Goal: Task Accomplishment & Management: Use online tool/utility

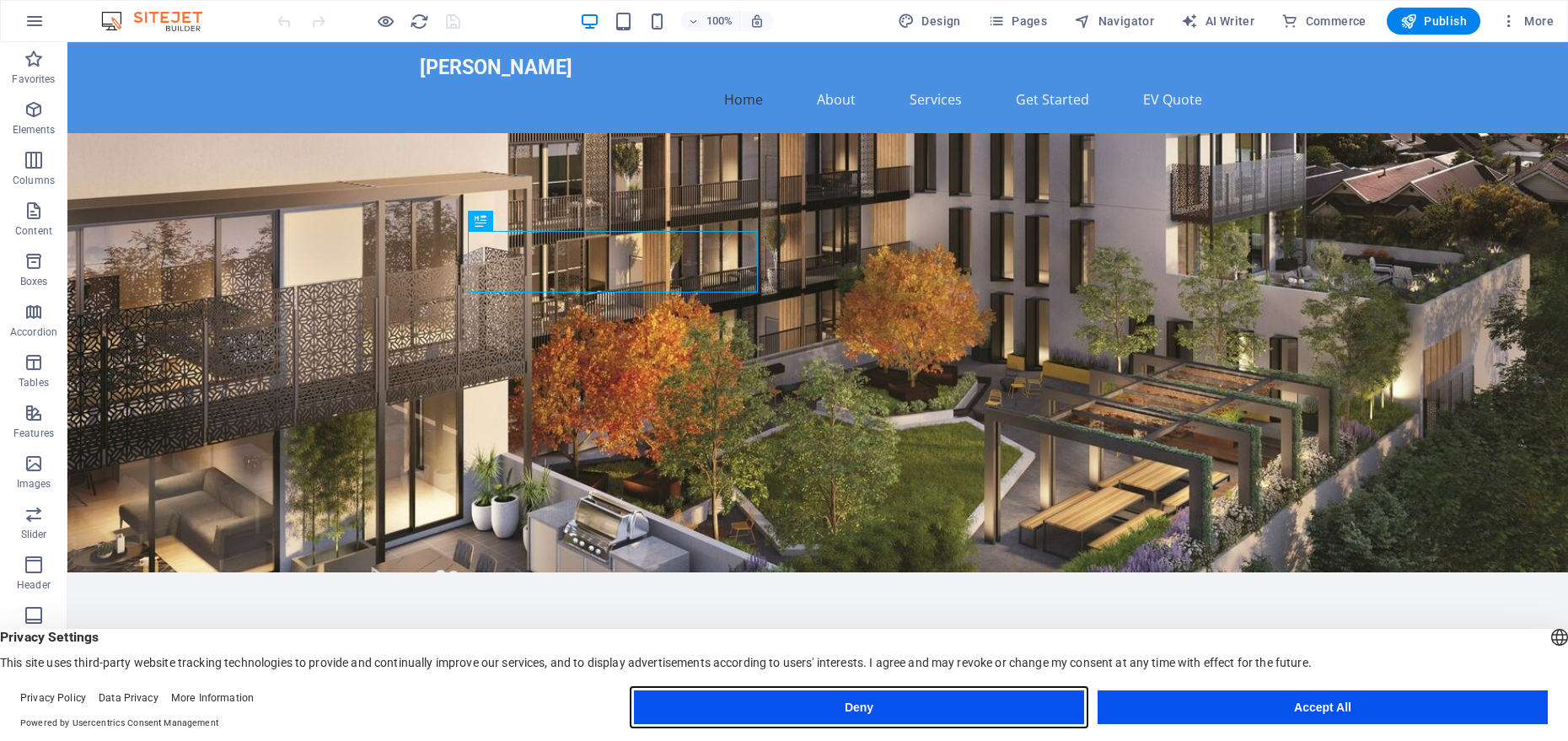
click at [655, 719] on button "Deny" at bounding box center [859, 708] width 451 height 34
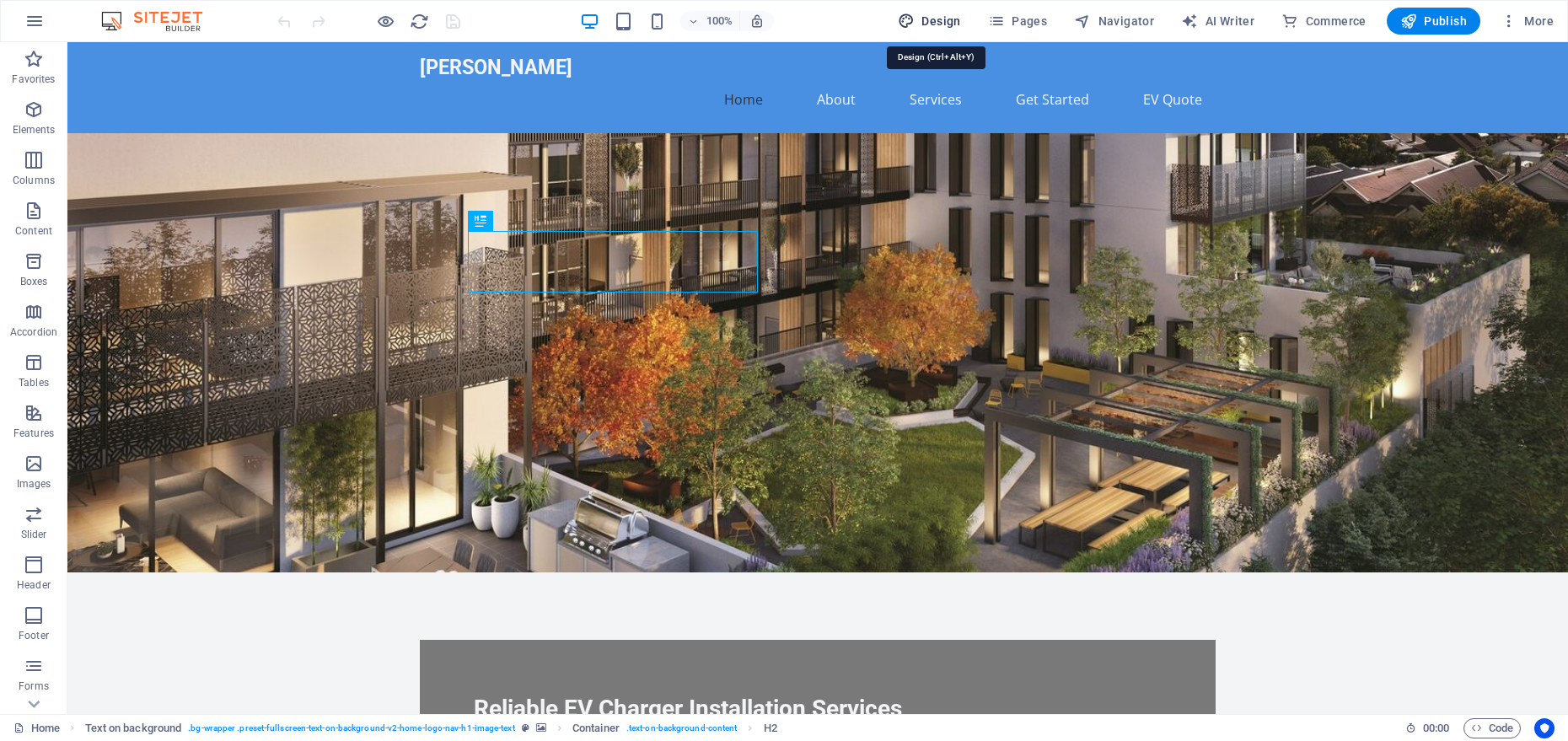
click at [940, 22] on span "Design" at bounding box center [929, 21] width 63 height 17
select select "px"
select select "200"
select select "px"
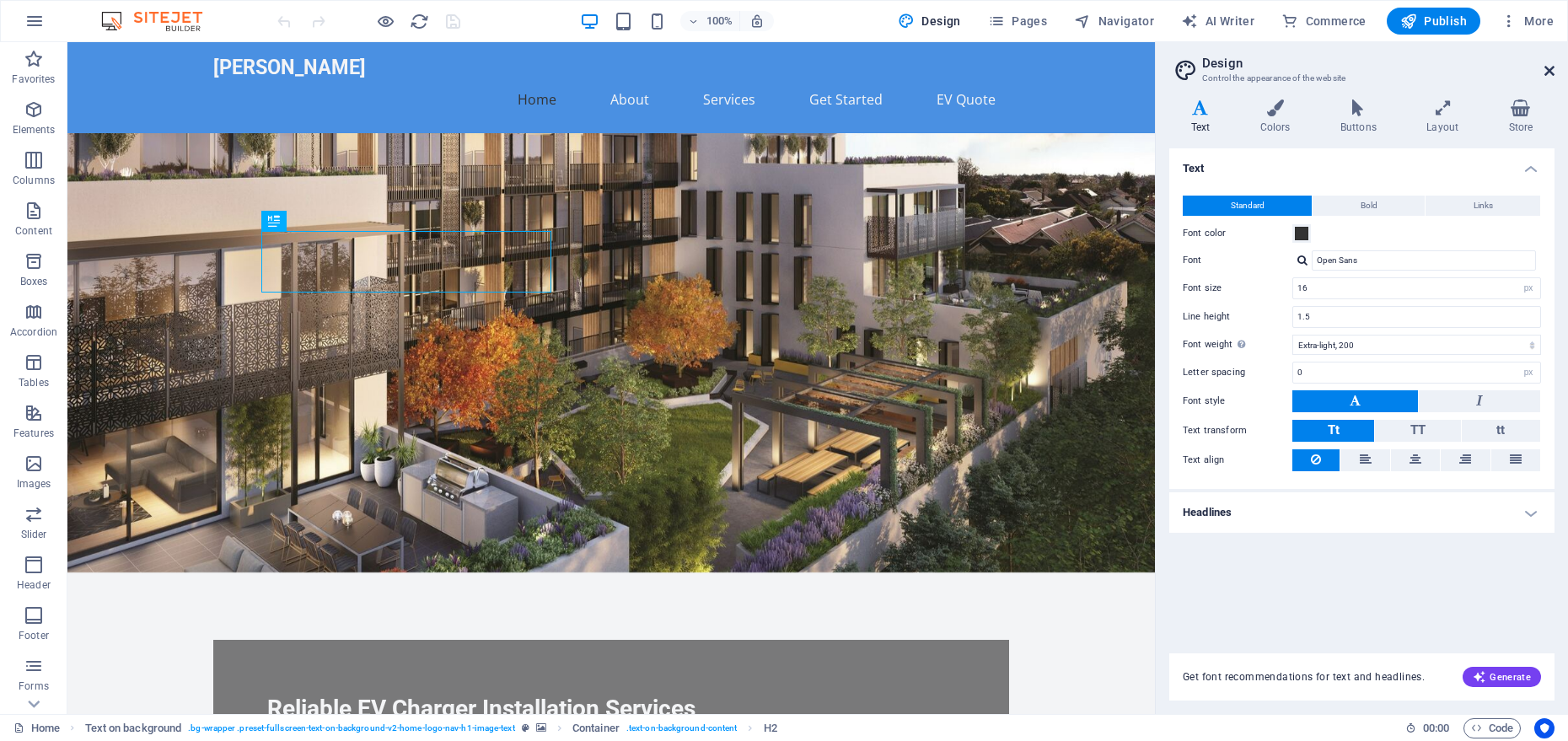
click at [1550, 71] on icon at bounding box center [1549, 70] width 10 height 13
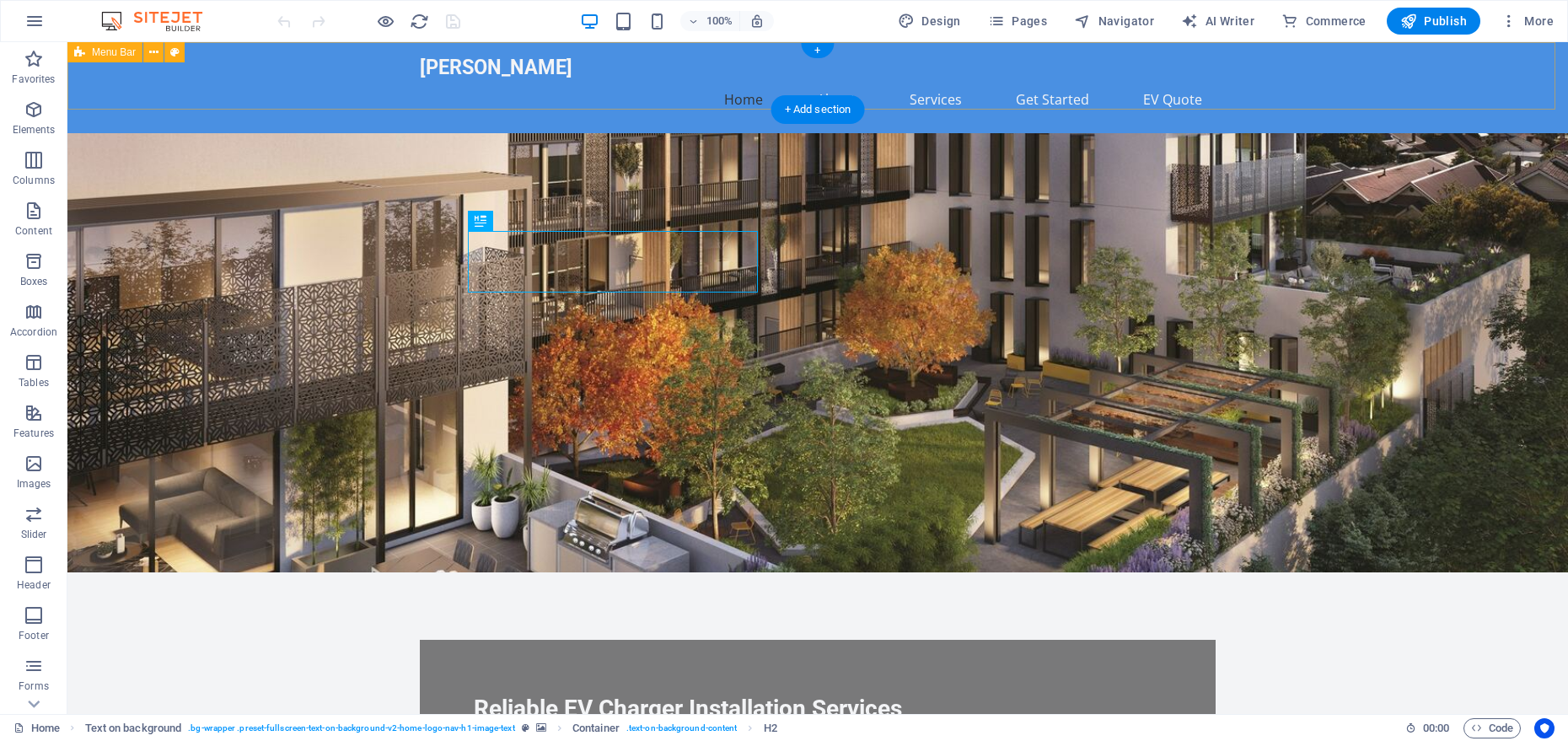
click at [130, 79] on div "Adrian Electricinc Home About Services Get Started EV Quote" at bounding box center [818, 87] width 1501 height 91
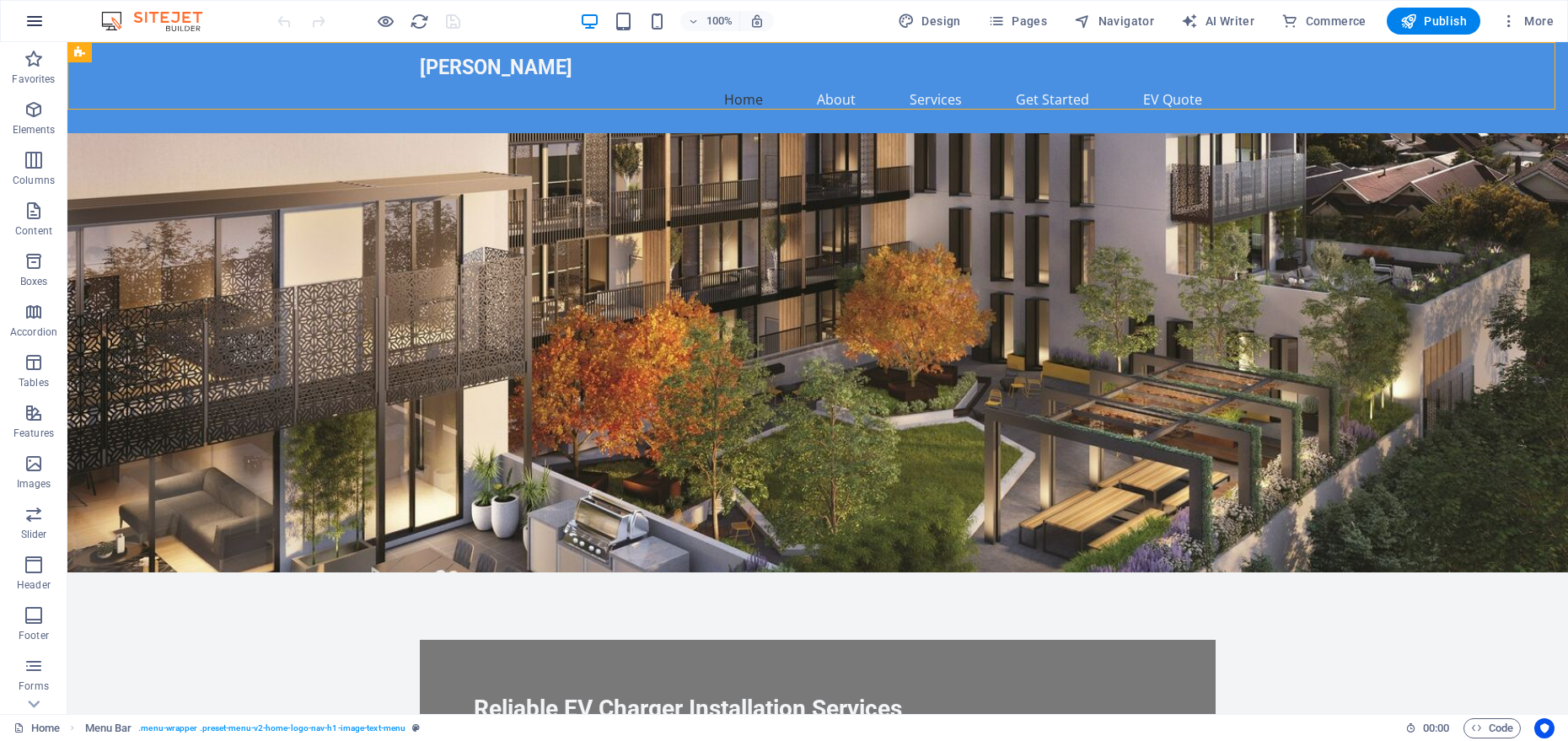
click at [26, 23] on icon "button" at bounding box center [35, 22] width 21 height 21
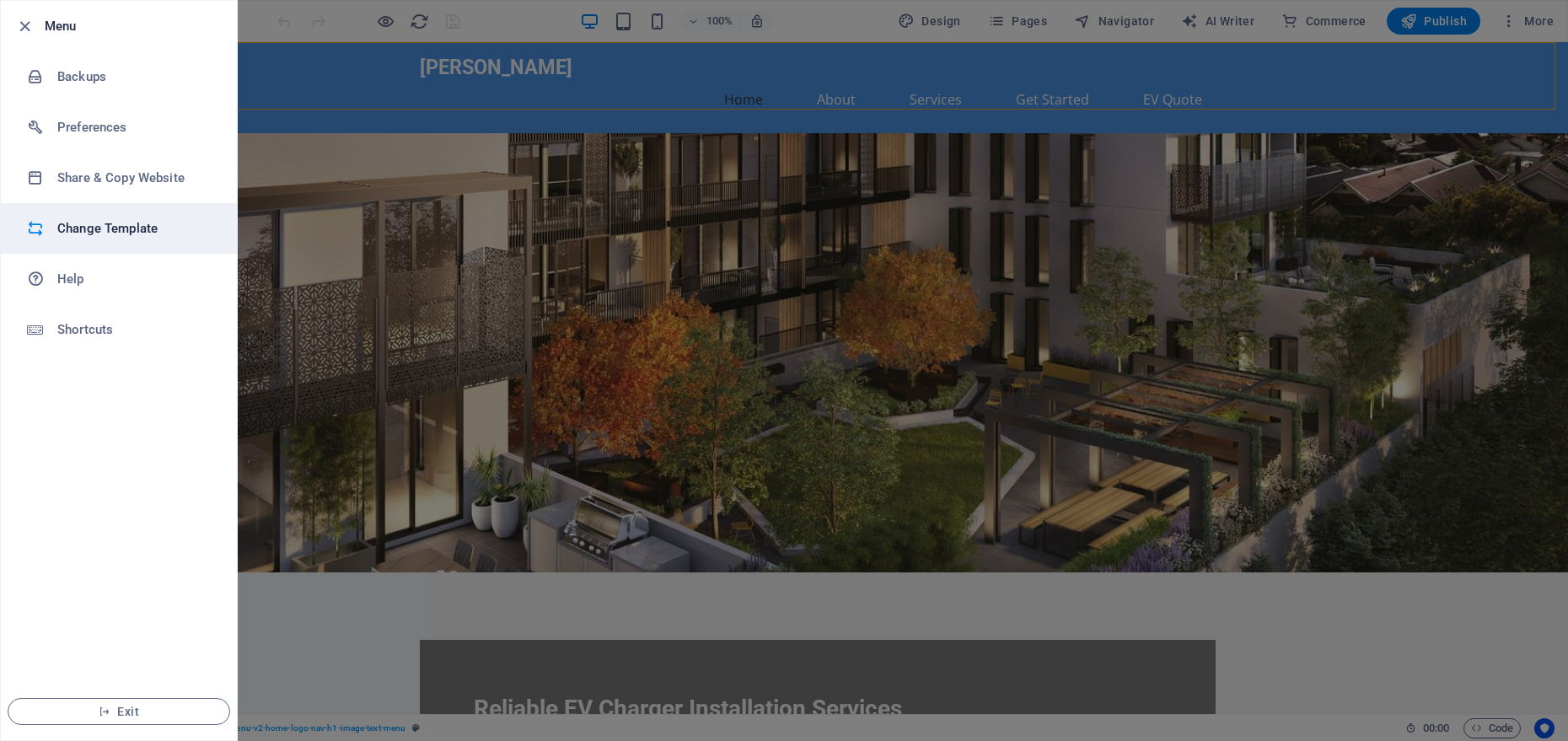
click at [182, 228] on h6 "Change Template" at bounding box center [135, 229] width 156 height 21
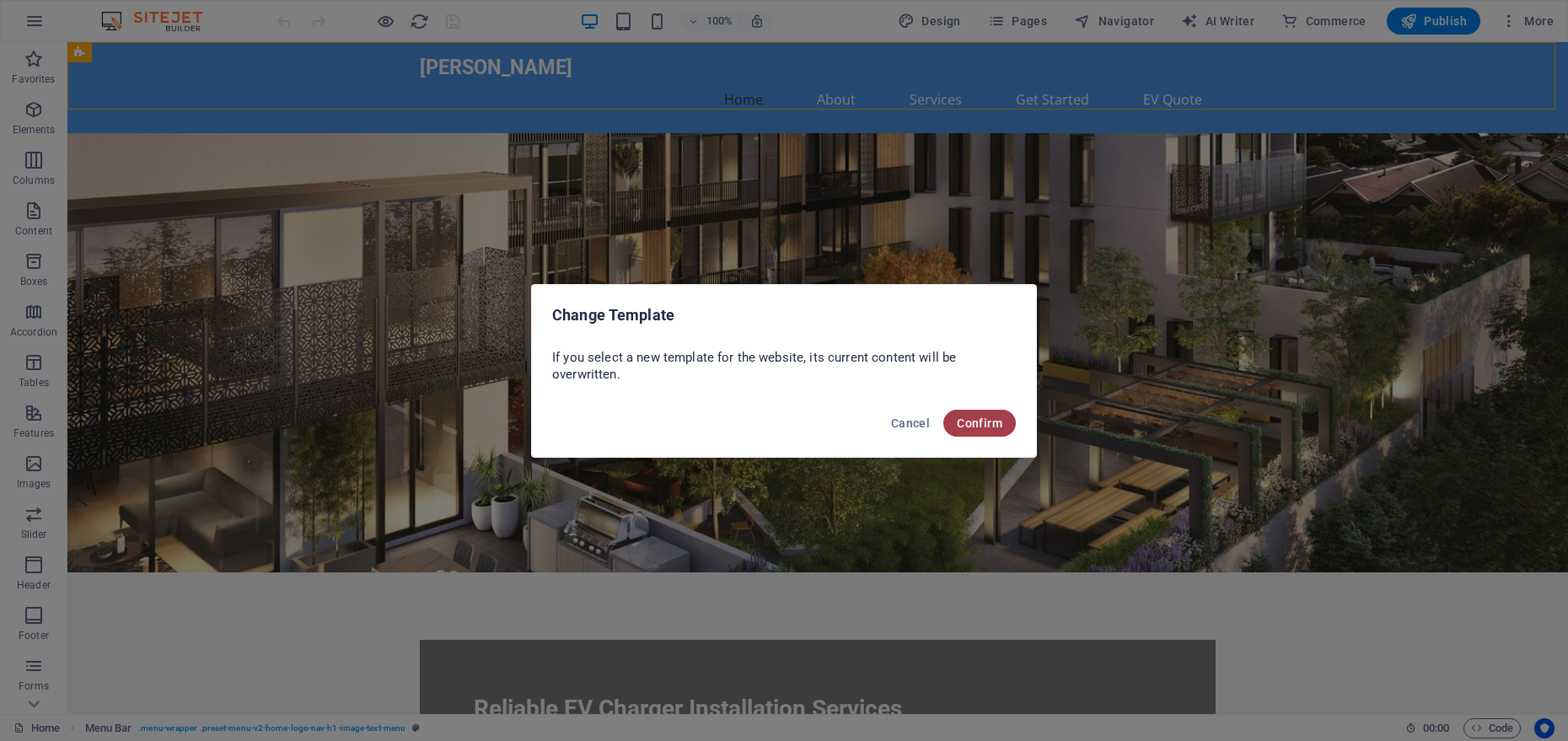
click at [1001, 427] on span "Confirm" at bounding box center [979, 424] width 45 height 13
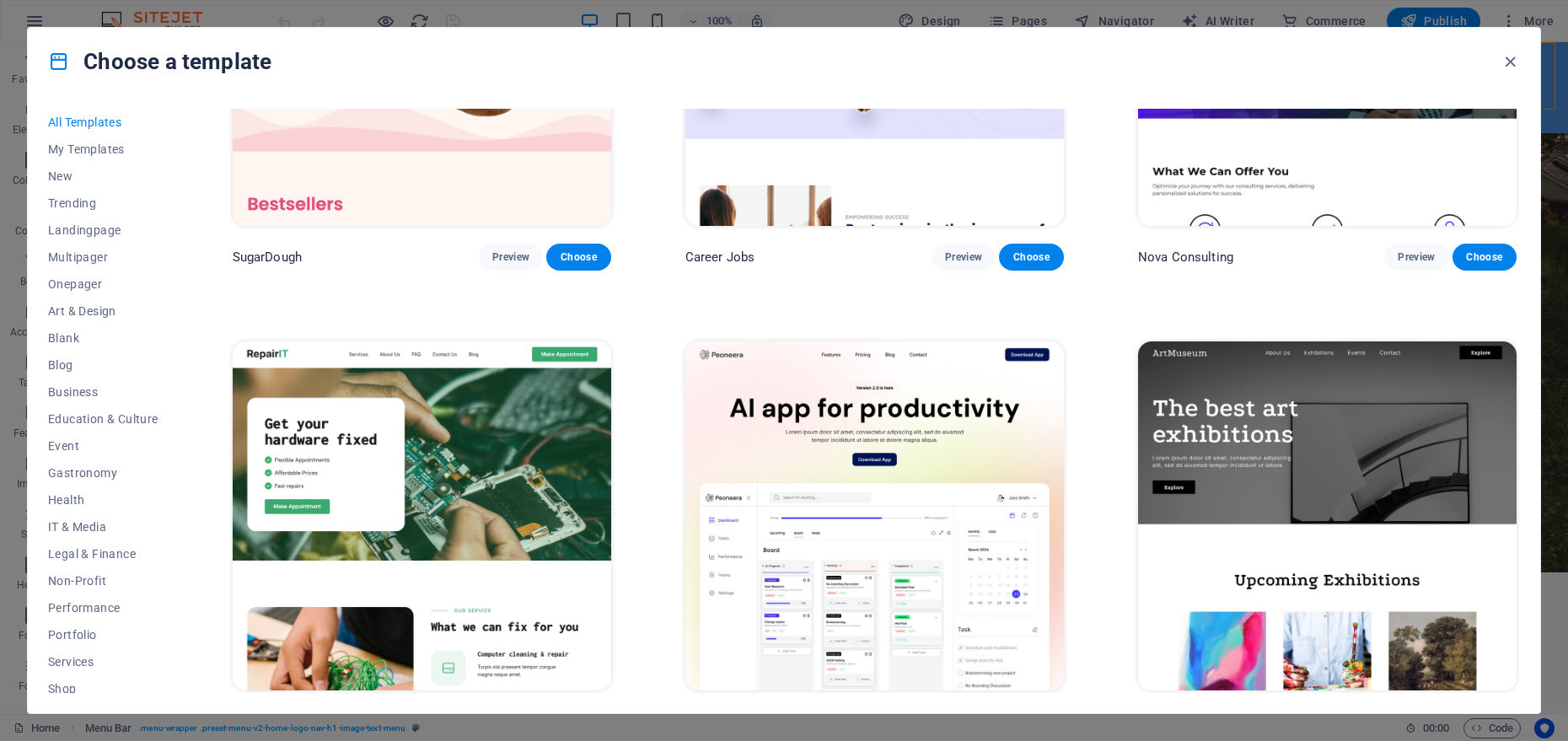
scroll to position [1017, 0]
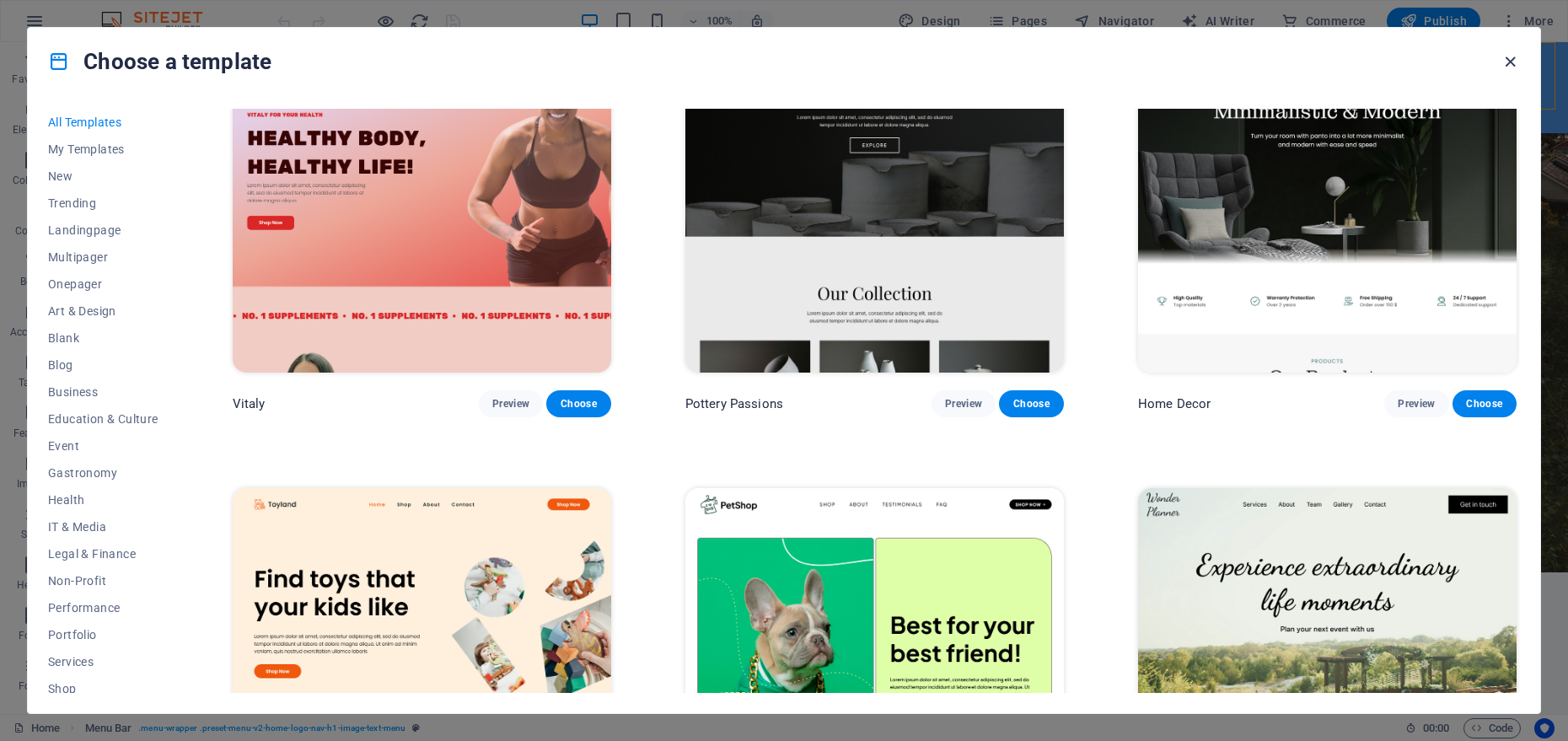
drag, startPoint x: 1507, startPoint y: 61, endPoint x: 1439, endPoint y: 19, distance: 79.9
click at [1507, 61] on icon "button" at bounding box center [1511, 62] width 20 height 20
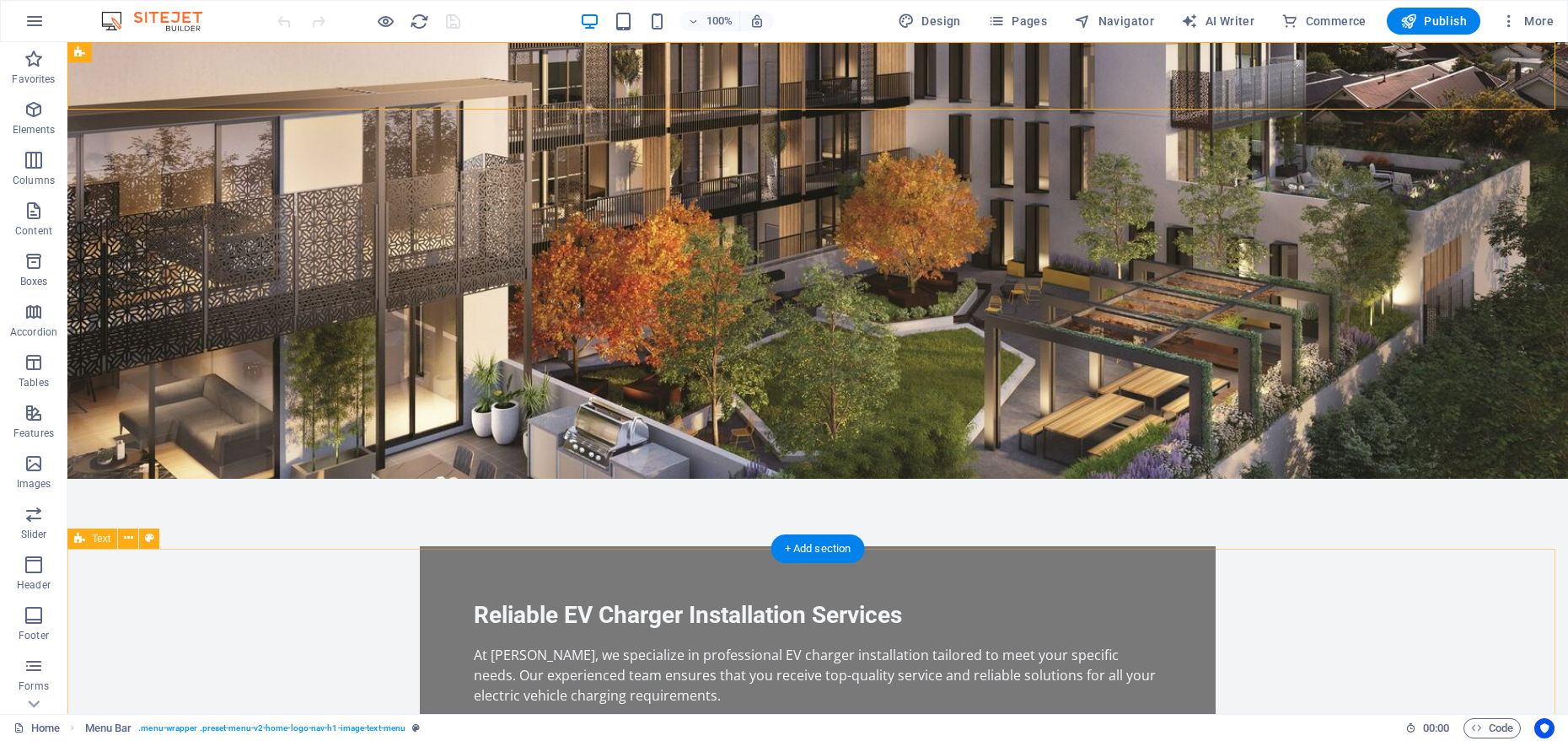
scroll to position [0, 0]
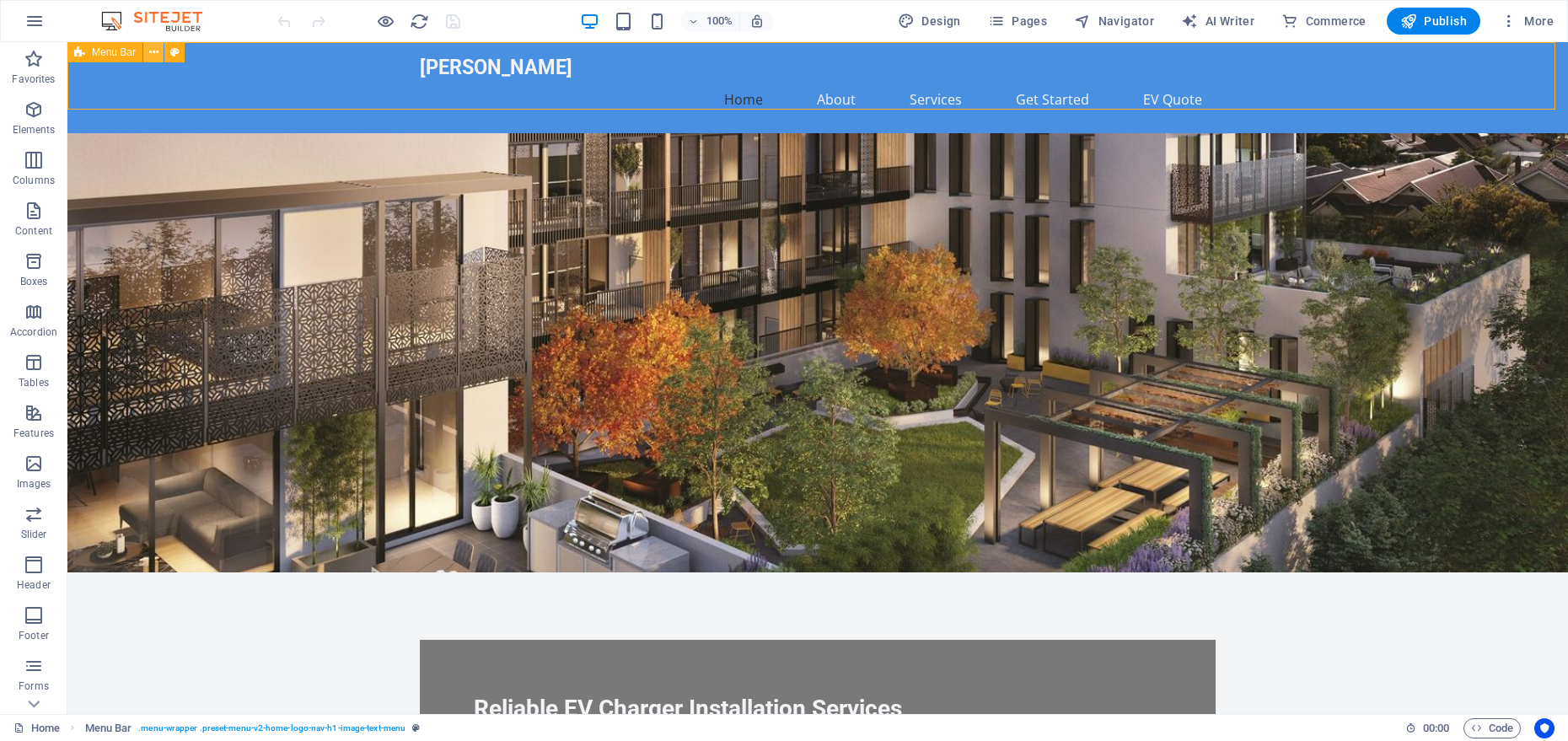
click at [149, 54] on icon at bounding box center [154, 53] width 9 height 18
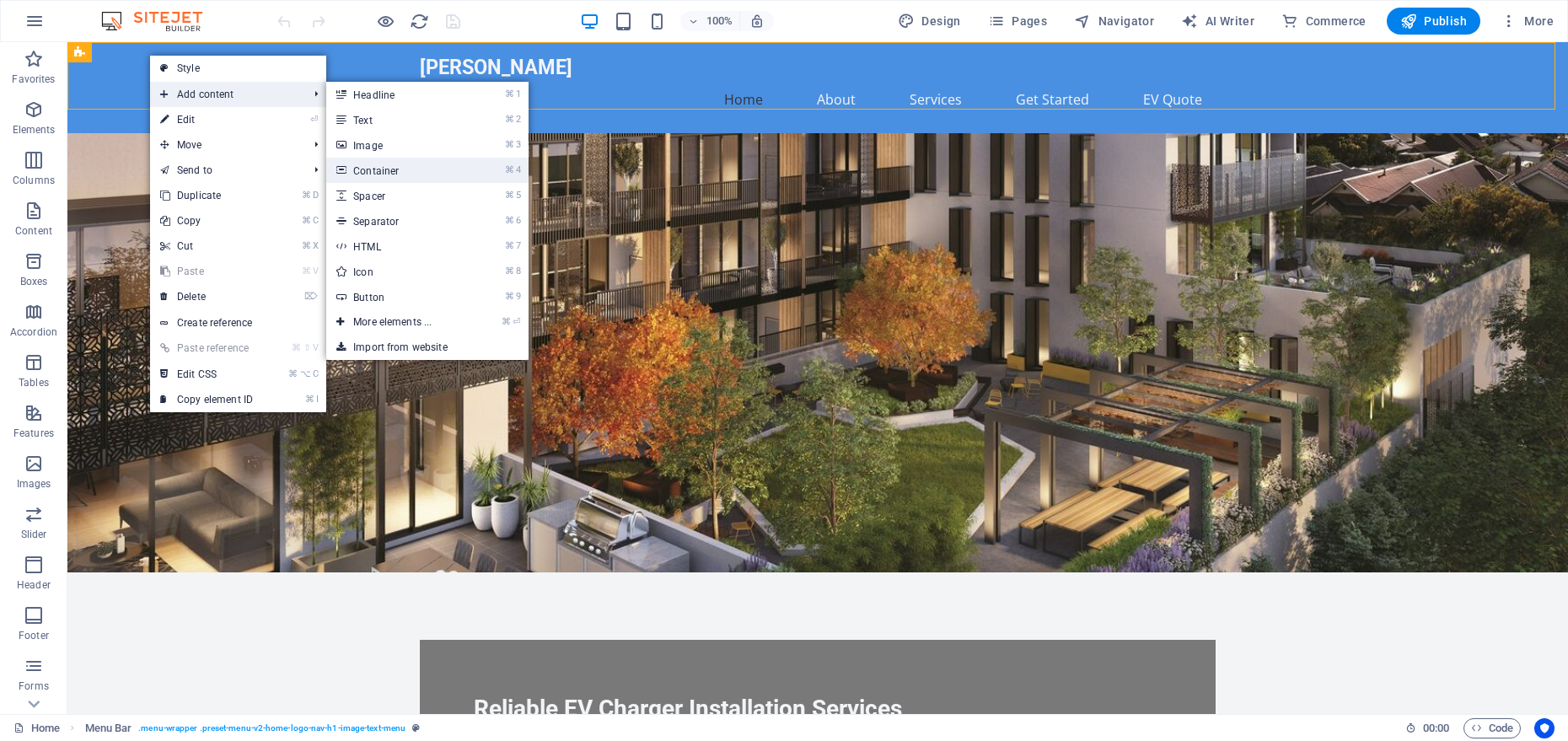
click at [402, 166] on link "⌘ 4 Container" at bounding box center [396, 170] width 139 height 25
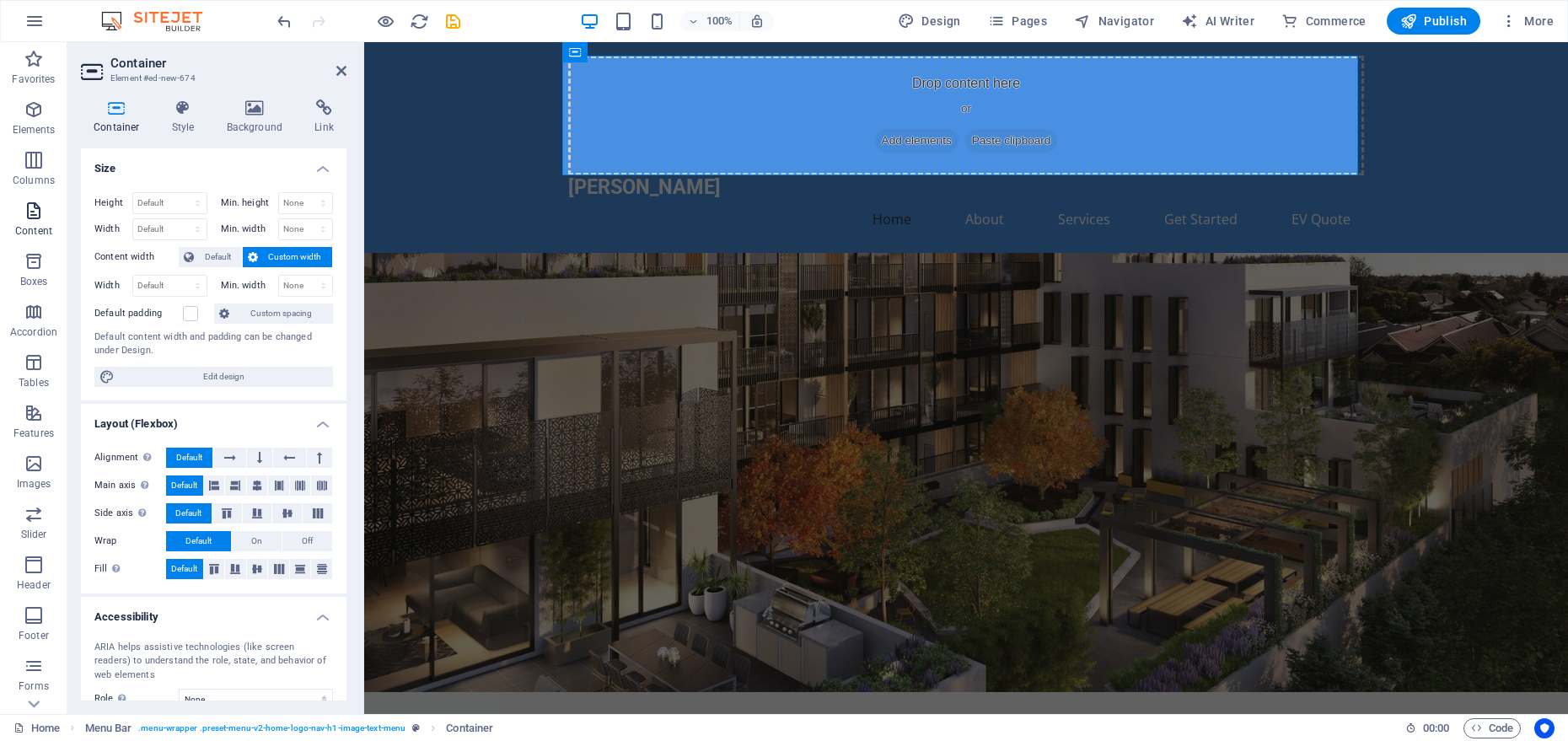
click at [46, 205] on span "Content" at bounding box center [34, 221] width 68 height 40
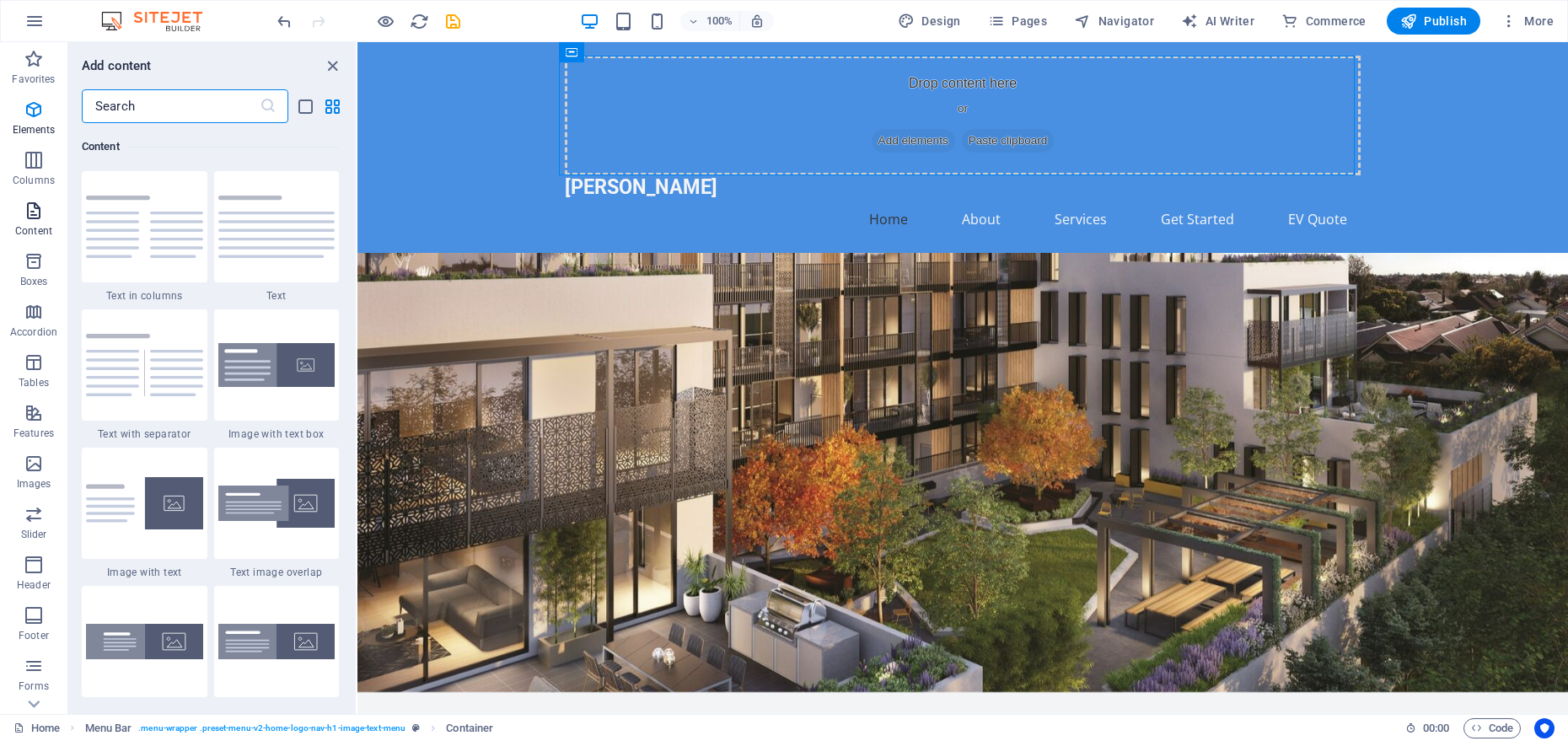
scroll to position [2951, 0]
click at [38, 162] on icon "button" at bounding box center [34, 161] width 21 height 21
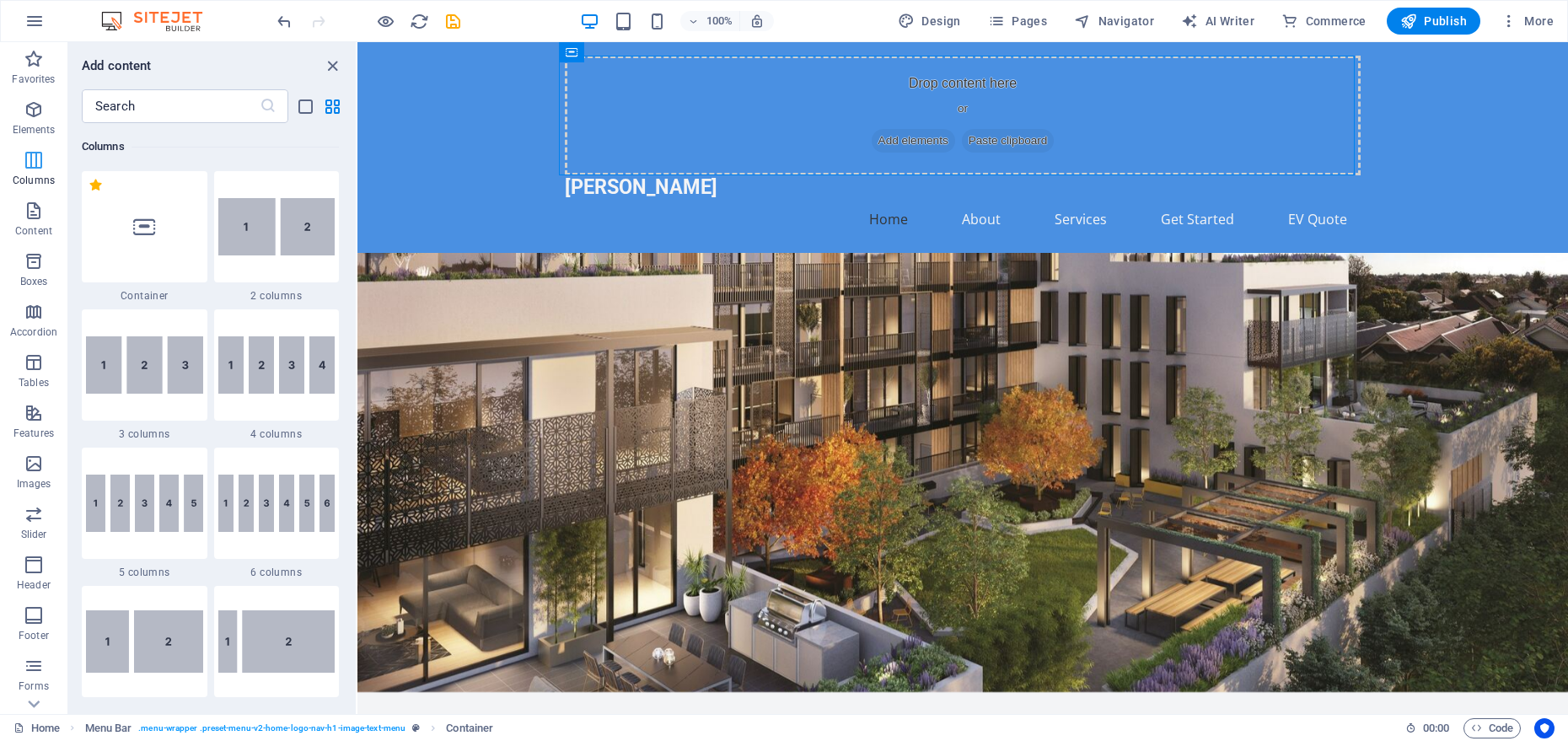
scroll to position [835, 0]
click at [906, 146] on span "Add elements" at bounding box center [914, 140] width 84 height 23
click at [879, 141] on icon at bounding box center [879, 141] width 0 height 0
click at [872, 138] on span "Add elements" at bounding box center [914, 140] width 84 height 23
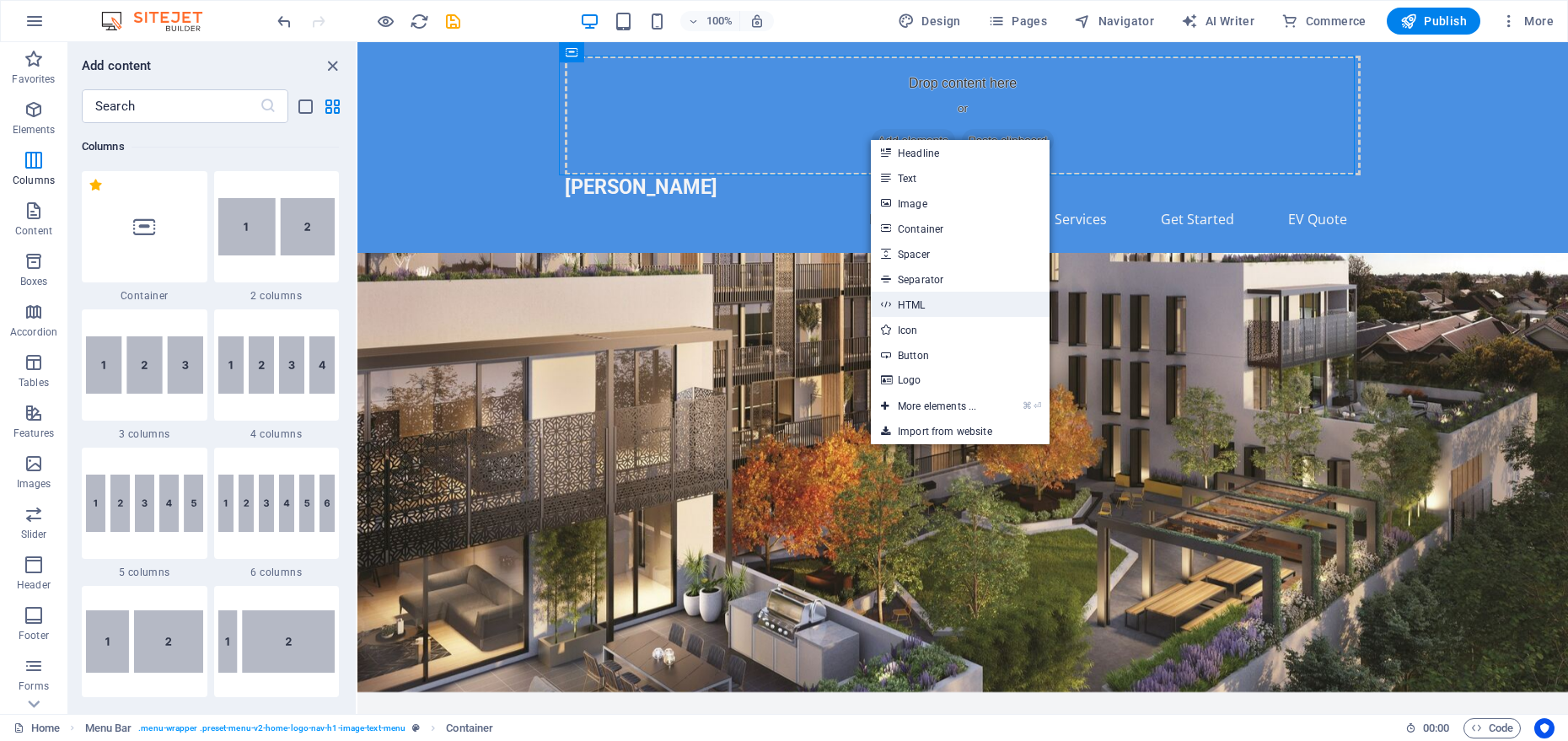
click at [928, 307] on link "HTML" at bounding box center [961, 304] width 178 height 25
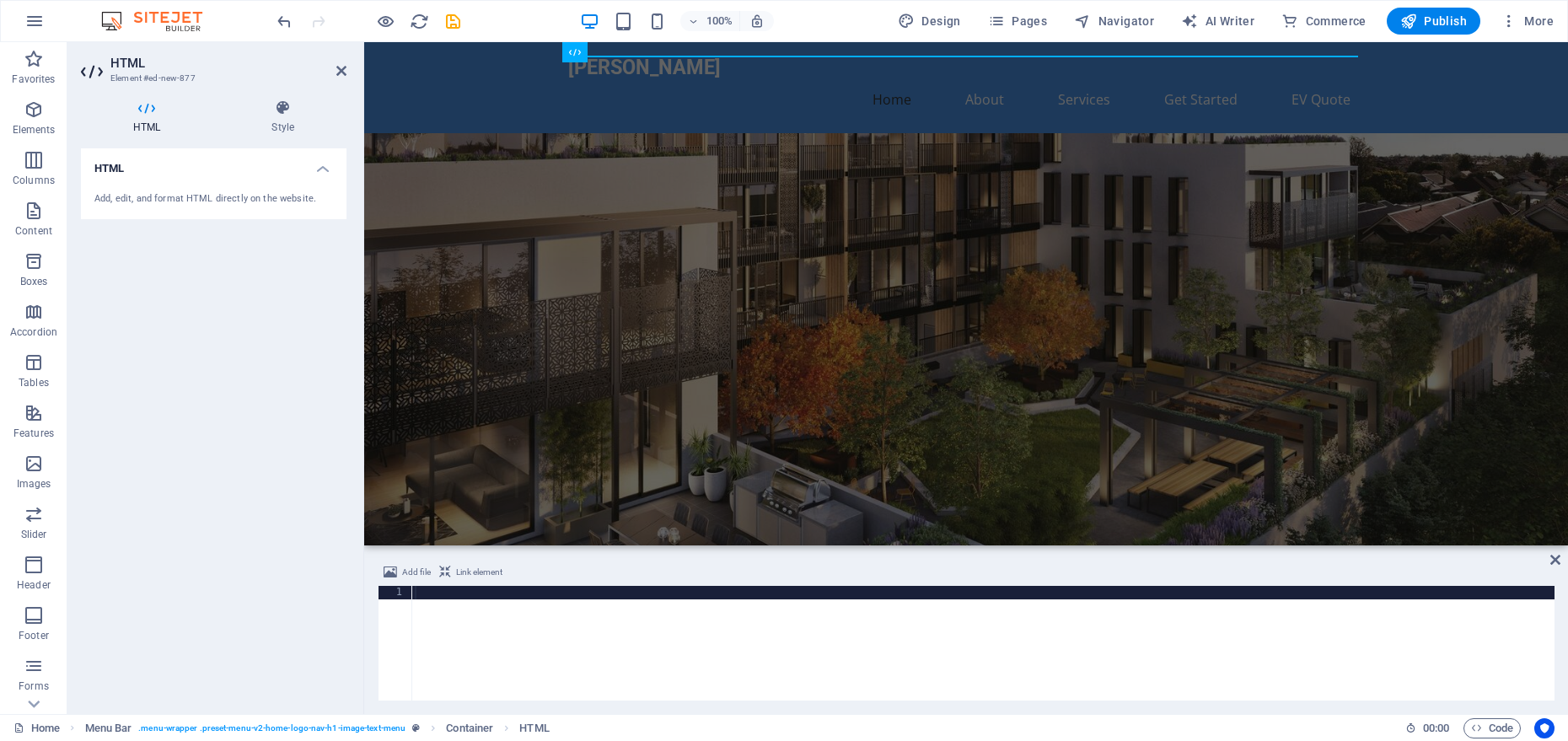
click at [435, 593] on div at bounding box center [983, 656] width 1144 height 142
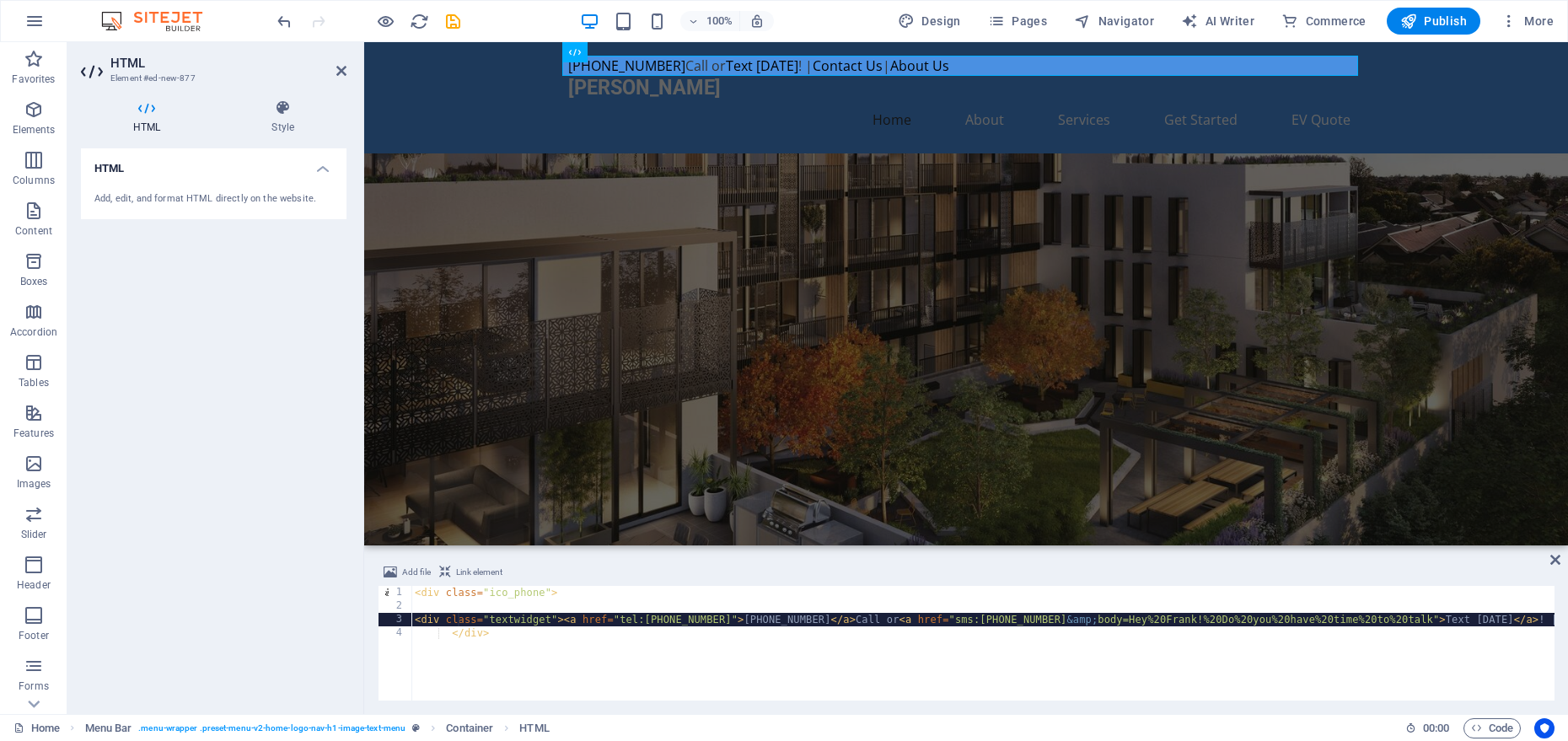
click at [459, 623] on div "< div class = "ico_phone" > < div class = "textwidget" > < a href = "tel:630668…" at bounding box center [1222, 656] width 1622 height 142
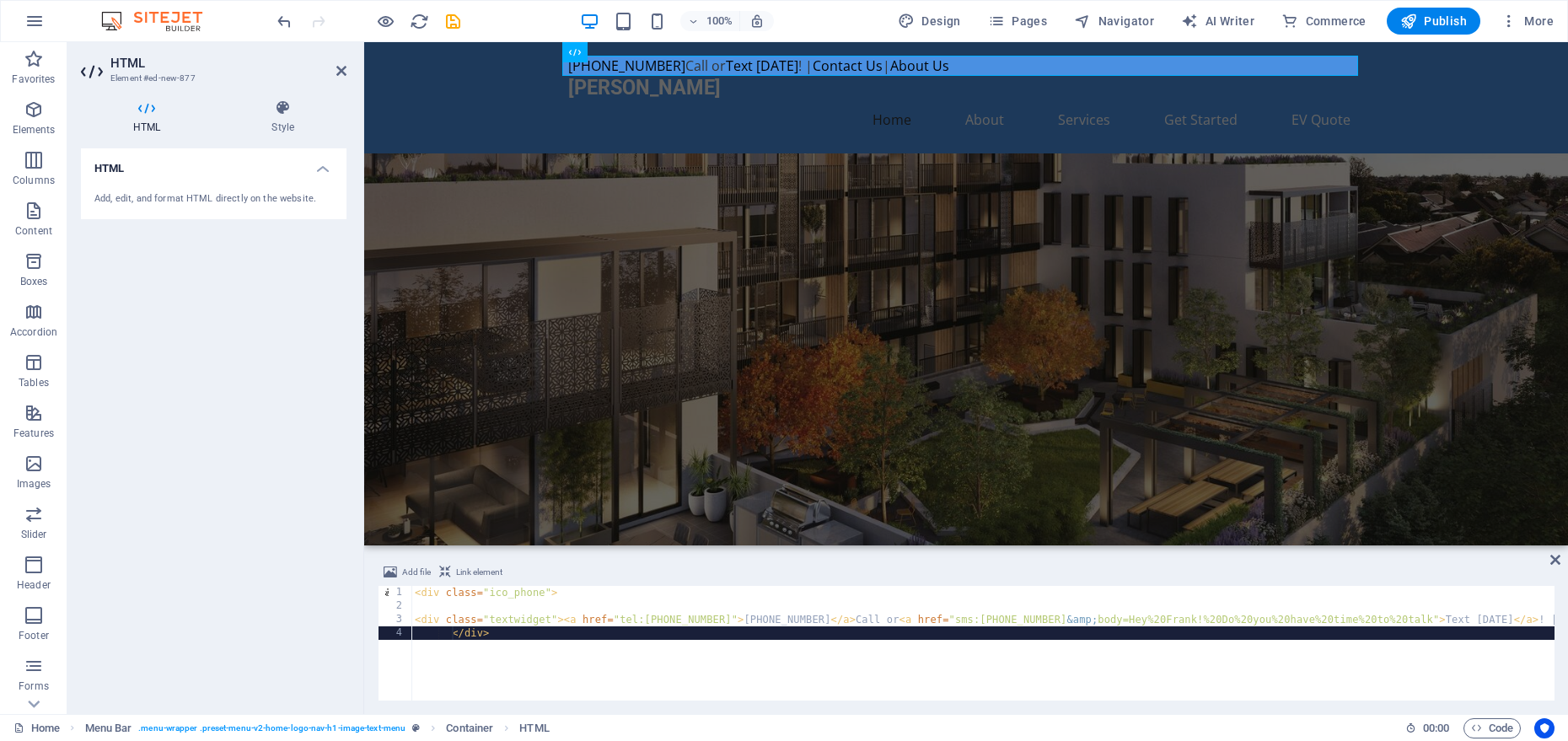
click at [452, 633] on div "< div class = "ico_phone" > < div class = "textwidget" > < a href = "tel:630668…" at bounding box center [1222, 656] width 1622 height 142
type textarea "</div>"
click at [294, 115] on icon at bounding box center [283, 108] width 128 height 17
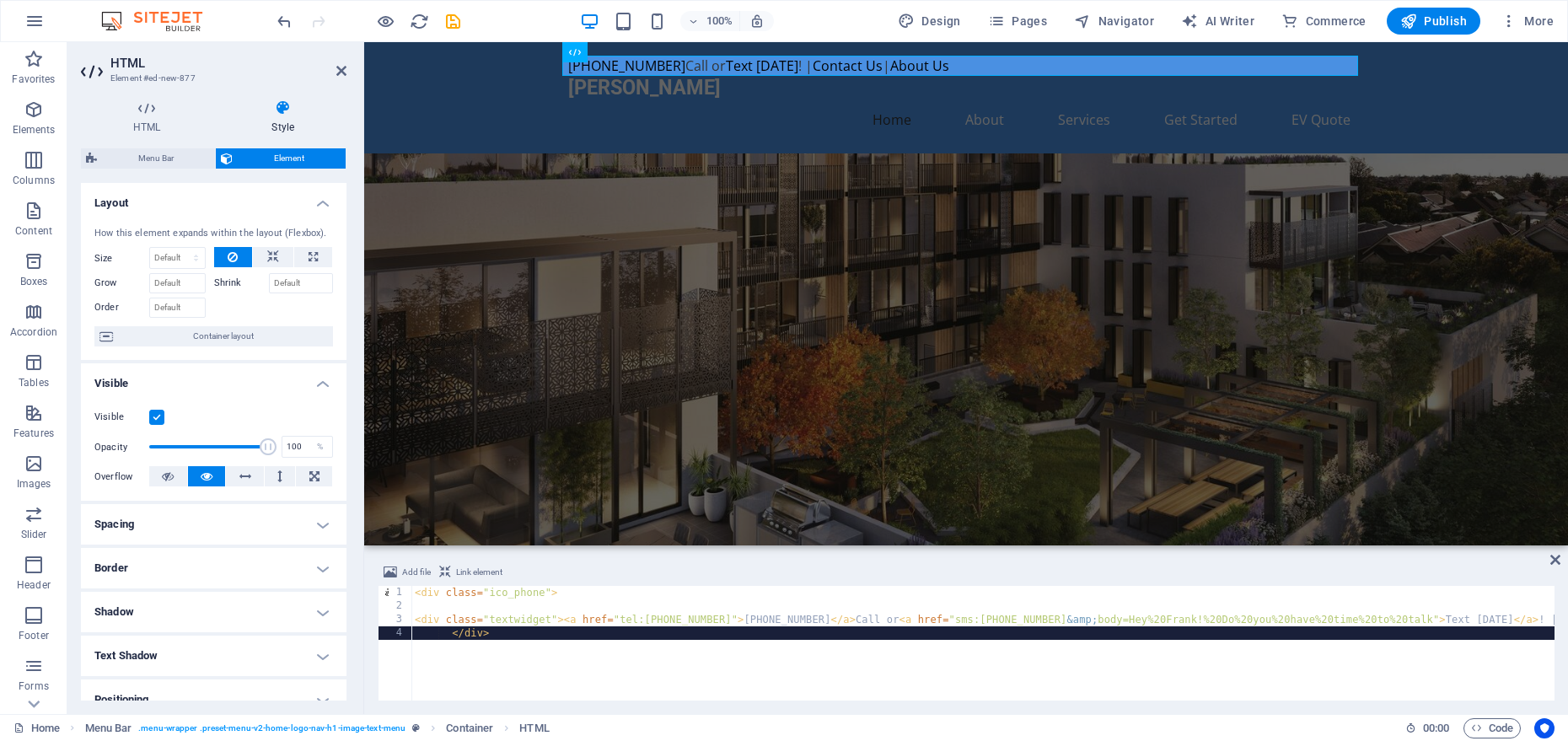
scroll to position [4, 0]
click at [154, 116] on icon at bounding box center [146, 108] width 131 height 17
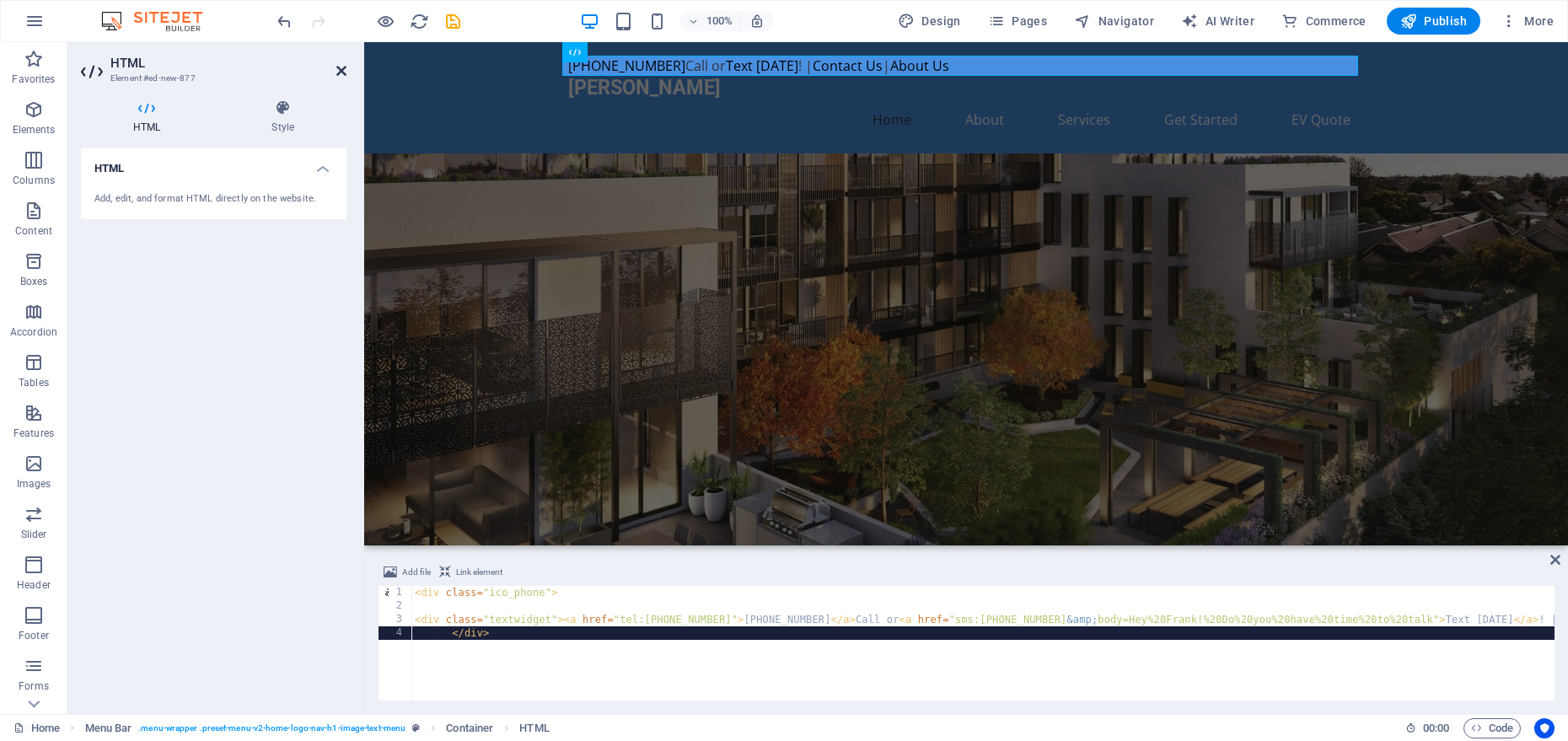
click at [339, 70] on icon at bounding box center [341, 70] width 10 height 13
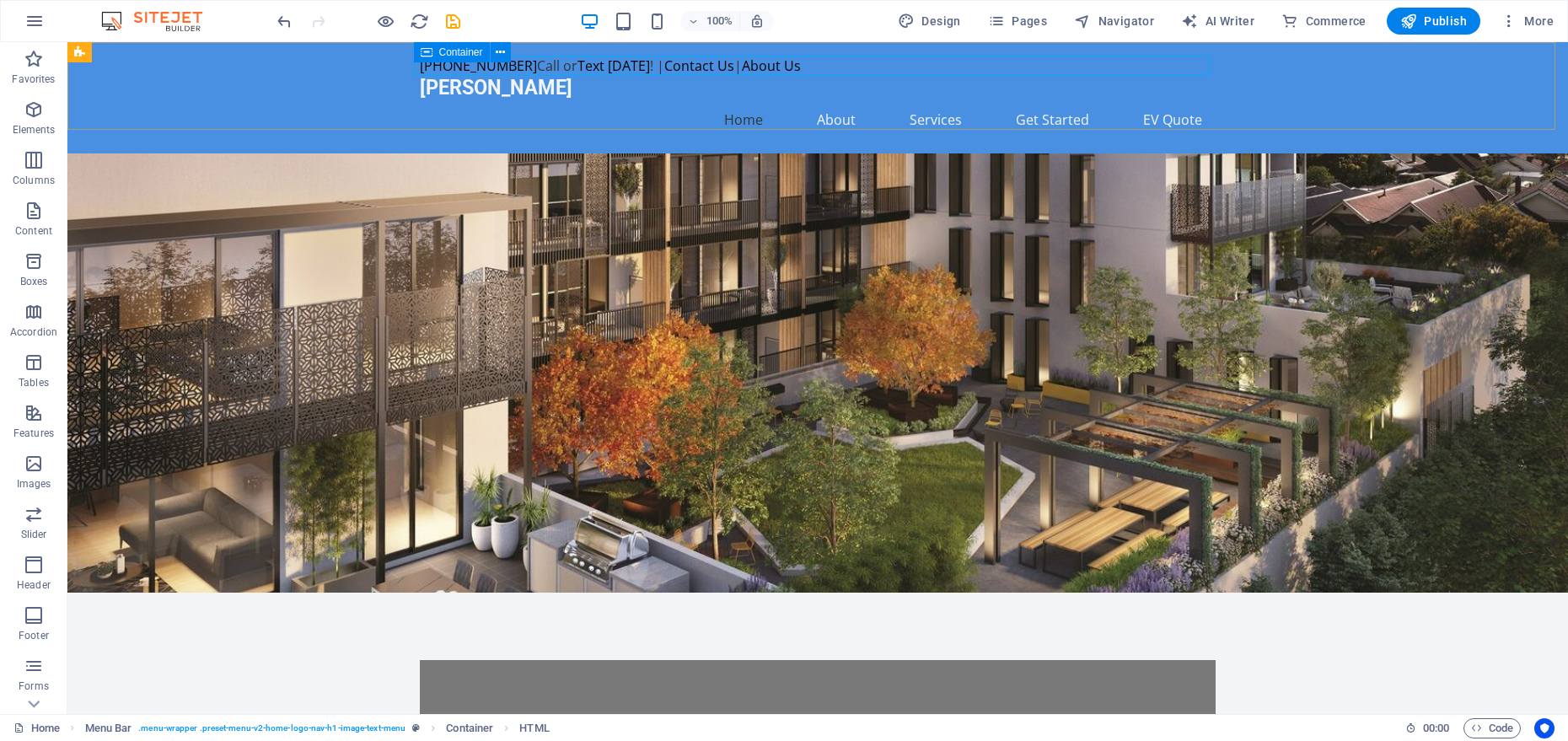
click at [425, 48] on icon at bounding box center [426, 53] width 12 height 21
click at [356, 95] on div "630-668-7400 Call or Text Today ! | Contact Us | About Us Adrian Electricinc Ho…" at bounding box center [818, 98] width 1501 height 112
click at [38, 522] on icon "button" at bounding box center [34, 515] width 21 height 21
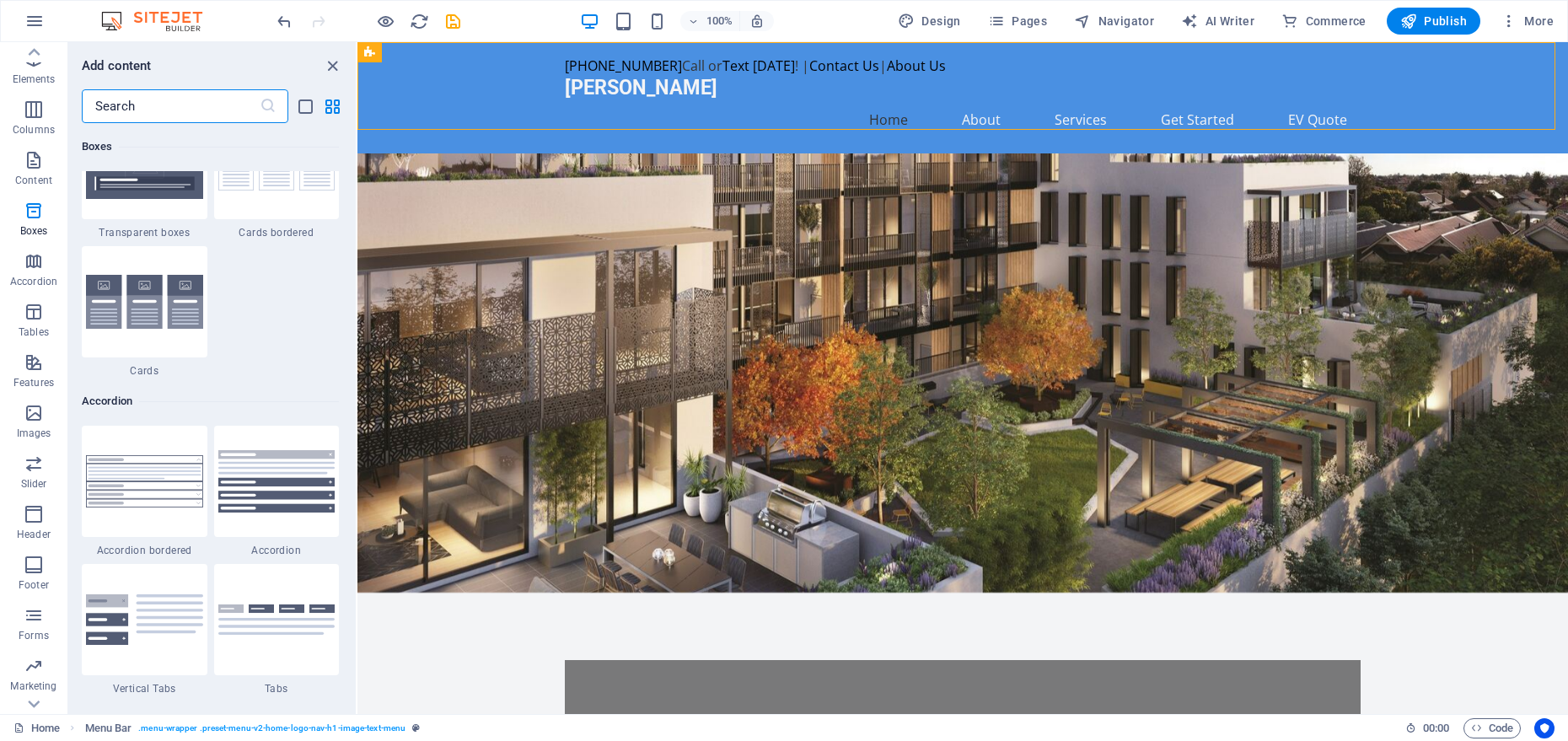
scroll to position [5132, 0]
click at [333, 63] on icon "close panel" at bounding box center [332, 66] width 20 height 20
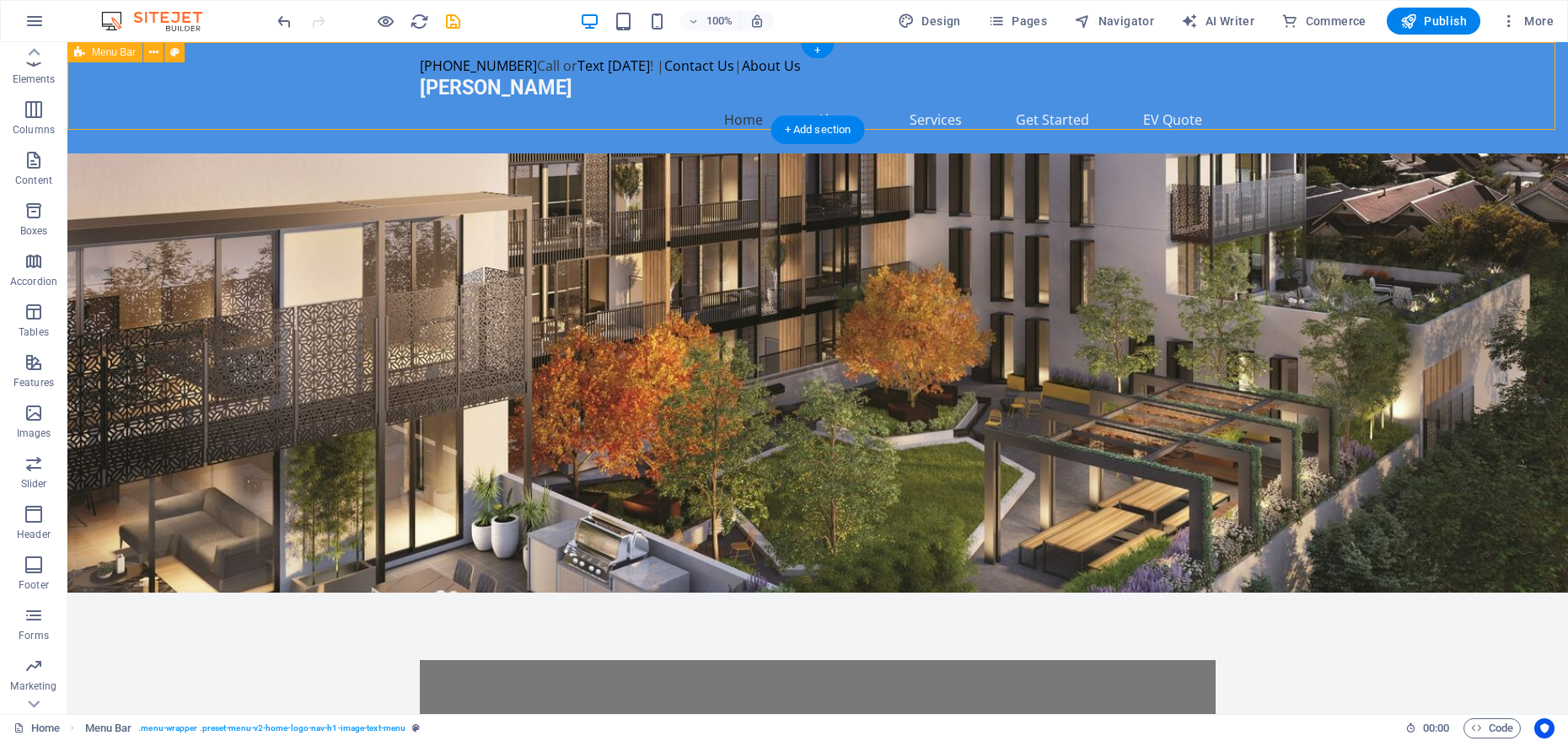
click at [290, 100] on div "630-668-7400 Call or Text Today ! | Contact Us | About Us Adrian Electricinc Ho…" at bounding box center [818, 98] width 1501 height 112
click at [516, 52] on icon at bounding box center [515, 53] width 9 height 18
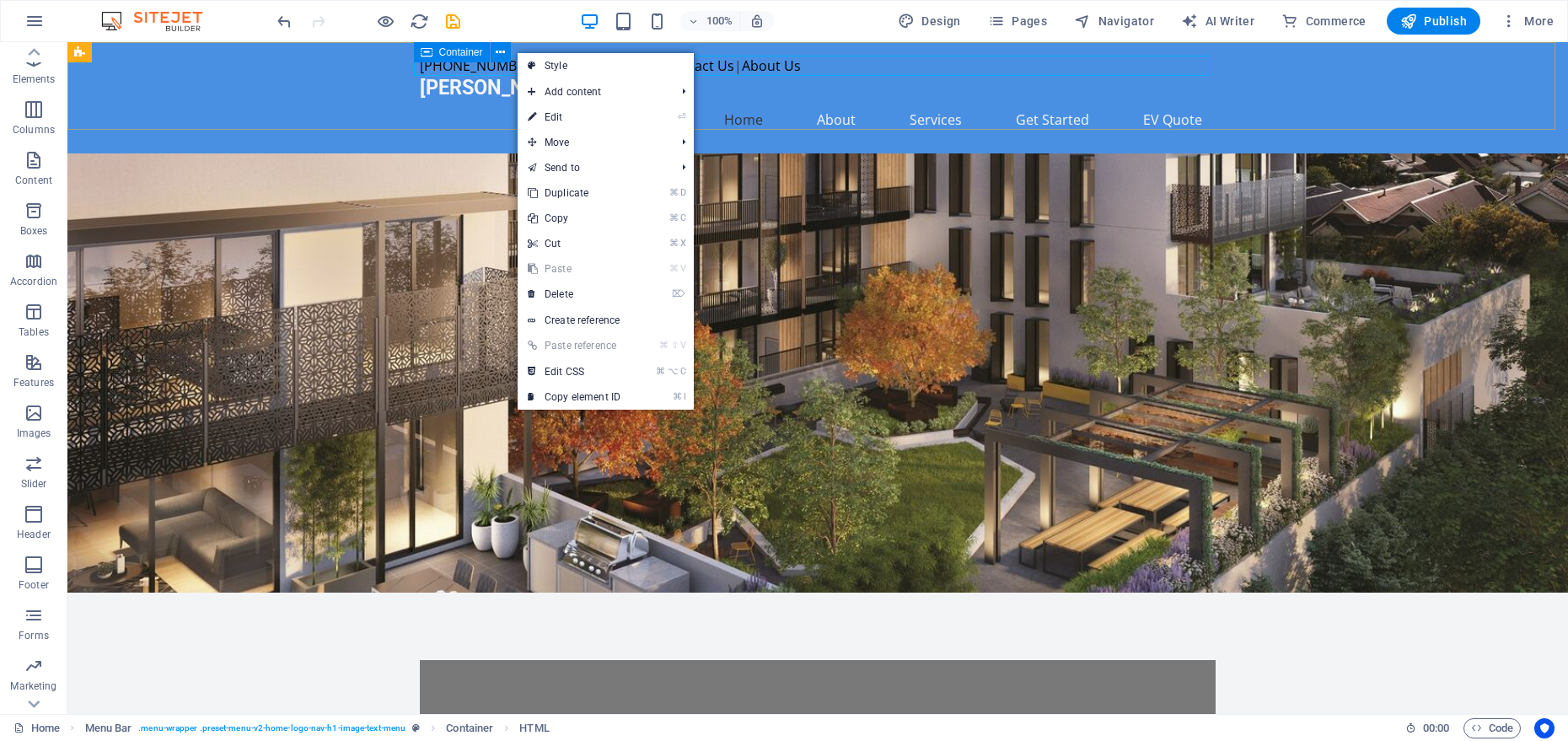
click at [429, 54] on icon at bounding box center [426, 53] width 12 height 21
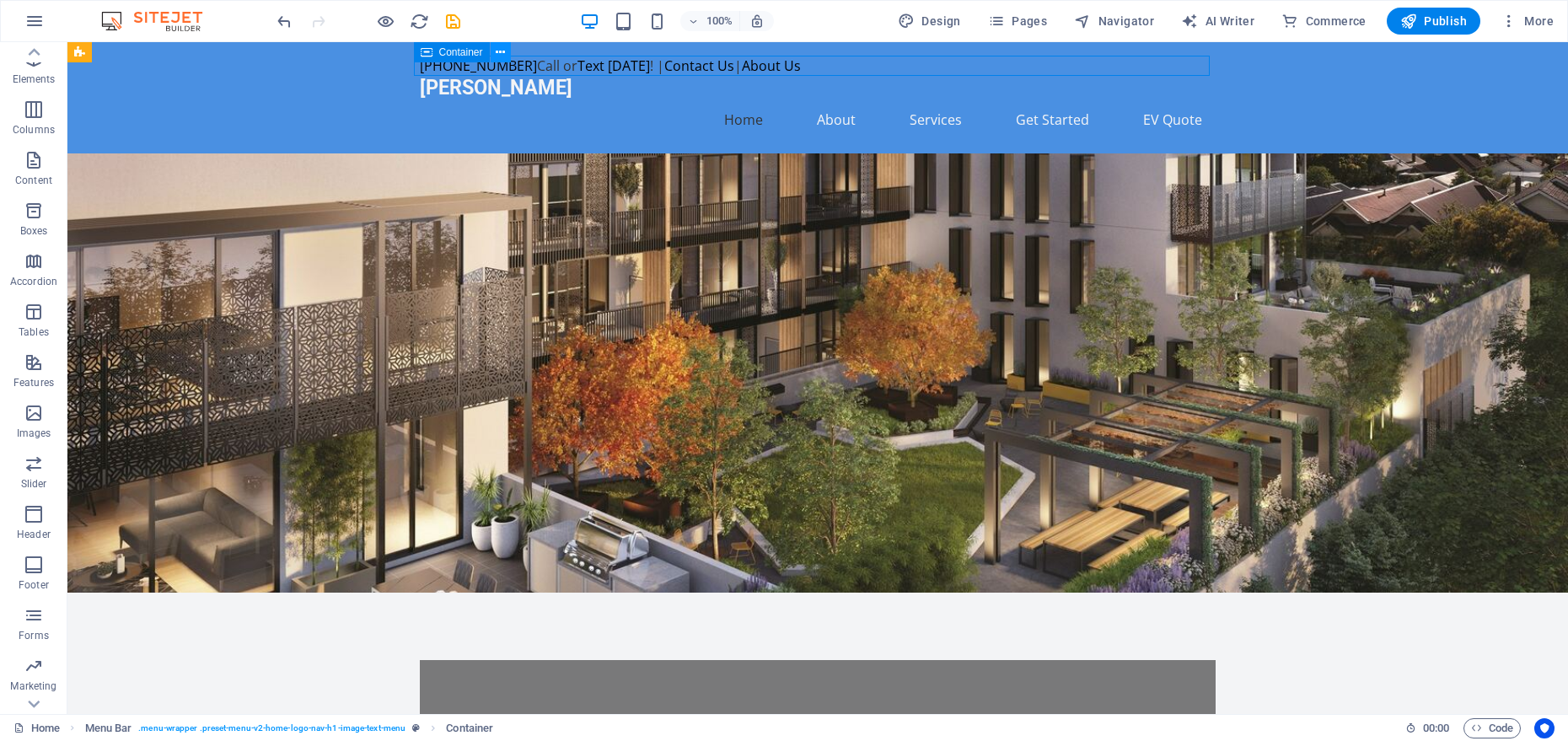
click at [502, 54] on icon at bounding box center [500, 53] width 9 height 18
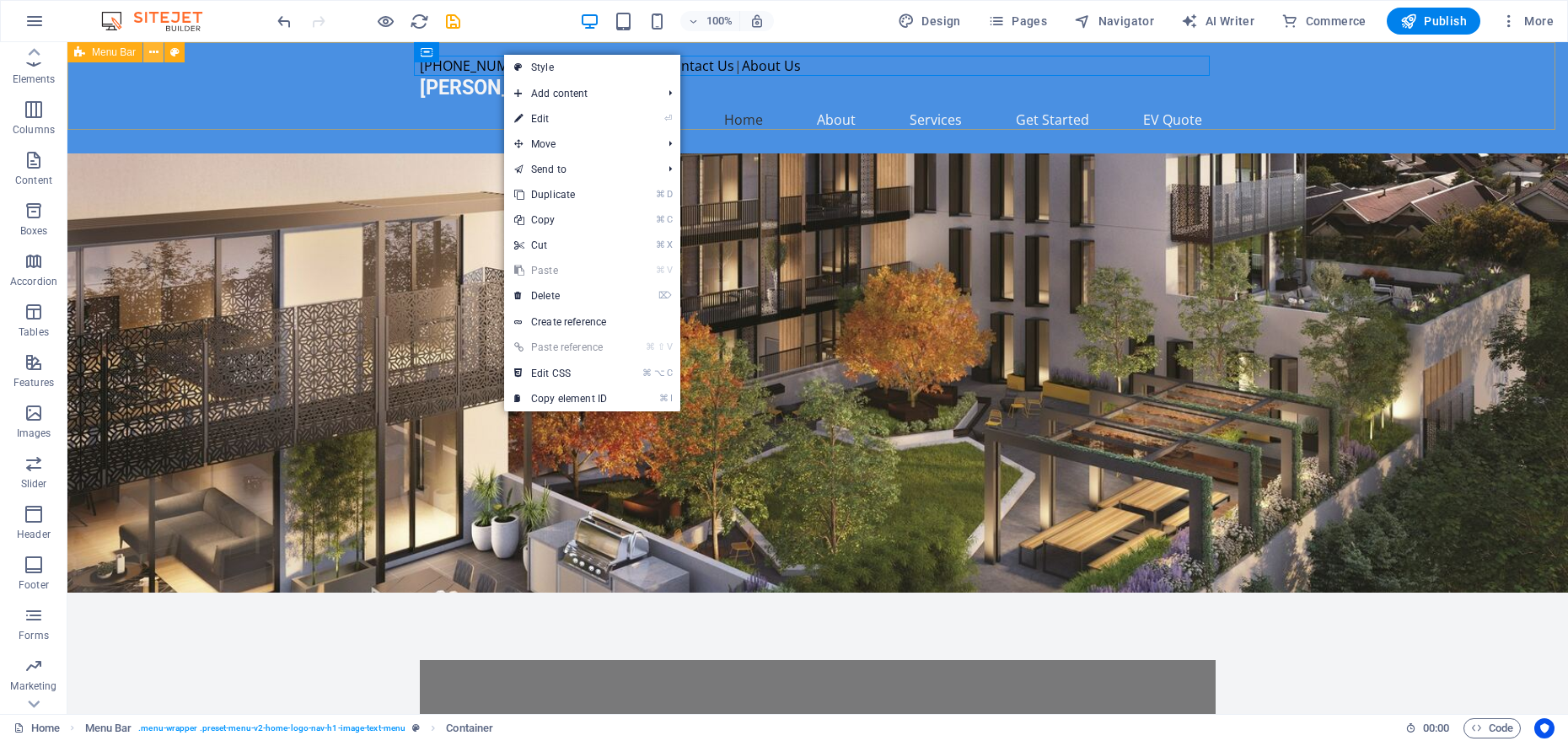
click at [151, 51] on icon at bounding box center [154, 53] width 9 height 18
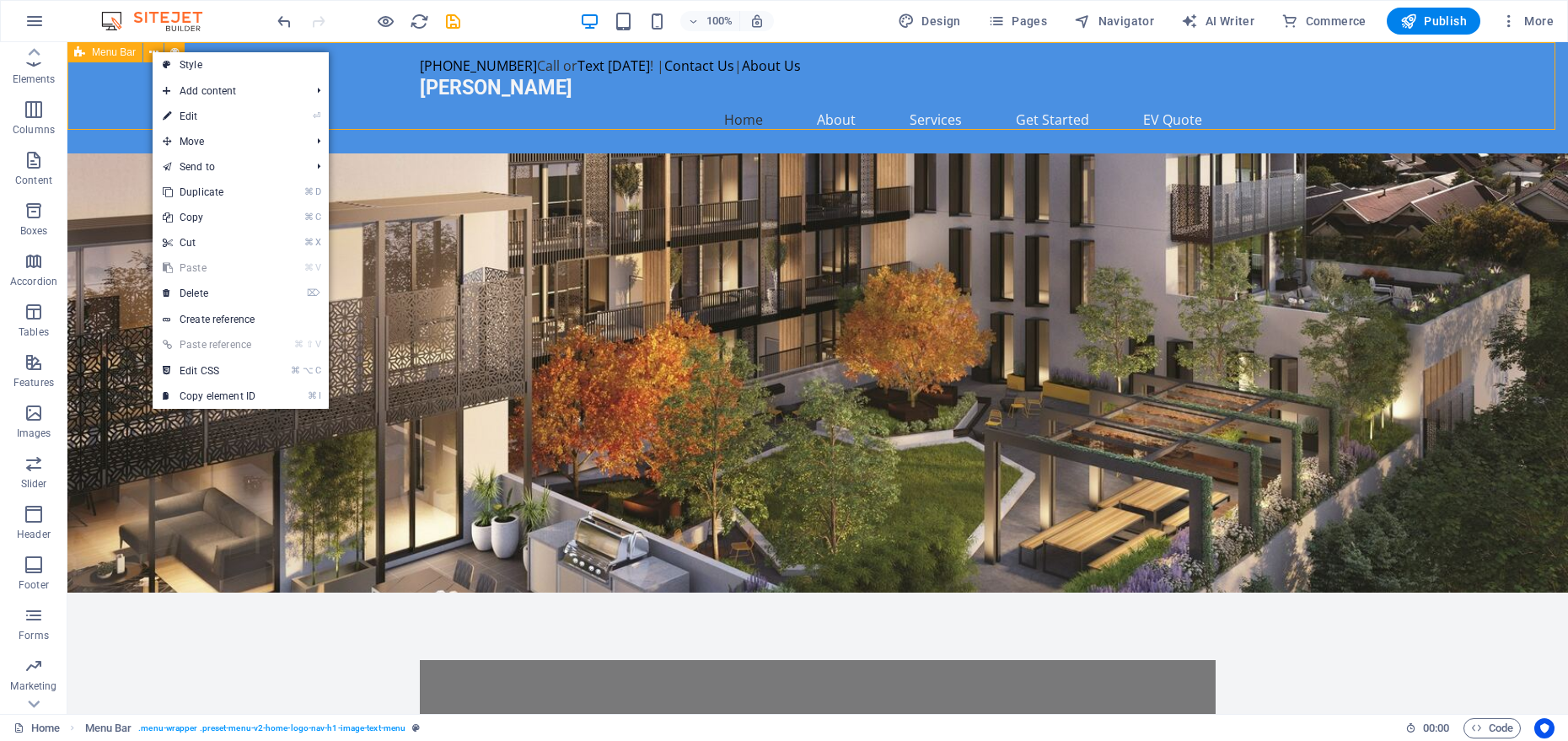
click at [113, 54] on span "Menu Bar" at bounding box center [114, 52] width 44 height 10
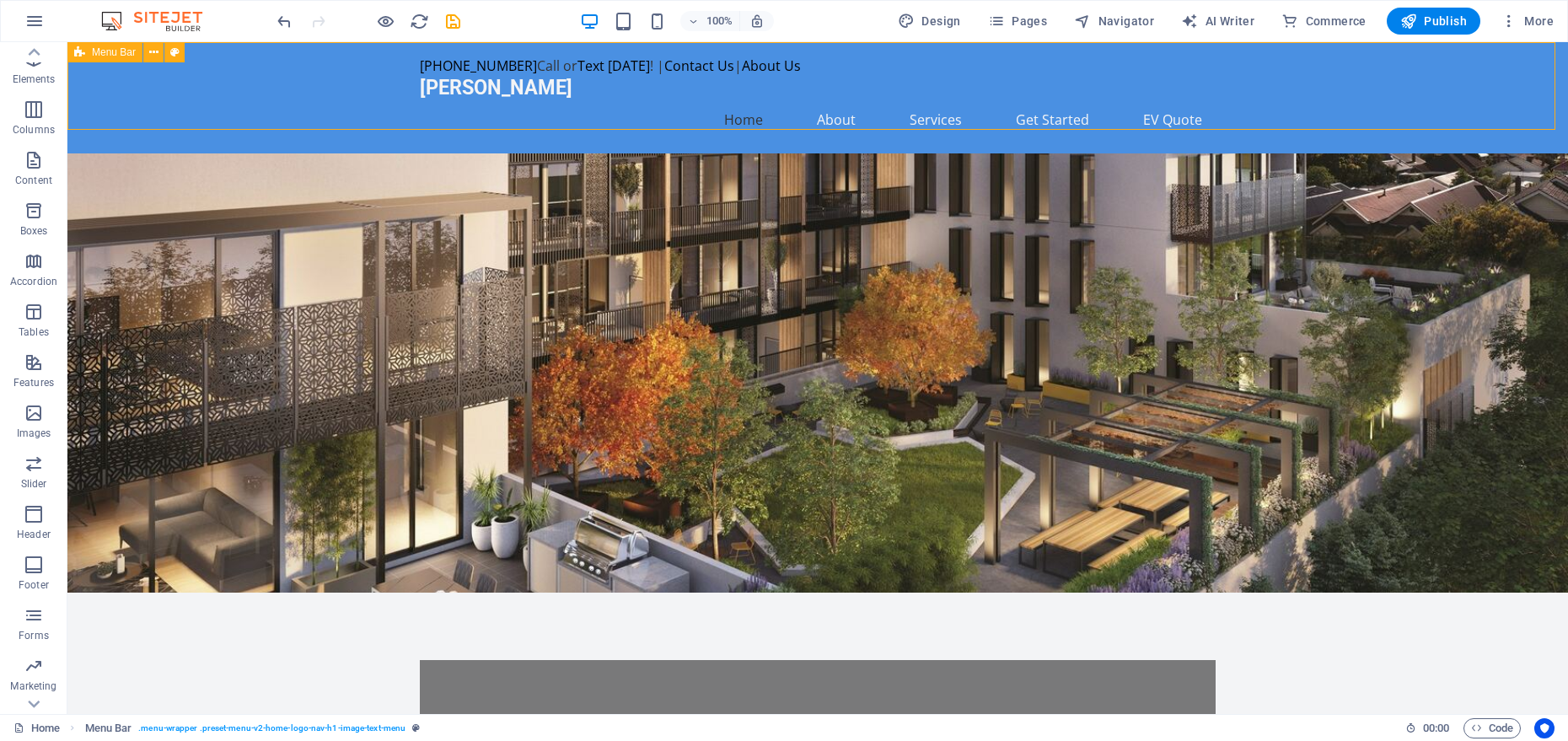
click at [113, 54] on span "Menu Bar" at bounding box center [114, 52] width 44 height 10
click at [99, 54] on span "Menu Bar" at bounding box center [114, 52] width 44 height 10
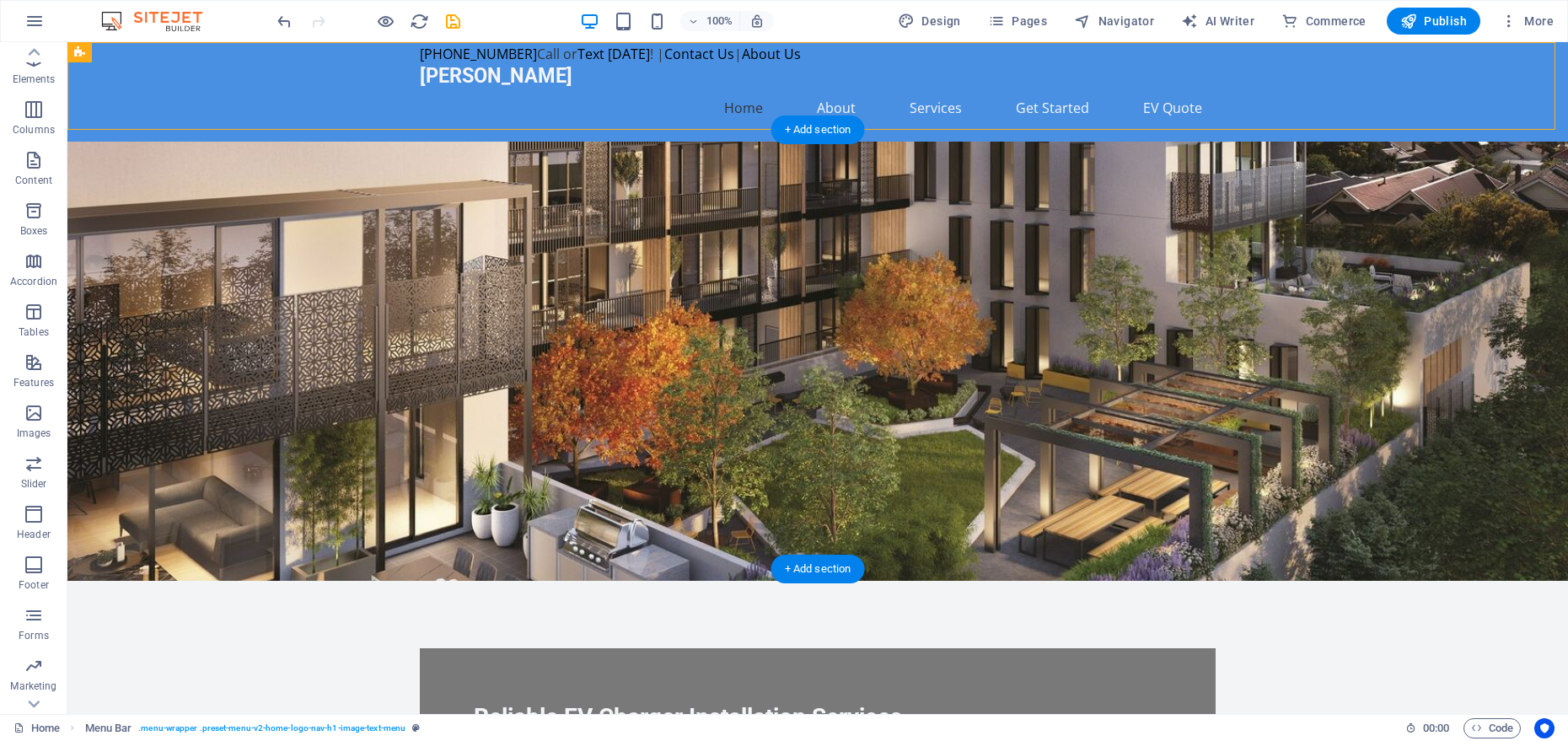
scroll to position [0, 0]
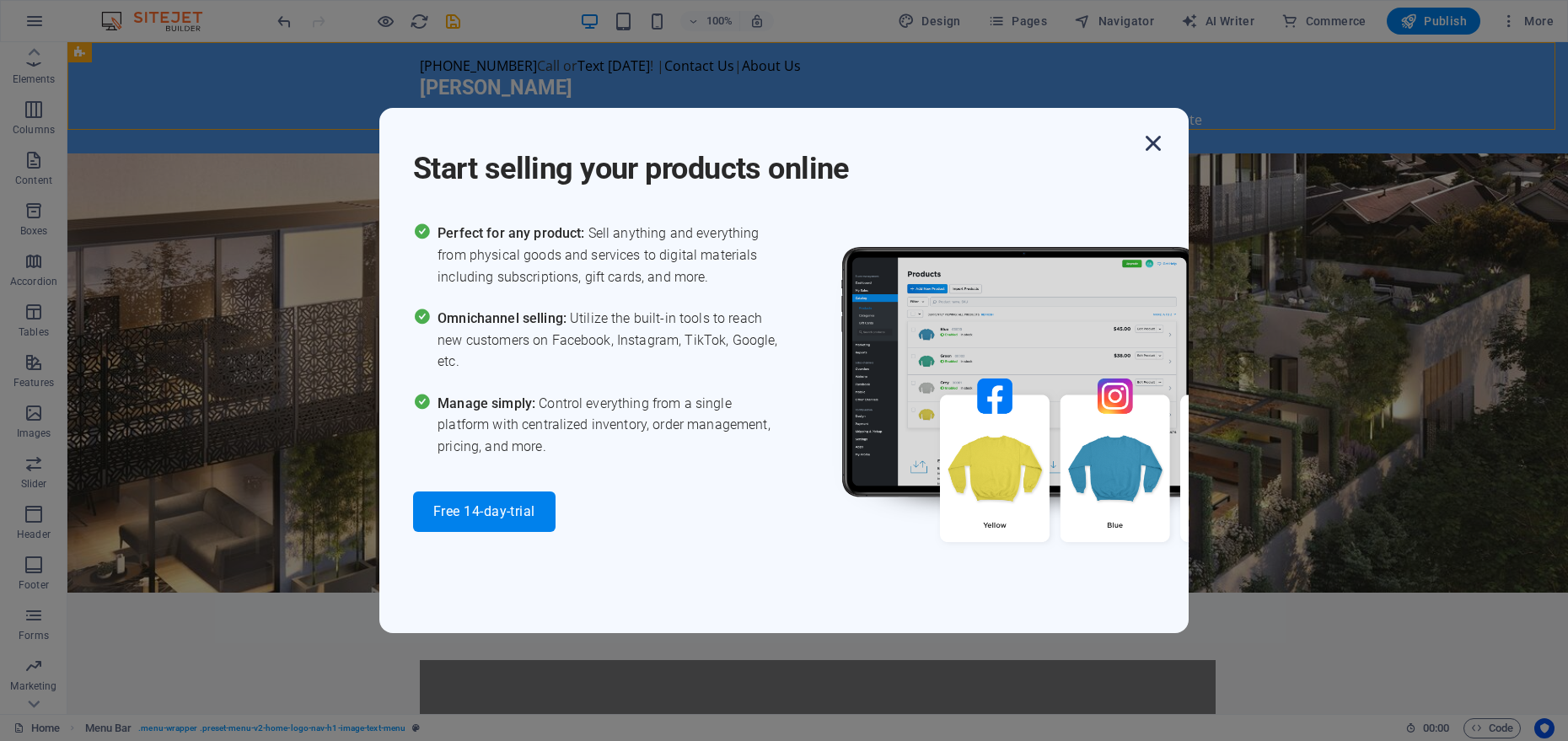
click at [1162, 142] on icon "button" at bounding box center [1153, 144] width 30 height 30
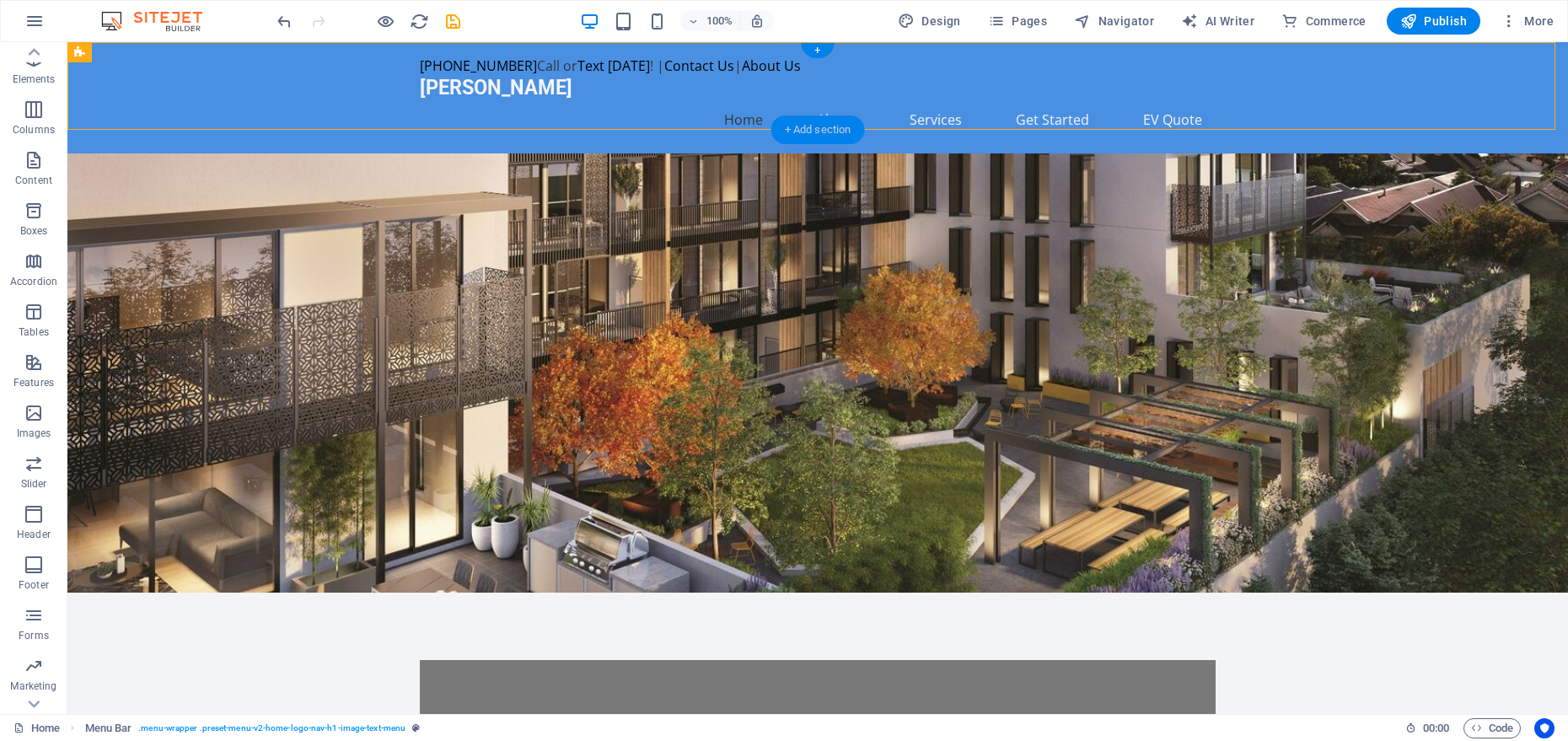
click at [793, 137] on div "+ Add section" at bounding box center [819, 130] width 94 height 29
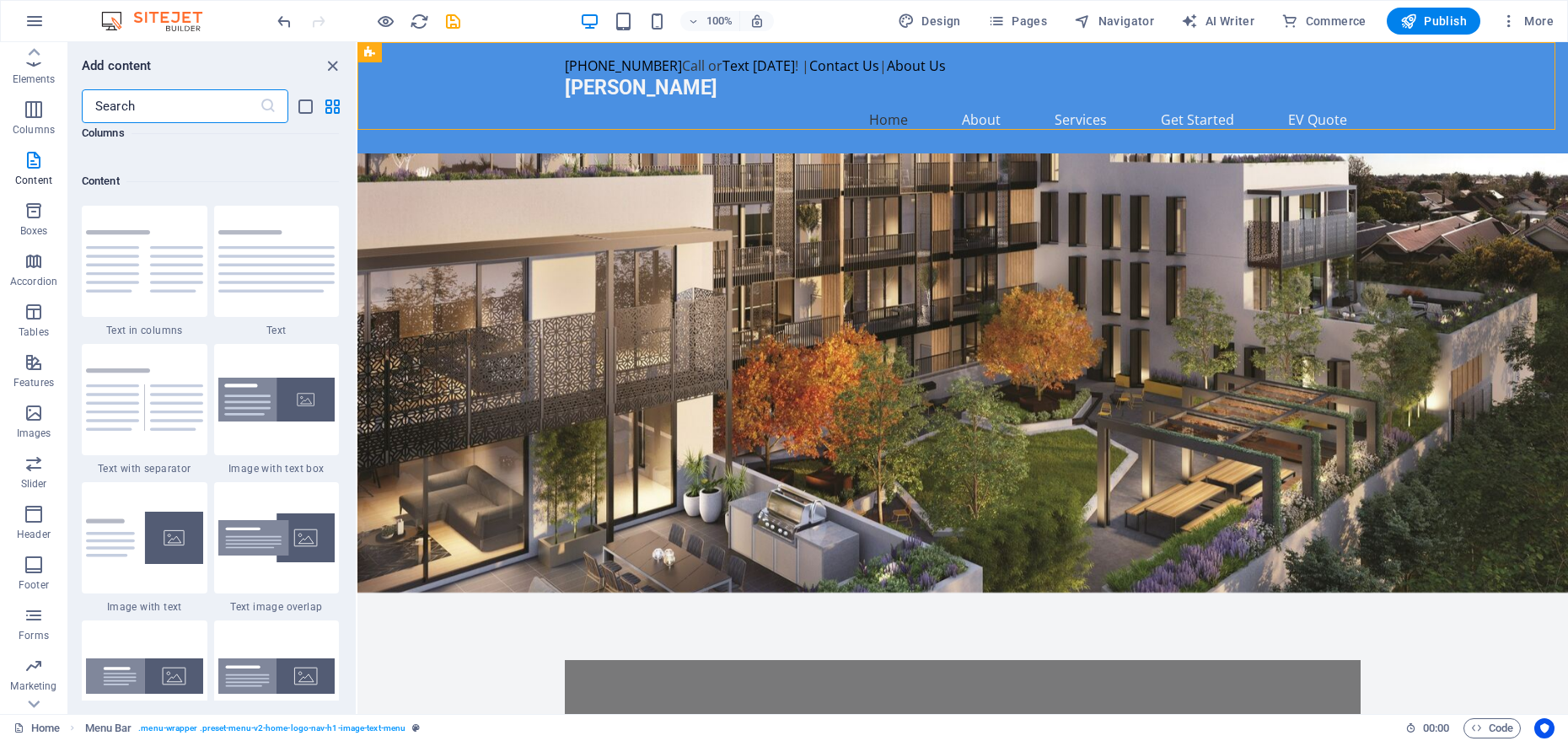
scroll to position [3093, 0]
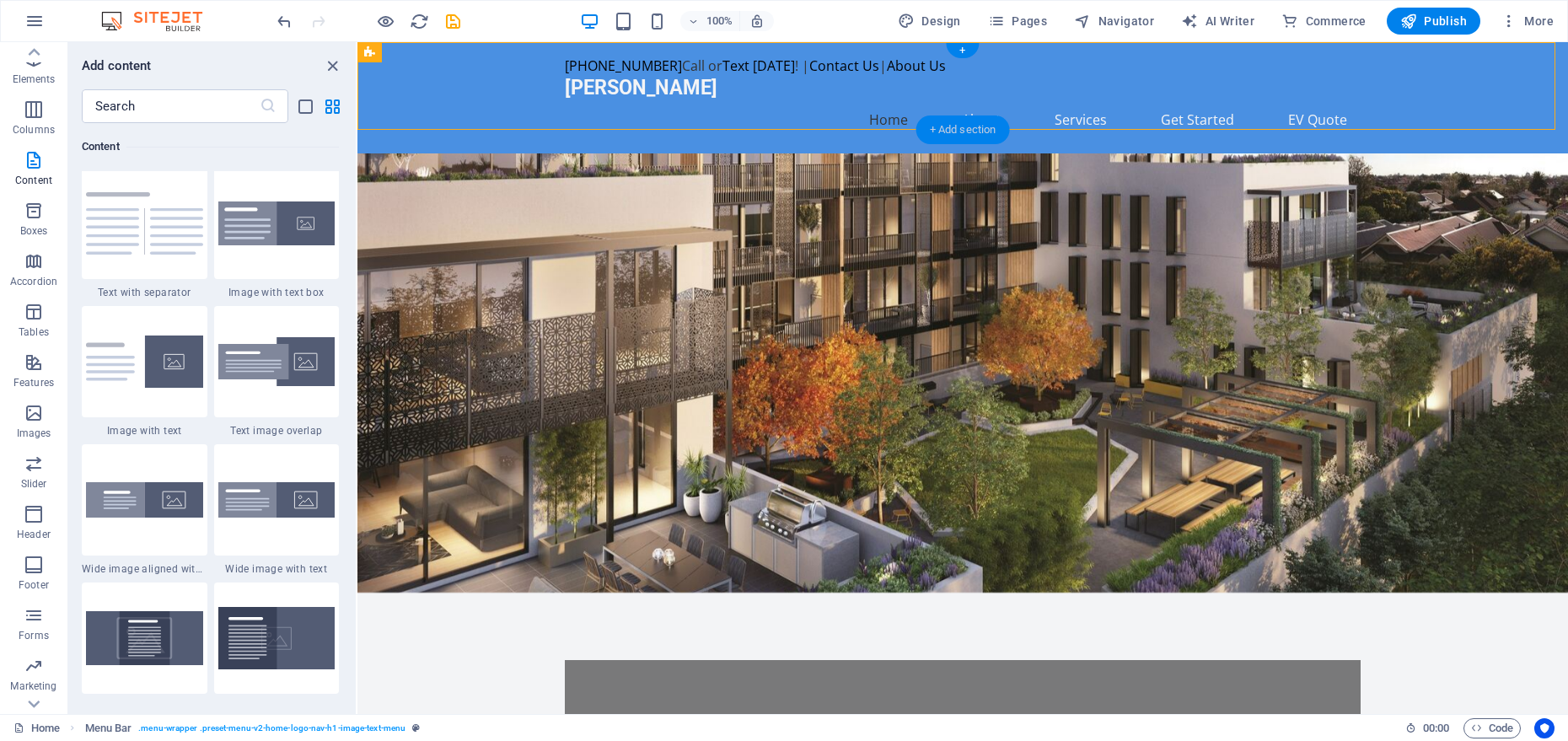
click at [956, 126] on div "+ Add section" at bounding box center [963, 130] width 94 height 29
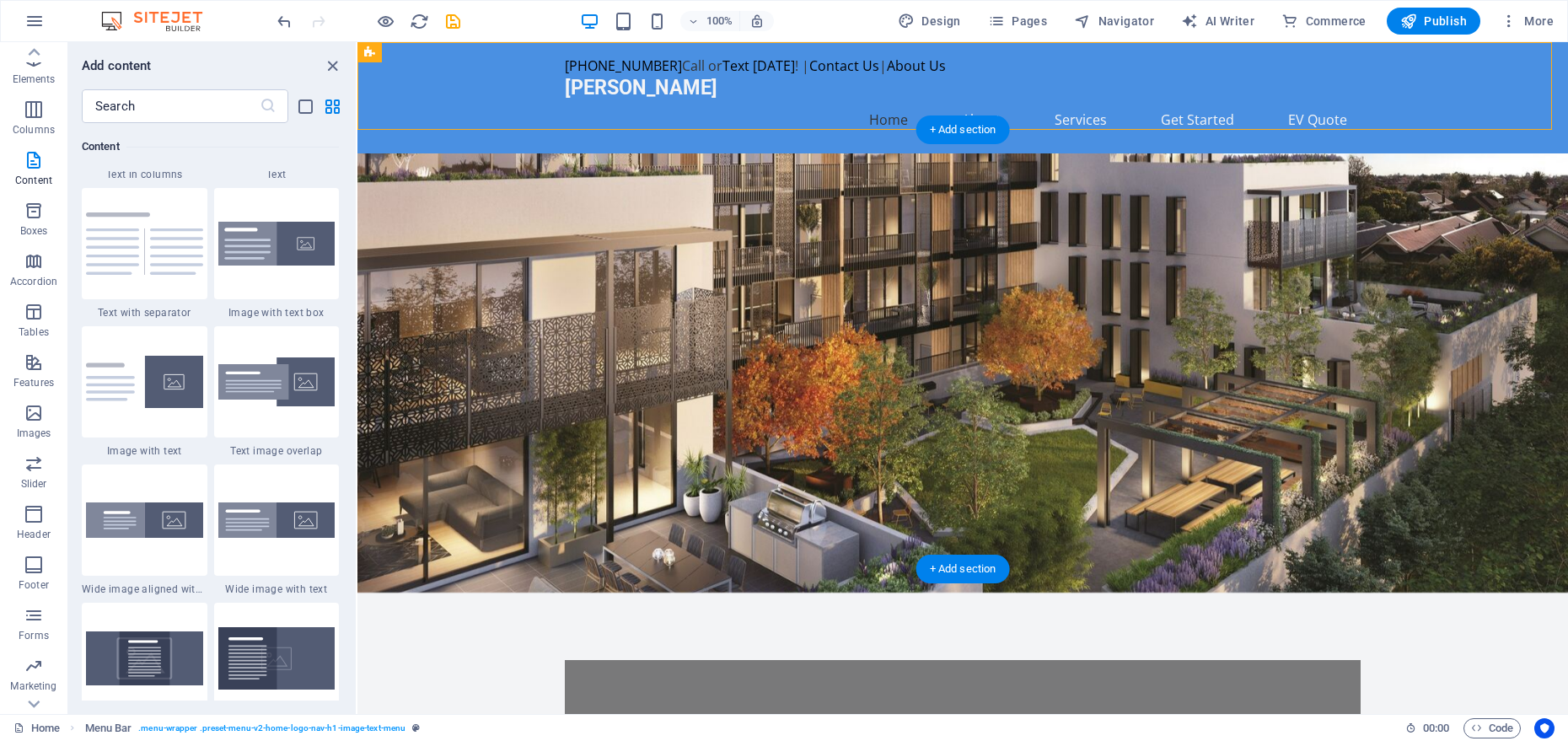
scroll to position [2951, 0]
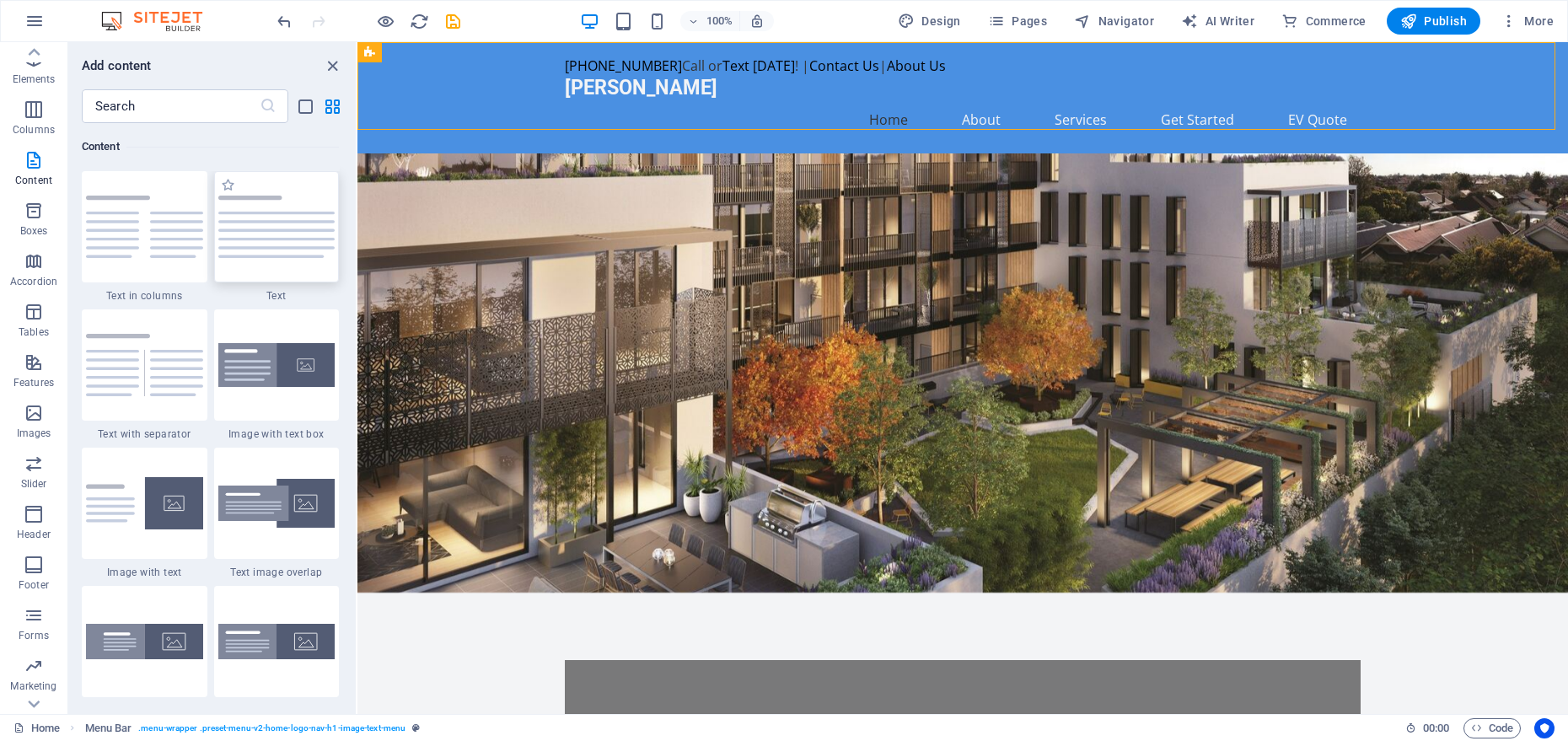
click at [229, 218] on img at bounding box center [277, 226] width 117 height 62
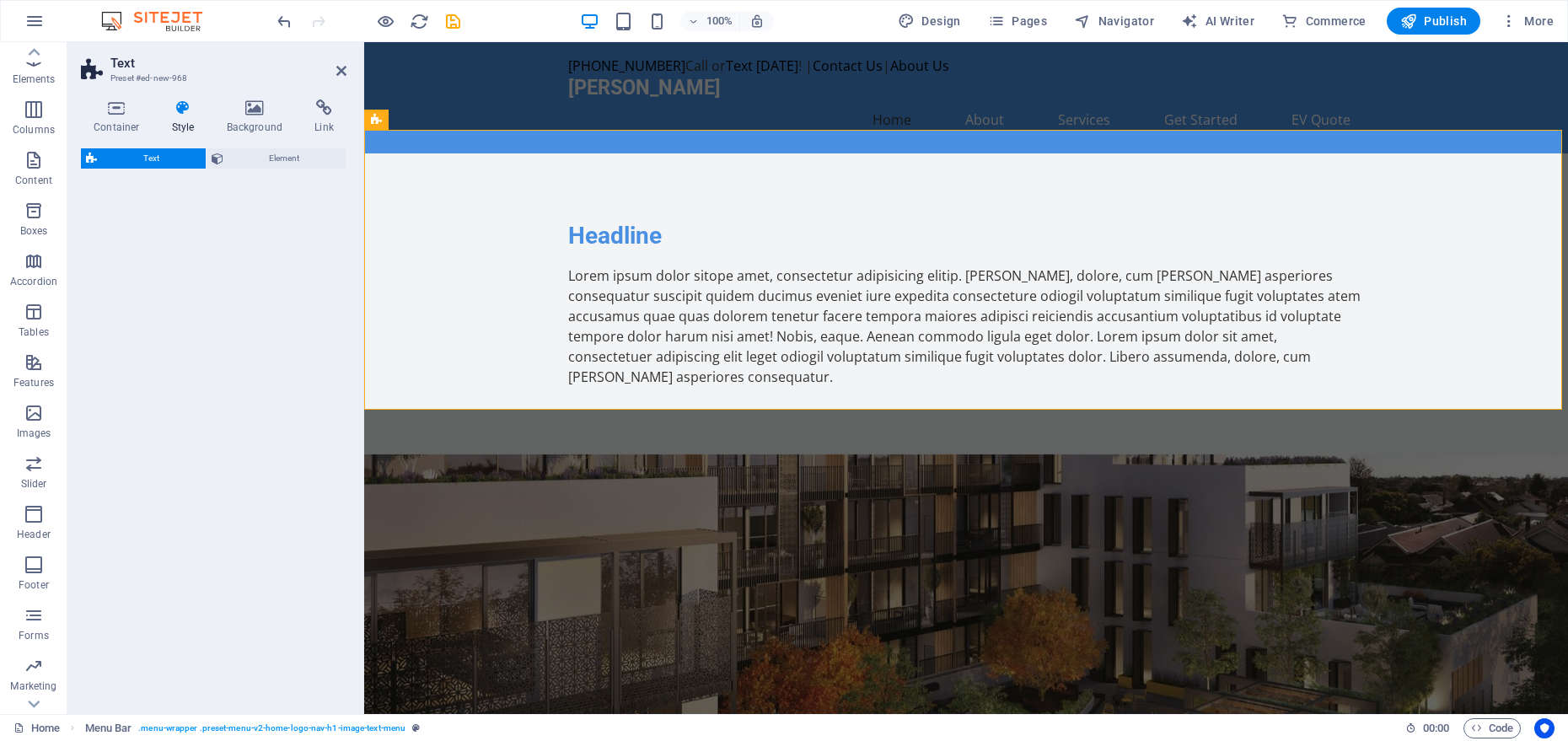
select select "preset-text-v2-default"
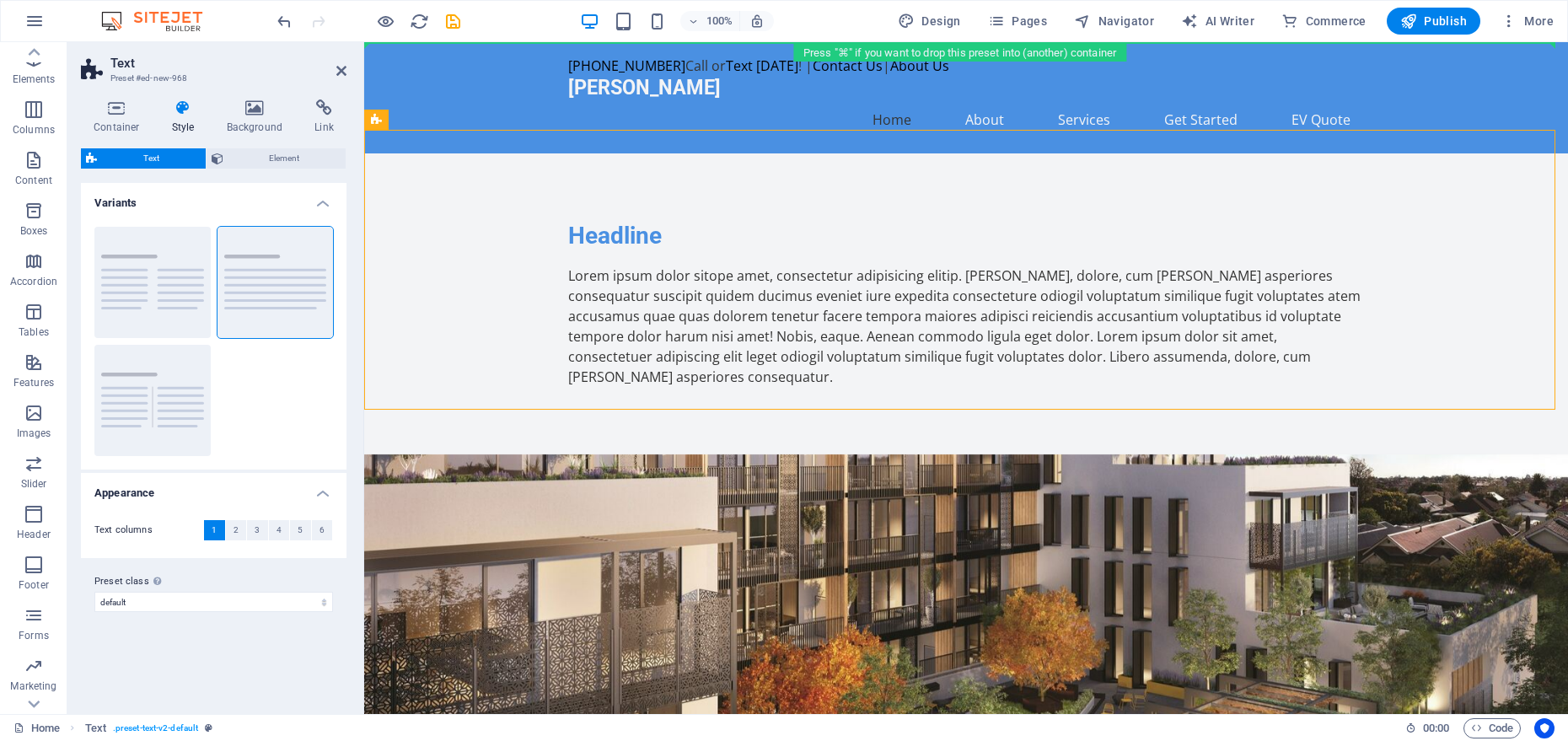
drag, startPoint x: 736, startPoint y: 161, endPoint x: 373, endPoint y: 46, distance: 380.8
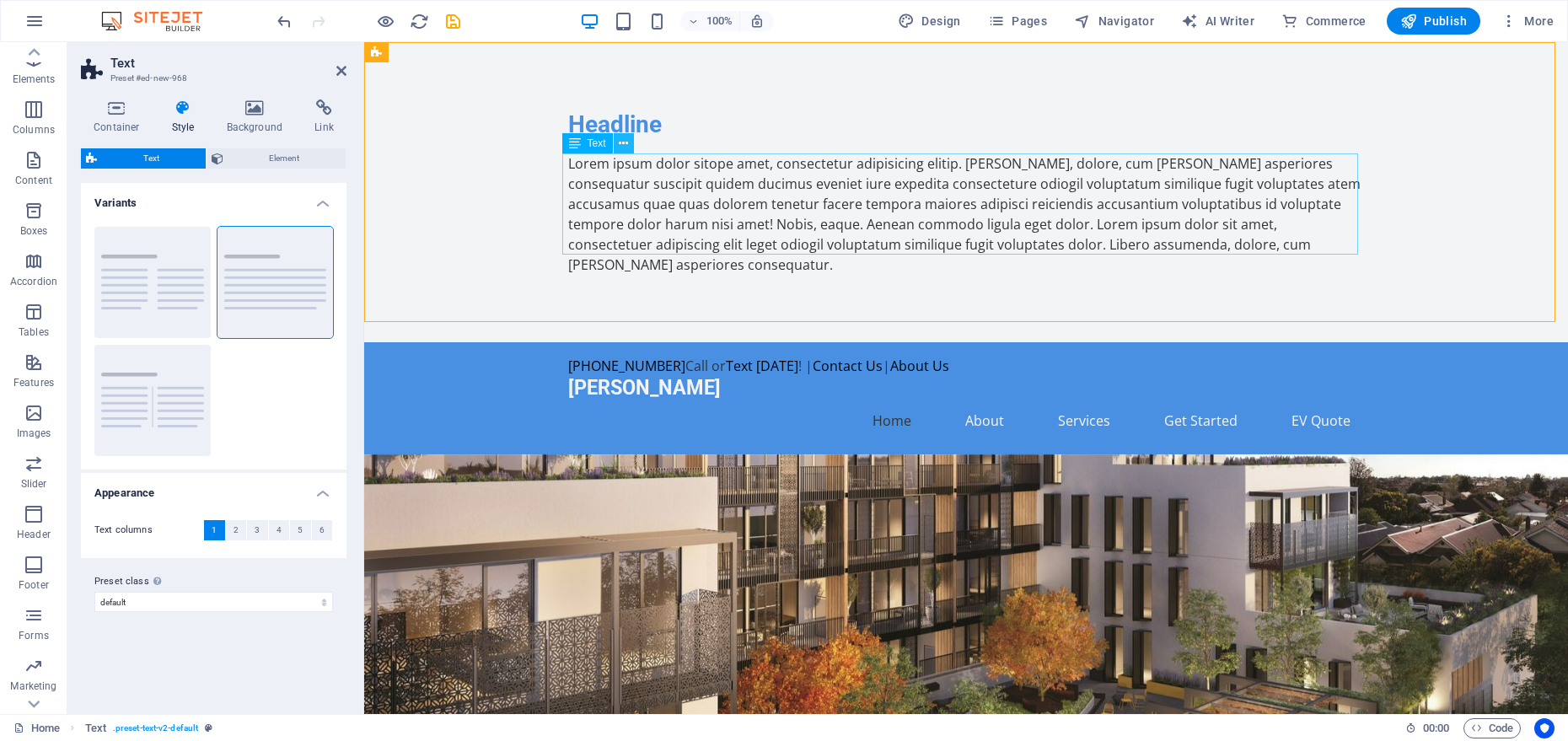
click at [625, 143] on icon at bounding box center [623, 144] width 9 height 18
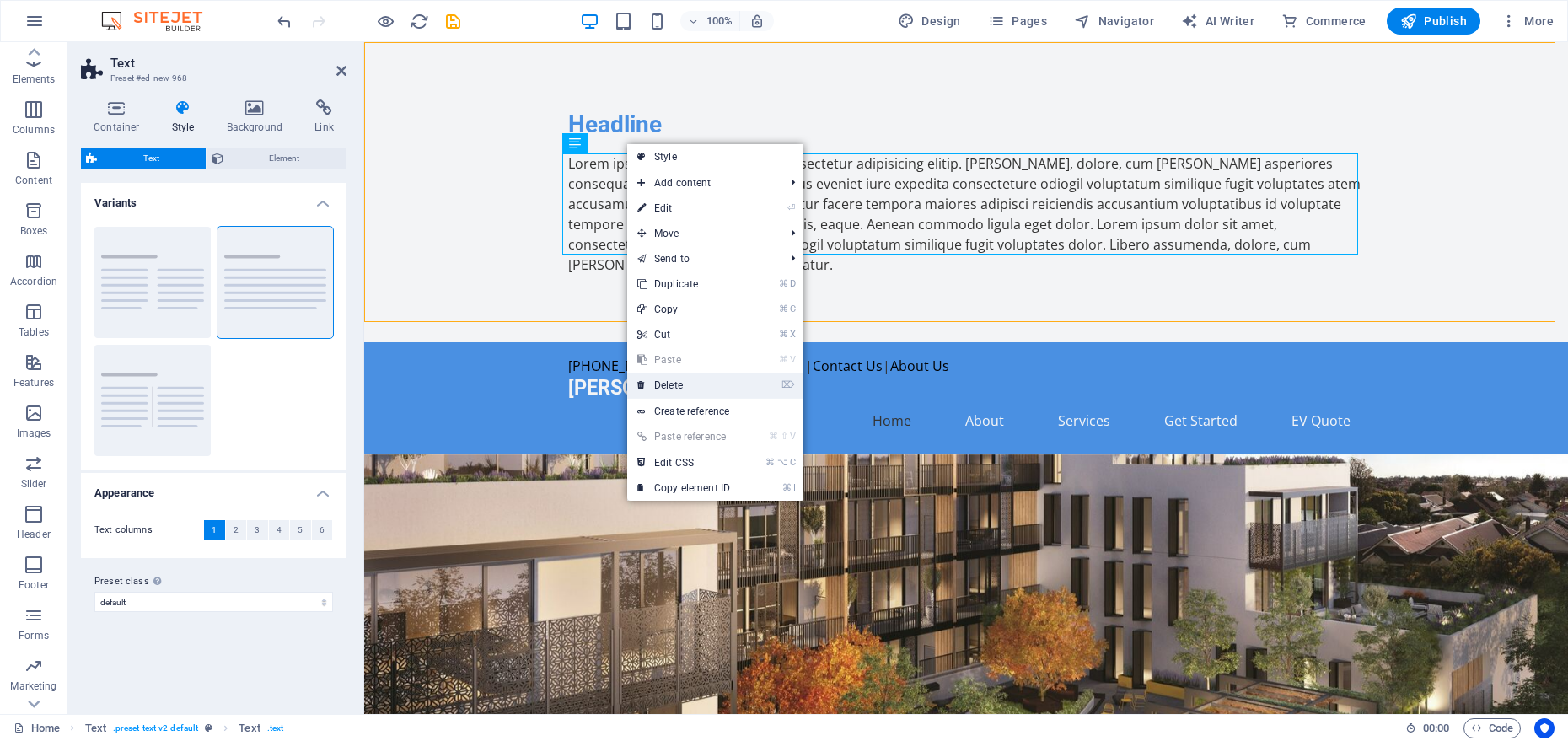
drag, startPoint x: 683, startPoint y: 388, endPoint x: 316, endPoint y: 289, distance: 380.1
click at [683, 388] on link "⌦ Delete" at bounding box center [684, 385] width 113 height 25
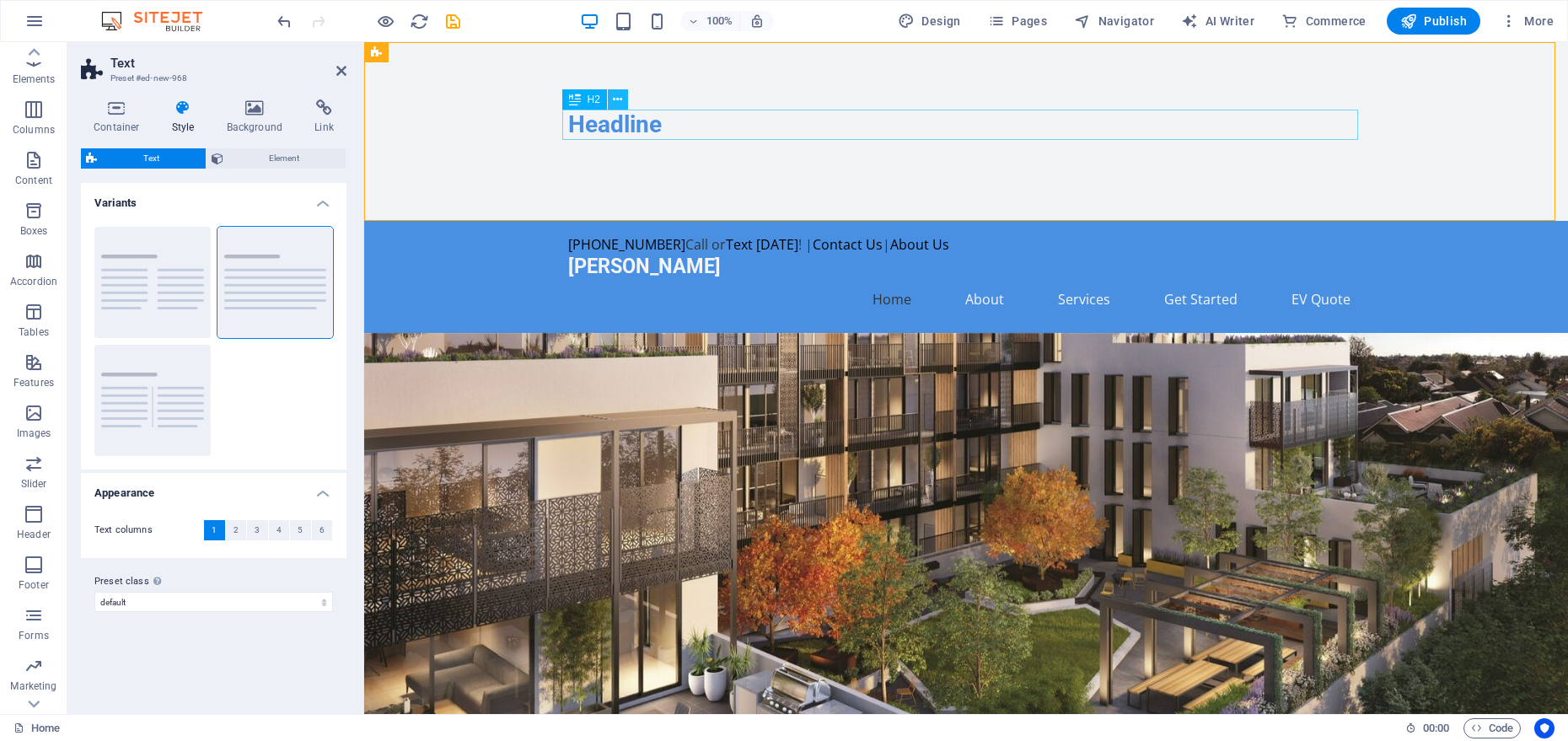
click at [616, 101] on icon at bounding box center [618, 100] width 9 height 18
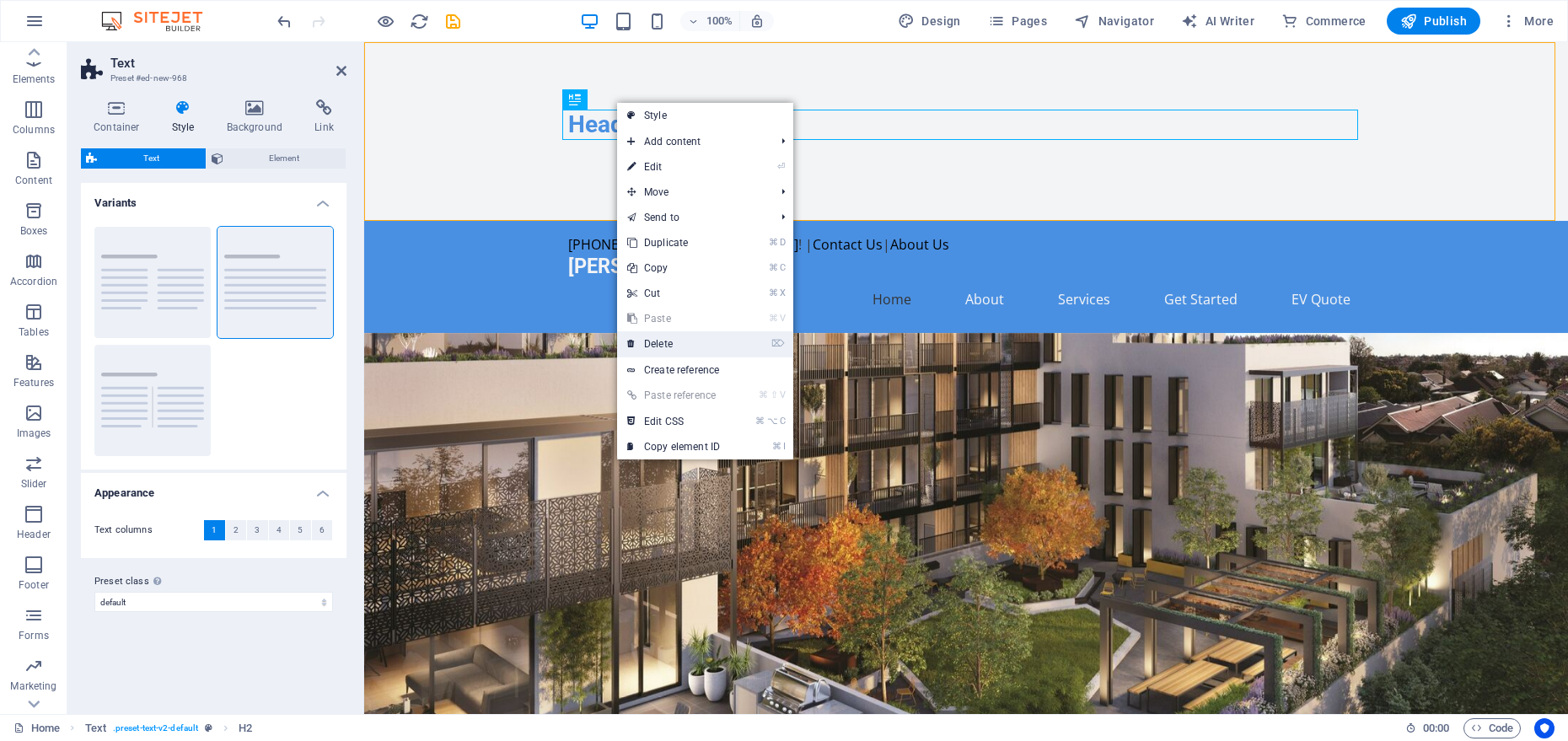
click at [673, 339] on link "⌦ Delete" at bounding box center [673, 344] width 113 height 25
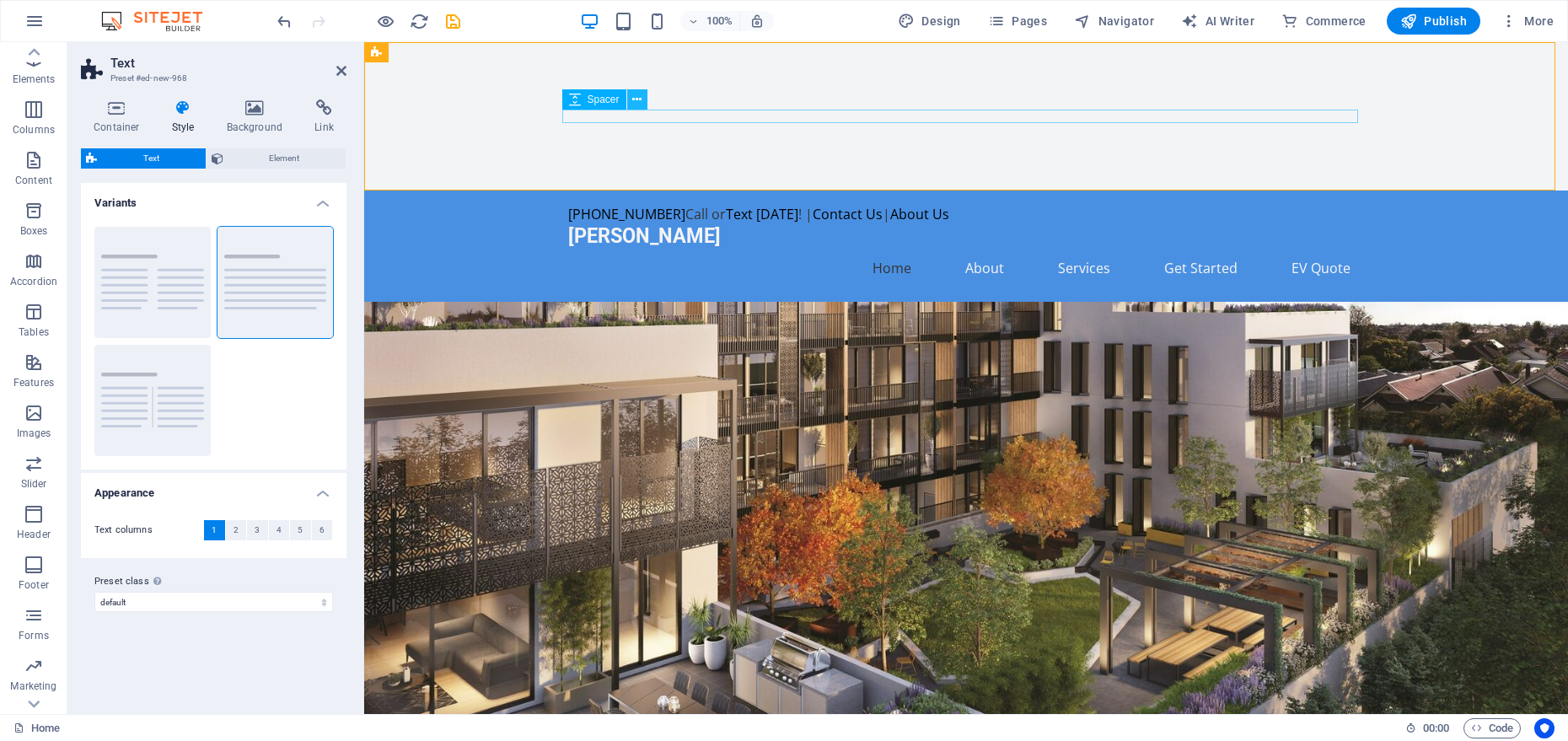
click at [636, 99] on icon at bounding box center [638, 100] width 9 height 18
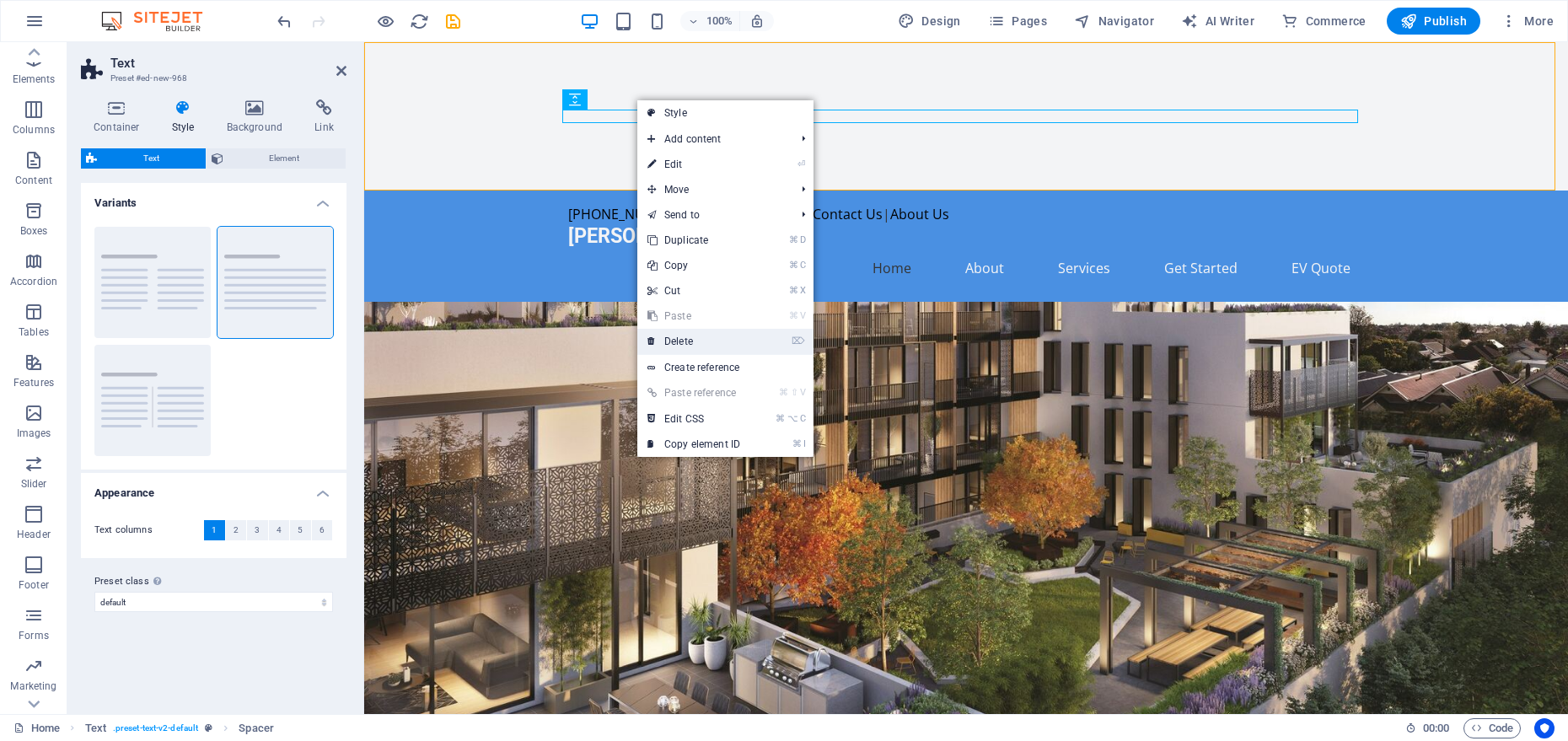
drag, startPoint x: 683, startPoint y: 332, endPoint x: 312, endPoint y: 269, distance: 376.3
click at [683, 332] on link "⌦ Delete" at bounding box center [694, 341] width 113 height 25
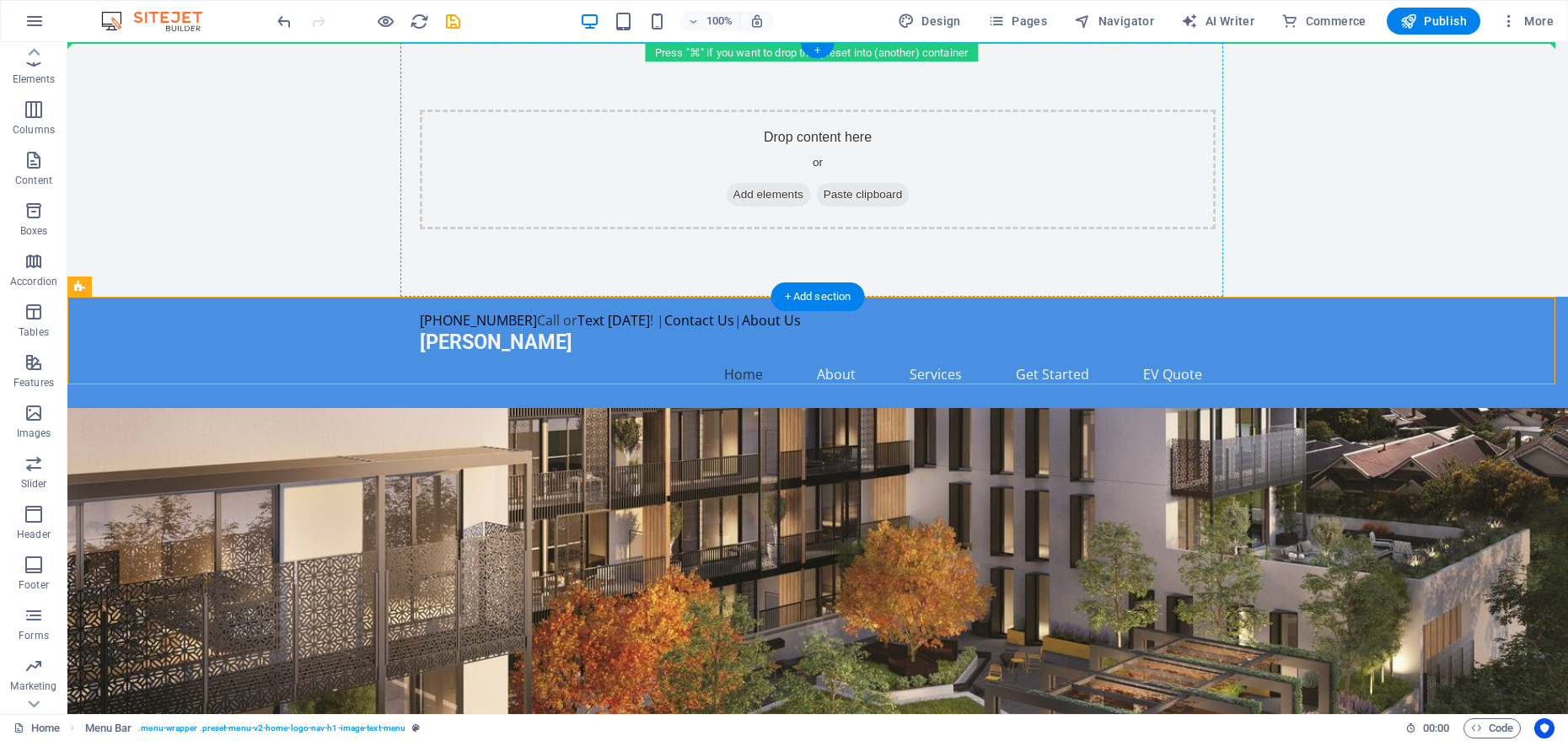
drag, startPoint x: 699, startPoint y: 343, endPoint x: 680, endPoint y: 165, distance: 179.0
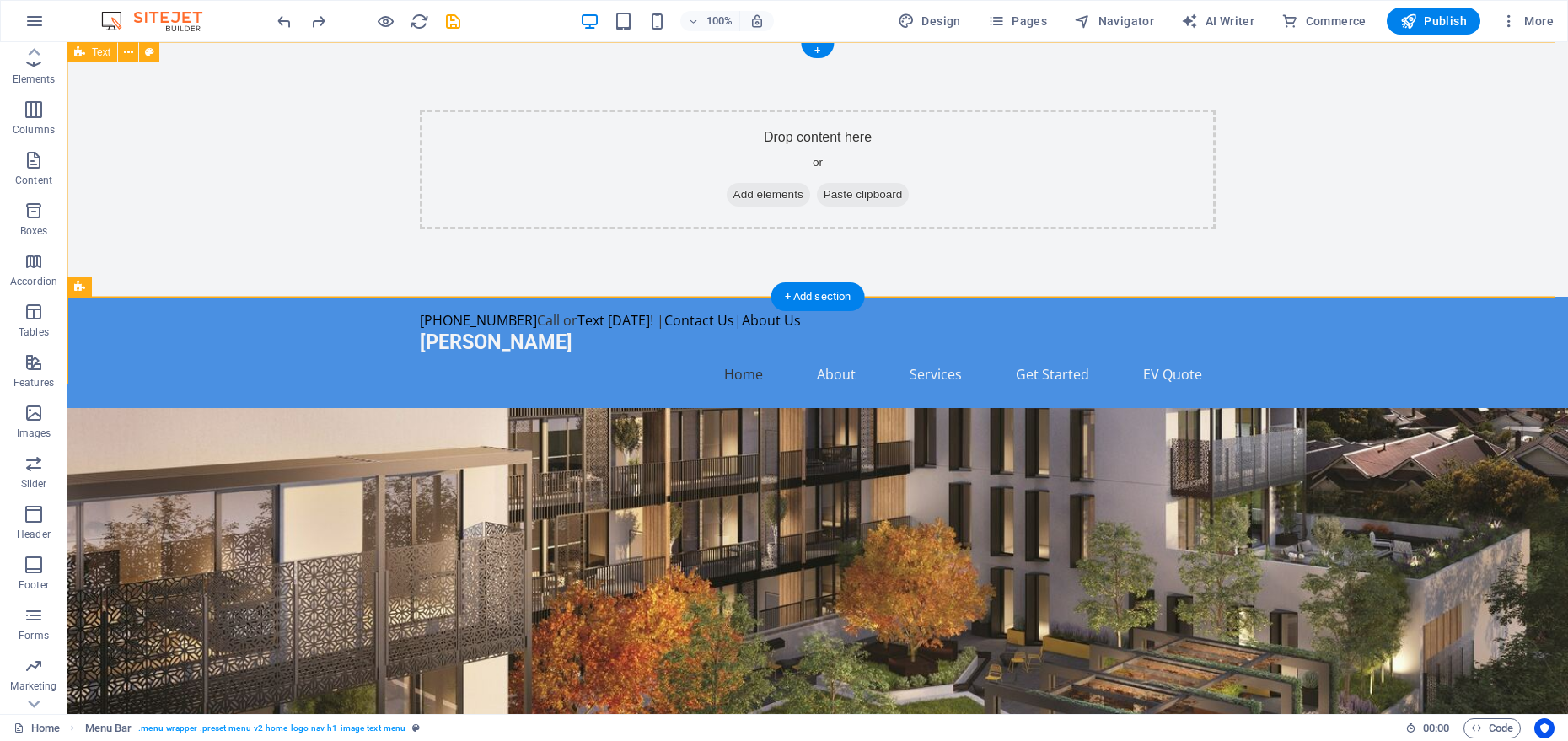
click at [764, 192] on span "Add elements" at bounding box center [768, 194] width 84 height 23
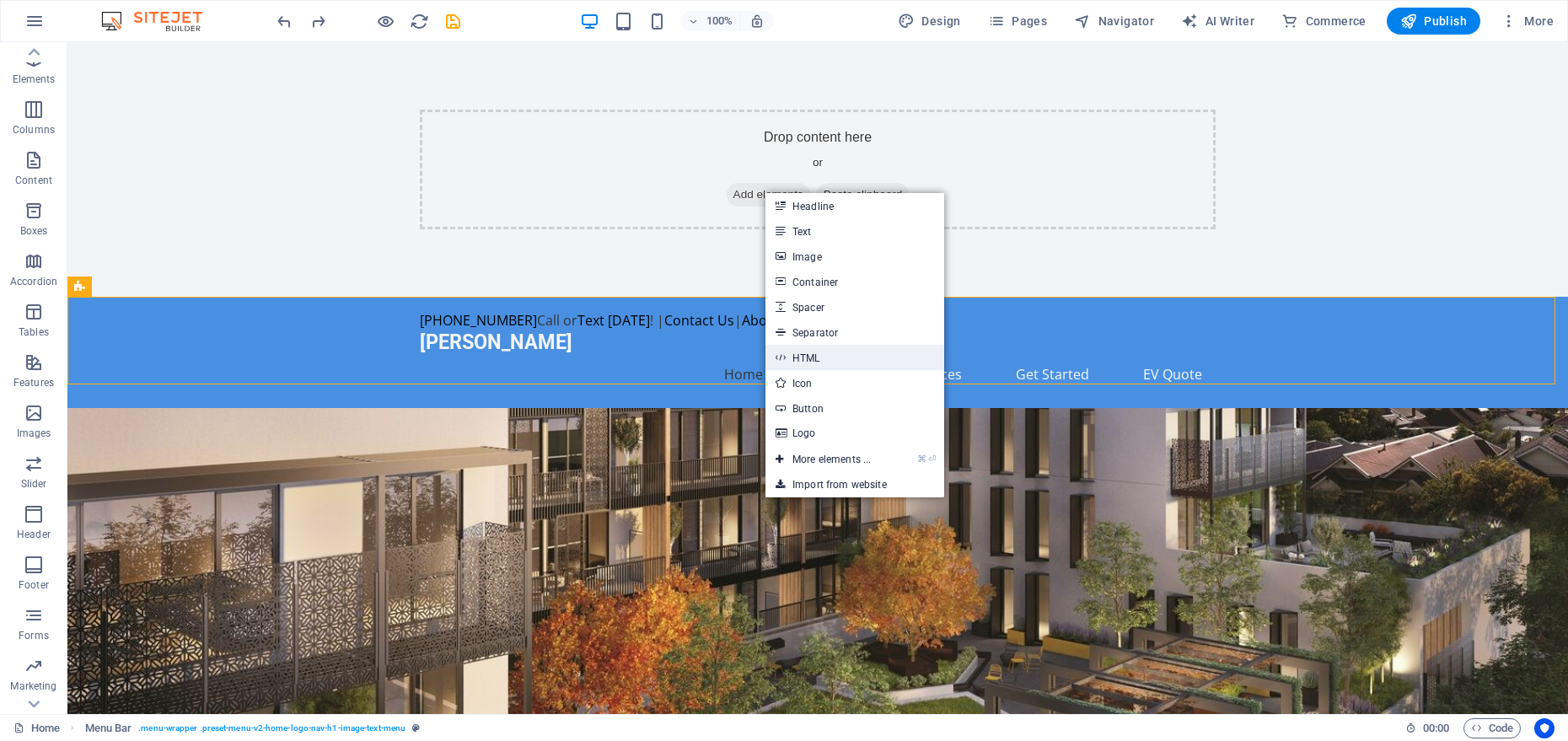
click at [831, 352] on link "HTML" at bounding box center [854, 357] width 178 height 25
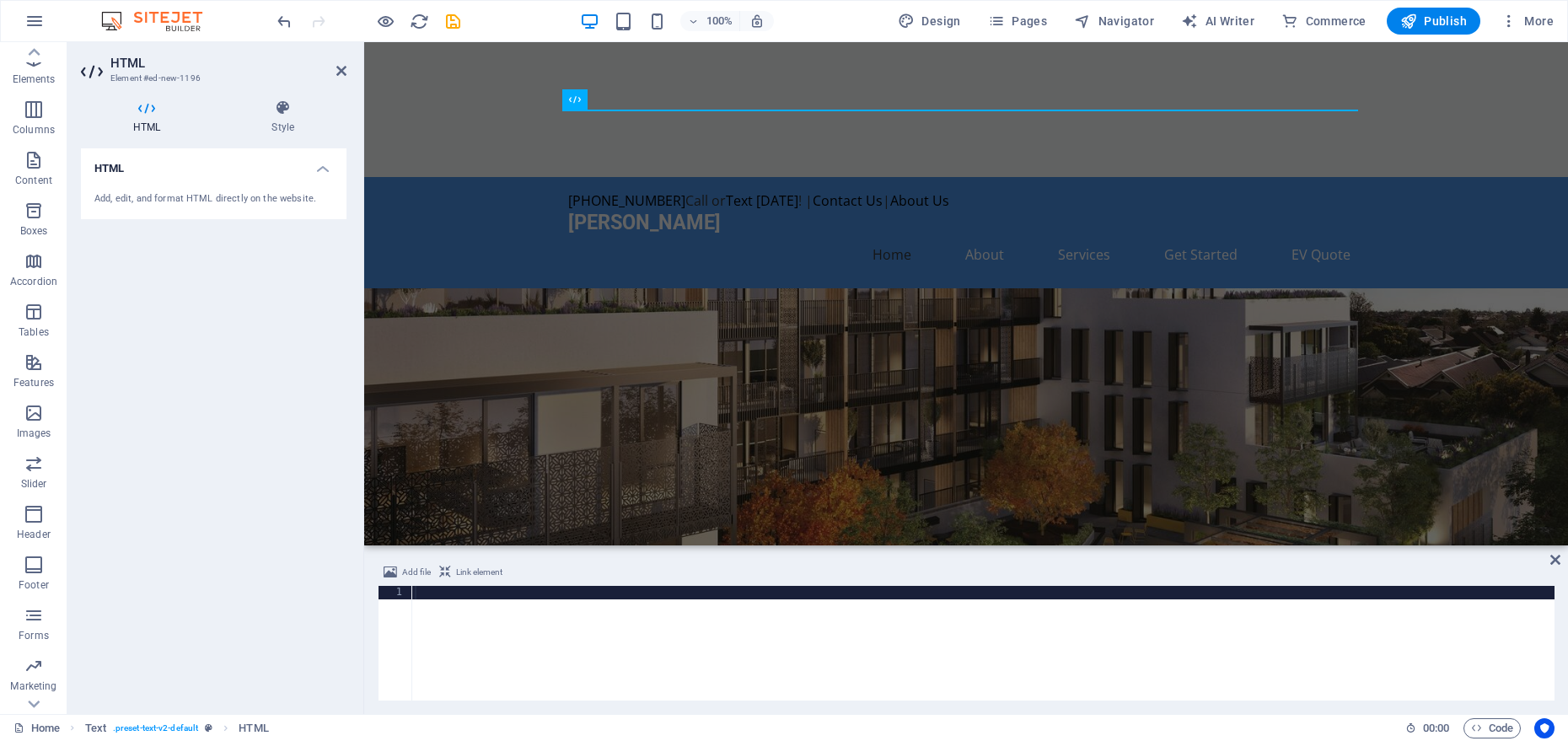
click at [468, 668] on div at bounding box center [983, 656] width 1144 height 142
click at [468, 622] on div at bounding box center [983, 656] width 1144 height 142
click at [468, 603] on div at bounding box center [983, 656] width 1144 height 142
click at [468, 597] on div at bounding box center [983, 656] width 1144 height 142
paste textarea "</div>"
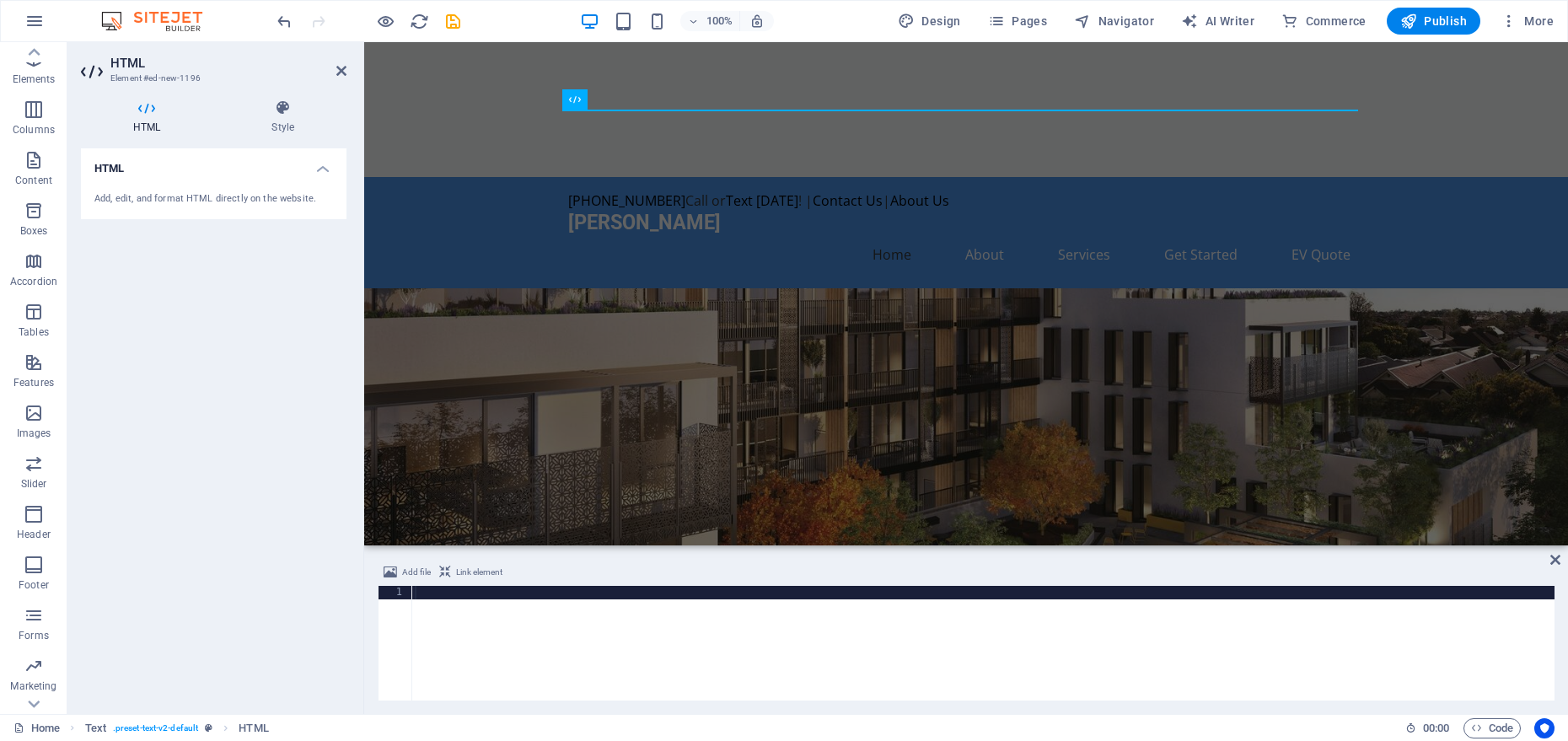
type textarea "</div>"
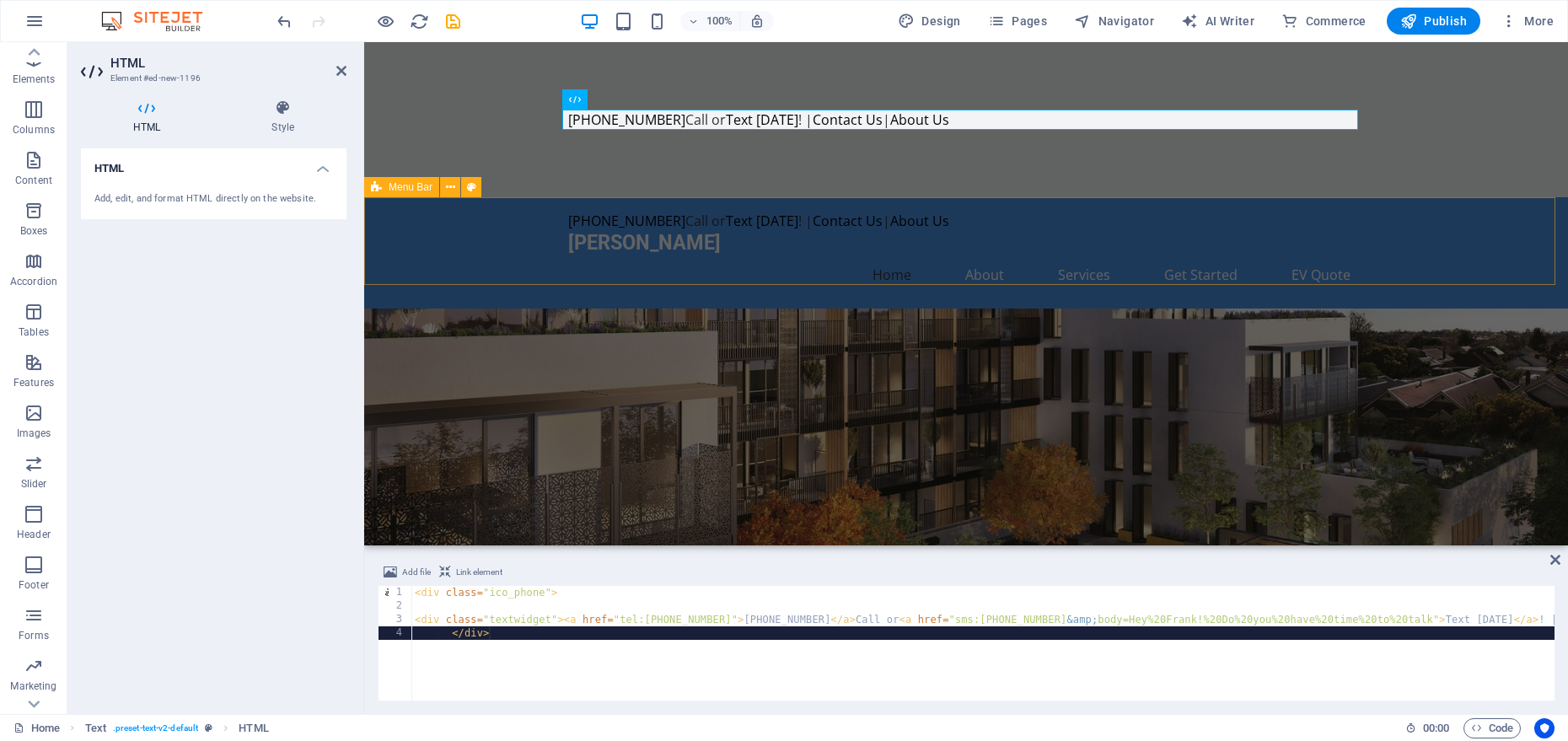
click at [517, 227] on div "630-668-7400 Call or Text Today ! | Contact Us | About Us Adrian Electricinc Ho…" at bounding box center [966, 253] width 1204 height 112
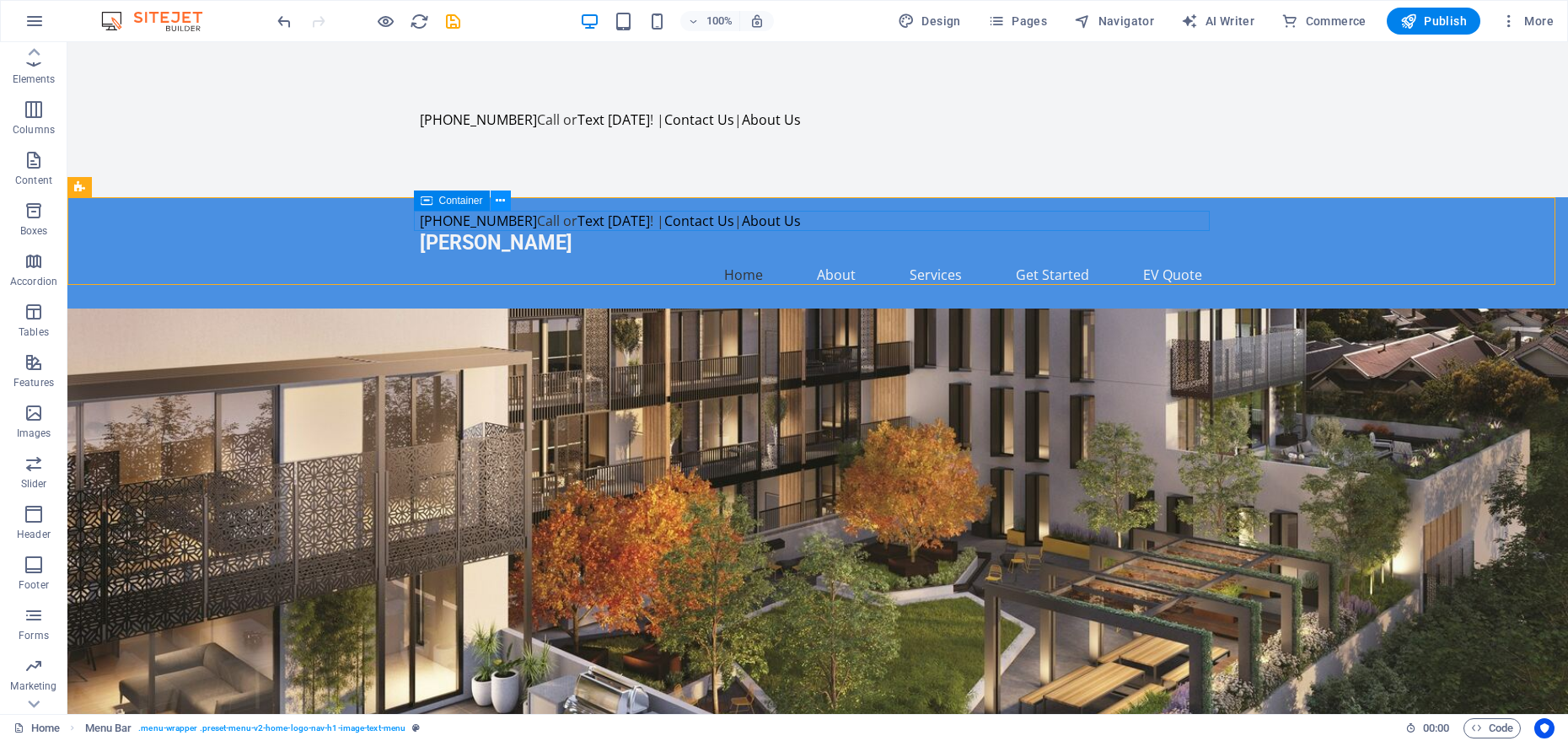
click at [499, 205] on icon at bounding box center [500, 201] width 9 height 18
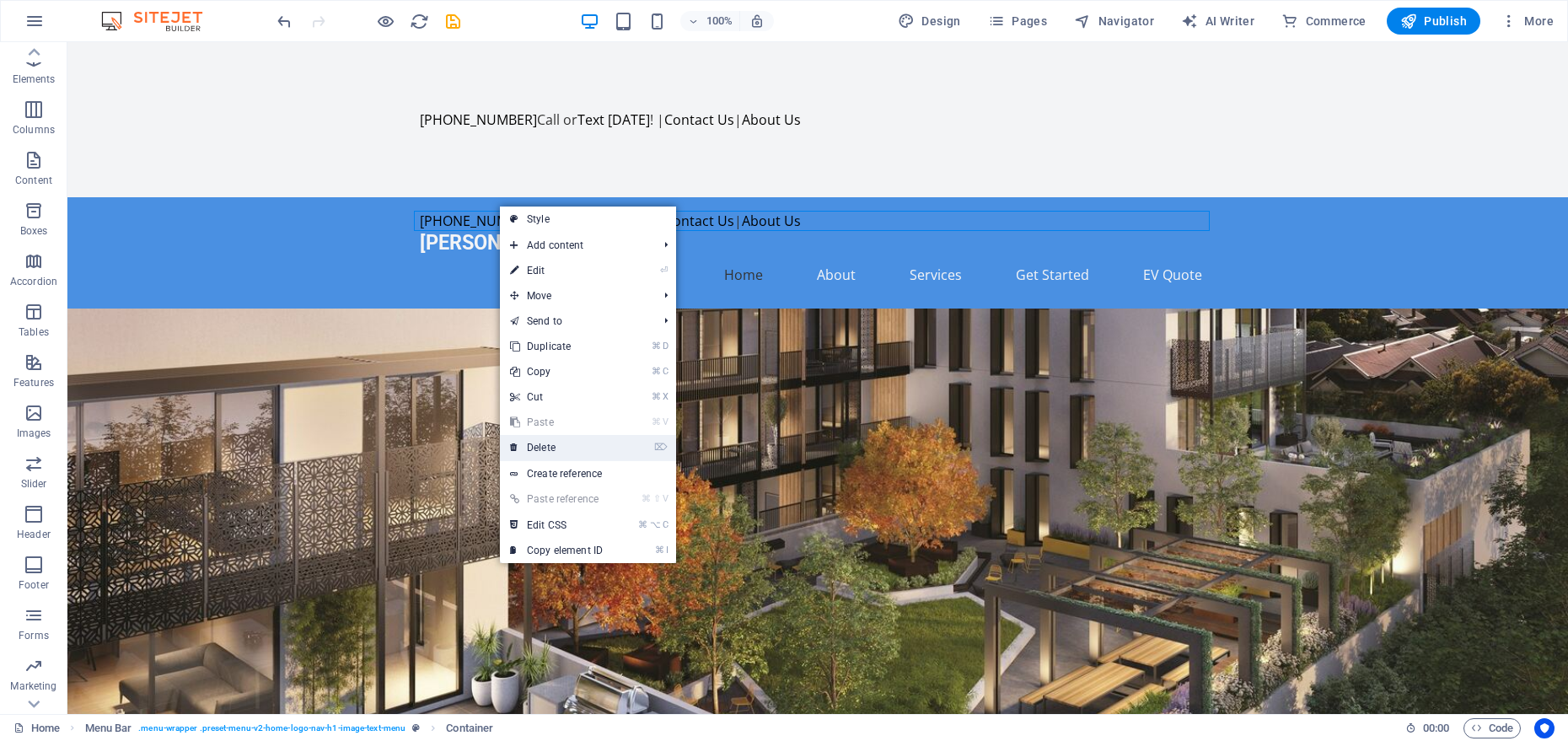
click at [576, 446] on link "⌦ Delete" at bounding box center [557, 447] width 113 height 25
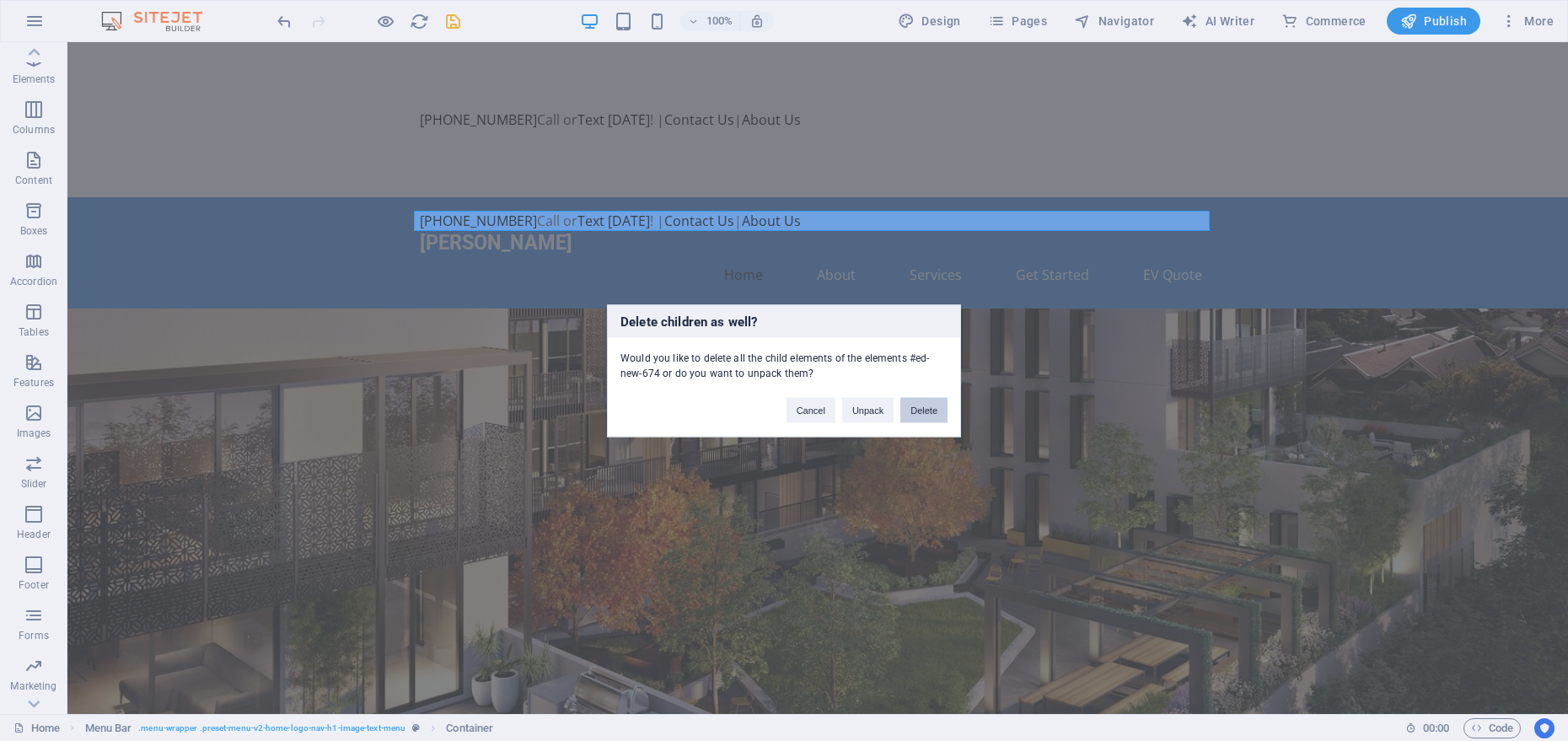
click at [930, 409] on button "Delete" at bounding box center [924, 409] width 47 height 25
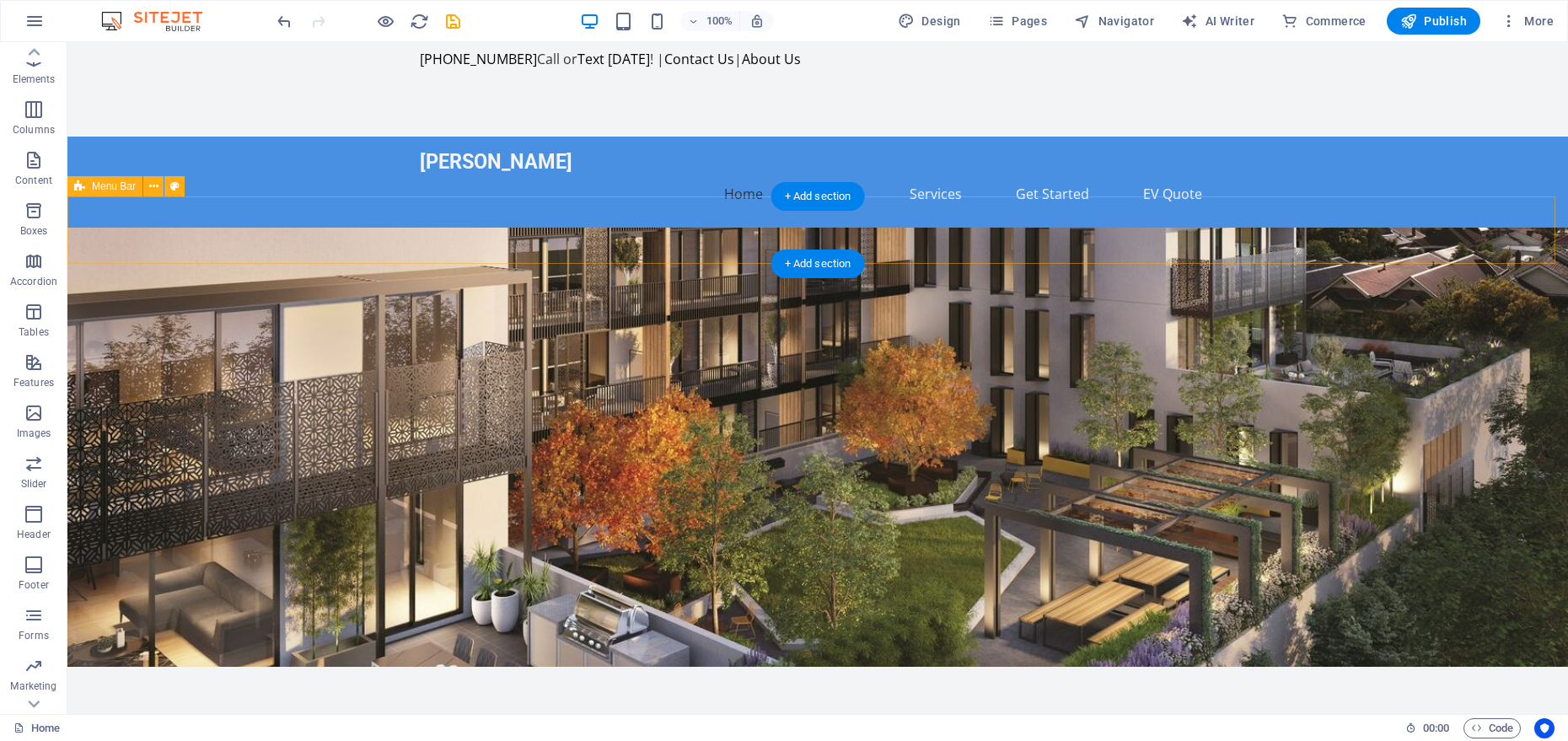
scroll to position [0, 0]
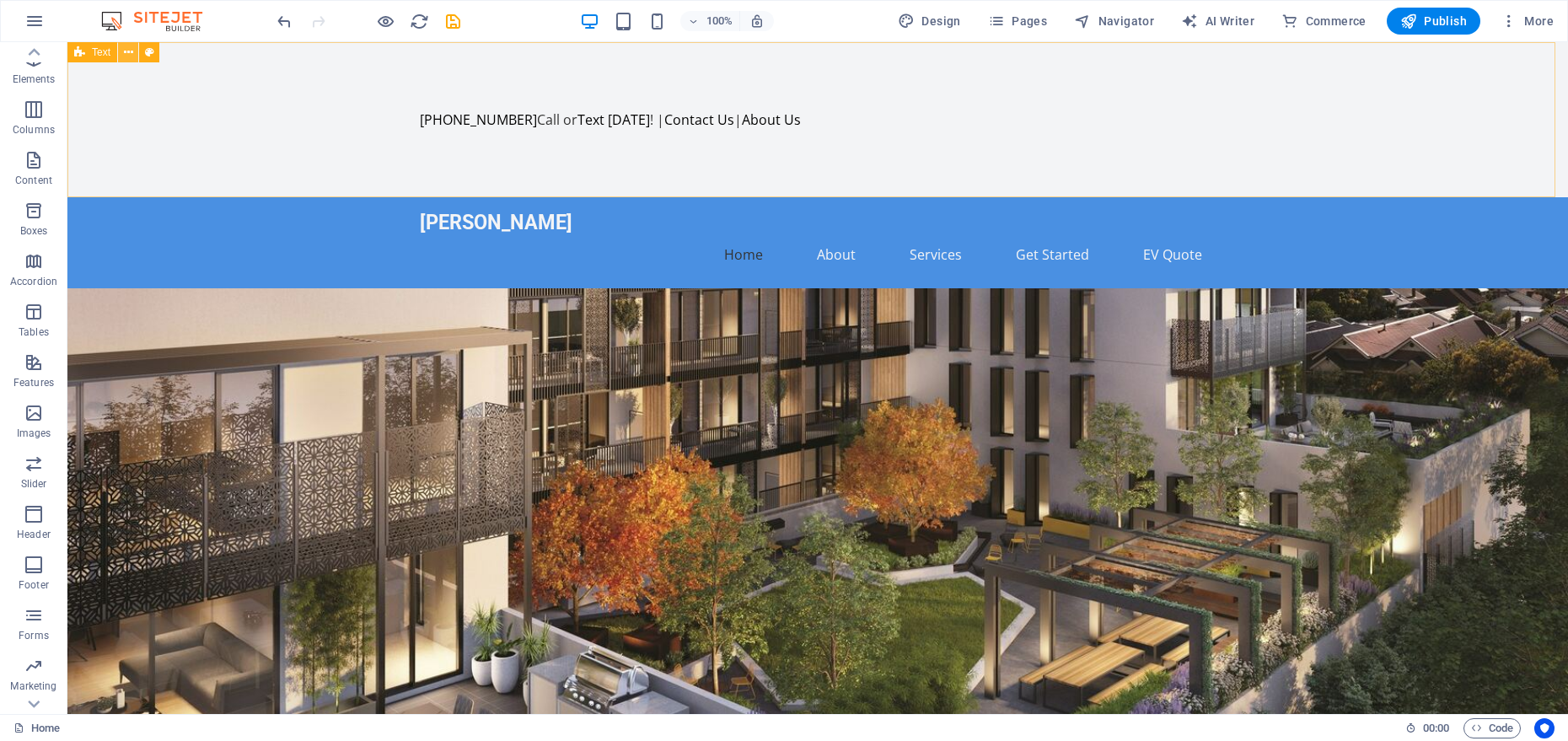
click at [129, 52] on icon at bounding box center [129, 53] width 9 height 18
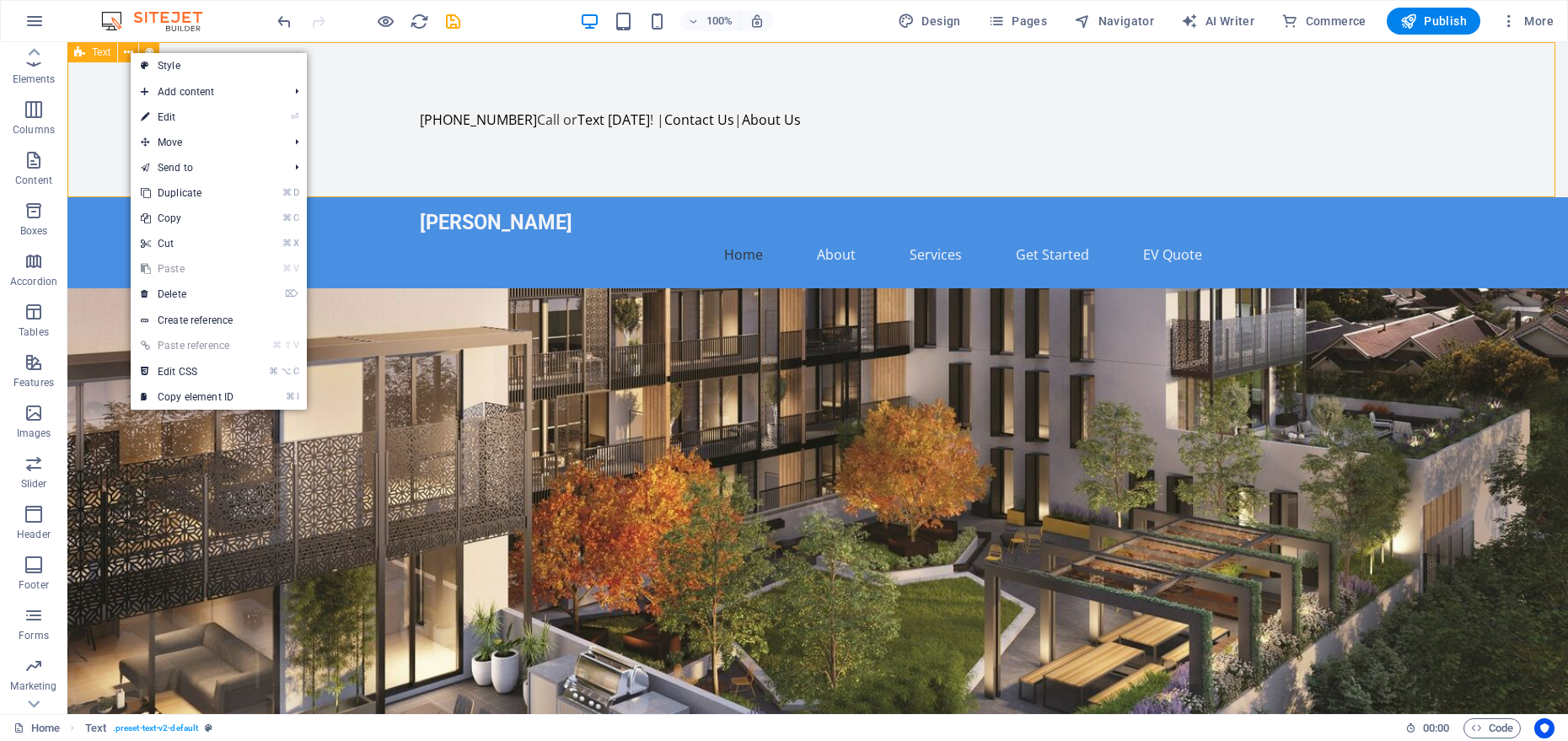
click at [99, 54] on span "Text" at bounding box center [101, 52] width 19 height 10
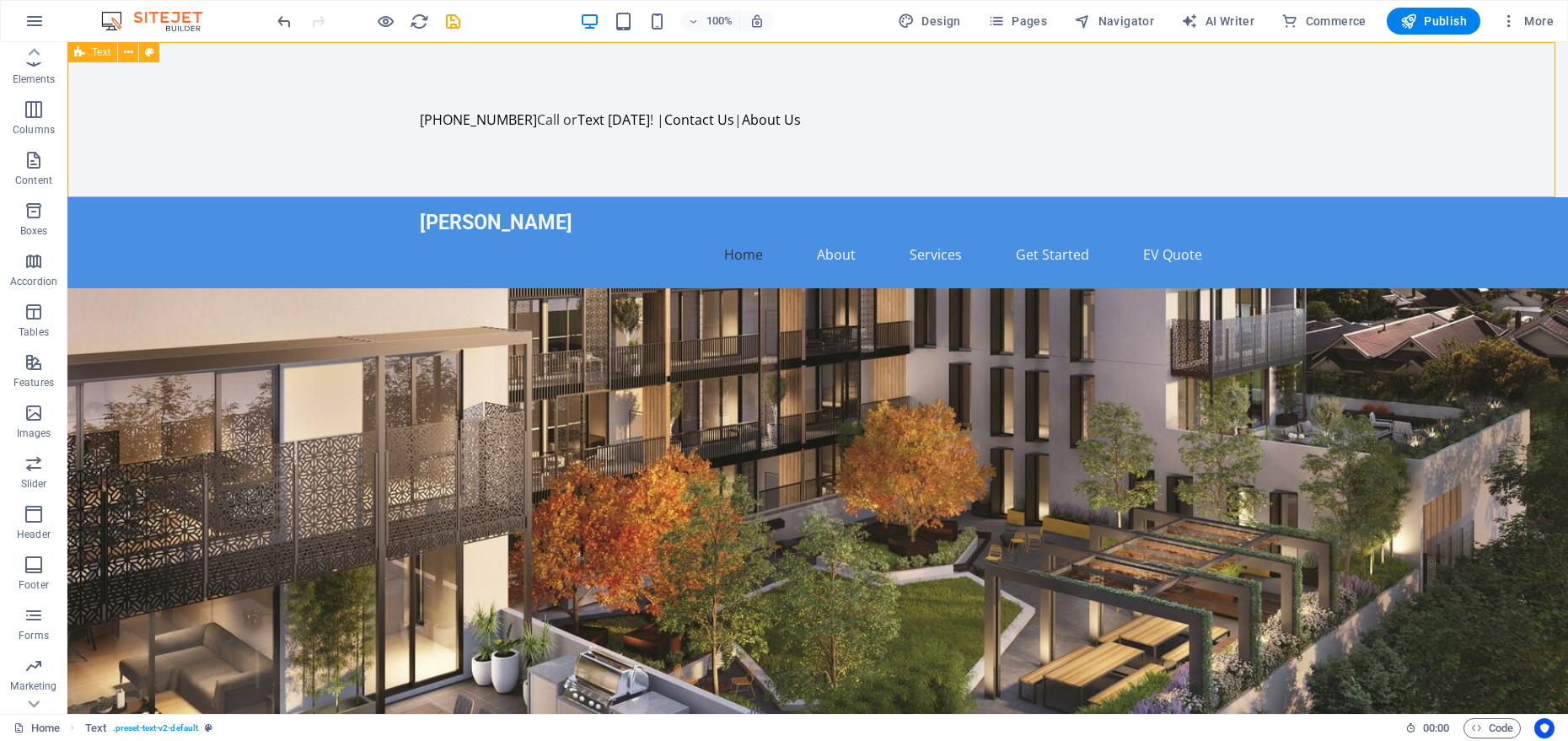
click at [96, 53] on span "Text" at bounding box center [101, 52] width 19 height 10
click at [133, 53] on button at bounding box center [129, 53] width 21 height 21
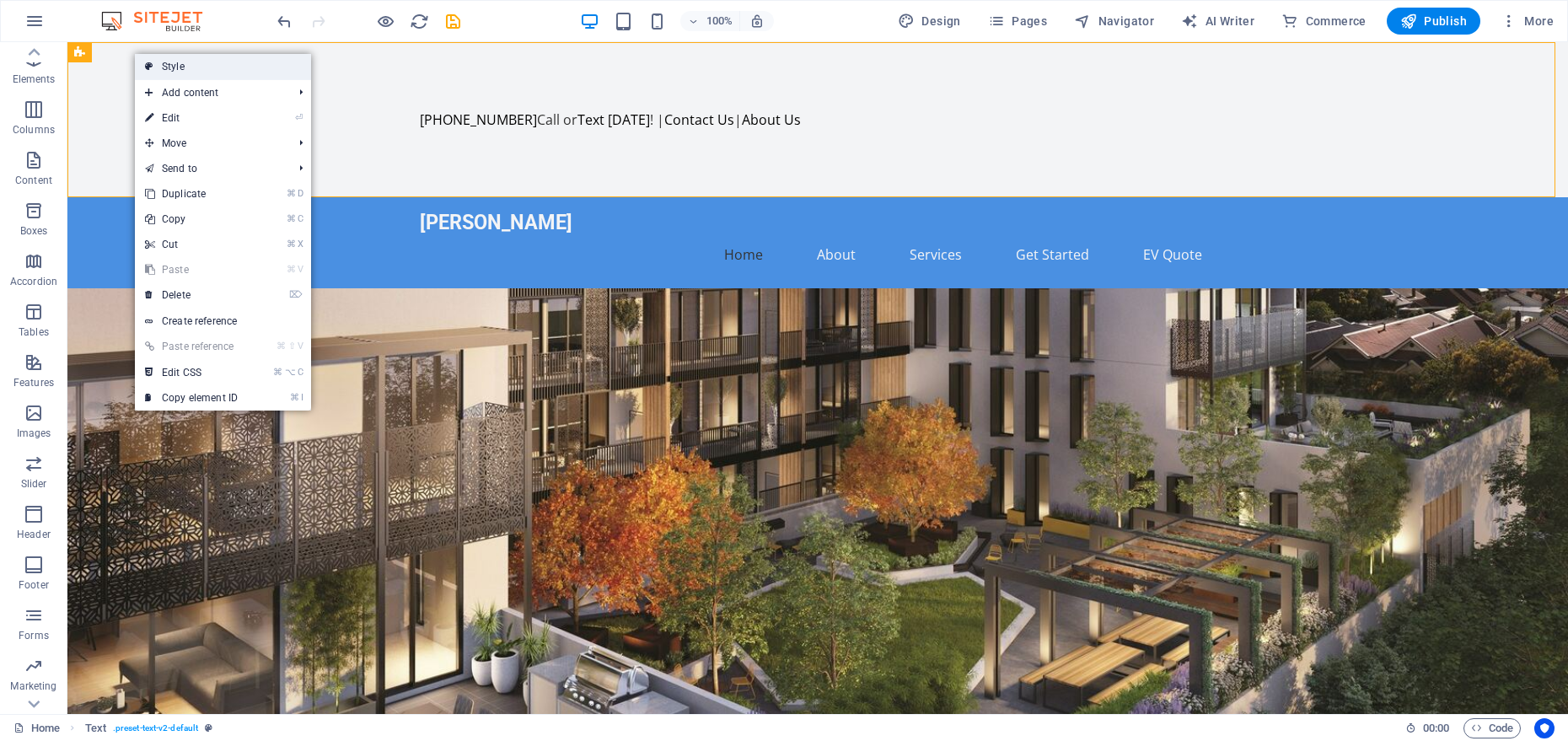
click at [176, 65] on link "Style" at bounding box center [223, 66] width 177 height 25
select select "preset-text-v2-default"
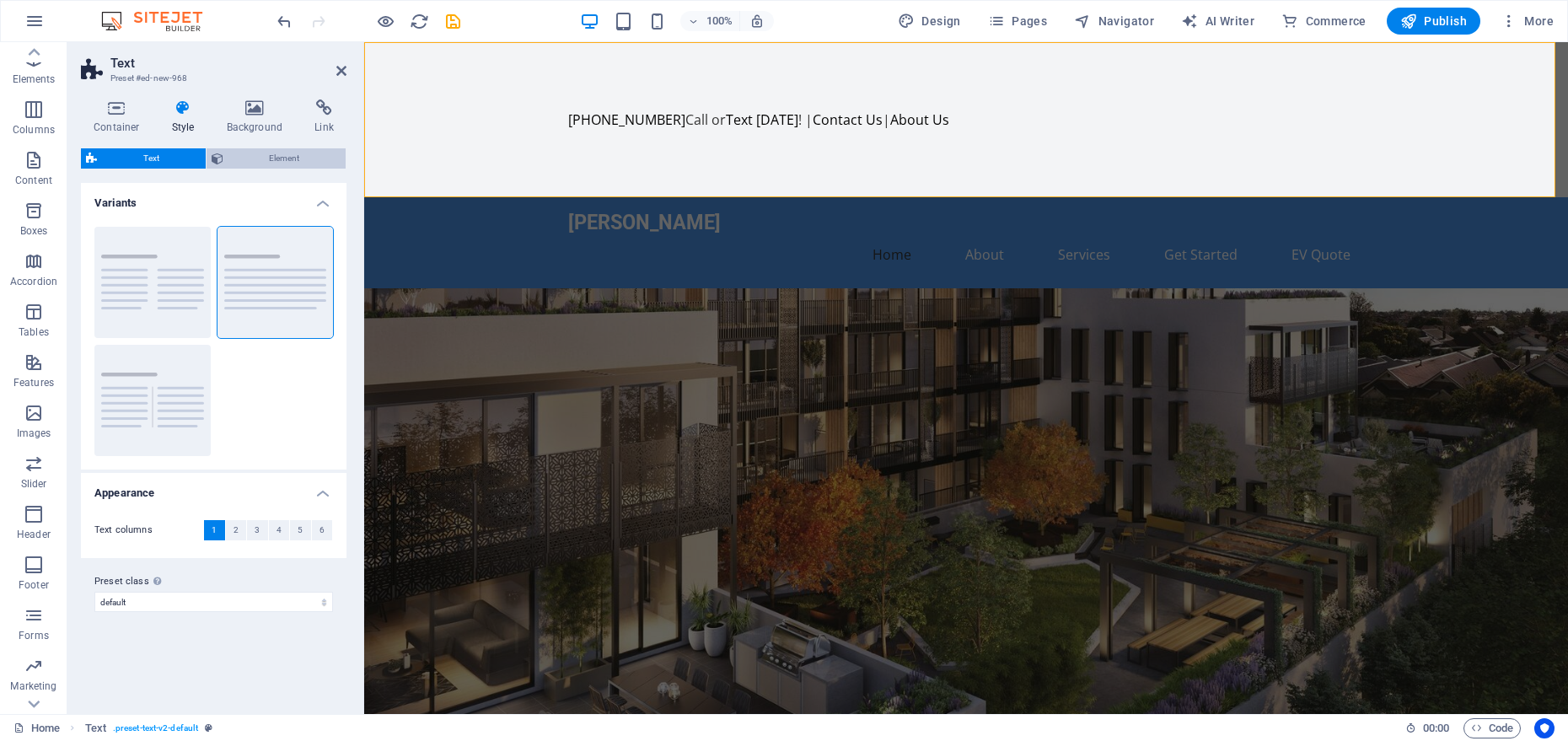
click at [240, 155] on span "Element" at bounding box center [284, 159] width 113 height 21
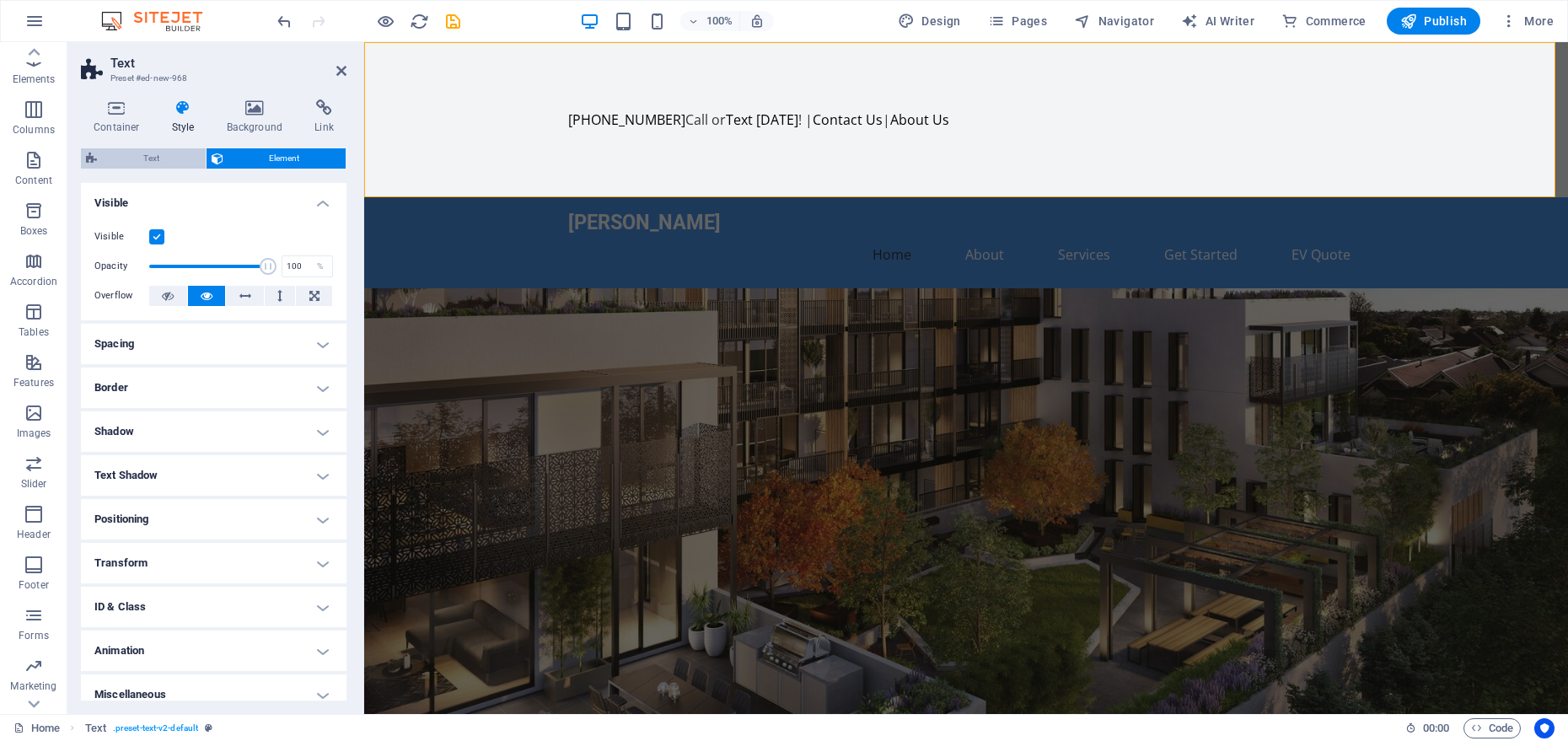
click at [188, 157] on span "Text" at bounding box center [151, 159] width 99 height 21
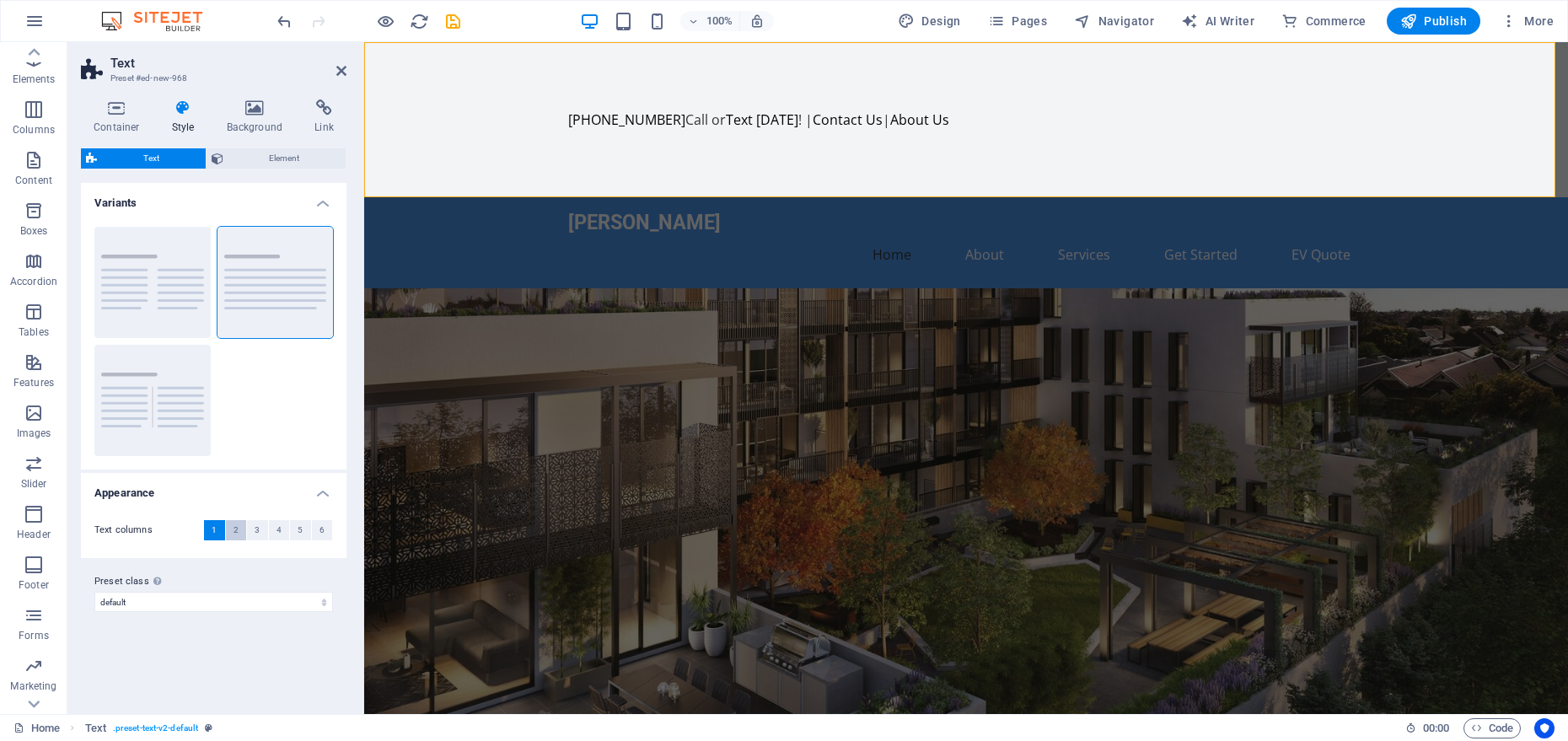
click at [232, 531] on button "2" at bounding box center [237, 531] width 21 height 21
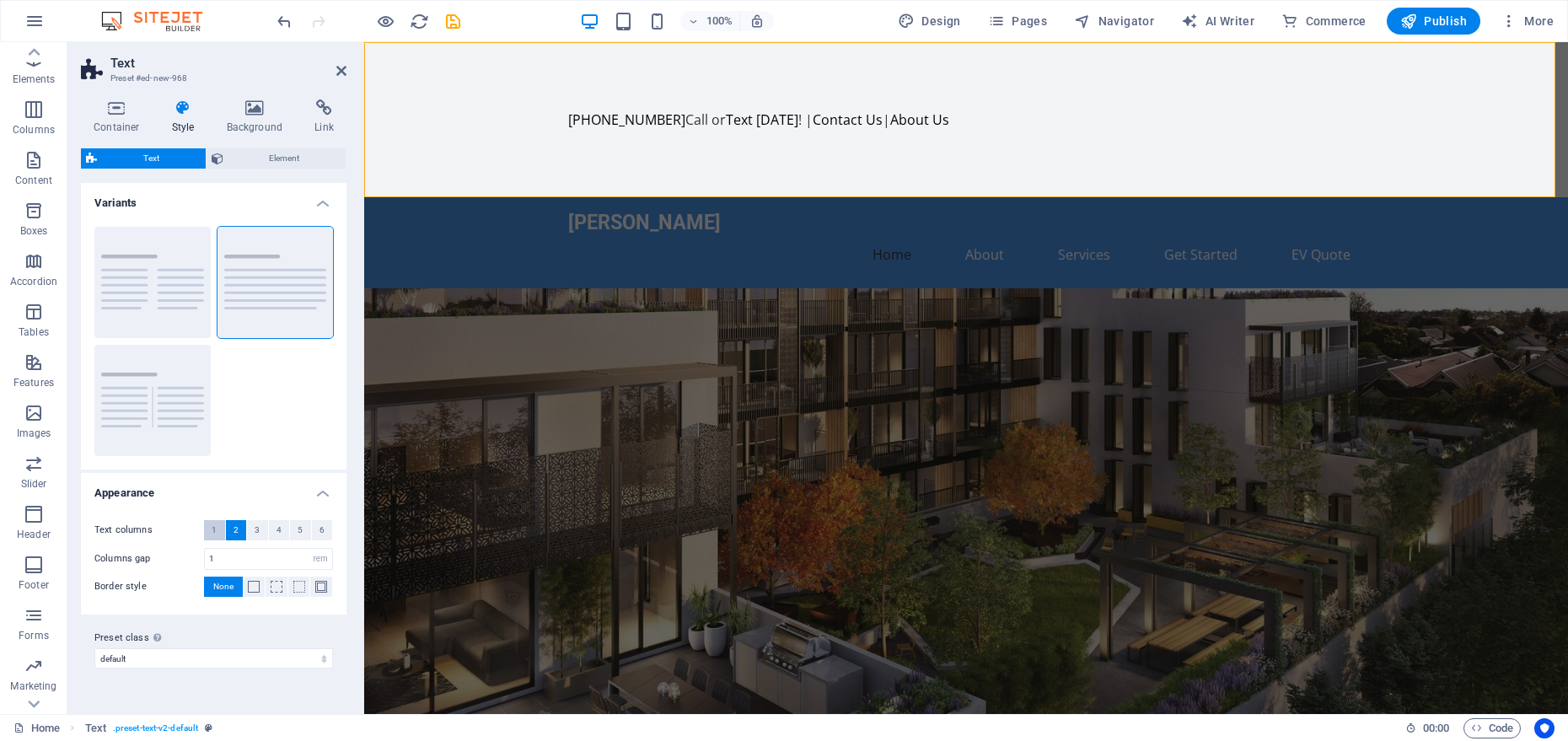
click at [219, 528] on button "1" at bounding box center [214, 531] width 21 height 21
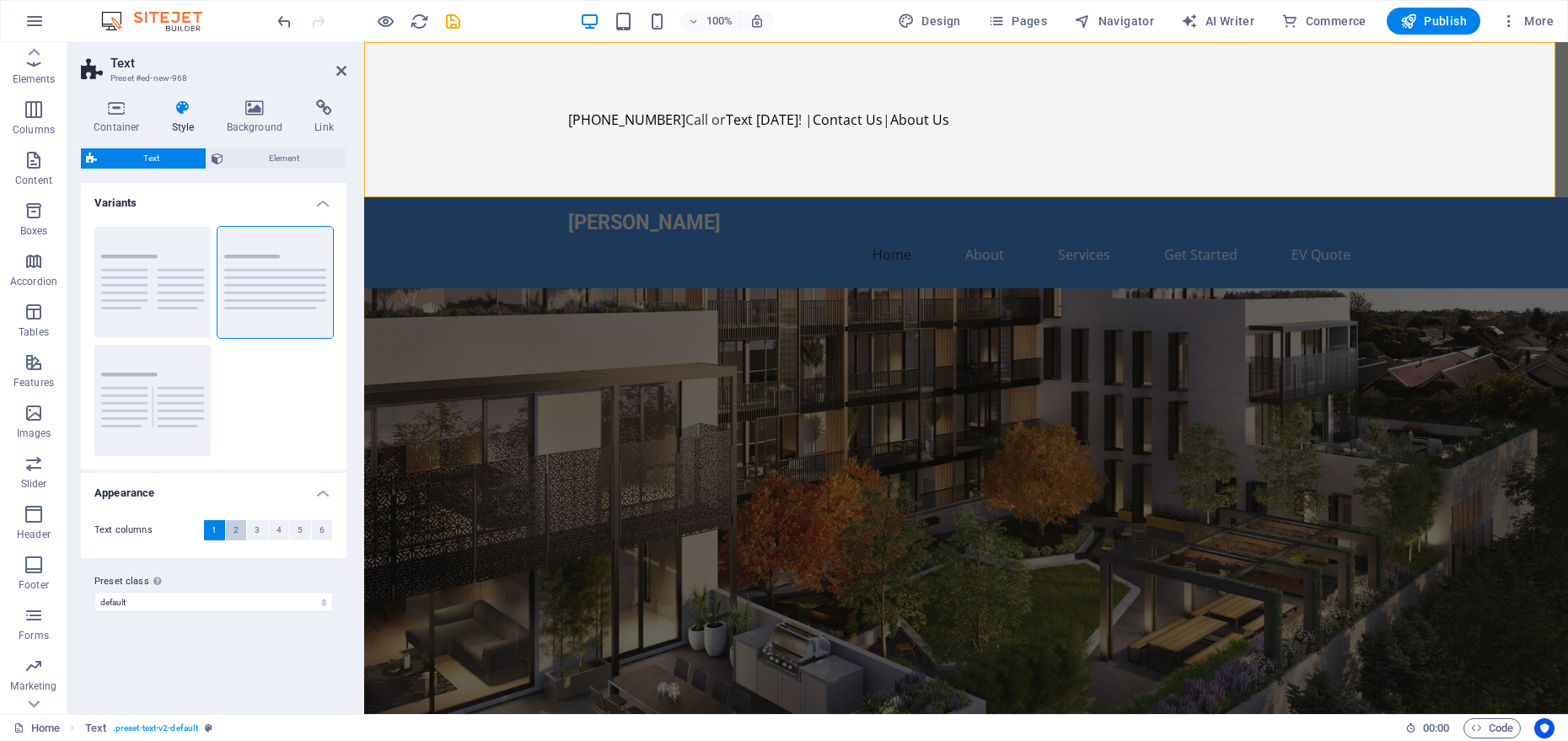
click at [229, 530] on button "2" at bounding box center [237, 531] width 21 height 21
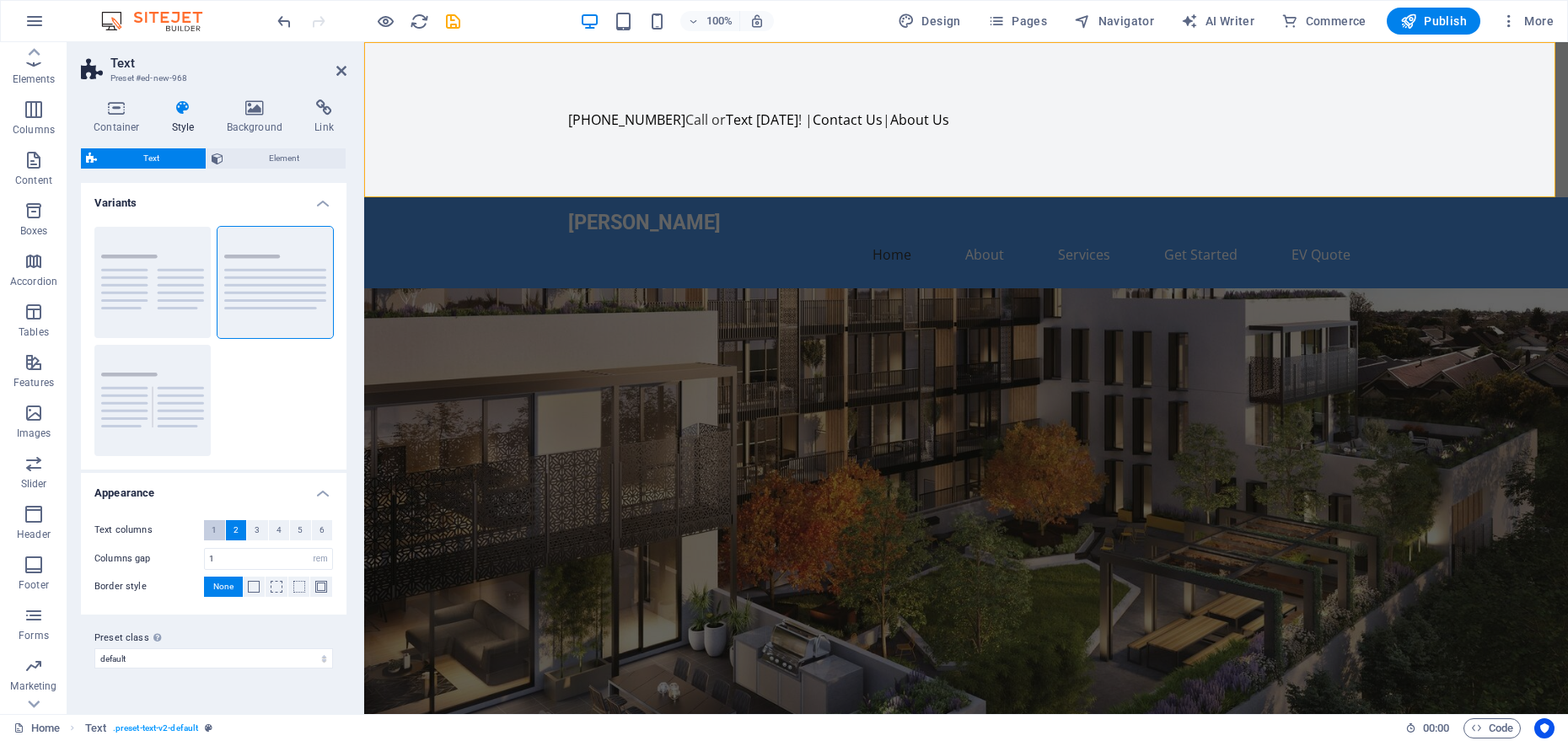
click at [220, 527] on button "1" at bounding box center [214, 531] width 21 height 21
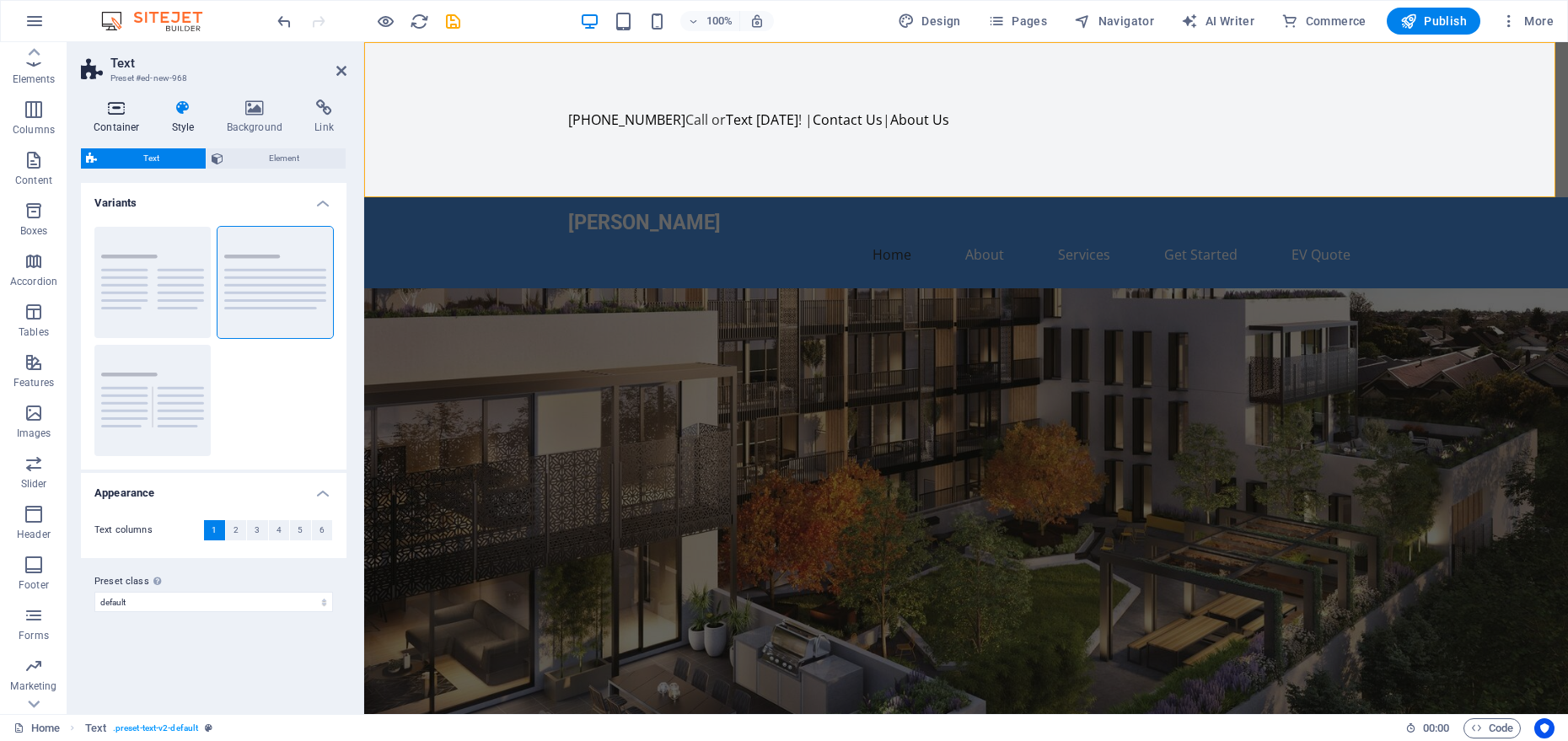
click at [133, 121] on h4 "Container" at bounding box center [120, 117] width 79 height 36
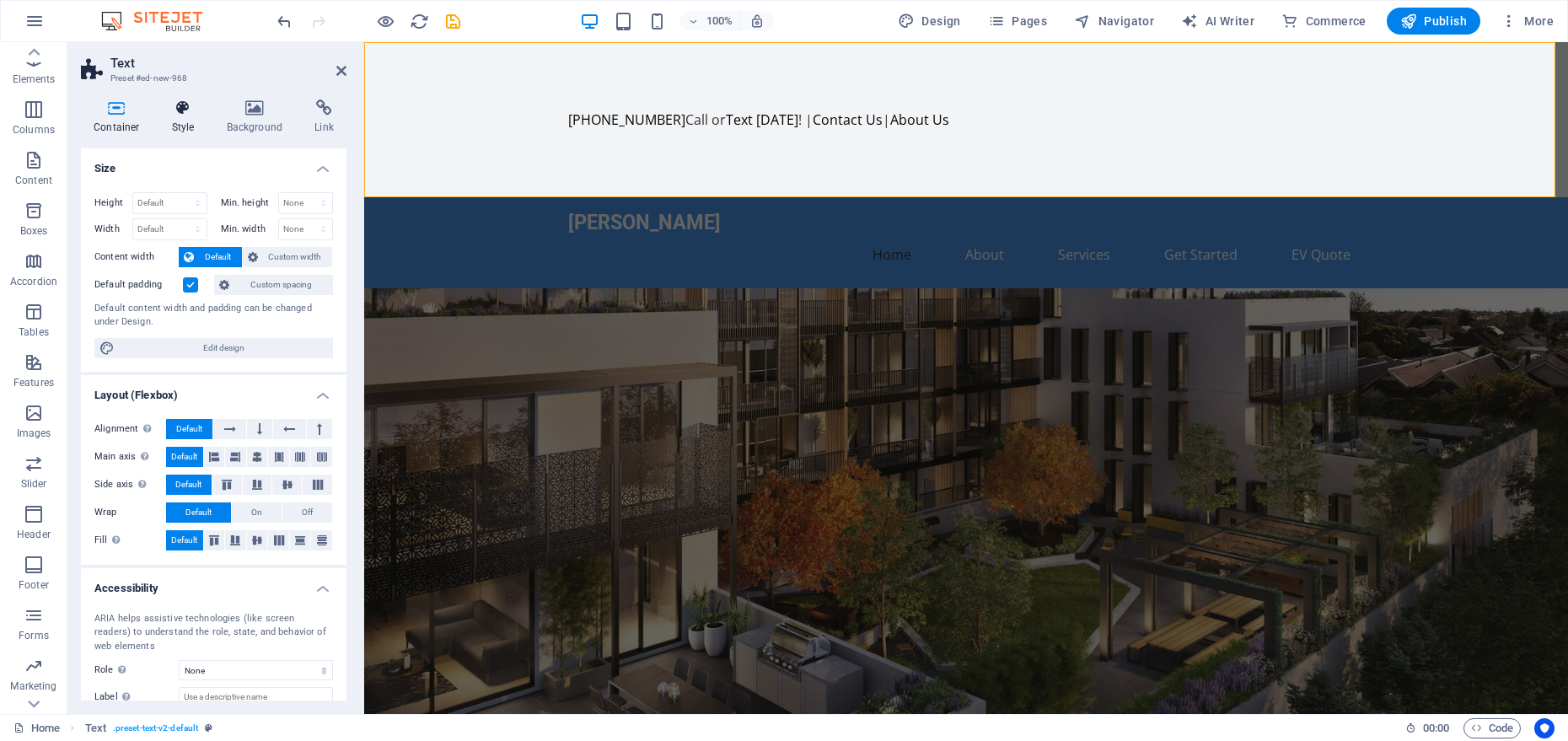
click at [164, 111] on icon at bounding box center [183, 108] width 48 height 17
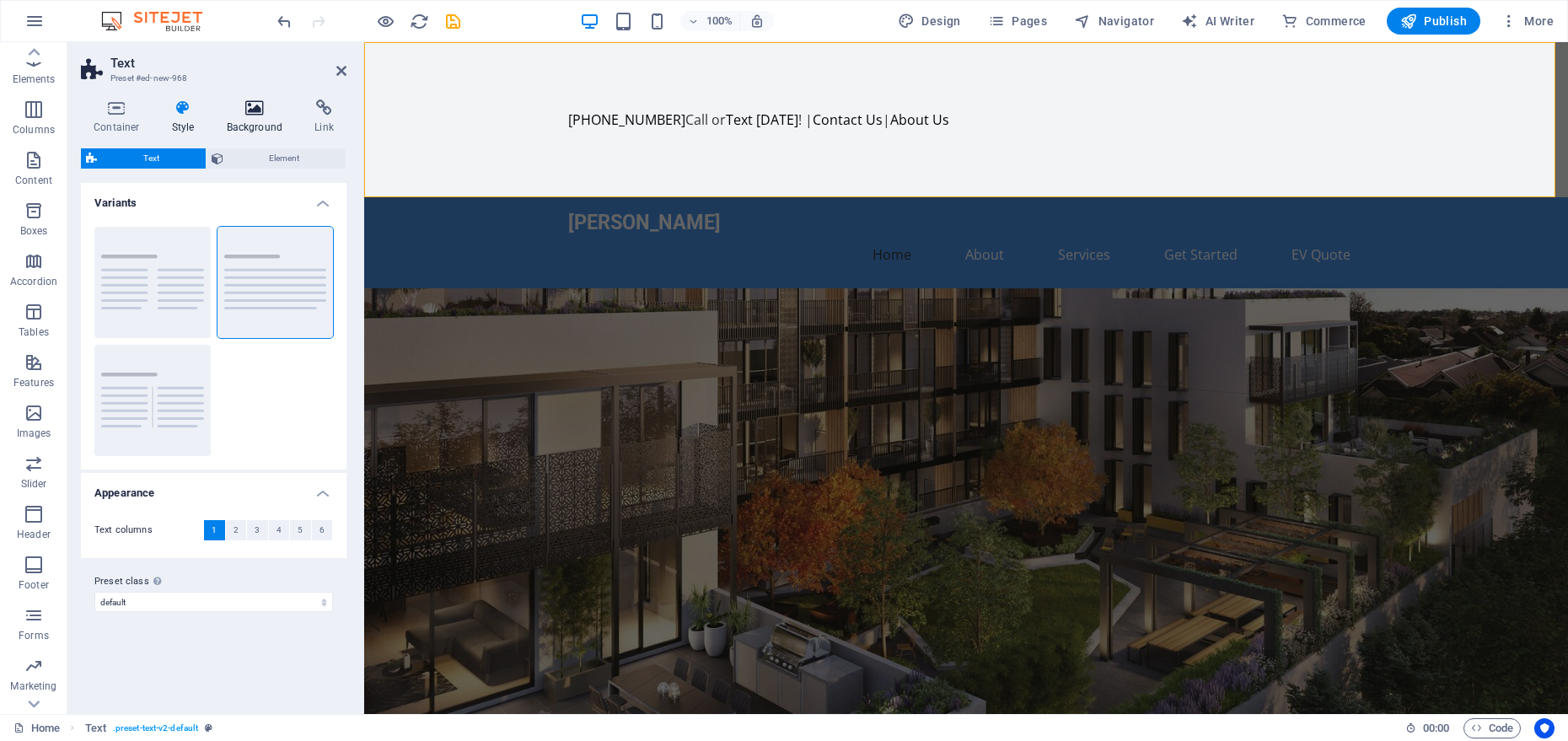
click at [250, 116] on h4 "Background" at bounding box center [258, 117] width 88 height 36
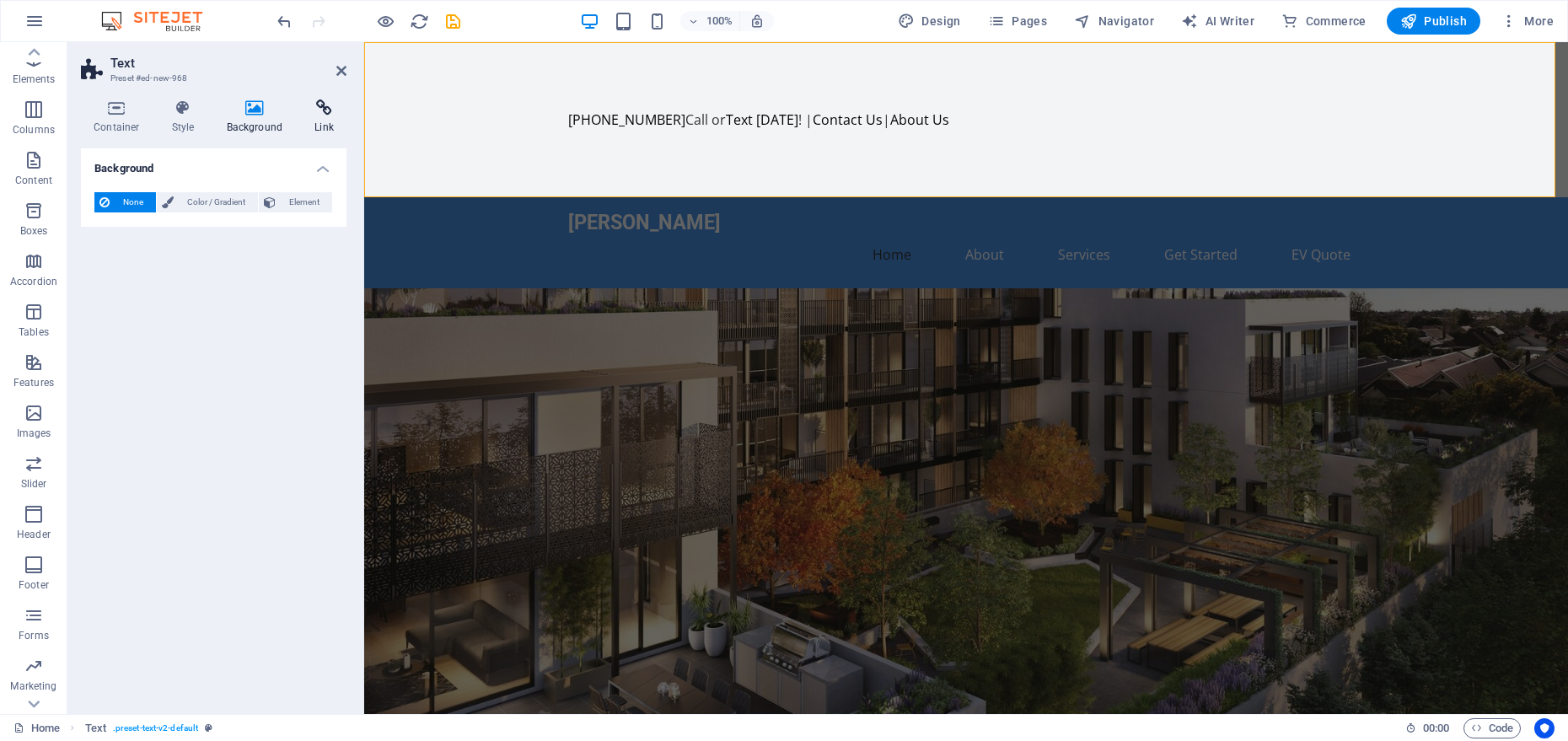
click at [318, 116] on h4 "Link" at bounding box center [325, 117] width 45 height 36
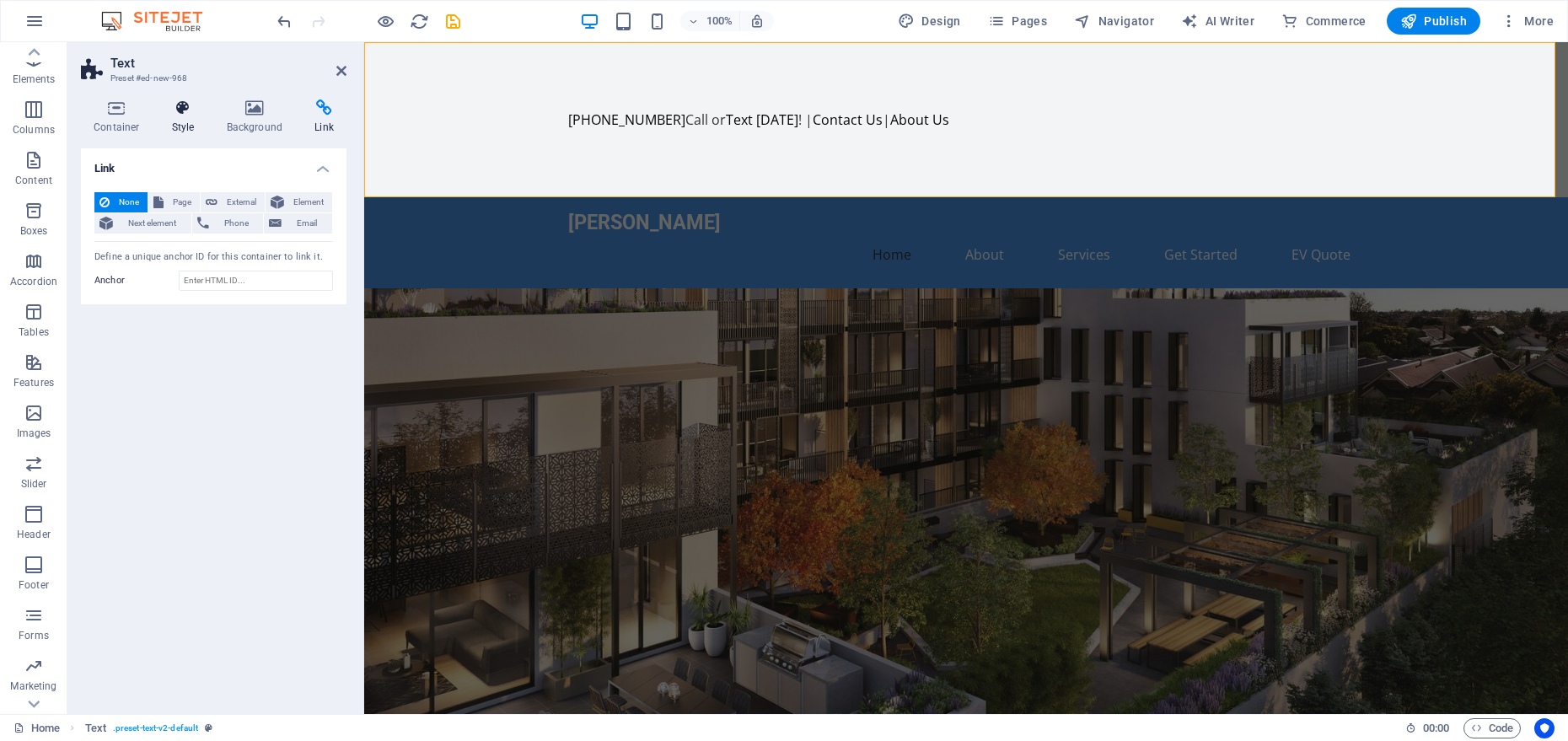
click at [204, 118] on h4 "Style" at bounding box center [187, 117] width 54 height 36
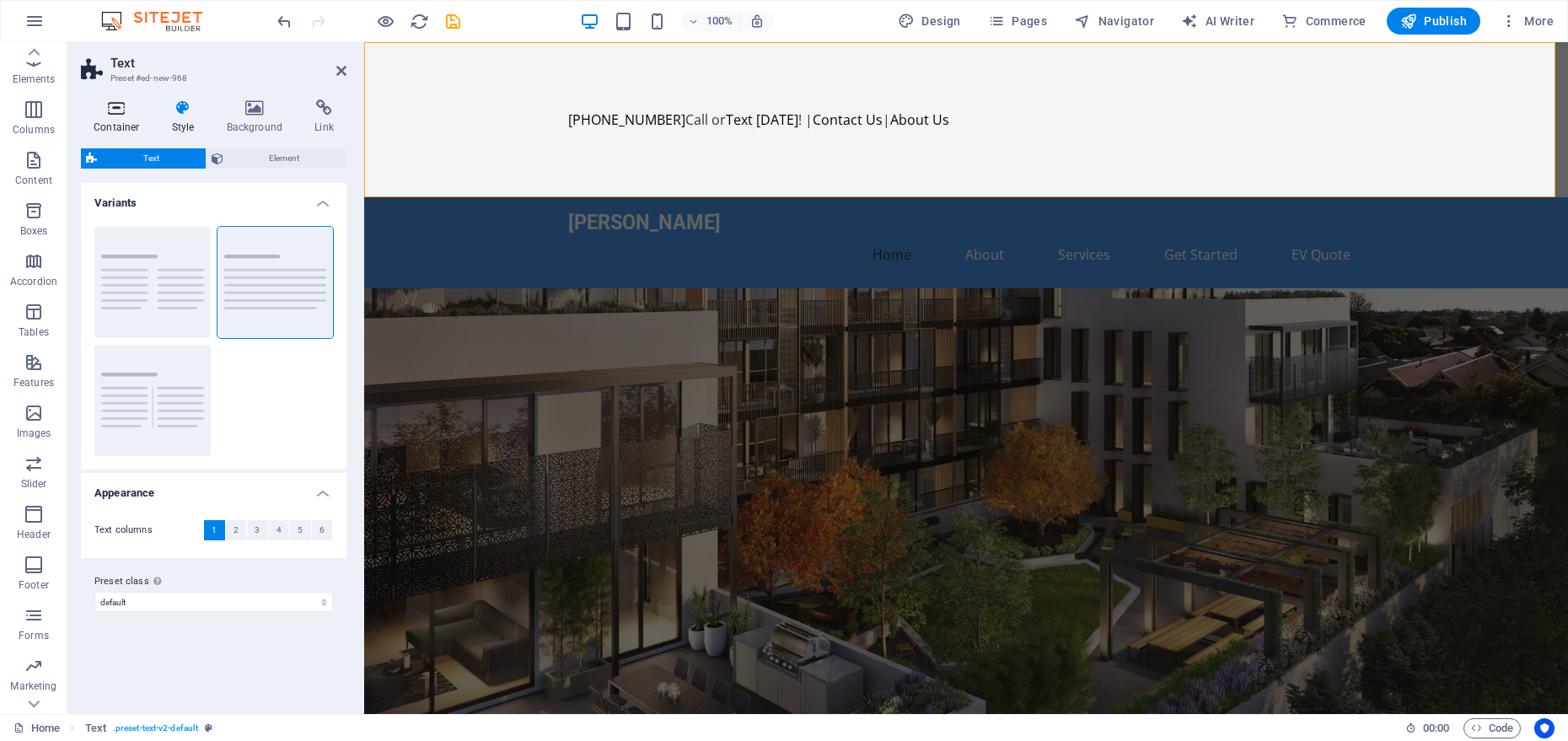
click at [143, 122] on h4 "Container" at bounding box center [120, 117] width 79 height 36
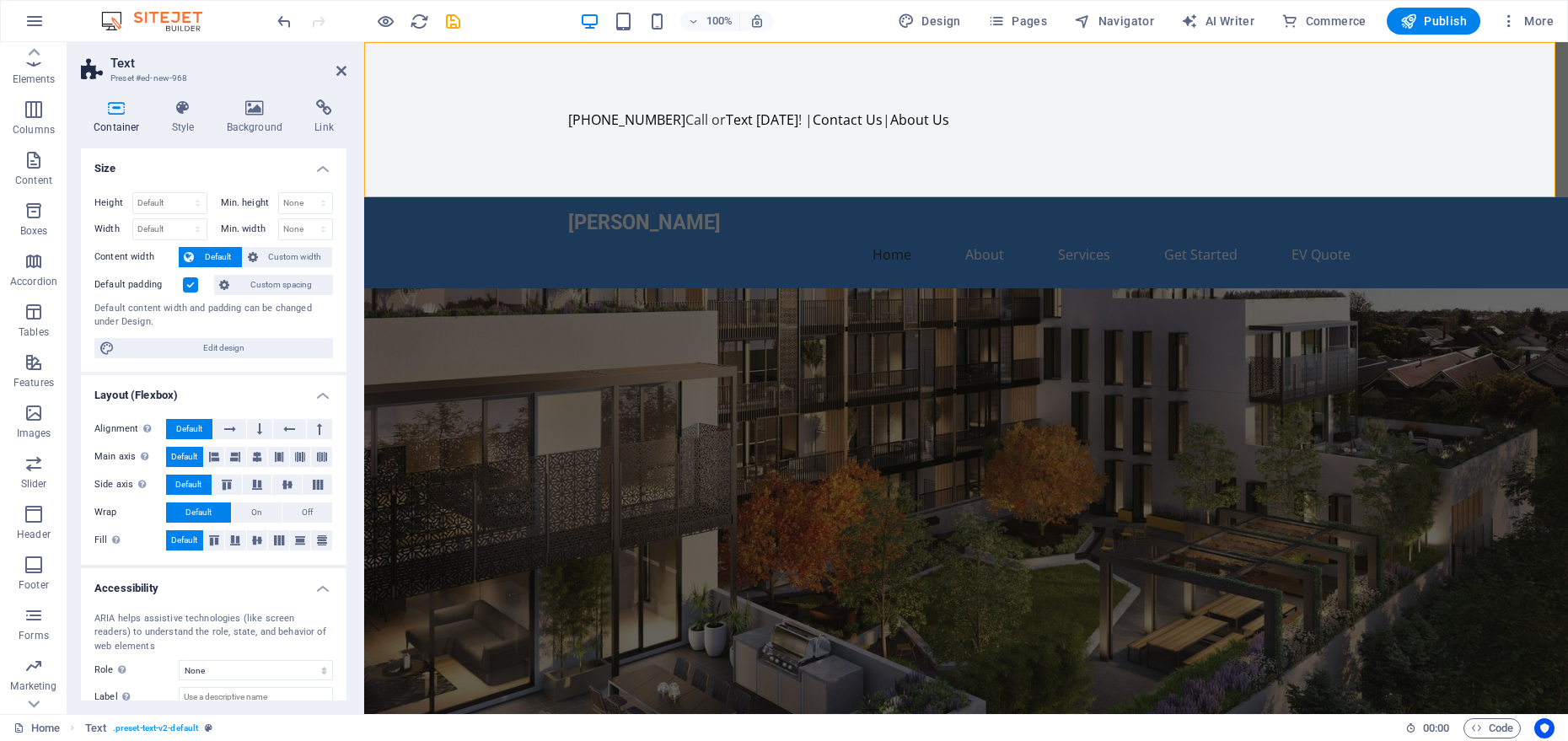
click at [191, 286] on label at bounding box center [191, 285] width 15 height 15
click at [0, 0] on input "Default padding" at bounding box center [0, 0] width 0 height 0
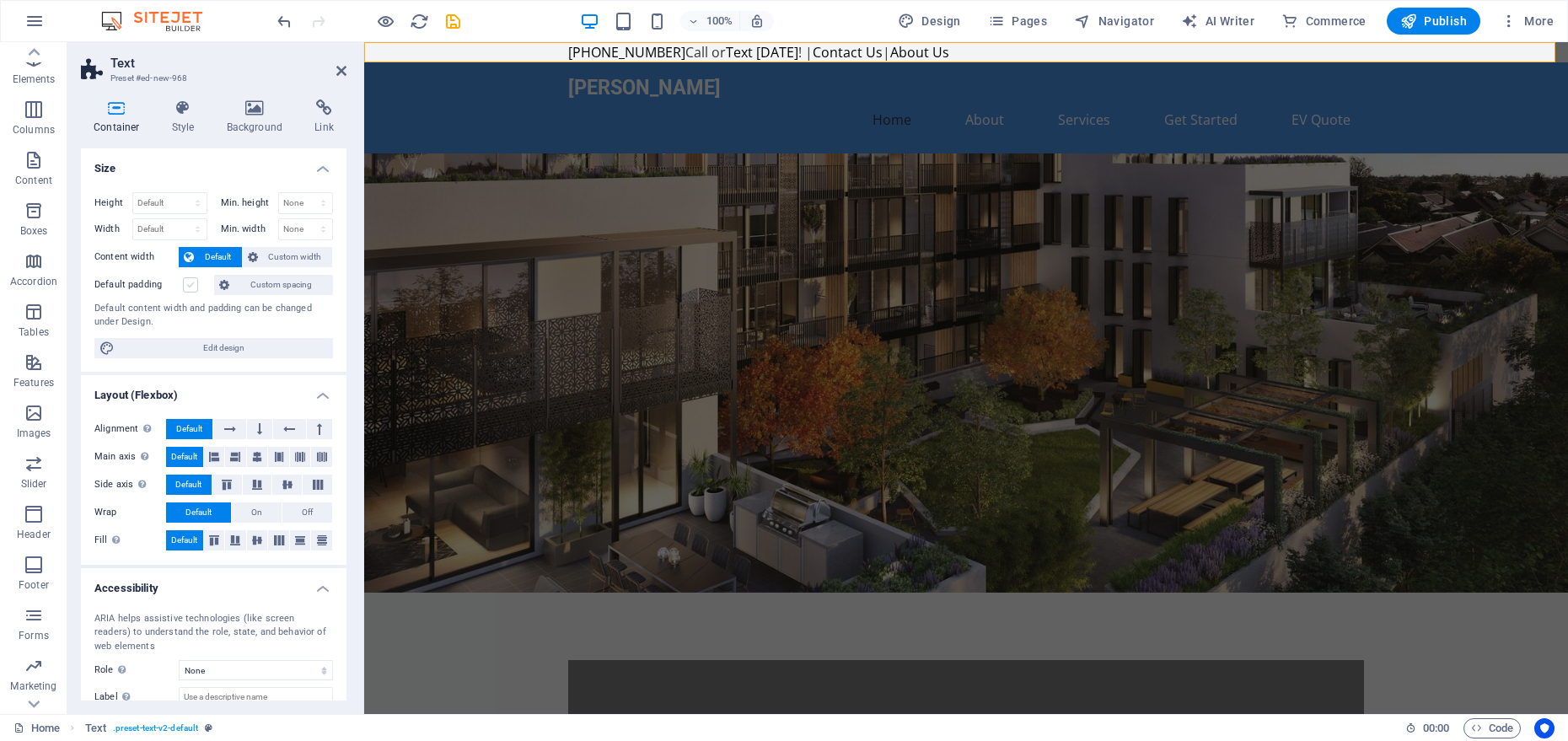
click at [191, 286] on label at bounding box center [191, 285] width 15 height 15
click at [0, 0] on input "Default padding" at bounding box center [0, 0] width 0 height 0
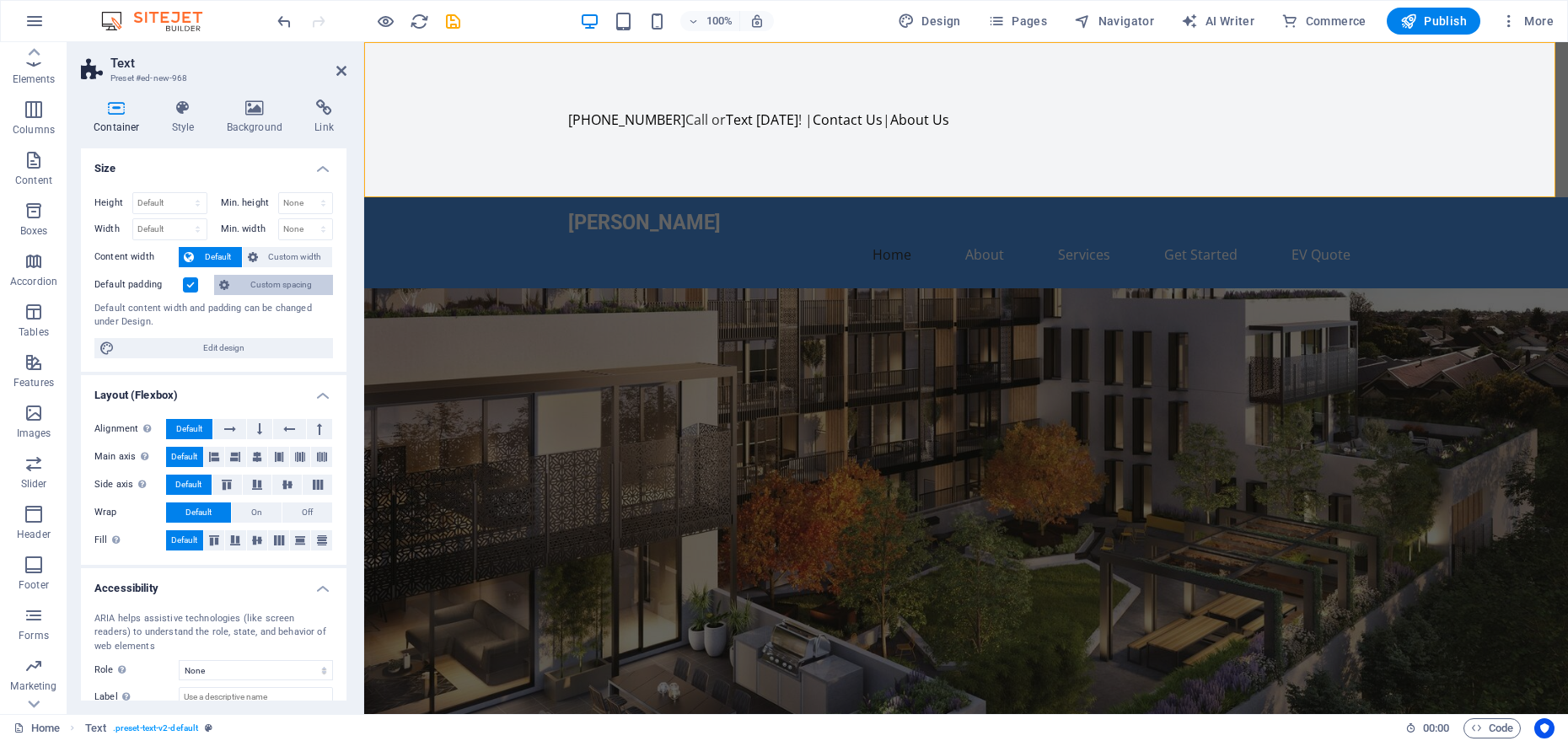
click at [230, 286] on button "Custom spacing" at bounding box center [273, 286] width 119 height 21
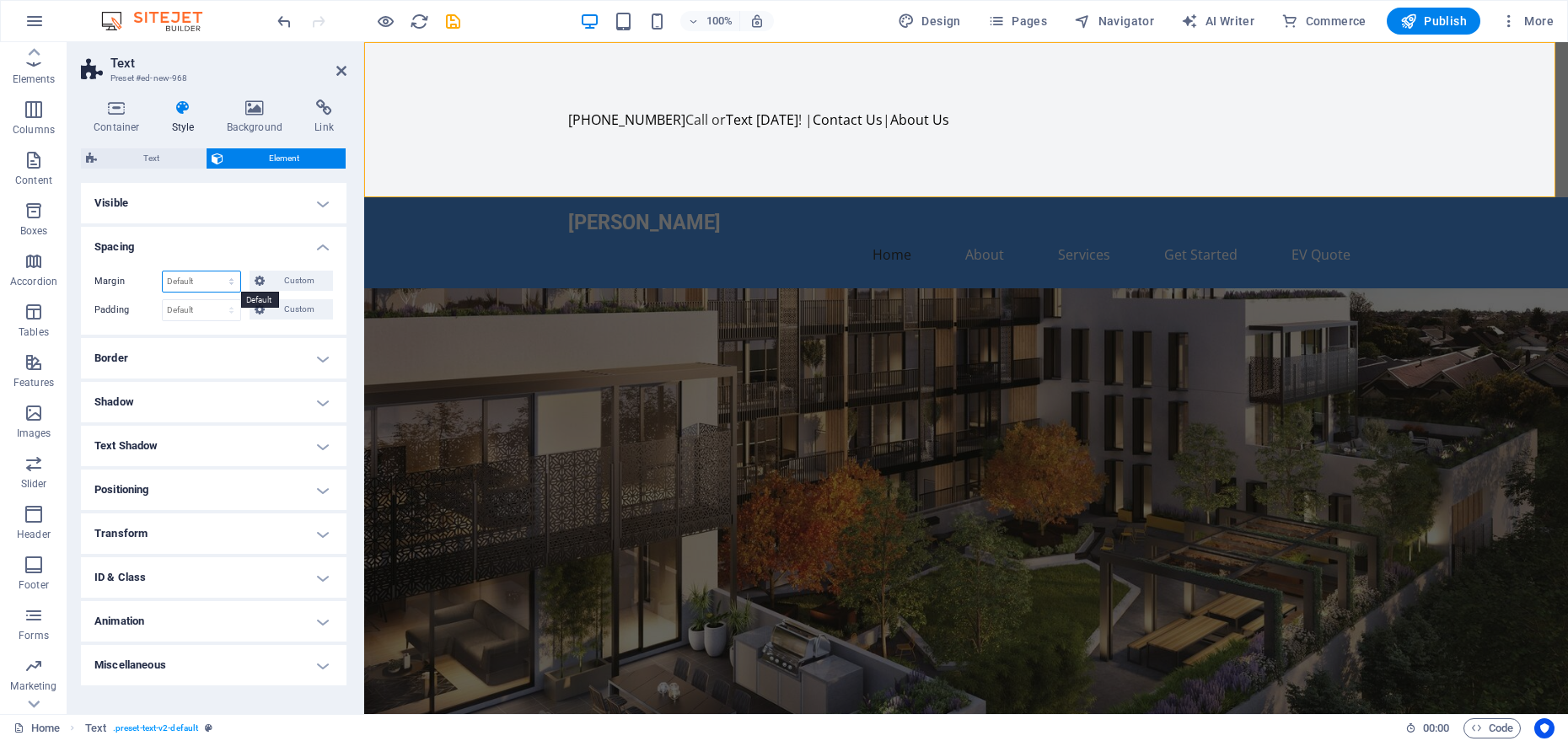
click at [228, 286] on select "Default auto px % rem vw vh Custom" at bounding box center [201, 282] width 78 height 21
select select "DISABLED_OPTION_VALUE"
click at [213, 305] on select "Default px rem % vh vw Custom" at bounding box center [201, 311] width 78 height 21
select select "px"
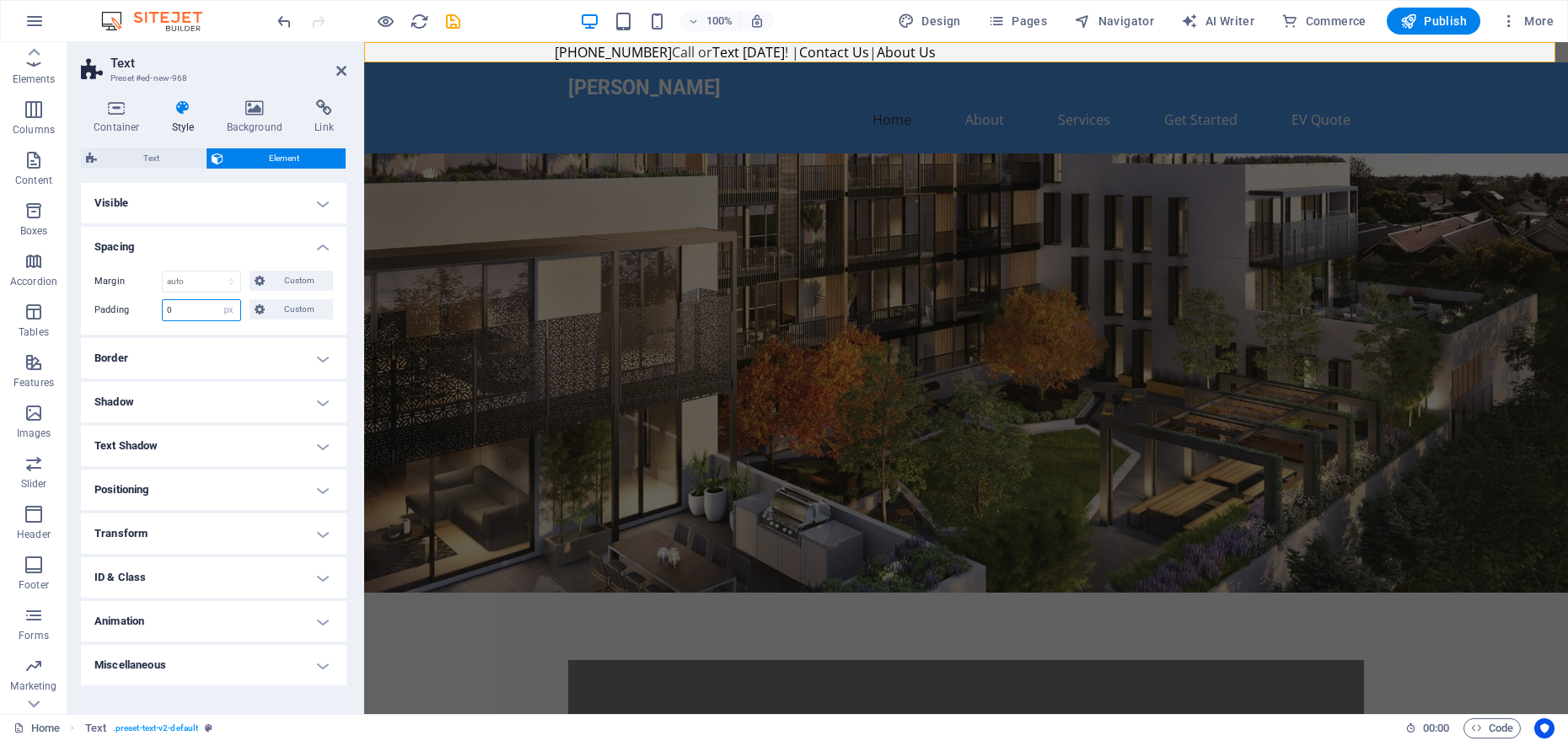
click at [208, 312] on input "0" at bounding box center [201, 311] width 78 height 21
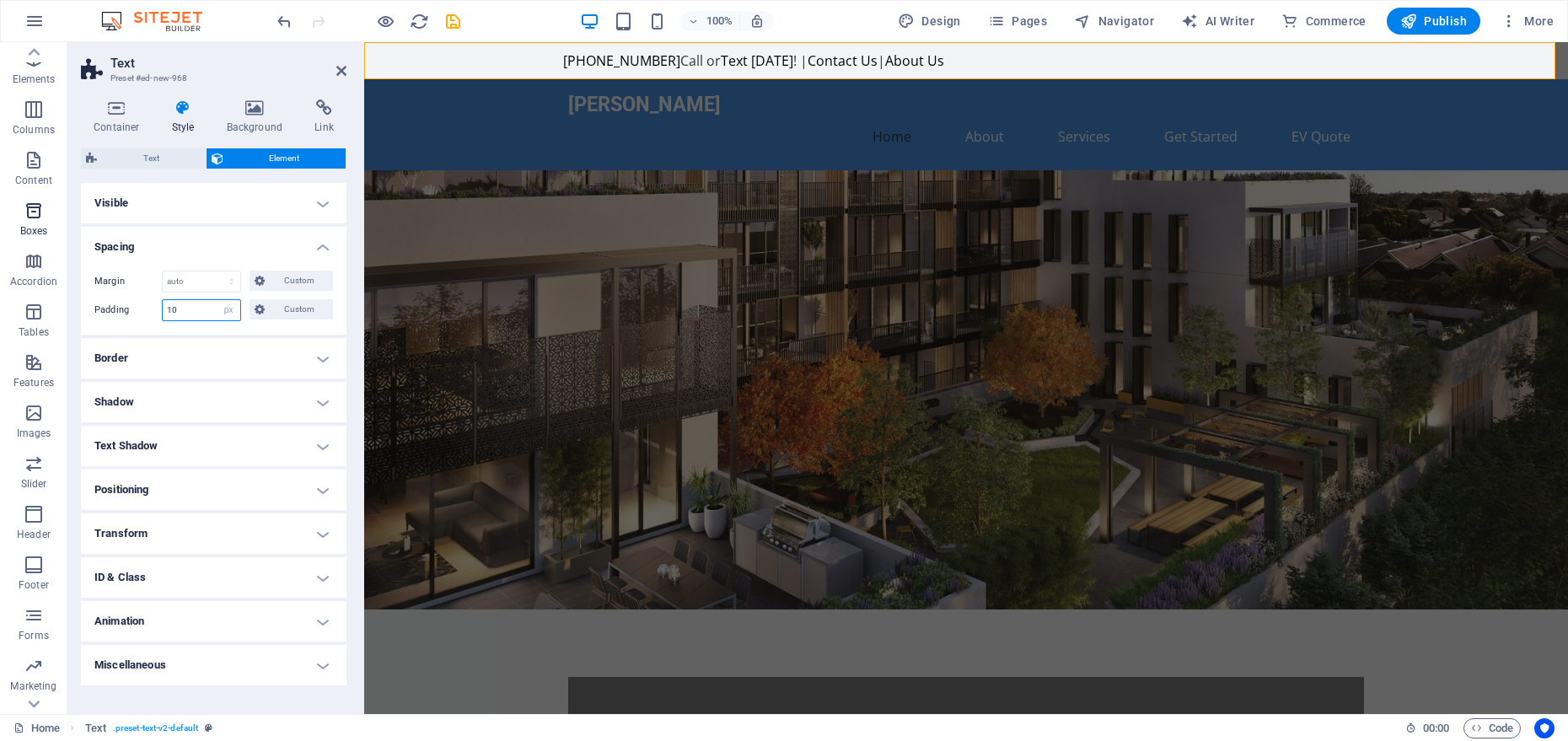
type input "10"
click at [186, 309] on input "10" at bounding box center [201, 311] width 78 height 21
click at [255, 310] on icon at bounding box center [259, 310] width 10 height 21
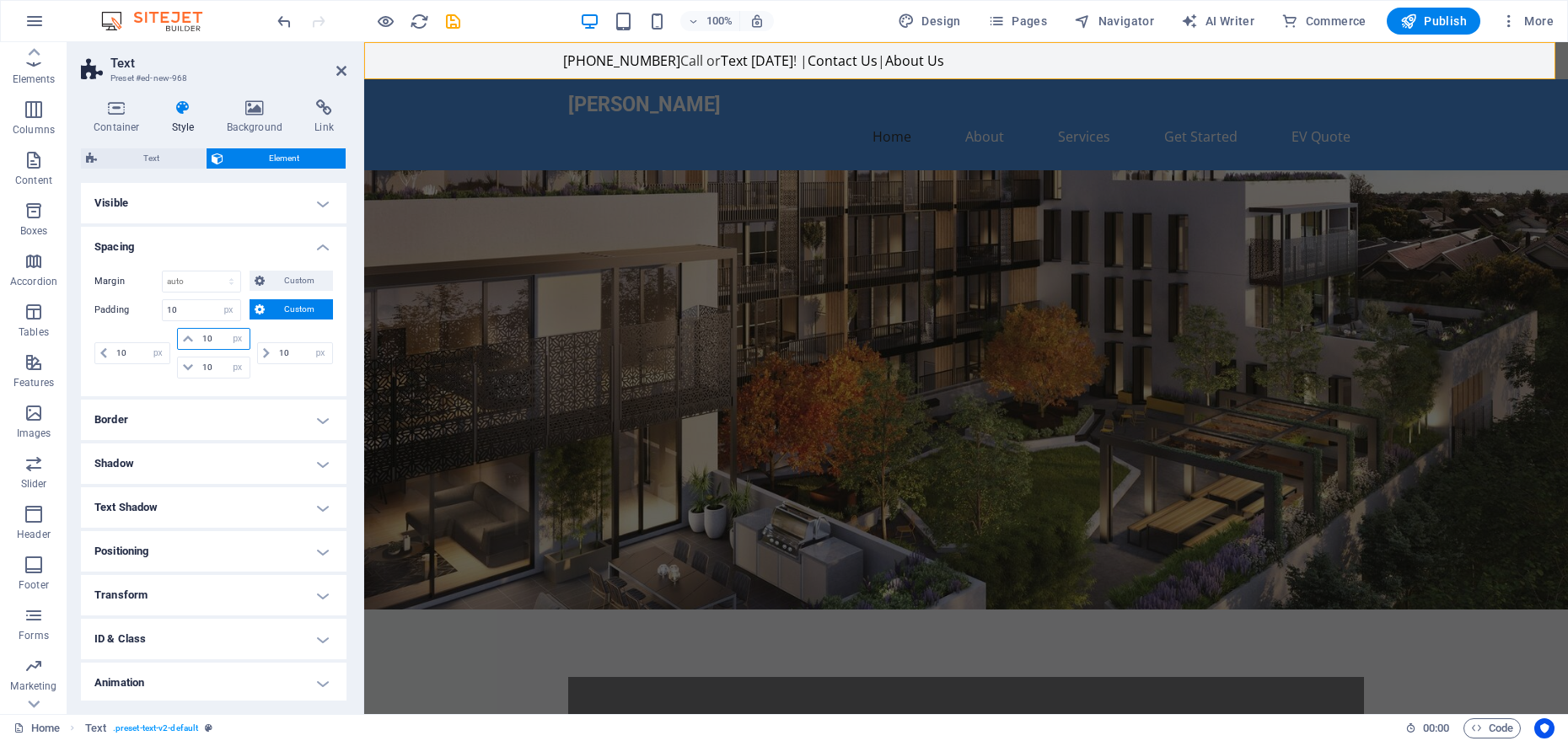
click at [211, 344] on input "10" at bounding box center [223, 339] width 51 height 21
type input "14"
select select "DISABLED_OPTION_VALUE"
click at [215, 368] on input "10" at bounding box center [223, 368] width 51 height 21
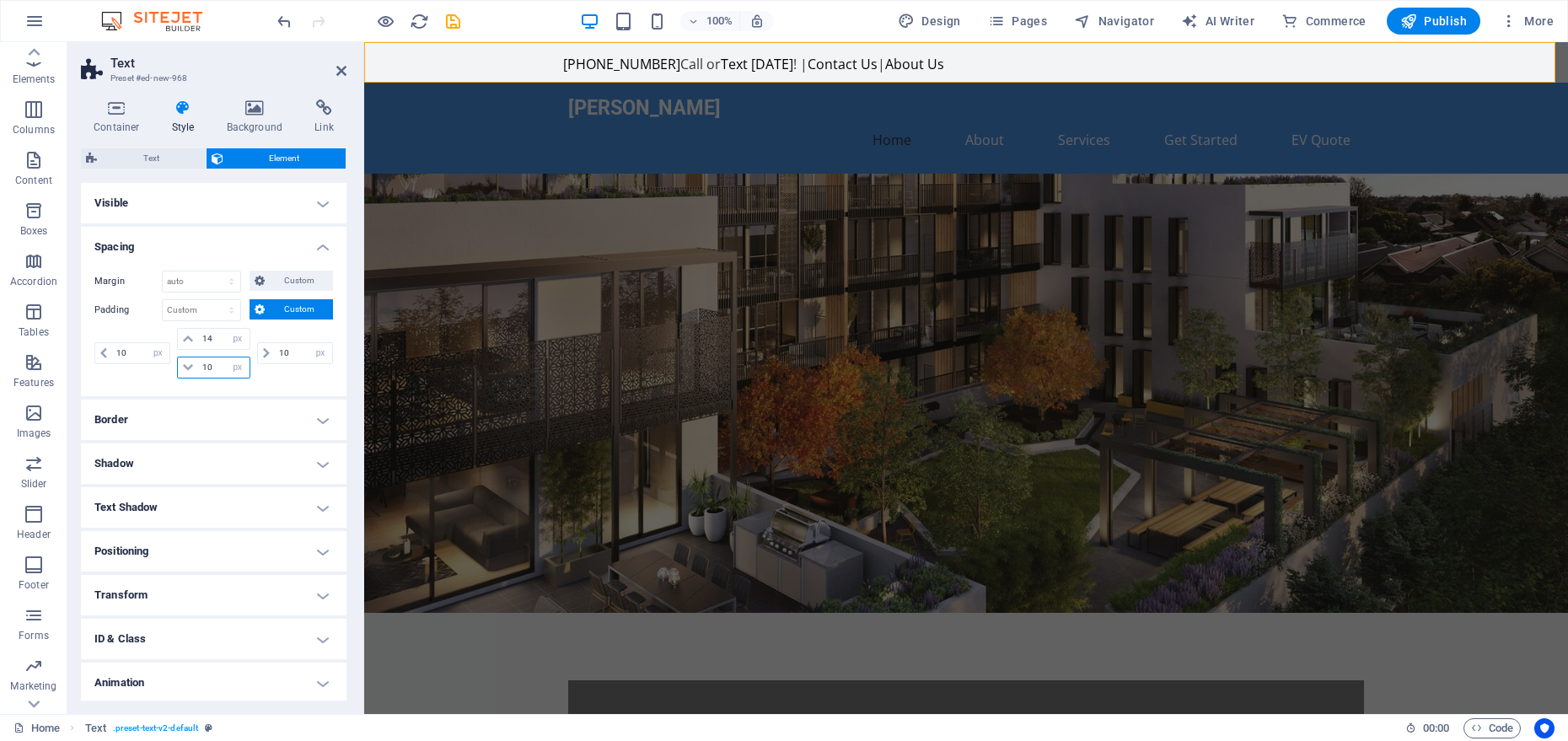
click at [215, 368] on input "10" at bounding box center [223, 368] width 51 height 21
click at [215, 368] on input "4" at bounding box center [223, 368] width 51 height 21
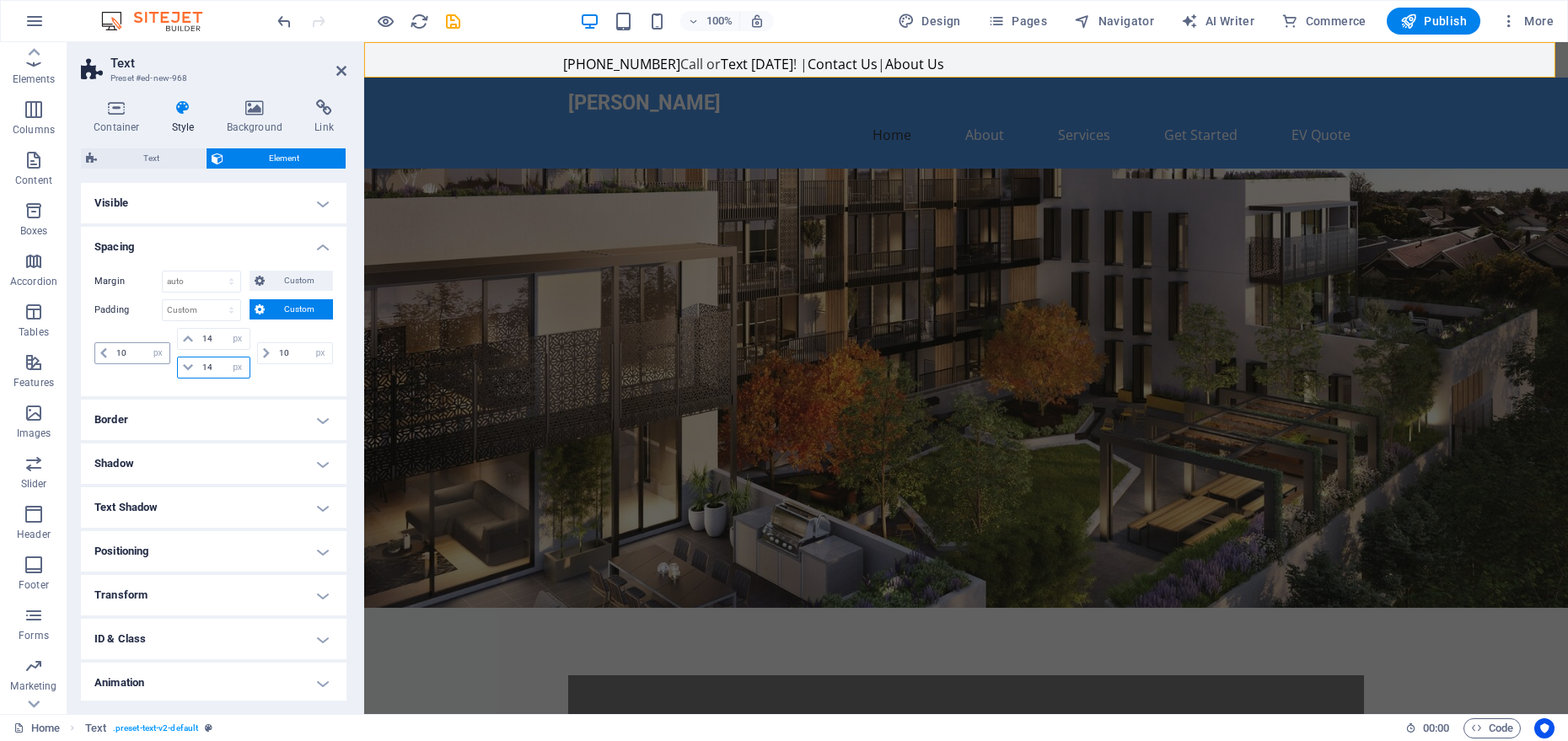
type input "14"
click at [126, 359] on input "10" at bounding box center [140, 354] width 57 height 21
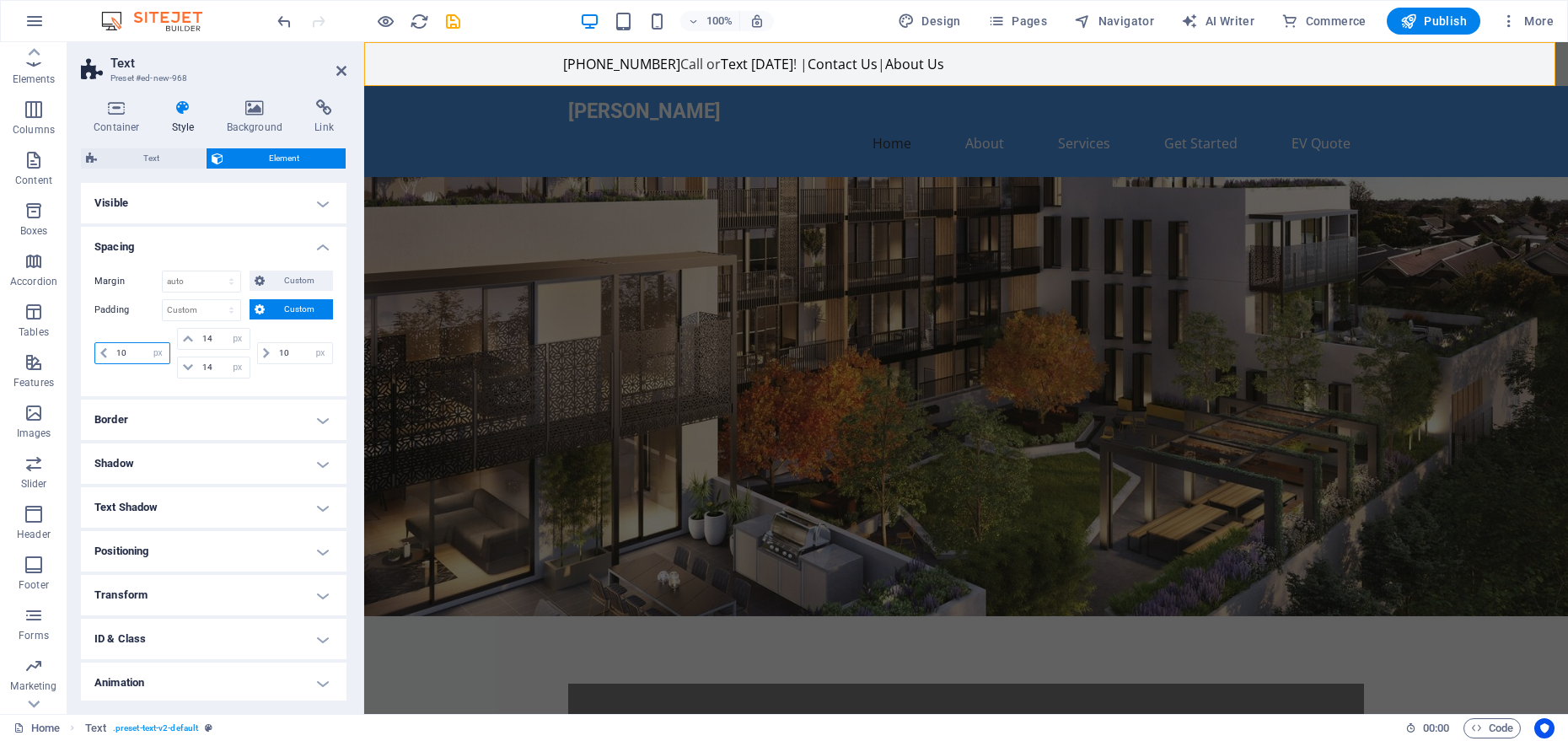
click at [126, 359] on input "10" at bounding box center [140, 354] width 57 height 21
type input "0"
click at [286, 349] on input "10" at bounding box center [303, 354] width 57 height 21
type input "0"
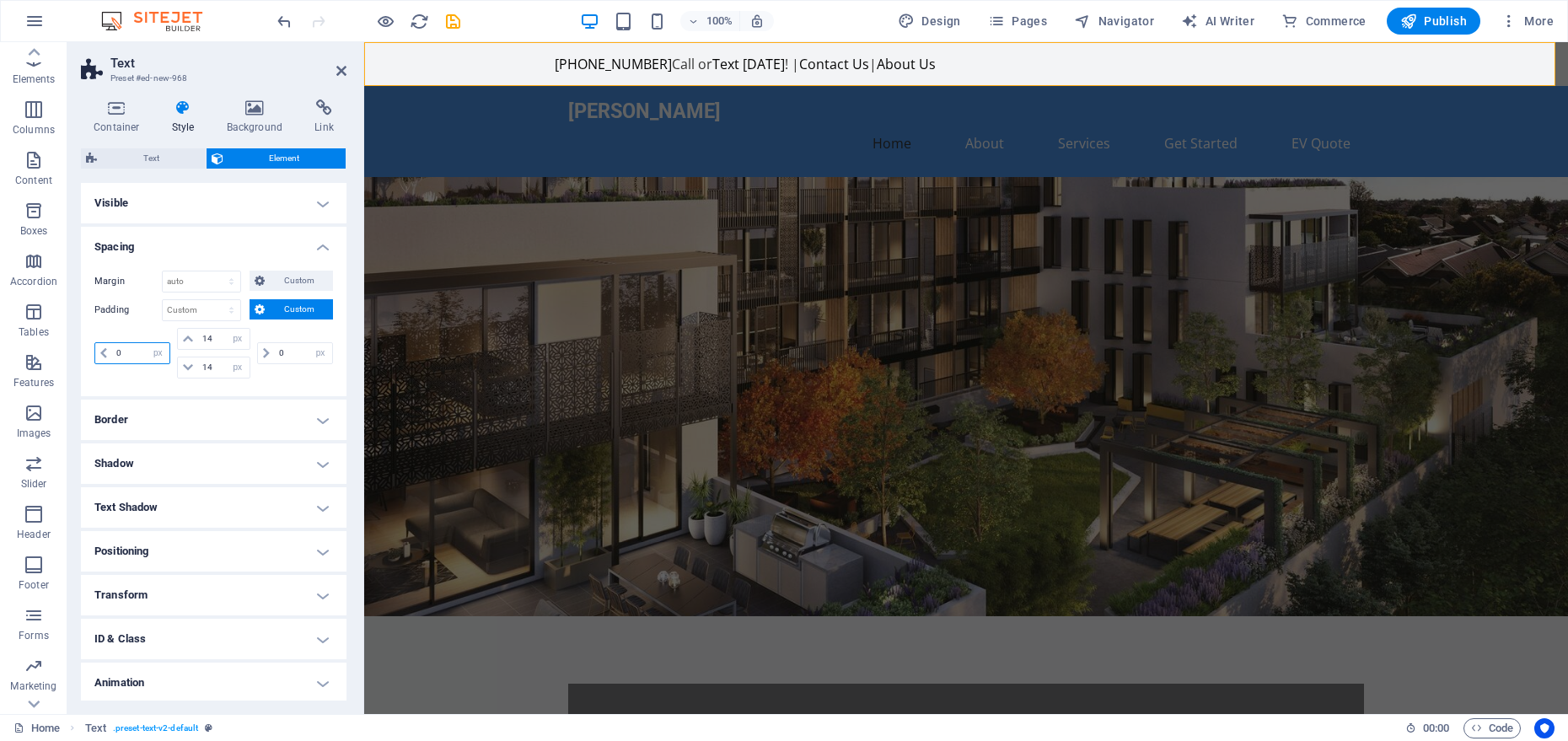
click at [135, 354] on input "0" at bounding box center [140, 354] width 57 height 21
type input "10"
click at [294, 351] on input "0" at bounding box center [303, 354] width 57 height 21
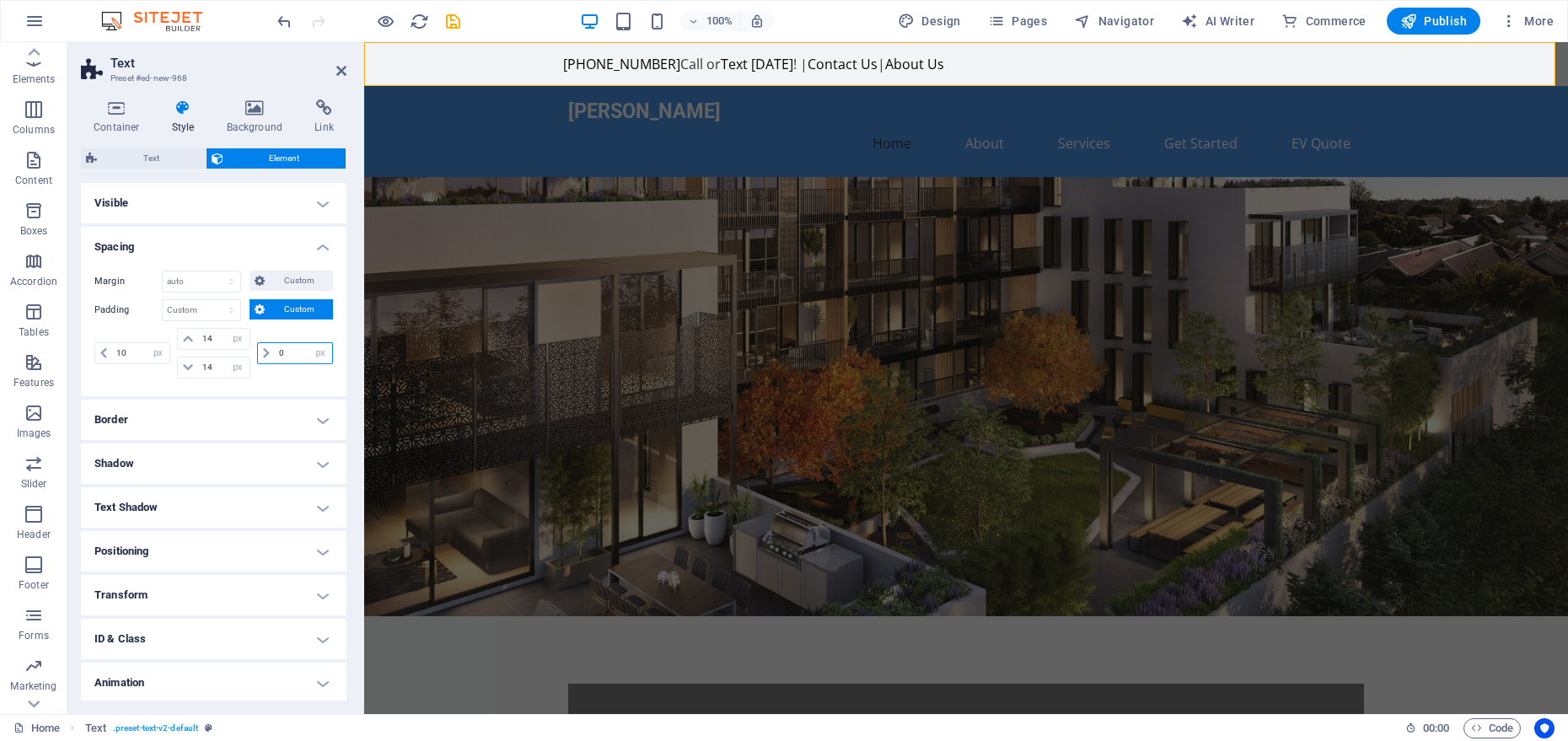
click at [294, 351] on input "0" at bounding box center [303, 354] width 57 height 21
type input "10"
click at [284, 324] on div "Padding Default px rem % vh vw Custom Custom 10 px rem % vh vw 14 px rem % vh v…" at bounding box center [214, 341] width 238 height 84
click at [214, 335] on input "14" at bounding box center [223, 339] width 51 height 21
type input "12"
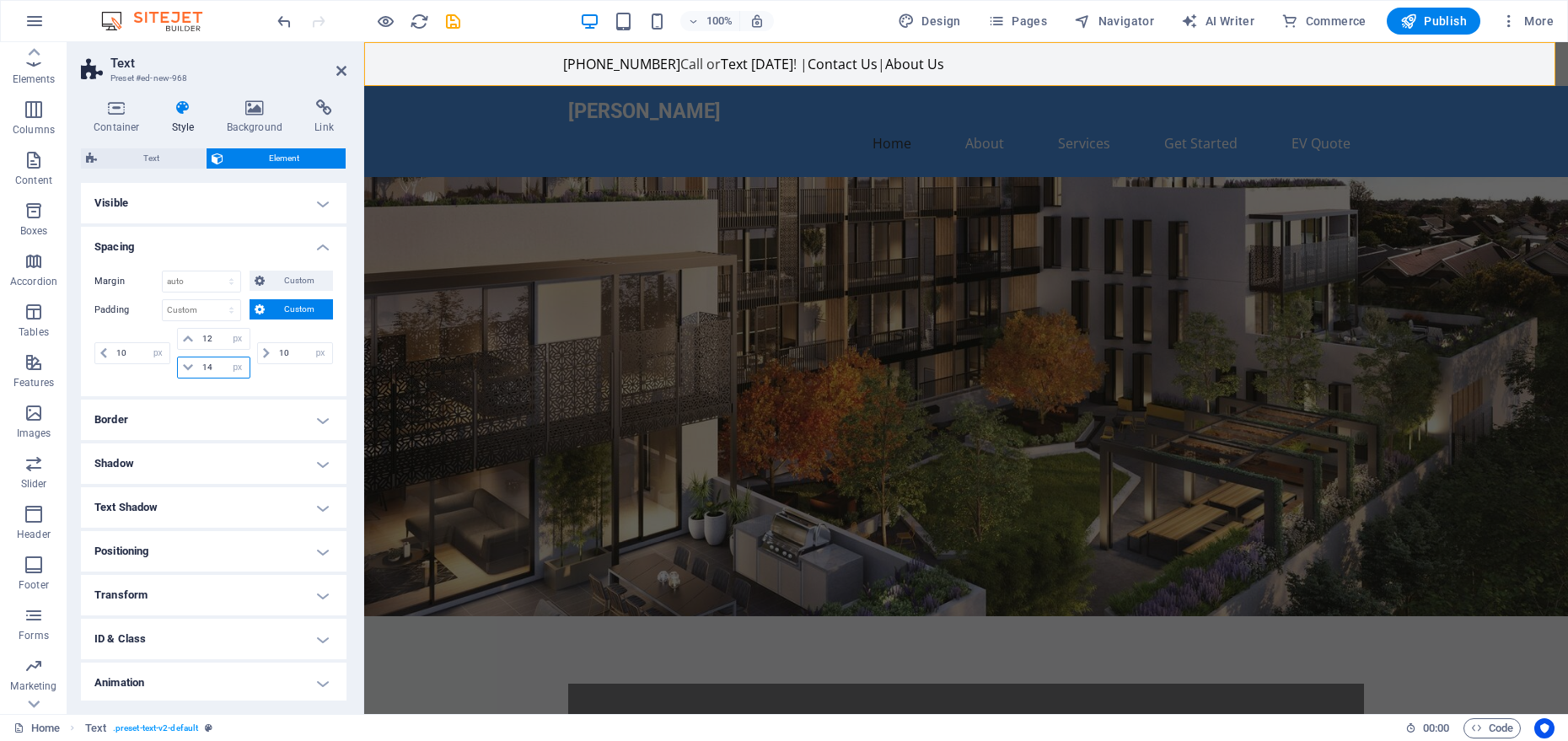
click at [214, 362] on input "14" at bounding box center [223, 368] width 51 height 21
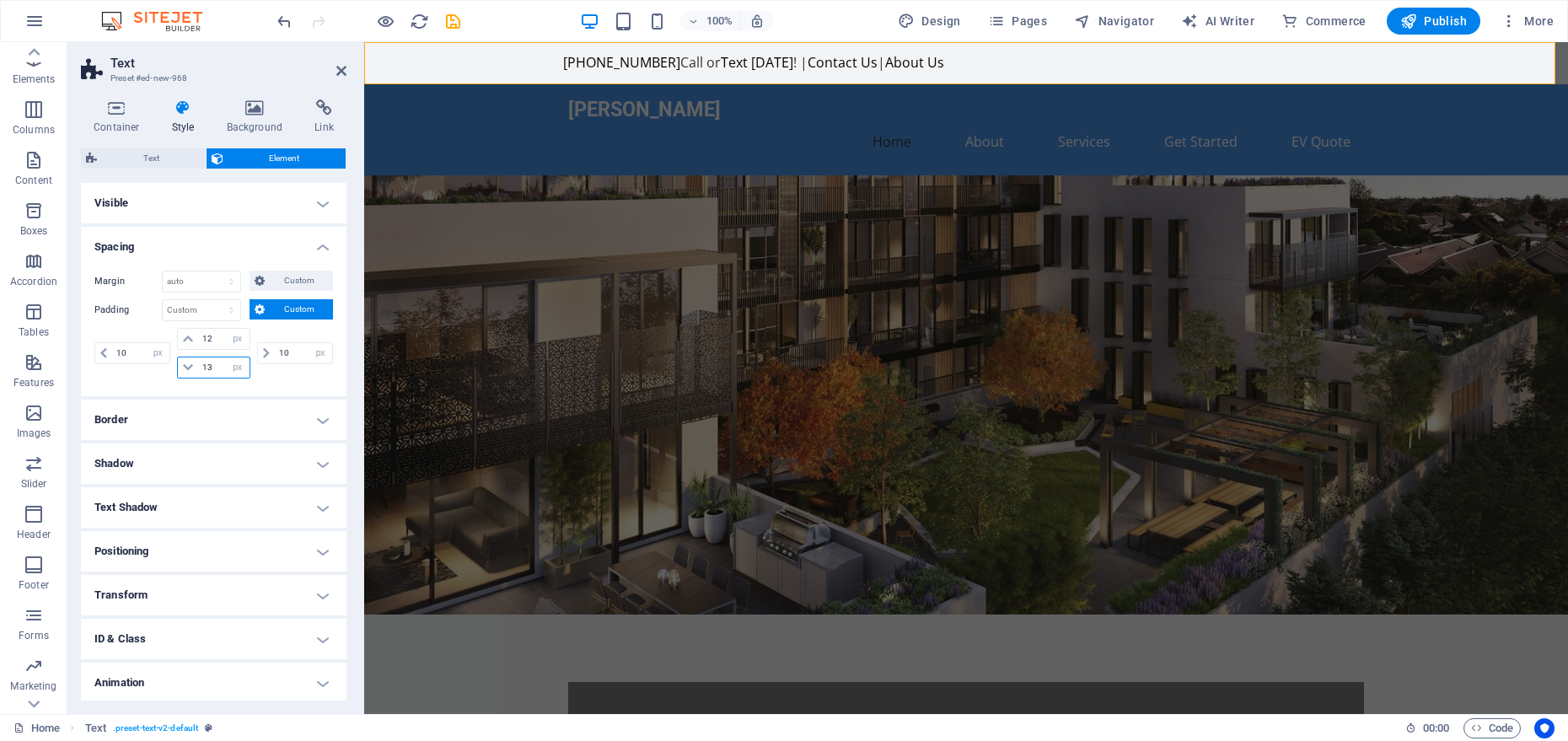
type input "12"
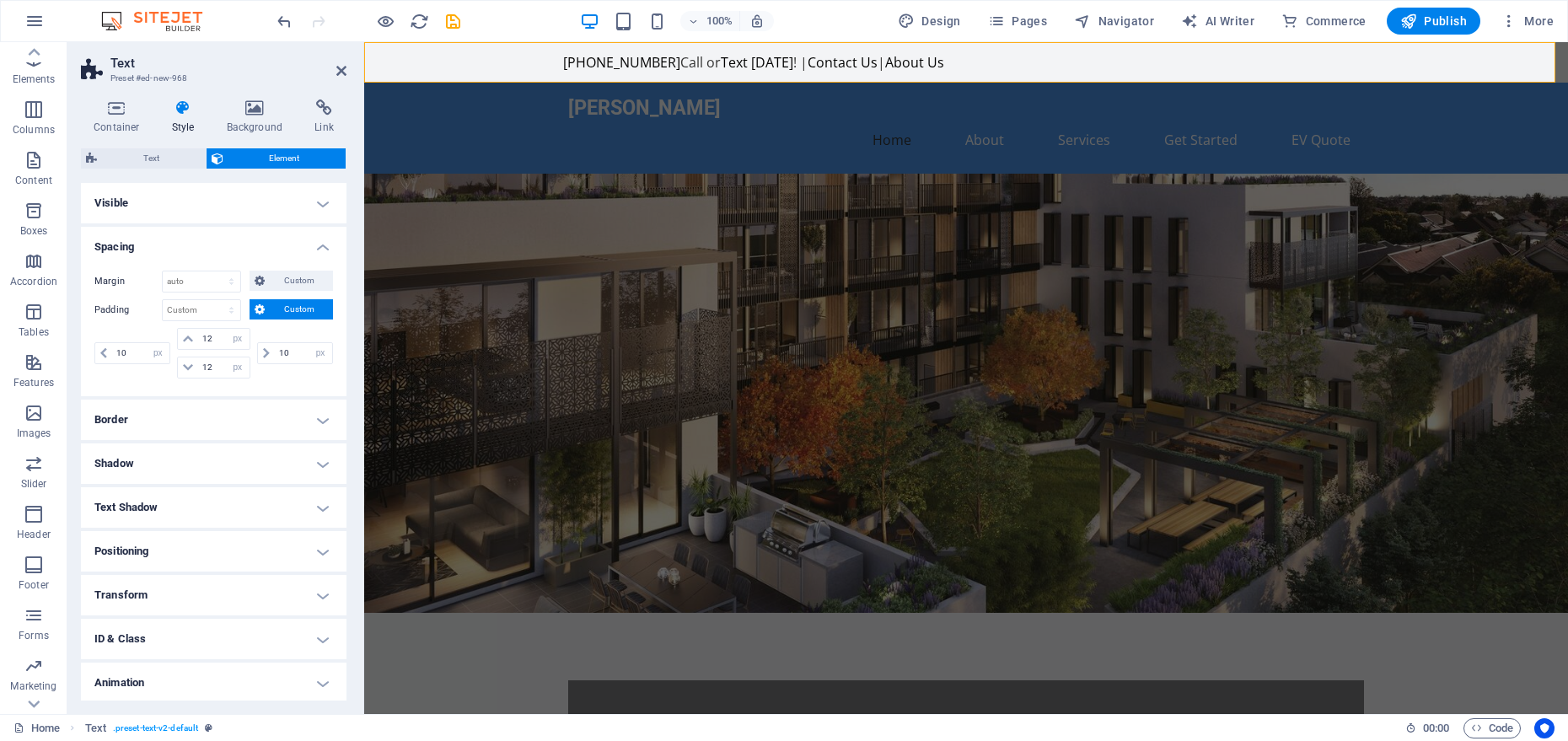
click at [239, 243] on h4 "Spacing" at bounding box center [213, 242] width 266 height 30
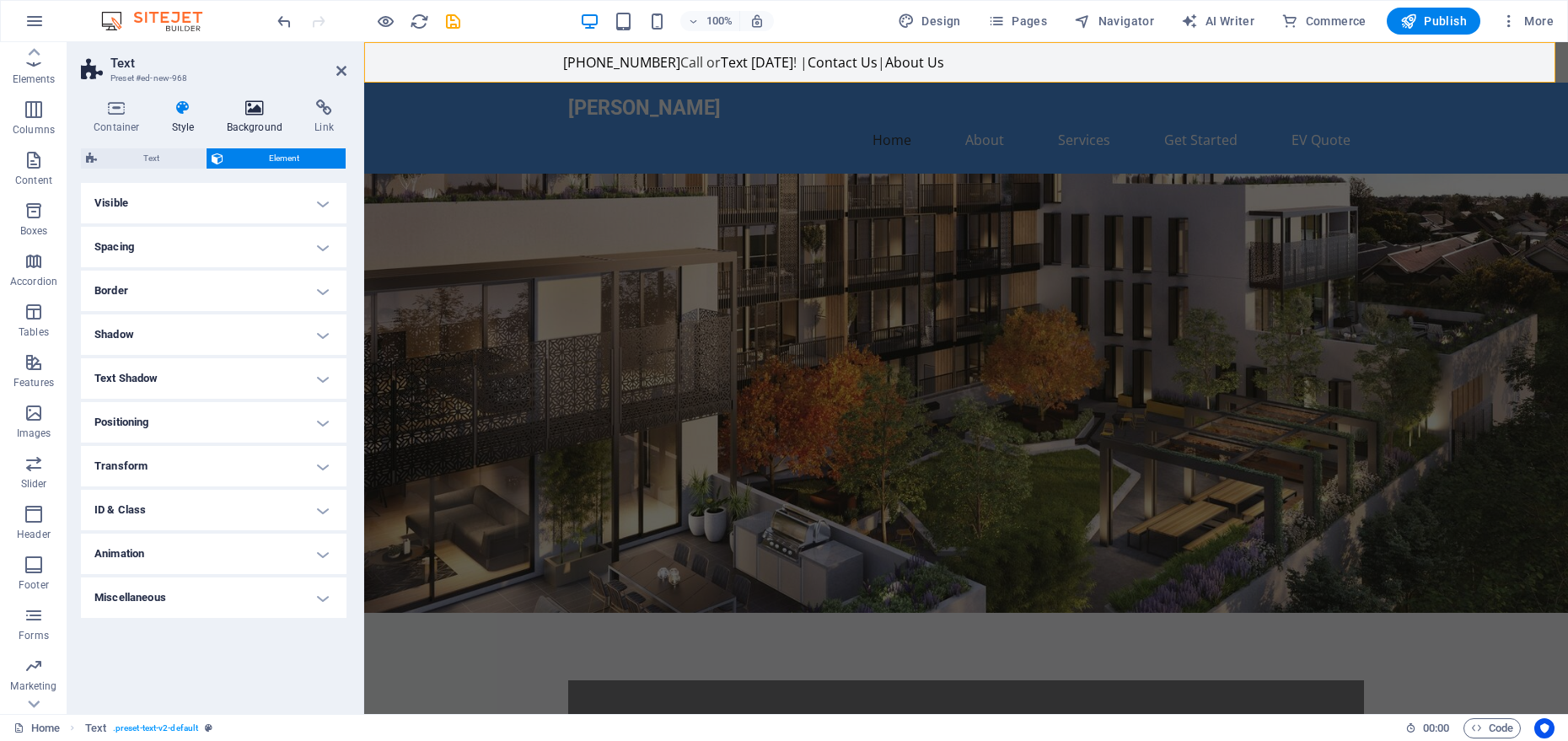
click at [248, 129] on h4 "Background" at bounding box center [258, 117] width 88 height 36
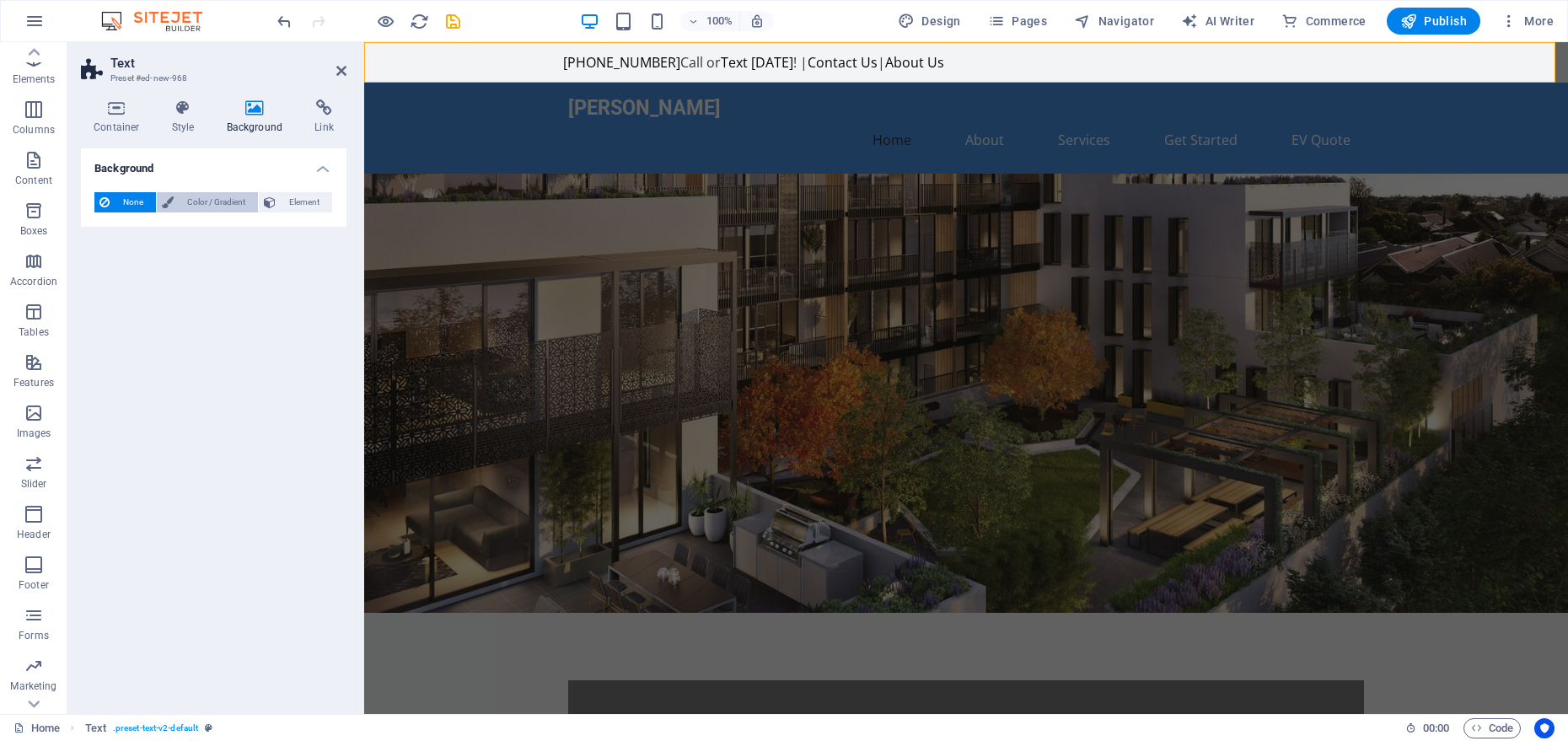
click at [203, 201] on span "Color / Gradient" at bounding box center [215, 203] width 74 height 21
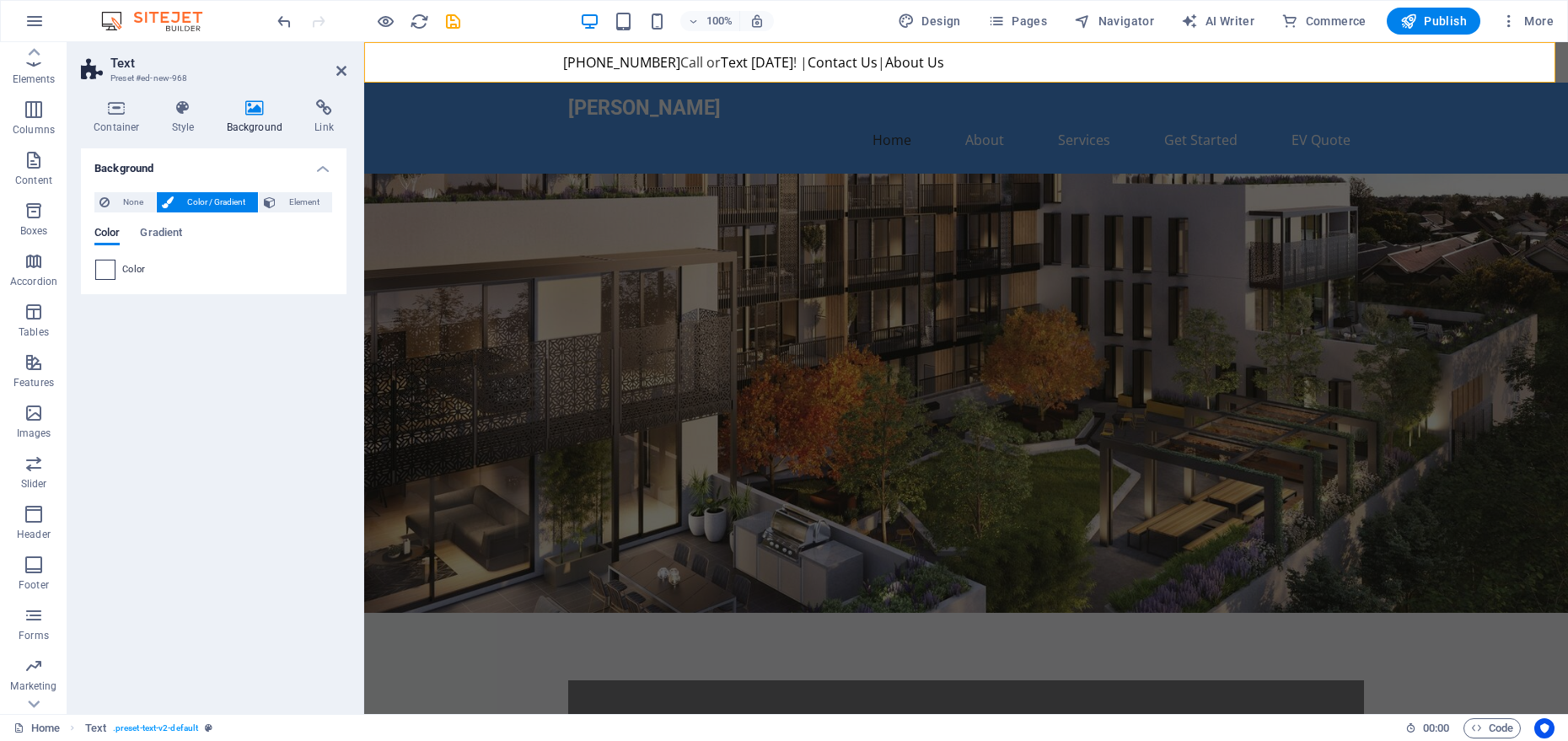
click at [109, 270] on span at bounding box center [105, 270] width 19 height 19
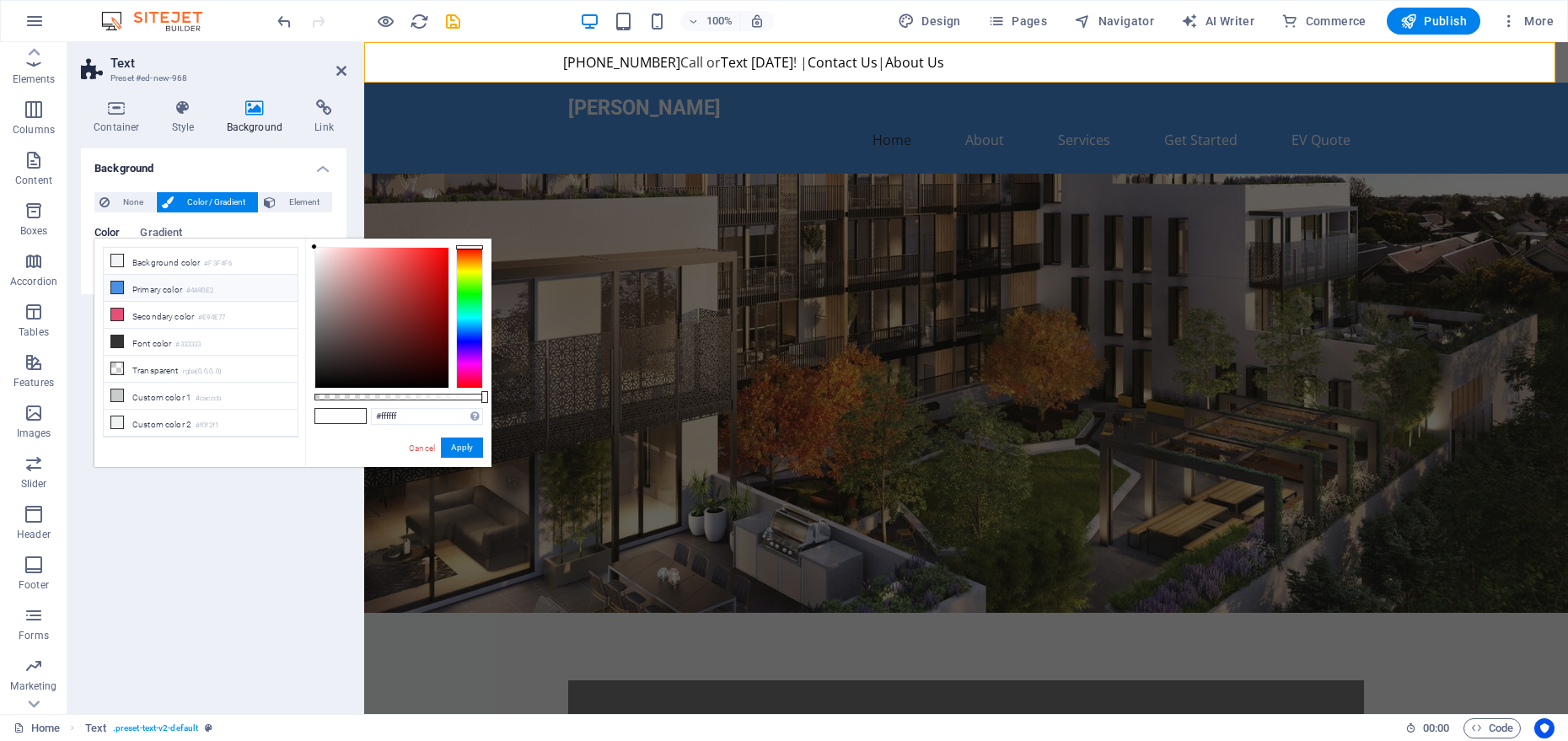
click at [105, 280] on li "Primary color #4A90E2" at bounding box center [200, 288] width 194 height 27
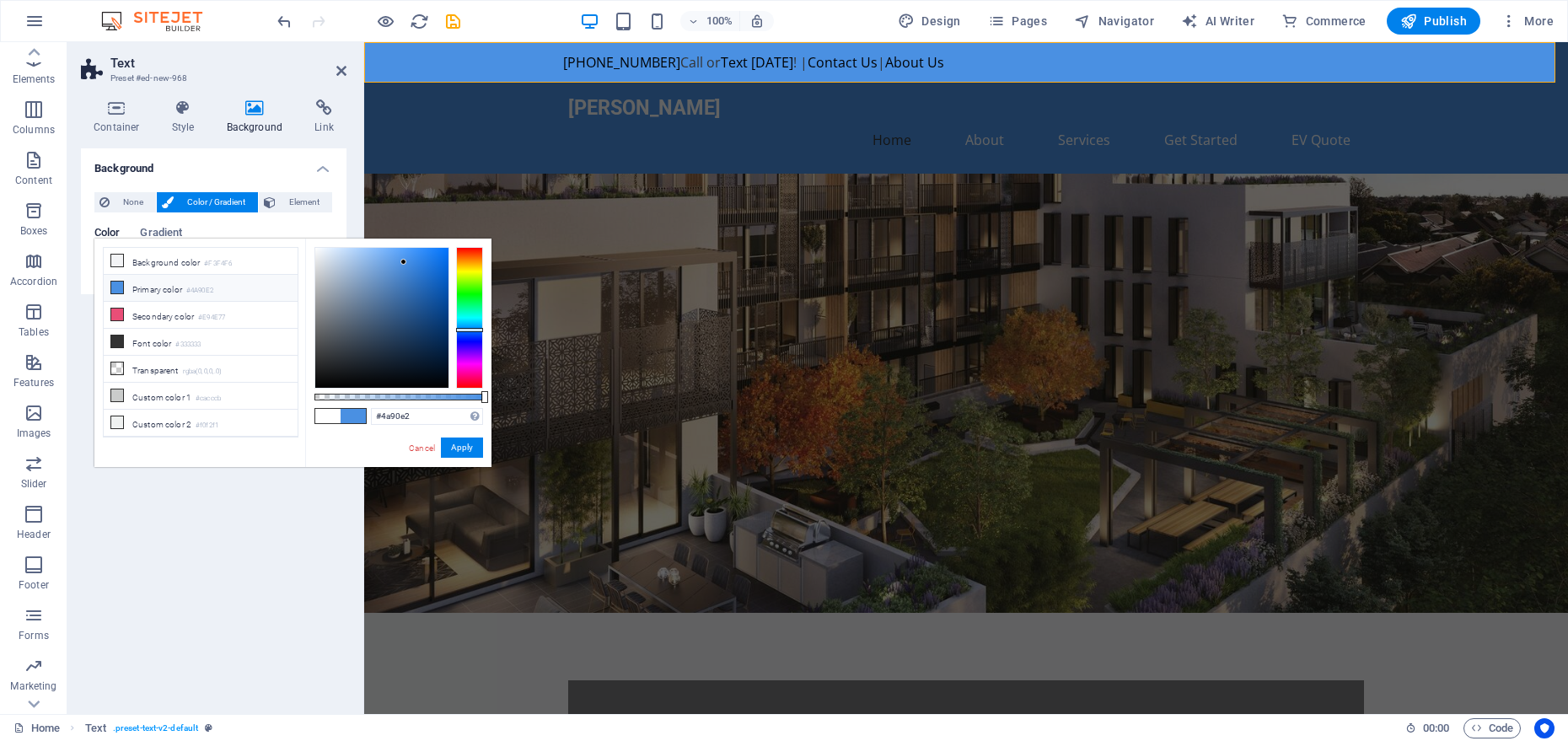
click at [402, 426] on div "#4a90e2 Supported formats #0852ed rgb(8, 82, 237) rgba(8, 82, 237, 90%) hsv(221…" at bounding box center [398, 475] width 186 height 473
click at [401, 413] on input "#4a90e2" at bounding box center [426, 417] width 112 height 17
paste input "324a9d"
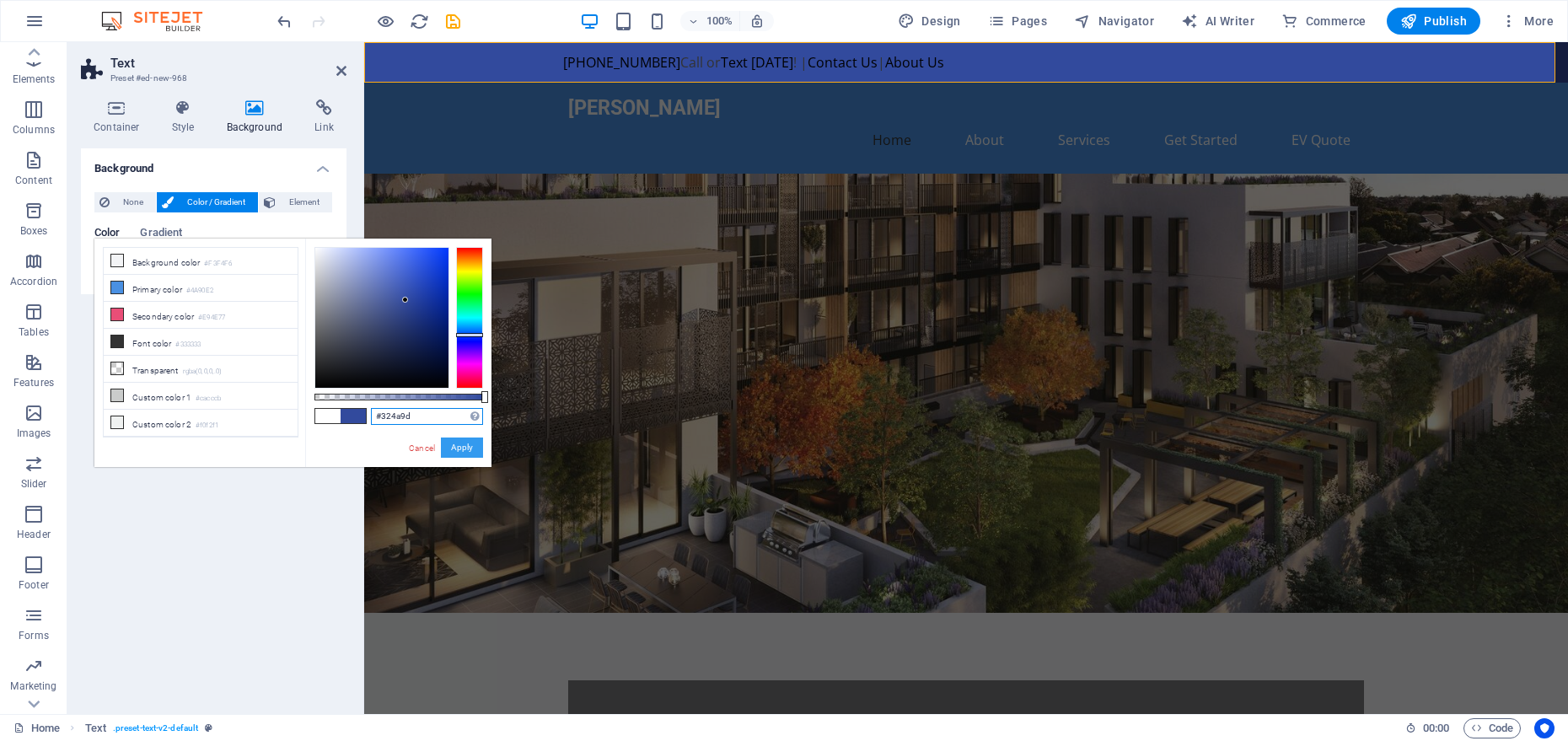
type input "#324a9d"
click at [459, 451] on button "Apply" at bounding box center [462, 448] width 42 height 21
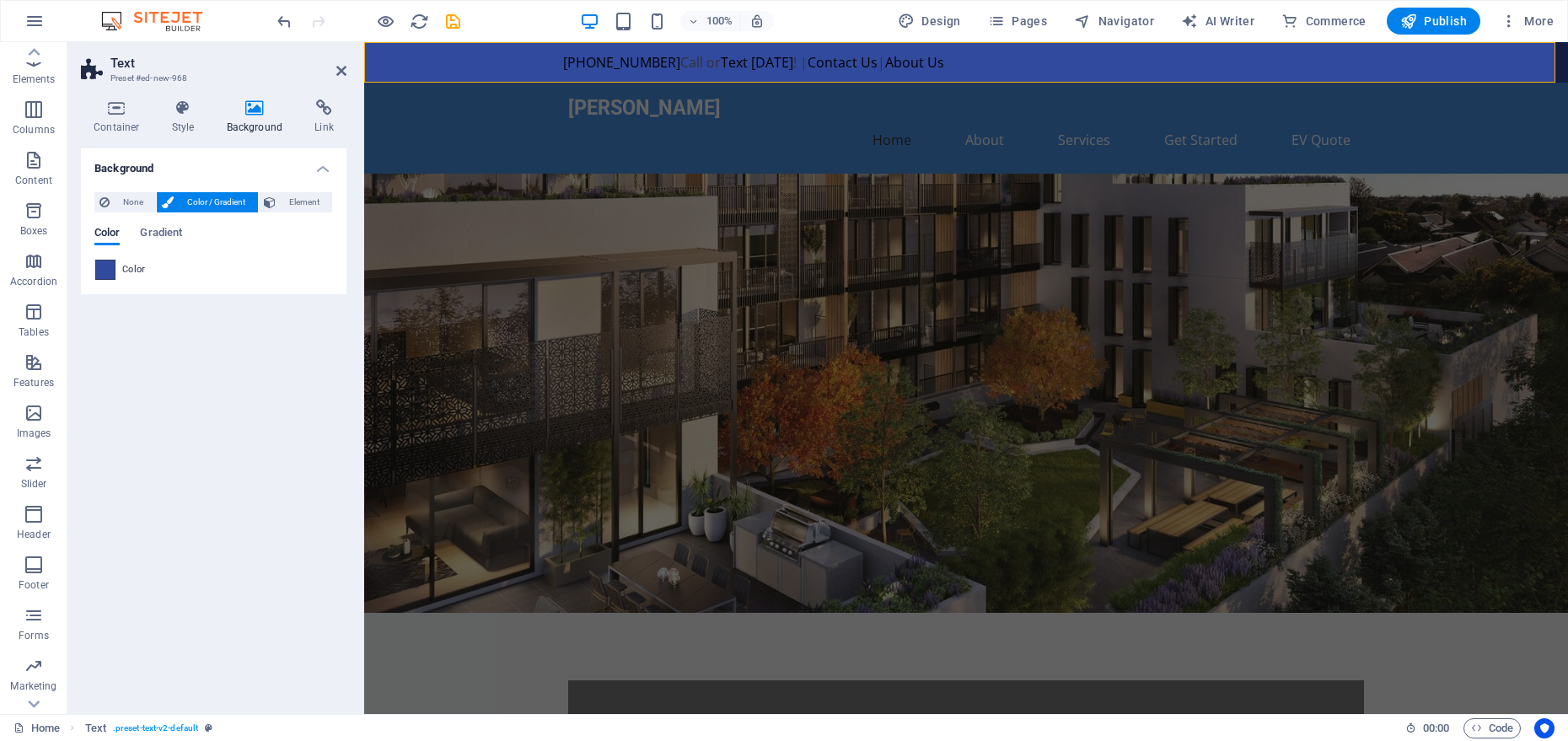
click at [106, 274] on span at bounding box center [105, 270] width 19 height 19
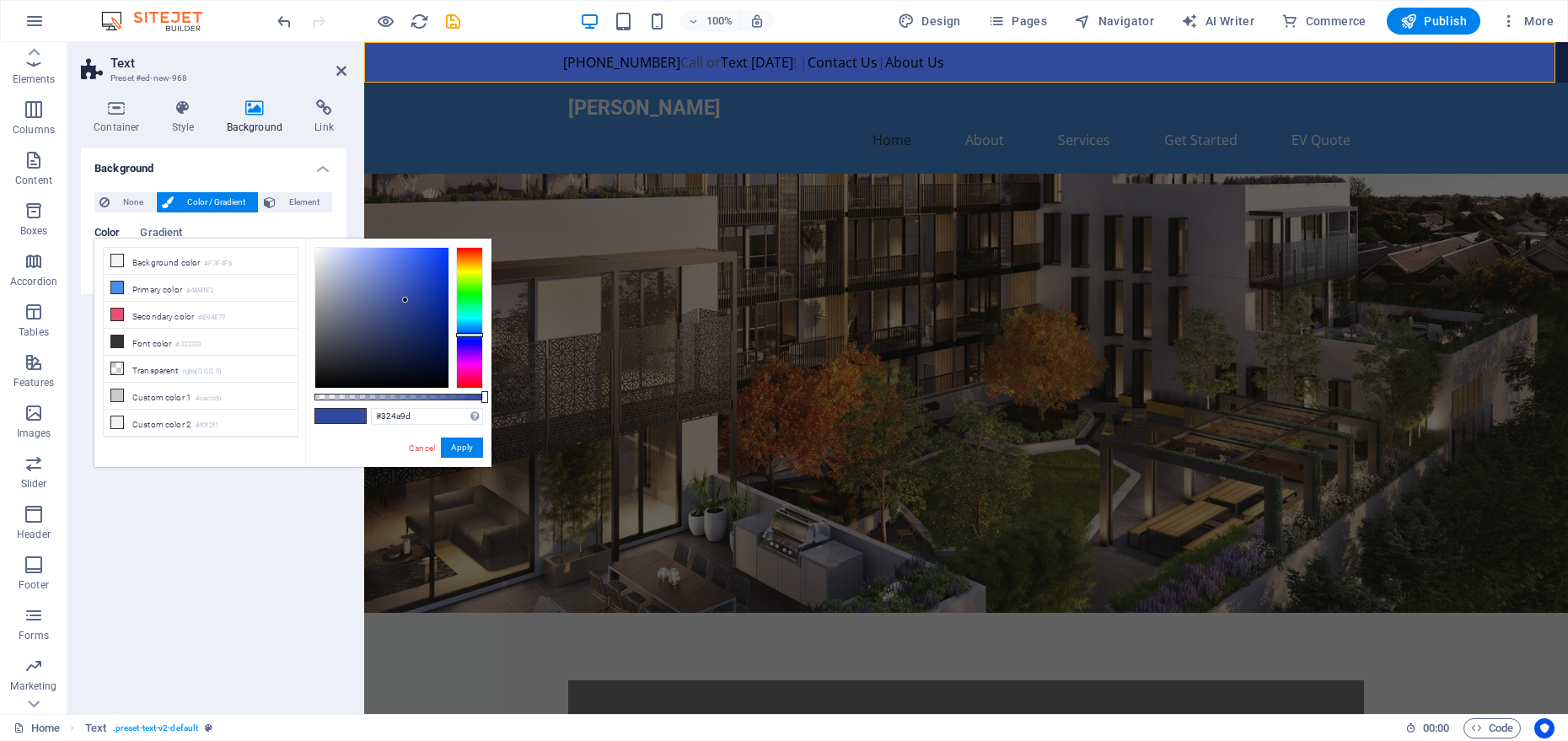
click at [186, 525] on div "Background None Color / Gradient Element Stretch background to full-width Color…" at bounding box center [213, 425] width 266 height 552
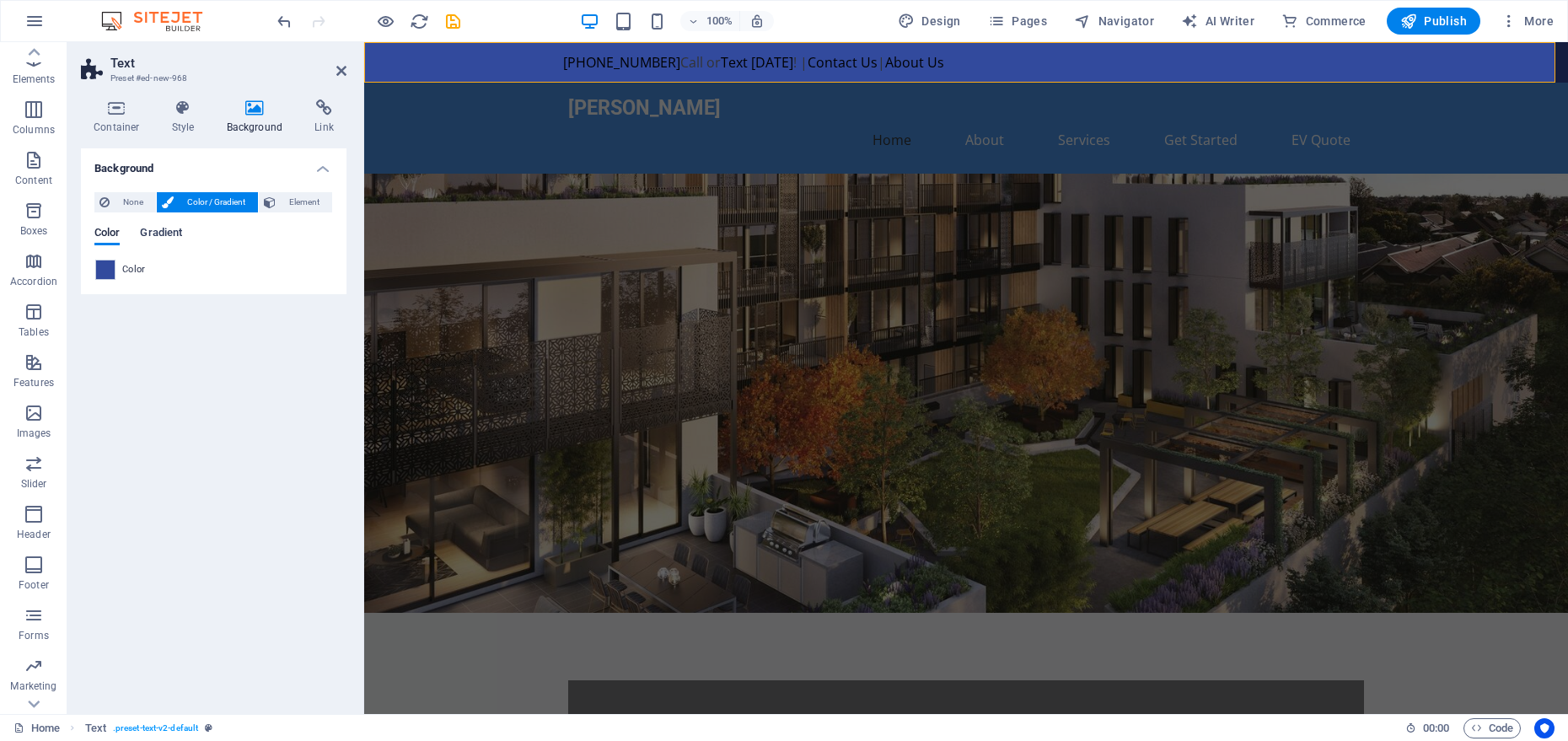
click at [144, 240] on span "Gradient" at bounding box center [161, 234] width 42 height 23
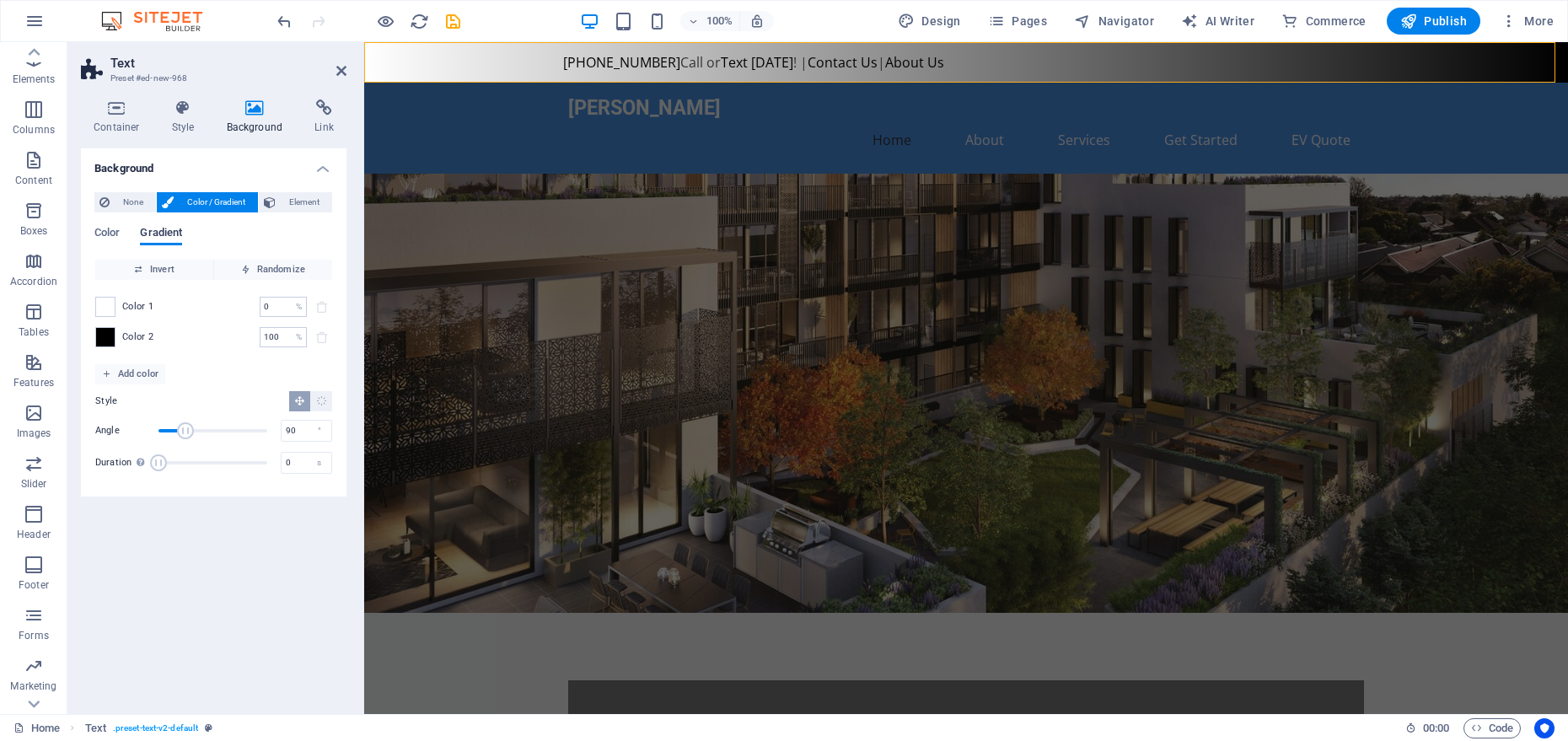
click at [150, 235] on span "Gradient" at bounding box center [161, 234] width 42 height 23
click at [113, 228] on span "Color" at bounding box center [107, 234] width 25 height 23
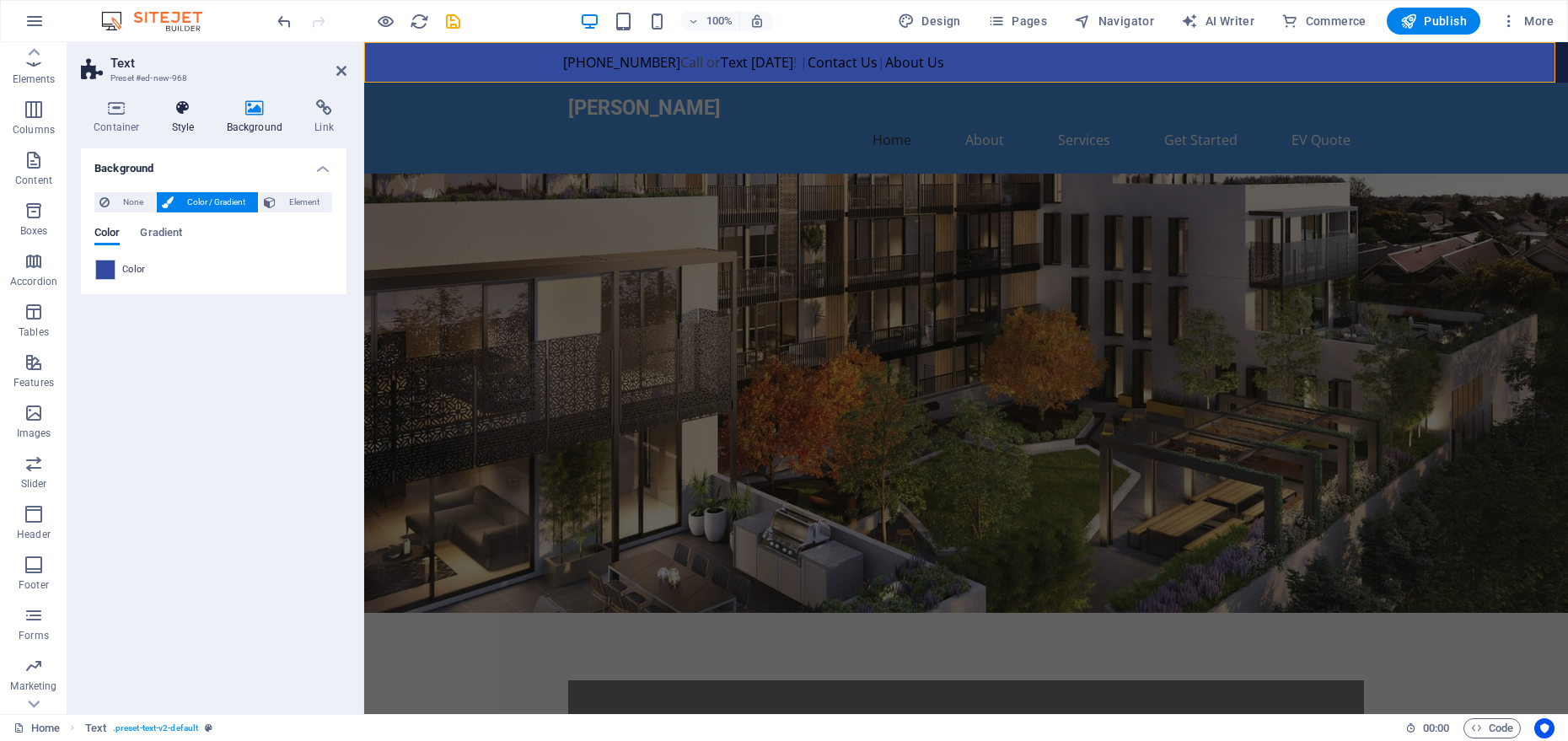
click at [172, 128] on h4 "Style" at bounding box center [187, 117] width 54 height 36
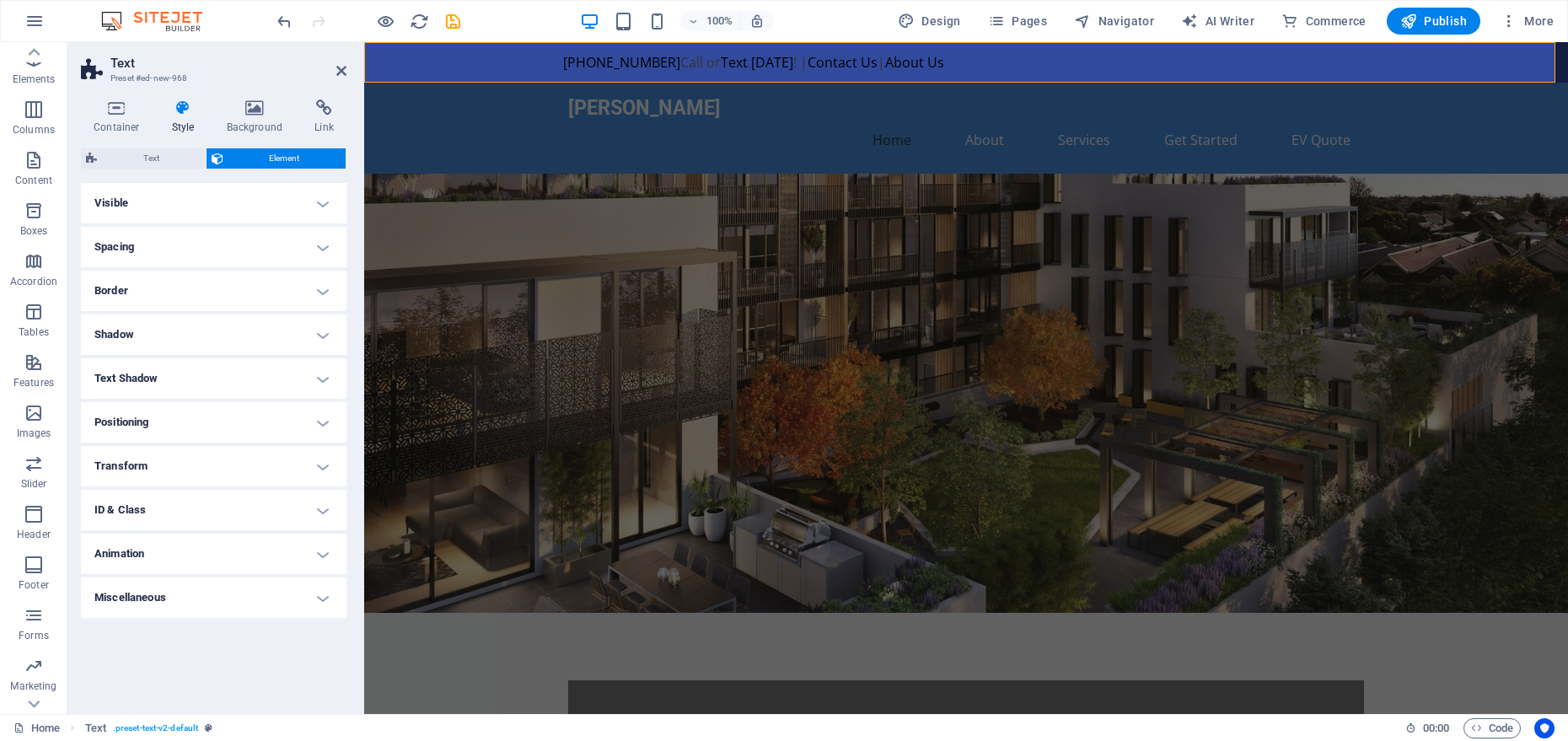
click at [177, 300] on h4 "Border" at bounding box center [213, 290] width 266 height 40
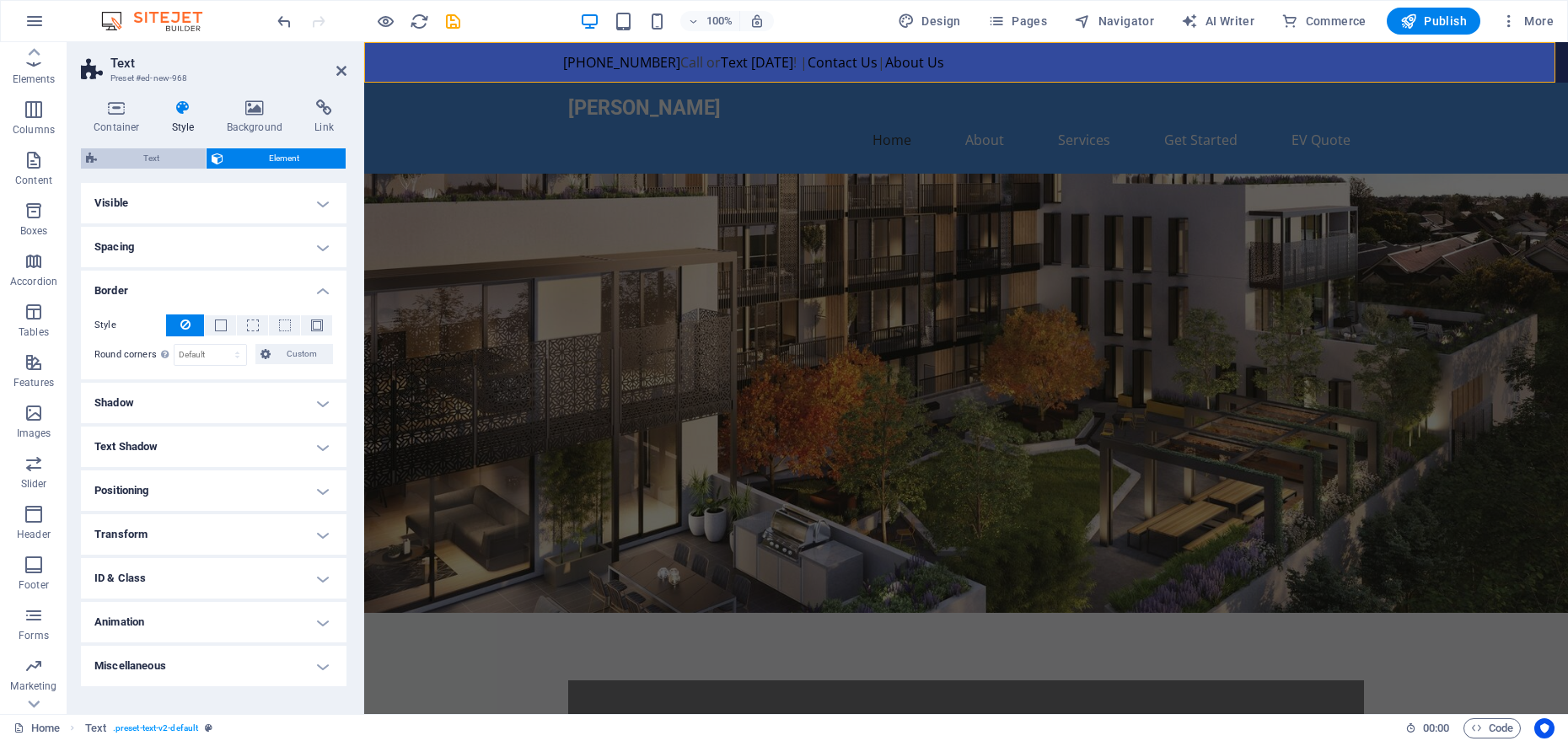
click at [166, 159] on span "Text" at bounding box center [151, 159] width 99 height 21
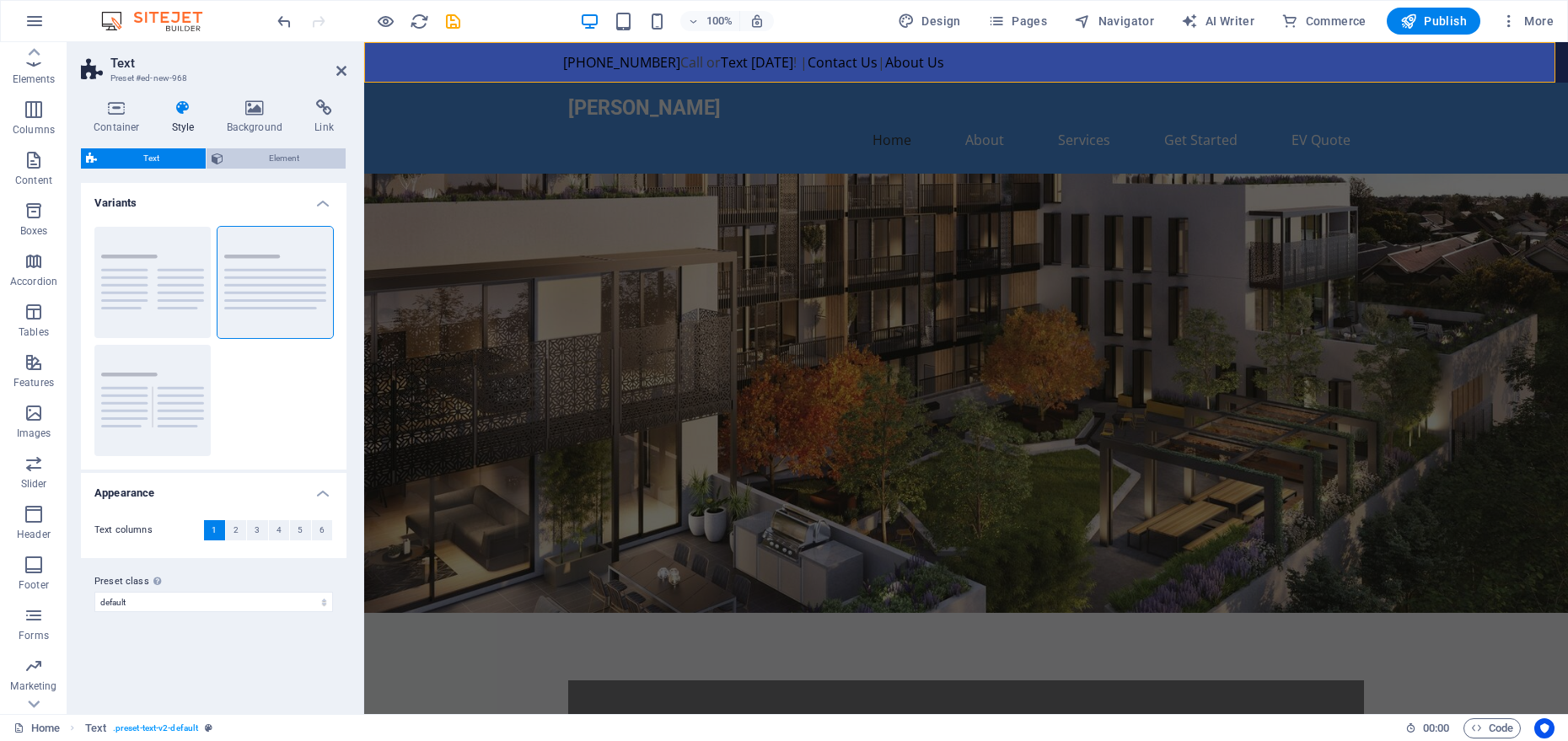
click at [268, 160] on span "Element" at bounding box center [284, 159] width 113 height 21
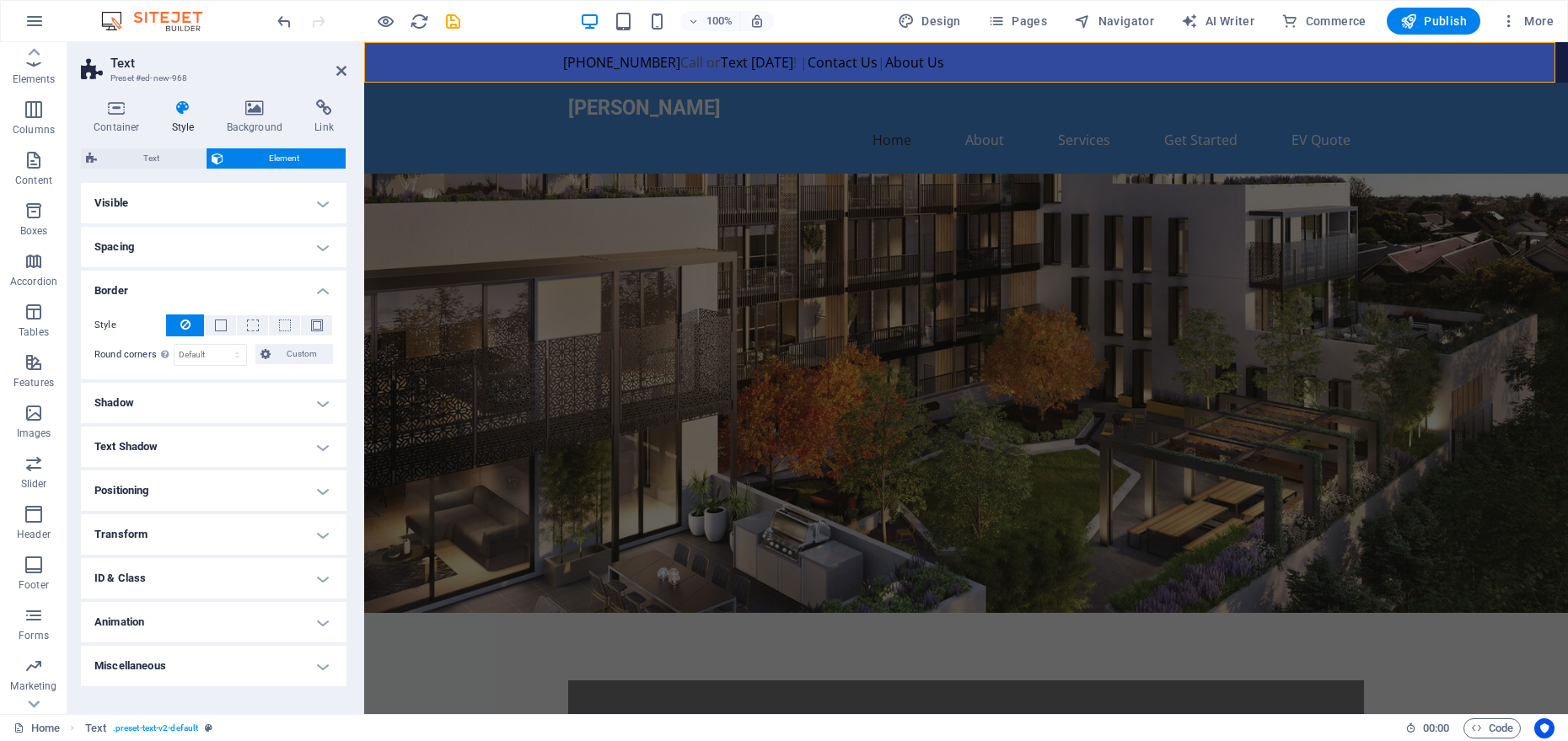
click at [192, 116] on h4 "Style" at bounding box center [187, 117] width 54 height 36
click at [281, 285] on h4 "Border" at bounding box center [213, 286] width 266 height 30
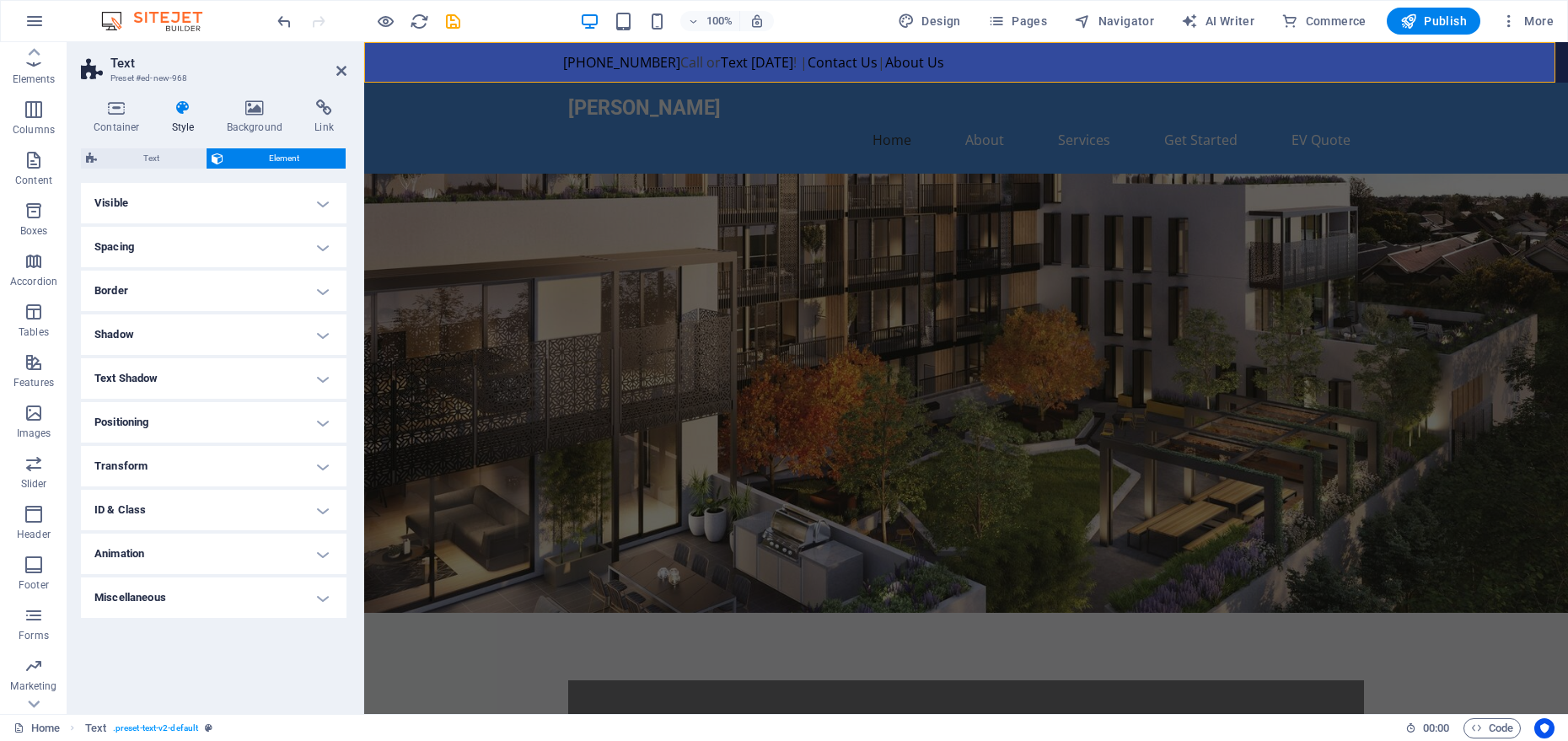
click at [190, 208] on h4 "Visible" at bounding box center [213, 203] width 266 height 40
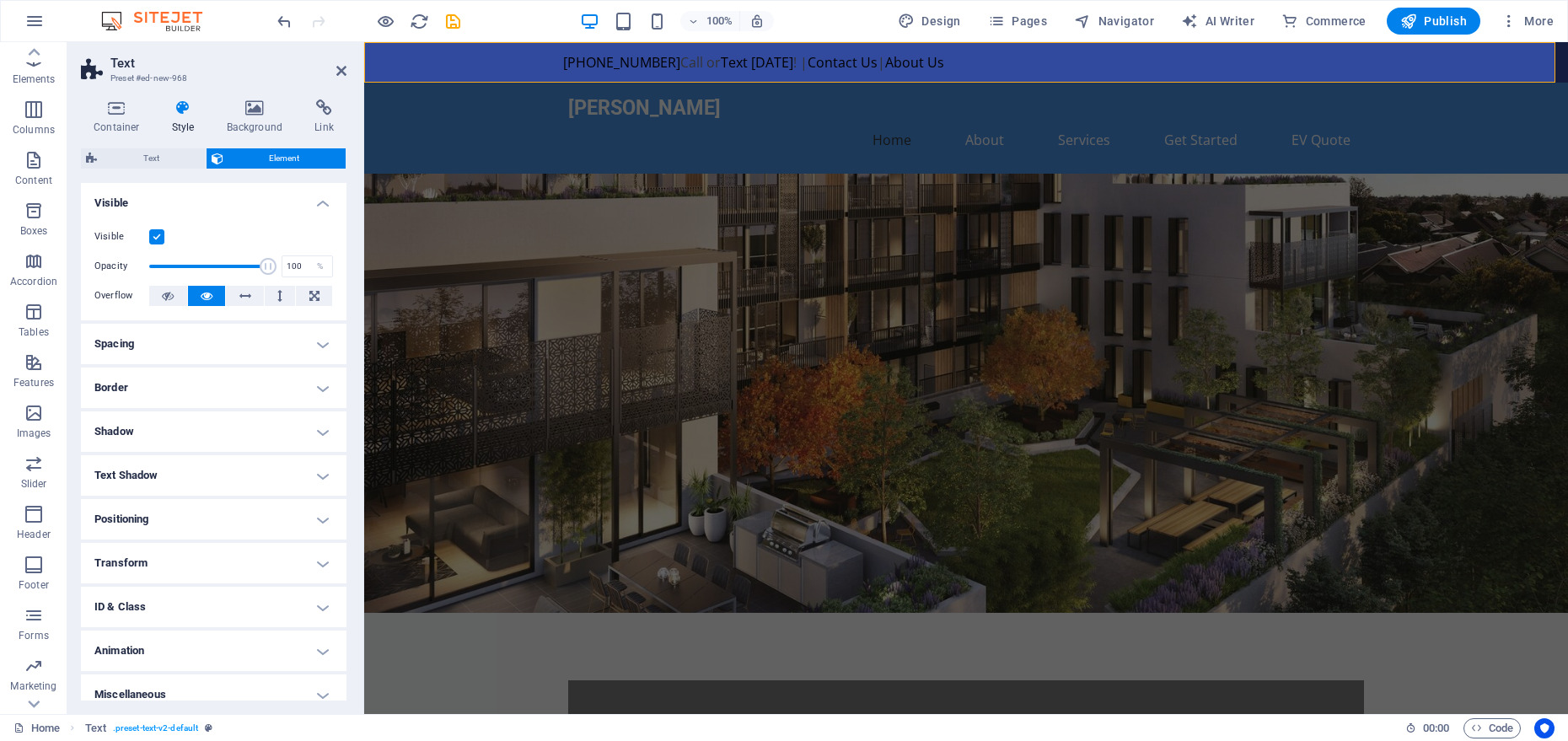
click at [190, 208] on h4 "Visible" at bounding box center [213, 198] width 266 height 30
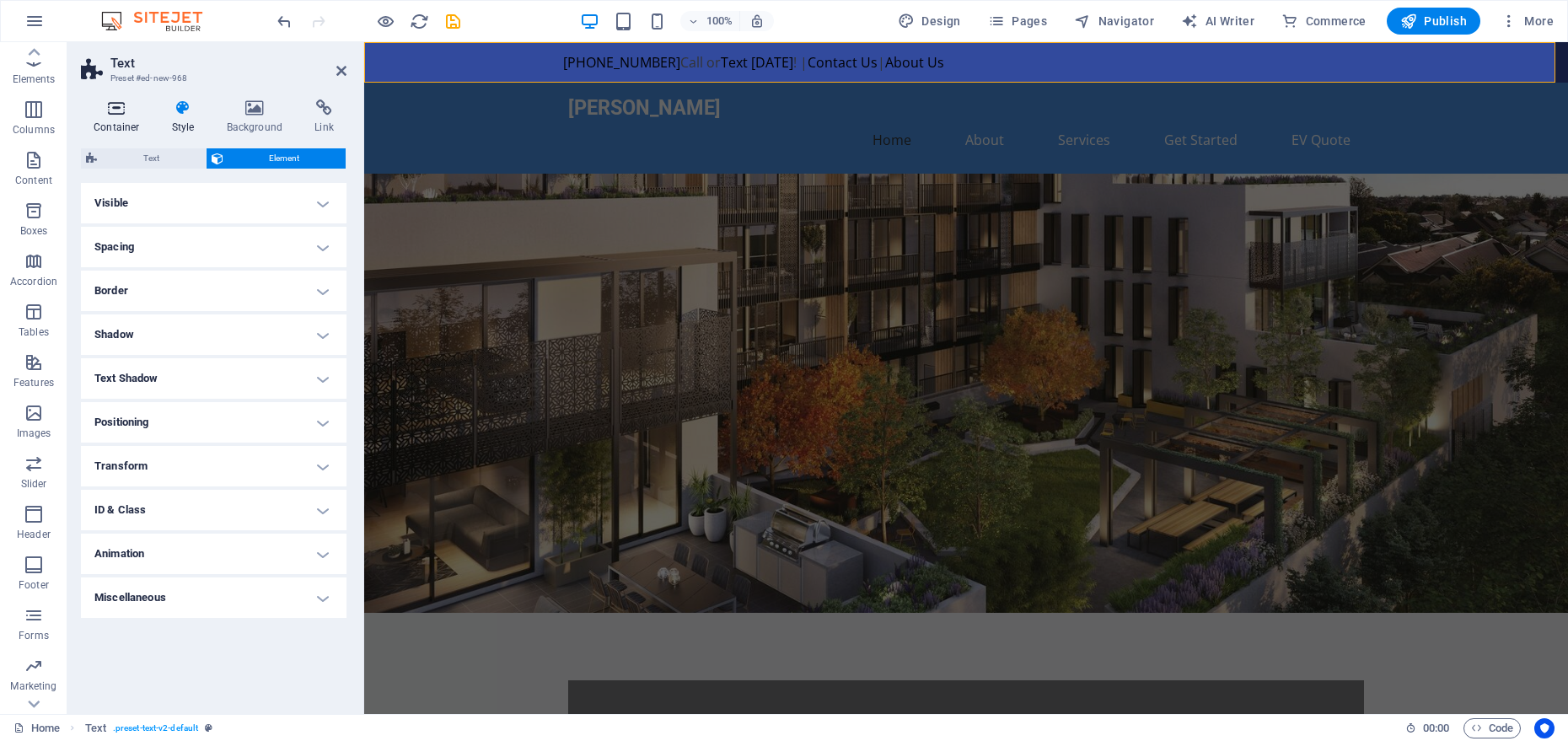
click at [87, 110] on icon at bounding box center [116, 108] width 71 height 17
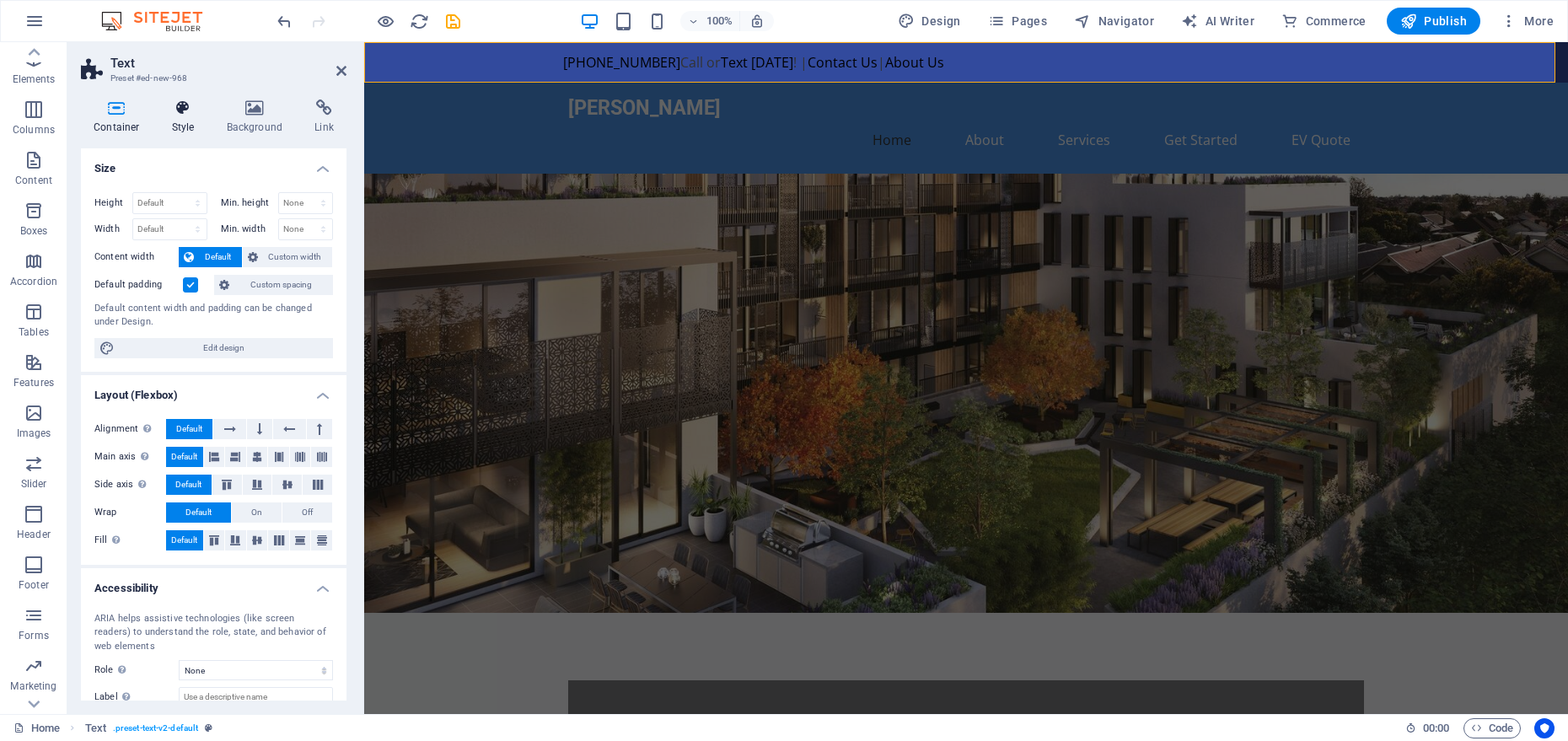
click at [177, 113] on icon at bounding box center [183, 108] width 48 height 17
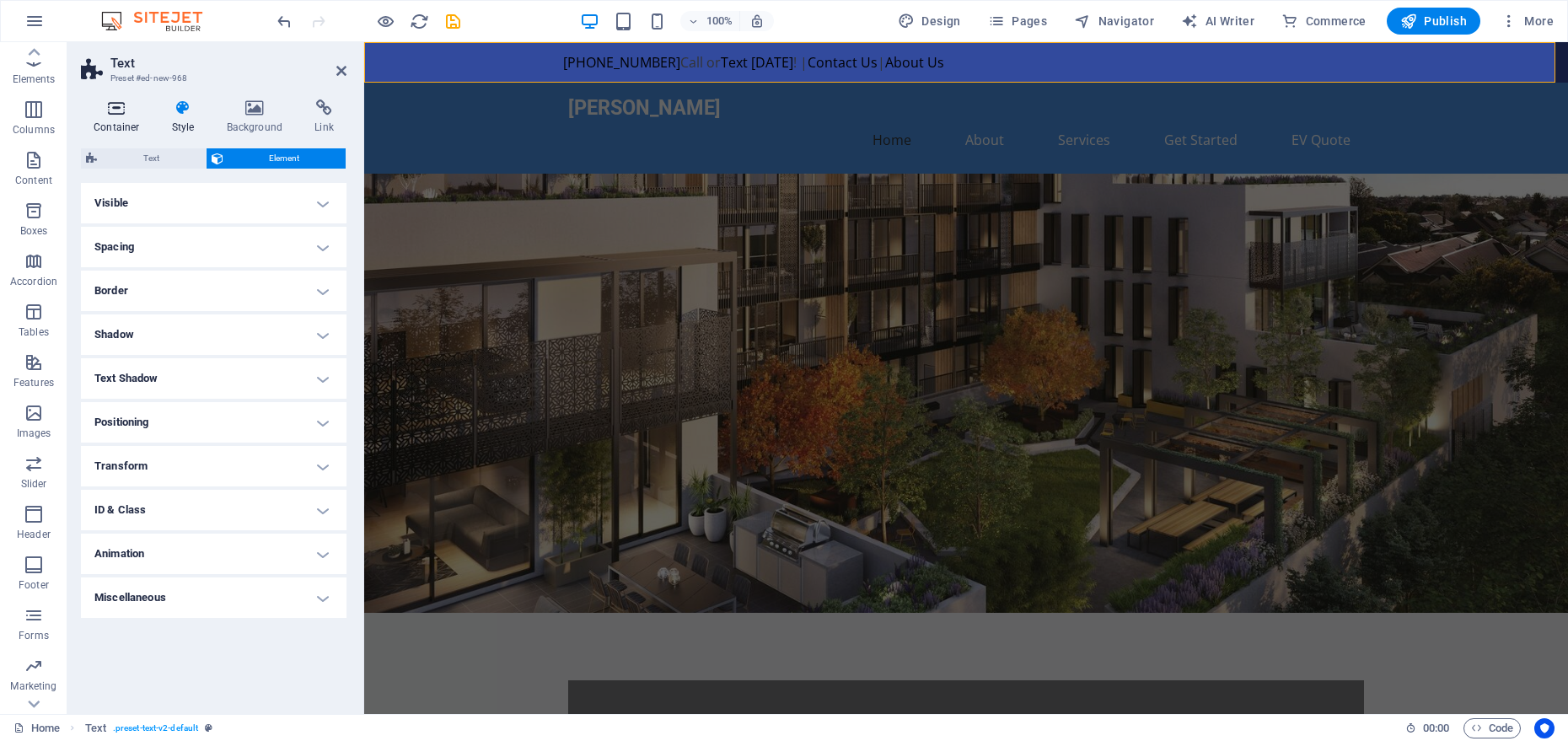
click at [132, 118] on h4 "Container" at bounding box center [120, 117] width 79 height 36
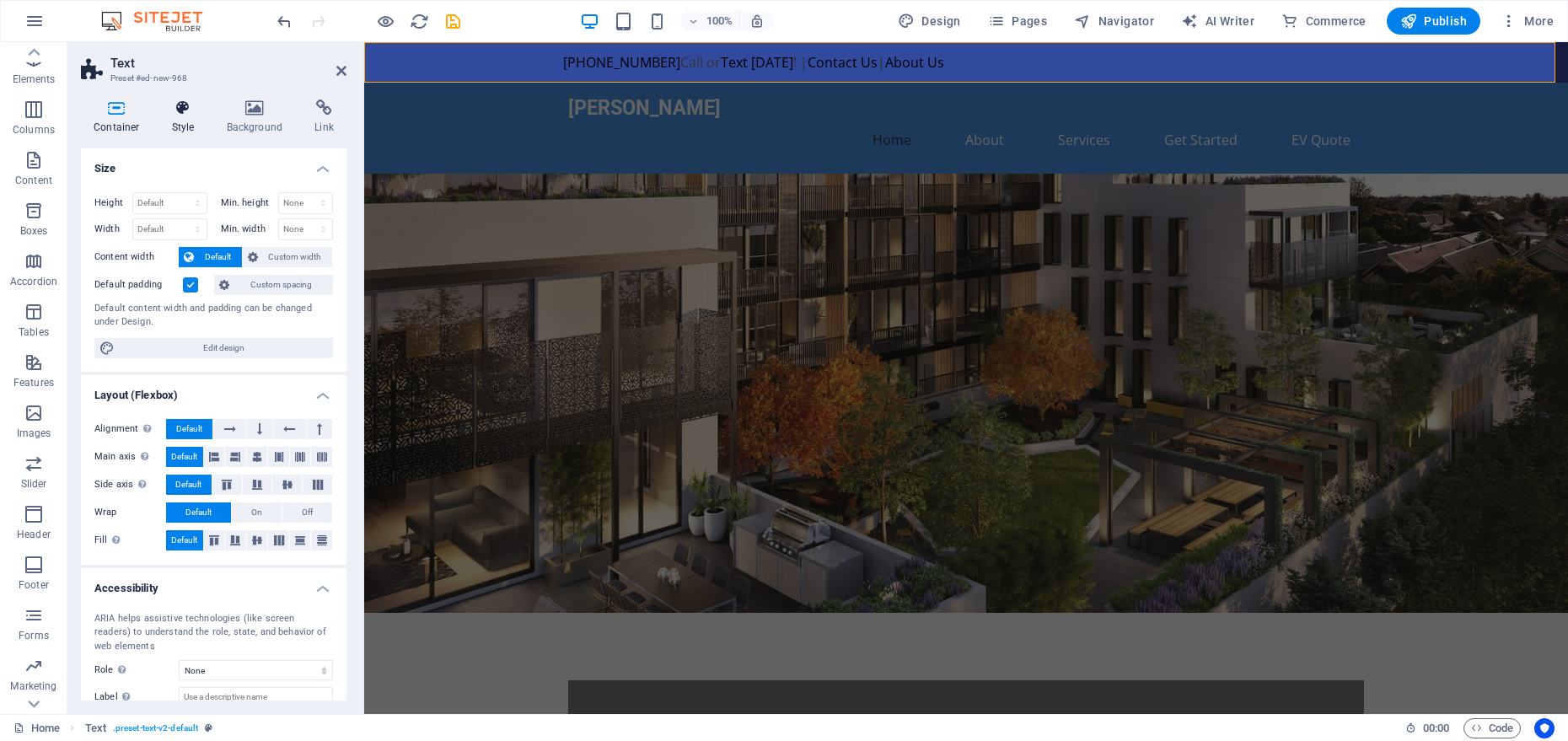
click at [183, 116] on icon at bounding box center [183, 108] width 48 height 17
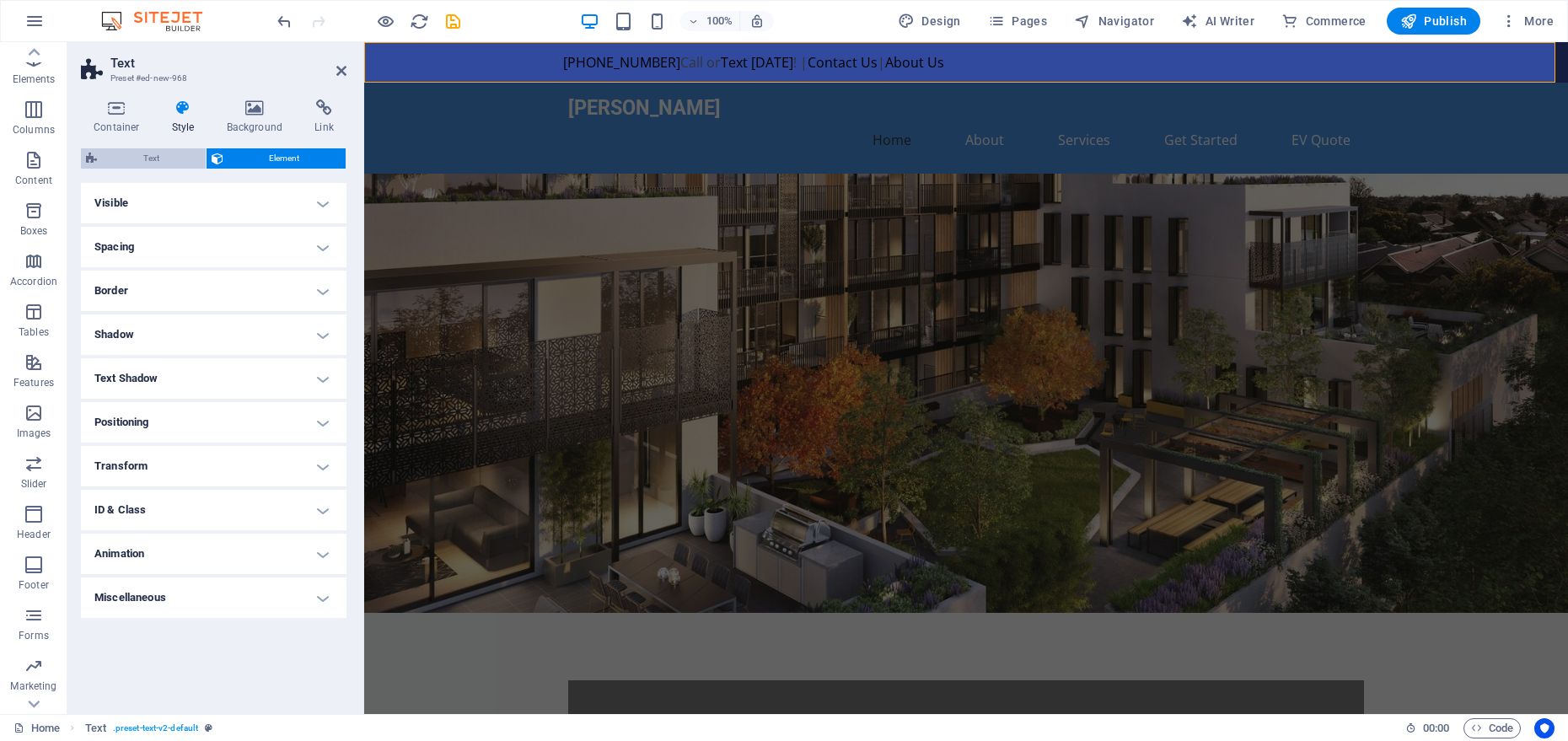
click at [180, 166] on span "Text" at bounding box center [151, 159] width 99 height 21
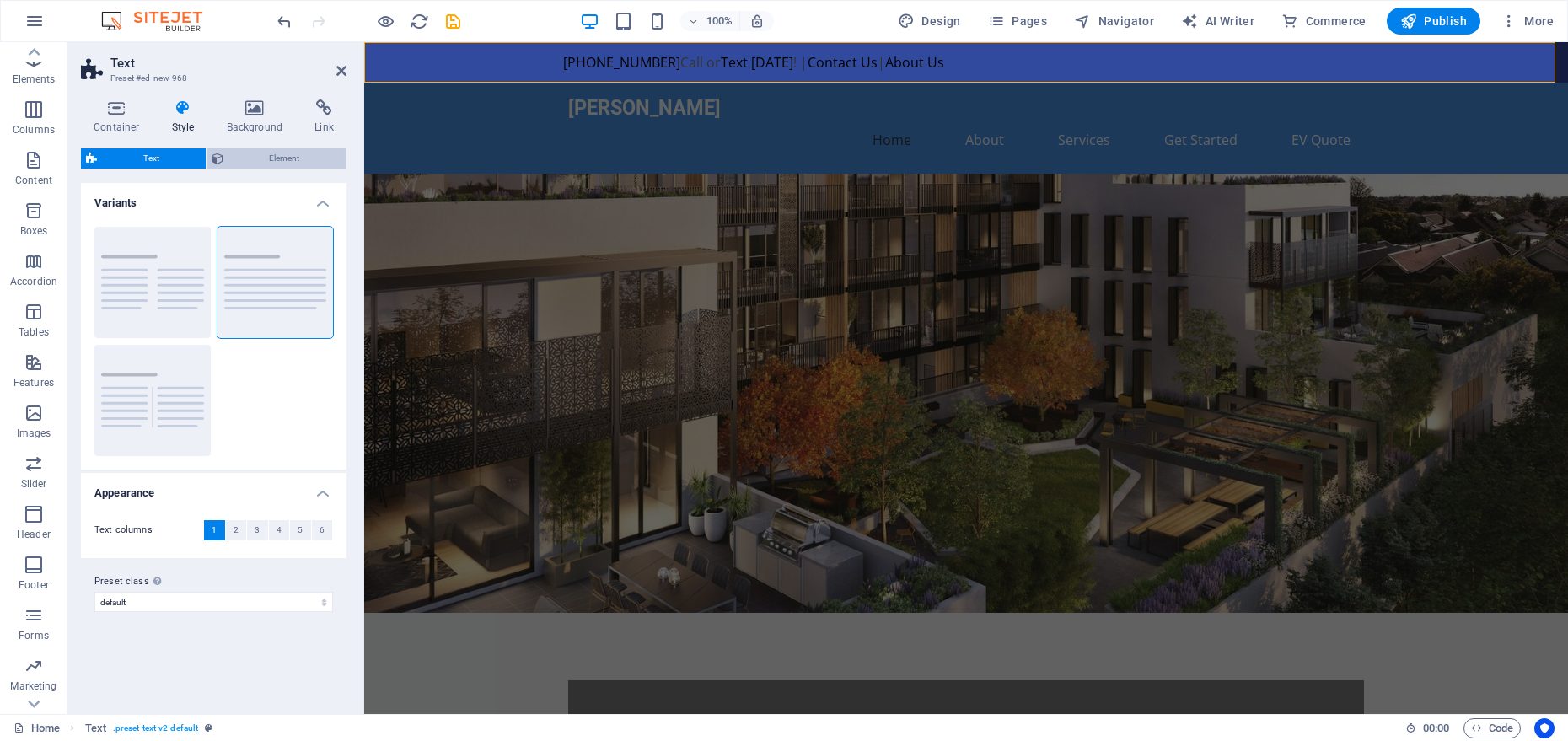
click at [235, 162] on span "Element" at bounding box center [284, 159] width 113 height 21
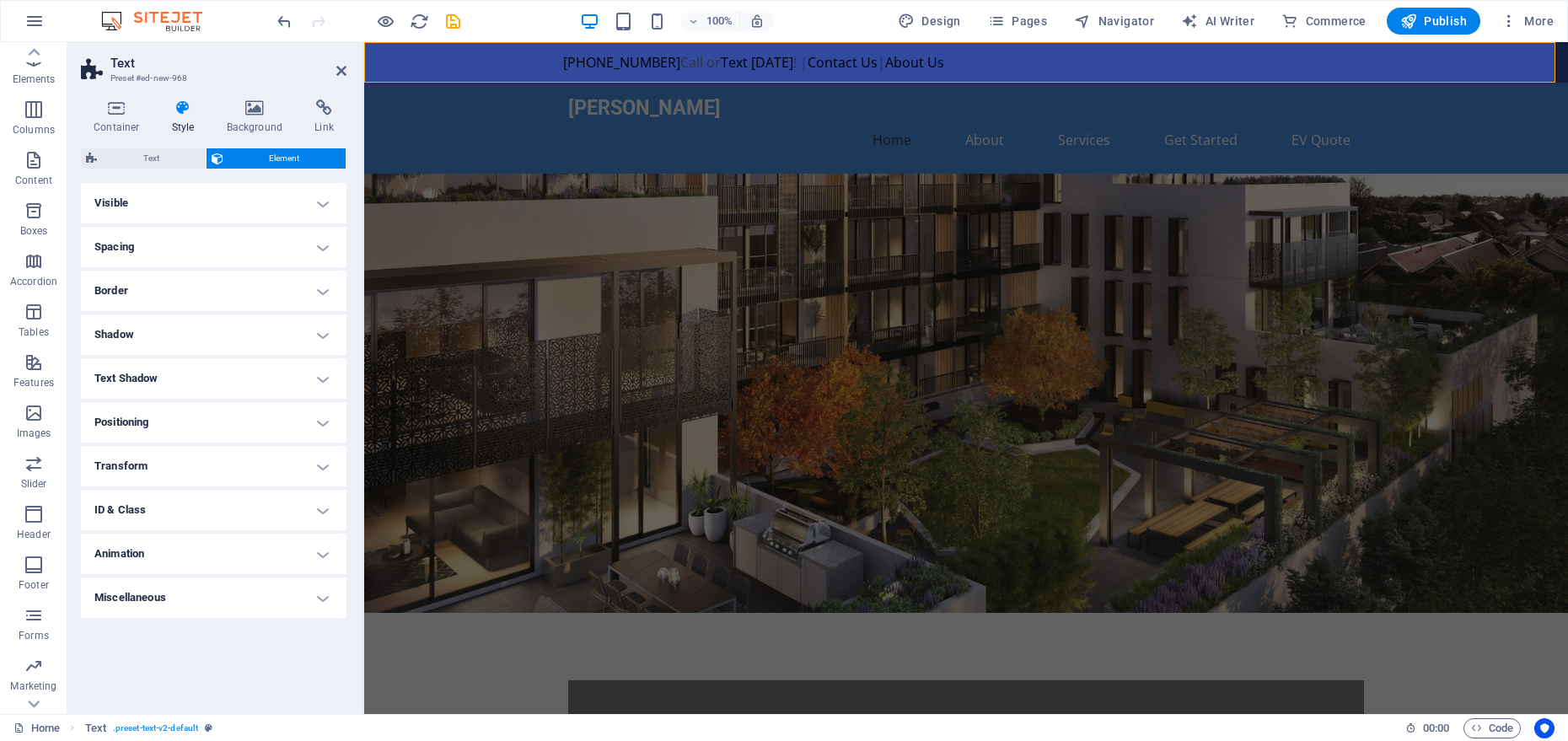
click at [201, 203] on h4 "Visible" at bounding box center [213, 203] width 266 height 40
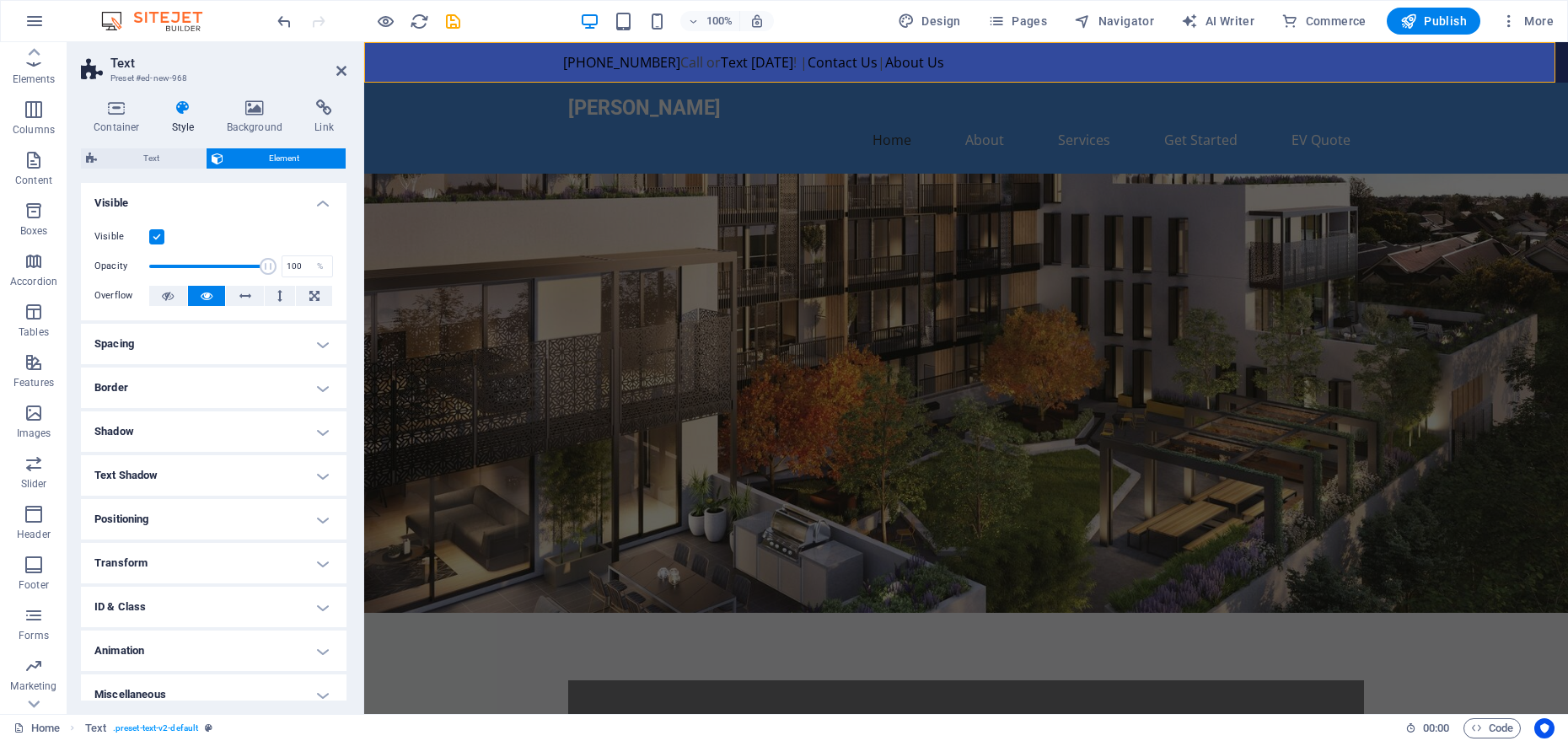
click at [201, 203] on h4 "Visible" at bounding box center [213, 198] width 266 height 30
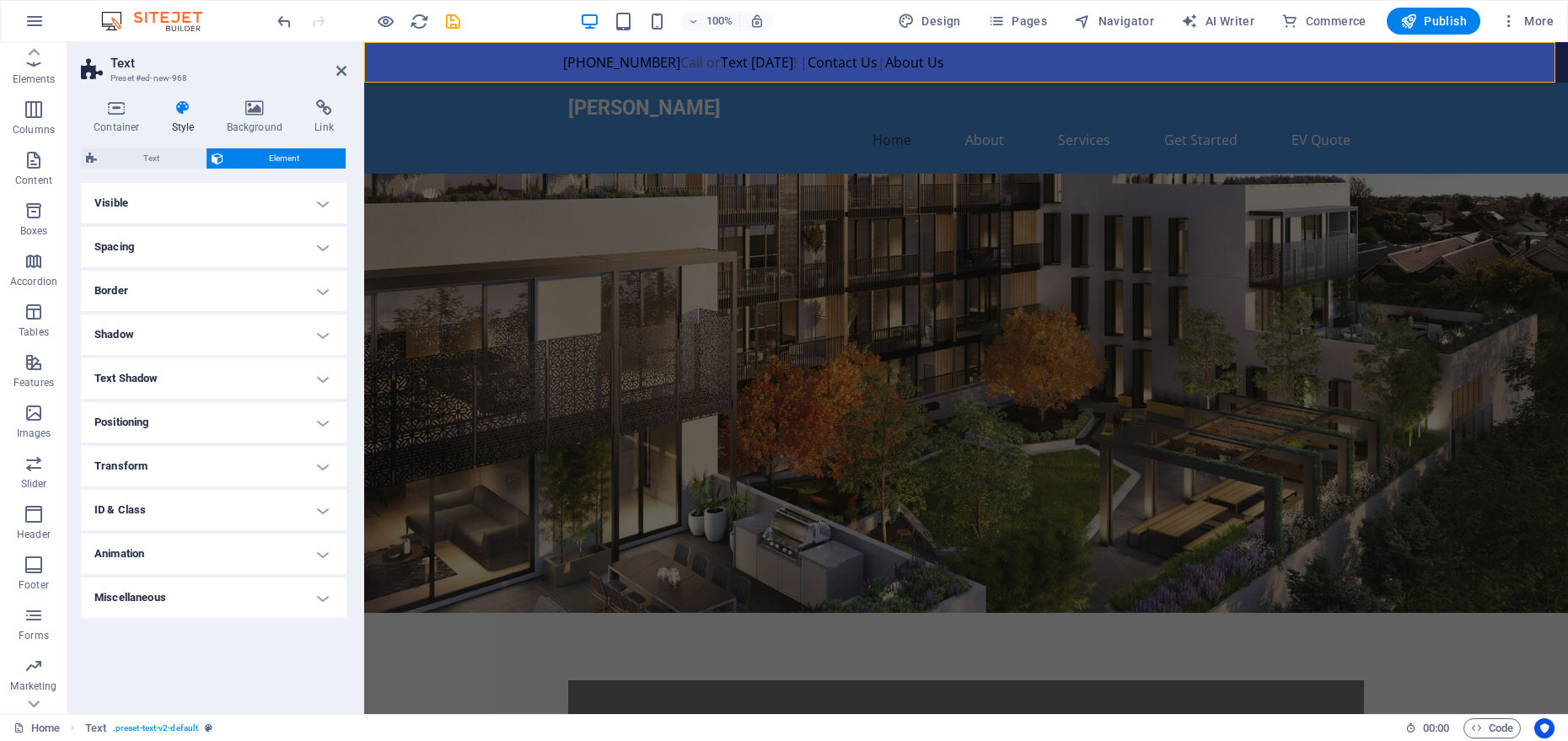
click at [194, 239] on h4 "Spacing" at bounding box center [213, 247] width 266 height 40
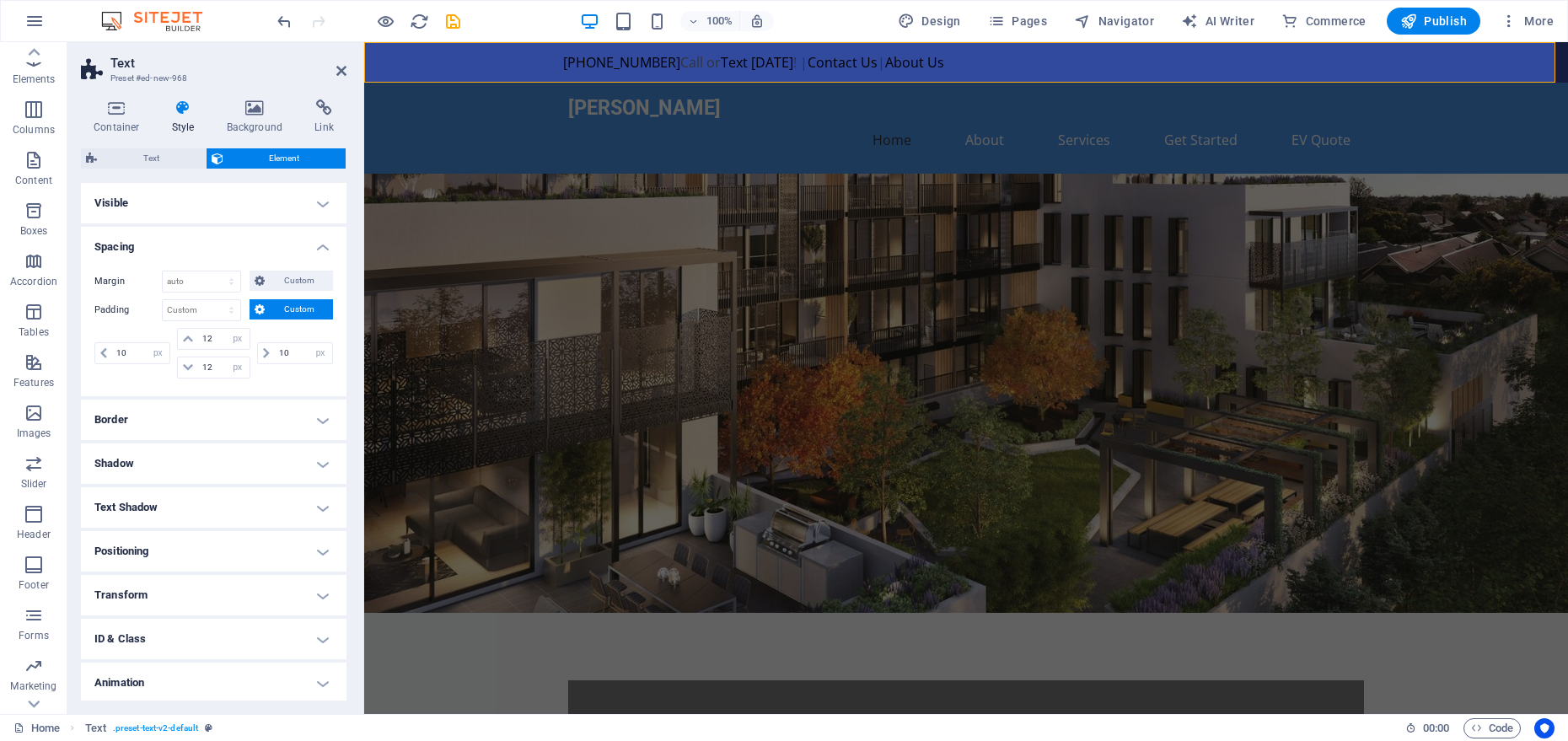
click at [194, 239] on h4 "Spacing" at bounding box center [213, 242] width 266 height 30
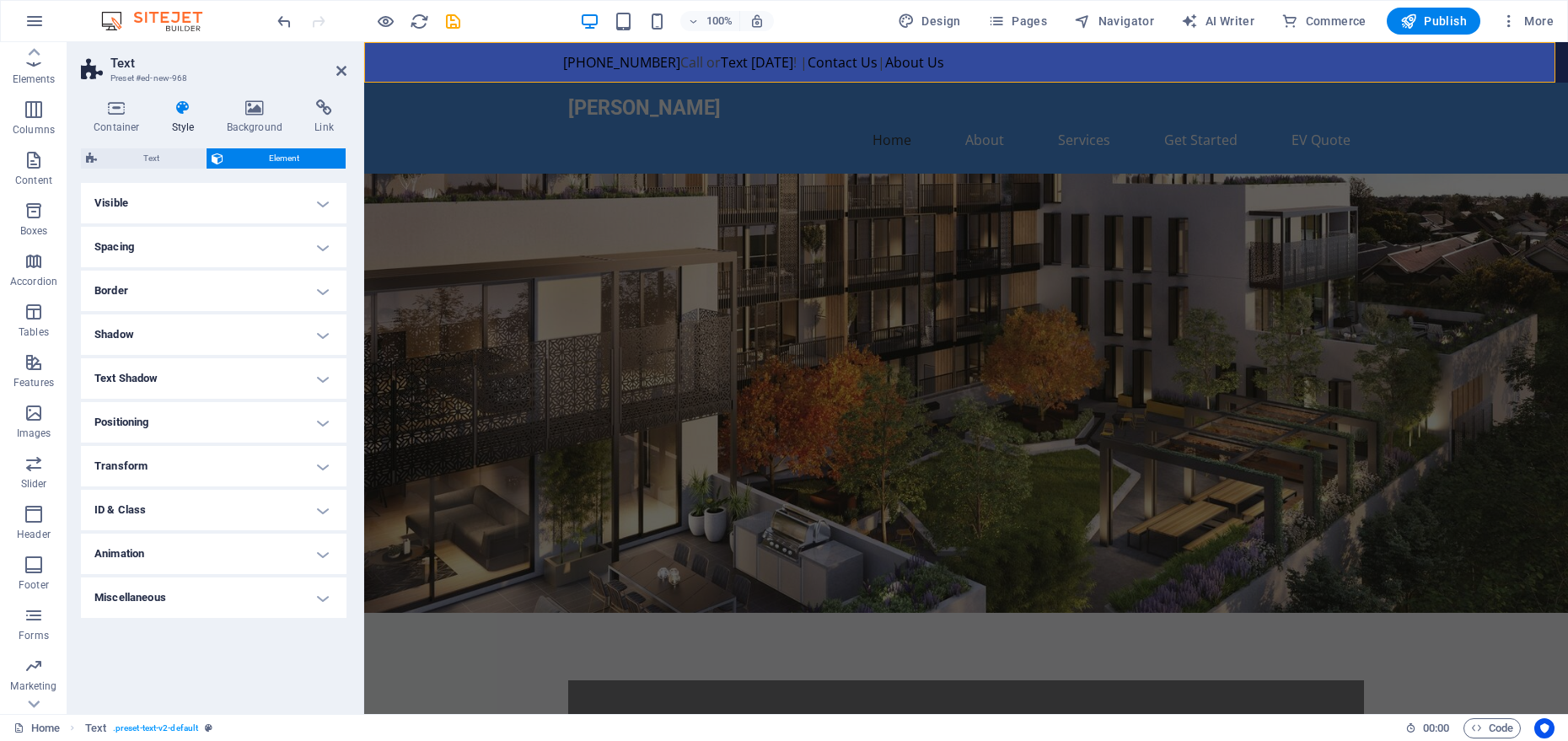
click at [179, 294] on h4 "Border" at bounding box center [213, 290] width 266 height 40
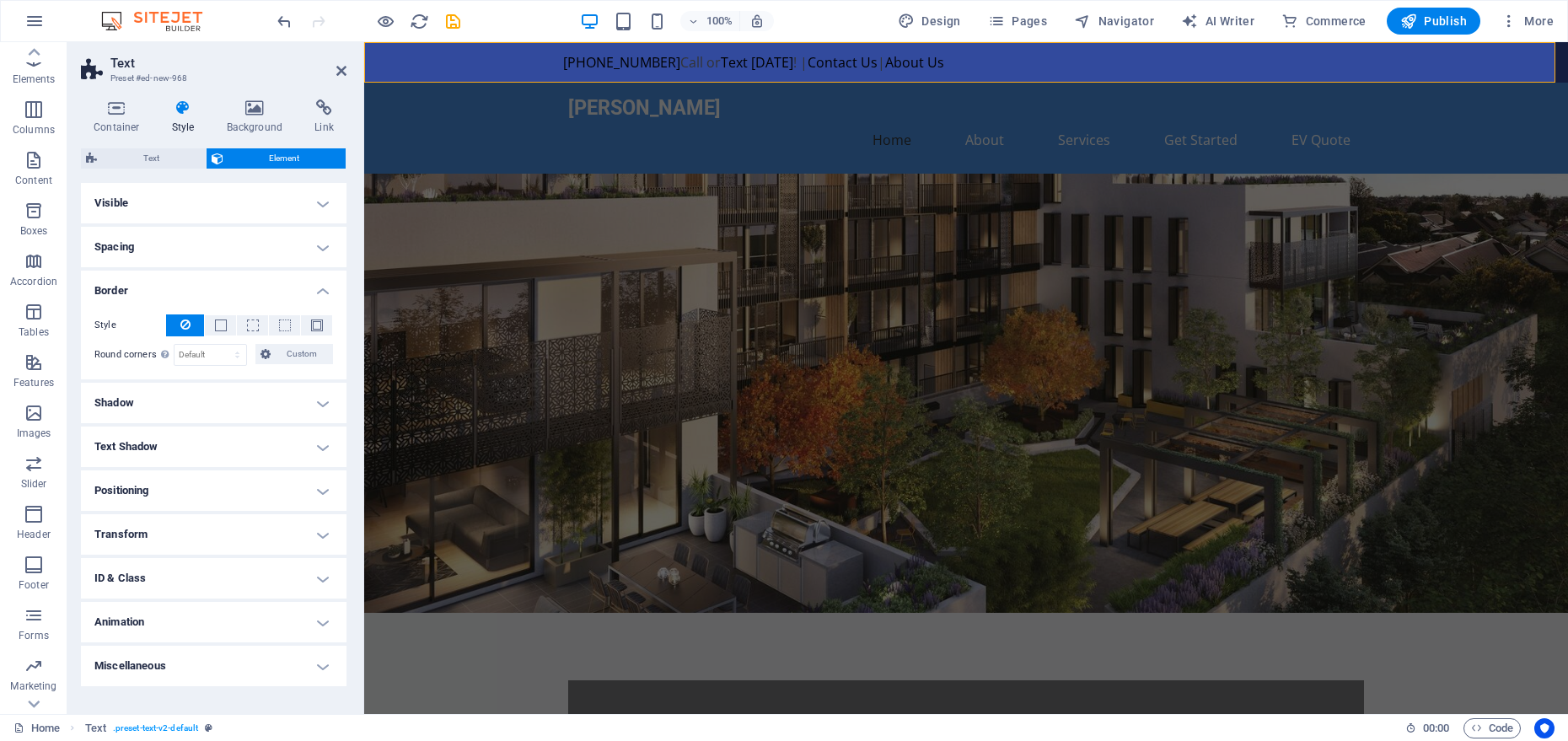
click at [179, 294] on h4 "Border" at bounding box center [213, 286] width 266 height 30
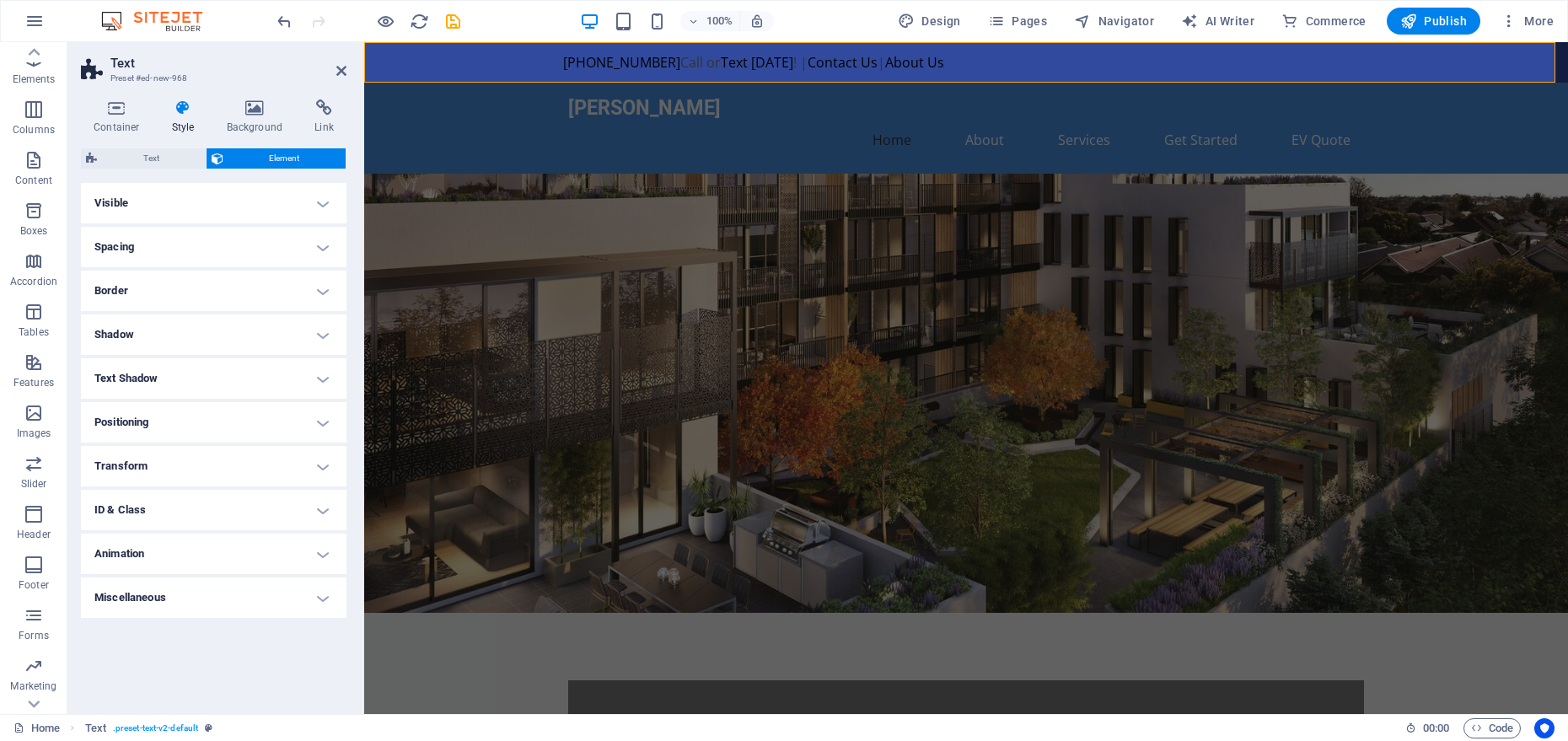
click at [148, 381] on h4 "Text Shadow" at bounding box center [213, 378] width 266 height 40
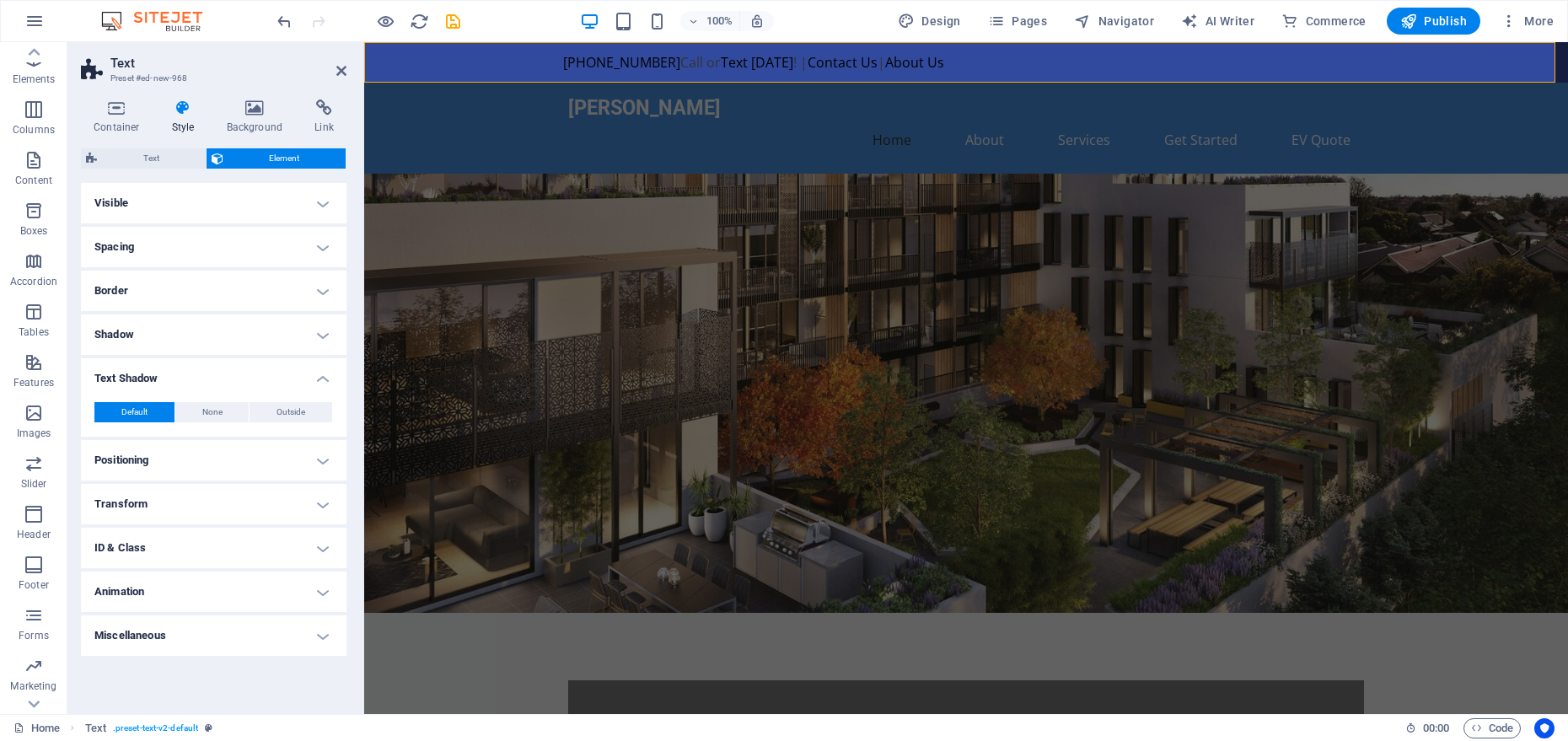
click at [147, 380] on h4 "Text Shadow" at bounding box center [213, 374] width 266 height 30
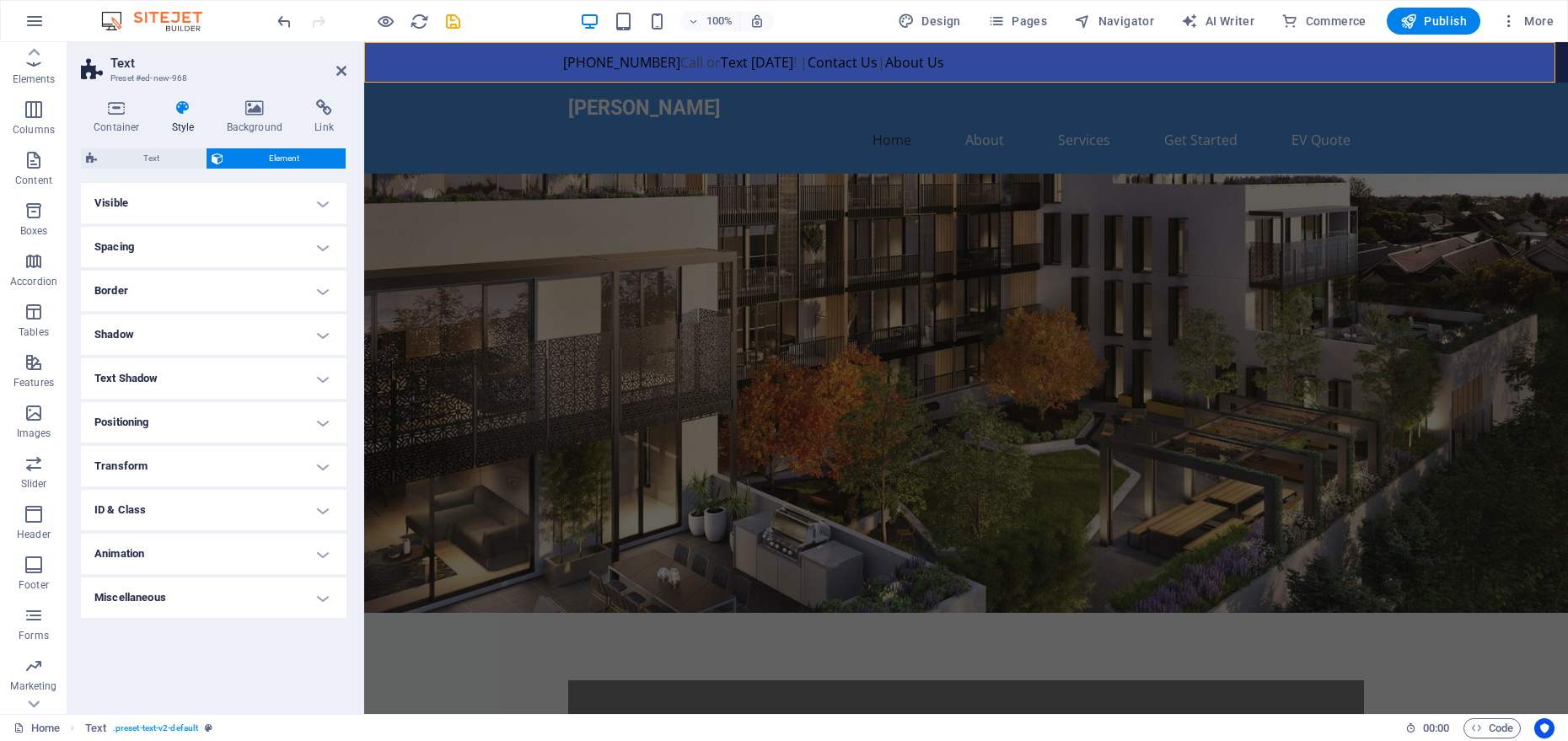
click at [138, 433] on h4 "Positioning" at bounding box center [213, 422] width 266 height 40
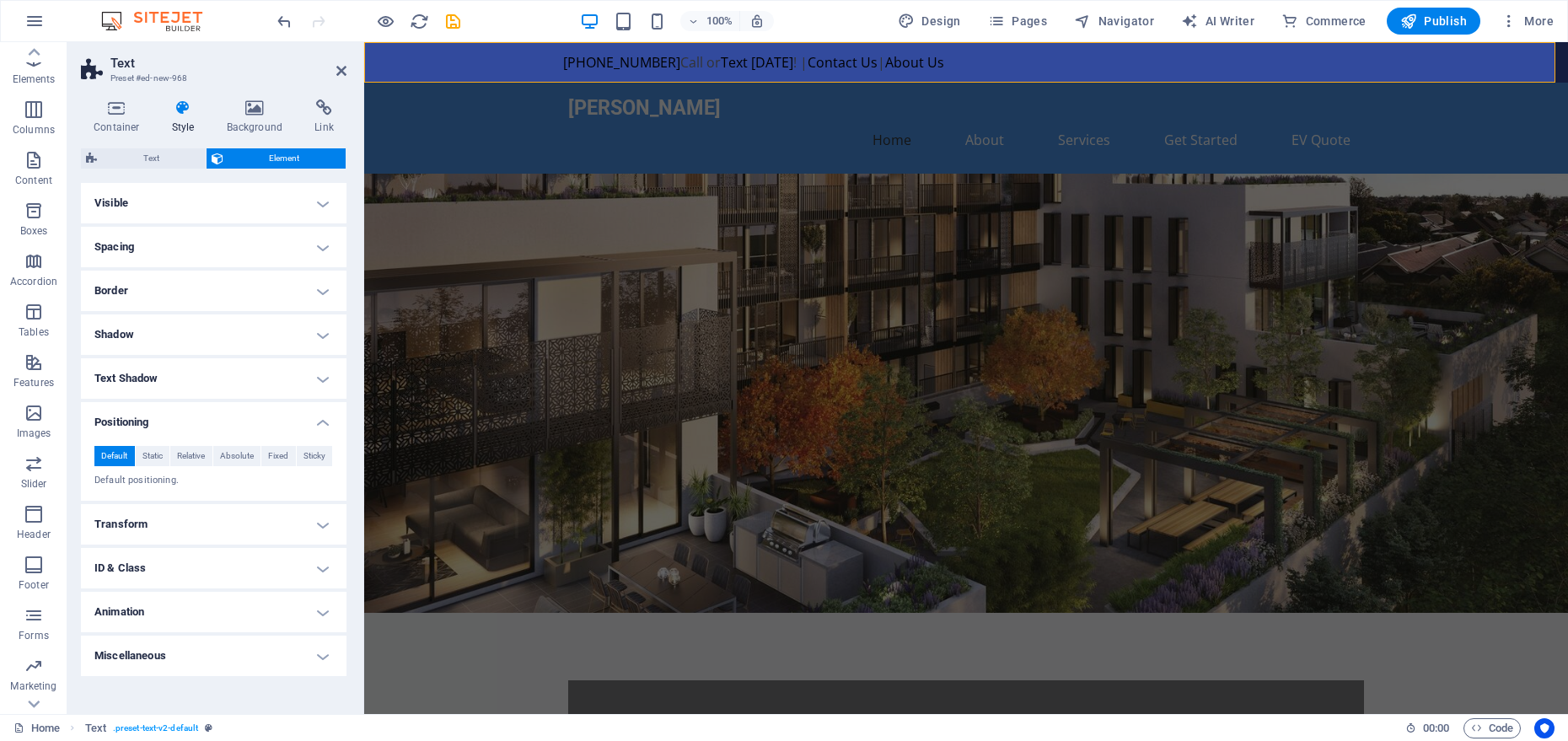
click at [137, 426] on h4 "Positioning" at bounding box center [213, 417] width 266 height 30
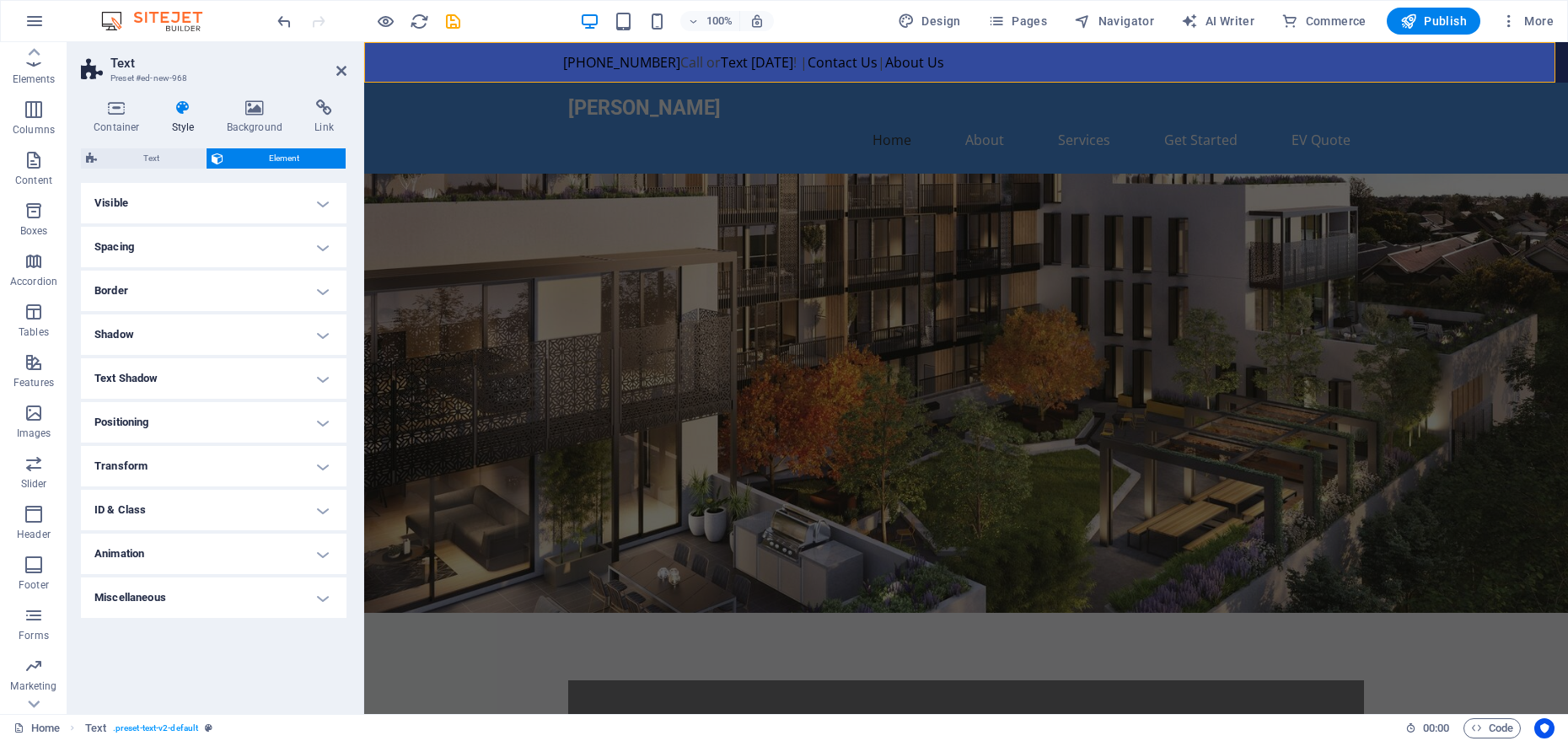
click at [137, 455] on h4 "Transform" at bounding box center [213, 466] width 266 height 40
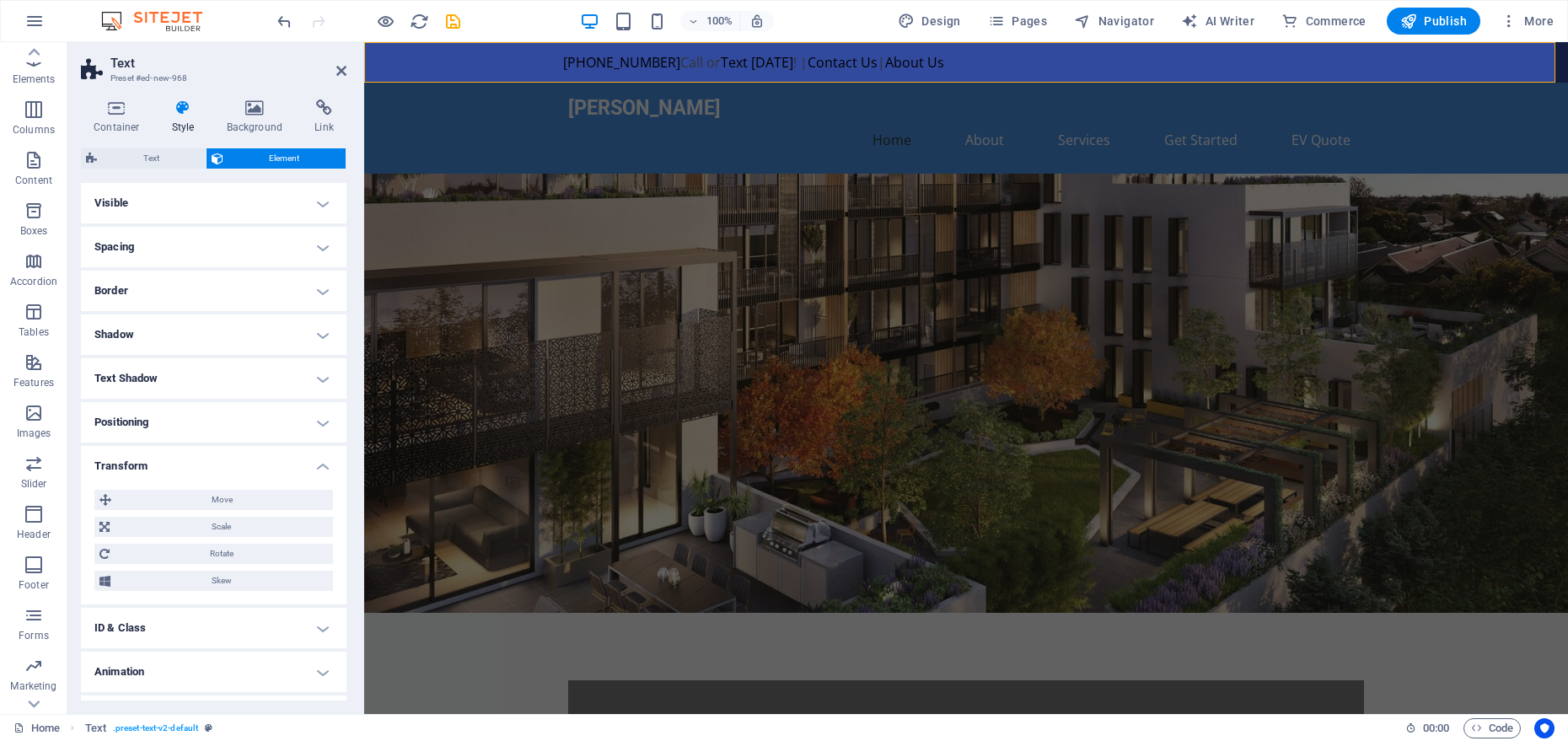
click at [137, 455] on h4 "Transform" at bounding box center [213, 461] width 266 height 30
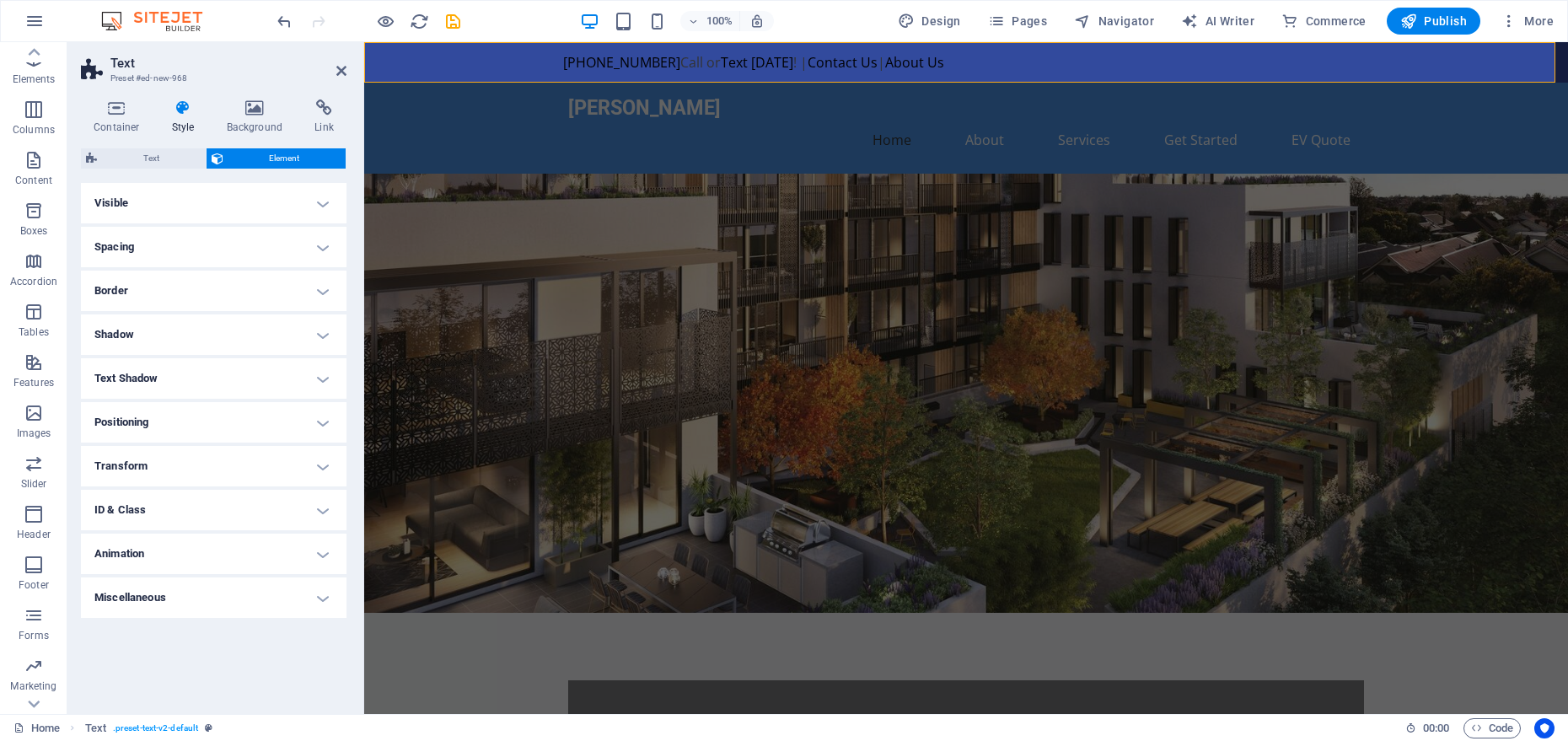
click at [137, 455] on h4 "Transform" at bounding box center [213, 466] width 266 height 40
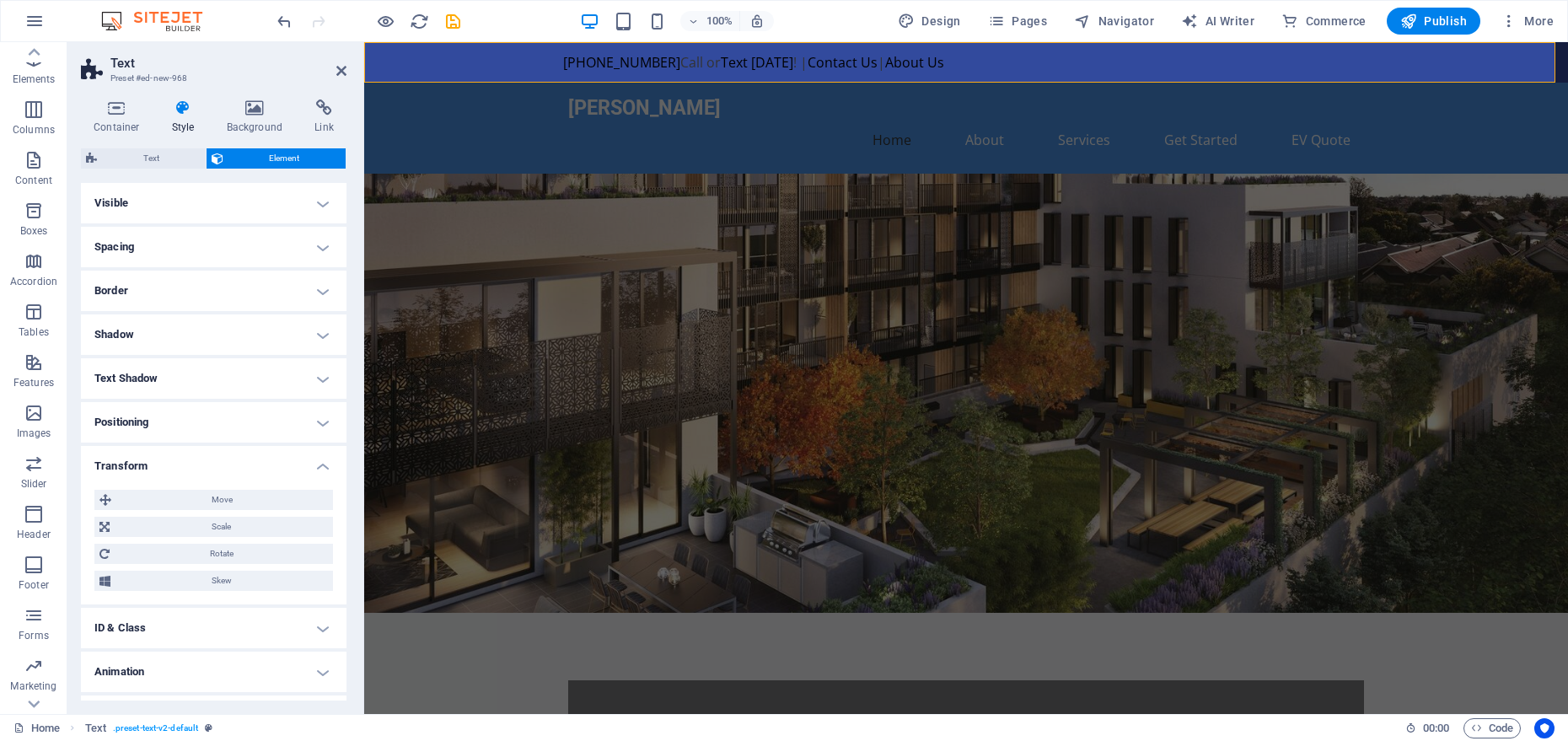
click at [137, 455] on h4 "Transform" at bounding box center [213, 461] width 266 height 30
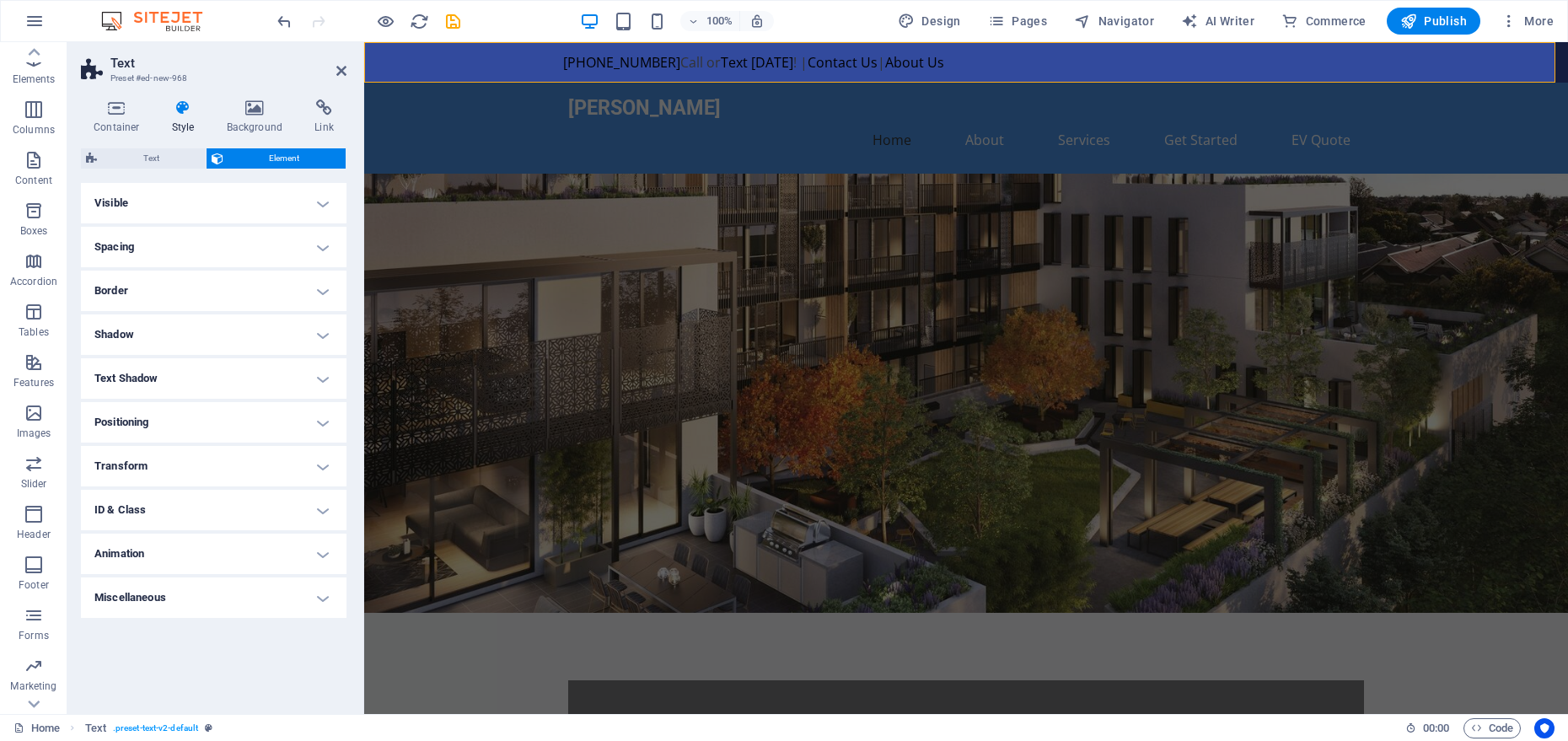
click at [160, 502] on h4 "ID & Class" at bounding box center [213, 510] width 266 height 40
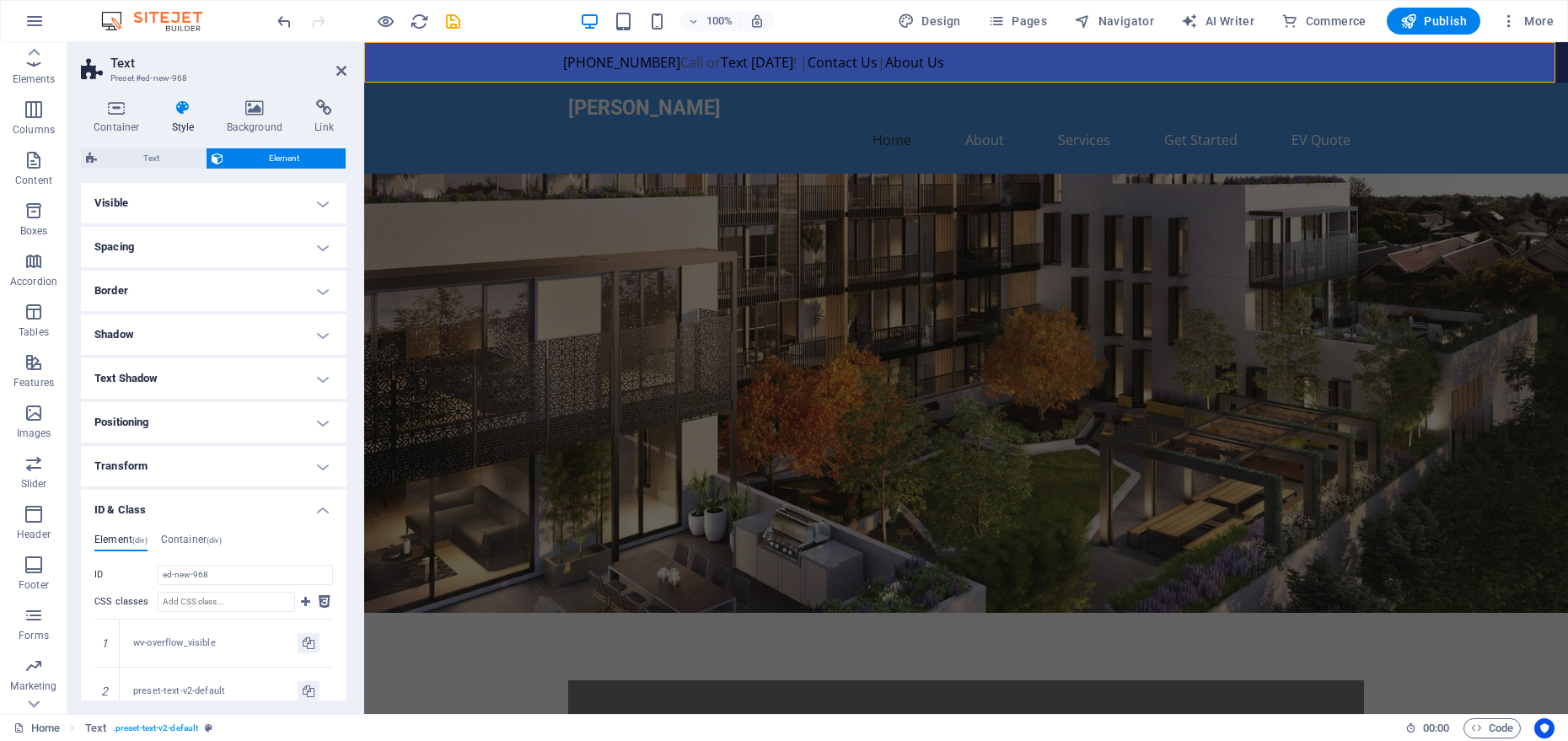
click at [160, 502] on h4 "ID & Class" at bounding box center [213, 505] width 266 height 30
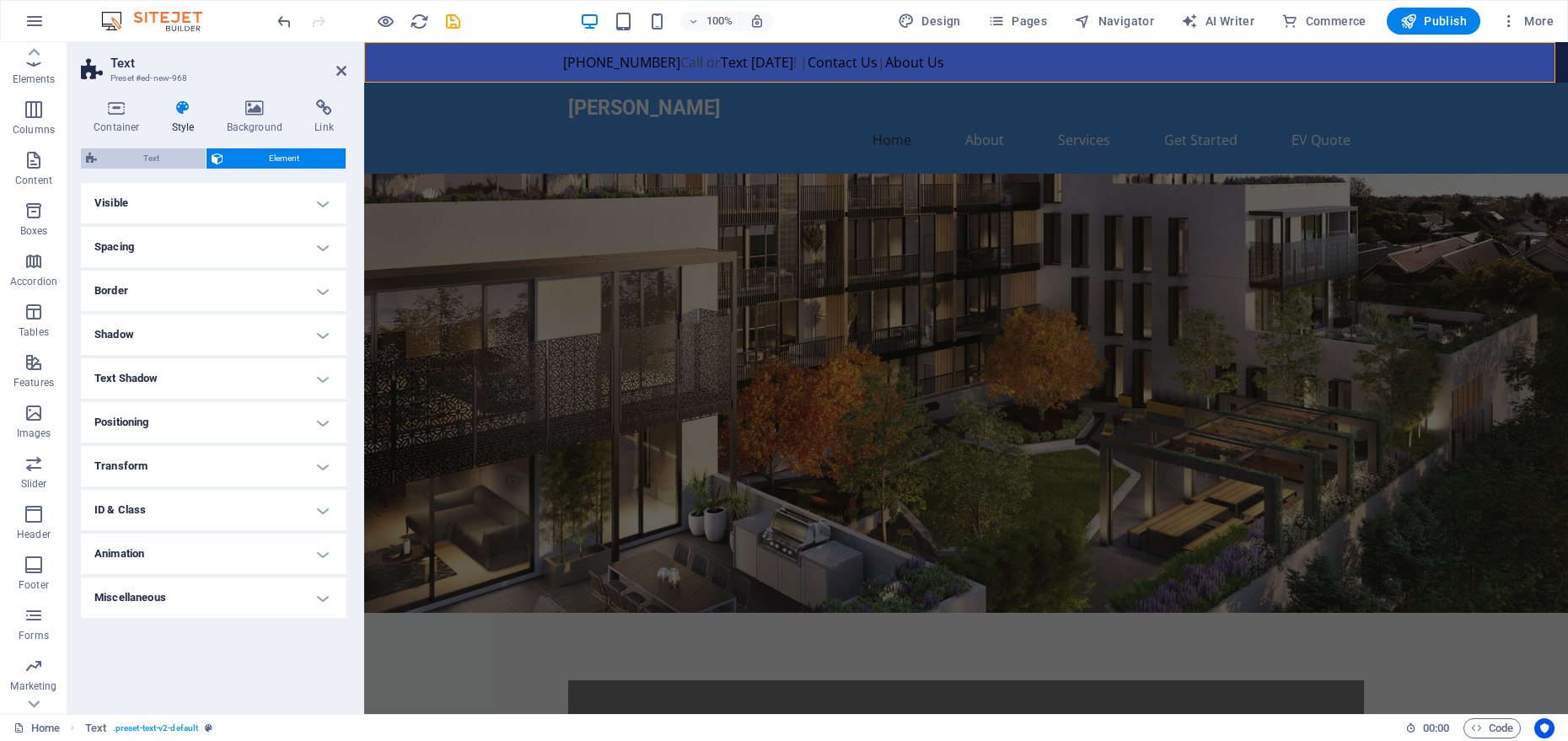
click at [169, 152] on span "Text" at bounding box center [151, 159] width 99 height 21
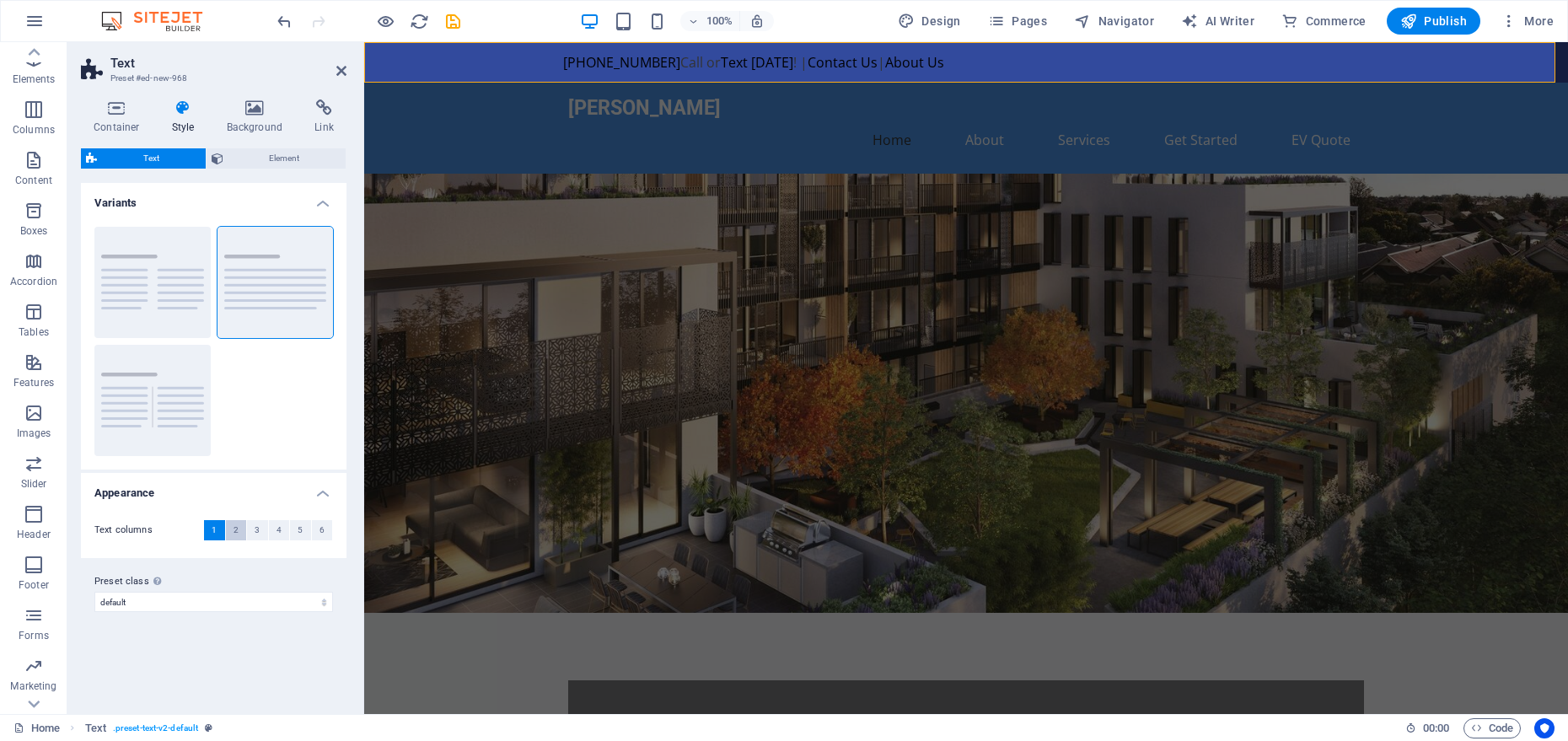
click at [236, 530] on span "2" at bounding box center [236, 531] width 5 height 21
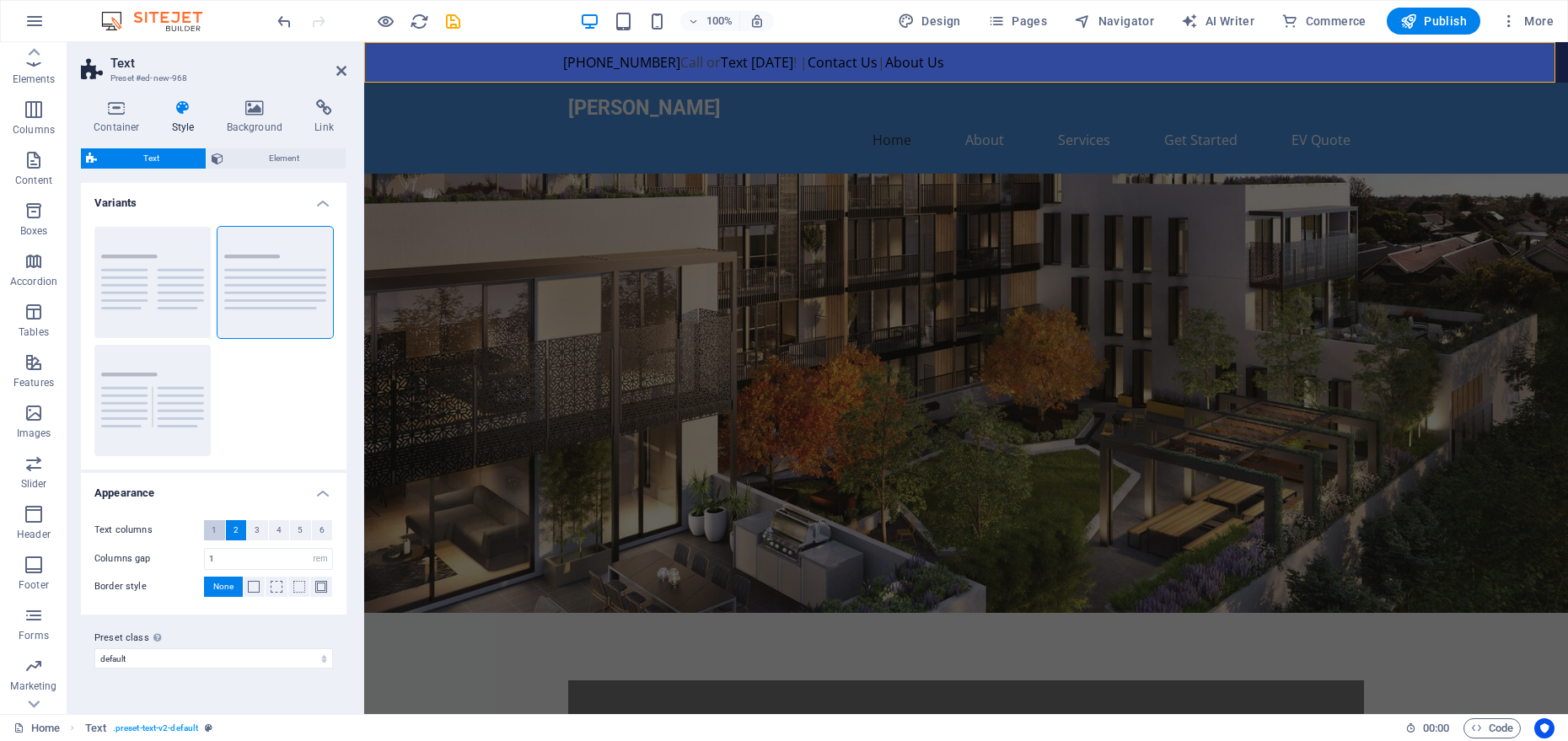
click at [216, 530] on span "1" at bounding box center [213, 531] width 5 height 21
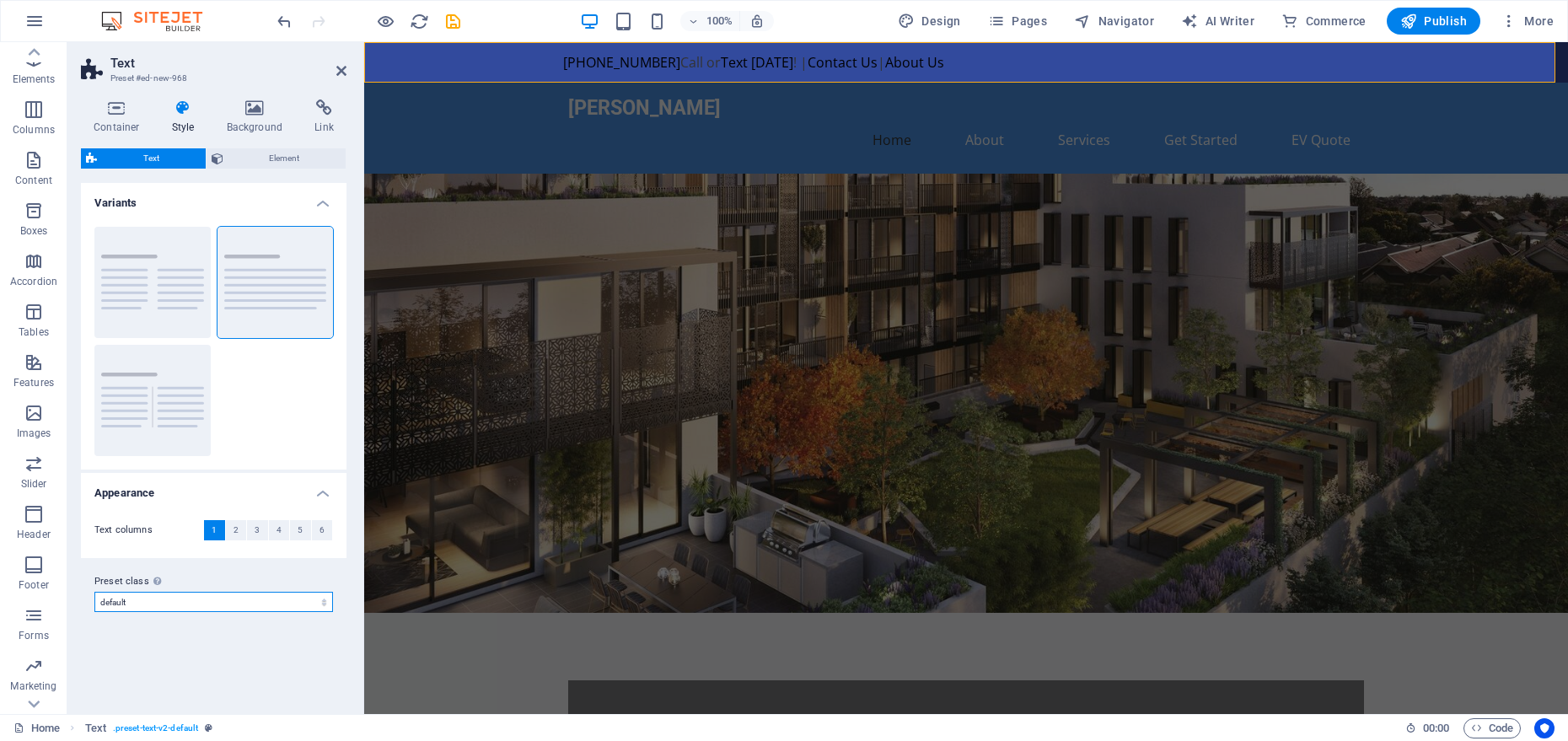
click at [165, 599] on select "columns about-text default cta-1 cta-2 Add preset class" at bounding box center [214, 602] width 238 height 21
click at [116, 116] on h4 "Container" at bounding box center [120, 117] width 79 height 36
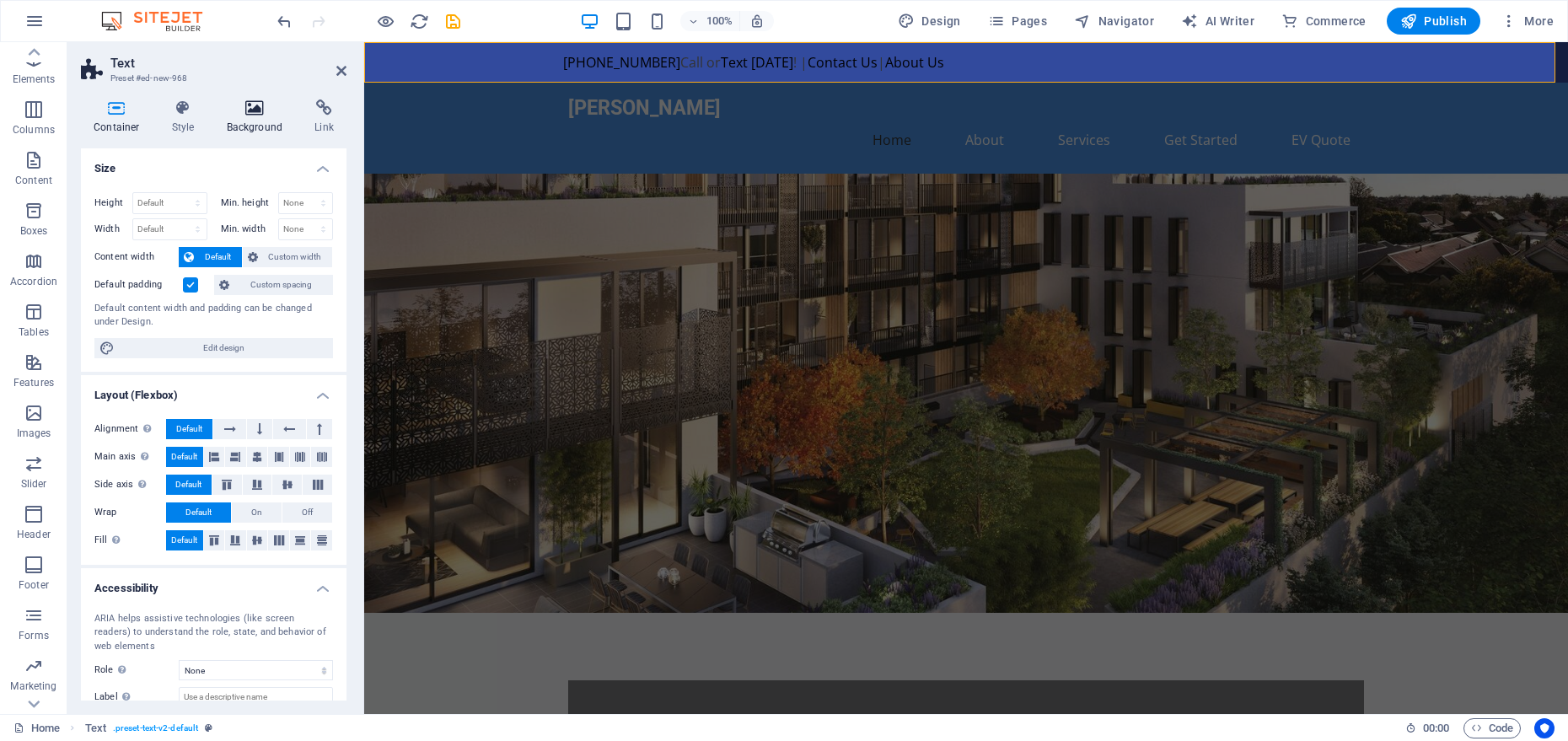
click at [261, 125] on h4 "Background" at bounding box center [258, 117] width 88 height 36
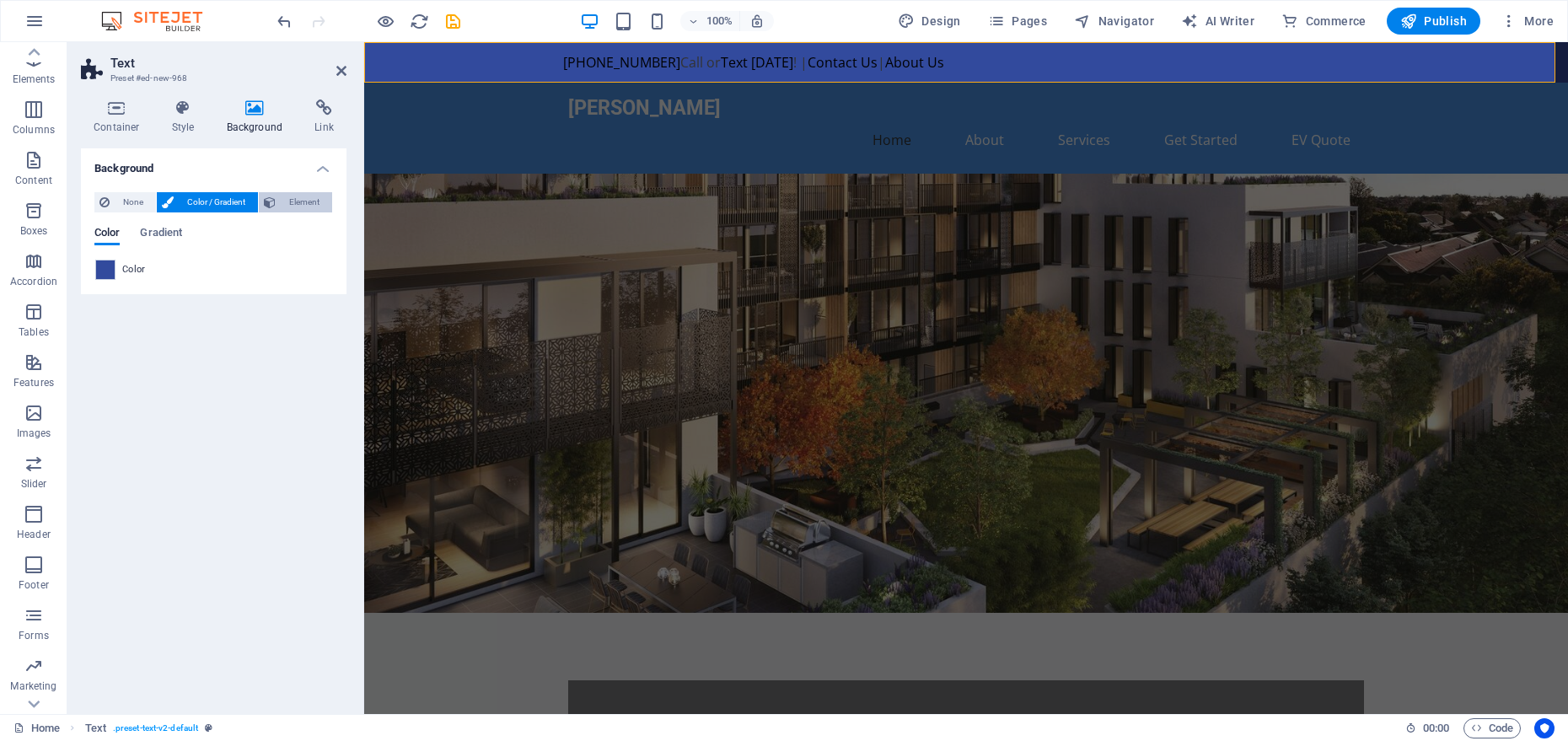
click at [285, 203] on span "Element" at bounding box center [303, 203] width 46 height 21
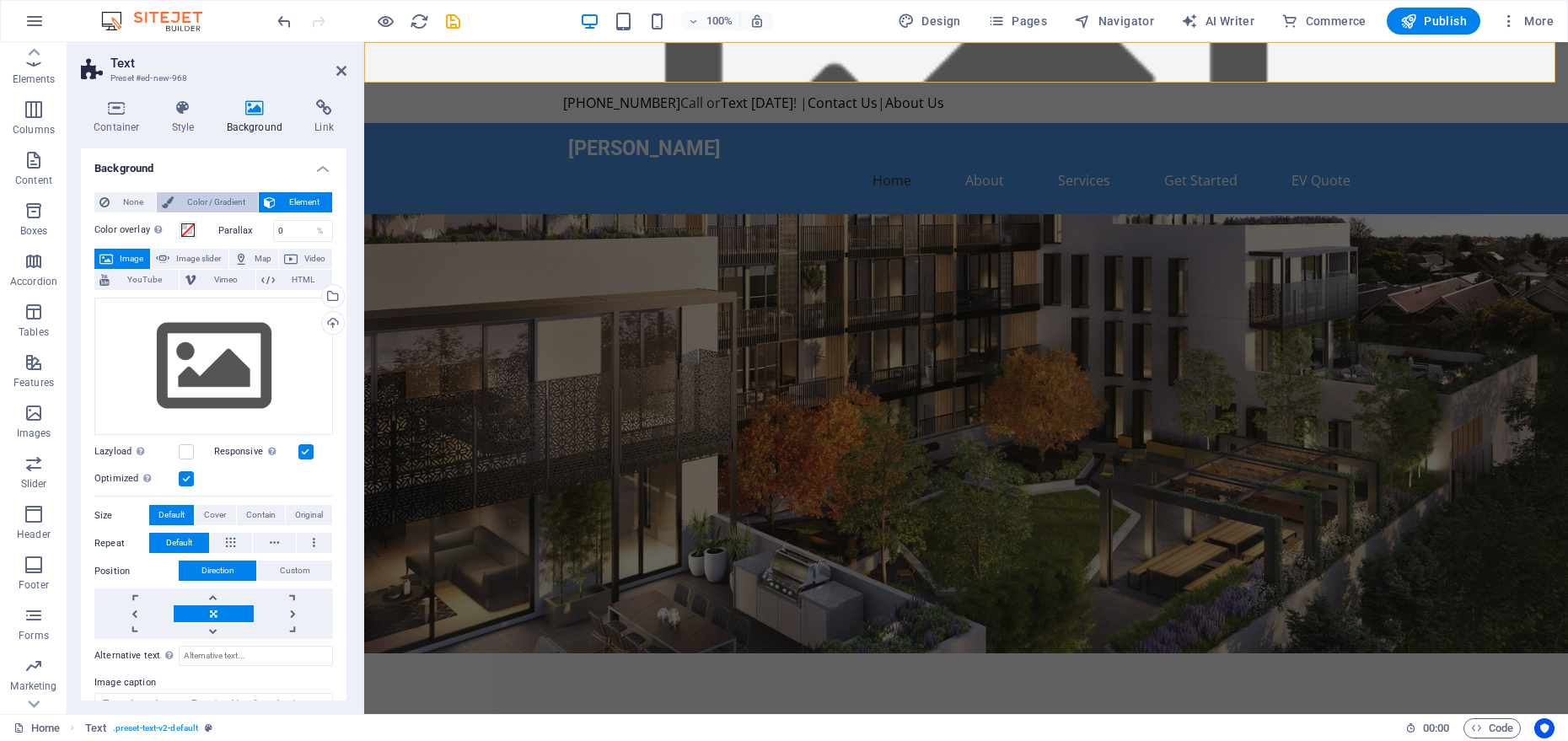
click at [236, 200] on span "Color / Gradient" at bounding box center [215, 203] width 74 height 21
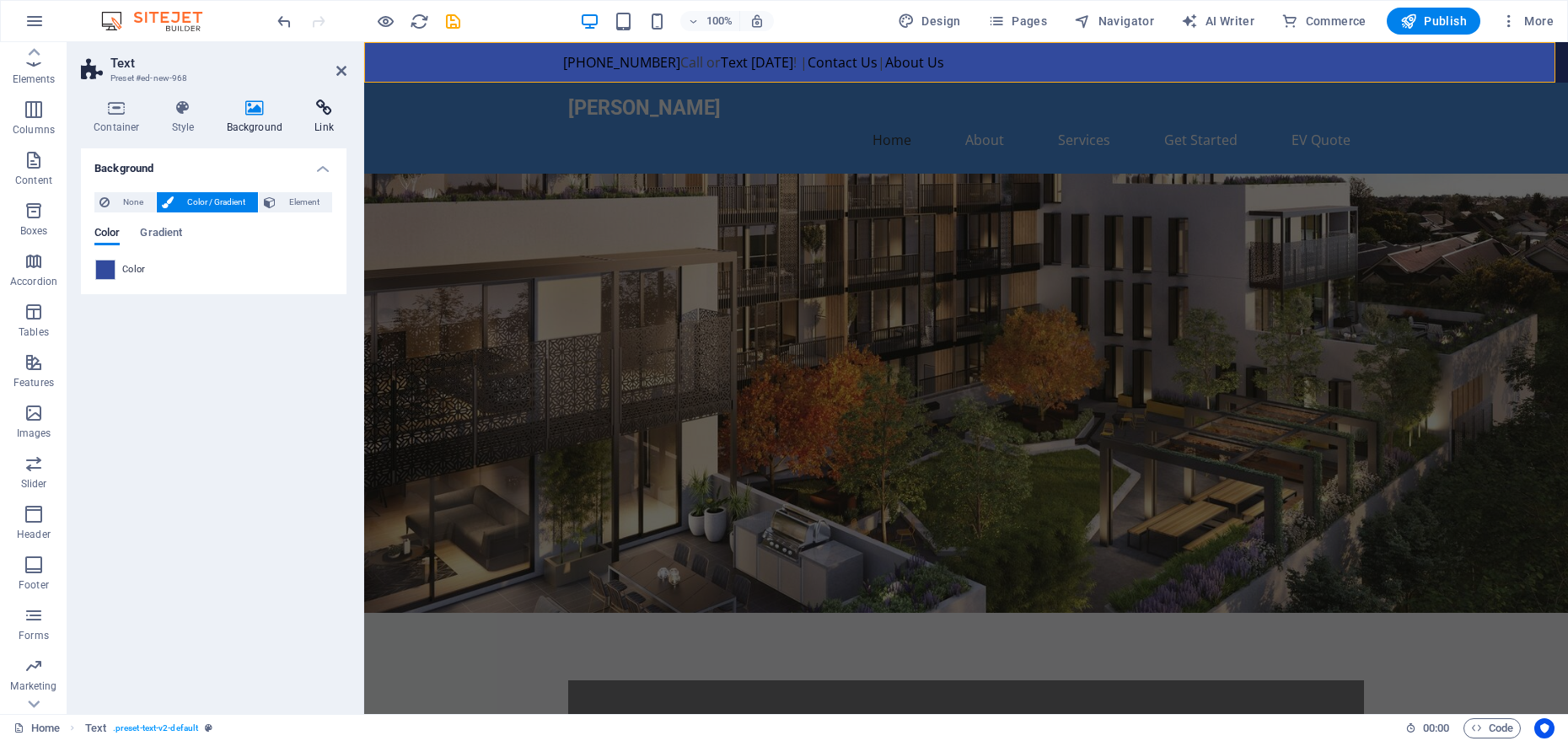
click at [310, 119] on h4 "Link" at bounding box center [325, 117] width 45 height 36
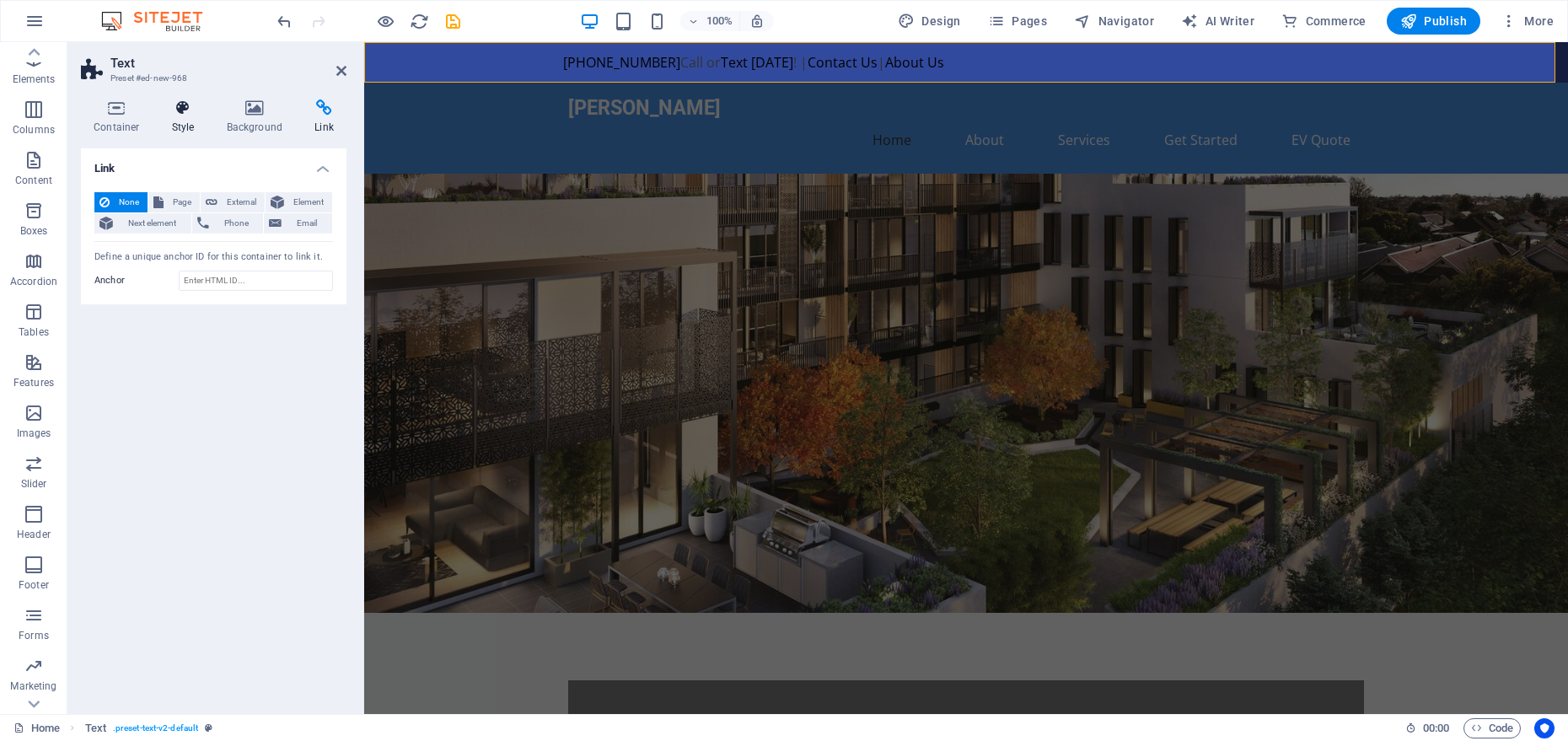
click at [167, 117] on h4 "Style" at bounding box center [187, 117] width 54 height 36
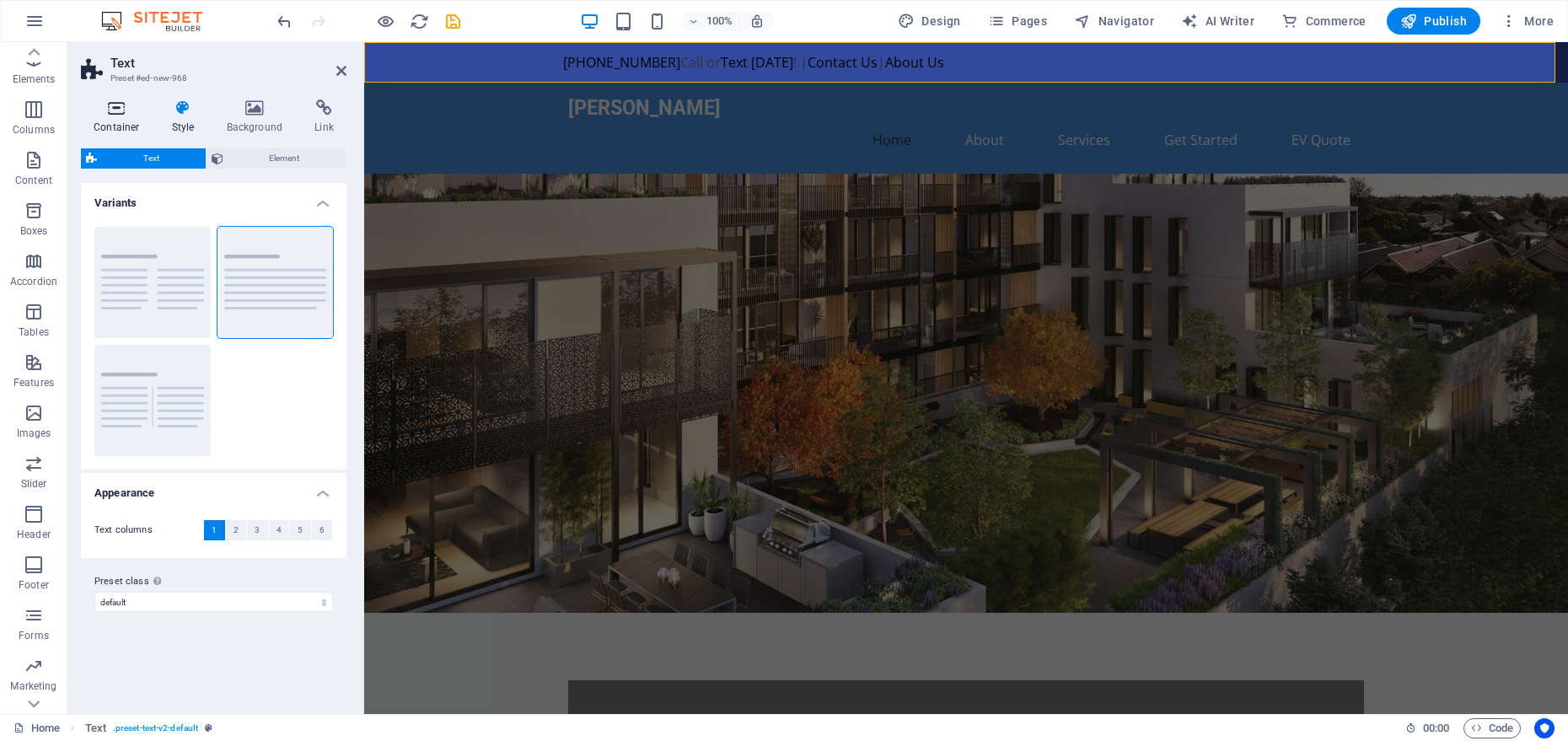
click at [136, 112] on icon at bounding box center [116, 108] width 71 height 17
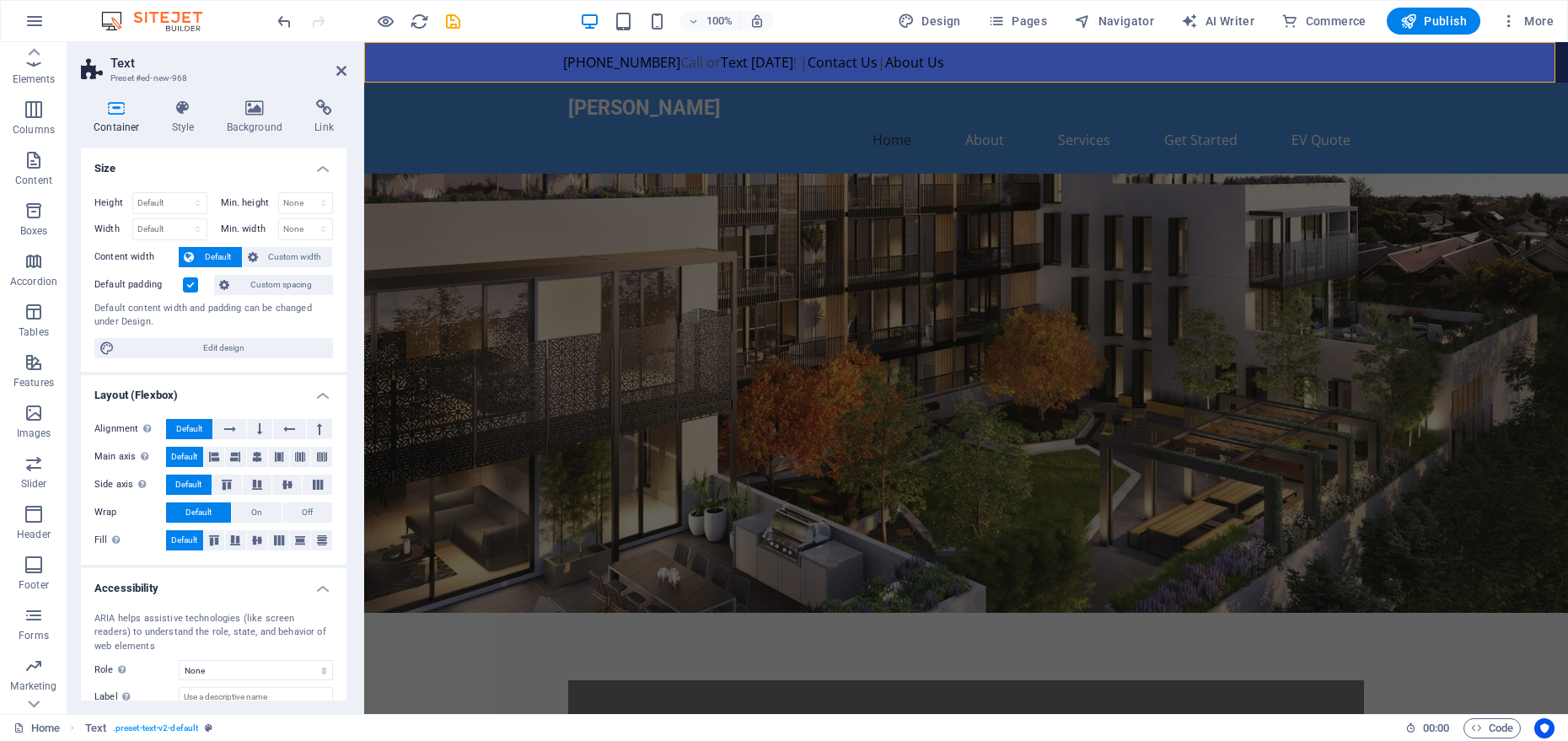
click at [131, 119] on h4 "Container" at bounding box center [120, 117] width 79 height 36
click at [171, 117] on h4 "Style" at bounding box center [187, 117] width 54 height 36
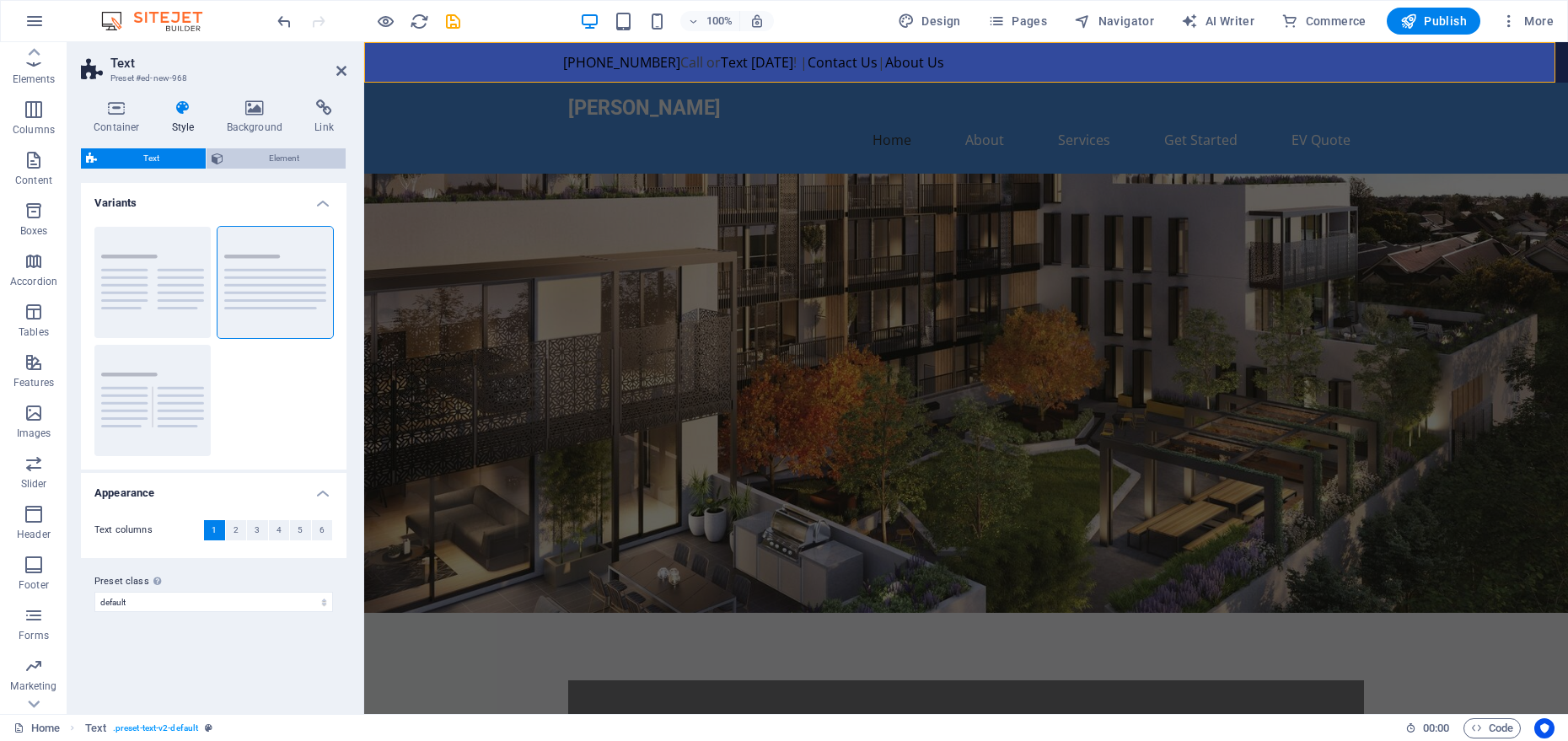
click at [254, 154] on span "Element" at bounding box center [284, 159] width 113 height 21
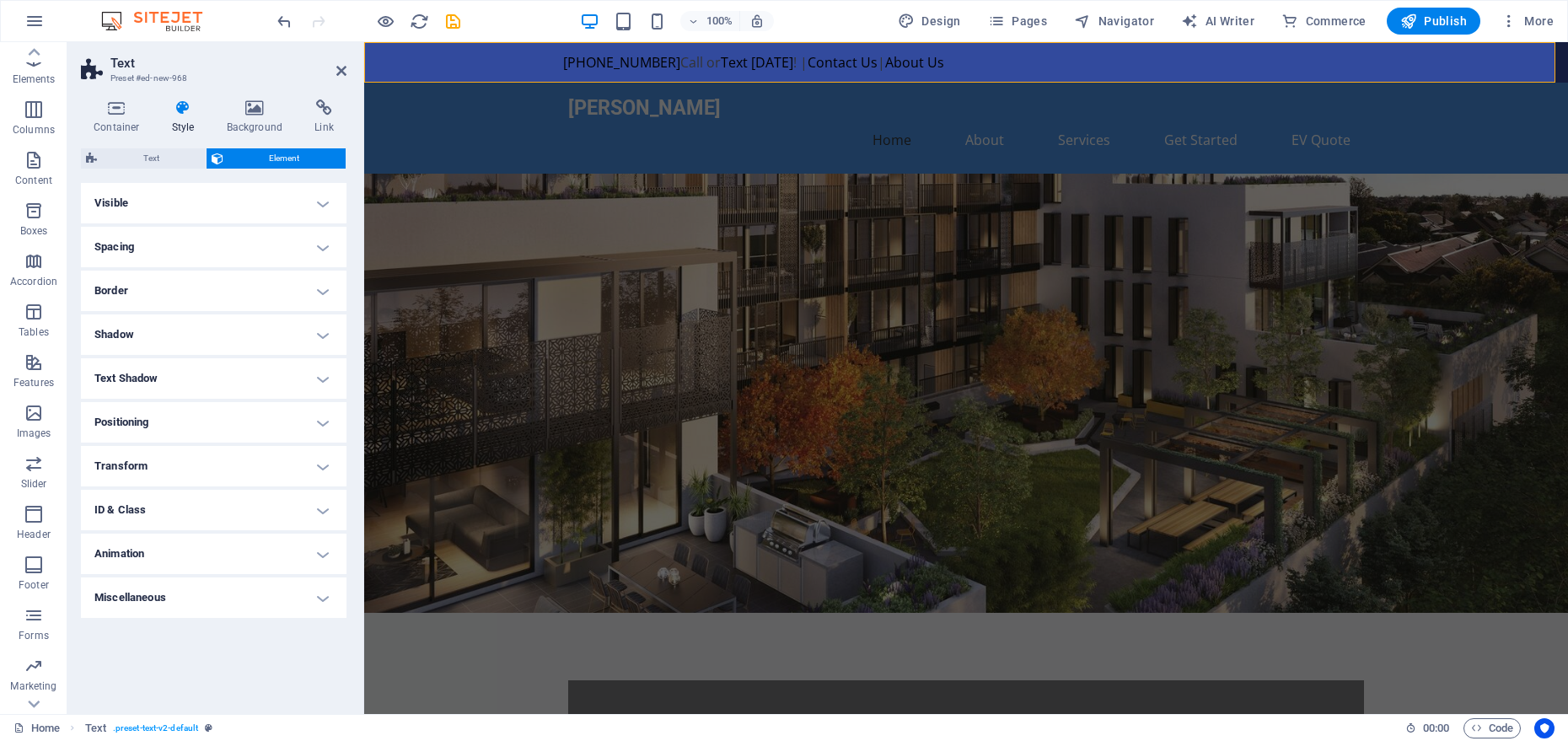
click at [231, 515] on h4 "ID & Class" at bounding box center [213, 510] width 266 height 40
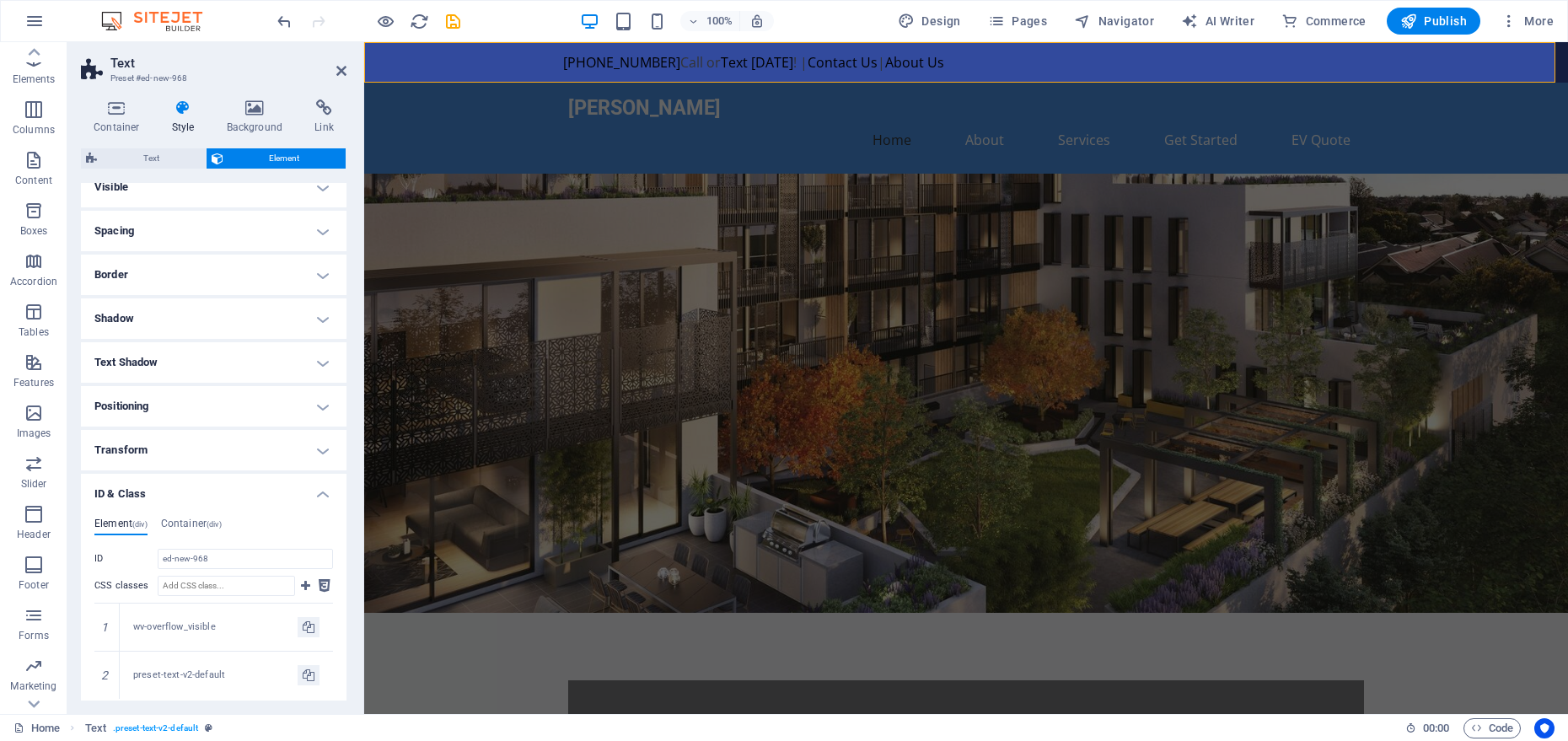
scroll to position [20, 0]
click at [227, 484] on h4 "ID & Class" at bounding box center [213, 486] width 266 height 30
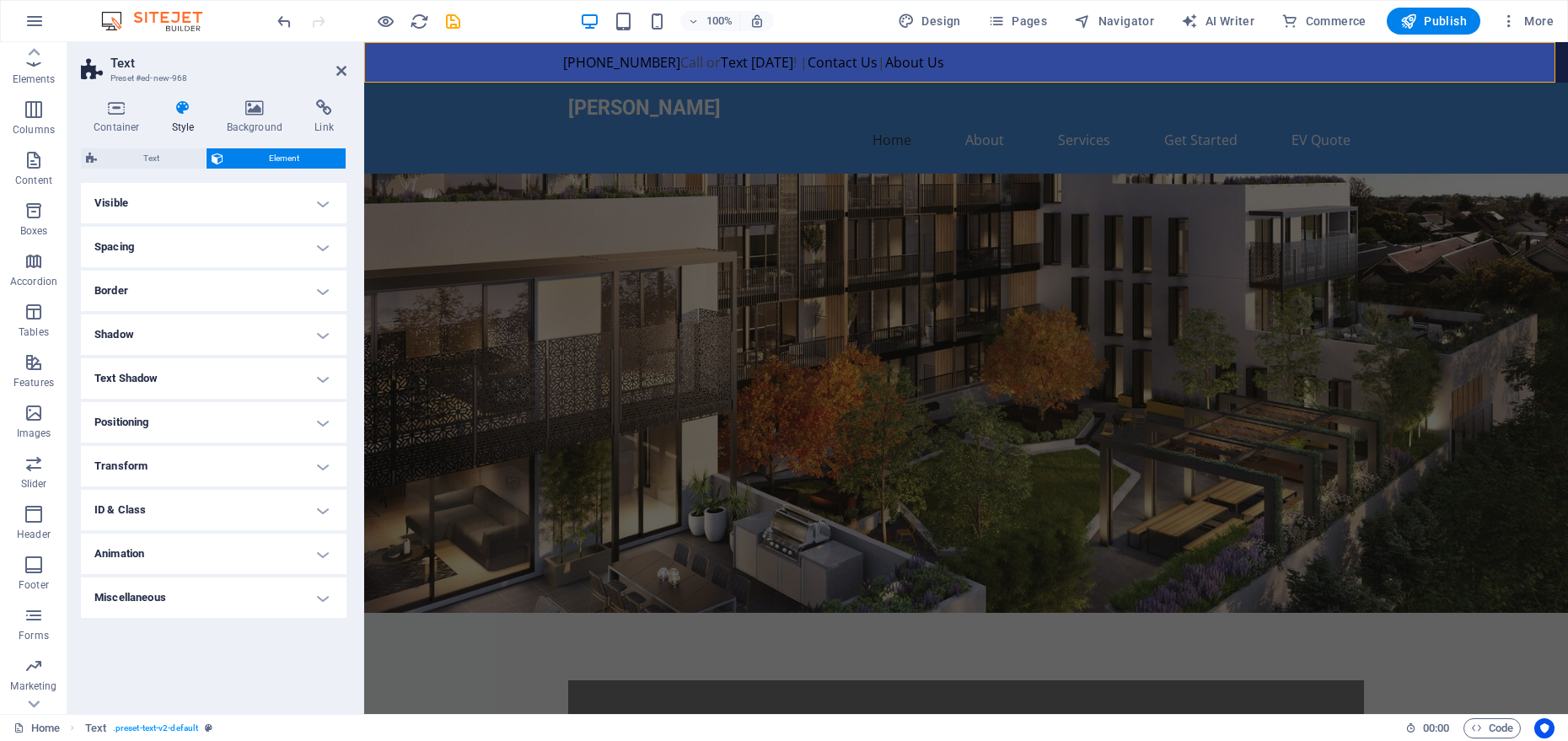
click at [191, 602] on h4 "Miscellaneous" at bounding box center [213, 597] width 266 height 40
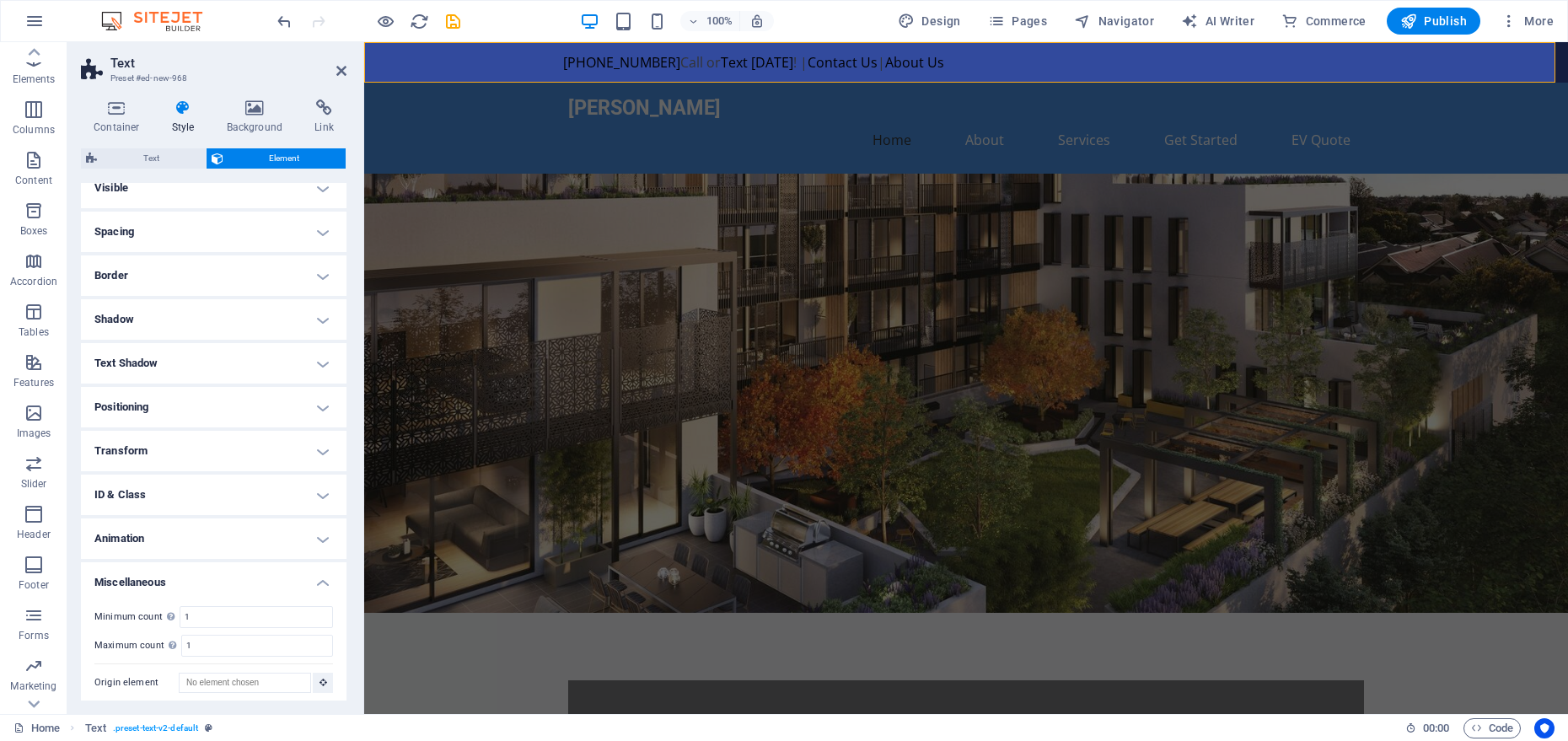
scroll to position [22, 0]
click at [195, 558] on h4 "Miscellaneous" at bounding box center [213, 571] width 266 height 30
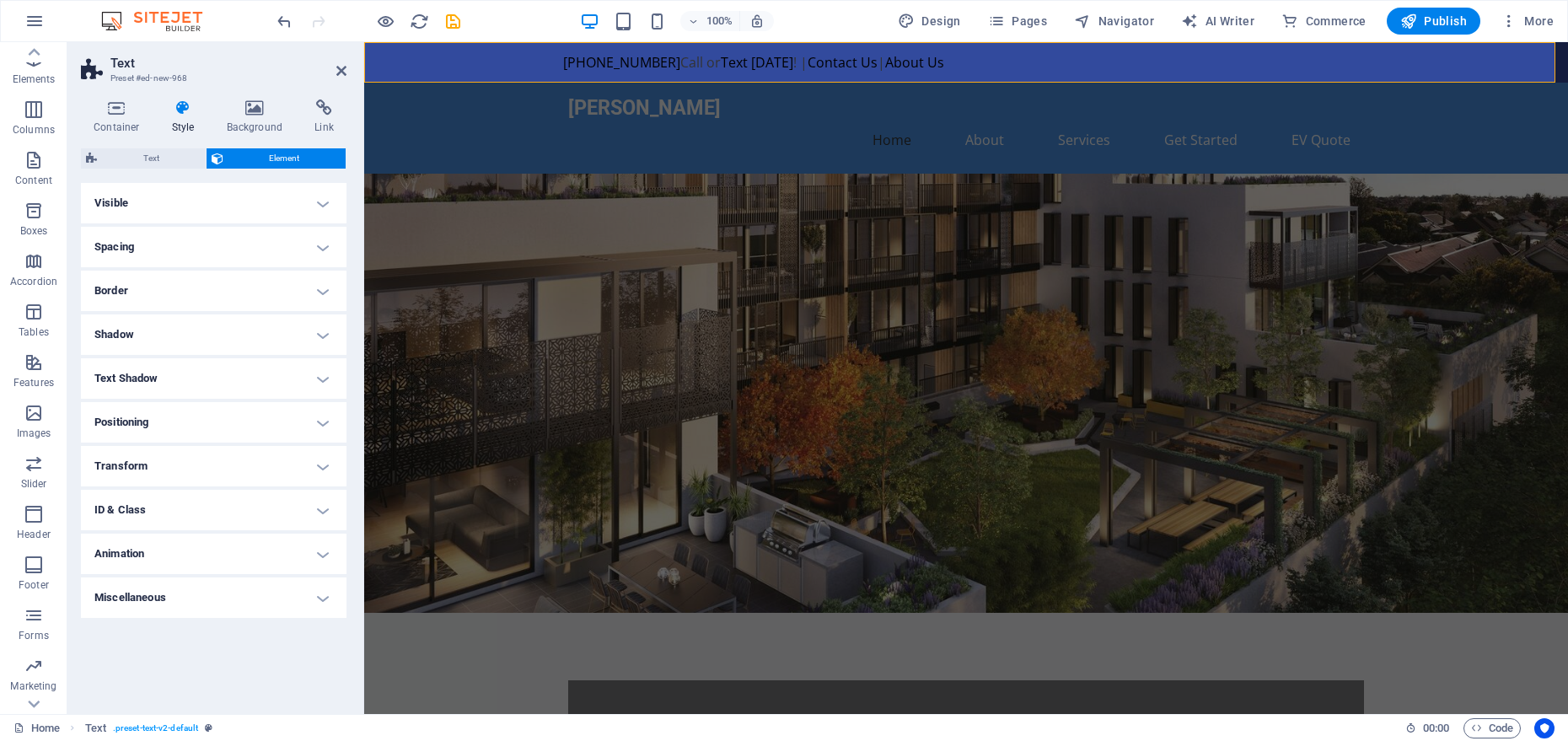
click at [195, 551] on h4 "Animation" at bounding box center [213, 553] width 266 height 40
click at [195, 550] on h4 "Animation" at bounding box center [213, 548] width 266 height 30
click at [118, 103] on icon at bounding box center [116, 108] width 71 height 17
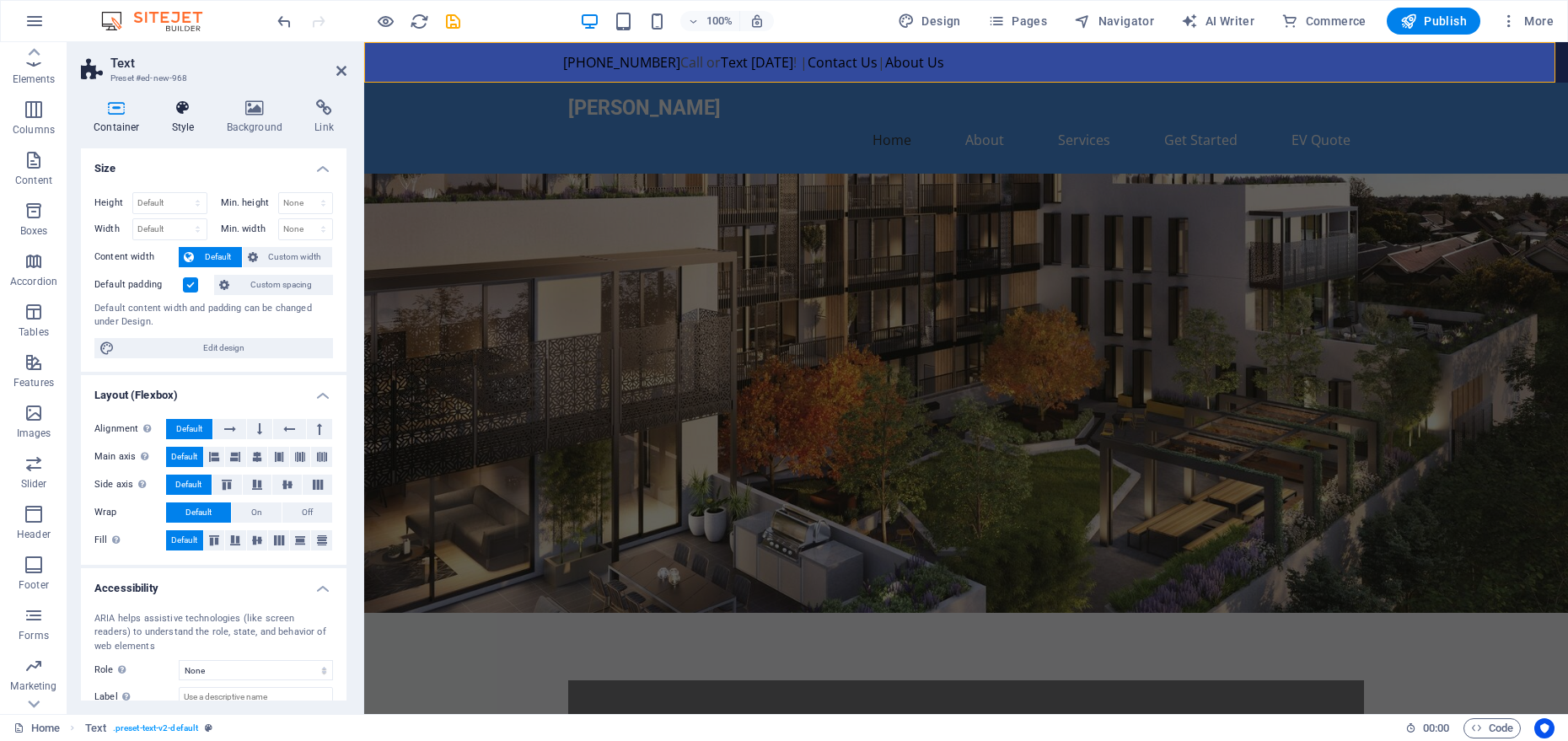
click at [198, 112] on icon at bounding box center [183, 108] width 48 height 17
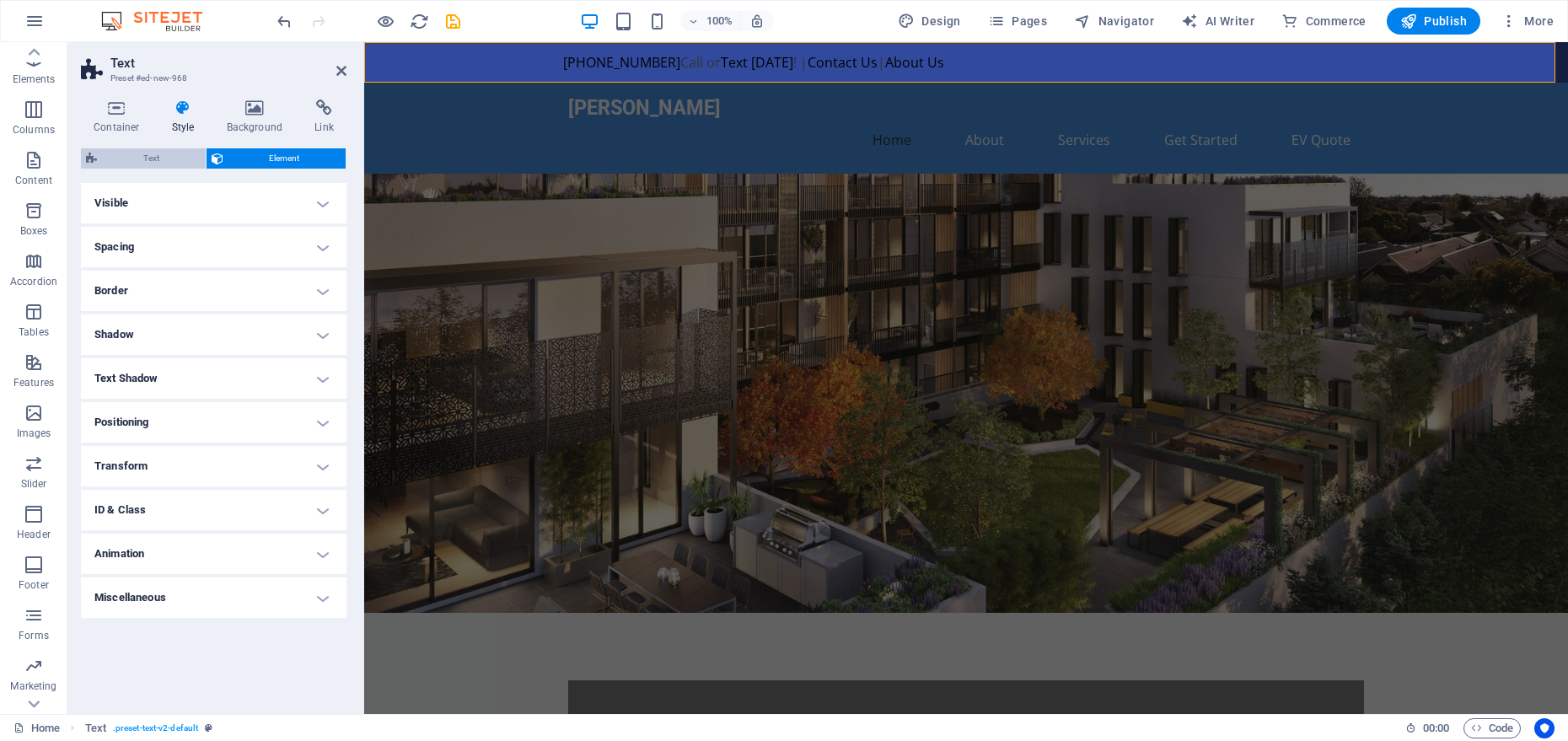
click at [181, 157] on span "Text" at bounding box center [151, 159] width 99 height 21
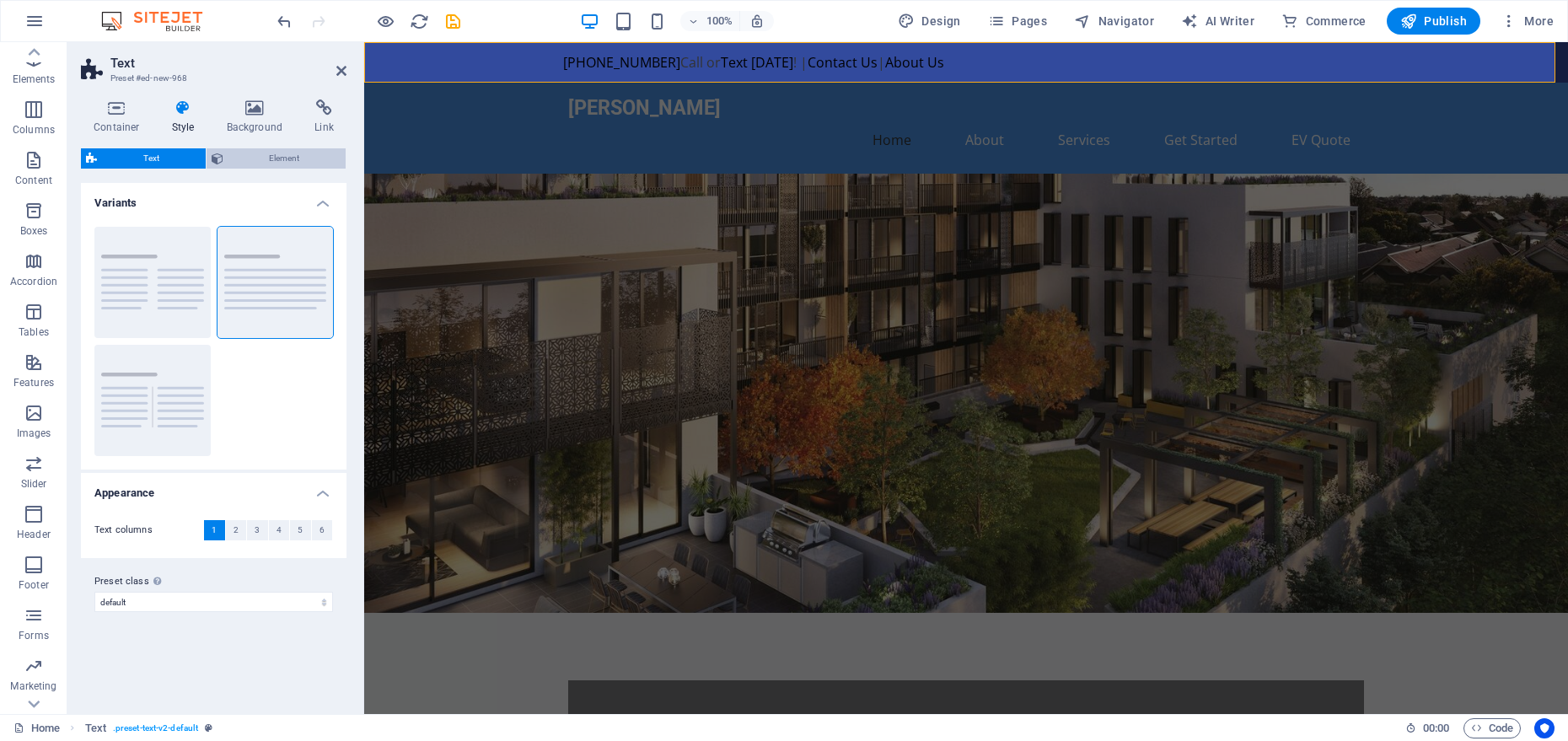
click at [251, 157] on span "Element" at bounding box center [284, 159] width 113 height 21
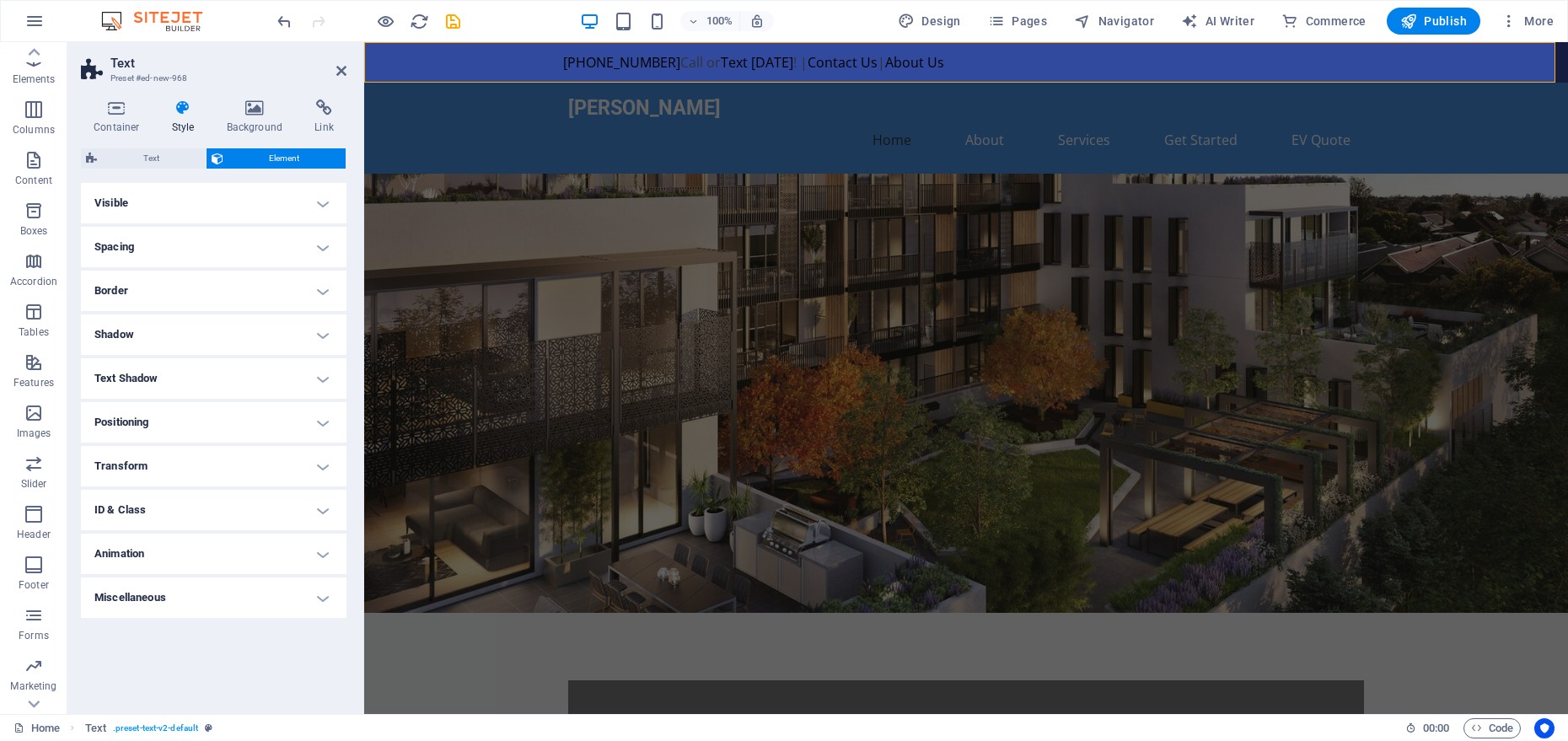
click at [236, 206] on h4 "Visible" at bounding box center [213, 203] width 266 height 40
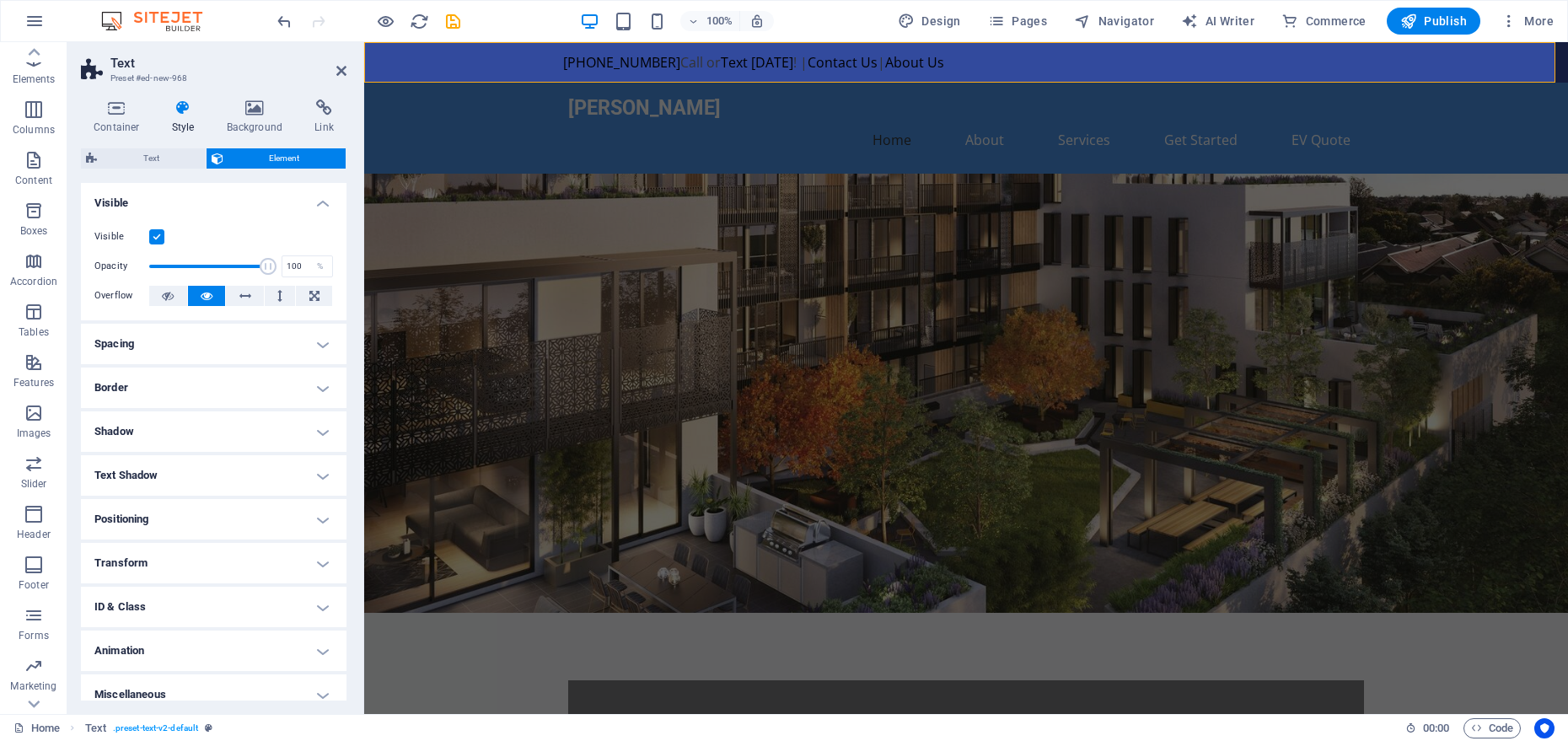
click at [236, 206] on h4 "Visible" at bounding box center [213, 198] width 266 height 30
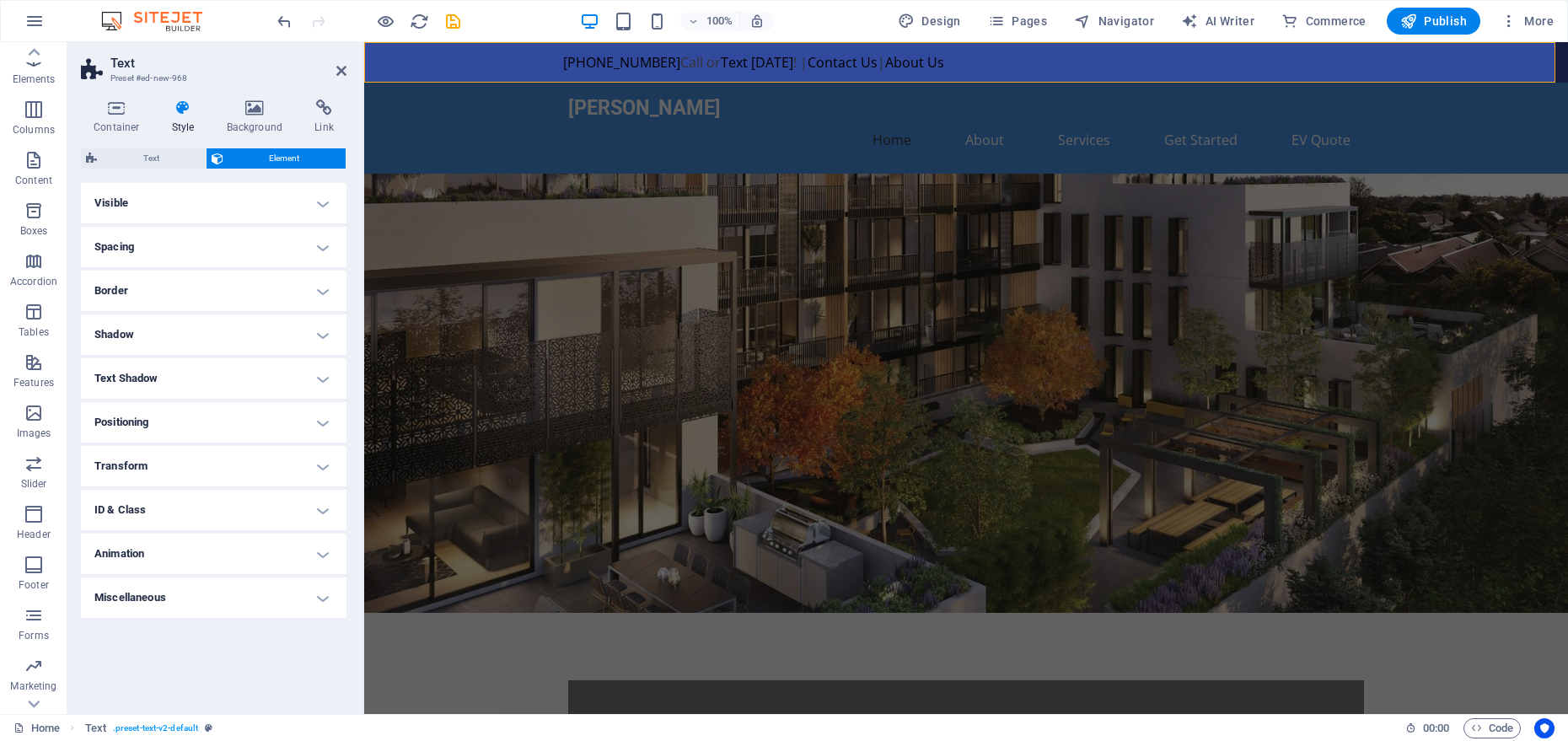
click at [238, 266] on h4 "Spacing" at bounding box center [213, 247] width 266 height 40
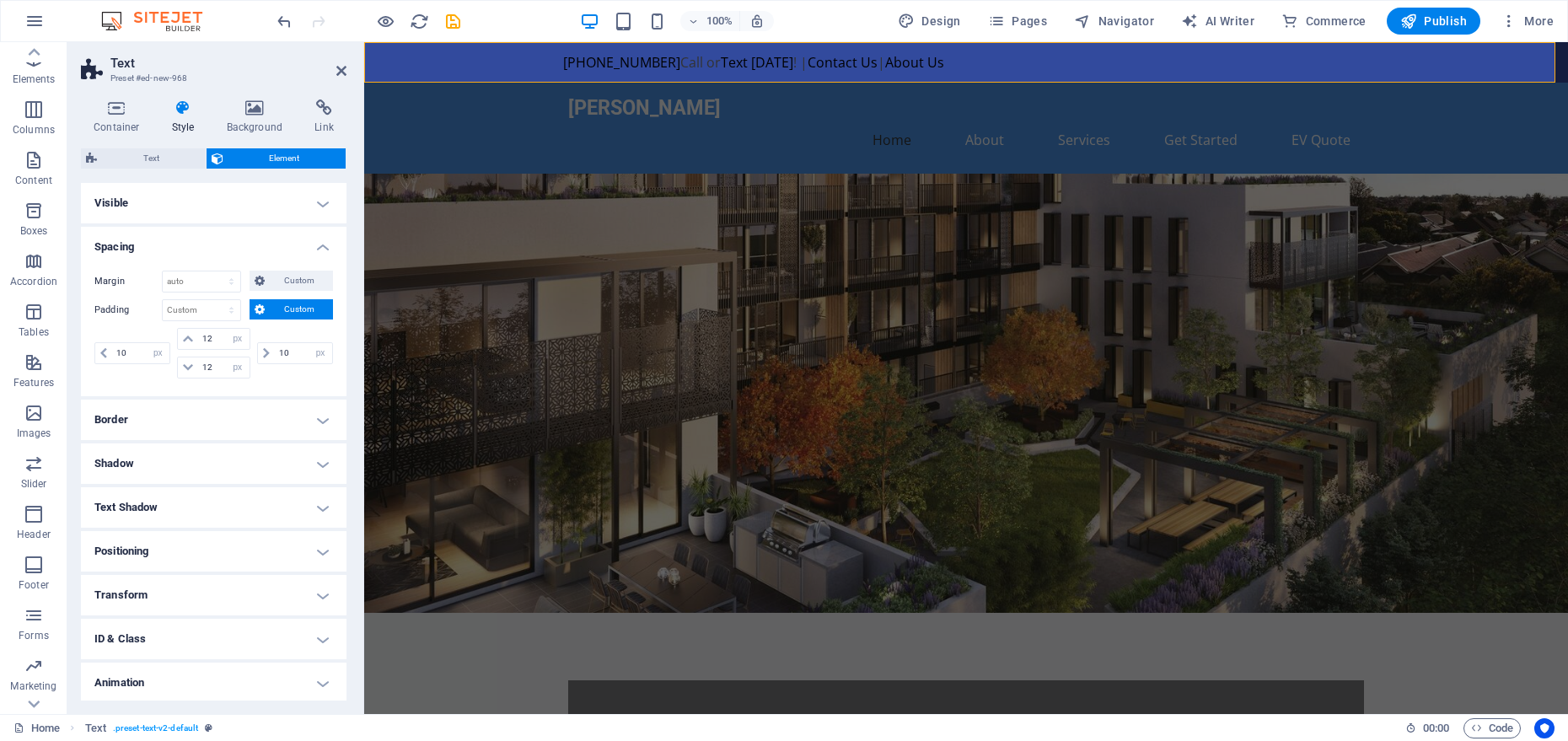
click at [239, 246] on h4 "Spacing" at bounding box center [213, 242] width 266 height 30
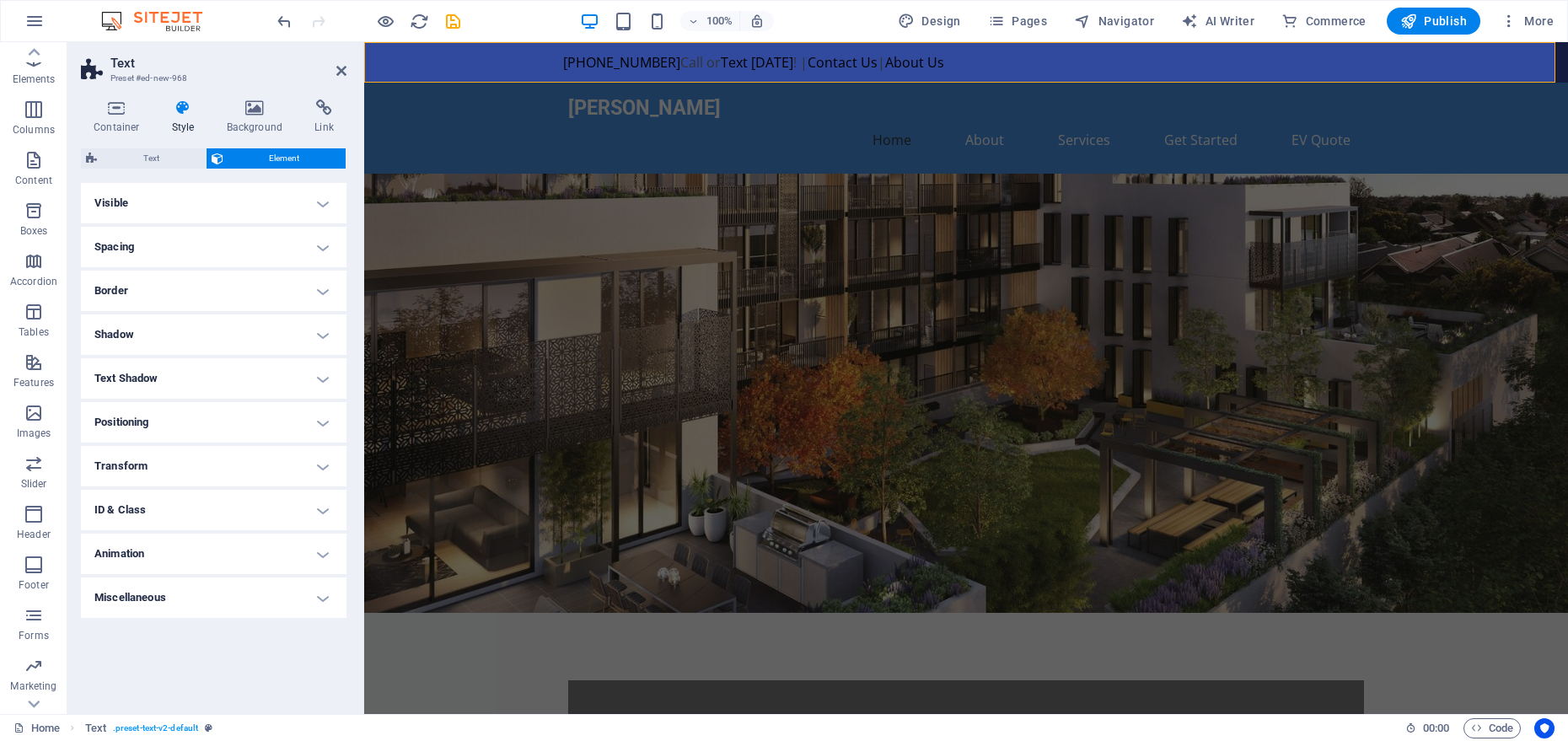
click at [243, 298] on h4 "Border" at bounding box center [213, 290] width 266 height 40
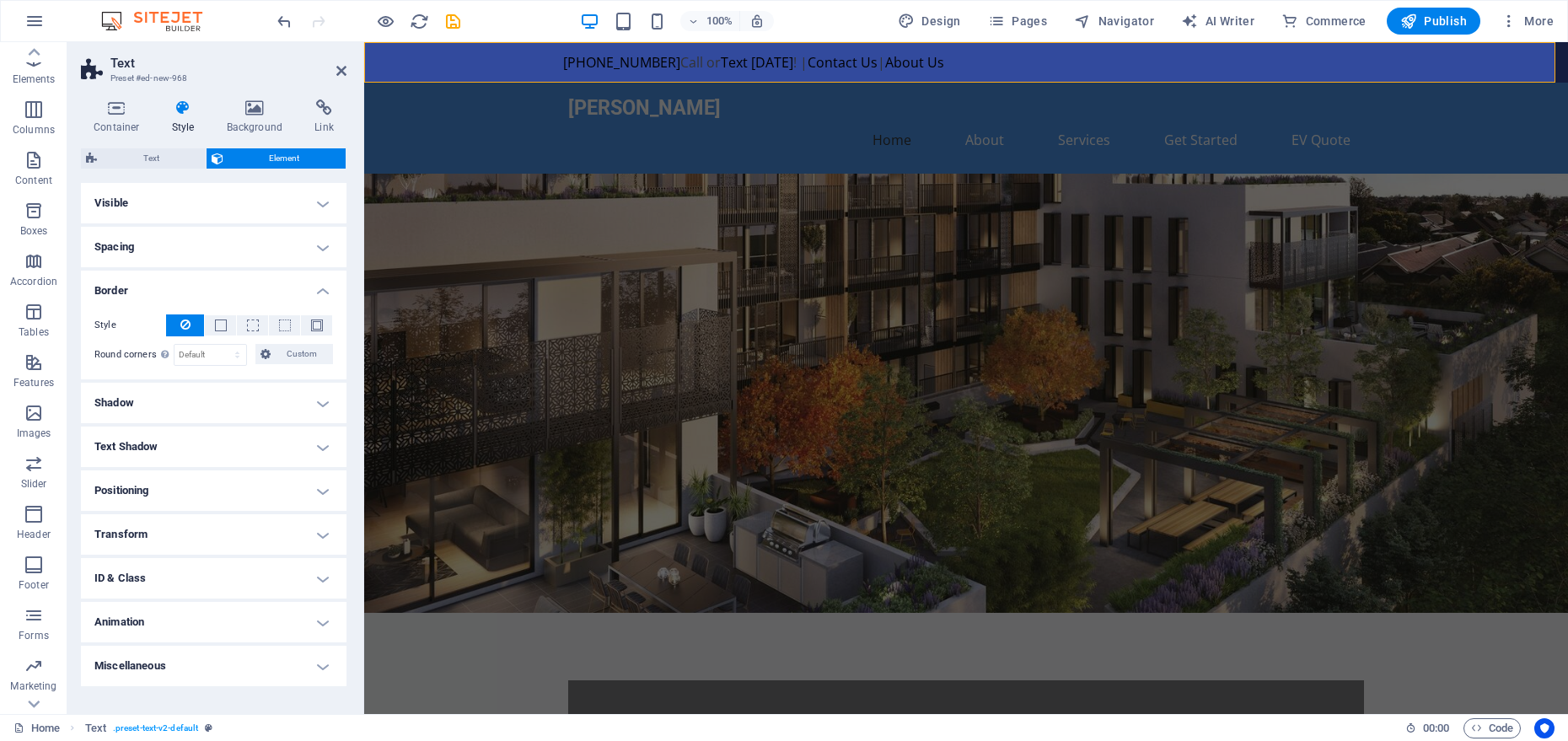
click at [243, 299] on h4 "Border" at bounding box center [213, 286] width 266 height 30
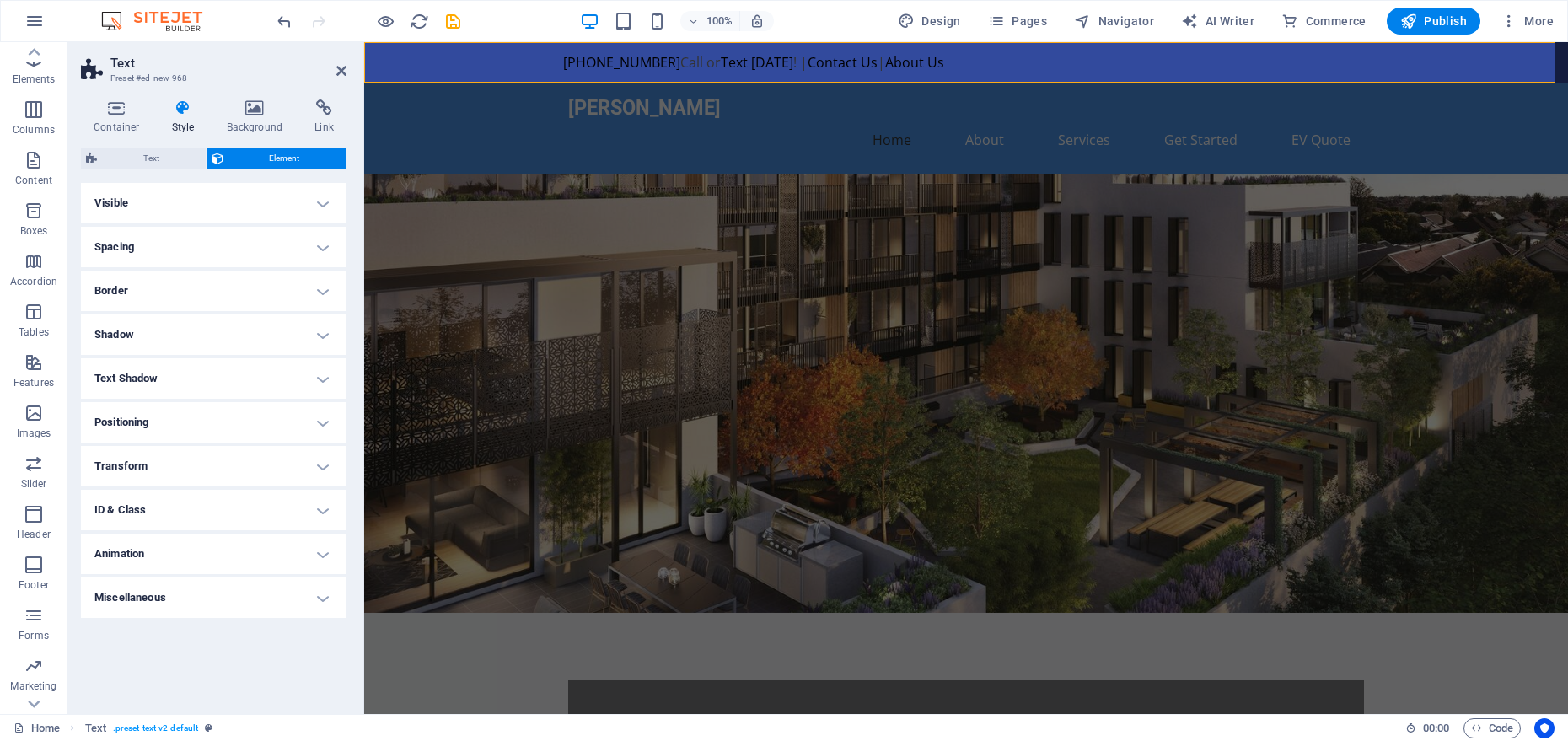
click at [231, 348] on h4 "Shadow" at bounding box center [213, 334] width 266 height 40
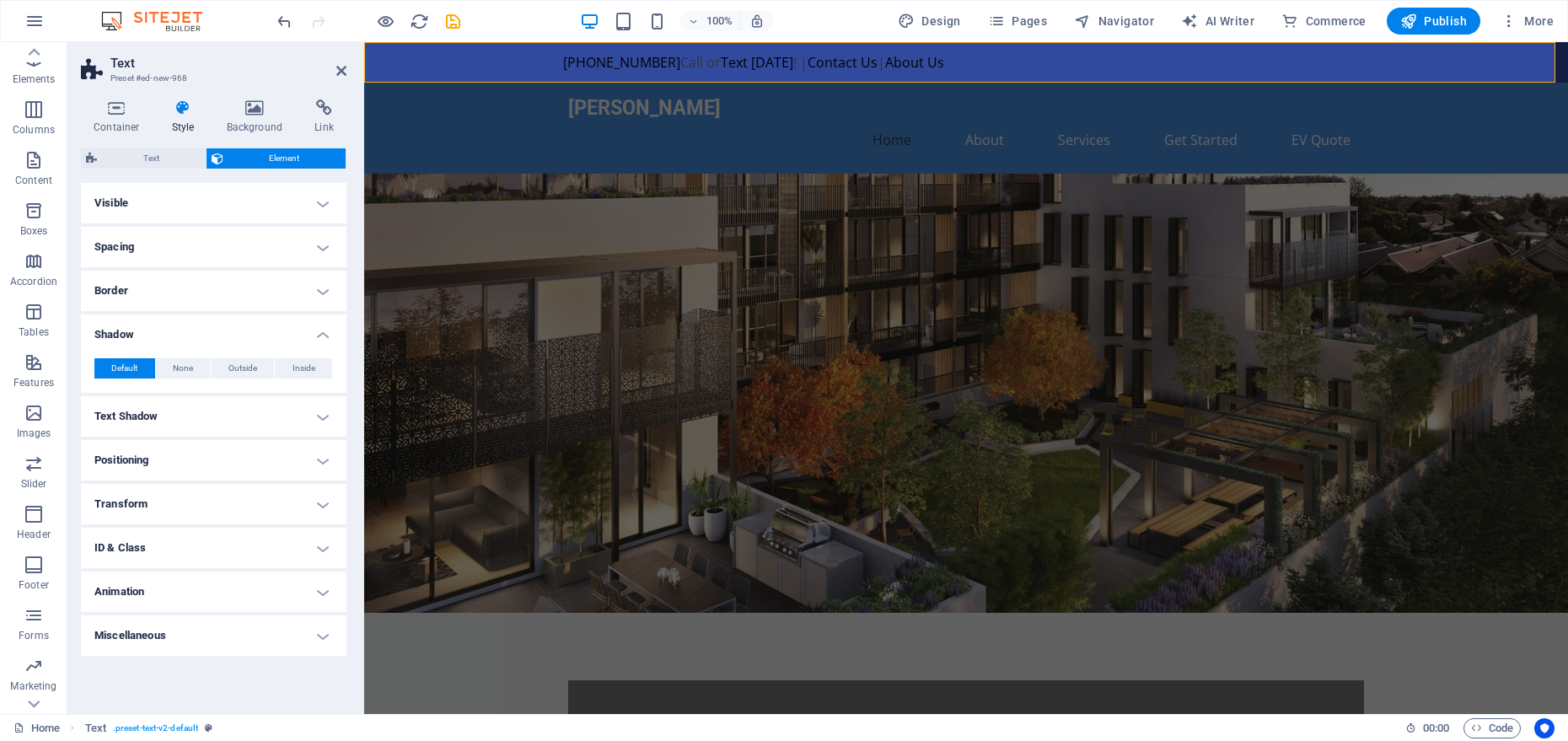
click at [228, 337] on h4 "Shadow" at bounding box center [213, 330] width 266 height 30
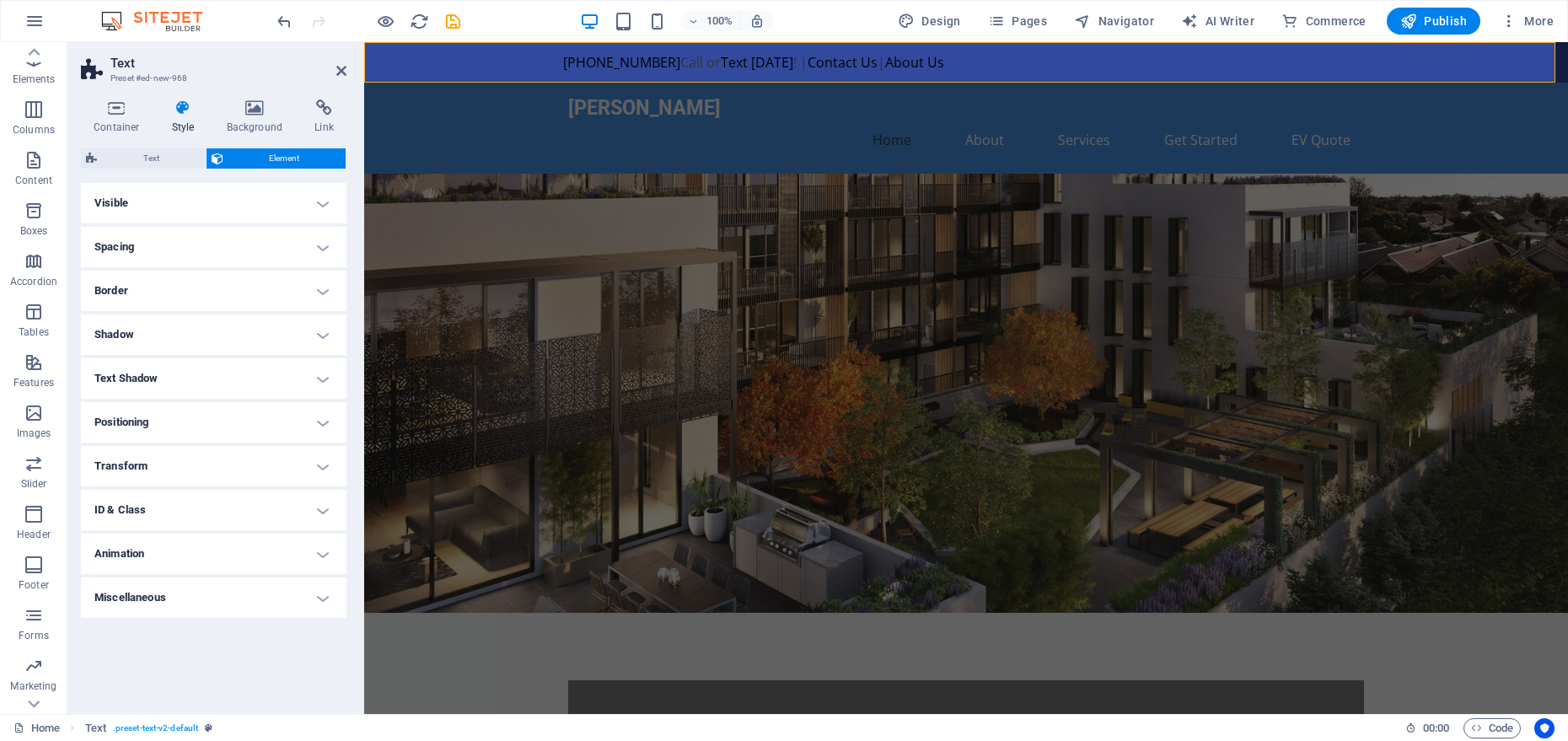
click at [223, 375] on h4 "Text Shadow" at bounding box center [213, 378] width 266 height 40
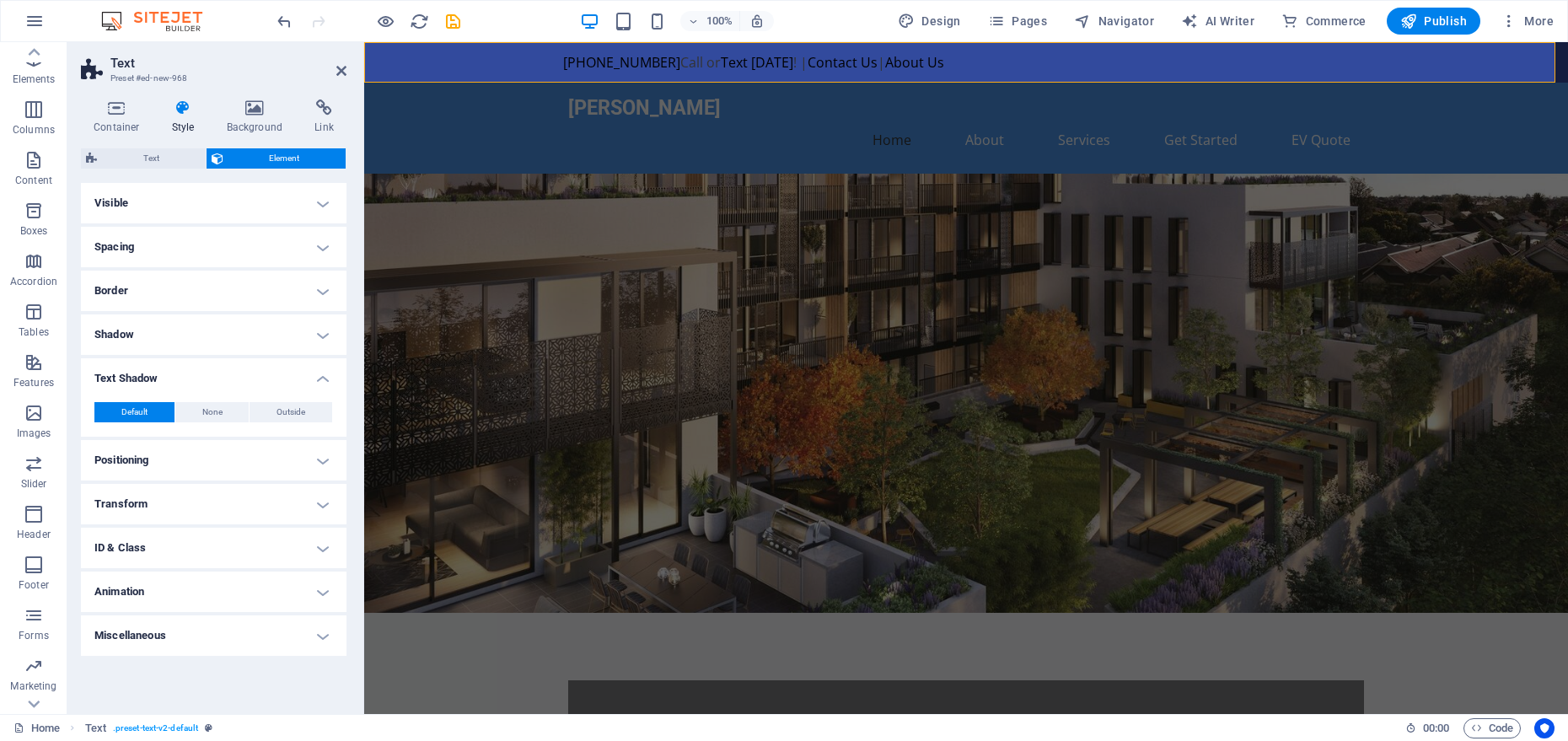
click at [223, 374] on h4 "Text Shadow" at bounding box center [213, 374] width 266 height 30
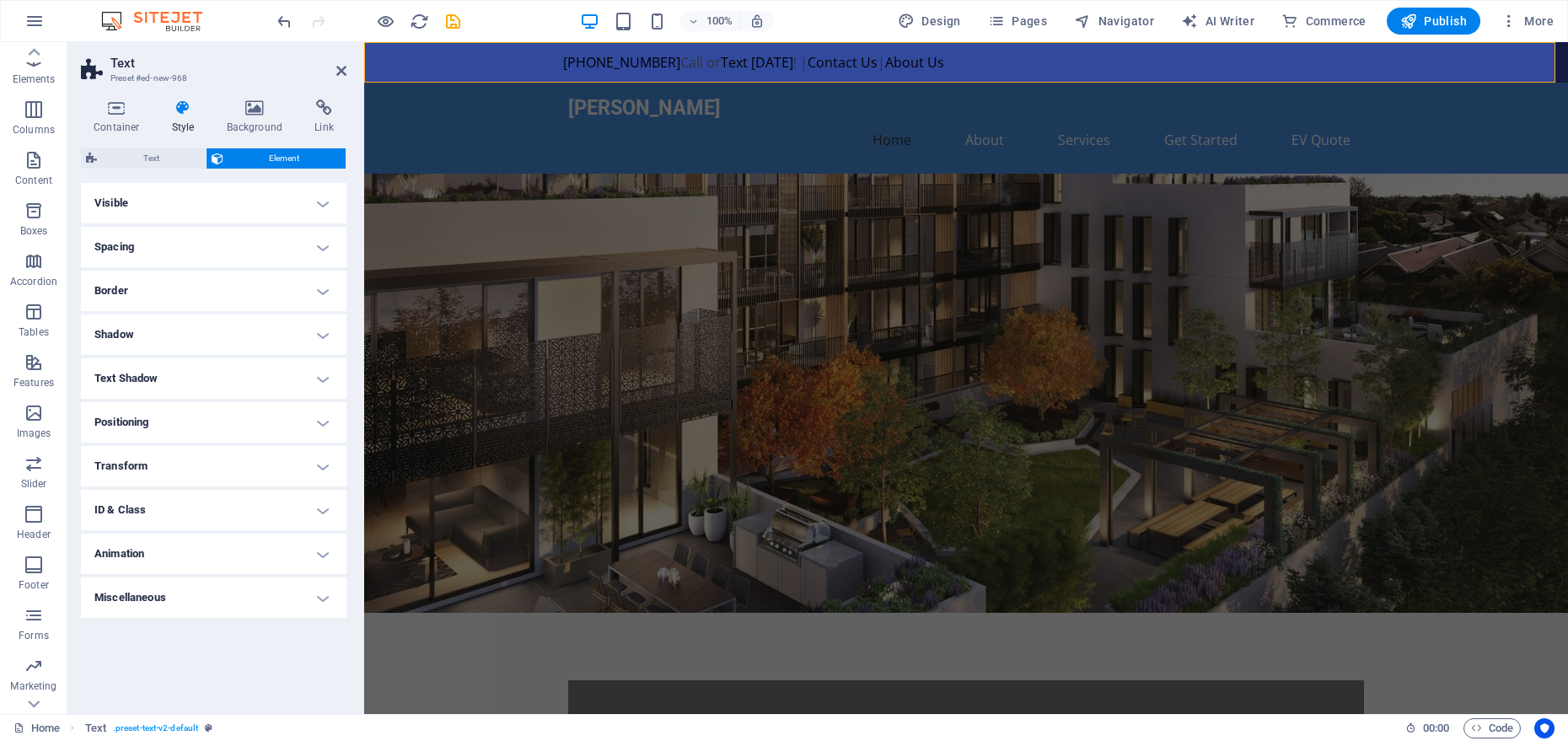
click at [223, 412] on h4 "Positioning" at bounding box center [213, 422] width 266 height 40
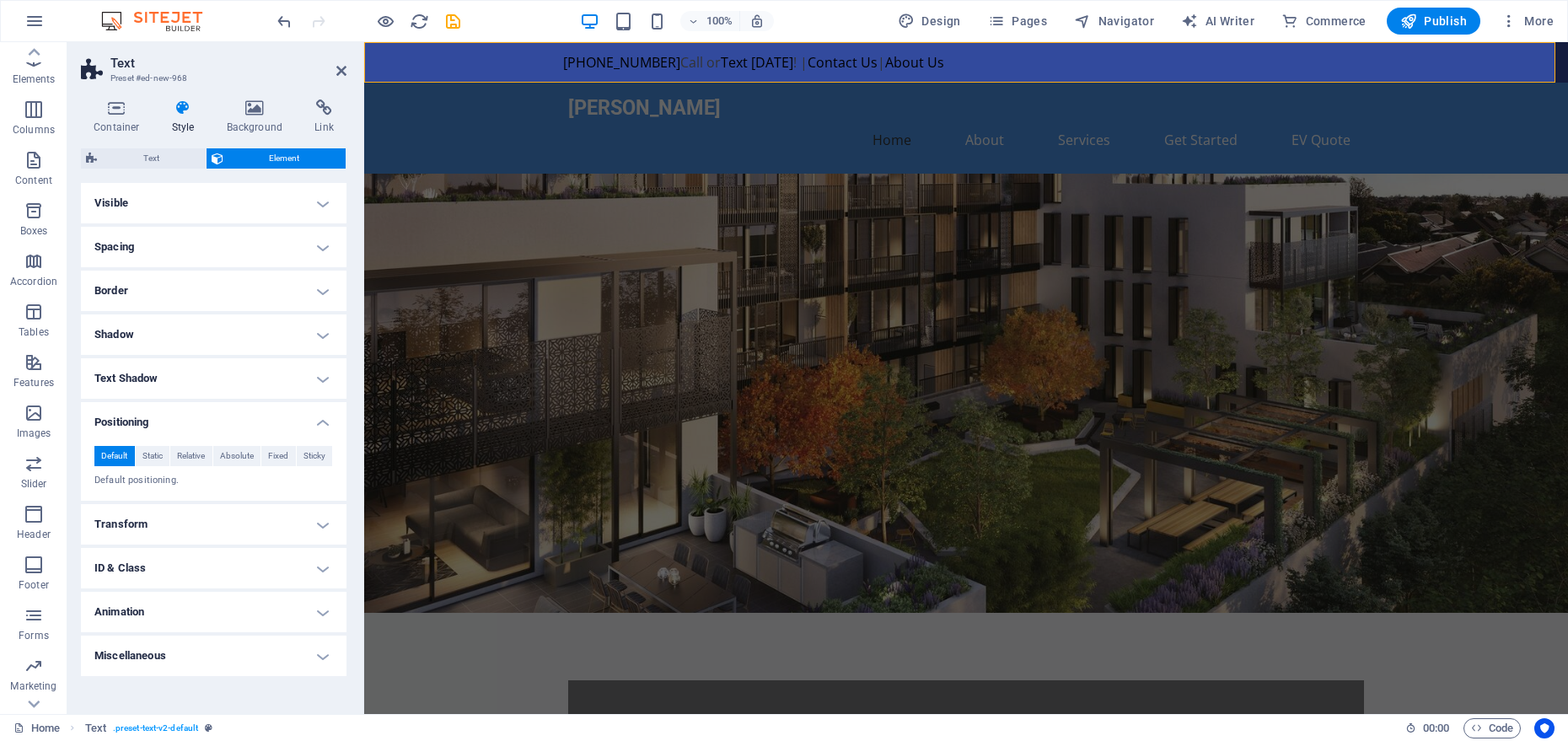
click at [223, 411] on h4 "Positioning" at bounding box center [213, 417] width 266 height 30
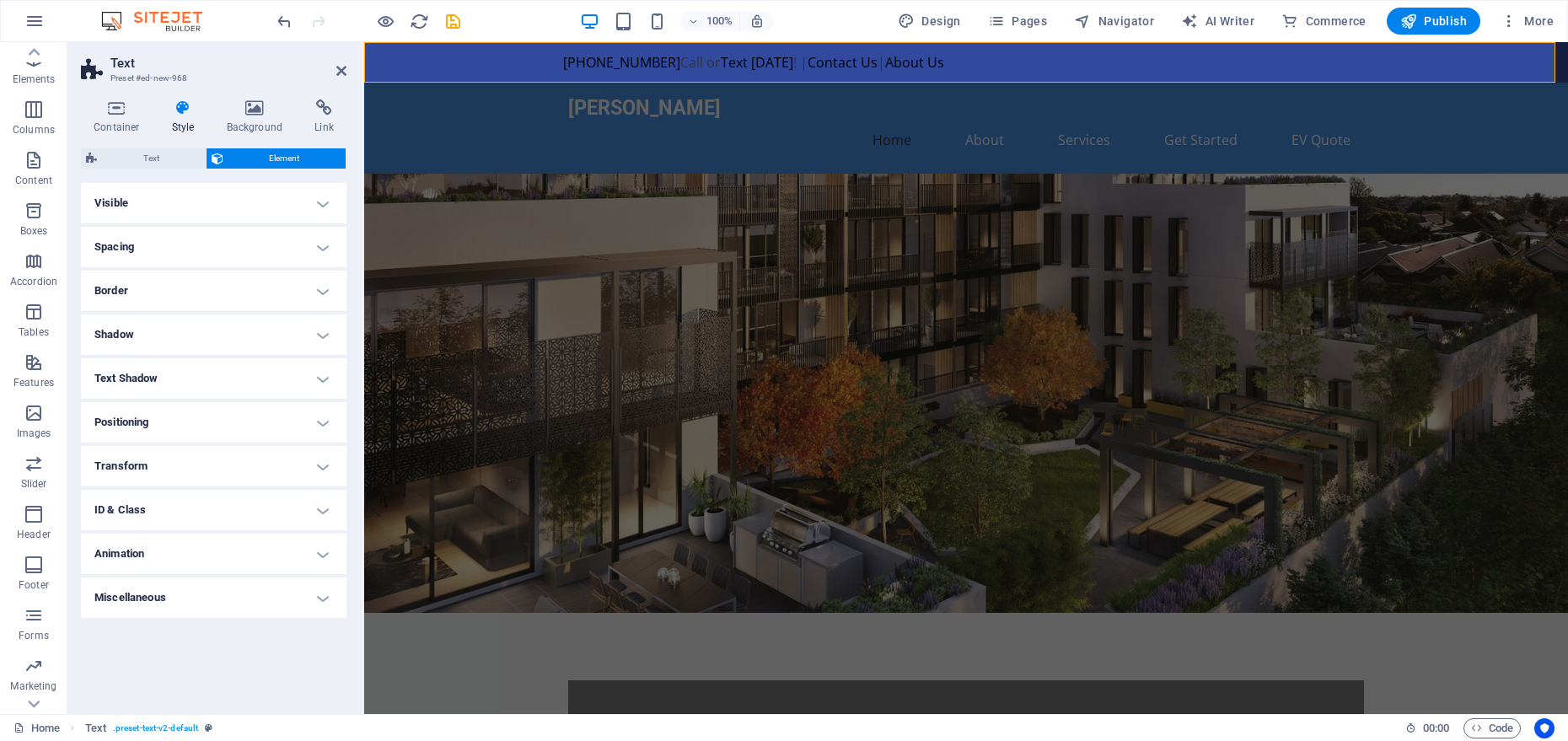
click at [253, 481] on h4 "Transform" at bounding box center [213, 466] width 266 height 40
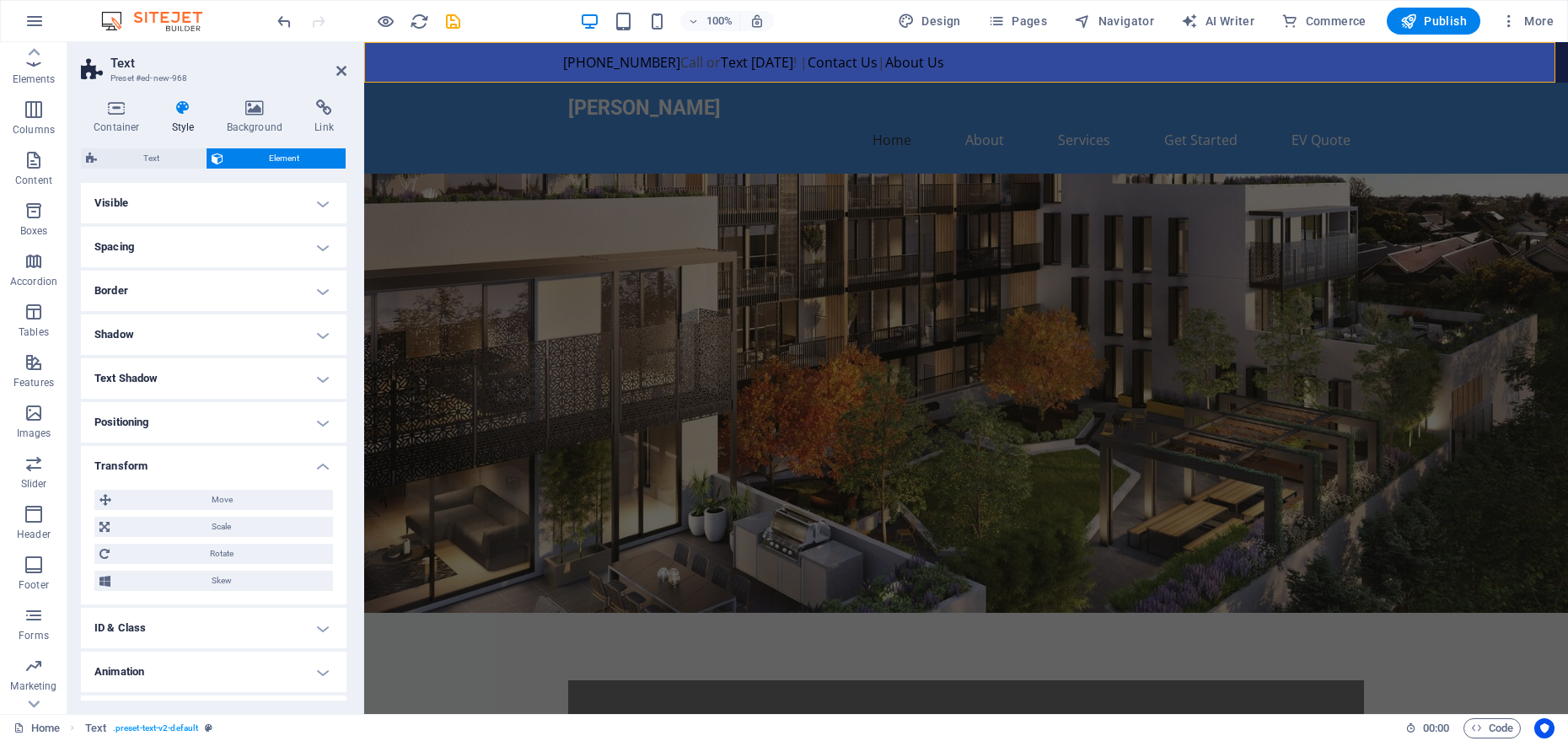
click at [248, 467] on h4 "Transform" at bounding box center [213, 461] width 266 height 30
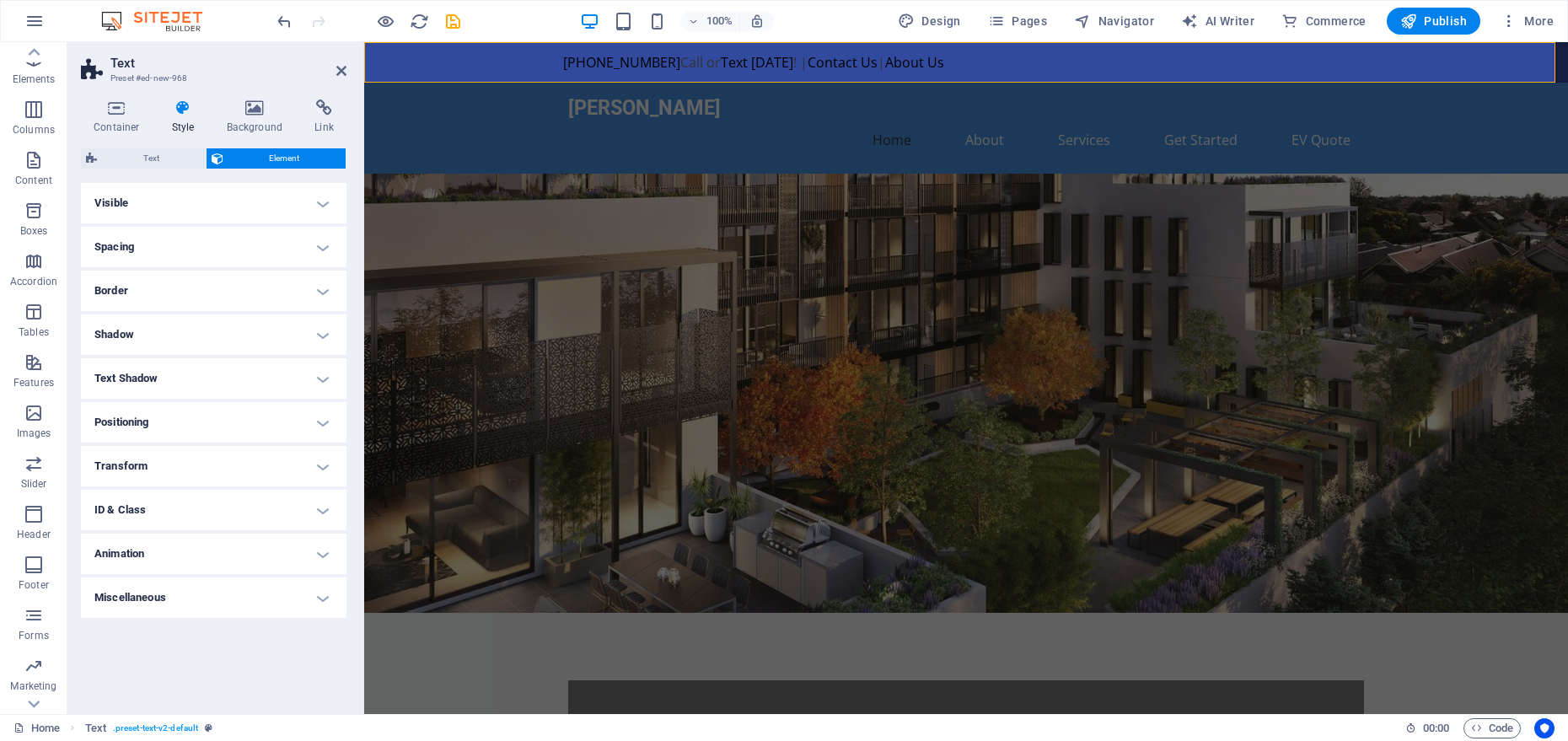
click at [249, 503] on h4 "ID & Class" at bounding box center [213, 510] width 266 height 40
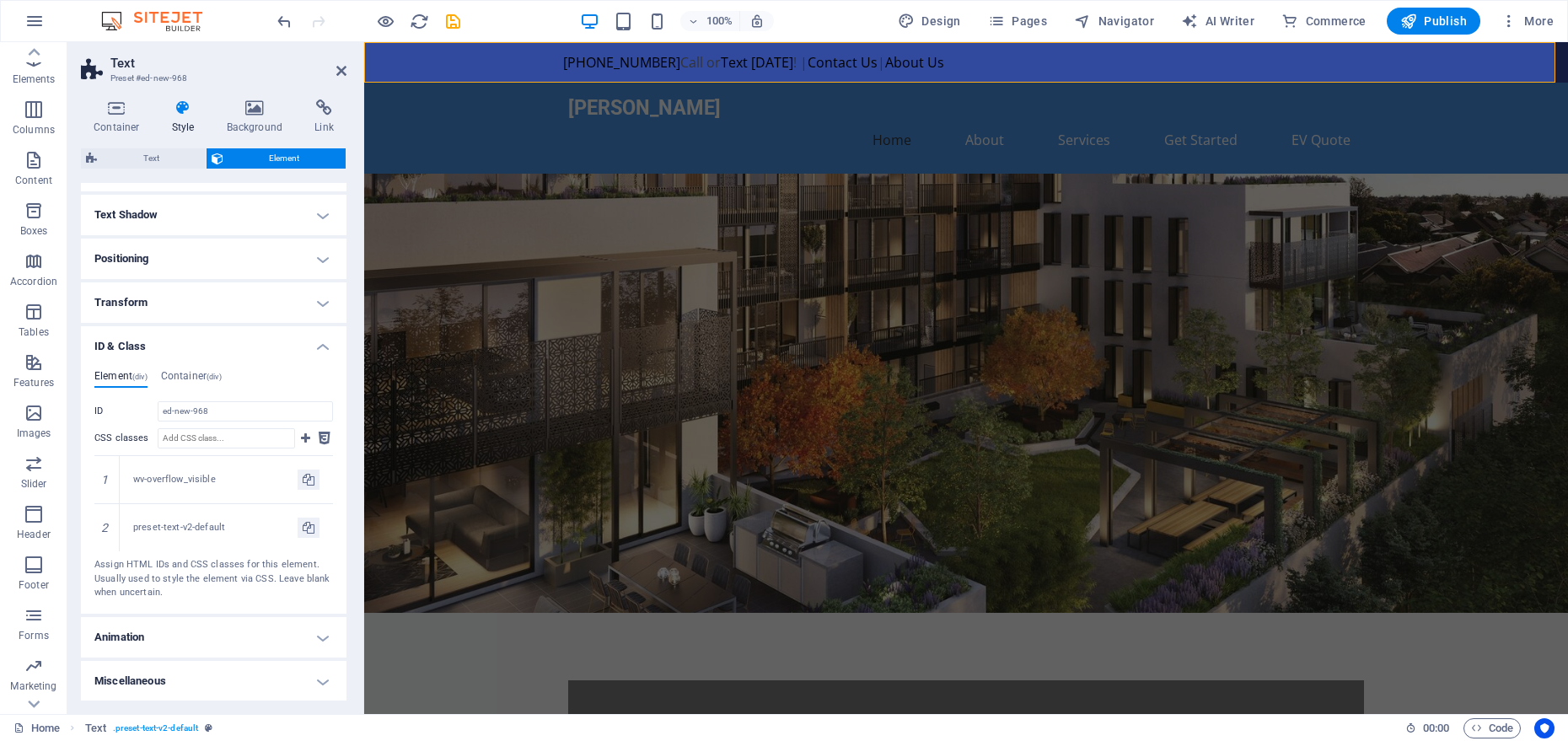
scroll to position [164, 0]
click at [242, 343] on h4 "ID & Class" at bounding box center [213, 341] width 266 height 30
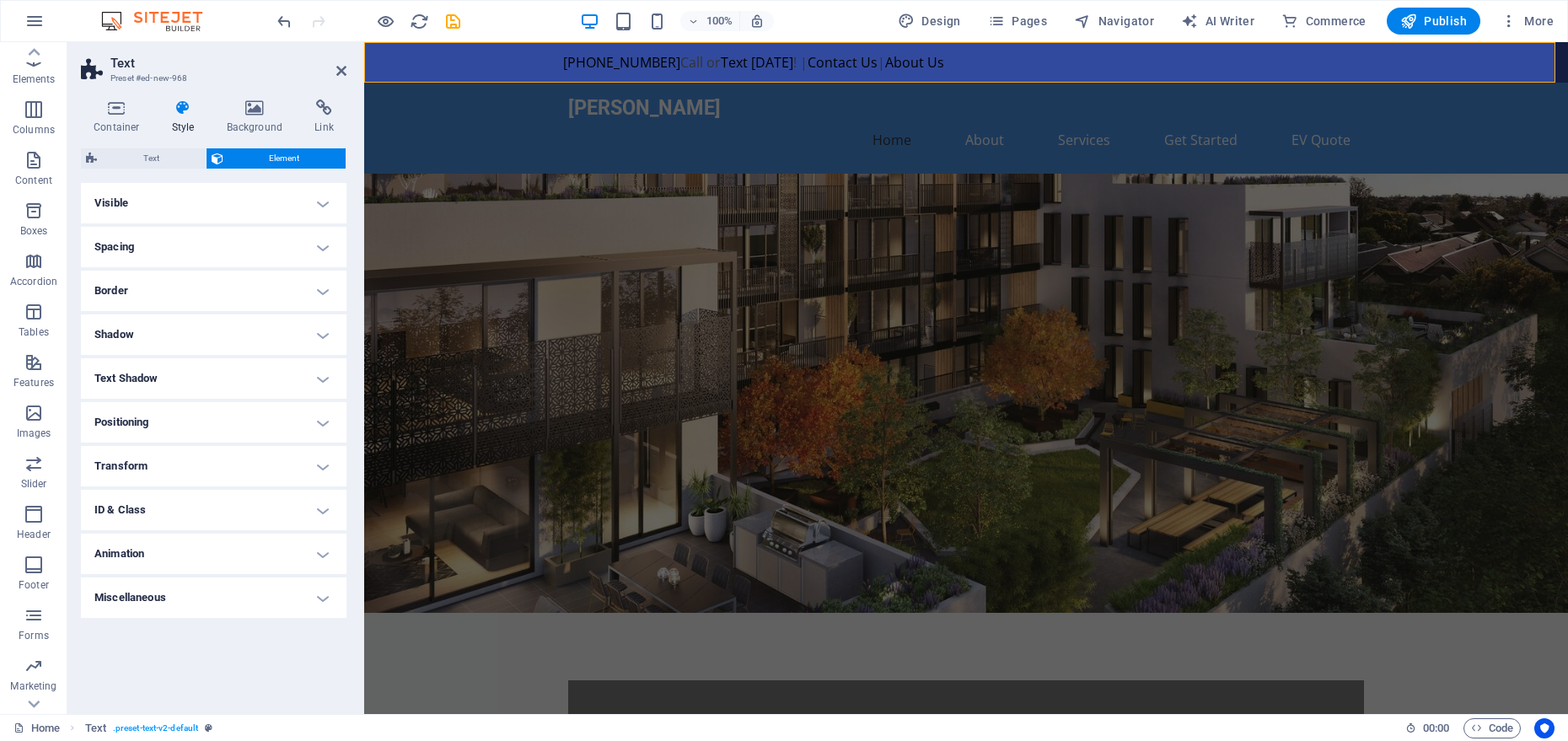
click at [228, 512] on h4 "ID & Class" at bounding box center [213, 510] width 266 height 40
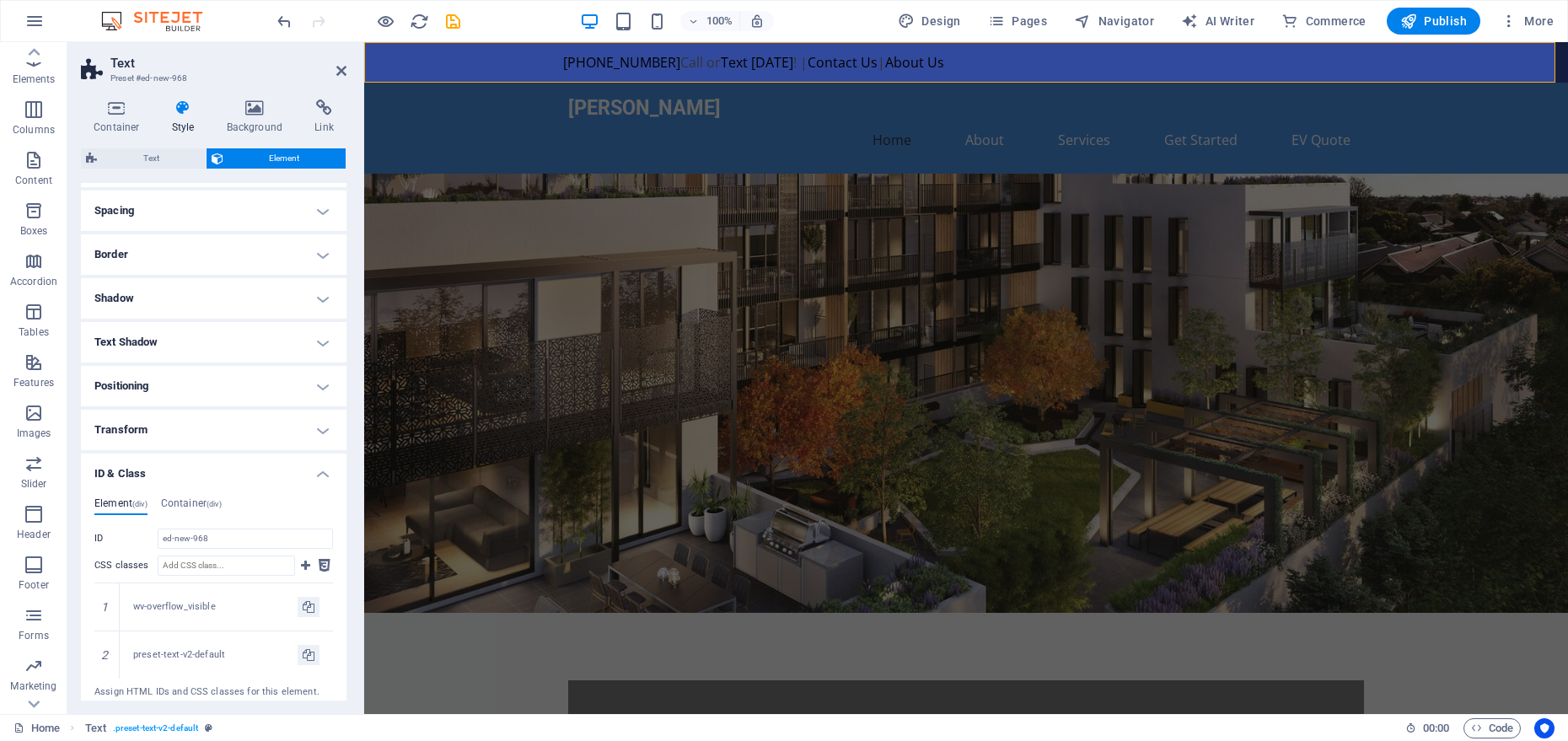
scroll to position [164, 0]
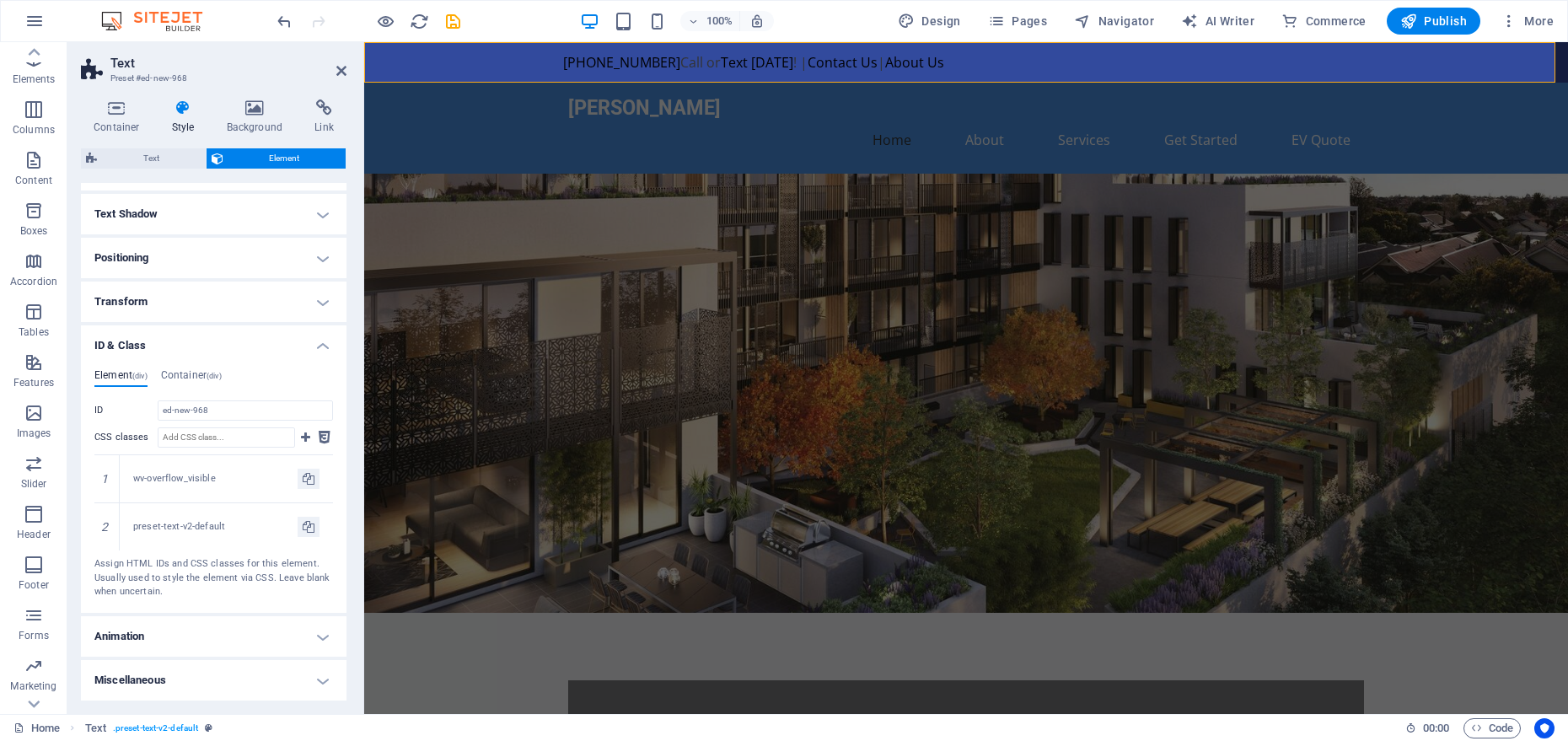
click at [212, 326] on h4 "ID & Class" at bounding box center [213, 341] width 266 height 30
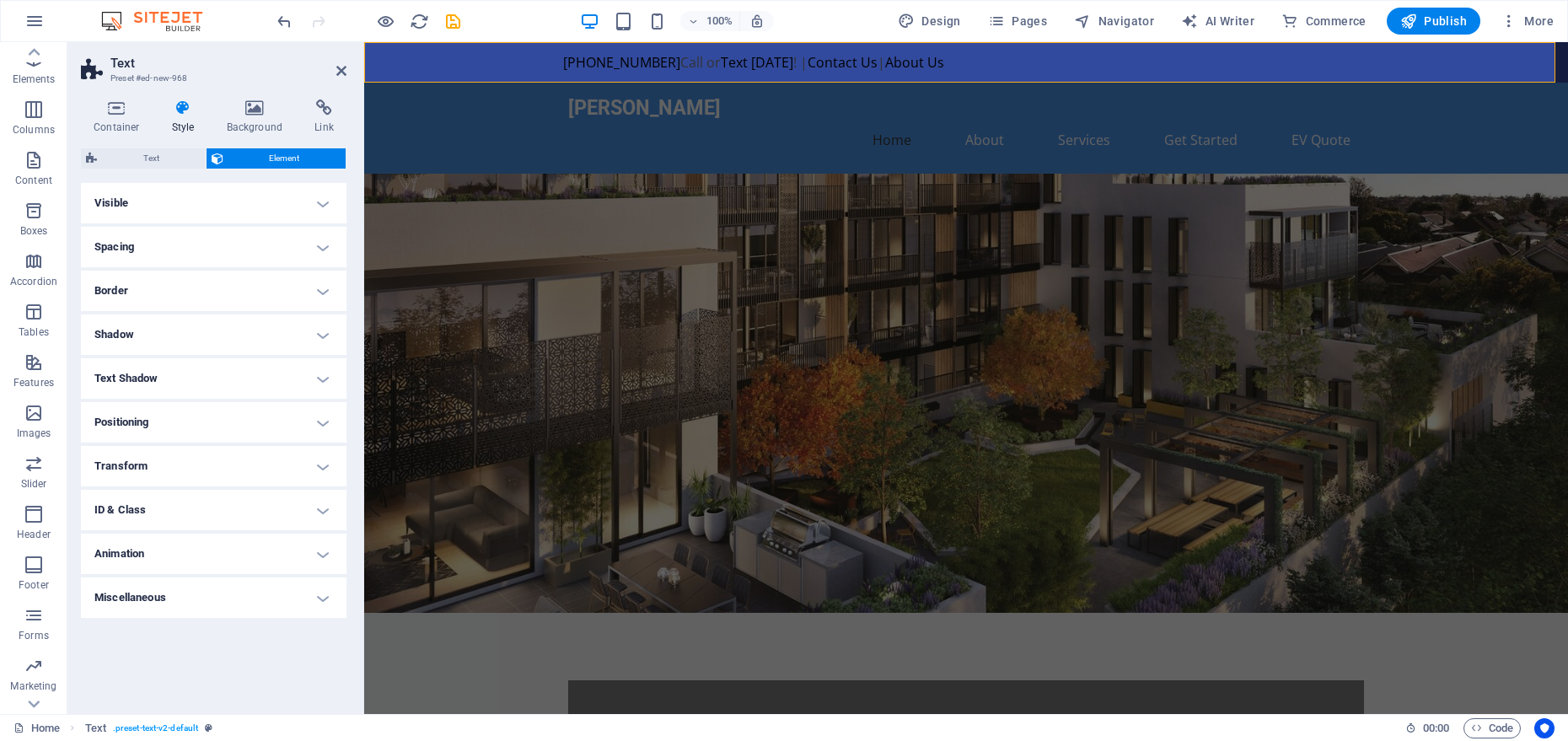
scroll to position [0, 0]
click at [205, 547] on h4 "Animation" at bounding box center [213, 553] width 266 height 40
click at [205, 547] on h4 "Animation" at bounding box center [213, 548] width 266 height 30
click at [211, 603] on h4 "Miscellaneous" at bounding box center [213, 597] width 266 height 40
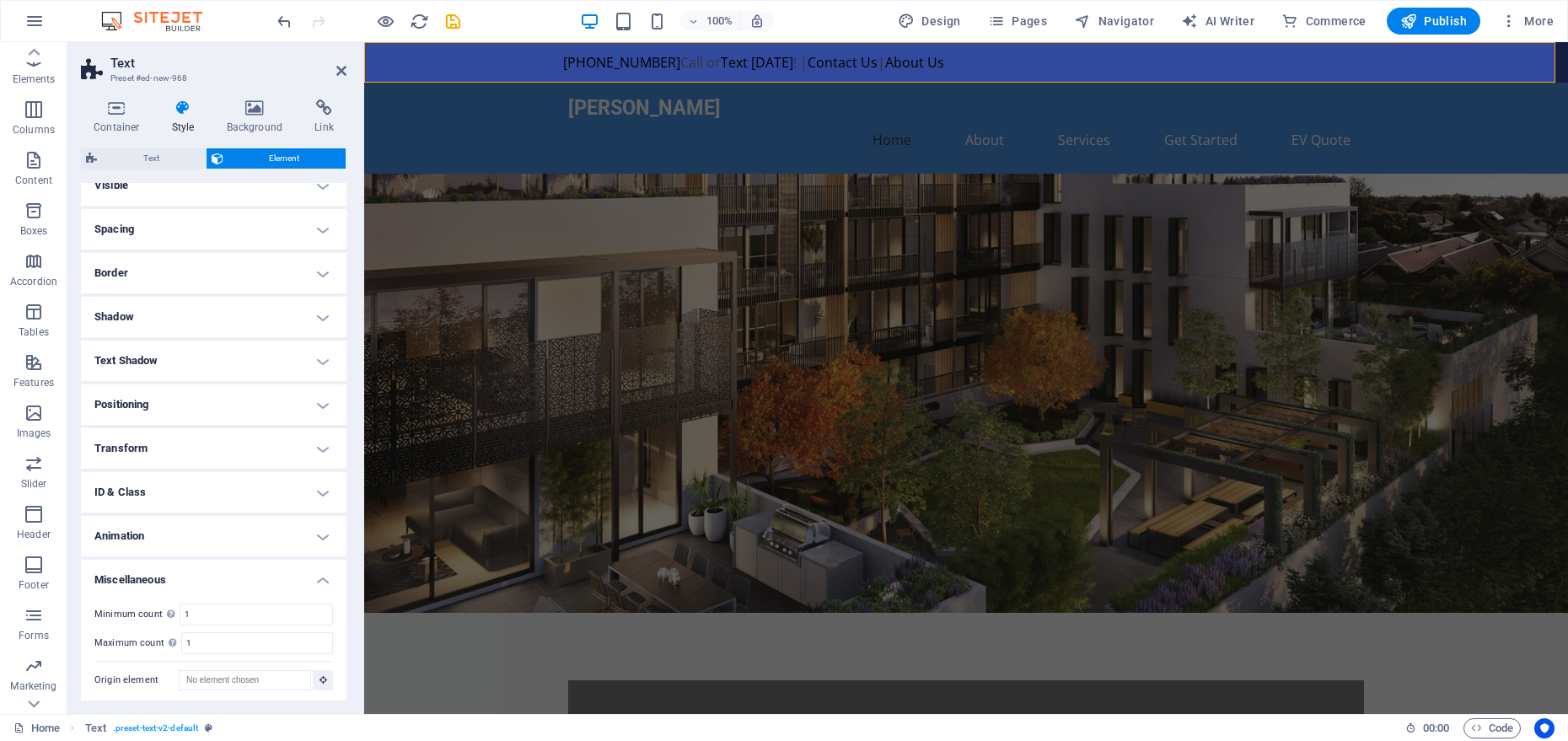
scroll to position [22, 0]
click at [208, 567] on h4 "Miscellaneous" at bounding box center [213, 571] width 266 height 30
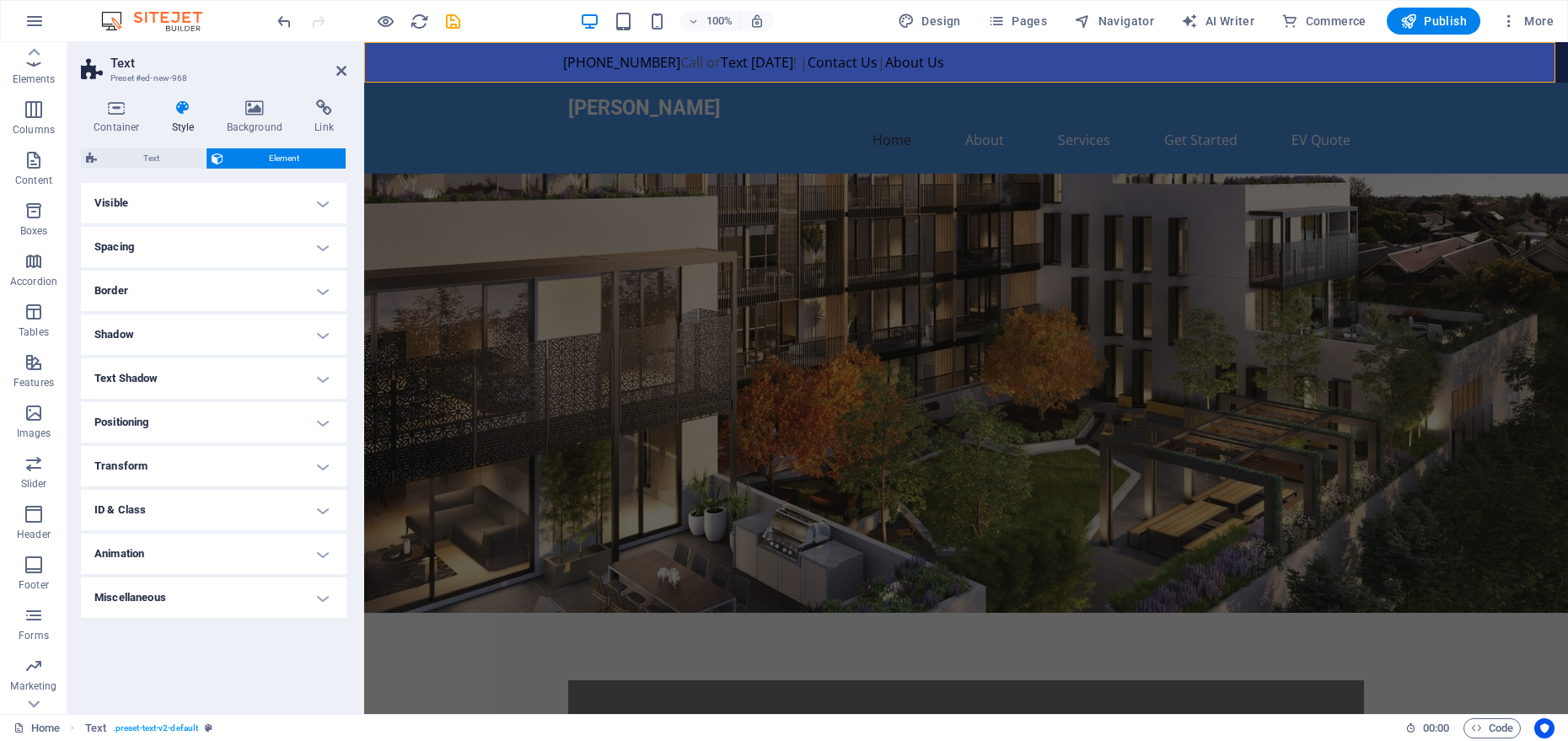
scroll to position [0, 0]
click at [266, 107] on icon at bounding box center [254, 108] width 82 height 17
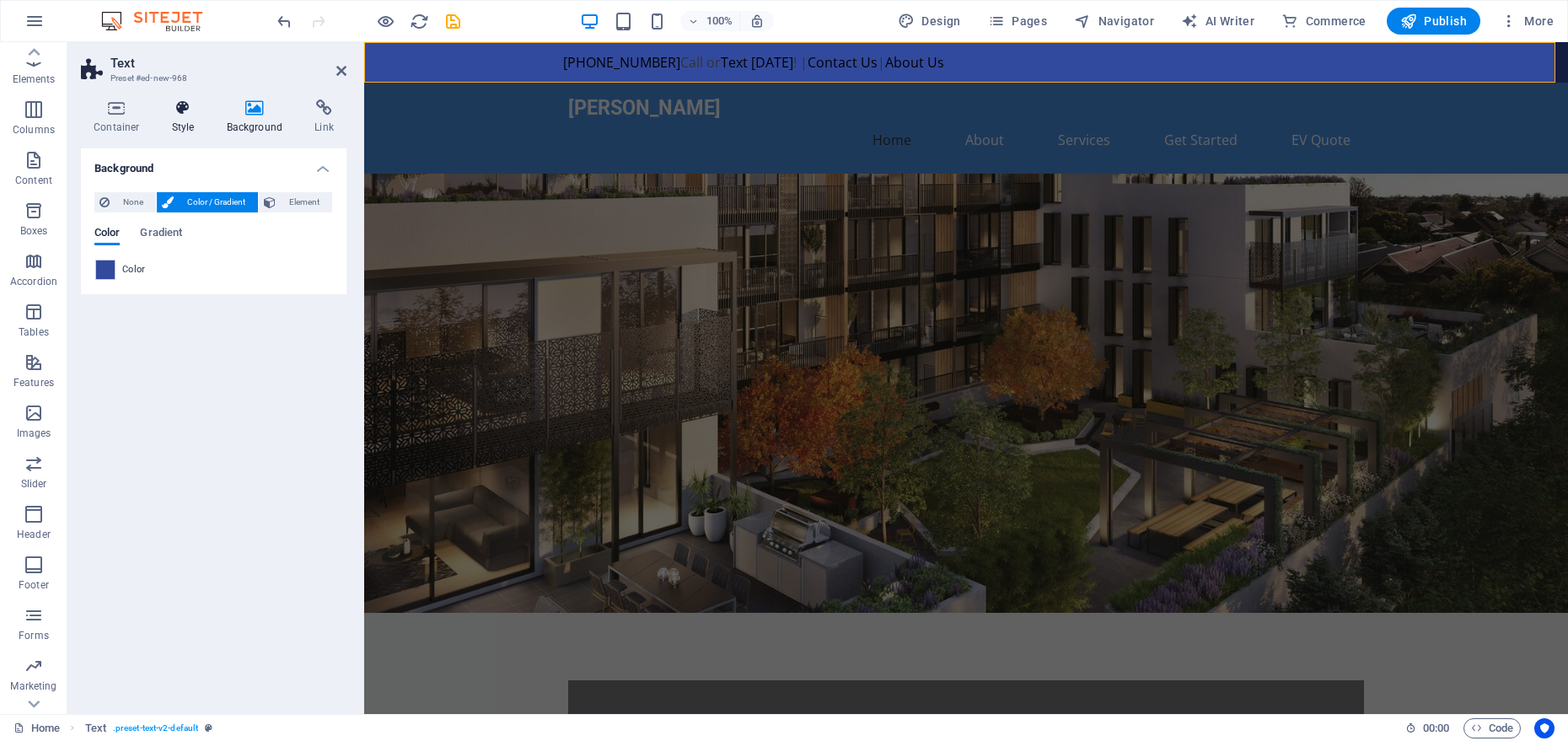
click at [199, 106] on icon at bounding box center [183, 108] width 48 height 17
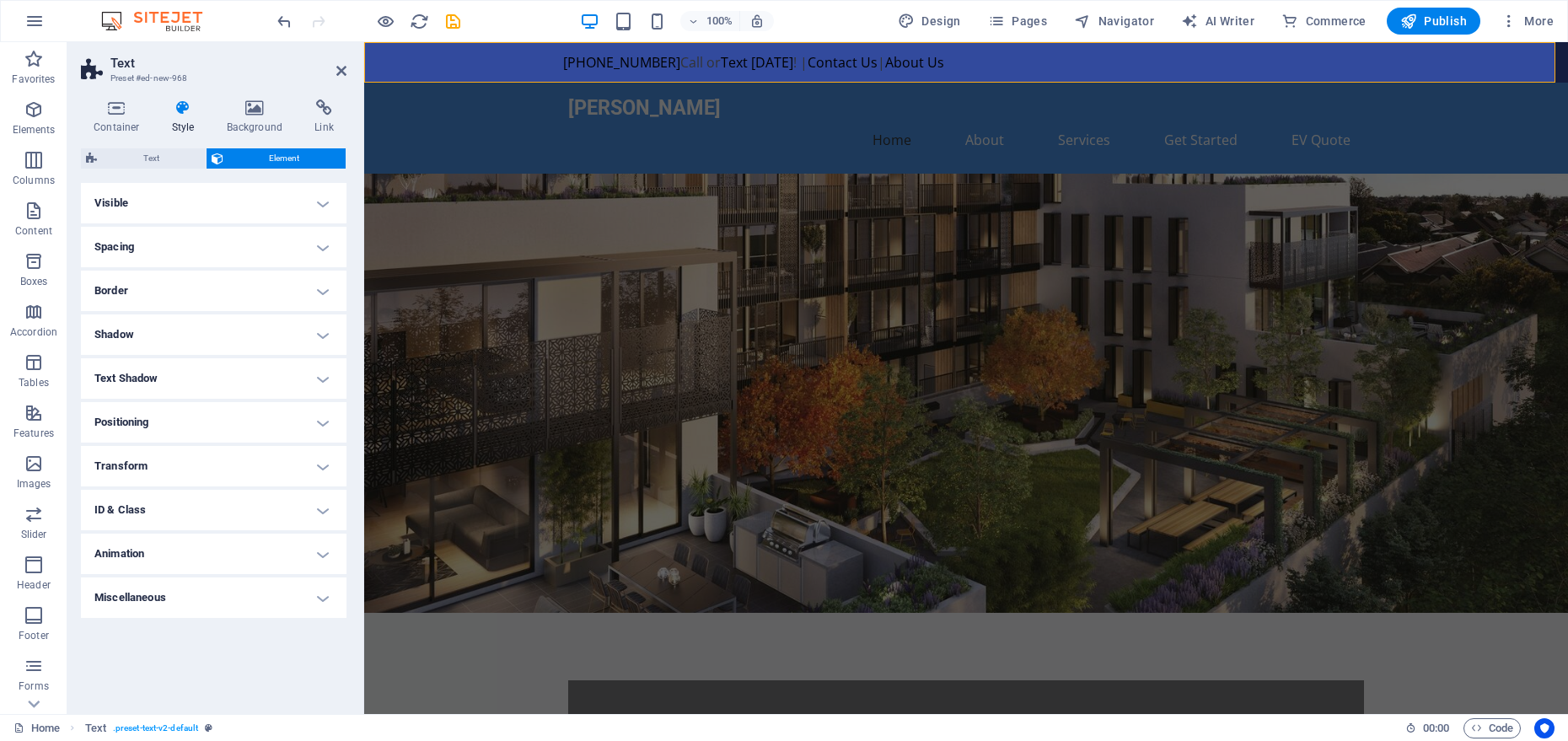
click at [182, 116] on icon at bounding box center [183, 108] width 48 height 17
click at [177, 208] on h4 "Visible" at bounding box center [213, 203] width 266 height 40
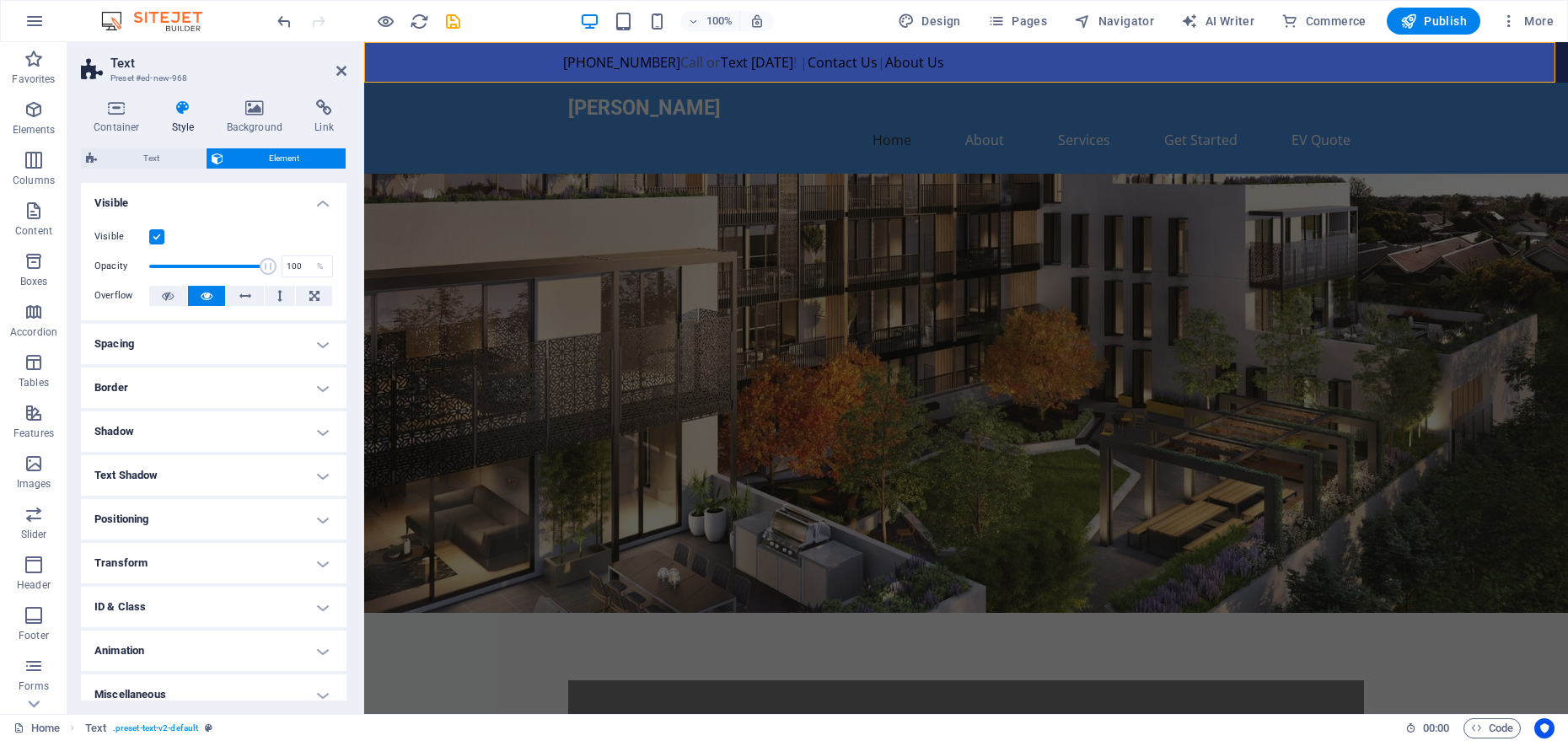
click at [177, 208] on h4 "Visible" at bounding box center [213, 198] width 266 height 30
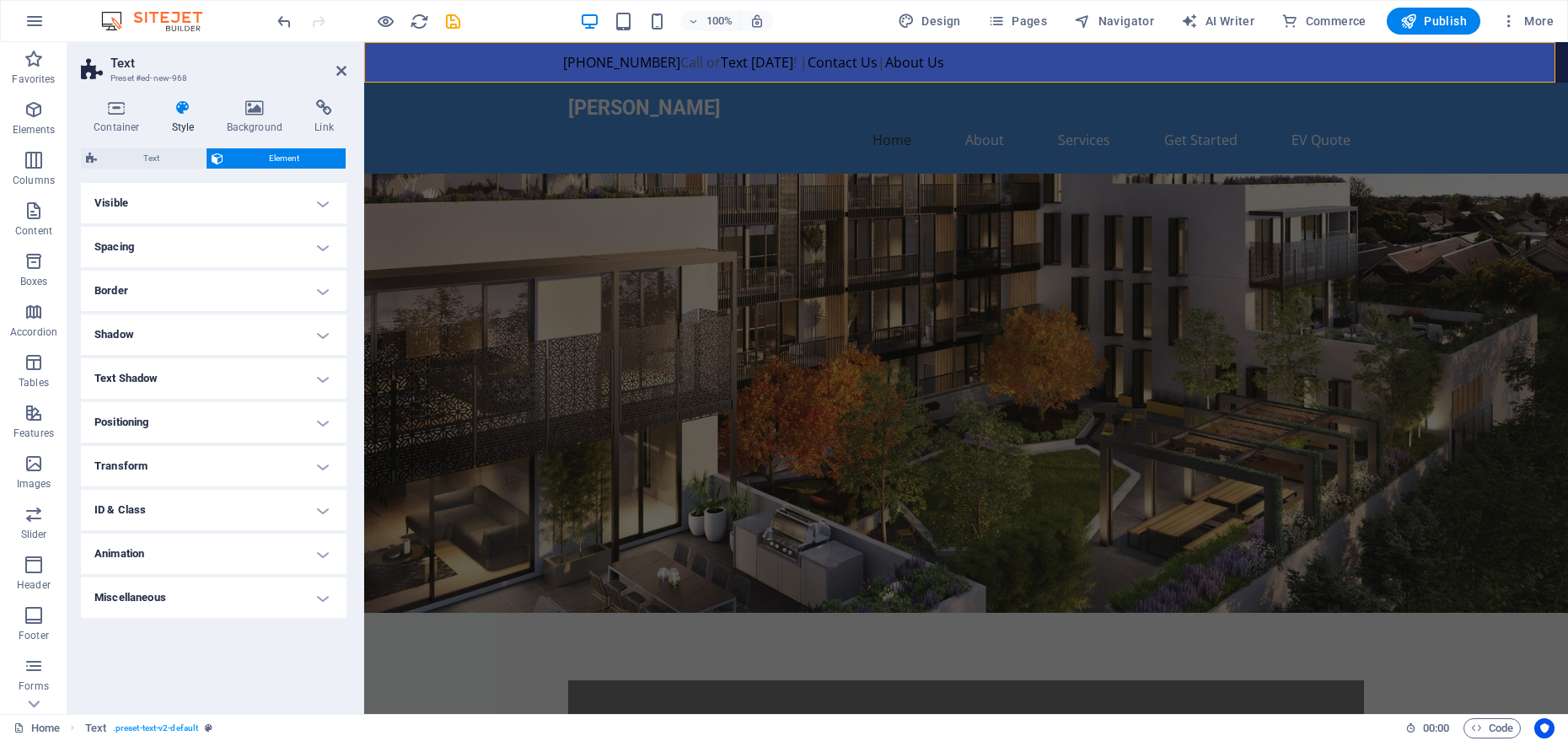
click at [161, 274] on h4 "Border" at bounding box center [213, 290] width 266 height 40
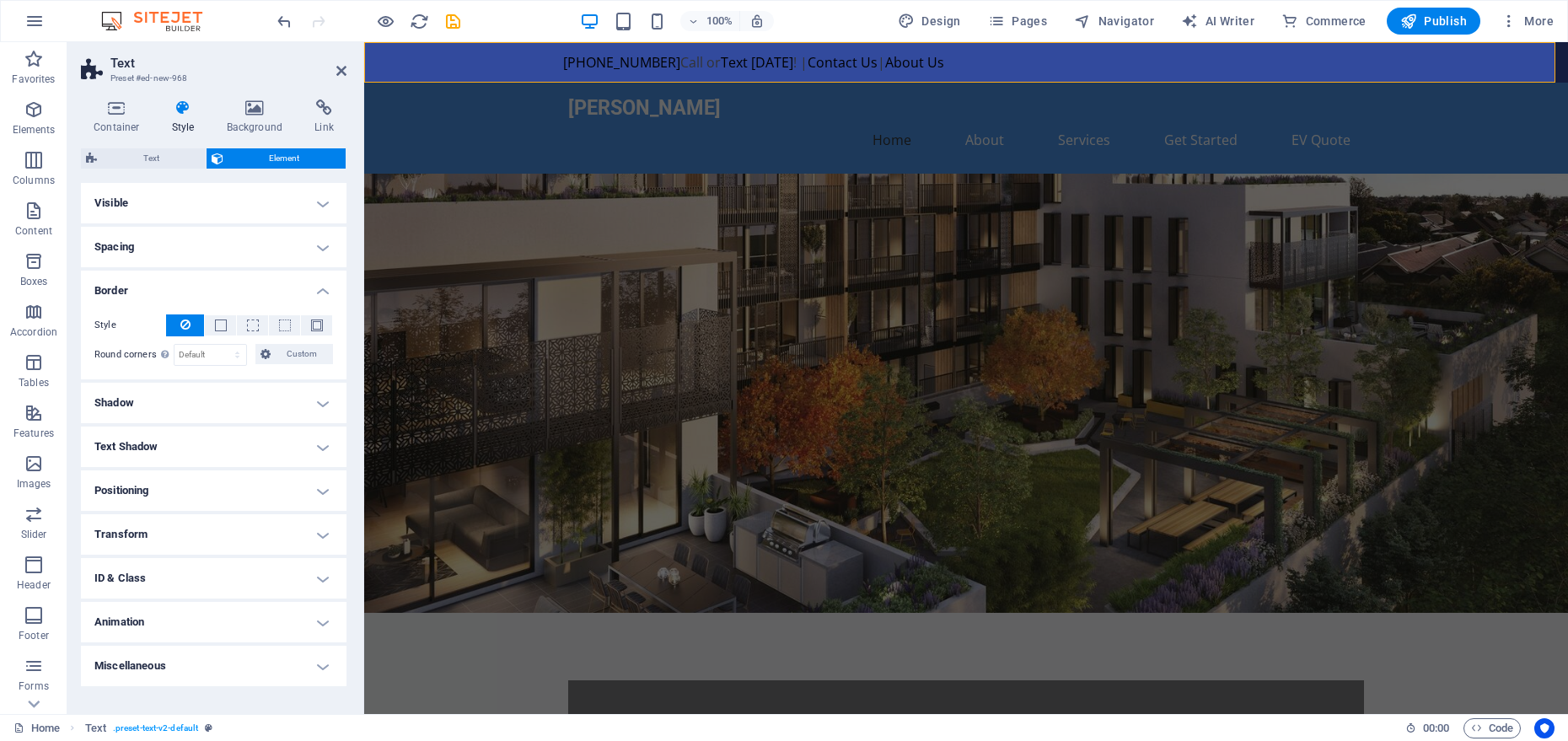
drag, startPoint x: 161, startPoint y: 274, endPoint x: 161, endPoint y: 257, distance: 17.0
click at [161, 274] on h4 "Border" at bounding box center [213, 286] width 266 height 30
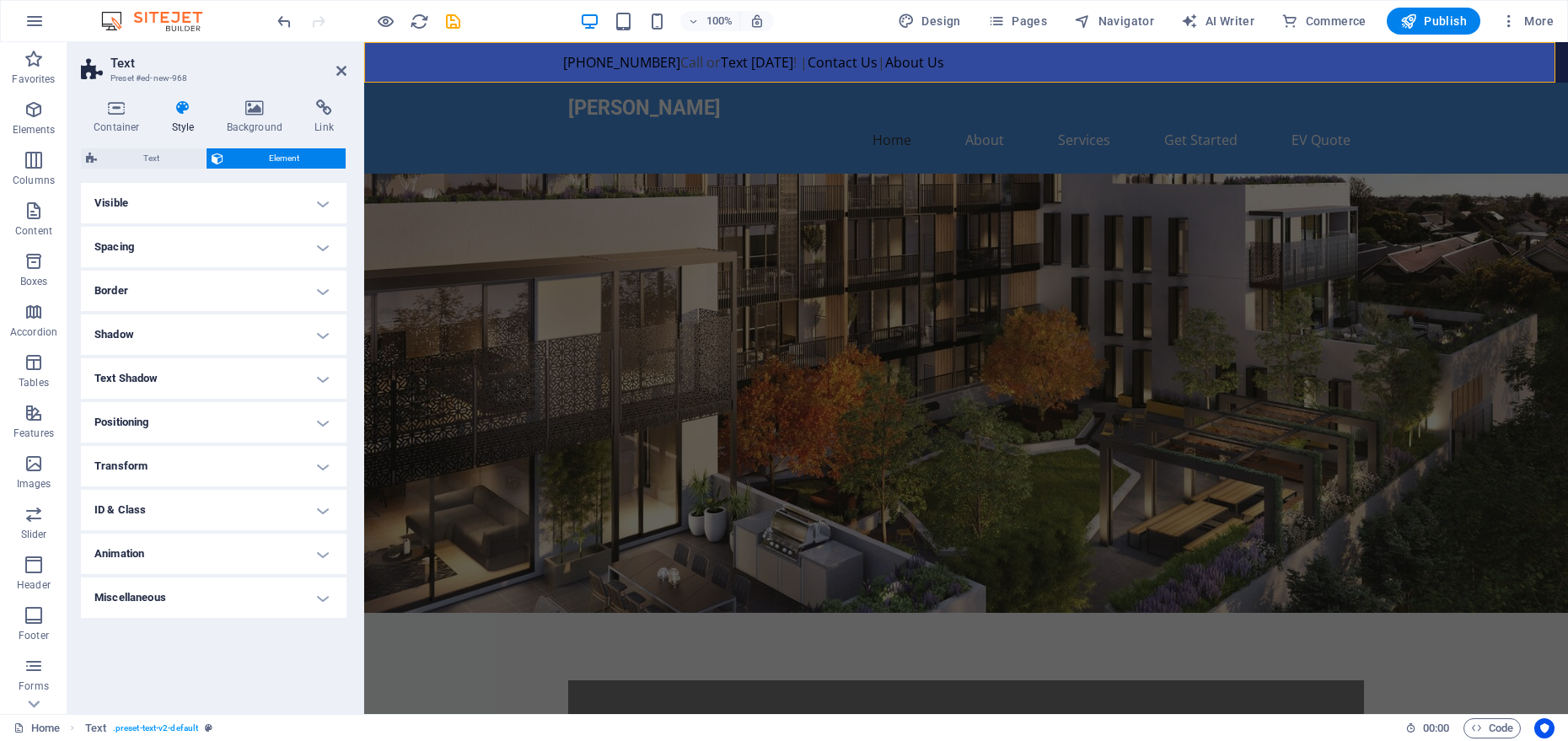
click at [164, 236] on h4 "Spacing" at bounding box center [213, 247] width 266 height 40
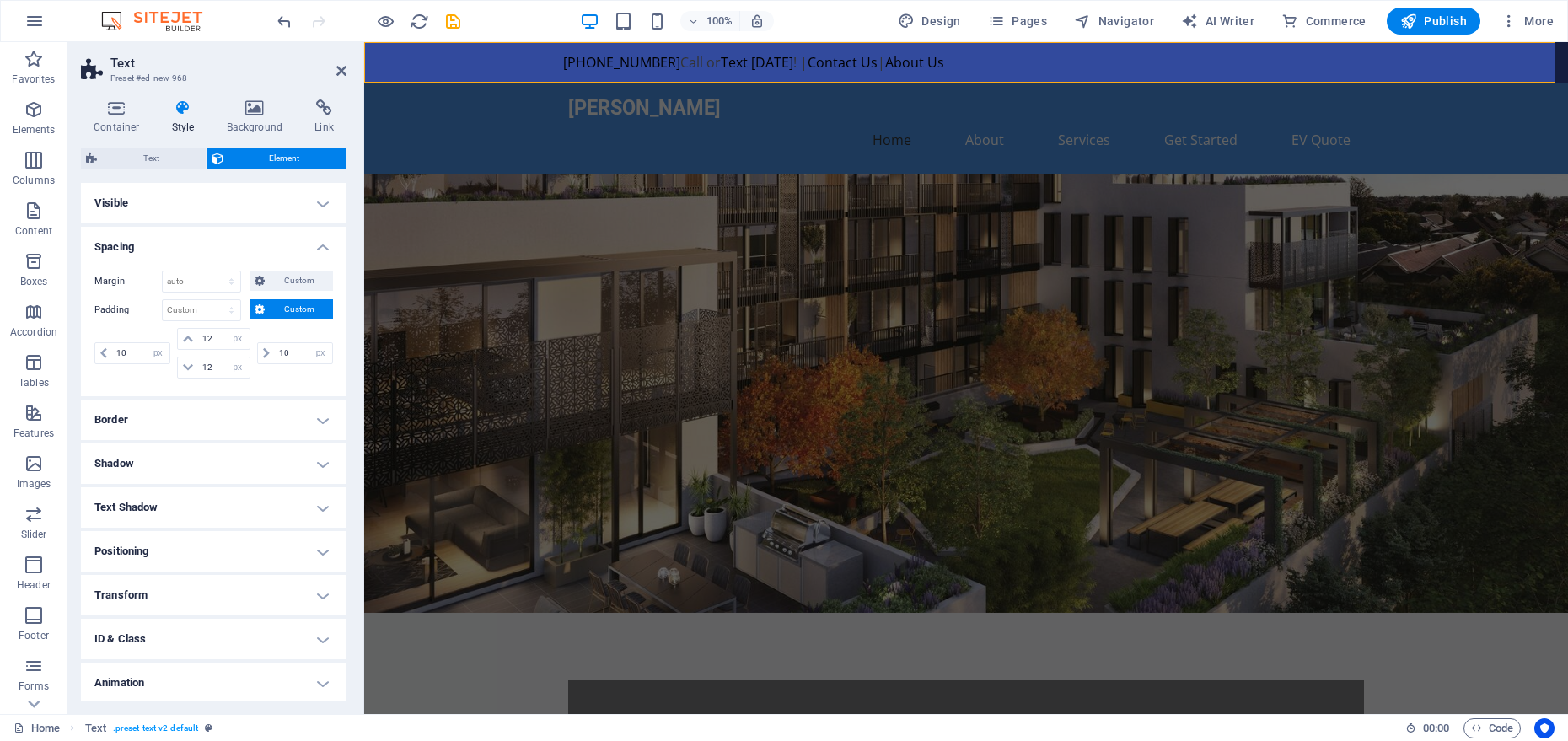
click at [164, 236] on h4 "Spacing" at bounding box center [213, 242] width 266 height 30
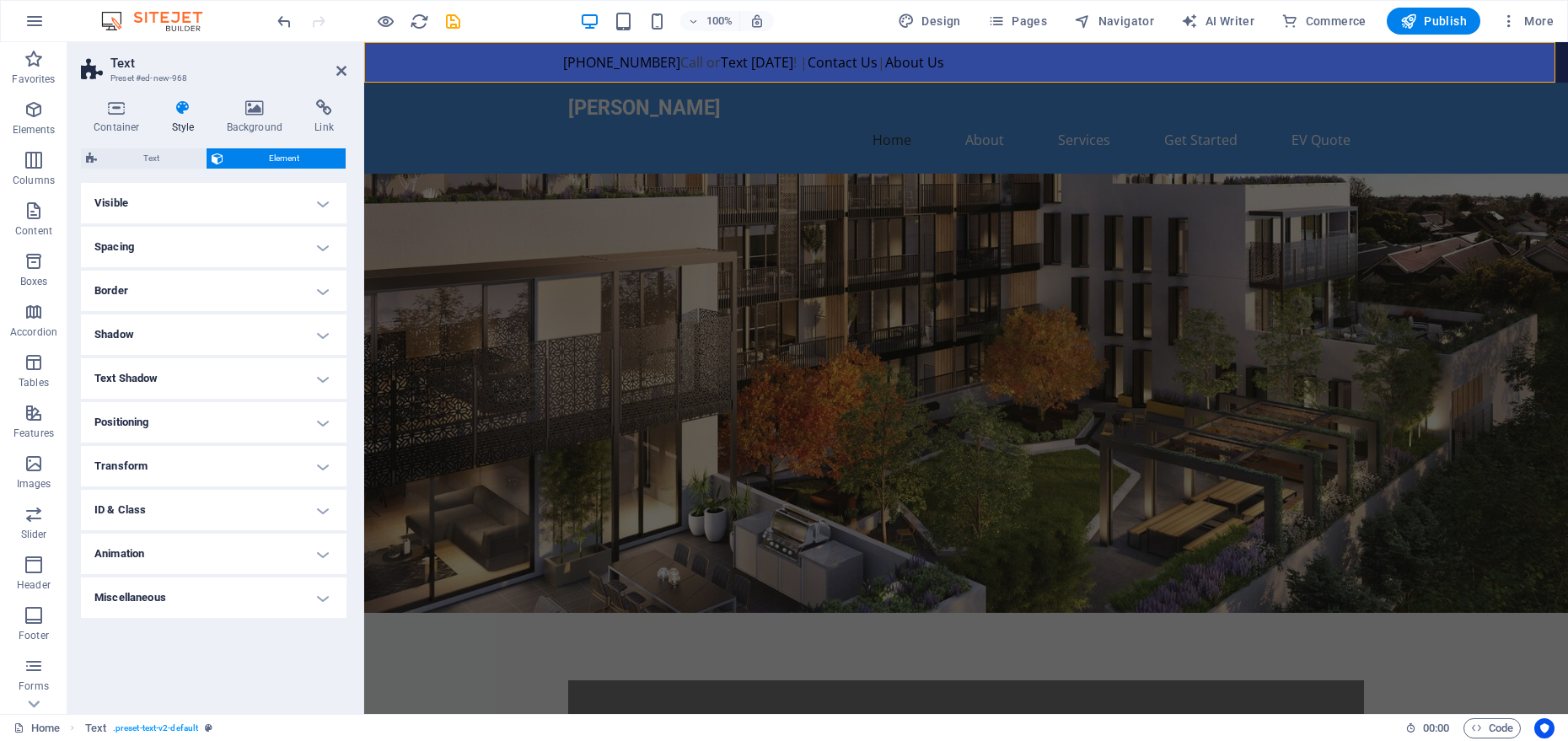
click at [158, 239] on h4 "Spacing" at bounding box center [213, 247] width 266 height 40
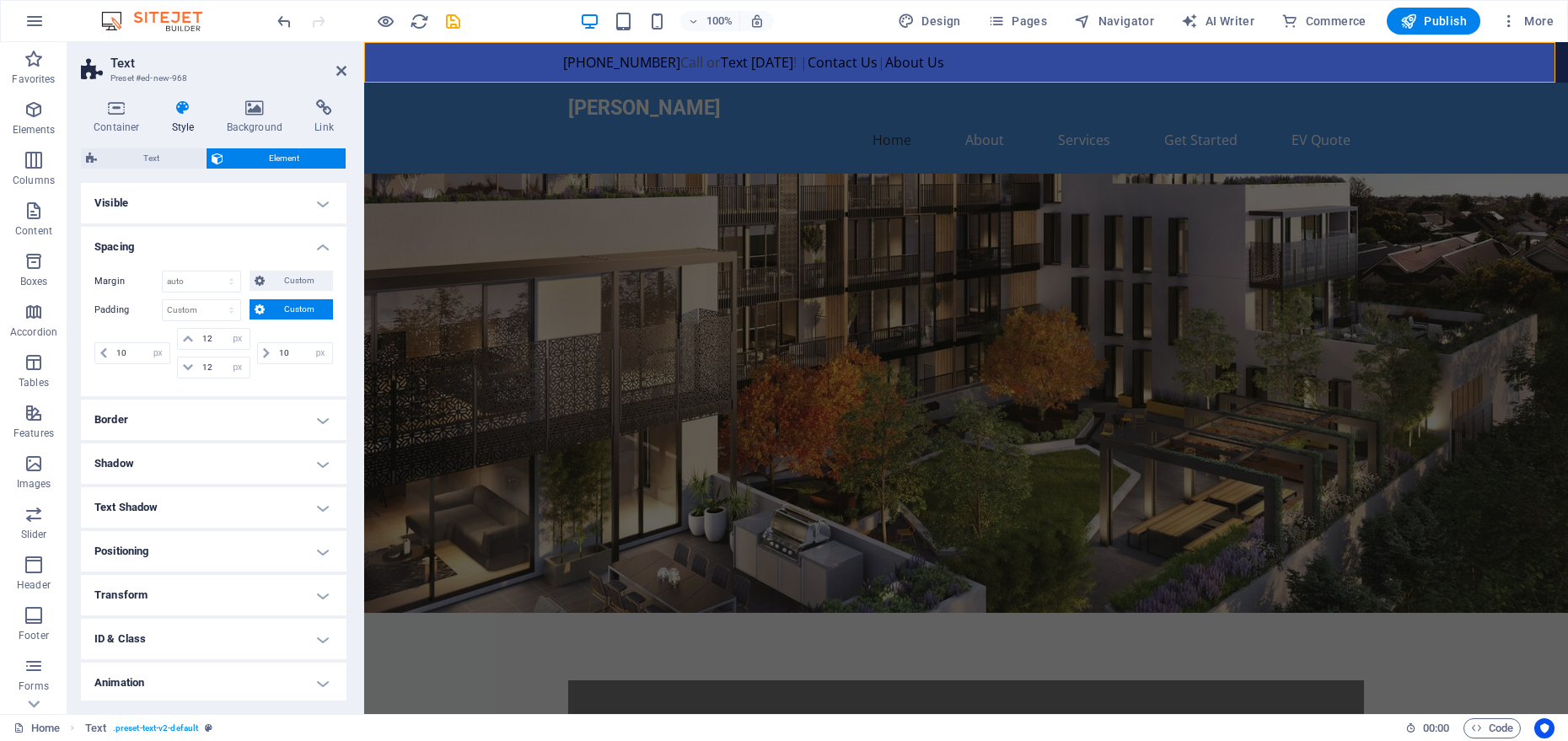
click at [158, 239] on h4 "Spacing" at bounding box center [213, 242] width 266 height 30
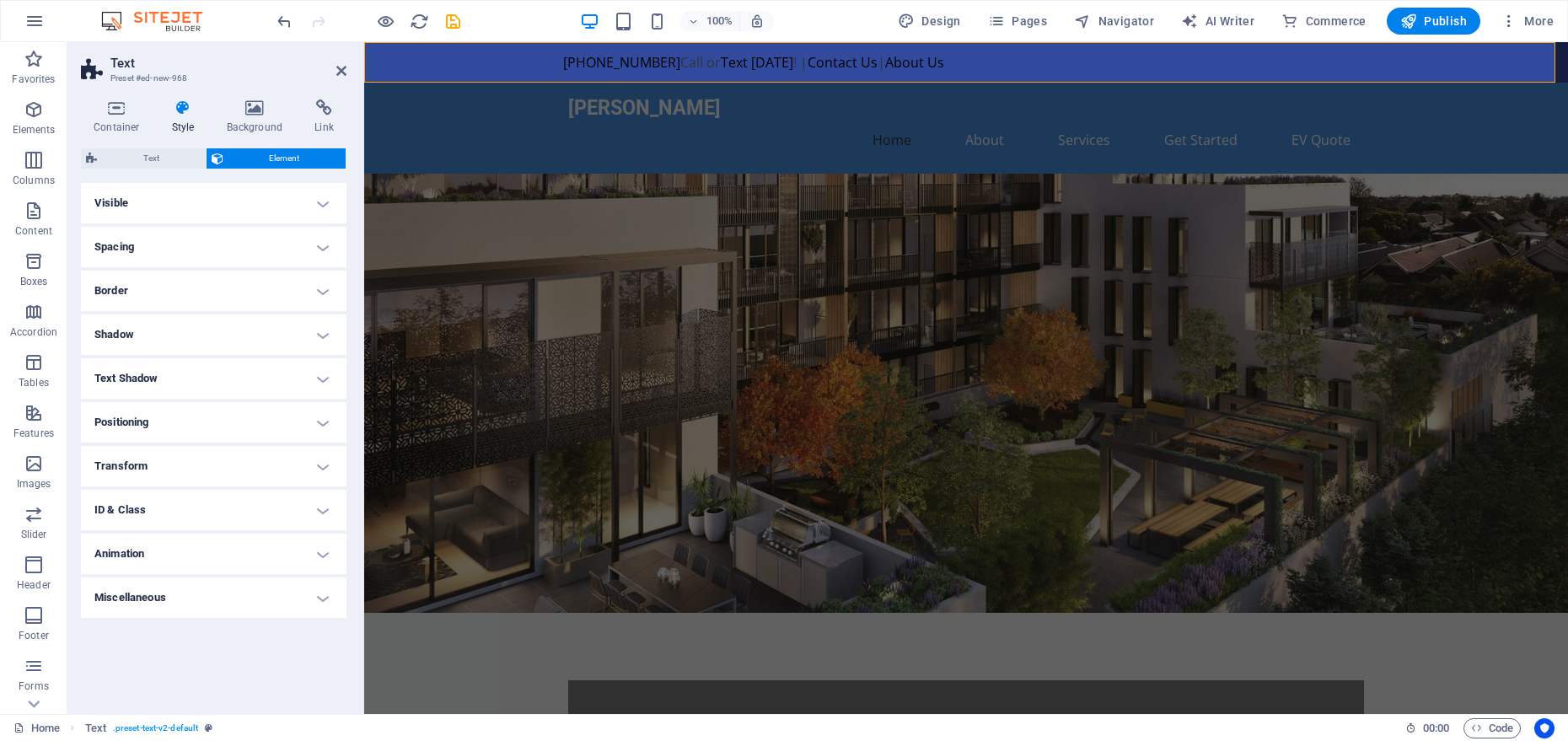
click at [158, 239] on h4 "Spacing" at bounding box center [213, 247] width 266 height 40
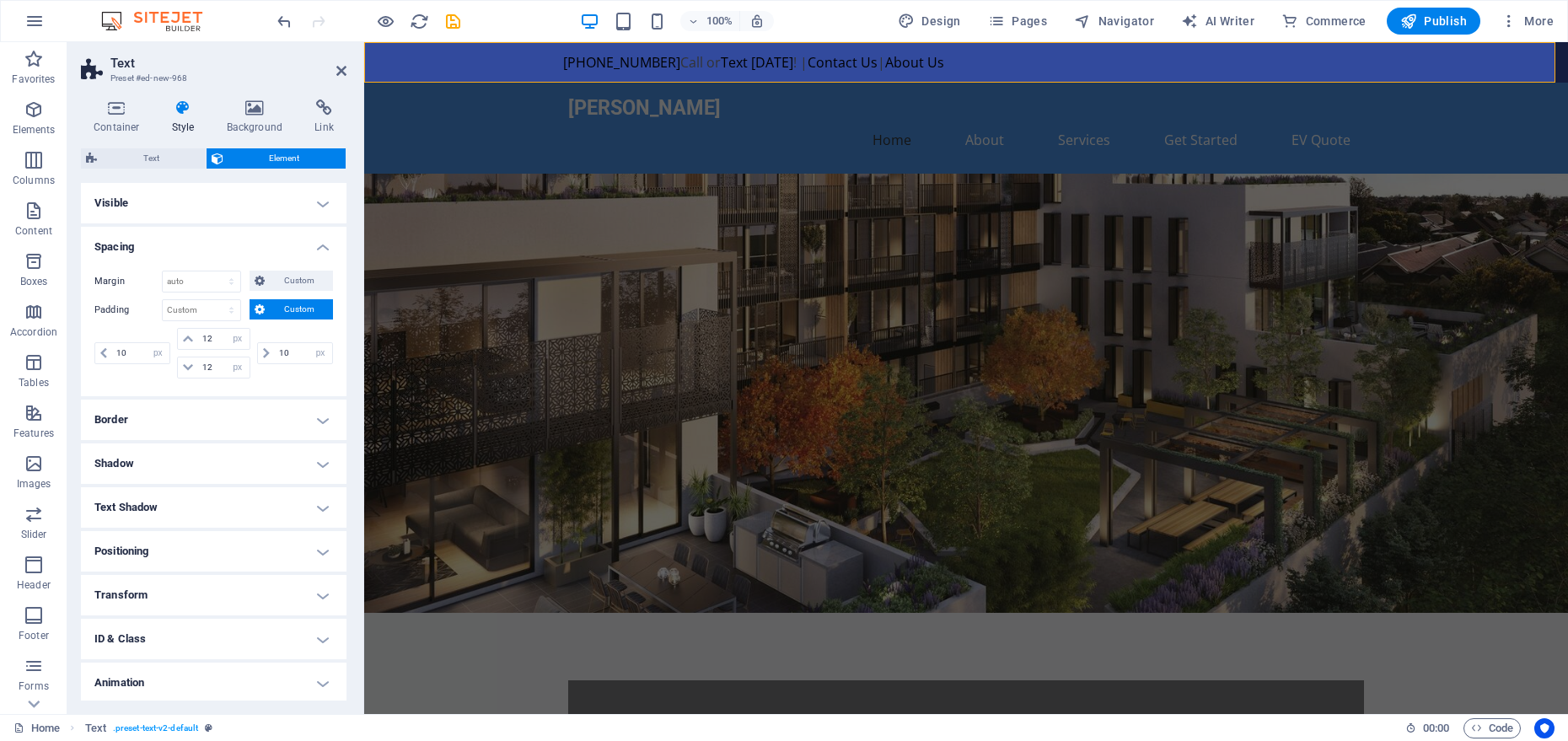
click at [310, 239] on h4 "Spacing" at bounding box center [213, 242] width 266 height 30
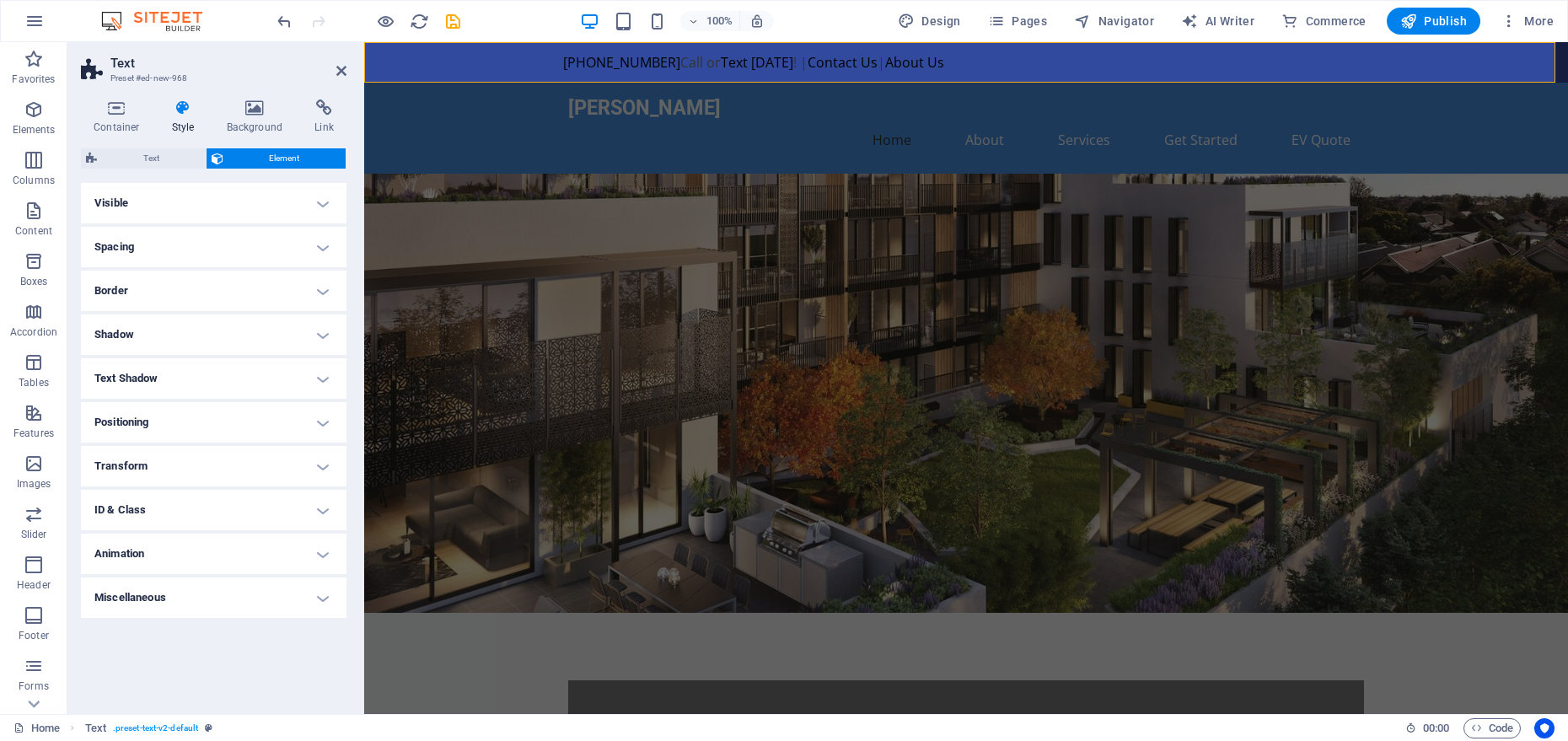
click at [291, 301] on h4 "Border" at bounding box center [213, 290] width 266 height 40
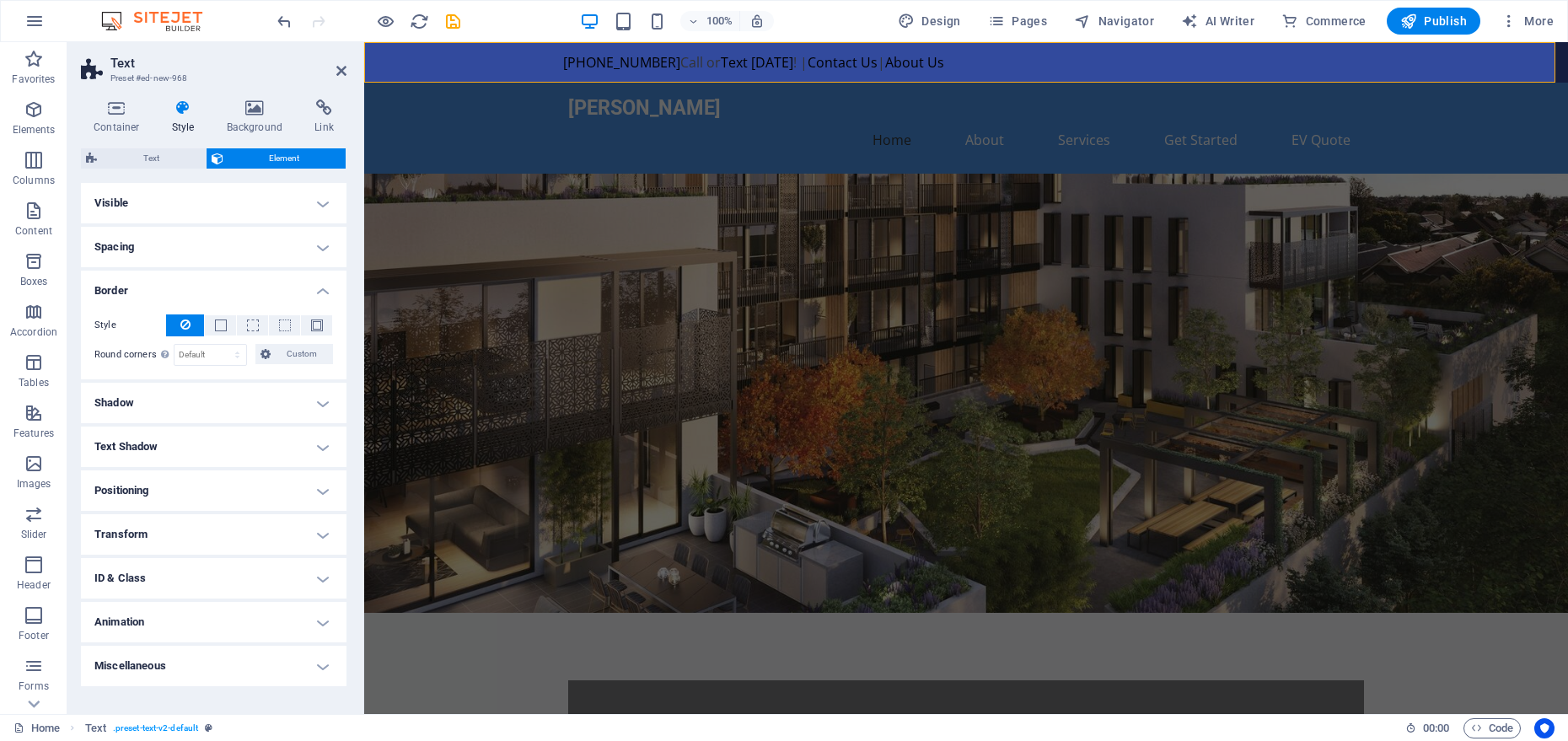
click at [291, 284] on h4 "Border" at bounding box center [213, 286] width 266 height 30
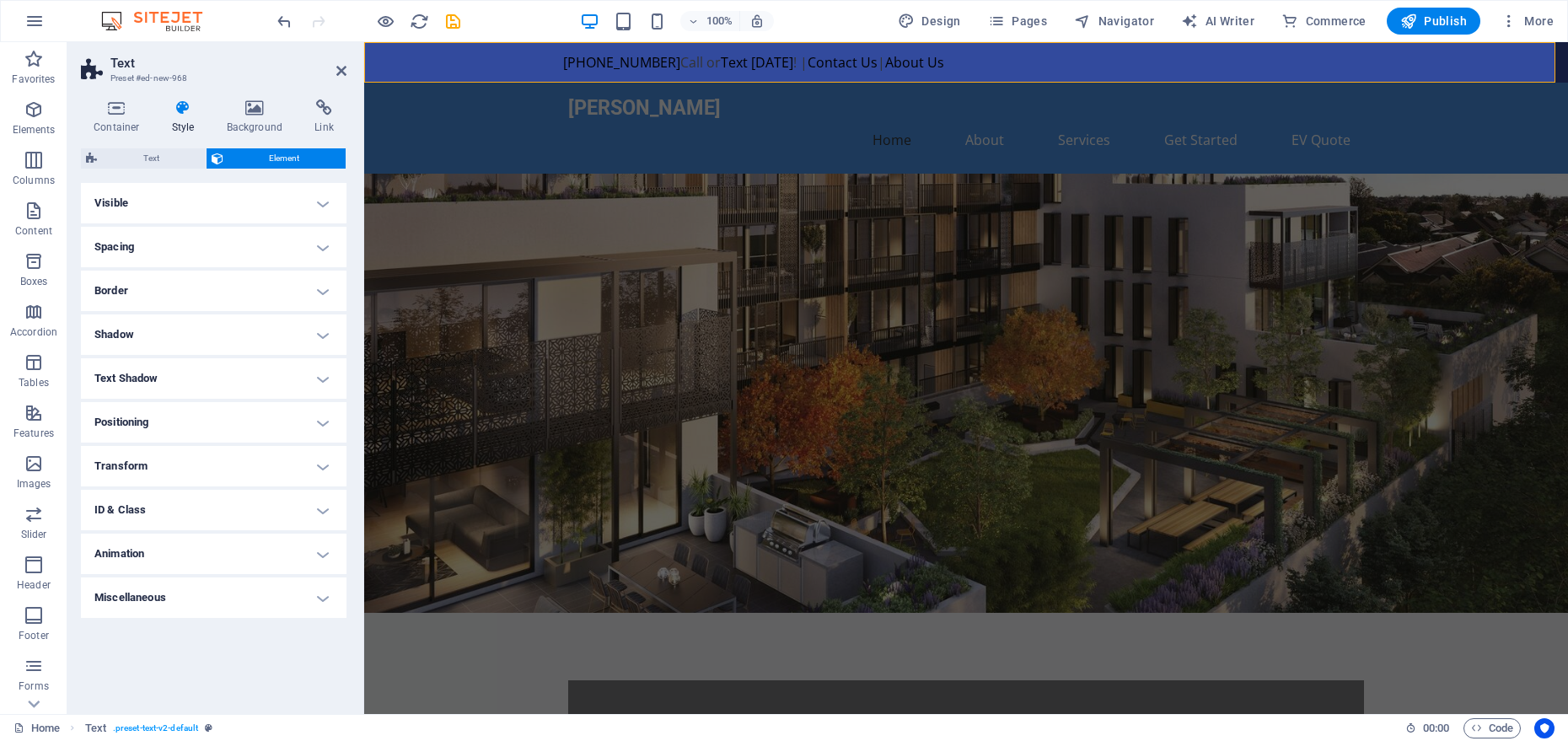
click at [282, 326] on h4 "Shadow" at bounding box center [213, 334] width 266 height 40
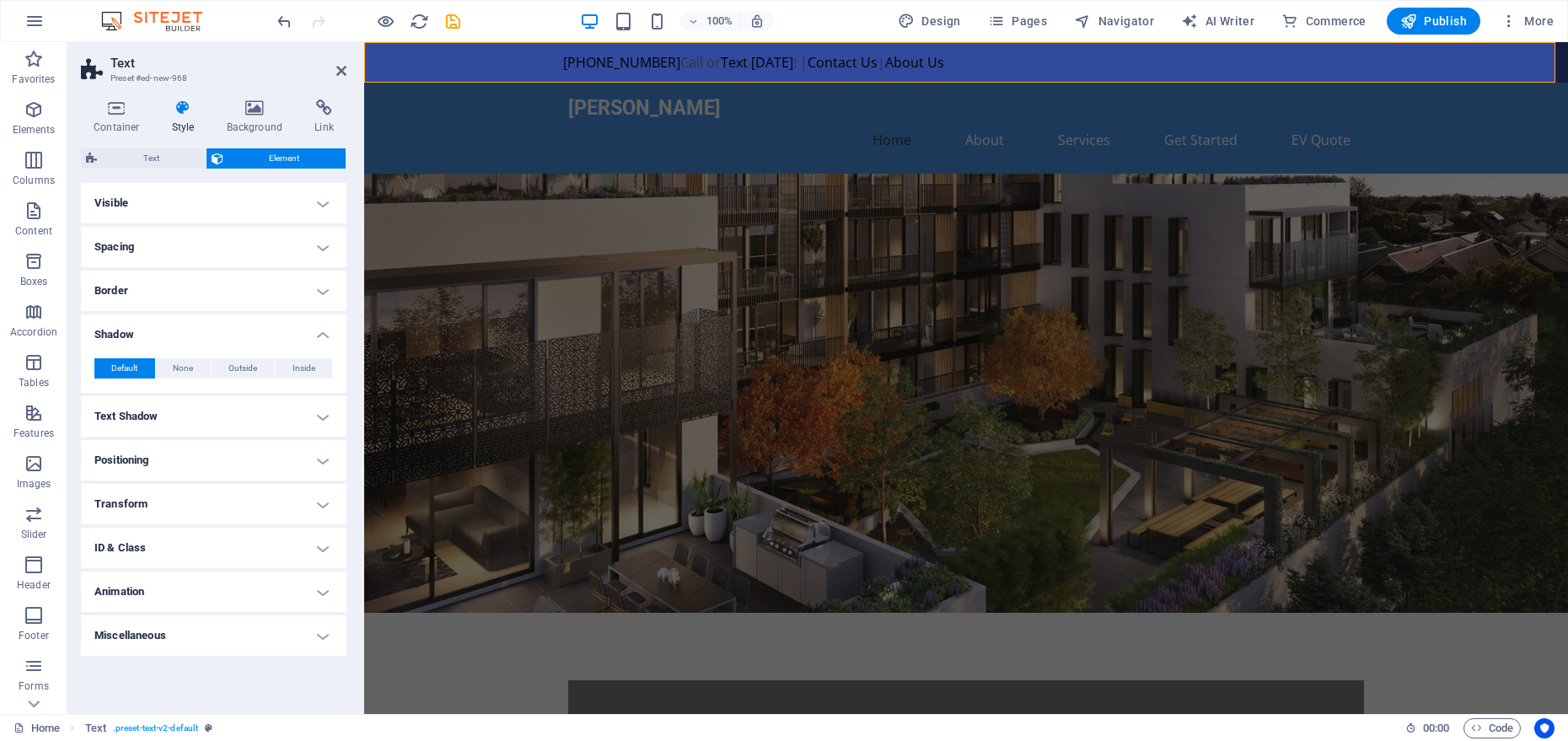
click at [282, 326] on h4 "Shadow" at bounding box center [213, 330] width 266 height 30
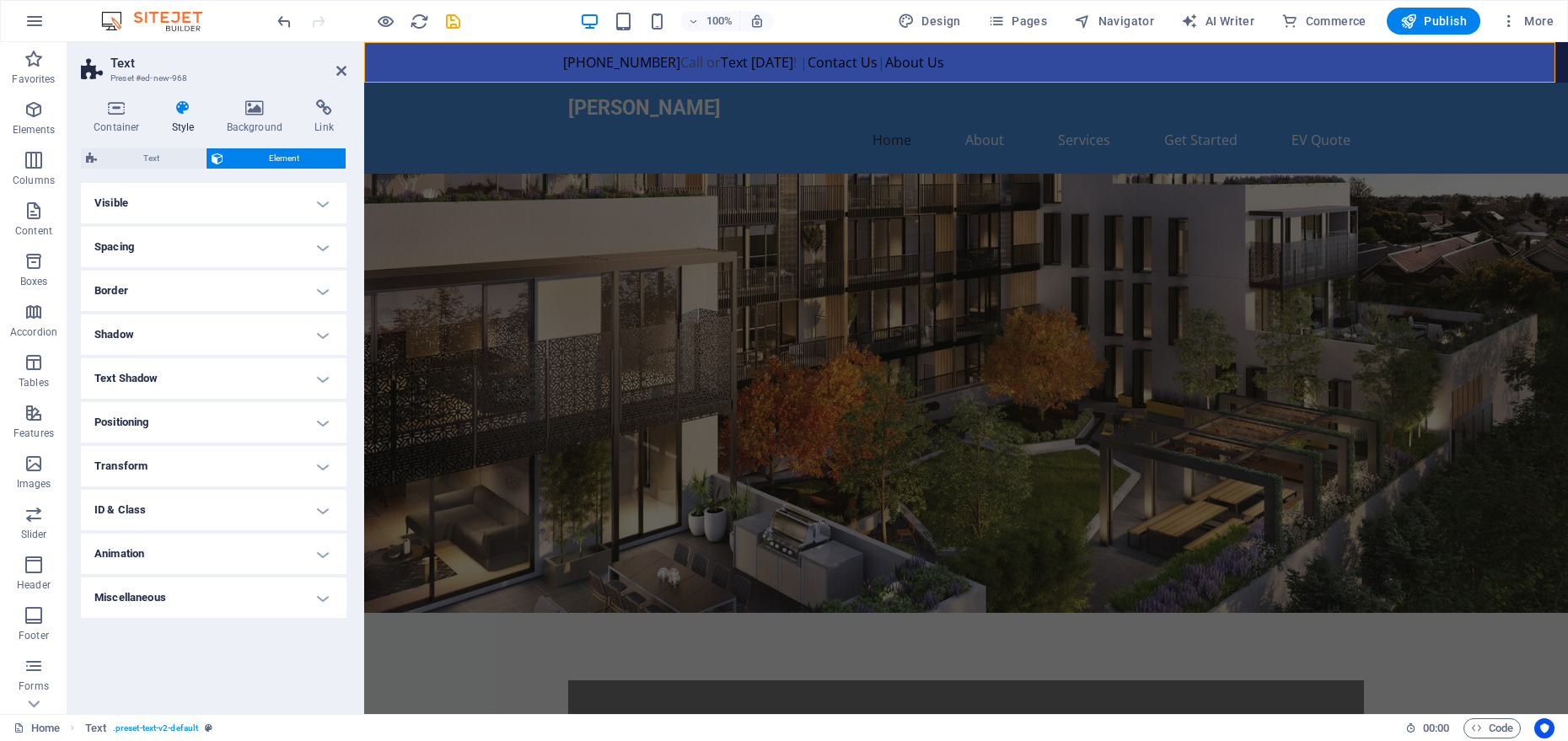
click at [325, 372] on h4 "Text Shadow" at bounding box center [213, 378] width 266 height 40
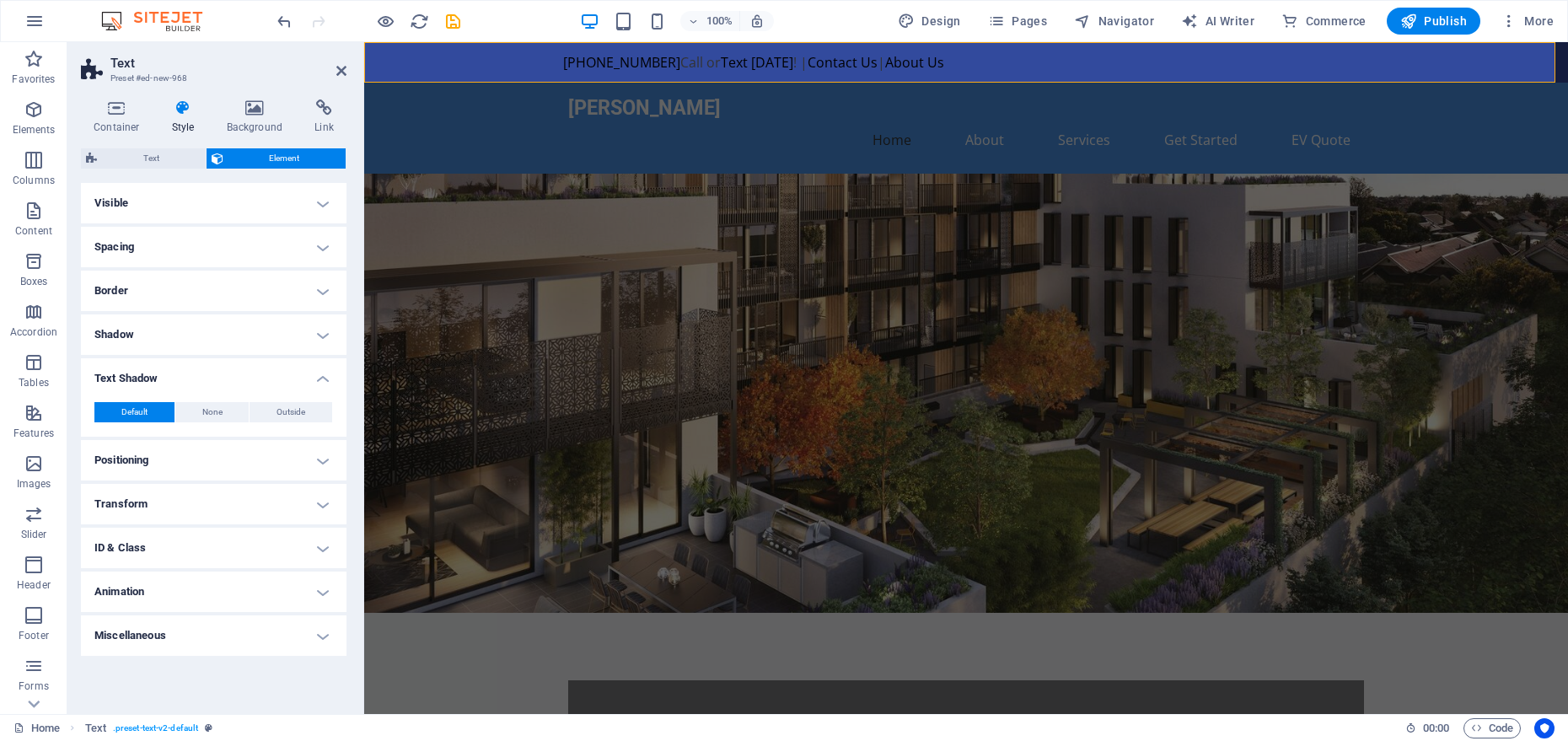
click at [325, 372] on h4 "Text Shadow" at bounding box center [213, 374] width 266 height 30
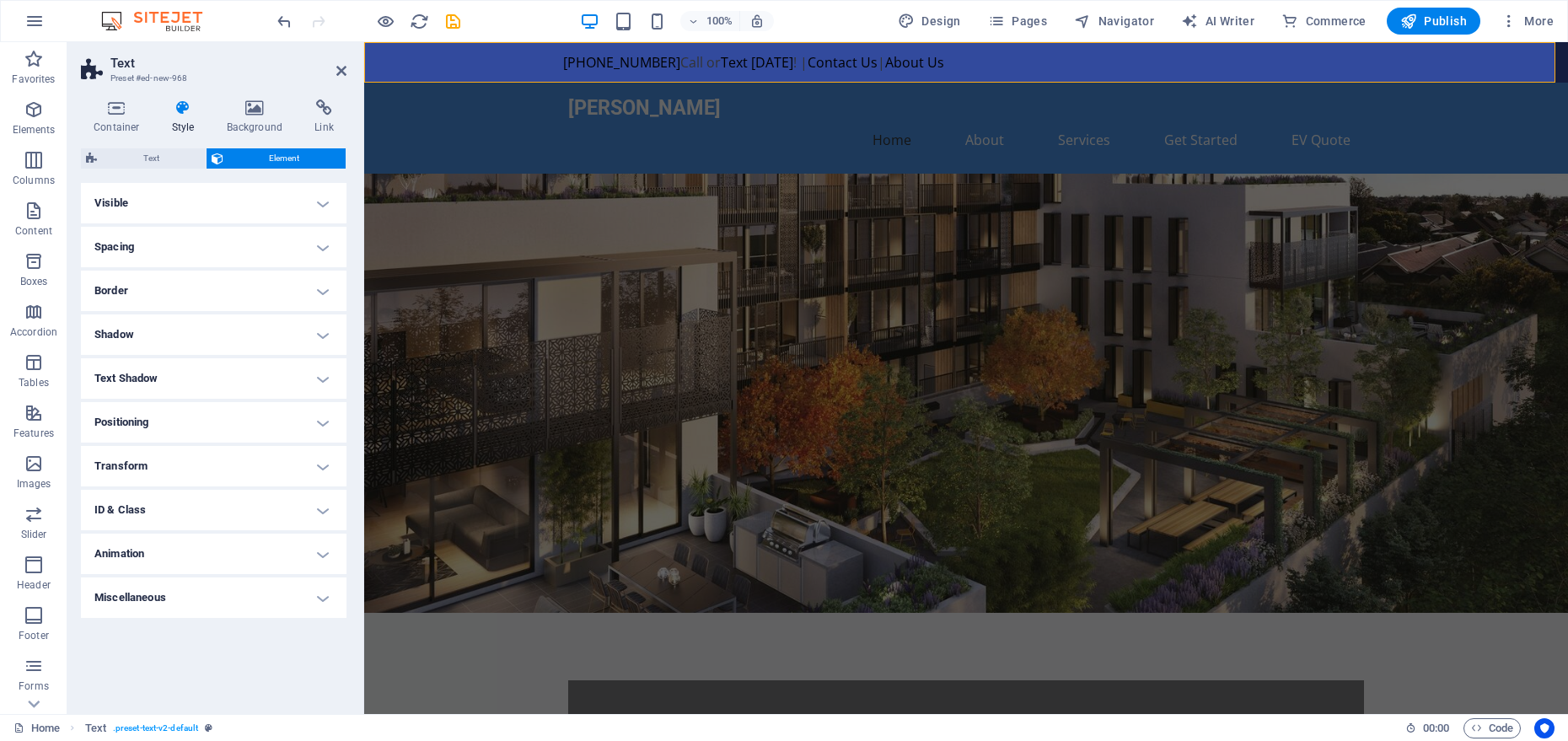
click at [318, 410] on h4 "Positioning" at bounding box center [213, 422] width 266 height 40
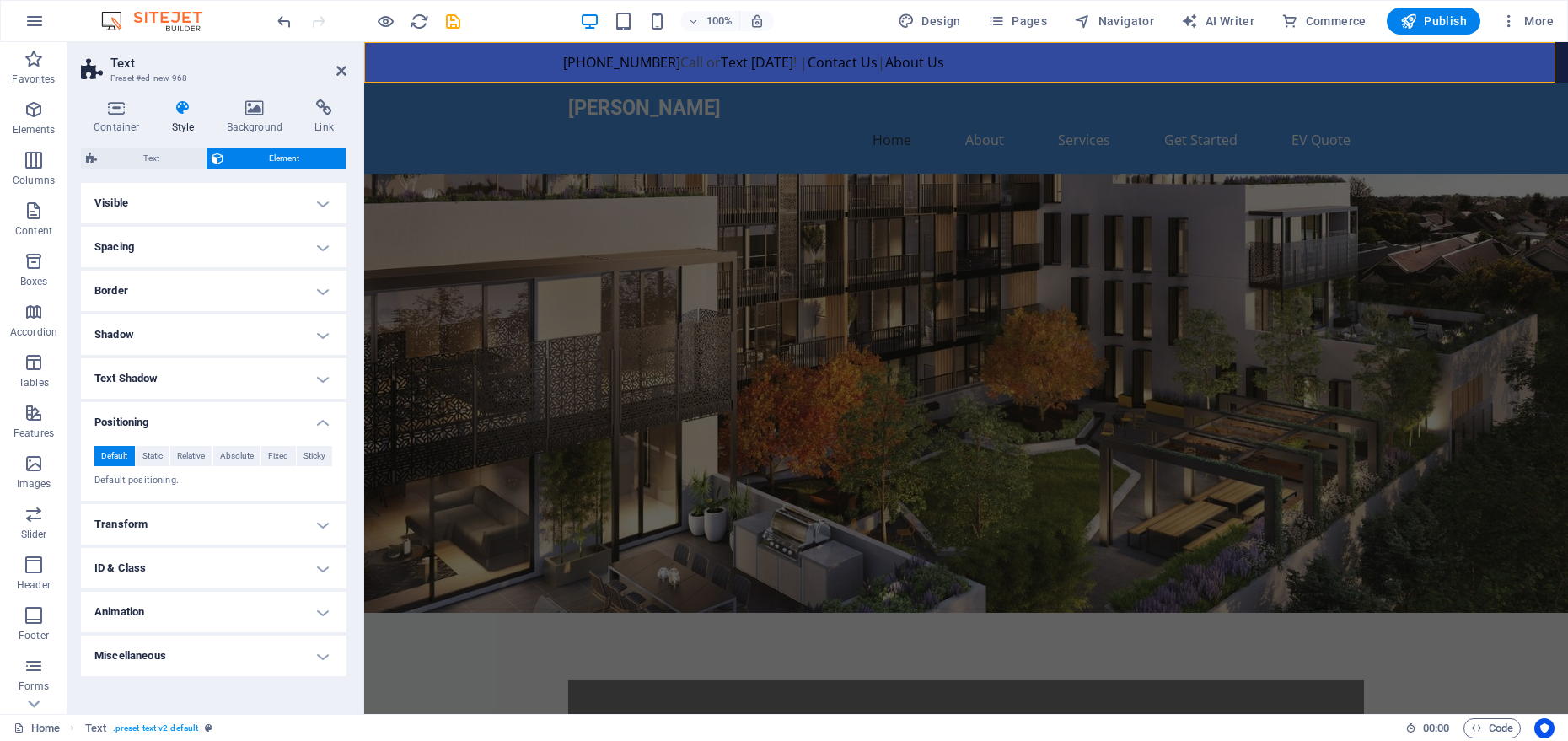
click at [318, 410] on h4 "Positioning" at bounding box center [213, 417] width 266 height 30
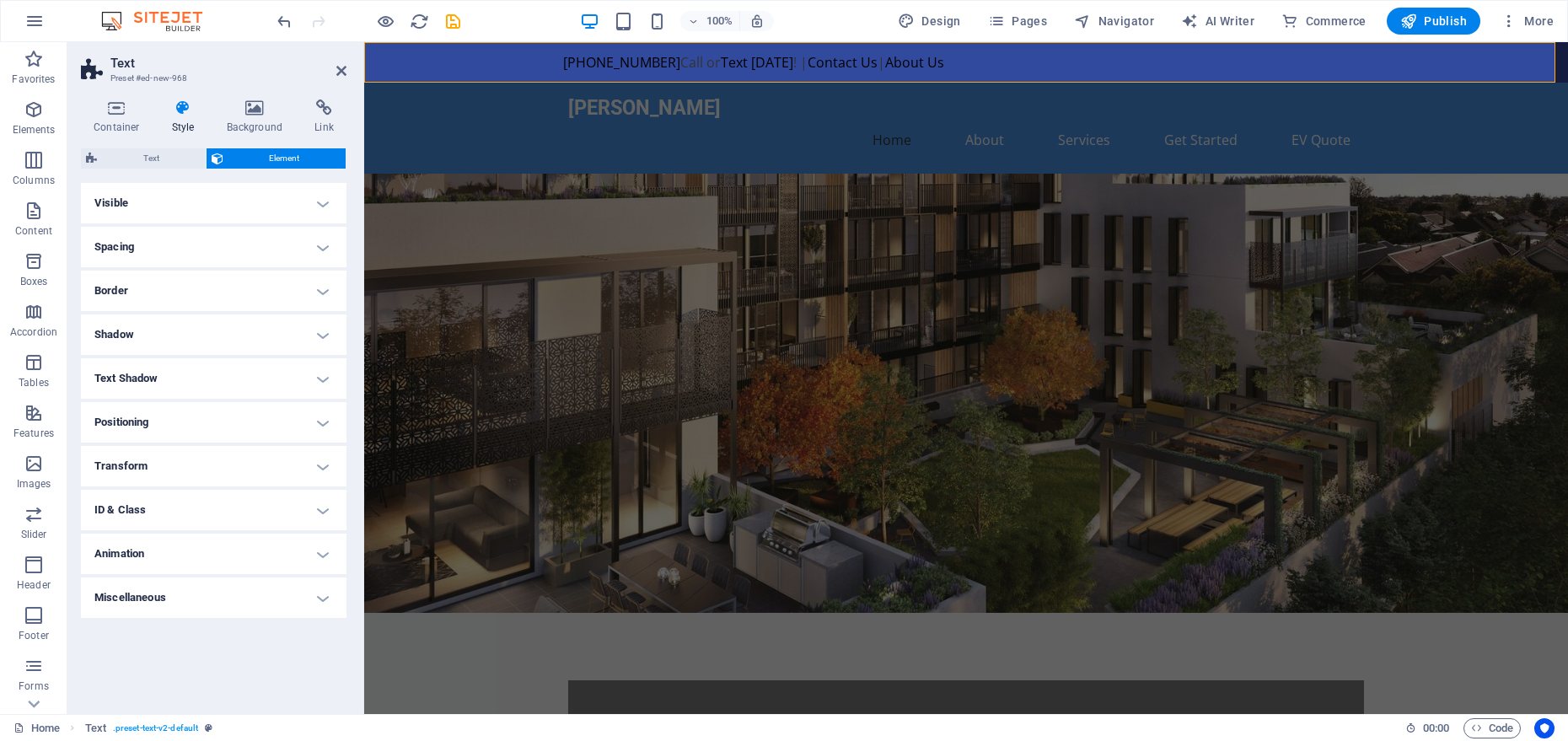
click at [319, 466] on h4 "Transform" at bounding box center [213, 466] width 266 height 40
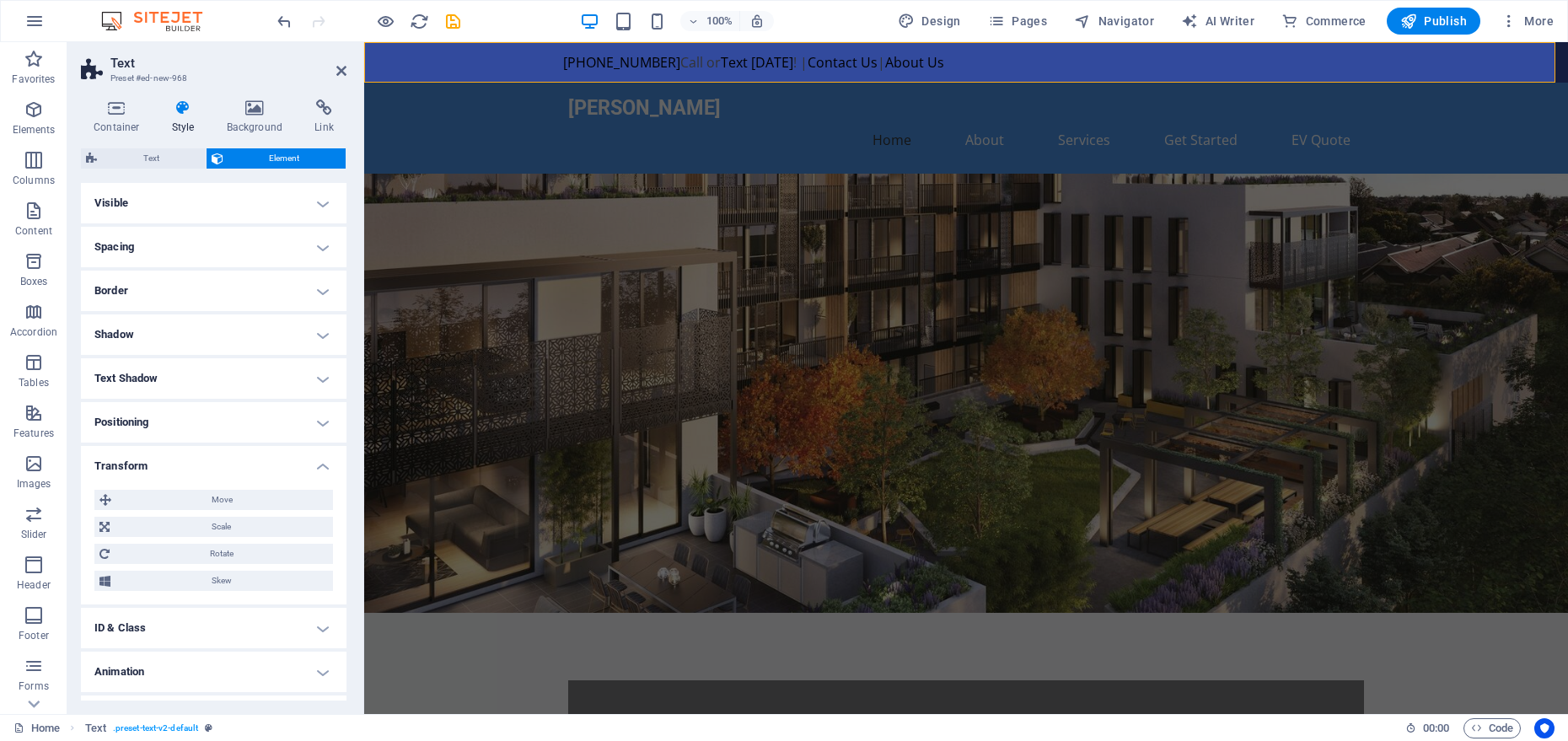
click at [319, 466] on h4 "Transform" at bounding box center [213, 461] width 266 height 30
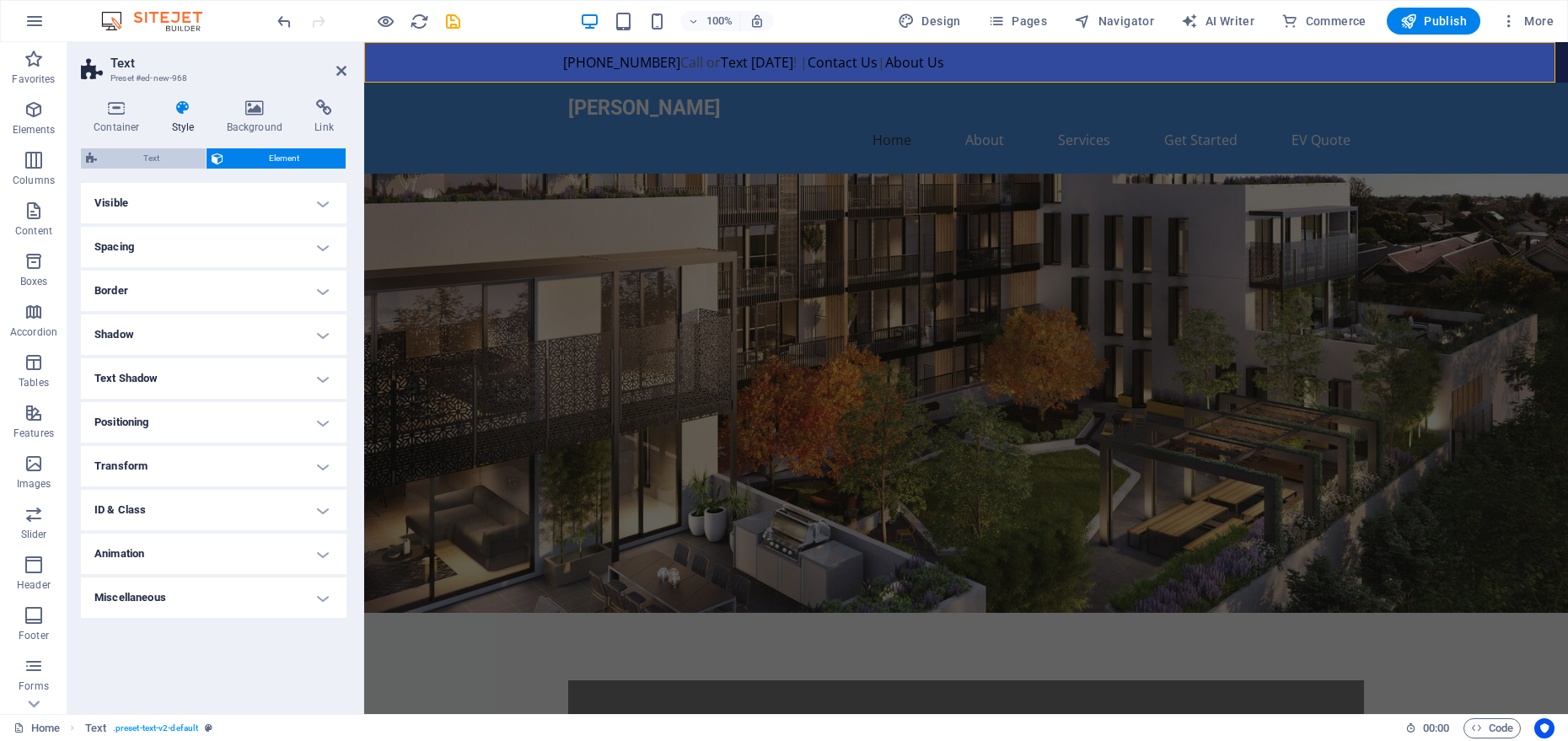
click at [170, 163] on span "Text" at bounding box center [151, 159] width 99 height 21
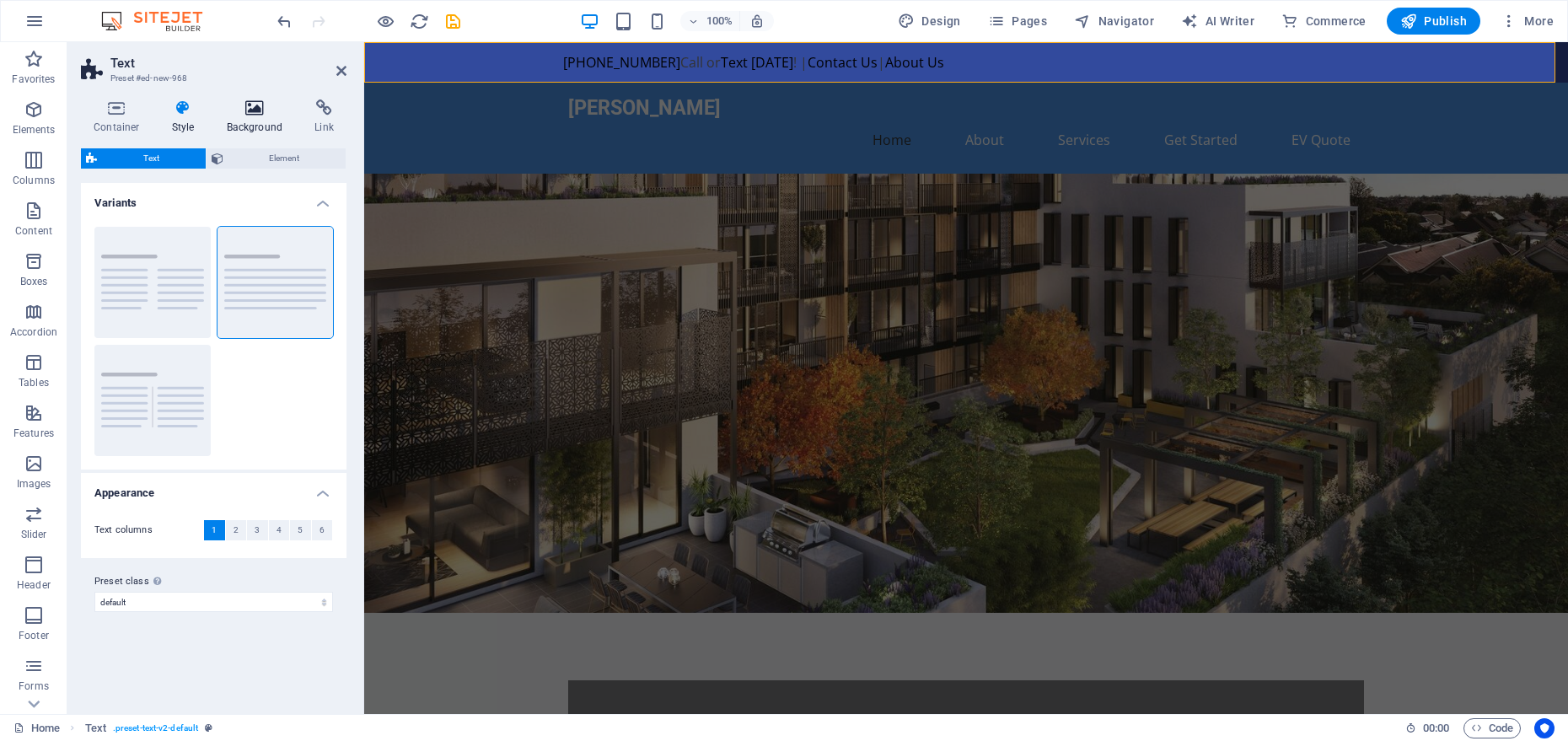
click at [247, 119] on h4 "Background" at bounding box center [258, 117] width 88 height 36
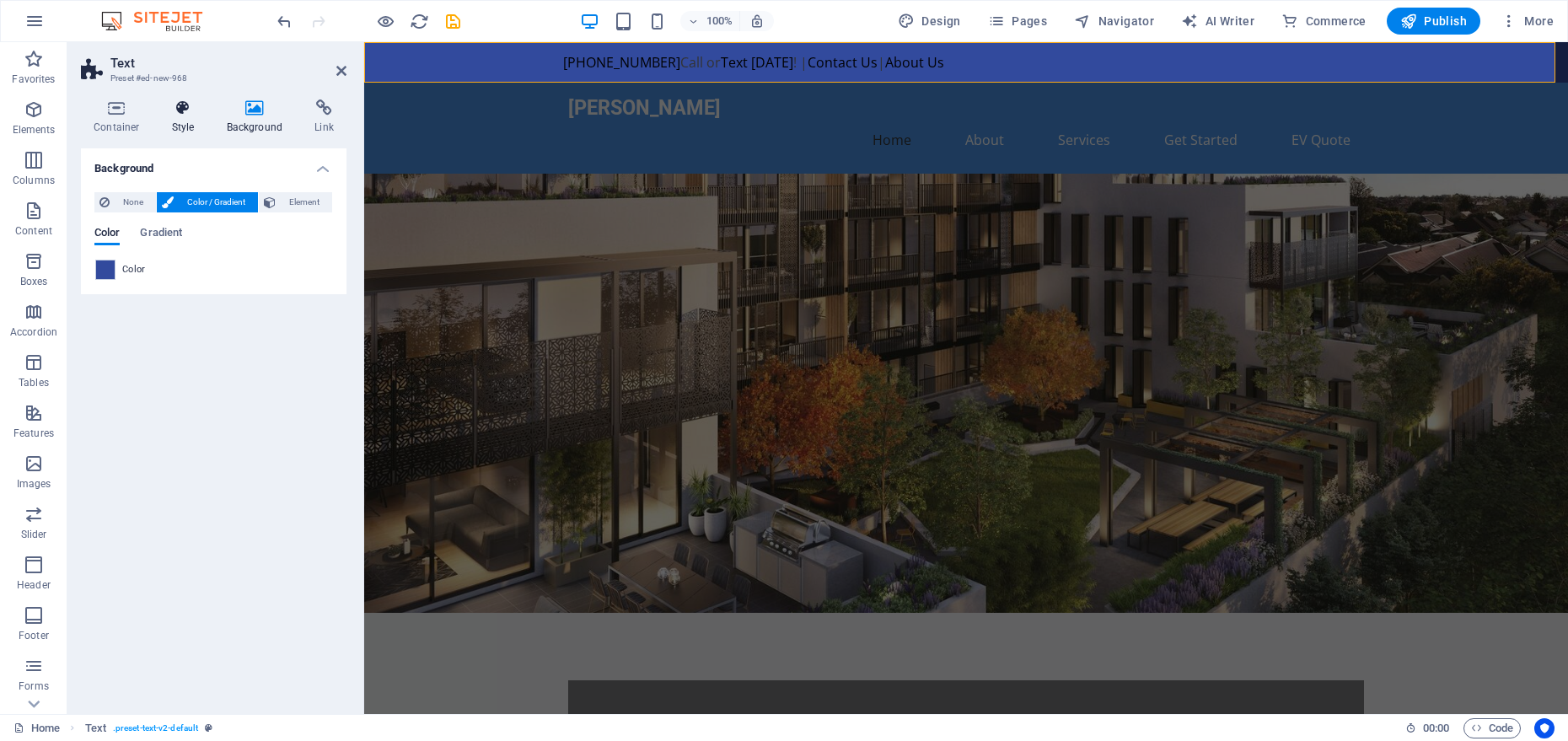
click at [160, 120] on h4 "Style" at bounding box center [187, 117] width 54 height 36
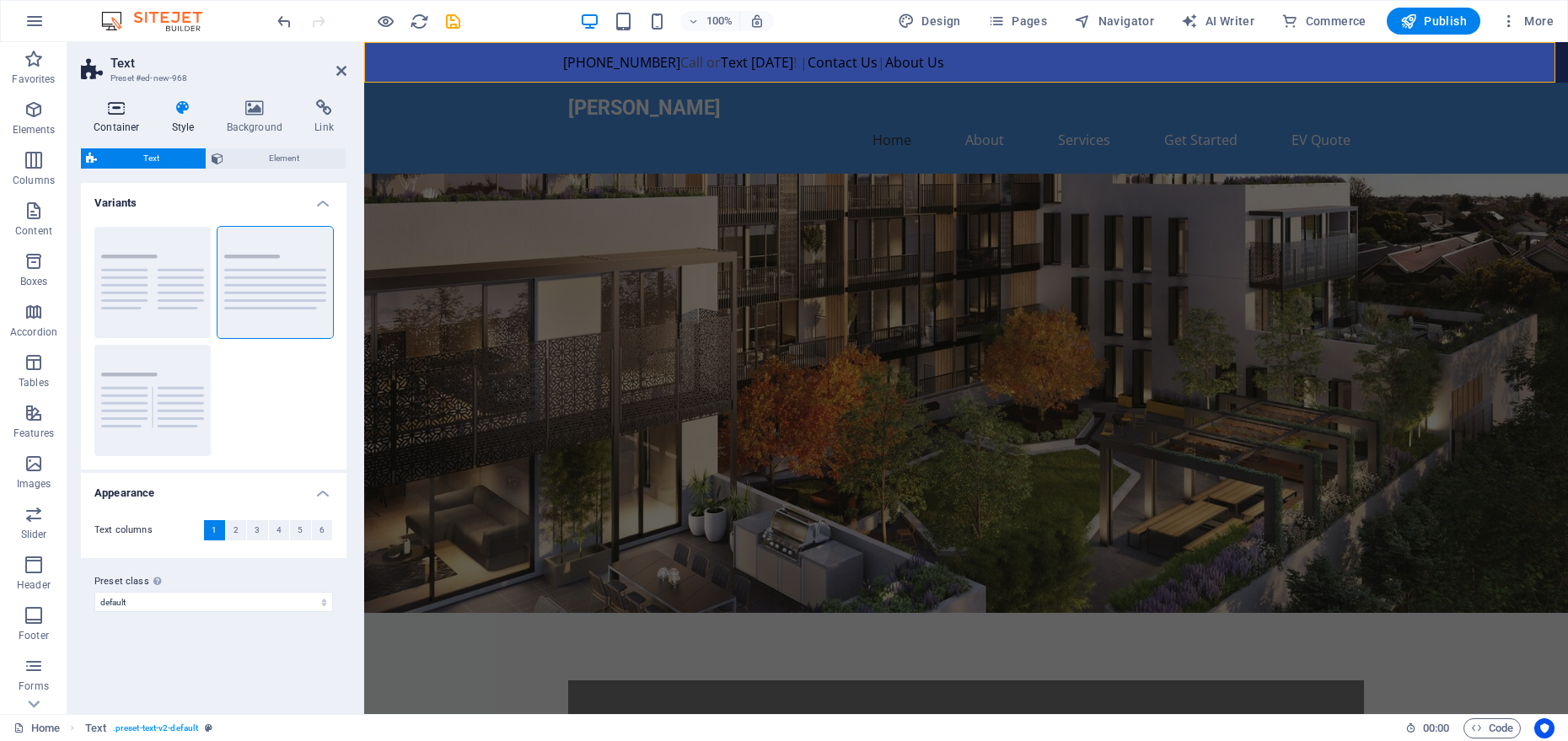
click at [112, 114] on icon at bounding box center [116, 108] width 71 height 17
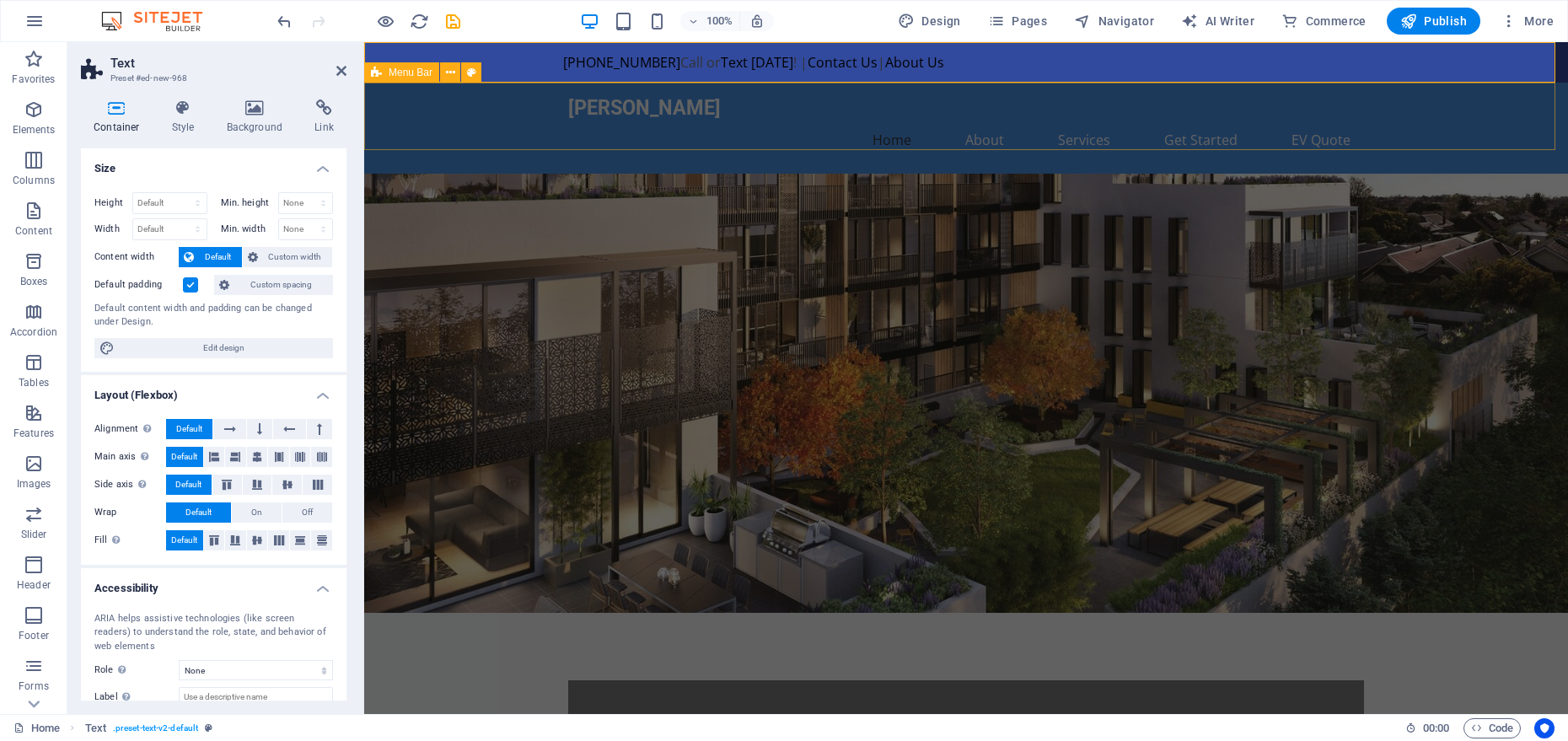
click at [684, 85] on div "Adrian Electricinc Home About Services Get Started EV Quote" at bounding box center [966, 128] width 1204 height 91
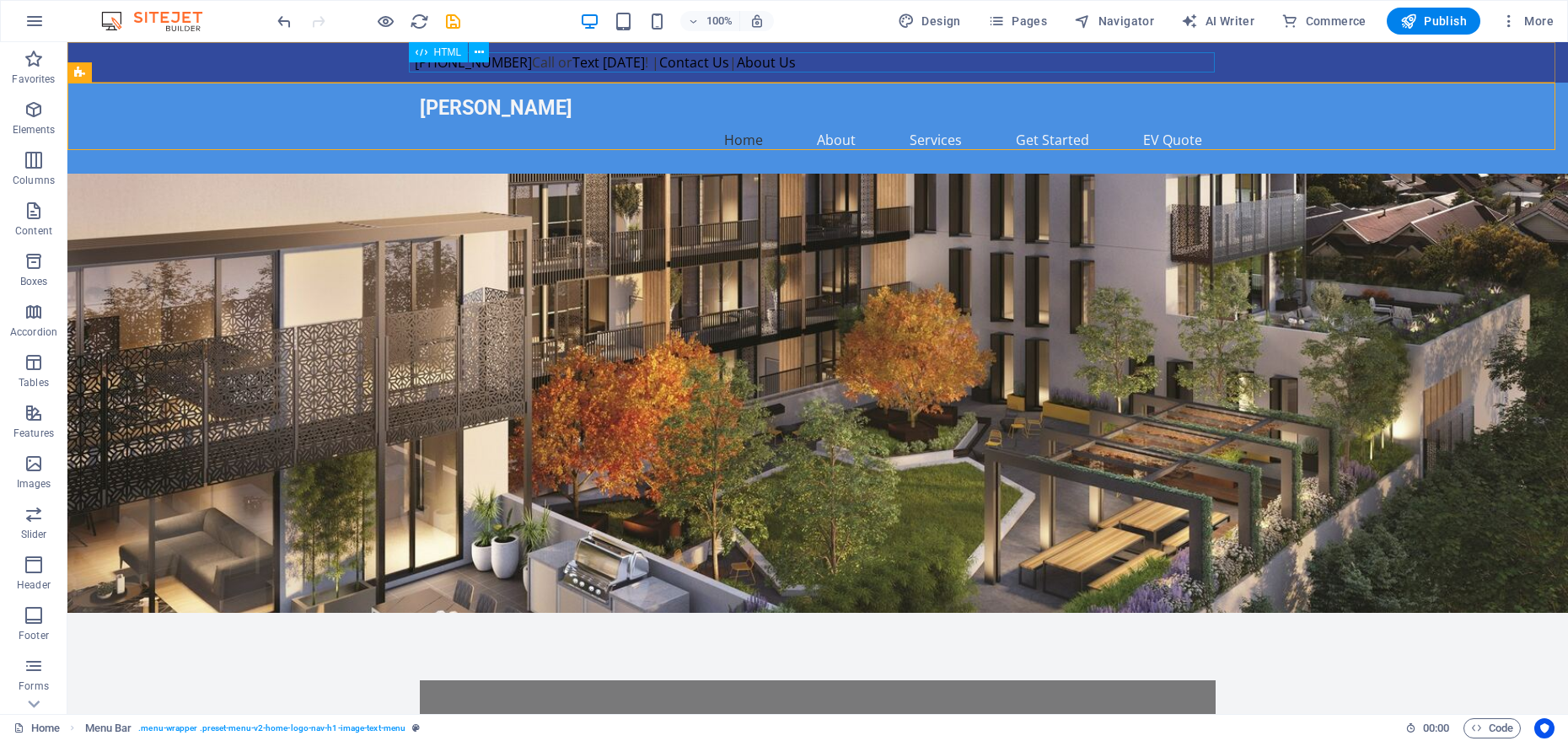
click at [729, 68] on div "[PHONE_NUMBER] Call or Text [DATE] ! | Contact Us | About Us" at bounding box center [818, 63] width 807 height 21
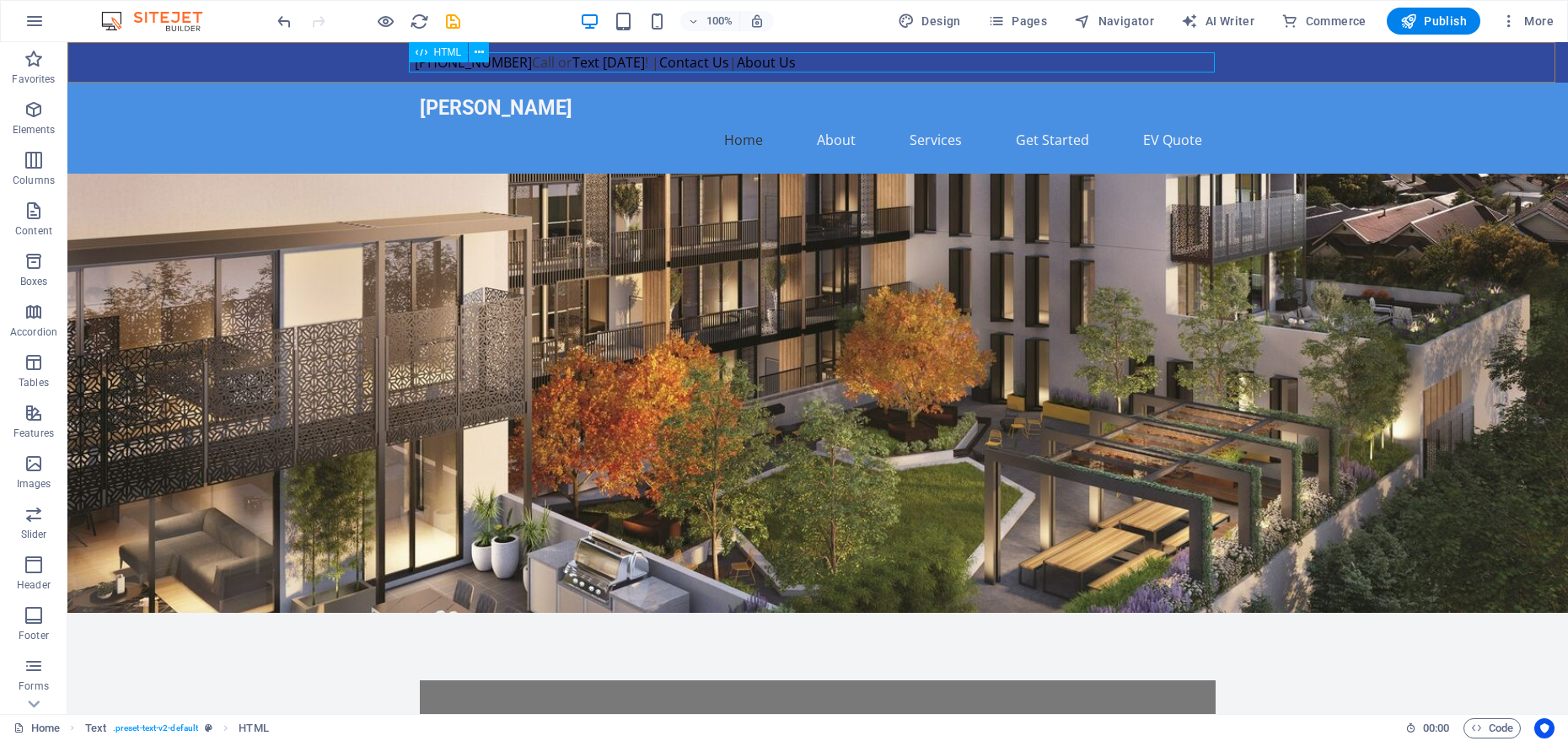
click at [420, 55] on icon at bounding box center [422, 53] width 12 height 21
click at [442, 54] on span "HTML" at bounding box center [449, 52] width 28 height 10
click at [475, 54] on icon at bounding box center [480, 53] width 9 height 18
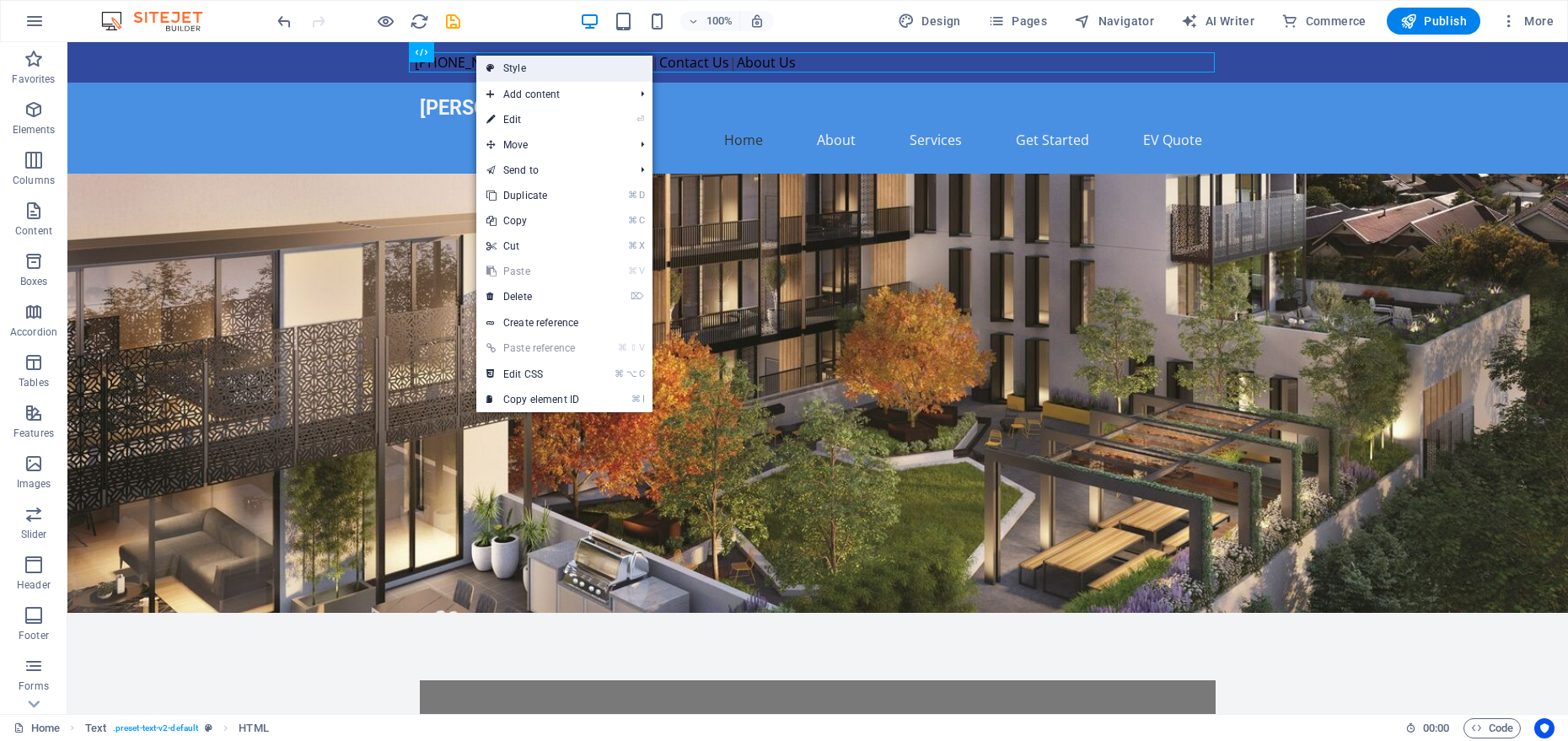
drag, startPoint x: 526, startPoint y: 62, endPoint x: 133, endPoint y: 23, distance: 394.9
click at [526, 62] on link "Style" at bounding box center [564, 68] width 177 height 25
select select "preset-text-v2-default"
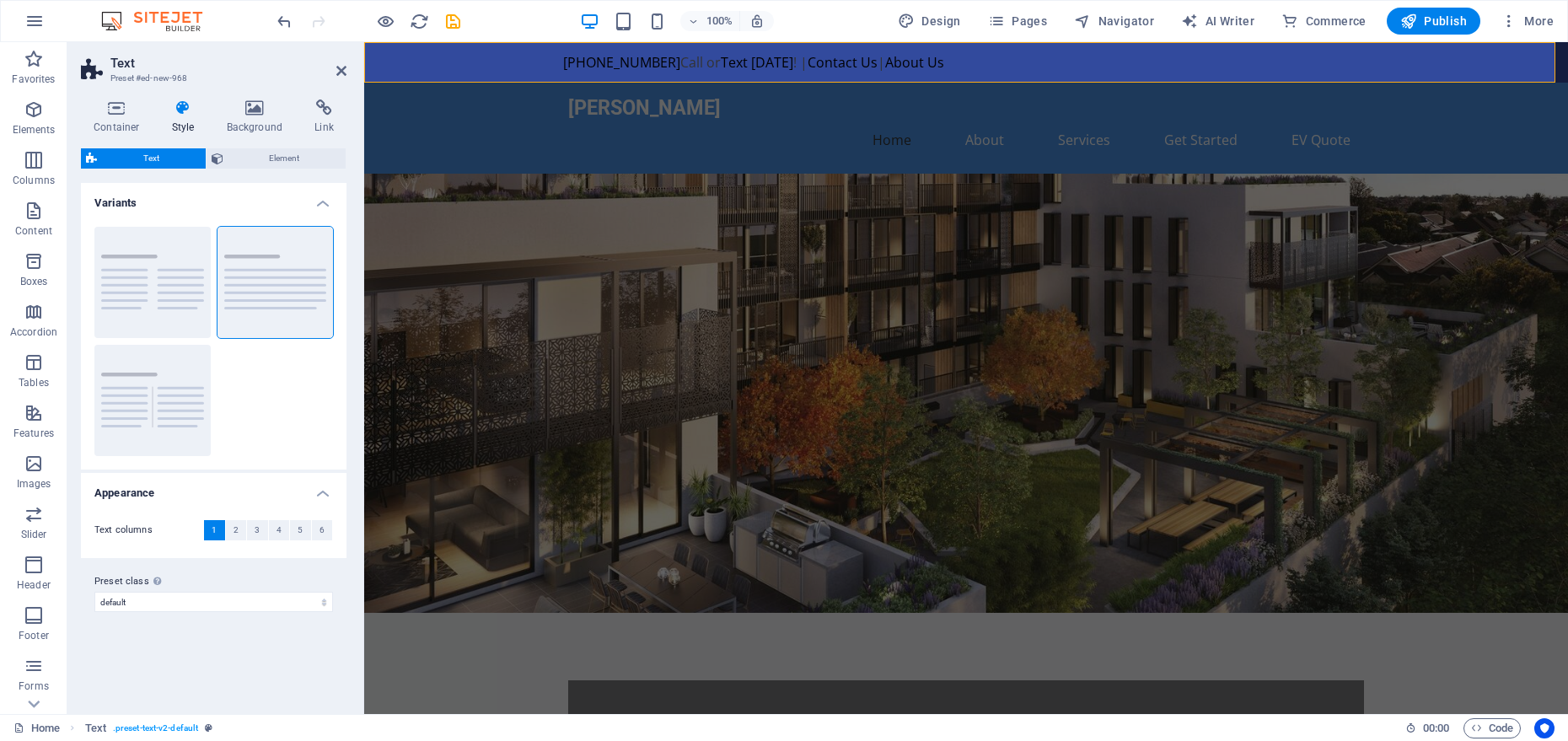
click at [335, 203] on h4 "Variants" at bounding box center [213, 198] width 266 height 30
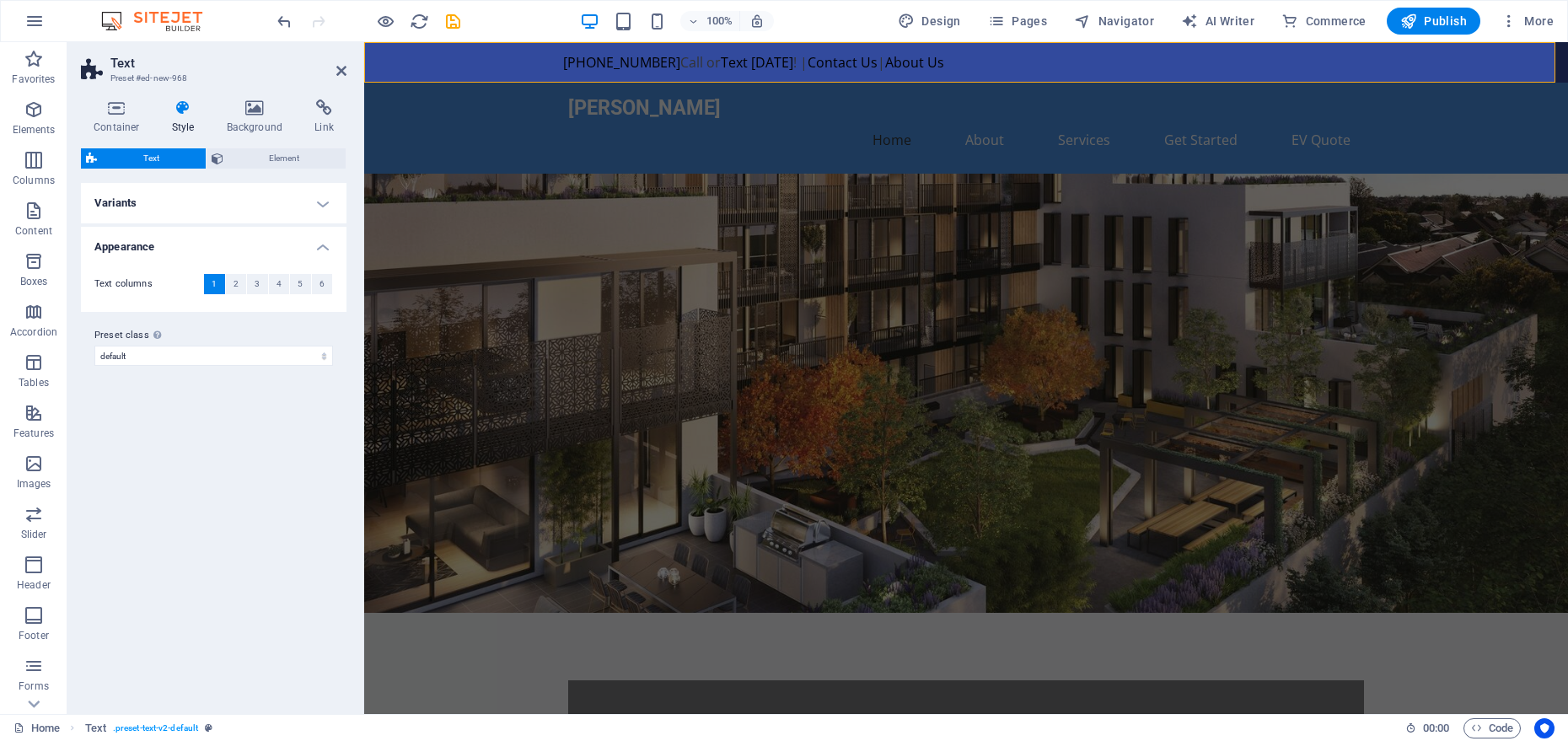
click at [235, 366] on div "Preset class Above chosen variant and settings affect all elements which carry …" at bounding box center [213, 346] width 266 height 68
click at [236, 362] on select "columns about-text default cta-1 cta-2 Add preset class" at bounding box center [214, 356] width 238 height 21
click at [133, 112] on icon at bounding box center [116, 108] width 71 height 17
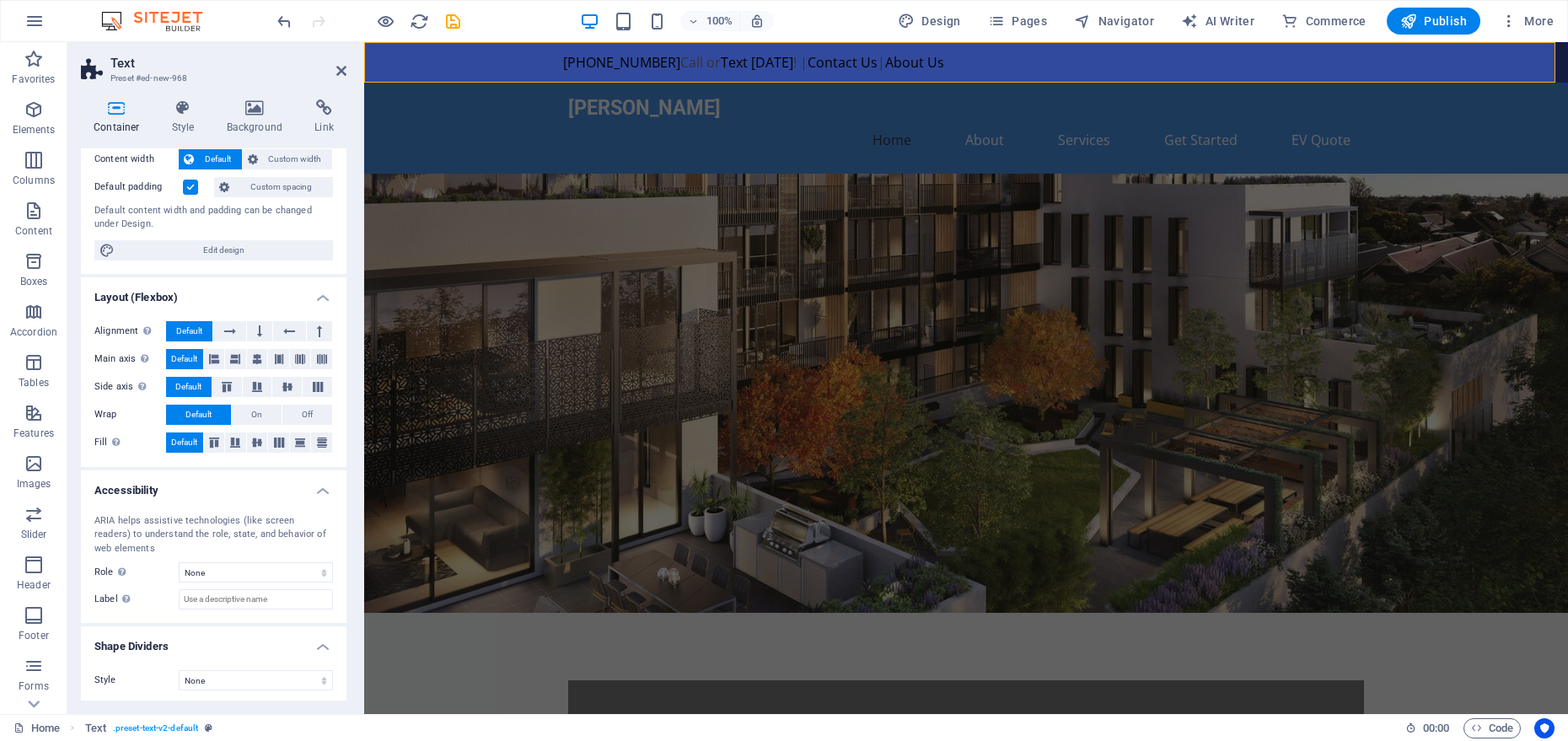
scroll to position [101, 0]
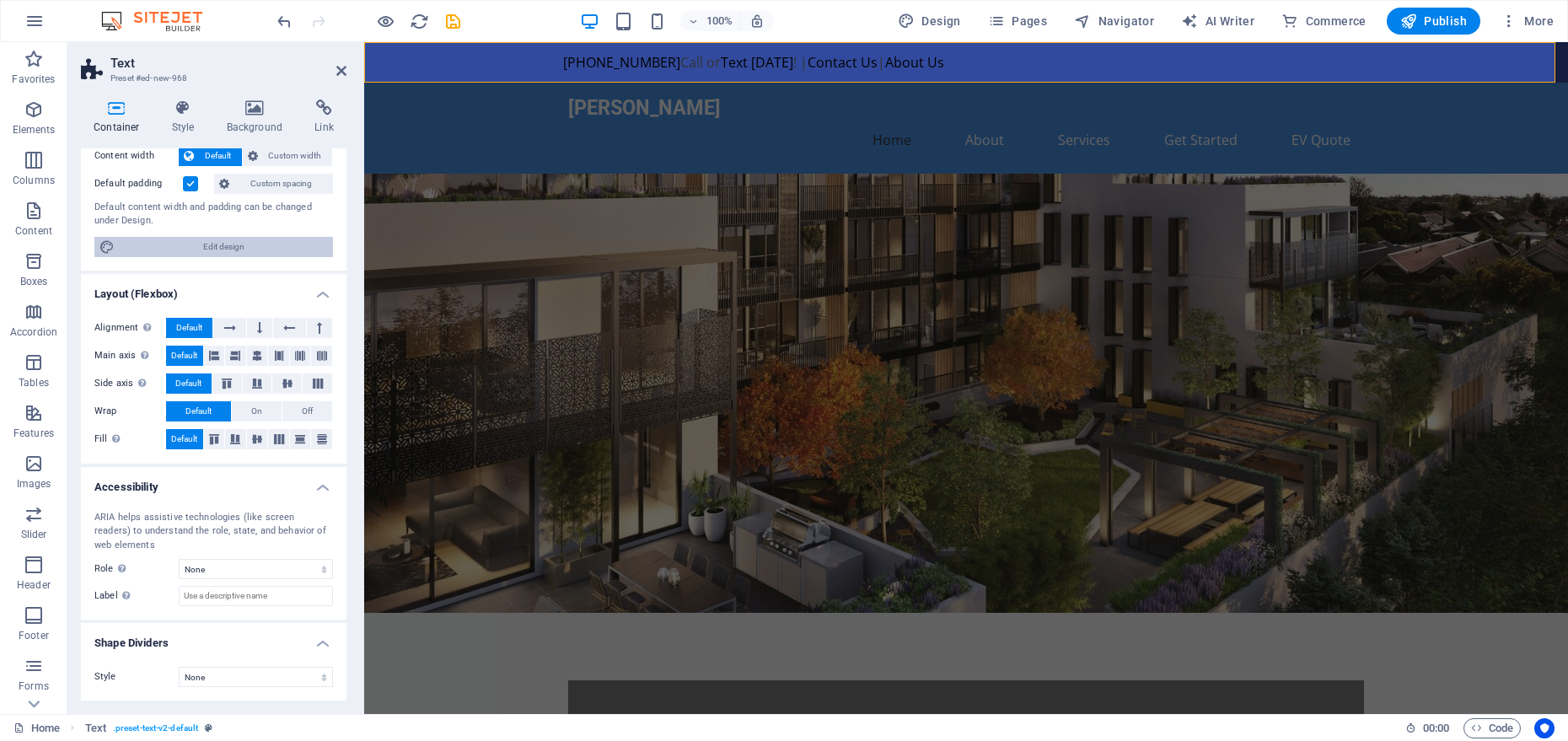
click at [176, 247] on span "Edit design" at bounding box center [224, 247] width 208 height 21
select select "px"
select select "200"
select select "px"
select select "rem"
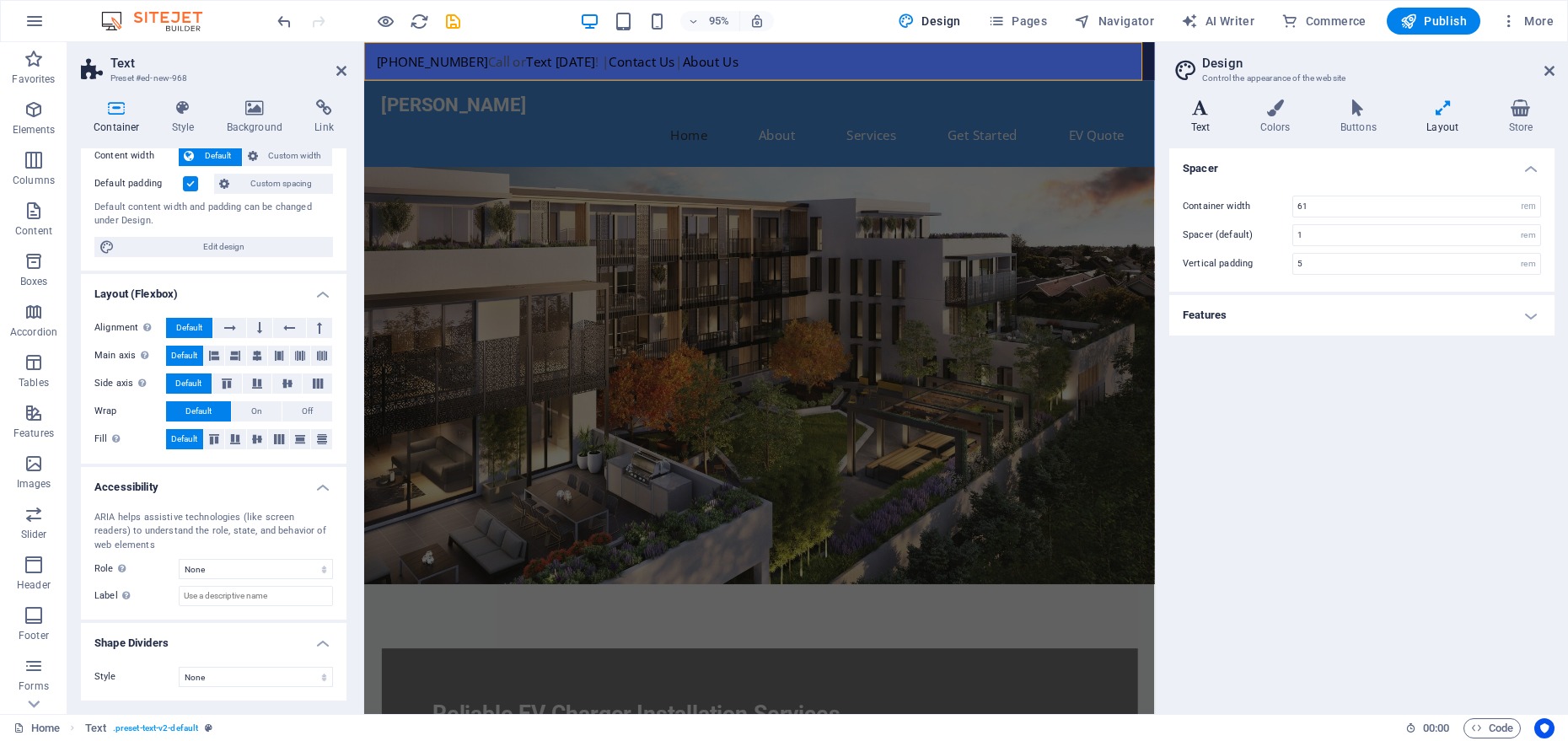
click at [1218, 118] on h4 "Text" at bounding box center [1205, 117] width 69 height 36
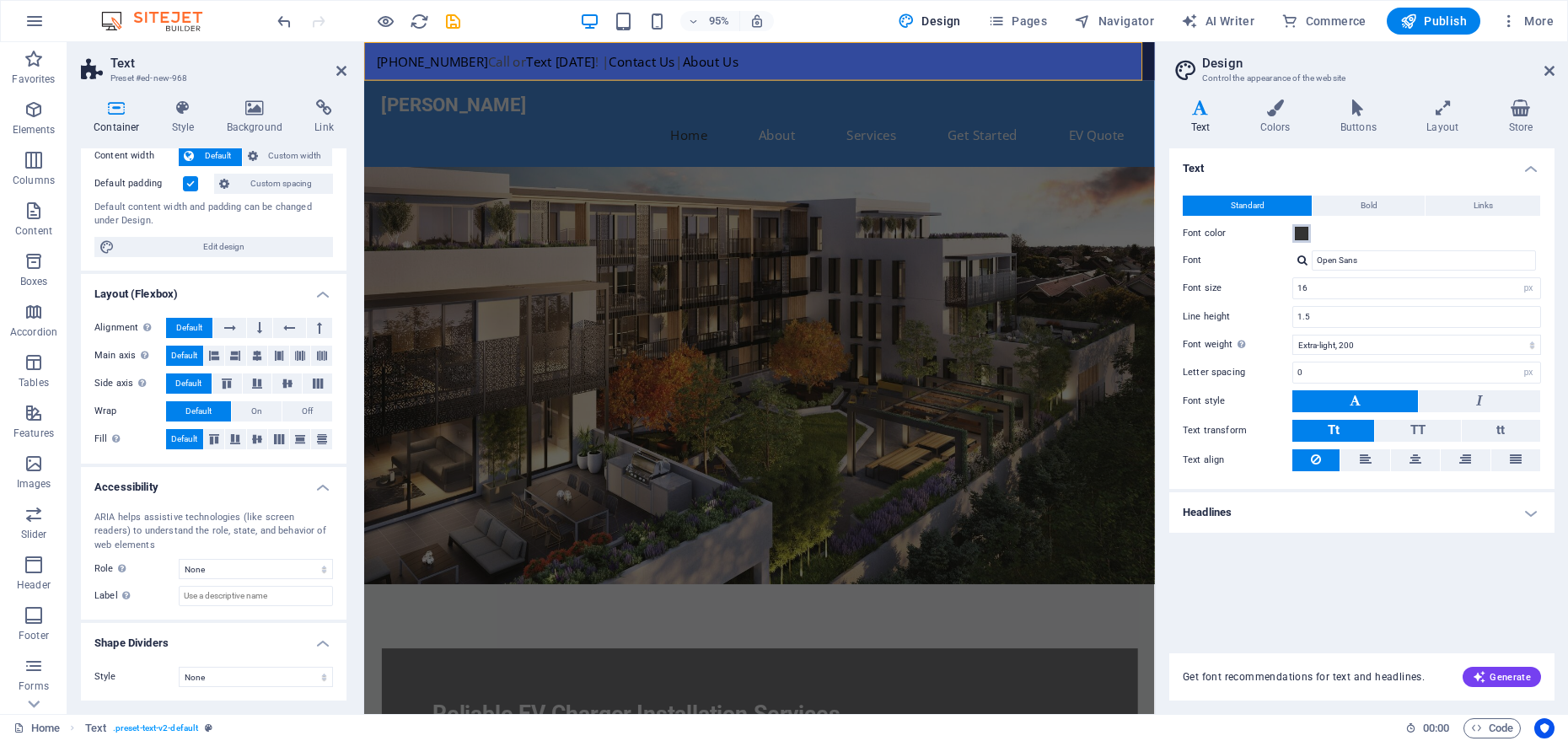
click at [1304, 234] on span at bounding box center [1301, 234] width 13 height 13
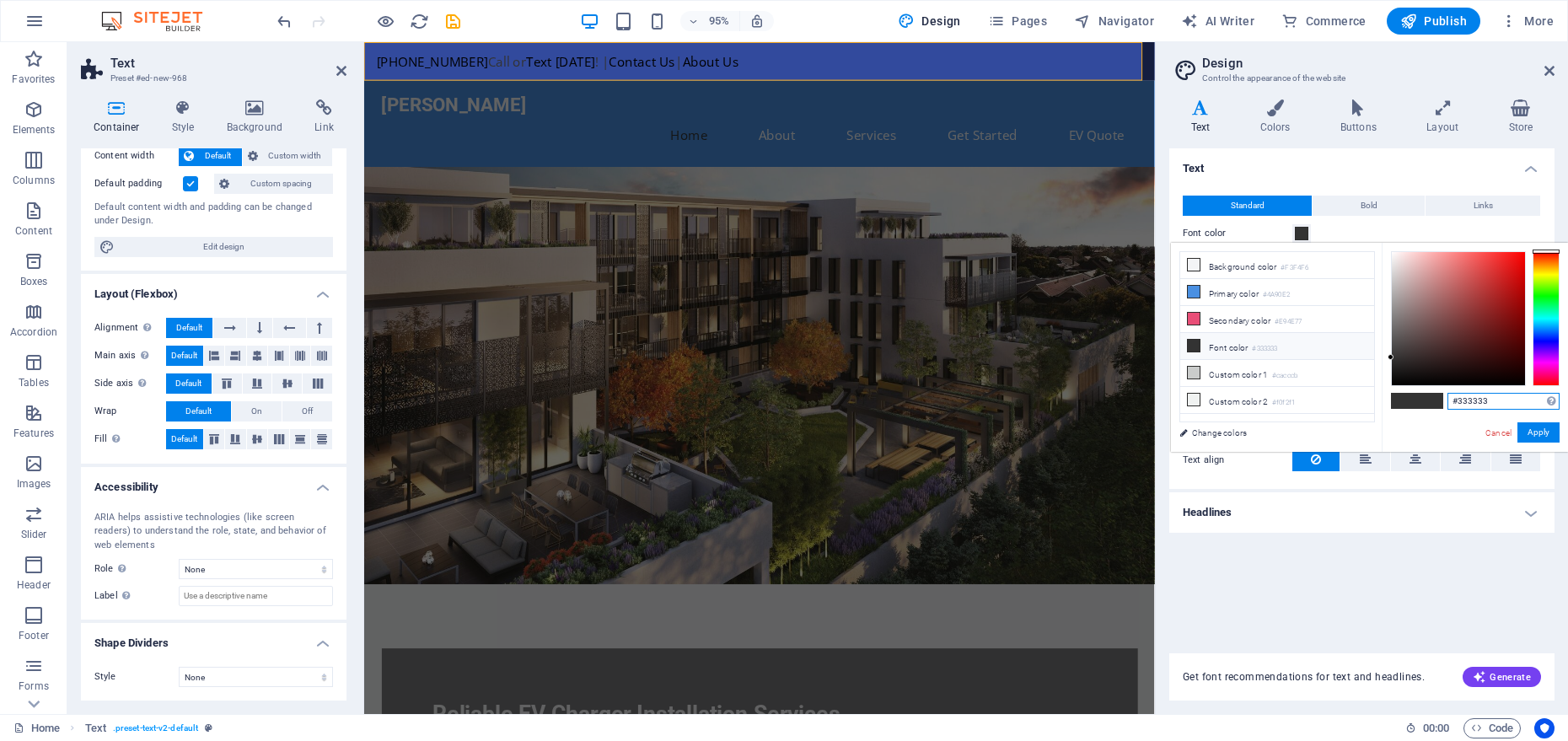
click at [1482, 401] on input "#333333" at bounding box center [1503, 401] width 112 height 17
type input "#ffffff"
click at [1546, 435] on button "Apply" at bounding box center [1539, 433] width 42 height 21
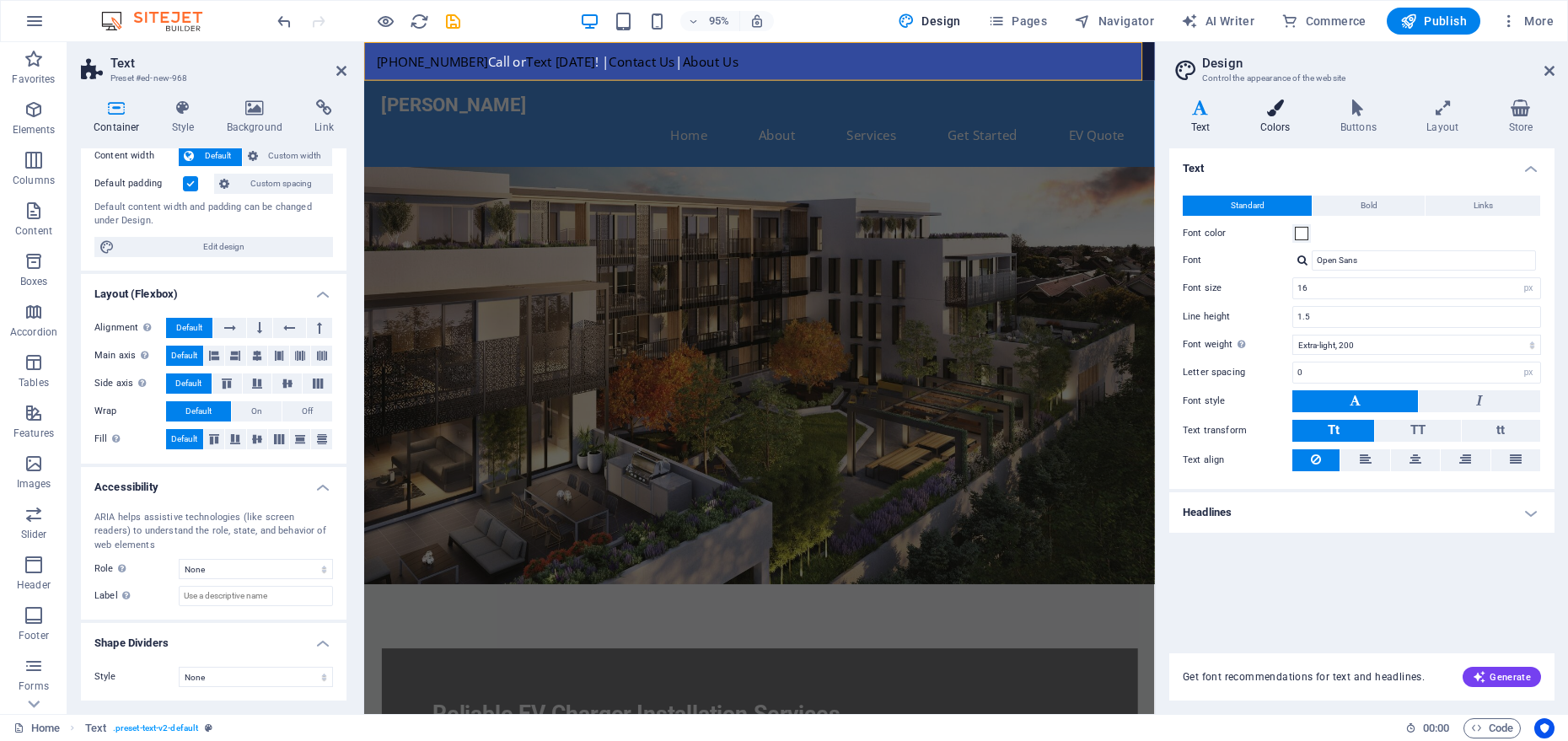
click at [1271, 109] on icon at bounding box center [1275, 108] width 73 height 17
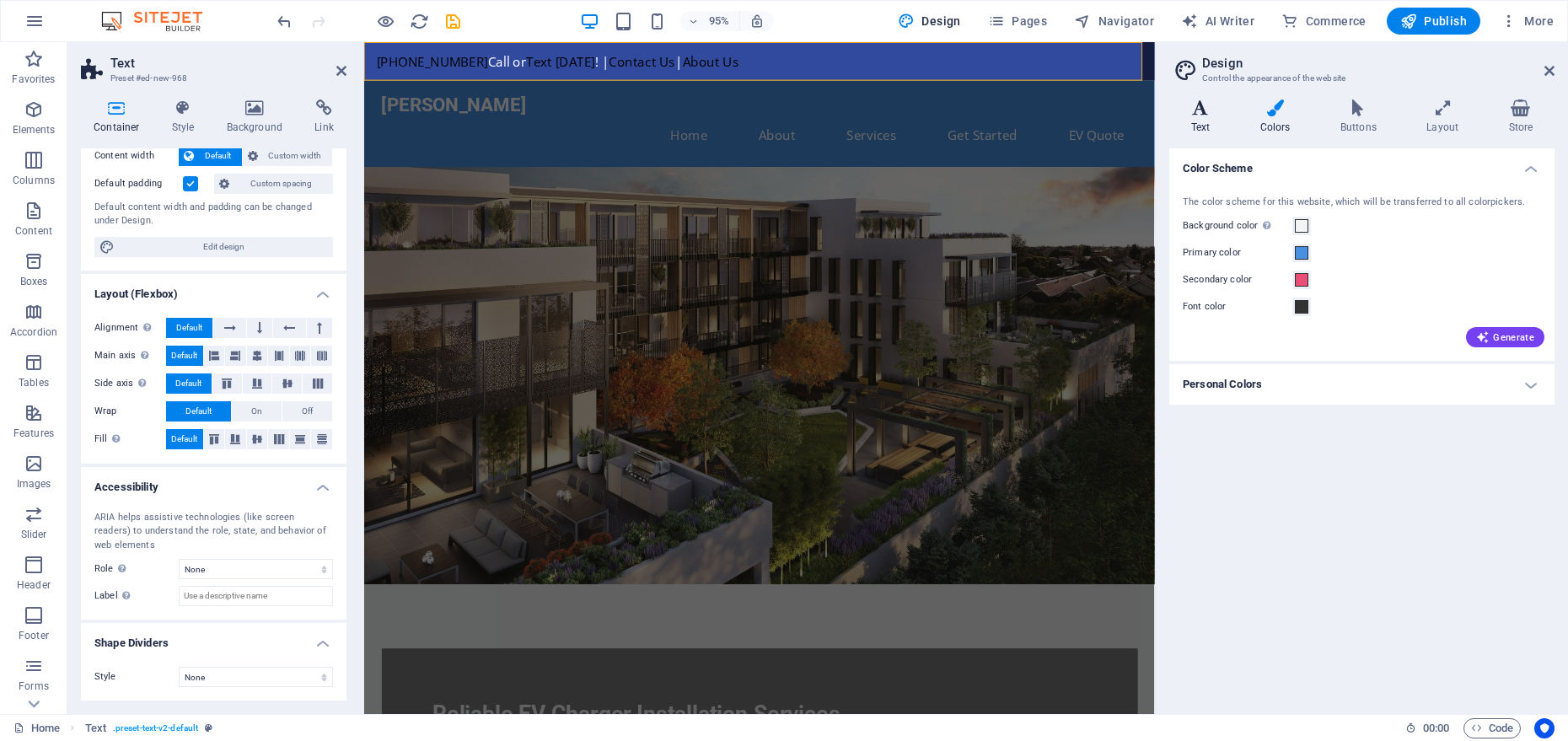
click at [1207, 109] on icon at bounding box center [1201, 108] width 62 height 17
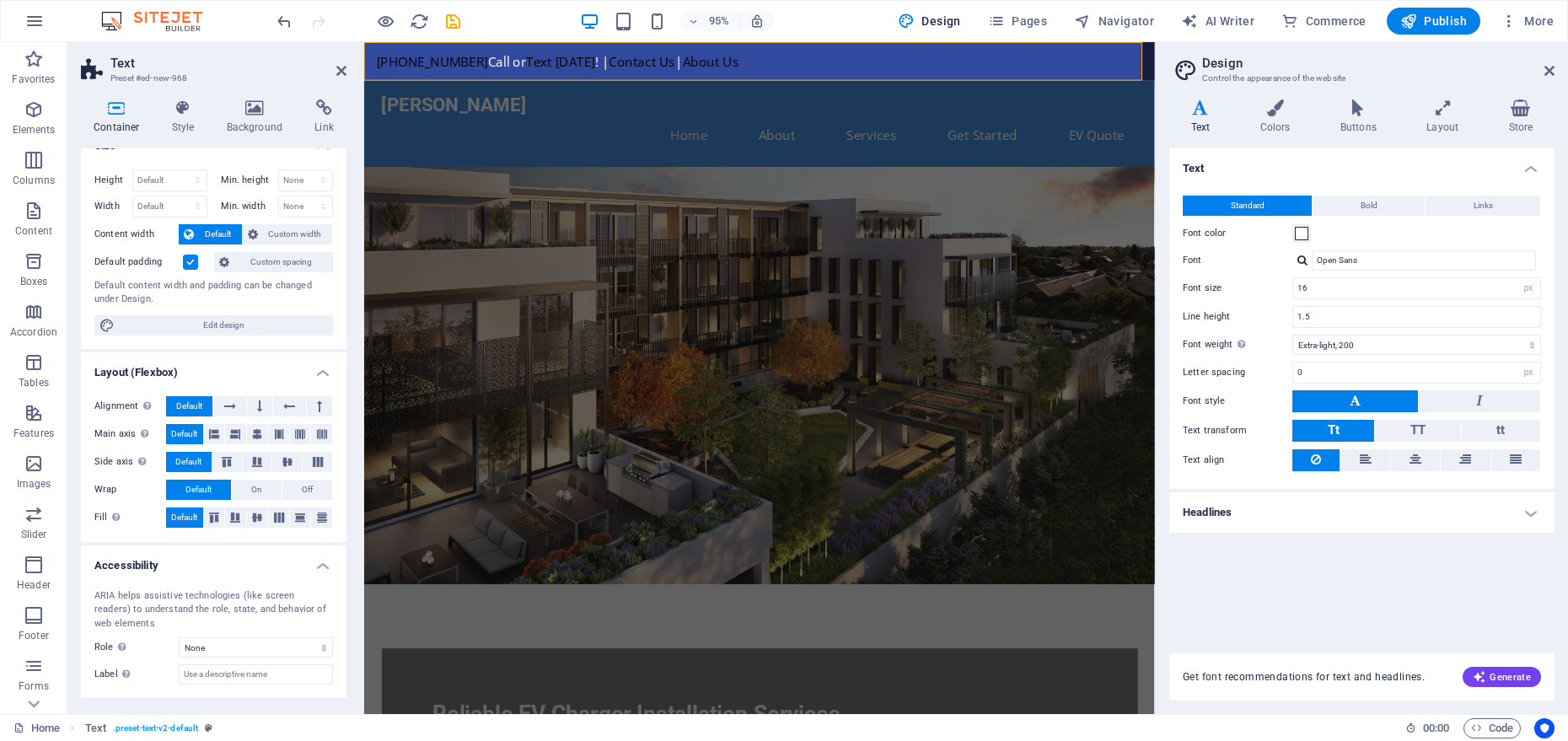
scroll to position [0, 0]
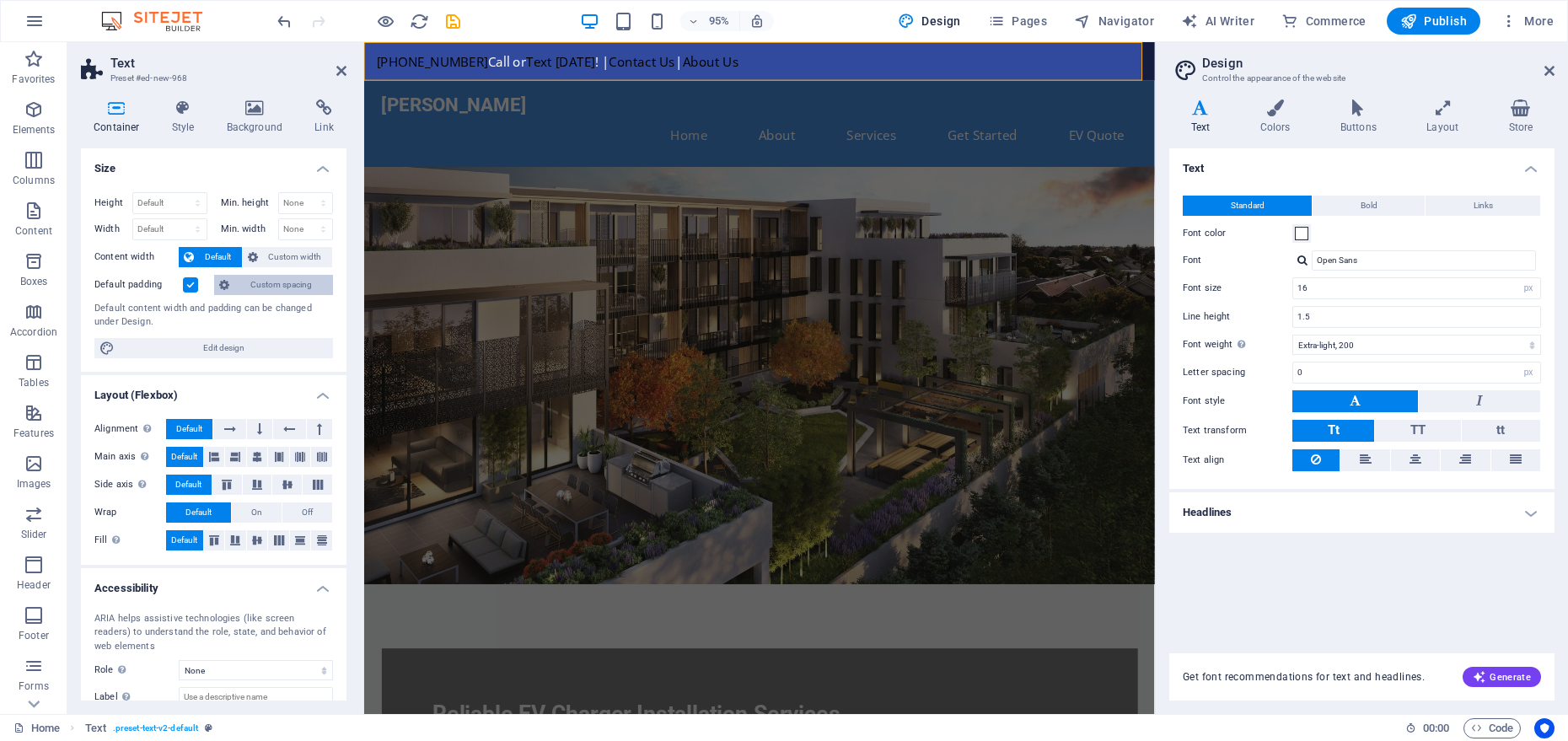
click at [237, 284] on span "Custom spacing" at bounding box center [282, 286] width 94 height 21
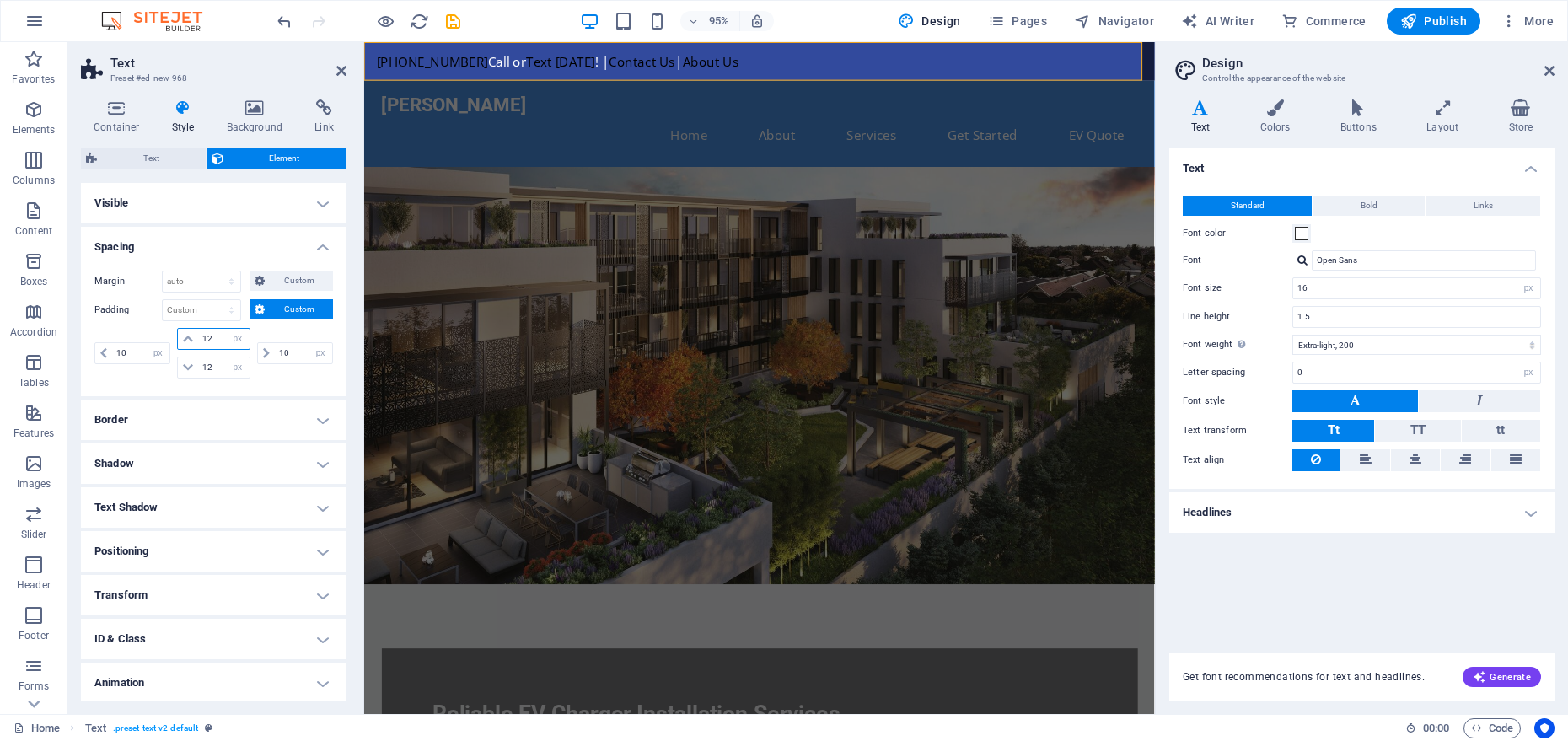
click at [218, 338] on input "12" at bounding box center [223, 339] width 51 height 21
click at [193, 337] on span at bounding box center [188, 339] width 21 height 21
click at [189, 337] on icon at bounding box center [188, 339] width 10 height 10
click at [186, 344] on icon at bounding box center [188, 339] width 10 height 10
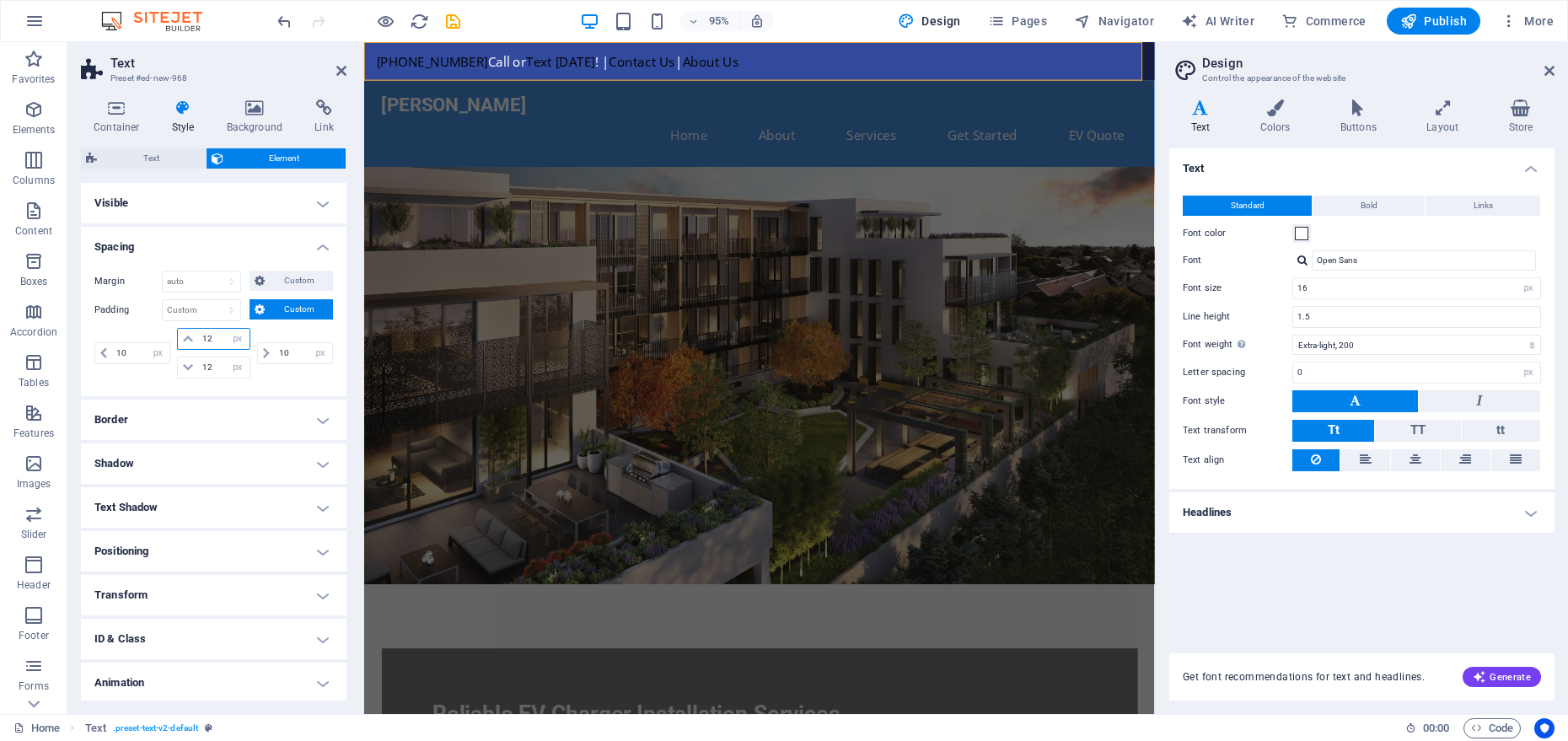
click at [212, 339] on input "12" at bounding box center [223, 339] width 51 height 21
type input "14"
click at [209, 364] on input "12" at bounding box center [223, 368] width 51 height 21
type input "14"
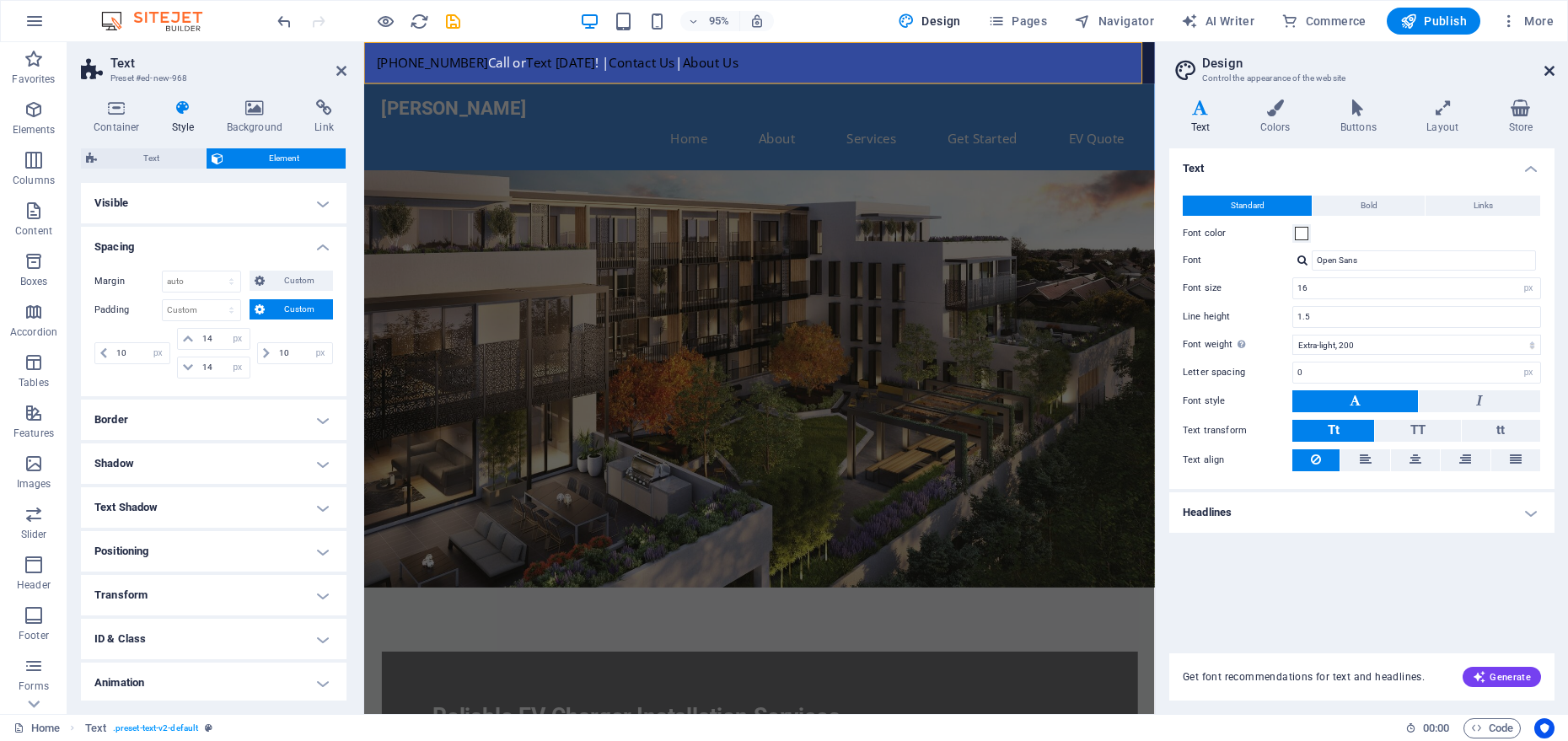
click at [1545, 75] on icon at bounding box center [1549, 70] width 10 height 13
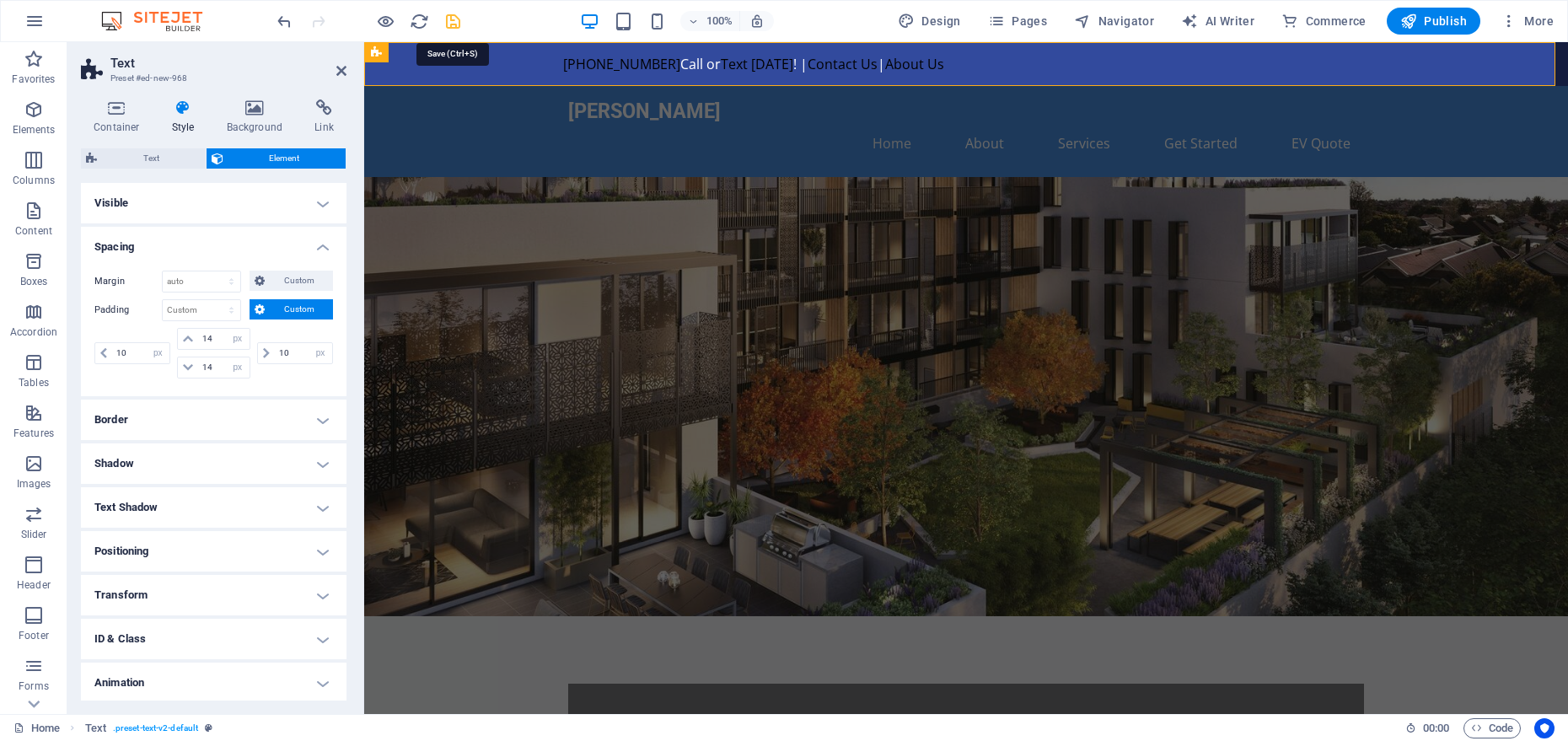
click at [458, 26] on icon "save" at bounding box center [453, 22] width 20 height 20
checkbox input "false"
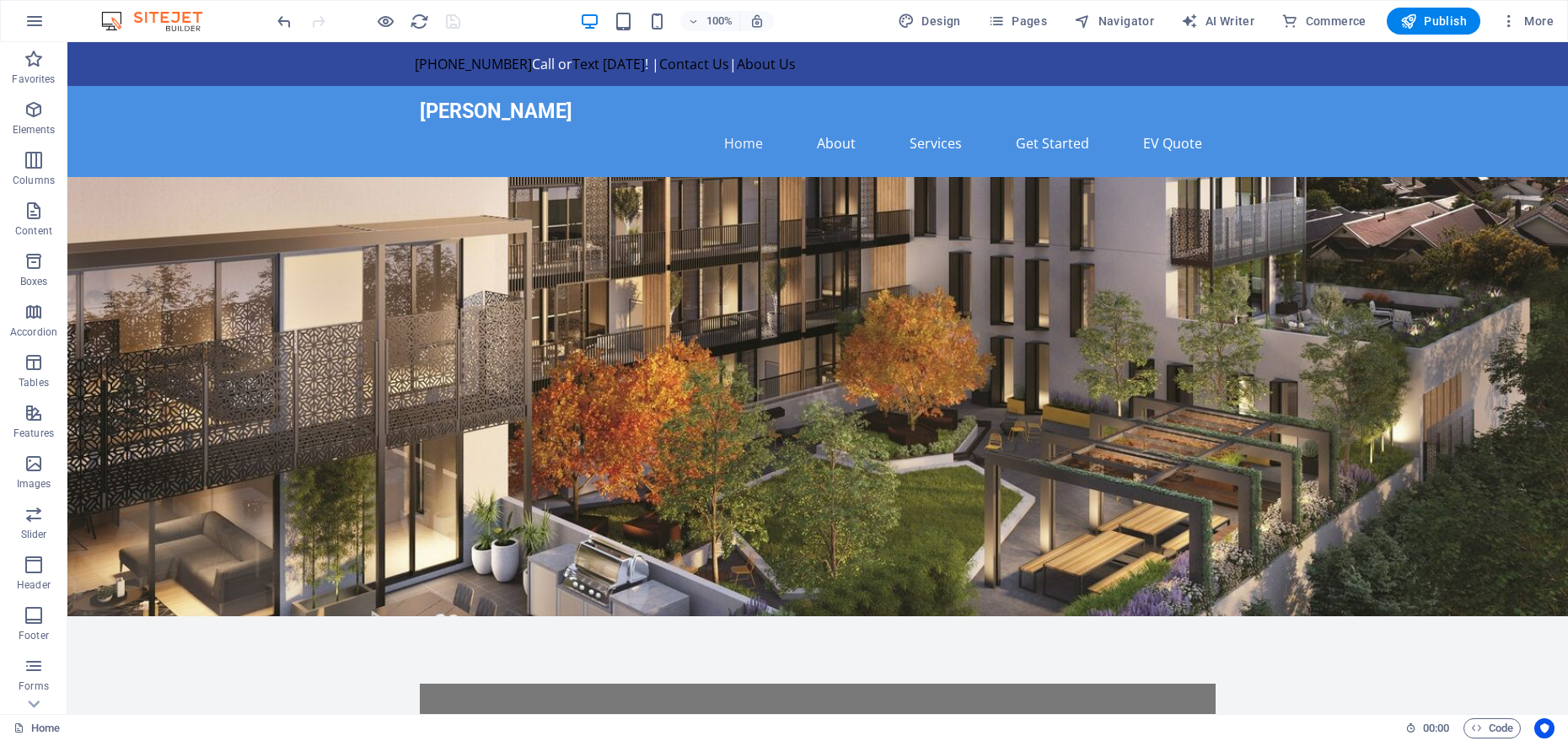
click at [364, 111] on div "Adrian Electricinc Home About Services Get Started EV Quote" at bounding box center [818, 131] width 1501 height 91
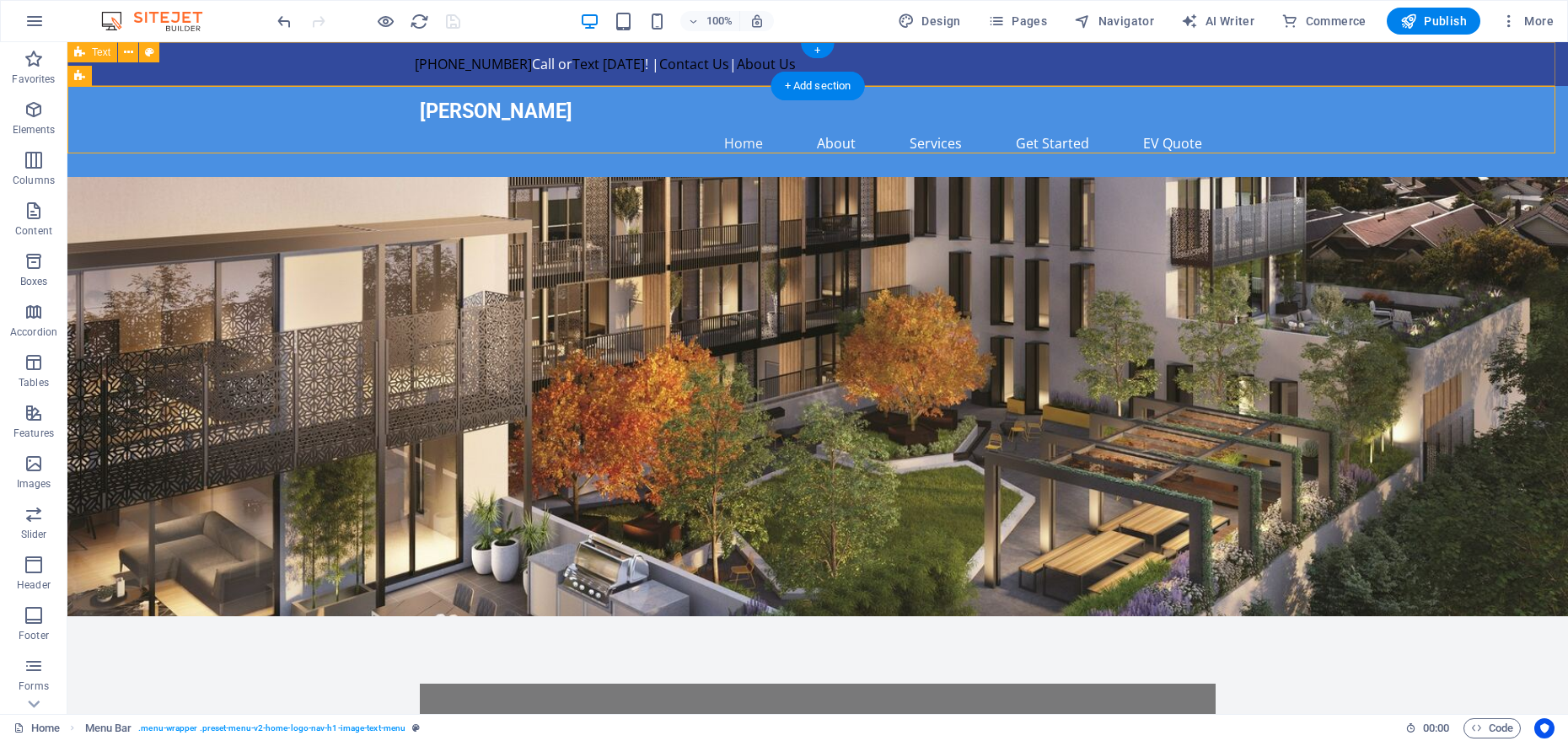
click at [377, 63] on div "[PHONE_NUMBER] Call or Text [DATE] ! | Contact Us | About Us" at bounding box center [818, 64] width 1501 height 44
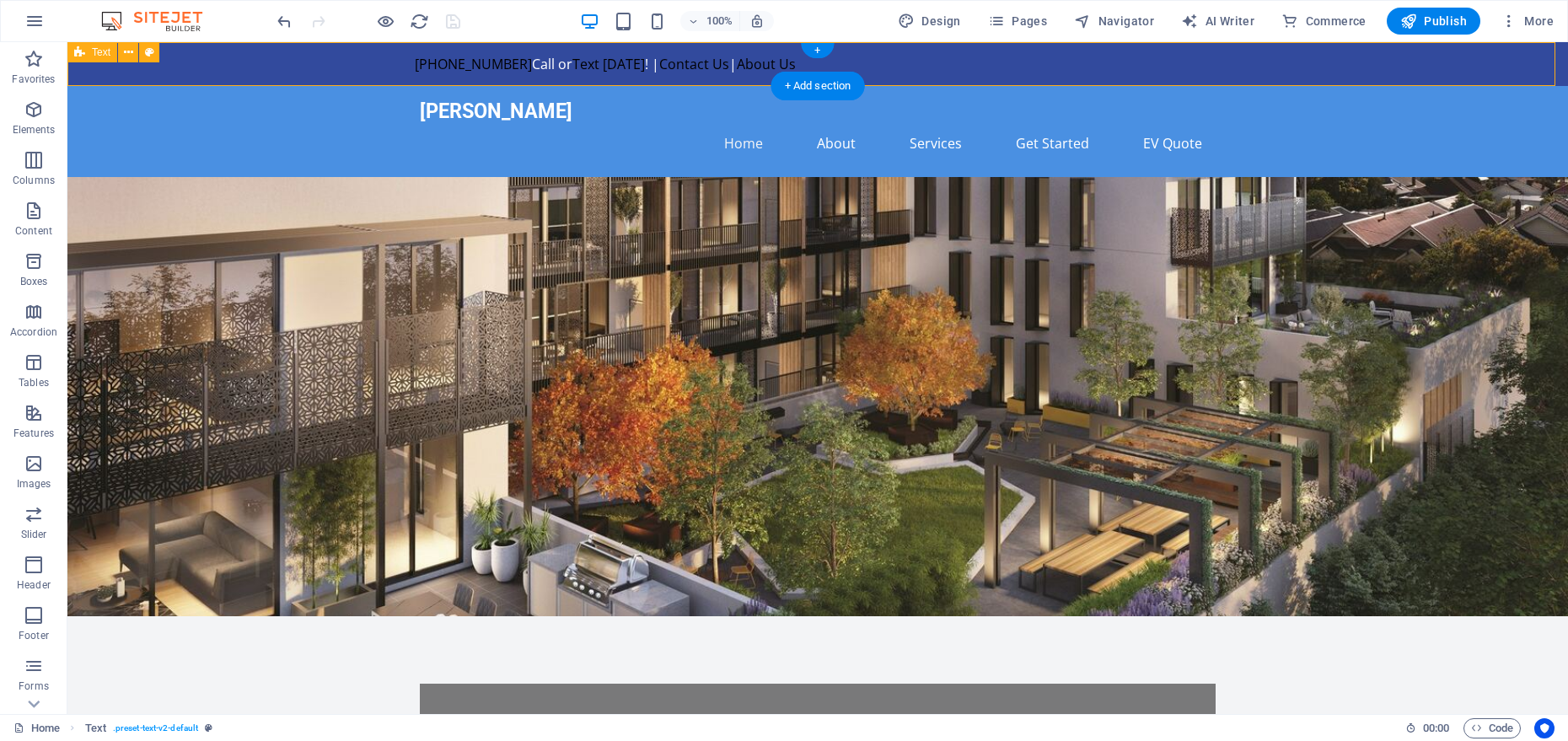
click at [377, 64] on div "[PHONE_NUMBER] Call or Text [DATE] ! | Contact Us | About Us" at bounding box center [818, 64] width 1501 height 44
click at [107, 51] on span "Text" at bounding box center [101, 52] width 19 height 10
click at [141, 54] on button at bounding box center [149, 53] width 21 height 21
select select "preset-text-v2-default"
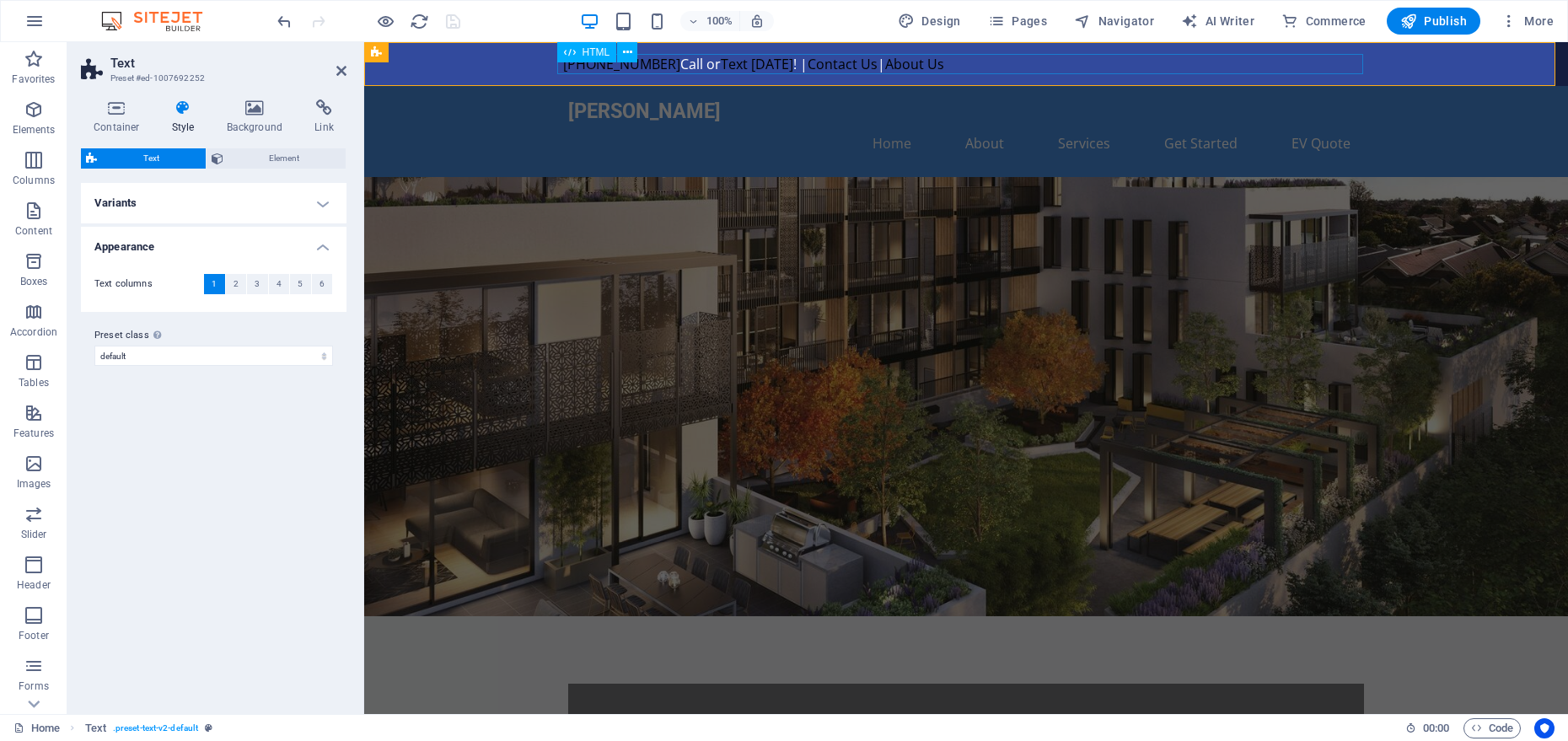
click at [608, 53] on span "HTML" at bounding box center [597, 52] width 28 height 10
click at [604, 52] on span "HTML" at bounding box center [597, 52] width 28 height 10
click at [623, 54] on icon at bounding box center [628, 53] width 9 height 18
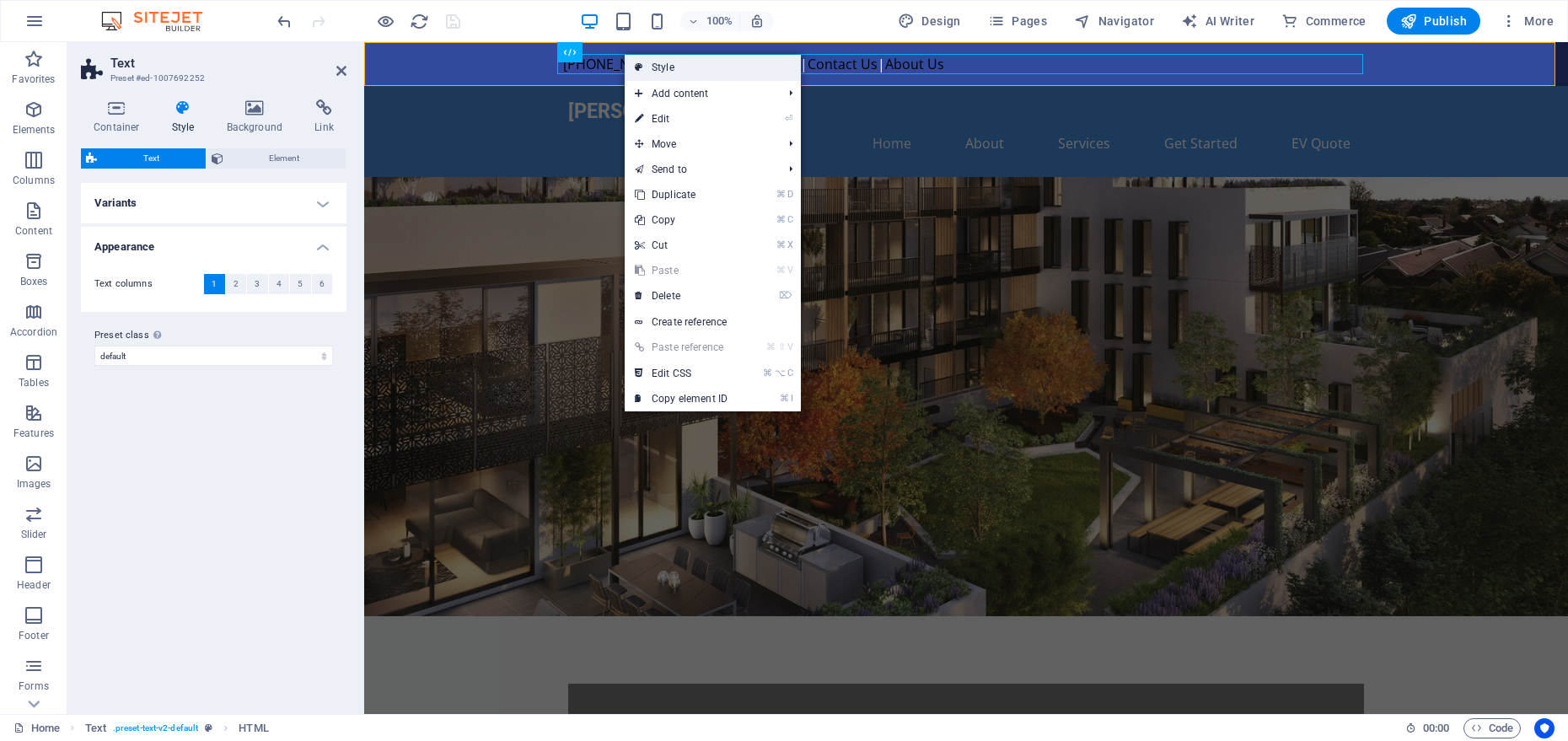
click at [656, 66] on link "Style" at bounding box center [713, 67] width 177 height 25
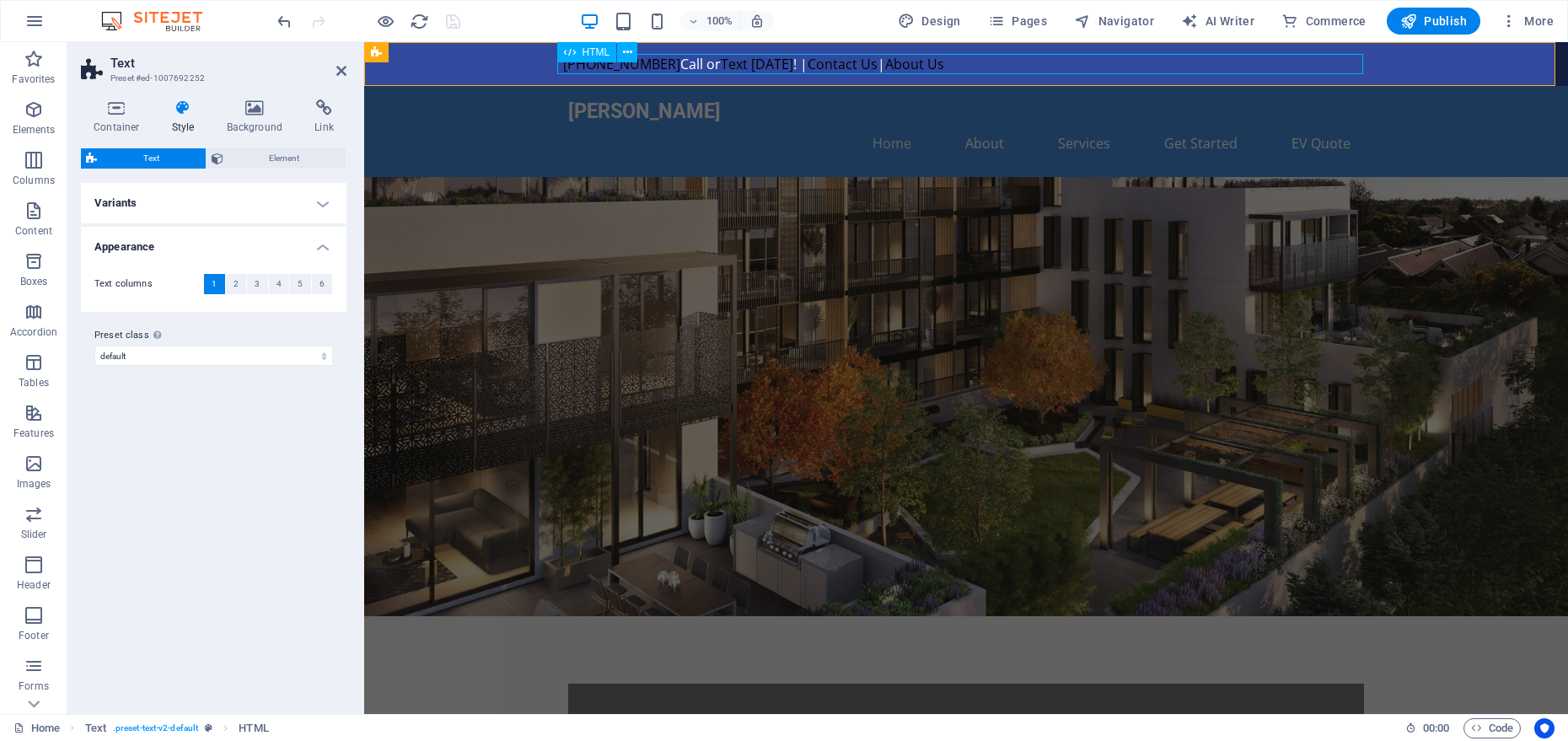
click at [857, 60] on div "[PHONE_NUMBER] Call or Text [DATE] ! | Contact Us | About Us" at bounding box center [966, 64] width 807 height 21
click at [776, 62] on div "[PHONE_NUMBER] Call or Text [DATE] ! | Contact Us | About Us" at bounding box center [966, 64] width 807 height 21
click at [681, 66] on div "[PHONE_NUMBER] Call or Text [DATE] ! | Contact Us | About Us" at bounding box center [966, 64] width 807 height 21
click at [133, 114] on icon at bounding box center [116, 108] width 71 height 17
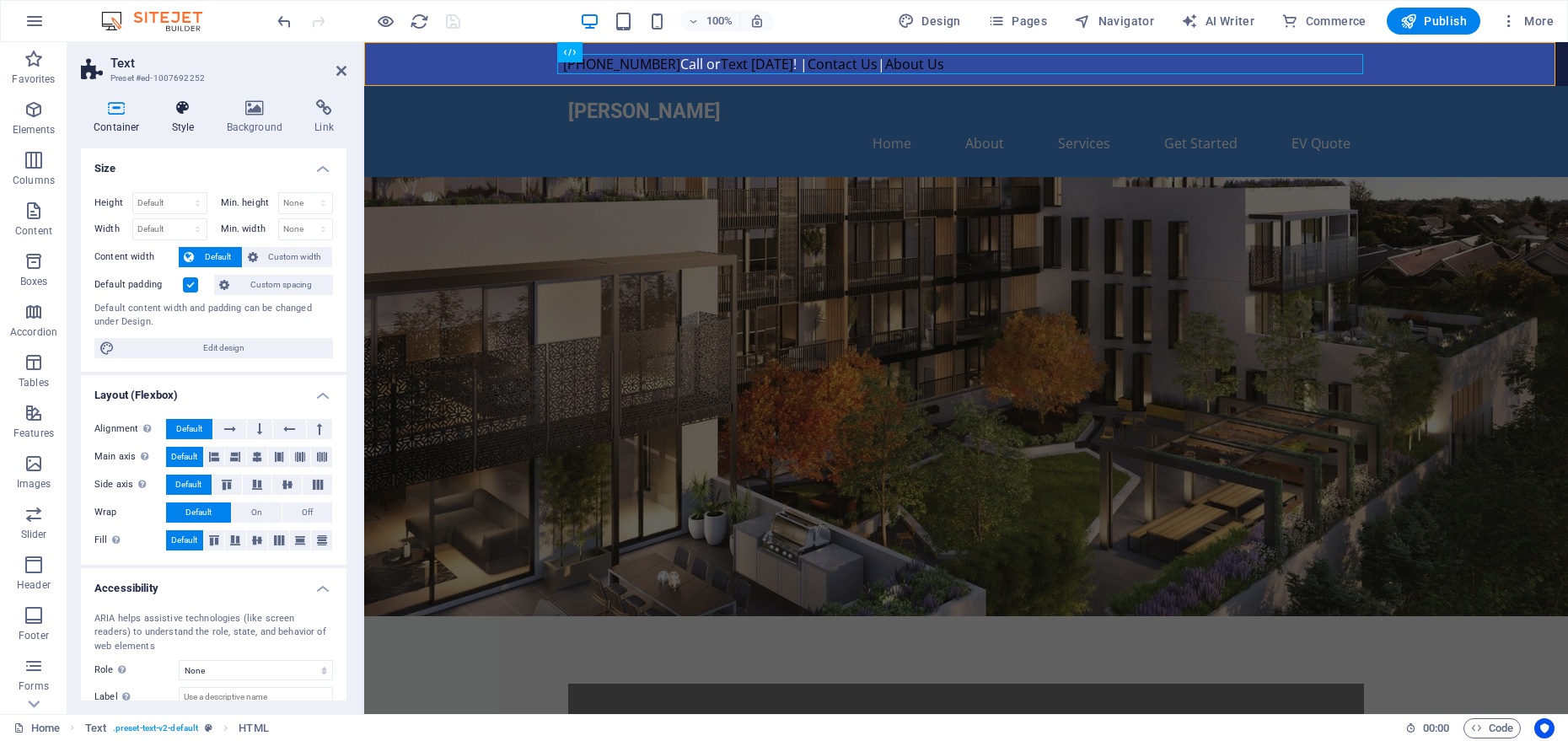
click at [186, 112] on icon at bounding box center [183, 108] width 48 height 17
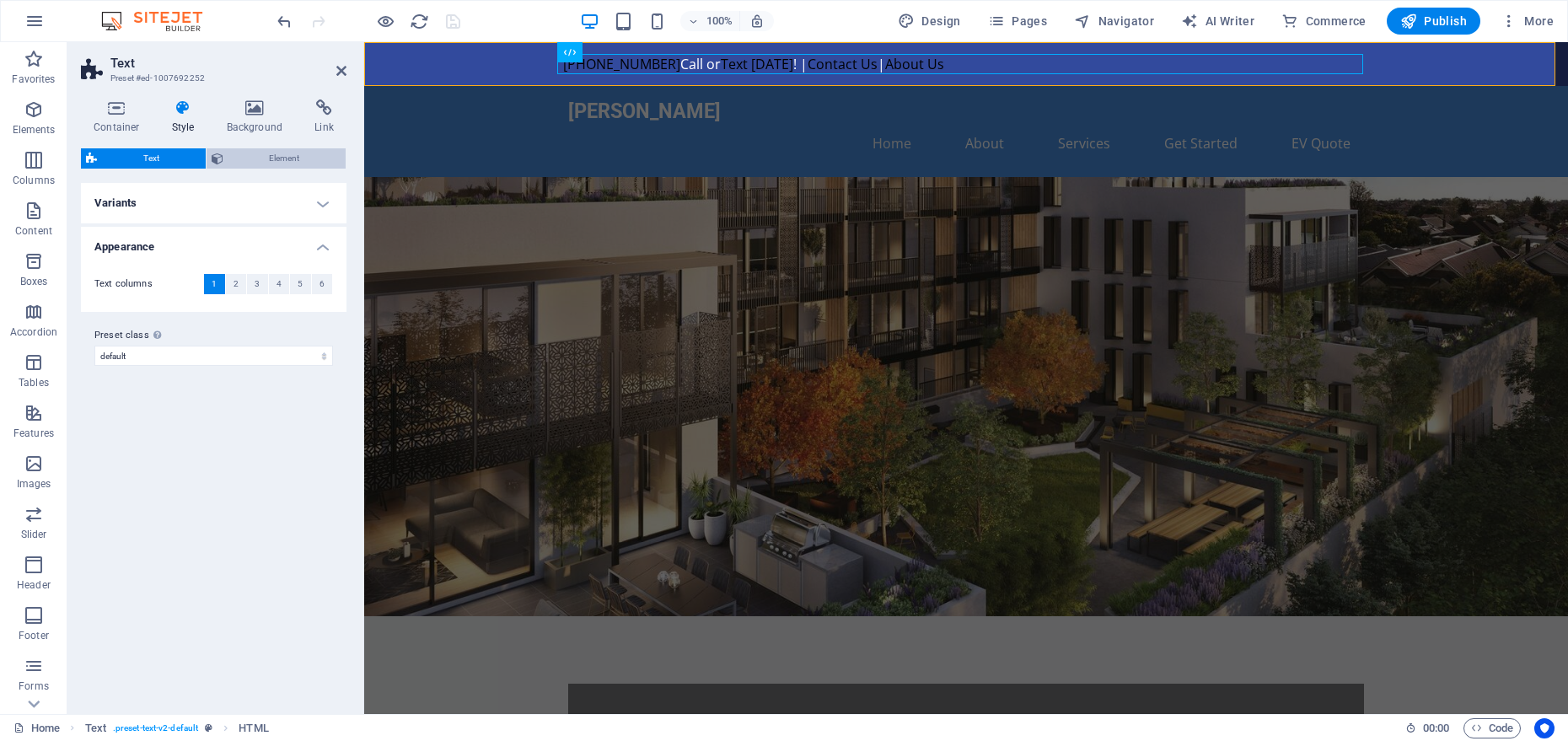
click at [274, 147] on div "Container Style Background Link Size Height Default px rem % vh vw Min. height …" at bounding box center [213, 400] width 266 height 601
click at [275, 153] on span "Element" at bounding box center [284, 159] width 113 height 21
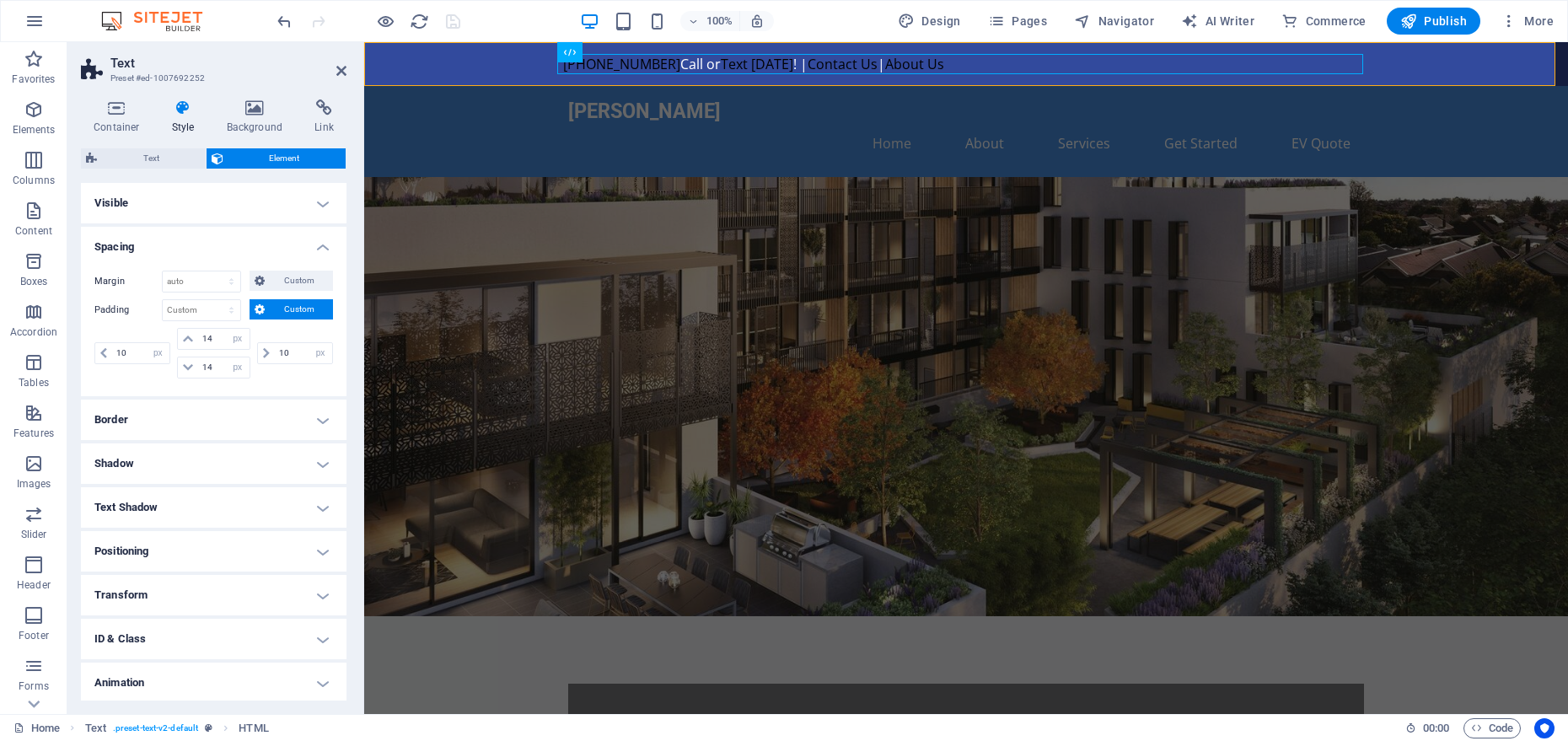
click at [164, 119] on h4 "Style" at bounding box center [187, 117] width 54 height 36
click at [169, 166] on span "Text" at bounding box center [151, 159] width 99 height 21
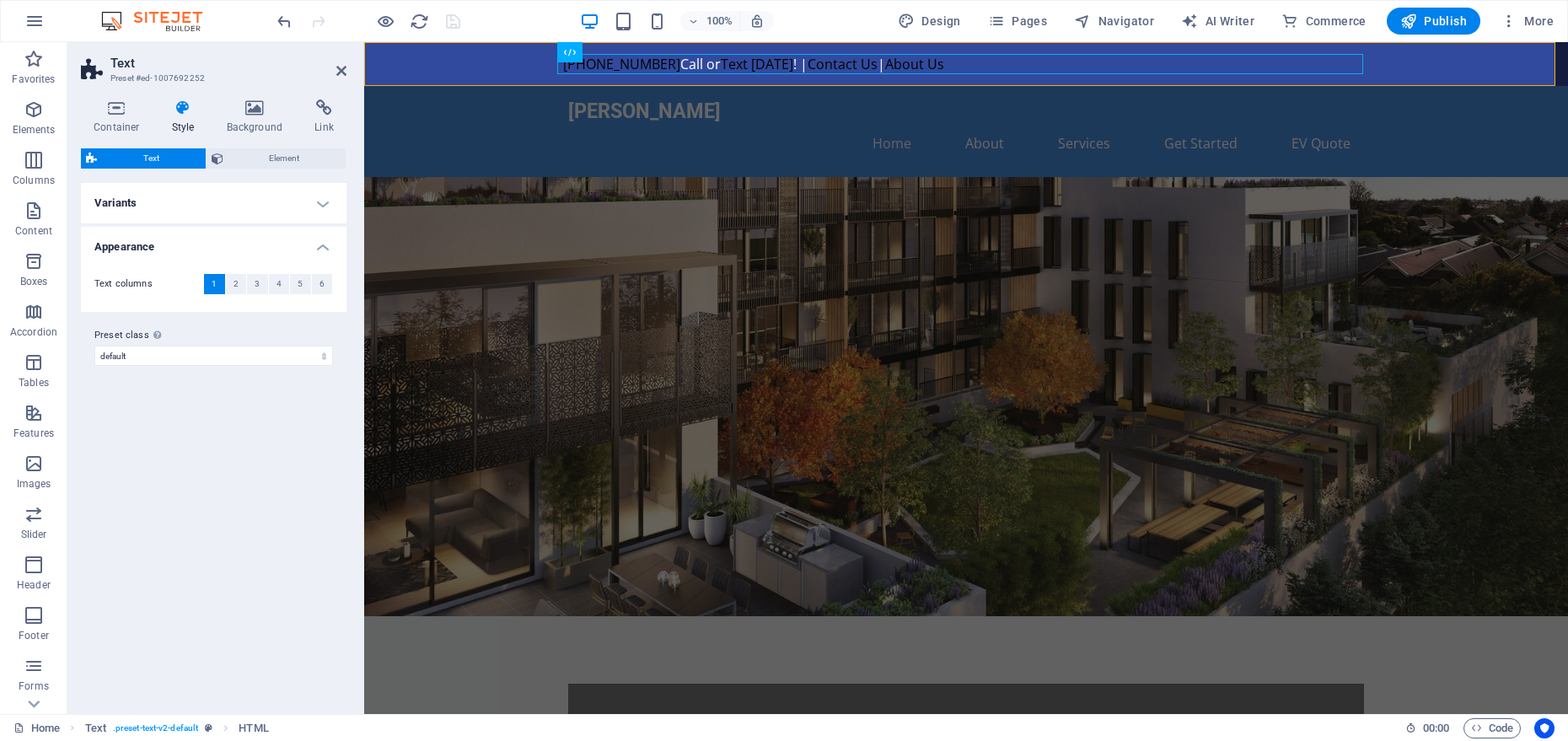
click at [121, 135] on div "Container Style Background Link Size Height Default px rem % vh vw Min. height …" at bounding box center [213, 400] width 266 height 601
click at [119, 123] on h4 "Container" at bounding box center [120, 117] width 79 height 36
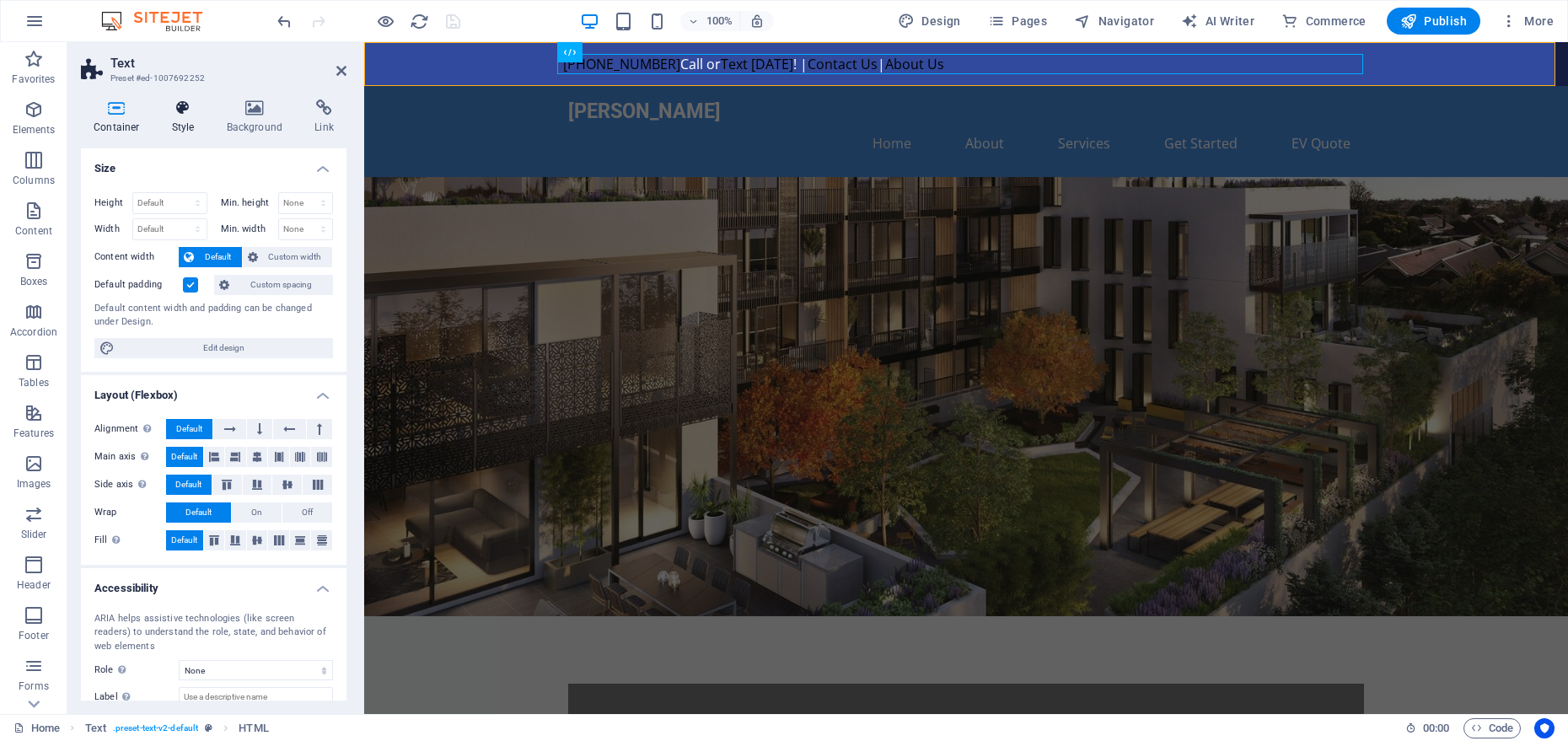
click at [205, 129] on h4 "Style" at bounding box center [187, 117] width 54 height 36
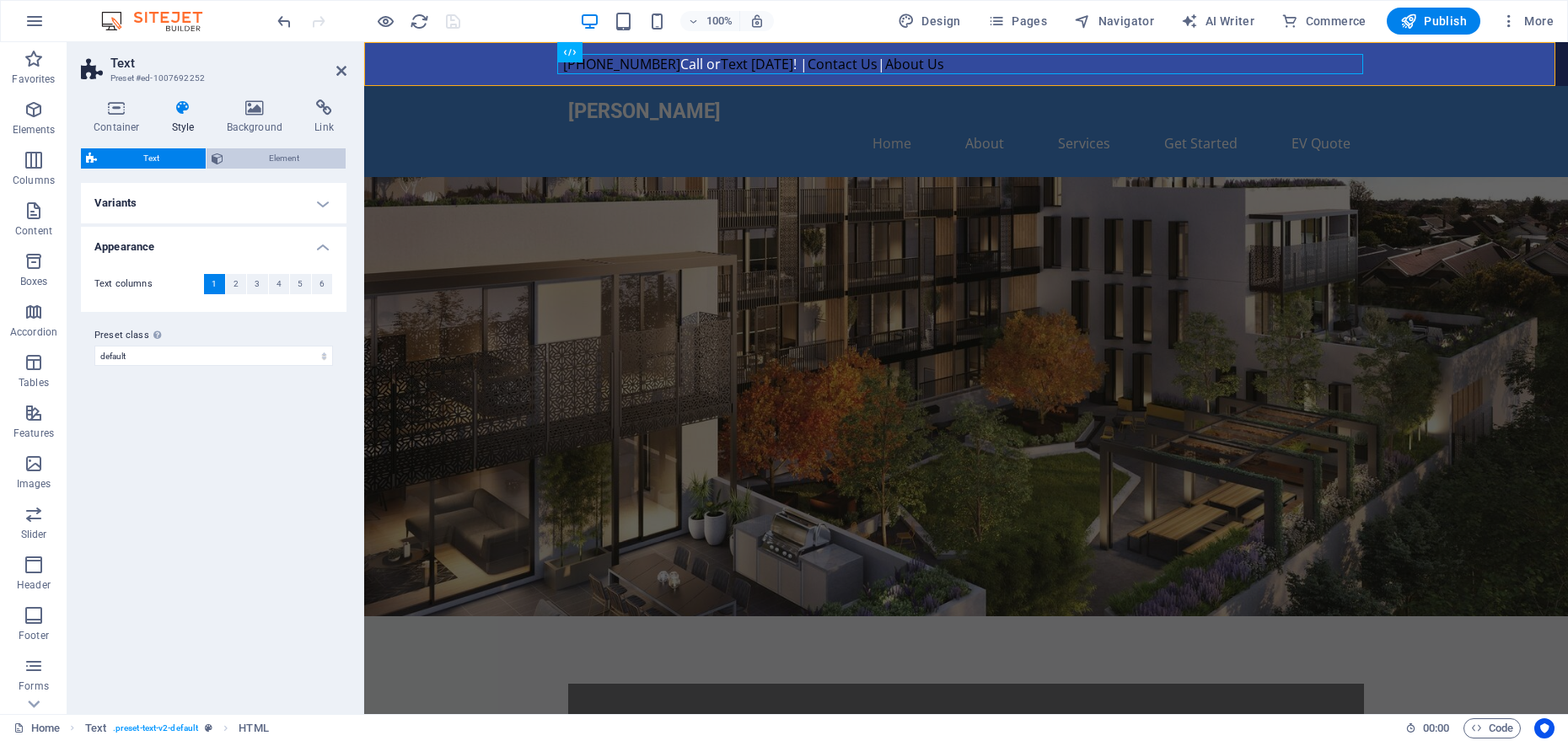
click at [250, 152] on span "Element" at bounding box center [284, 159] width 113 height 21
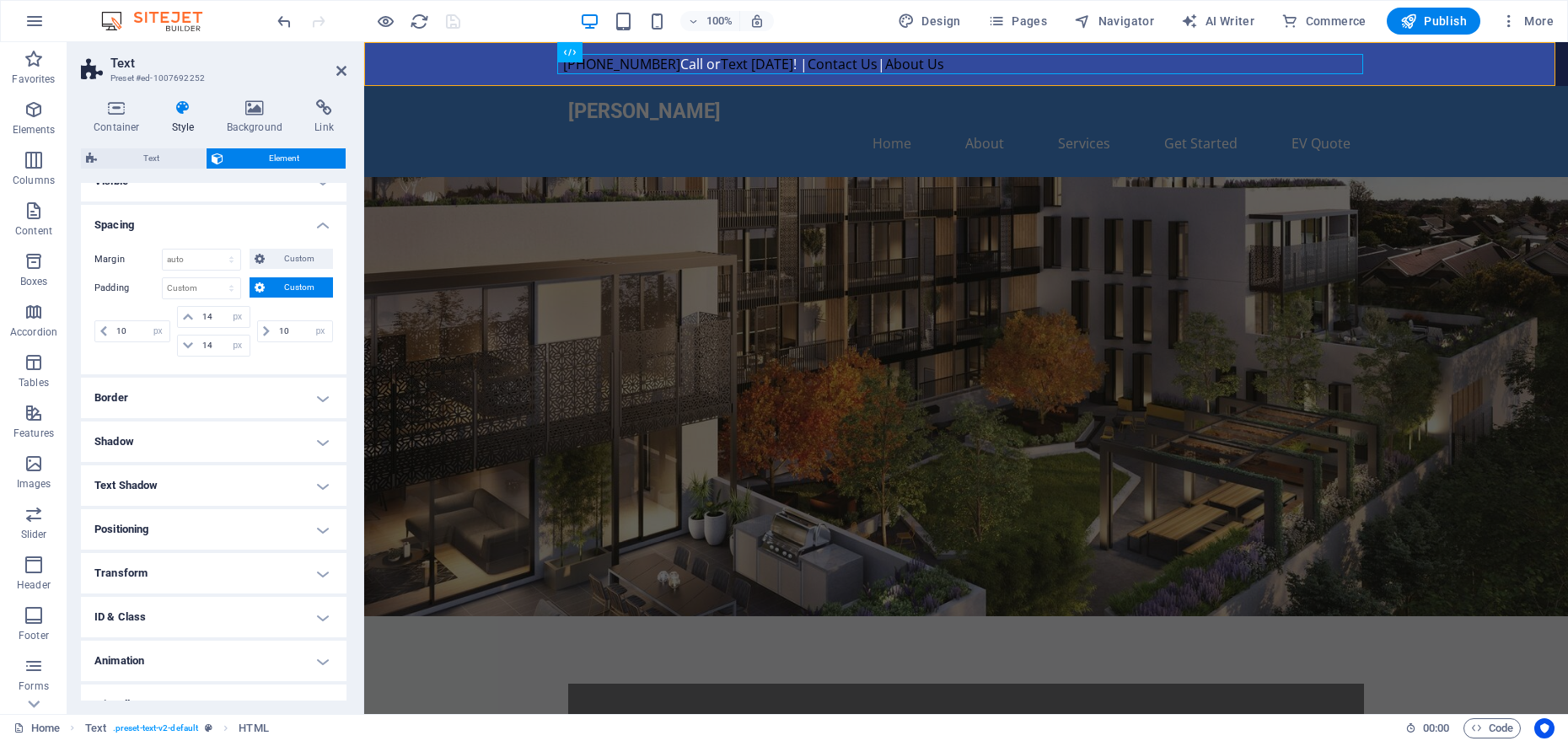
scroll to position [46, 0]
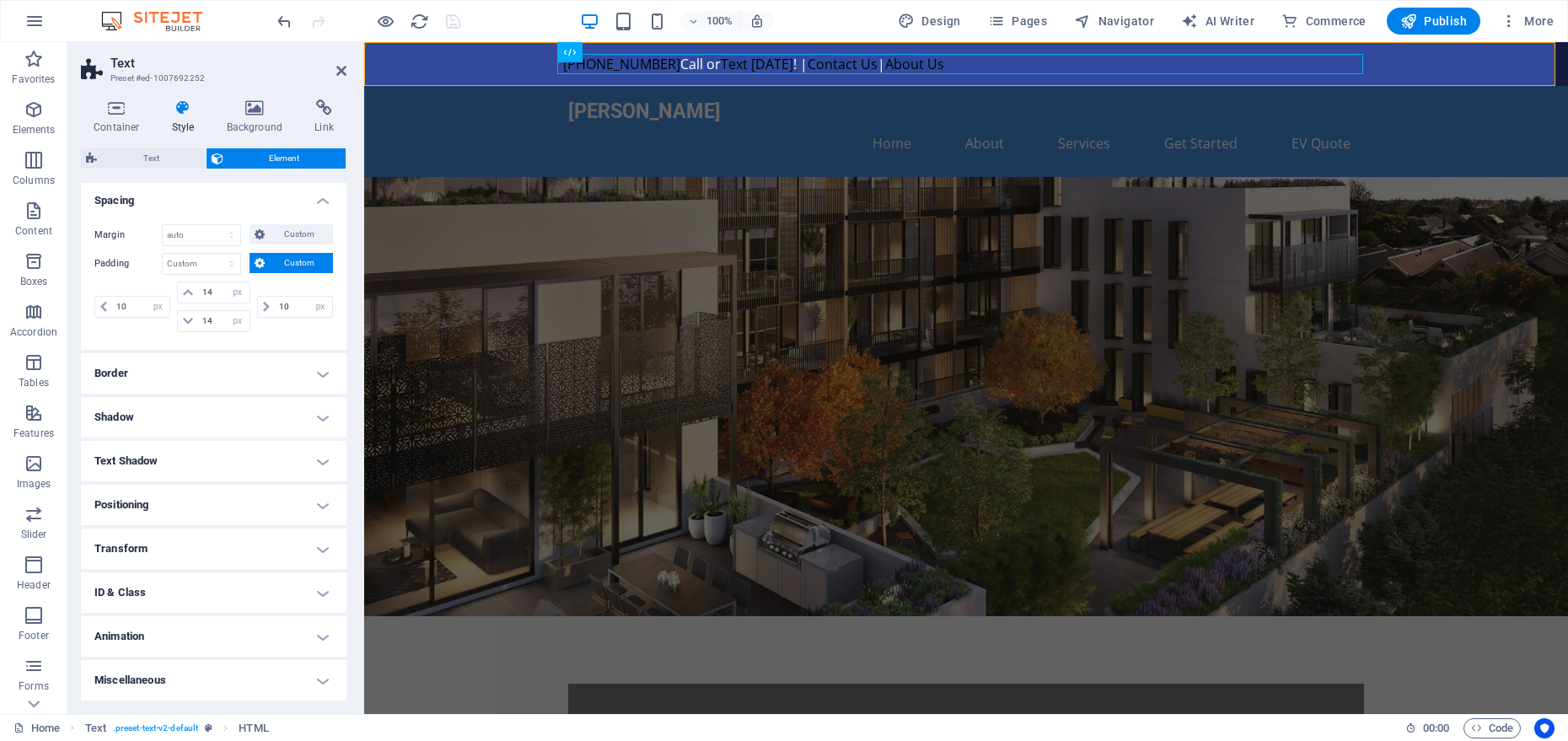
click at [174, 582] on h4 "ID & Class" at bounding box center [213, 593] width 266 height 40
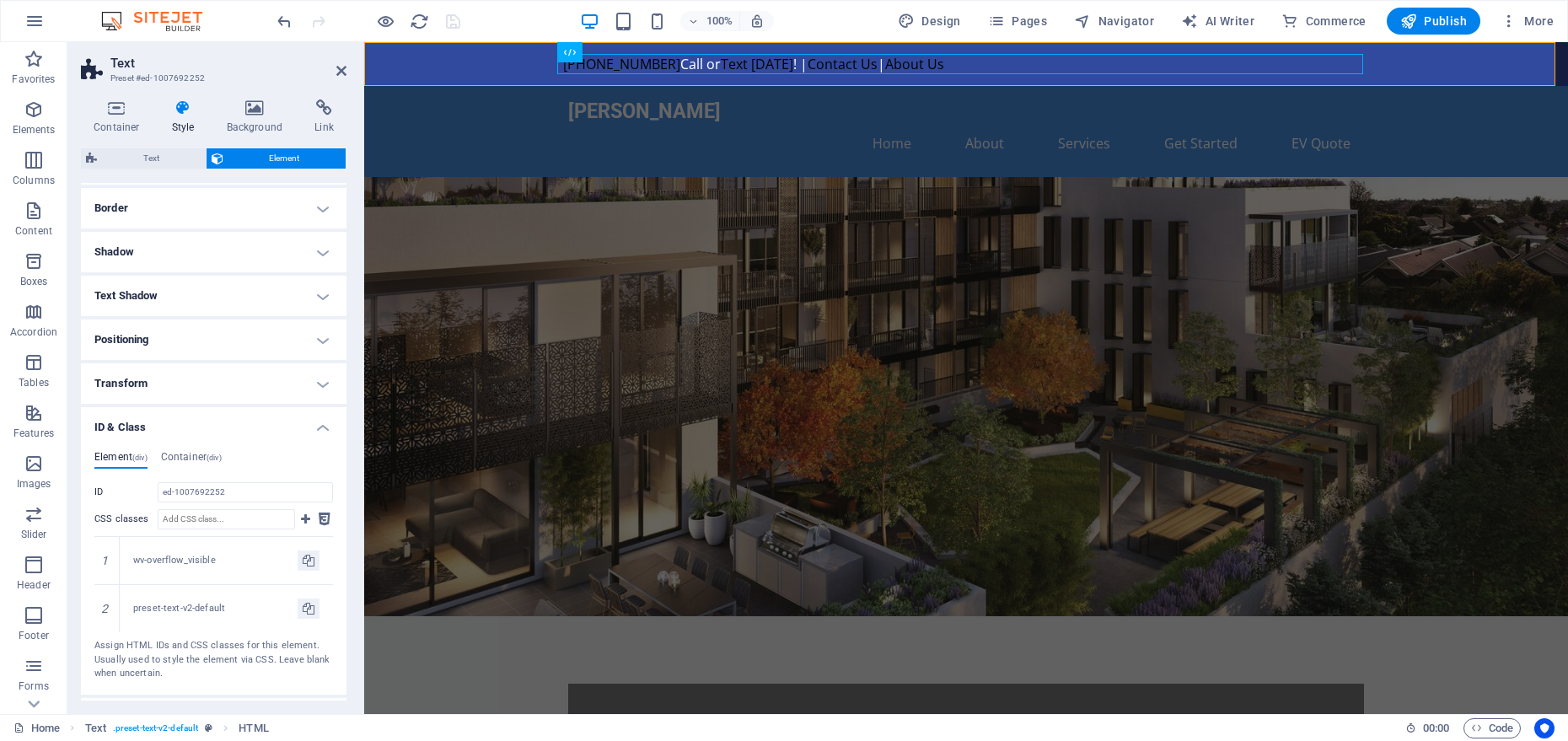
scroll to position [294, 0]
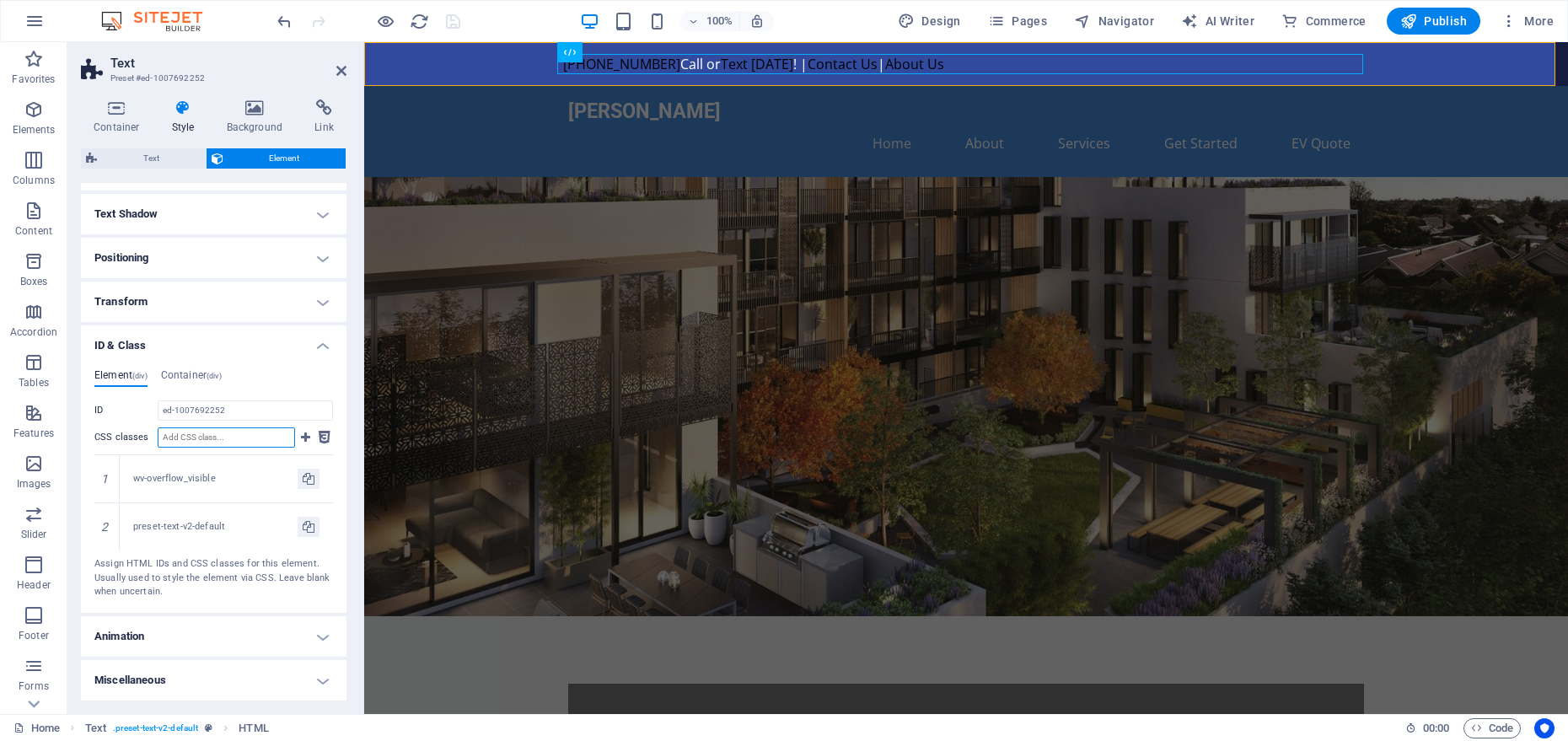
click at [192, 435] on input "CSS classes" at bounding box center [226, 438] width 137 height 21
click at [206, 438] on input "white_t" at bounding box center [226, 438] width 137 height 21
type input "white_t"
click at [307, 436] on icon at bounding box center [306, 438] width 9 height 21
click at [318, 439] on icon at bounding box center [324, 438] width 12 height 21
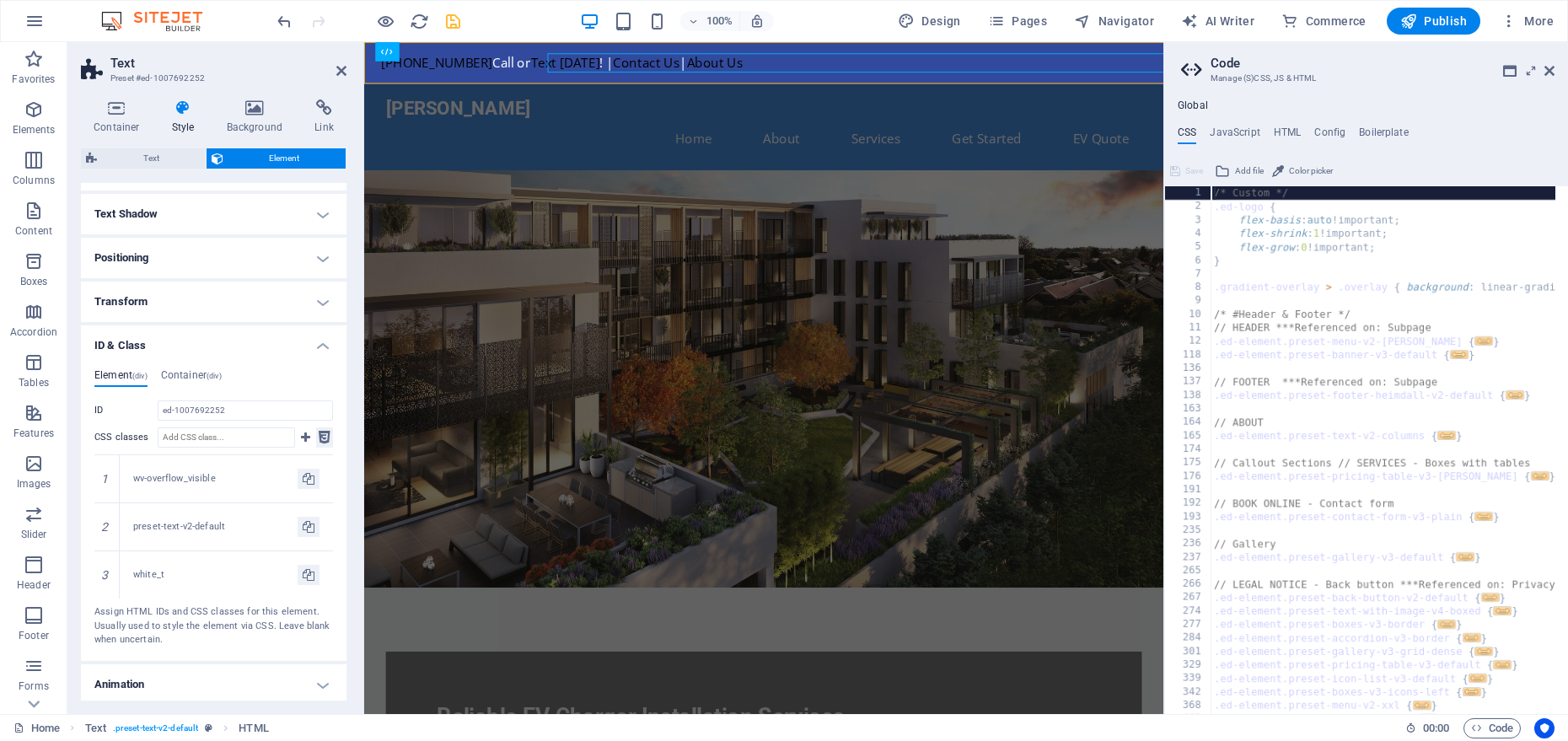
type textarea "@include text-v2($text-columns: (1, null, null));"
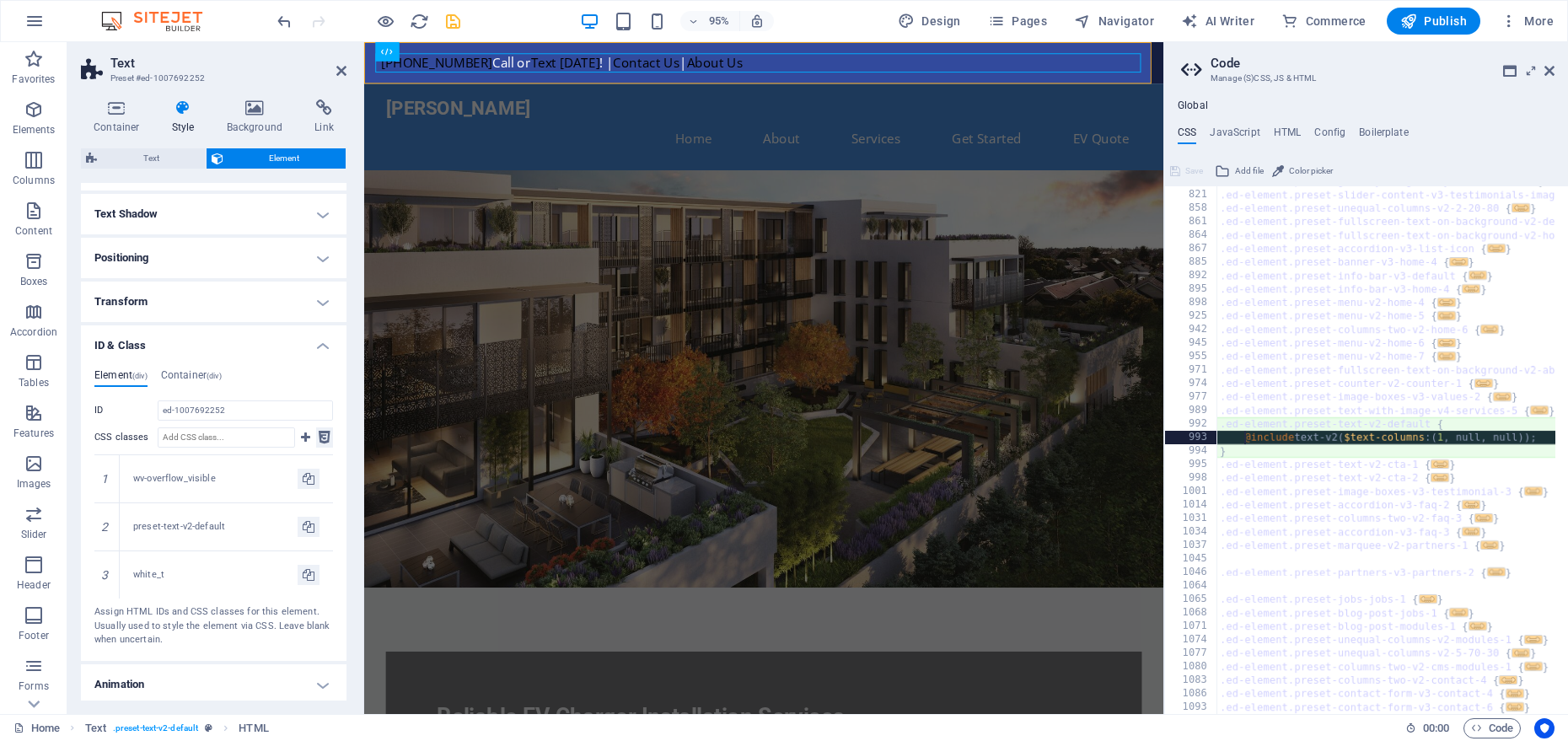
scroll to position [984, 0]
click at [194, 576] on div "white_t" at bounding box center [215, 575] width 164 height 14
click at [150, 572] on div "white_t" at bounding box center [215, 575] width 164 height 14
click at [318, 438] on icon at bounding box center [324, 438] width 12 height 21
click at [318, 439] on icon at bounding box center [324, 438] width 12 height 21
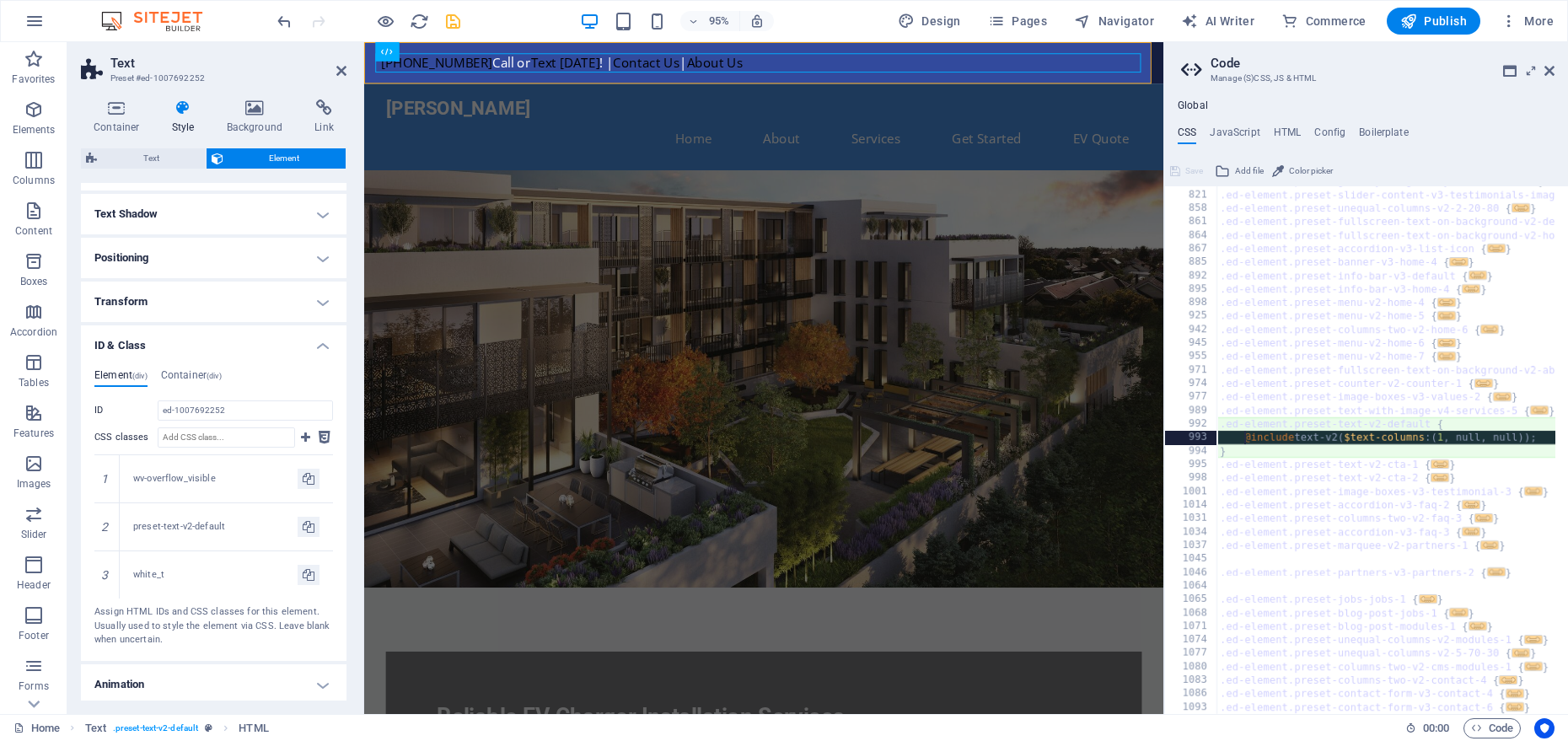
scroll to position [1104, 0]
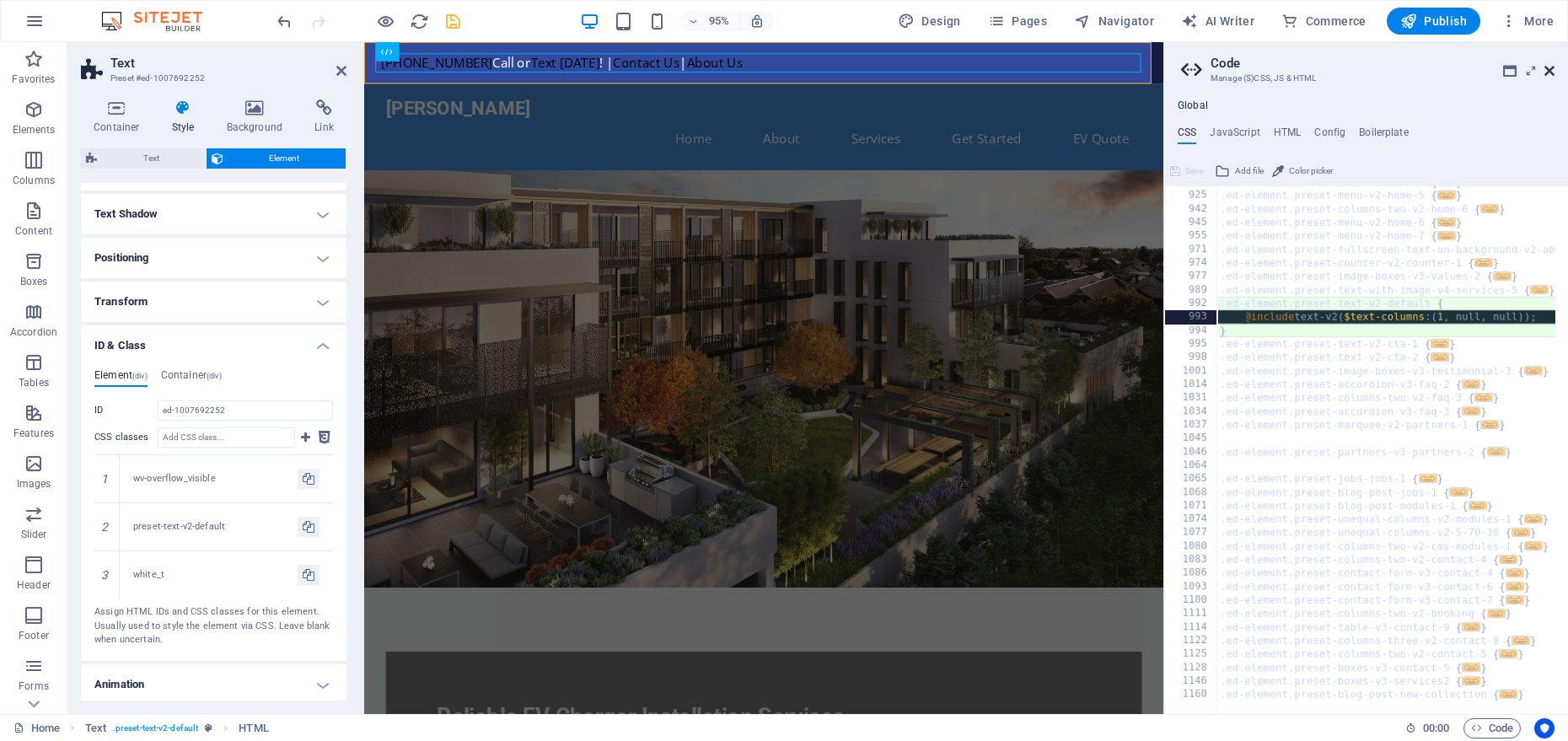
click at [1551, 70] on icon at bounding box center [1549, 70] width 10 height 13
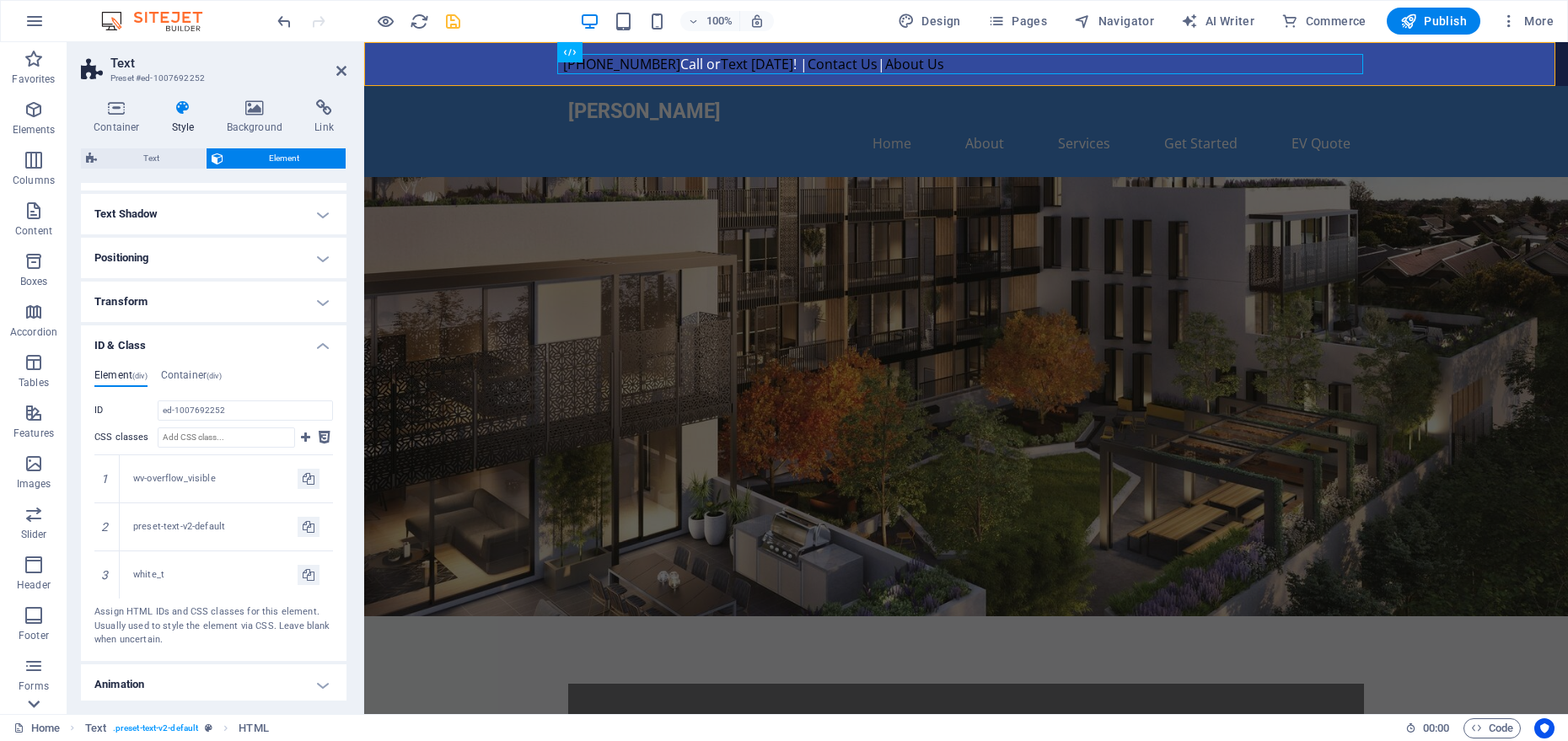
click at [33, 706] on icon at bounding box center [34, 704] width 12 height 8
click at [456, 24] on icon "save" at bounding box center [453, 22] width 20 height 20
checkbox input "false"
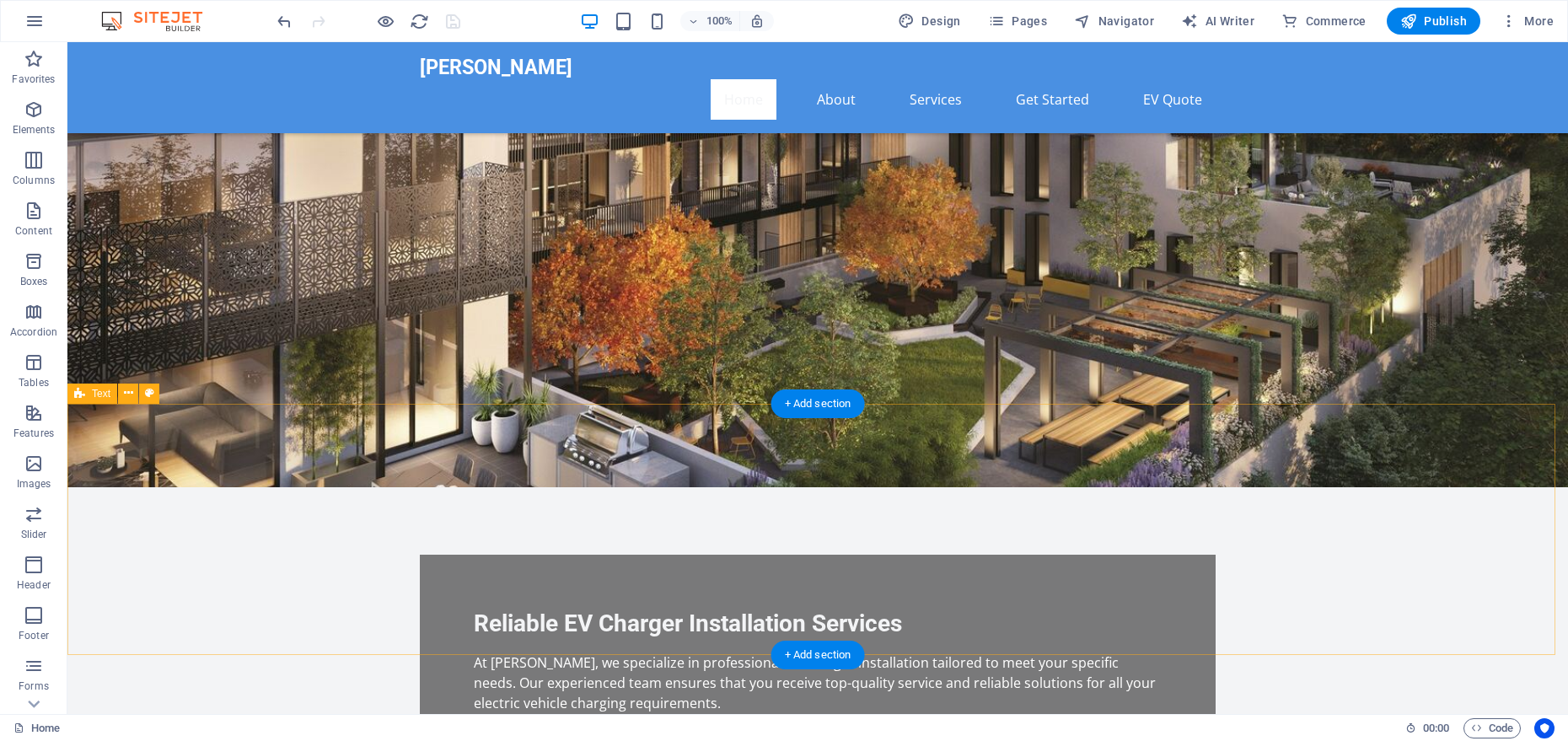
scroll to position [189, 0]
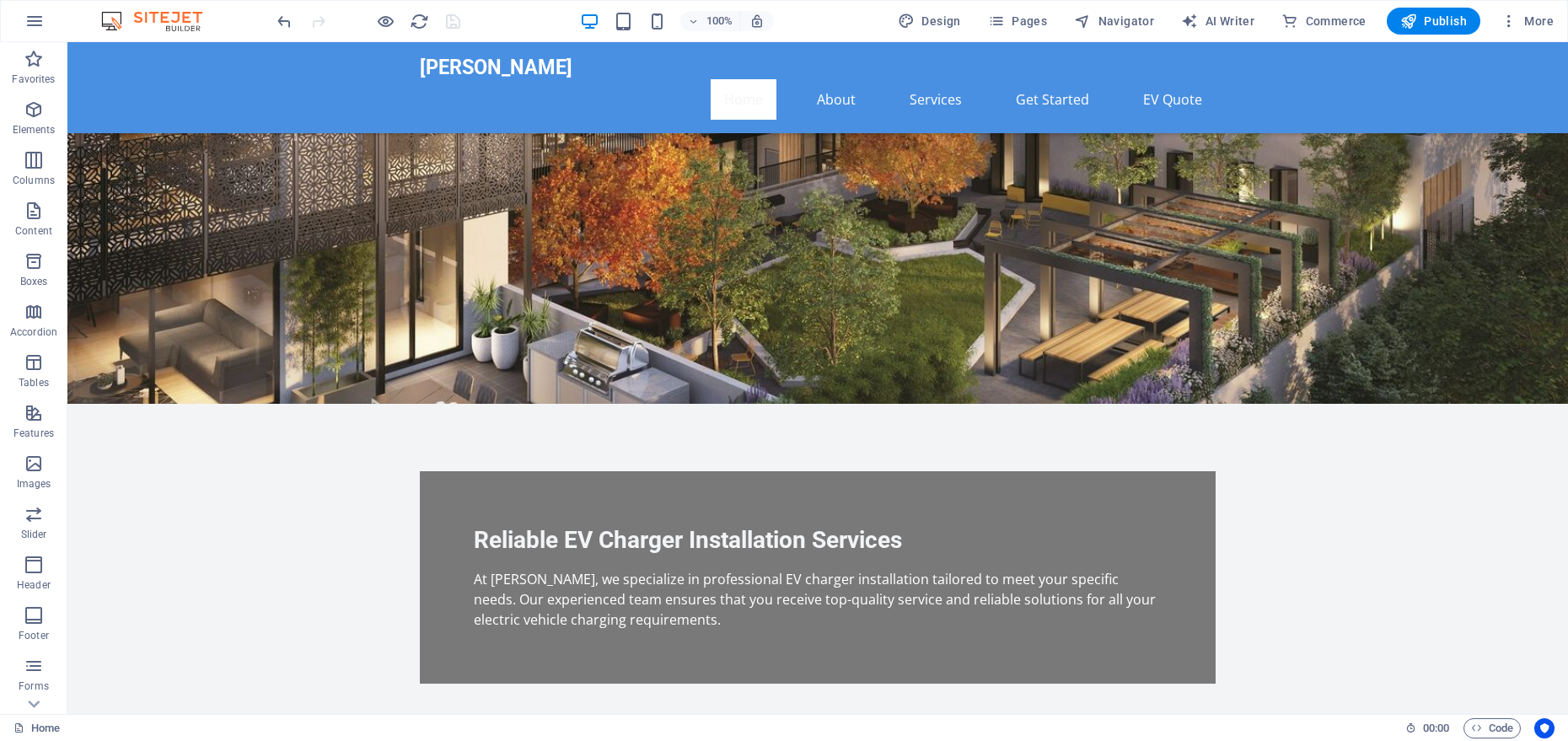
click at [322, 84] on div "Adrian Electricinc Home About Services Get Started EV Quote" at bounding box center [818, 87] width 1501 height 91
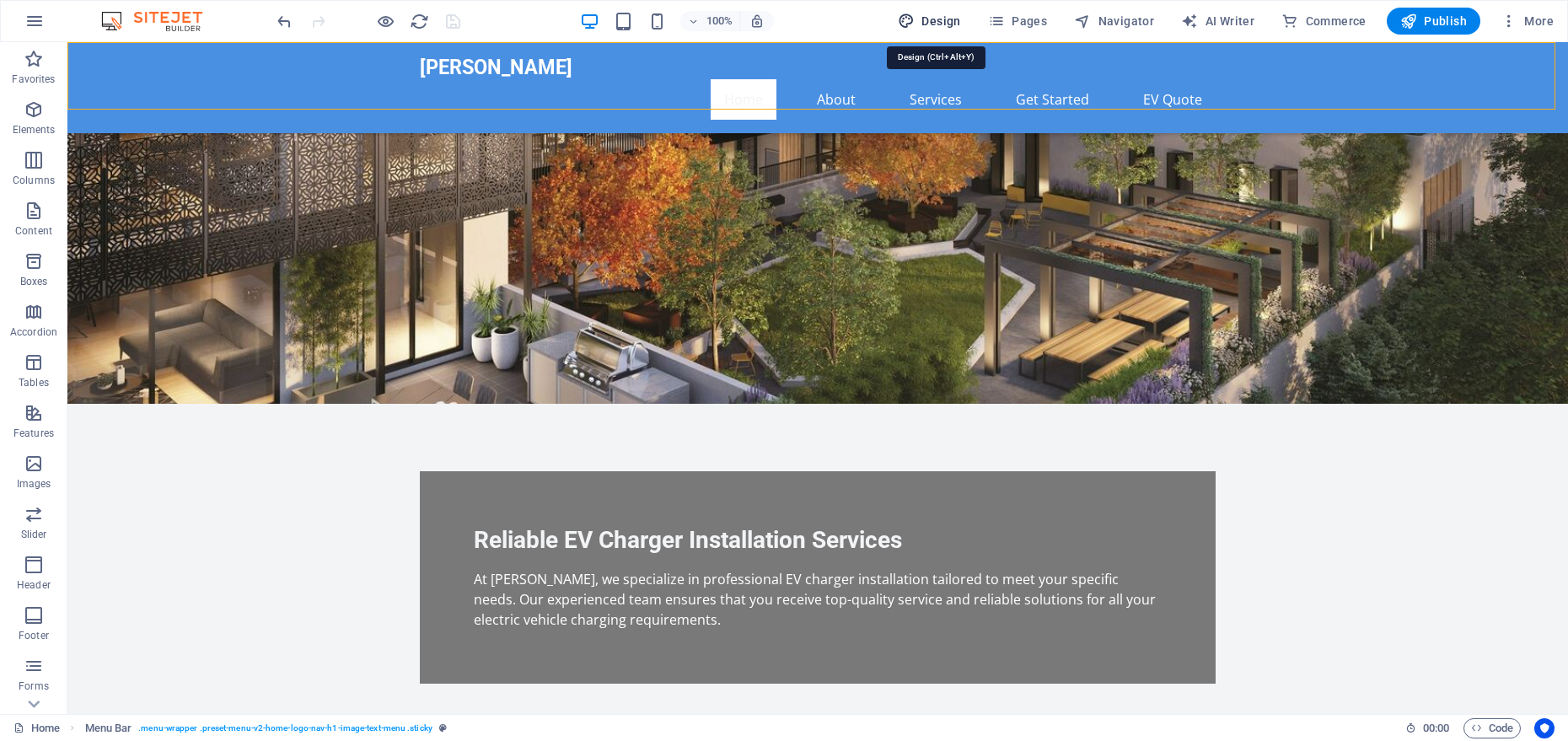
click at [907, 26] on icon "button" at bounding box center [906, 21] width 17 height 17
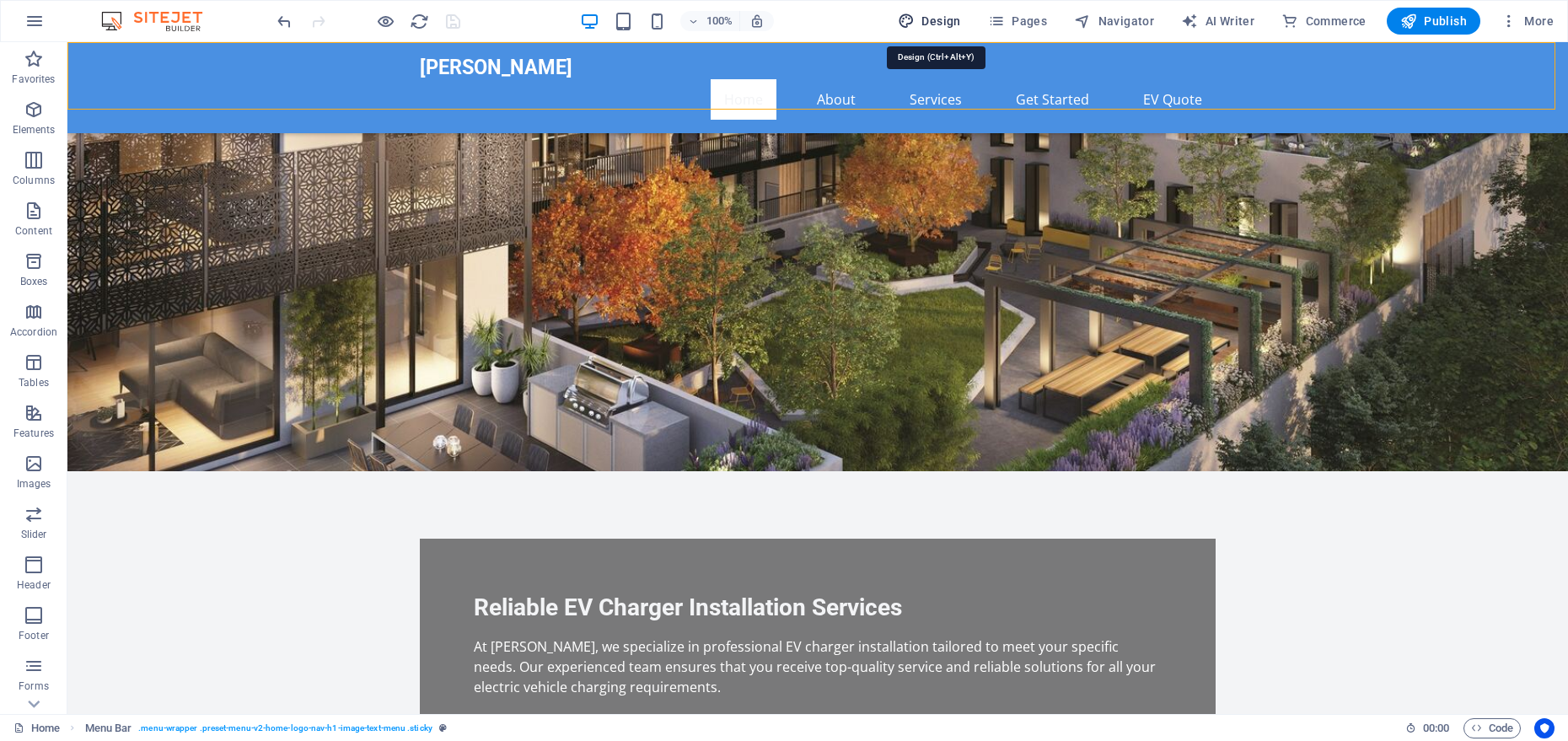
select select "px"
select select "200"
select select "px"
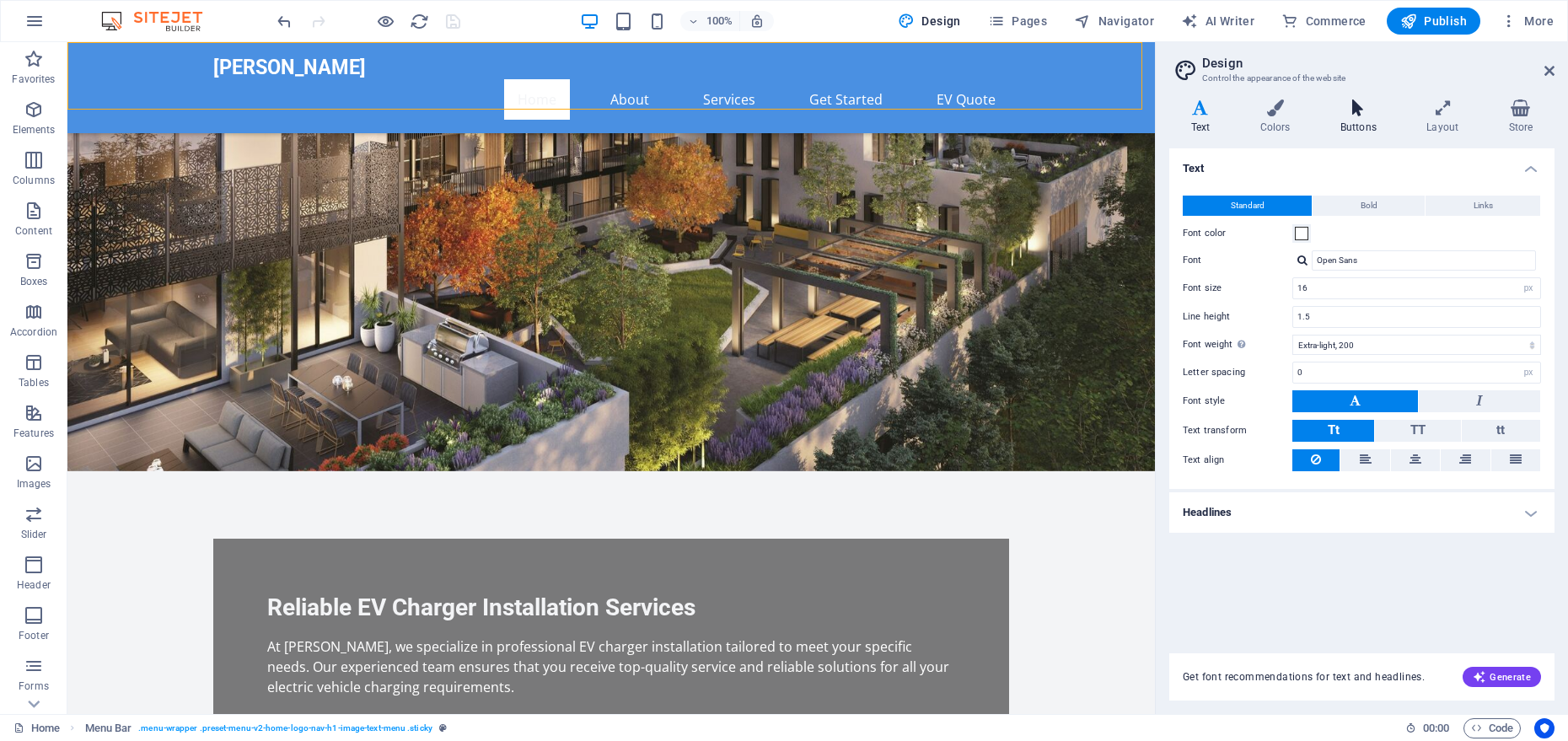
click at [1405, 127] on h4 "Buttons" at bounding box center [1362, 117] width 86 height 36
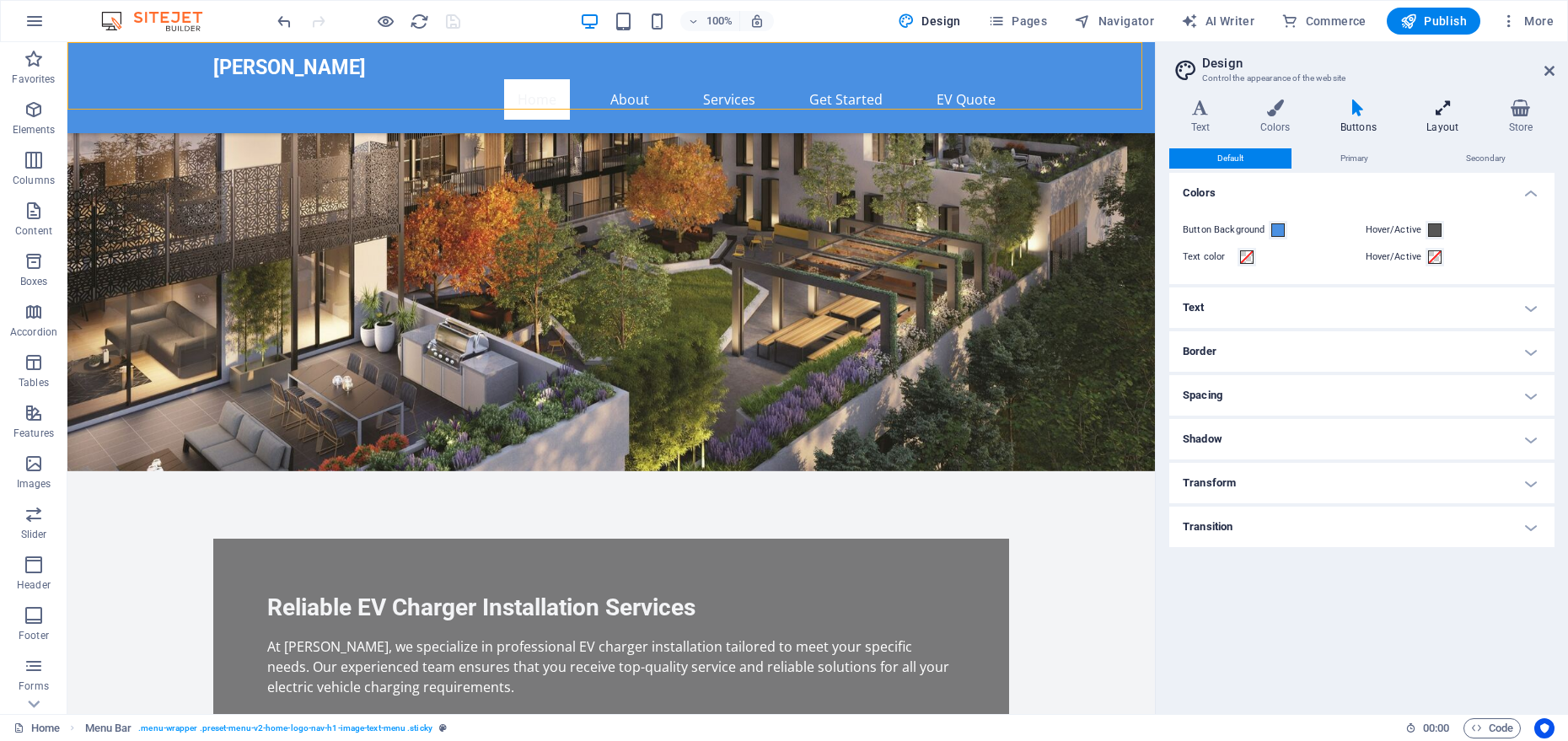
click at [1420, 129] on h4 "Layout" at bounding box center [1446, 117] width 82 height 36
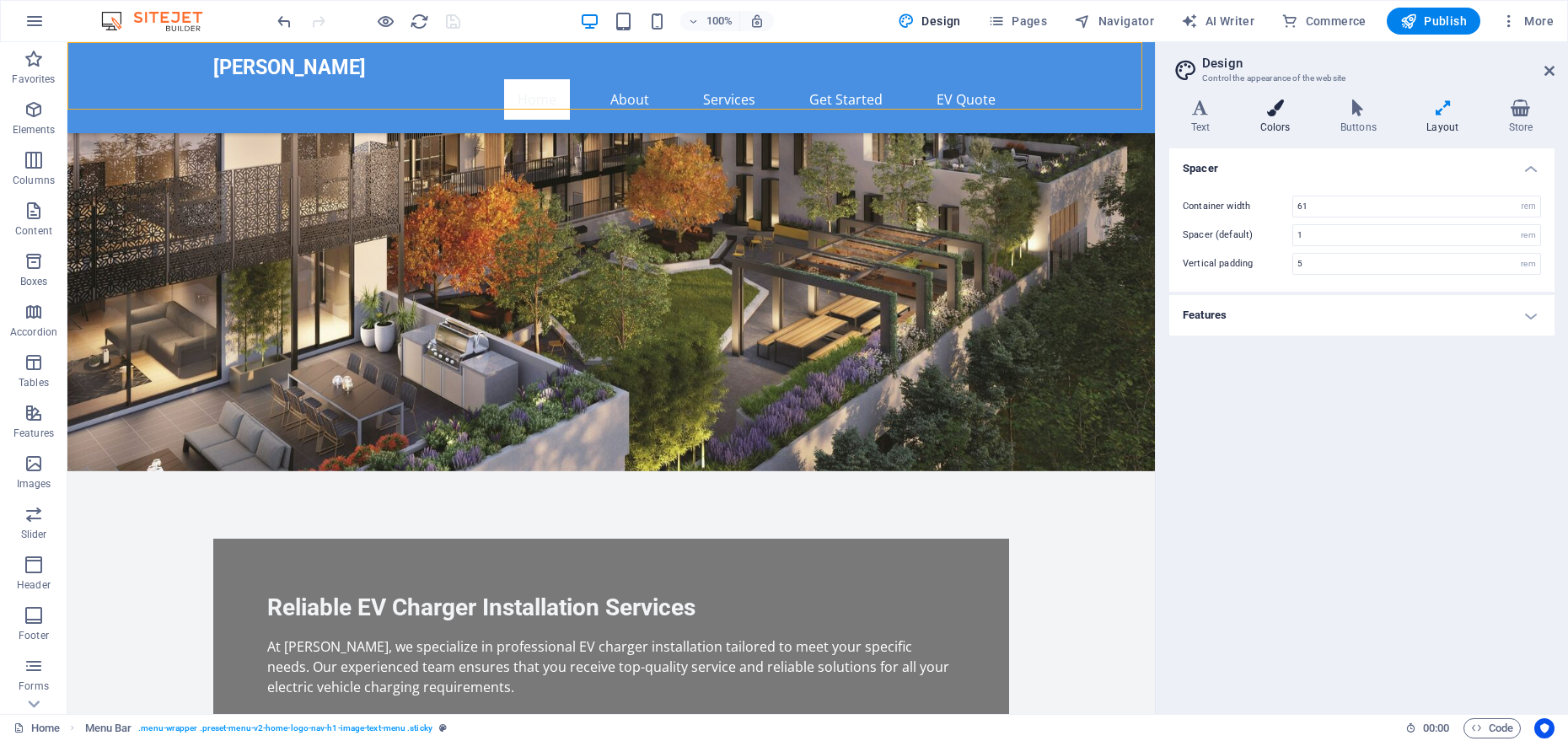
click at [1280, 122] on h4 "Colors" at bounding box center [1278, 117] width 80 height 36
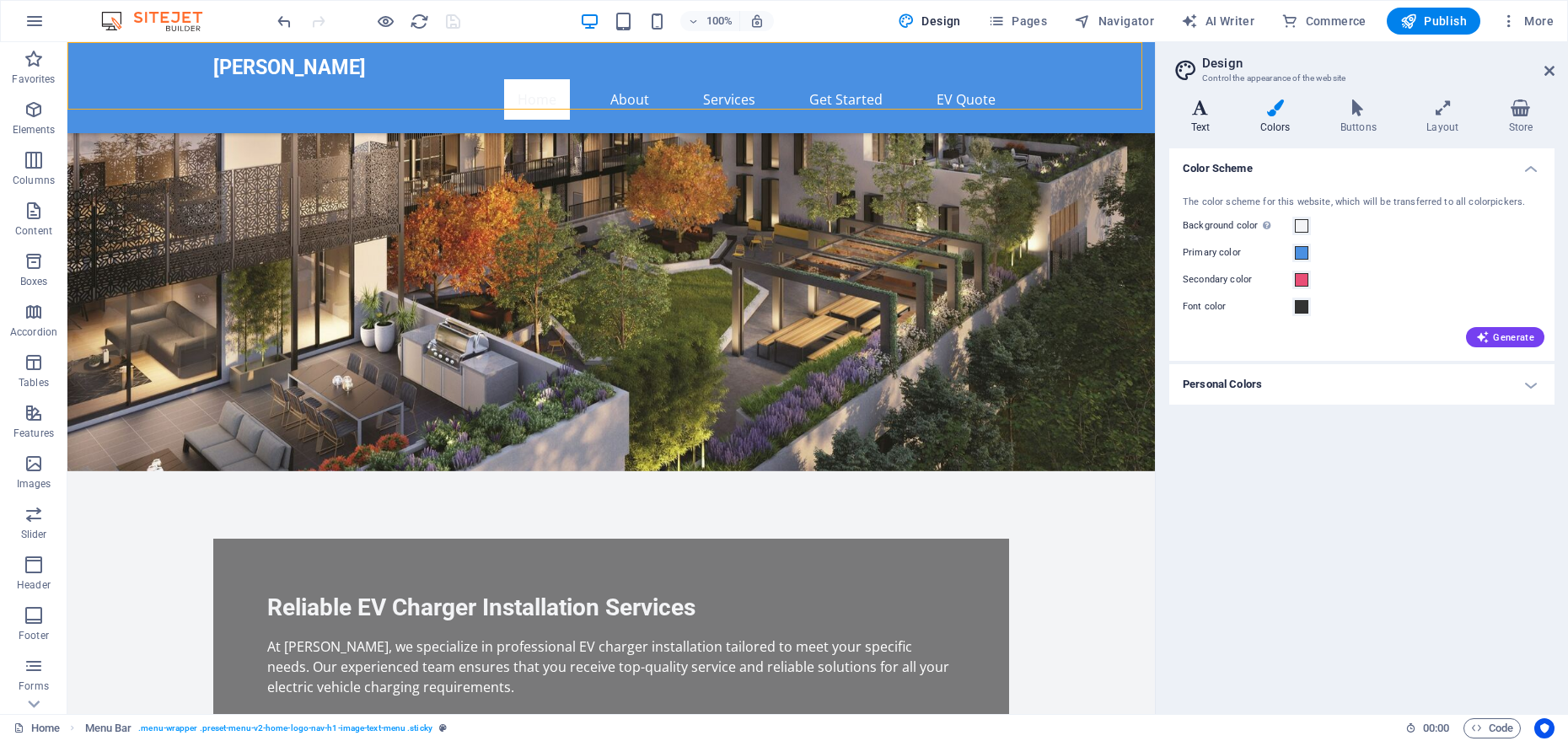
click at [1181, 116] on icon at bounding box center [1201, 108] width 62 height 17
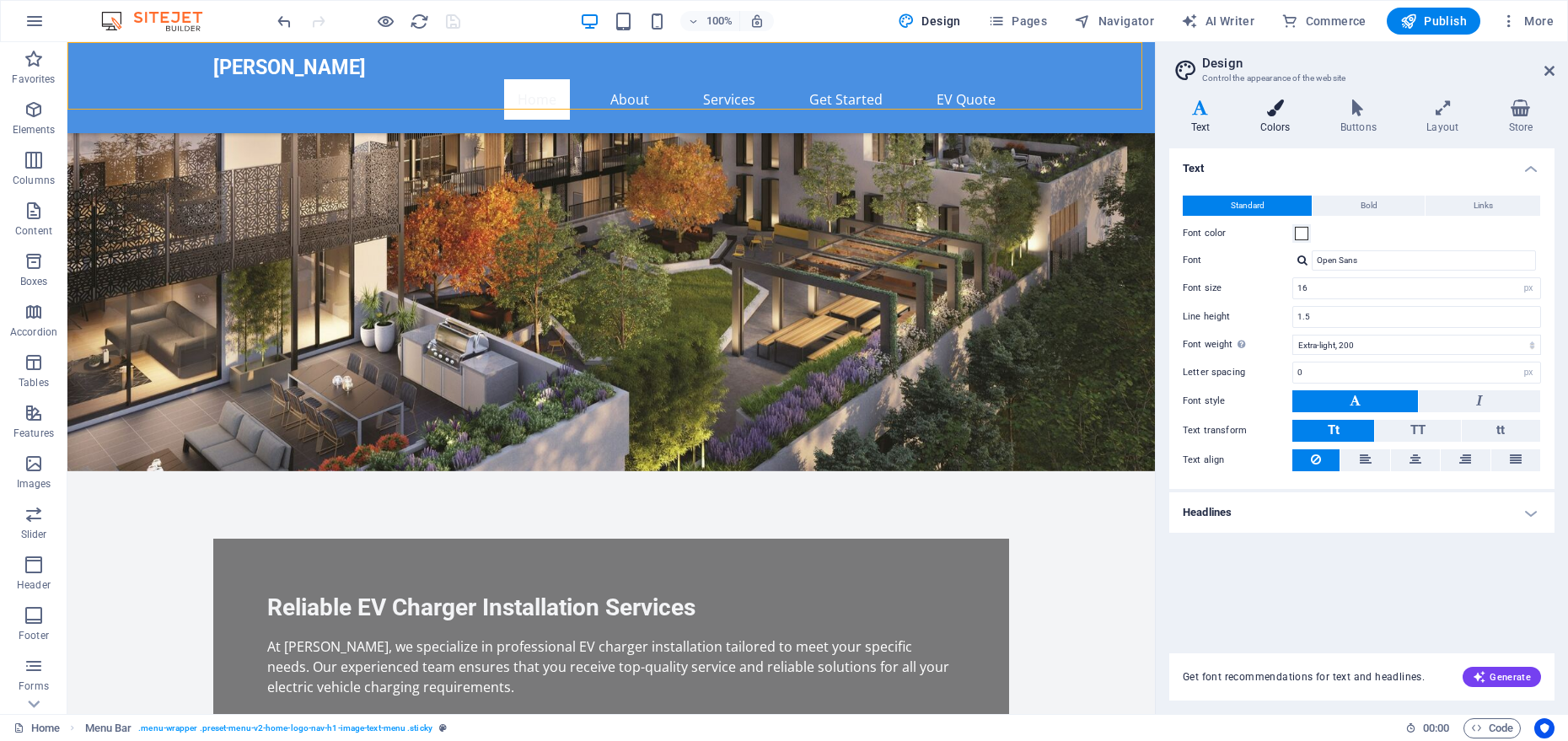
click at [1269, 125] on h4 "Colors" at bounding box center [1278, 117] width 80 height 36
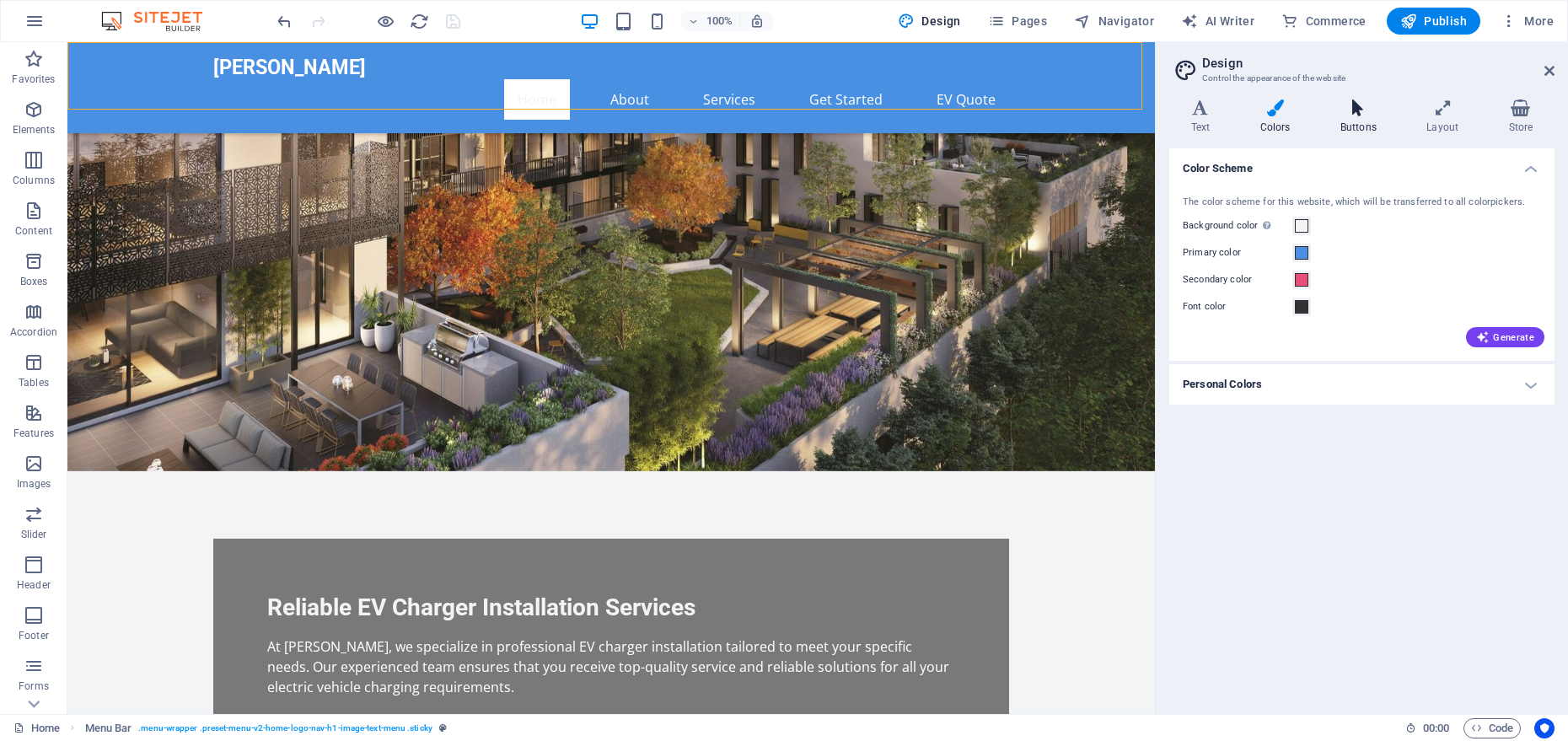
click at [1328, 120] on h4 "Buttons" at bounding box center [1362, 117] width 86 height 36
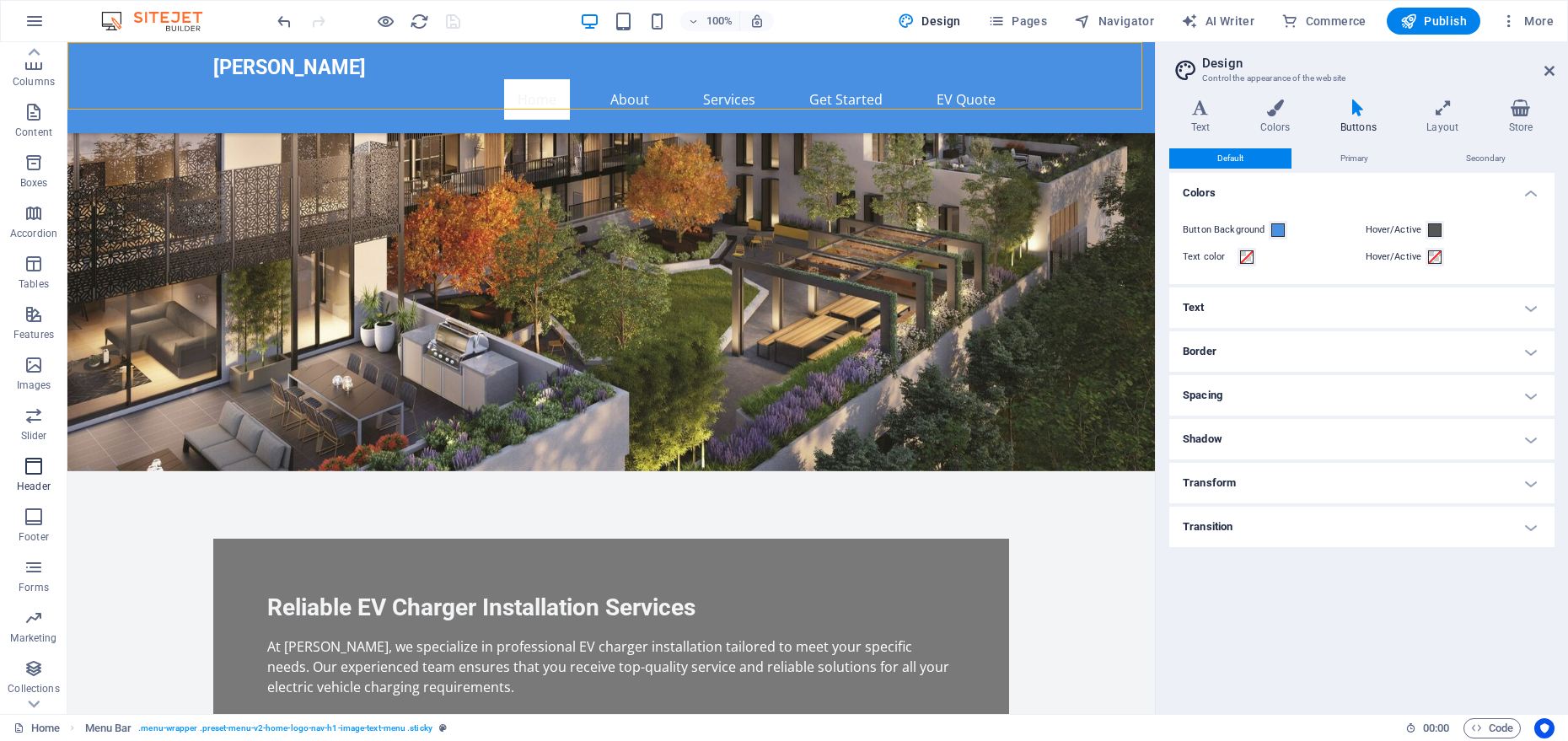
scroll to position [135, 0]
click at [40, 433] on icon "button" at bounding box center [34, 430] width 21 height 21
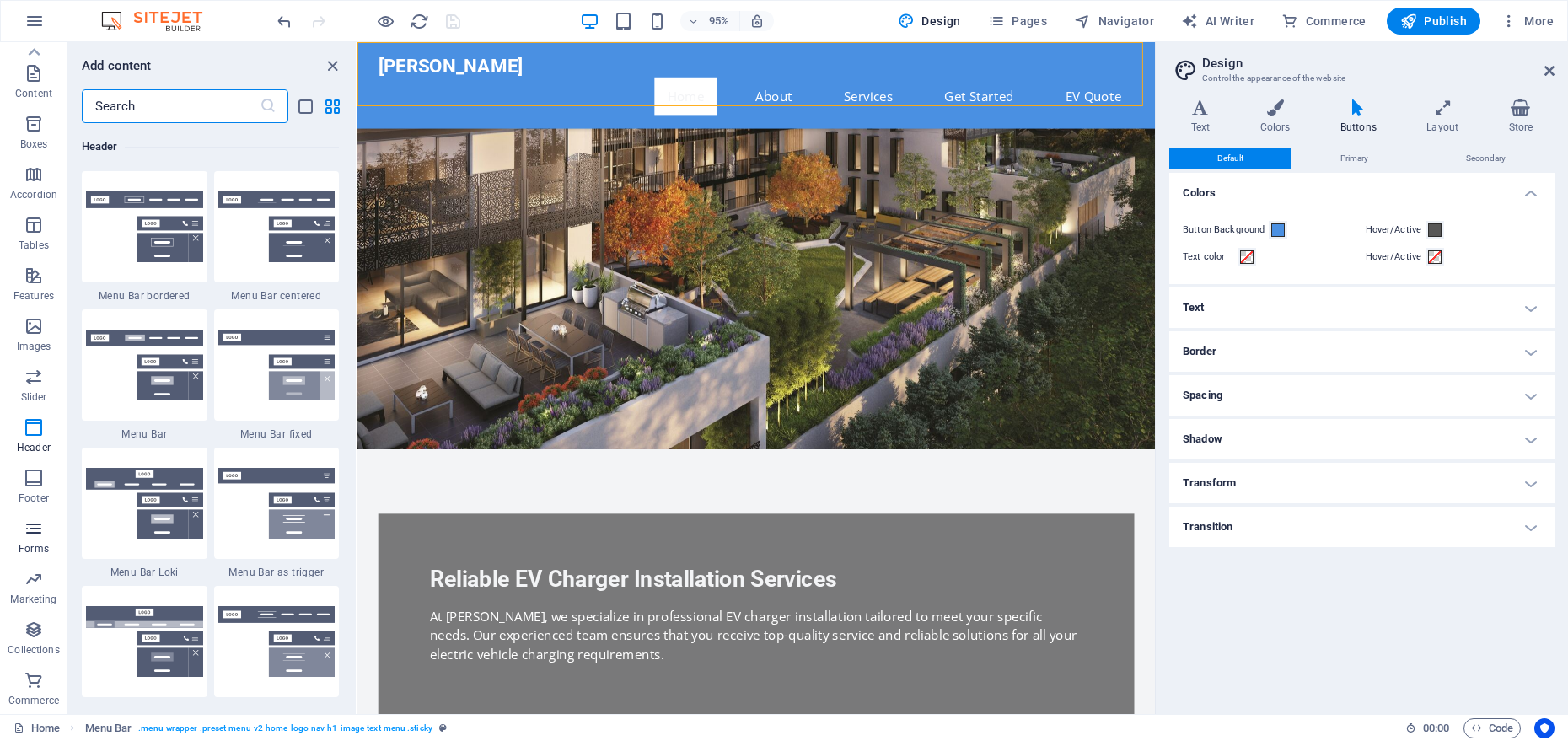
scroll to position [0, 0]
click at [38, 21] on icon "button" at bounding box center [35, 22] width 21 height 21
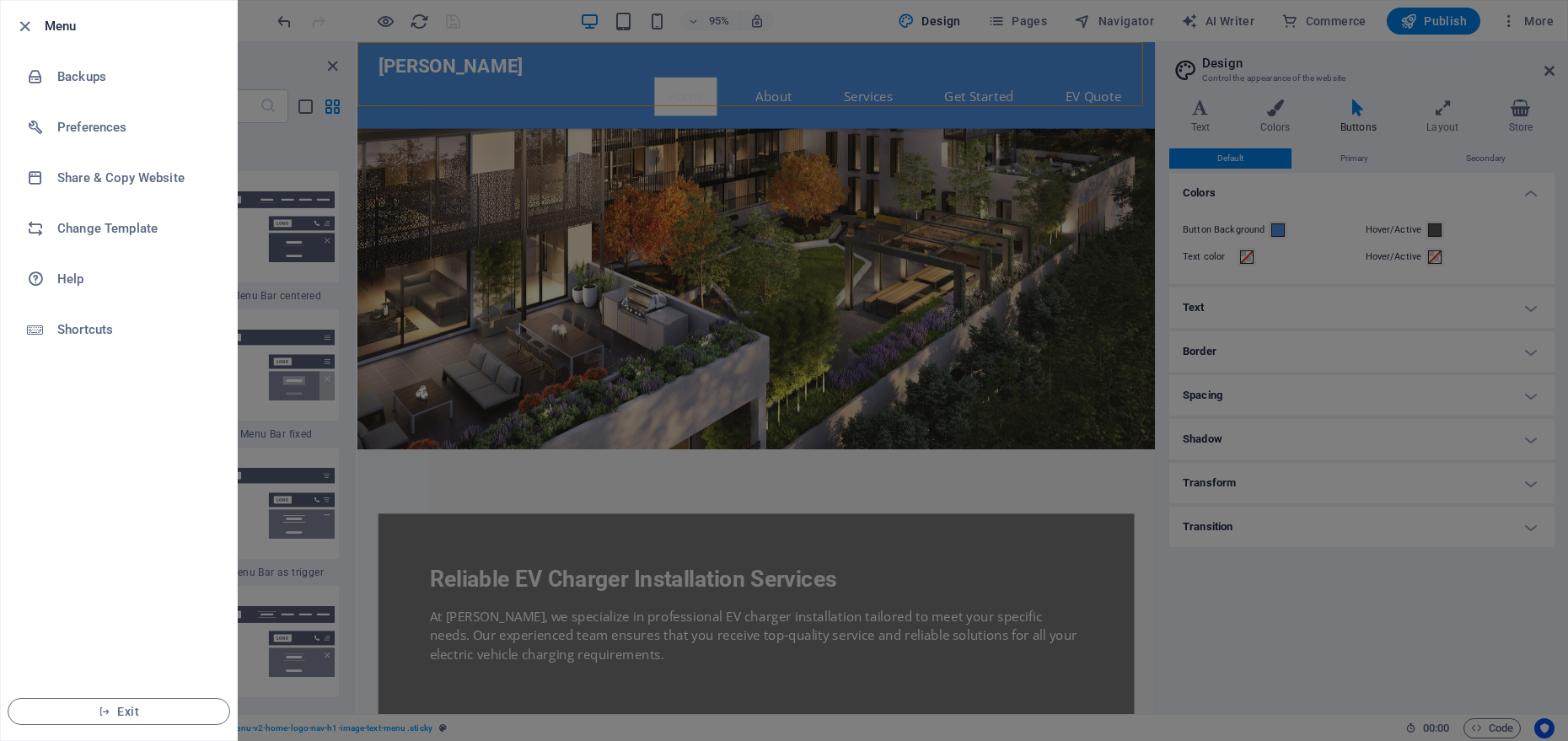
click at [530, 563] on div at bounding box center [784, 370] width 1568 height 741
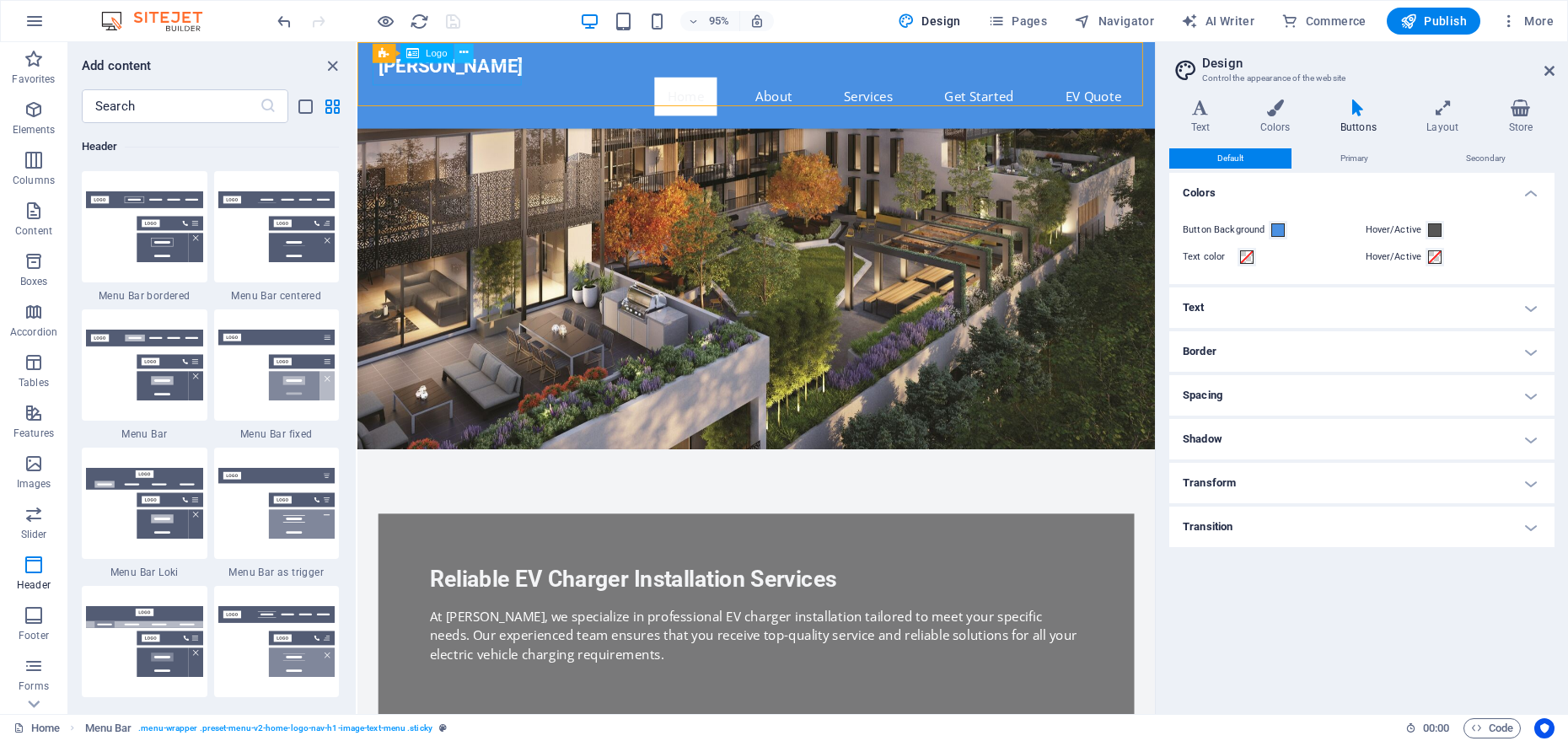
click at [461, 54] on icon at bounding box center [463, 54] width 8 height 17
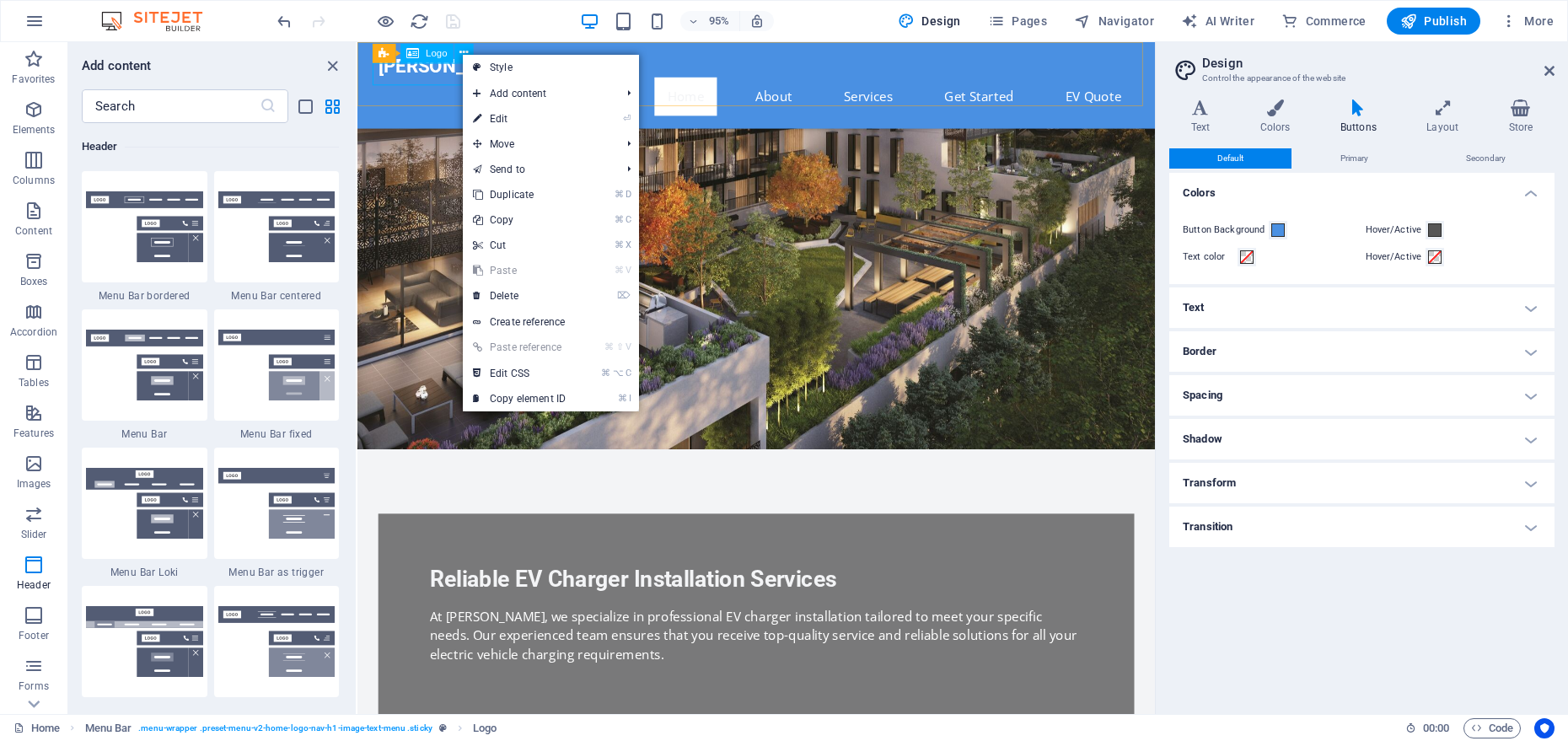
click at [417, 54] on icon at bounding box center [412, 54] width 12 height 20
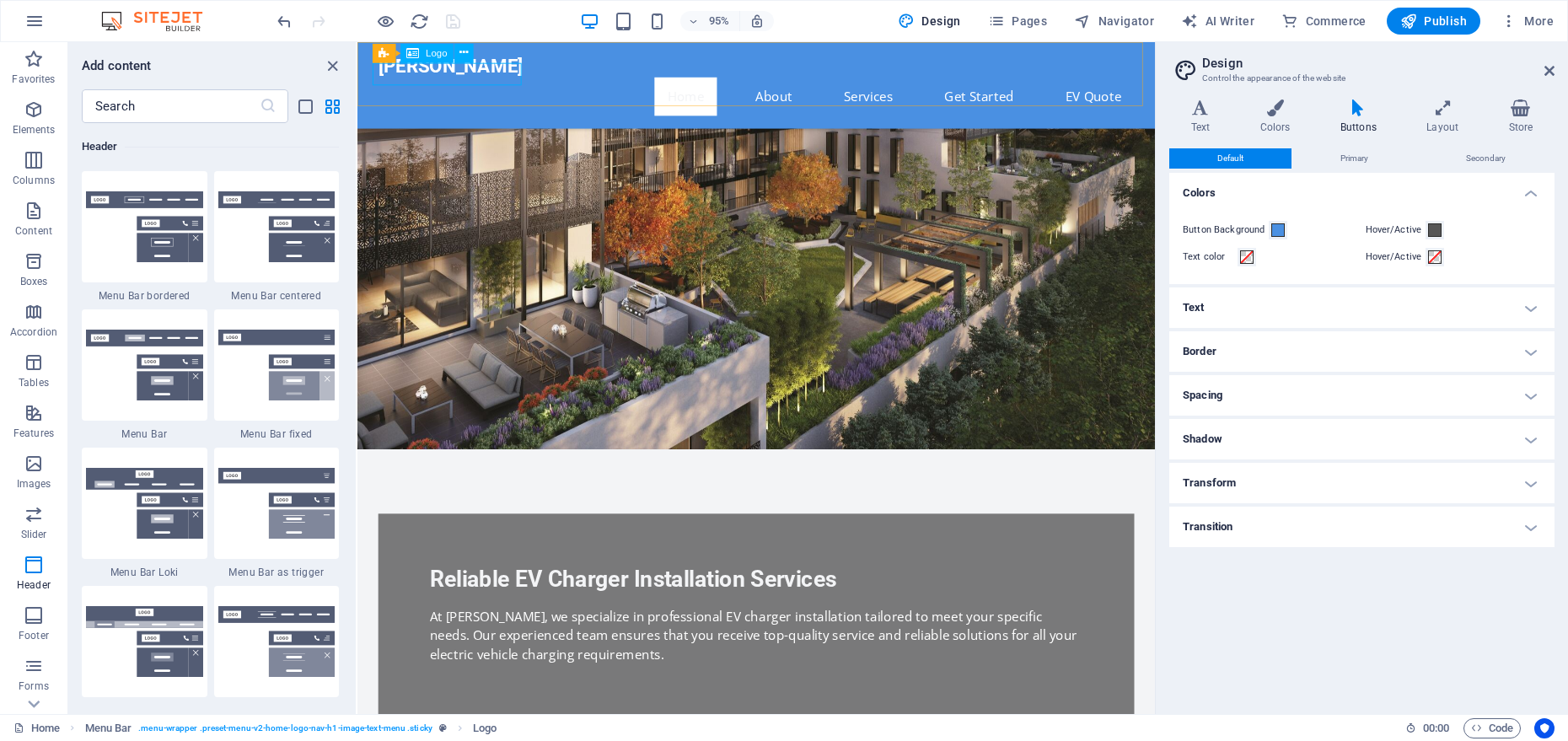
click at [414, 77] on div "[PERSON_NAME]" at bounding box center [777, 67] width 796 height 23
click at [414, 60] on icon at bounding box center [412, 54] width 12 height 20
click at [447, 73] on div "[PERSON_NAME]" at bounding box center [777, 67] width 796 height 23
click at [442, 58] on span "Logo" at bounding box center [437, 54] width 21 height 9
click at [473, 54] on button at bounding box center [464, 54] width 20 height 20
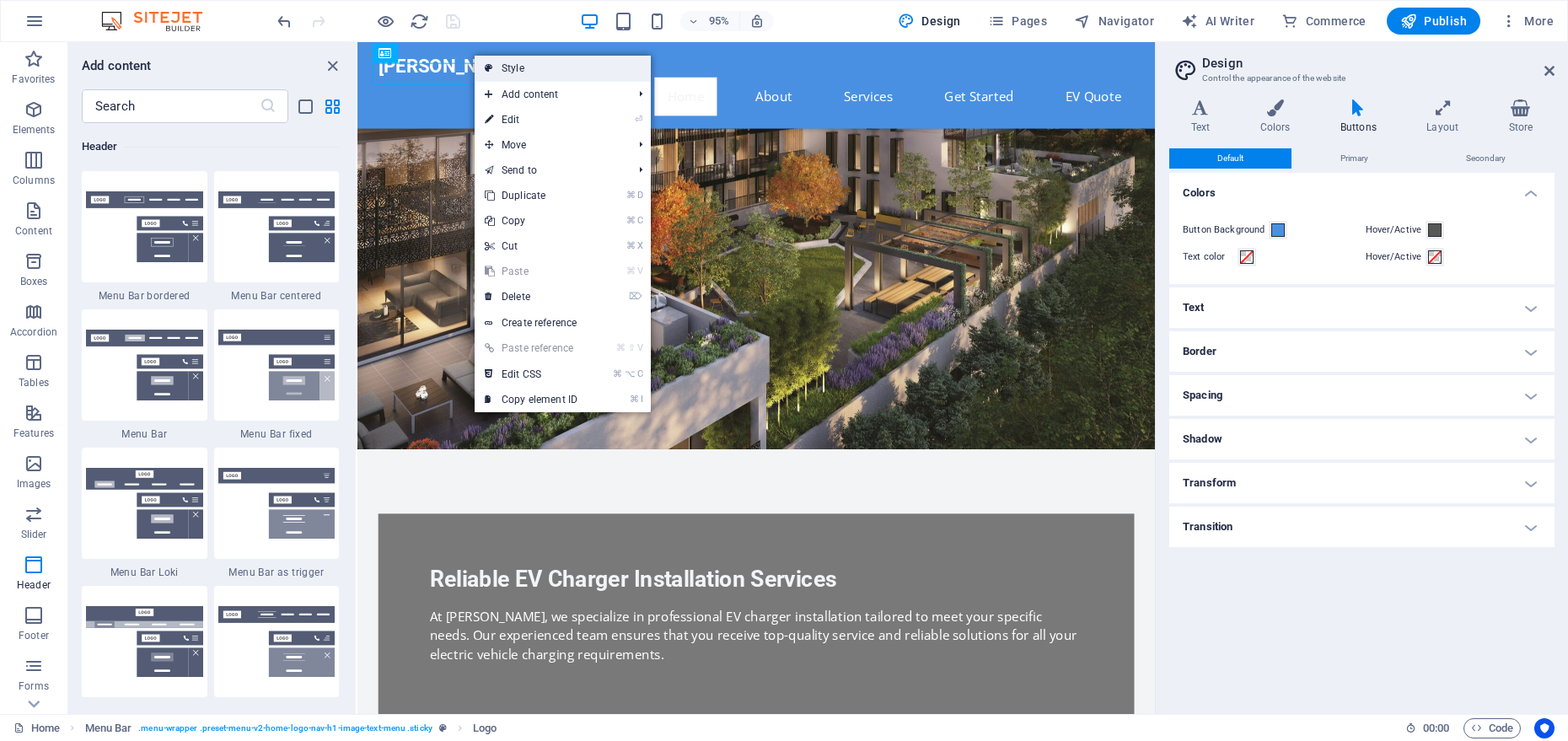
click at [496, 69] on link "Style" at bounding box center [563, 68] width 177 height 25
select select "rem"
select select "preset-menu-v2-home-logo-nav-h1-image-text-menu"
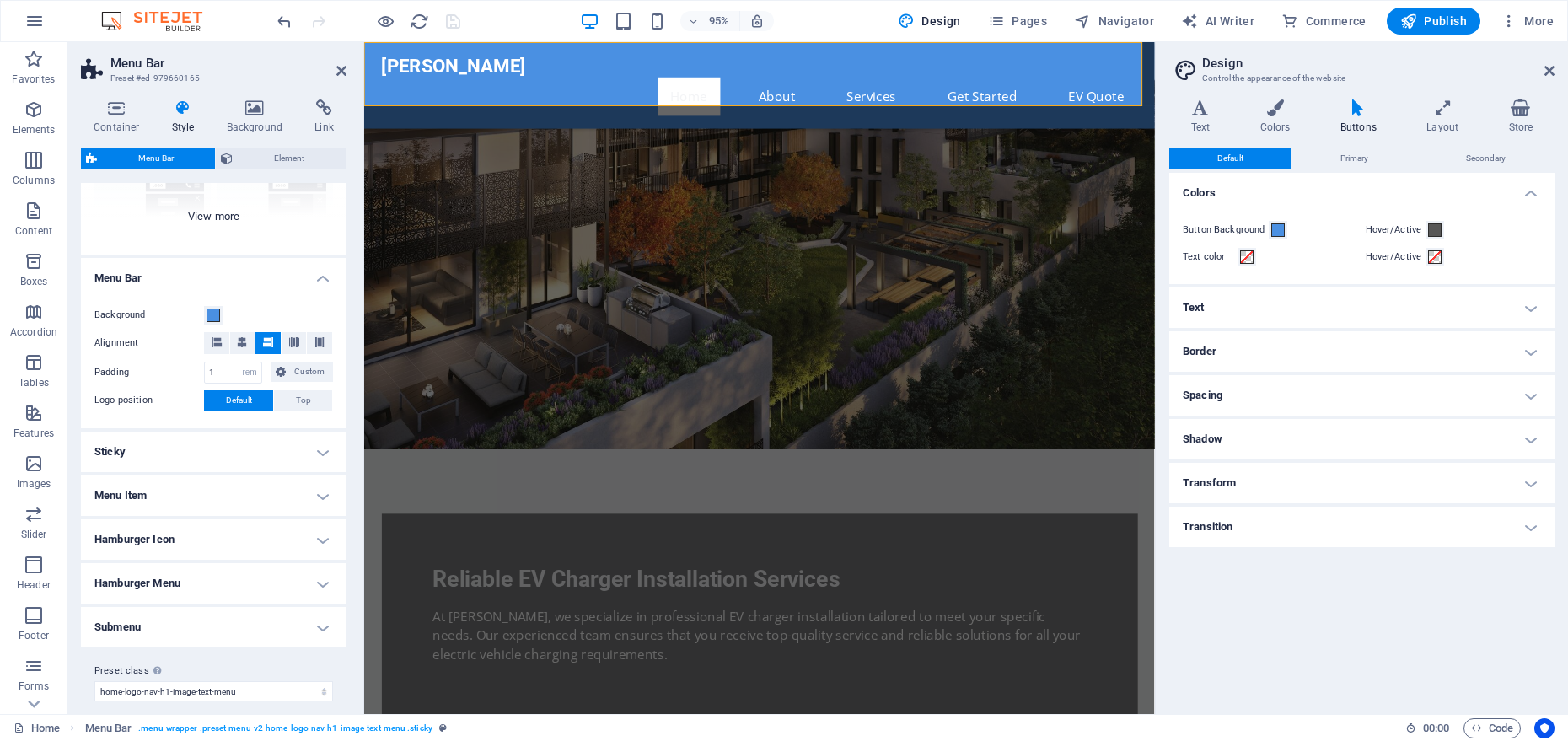
scroll to position [226, 0]
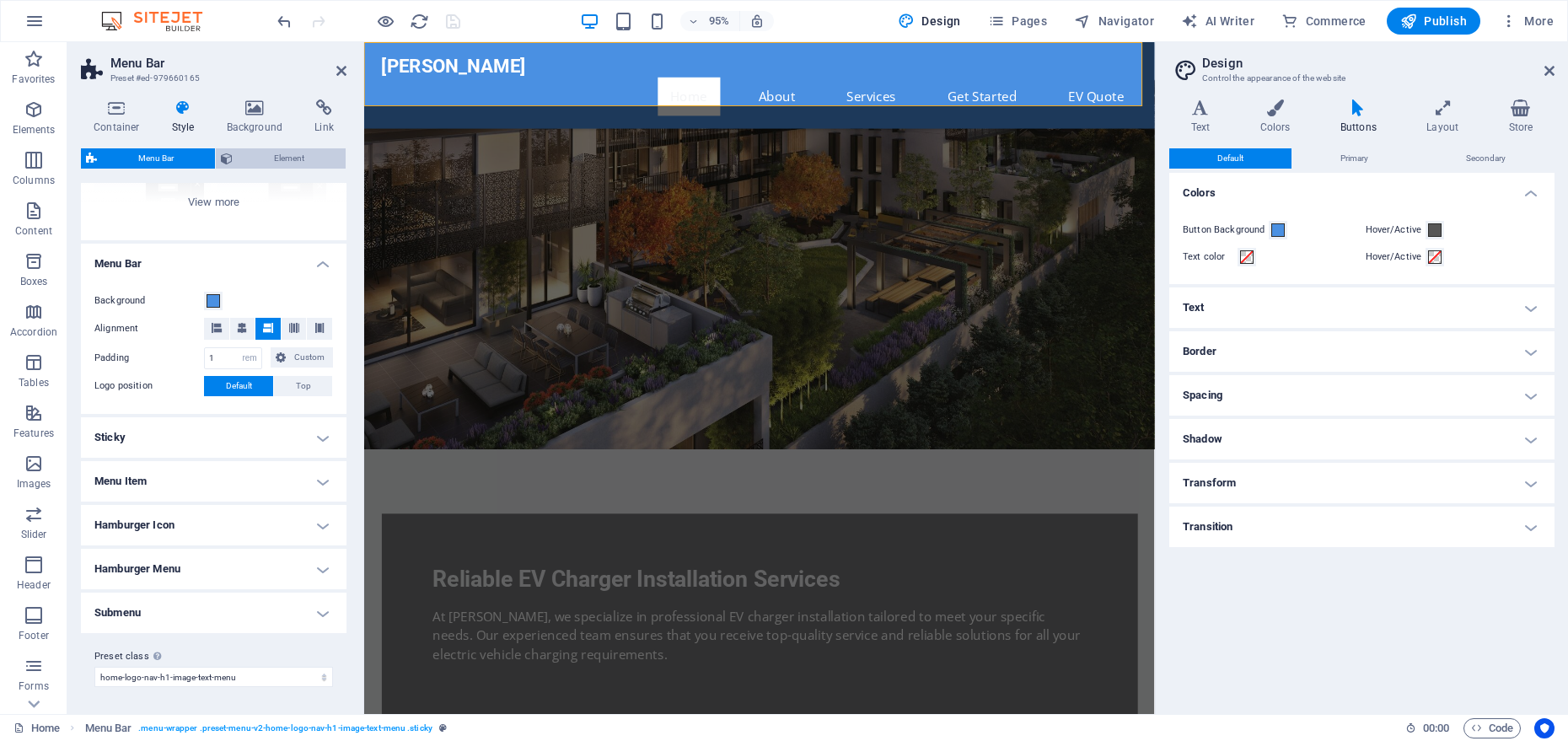
click at [269, 150] on span "Element" at bounding box center [289, 159] width 103 height 21
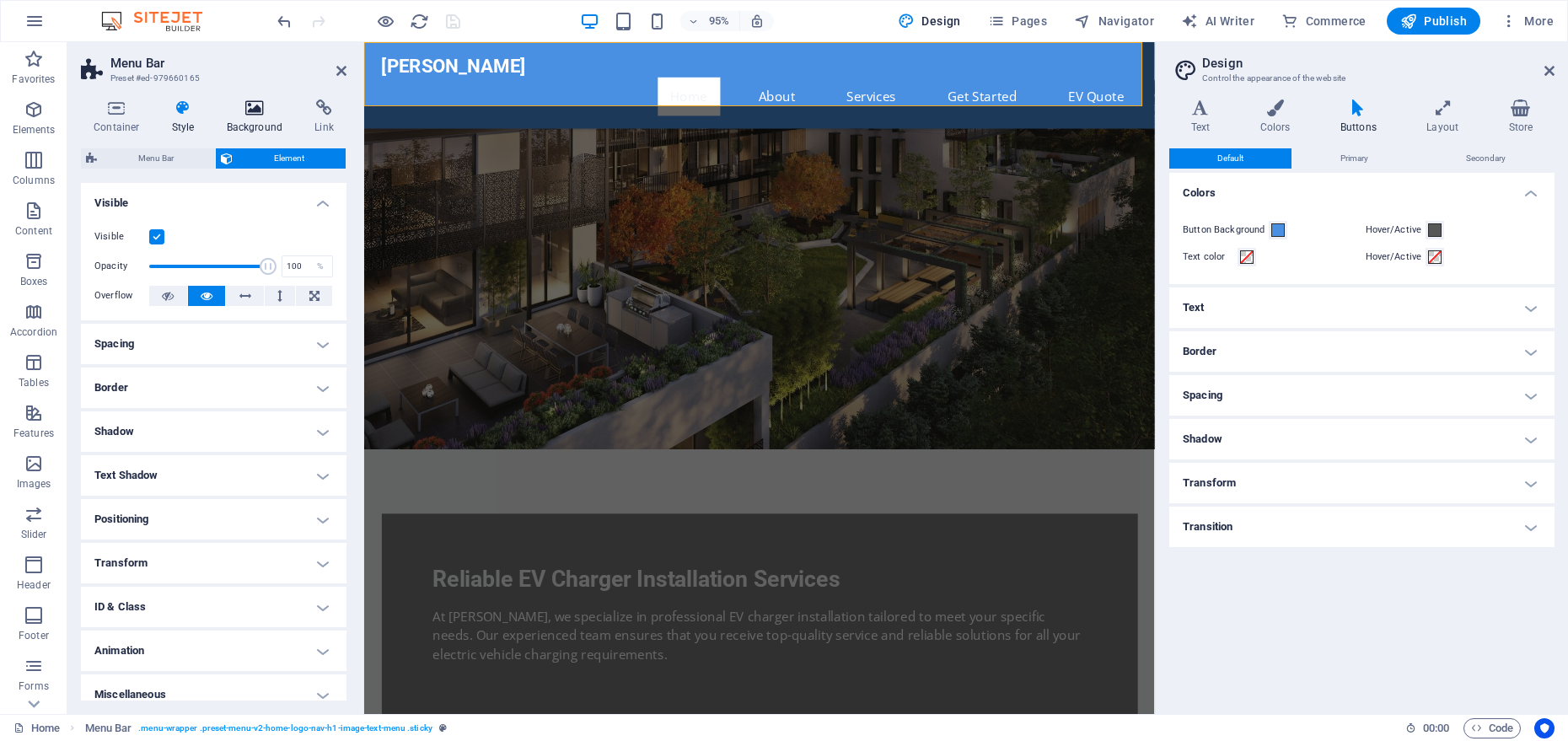
click at [262, 122] on h4 "Background" at bounding box center [258, 117] width 88 height 36
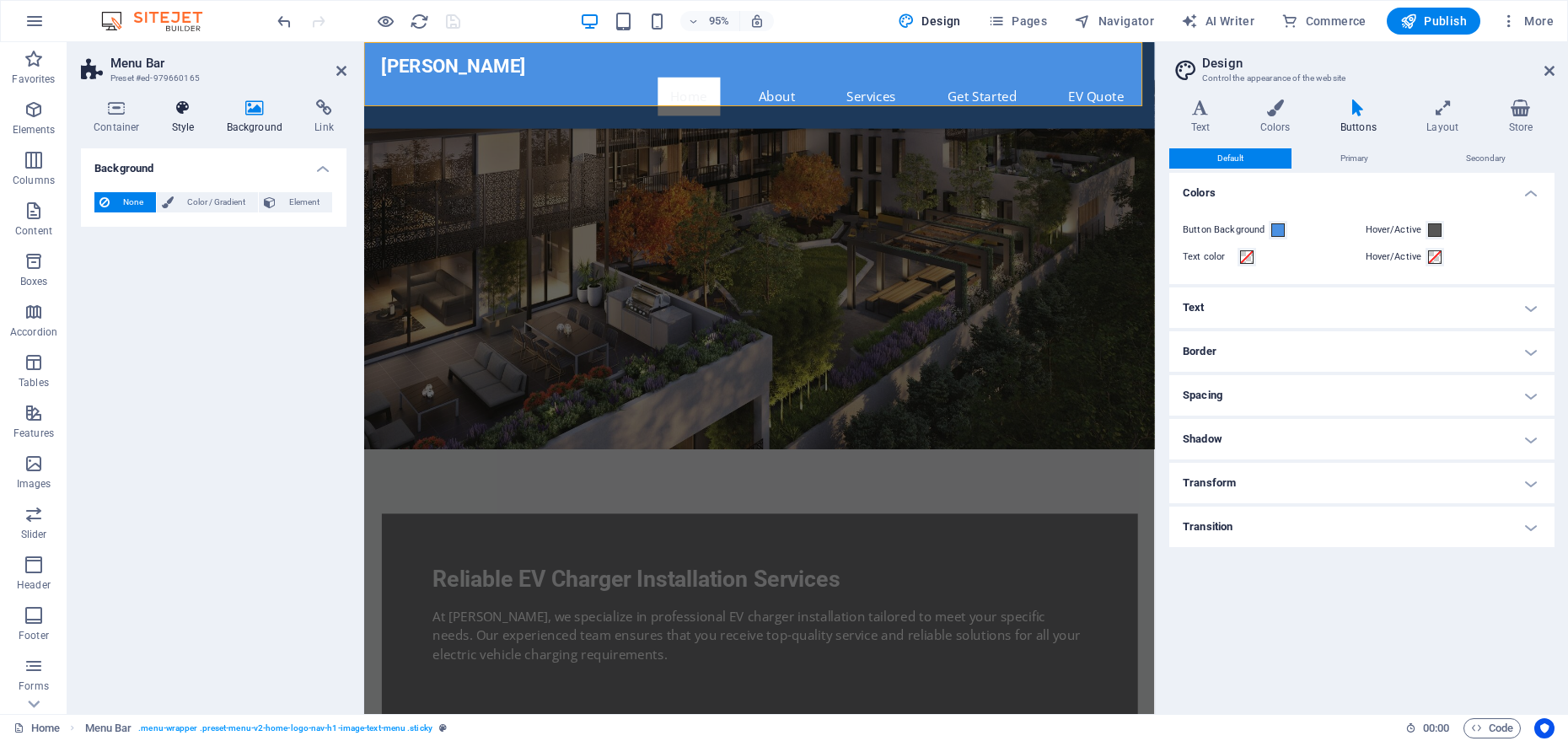
click at [198, 120] on h4 "Style" at bounding box center [187, 117] width 54 height 36
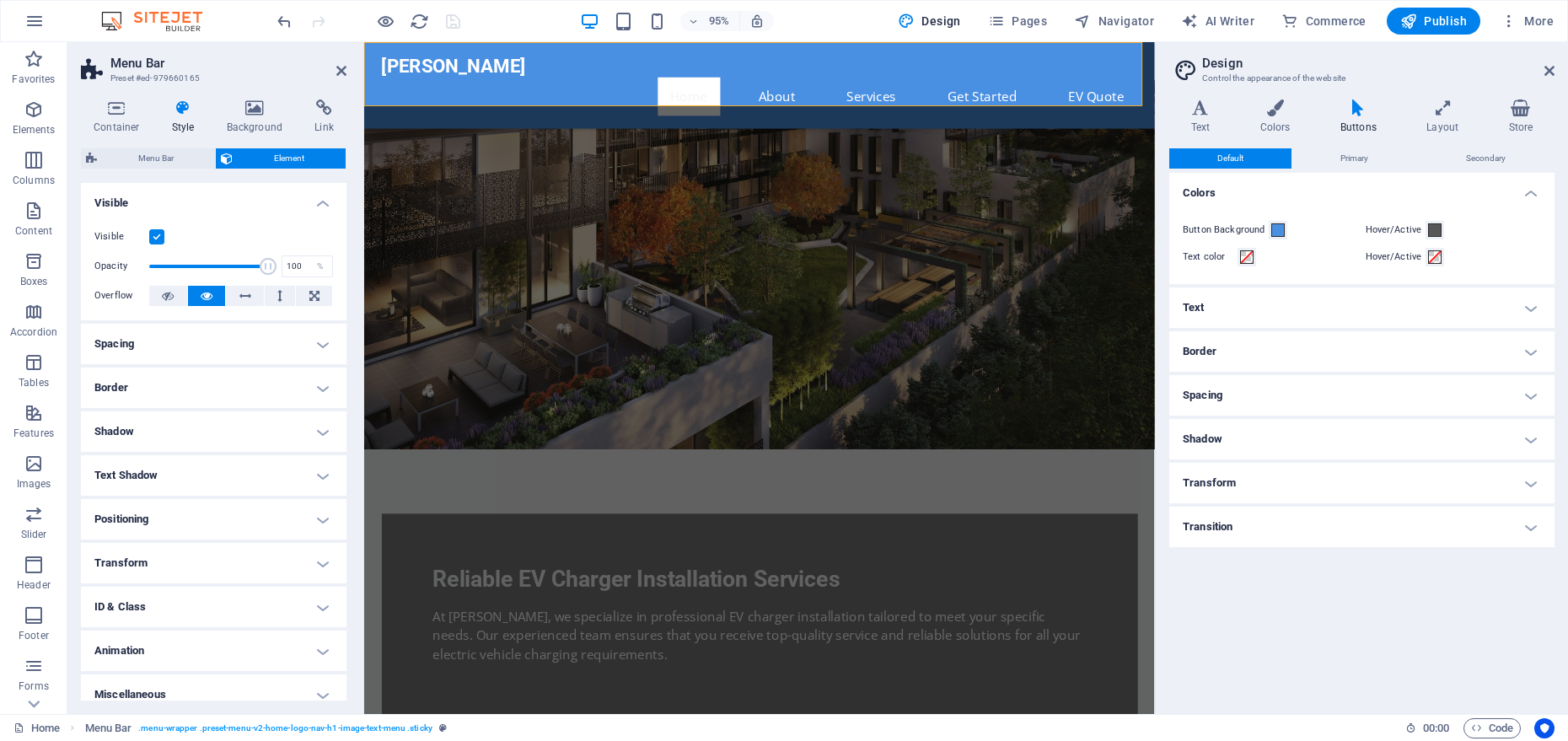
scroll to position [14, 0]
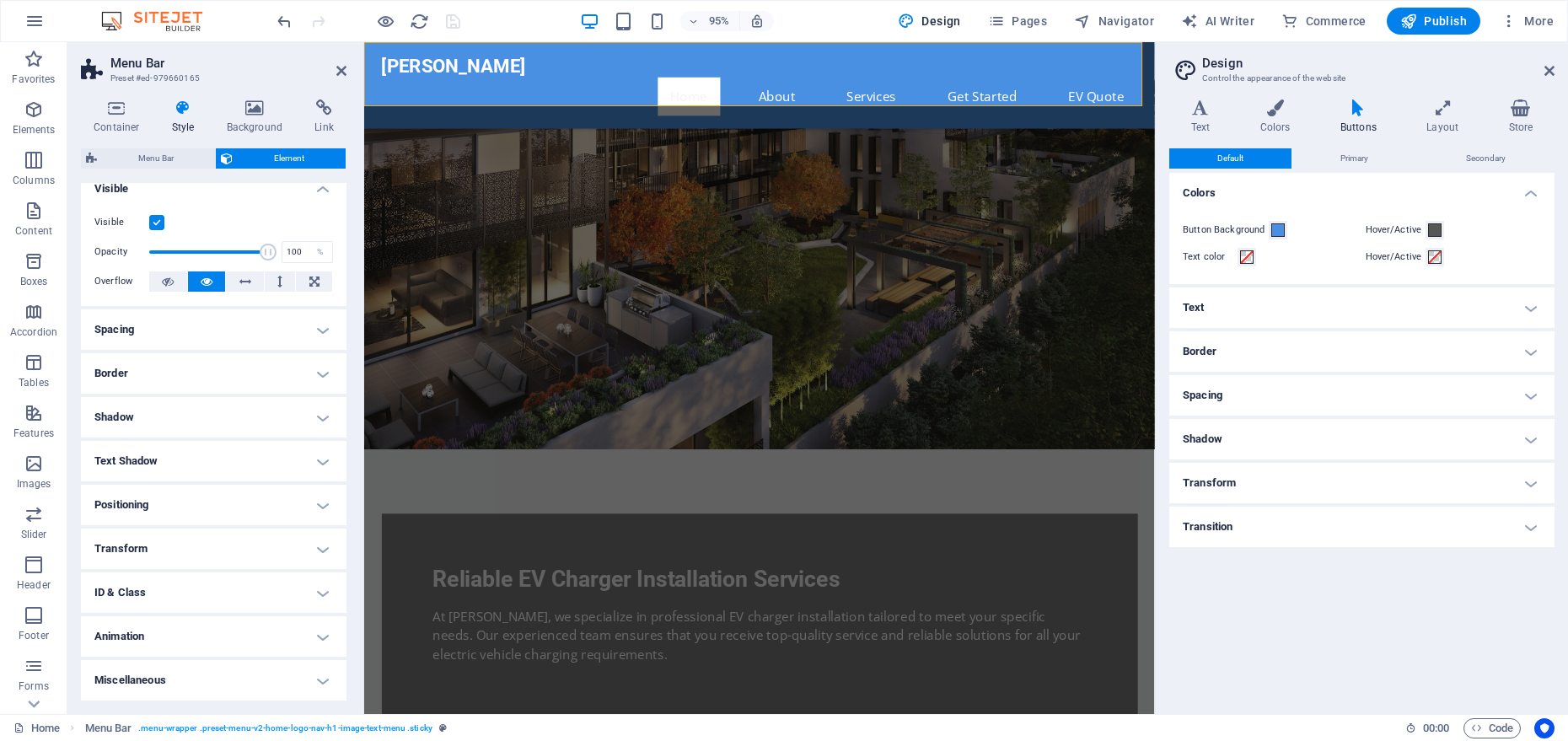
click at [853, 313] on figure at bounding box center [780, 218] width 832 height 507
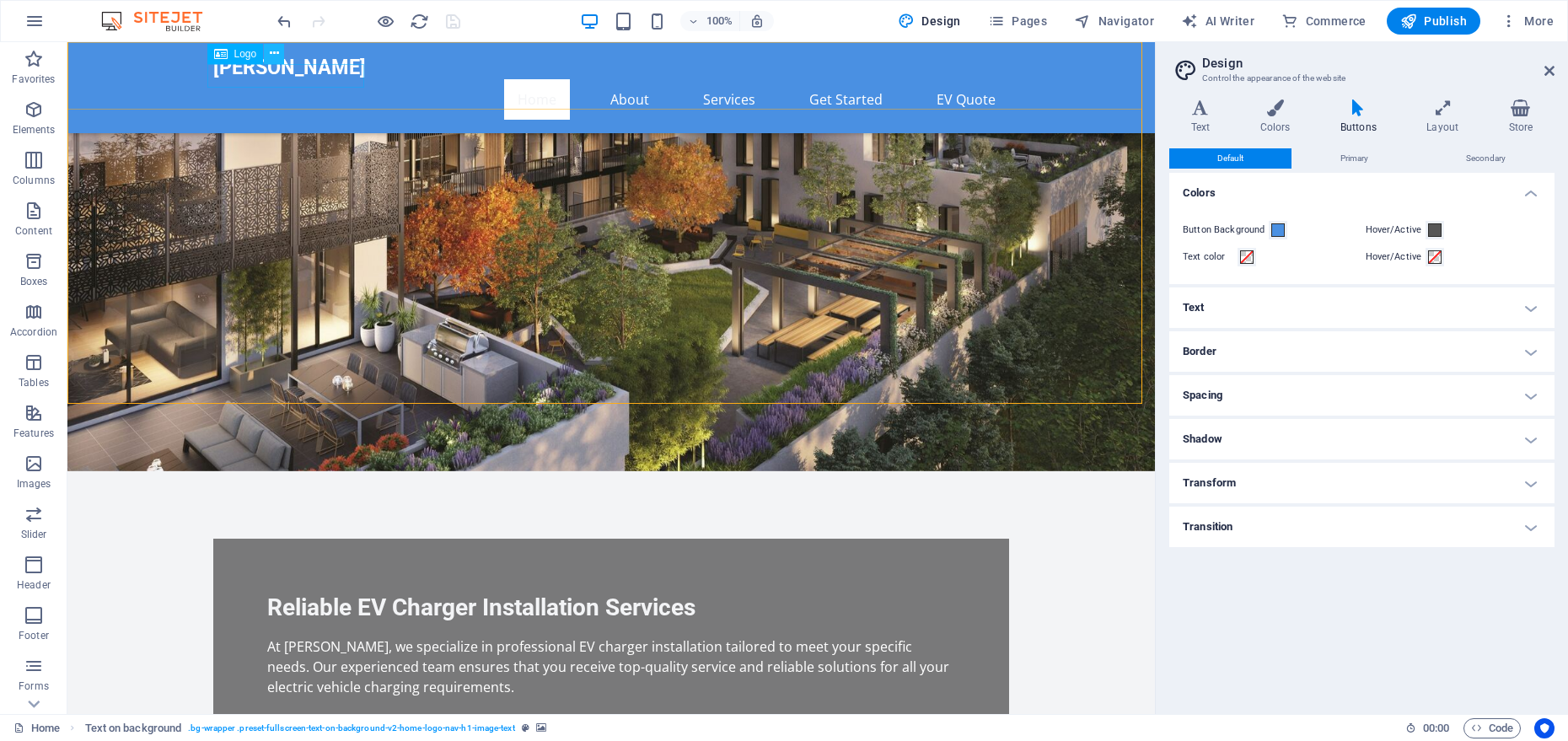
click at [269, 53] on button at bounding box center [274, 54] width 21 height 21
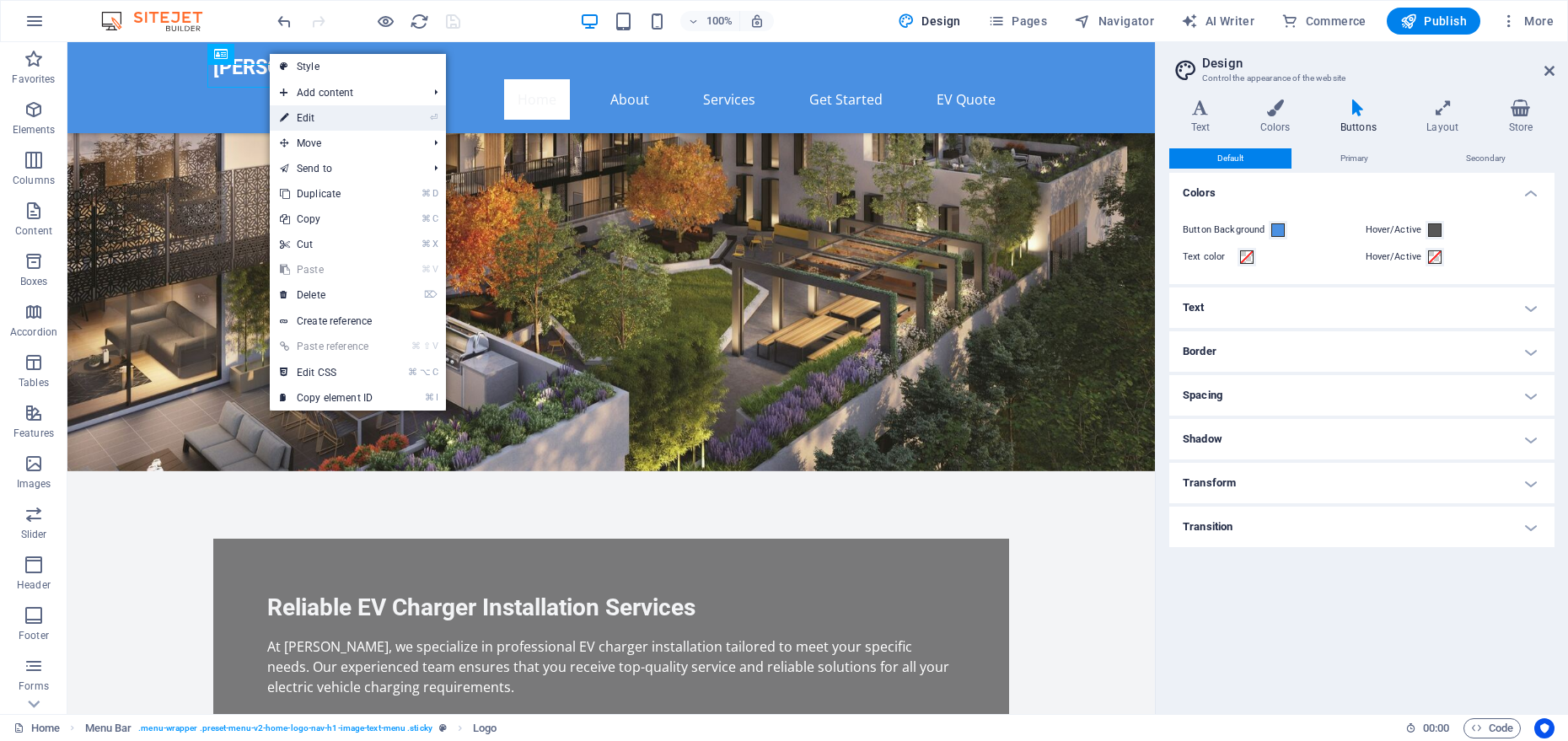
click at [287, 116] on icon at bounding box center [284, 117] width 8 height 25
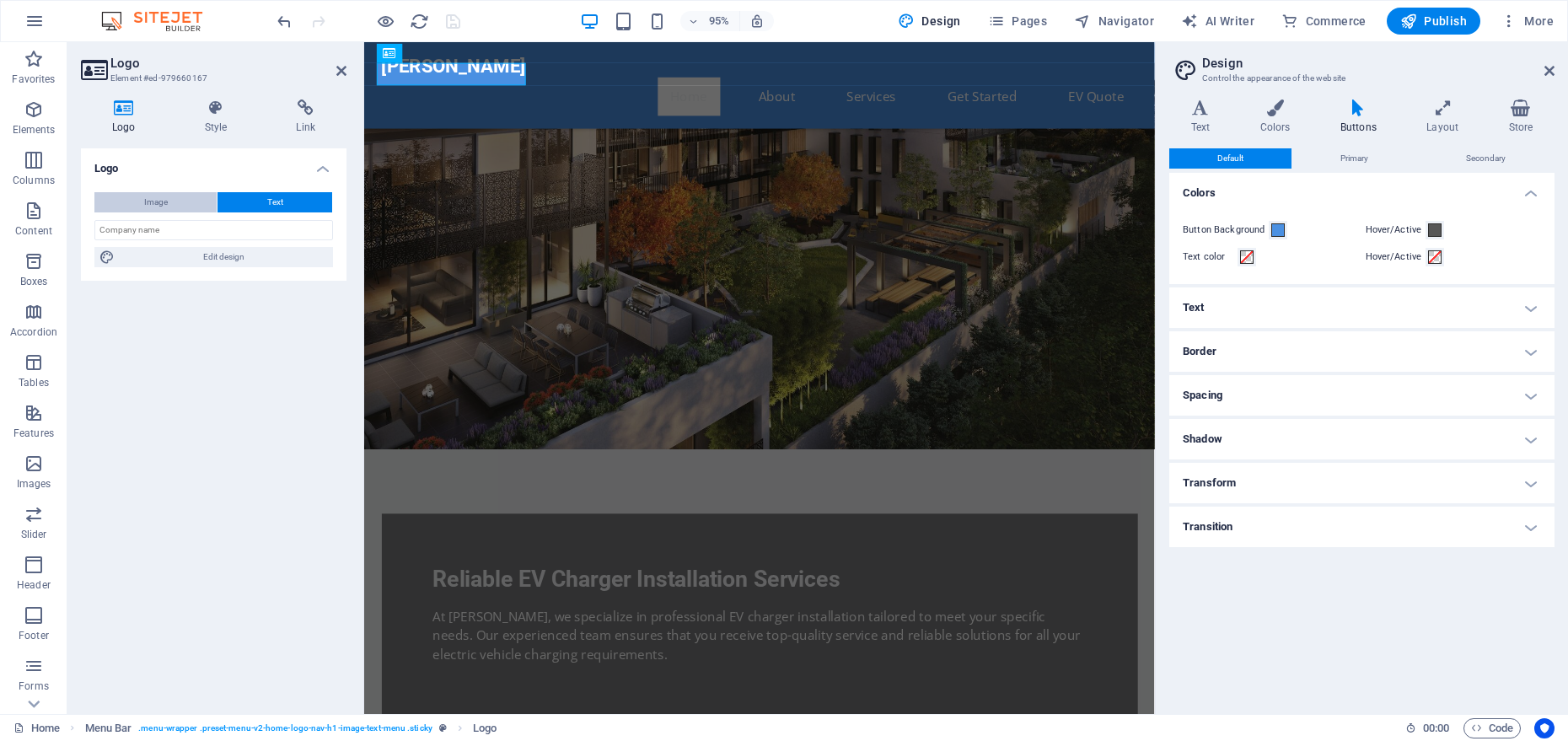
click at [183, 206] on button "Image" at bounding box center [156, 203] width 122 height 21
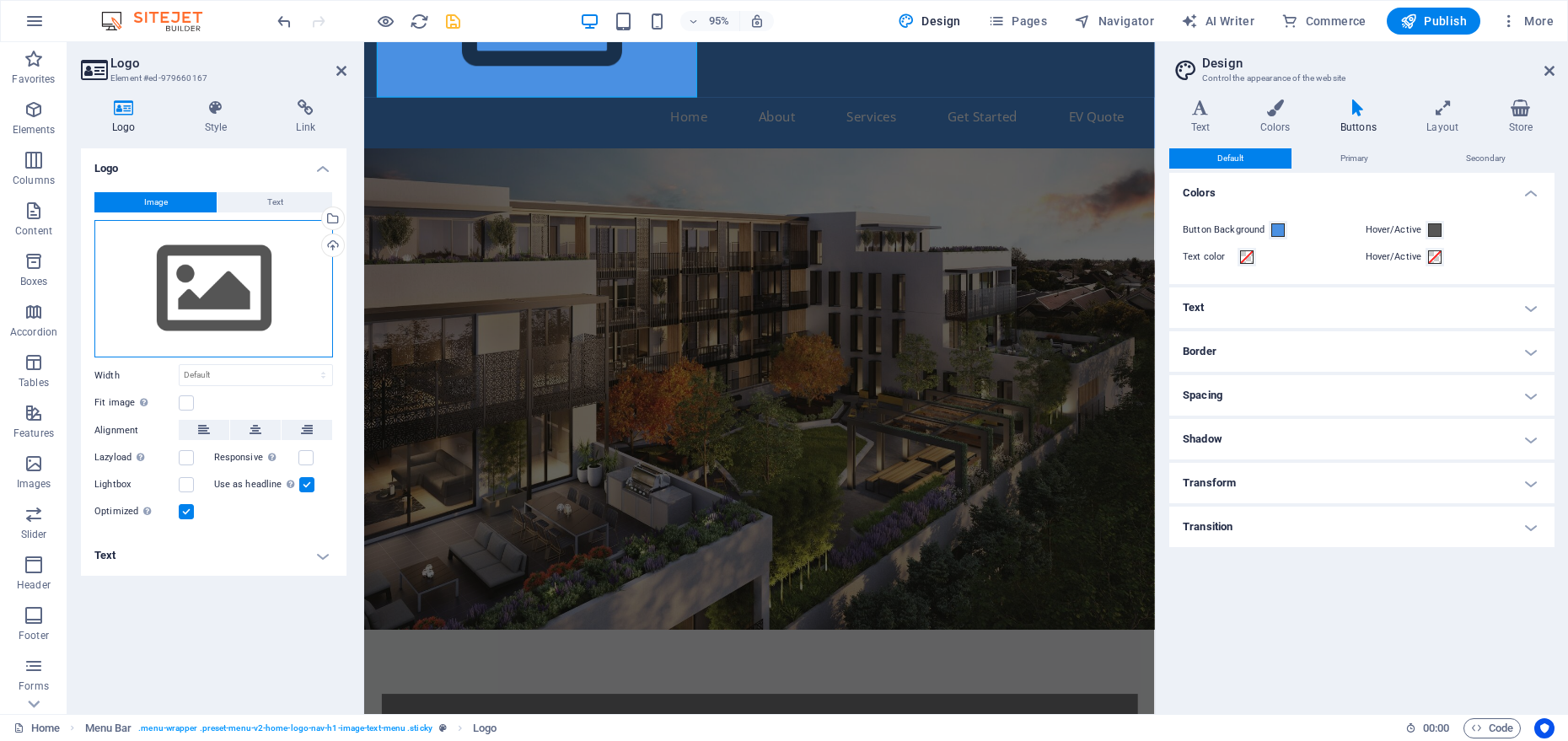
click at [177, 286] on div "Drag files here, click to choose files or select files from Files or our free s…" at bounding box center [214, 288] width 238 height 138
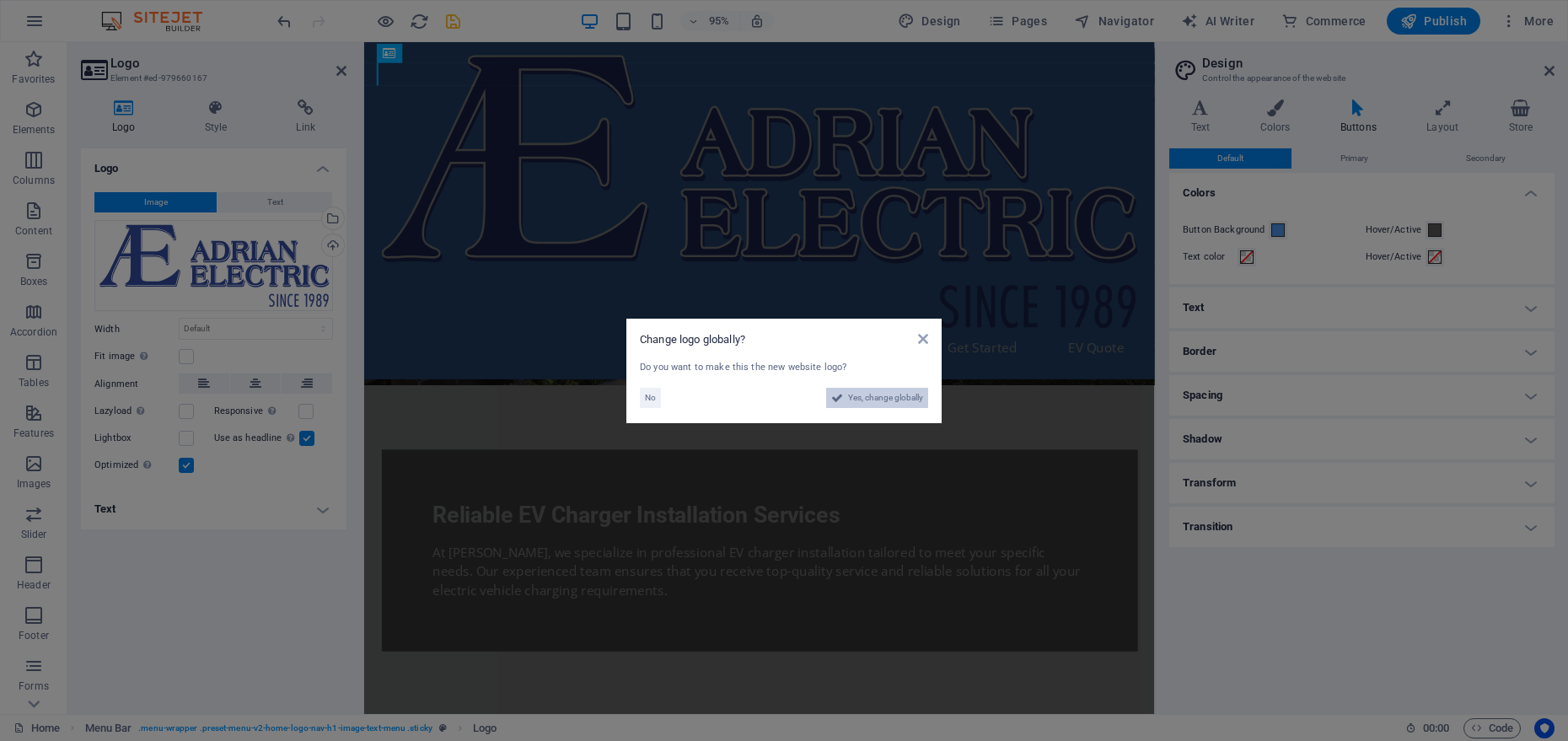
scroll to position [211, 0]
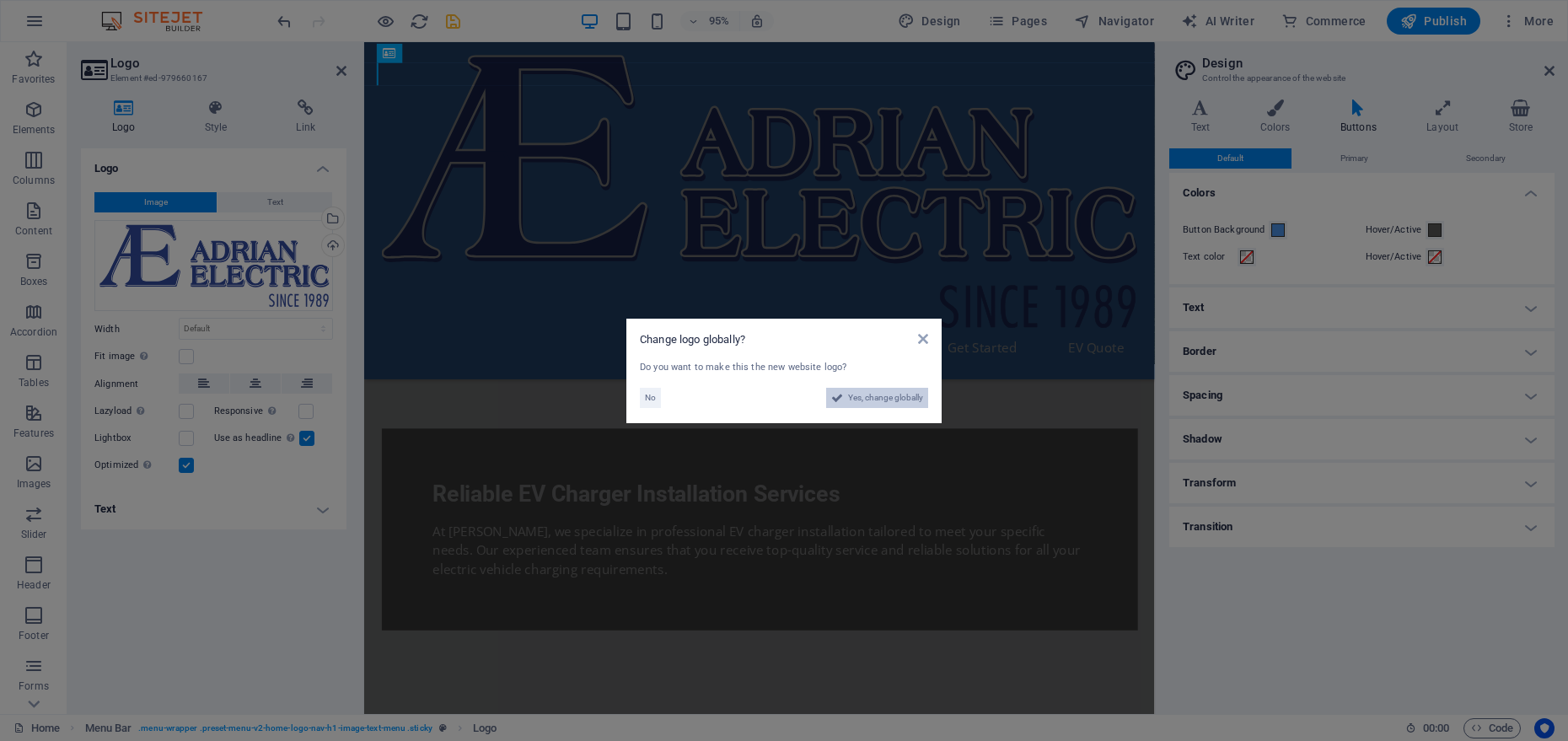
click at [900, 404] on span "Yes, change globally" at bounding box center [885, 398] width 75 height 21
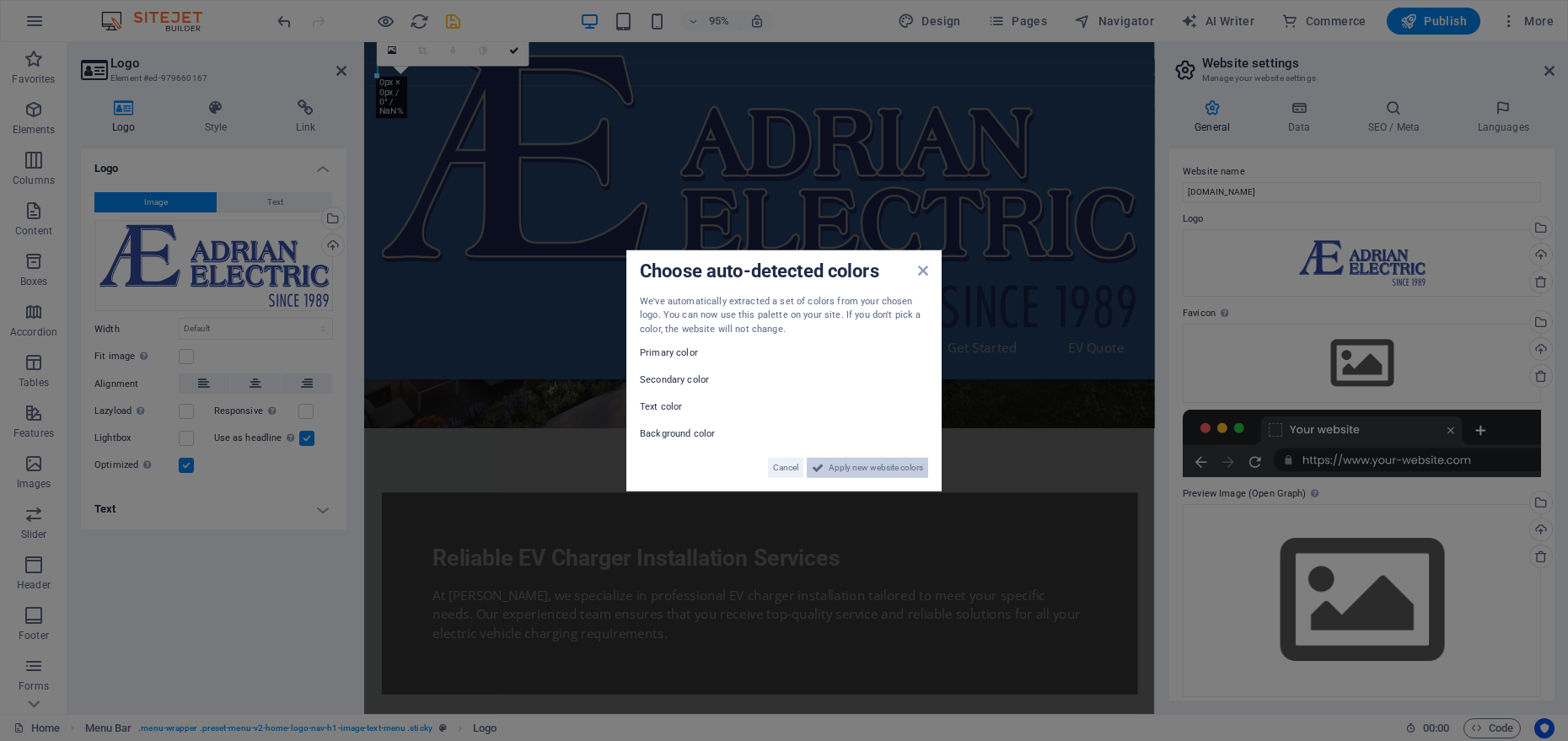
click at [816, 468] on icon at bounding box center [818, 469] width 12 height 21
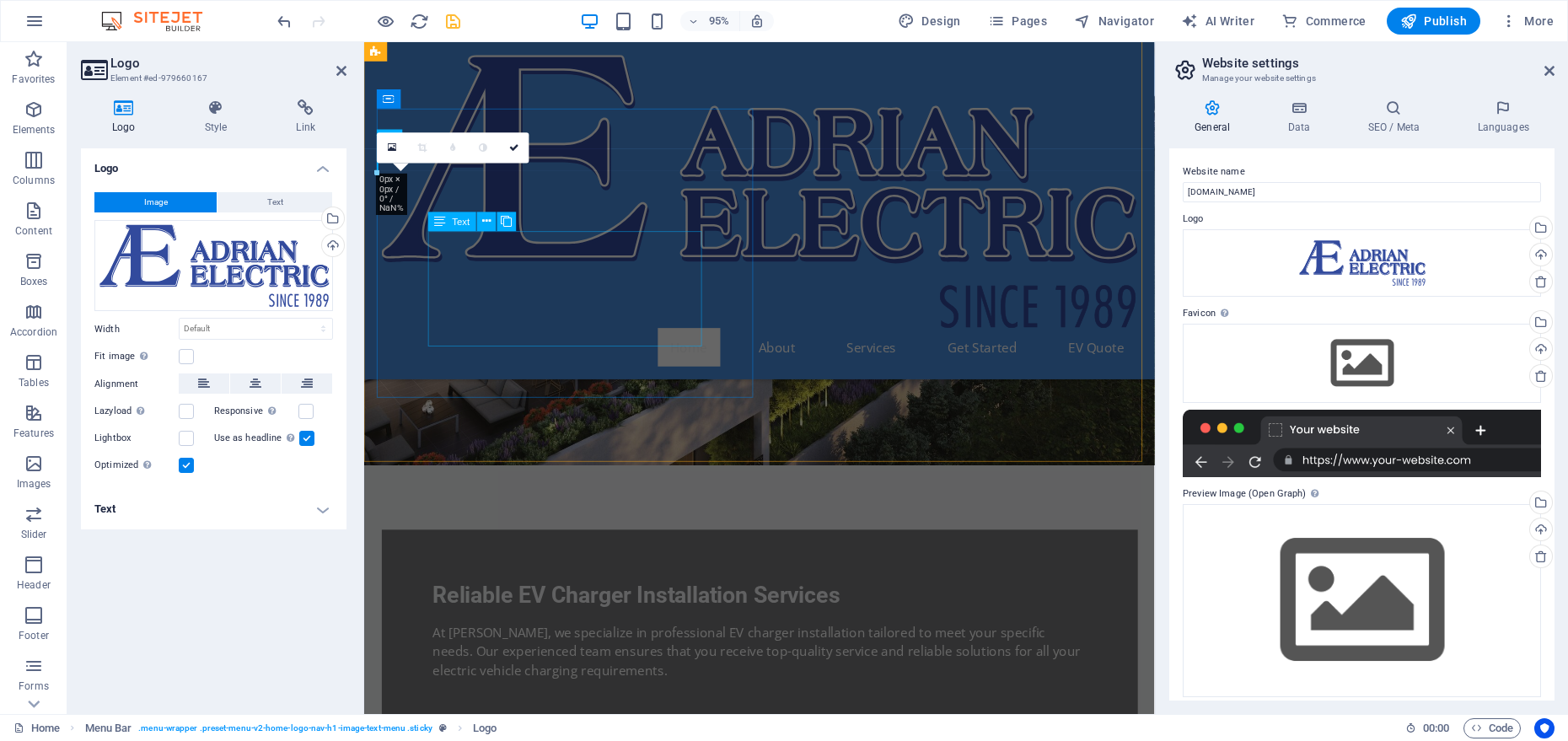
scroll to position [0, 0]
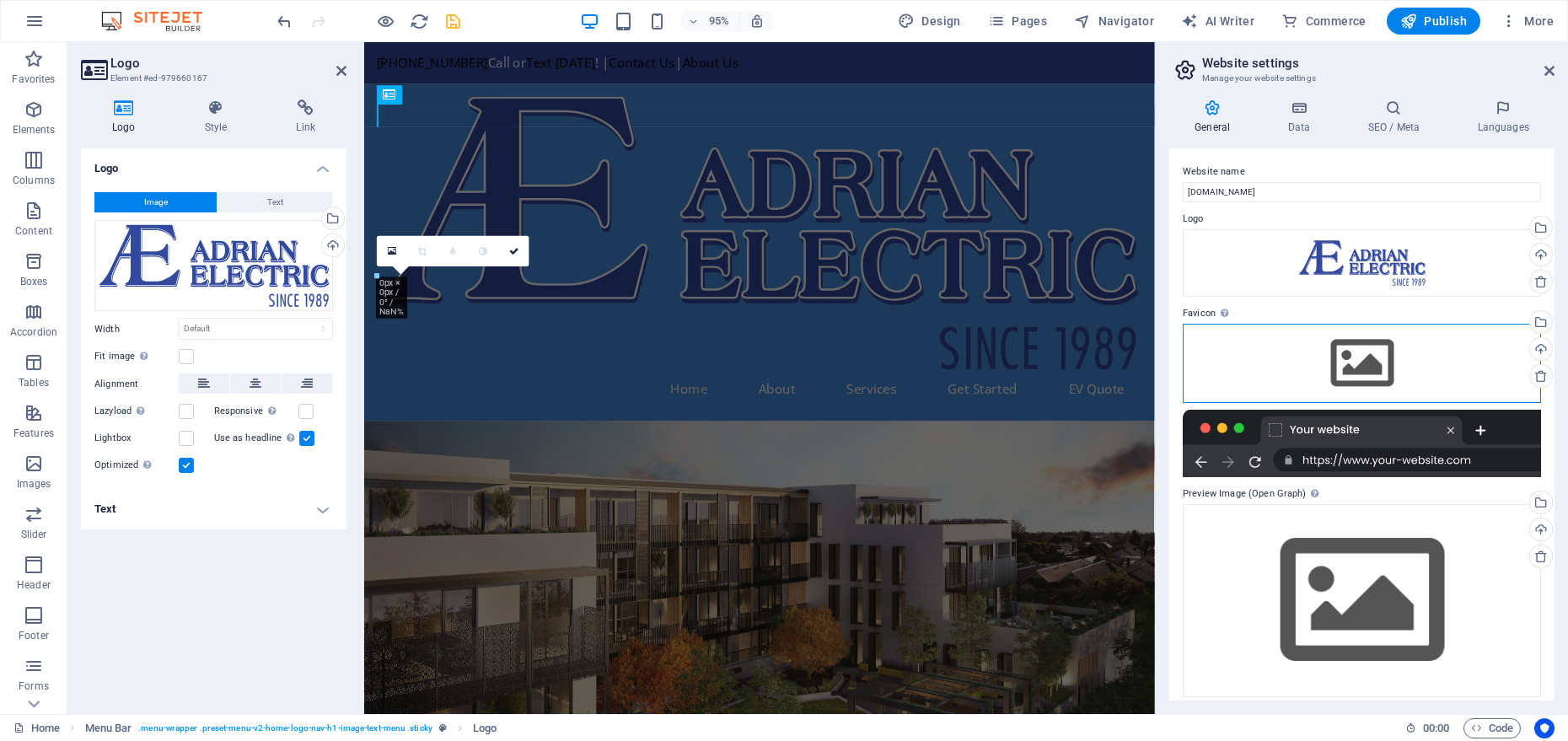
click at [1352, 374] on div "Drag files here, click to choose files or select files from Files or our free s…" at bounding box center [1362, 363] width 359 height 79
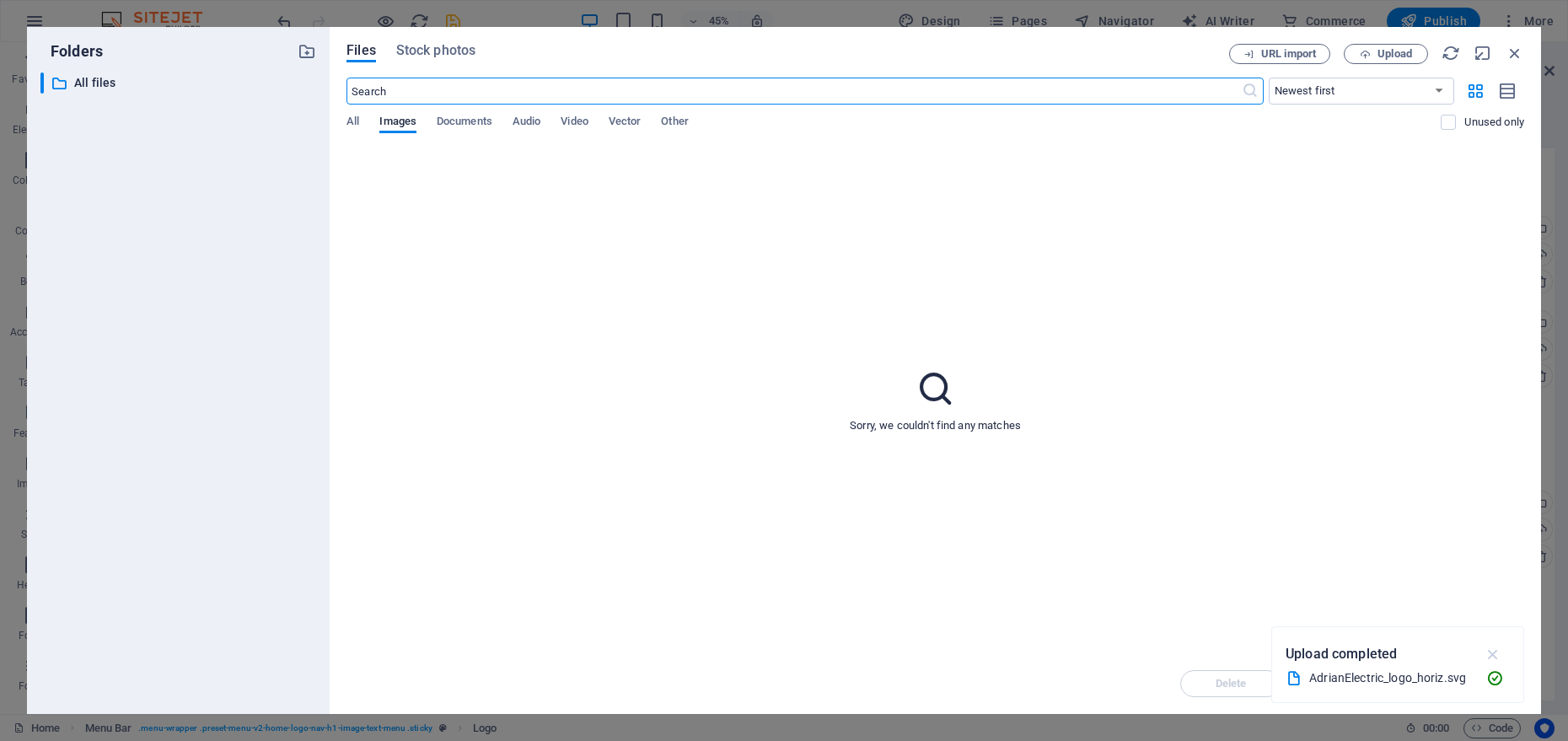
click at [1493, 657] on icon "button" at bounding box center [1494, 655] width 20 height 19
click at [1514, 55] on icon "button" at bounding box center [1515, 54] width 19 height 19
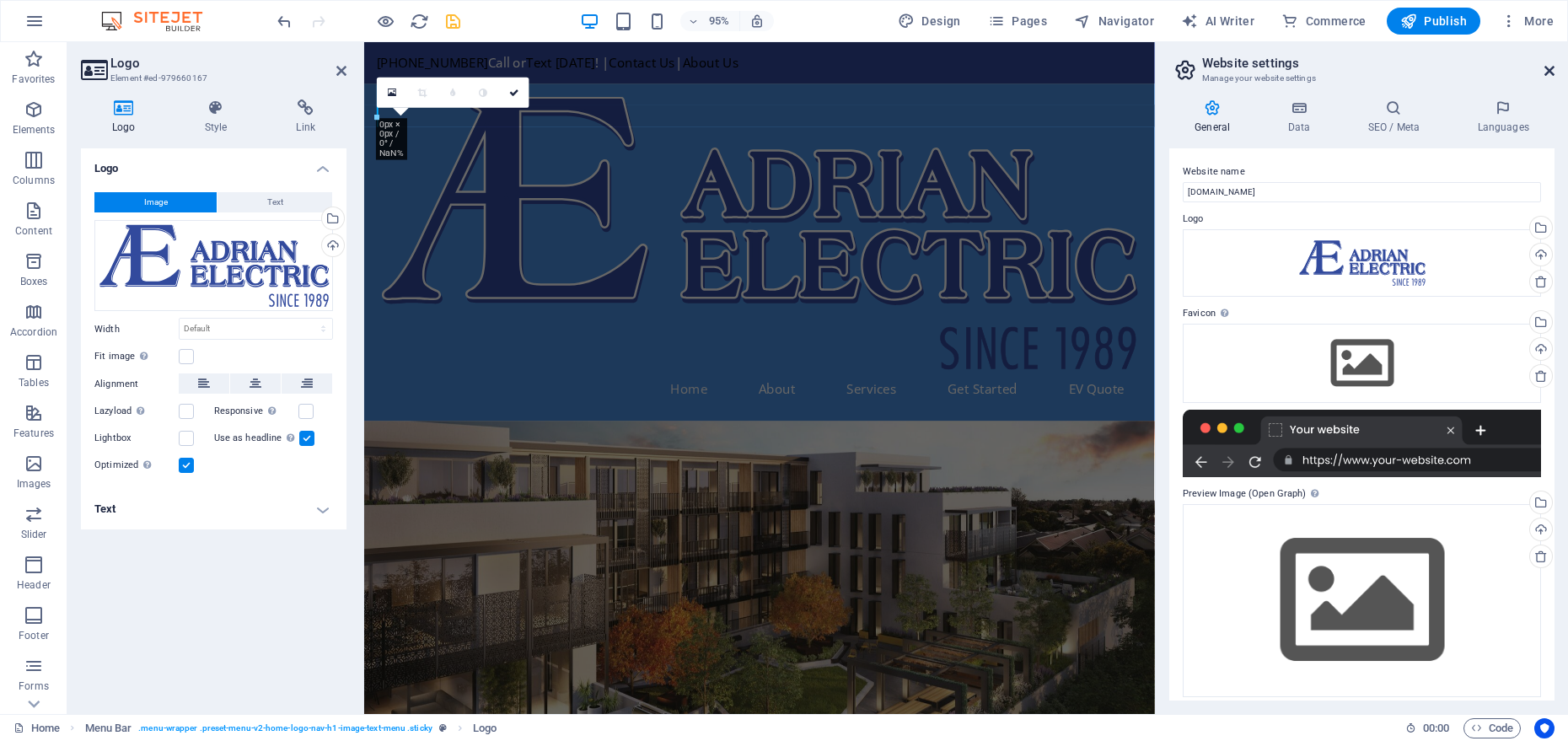
click at [1545, 68] on icon at bounding box center [1549, 70] width 10 height 13
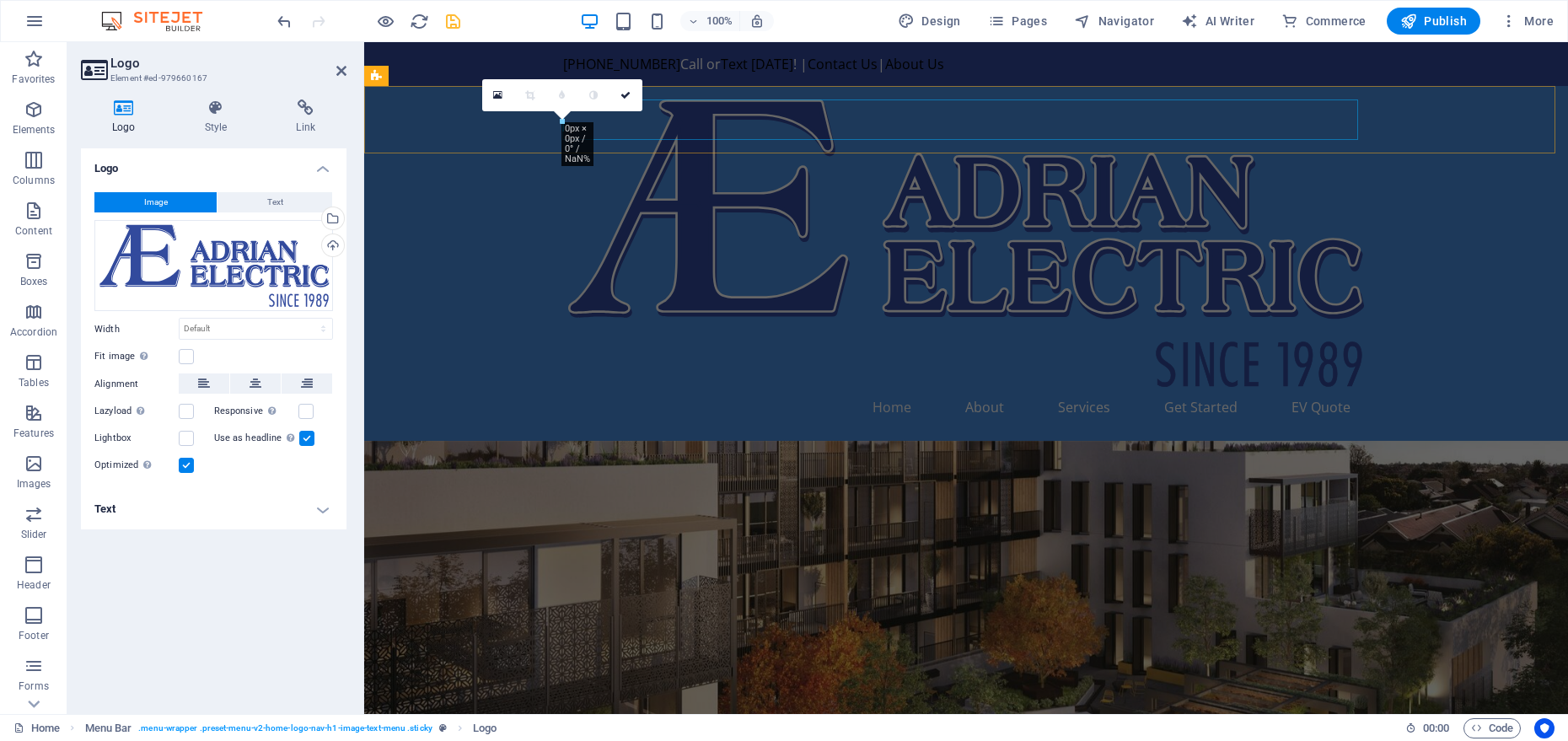
click at [699, 387] on nav "Home About Services Get Started EV Quote" at bounding box center [966, 407] width 796 height 40
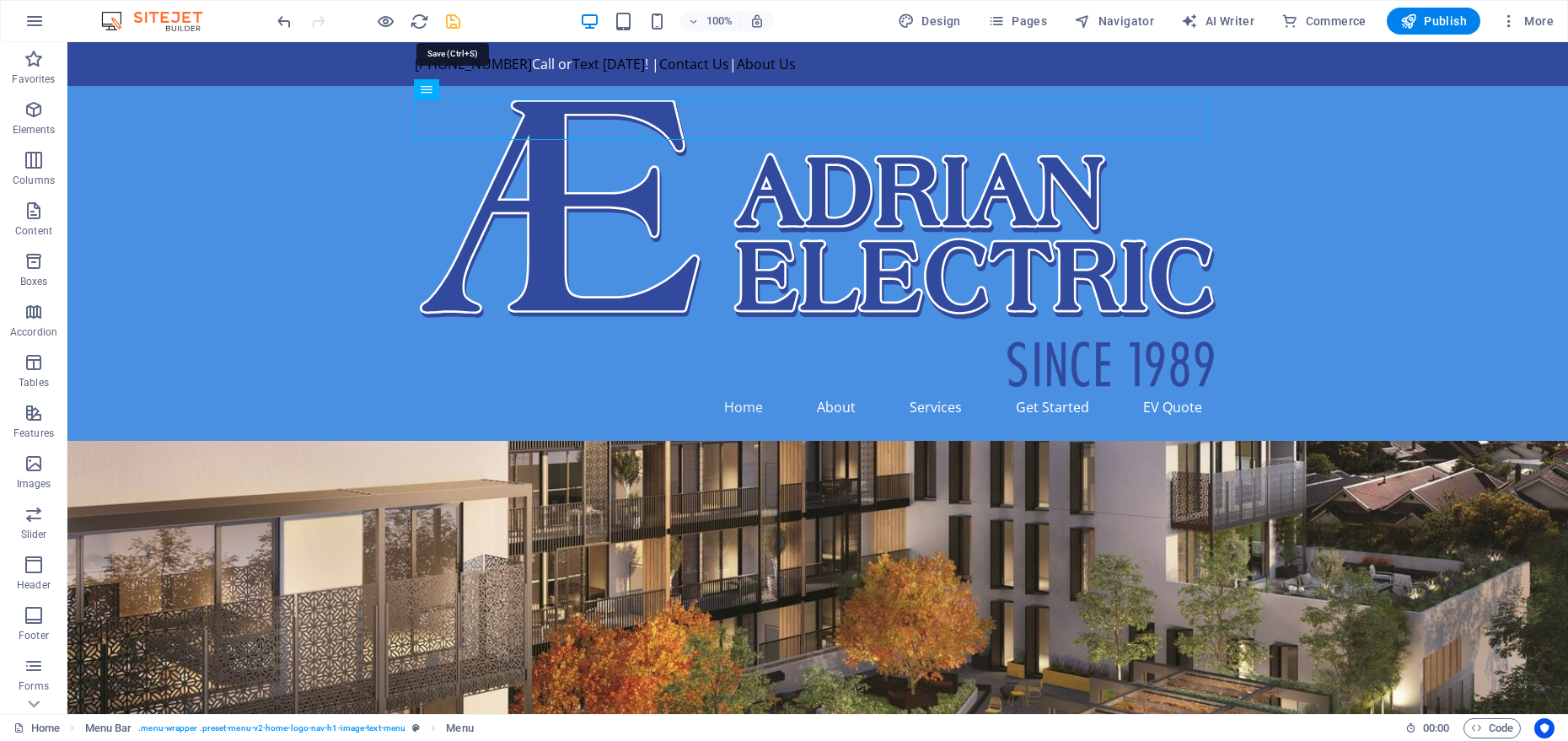
click at [451, 27] on icon "save" at bounding box center [453, 22] width 20 height 20
checkbox input "false"
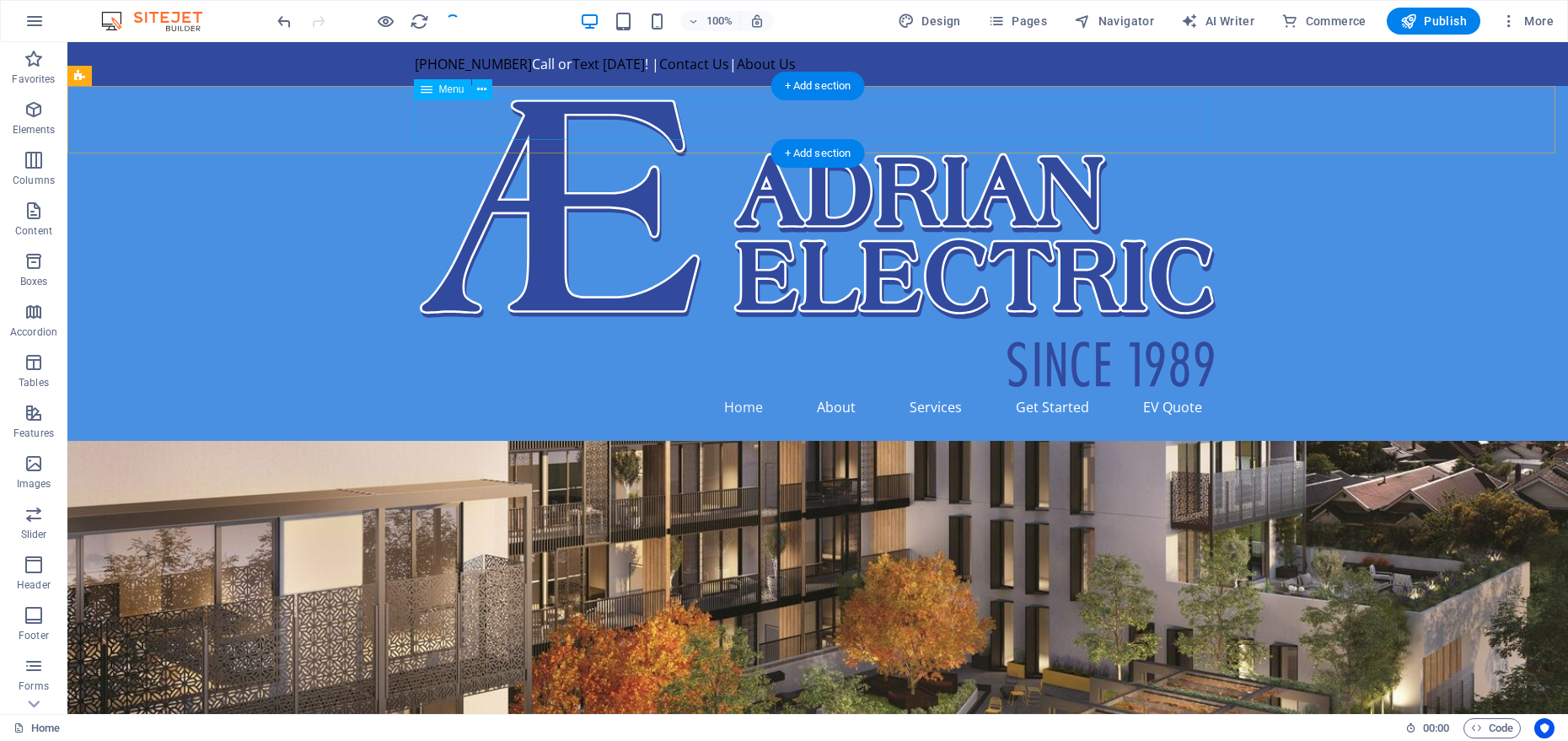
click at [447, 387] on nav "Home About Services Get Started EV Quote" at bounding box center [818, 407] width 796 height 40
click at [481, 94] on icon at bounding box center [482, 89] width 9 height 18
click at [438, 387] on nav "Home About Services Get Started EV Quote" at bounding box center [818, 407] width 796 height 40
click at [466, 387] on nav "Home About Services Get Started EV Quote" at bounding box center [818, 407] width 796 height 40
click at [480, 89] on icon at bounding box center [482, 89] width 9 height 18
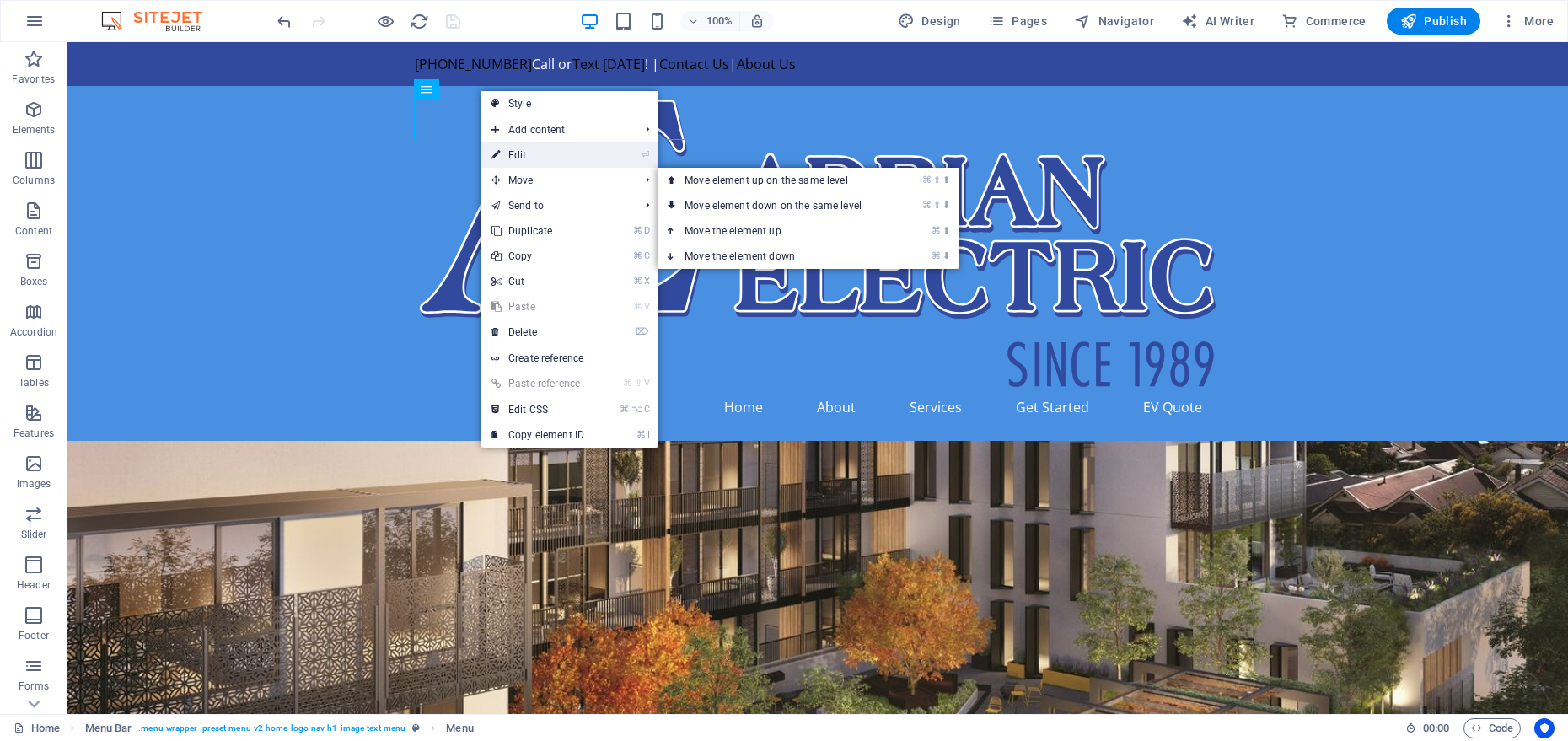
click at [524, 153] on link "⏎ Edit" at bounding box center [538, 155] width 113 height 25
select select
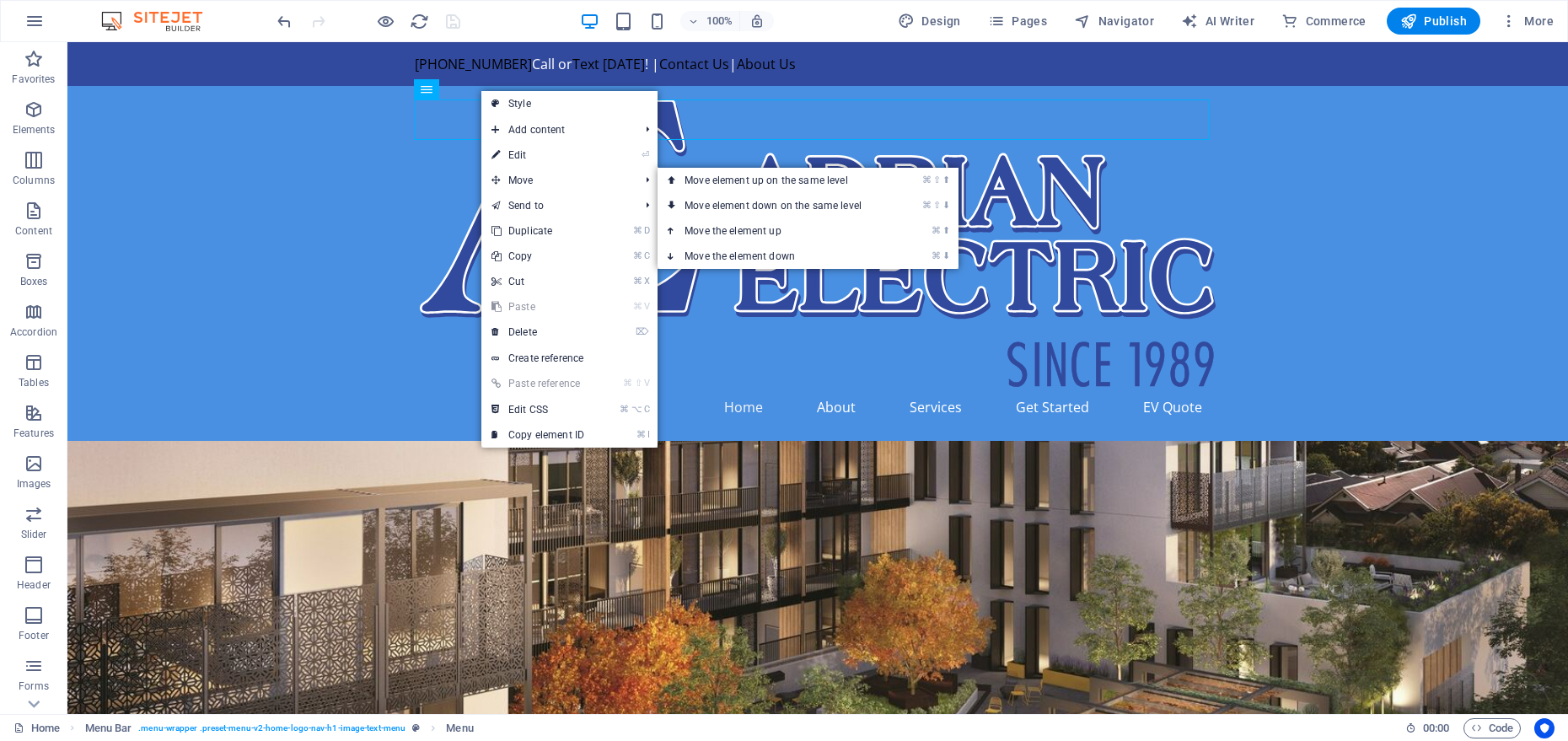
select select
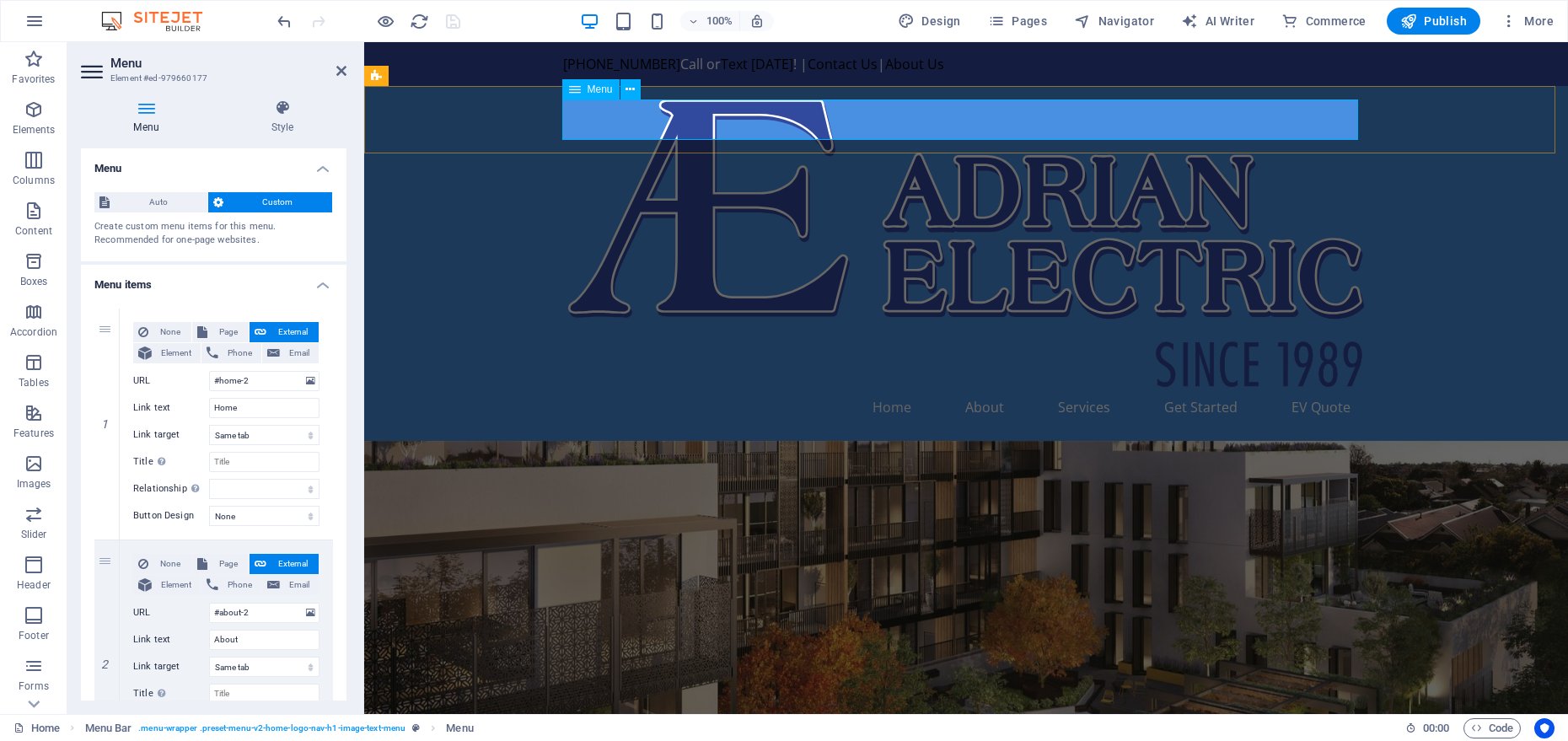
click at [663, 387] on nav "Home About Services Get Started EV Quote" at bounding box center [966, 407] width 796 height 40
click at [773, 387] on nav "Home About Services Get Started EV Quote" at bounding box center [966, 407] width 796 height 40
click at [610, 387] on nav "Home About Services Get Started EV Quote" at bounding box center [966, 407] width 796 height 40
click at [336, 79] on header "Menu Element #ed-979660177" at bounding box center [213, 64] width 266 height 44
click at [336, 73] on icon at bounding box center [341, 70] width 10 height 13
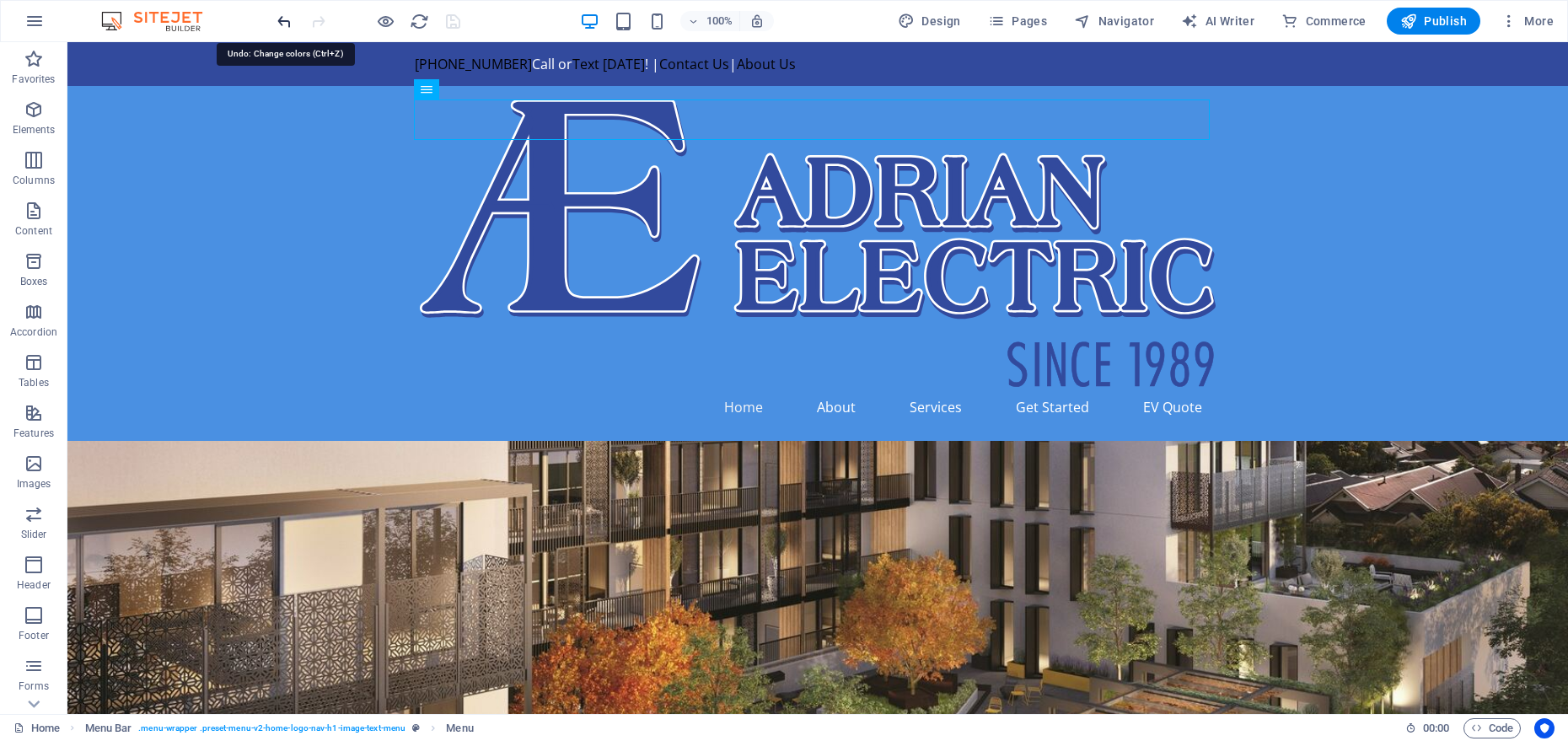
click at [281, 21] on icon "undo" at bounding box center [284, 22] width 20 height 20
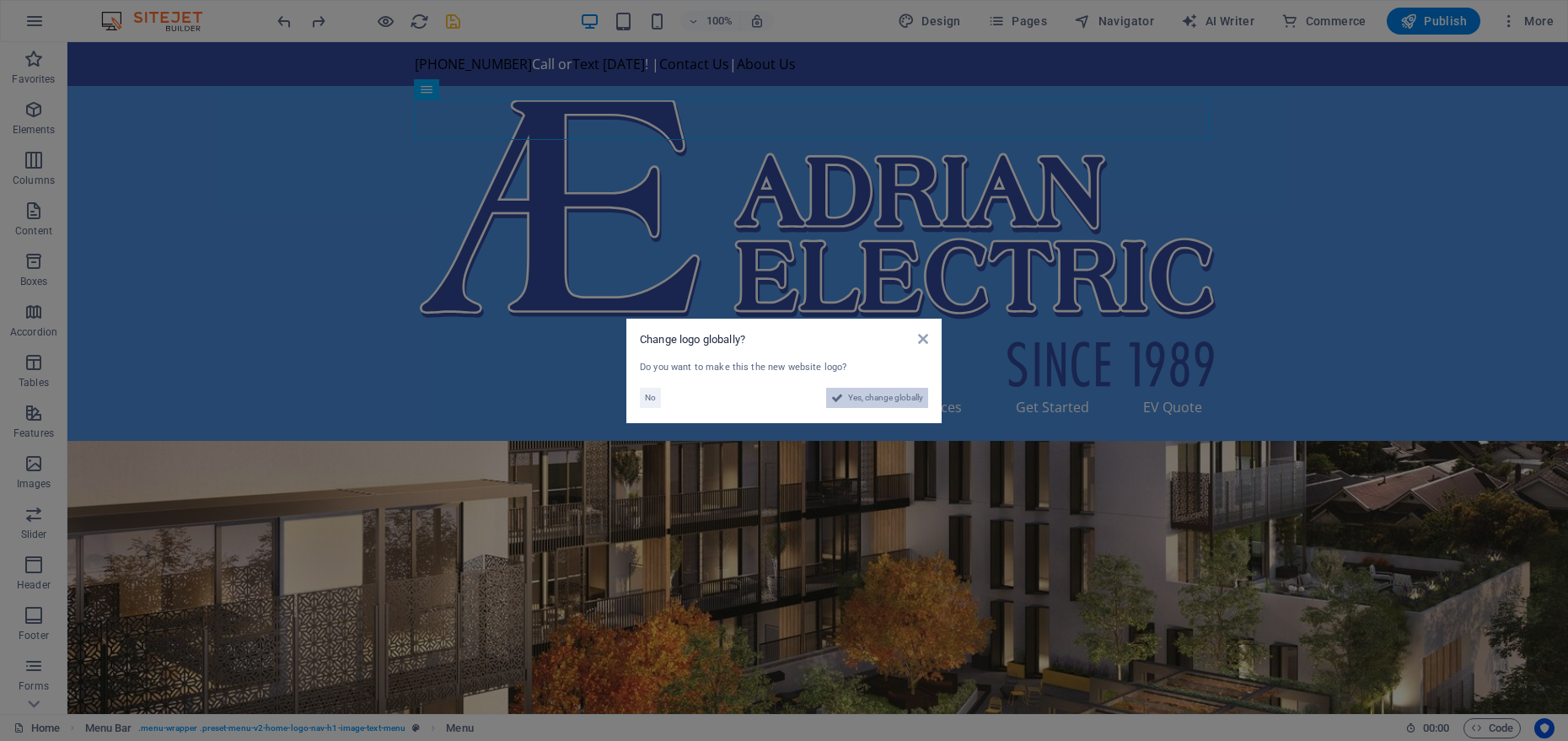
click at [860, 401] on span "Yes, change globally" at bounding box center [885, 398] width 75 height 21
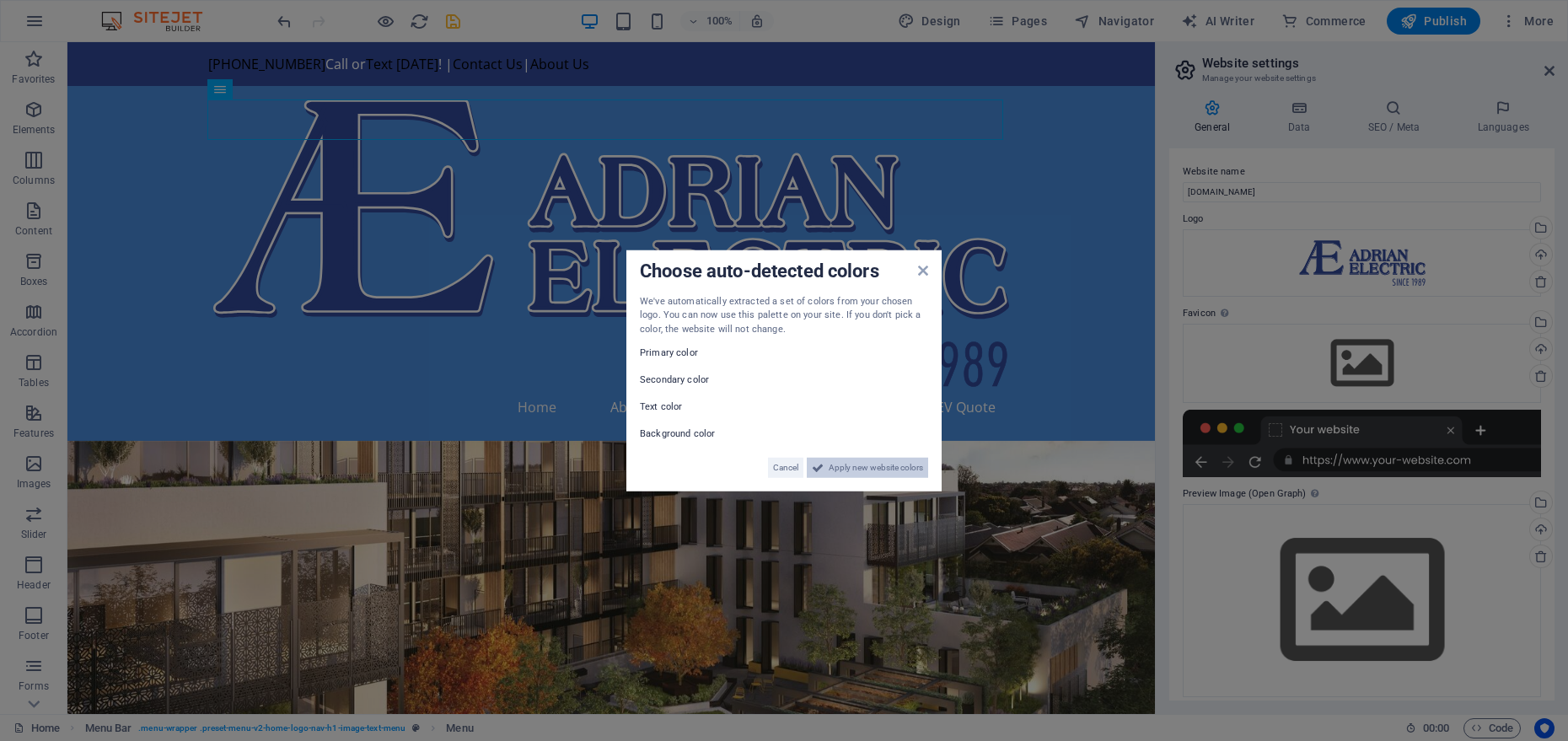
click at [831, 465] on span "Apply new website colors" at bounding box center [876, 469] width 95 height 21
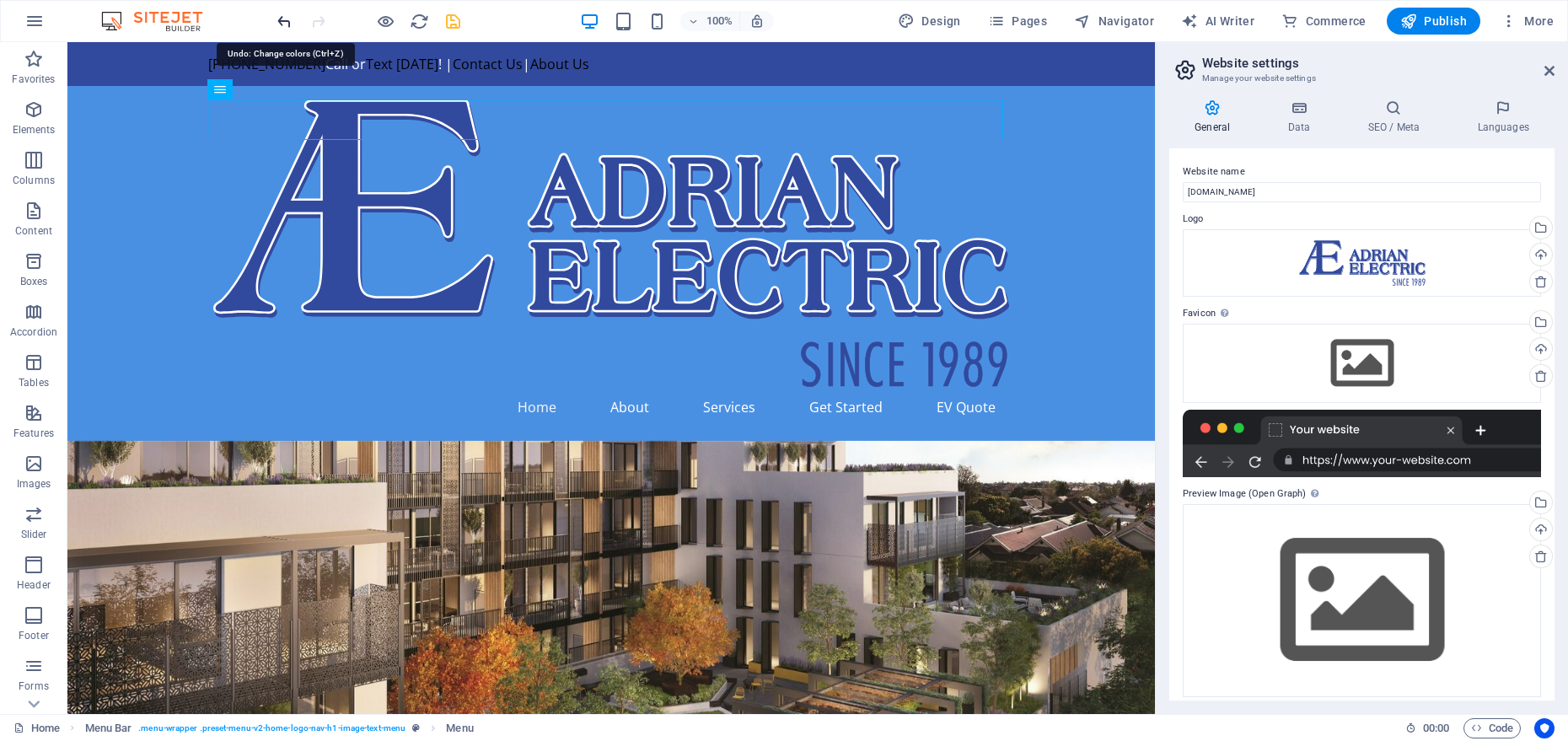
click at [284, 24] on icon "undo" at bounding box center [284, 22] width 20 height 20
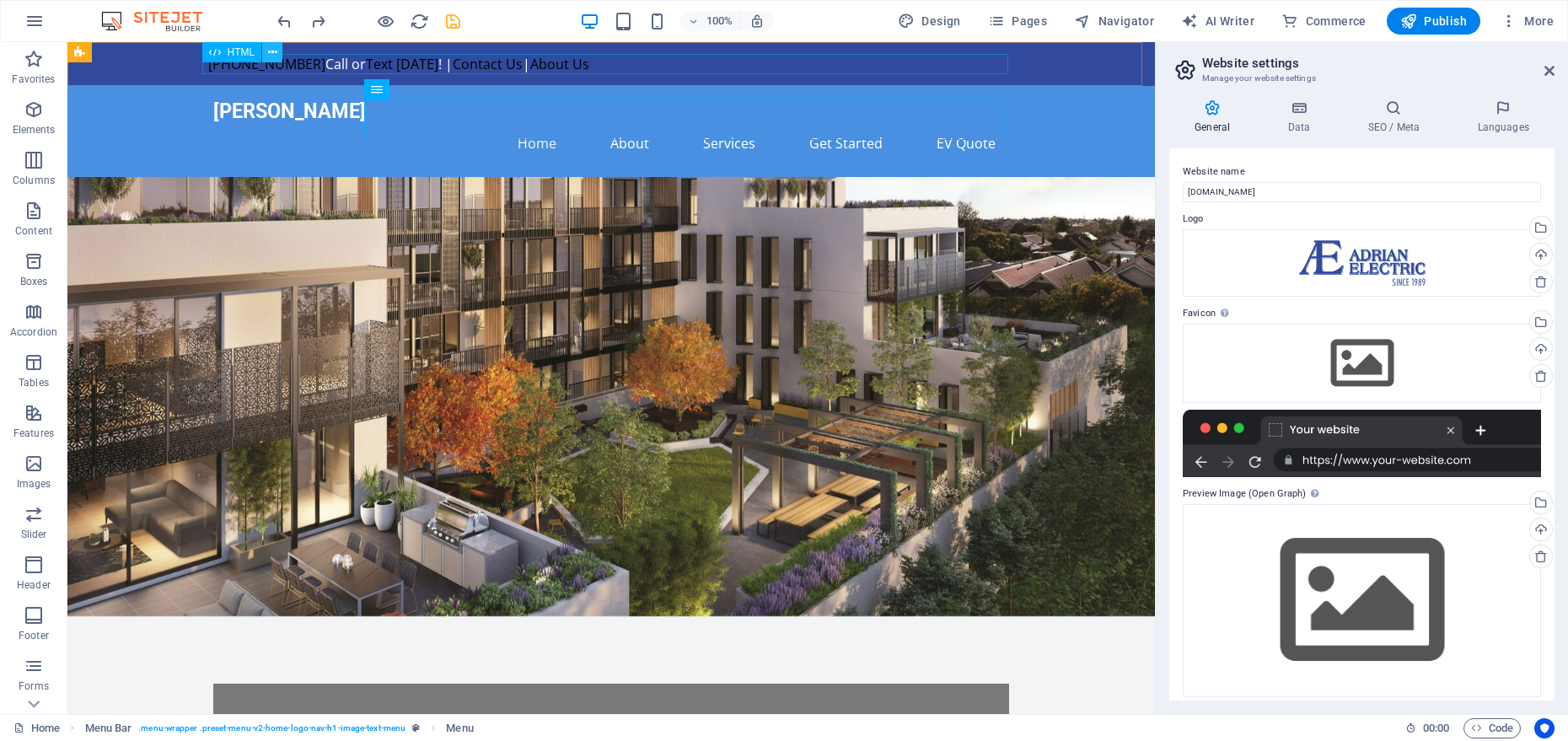
click at [276, 53] on icon at bounding box center [273, 53] width 9 height 18
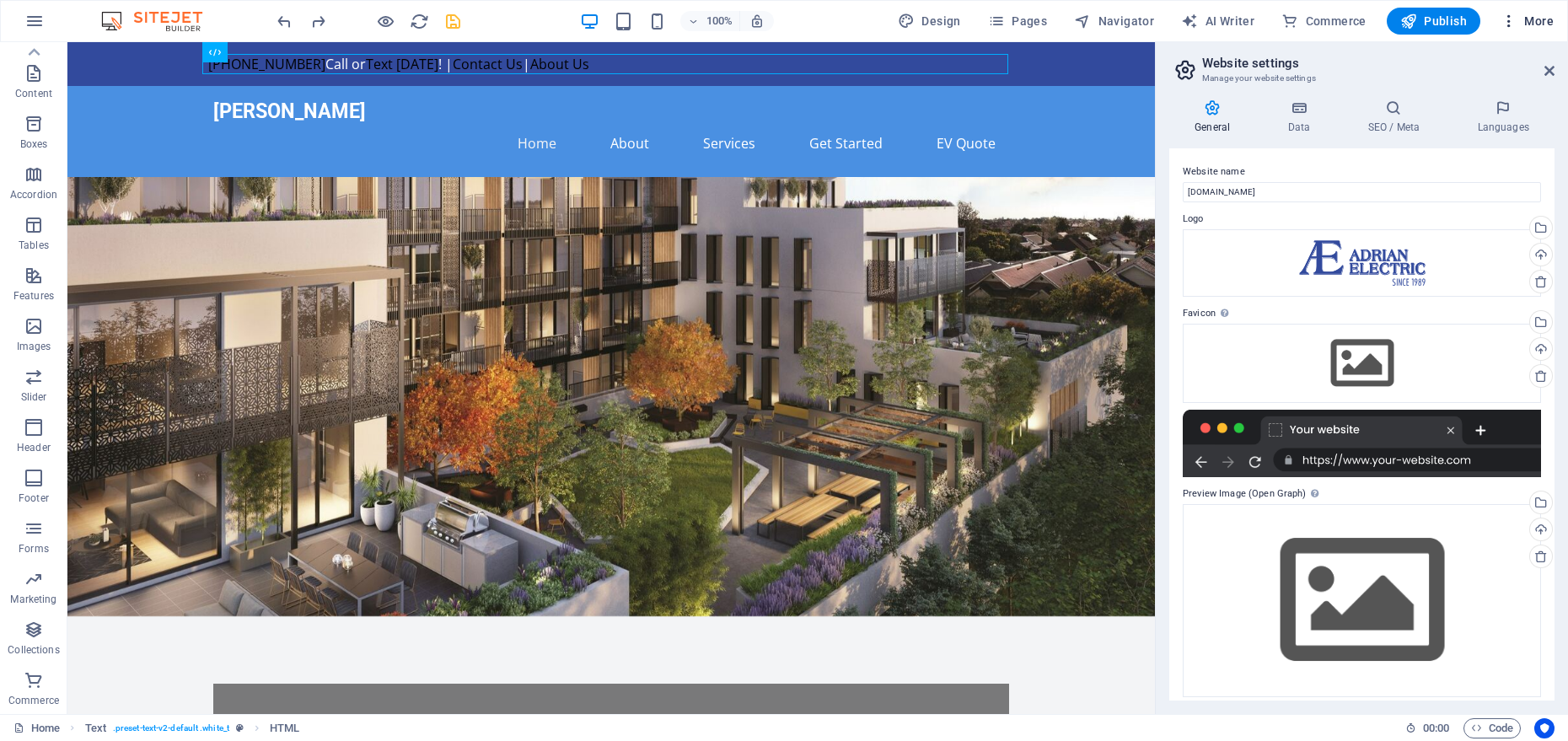
click at [1515, 23] on icon "button" at bounding box center [1510, 21] width 17 height 17
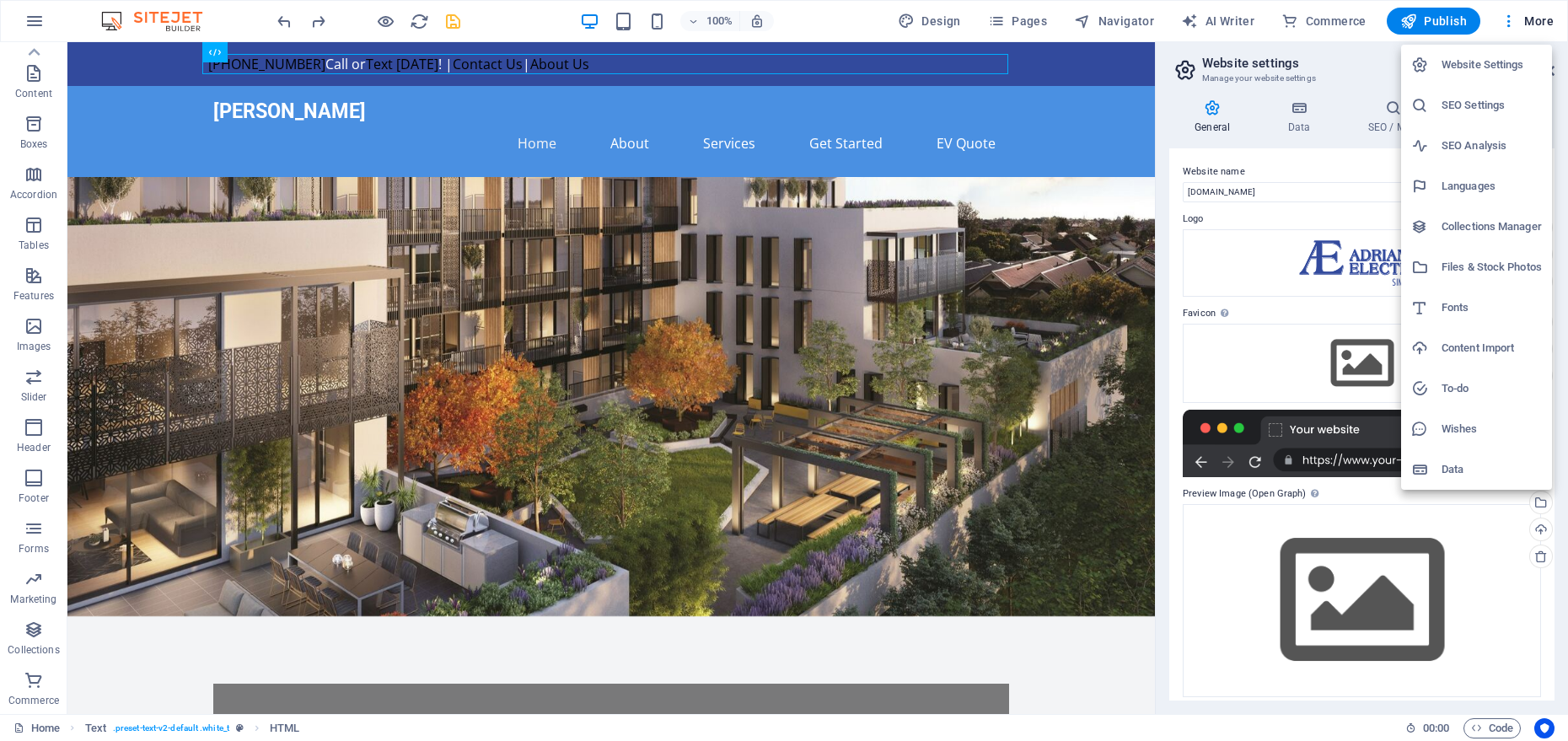
click at [543, 69] on div at bounding box center [784, 370] width 1568 height 741
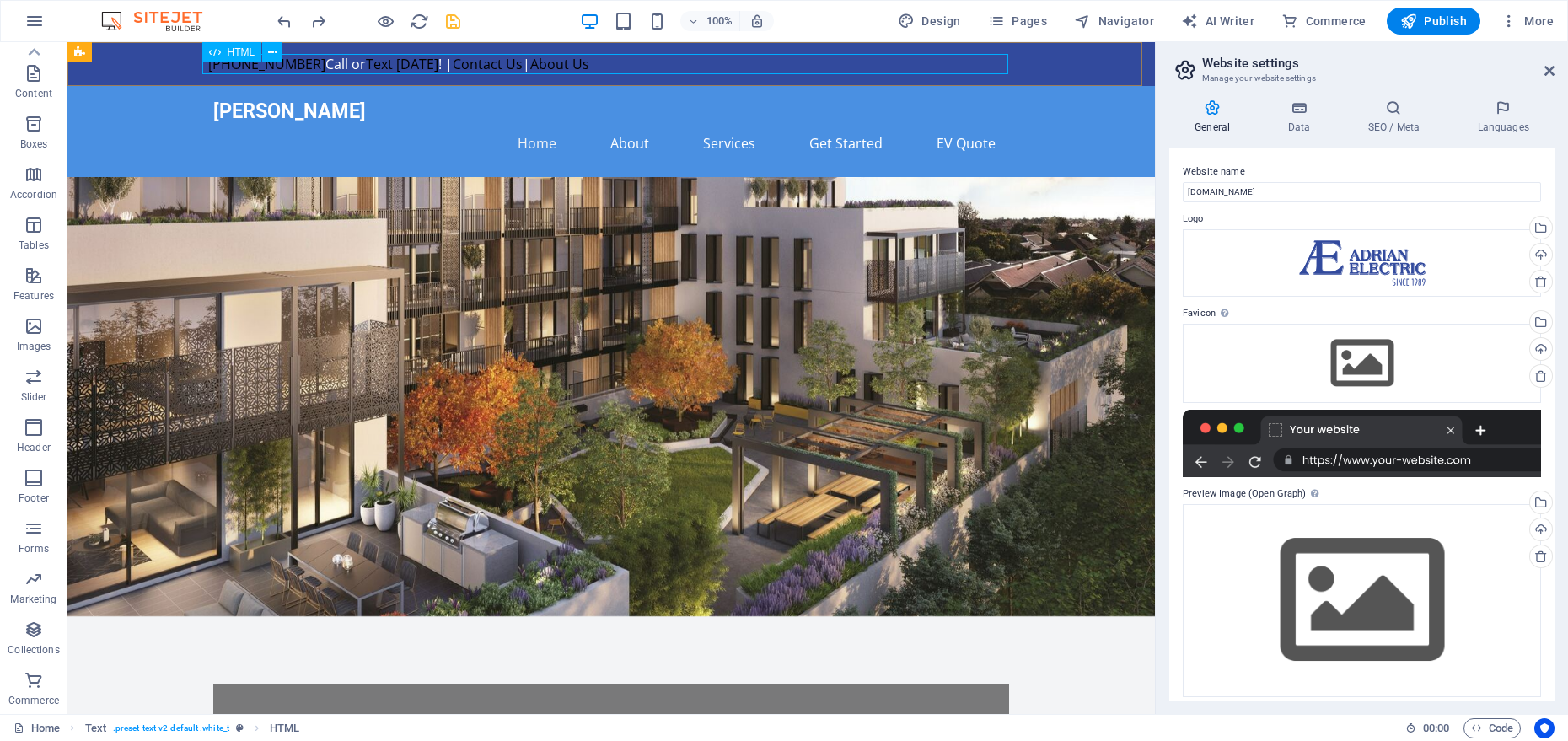
click at [243, 54] on span "HTML" at bounding box center [241, 52] width 28 height 10
click at [276, 54] on icon at bounding box center [273, 53] width 9 height 18
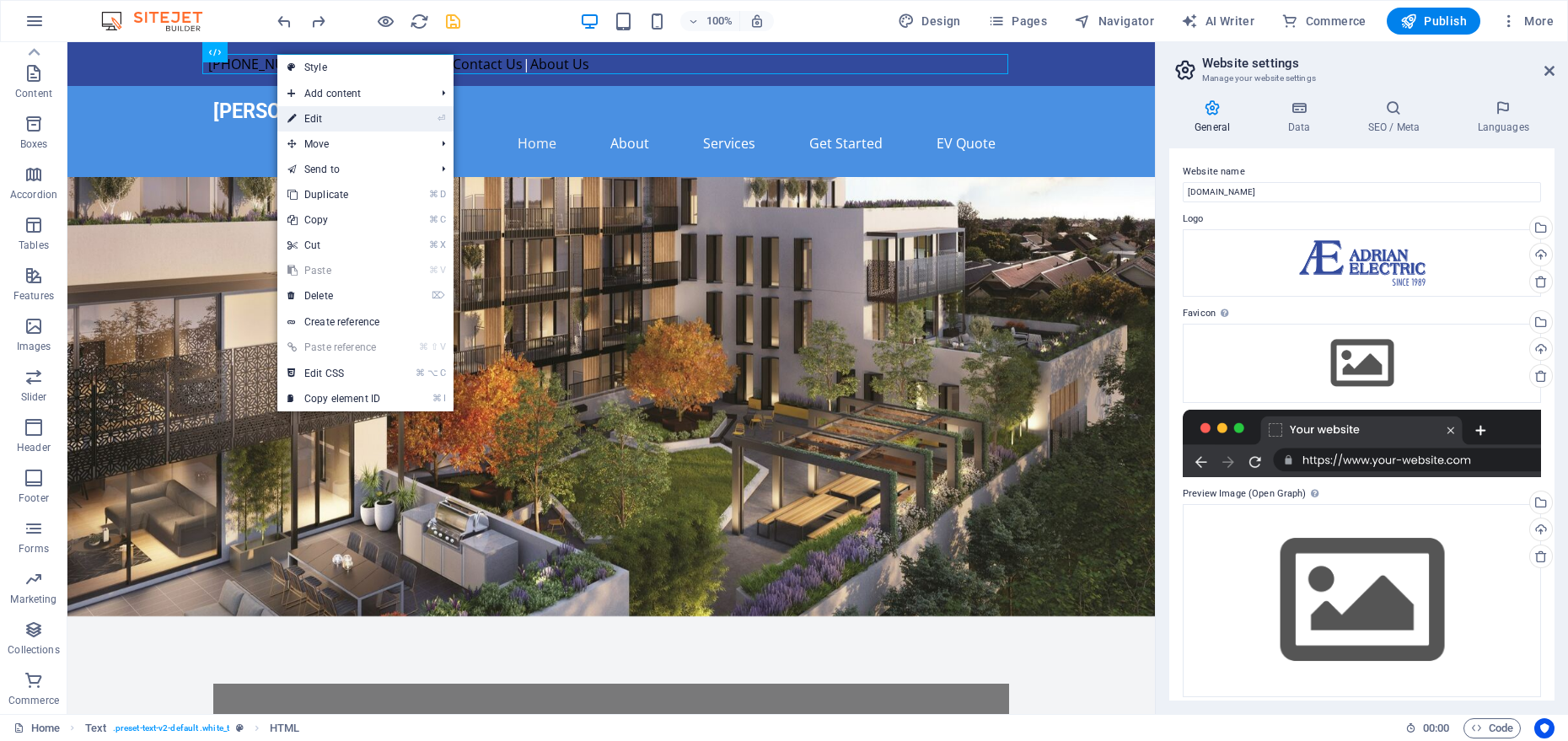
click at [305, 112] on link "⏎ Edit" at bounding box center [333, 118] width 113 height 25
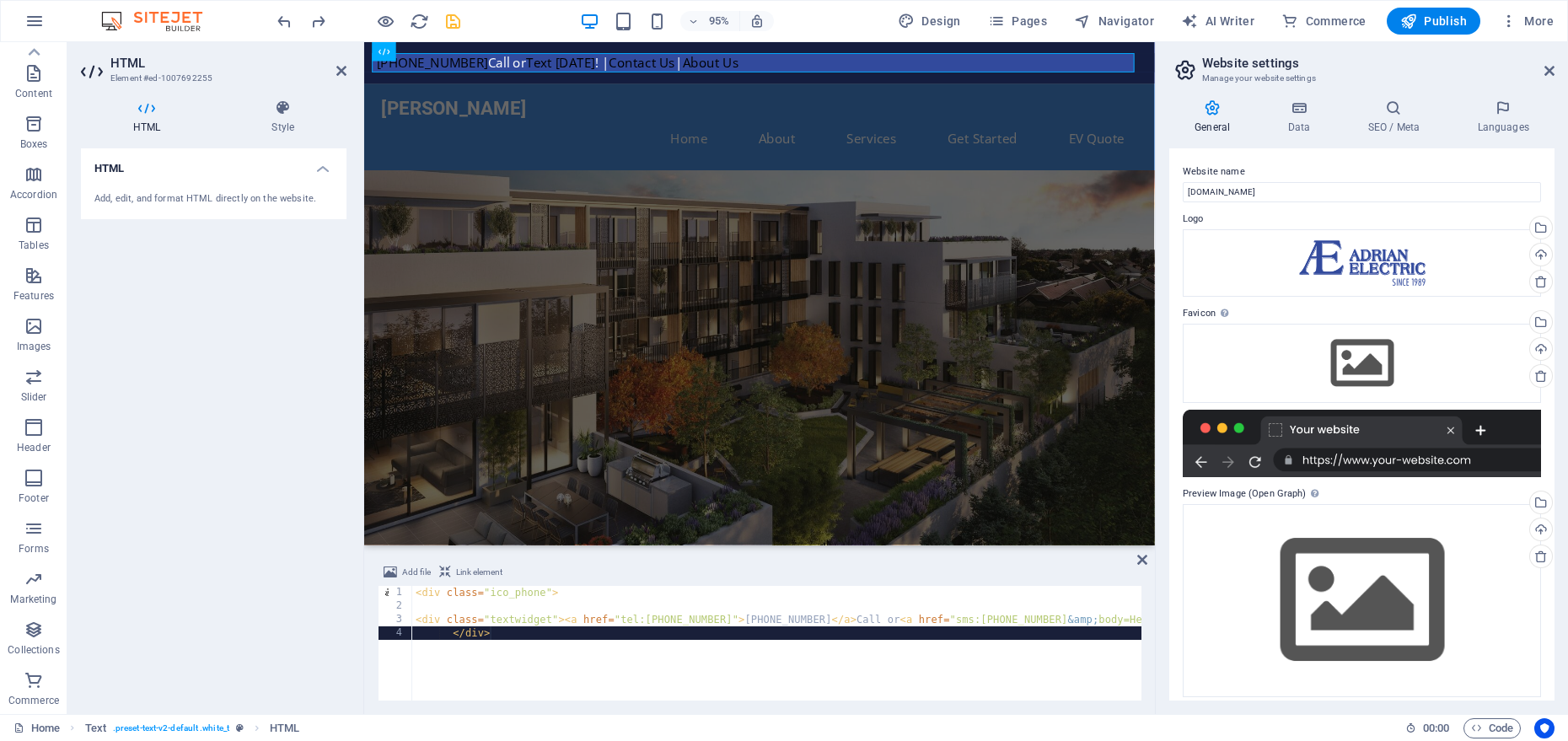
click at [546, 594] on div "< div class = "ico_phone" > < div class = "textwidget" > < a href = "tel:630668…" at bounding box center [1223, 655] width 1622 height 138
type textarea "<div class="ico_phone">"
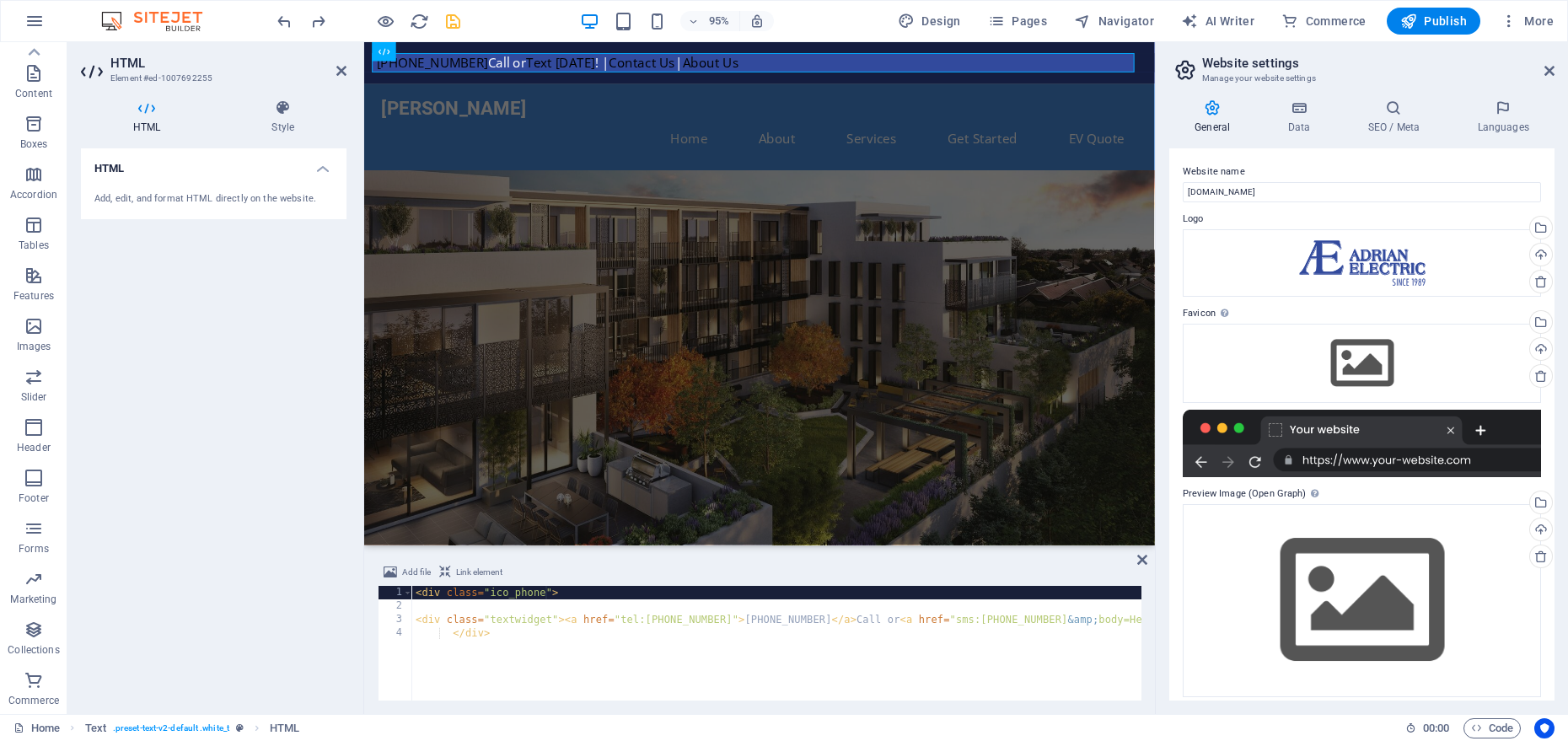
click at [546, 598] on div "< div class = "ico_phone" > < div class = "textwidget" > < a href = "tel:630668…" at bounding box center [1223, 655] width 1622 height 138
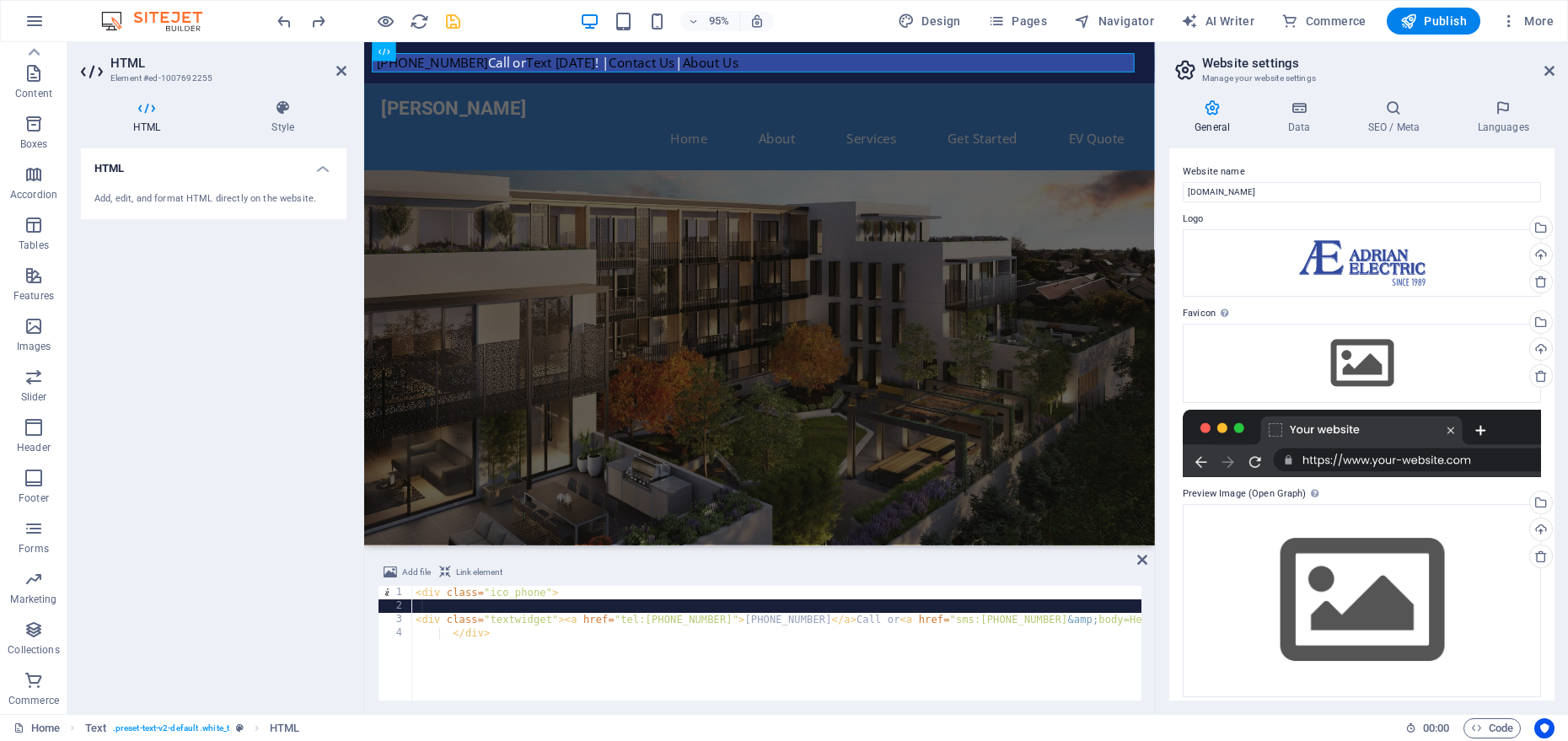
click at [544, 600] on div "< div class = "ico_phone" > < div class = "textwidget" > < a href = "tel:630668…" at bounding box center [1223, 655] width 1622 height 138
click at [542, 592] on div "< div class = "ico_phone" > < div class = "textwidget" > < a href = "tel:630668…" at bounding box center [1223, 655] width 1622 height 138
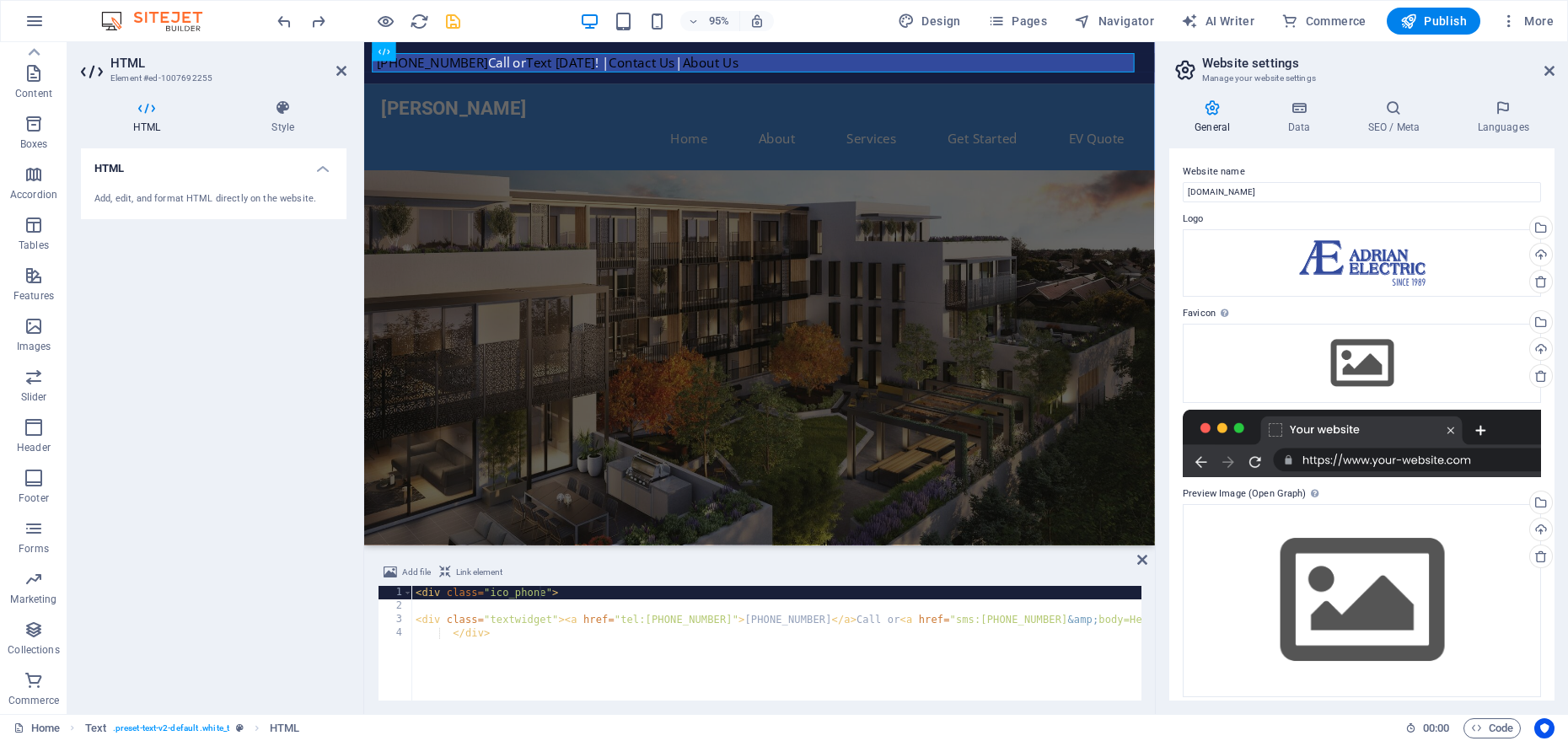
click at [542, 592] on div "< div class = "ico_phone" > < div class = "textwidget" > < a href = "tel:630668…" at bounding box center [1223, 655] width 1622 height 138
click at [546, 598] on div "< div class = "ico_phone" > < div class = "textwidget" > < a href = "tel:630668…" at bounding box center [1223, 655] width 1622 height 138
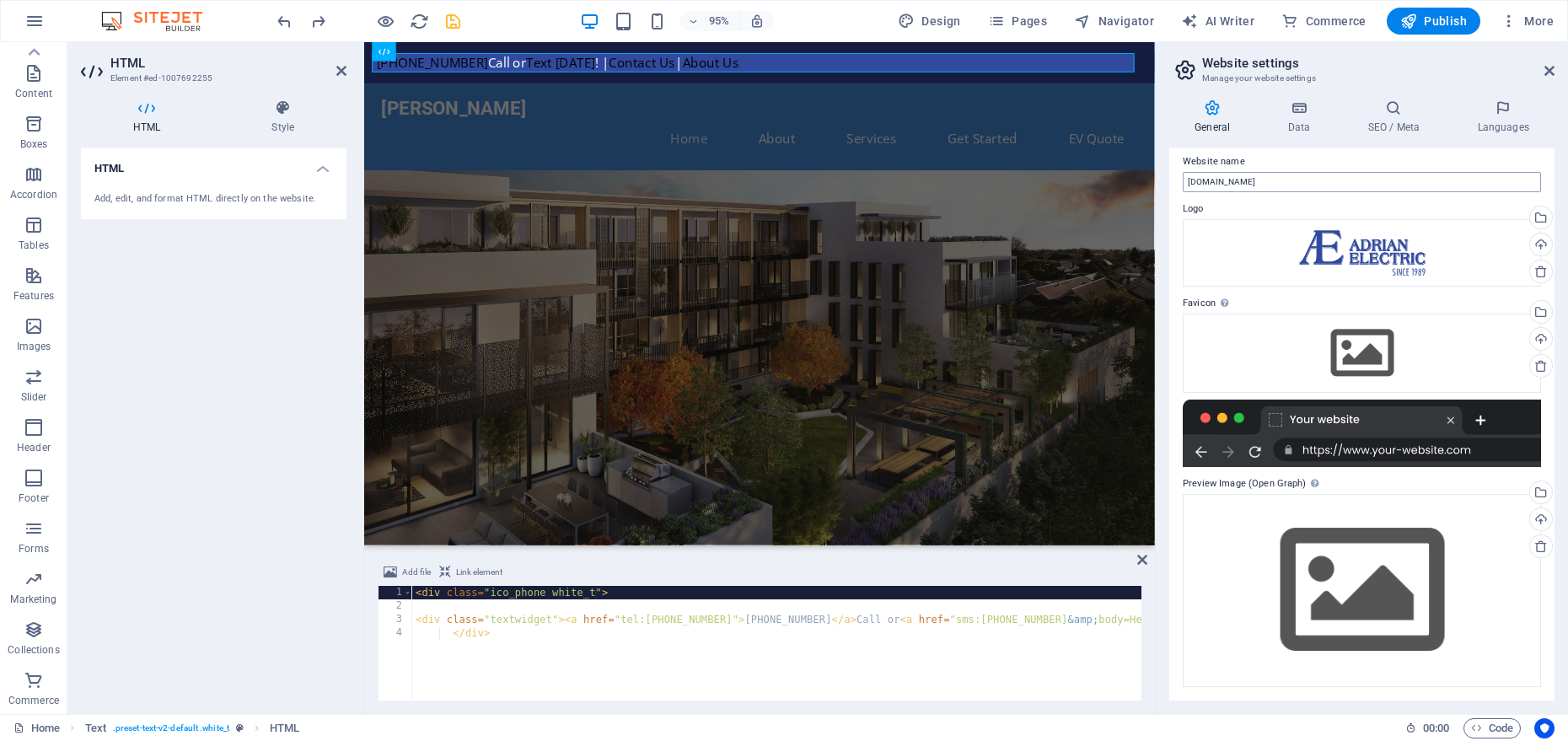
scroll to position [7, 0]
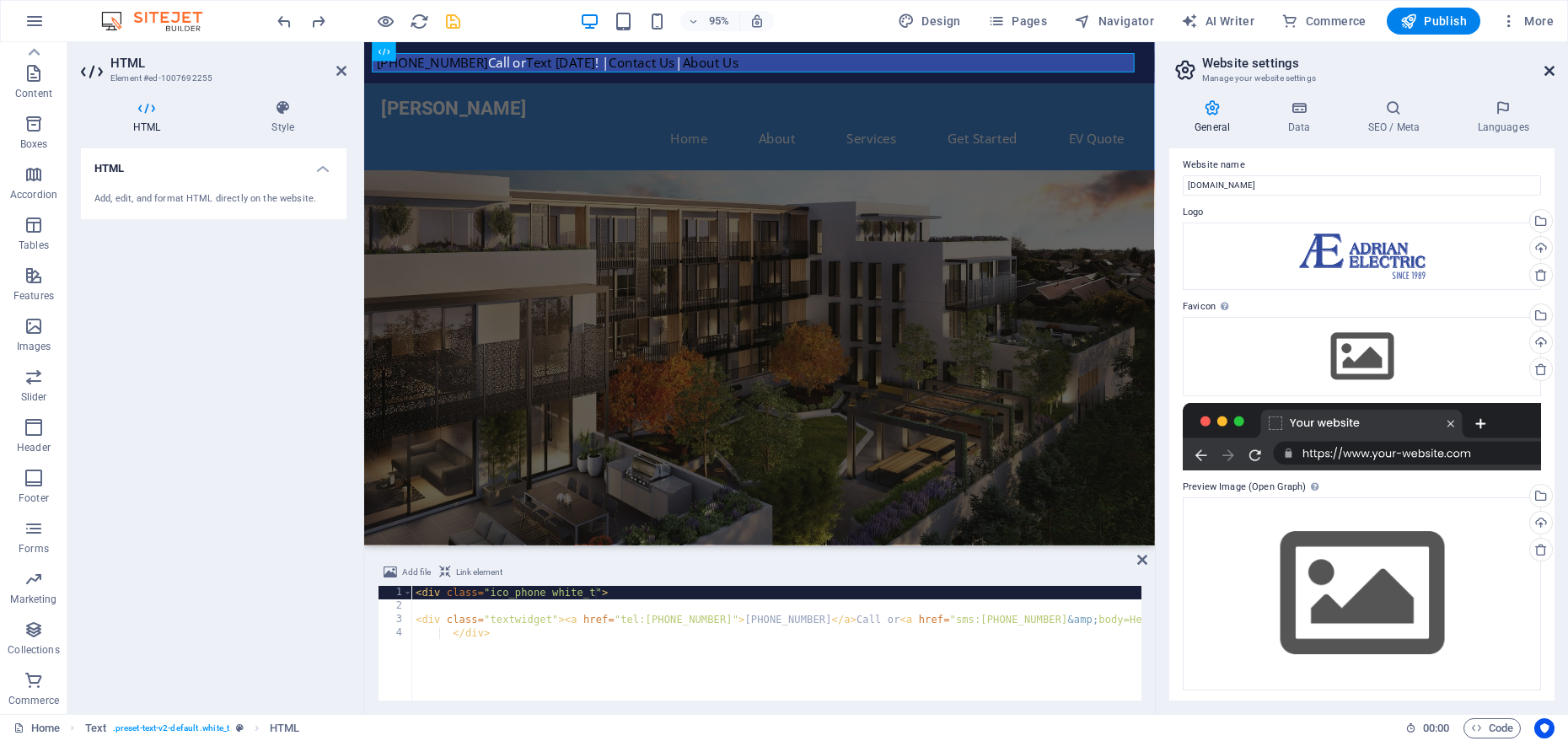
type textarea "<div class="ico_phone white_t">"
drag, startPoint x: 1546, startPoint y: 69, endPoint x: 1183, endPoint y: 26, distance: 365.5
click at [1546, 69] on icon at bounding box center [1549, 70] width 10 height 13
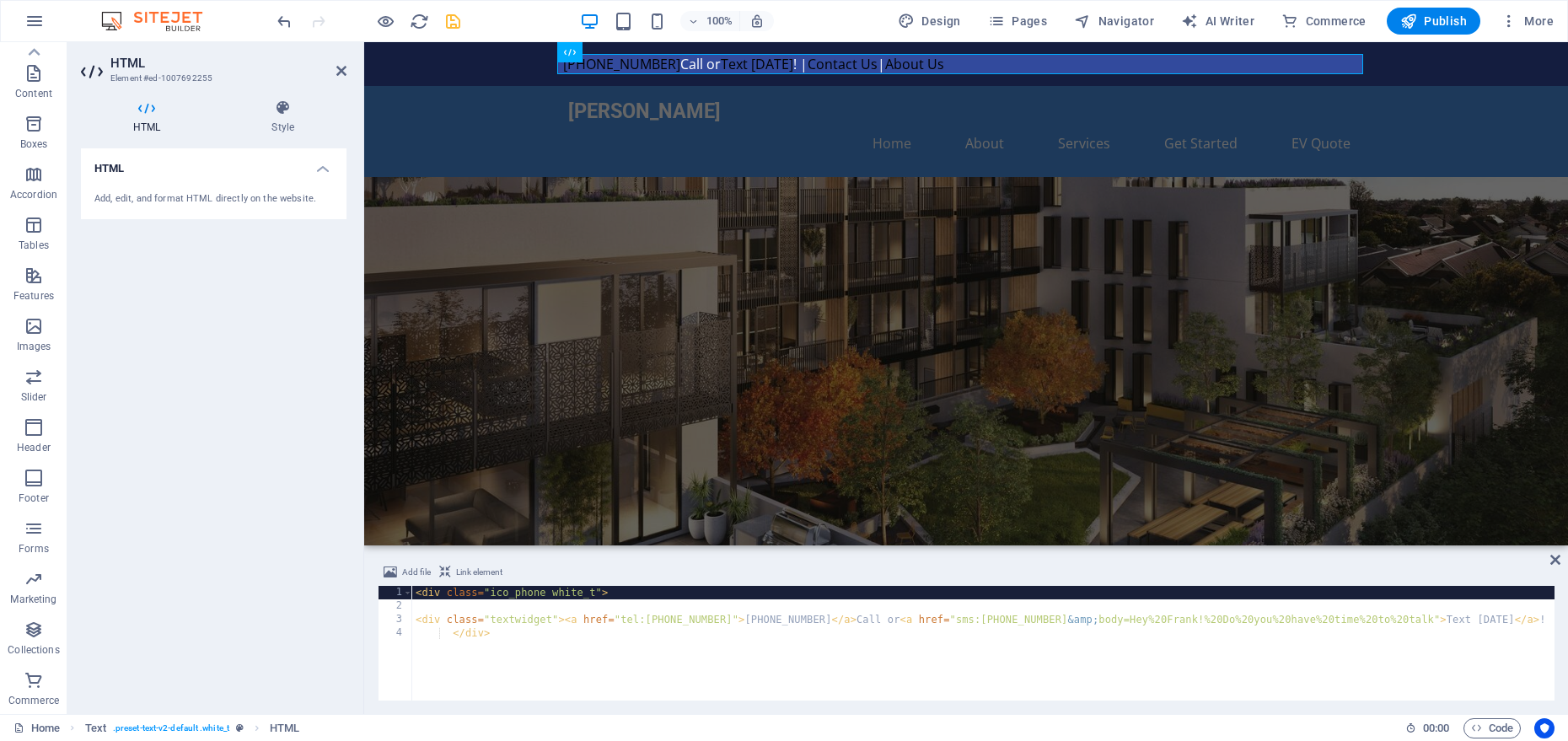
click at [623, 593] on div "< div class = "ico_phone white_t" > < div class = "textwidget" > < a href = "te…" at bounding box center [1223, 655] width 1622 height 138
click at [278, 129] on h4 "Style" at bounding box center [283, 117] width 128 height 36
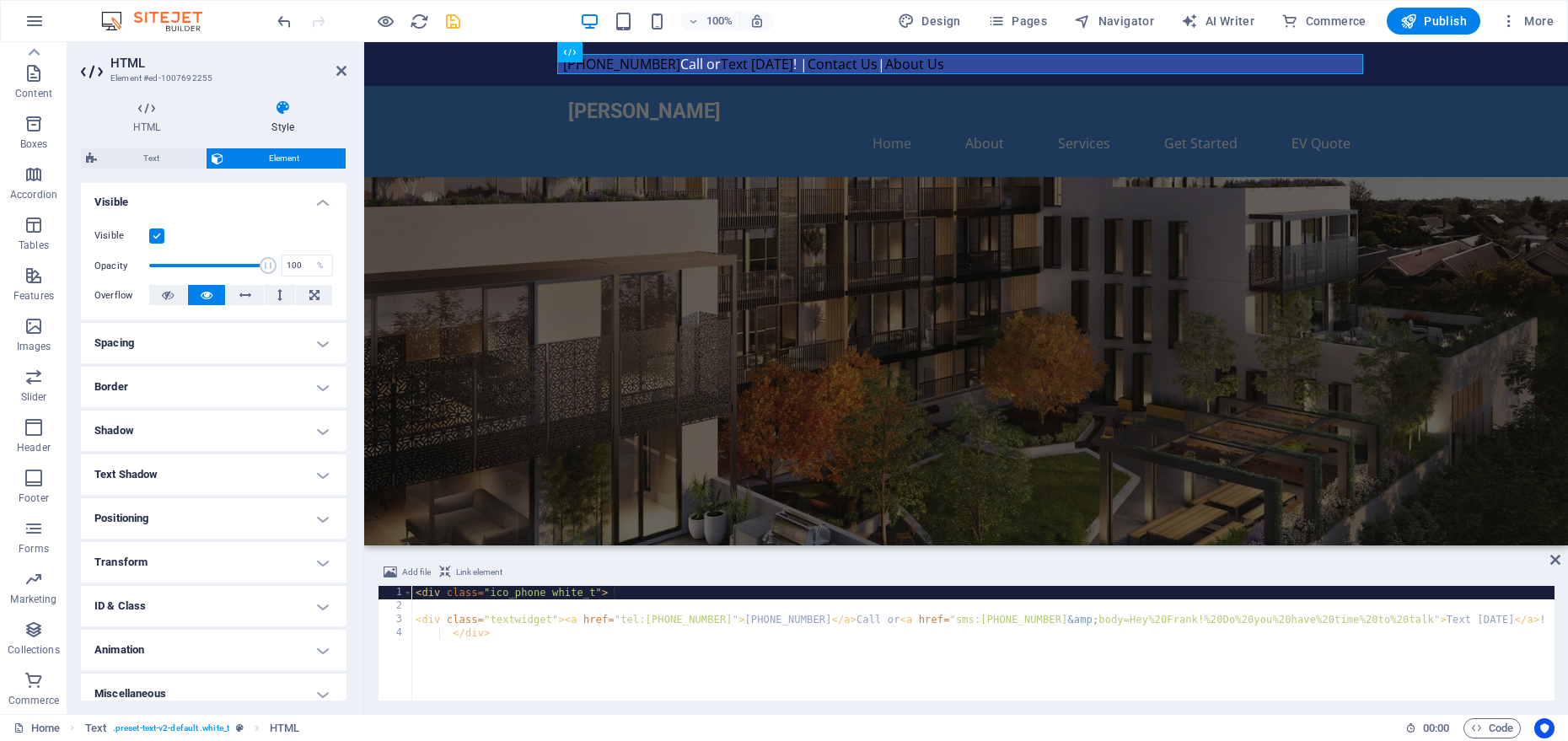
scroll to position [194, 0]
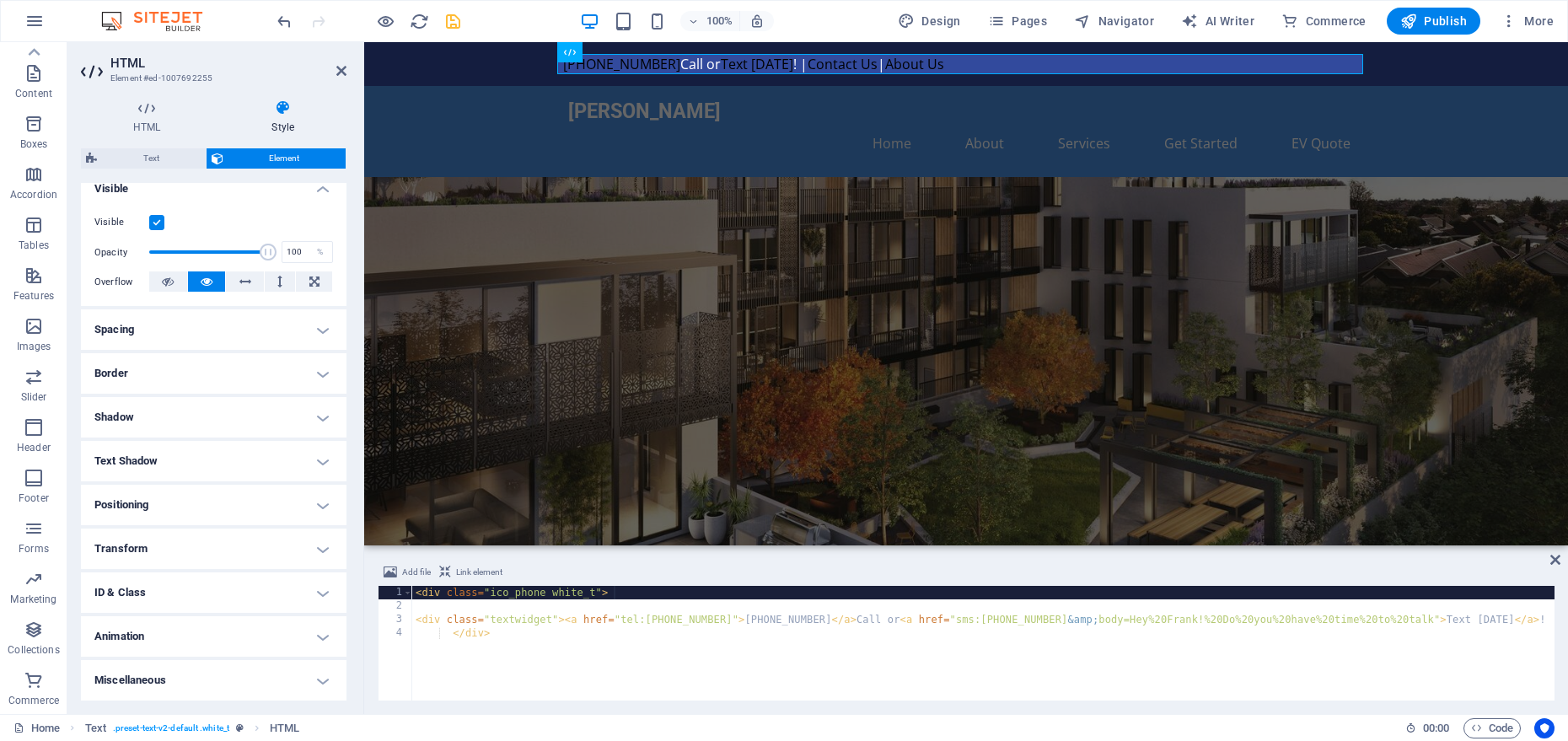
click at [217, 598] on h4 "ID & Class" at bounding box center [213, 593] width 266 height 40
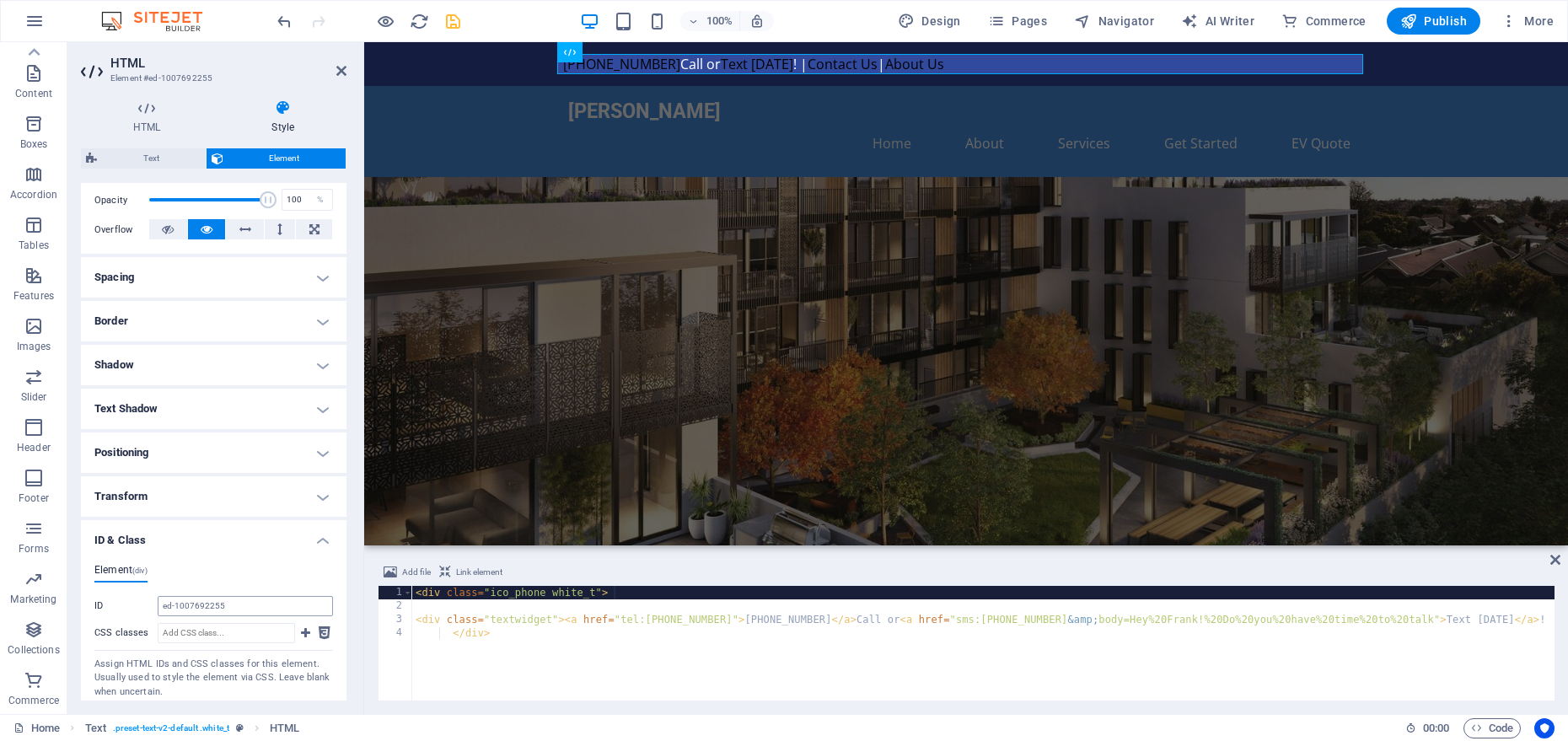
scroll to position [347, 0]
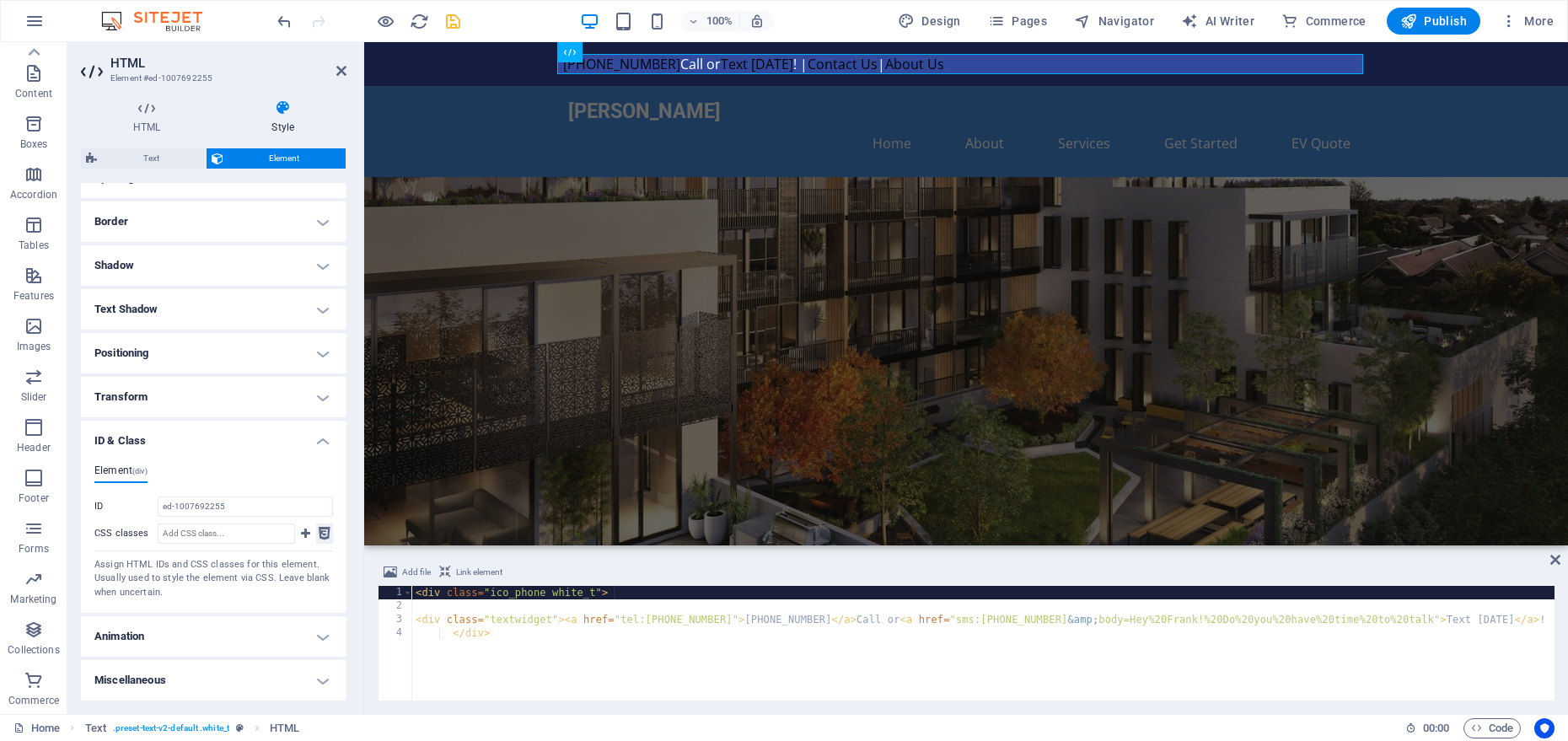
click at [325, 533] on icon at bounding box center [324, 534] width 12 height 21
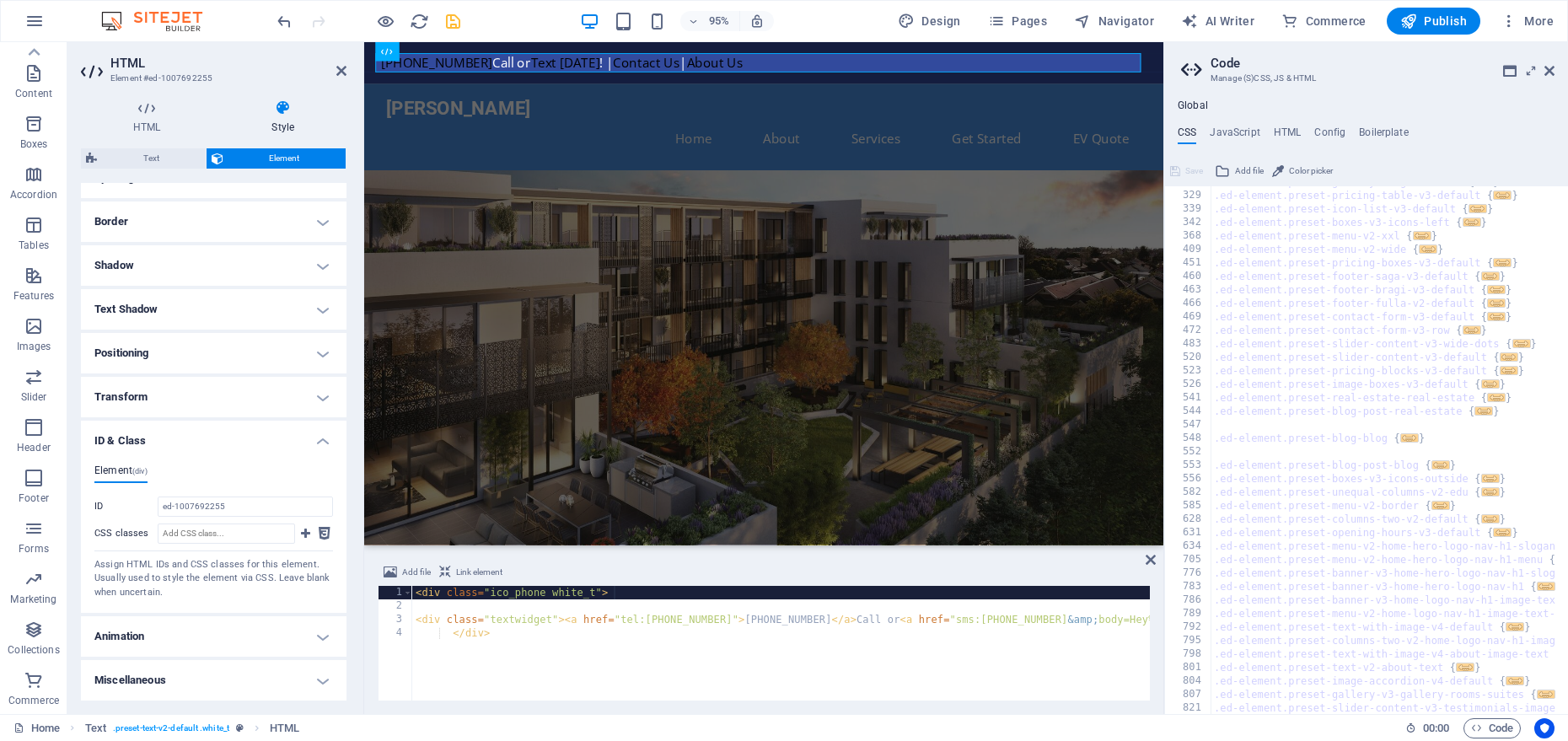
scroll to position [0, 0]
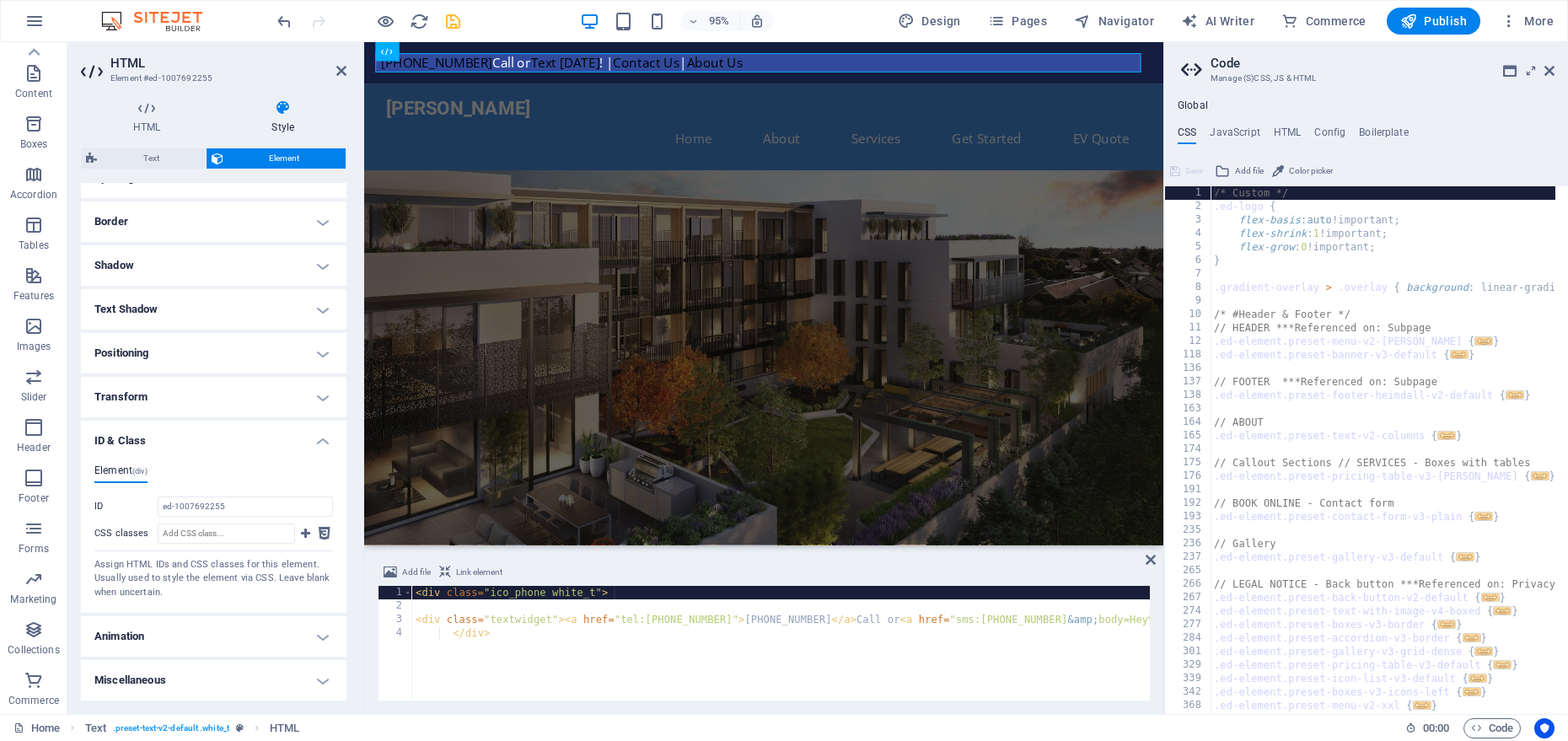
click at [1247, 264] on div "/* Custom */ .ed-logo { flex-basis : auto !important; flex-shrink : 1 !importan…" at bounding box center [1589, 456] width 756 height 542
type textarea "}"
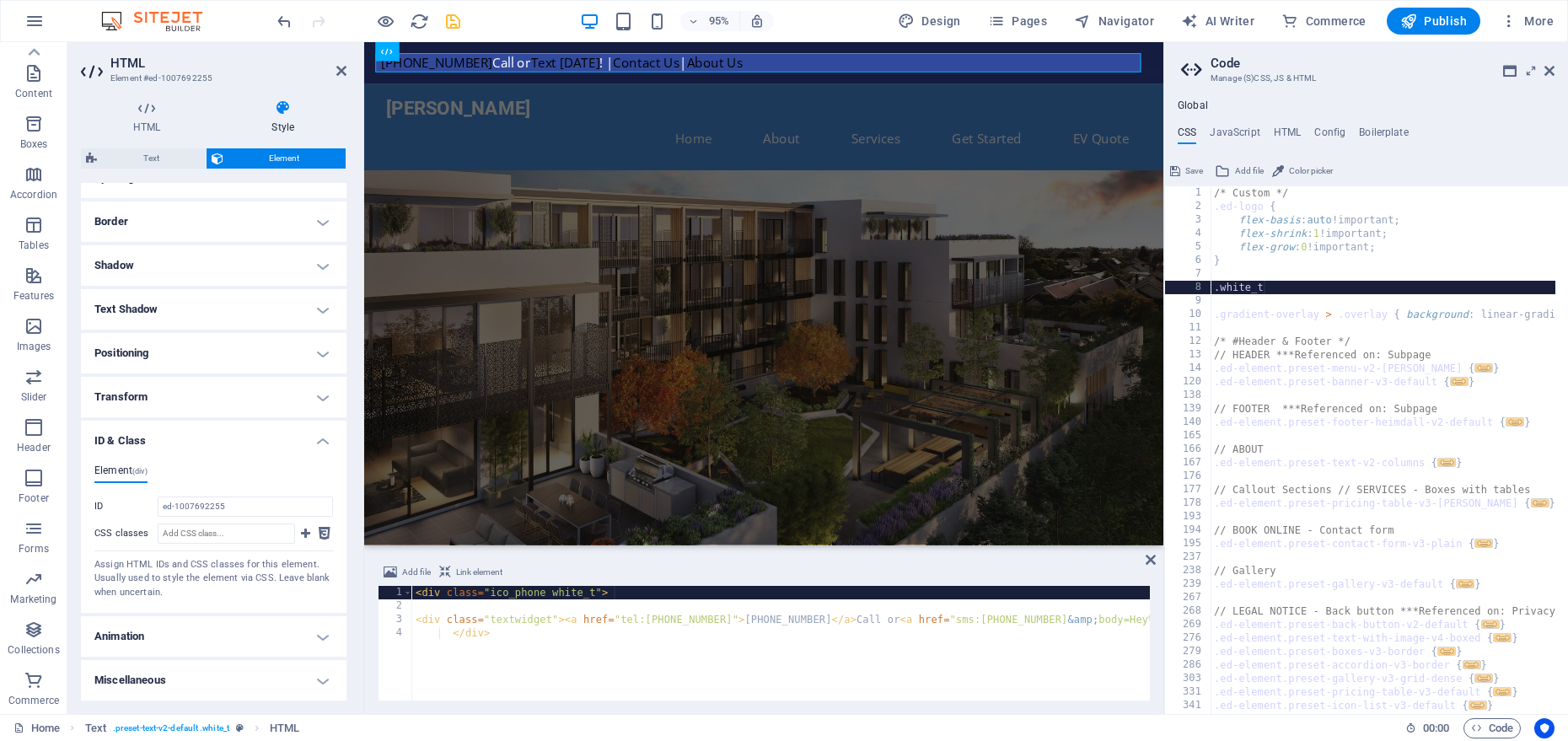
type textarea ".white_t{"
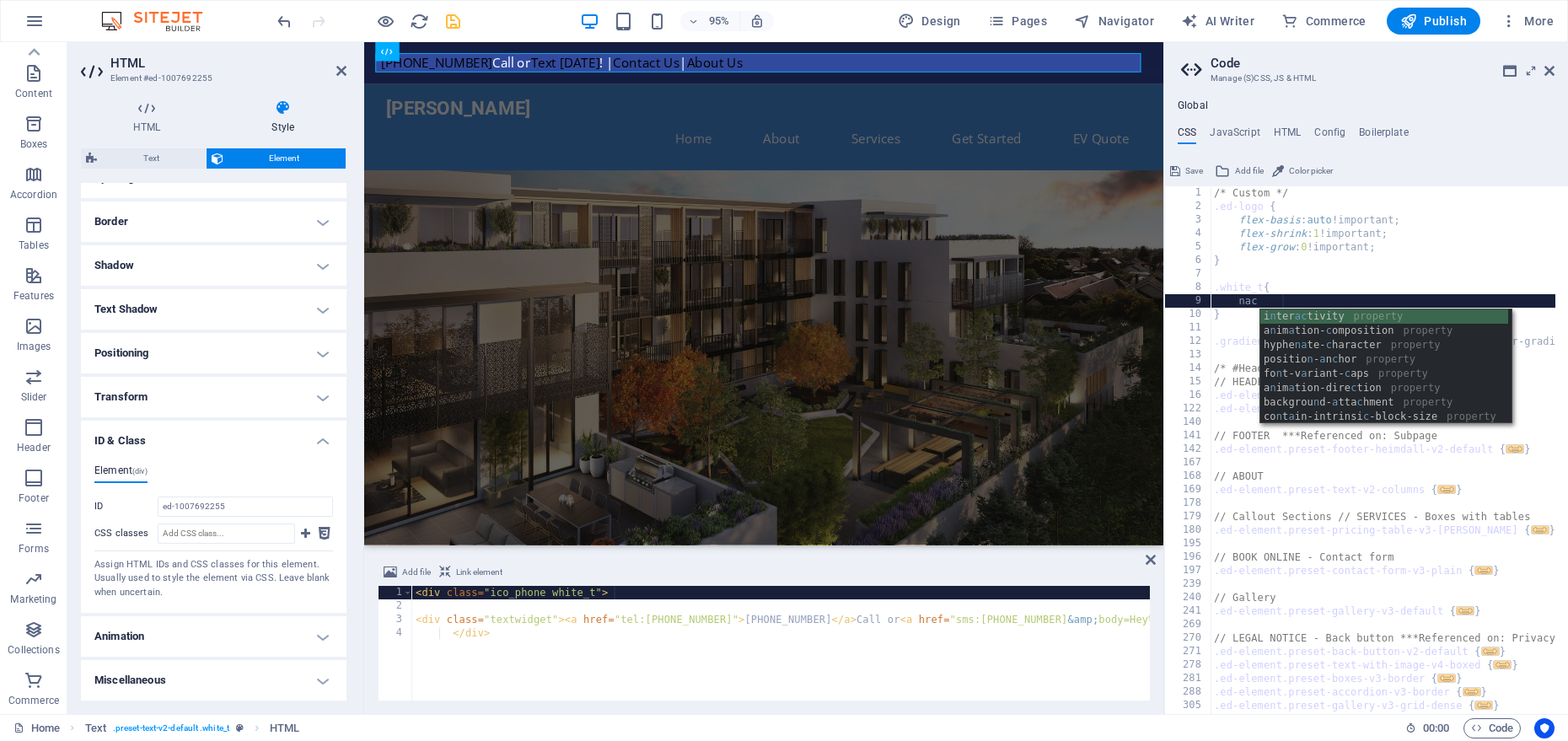
type textarea "n"
type textarea "b"
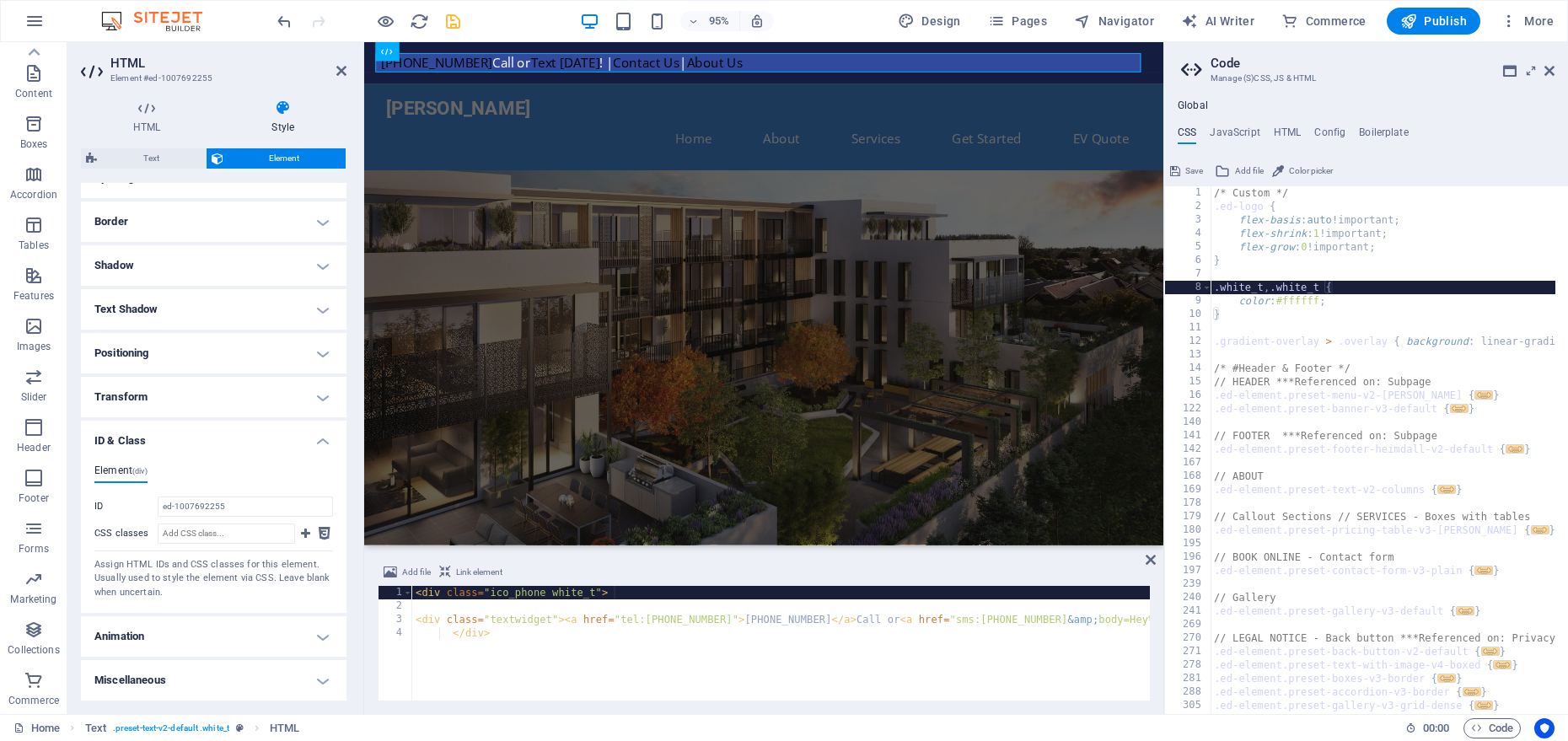
scroll to position [0, 9]
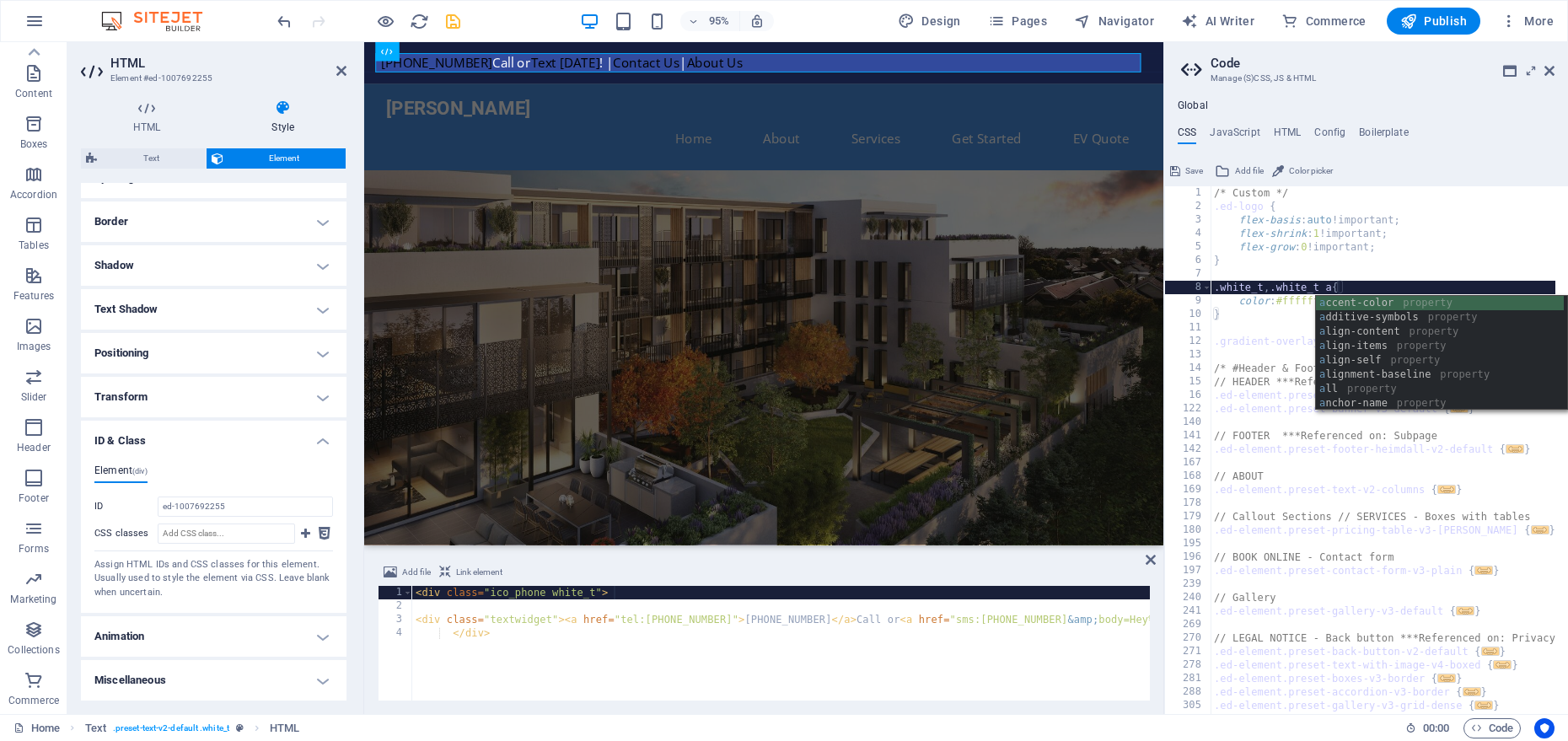
click at [1283, 314] on div "/* Custom */ .ed-logo { flex-basis : auto !important; flex-shrink : 1 !importan…" at bounding box center [1589, 456] width 756 height 542
type textarea "}"
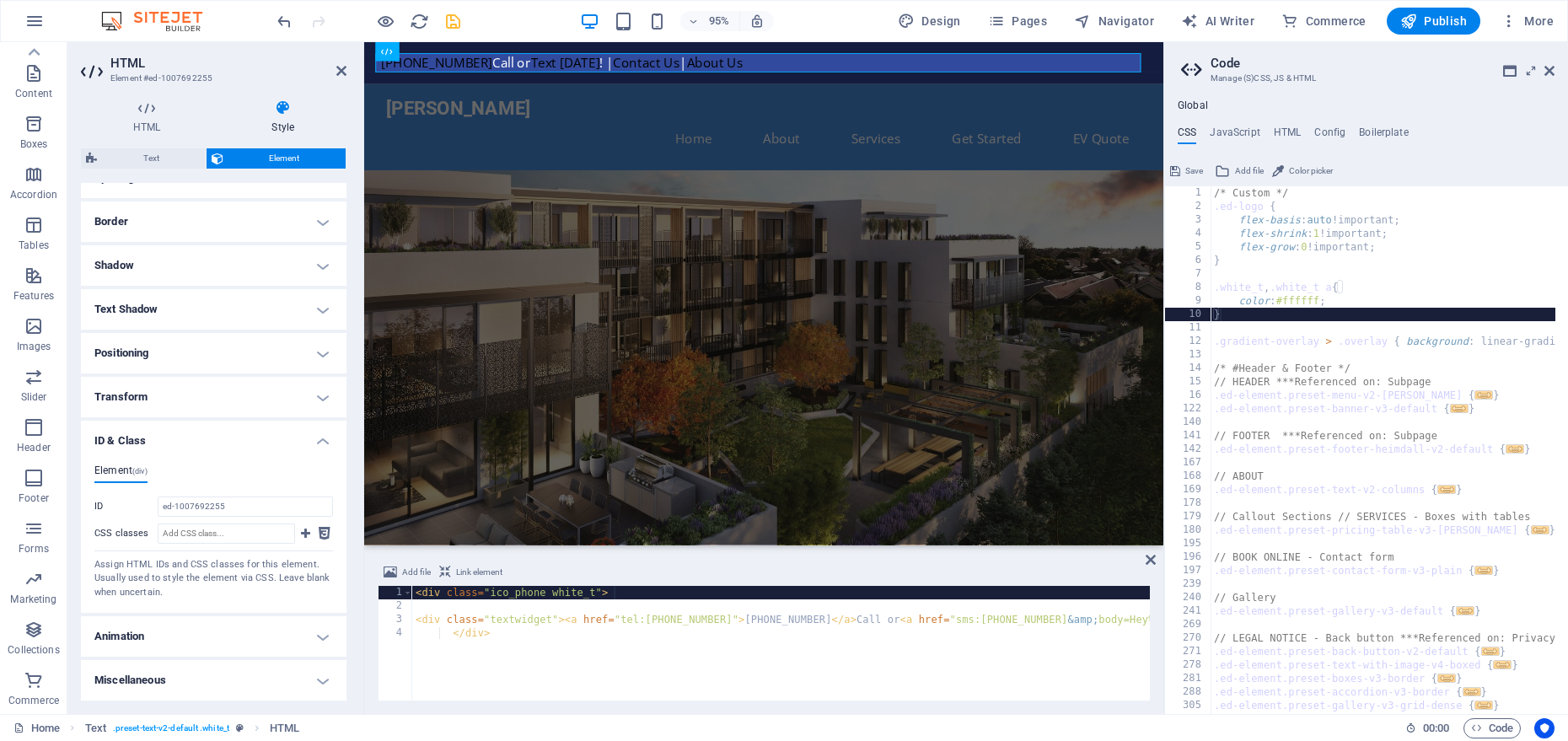
scroll to position [0, 0]
click at [1187, 167] on span "Save" at bounding box center [1194, 172] width 18 height 21
checkbox input "false"
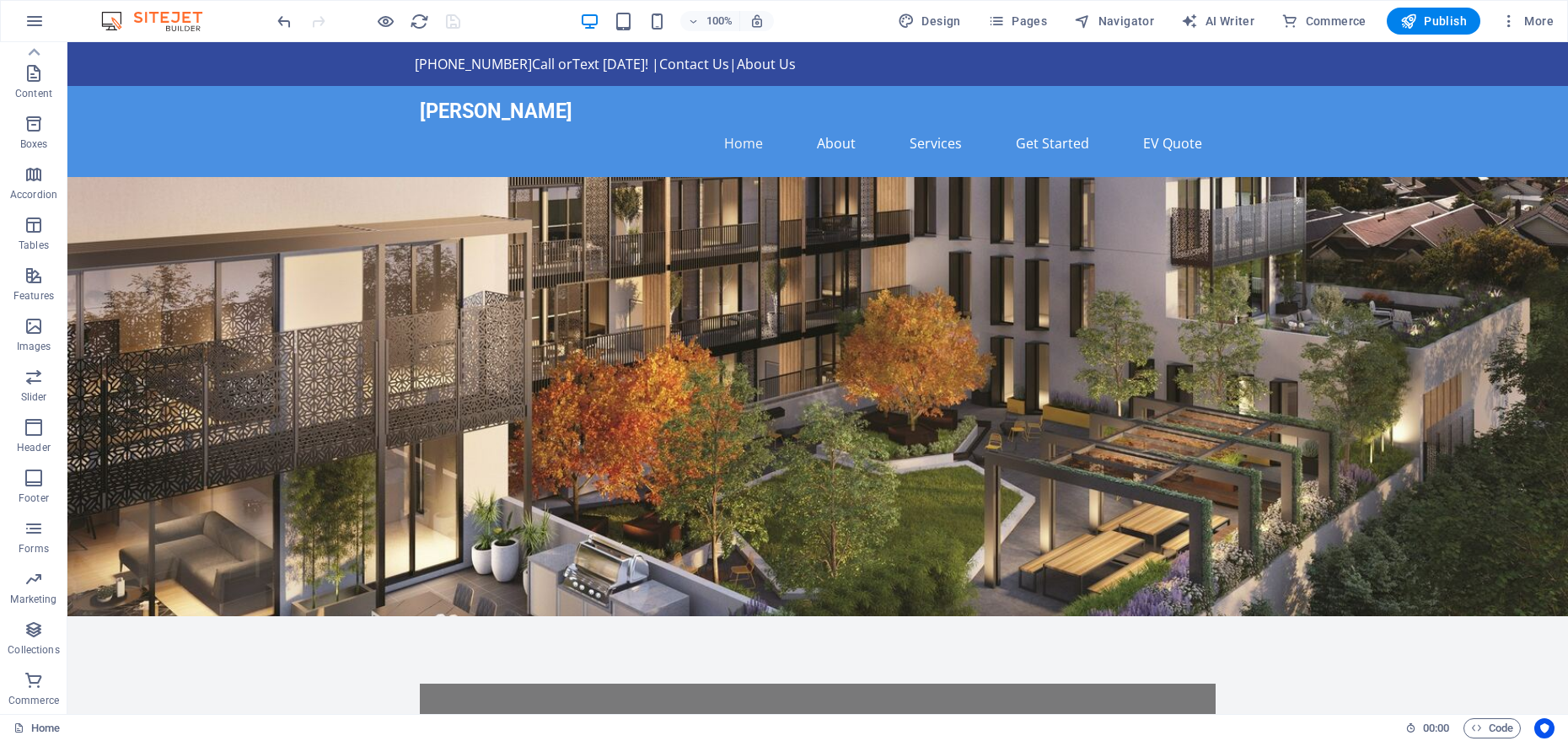
click at [611, 82] on div "[PHONE_NUMBER] Call or Text [DATE] ! | Contact Us | About Us" at bounding box center [818, 64] width 1501 height 44
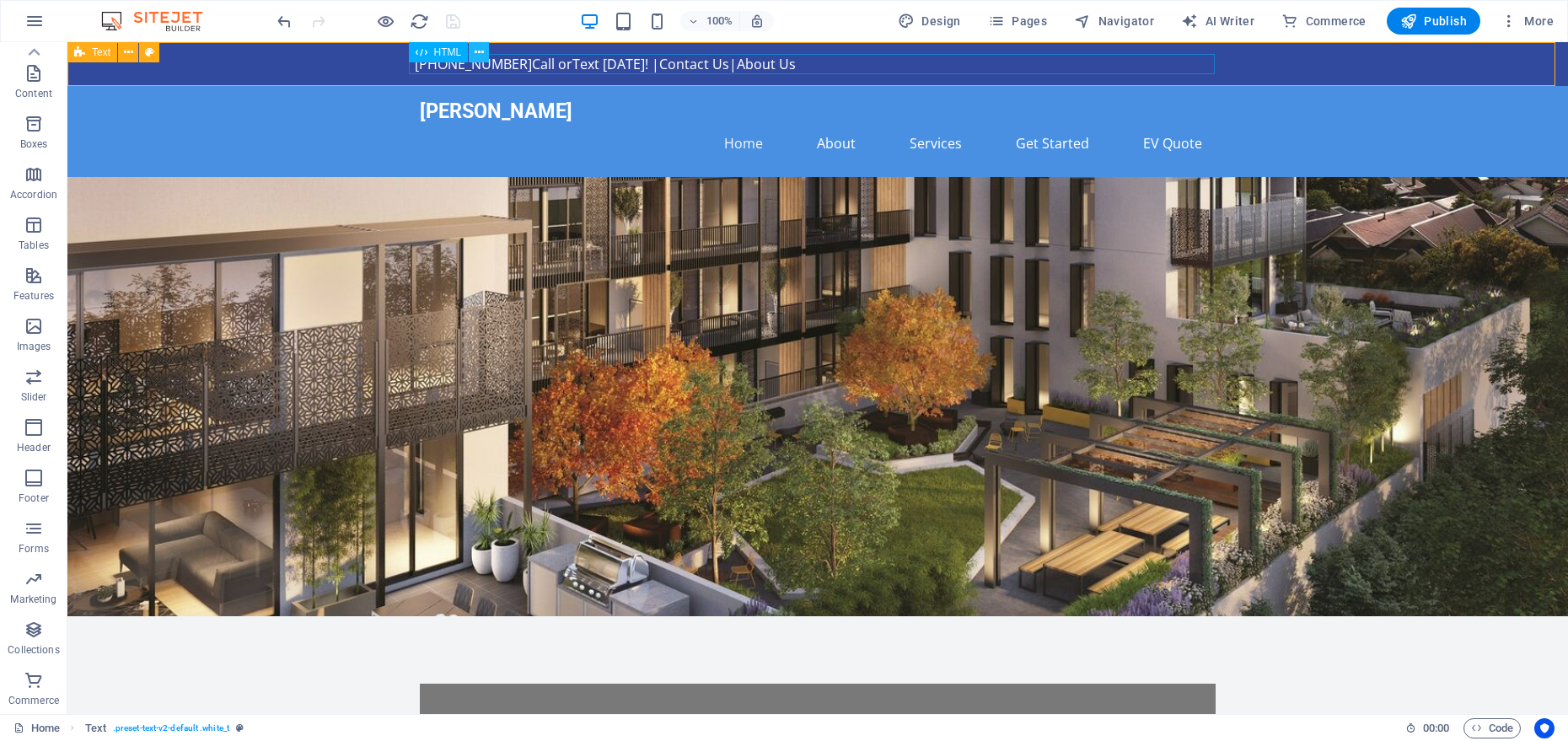
click at [476, 54] on icon at bounding box center [480, 53] width 9 height 18
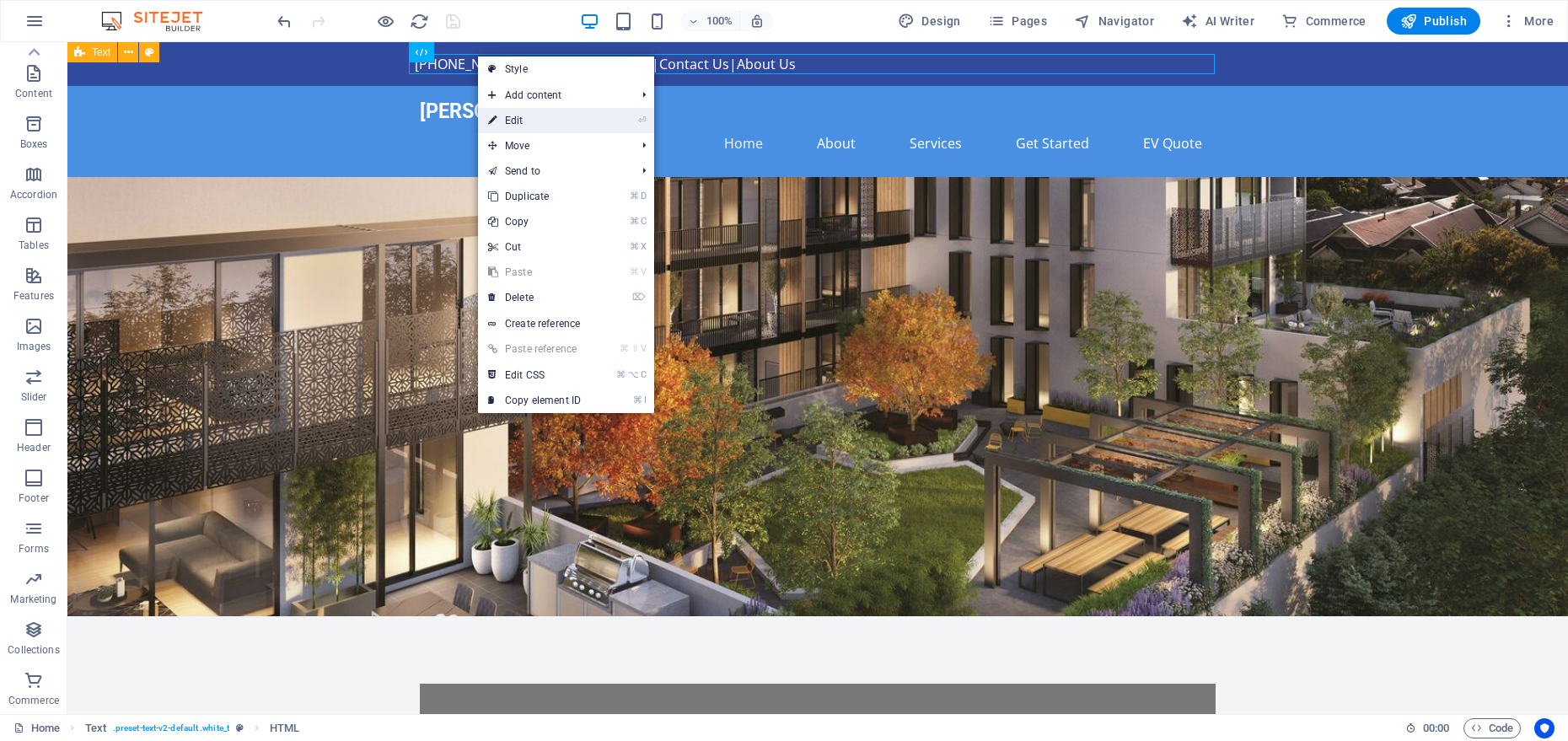
click at [499, 116] on link "⏎ Edit" at bounding box center [534, 120] width 113 height 25
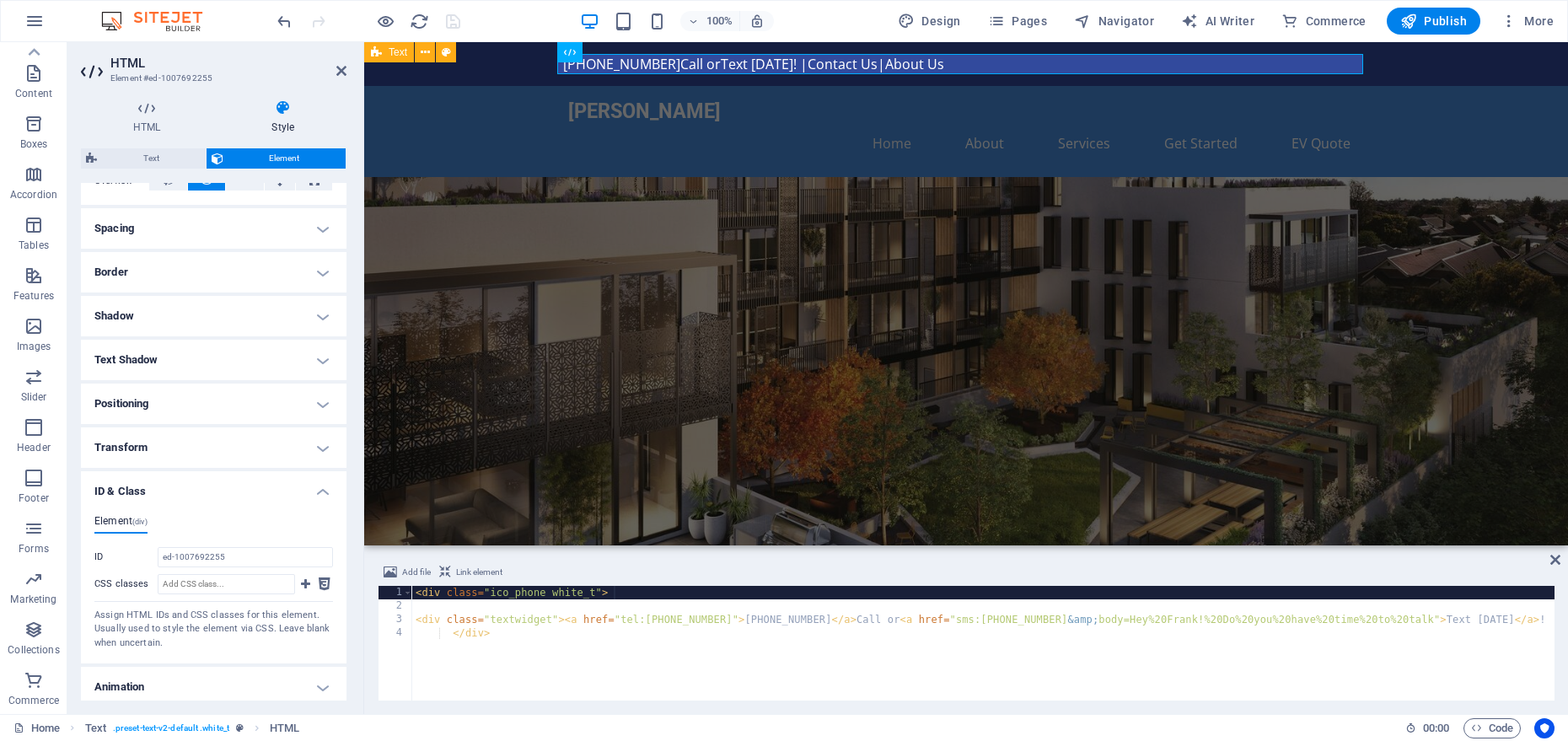
scroll to position [326, 0]
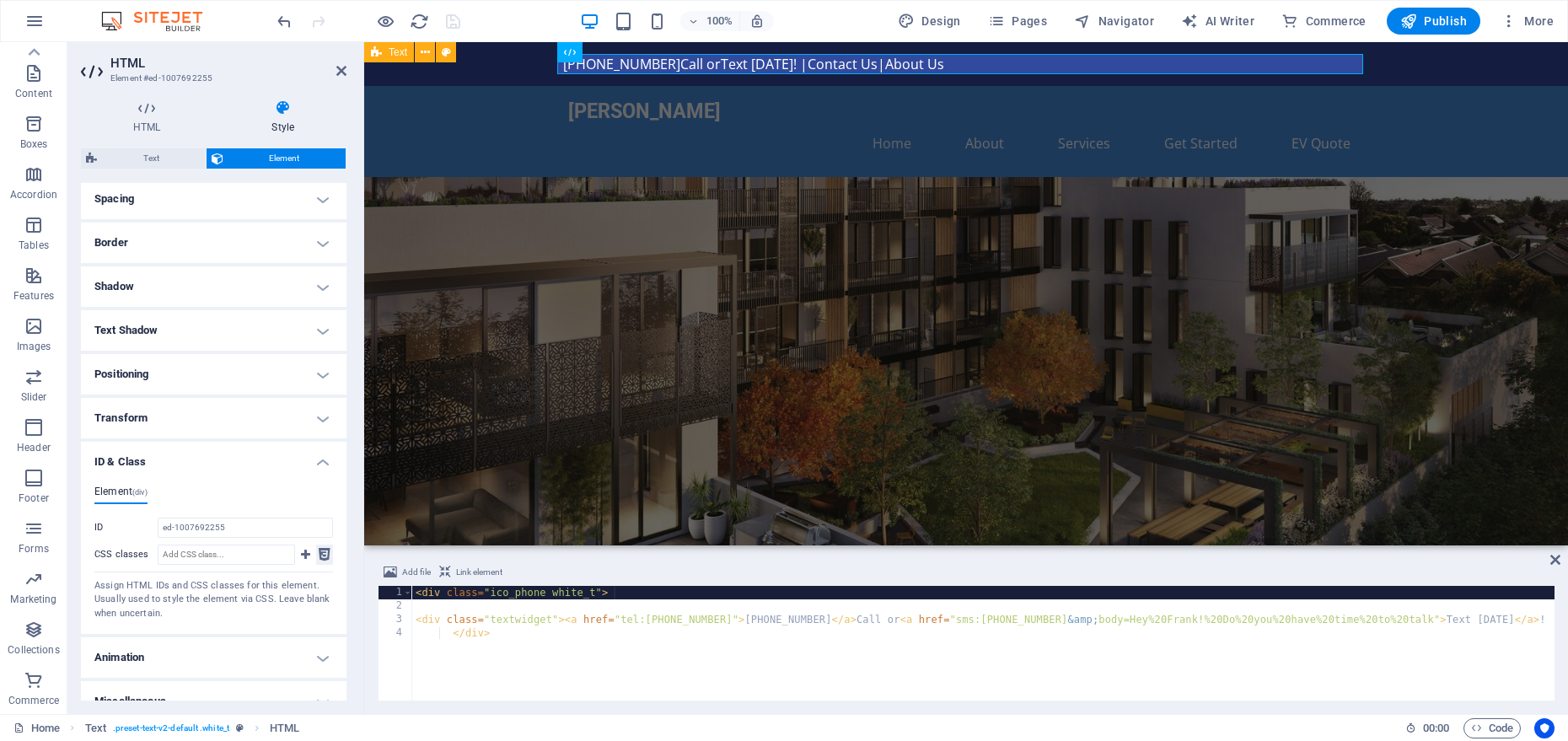
click at [320, 550] on icon at bounding box center [324, 555] width 12 height 21
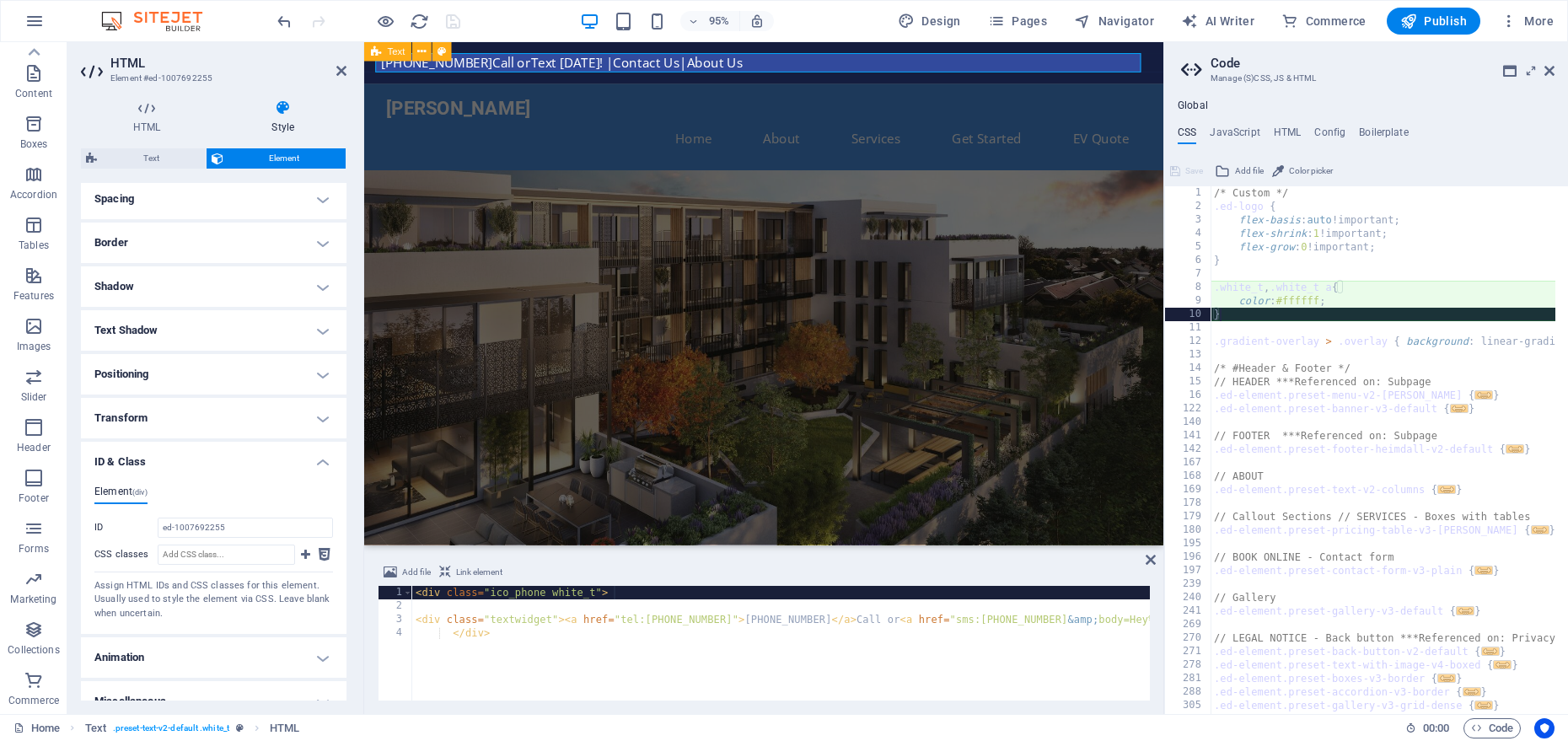
click at [1253, 315] on div "/* Custom */ .ed-logo { flex-basis : auto !important; flex-shrink : 1 !importan…" at bounding box center [1589, 456] width 756 height 542
type textarea "}"
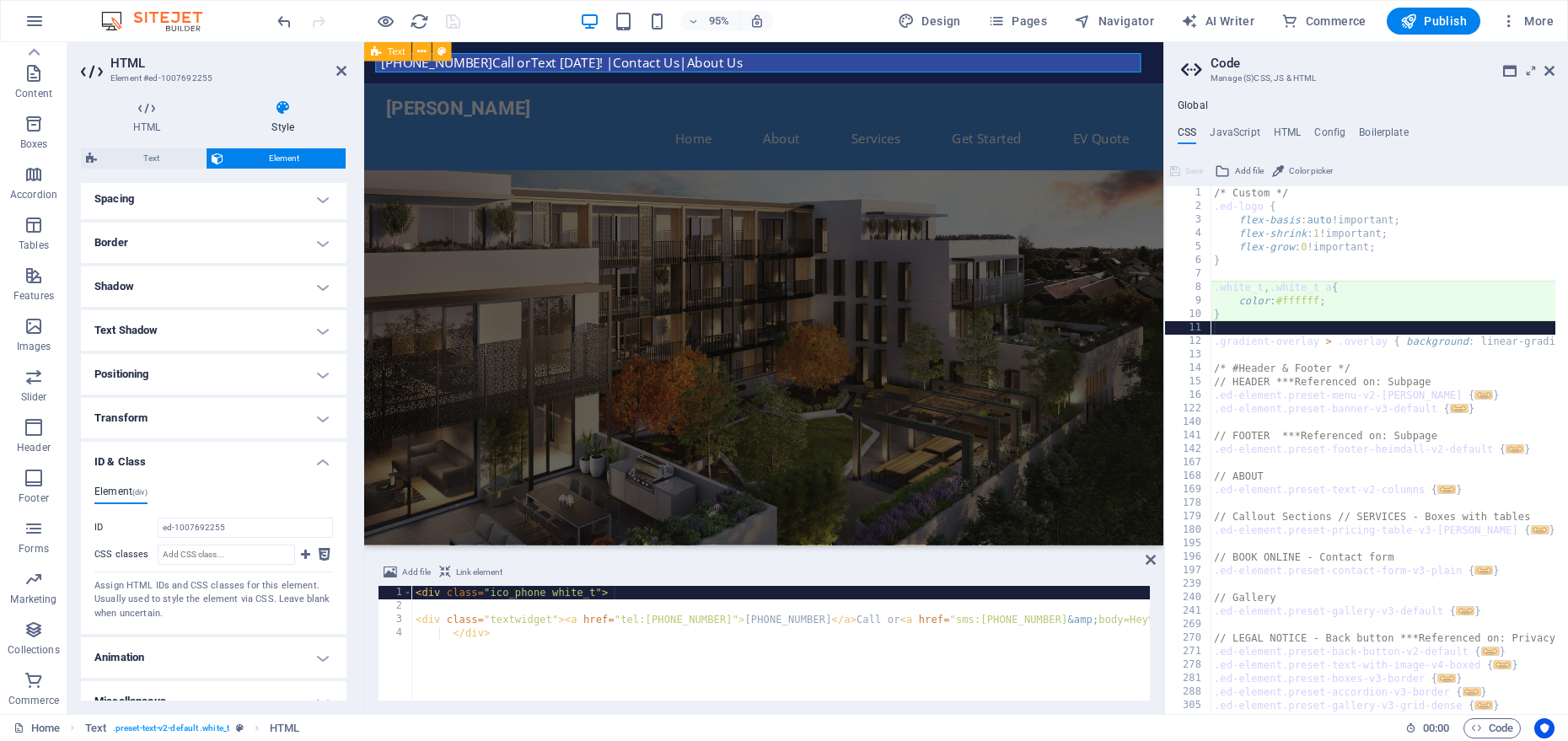
type textarea "}"
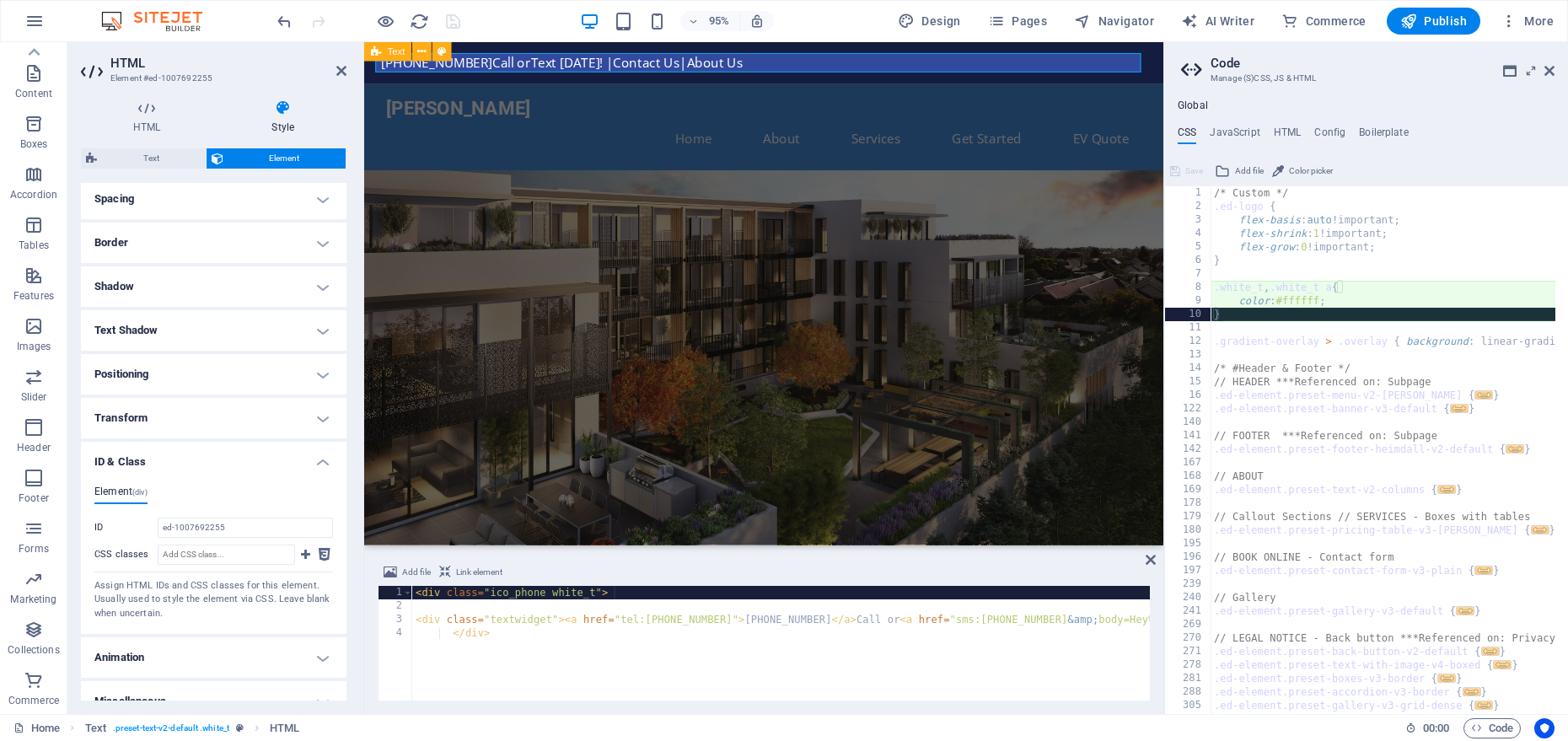
click at [1253, 316] on div "/* Custom */ .ed-logo { flex-basis : auto !important; flex-shrink : 1 !importan…" at bounding box center [1589, 456] width 756 height 542
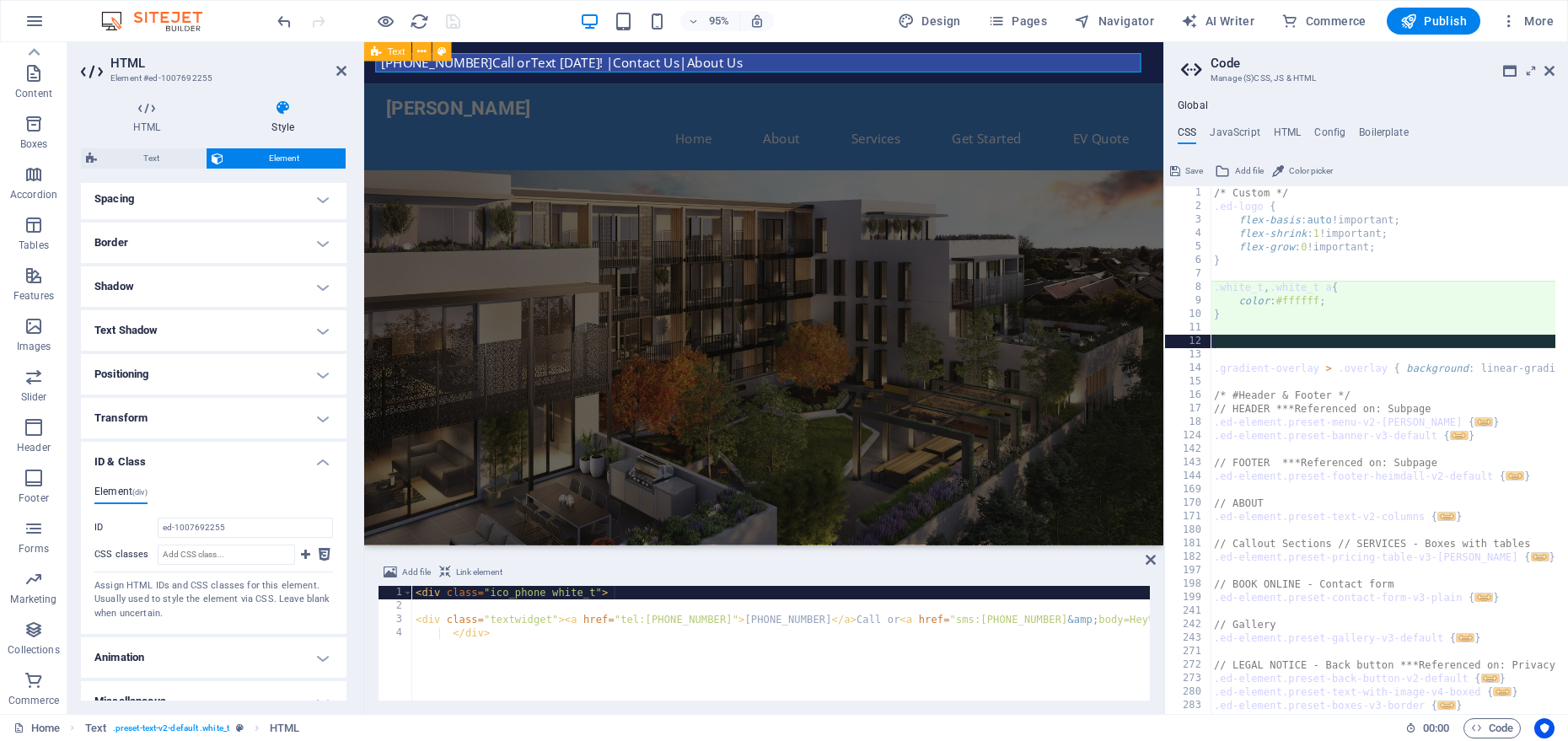
type textarea "}"
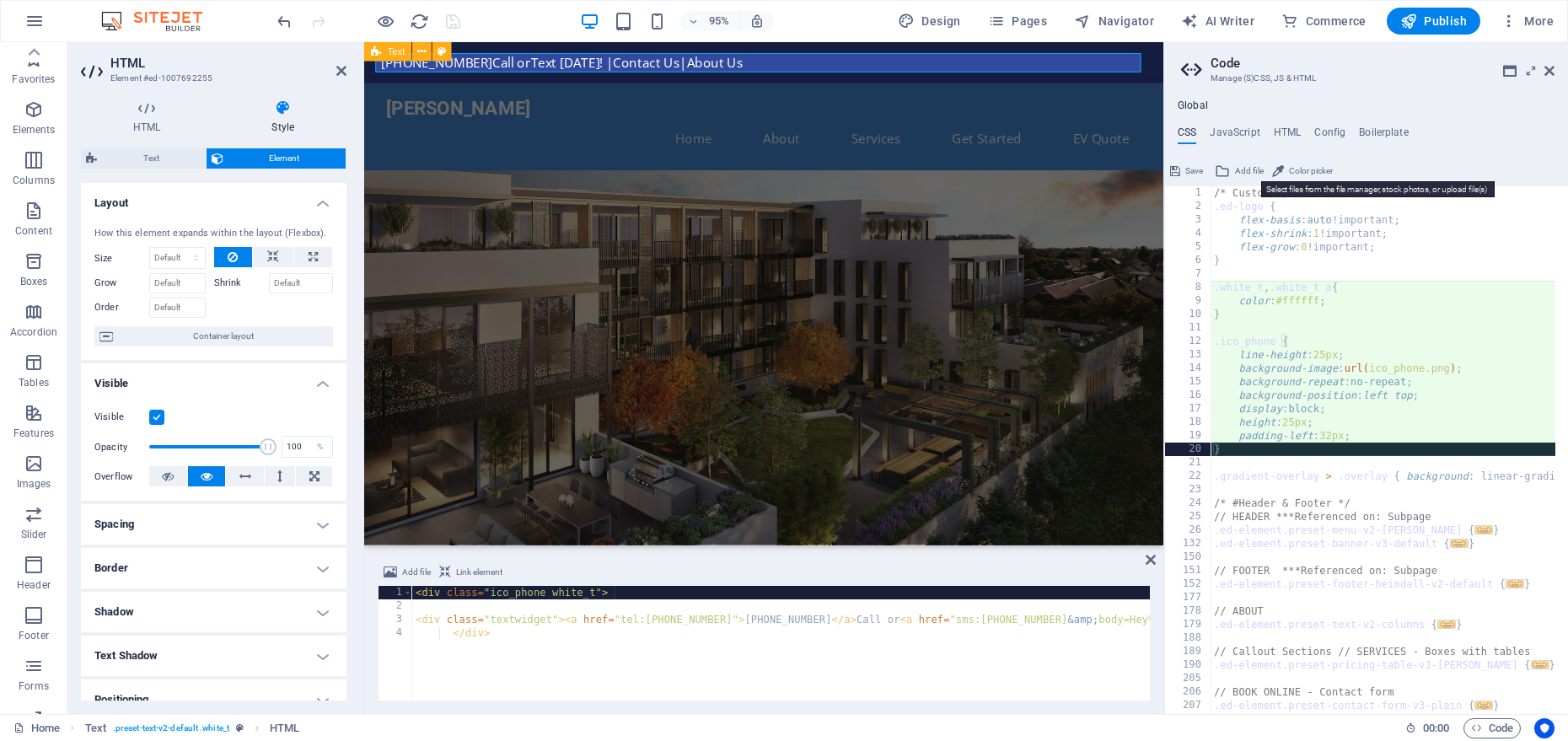
scroll to position [326, 0]
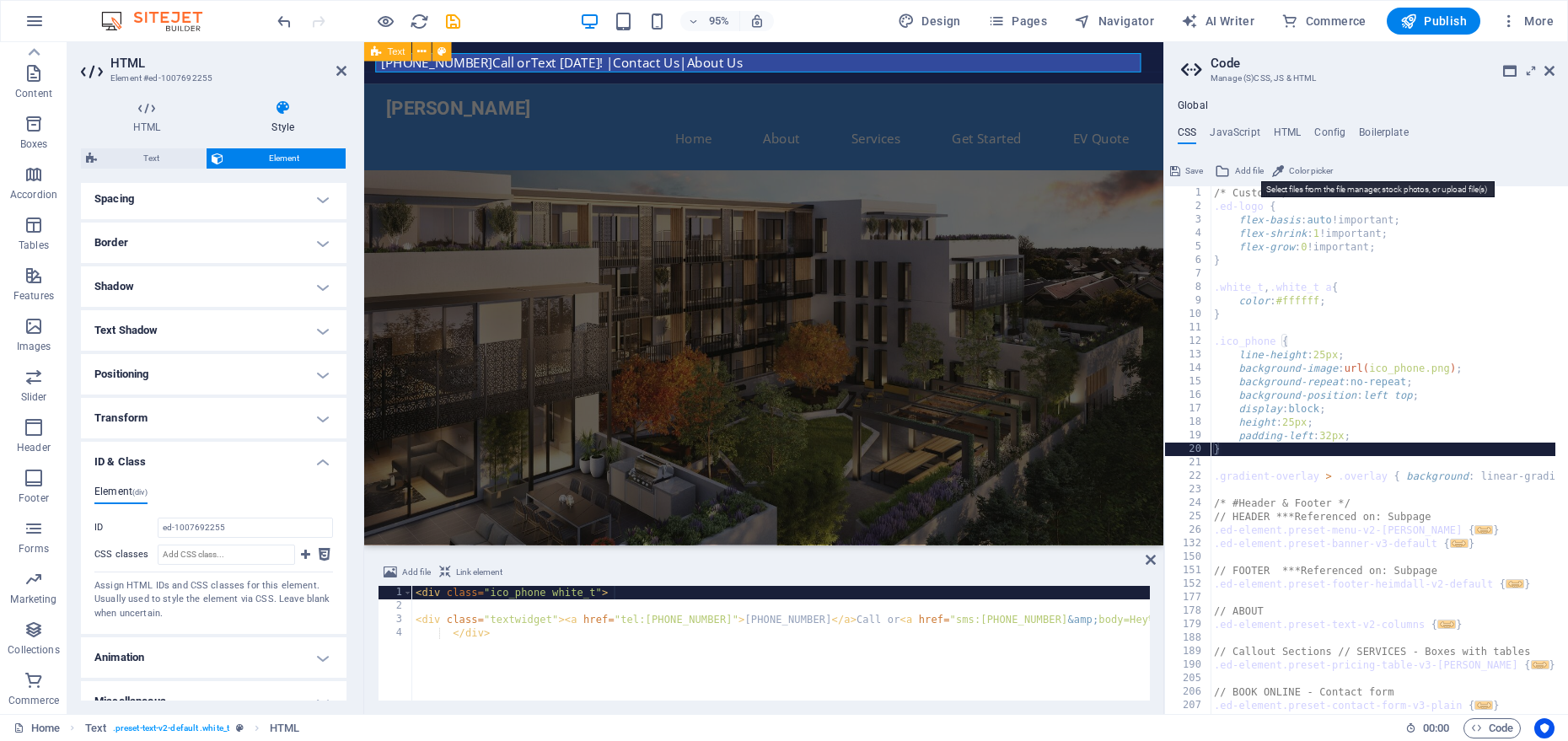
click at [1247, 173] on span "Add file" at bounding box center [1250, 172] width 29 height 21
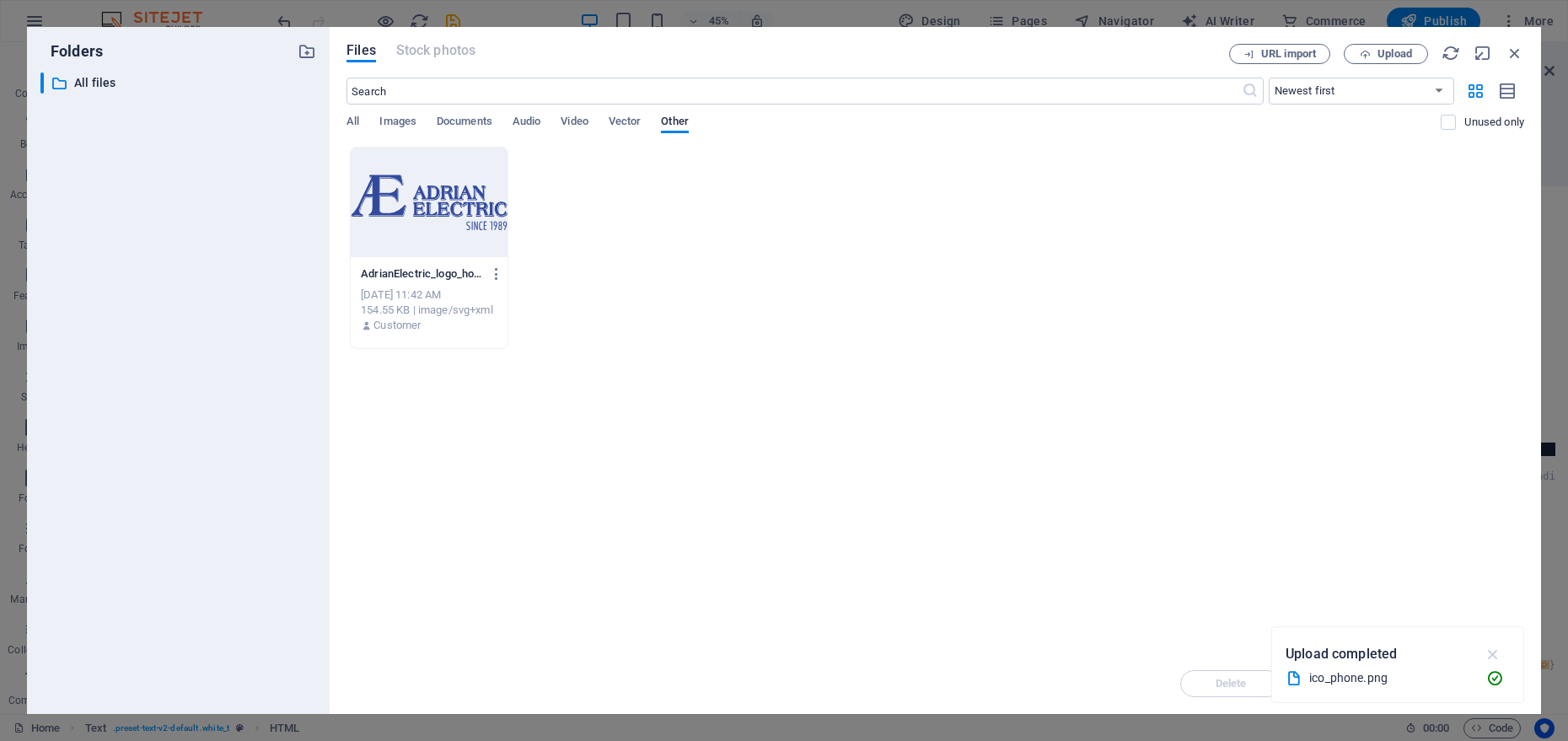
click at [1500, 655] on icon "button" at bounding box center [1494, 655] width 20 height 19
click at [400, 121] on span "Images" at bounding box center [398, 123] width 38 height 23
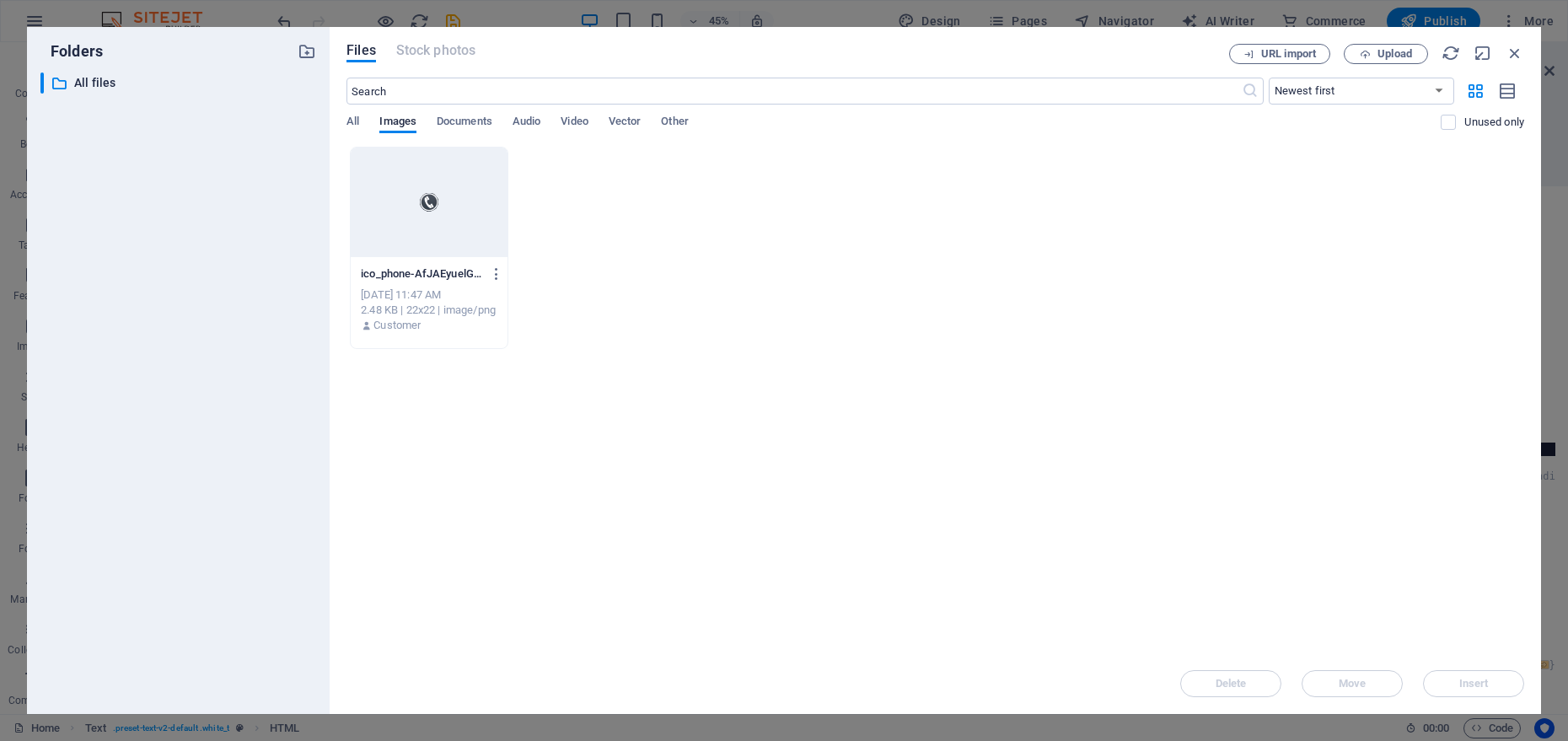
click at [425, 204] on div at bounding box center [429, 202] width 157 height 110
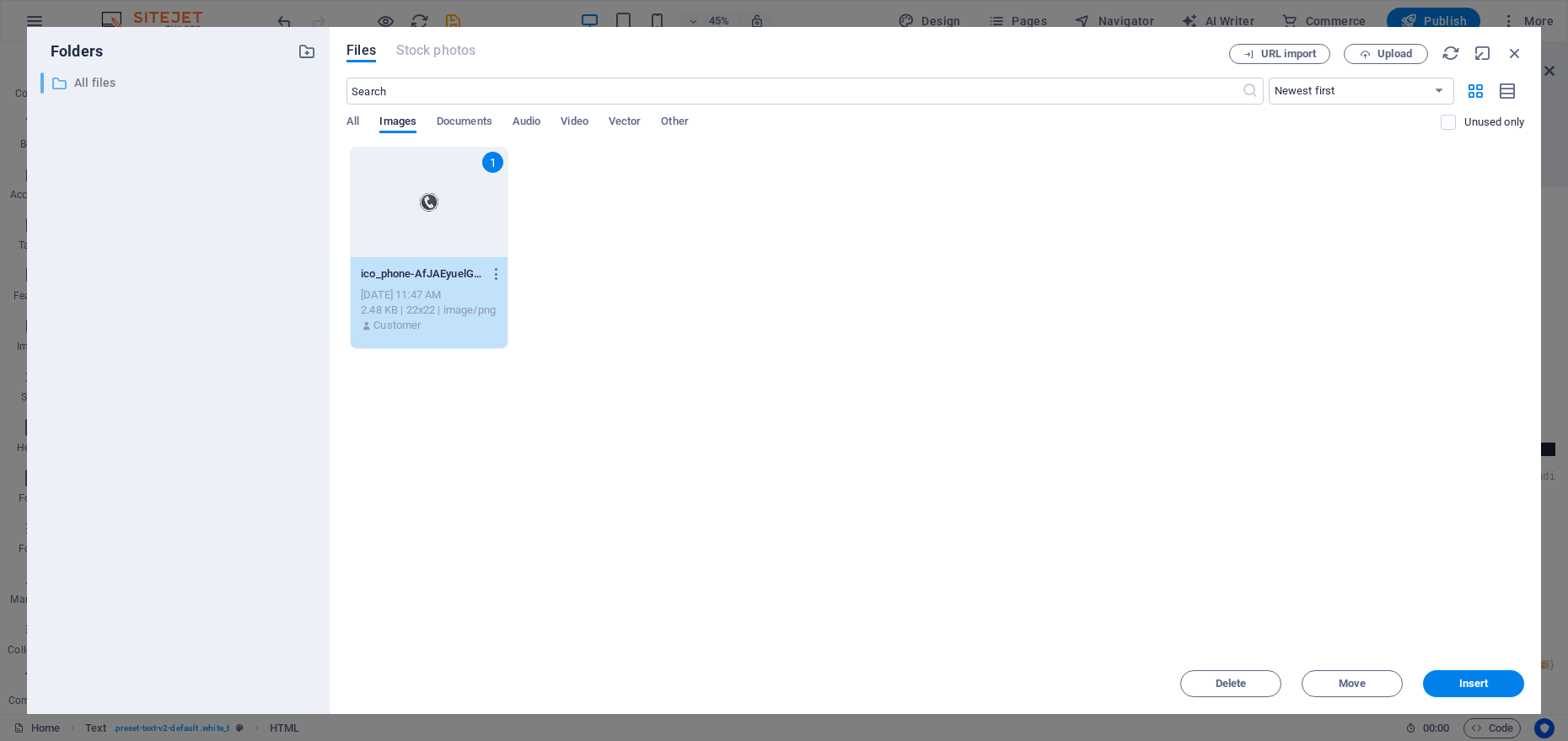
click at [74, 87] on p "All files" at bounding box center [179, 83] width 211 height 20
click at [454, 212] on div "1" at bounding box center [429, 202] width 157 height 110
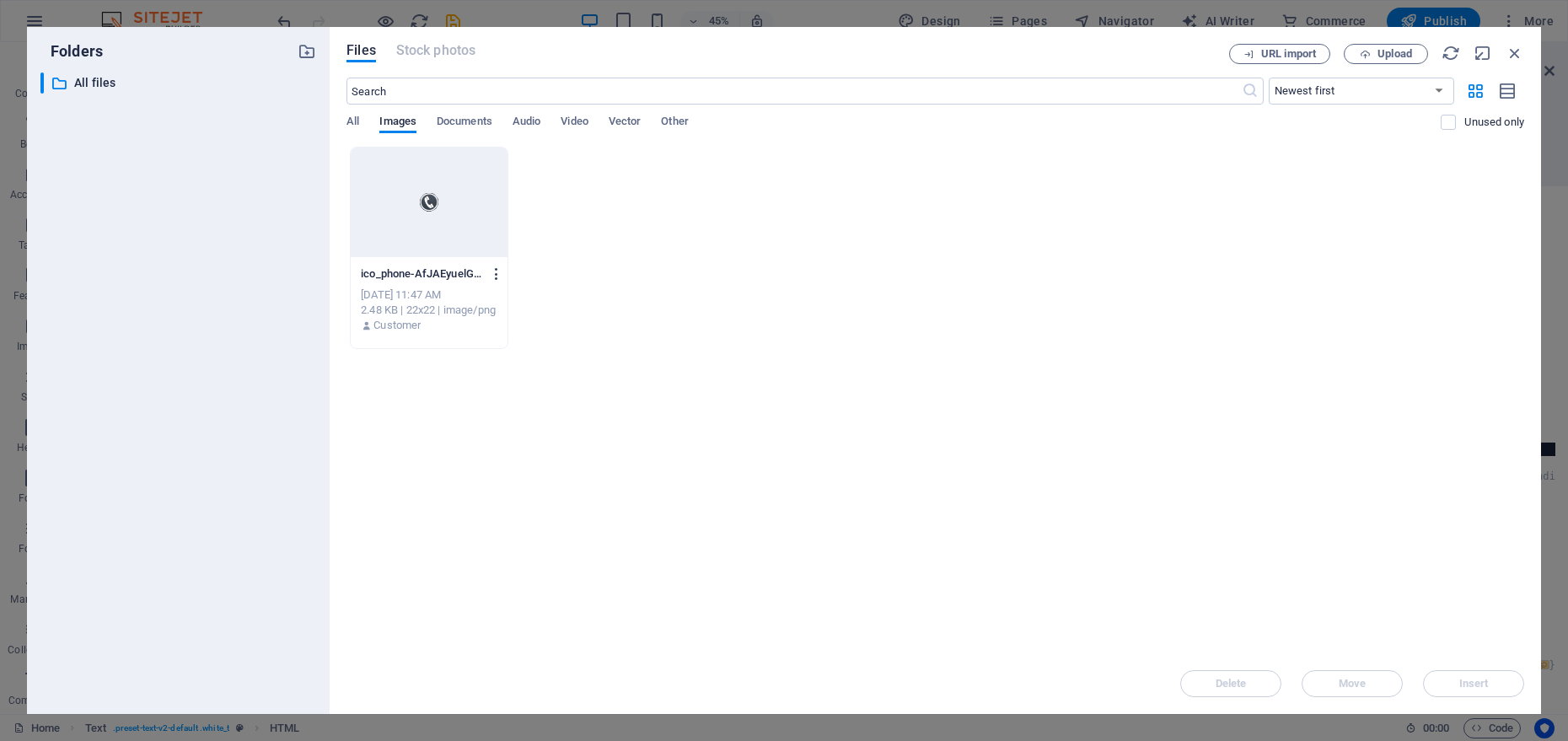
click at [497, 276] on icon "button" at bounding box center [497, 274] width 16 height 15
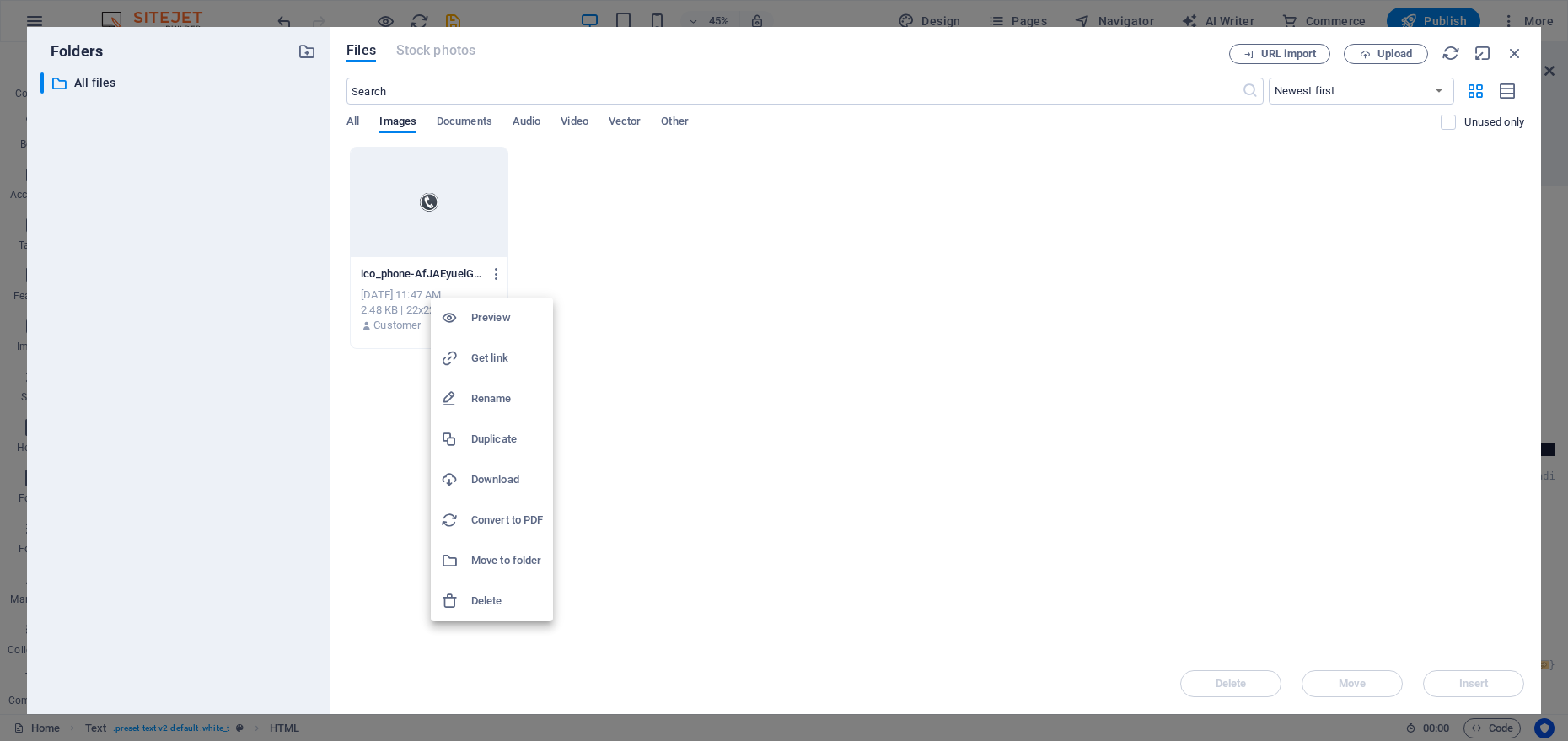
click at [486, 366] on h6 "Get link" at bounding box center [507, 359] width 71 height 21
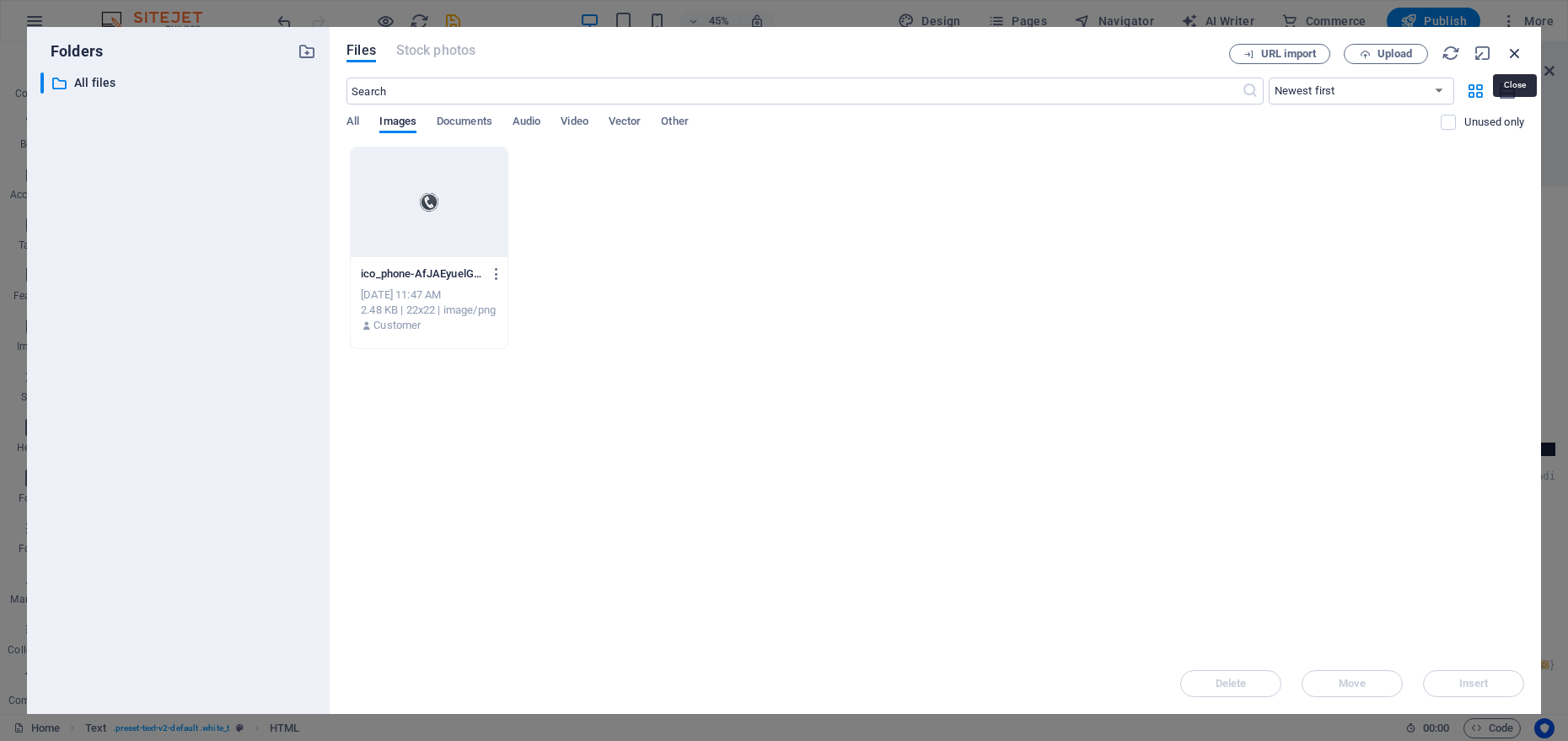
click at [1510, 49] on icon "button" at bounding box center [1515, 54] width 19 height 19
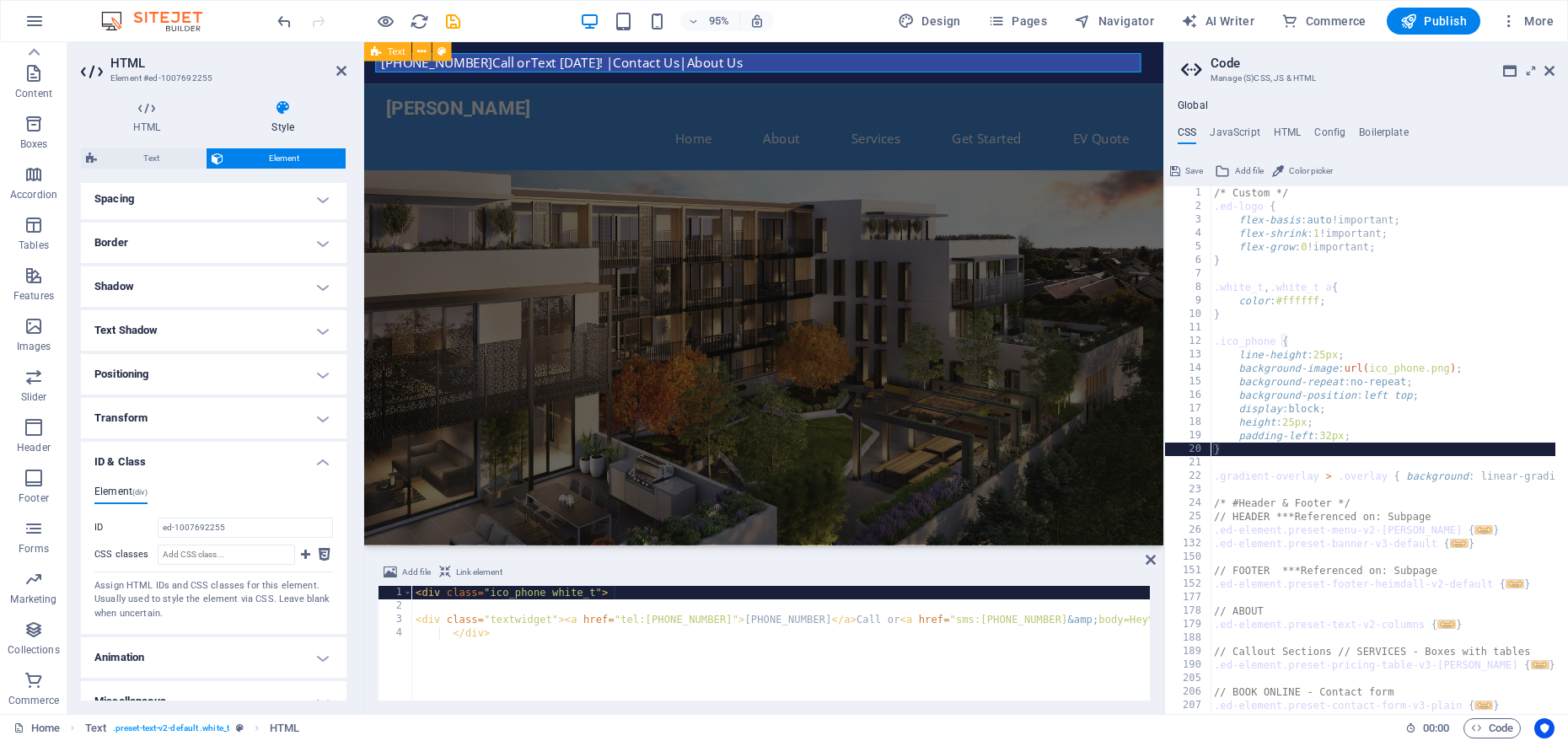
click at [1379, 369] on div "/* Custom */ .ed-logo { flex-basis : auto !important; flex-shrink : 1 !importan…" at bounding box center [1589, 456] width 756 height 542
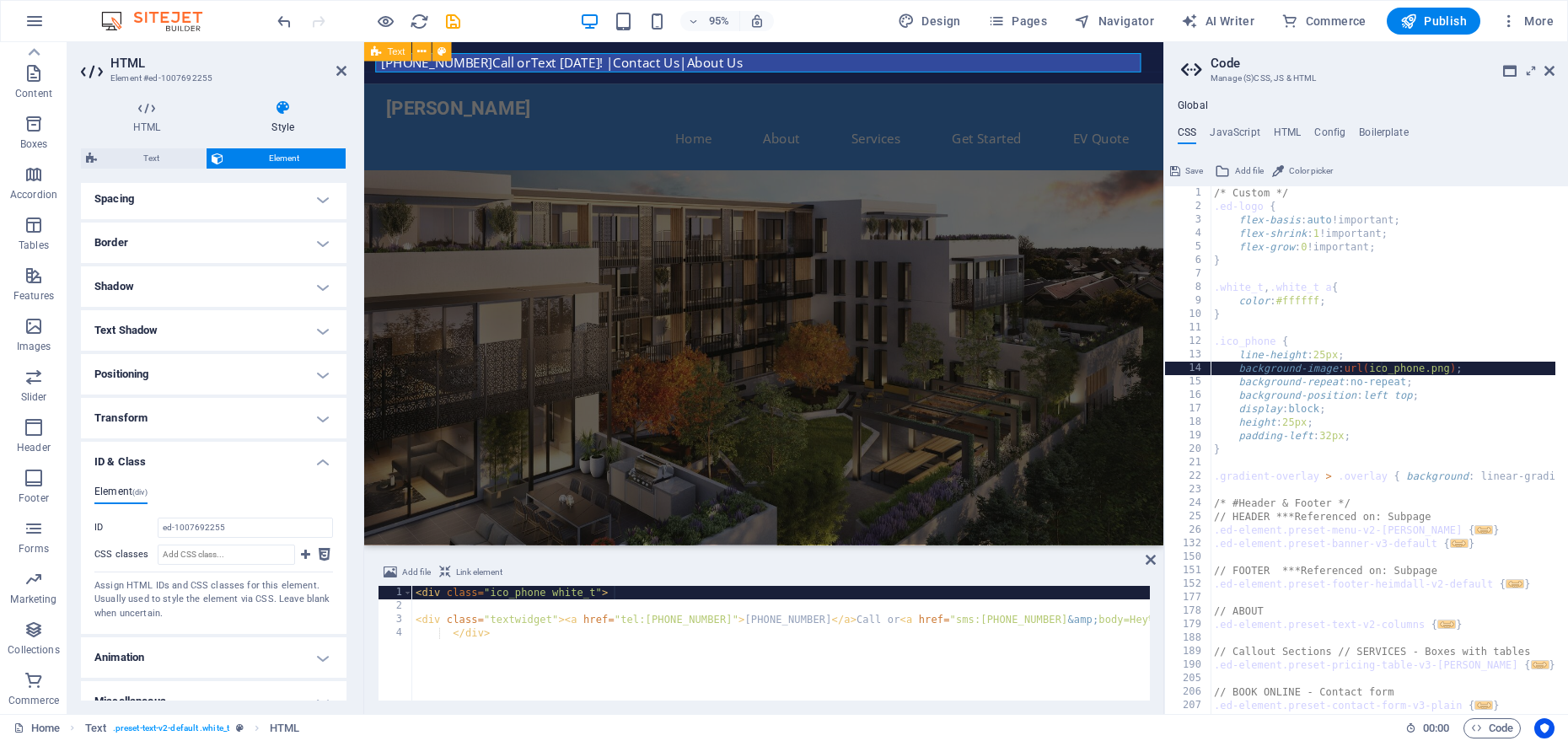
click at [1379, 369] on div "/* Custom */ .ed-logo { flex-basis : auto !important; flex-shrink : 1 !importan…" at bounding box center [1589, 456] width 756 height 542
click at [1453, 368] on div "/* Custom */ .ed-logo { flex-basis : auto !important; flex-shrink : 1 !importan…" at bounding box center [1589, 456] width 756 height 542
drag, startPoint x: 1377, startPoint y: 365, endPoint x: 1452, endPoint y: 368, distance: 75.1
click at [1452, 368] on div "/* Custom */ .ed-logo { flex-basis : auto !important; flex-shrink : 1 !importan…" at bounding box center [1589, 456] width 756 height 542
click at [1454, 368] on div "/* Custom */ .ed-logo { flex-basis : auto !important; flex-shrink : 1 !importan…" at bounding box center [1589, 456] width 756 height 542
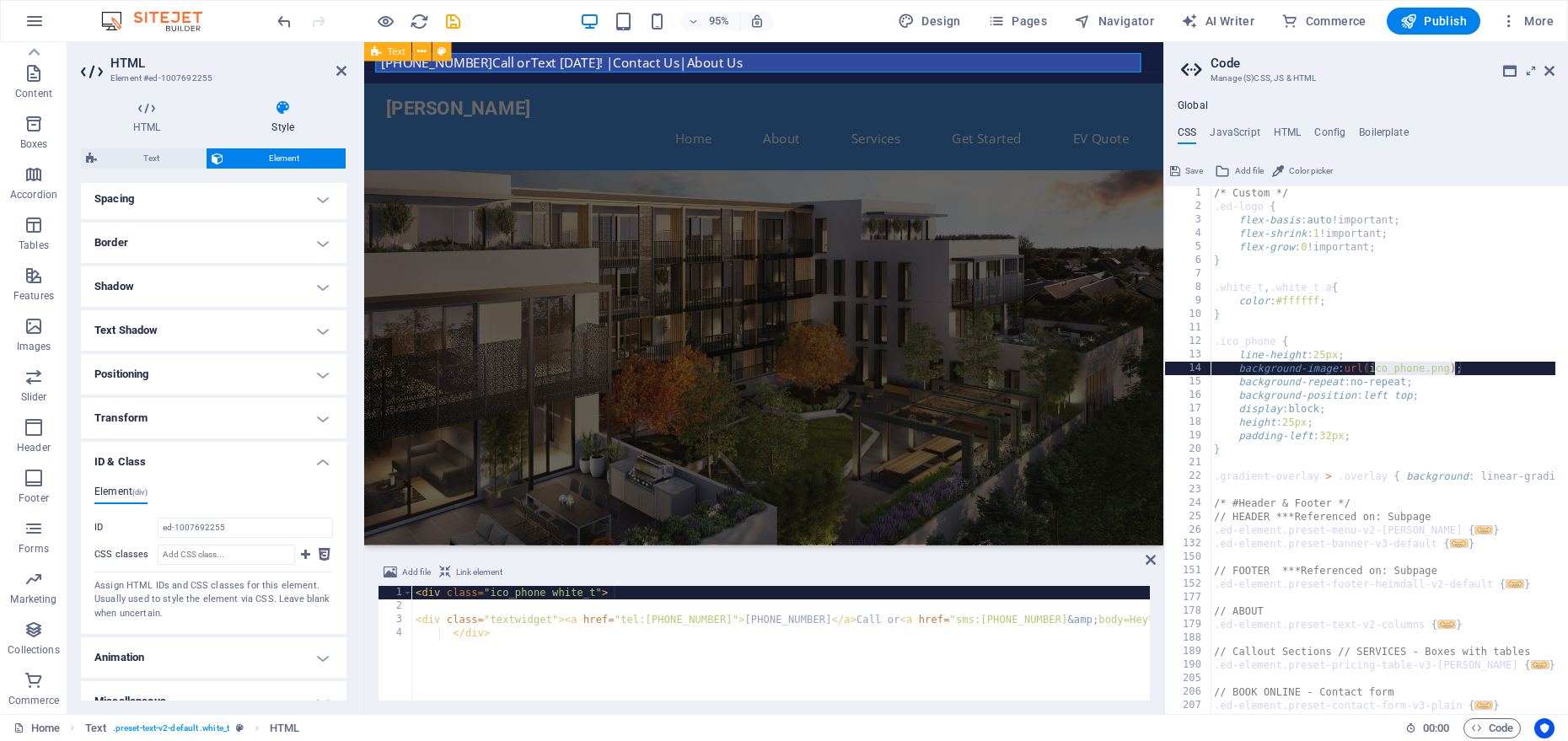
paste textarea "https://cdn1.site-media.eu/images/0/19661887/ico_phone-AfJAEyuelGdBnR6zI48Bcg"
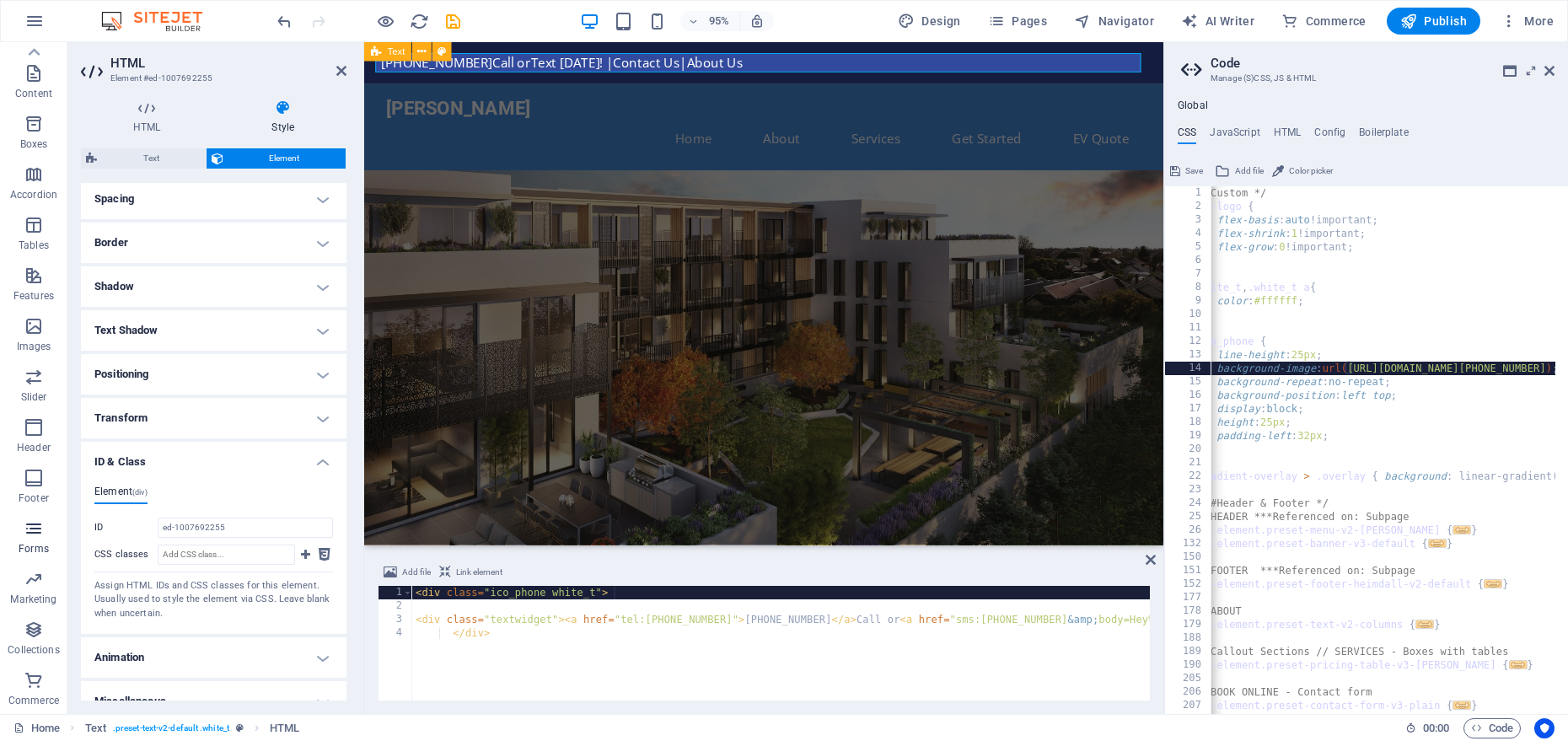
scroll to position [0, 0]
click at [1235, 172] on button "Add file" at bounding box center [1238, 172] width 54 height 21
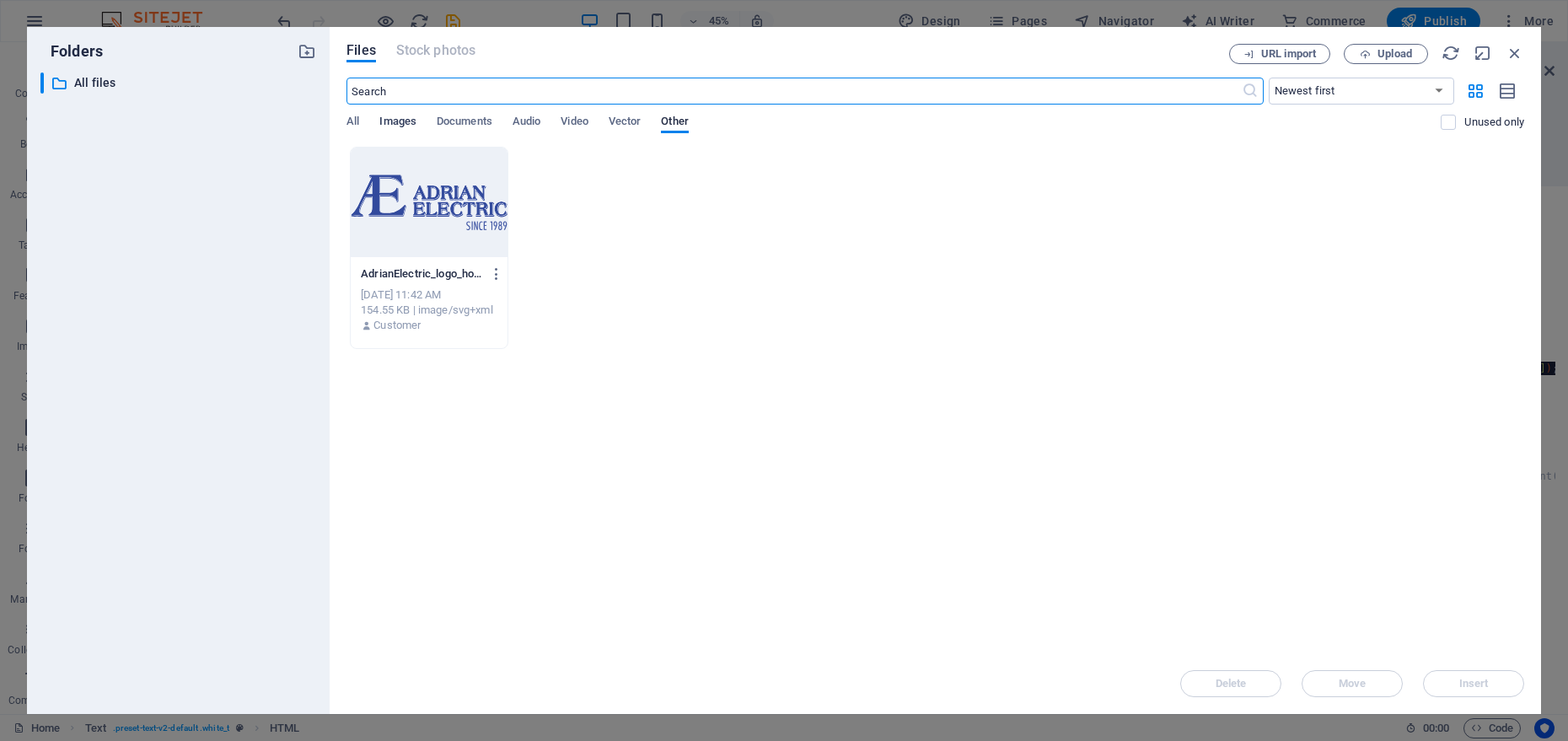
click at [416, 120] on span "Images" at bounding box center [398, 123] width 38 height 23
click at [351, 121] on span "All" at bounding box center [352, 123] width 12 height 23
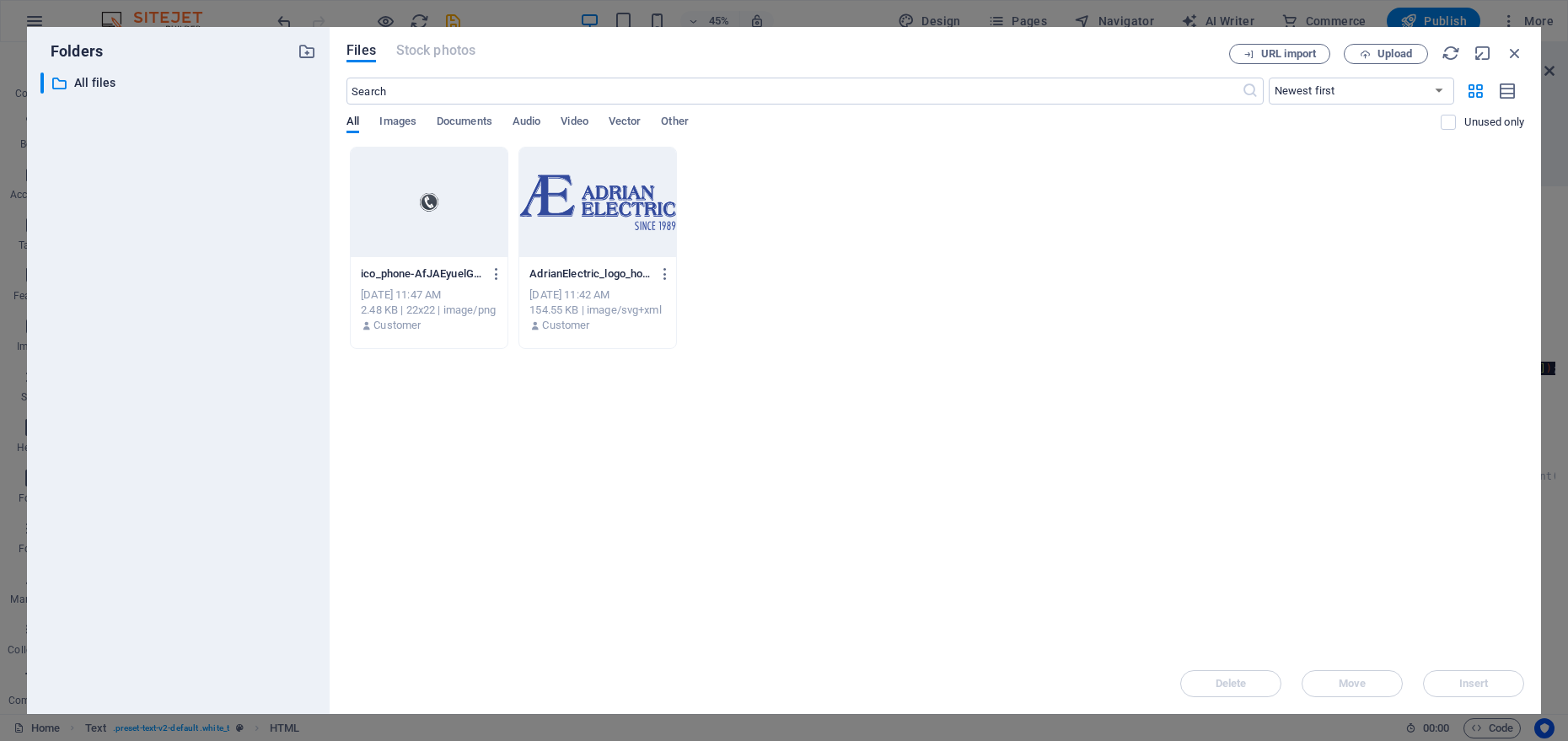
click at [435, 236] on div at bounding box center [429, 202] width 157 height 110
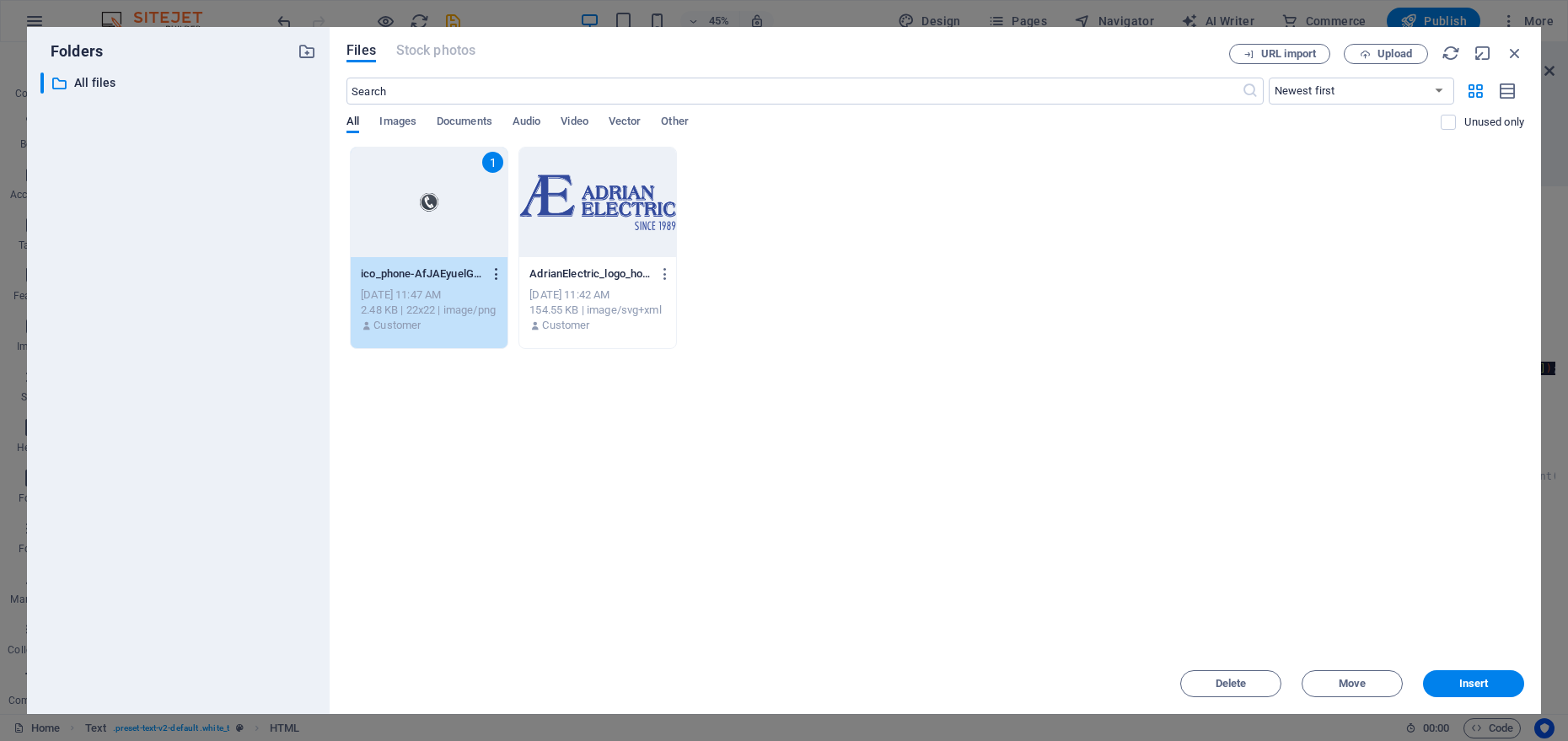
click at [489, 270] on icon "button" at bounding box center [497, 274] width 16 height 15
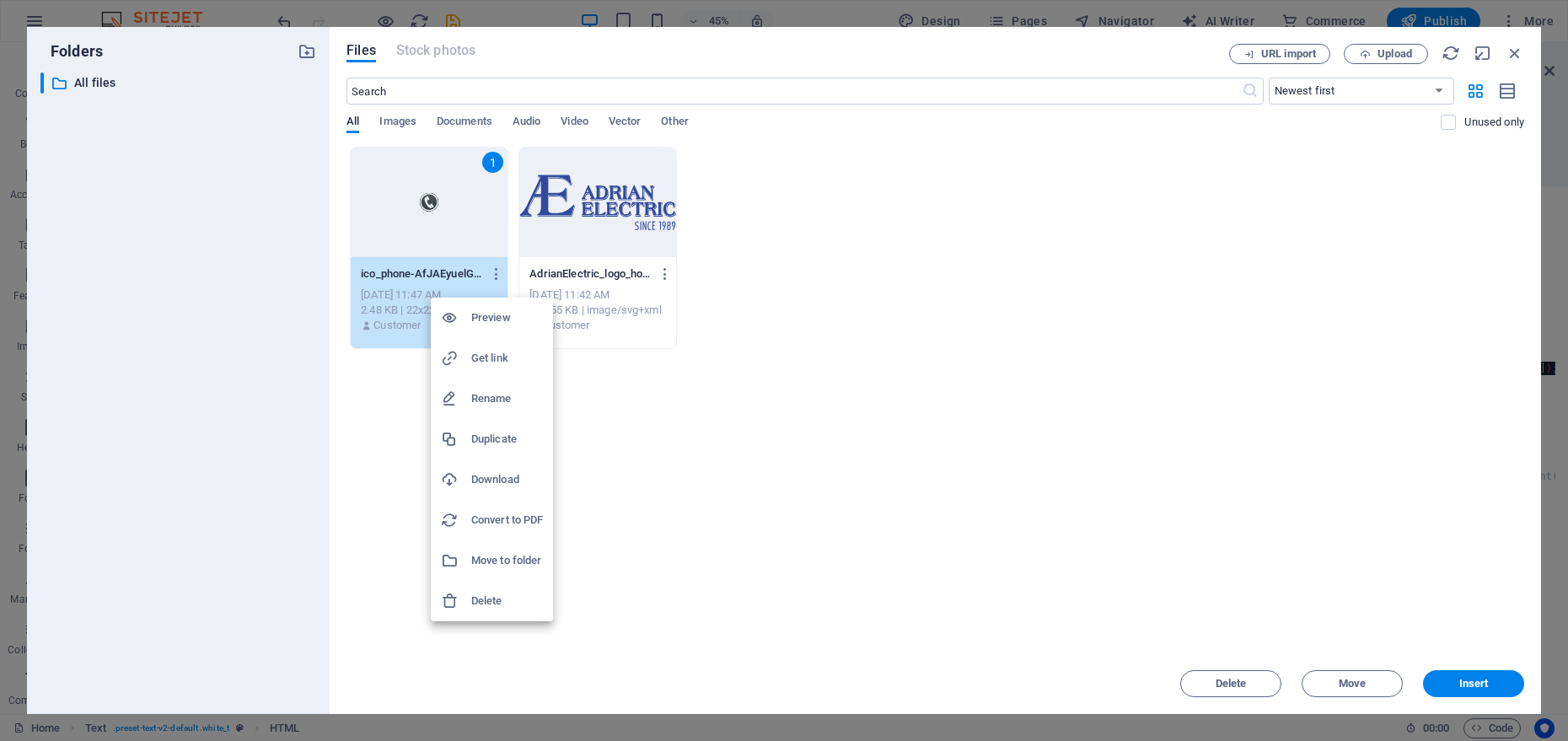
click at [747, 524] on div at bounding box center [784, 370] width 1568 height 741
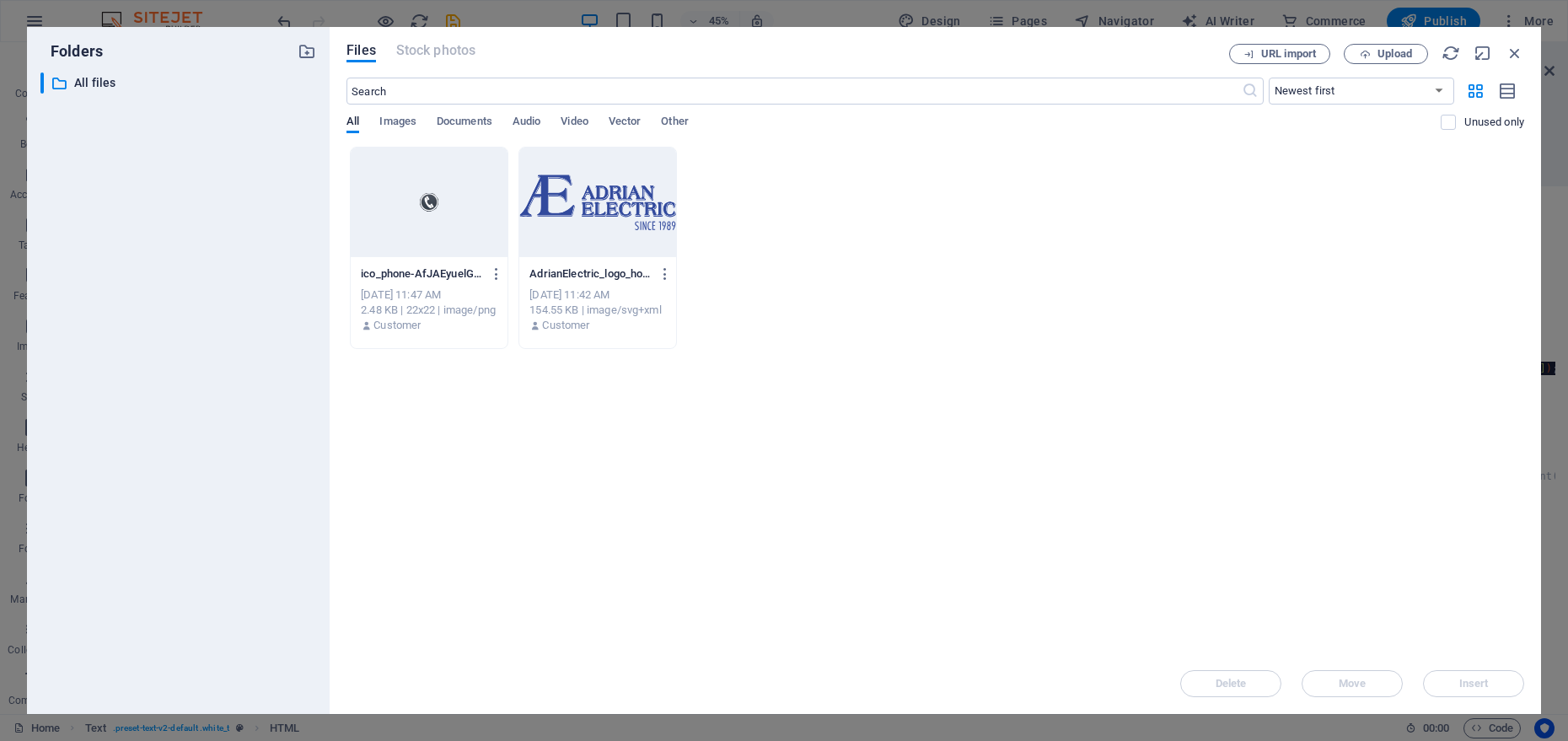
click at [424, 217] on div at bounding box center [429, 202] width 157 height 110
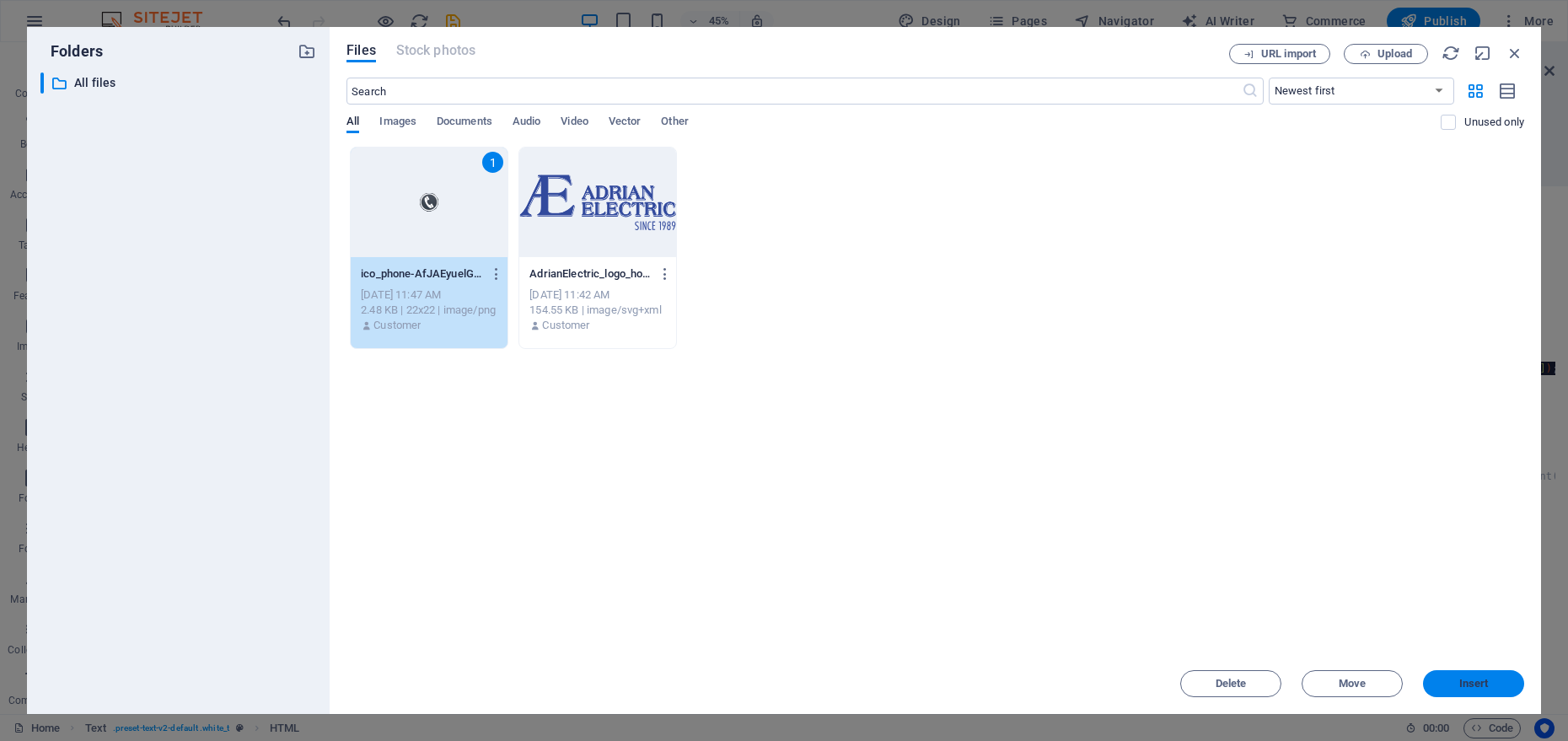
click at [1506, 676] on button "Insert" at bounding box center [1474, 684] width 101 height 27
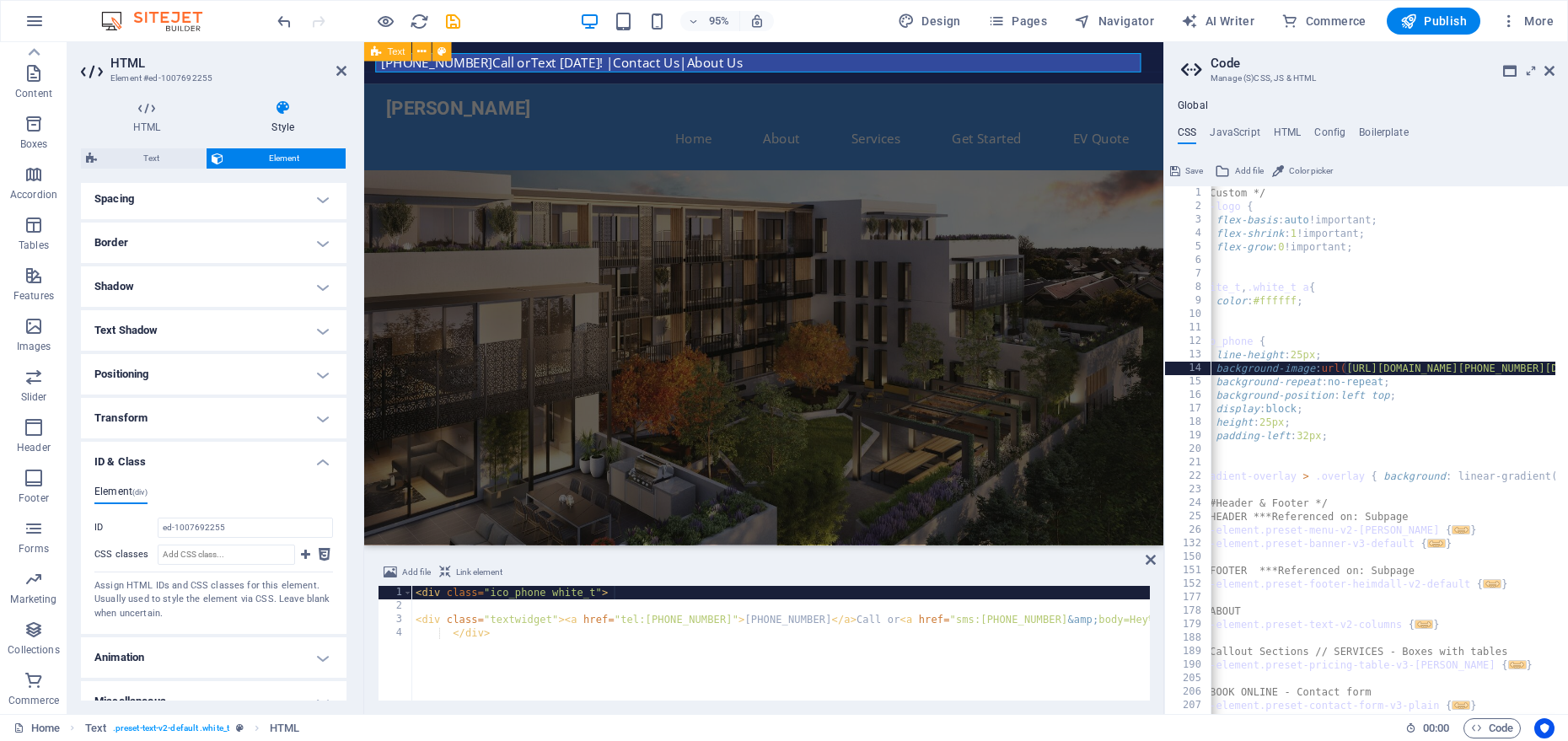
scroll to position [0, 6]
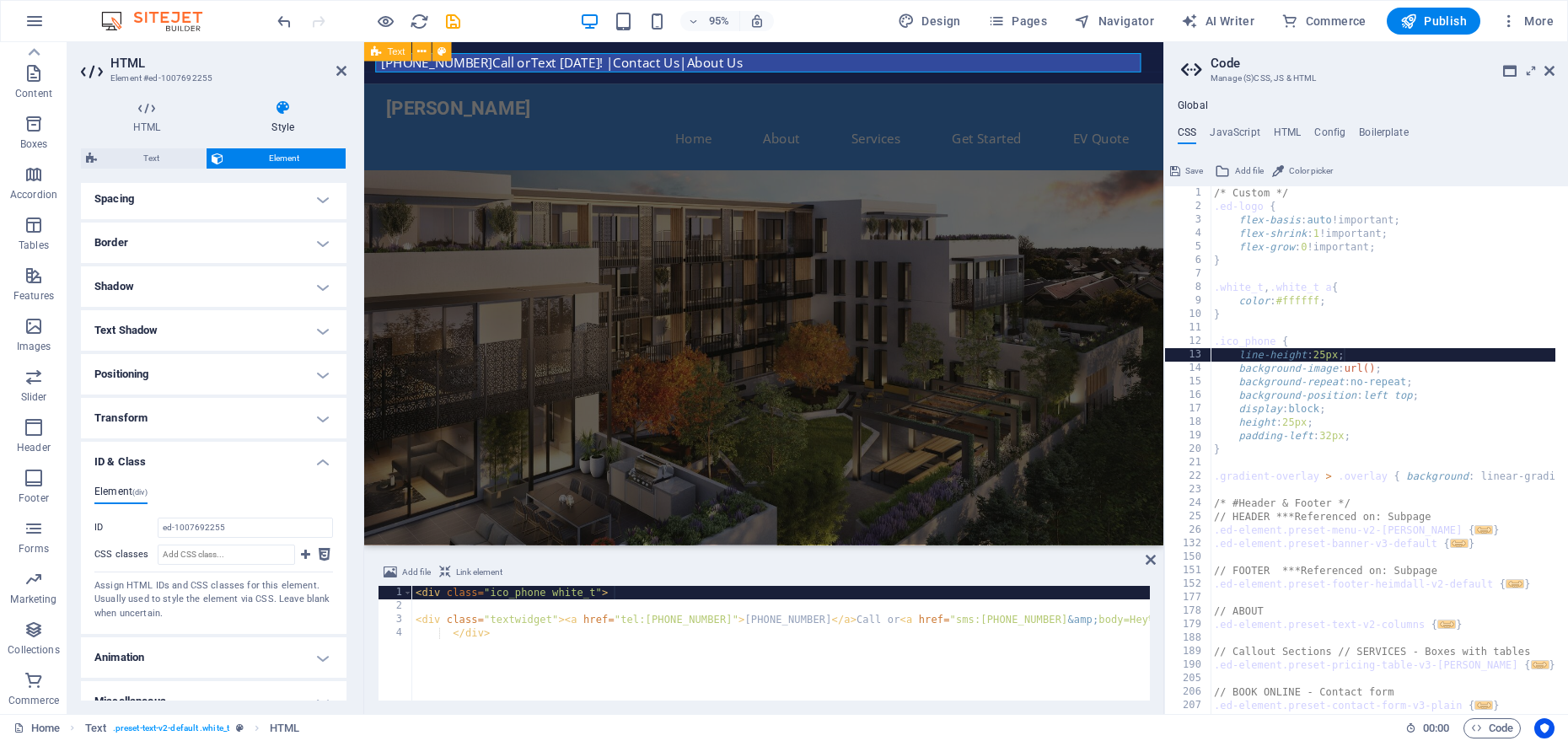
click at [1375, 373] on div "/* Custom */ .ed-logo { flex-basis : auto !important; flex-shrink : 1 !importan…" at bounding box center [1589, 456] width 756 height 542
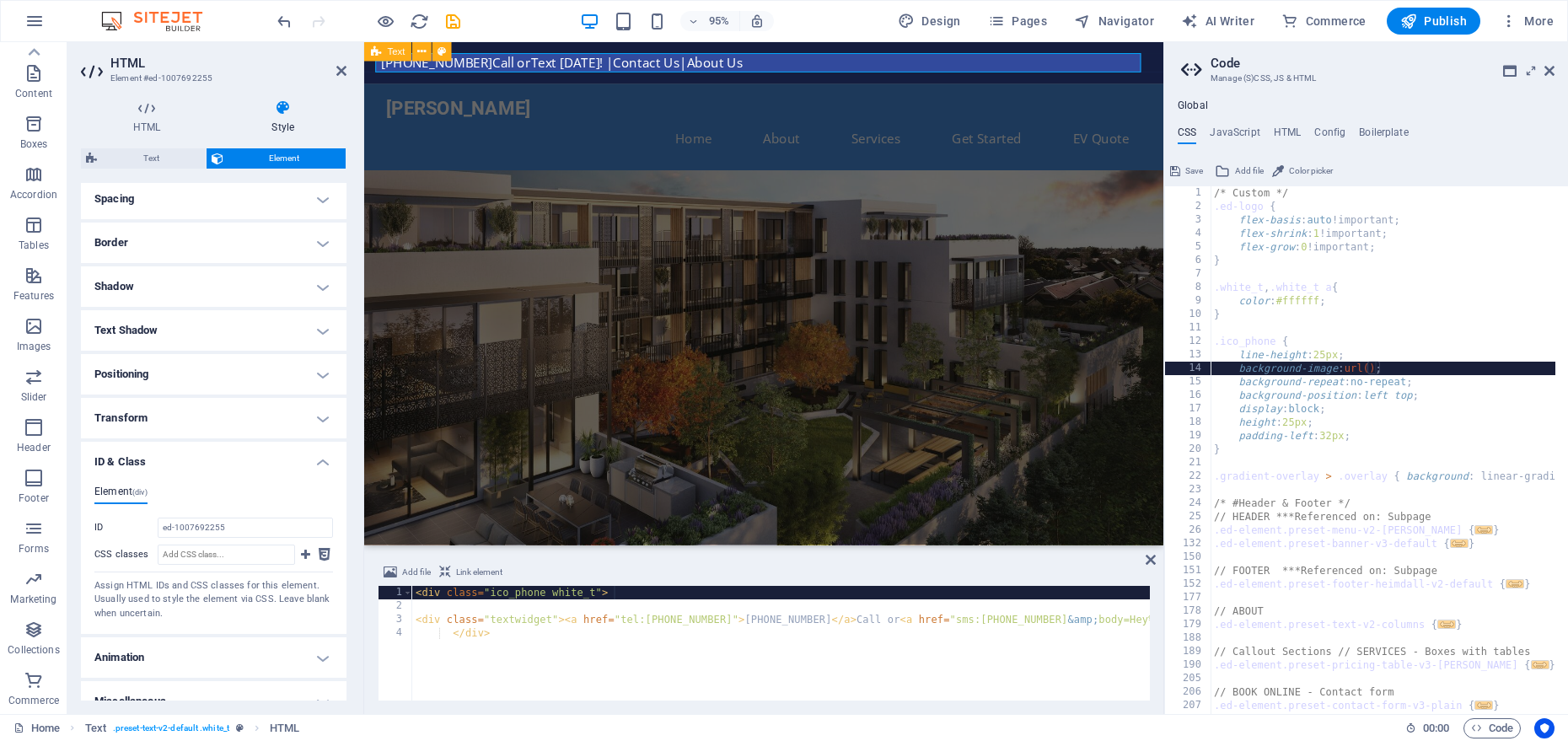
click at [1377, 375] on div "/* Custom */ .ed-logo { flex-basis : auto !important; flex-shrink : 1 !importan…" at bounding box center [1589, 456] width 756 height 542
click at [1376, 368] on div "/* Custom */ .ed-logo { flex-basis : auto !important; flex-shrink : 1 !importan…" at bounding box center [1589, 456] width 756 height 542
click at [1242, 168] on span "Add file" at bounding box center [1250, 172] width 29 height 21
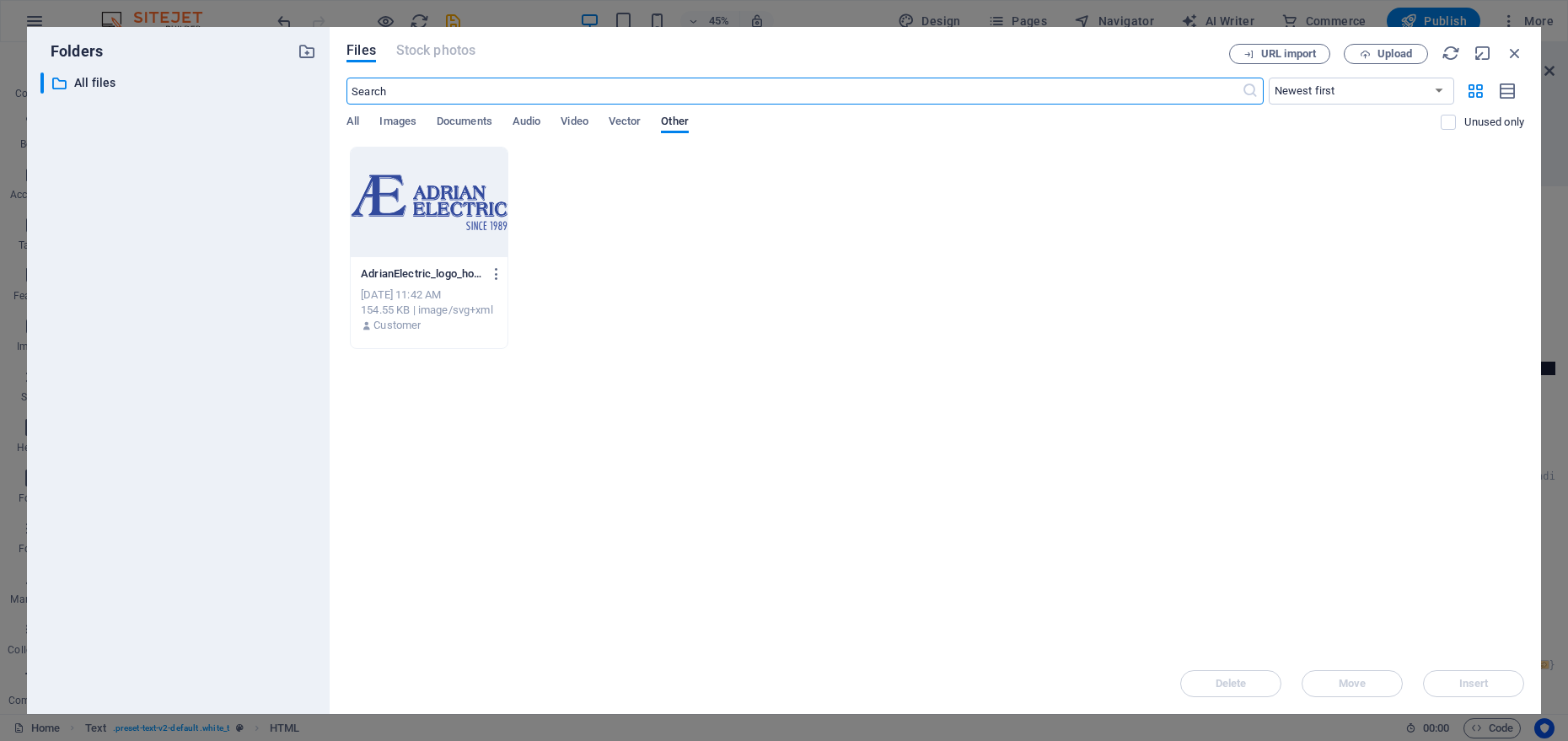
click at [376, 125] on div "All Images Documents Audio Video Vector Other" at bounding box center [894, 131] width 1095 height 32
click at [362, 123] on div "All Images Documents Audio Video Vector Other" at bounding box center [894, 131] width 1095 height 32
click at [351, 121] on span "All" at bounding box center [352, 123] width 12 height 23
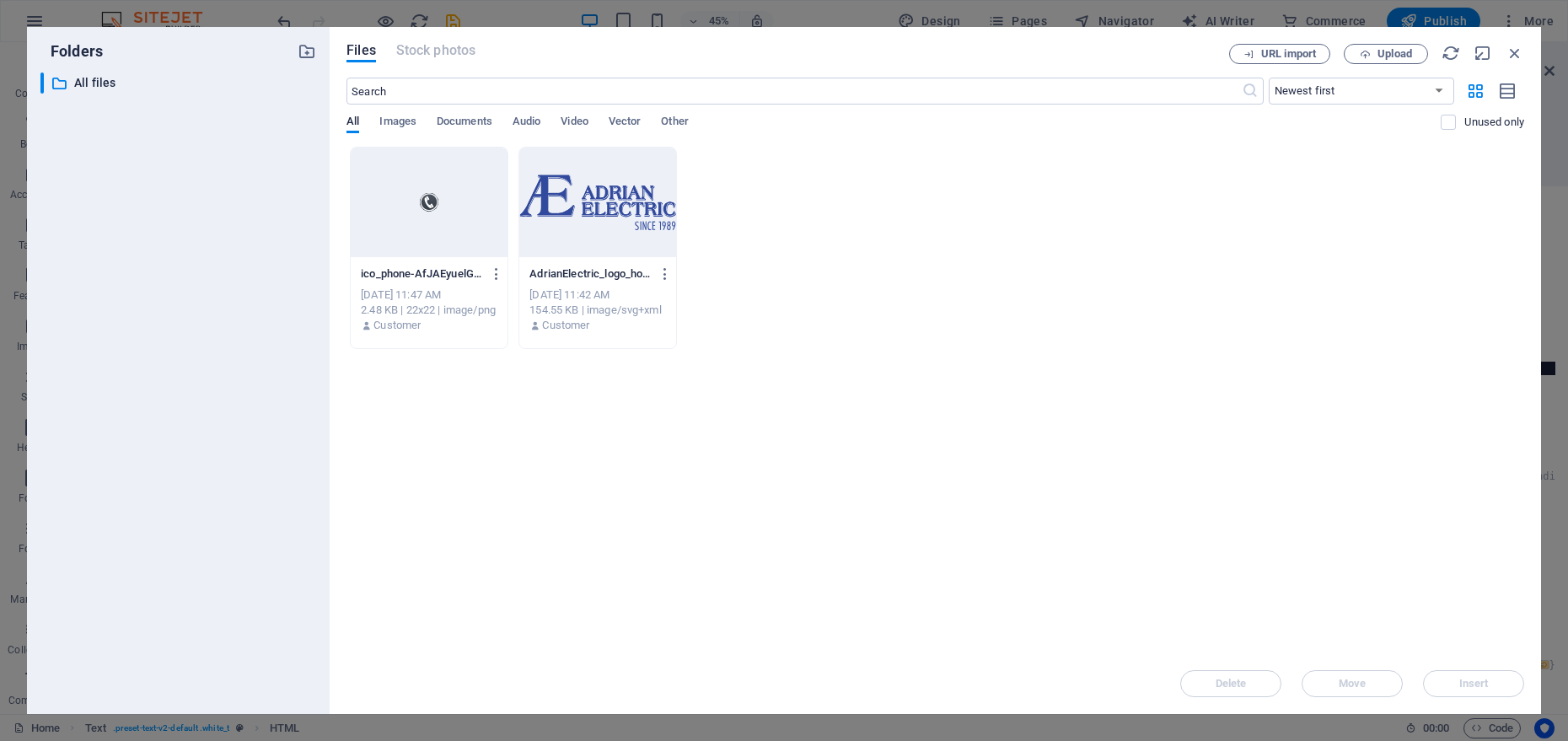
click at [420, 225] on div at bounding box center [429, 202] width 157 height 110
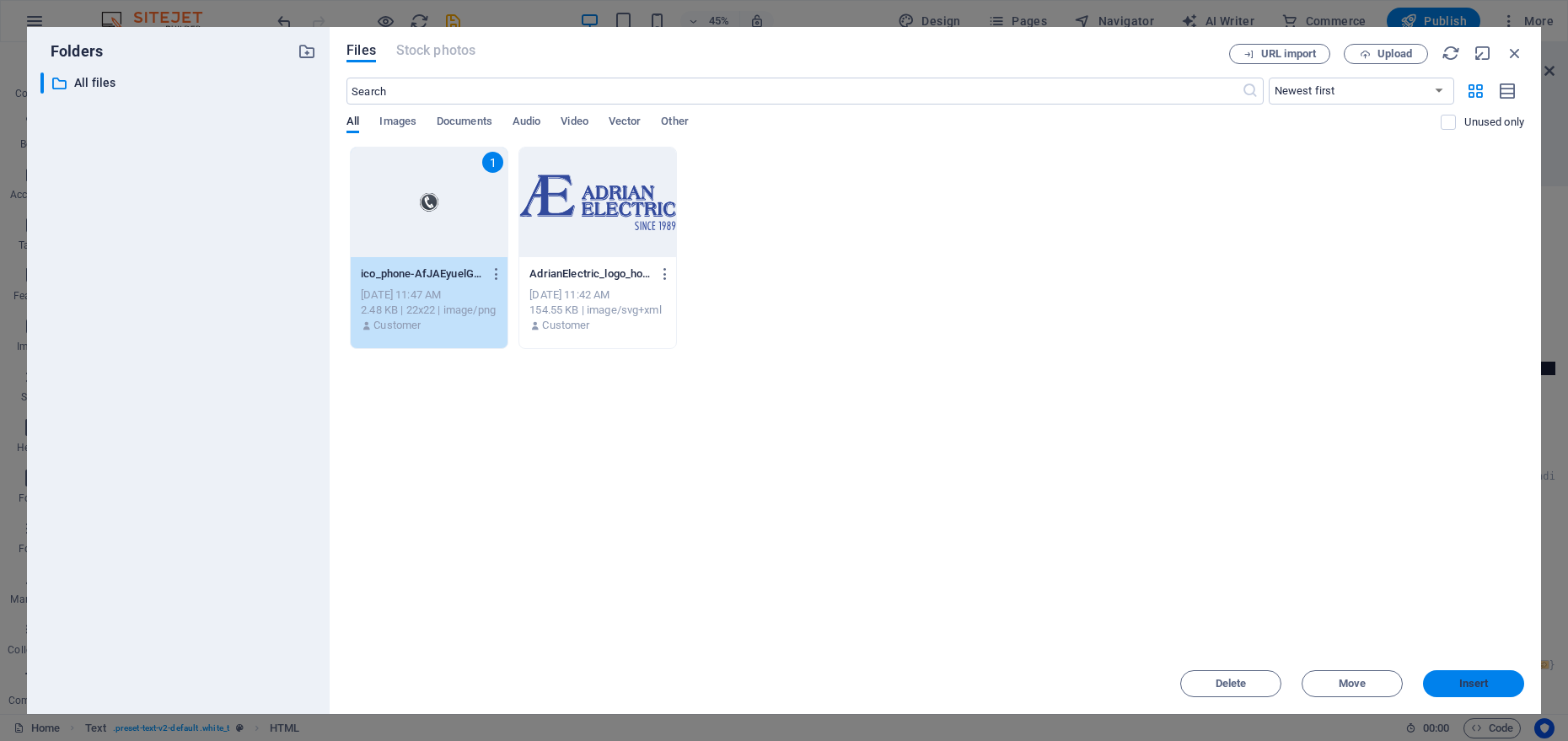
click at [1492, 681] on span "Insert" at bounding box center [1473, 684] width 87 height 10
type textarea "background-image: url(https://cdn1.site-media.eu/images/0/19661887/ico_phone-Af…"
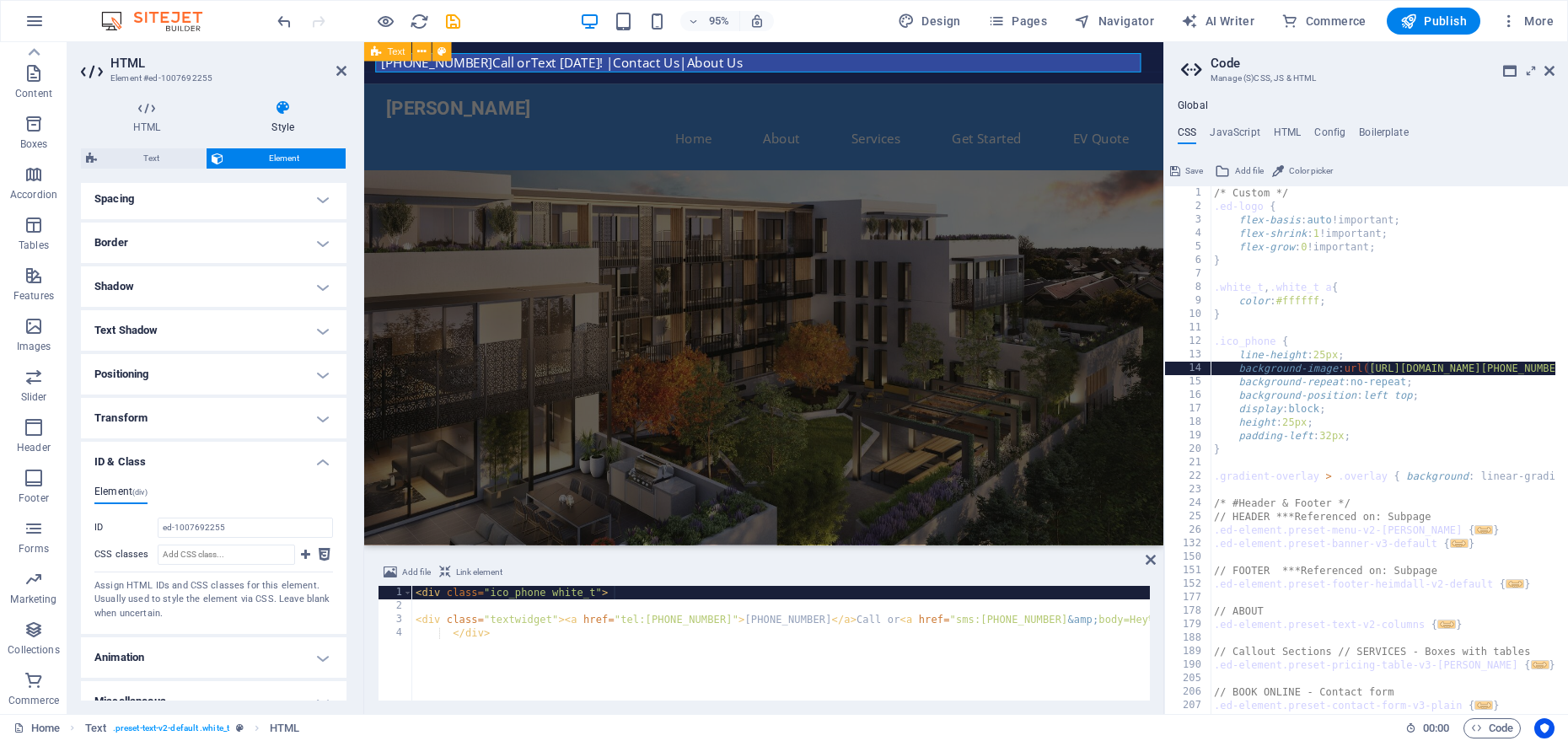
click at [1191, 167] on span "Save" at bounding box center [1194, 172] width 18 height 21
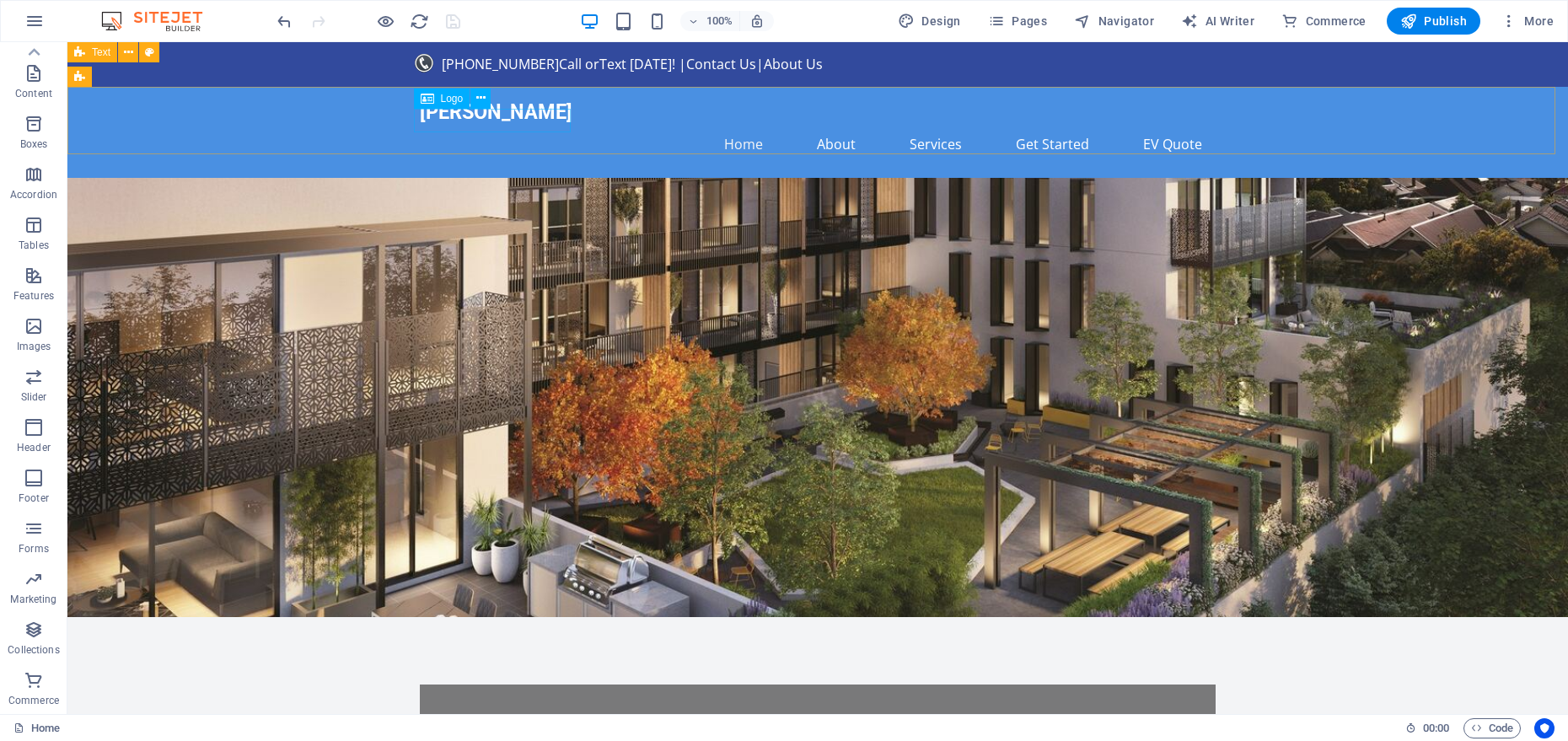
click at [424, 103] on icon at bounding box center [427, 99] width 13 height 21
click at [447, 97] on span "Logo" at bounding box center [453, 99] width 23 height 10
click at [489, 99] on button at bounding box center [481, 99] width 21 height 21
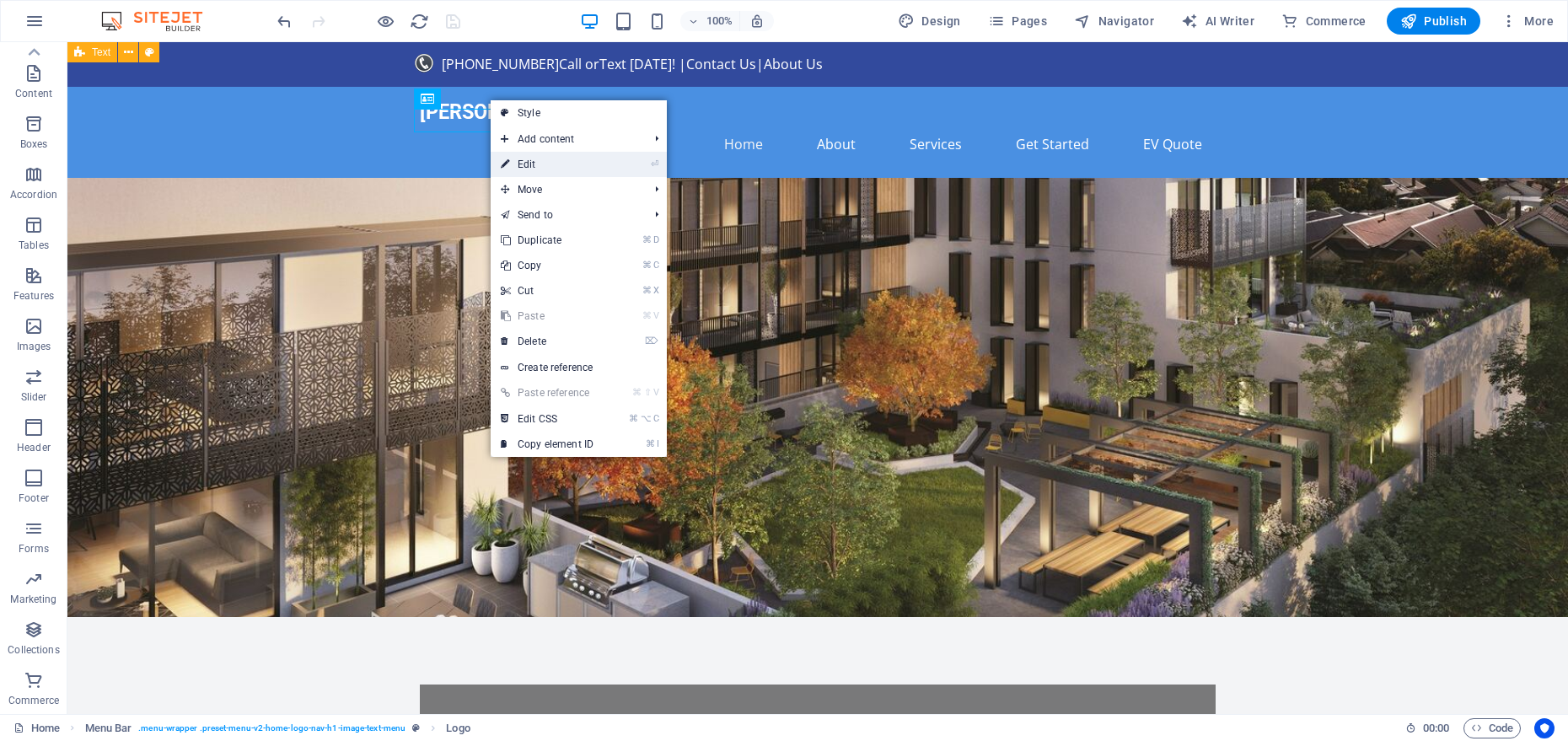
click at [519, 153] on link "⏎ Edit" at bounding box center [547, 164] width 113 height 25
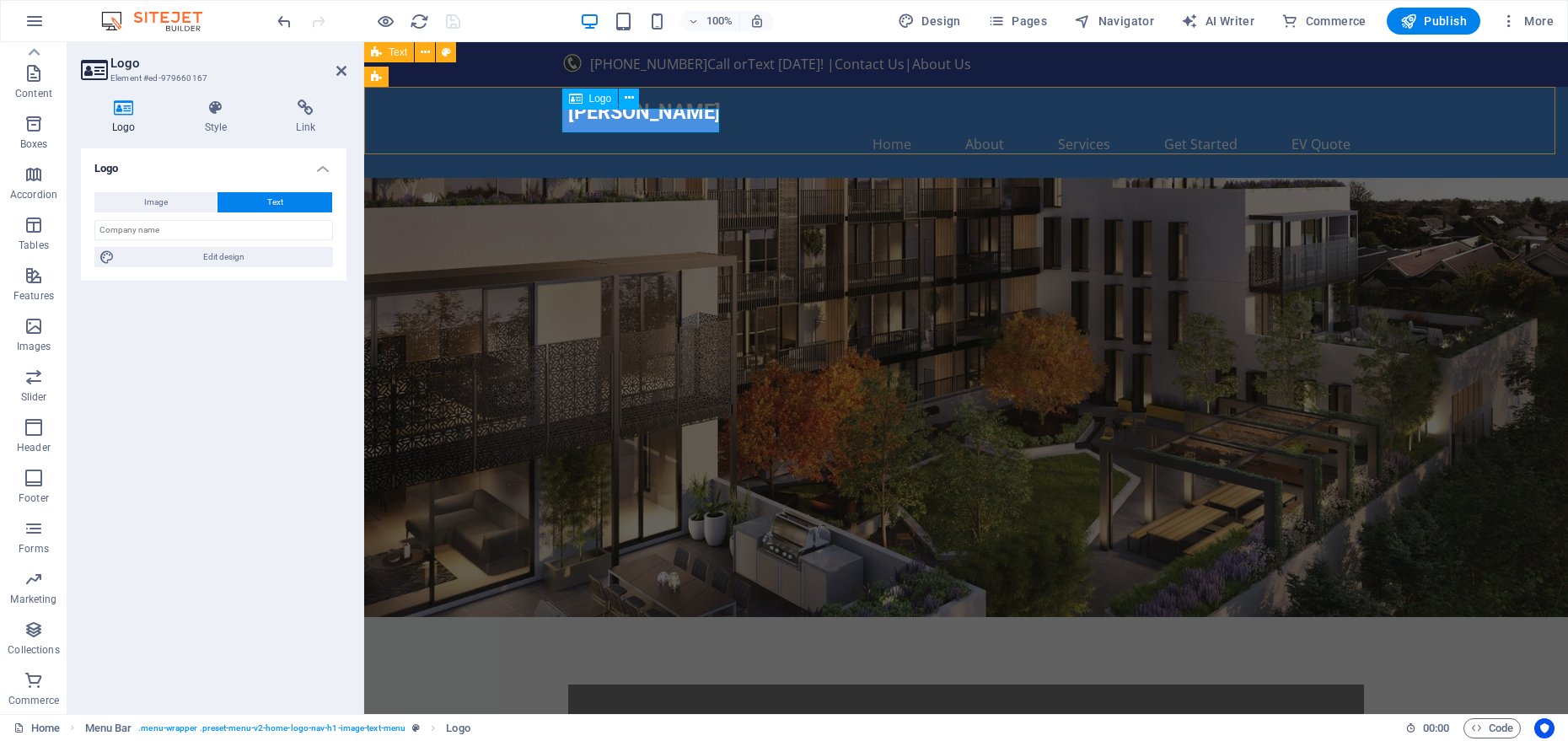
click at [692, 115] on div "[PERSON_NAME]" at bounding box center [966, 112] width 796 height 23
click at [283, 236] on input "text" at bounding box center [214, 230] width 238 height 21
click at [191, 195] on button "Image" at bounding box center [156, 203] width 122 height 21
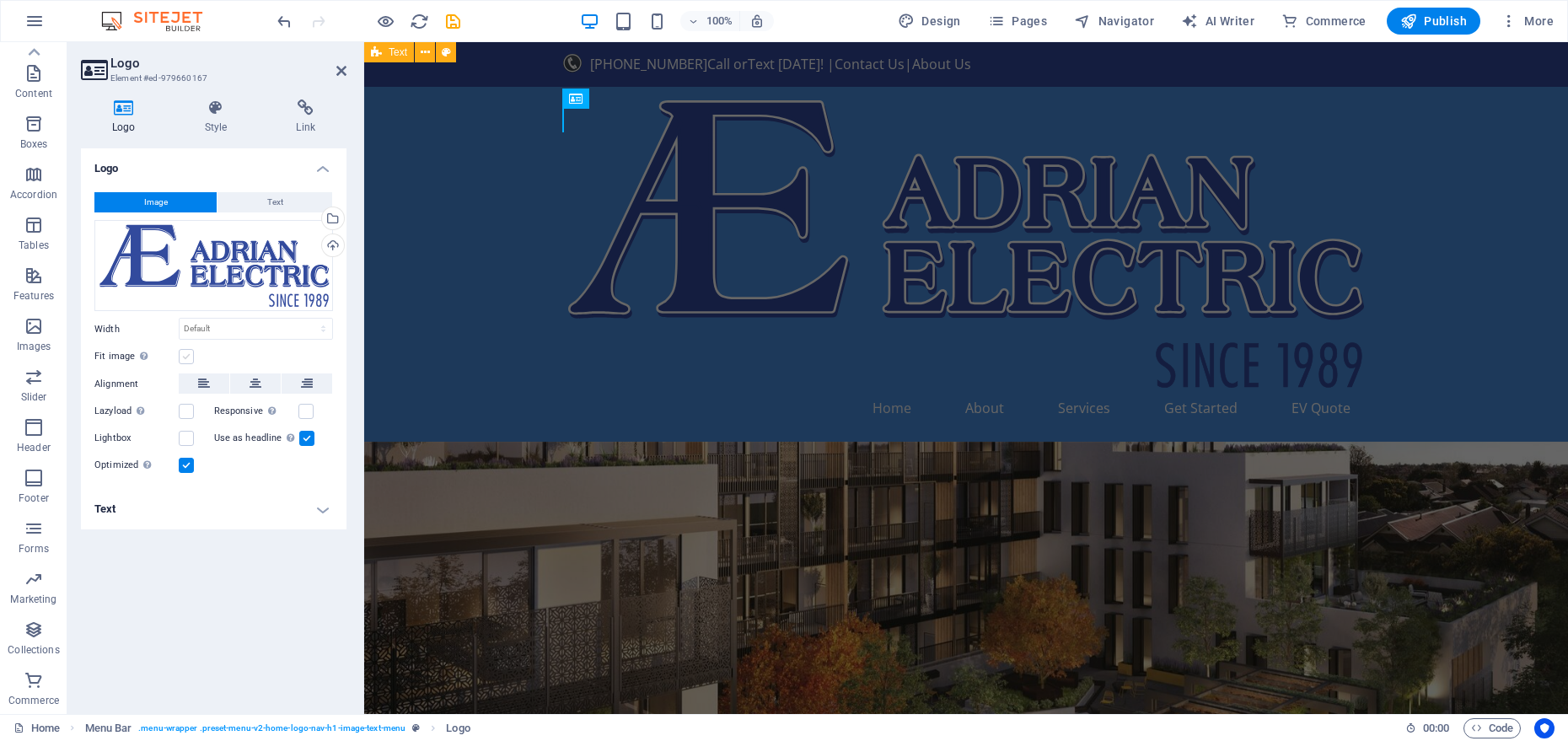
click at [188, 357] on label at bounding box center [186, 357] width 15 height 15
click at [0, 0] on input "Fit image Automatically fit image to a fixed width and height" at bounding box center [0, 0] width 0 height 0
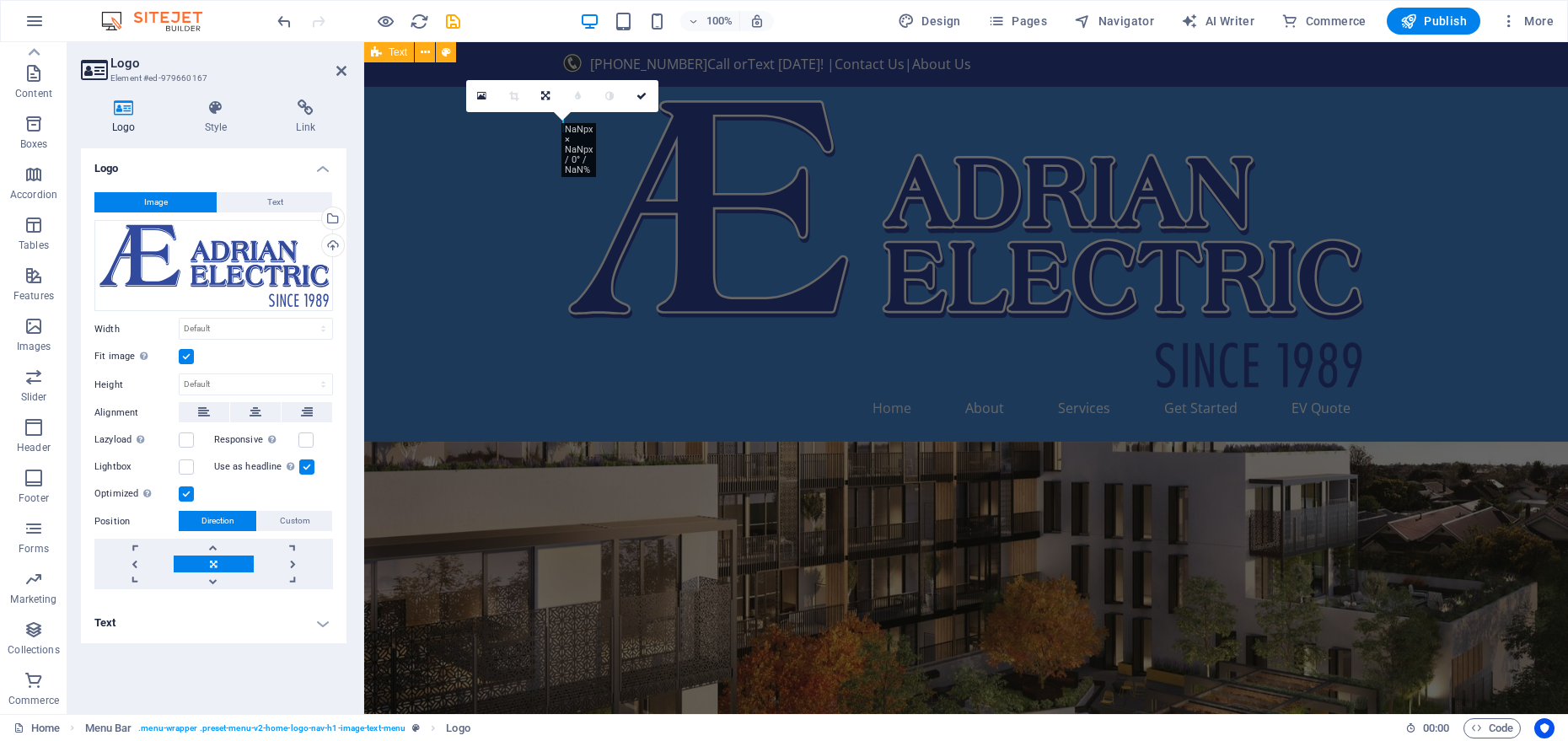
click at [188, 357] on label at bounding box center [186, 357] width 15 height 15
click at [0, 0] on input "Fit image Automatically fit image to a fixed width and height" at bounding box center [0, 0] width 0 height 0
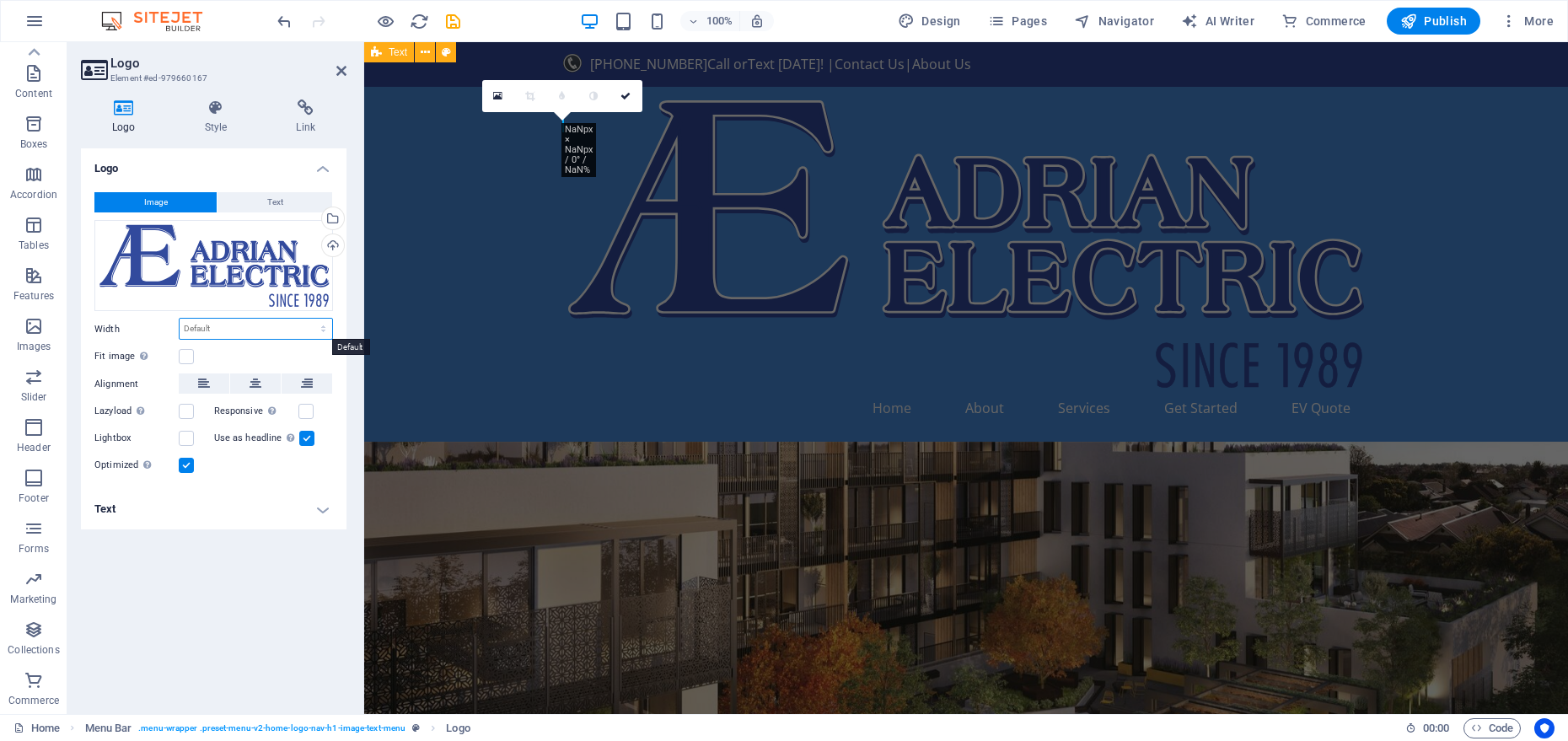
click at [194, 330] on select "Default auto px rem % em vh vw" at bounding box center [255, 329] width 153 height 21
click at [196, 332] on select "Default auto px rem % em vh vw" at bounding box center [255, 329] width 153 height 21
click at [330, 506] on h4 "Text" at bounding box center [213, 509] width 266 height 40
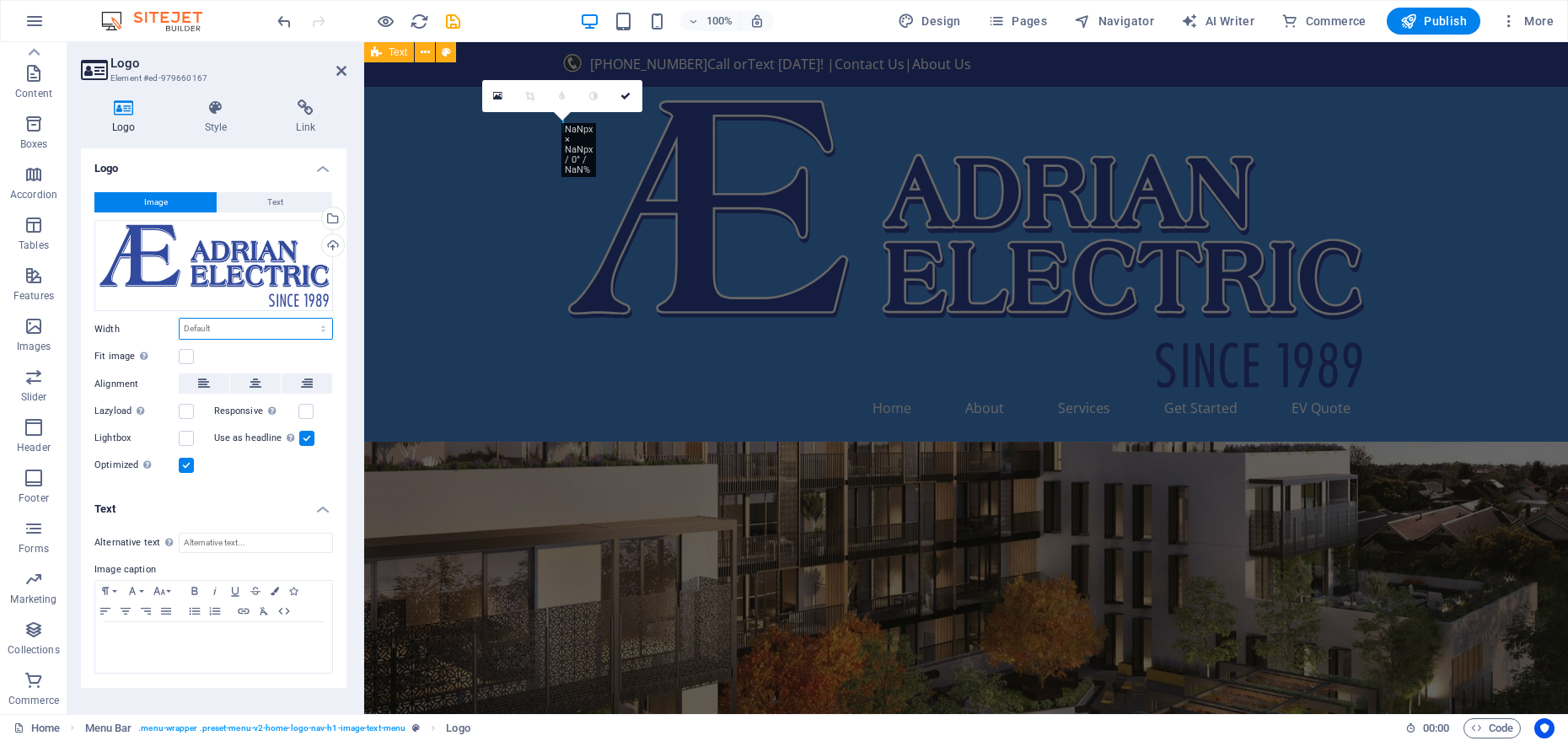
click at [184, 333] on select "Default auto px rem % em vh vw" at bounding box center [255, 329] width 153 height 21
click at [197, 329] on select "Default auto px rem % em vh vw" at bounding box center [255, 329] width 153 height 21
select select "DISABLED_OPTION_VALUE"
click at [305, 446] on div "Use as headline The image will be wrapped in an H1 headline tag. Useful for giv…" at bounding box center [274, 439] width 120 height 21
click at [306, 440] on label at bounding box center [307, 439] width 15 height 15
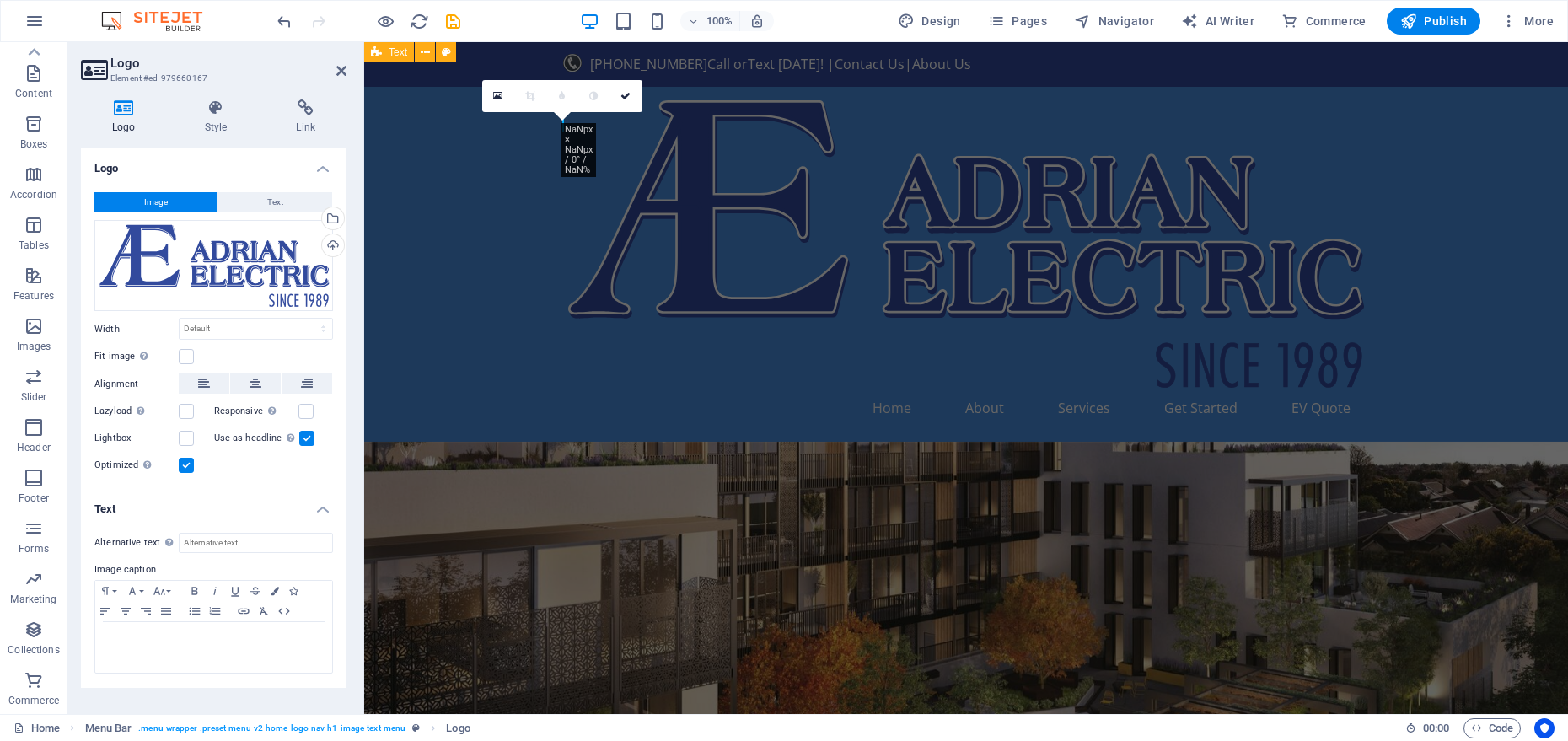
click at [0, 0] on input "Use as headline The image will be wrapped in an H1 headline tag. Useful for giv…" at bounding box center [0, 0] width 0 height 0
click at [305, 440] on label at bounding box center [307, 439] width 15 height 15
click at [0, 0] on input "Use as headline The image will be wrapped in an H1 headline tag. Useful for giv…" at bounding box center [0, 0] width 0 height 0
click at [187, 544] on input "Alternative text The alternative text is used by devices that cannot display im…" at bounding box center [255, 544] width 154 height 21
click at [253, 201] on button "Text" at bounding box center [275, 203] width 115 height 21
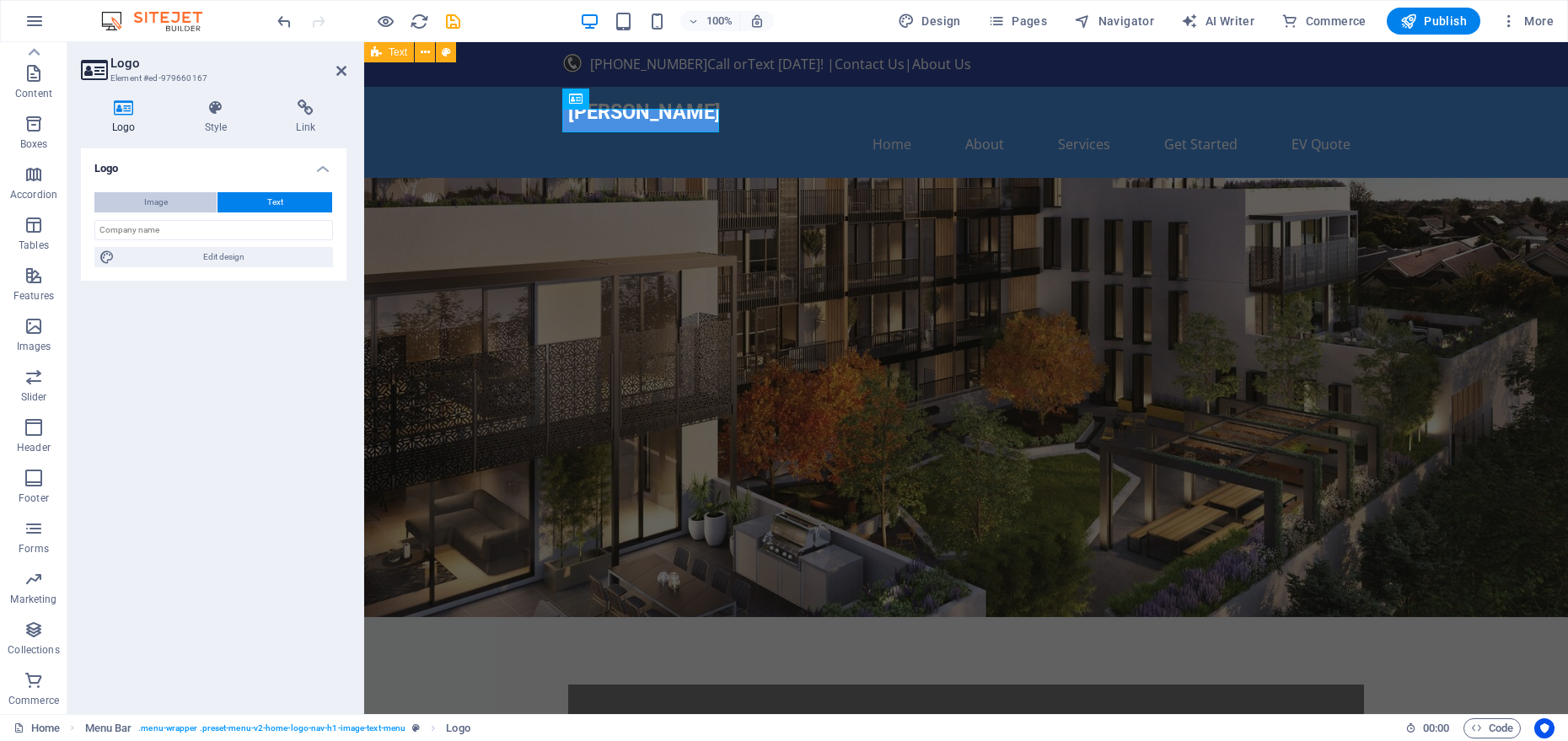
click at [189, 210] on button "Image" at bounding box center [156, 203] width 122 height 21
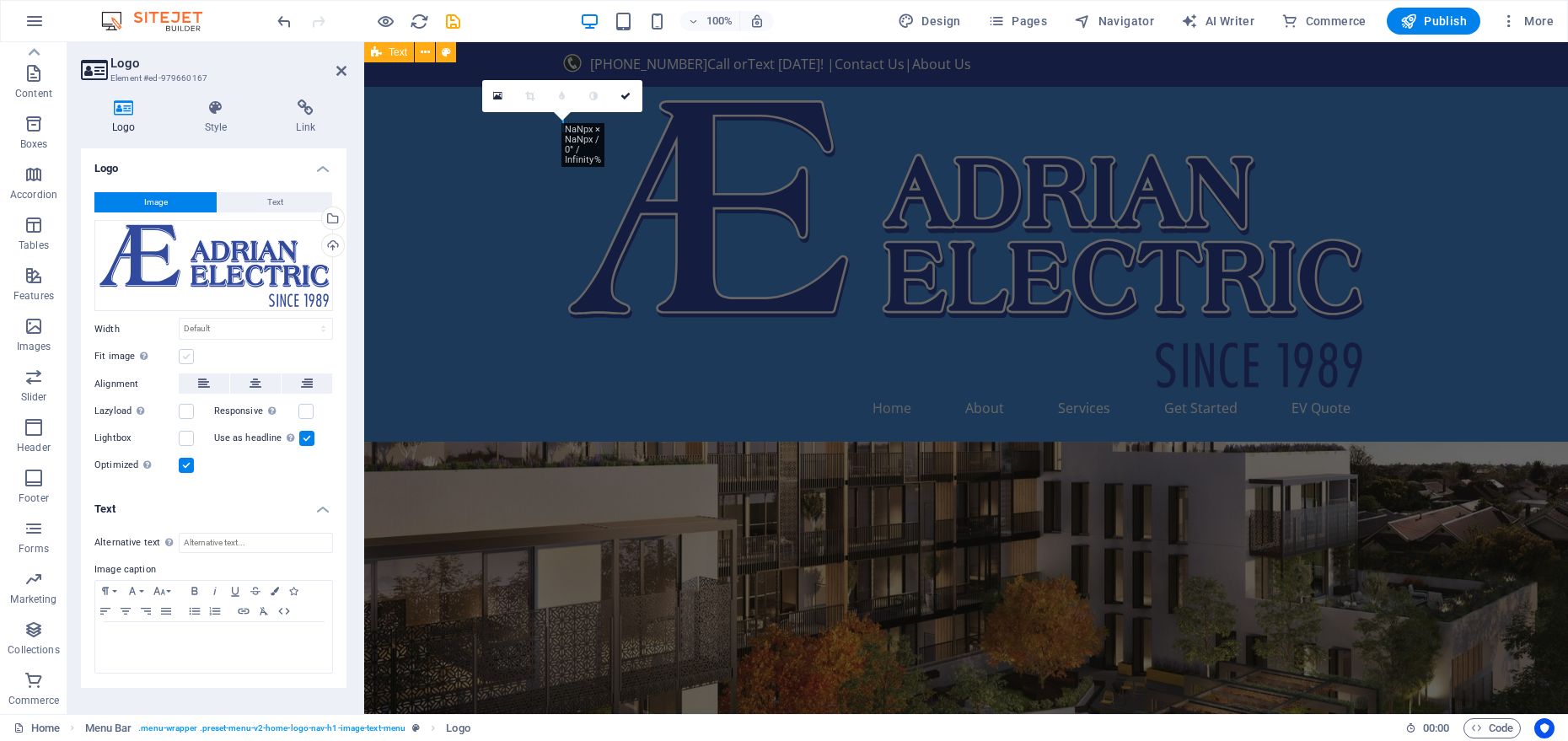
click at [178, 351] on label at bounding box center [186, 357] width 15 height 15
click at [0, 0] on input "Fit image Automatically fit image to a fixed width and height" at bounding box center [0, 0] width 0 height 0
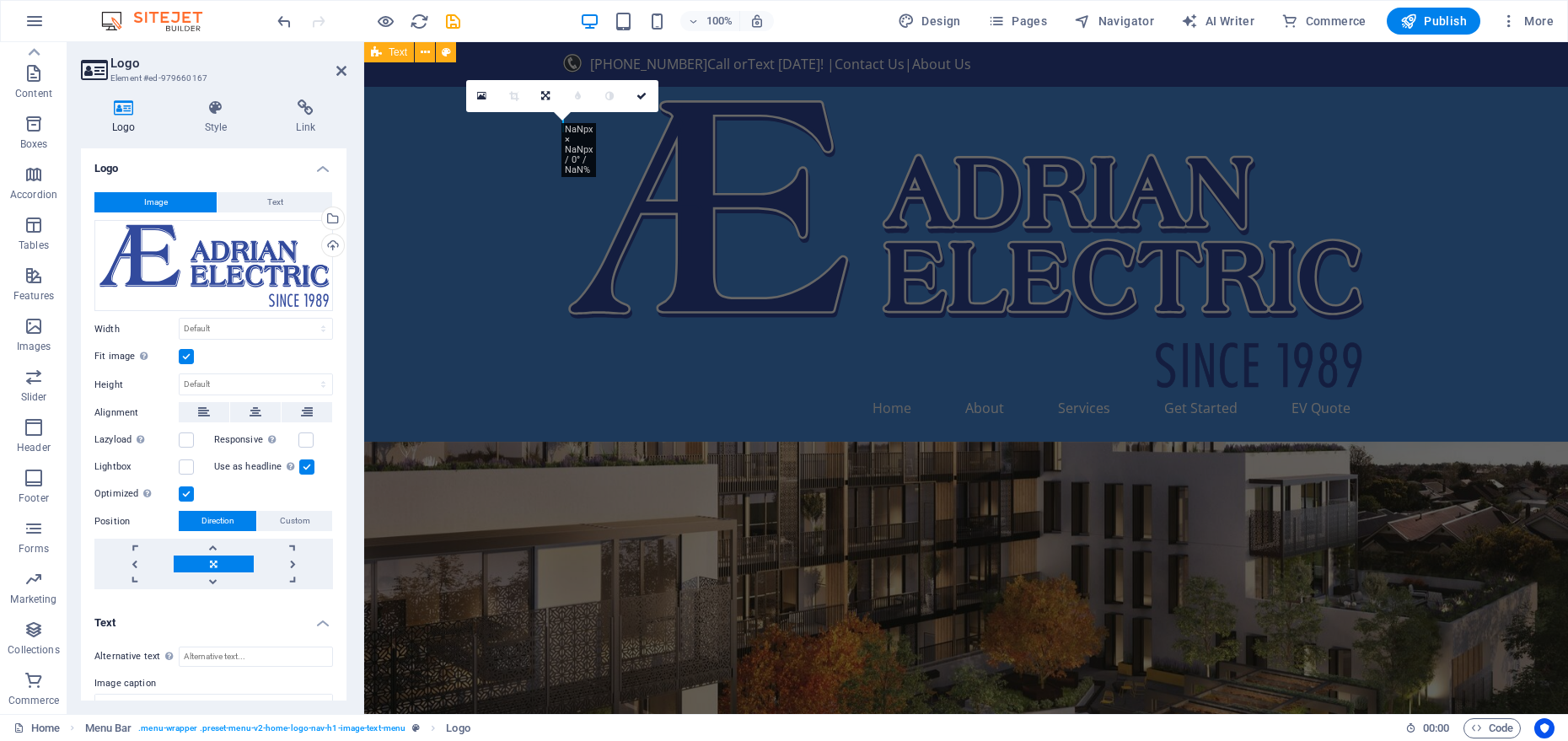
click at [181, 355] on label at bounding box center [186, 357] width 15 height 15
click at [0, 0] on input "Fit image Automatically fit image to a fixed width and height" at bounding box center [0, 0] width 0 height 0
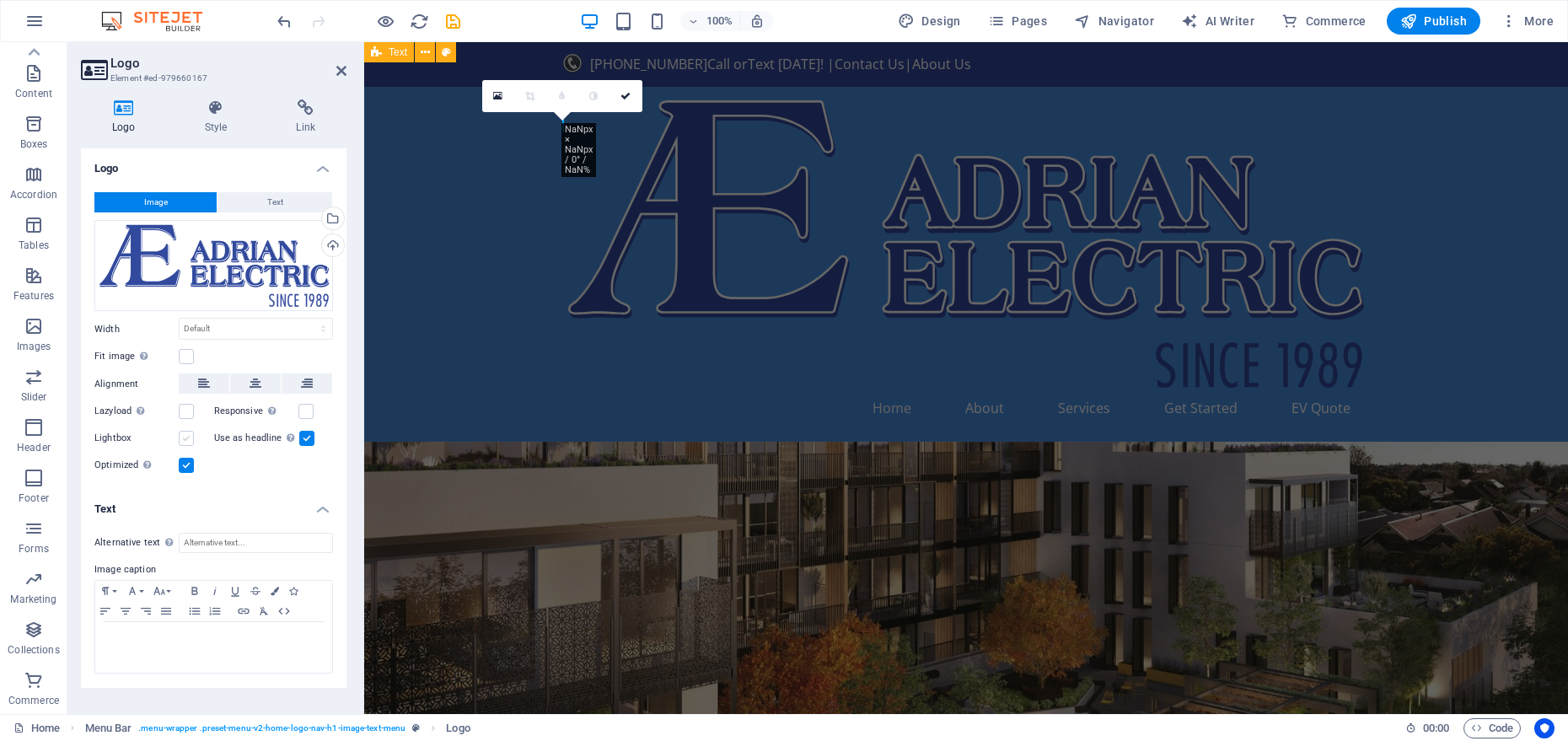
click at [192, 436] on label at bounding box center [186, 439] width 15 height 15
click at [0, 0] on input "Lightbox" at bounding box center [0, 0] width 0 height 0
click at [192, 436] on label at bounding box center [186, 439] width 15 height 15
click at [0, 0] on input "Lightbox" at bounding box center [0, 0] width 0 height 0
click at [268, 205] on span "Text" at bounding box center [275, 203] width 16 height 21
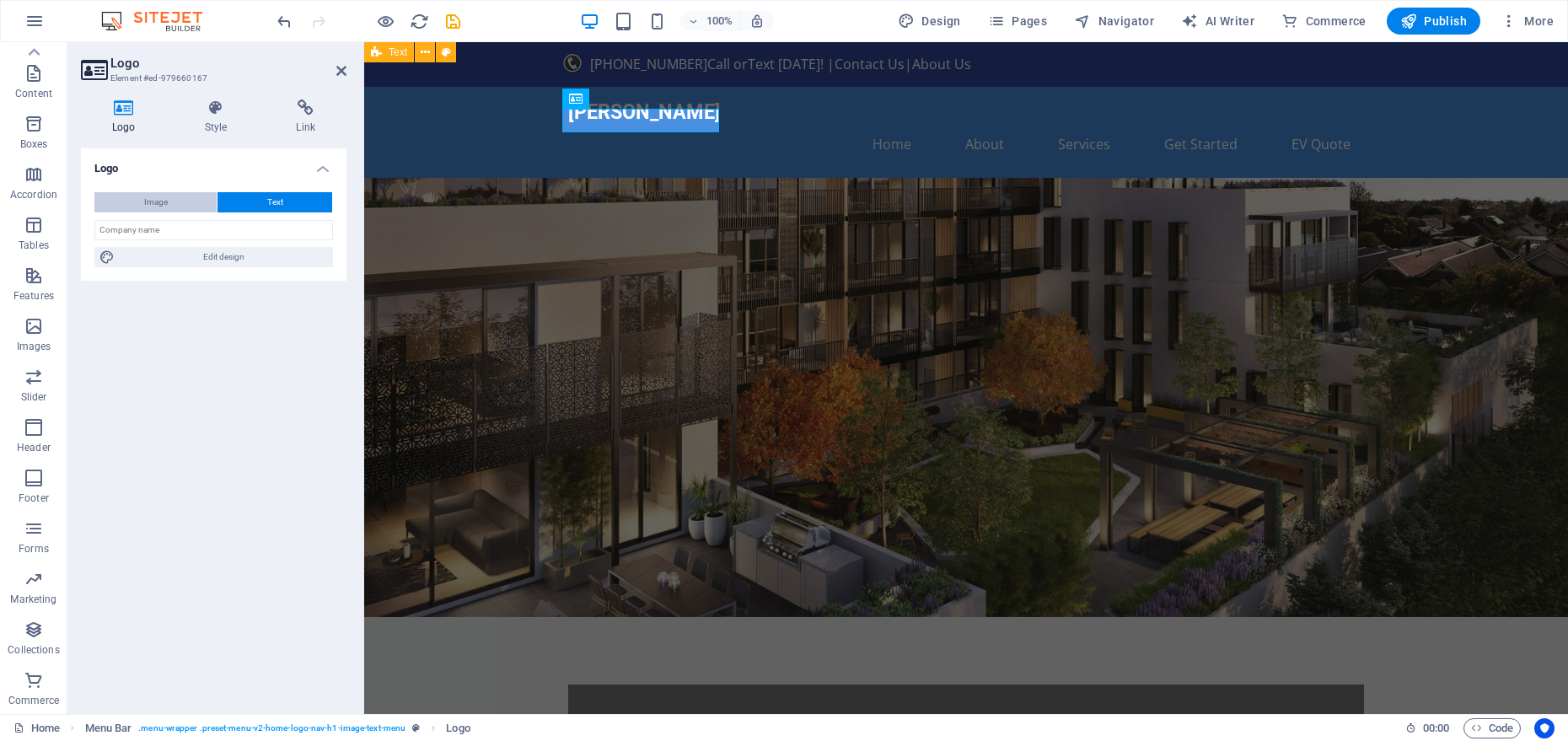
click at [176, 198] on button "Image" at bounding box center [156, 203] width 122 height 21
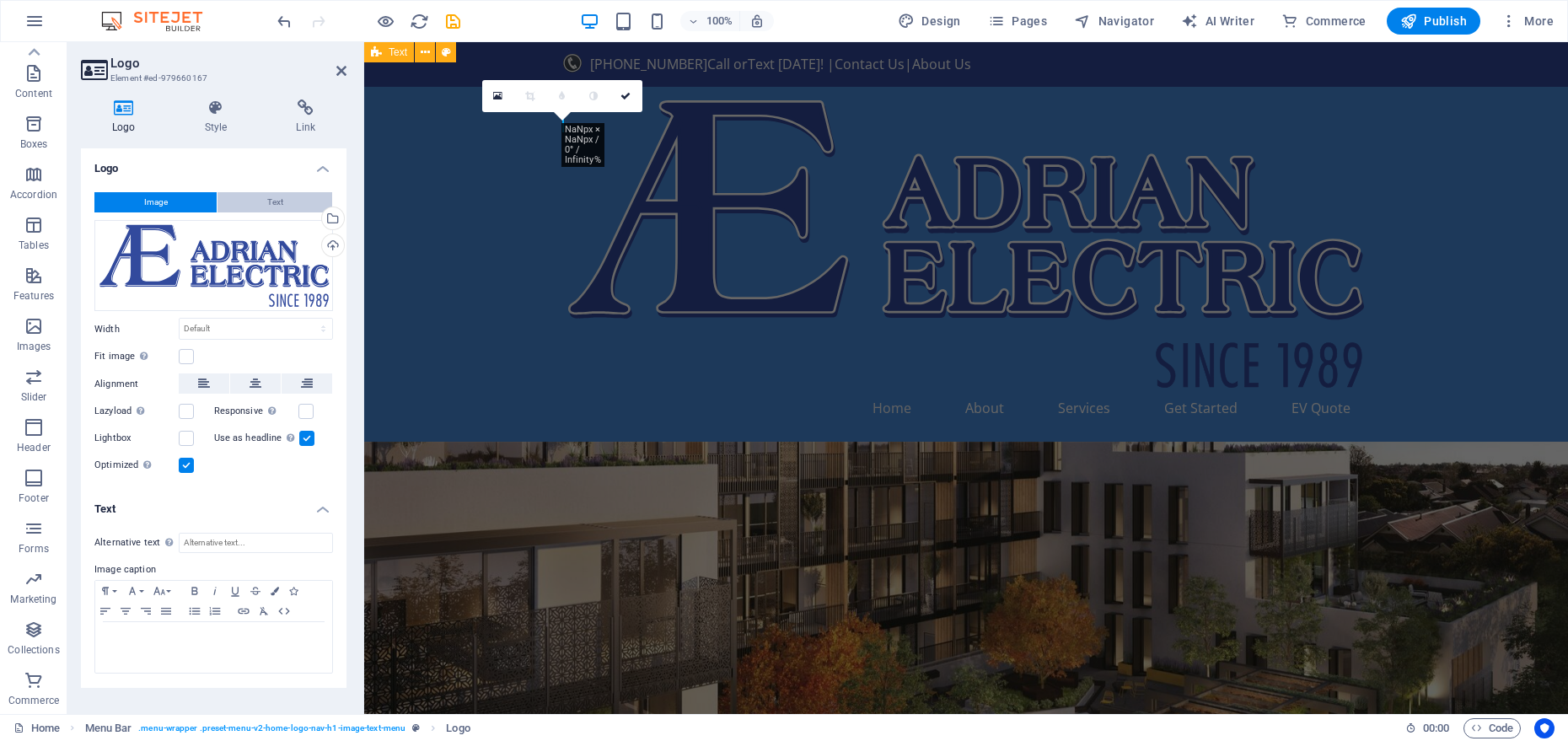
click at [320, 201] on button "Text" at bounding box center [275, 203] width 115 height 21
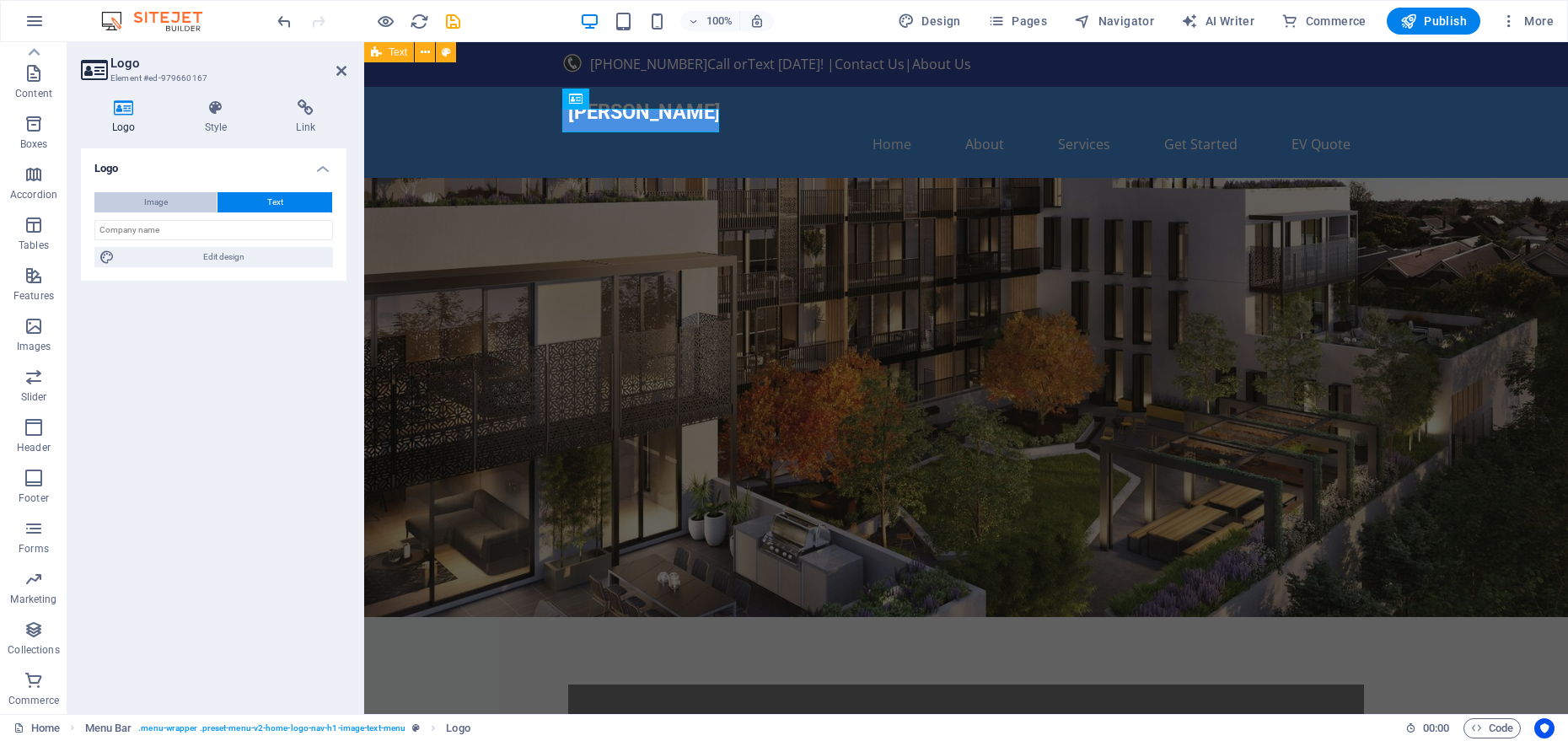
click at [118, 200] on button "Image" at bounding box center [156, 203] width 122 height 21
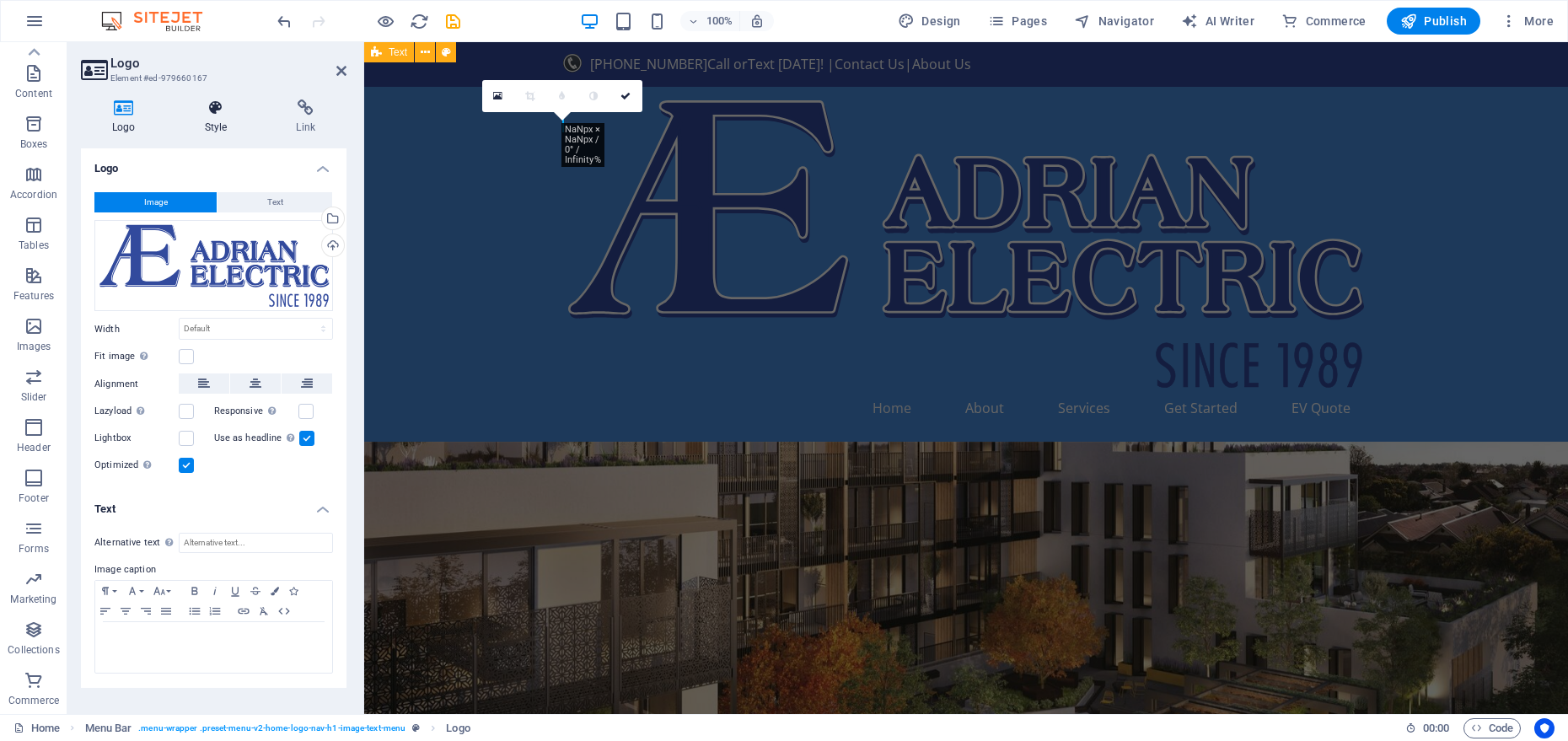
click at [254, 120] on h4 "Style" at bounding box center [220, 117] width 92 height 36
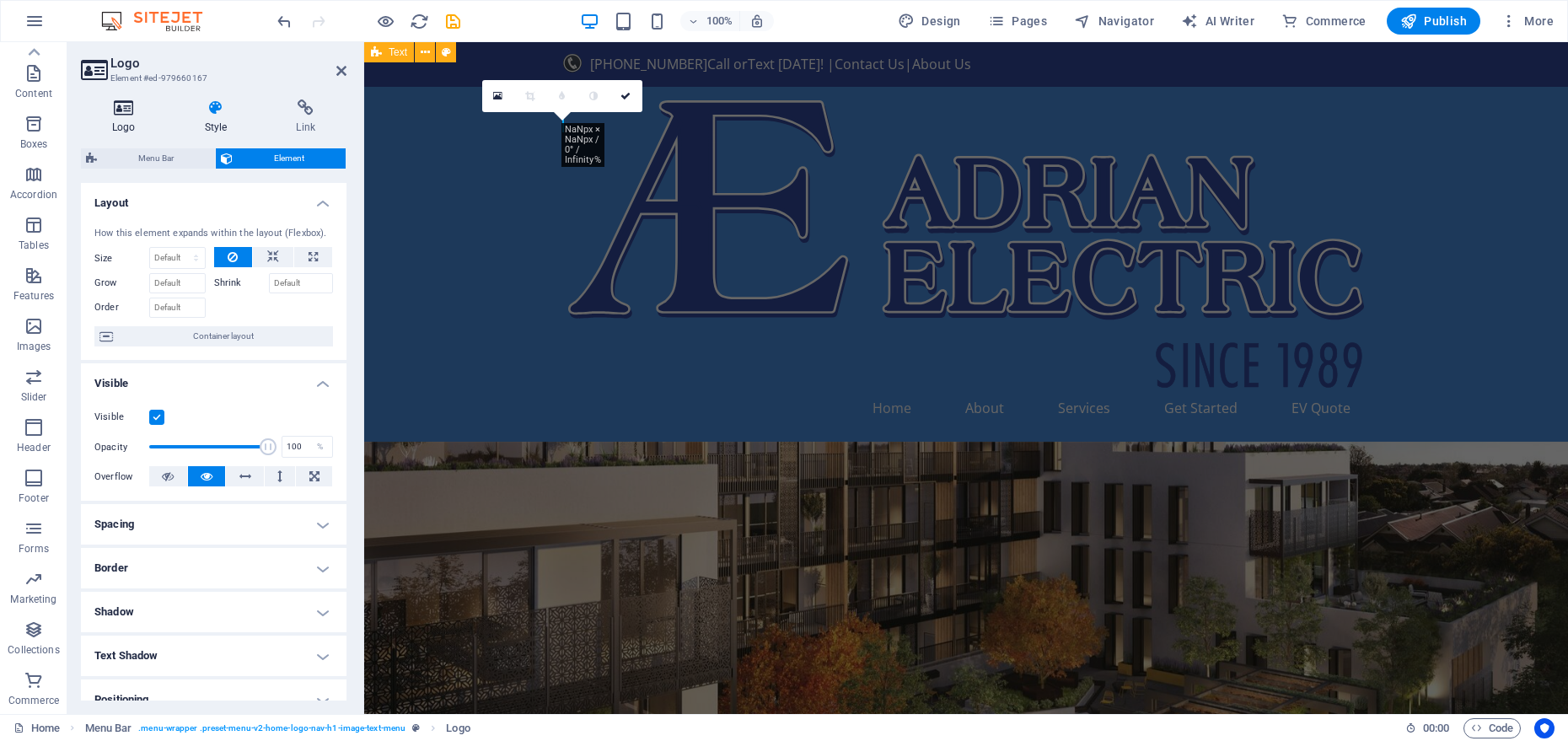
click at [117, 103] on icon at bounding box center [124, 108] width 86 height 17
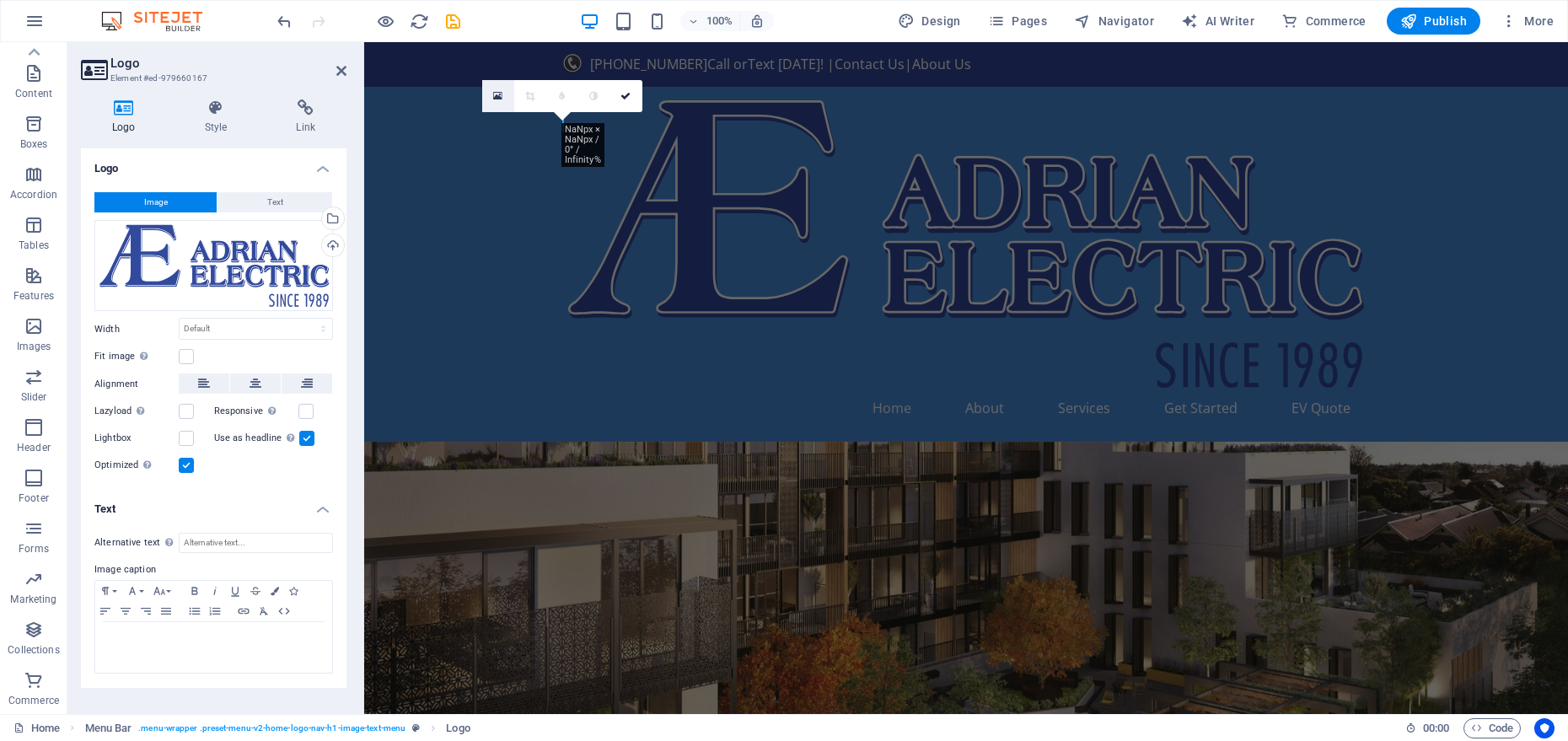
click at [502, 93] on link at bounding box center [499, 96] width 32 height 32
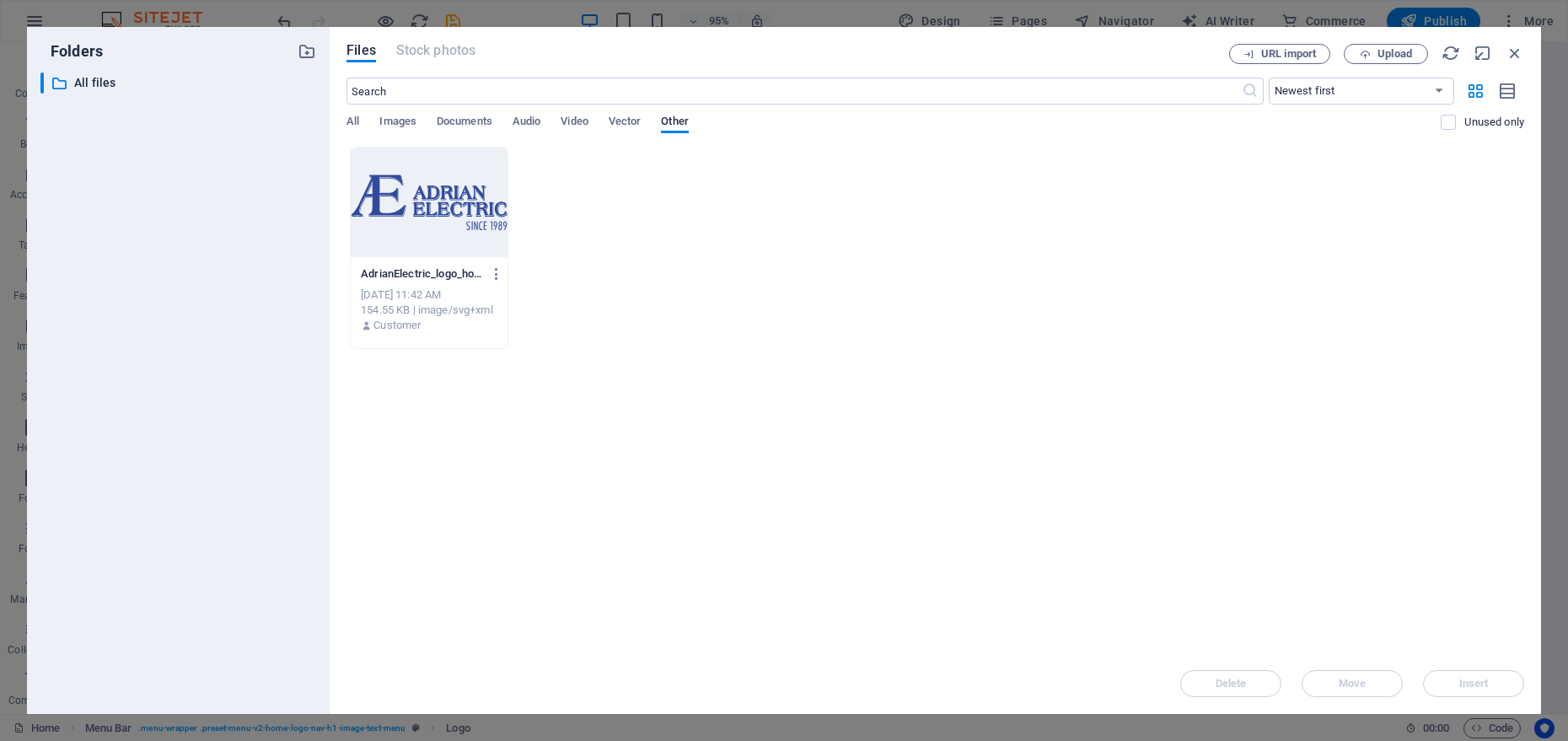
click at [462, 218] on div at bounding box center [429, 202] width 157 height 110
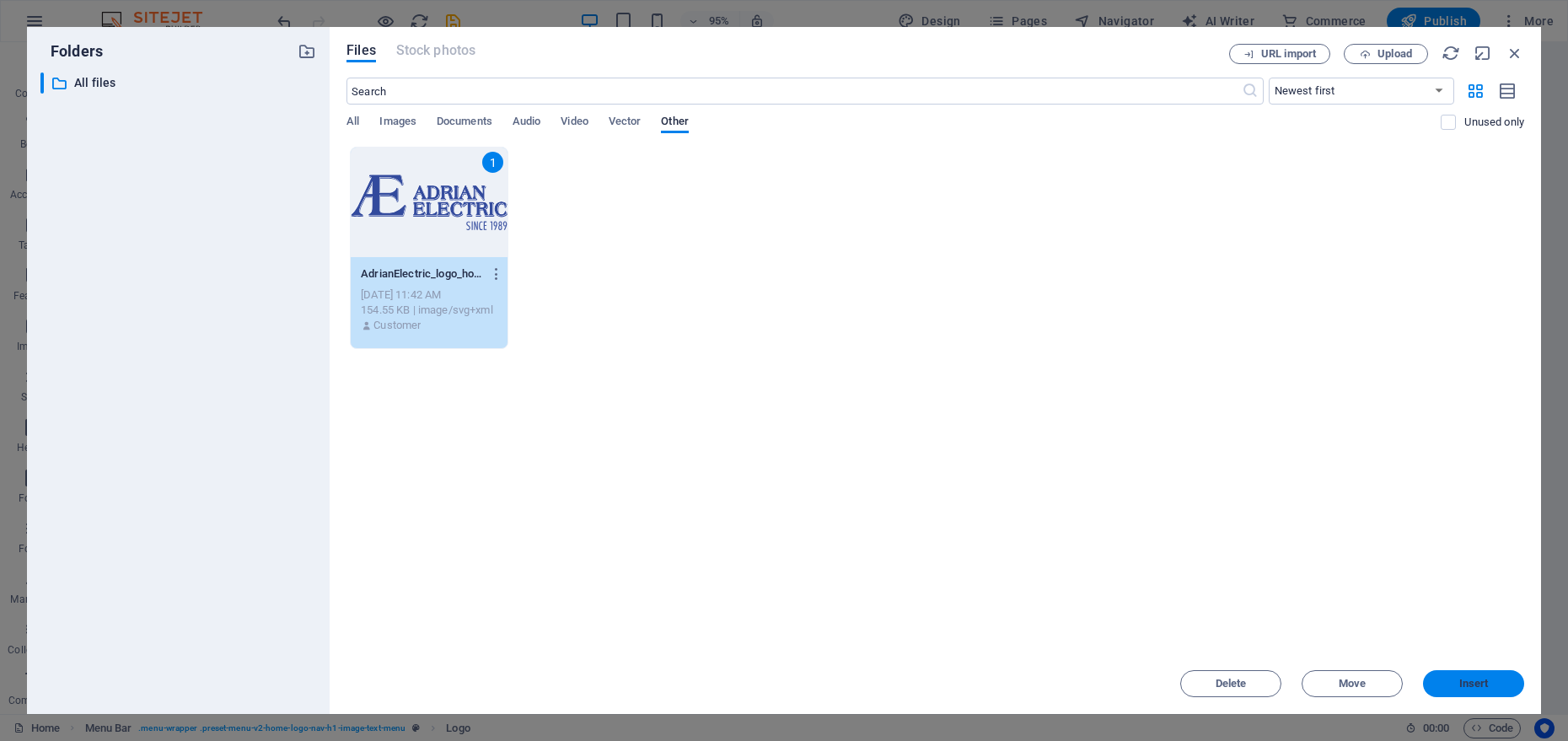
drag, startPoint x: 1462, startPoint y: 697, endPoint x: 1098, endPoint y: 654, distance: 366.5
click at [1462, 697] on button "Insert" at bounding box center [1474, 684] width 101 height 27
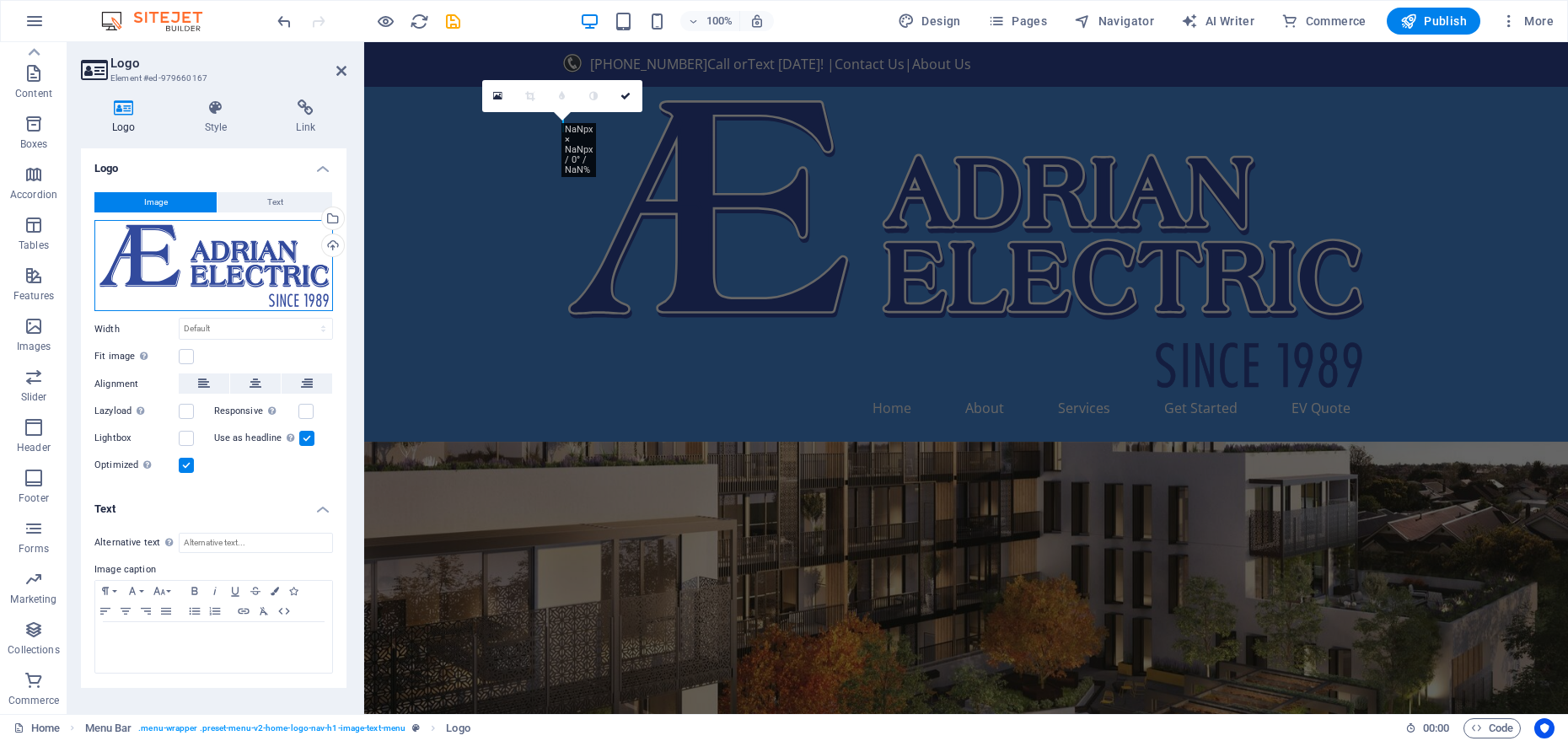
click at [162, 274] on div "Drag files here, click to choose files or select files from Files or our free s…" at bounding box center [214, 266] width 238 height 92
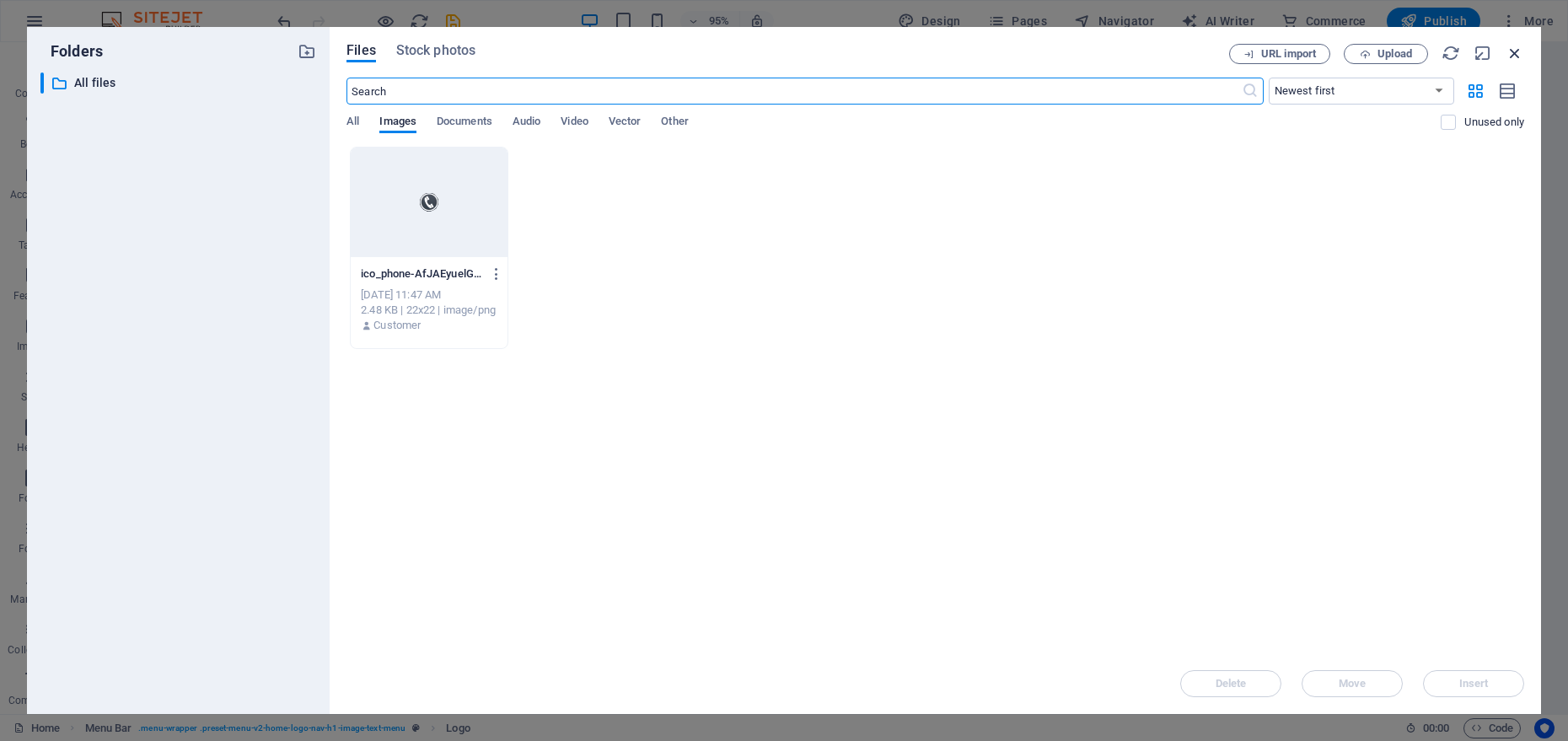
click at [1523, 51] on icon "button" at bounding box center [1515, 54] width 19 height 19
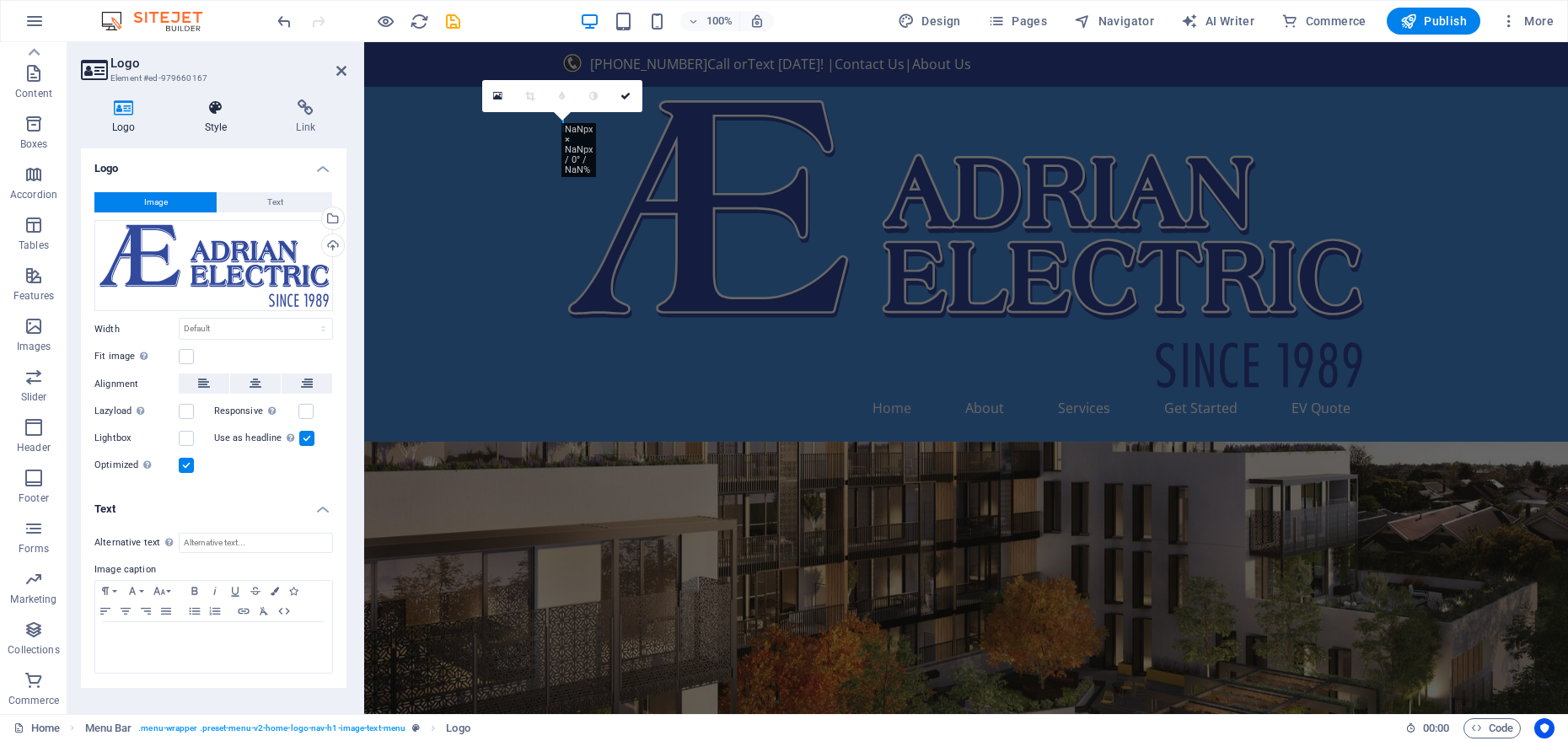
click at [200, 114] on icon at bounding box center [216, 108] width 85 height 17
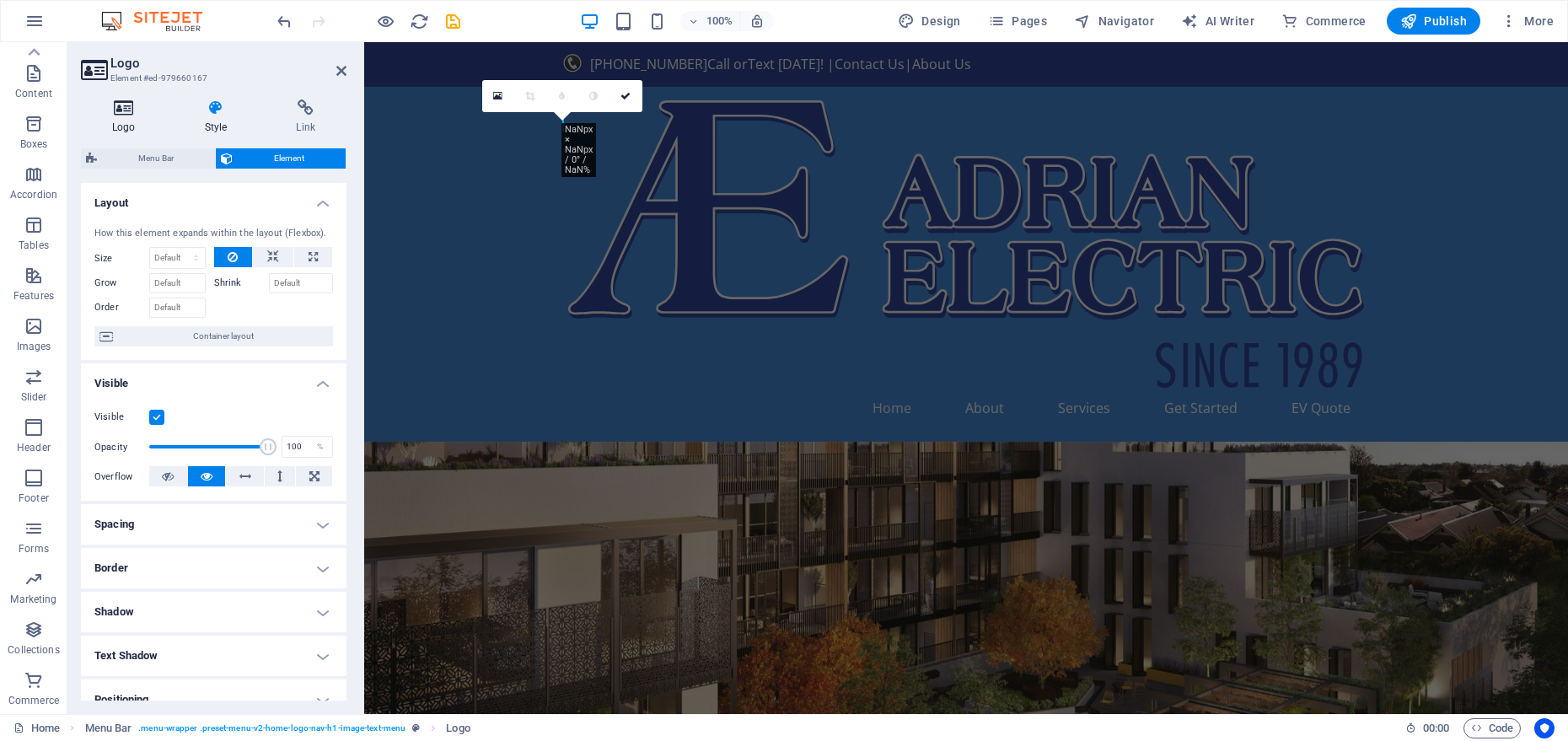
click at [141, 121] on h4 "Logo" at bounding box center [127, 117] width 93 height 36
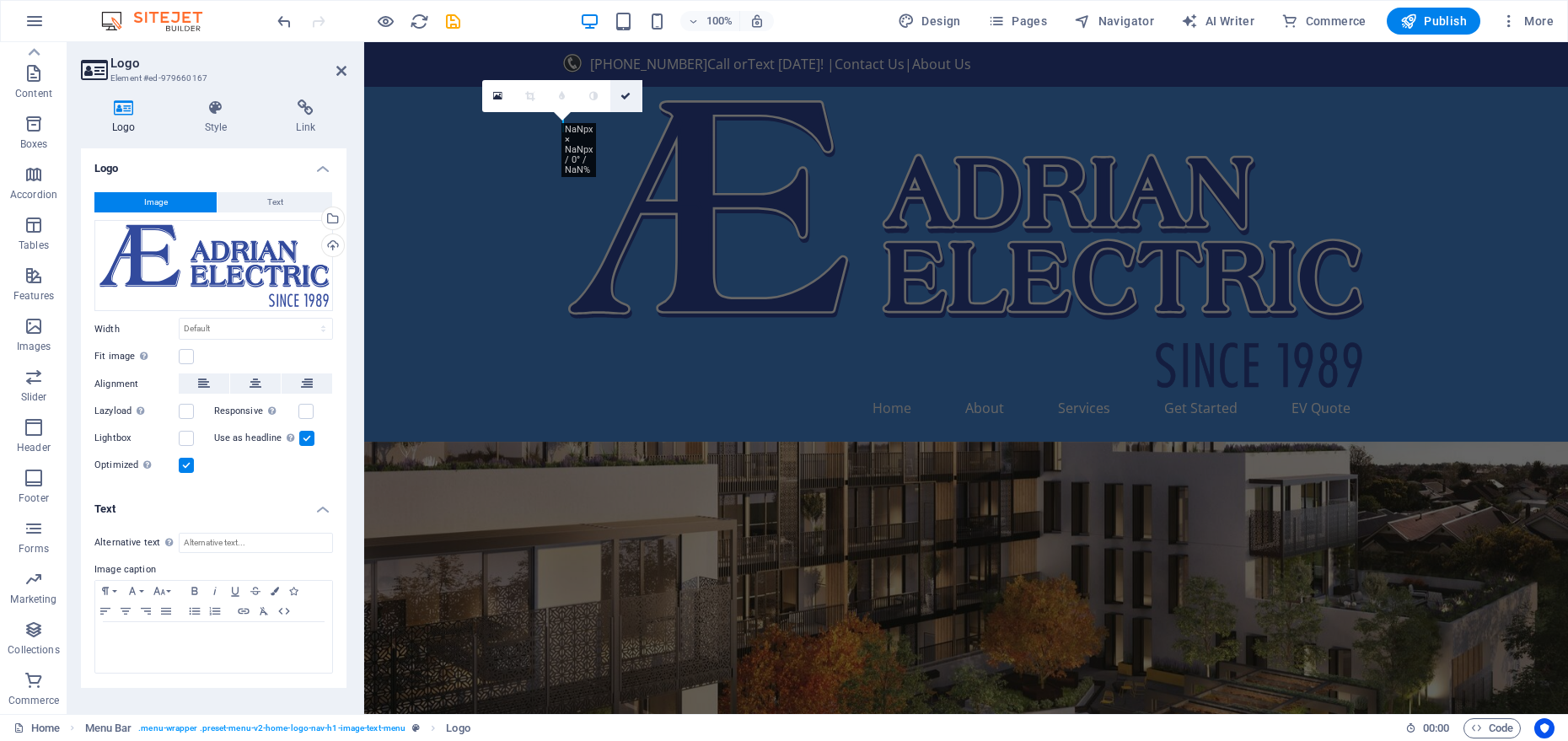
click at [625, 100] on icon at bounding box center [625, 96] width 10 height 10
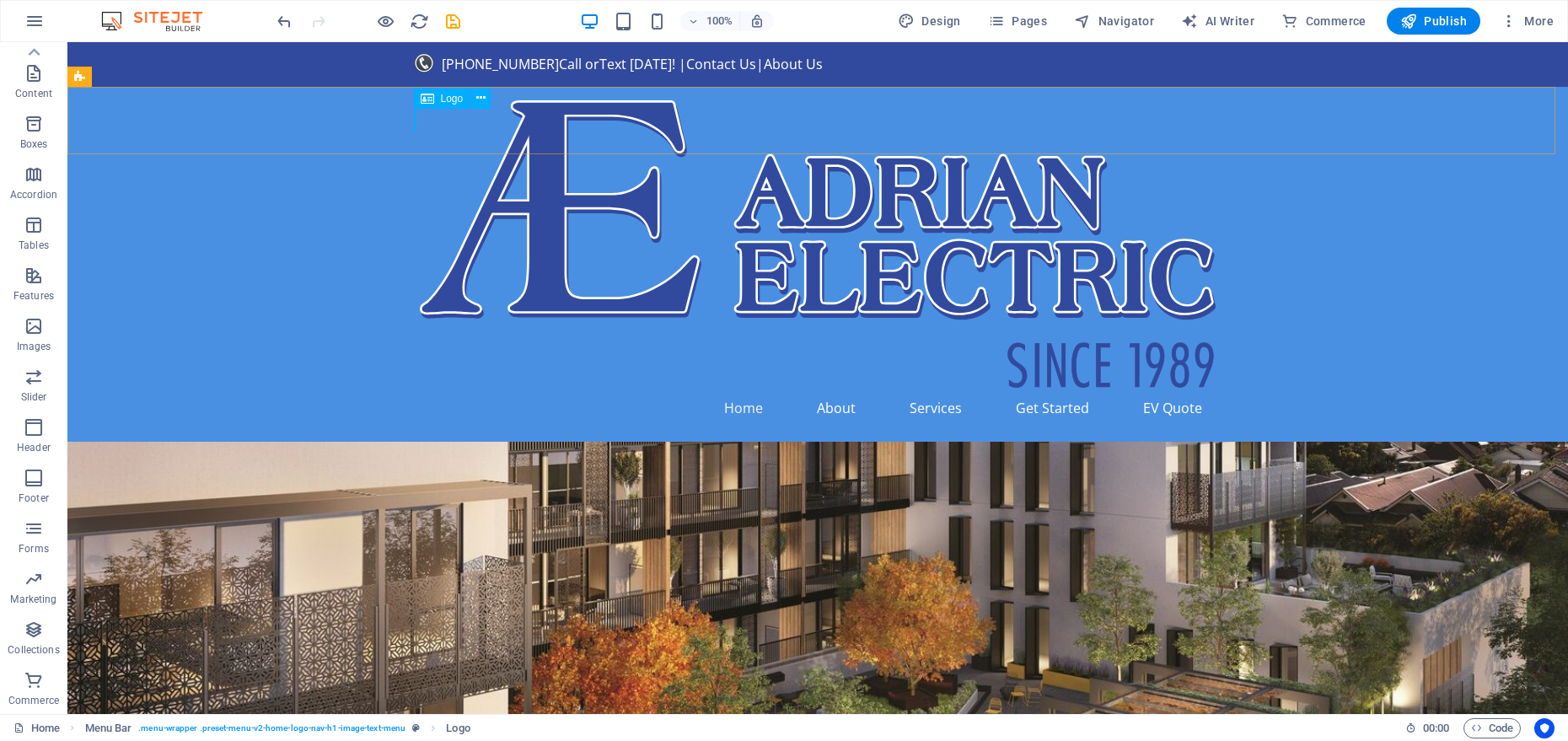
click at [421, 100] on icon at bounding box center [427, 99] width 13 height 21
click at [428, 100] on icon at bounding box center [427, 99] width 13 height 21
click at [455, 25] on icon "save" at bounding box center [453, 22] width 20 height 20
checkbox input "false"
click at [388, 21] on icon "button" at bounding box center [386, 22] width 20 height 20
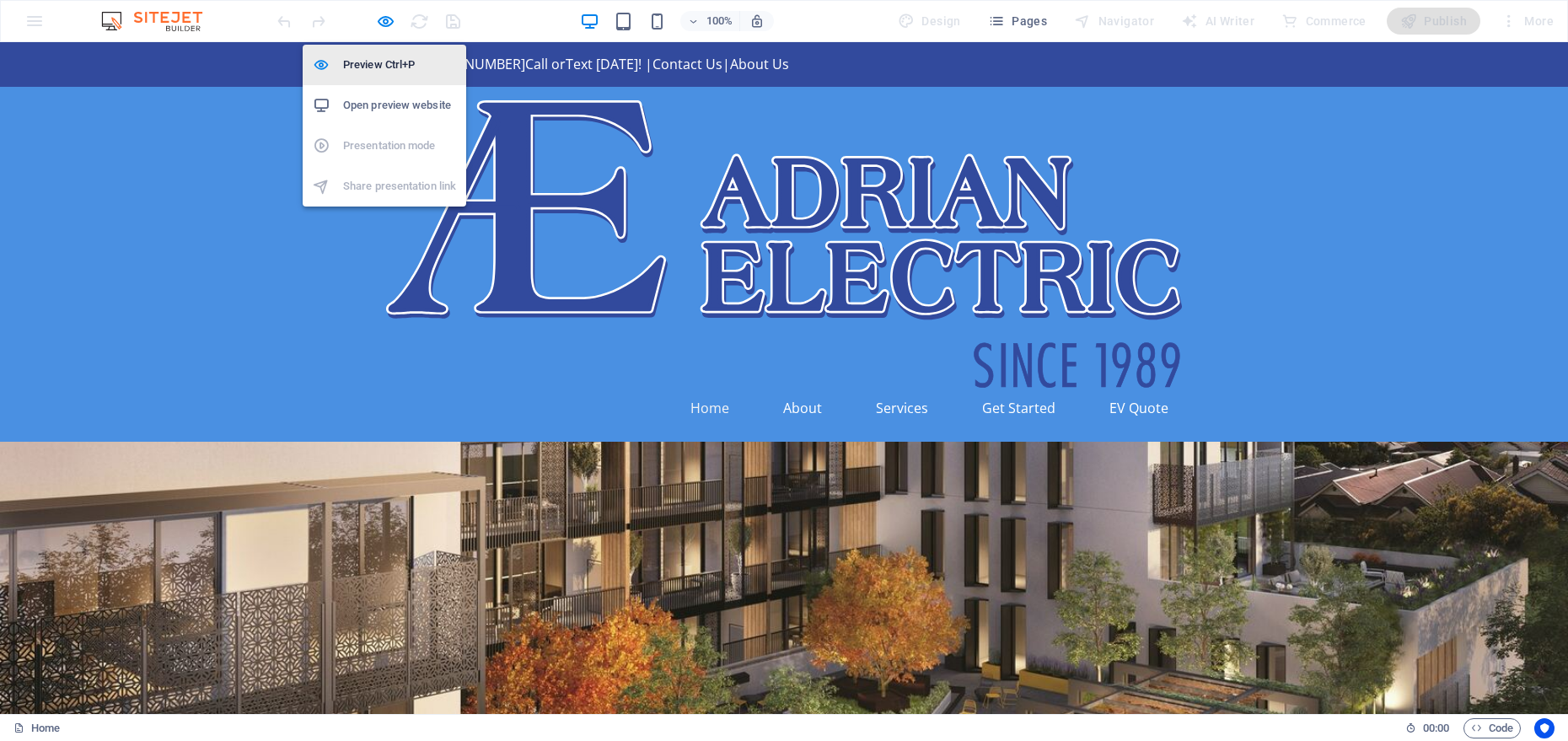
click at [363, 61] on h6 "Preview Ctrl+P" at bounding box center [400, 65] width 113 height 21
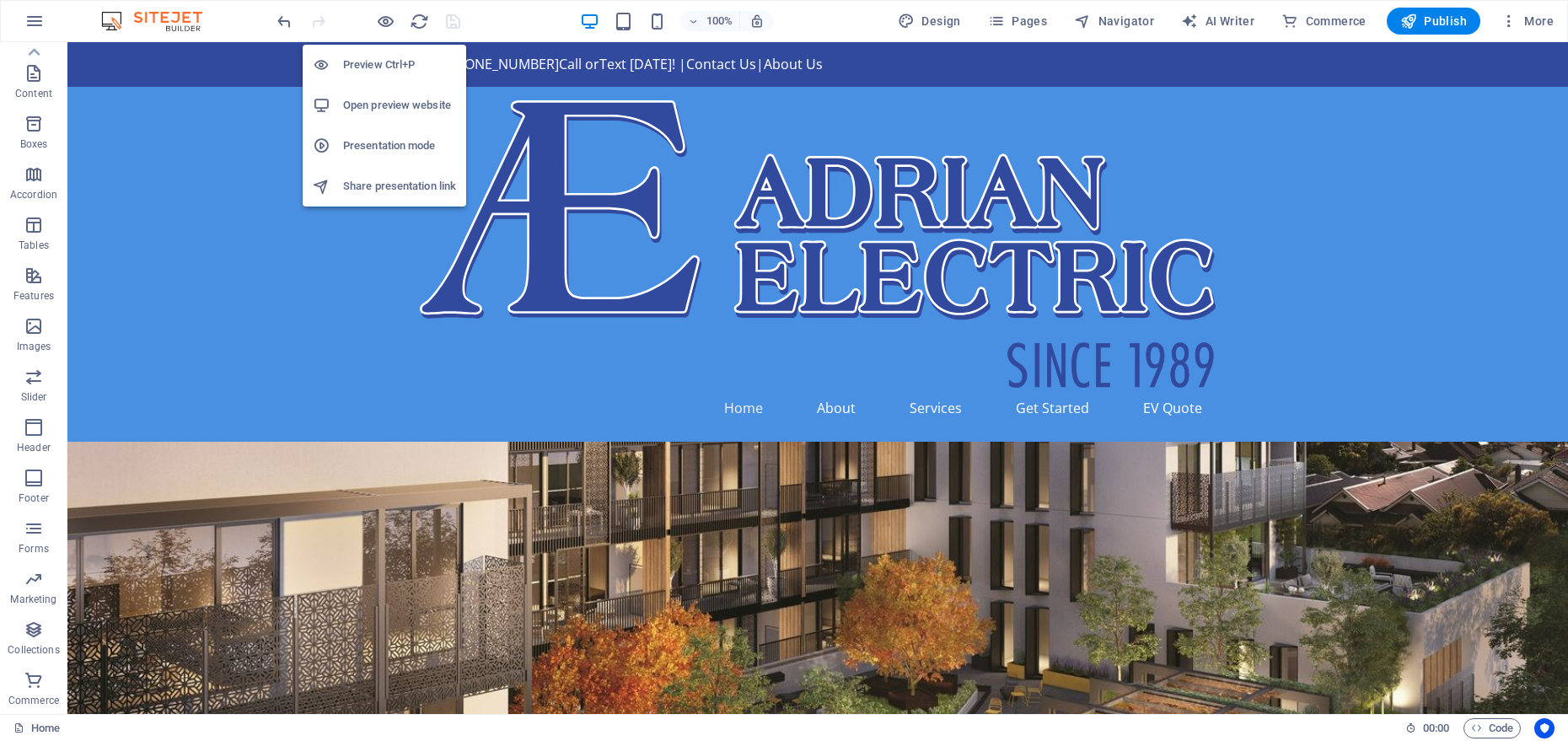
click at [375, 110] on h6 "Open preview website" at bounding box center [400, 105] width 113 height 21
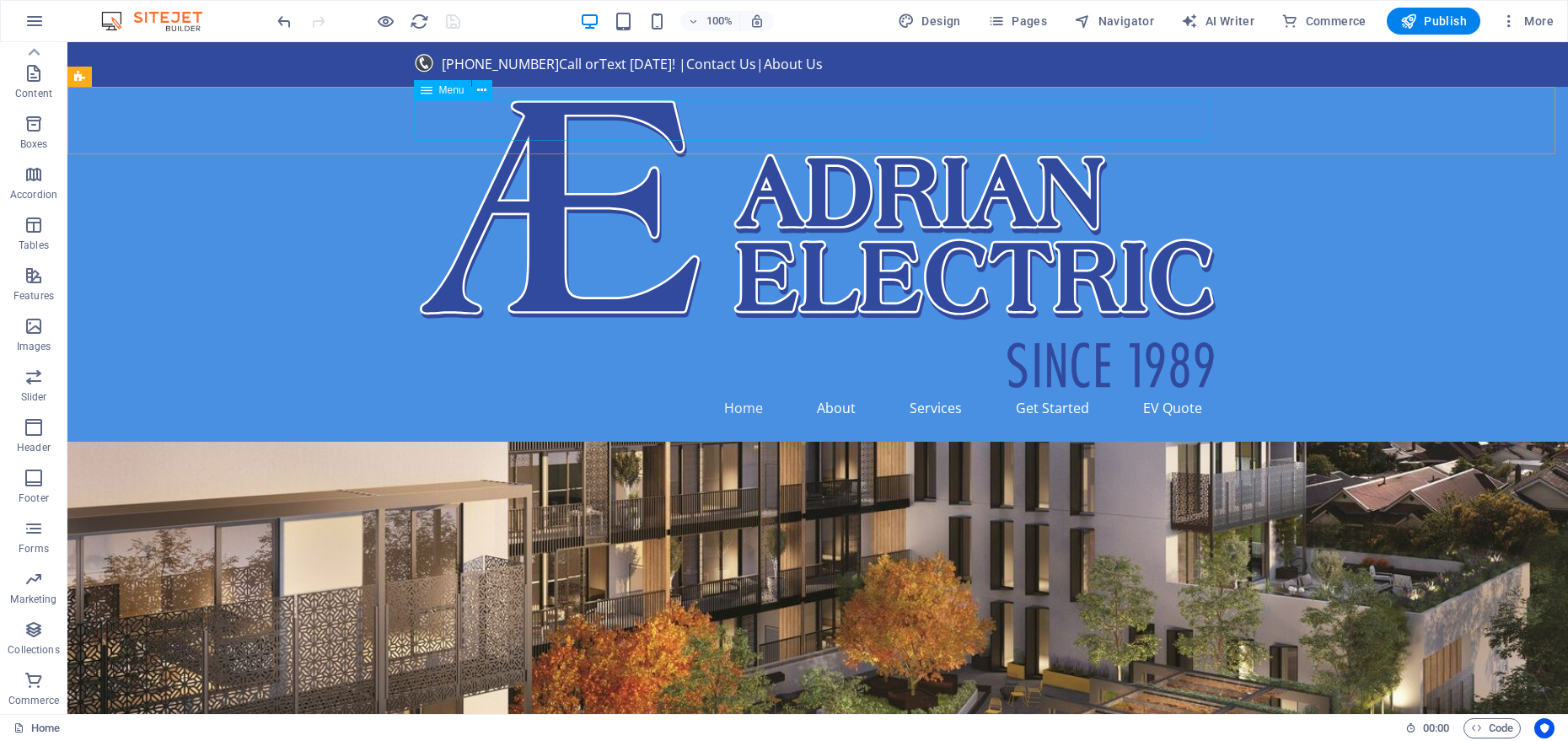
click at [445, 97] on div "Menu" at bounding box center [442, 90] width 57 height 21
click at [485, 89] on icon at bounding box center [482, 90] width 9 height 18
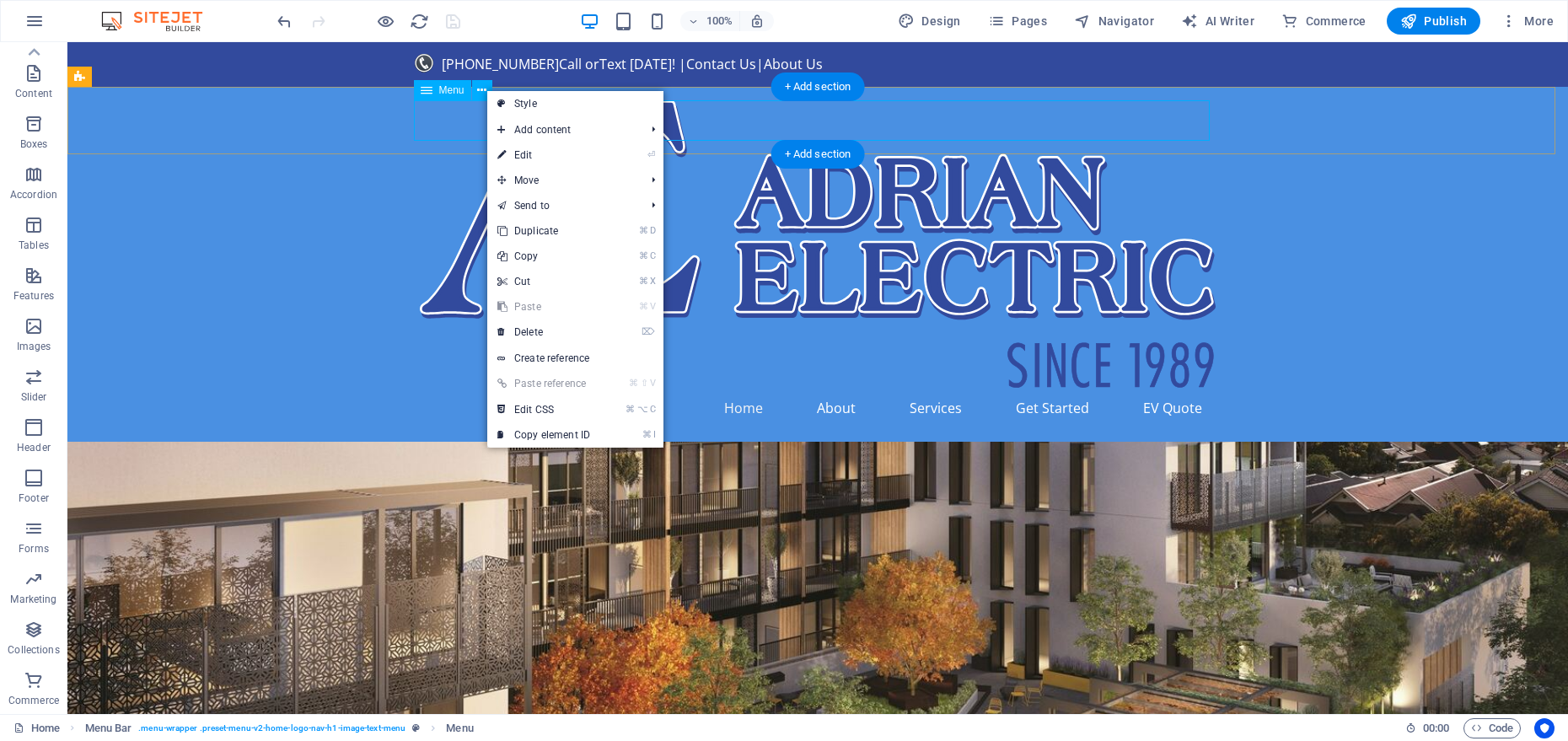
click at [424, 388] on nav "Home About Services Get Started EV Quote" at bounding box center [818, 408] width 796 height 40
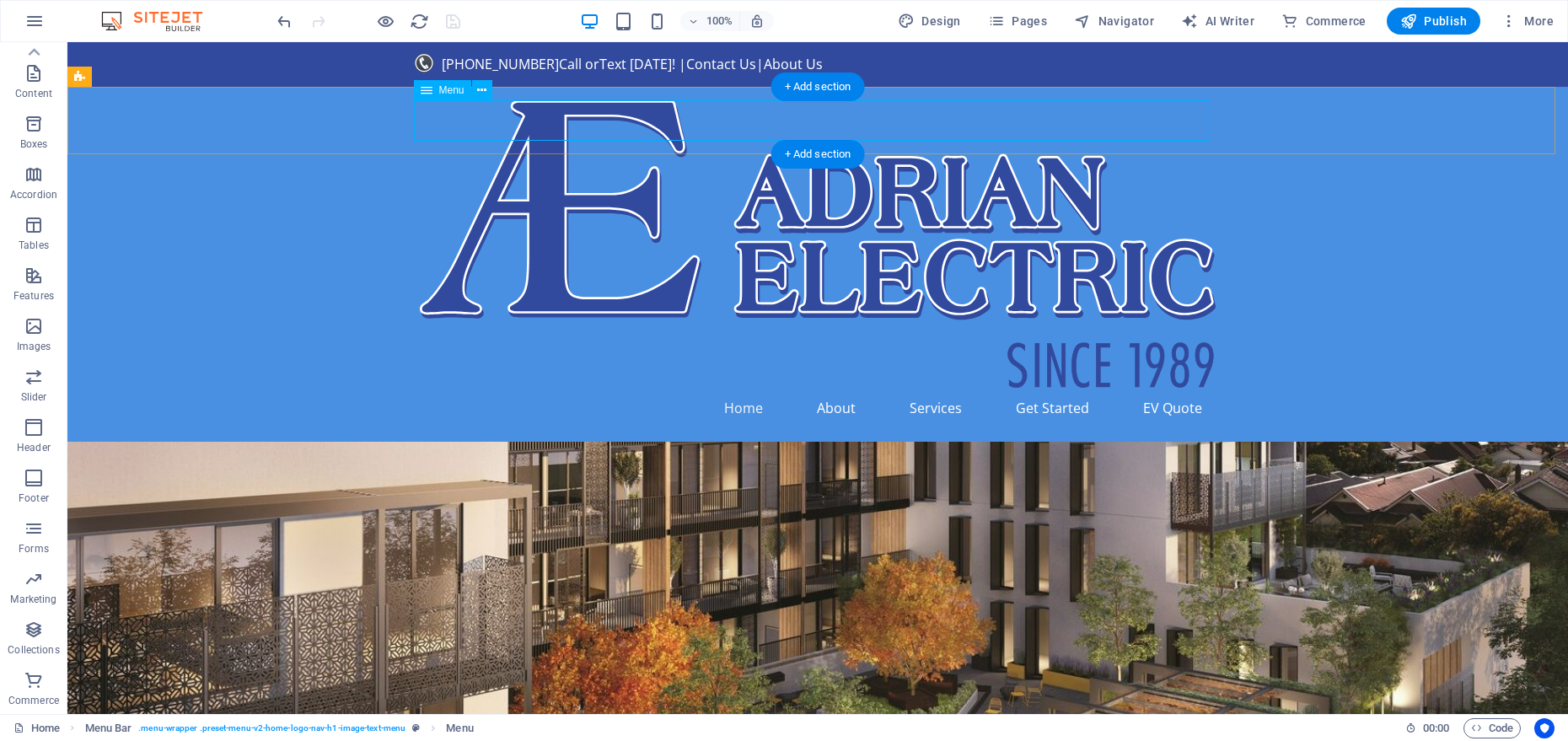
click at [424, 388] on nav "Home About Services Get Started EV Quote" at bounding box center [818, 408] width 796 height 40
click at [408, 116] on div "Home About Services Get Started EV Quote" at bounding box center [818, 265] width 1501 height 355
click at [421, 388] on nav "Home About Services Get Started EV Quote" at bounding box center [818, 408] width 796 height 40
click at [420, 388] on nav "Home About Services Get Started EV Quote" at bounding box center [818, 408] width 796 height 40
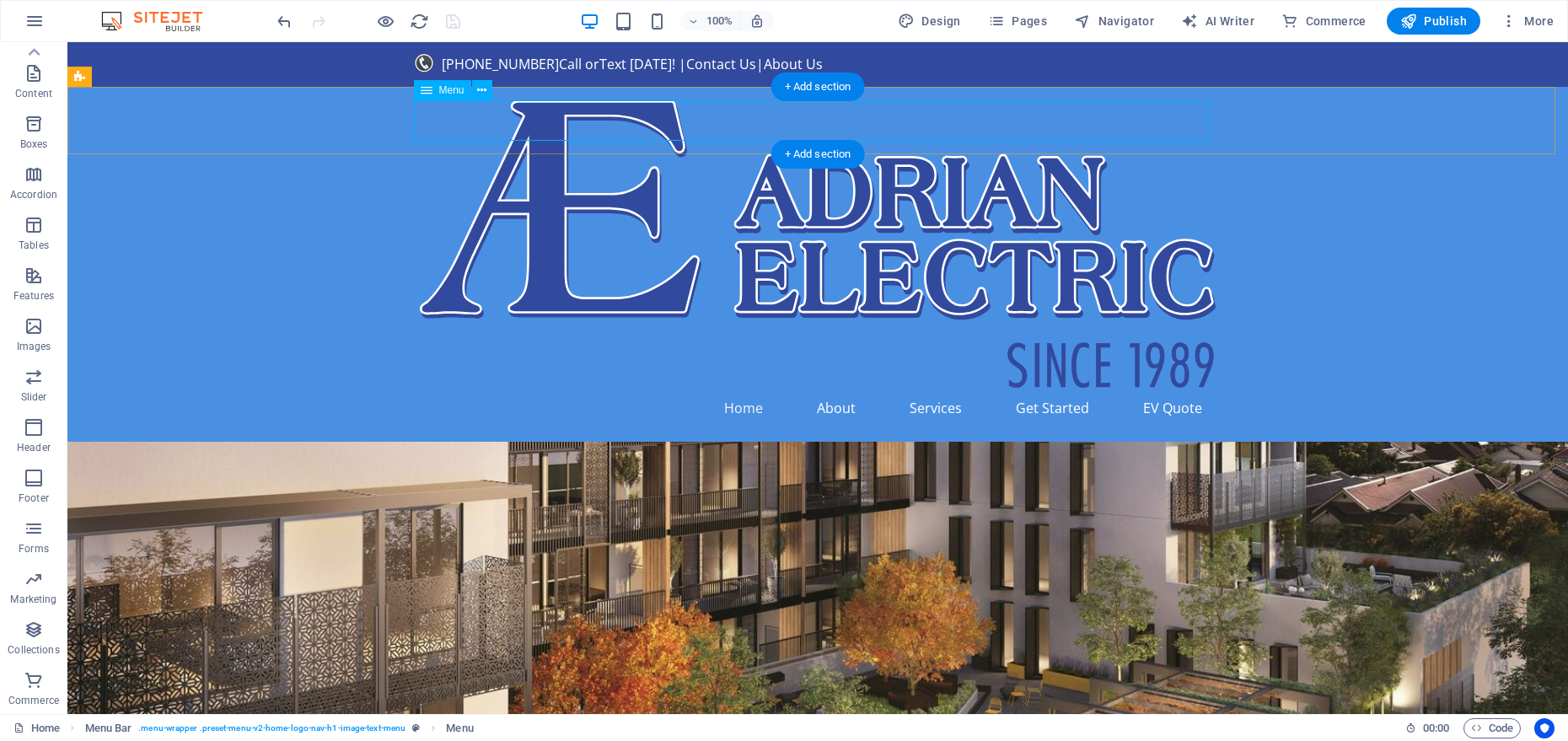
click at [420, 388] on nav "Home About Services Get Started EV Quote" at bounding box center [818, 408] width 796 height 40
select select
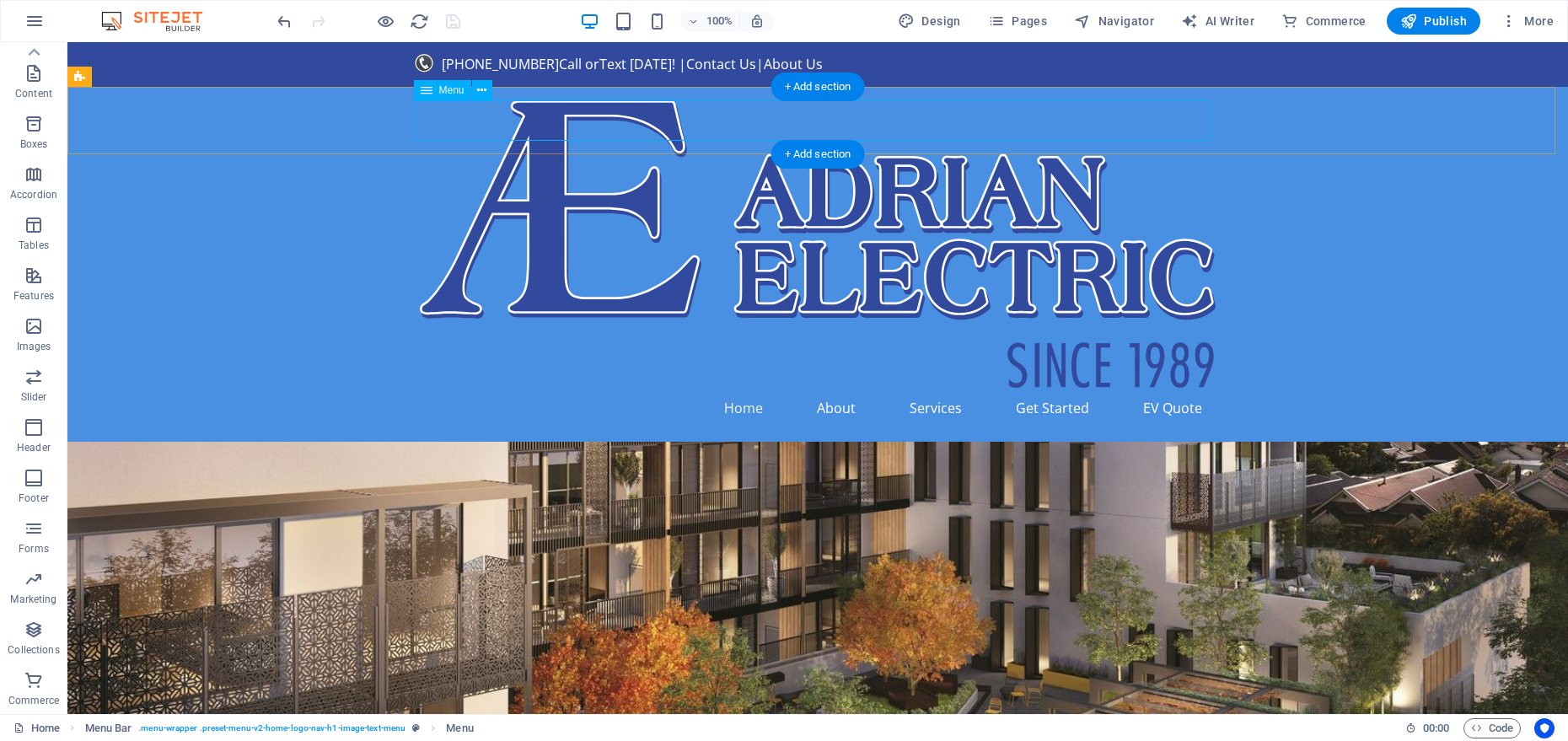
select select
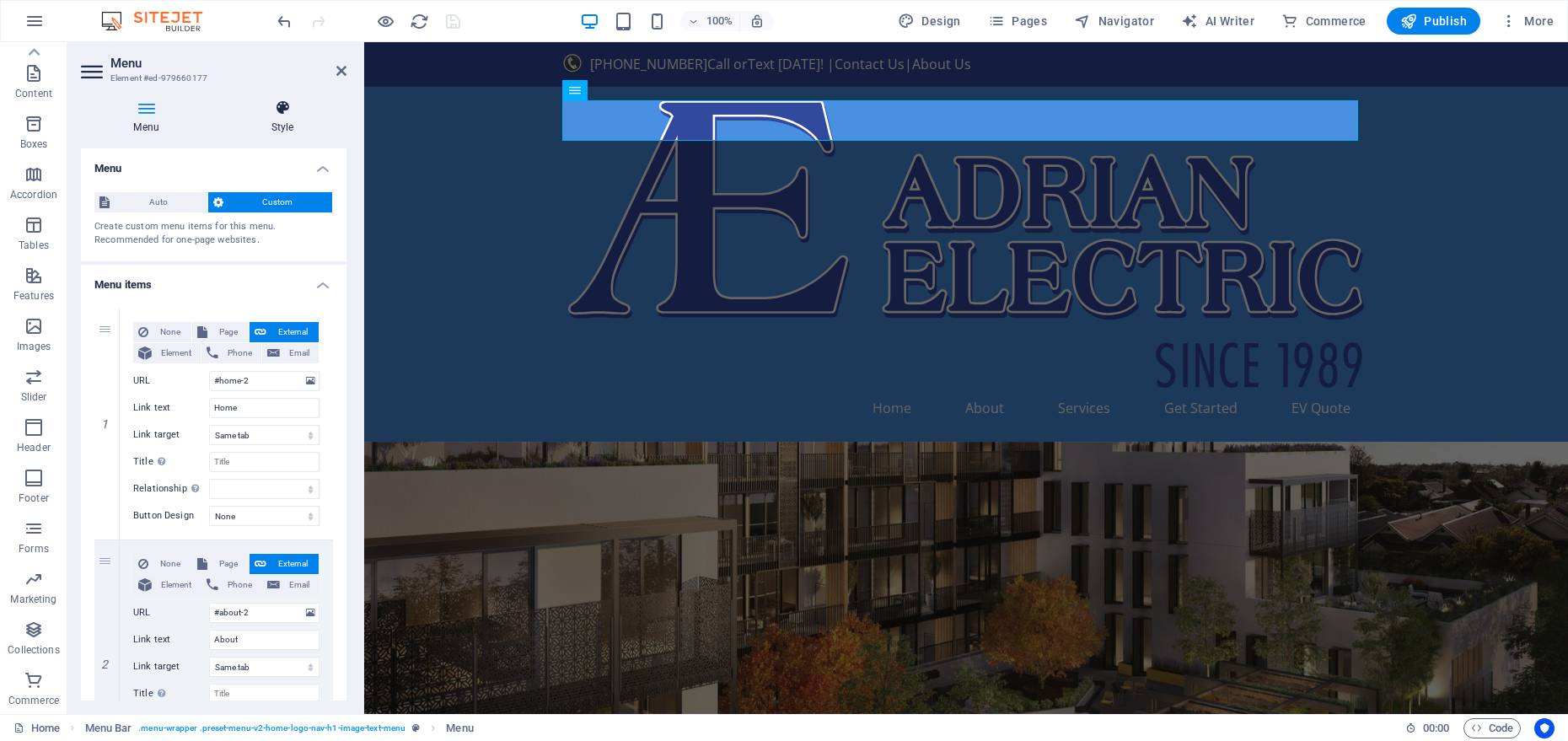
click at [307, 117] on h4 "Style" at bounding box center [283, 117] width 129 height 36
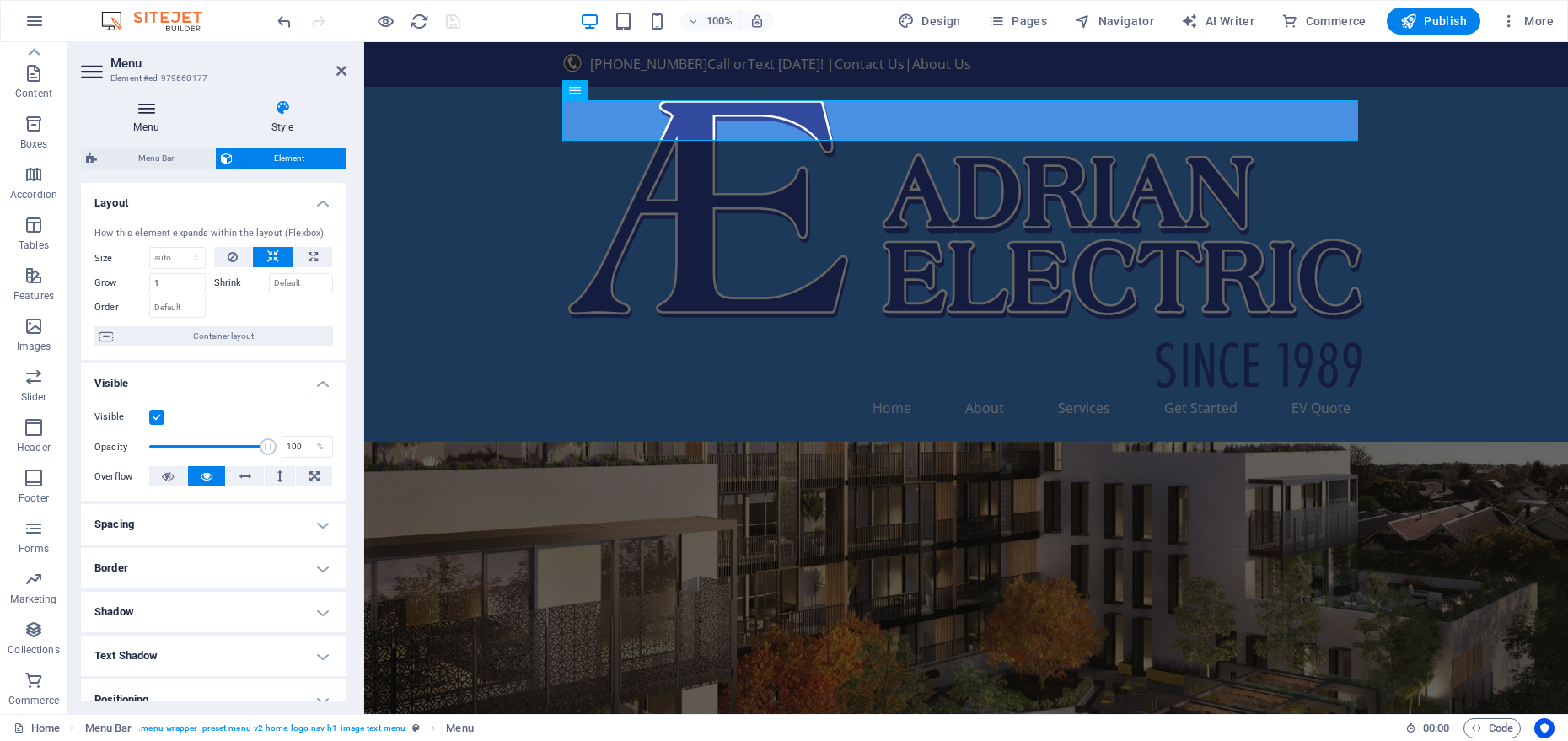
click at [171, 113] on icon at bounding box center [146, 108] width 131 height 17
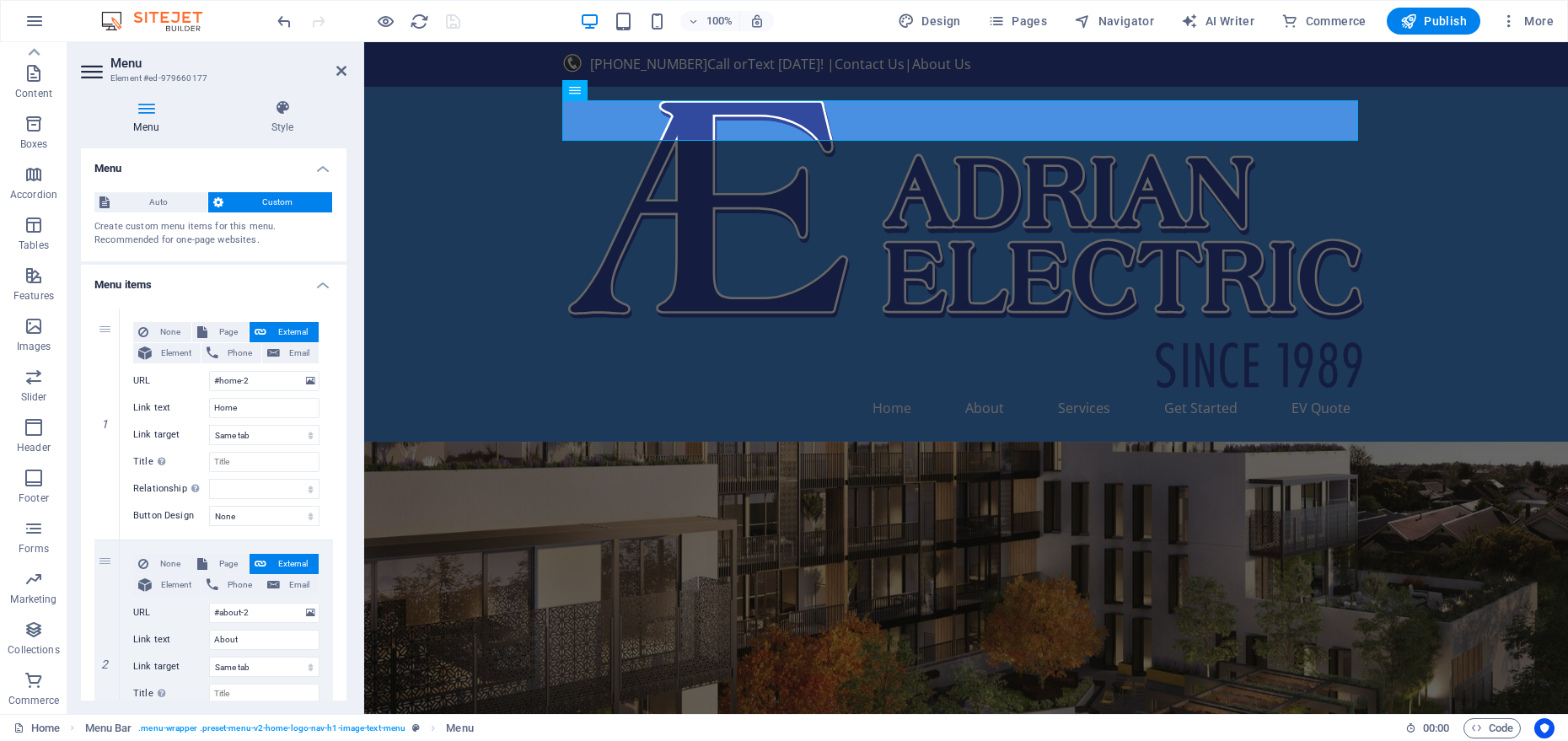
click at [330, 175] on h4 "Menu" at bounding box center [213, 163] width 266 height 30
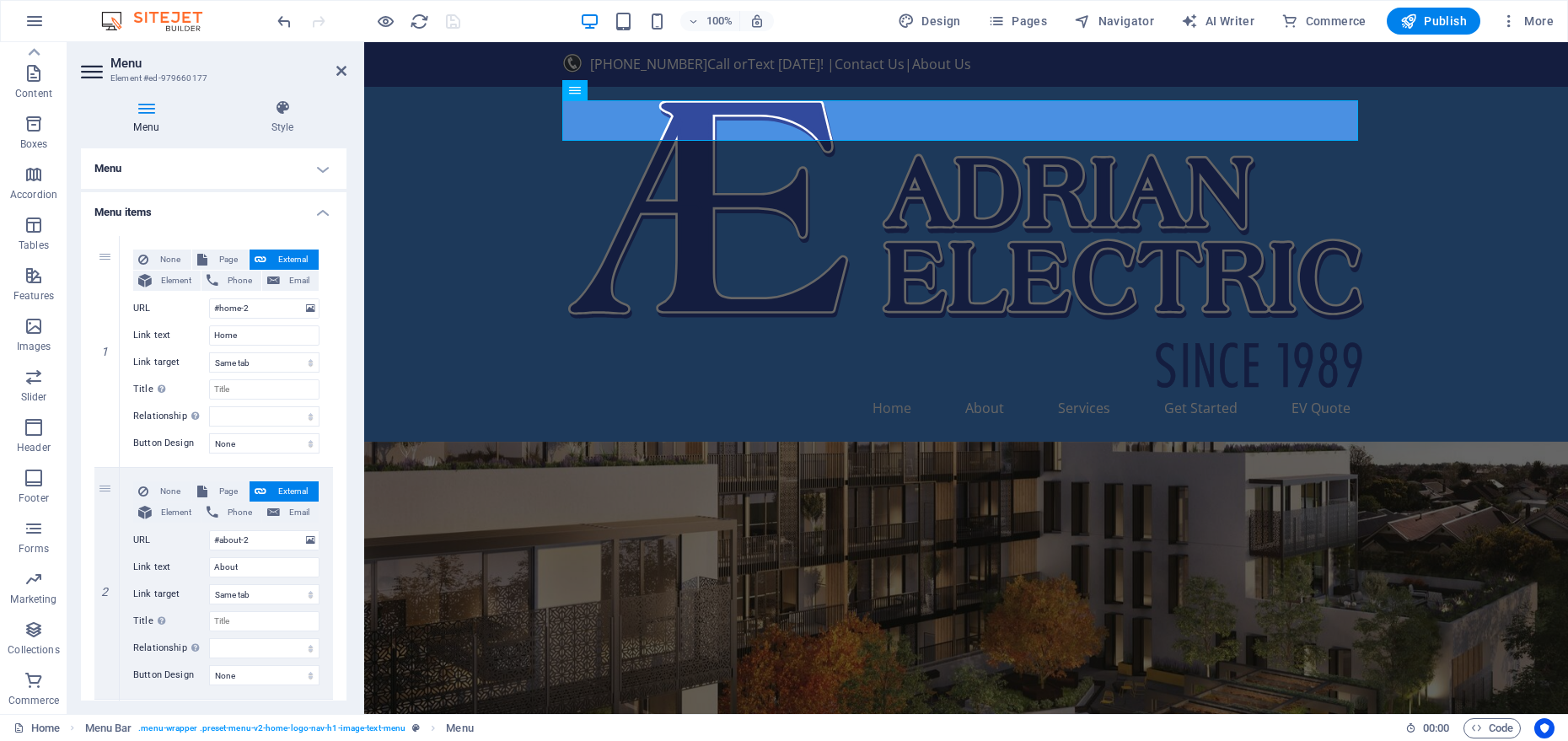
click at [79, 72] on aside "Menu Element #ed-979660177 Menu Style Menu Auto Custom Create custom menu items…" at bounding box center [216, 378] width 297 height 672
click at [87, 76] on icon at bounding box center [93, 71] width 25 height 27
click at [95, 79] on icon at bounding box center [93, 71] width 25 height 27
click at [327, 215] on h4 "Menu items" at bounding box center [213, 208] width 266 height 30
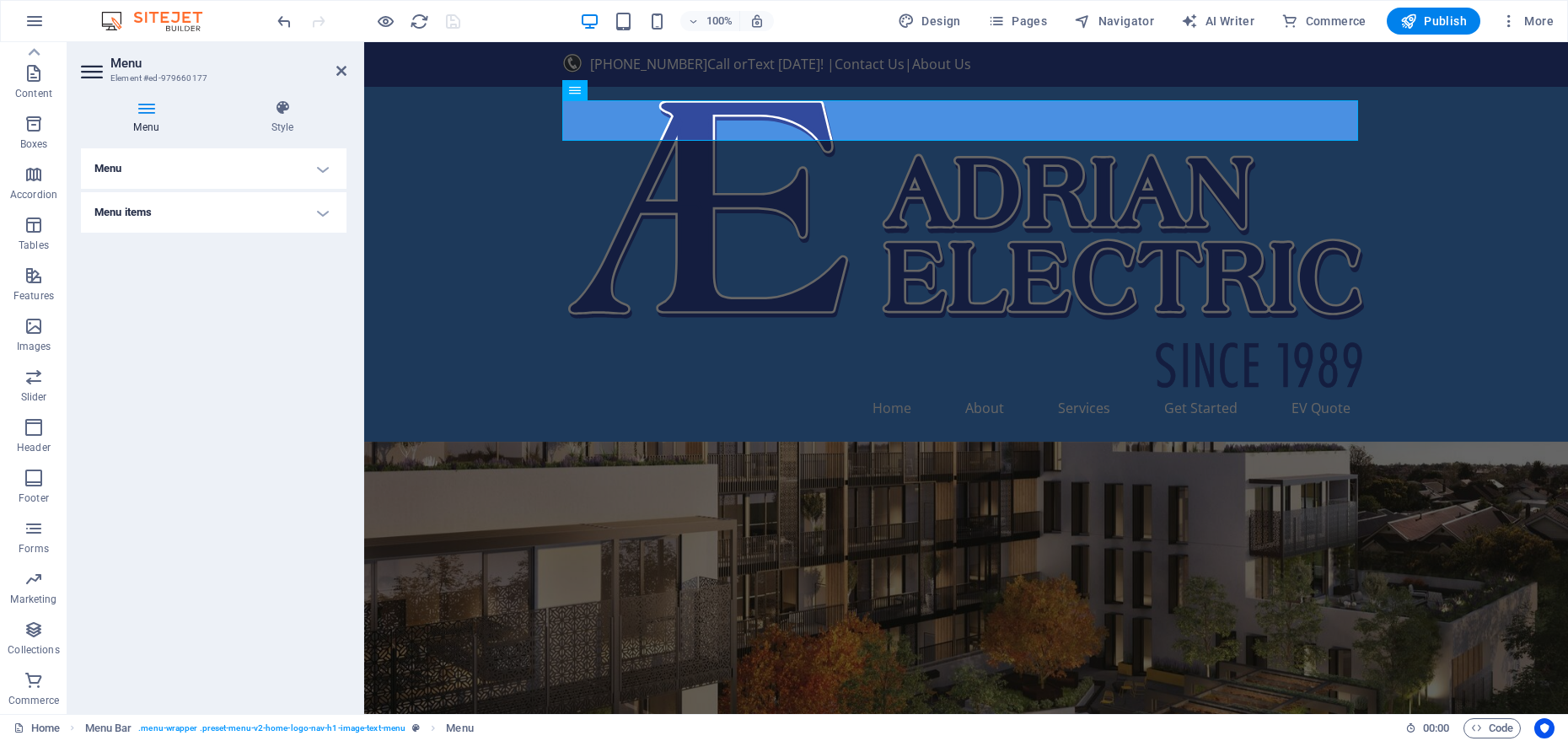
click at [327, 215] on h4 "Menu items" at bounding box center [213, 212] width 266 height 40
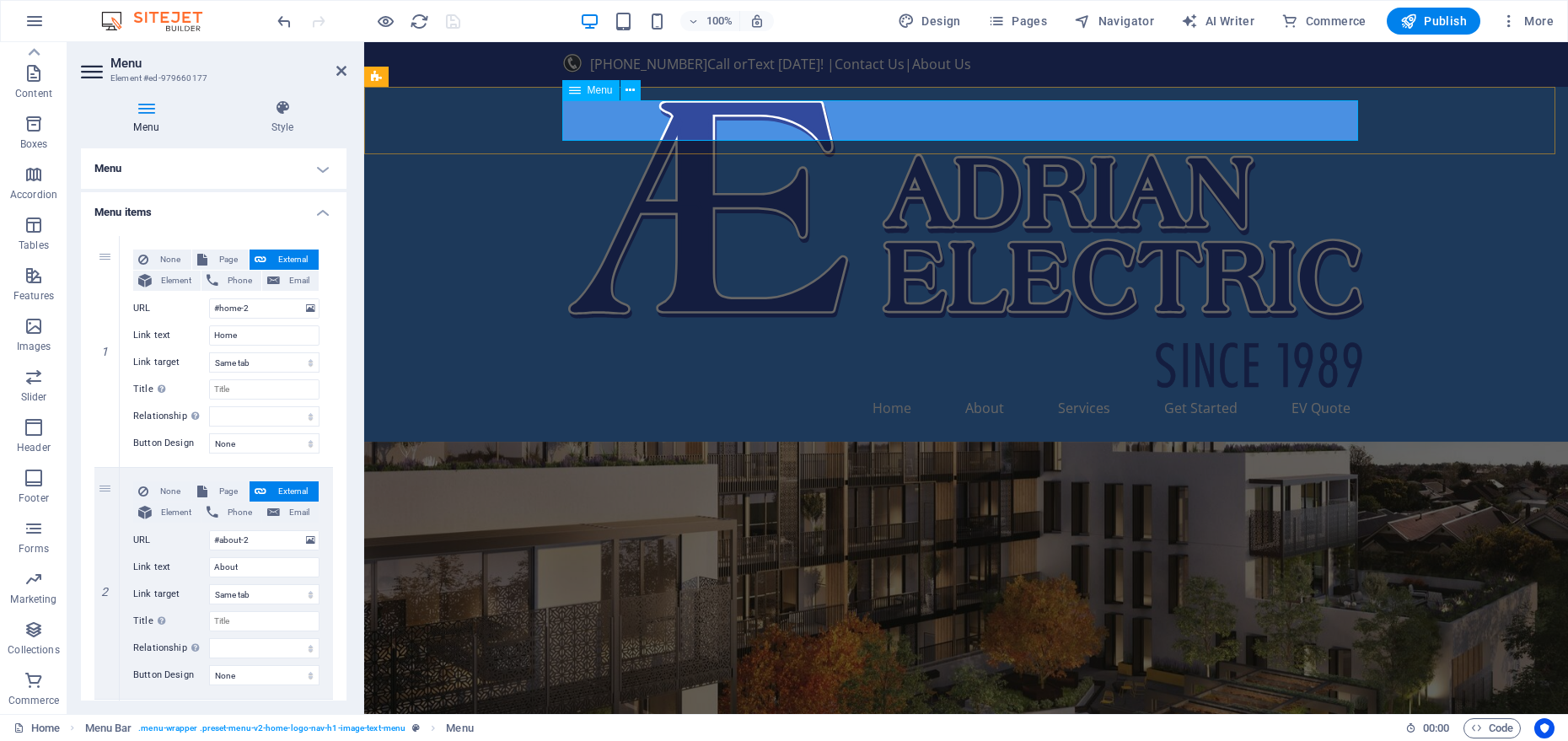
click at [633, 388] on nav "Home About Services Get Started EV Quote" at bounding box center [966, 408] width 796 height 40
click at [632, 85] on icon at bounding box center [630, 90] width 9 height 18
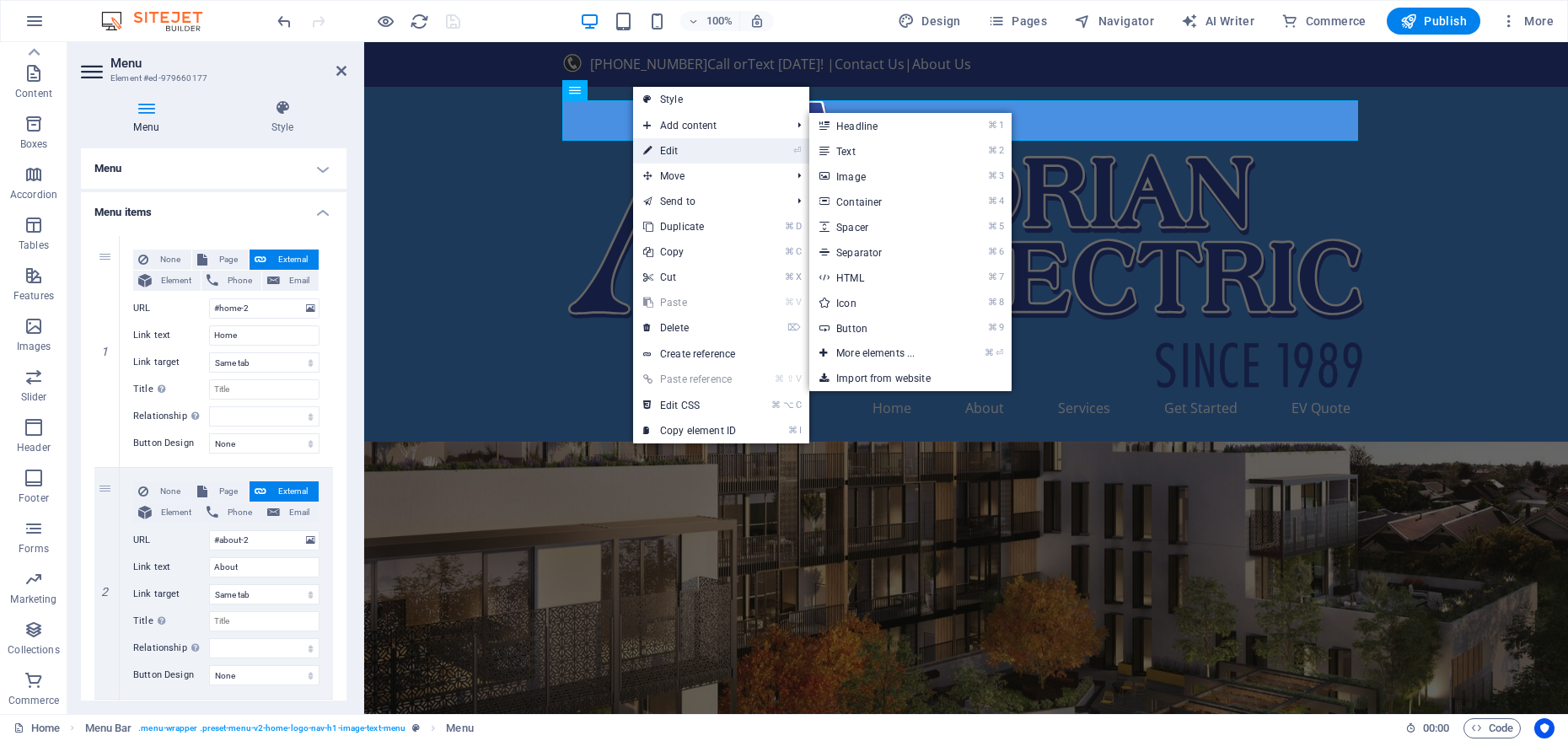
click at [673, 147] on link "⏎ Edit" at bounding box center [689, 150] width 113 height 25
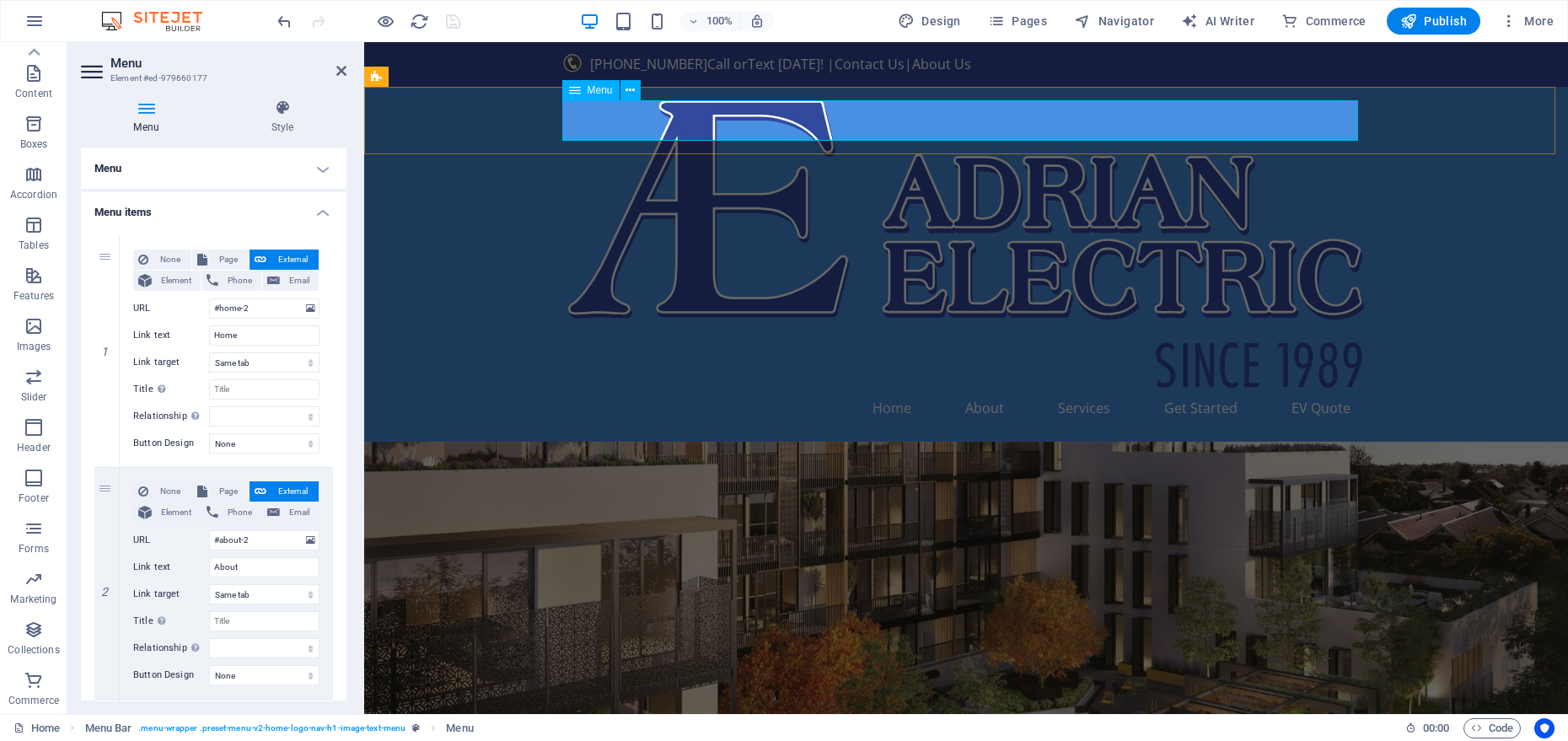
click at [715, 388] on nav "Home About Services Get Started EV Quote" at bounding box center [966, 408] width 796 height 40
click at [766, 388] on nav "Home About Services Get Started EV Quote" at bounding box center [966, 408] width 796 height 40
click at [568, 388] on nav "Home About Services Get Started EV Quote" at bounding box center [966, 408] width 796 height 40
click at [532, 110] on div "Home About Services Get Started EV Quote" at bounding box center [966, 265] width 1204 height 355
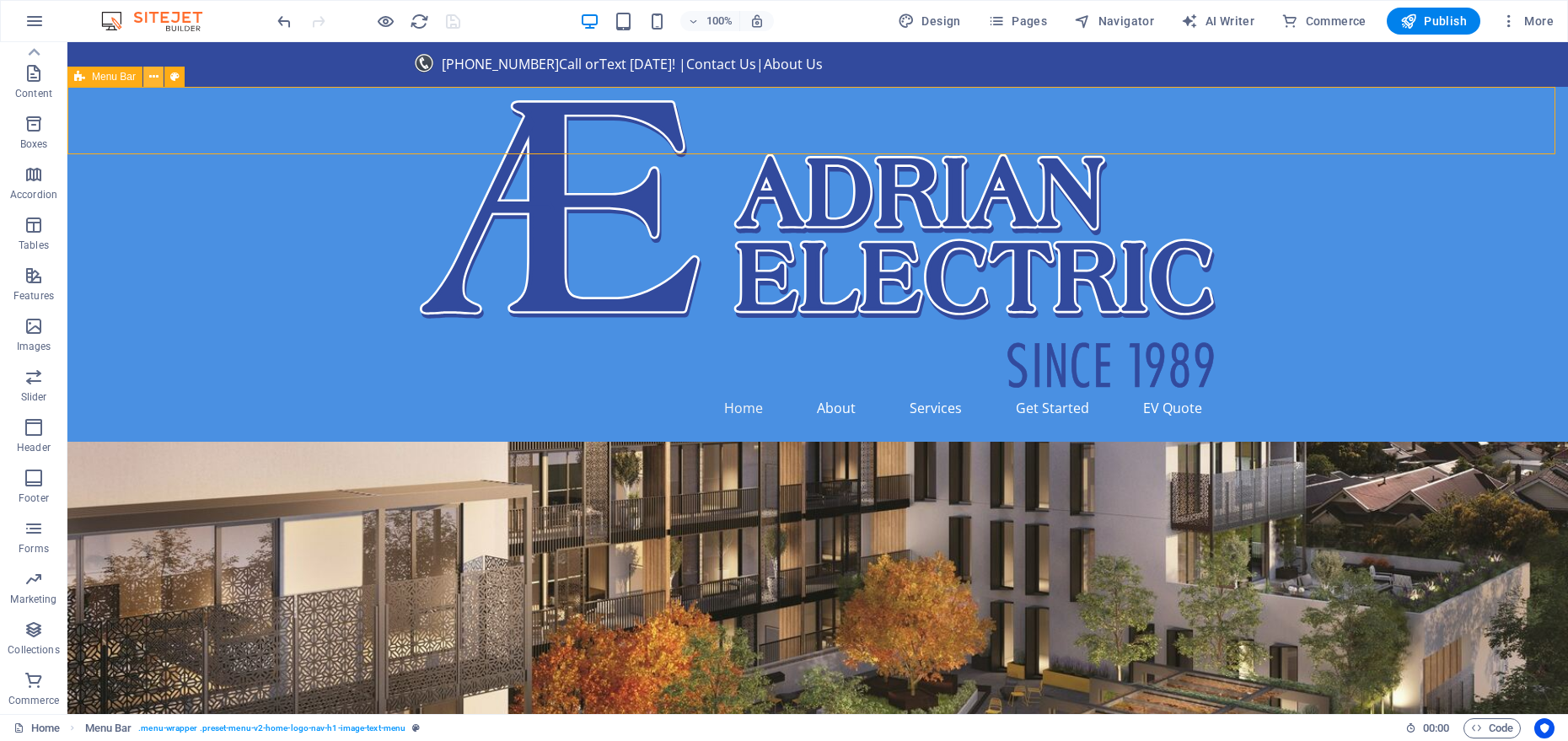
click at [146, 78] on button at bounding box center [154, 77] width 21 height 21
click at [158, 77] on button at bounding box center [154, 77] width 21 height 21
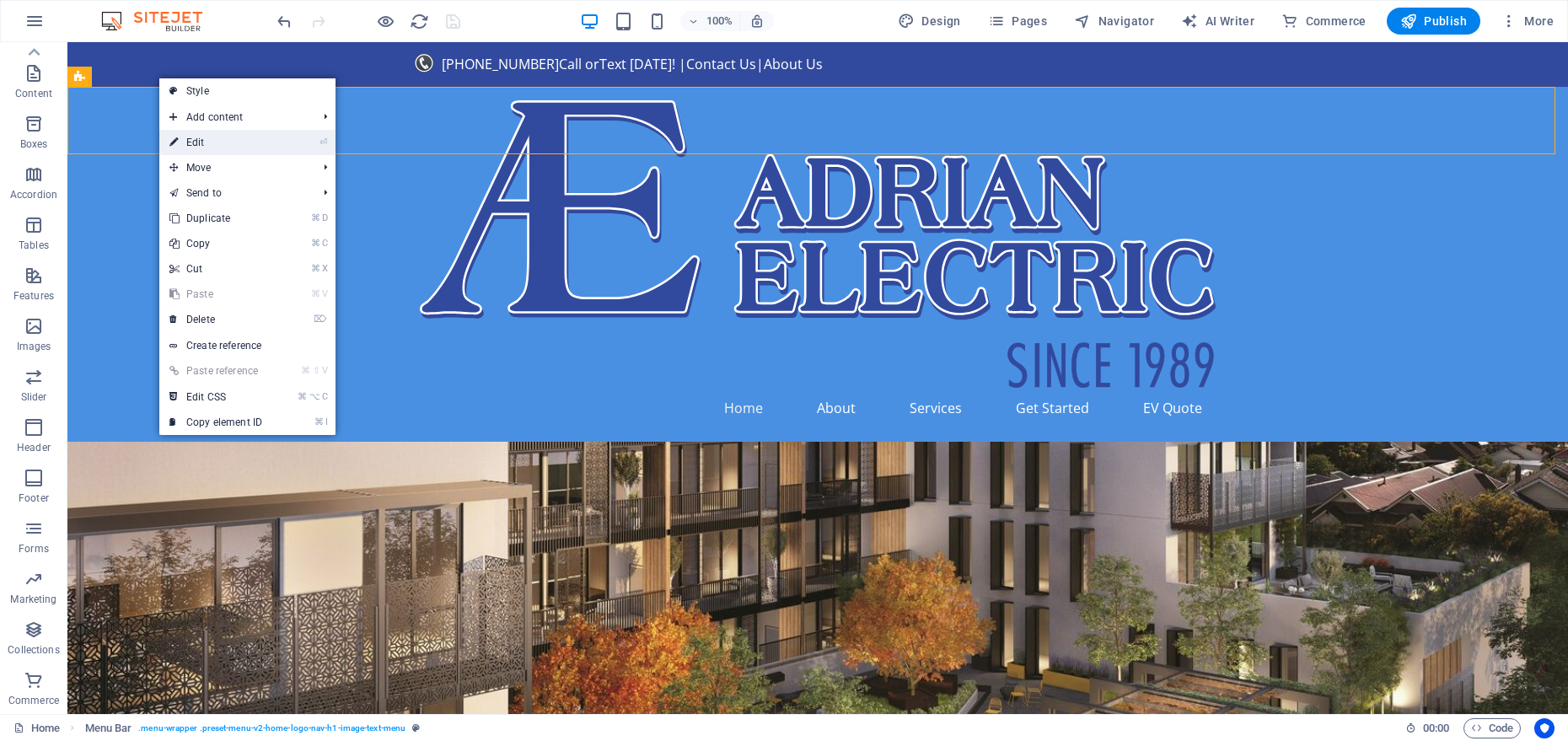
click at [196, 147] on link "⏎ Edit" at bounding box center [216, 142] width 113 height 25
select select "rem"
select select "preset-menu-v2-home-logo-nav-h1-image-text-menu"
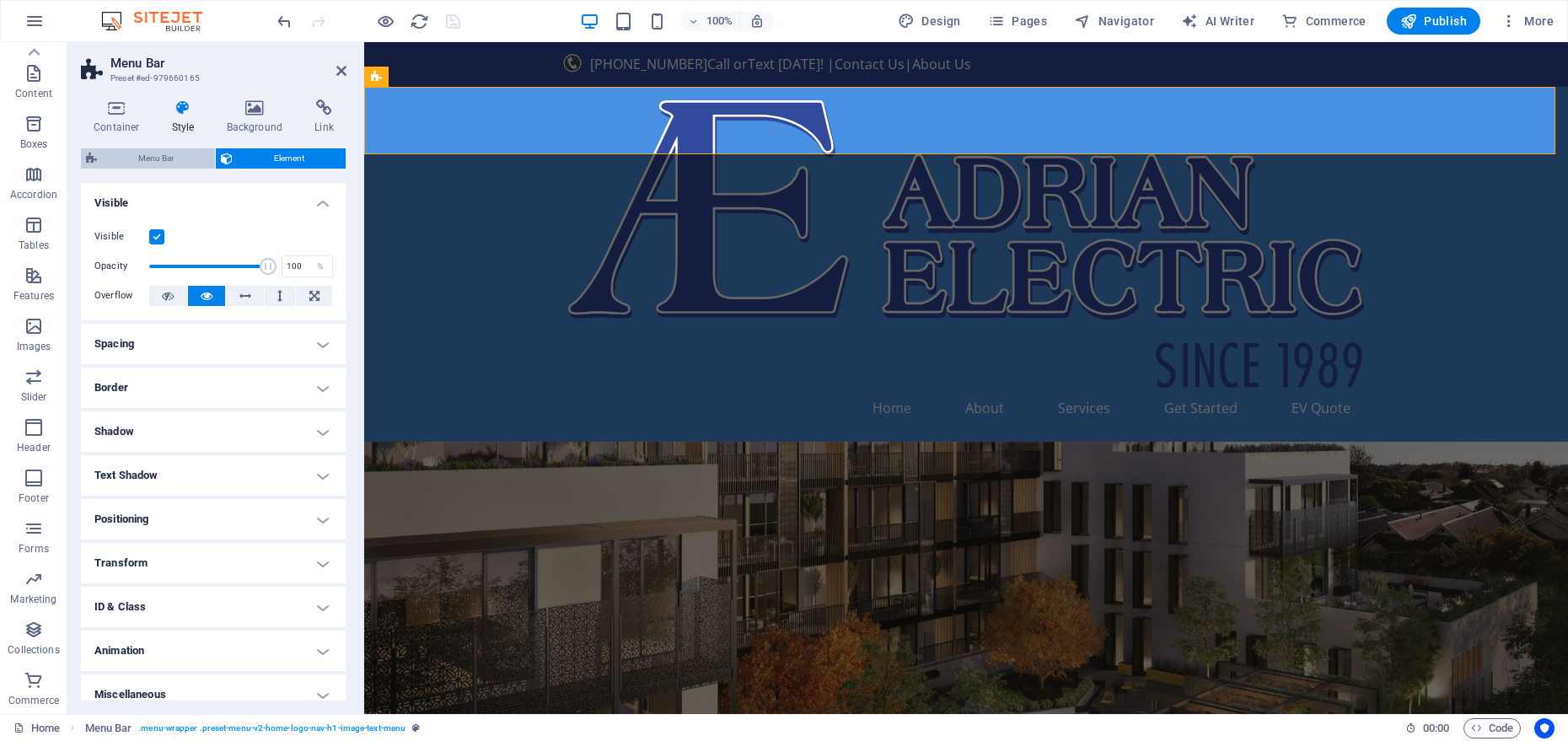
click at [168, 162] on span "Menu Bar" at bounding box center [156, 159] width 108 height 21
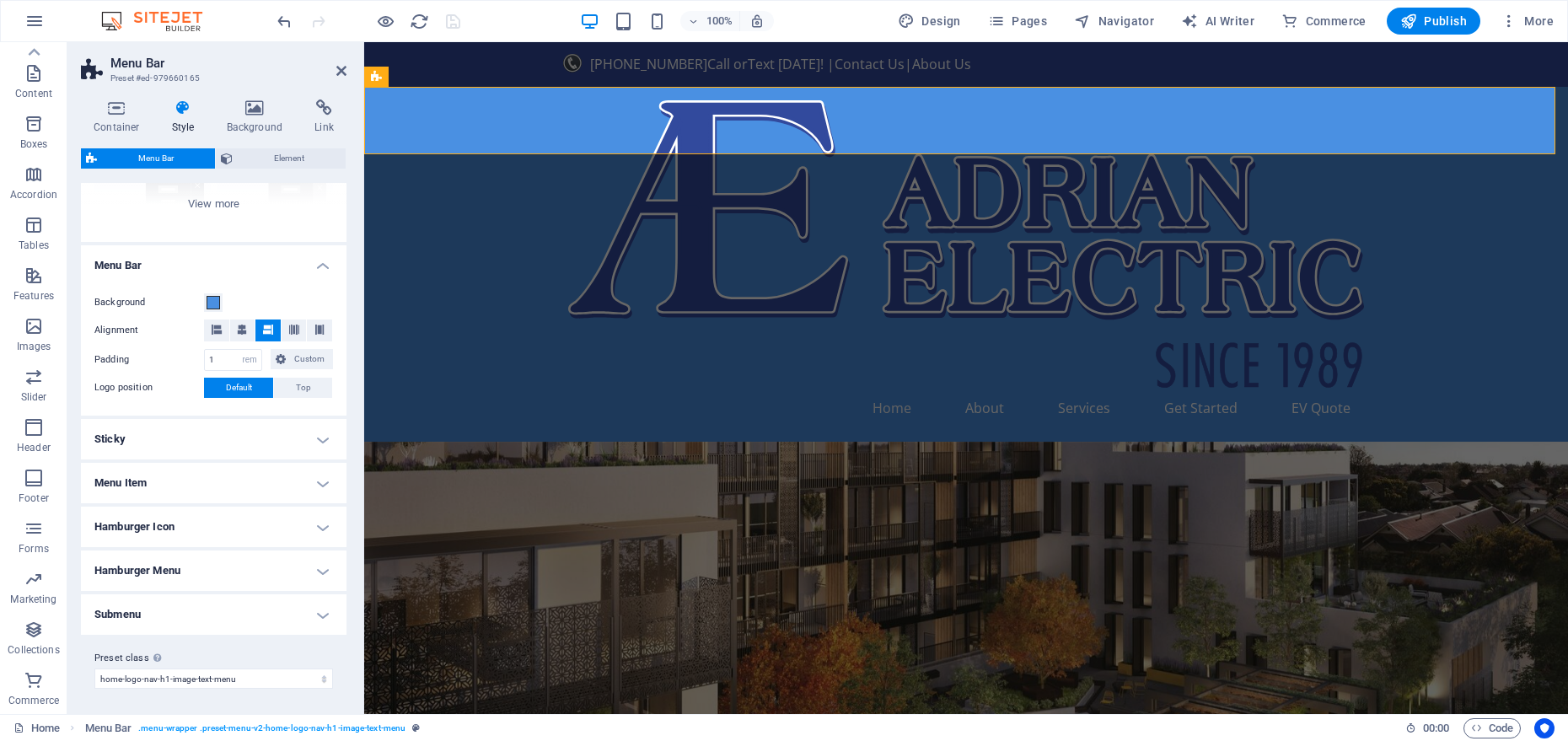
scroll to position [226, 0]
click at [339, 76] on icon at bounding box center [341, 70] width 10 height 13
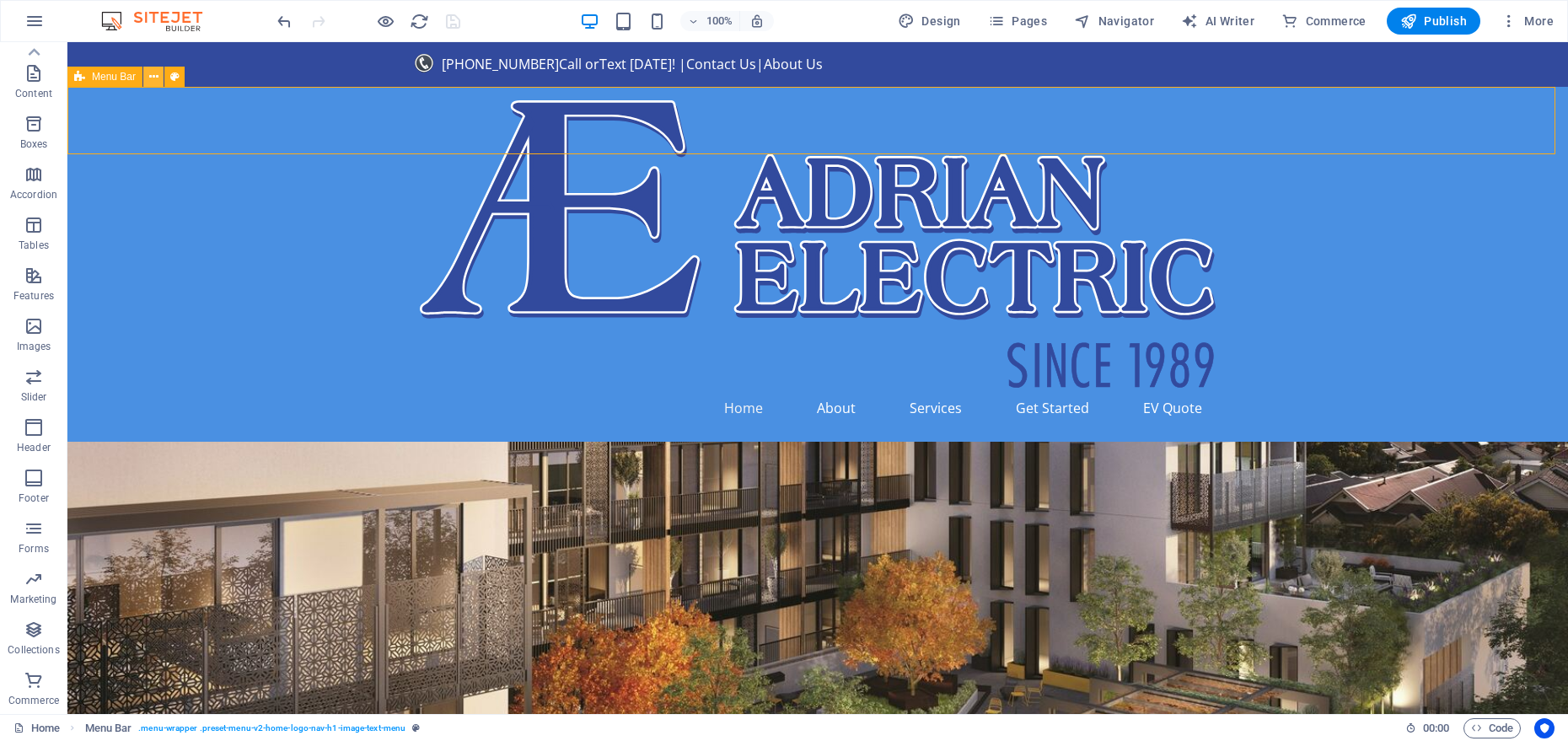
click at [147, 82] on button at bounding box center [154, 77] width 21 height 21
click at [478, 92] on icon at bounding box center [482, 90] width 9 height 18
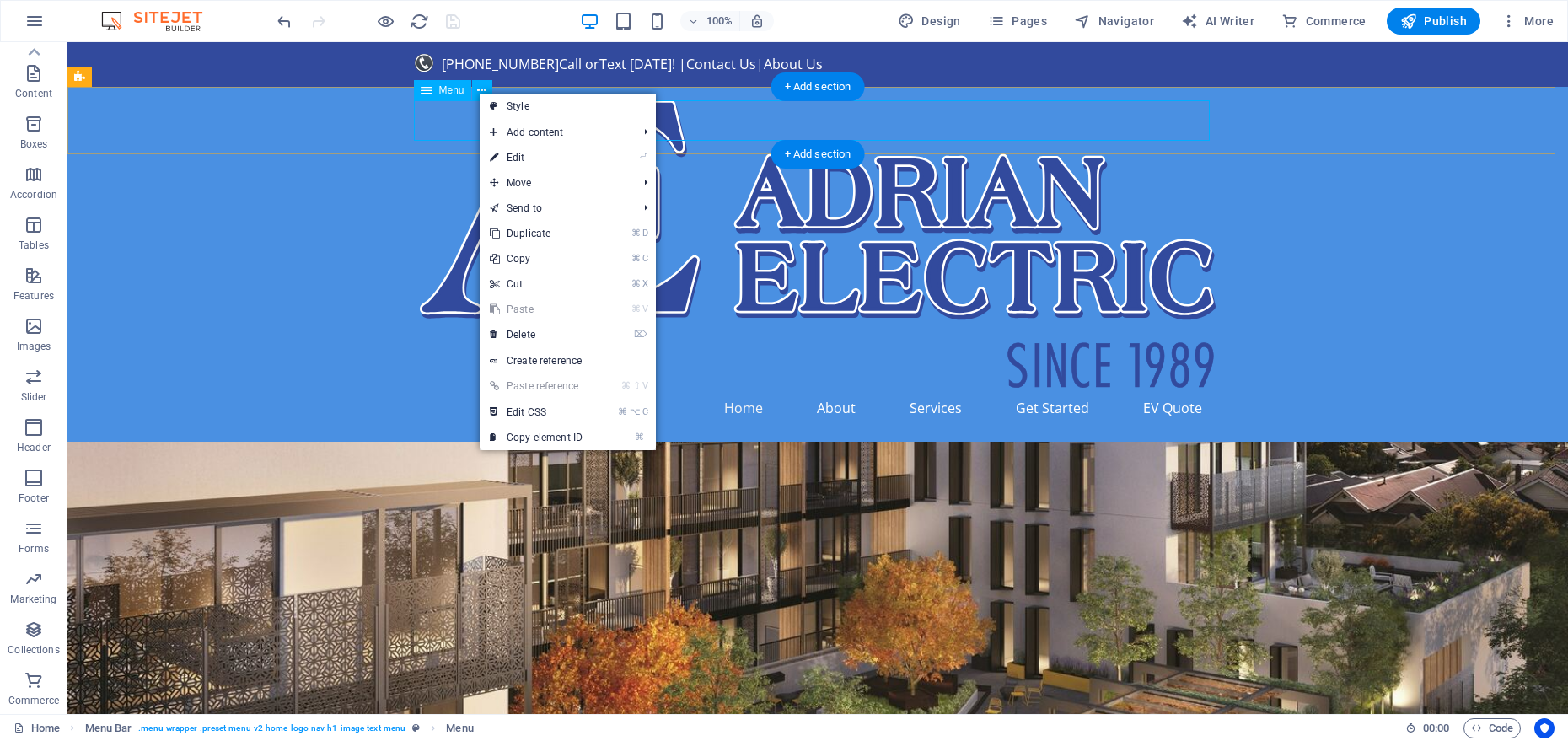
click at [428, 388] on nav "Home About Services Get Started EV Quote" at bounding box center [818, 408] width 796 height 40
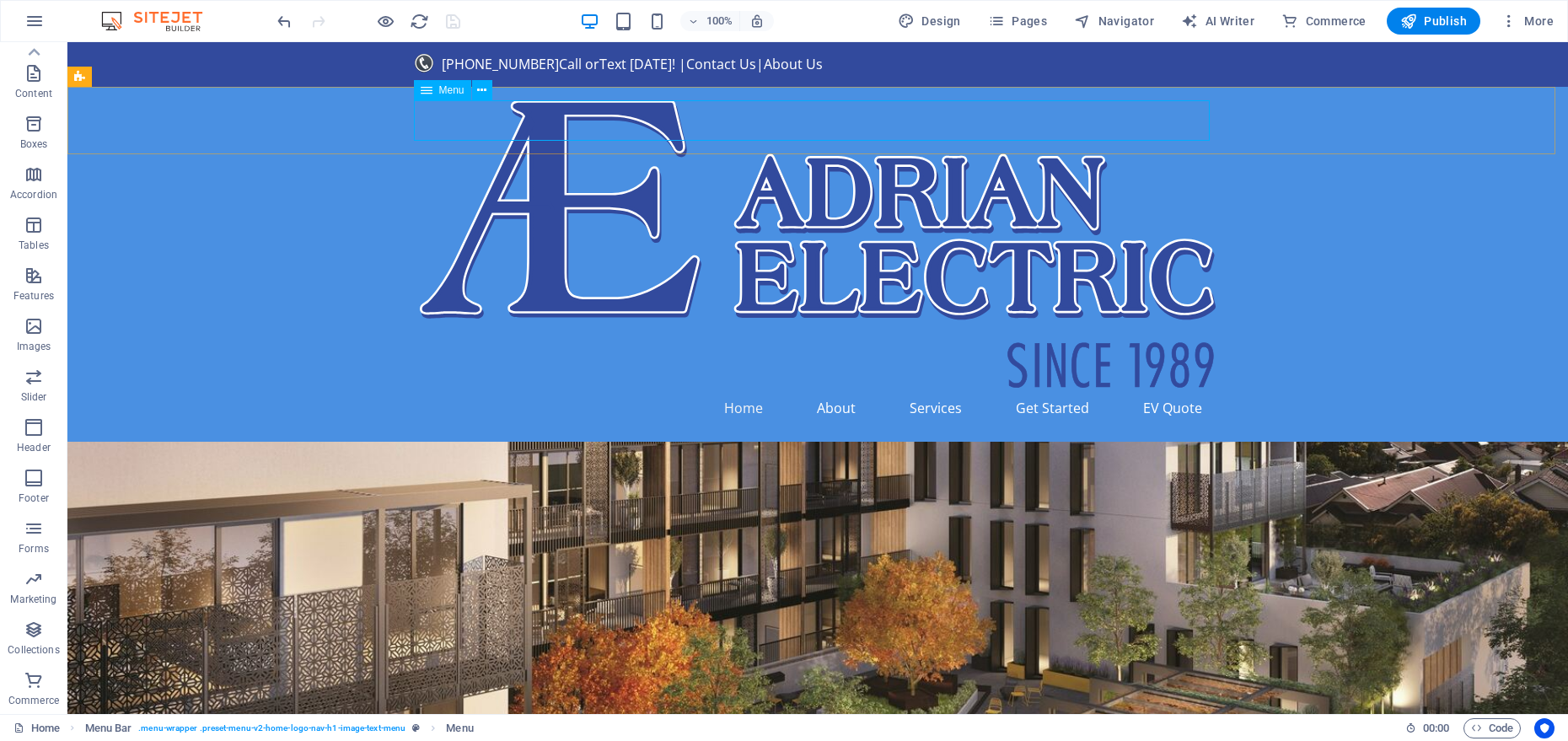
click at [422, 94] on icon at bounding box center [426, 90] width 12 height 21
click at [424, 87] on icon at bounding box center [426, 90] width 12 height 21
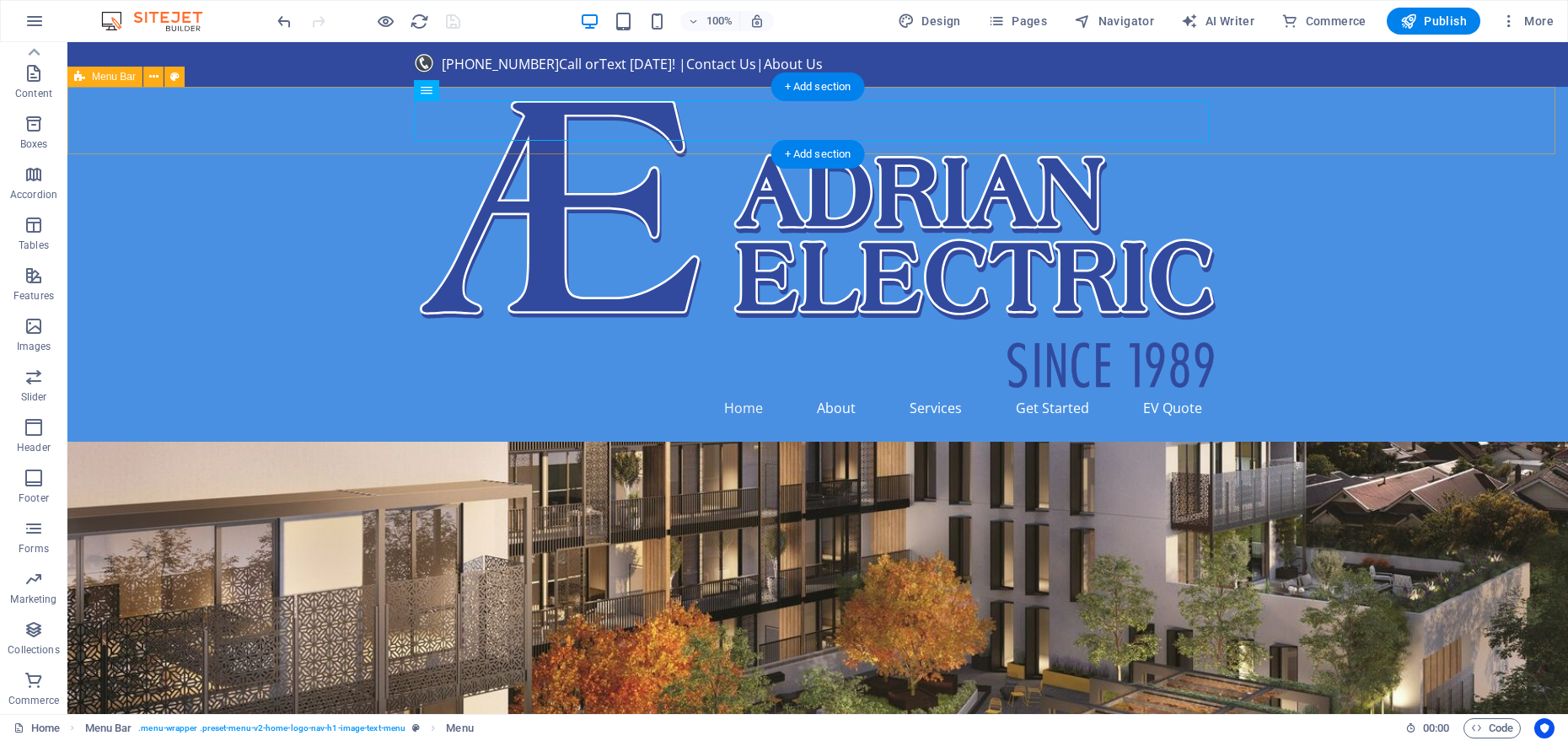
click at [346, 131] on div "Home About Services Get Started EV Quote" at bounding box center [818, 265] width 1501 height 355
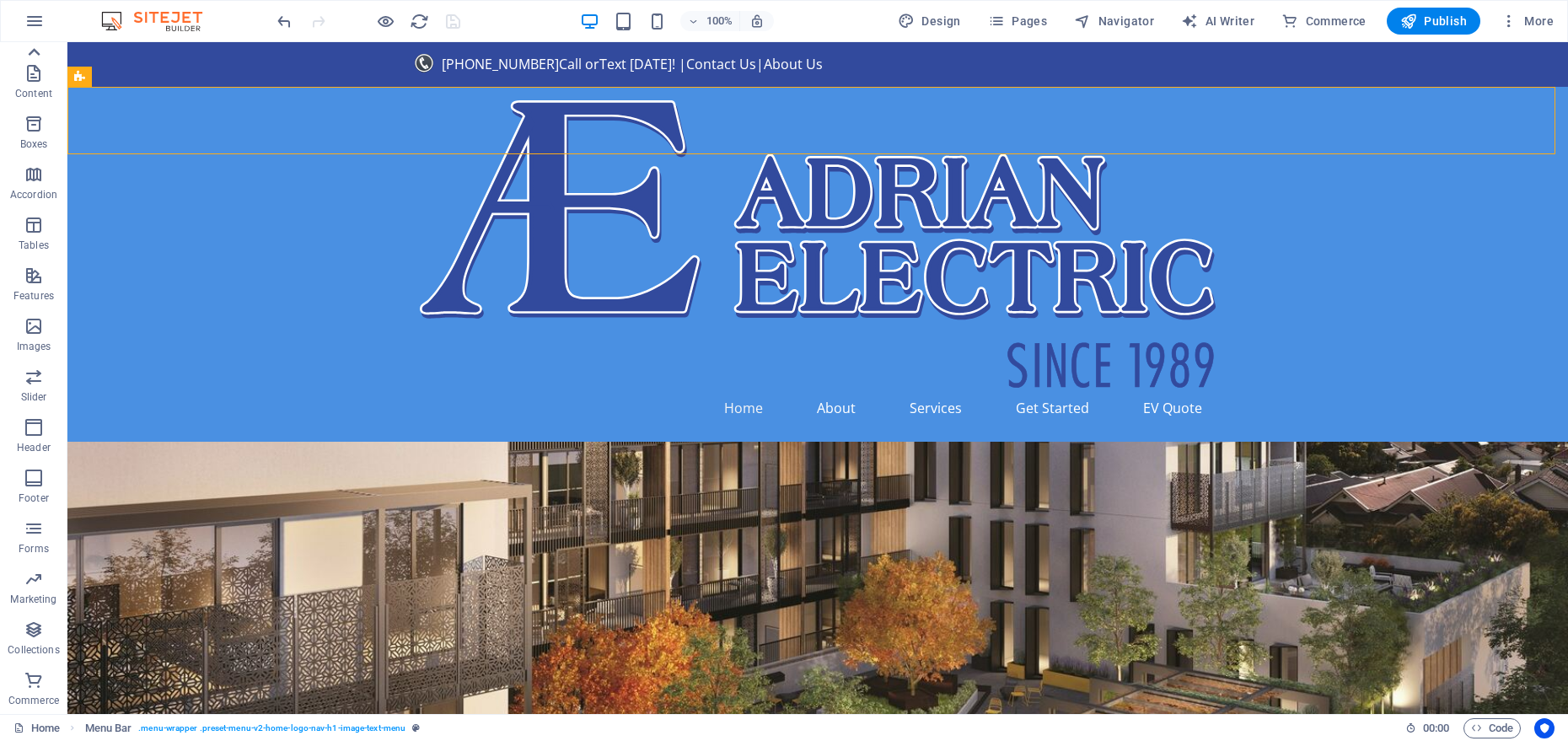
click at [37, 42] on icon at bounding box center [33, 52] width 23 height 23
click at [37, 28] on icon "button" at bounding box center [35, 22] width 21 height 21
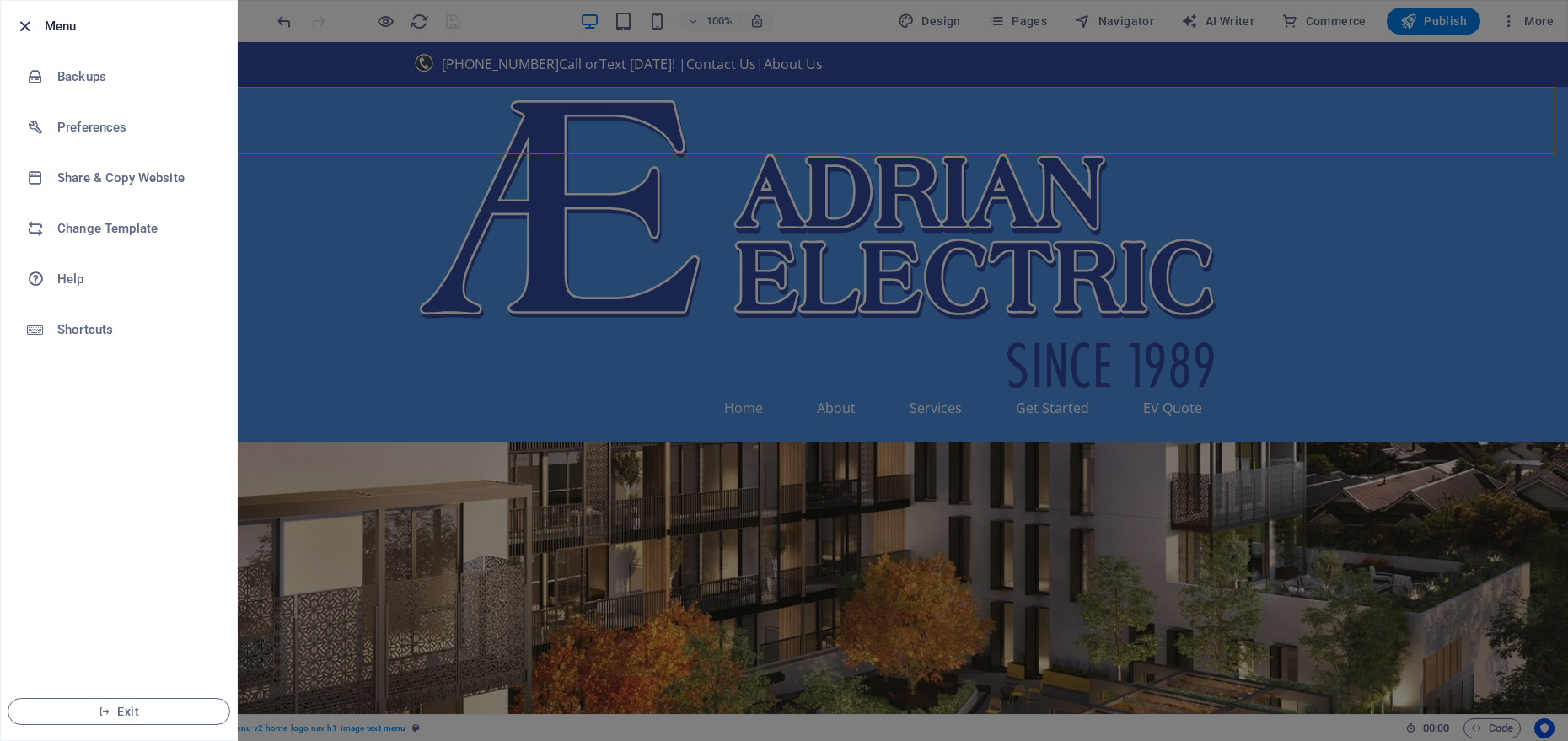
click at [19, 23] on icon "button" at bounding box center [24, 26] width 20 height 20
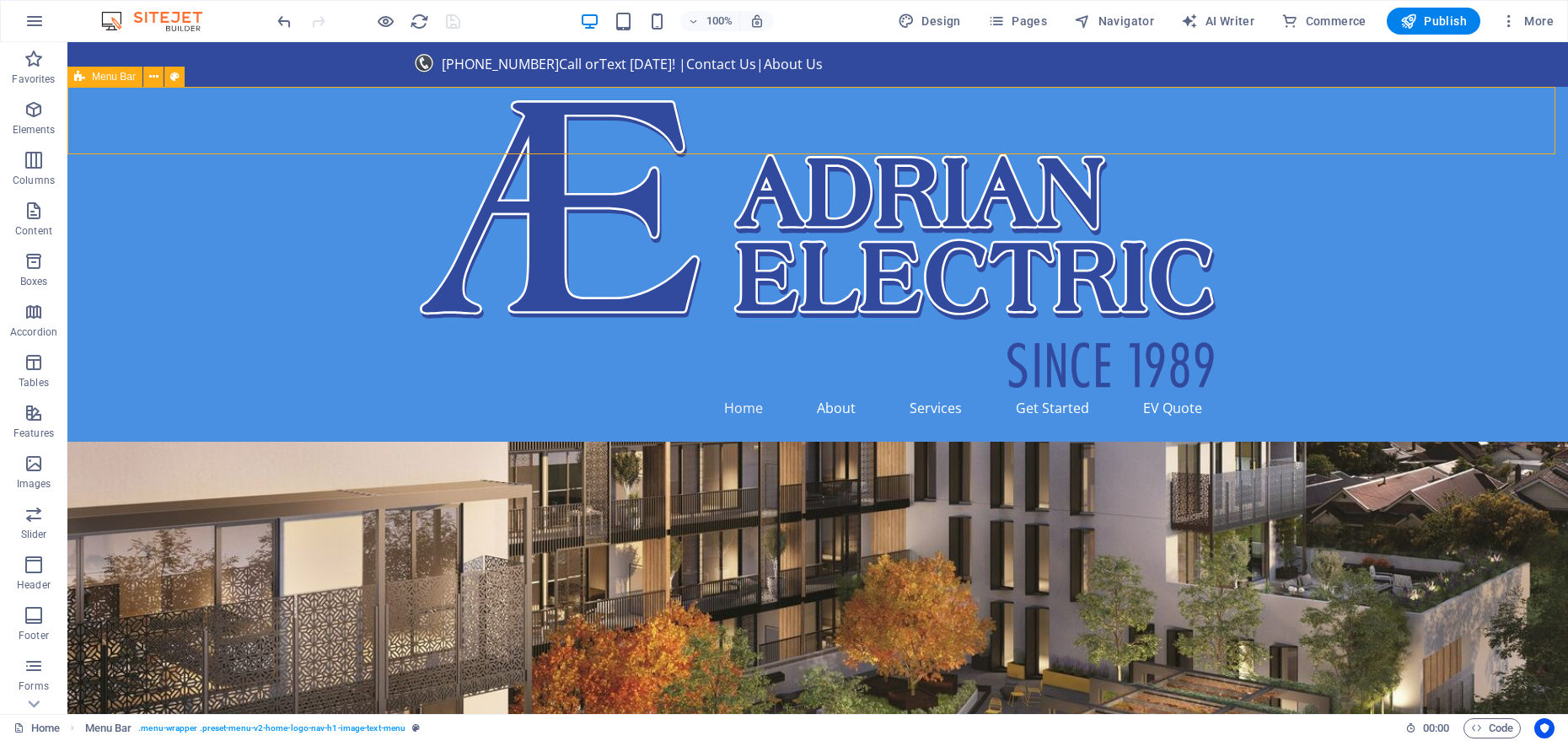
click at [136, 82] on div "Menu Bar" at bounding box center [105, 77] width 75 height 21
click at [125, 77] on span "Menu Bar" at bounding box center [114, 76] width 44 height 10
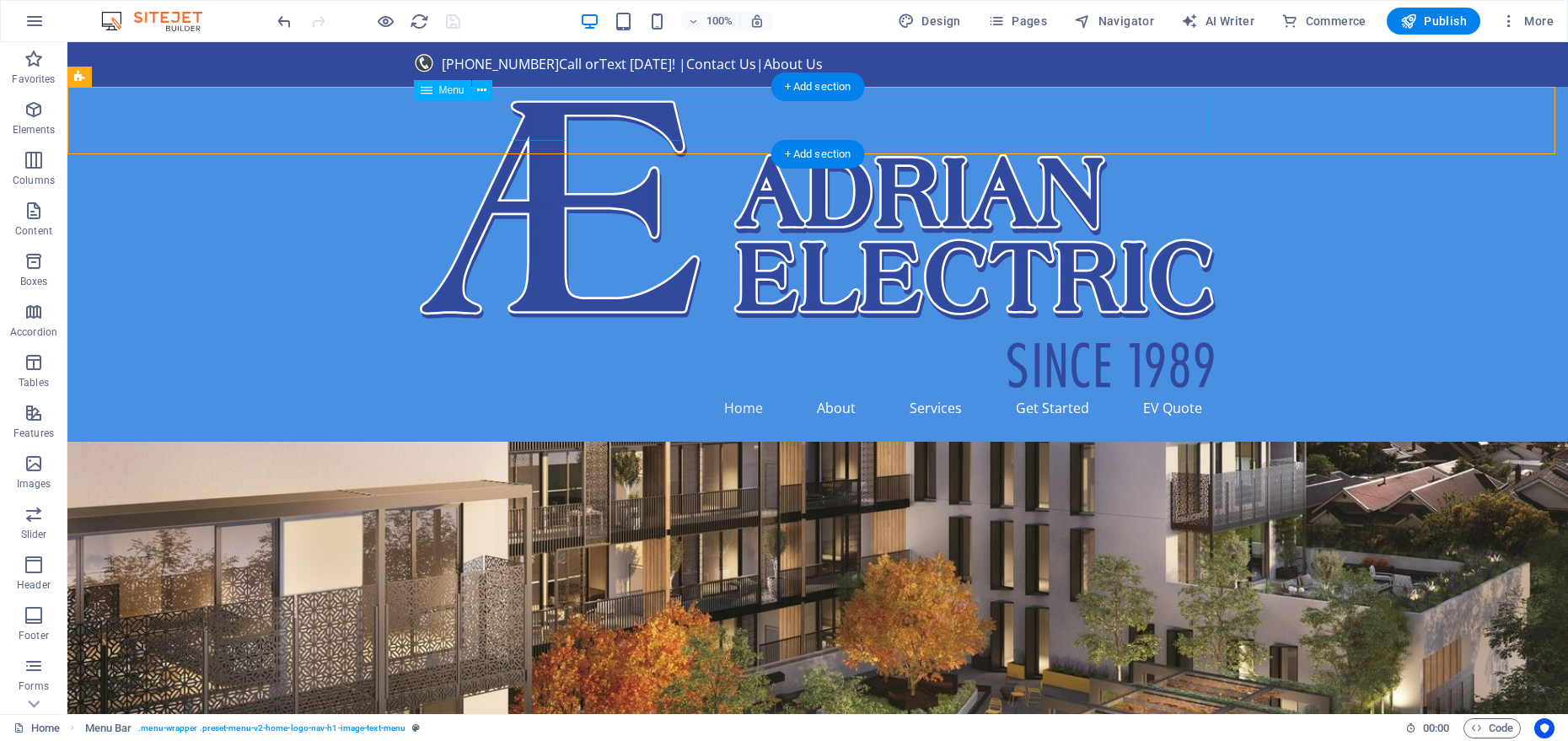
click at [459, 388] on nav "Home About Services Get Started EV Quote" at bounding box center [818, 408] width 796 height 40
click at [388, 121] on div "Home About Services Get Started EV Quote" at bounding box center [818, 265] width 1501 height 355
click at [428, 388] on nav "Home About Services Get Started EV Quote" at bounding box center [818, 408] width 796 height 40
click at [427, 93] on icon at bounding box center [426, 90] width 12 height 21
click at [285, 112] on div "Home About Services Get Started EV Quote" at bounding box center [818, 265] width 1501 height 355
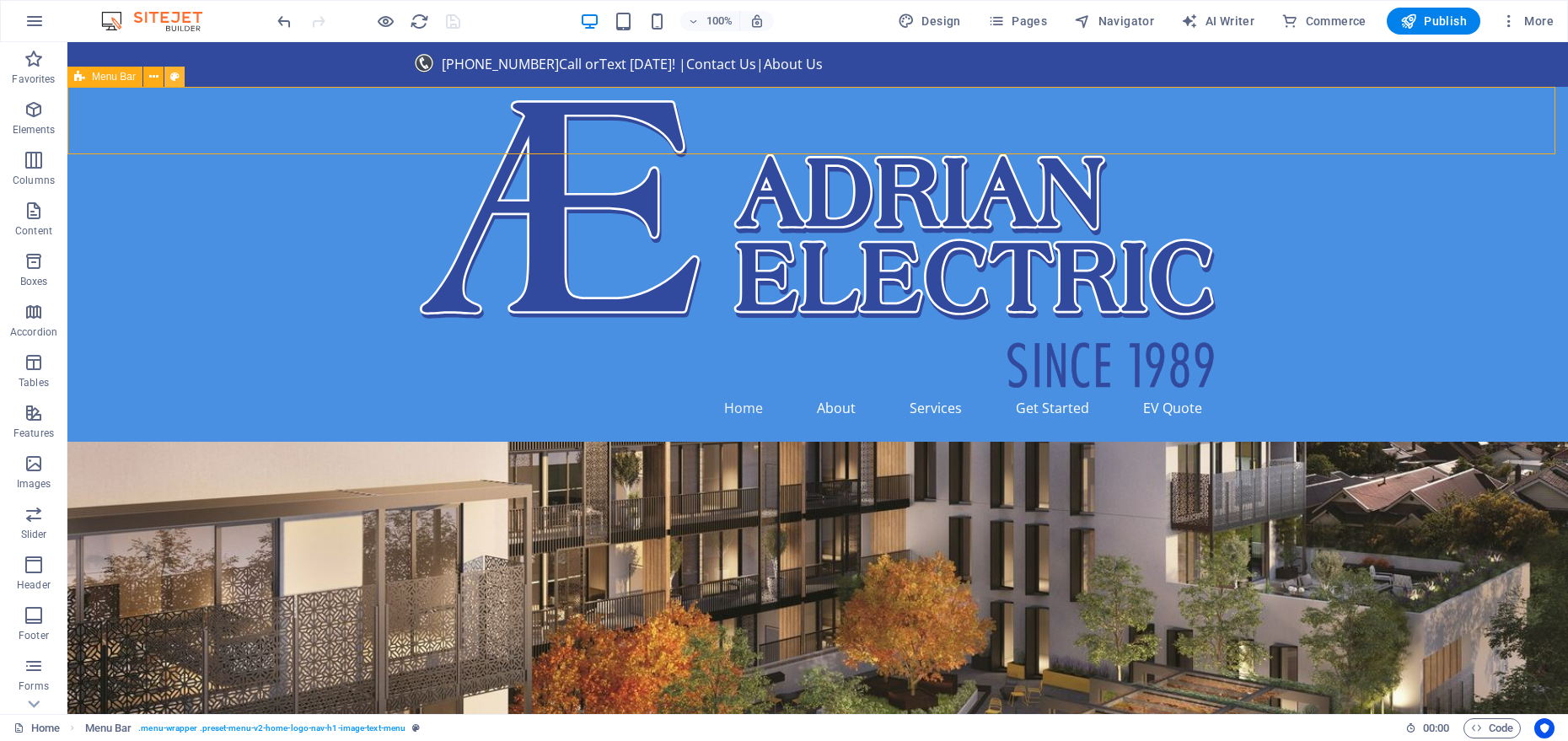
click at [174, 82] on icon at bounding box center [175, 77] width 9 height 18
select select "rem"
select select "preset-menu-v2-home-logo-nav-h1-image-text-menu"
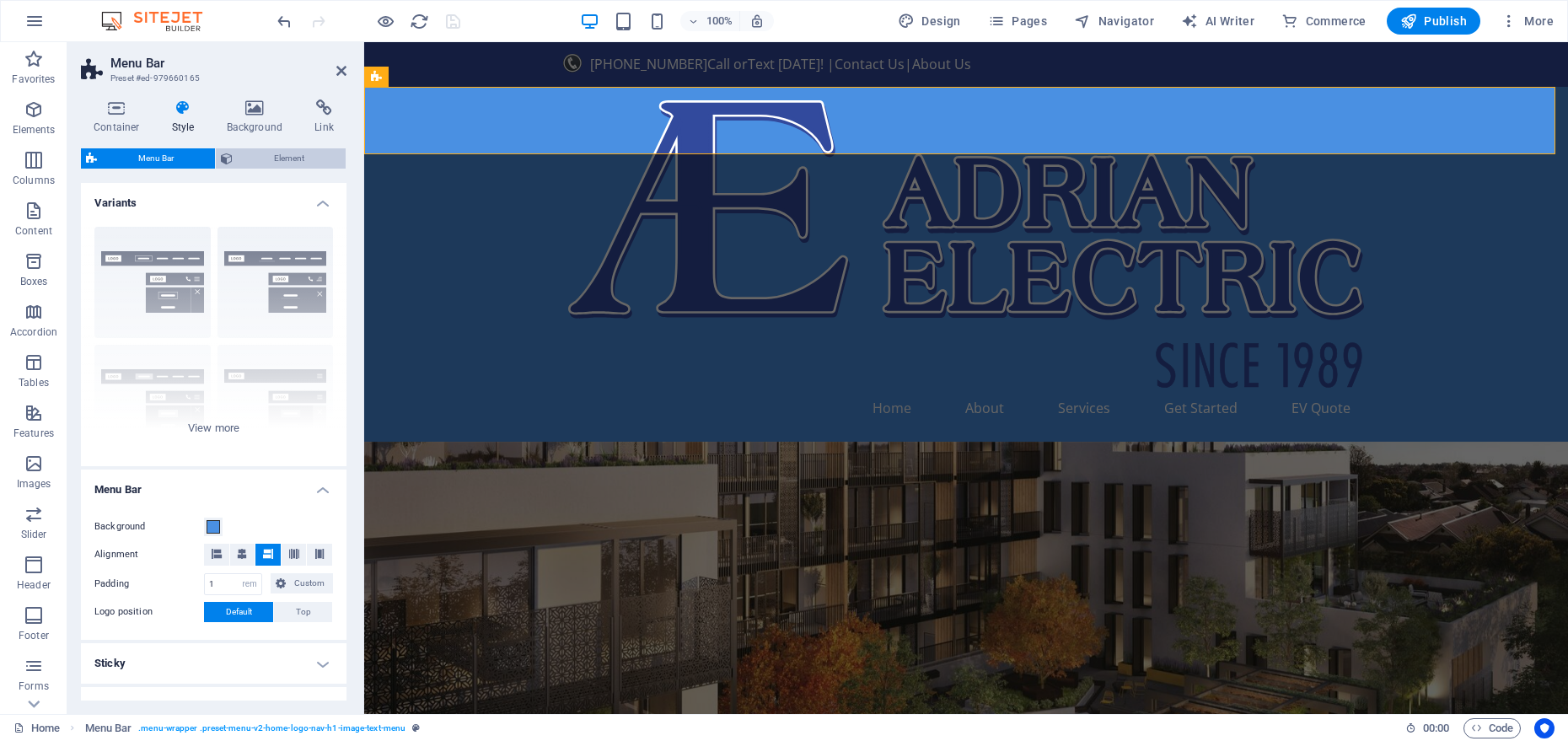
click at [257, 156] on span "Element" at bounding box center [289, 159] width 103 height 21
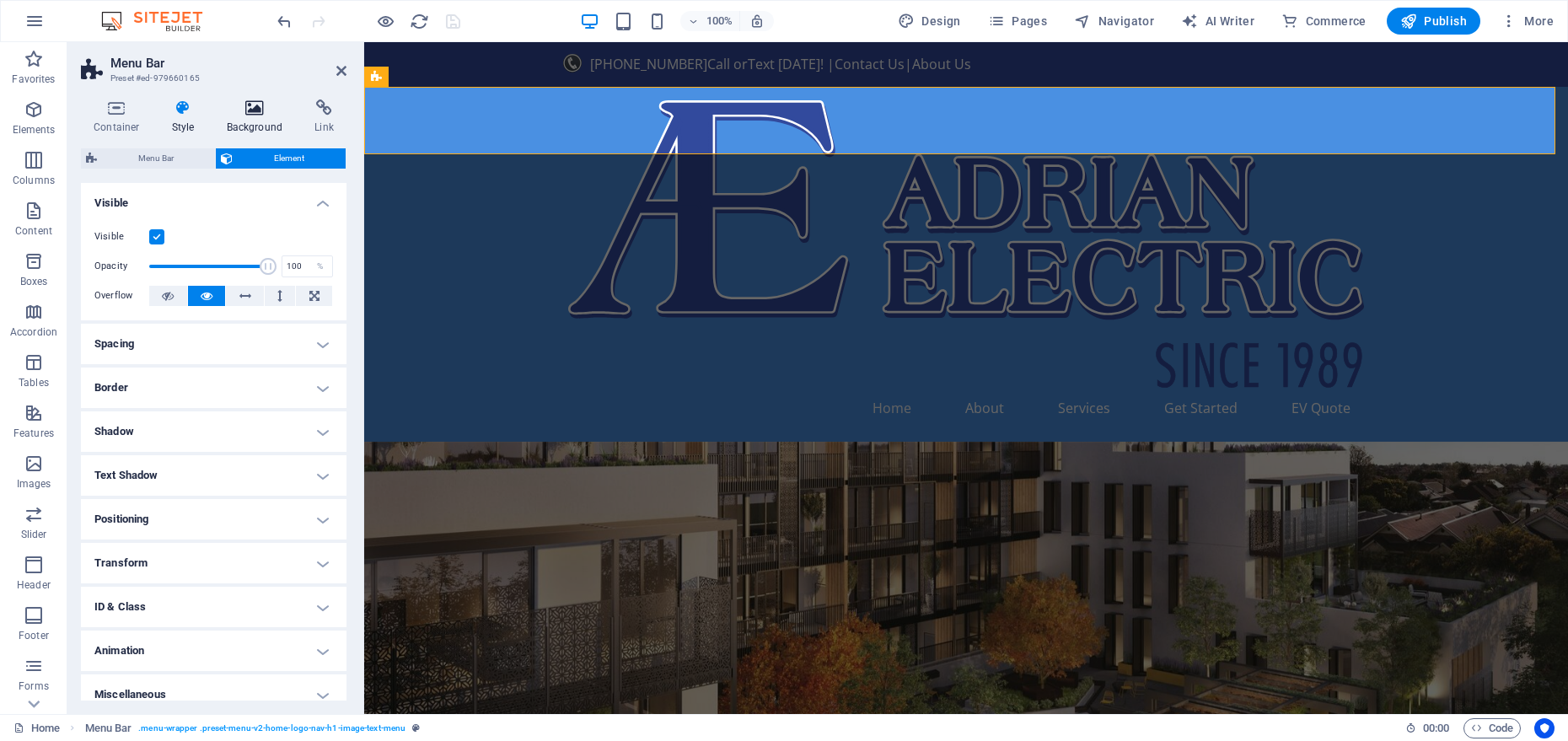
click at [257, 132] on h4 "Background" at bounding box center [258, 117] width 88 height 36
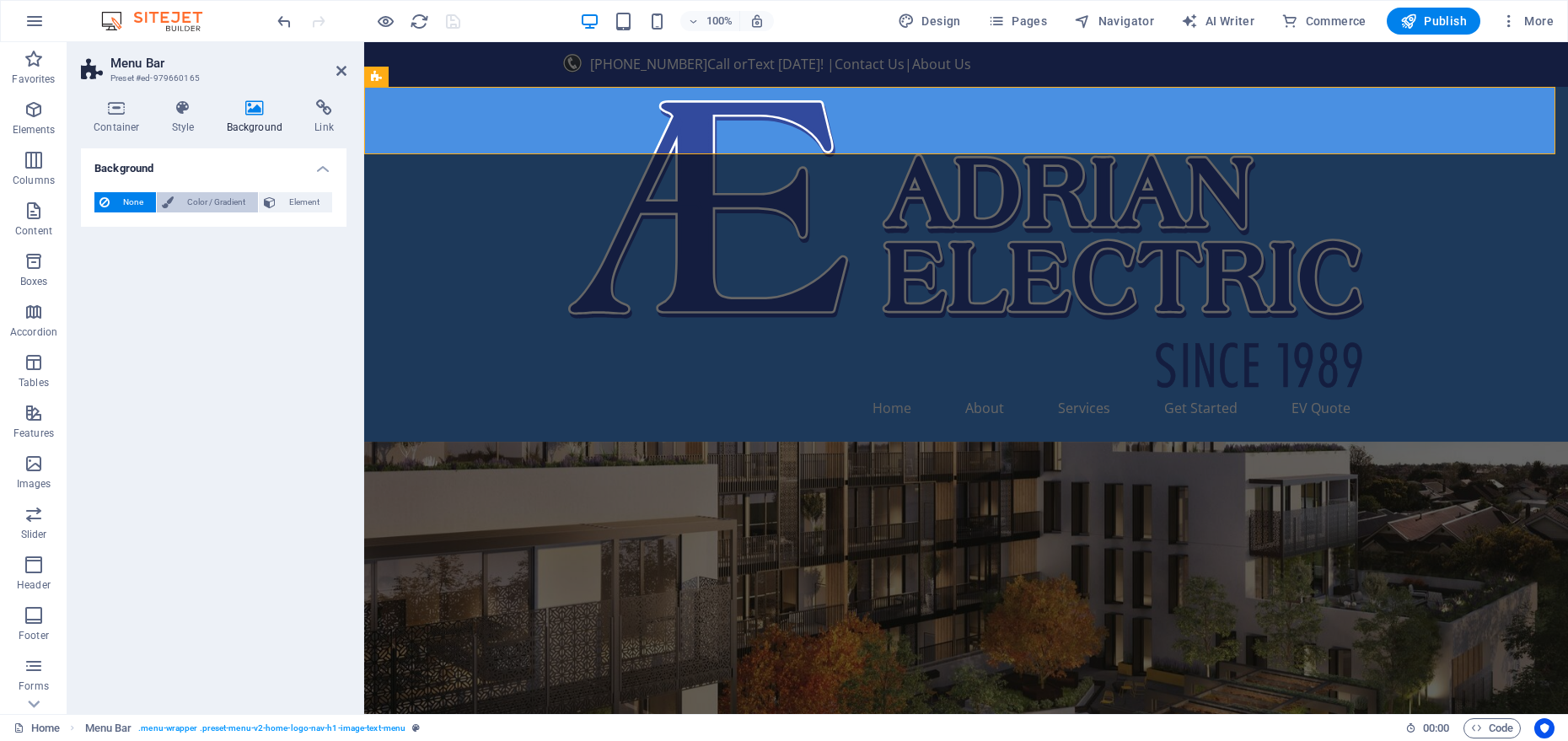
click at [250, 204] on span "Color / Gradient" at bounding box center [215, 203] width 74 height 21
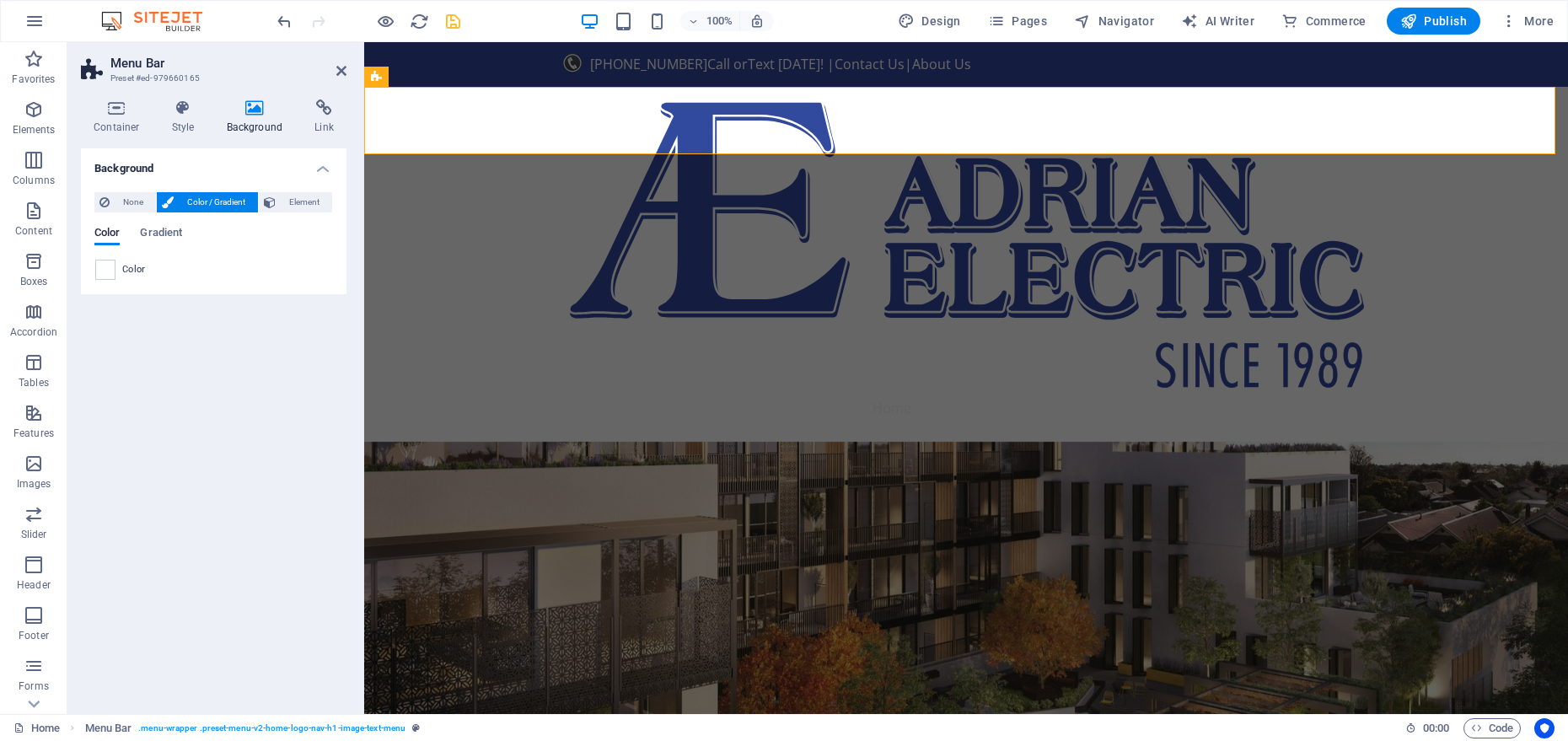
click at [243, 201] on span "Color / Gradient" at bounding box center [215, 203] width 74 height 21
click at [142, 206] on span "None" at bounding box center [132, 203] width 37 height 21
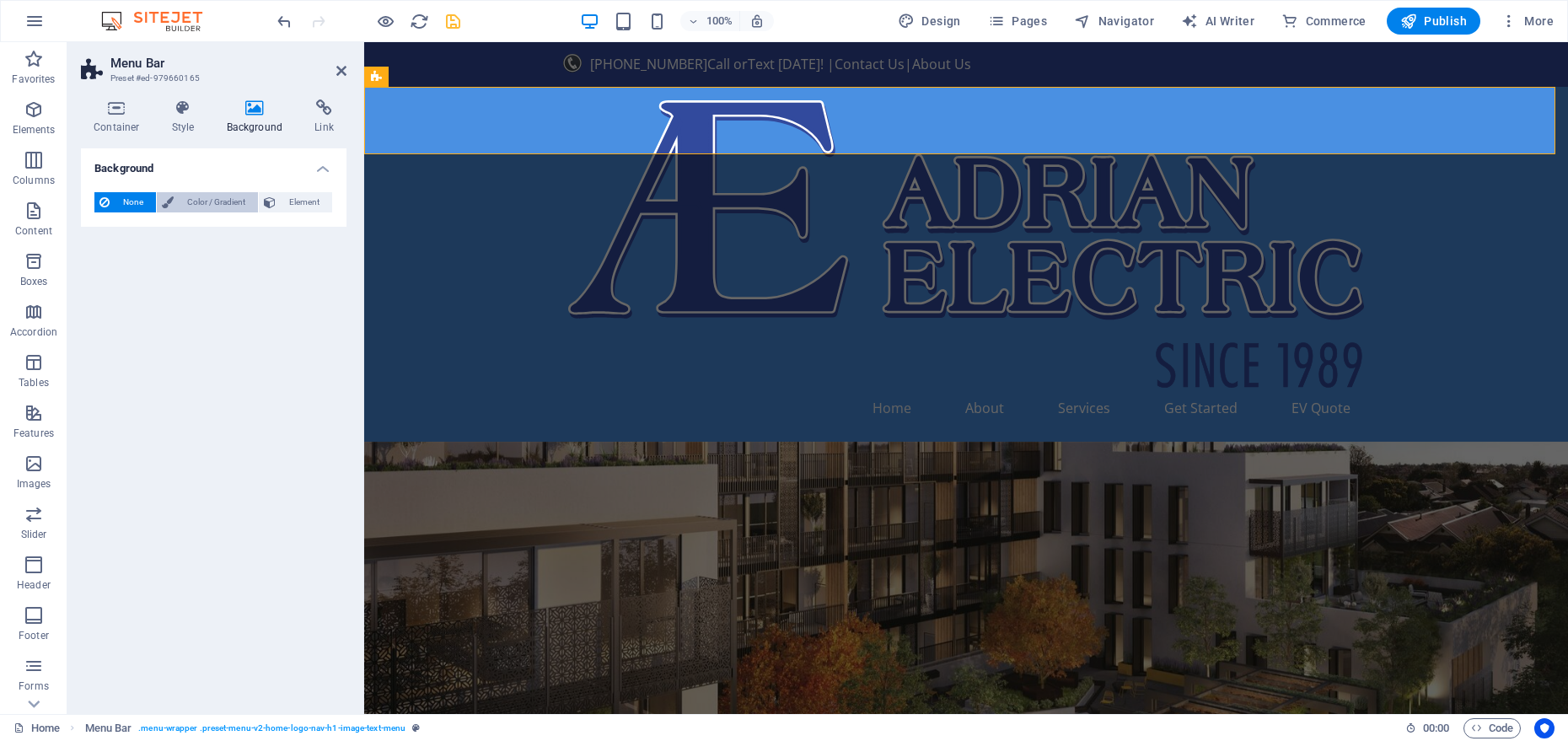
click at [184, 206] on span "Color / Gradient" at bounding box center [215, 203] width 74 height 21
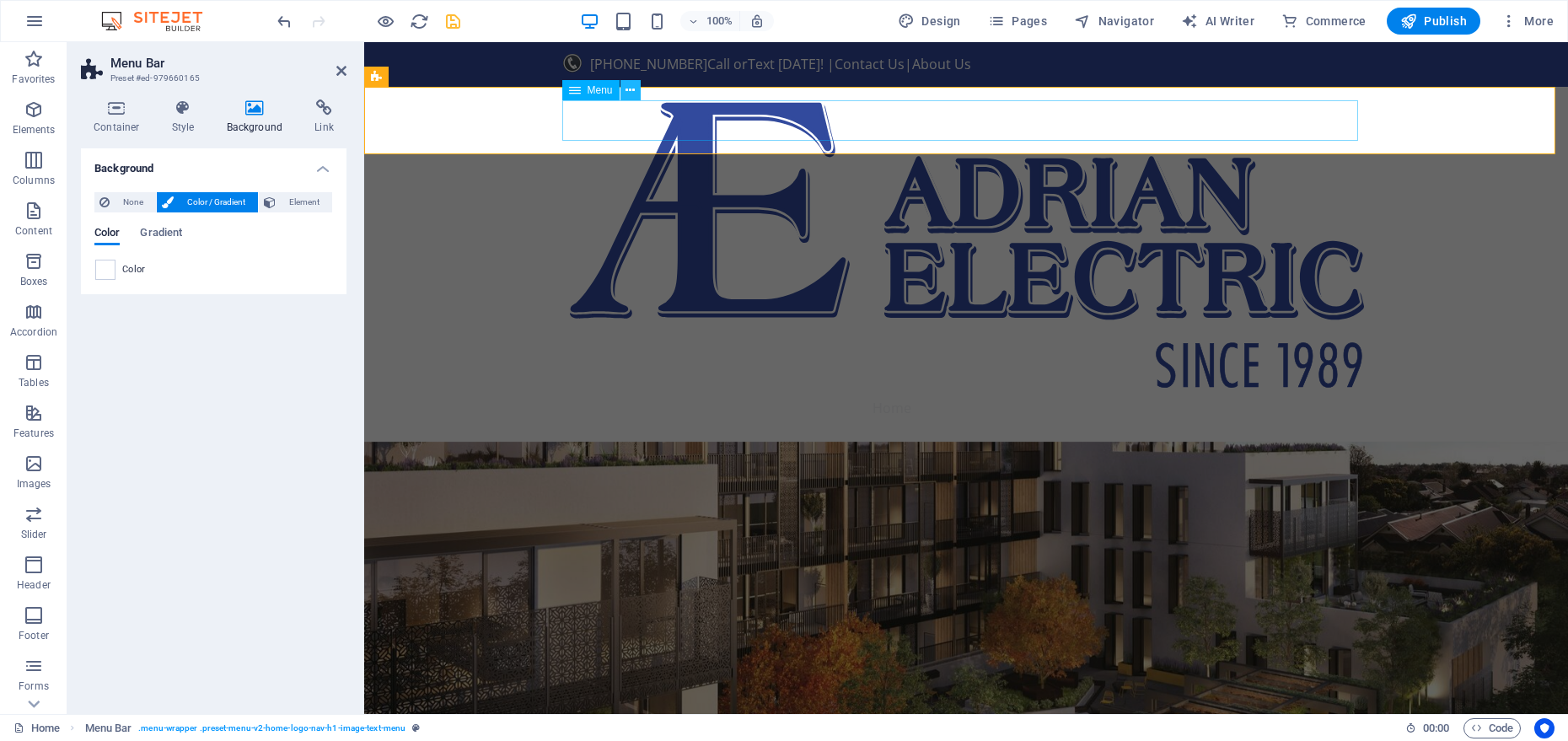
click at [625, 95] on icon at bounding box center [630, 90] width 9 height 18
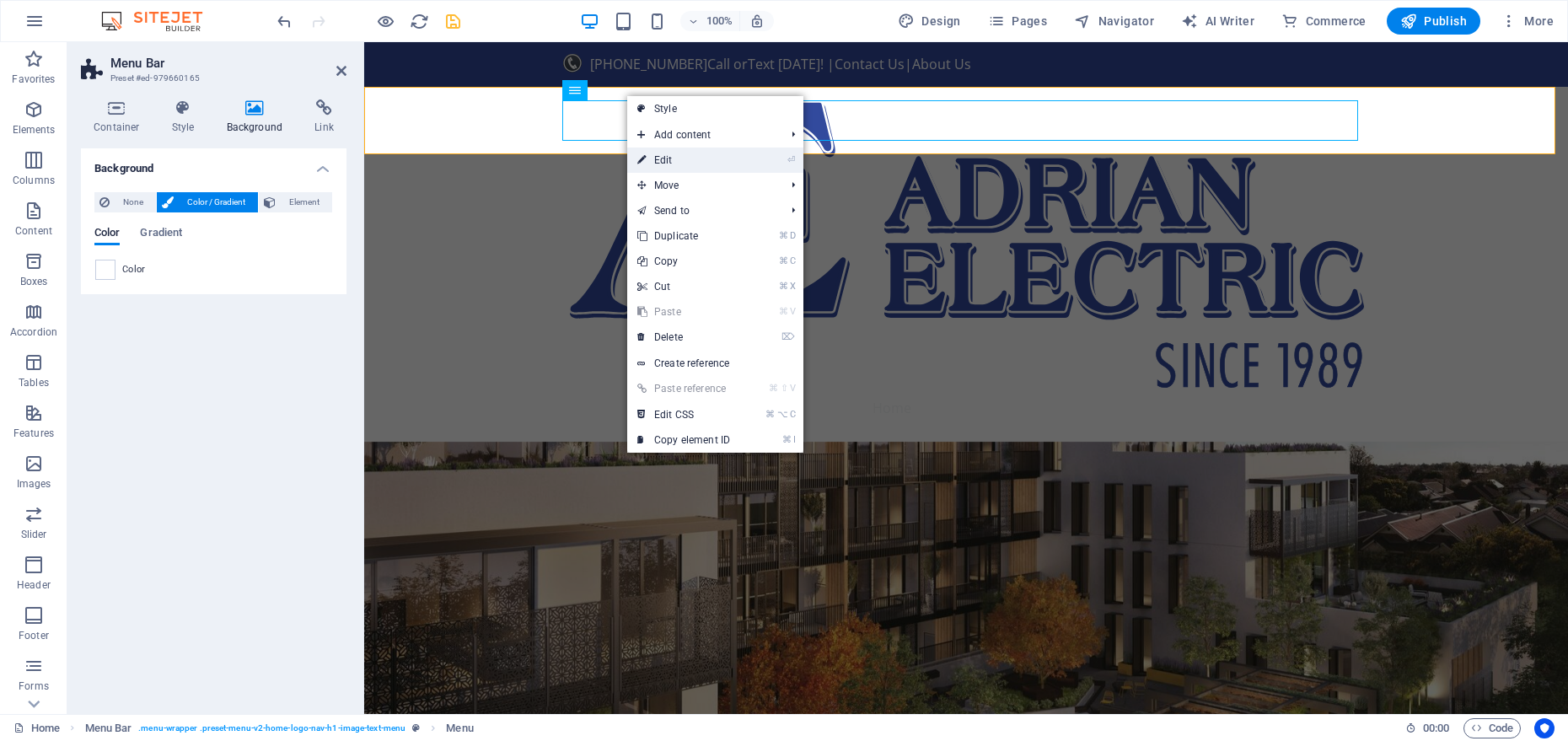
drag, startPoint x: 653, startPoint y: 149, endPoint x: 288, endPoint y: 108, distance: 367.3
click at [653, 149] on link "⏎ Edit" at bounding box center [684, 160] width 113 height 25
select select
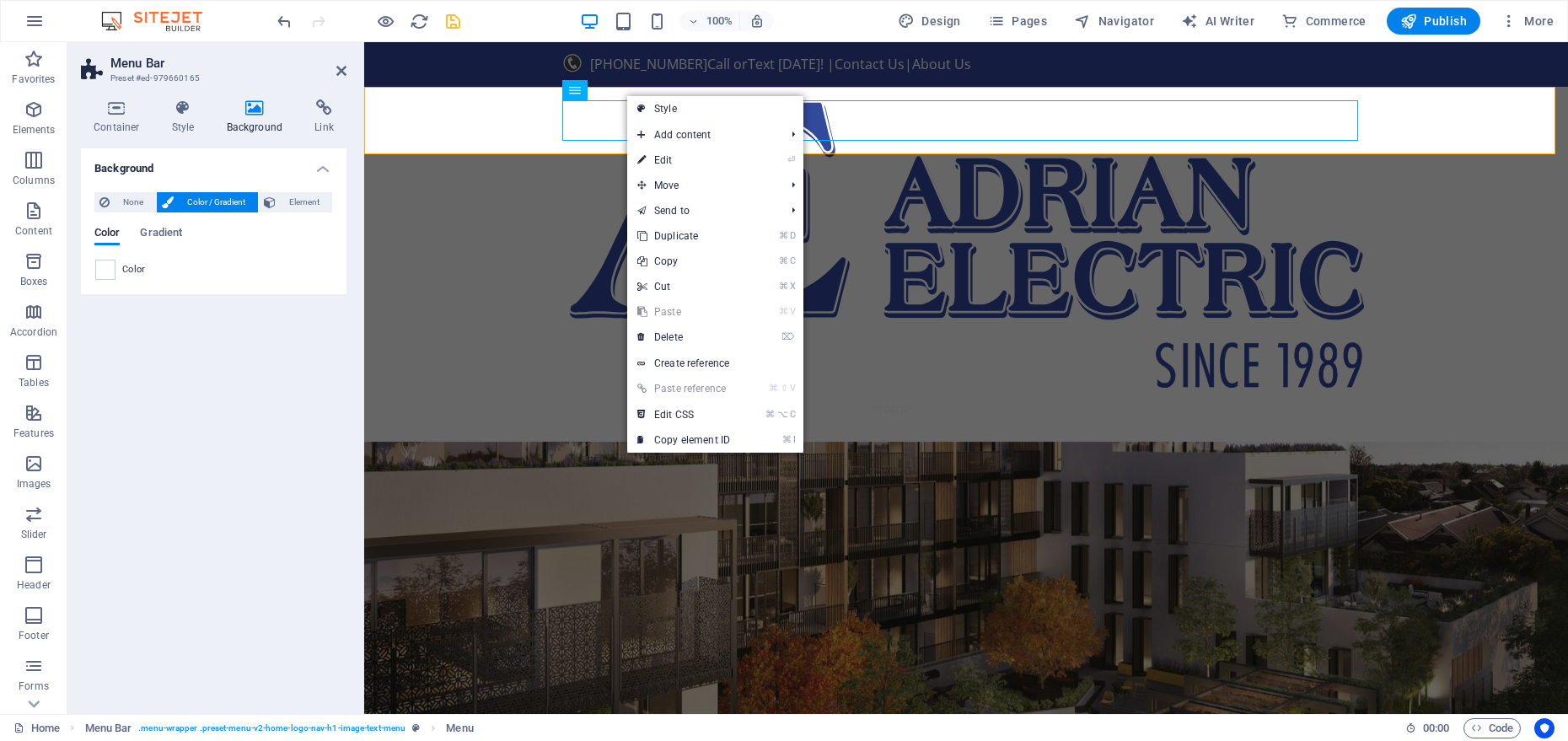
select select
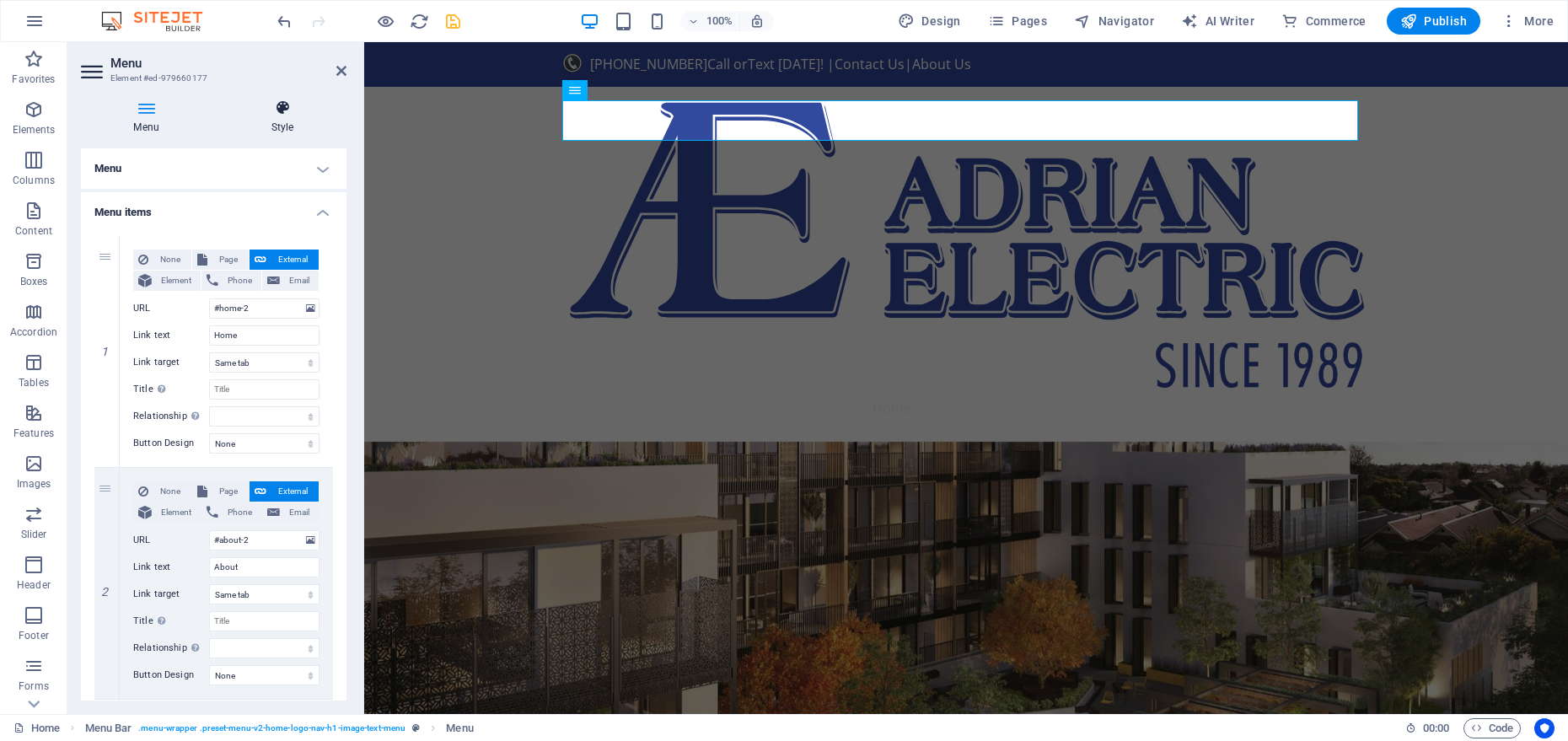
click at [284, 116] on h4 "Style" at bounding box center [283, 117] width 129 height 36
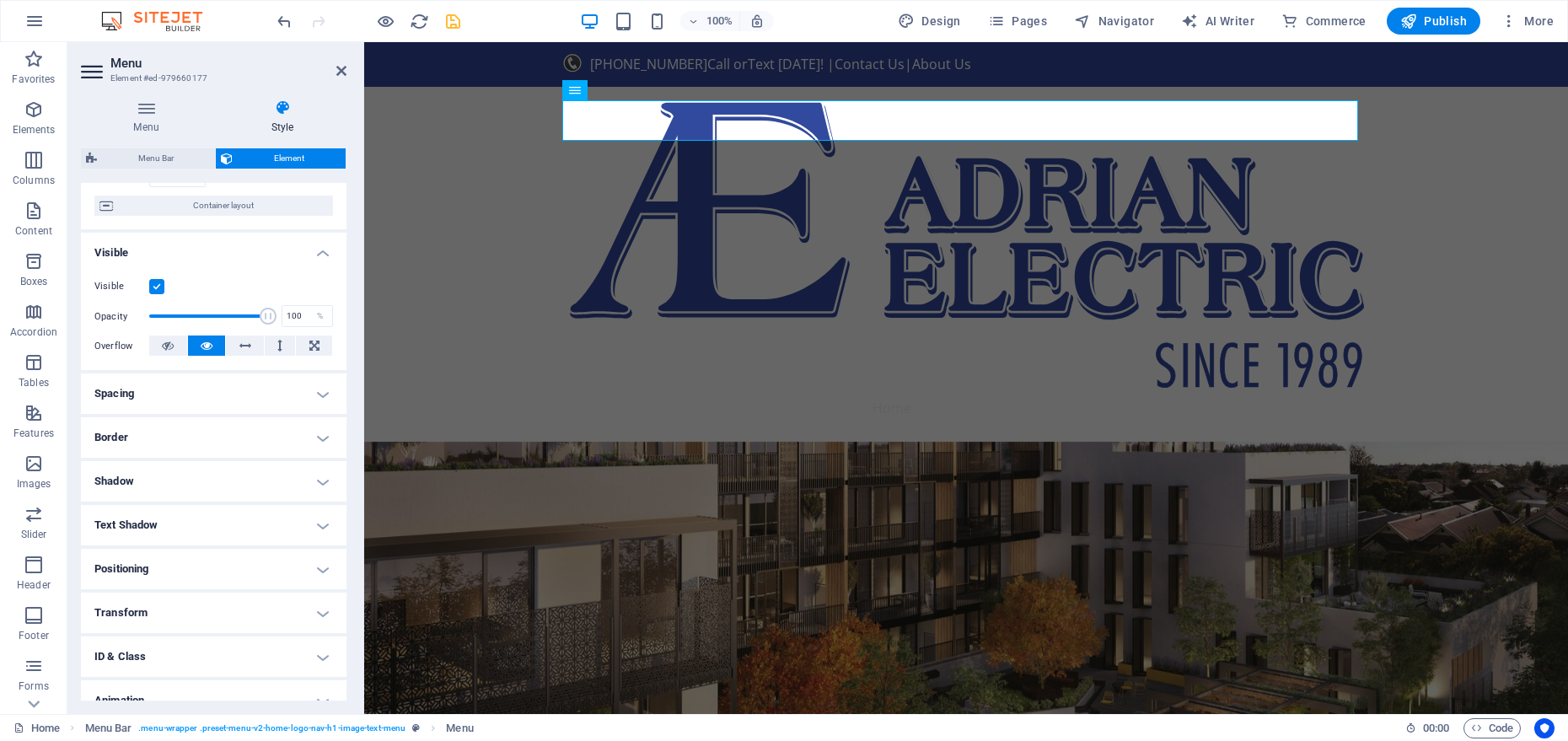
scroll to position [194, 0]
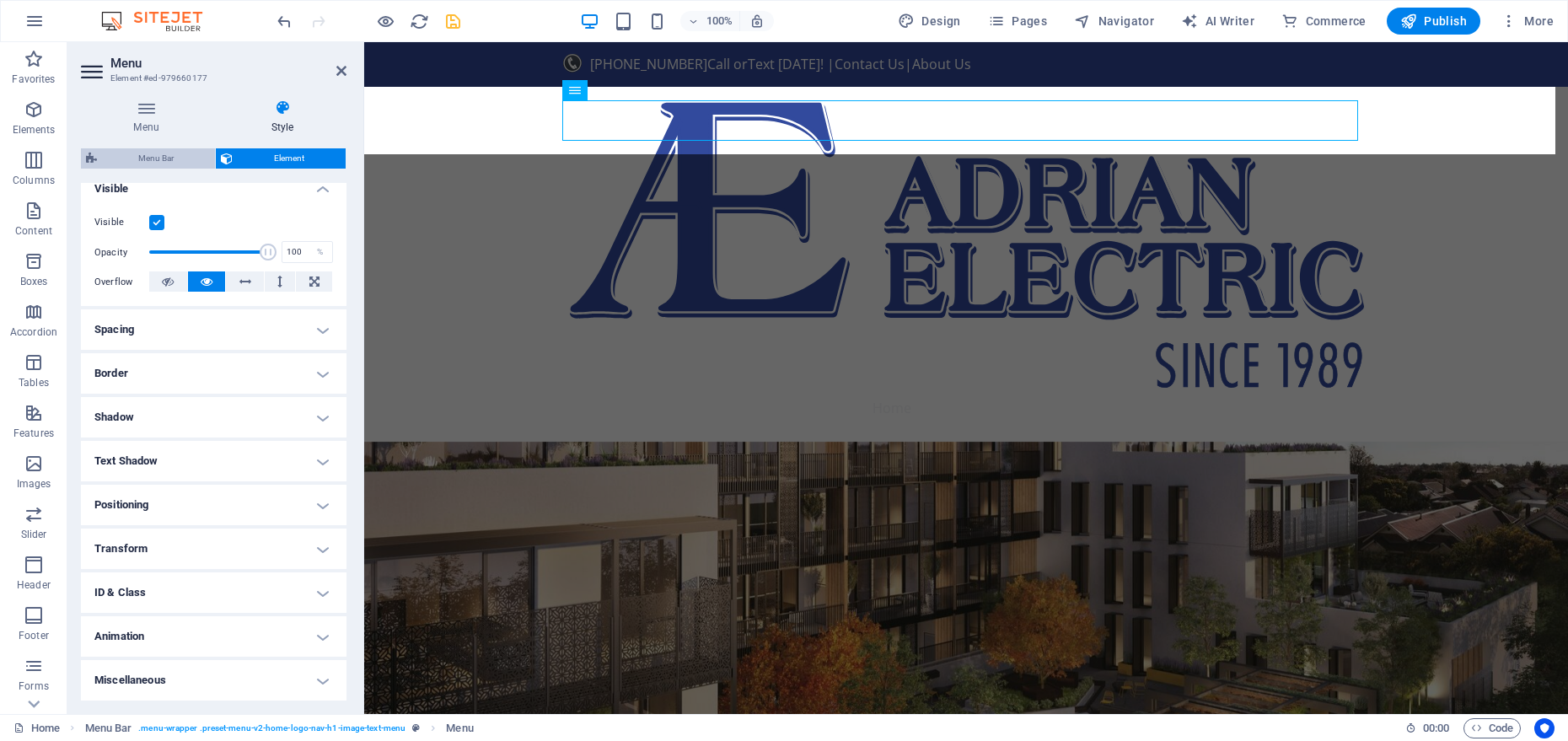
click at [129, 165] on span "Menu Bar" at bounding box center [156, 159] width 108 height 21
select select "rem"
select select "preset-menu-v2-home-logo-nav-h1-image-text-menu"
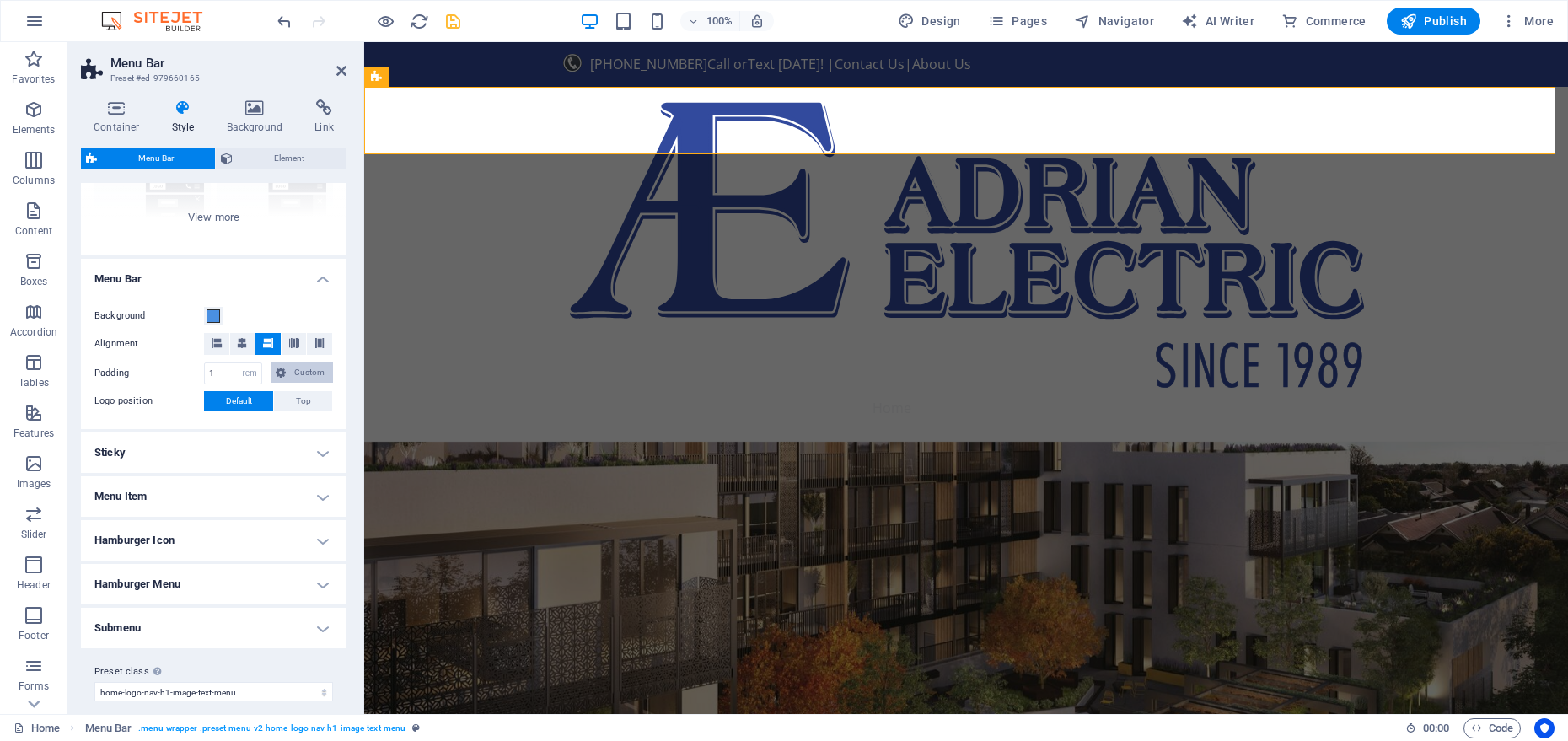
scroll to position [226, 0]
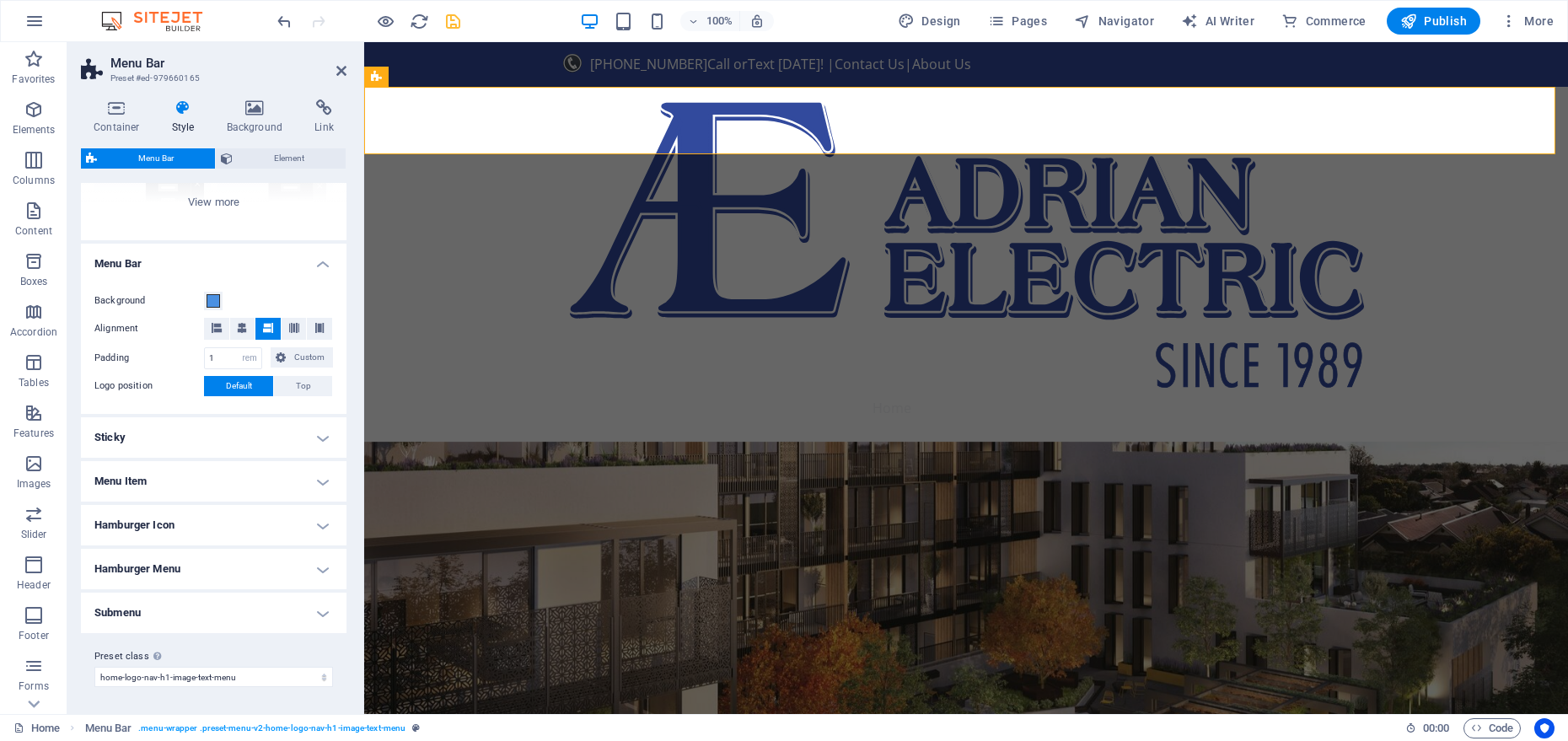
click at [171, 476] on h4 "Menu Item" at bounding box center [213, 481] width 266 height 40
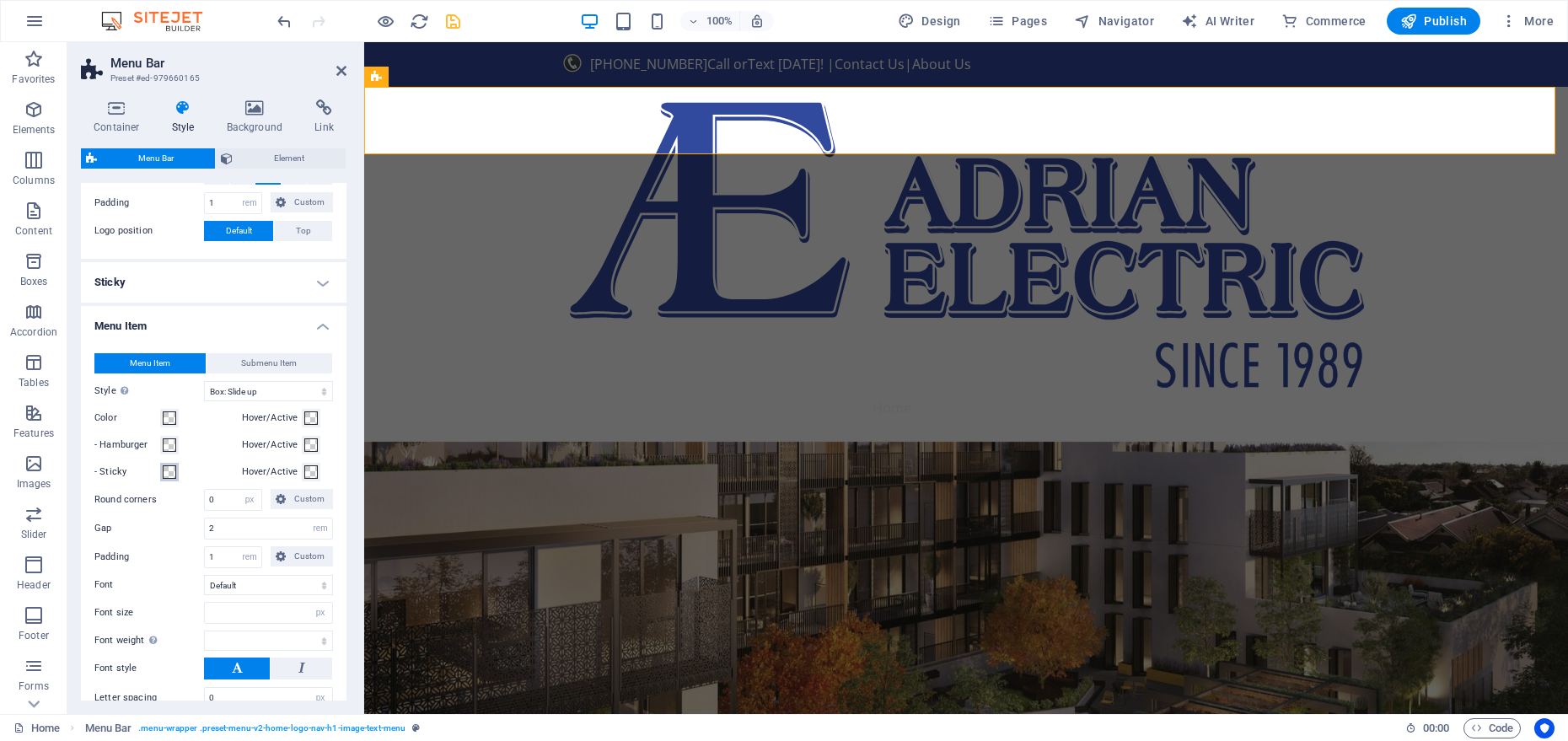
scroll to position [385, 0]
click at [174, 415] on span at bounding box center [169, 415] width 13 height 13
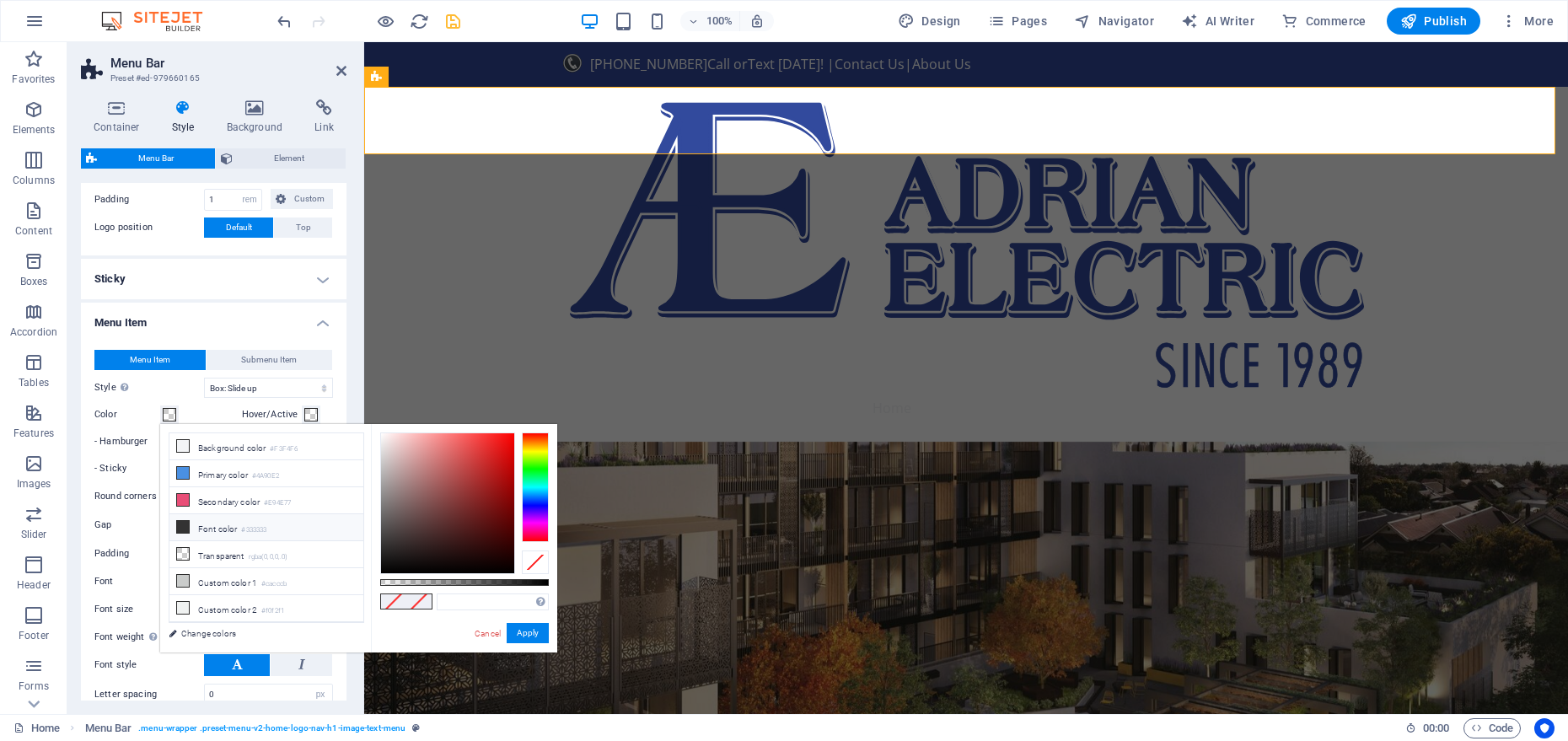
click at [190, 524] on li "Font color #333333" at bounding box center [267, 528] width 194 height 27
click at [517, 631] on button "Apply" at bounding box center [528, 634] width 42 height 21
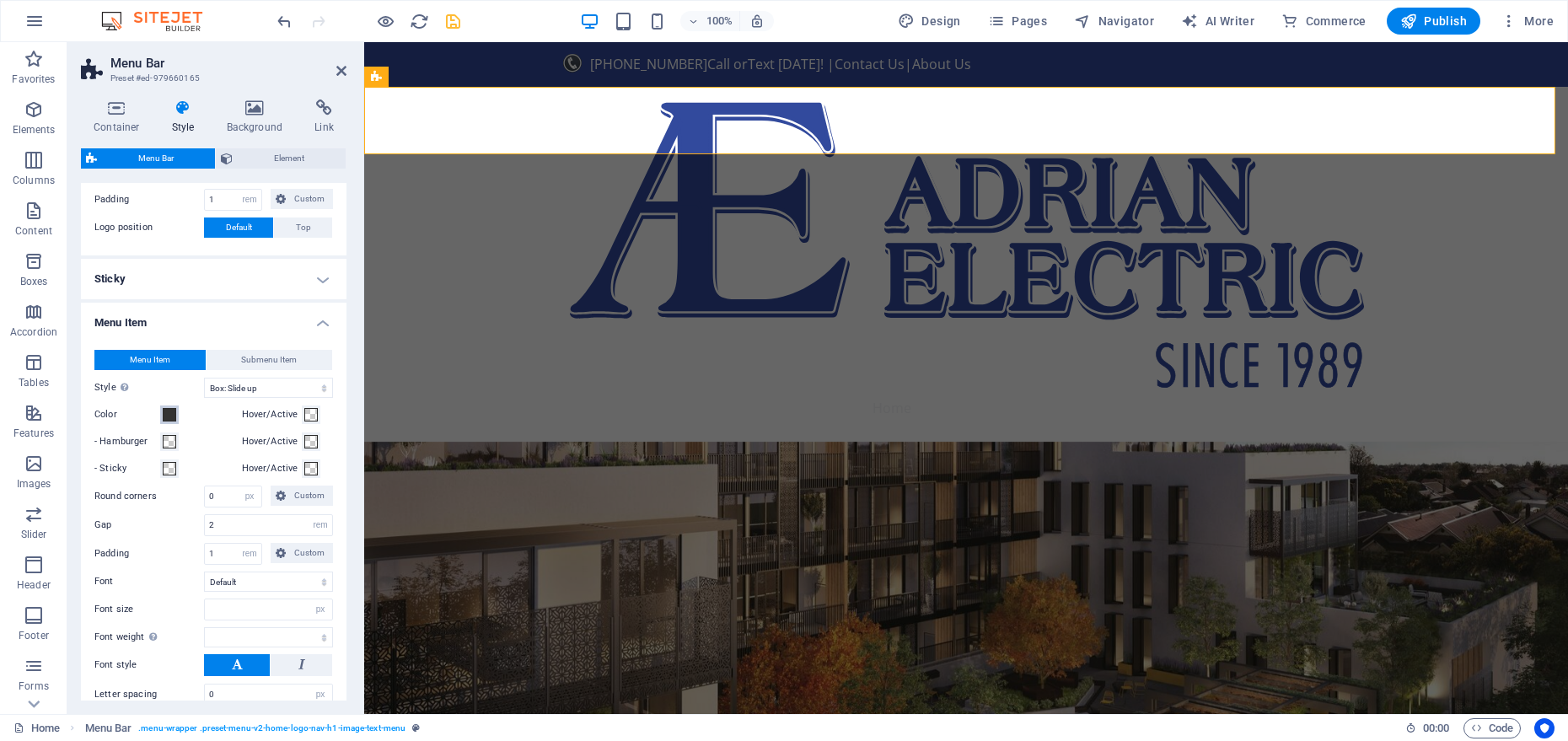
click at [167, 416] on span at bounding box center [169, 415] width 13 height 13
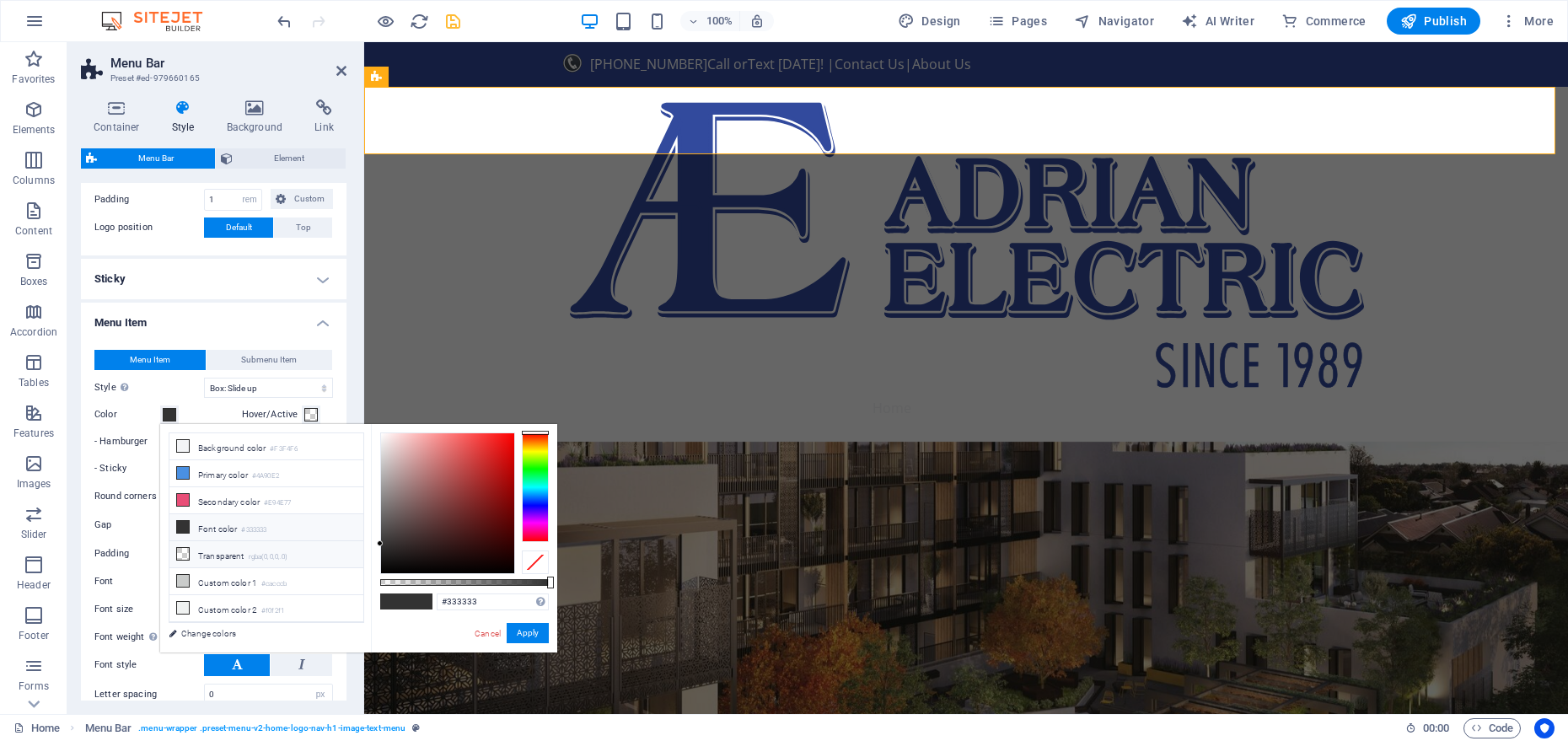
click at [189, 556] on span at bounding box center [183, 554] width 13 height 13
type input "rgba(0, 0, 0, 0)"
click at [531, 633] on button "Apply" at bounding box center [528, 634] width 42 height 21
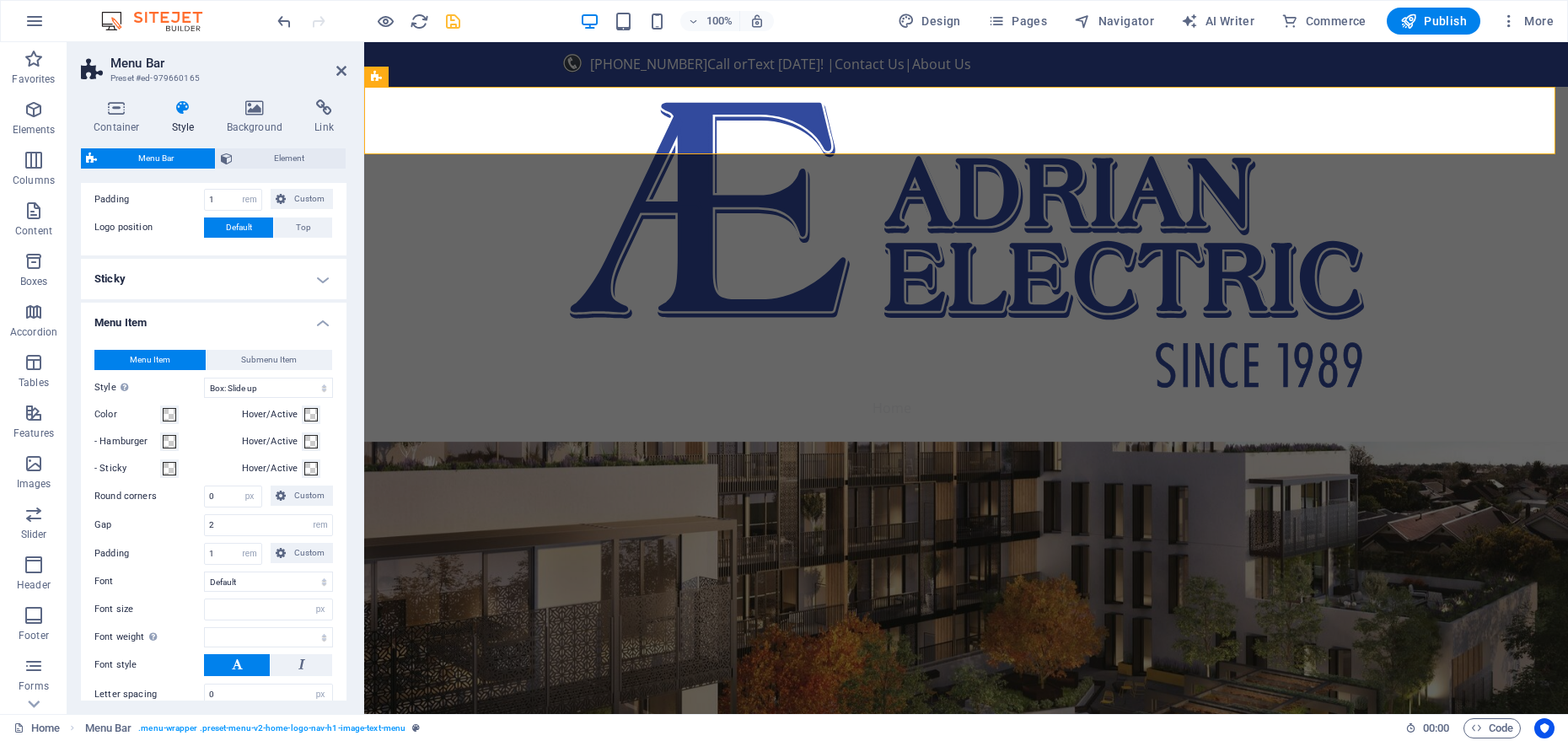
click at [321, 326] on h4 "Menu Item" at bounding box center [213, 317] width 266 height 30
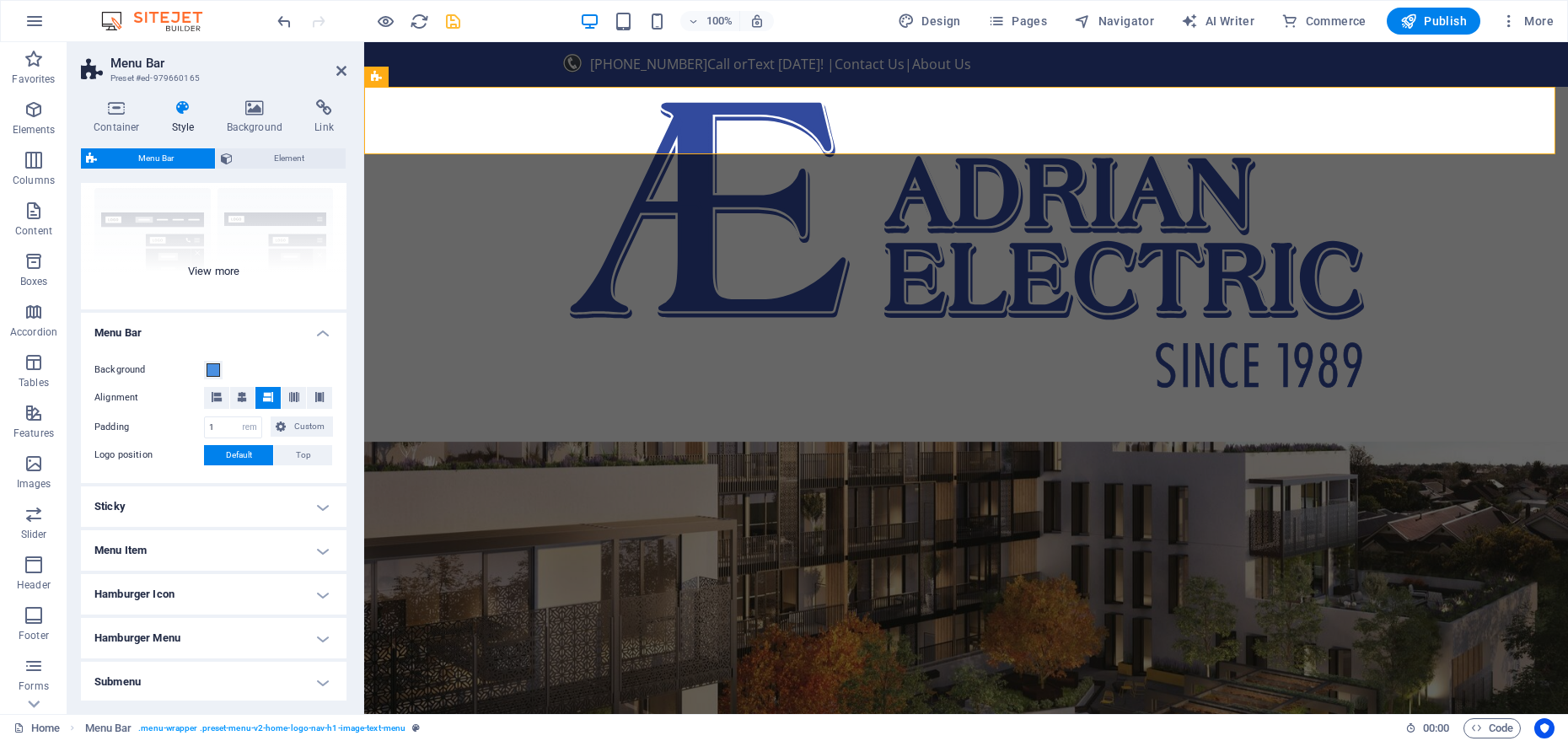
scroll to position [226, 0]
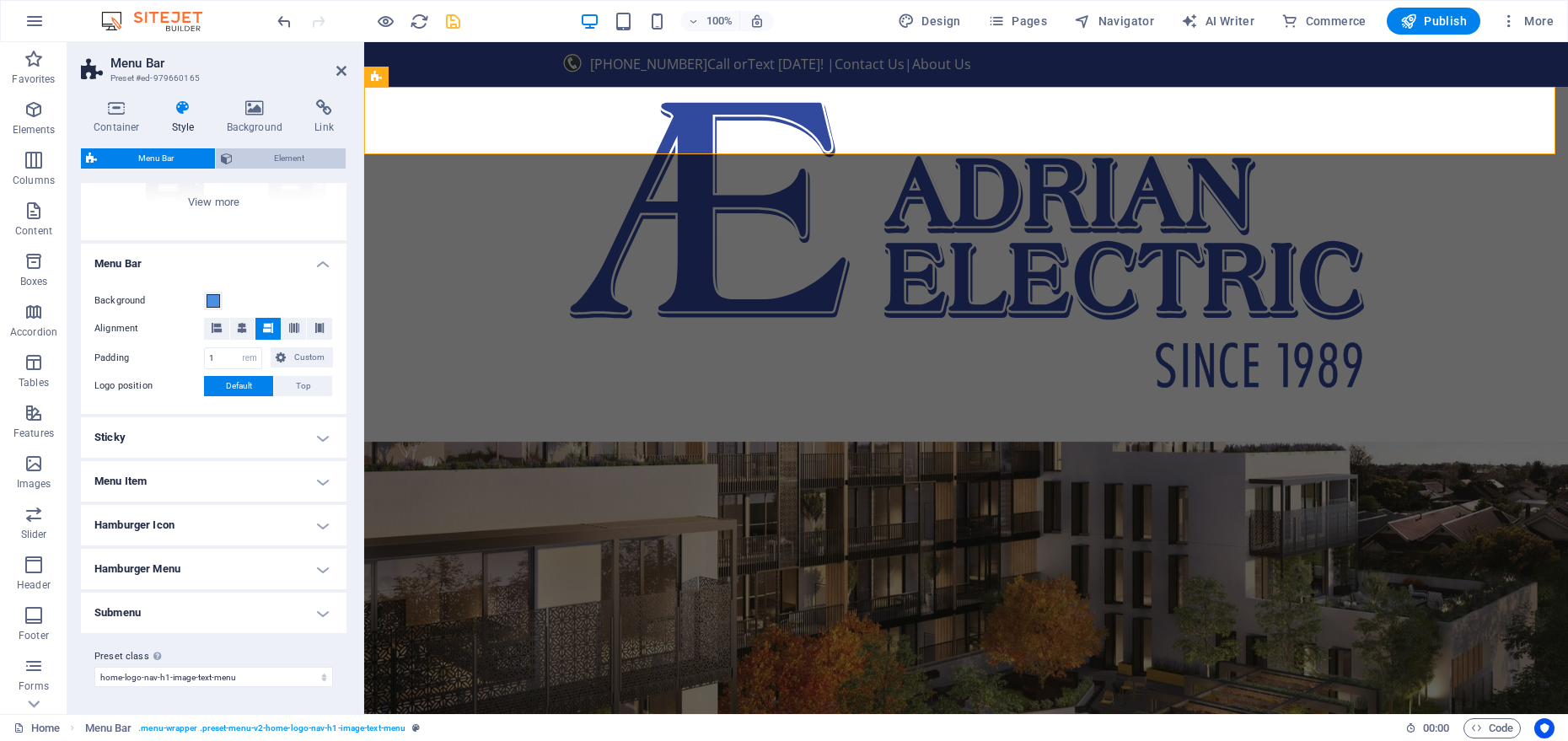
click at [232, 158] on icon at bounding box center [226, 159] width 12 height 21
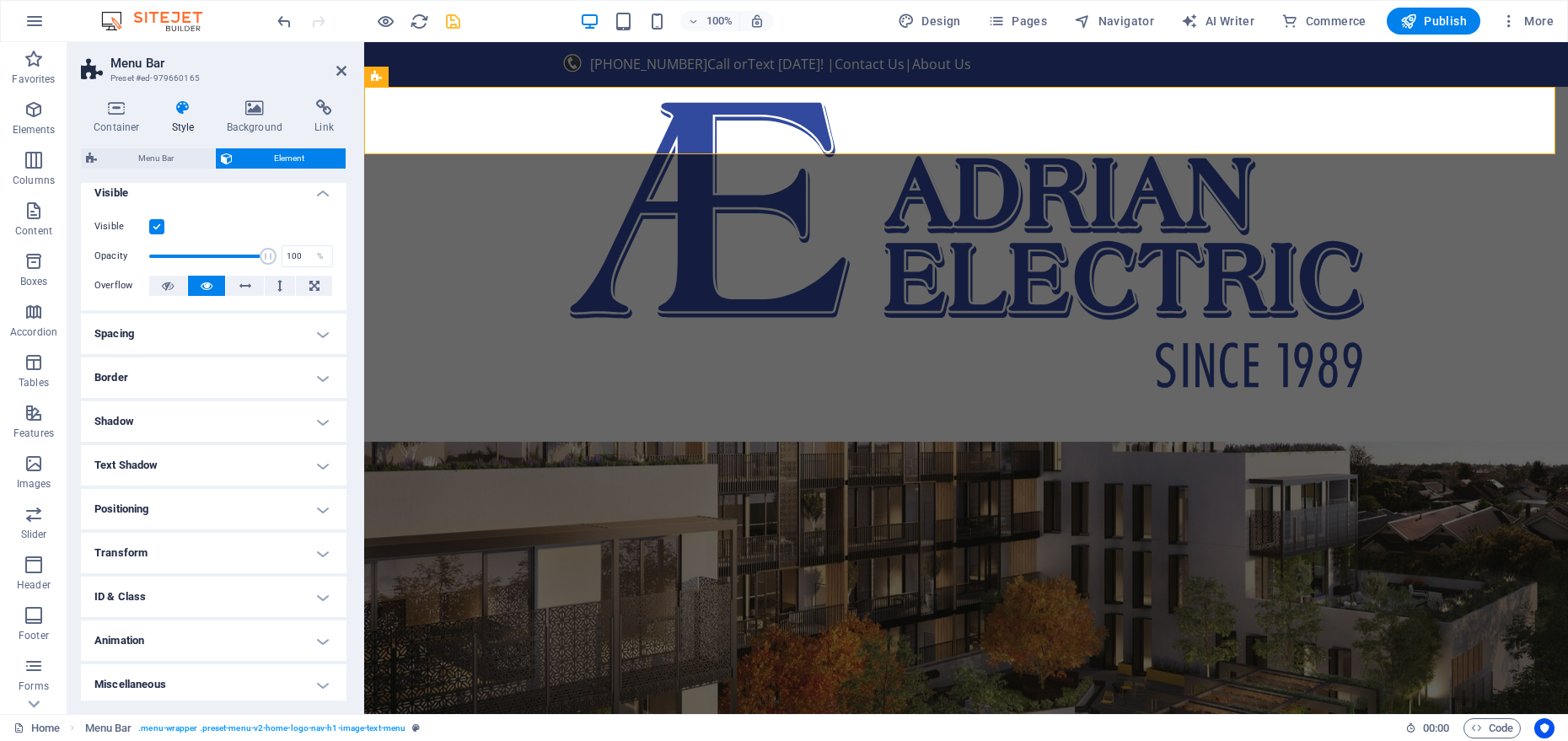
scroll to position [14, 0]
click at [144, 156] on span "Menu Bar" at bounding box center [156, 159] width 108 height 21
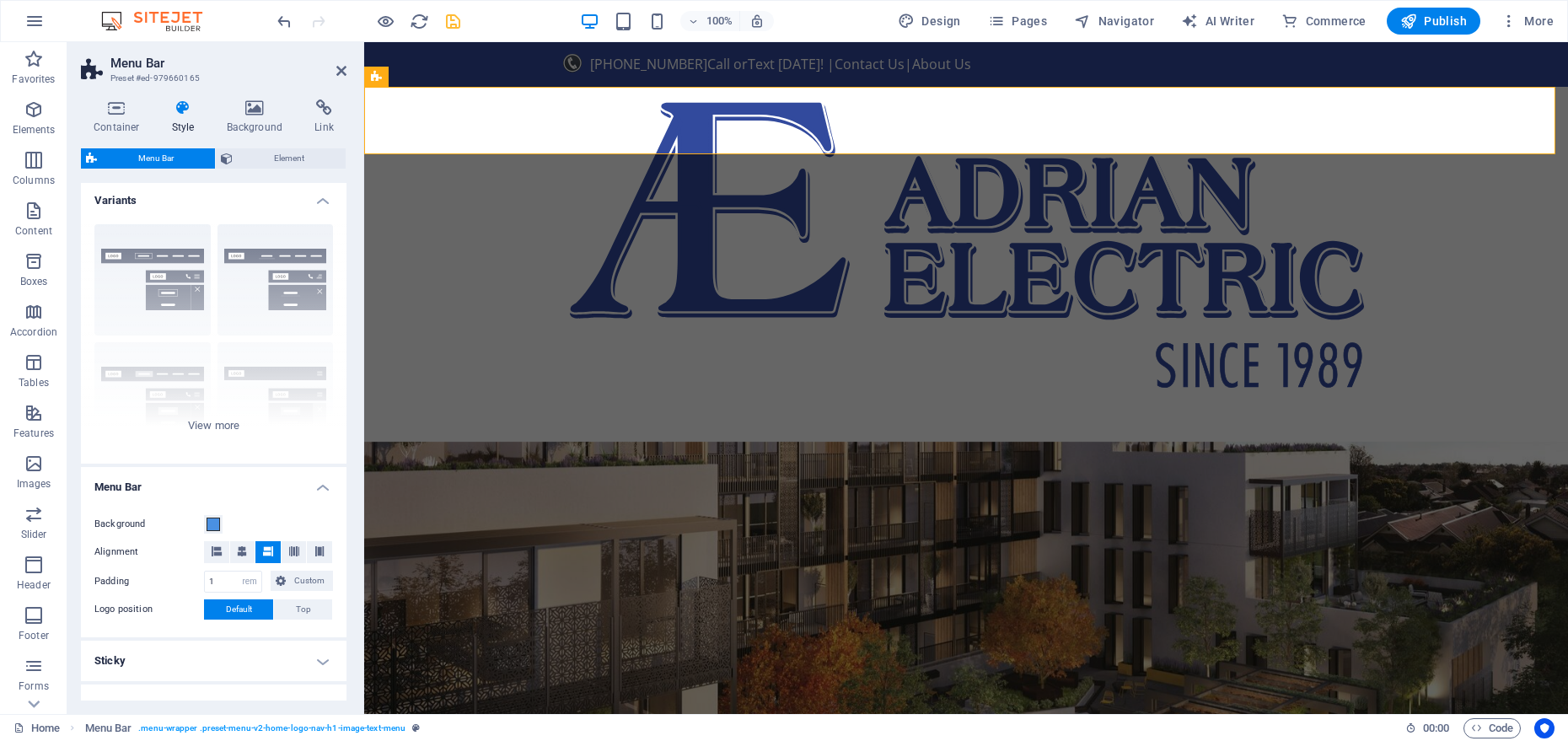
scroll to position [0, 0]
click at [313, 119] on h4 "Link" at bounding box center [325, 117] width 45 height 36
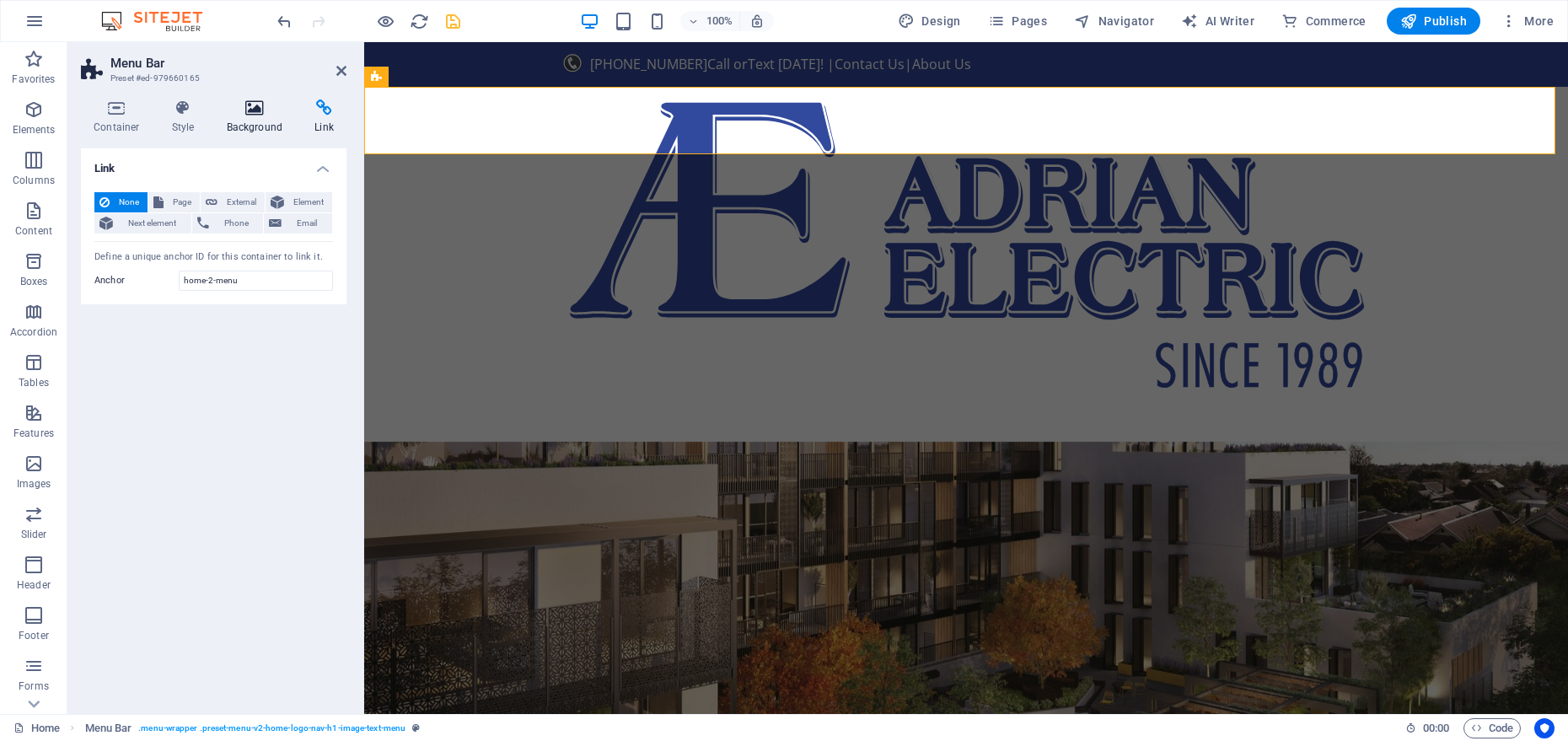
click at [268, 117] on h4 "Background" at bounding box center [258, 117] width 88 height 36
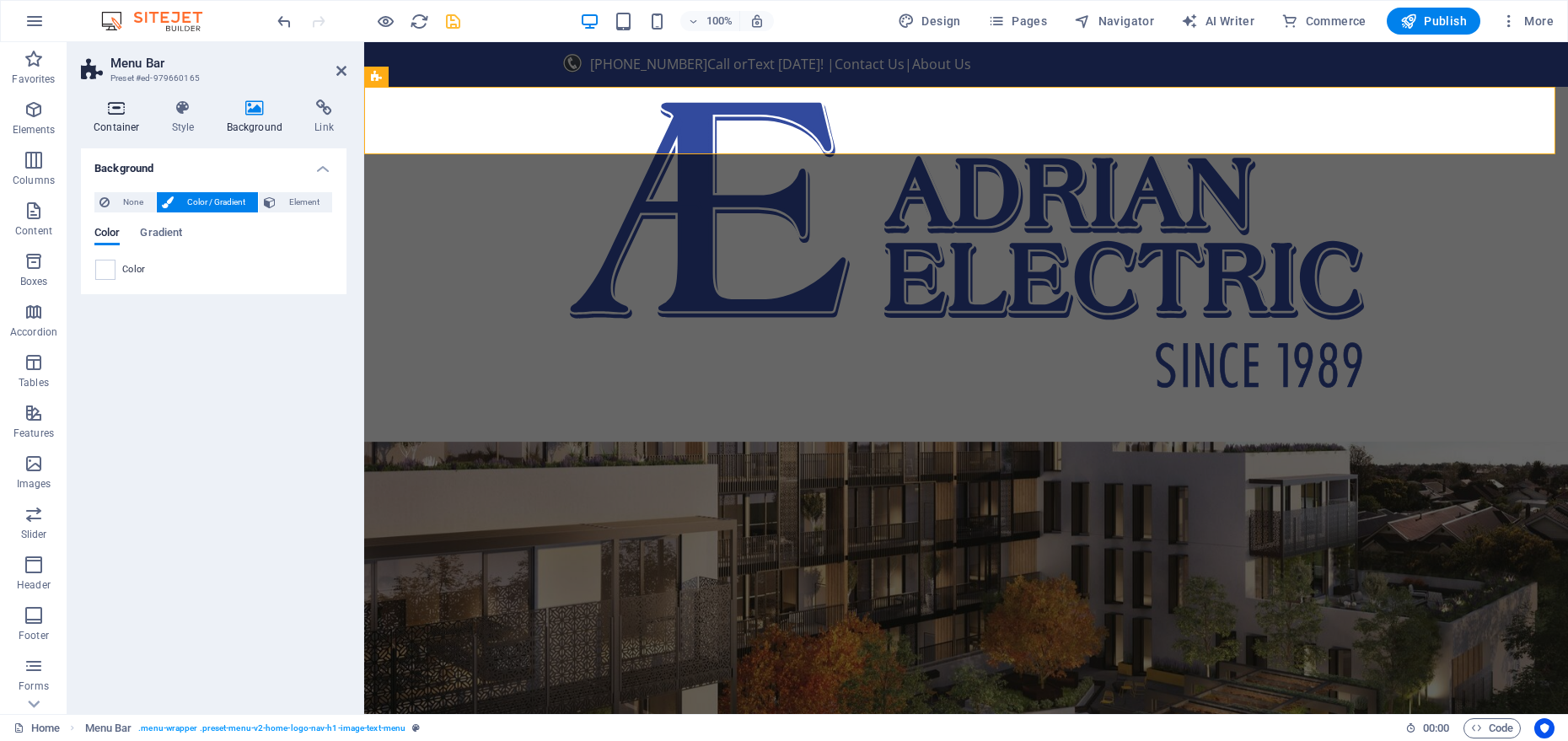
click at [124, 126] on h4 "Container" at bounding box center [120, 117] width 79 height 36
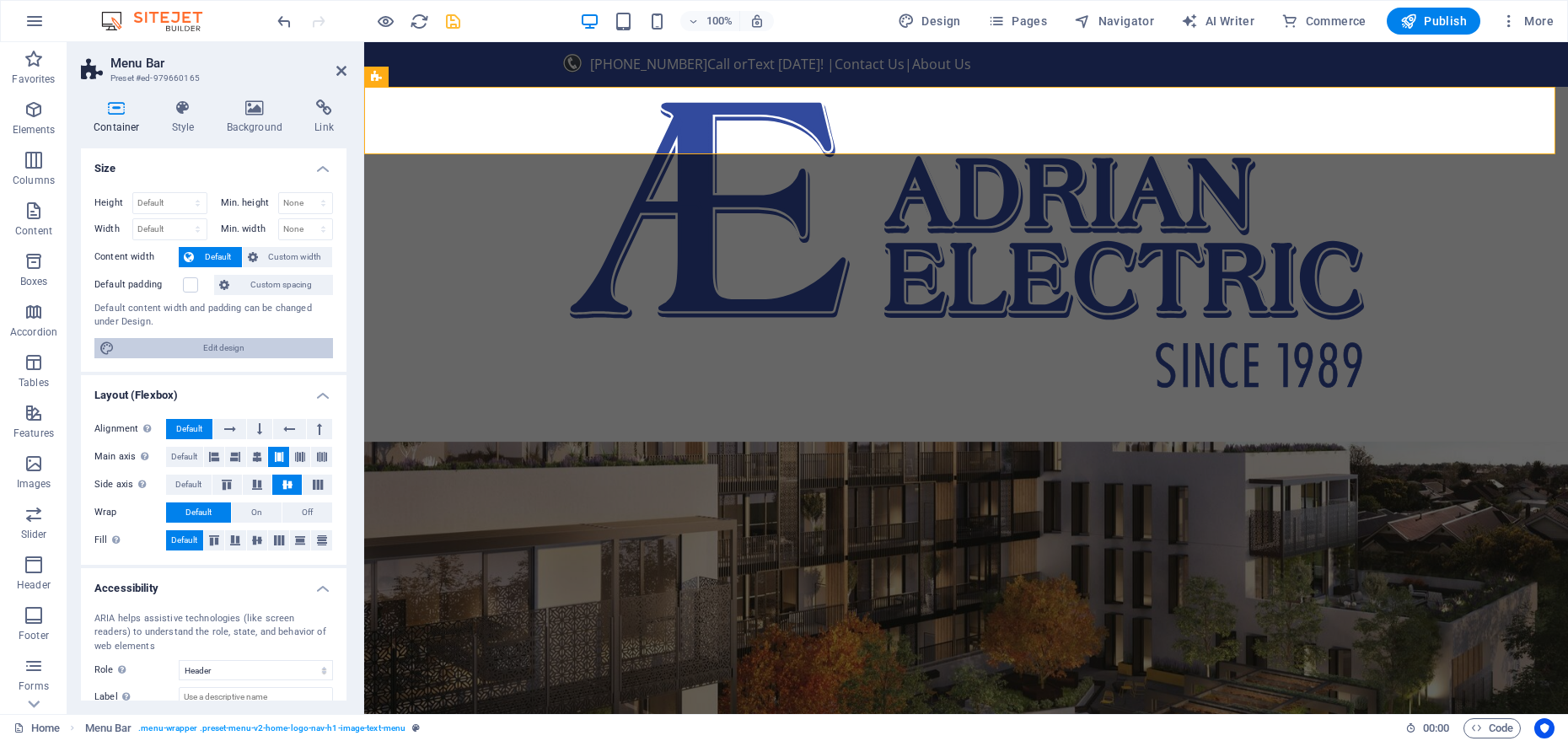
click at [134, 351] on span "Edit design" at bounding box center [224, 348] width 208 height 21
select select "px"
select select "200"
select select "px"
select select "rem"
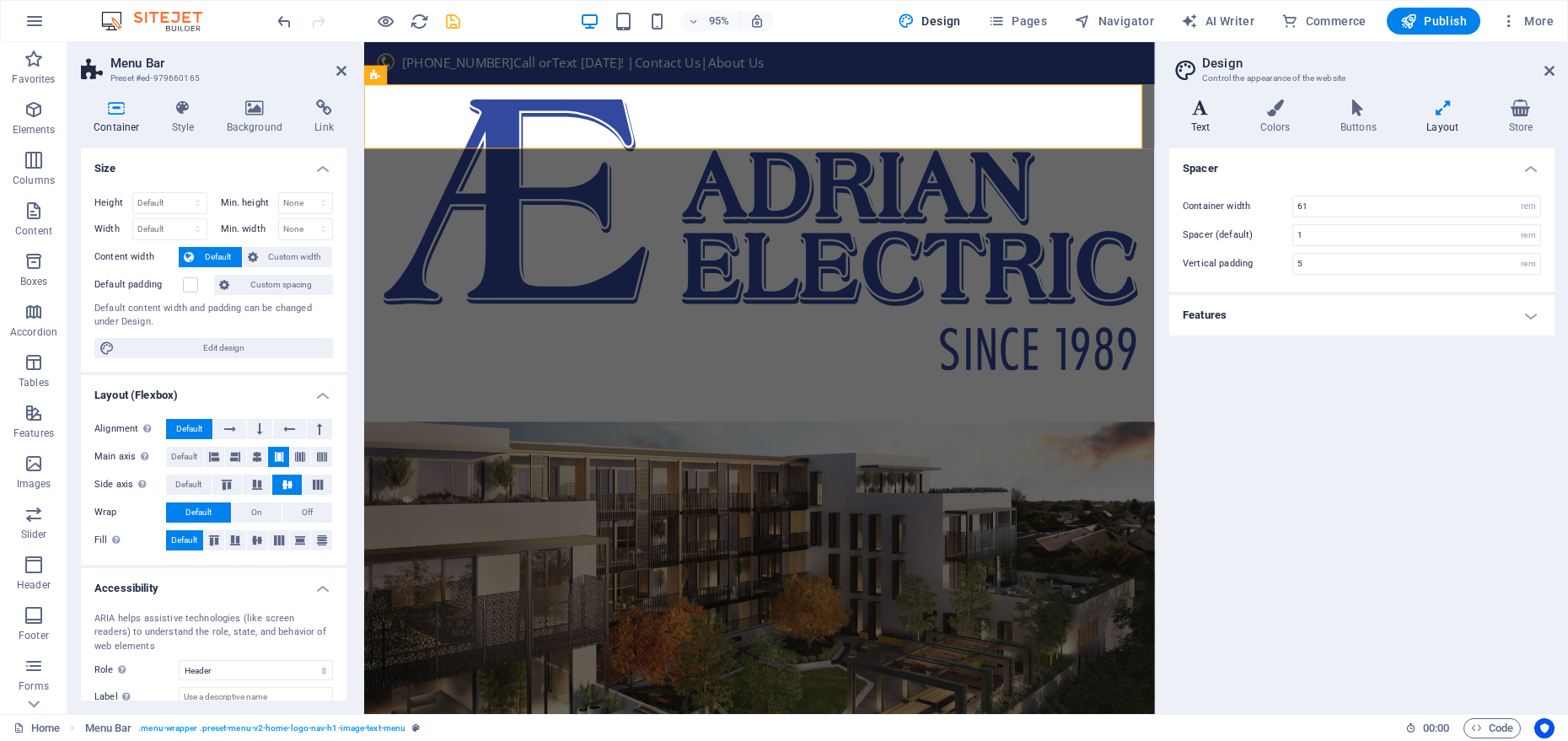
click at [1224, 131] on h4 "Text" at bounding box center [1205, 117] width 69 height 36
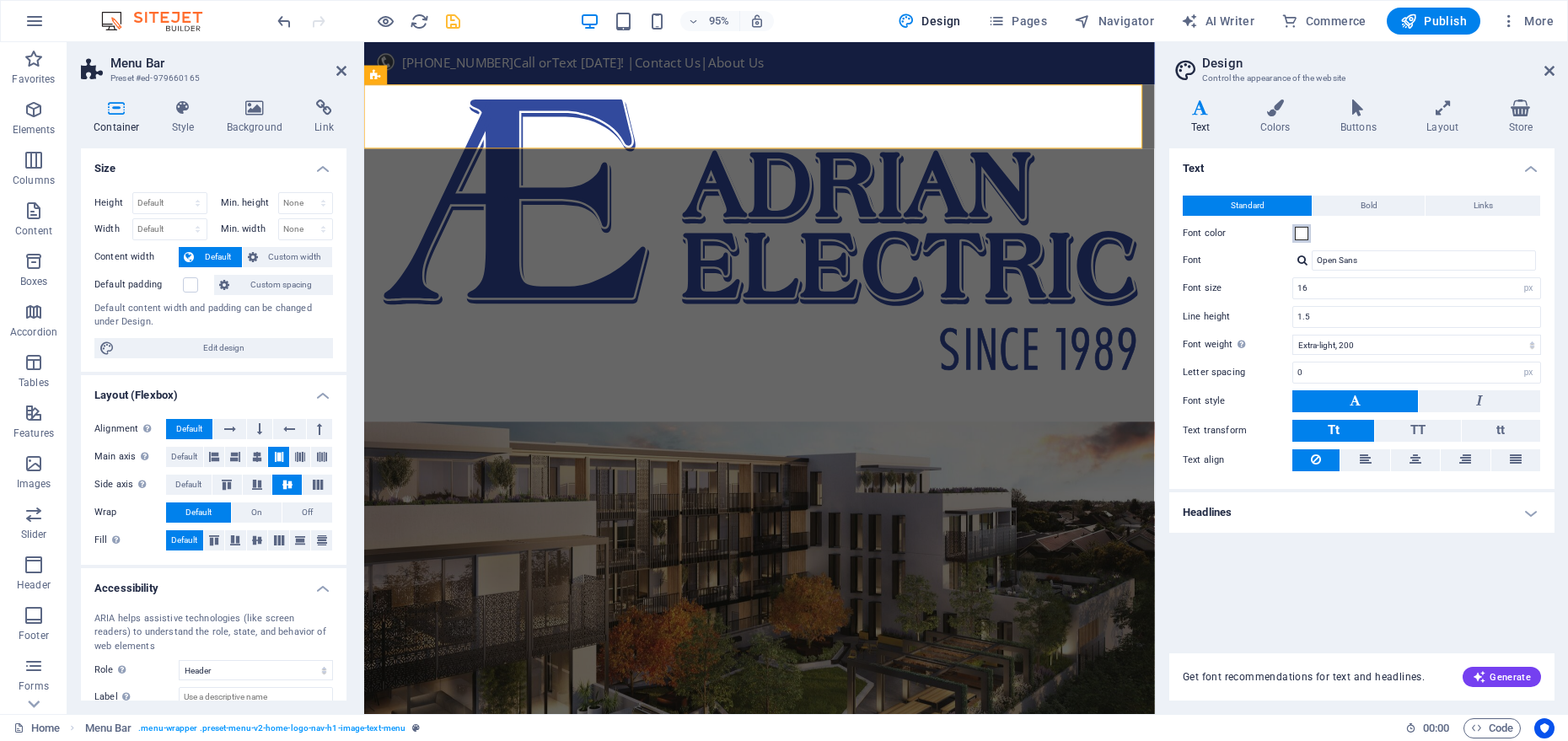
click at [1309, 234] on button "Font color" at bounding box center [1302, 234] width 19 height 19
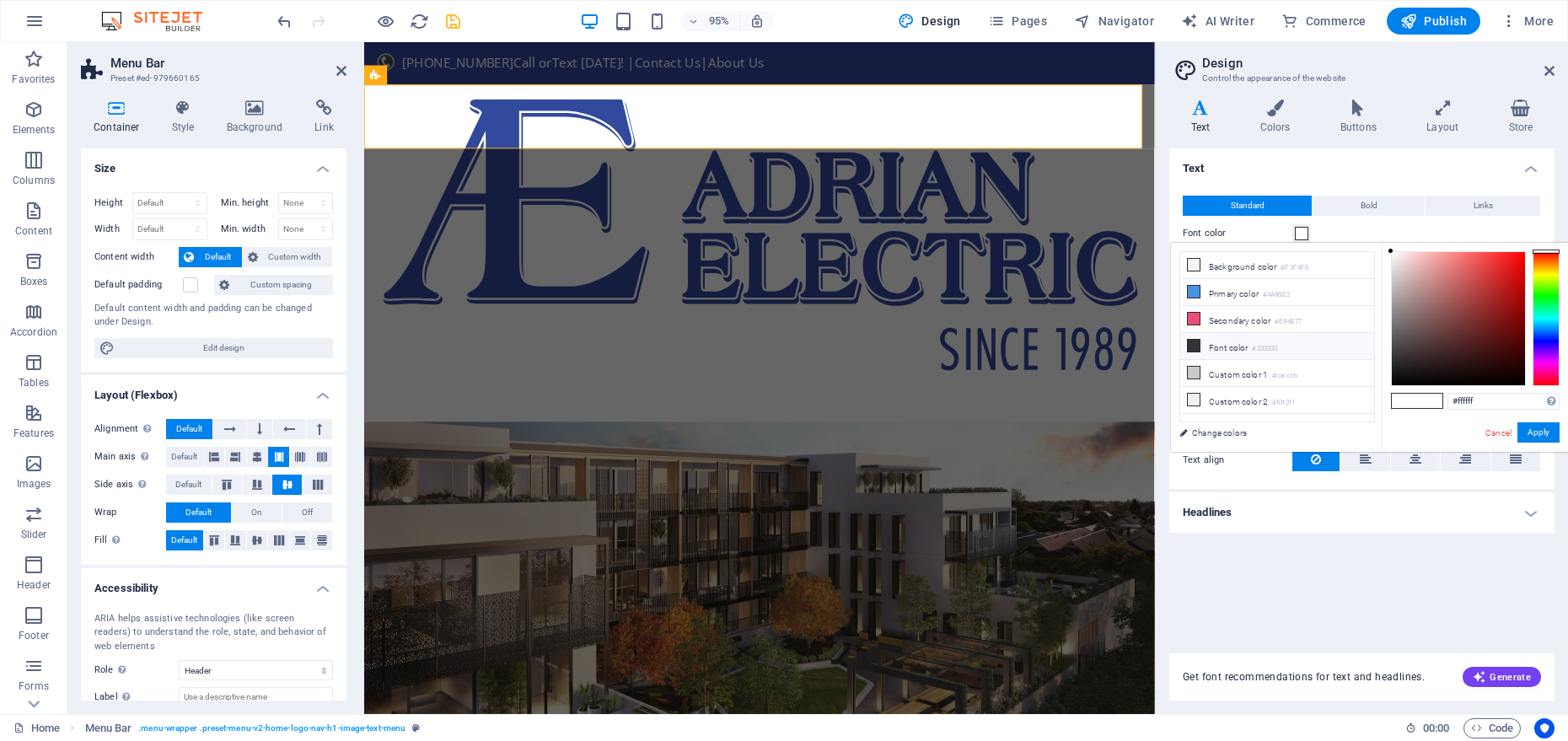
click at [1195, 348] on icon at bounding box center [1193, 346] width 12 height 12
click at [1527, 432] on button "Apply" at bounding box center [1539, 433] width 42 height 21
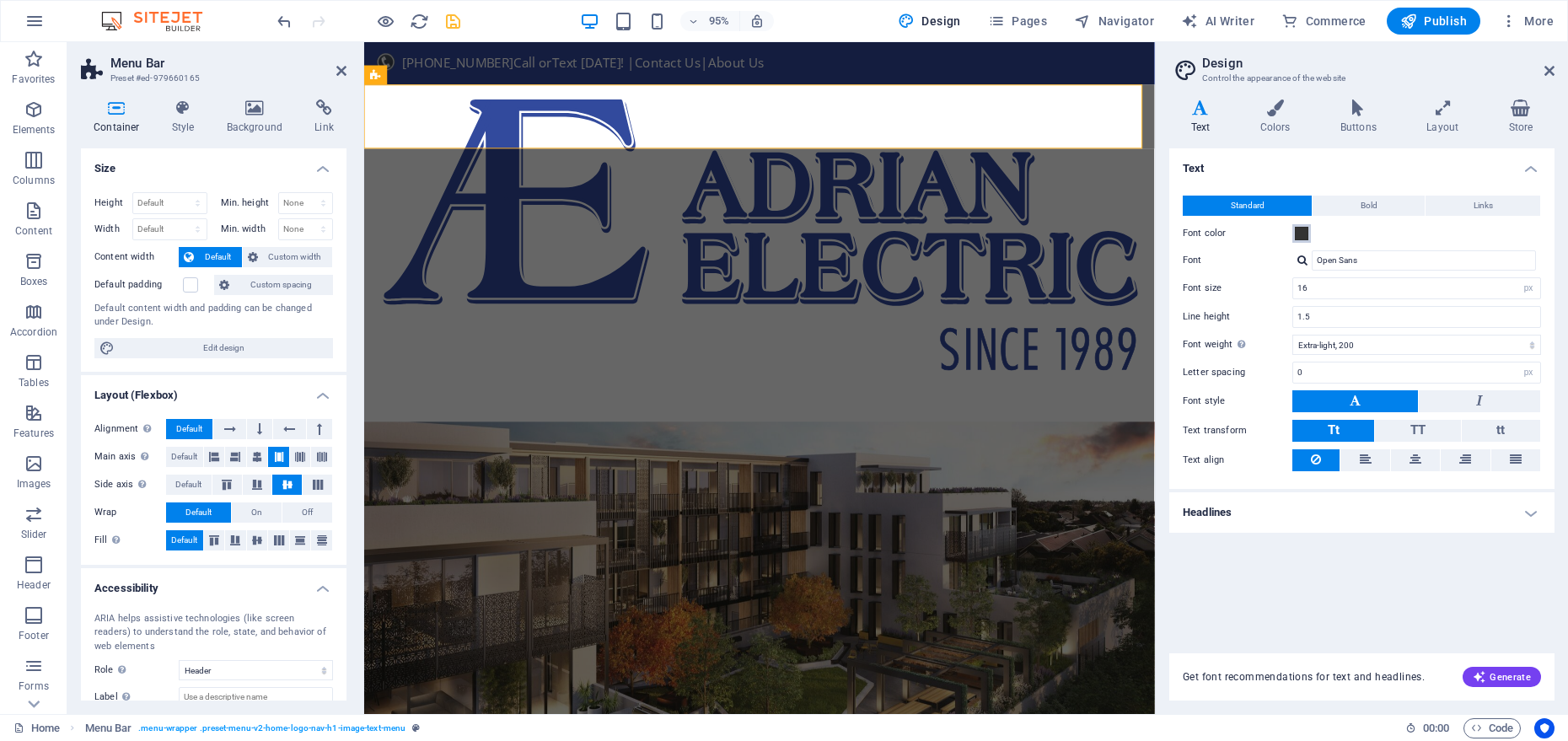
click at [1303, 234] on span at bounding box center [1301, 234] width 13 height 13
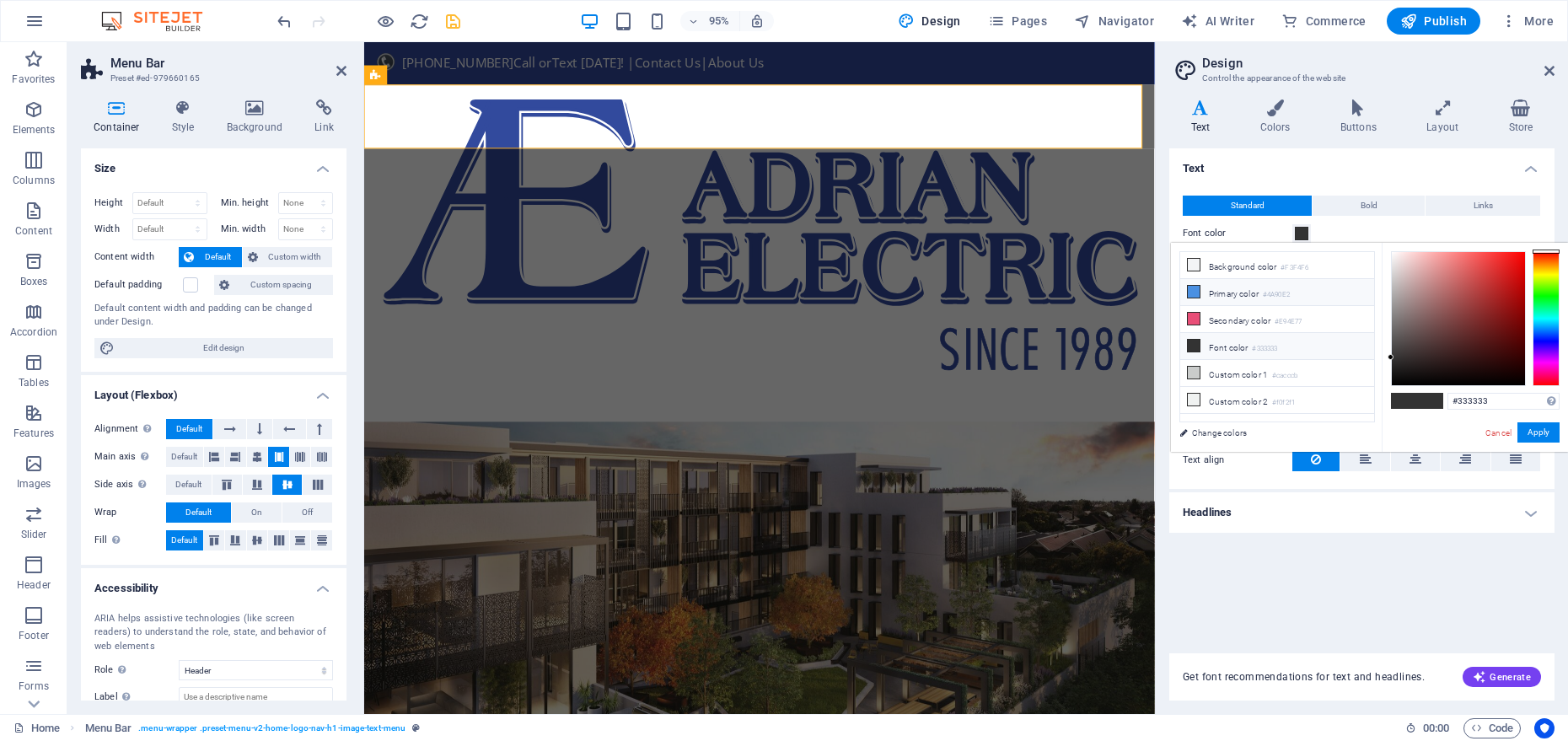
drag, startPoint x: 1231, startPoint y: 266, endPoint x: 1262, endPoint y: 281, distance: 34.4
click at [1231, 266] on li "Background color #F3F4F6" at bounding box center [1277, 266] width 194 height 27
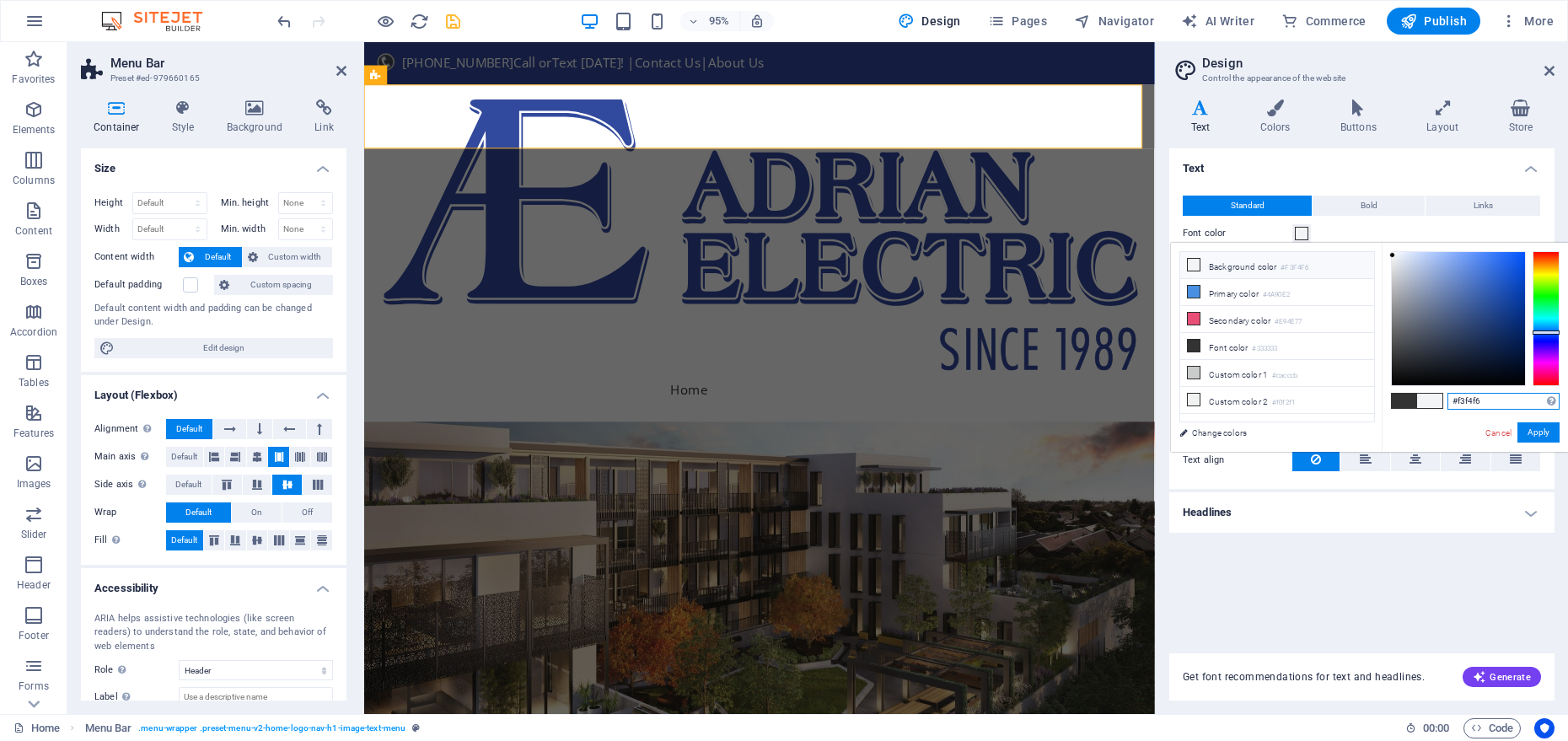
click at [1476, 401] on input "#f3f4f6" at bounding box center [1503, 401] width 112 height 17
click at [1475, 401] on input "#f3f4f6" at bounding box center [1503, 401] width 112 height 17
click at [1545, 436] on button "Apply" at bounding box center [1539, 433] width 42 height 21
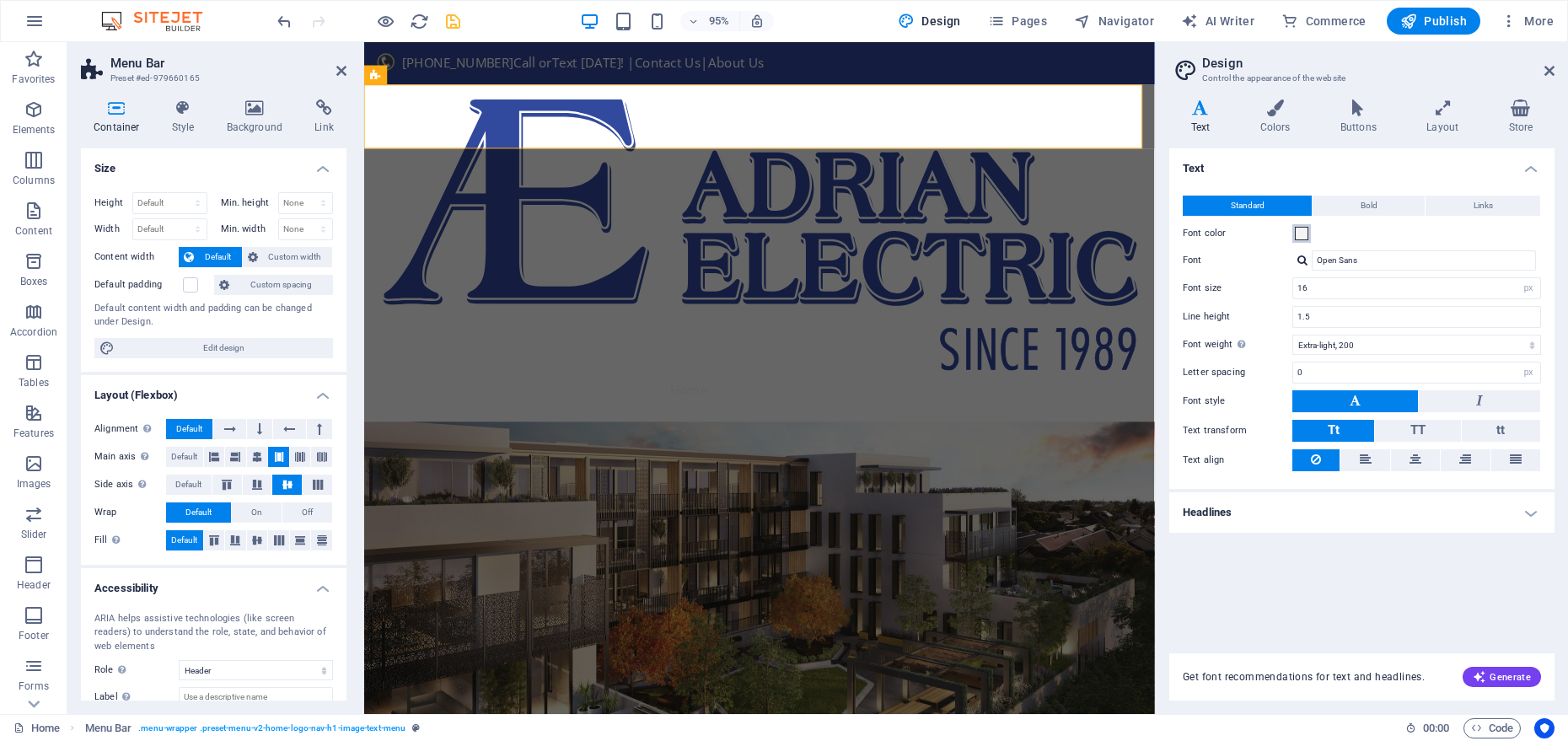
click at [1308, 236] on span at bounding box center [1301, 234] width 13 height 13
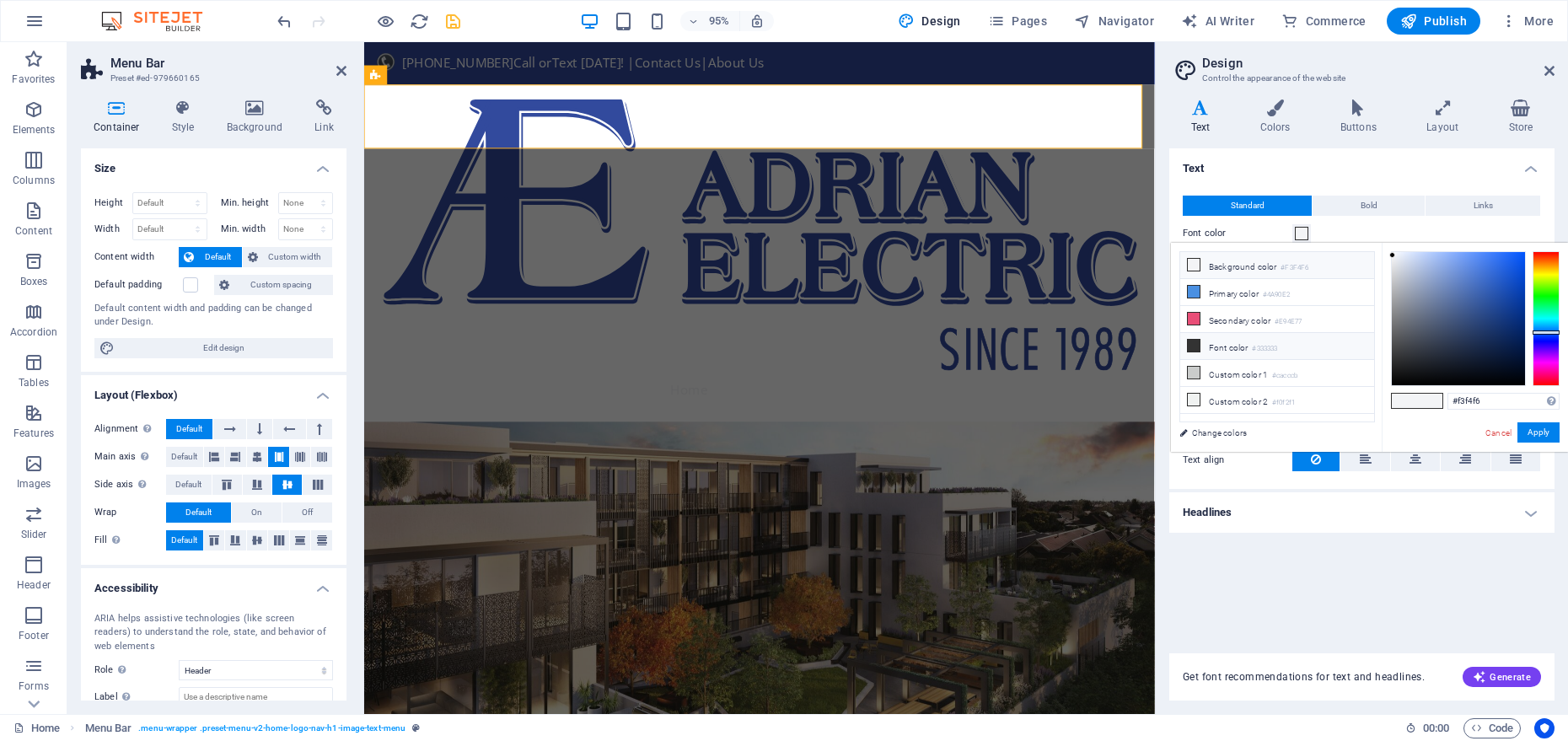
click at [1219, 353] on li "Font color #333333" at bounding box center [1277, 347] width 194 height 27
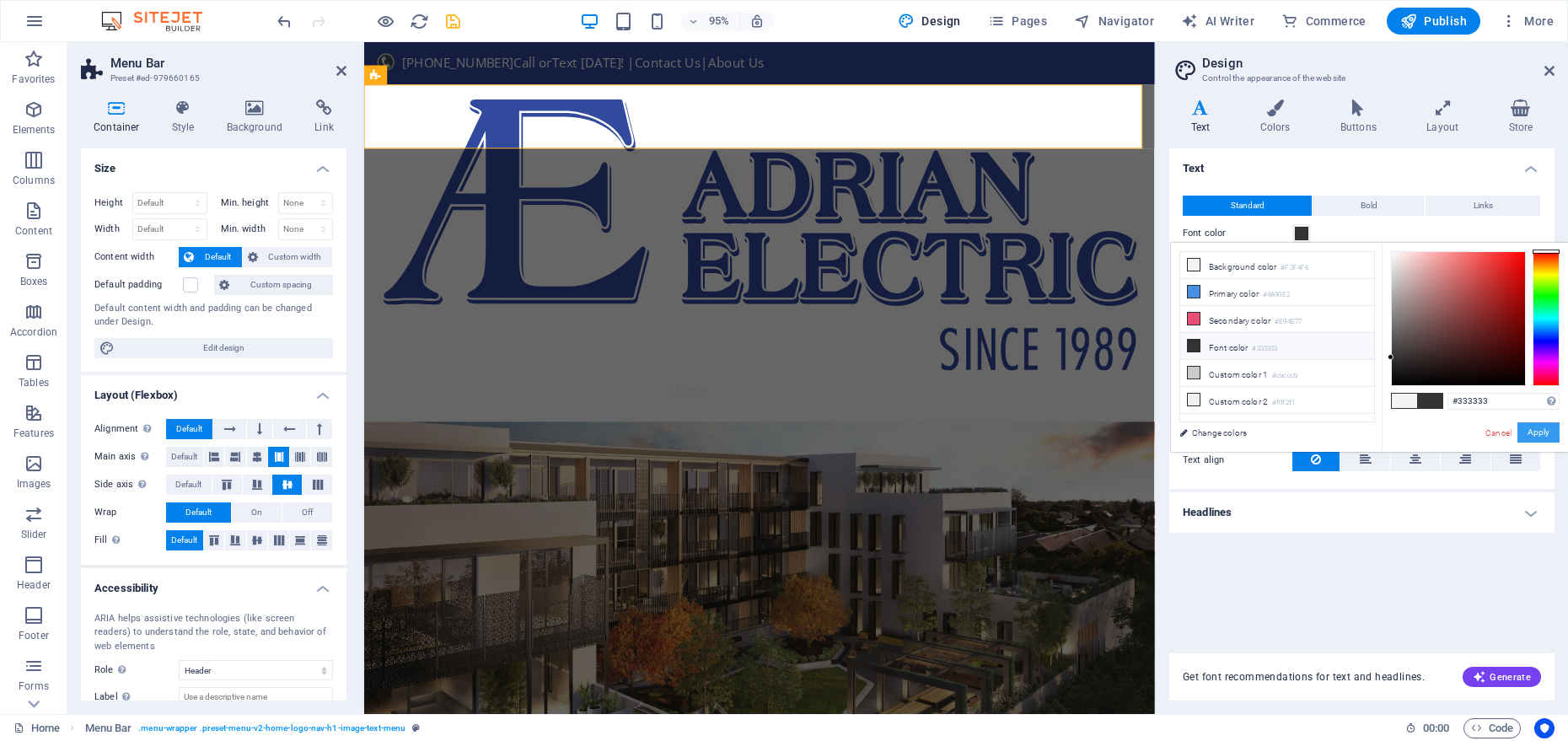
click at [1551, 425] on button "Apply" at bounding box center [1539, 433] width 42 height 21
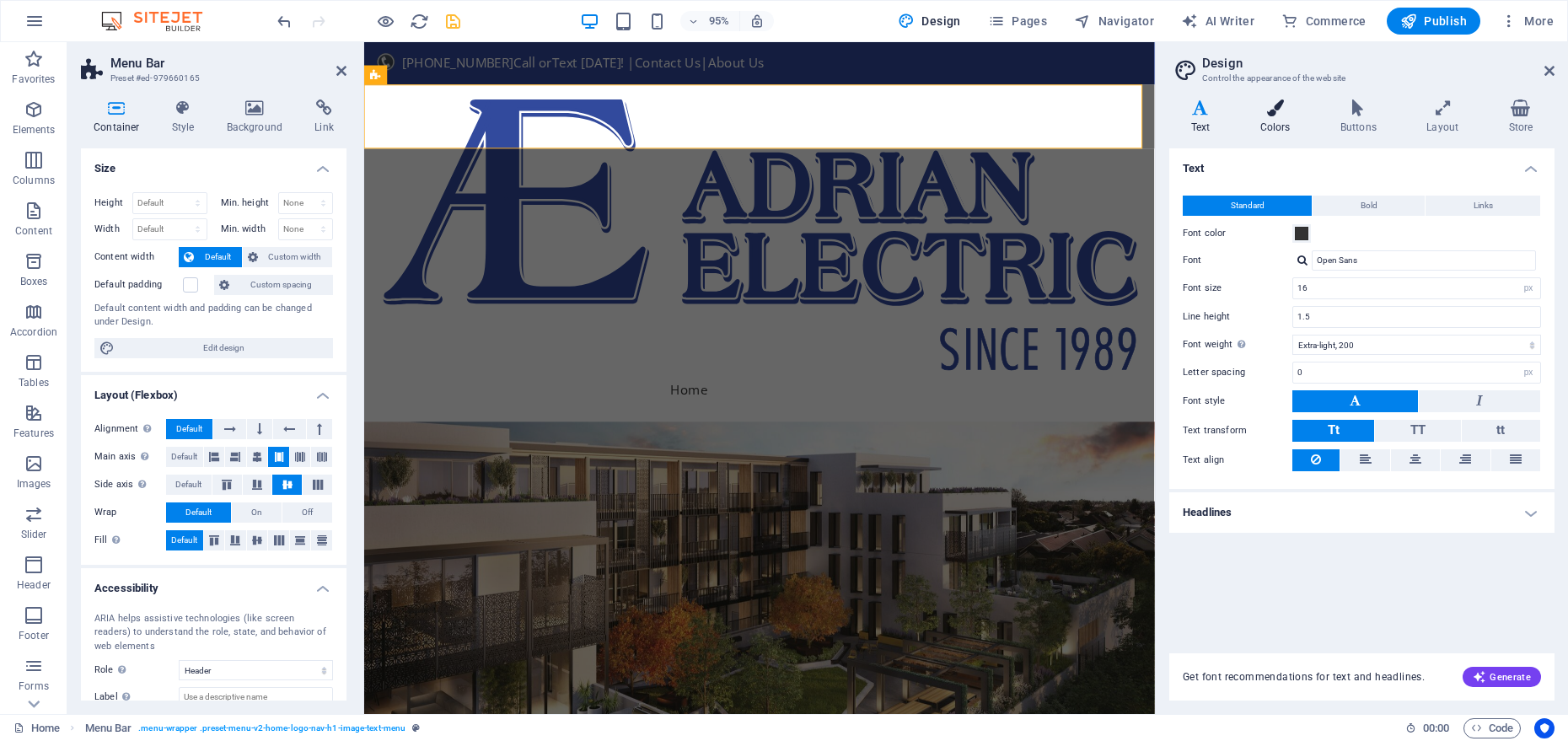
click at [1254, 113] on icon at bounding box center [1275, 108] width 73 height 17
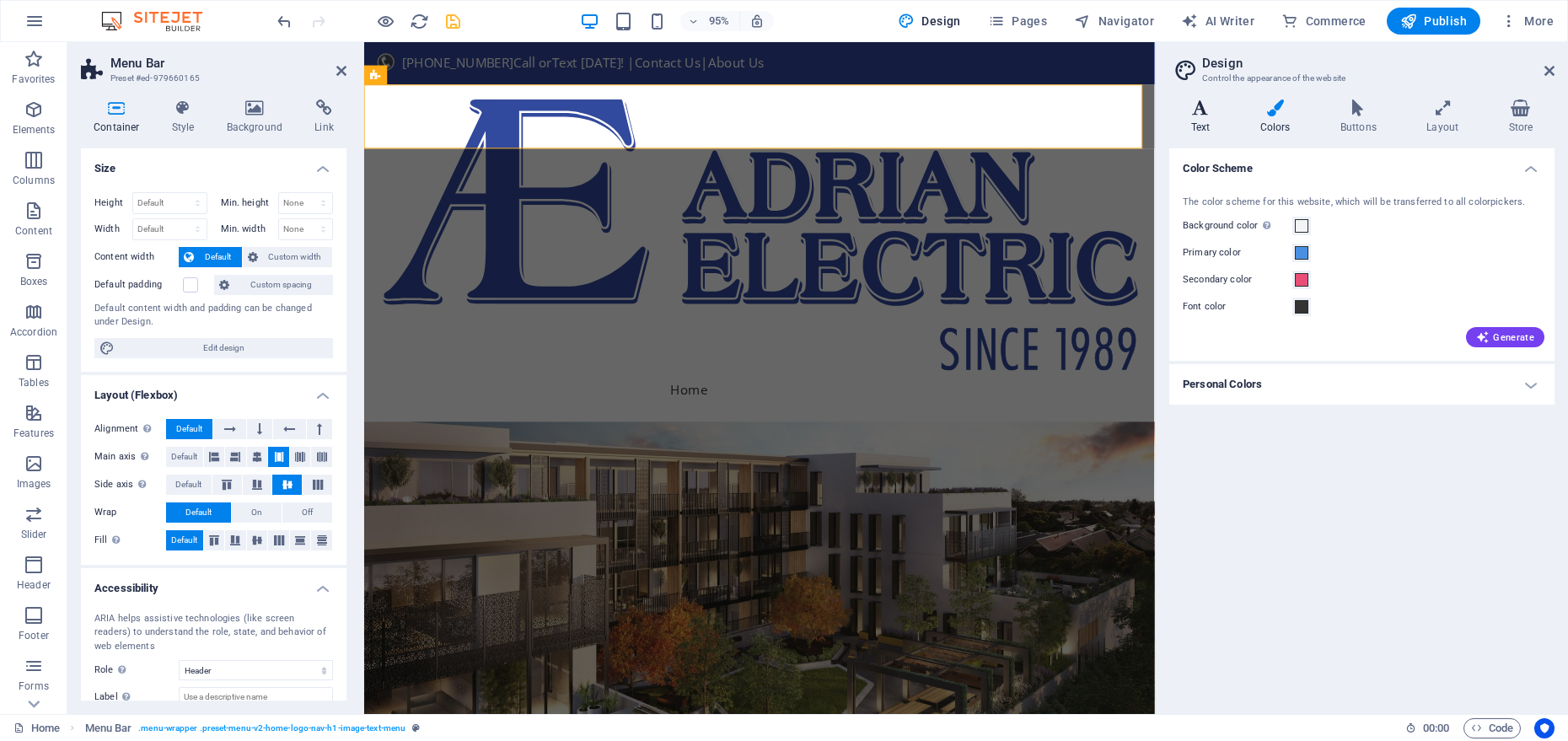
click at [1199, 125] on h4 "Text" at bounding box center [1205, 117] width 69 height 36
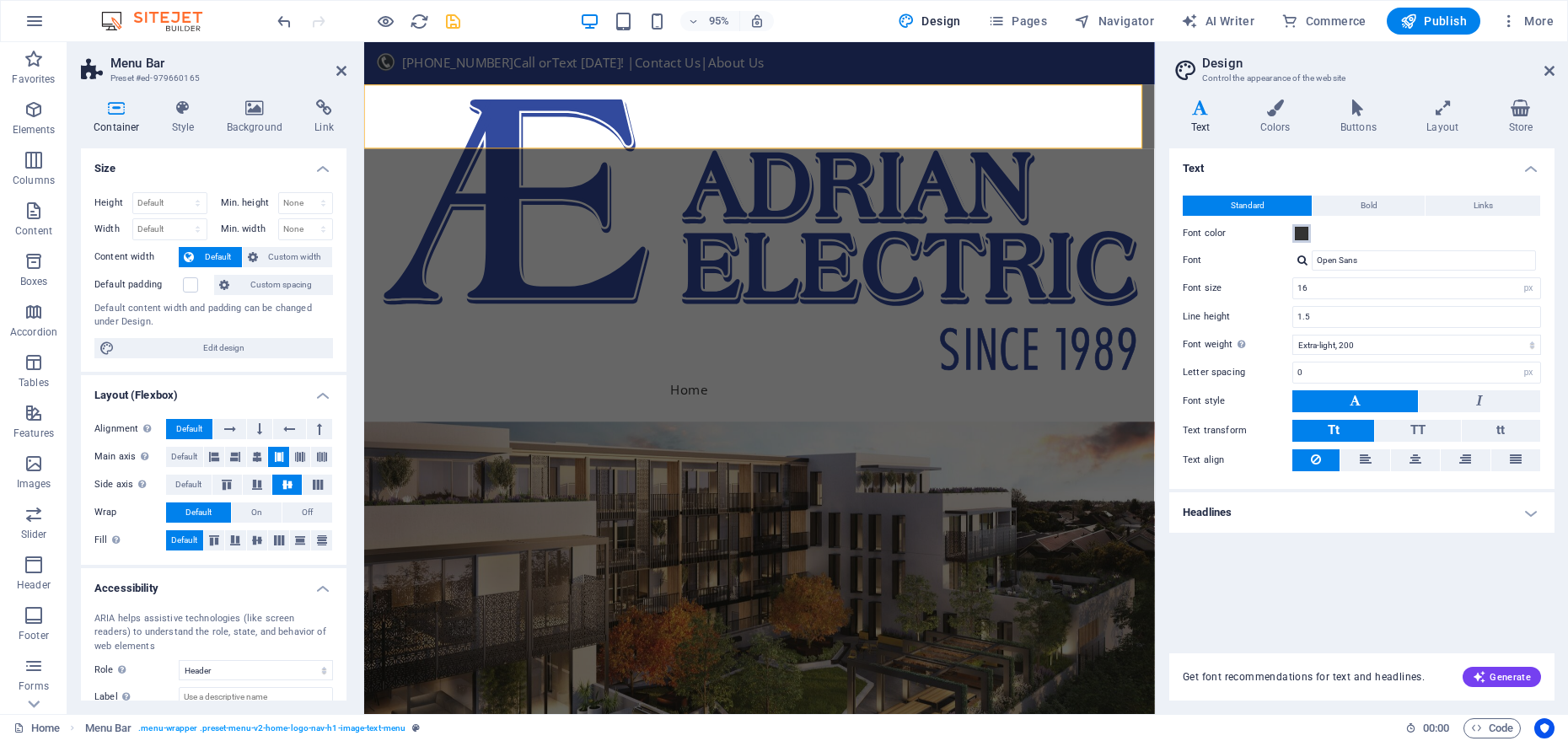
click at [1306, 232] on span at bounding box center [1301, 234] width 13 height 13
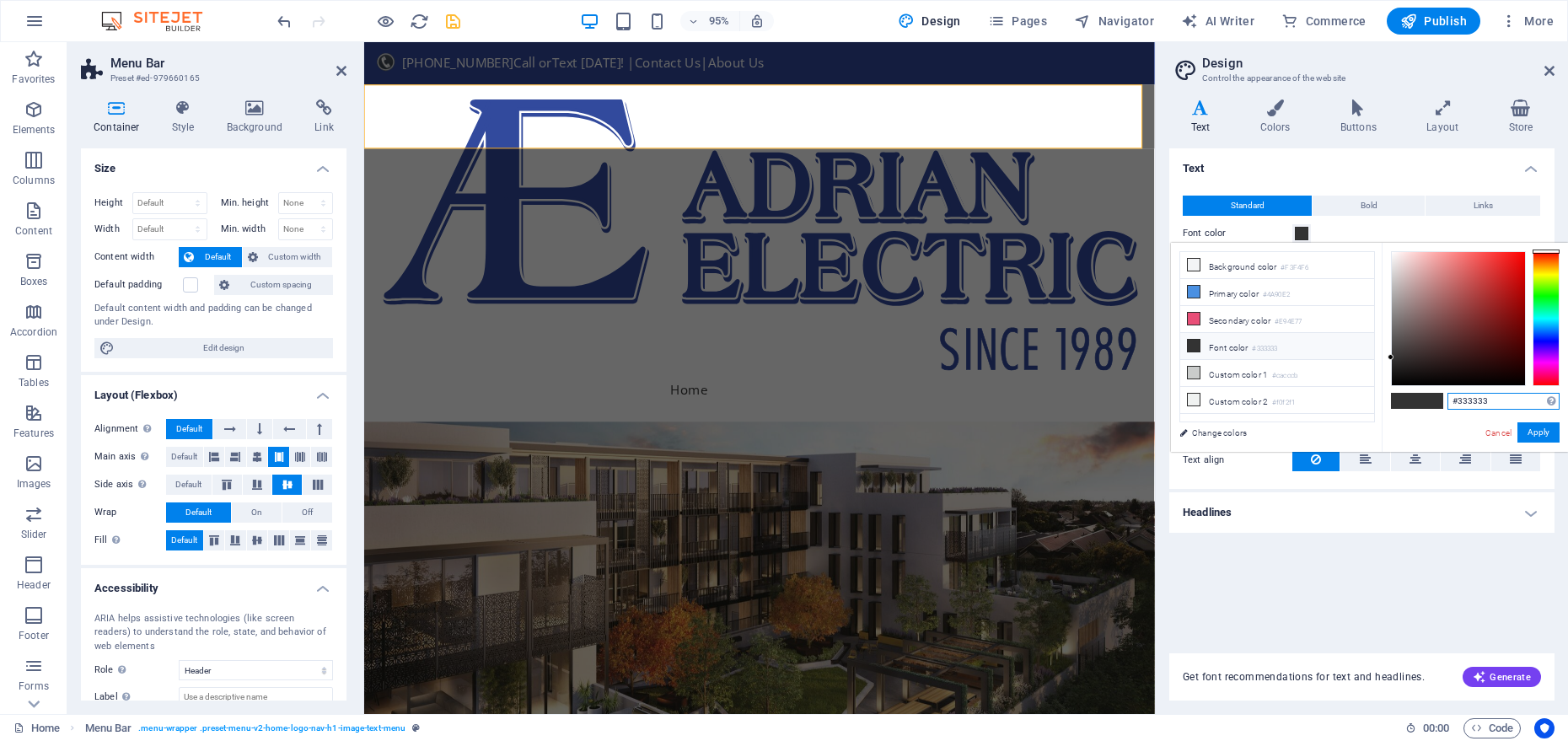
click at [1462, 397] on input "#333333" at bounding box center [1503, 401] width 112 height 17
paste input "d4550"
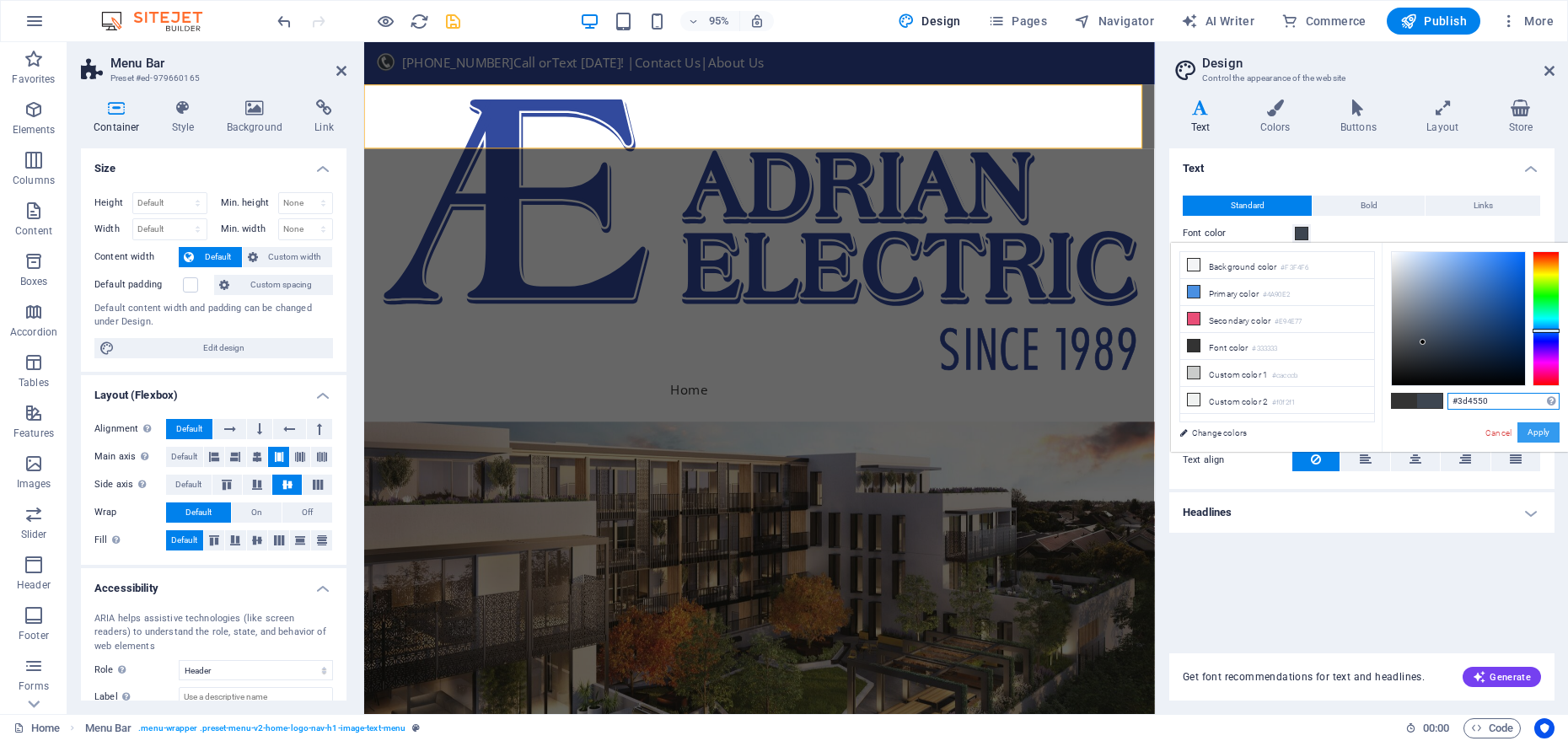
type input "#3d4550"
click at [1544, 437] on button "Apply" at bounding box center [1539, 433] width 42 height 21
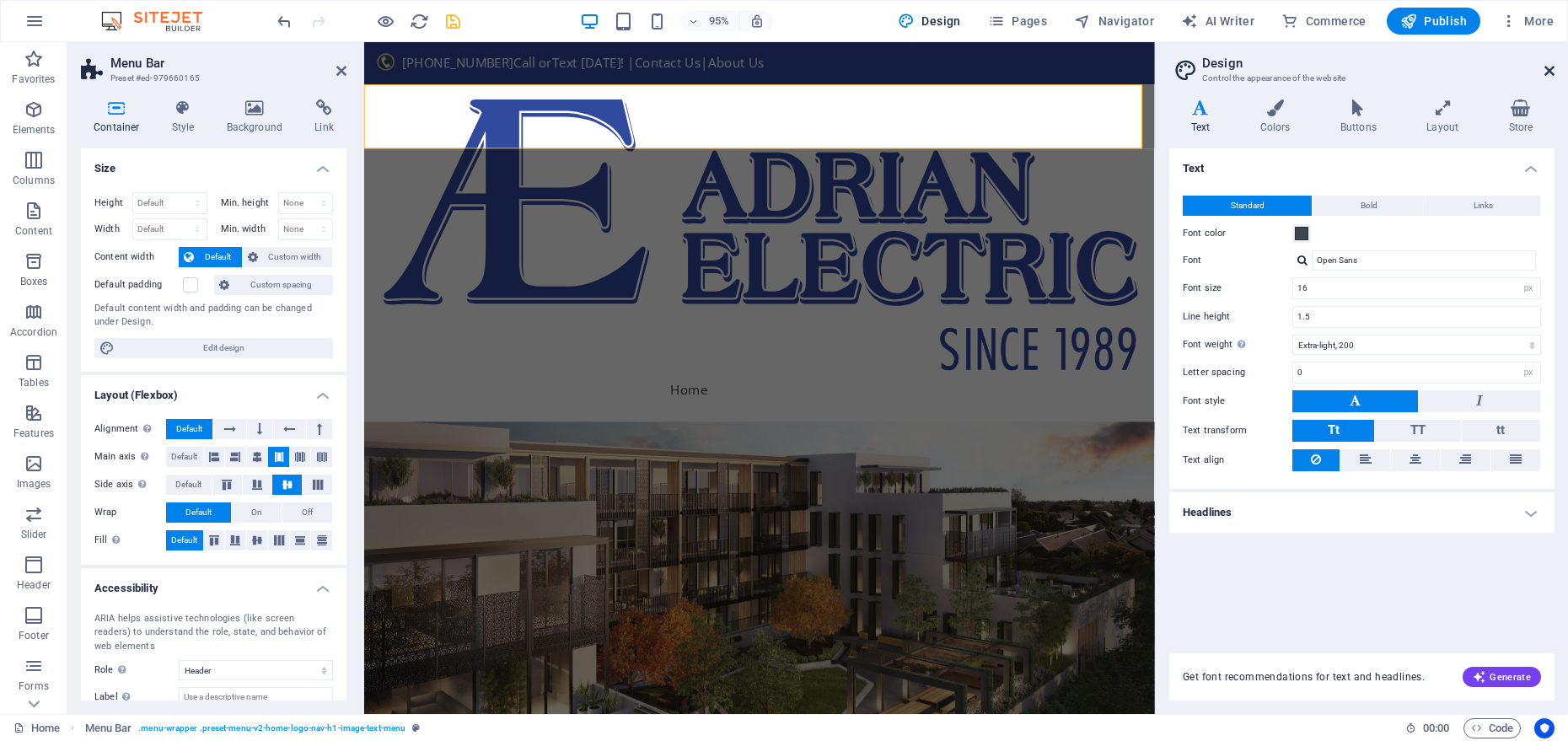
click at [1554, 67] on icon at bounding box center [1549, 70] width 10 height 13
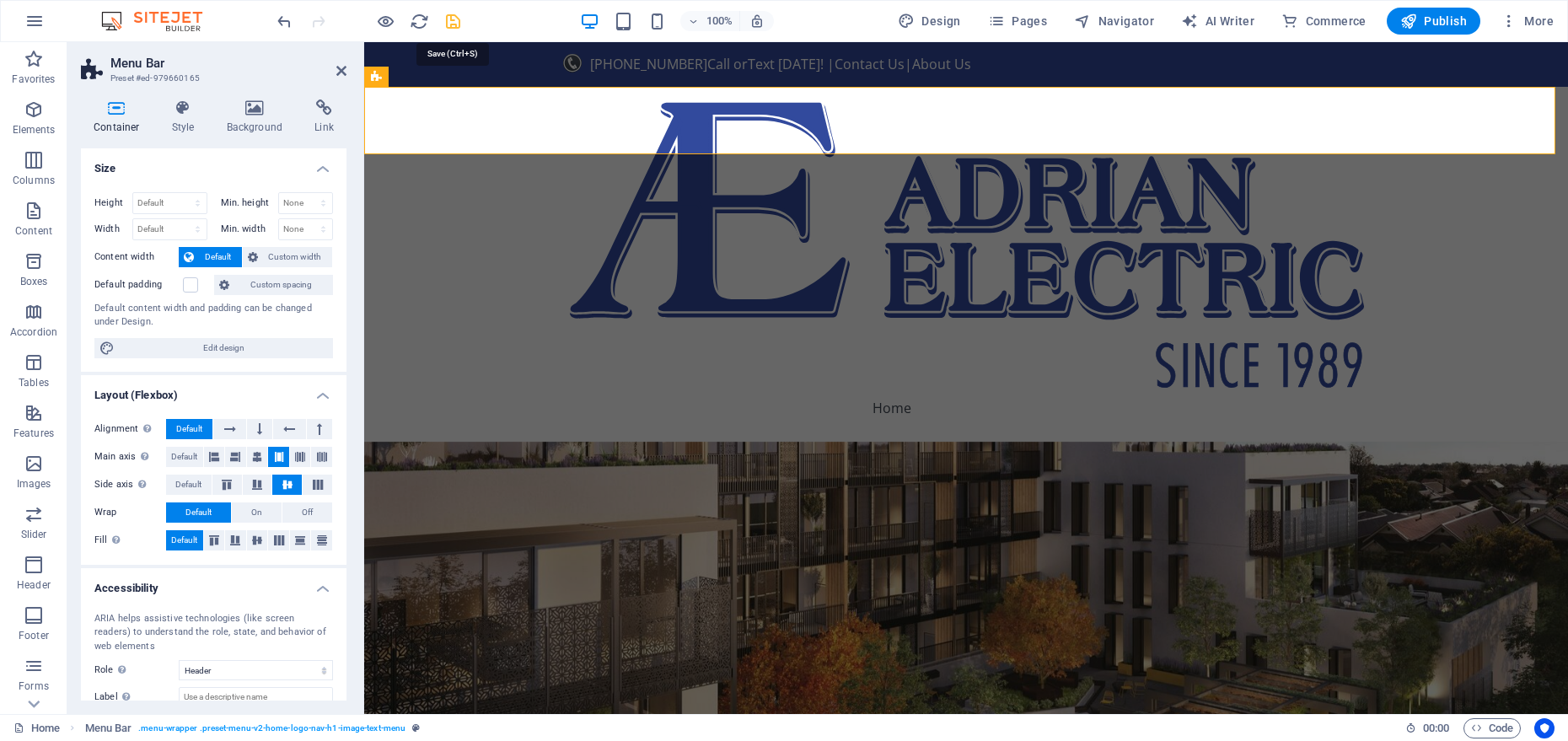
click at [450, 21] on icon "save" at bounding box center [453, 22] width 20 height 20
checkbox input "false"
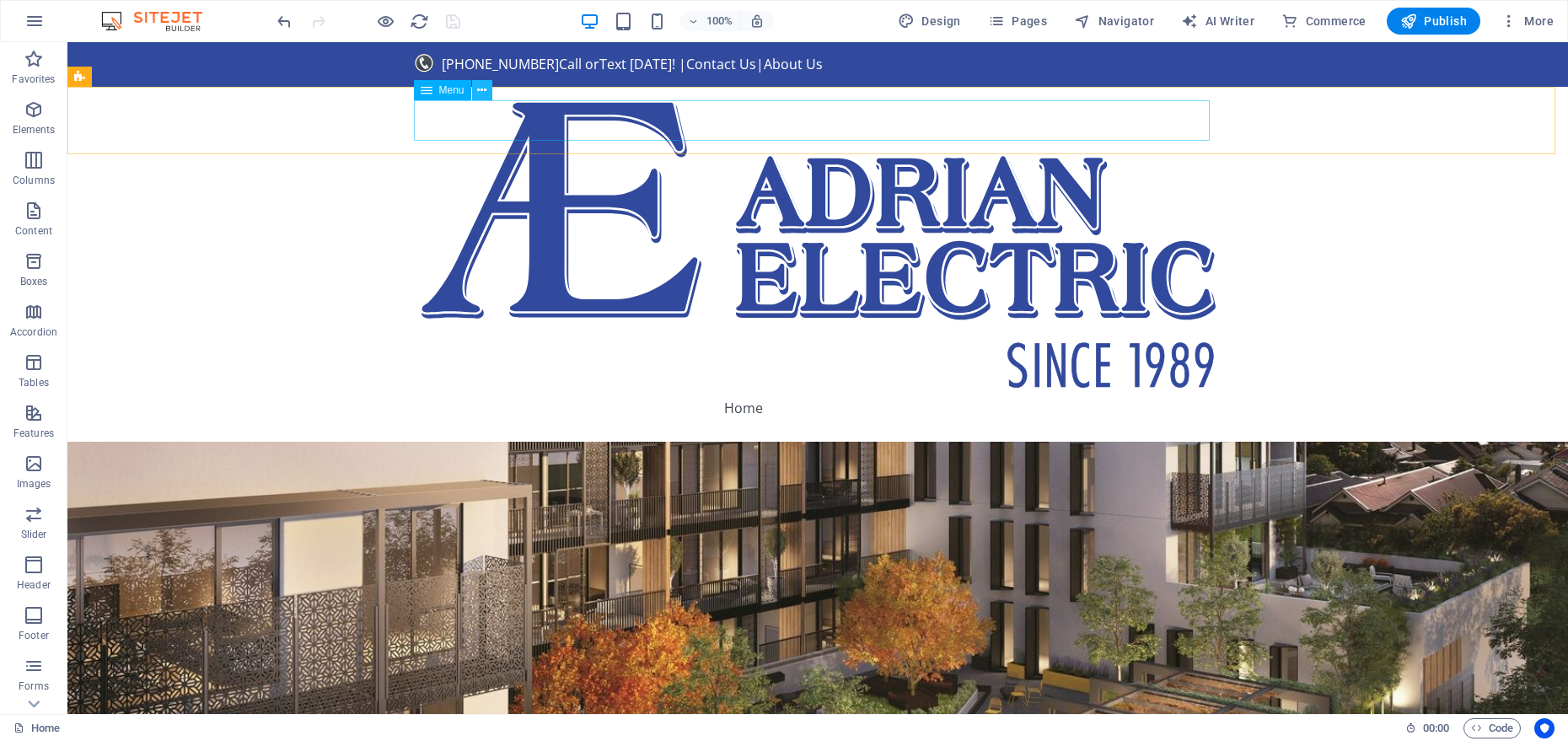
click at [478, 97] on icon at bounding box center [482, 90] width 9 height 18
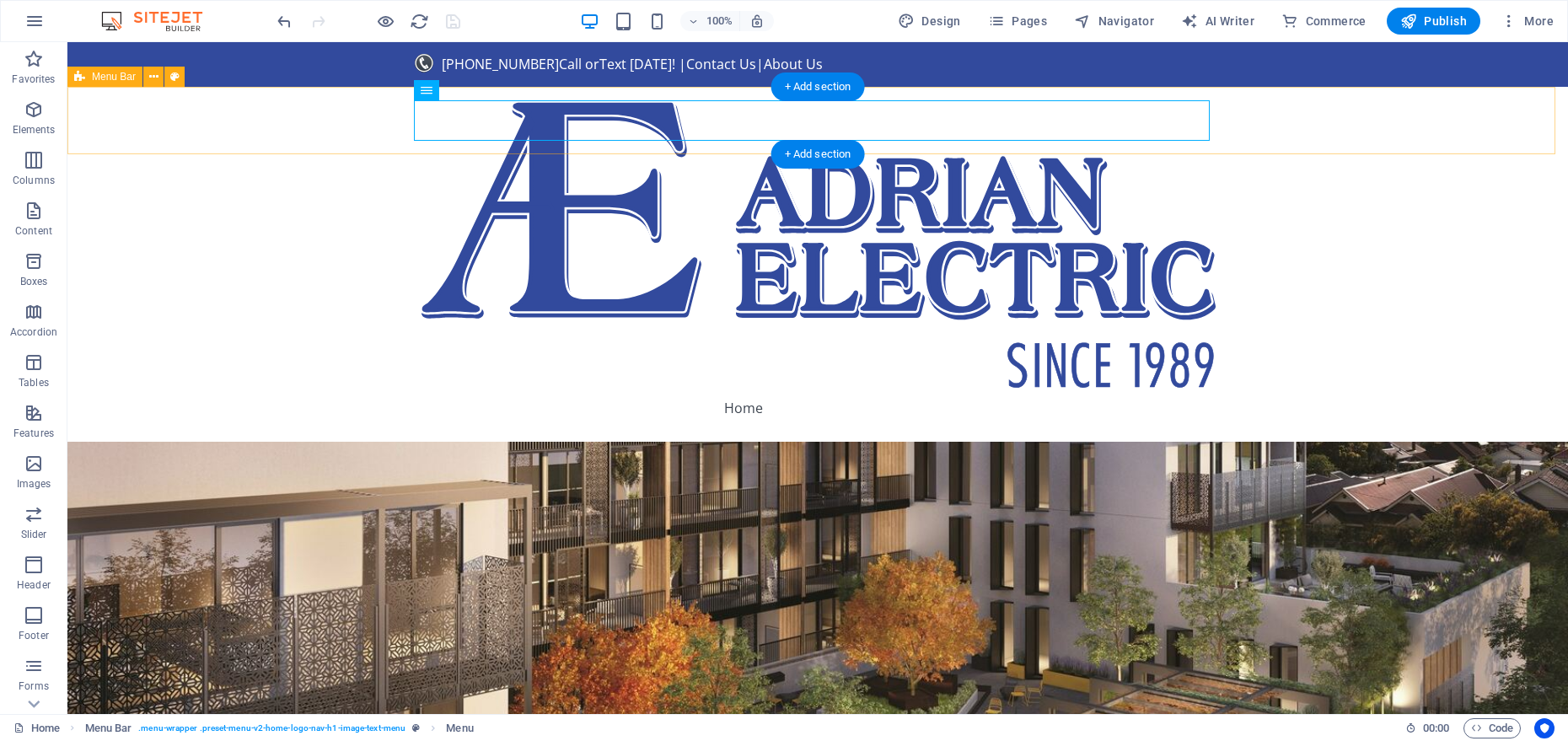
click at [409, 87] on div "Home About Services Get Started EV Quote" at bounding box center [818, 265] width 1501 height 355
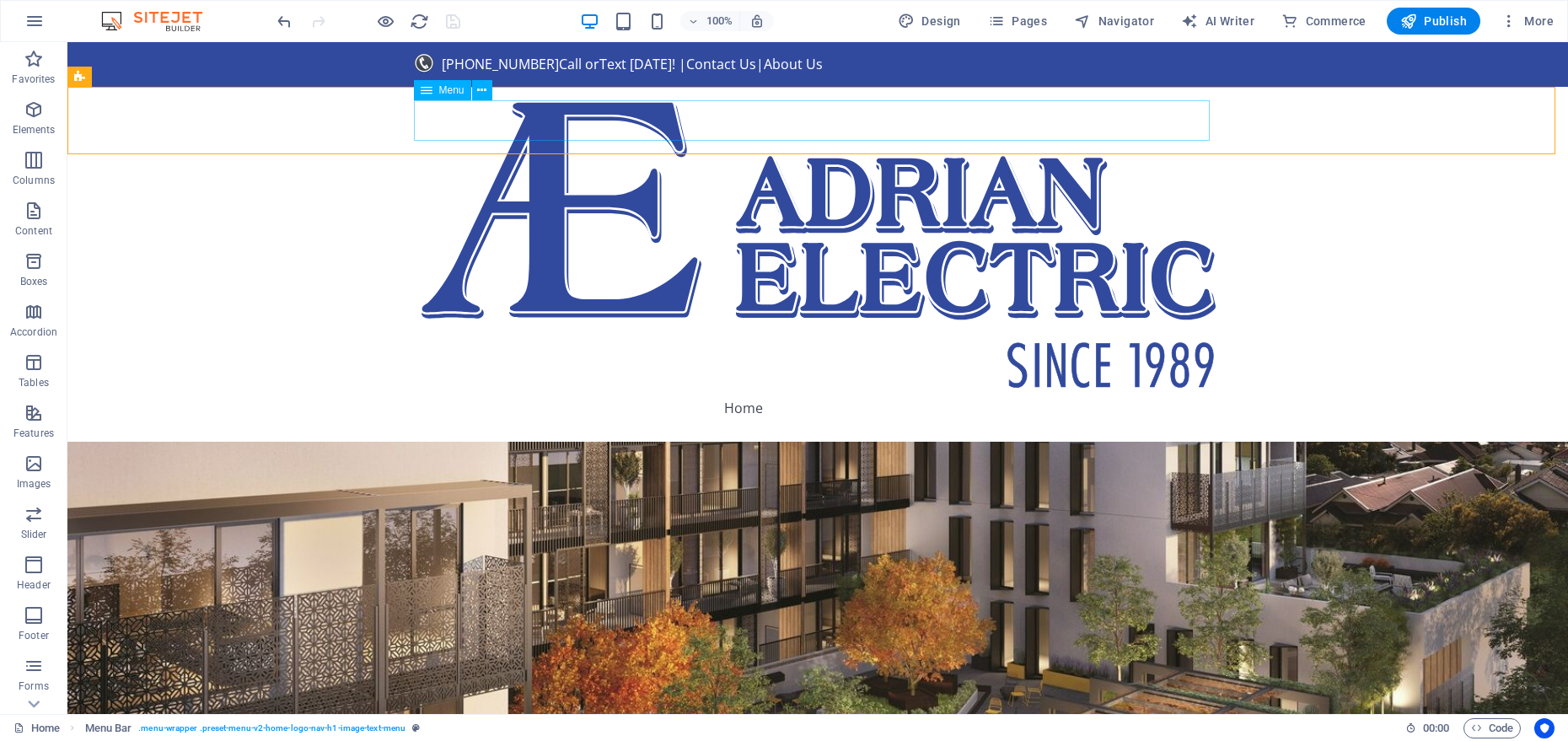
click at [426, 93] on icon at bounding box center [426, 90] width 12 height 21
click at [411, 112] on div "Home About Services Get Started EV Quote" at bounding box center [818, 265] width 1501 height 355
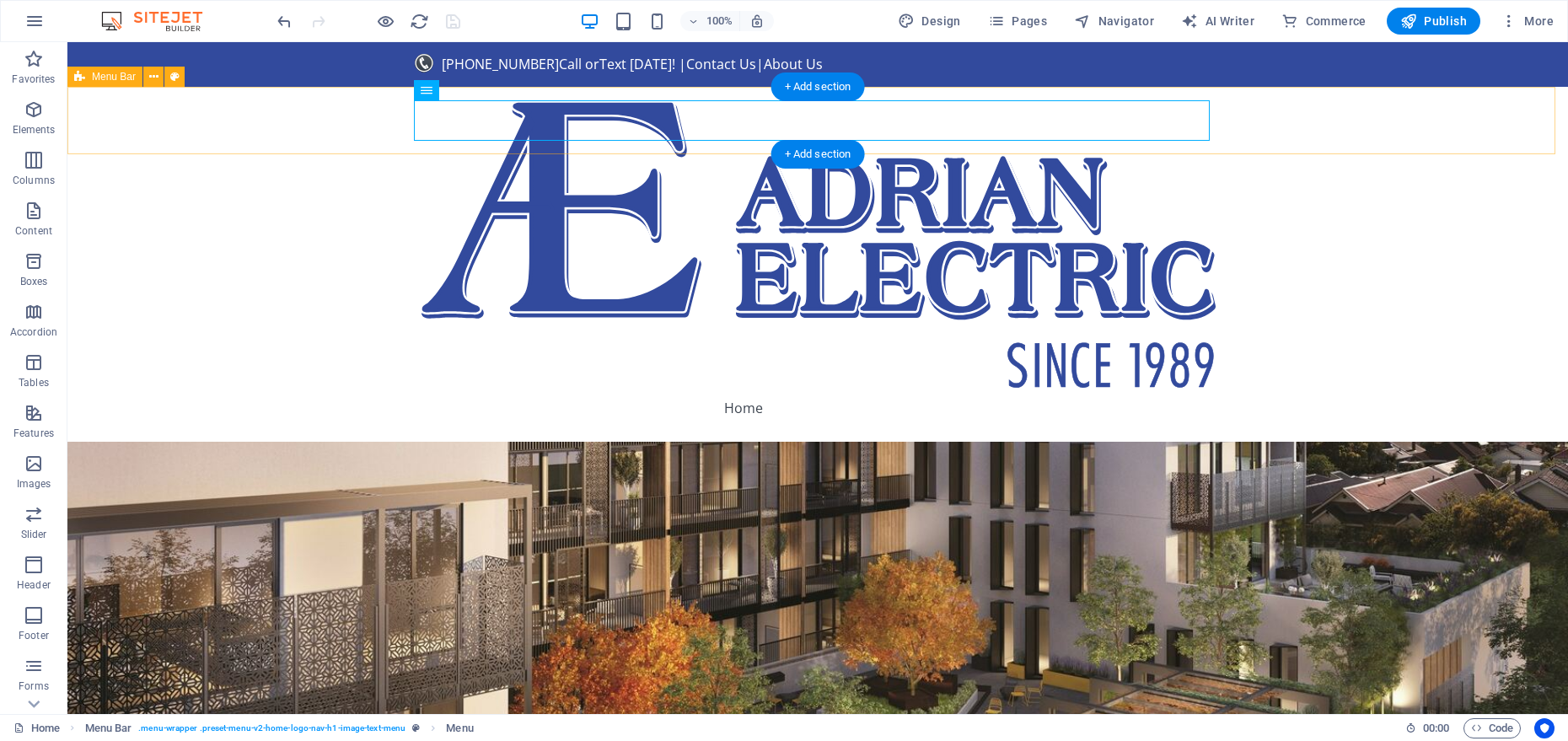
click at [408, 112] on div "Home About Services Get Started EV Quote" at bounding box center [818, 265] width 1501 height 355
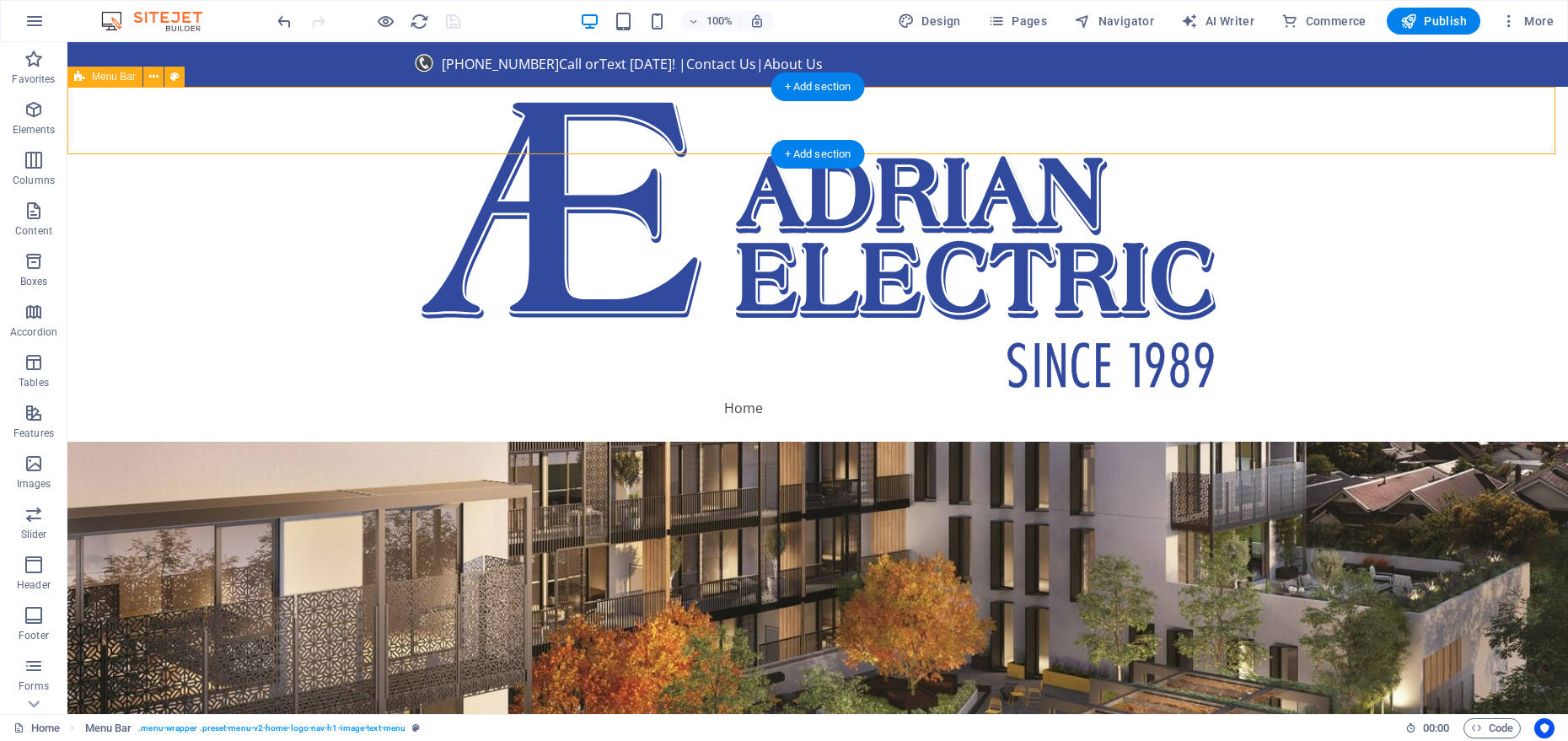
click at [407, 112] on div "Home About Services Get Started EV Quote" at bounding box center [818, 265] width 1501 height 355
select select "header"
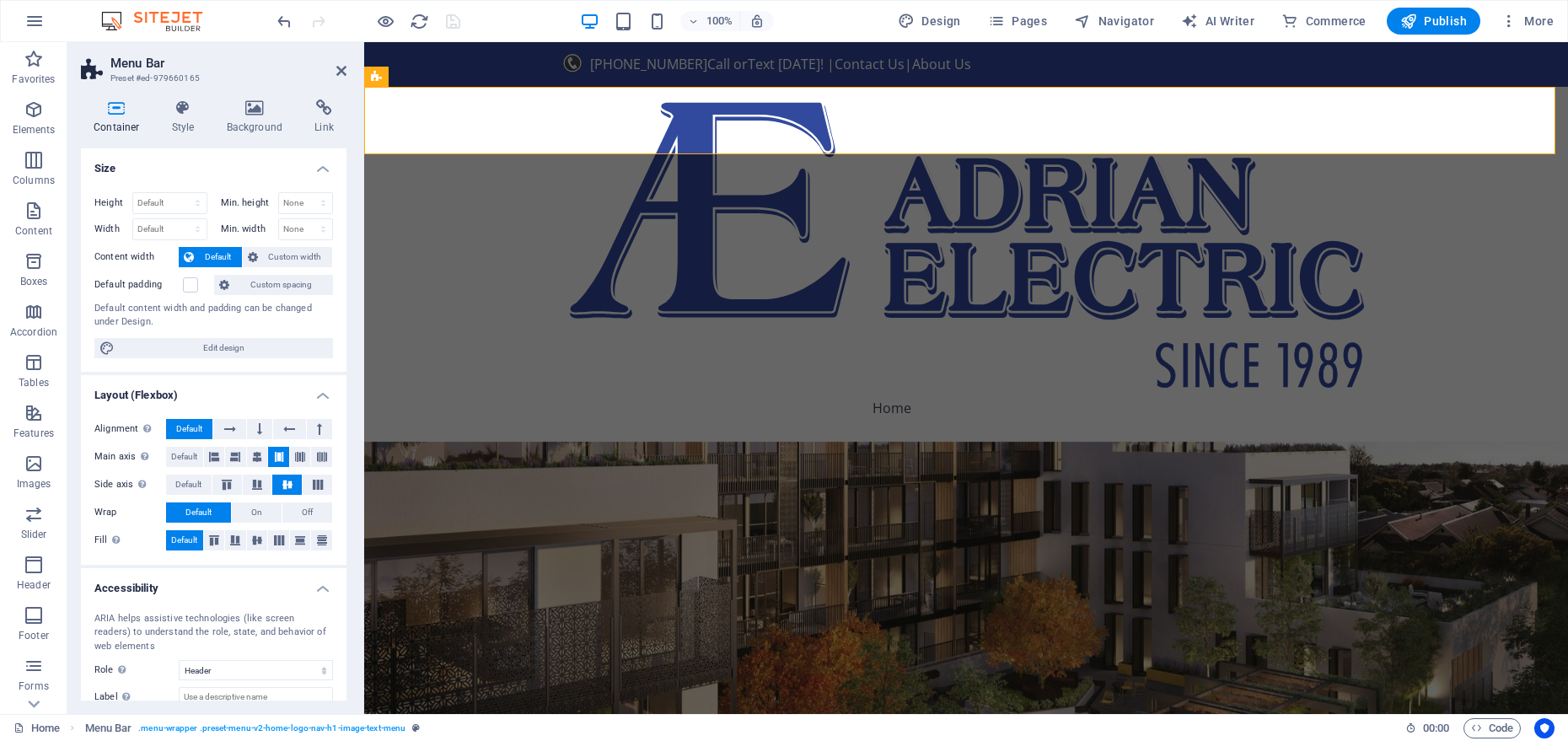
scroll to position [101, 0]
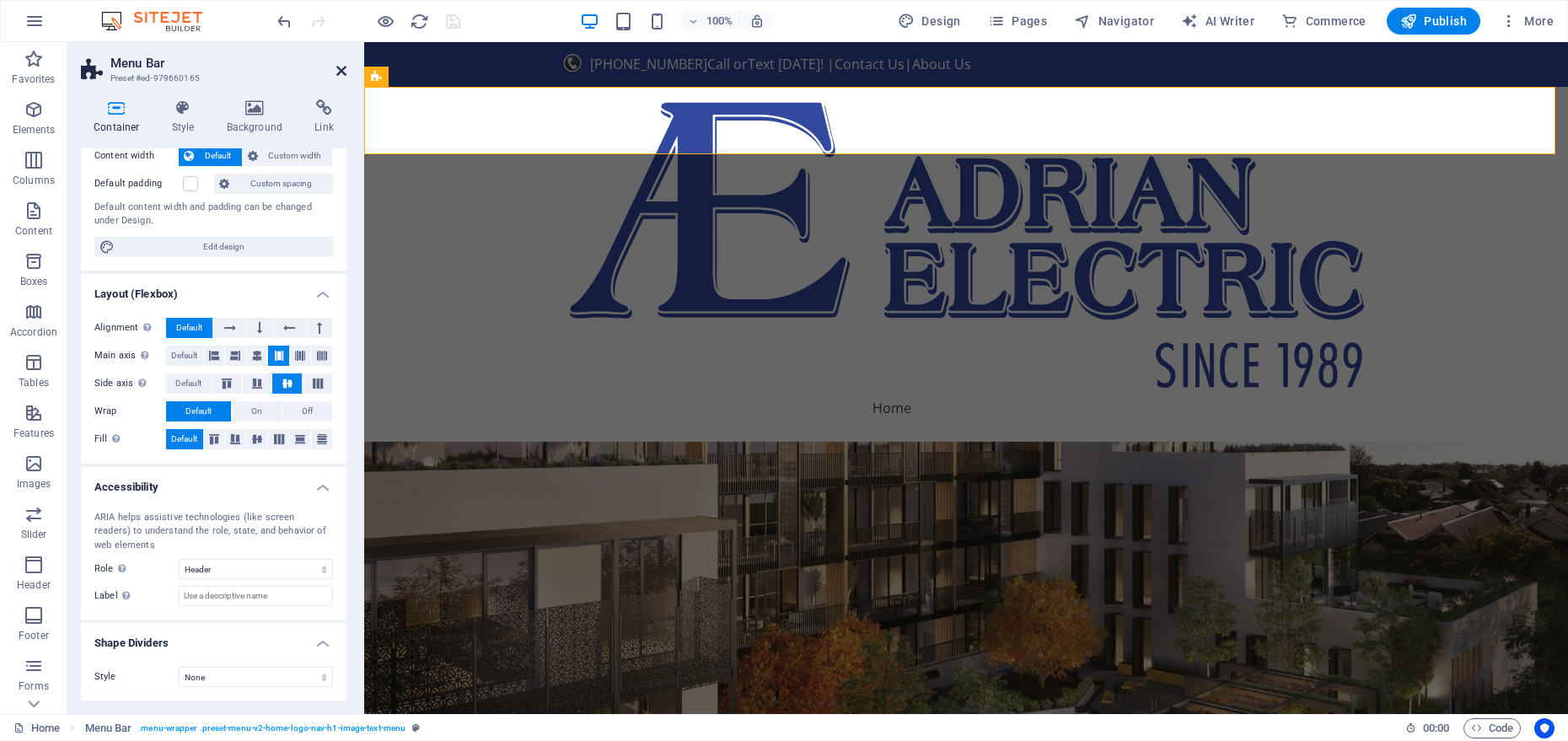
click at [344, 77] on icon at bounding box center [341, 70] width 10 height 13
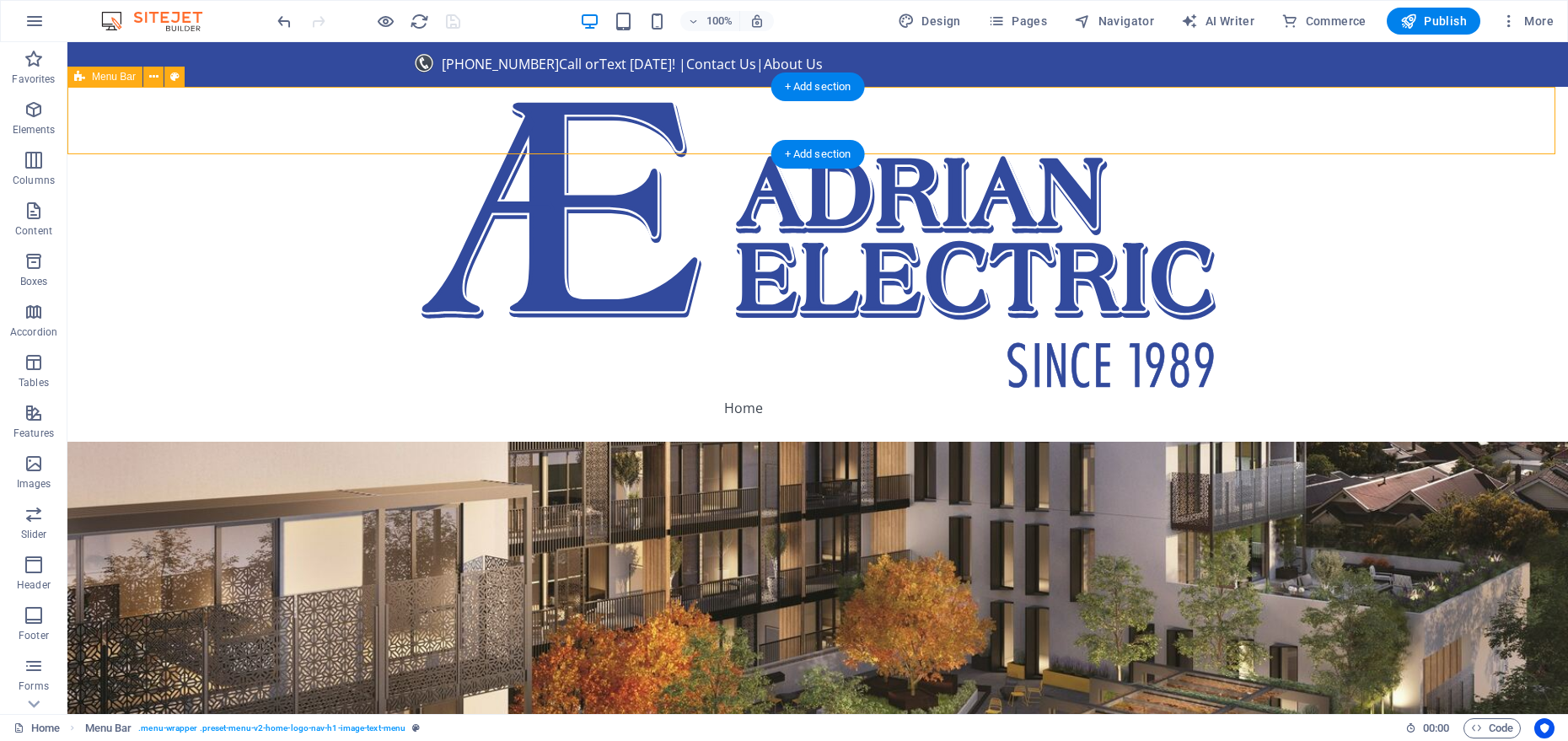
click at [266, 139] on div "Home About Services Get Started EV Quote" at bounding box center [818, 265] width 1501 height 355
click at [155, 79] on icon at bounding box center [154, 77] width 9 height 18
click at [420, 388] on nav "Home About Services Get Started EV Quote" at bounding box center [818, 408] width 796 height 40
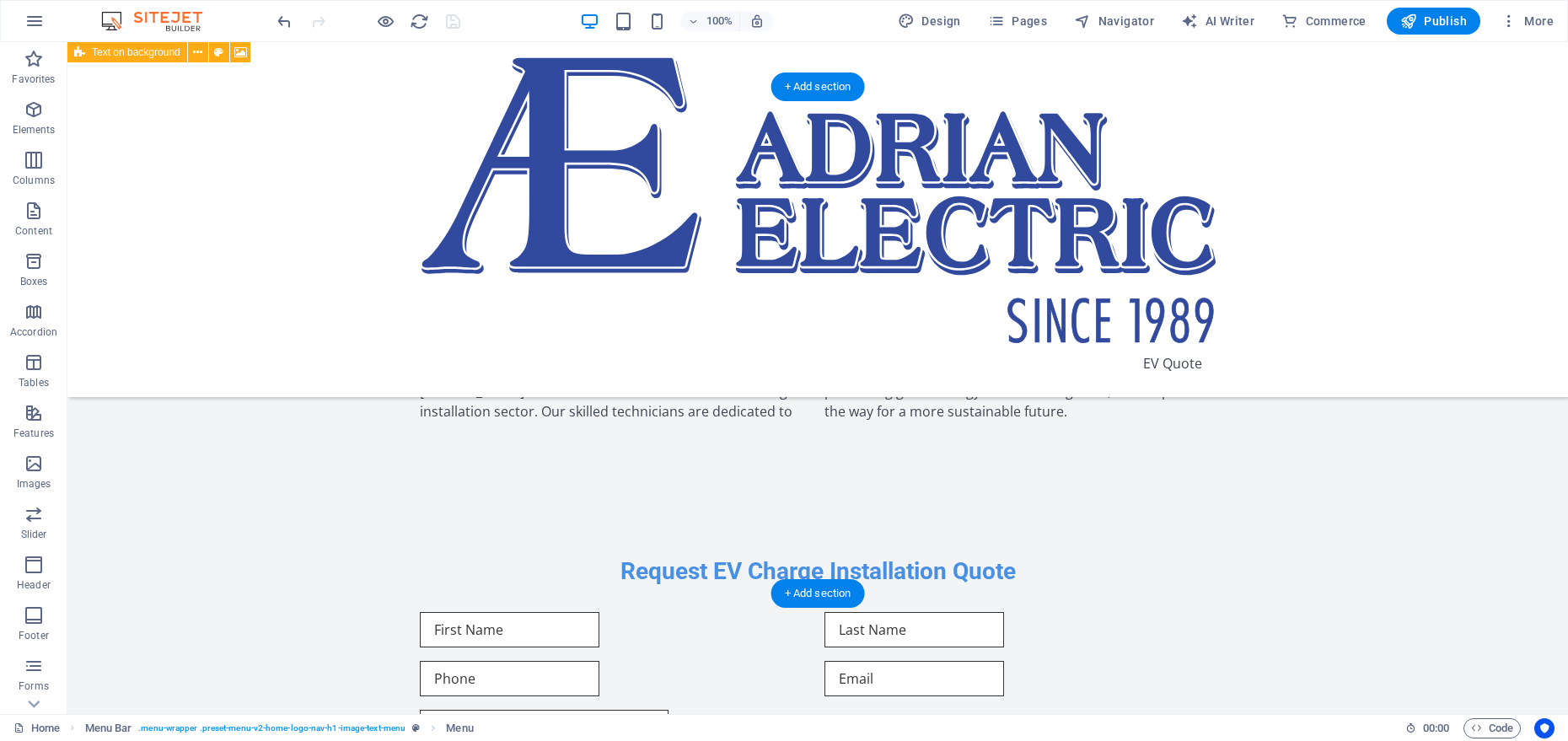
scroll to position [0, 0]
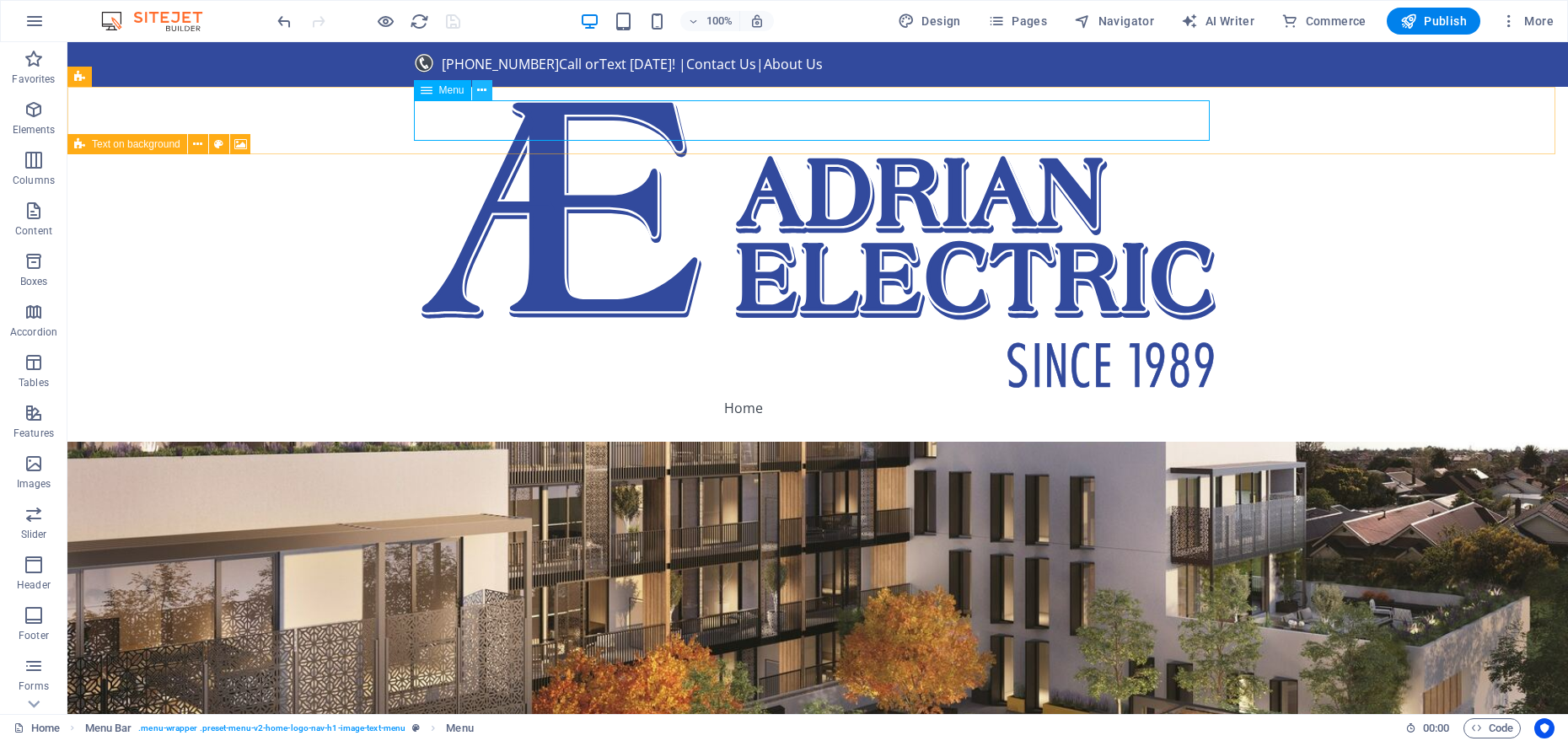
click at [477, 92] on icon at bounding box center [482, 90] width 9 height 18
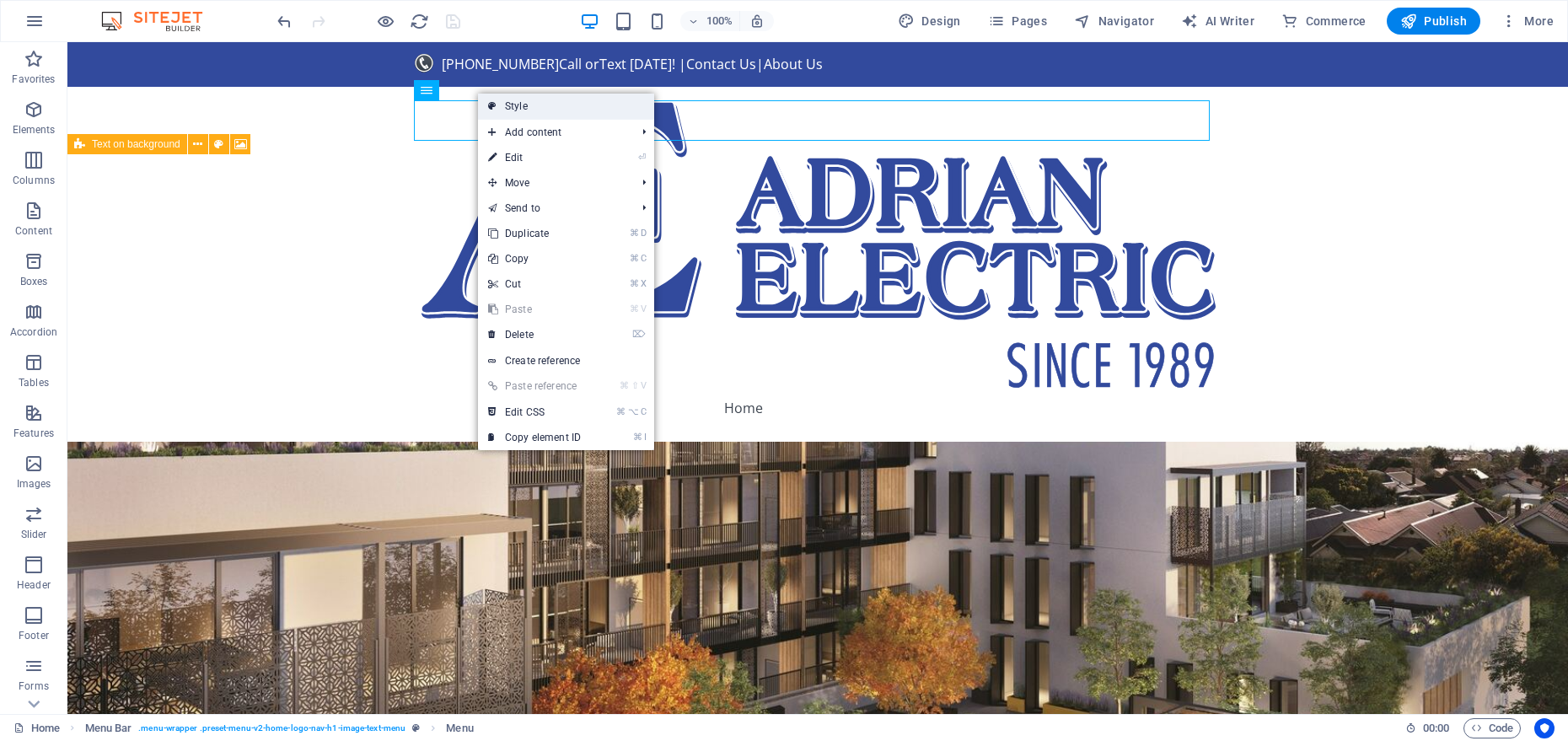
click at [493, 112] on icon at bounding box center [492, 106] width 8 height 25
select select "rem"
select select "preset-menu-v2-home-logo-nav-h1-image-text-menu"
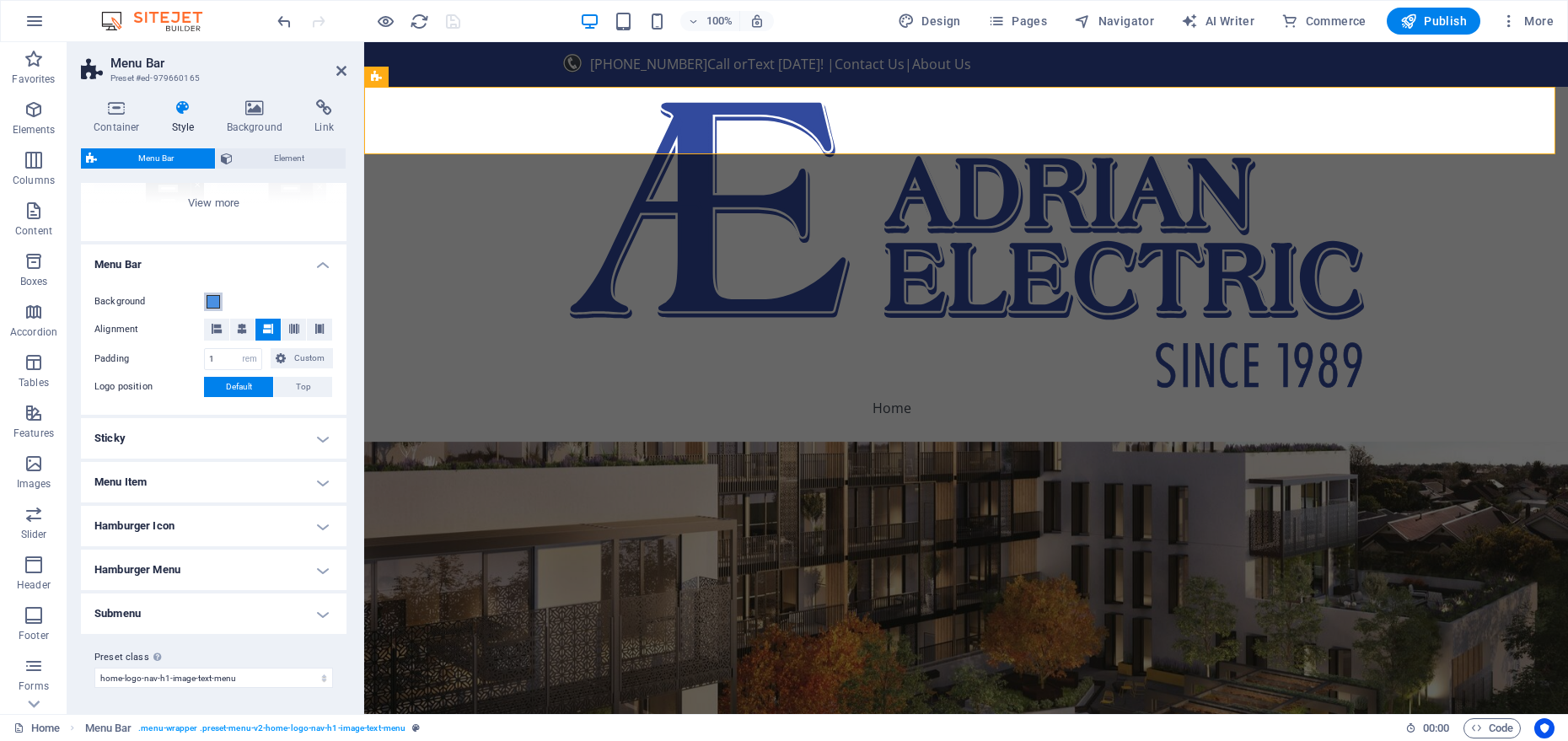
scroll to position [226, 0]
click at [282, 492] on h4 "Menu Item" at bounding box center [213, 481] width 266 height 40
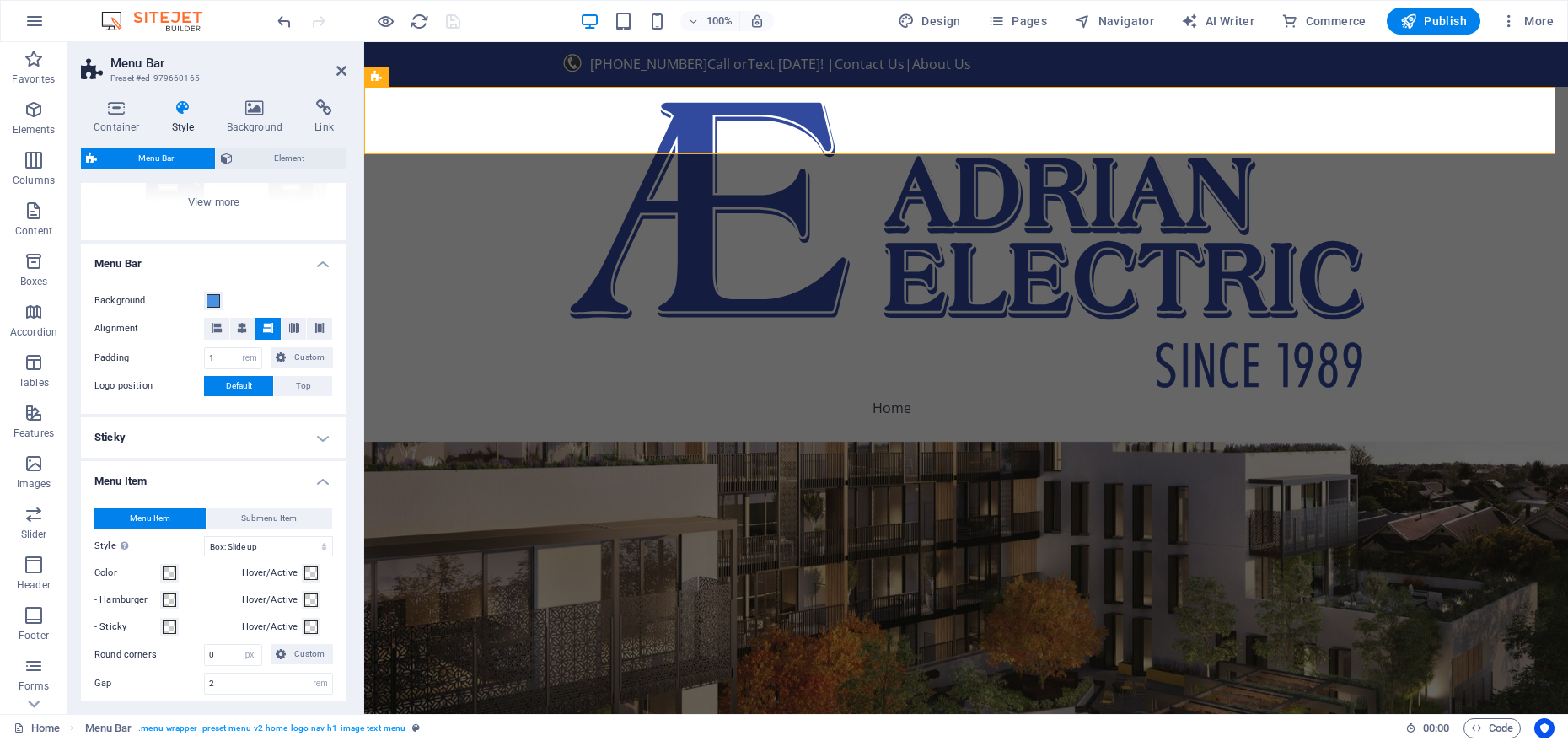
click at [281, 485] on h4 "Menu Item" at bounding box center [213, 476] width 266 height 30
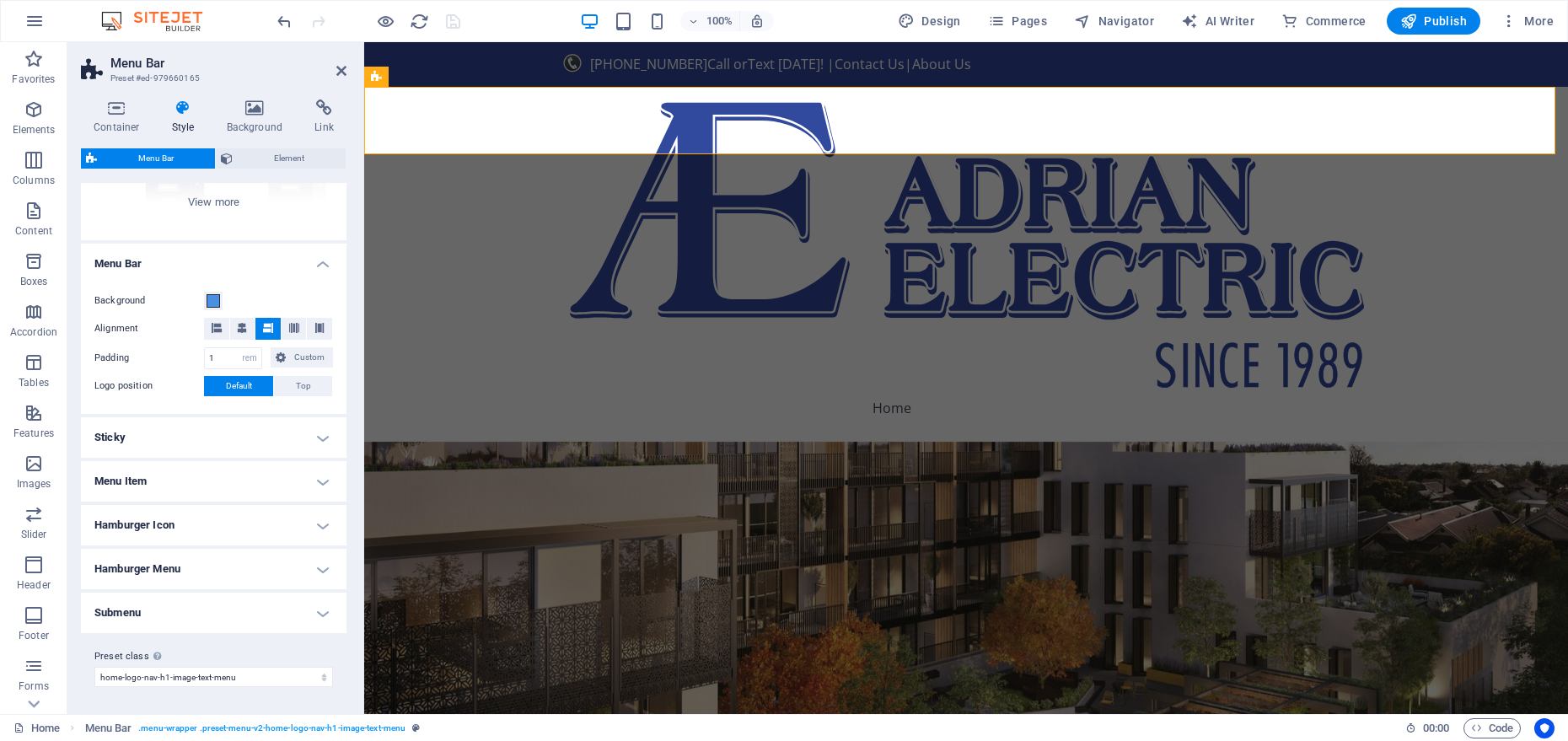
scroll to position [183, 0]
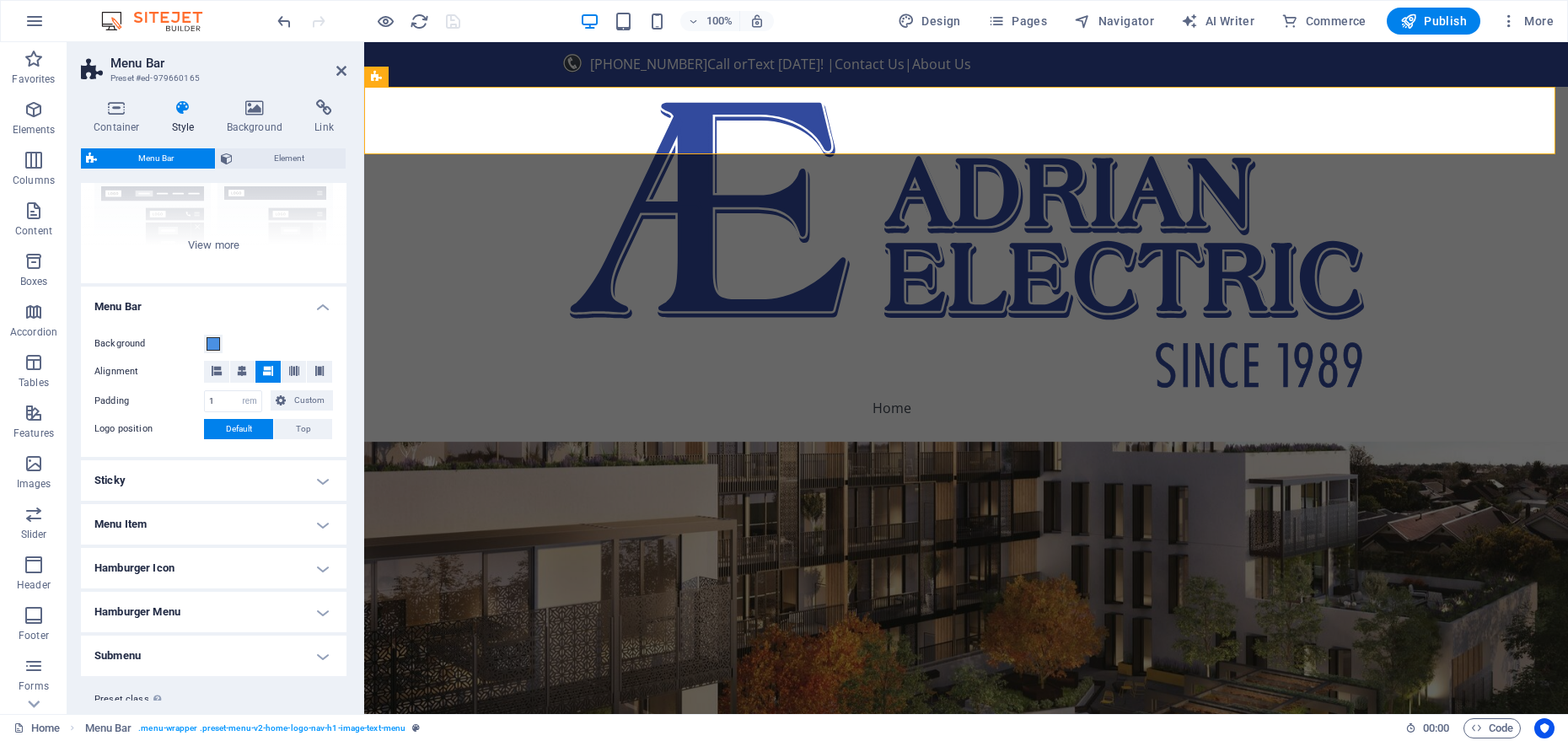
click at [195, 118] on h4 "Style" at bounding box center [187, 117] width 54 height 36
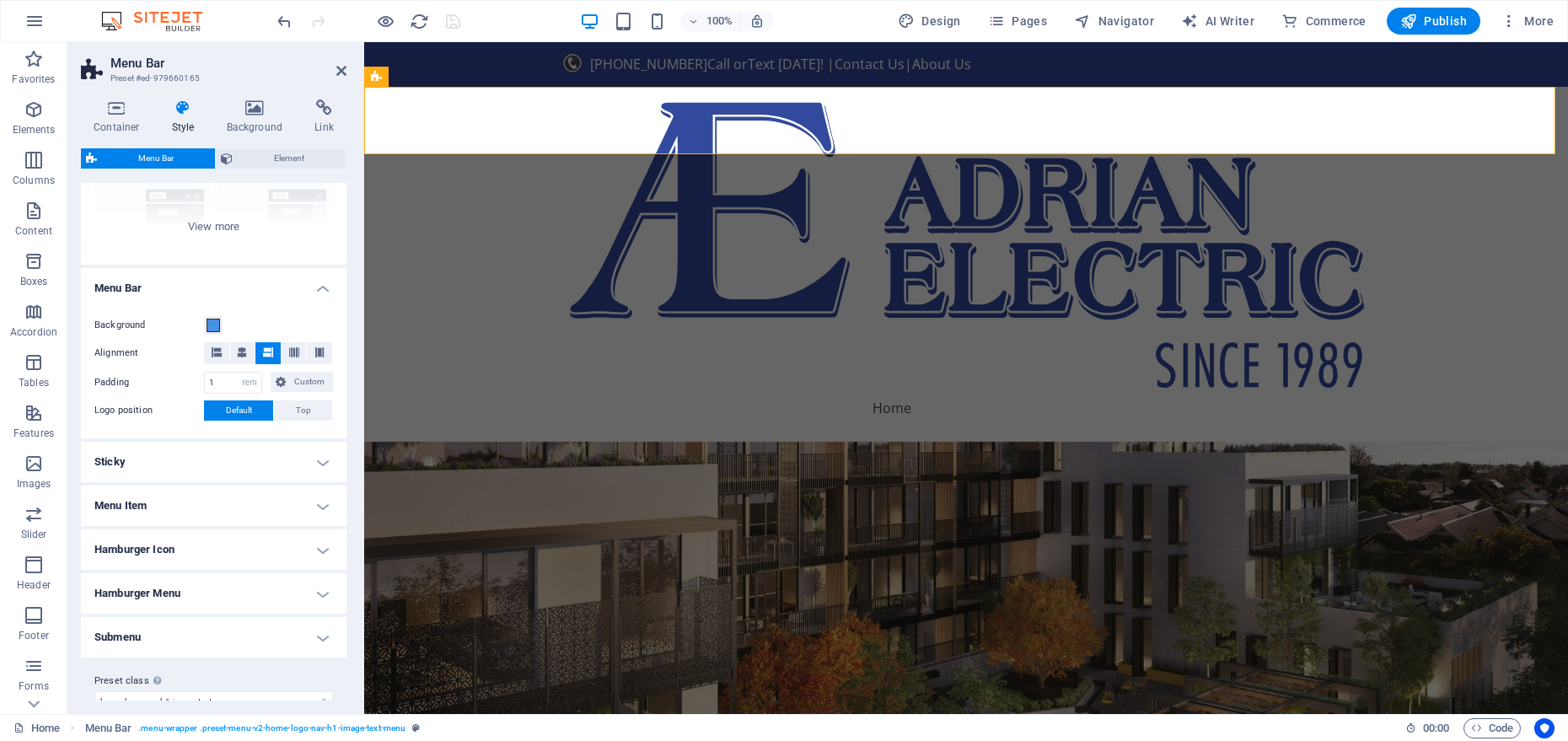
scroll to position [205, 0]
click at [241, 154] on span "Element" at bounding box center [289, 159] width 103 height 21
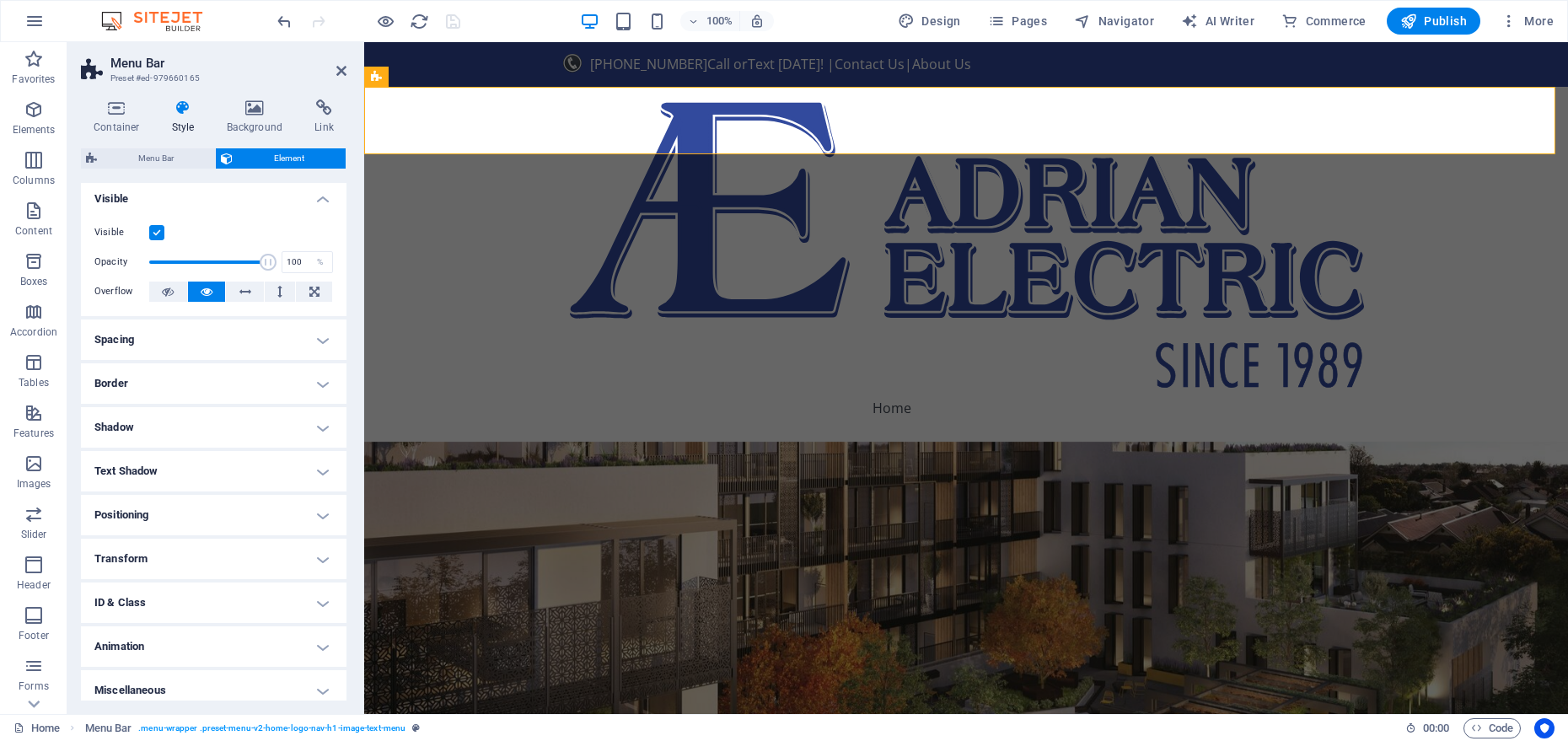
scroll to position [0, 0]
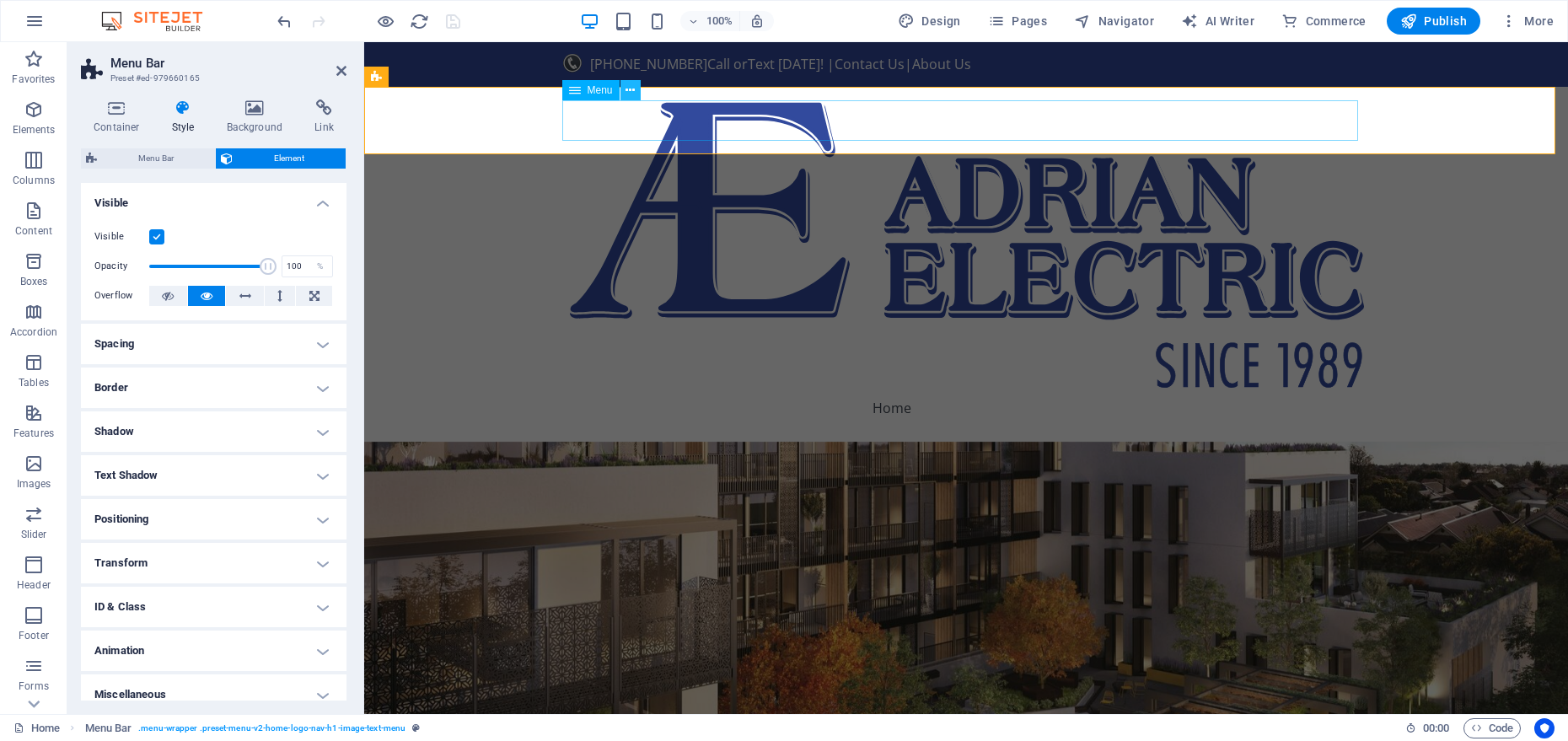
click at [624, 91] on button at bounding box center [631, 90] width 21 height 21
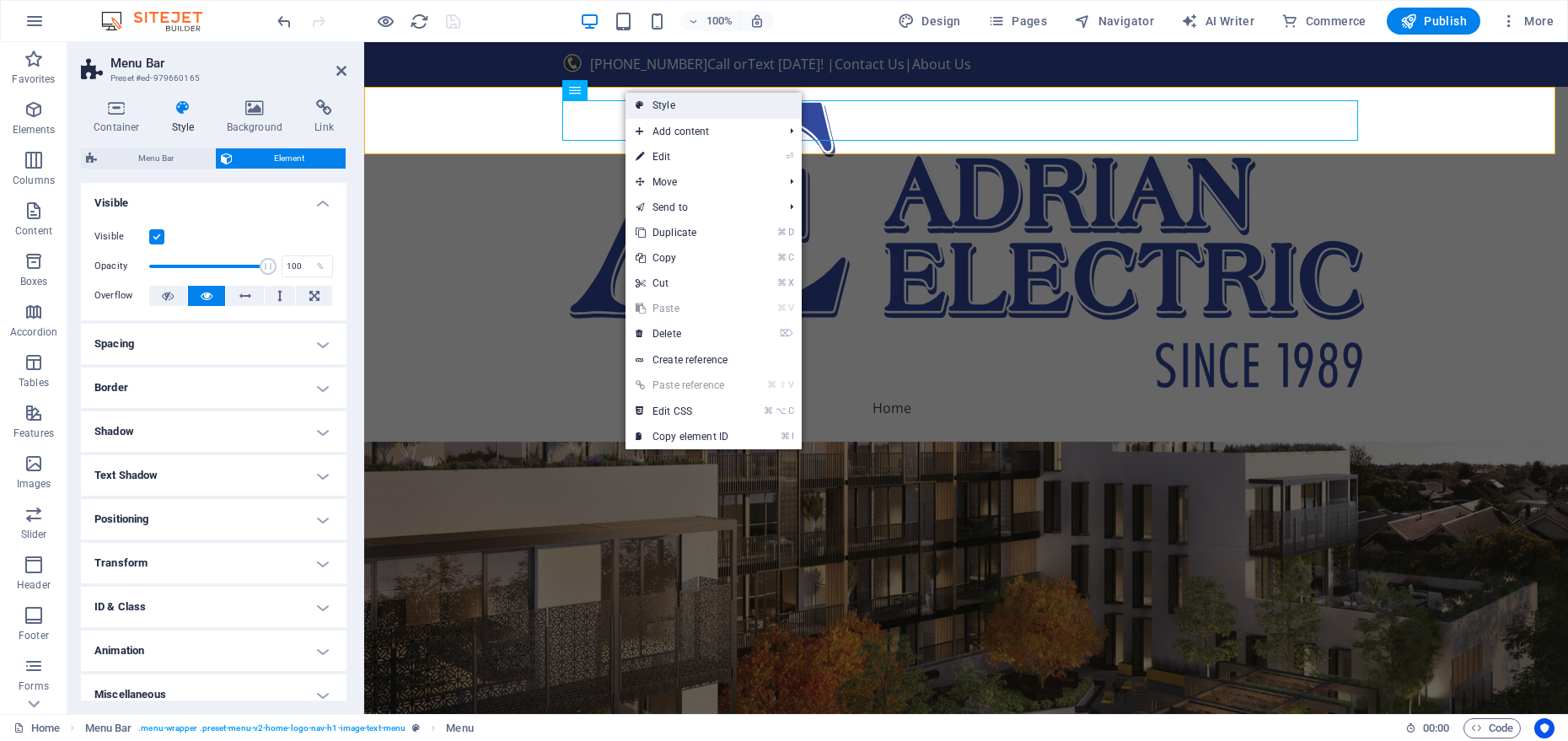
click at [637, 105] on icon at bounding box center [639, 105] width 8 height 25
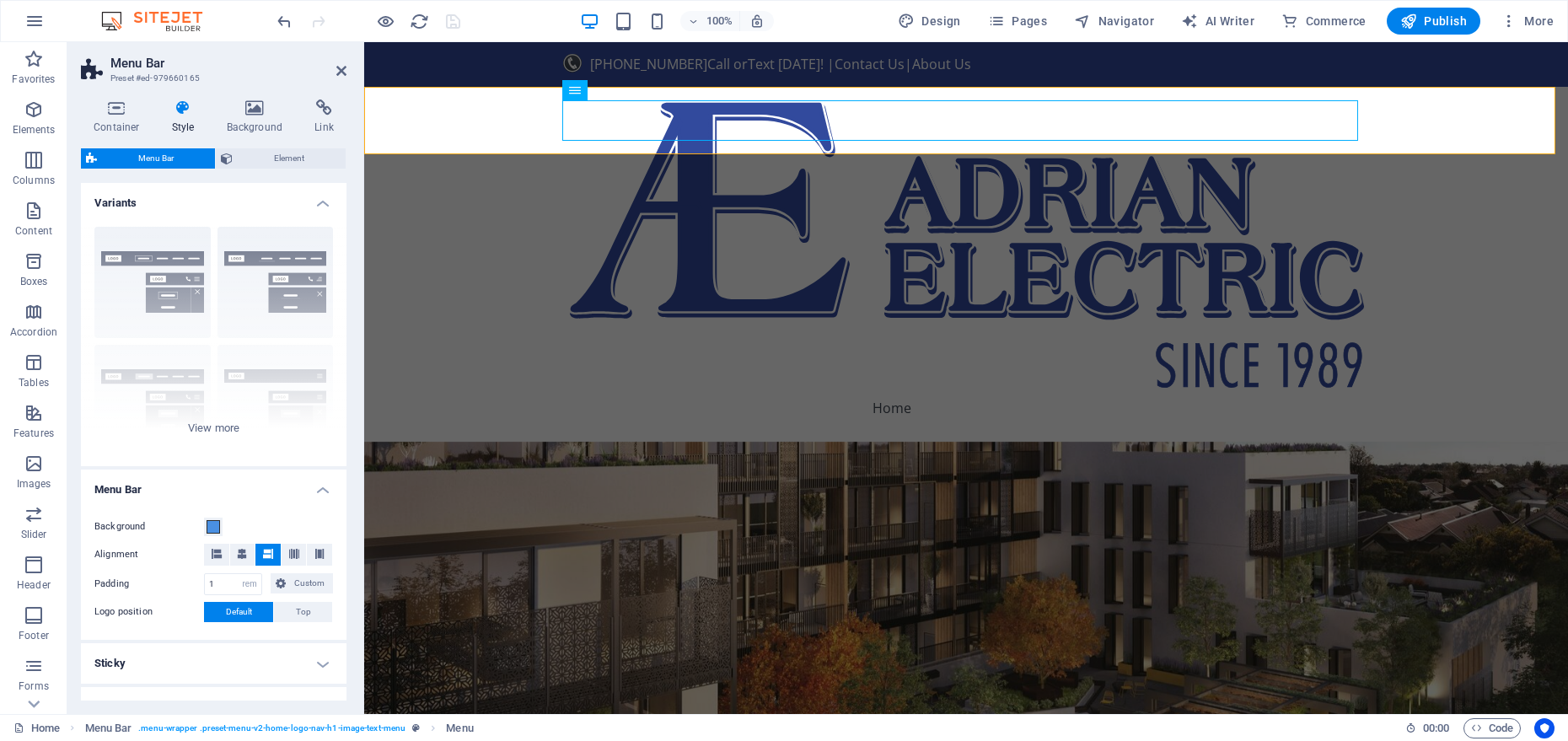
scroll to position [226, 0]
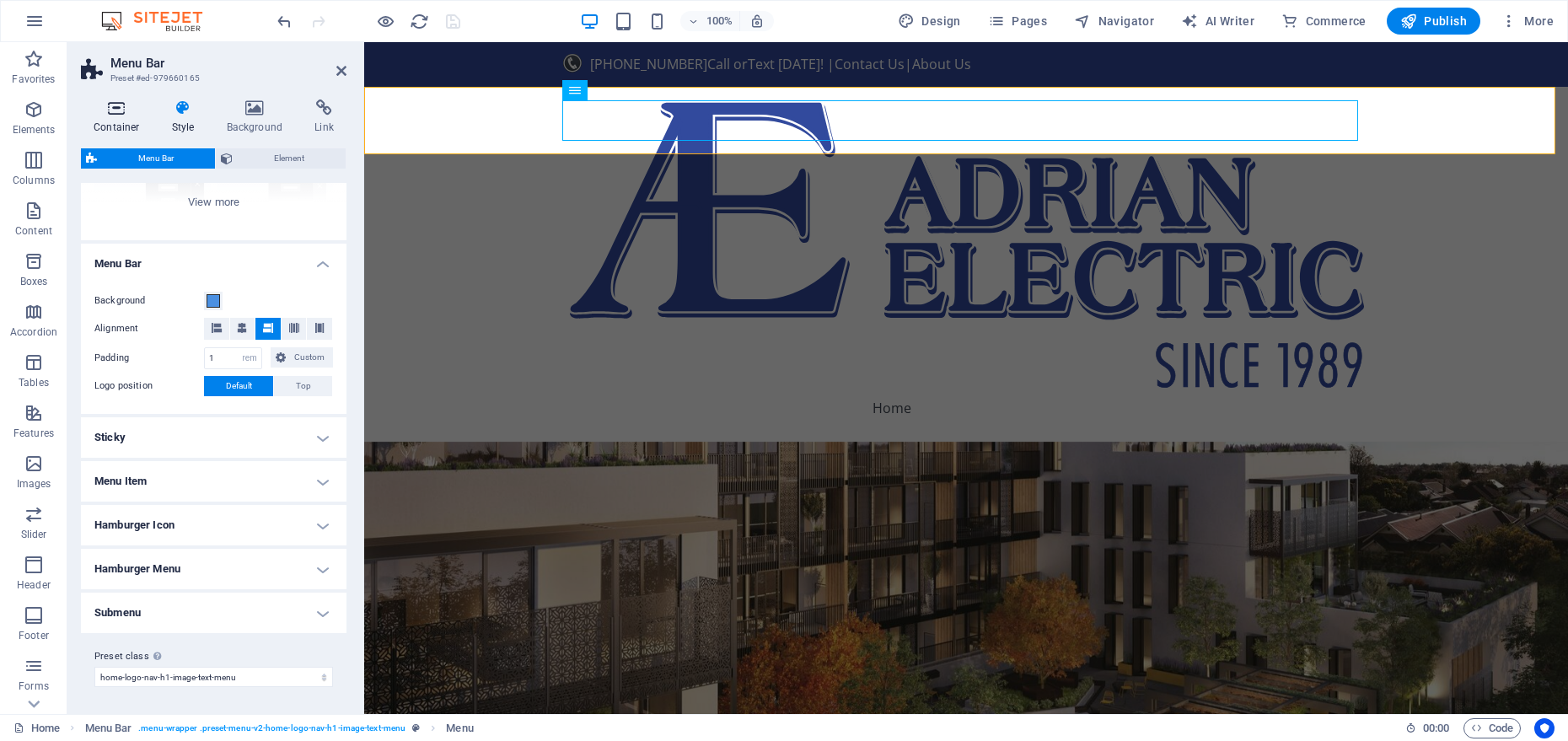
click at [117, 104] on icon at bounding box center [116, 108] width 71 height 17
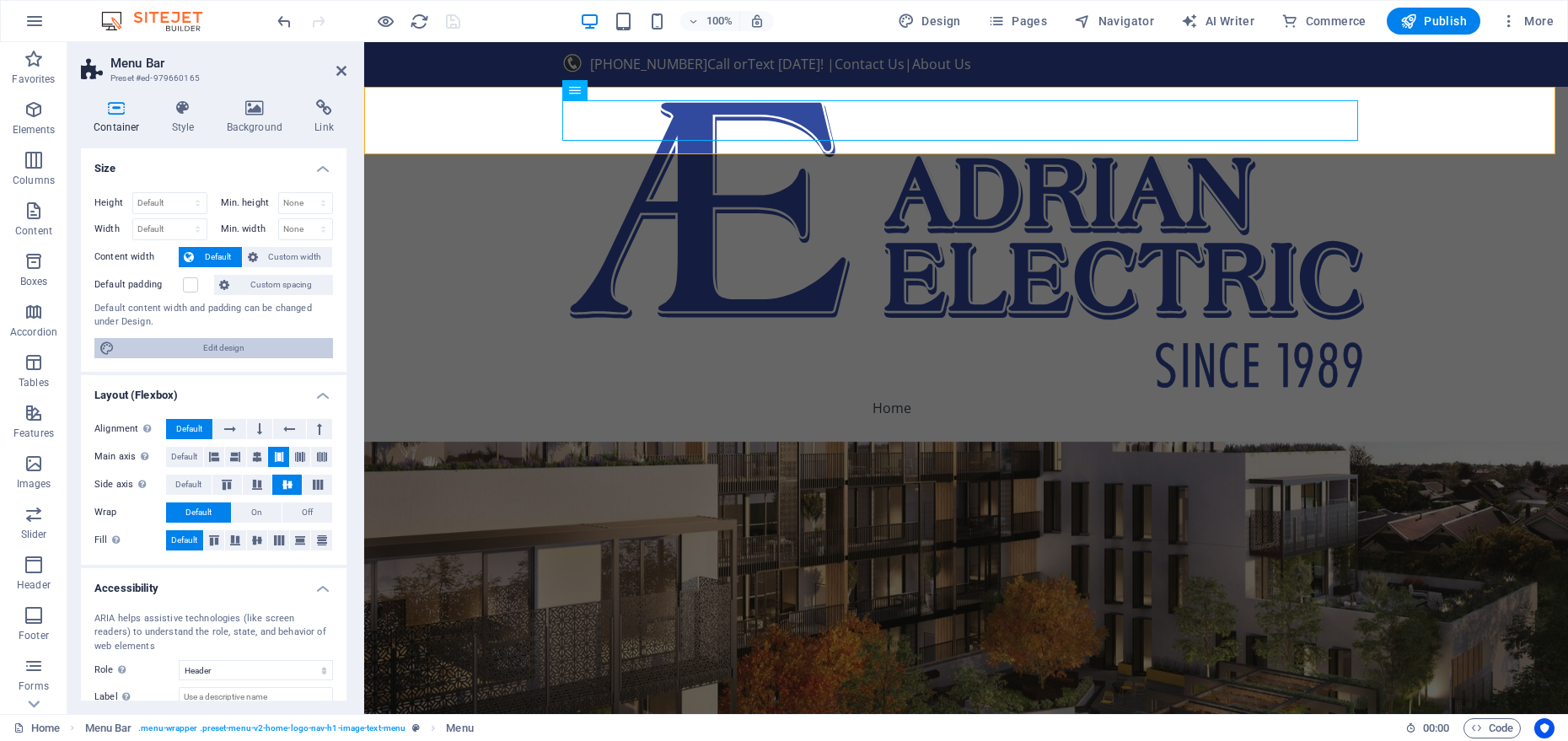
click at [163, 356] on span "Edit design" at bounding box center [224, 348] width 208 height 21
select select "px"
select select "200"
select select "px"
select select "rem"
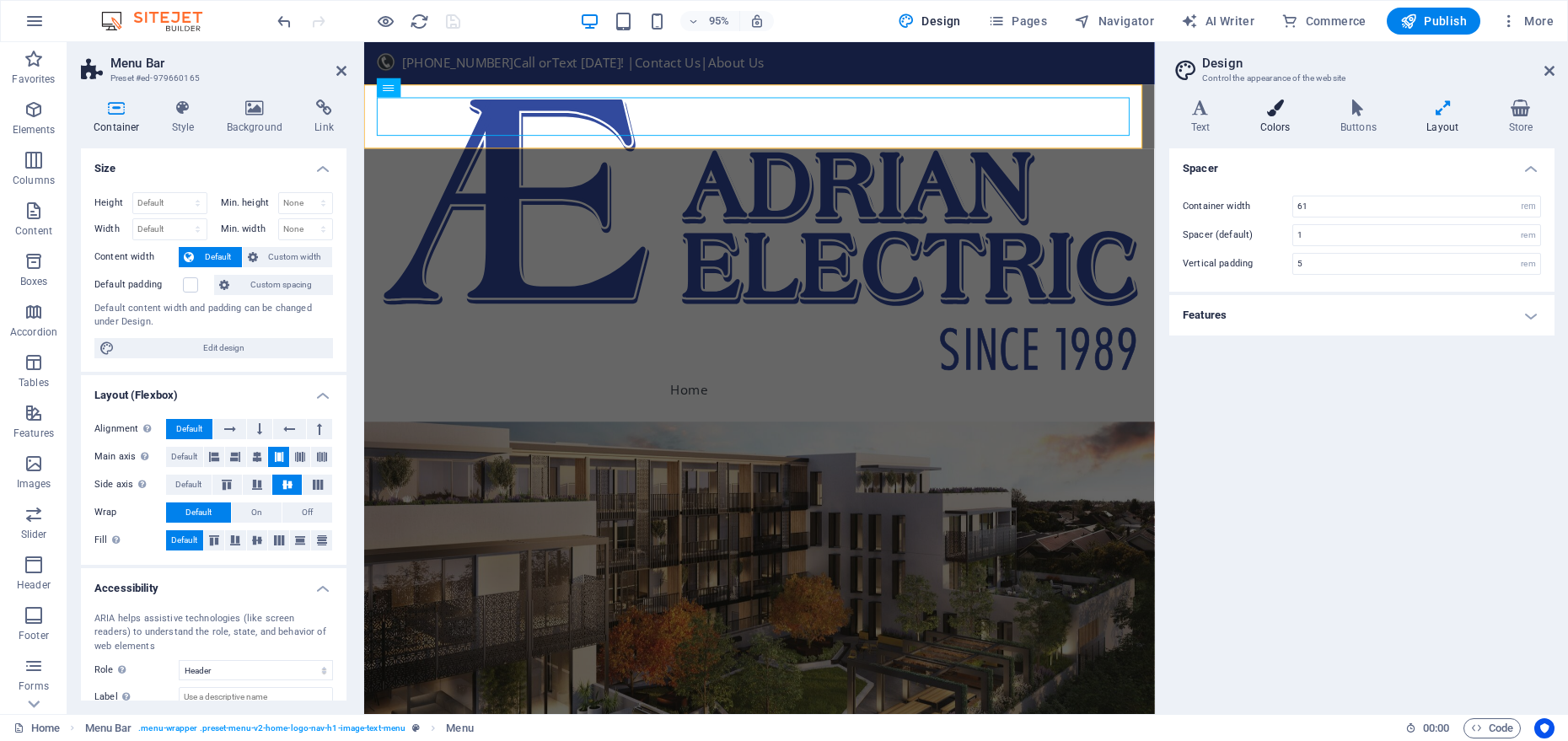
click at [1259, 134] on h4 "Colors" at bounding box center [1278, 117] width 80 height 36
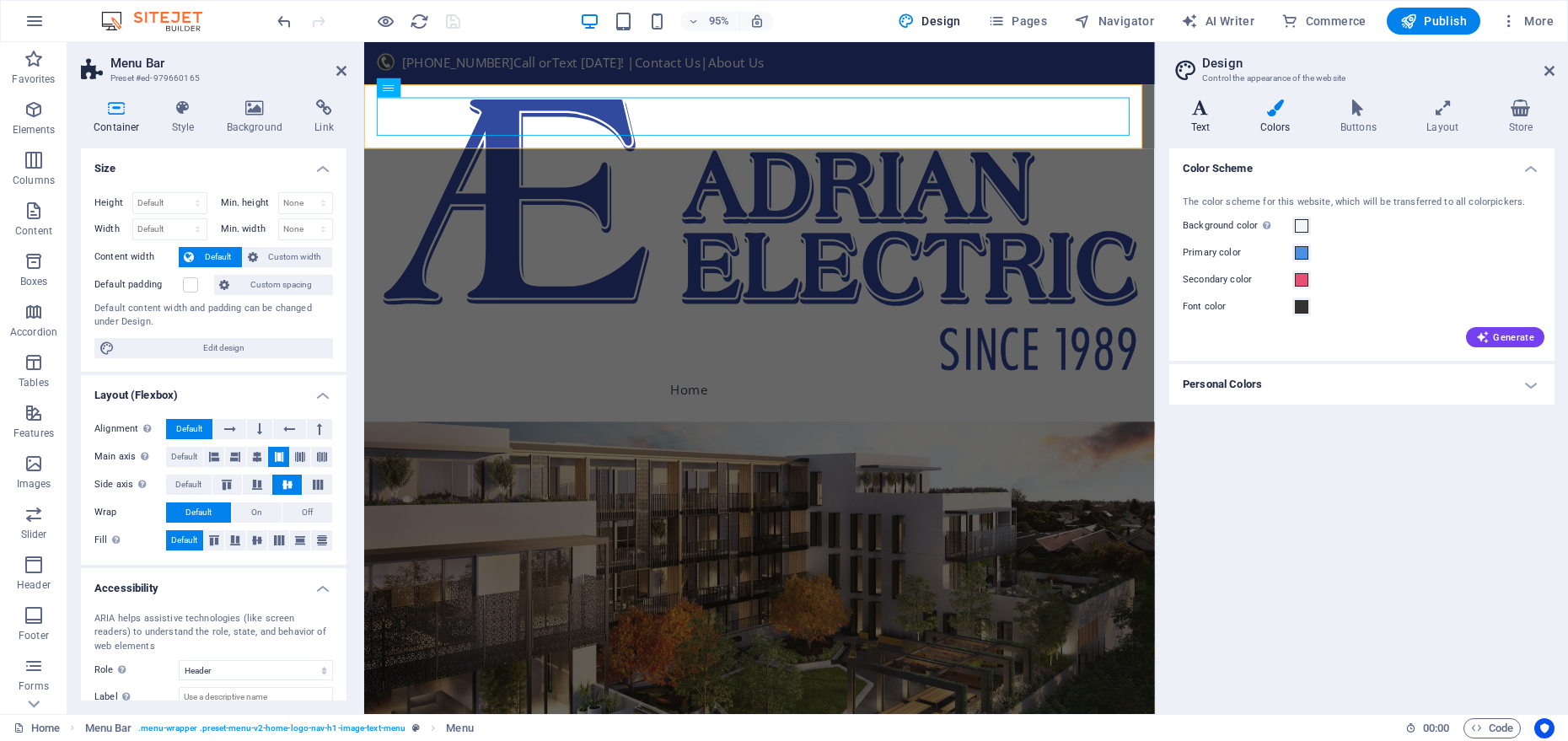
click at [1204, 121] on h4 "Text" at bounding box center [1205, 117] width 69 height 36
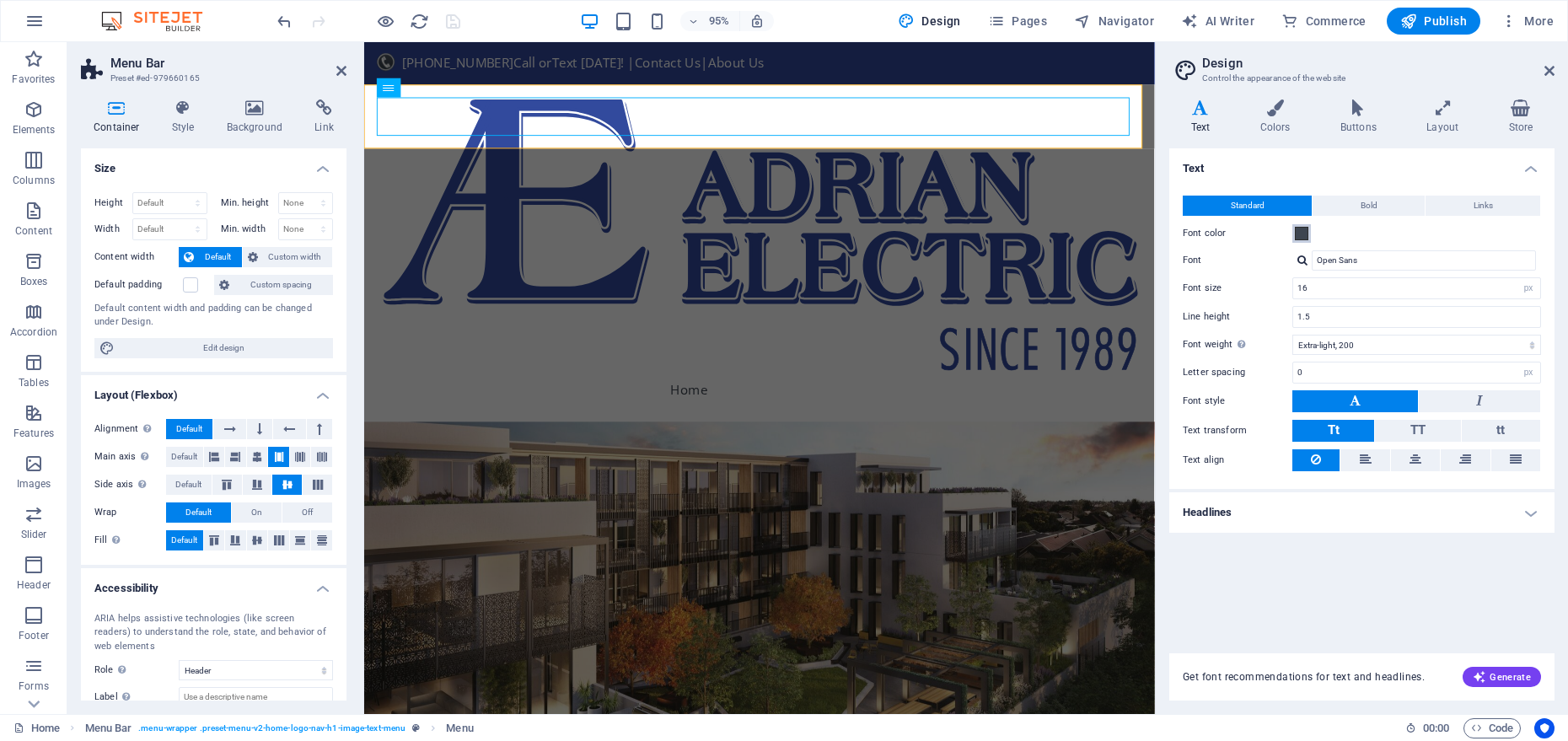
click at [1304, 228] on span at bounding box center [1301, 234] width 13 height 13
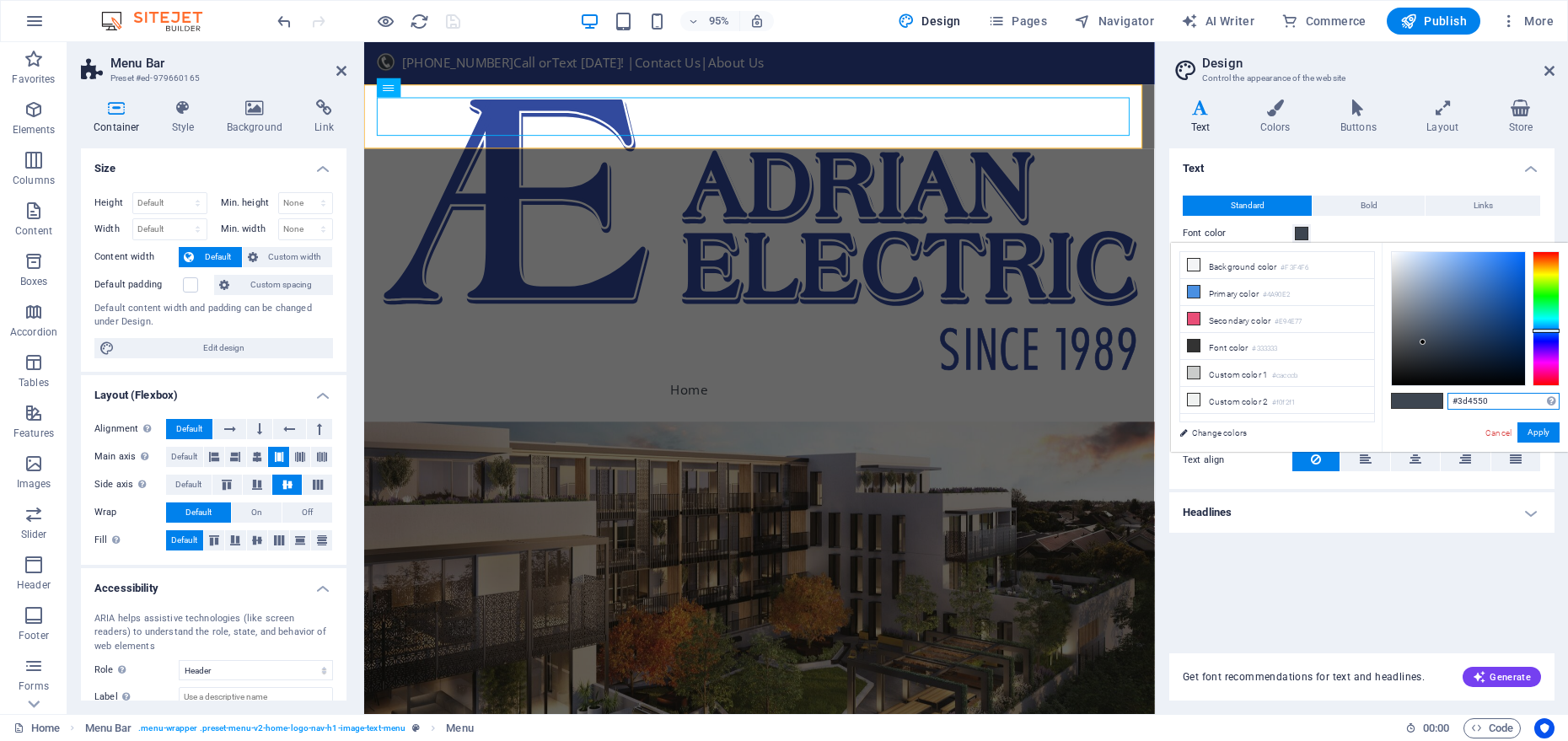
click at [1480, 397] on input "#3d4550" at bounding box center [1503, 401] width 112 height 17
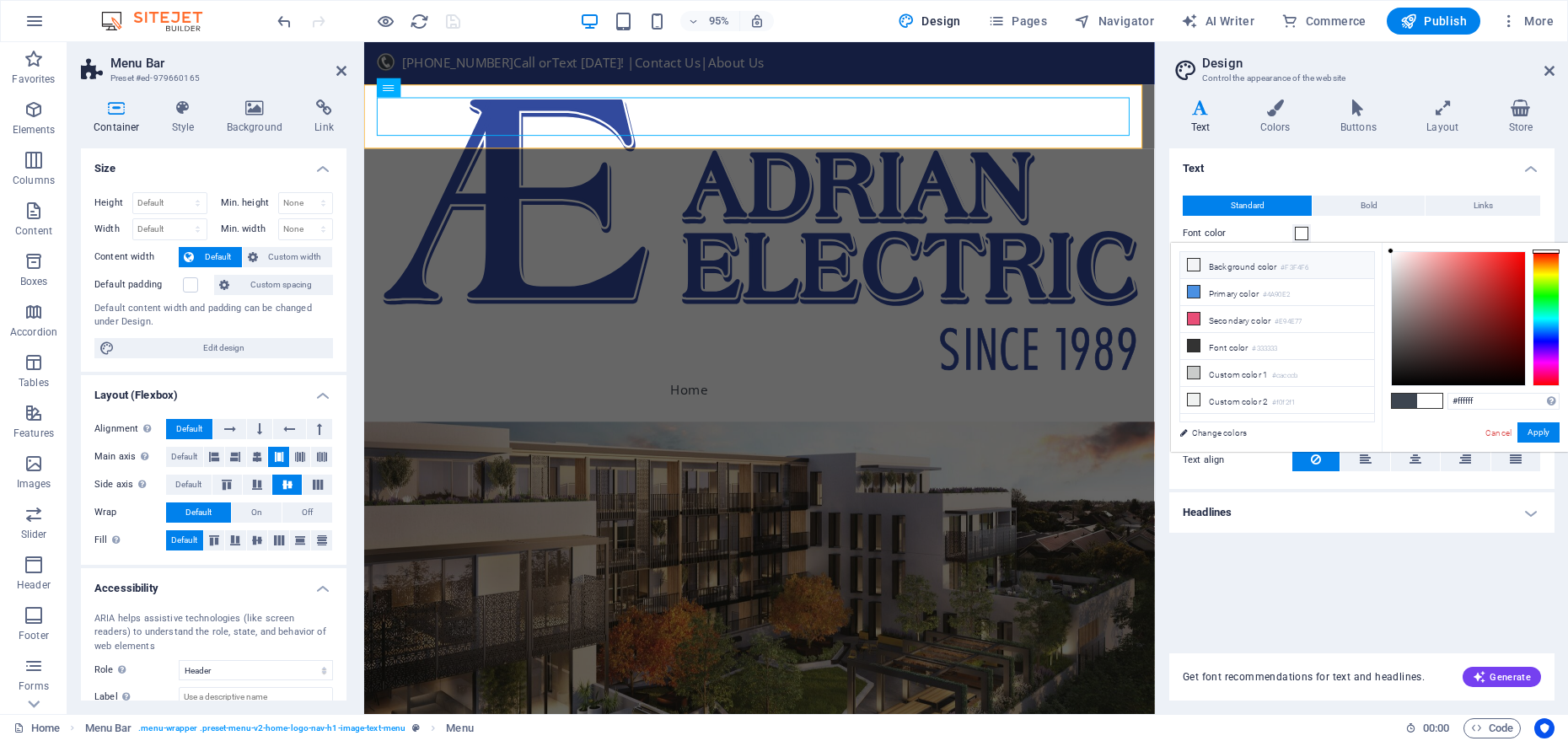
click at [1344, 270] on li "Background color #F3F4F6" at bounding box center [1277, 266] width 194 height 27
type input "#f3f4f6"
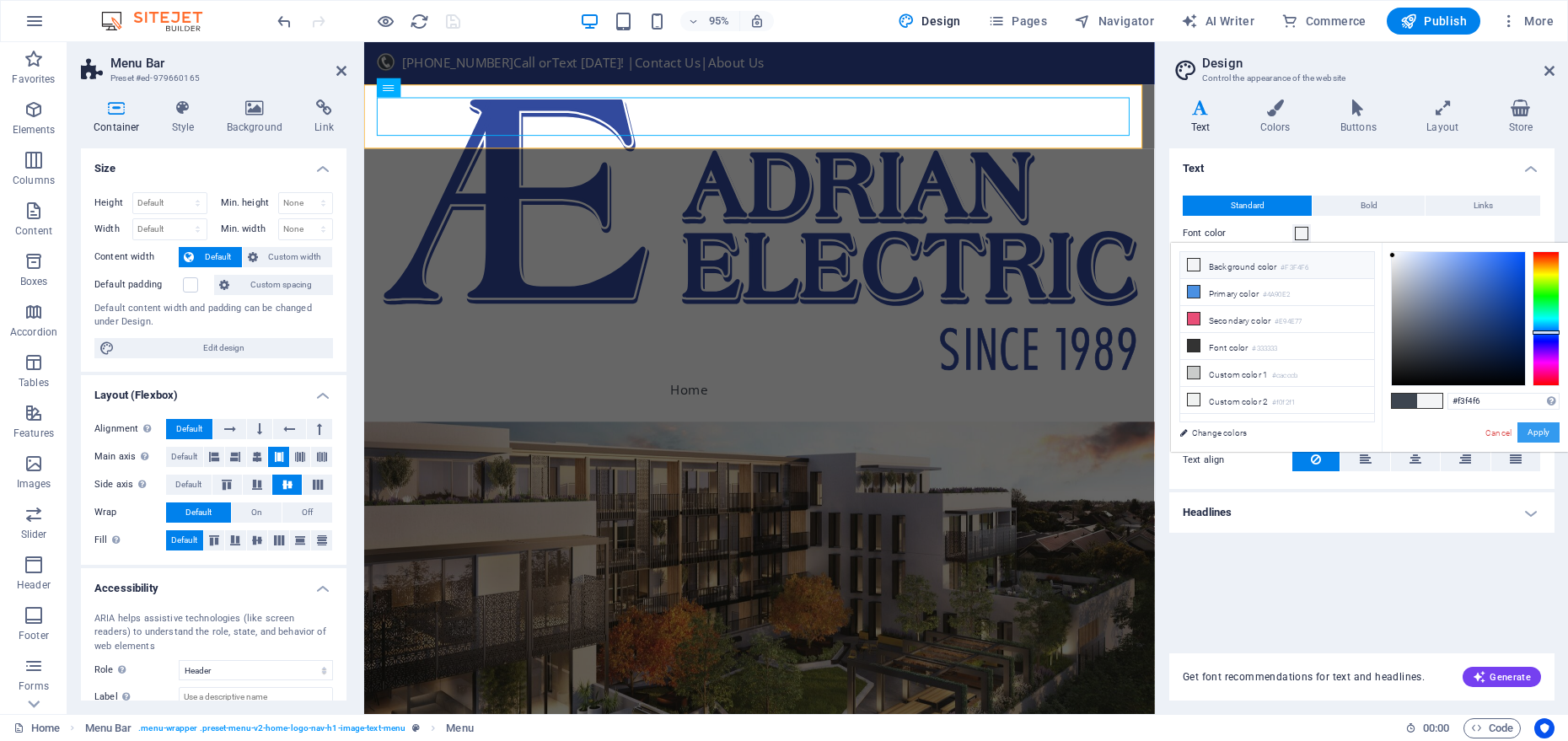
click at [1545, 427] on button "Apply" at bounding box center [1539, 433] width 42 height 21
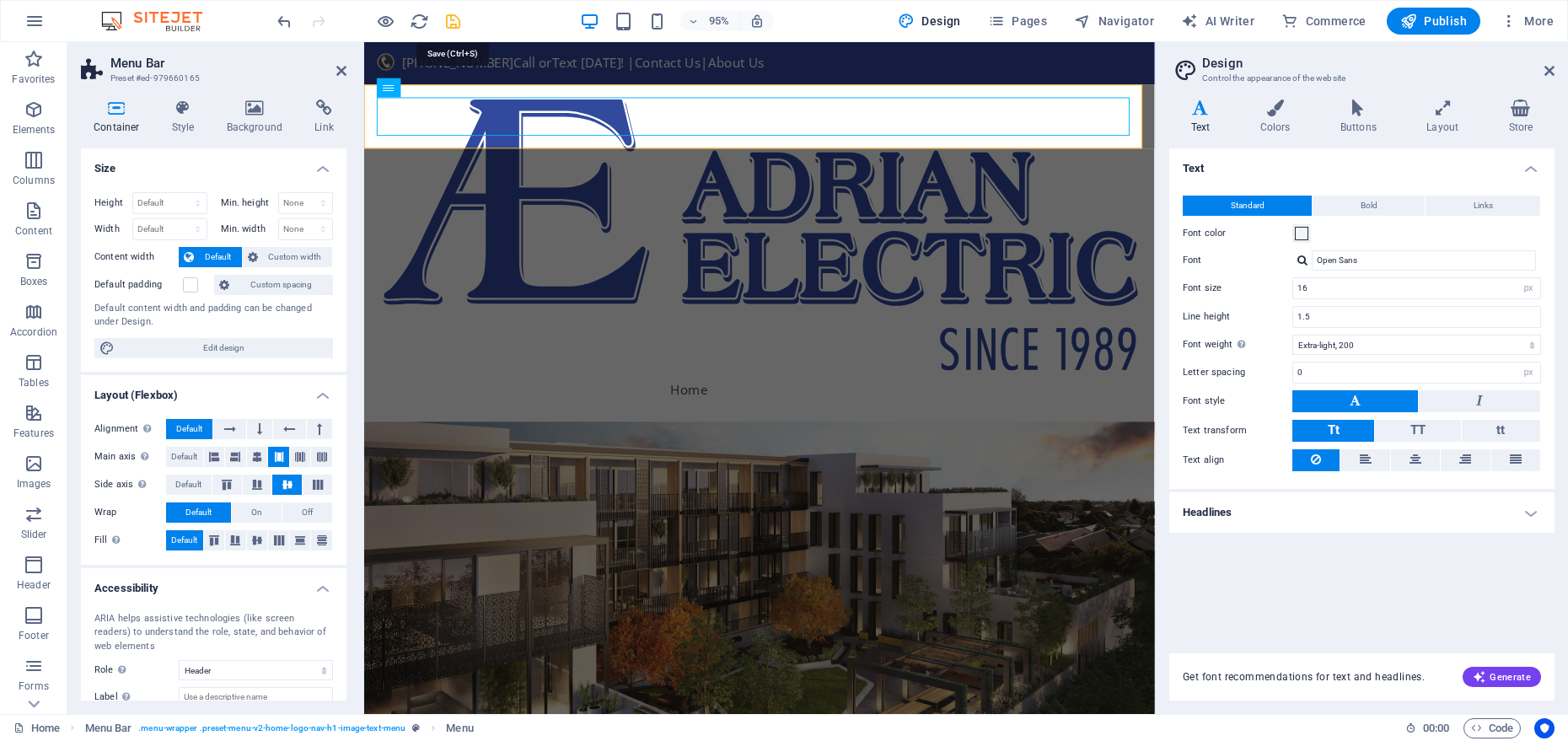
drag, startPoint x: 445, startPoint y: 20, endPoint x: 475, endPoint y: 20, distance: 30.0
click at [445, 20] on icon "save" at bounding box center [453, 22] width 20 height 20
checkbox input "false"
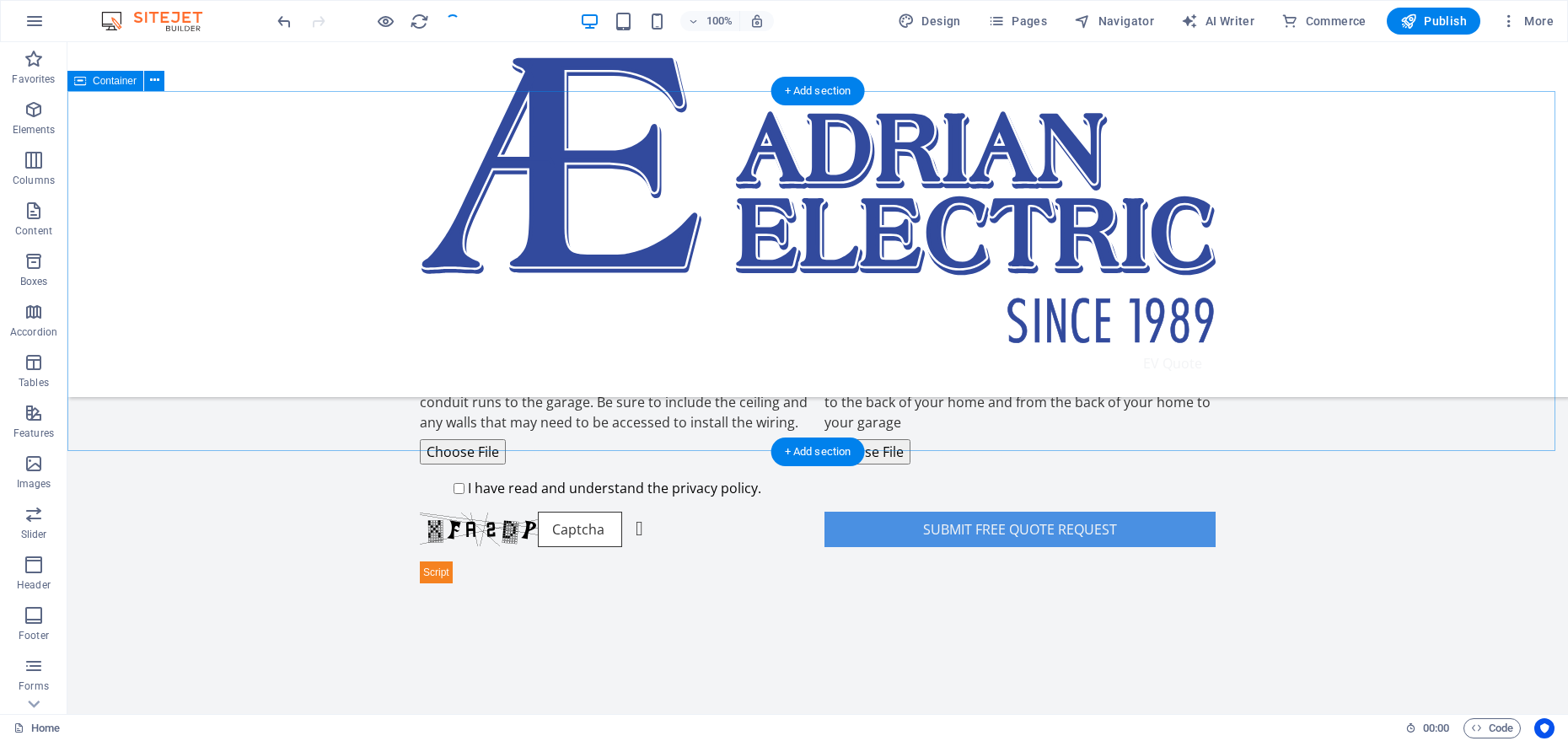
scroll to position [1625, 0]
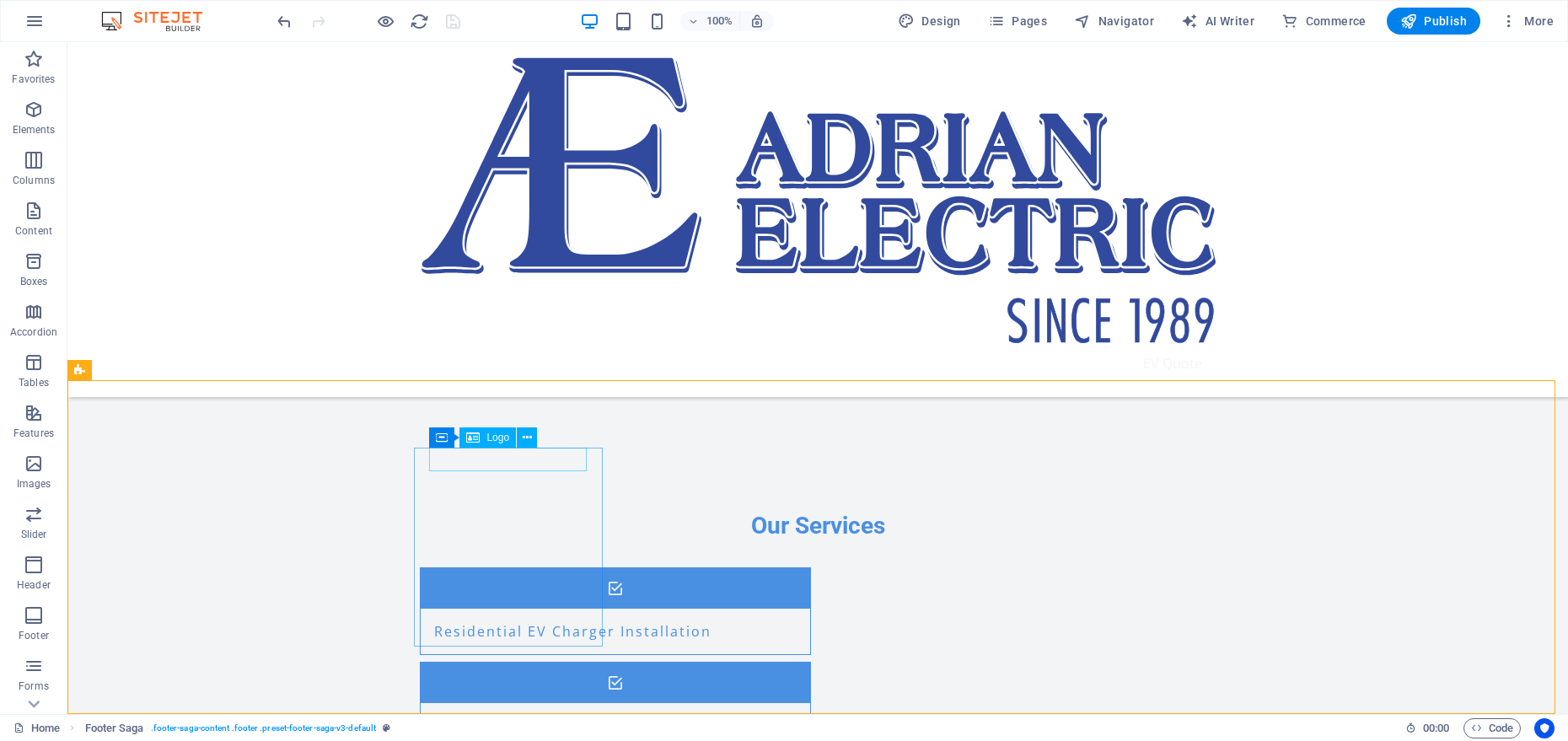
click at [505, 434] on span "Logo" at bounding box center [498, 438] width 23 height 10
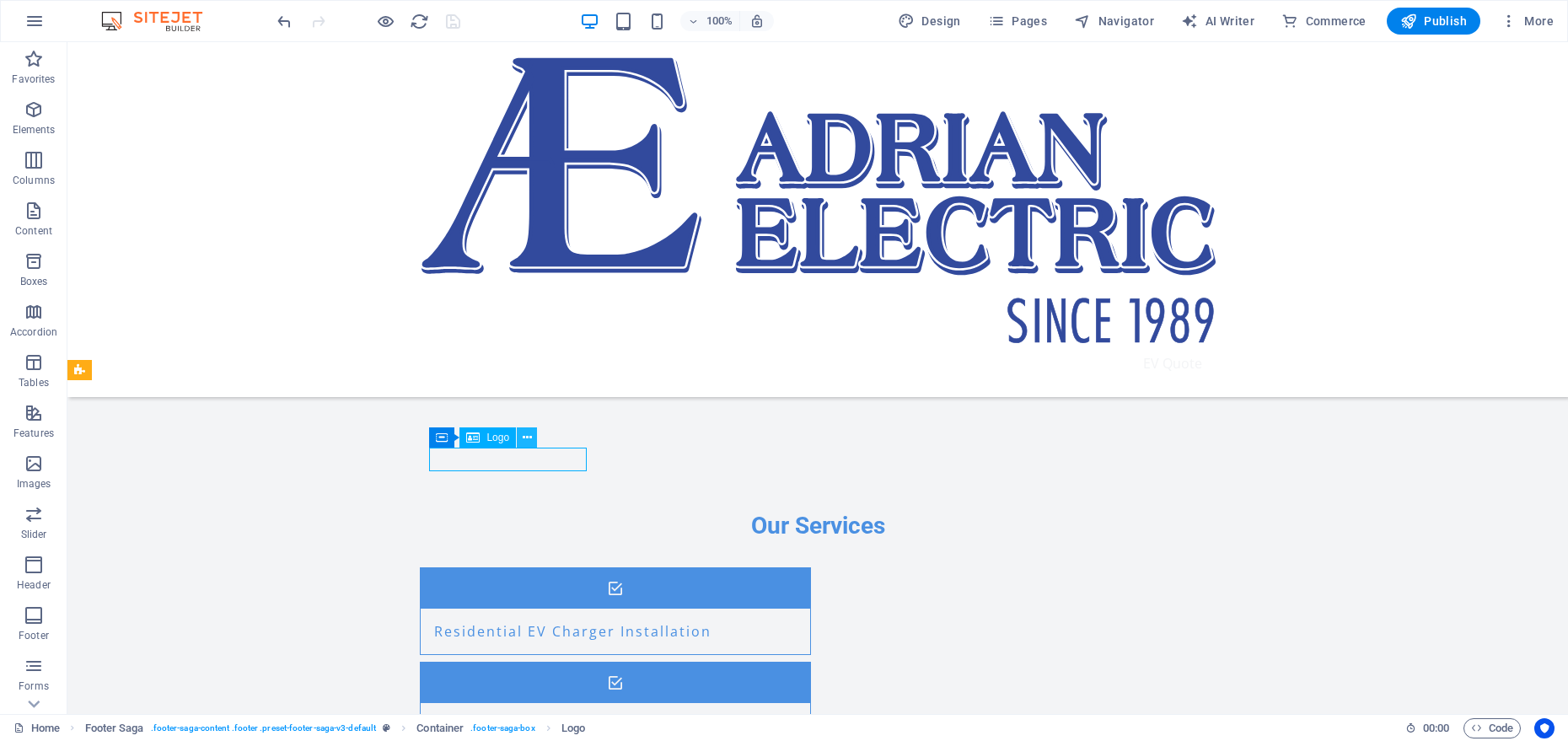
click at [525, 440] on icon at bounding box center [528, 438] width 9 height 18
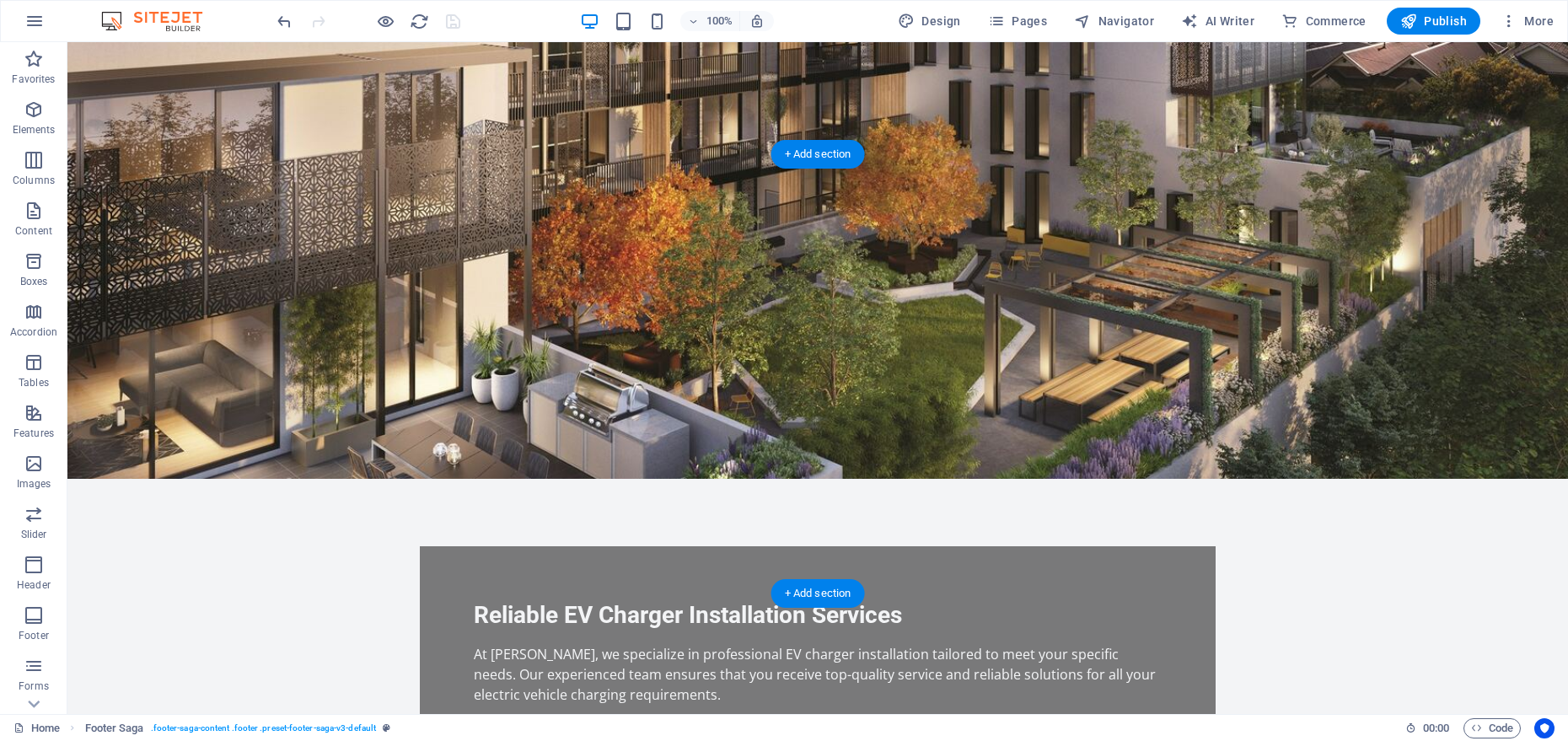
scroll to position [0, 0]
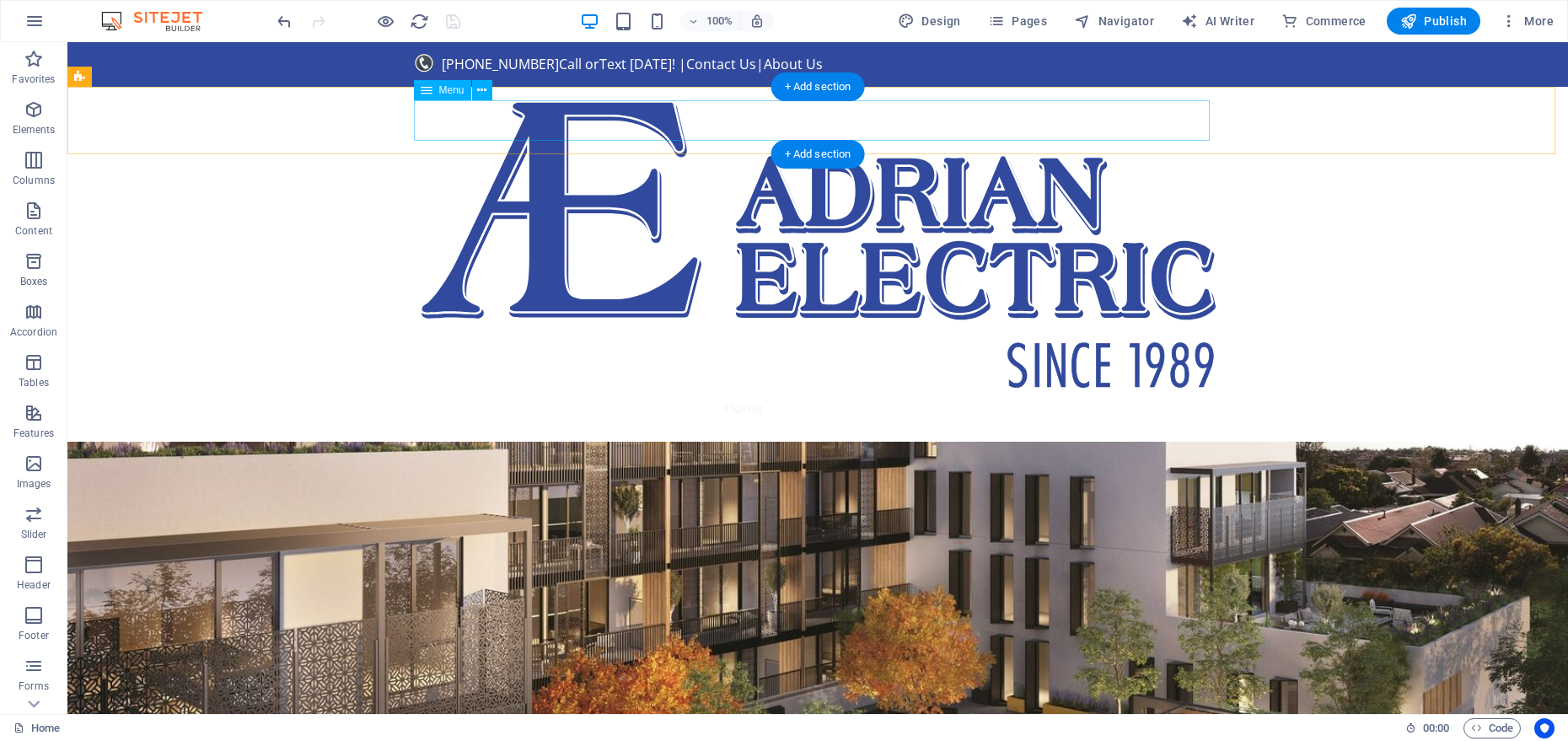
click at [425, 388] on nav "Home About Services Get Started EV Quote" at bounding box center [818, 408] width 796 height 40
click at [420, 388] on nav "Home About Services Get Started EV Quote" at bounding box center [818, 408] width 796 height 40
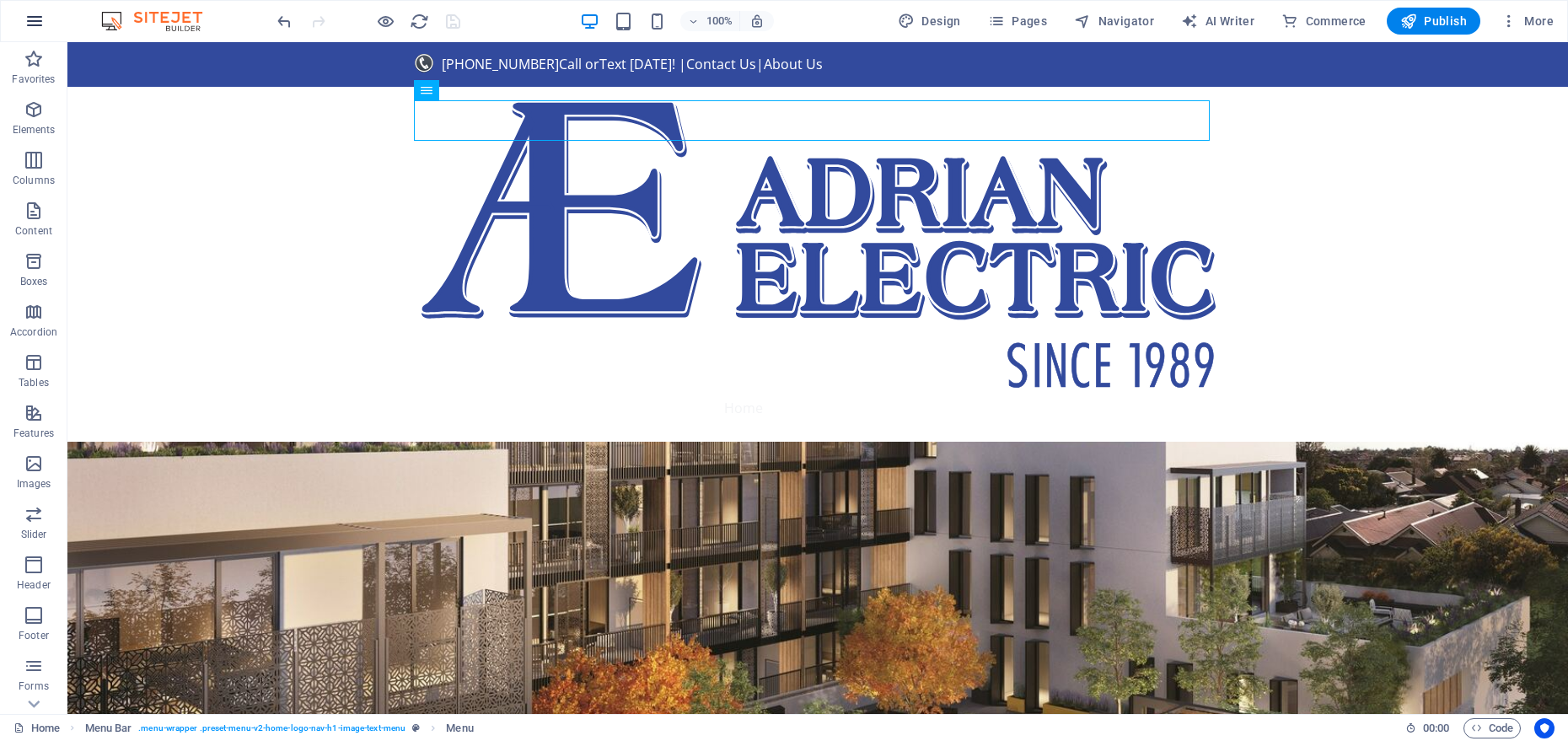
click at [38, 12] on icon "button" at bounding box center [35, 22] width 21 height 21
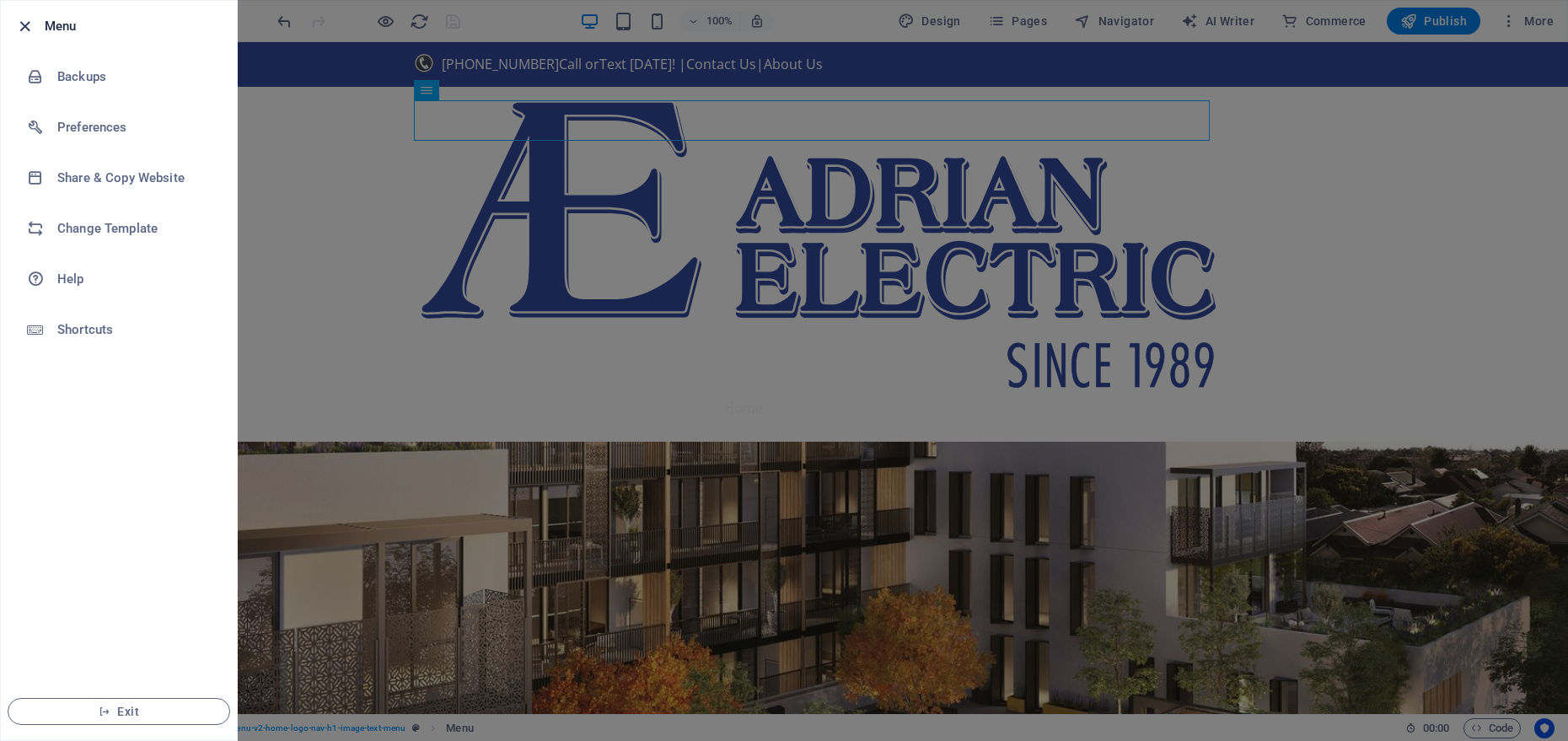
click at [17, 23] on icon "button" at bounding box center [24, 26] width 20 height 20
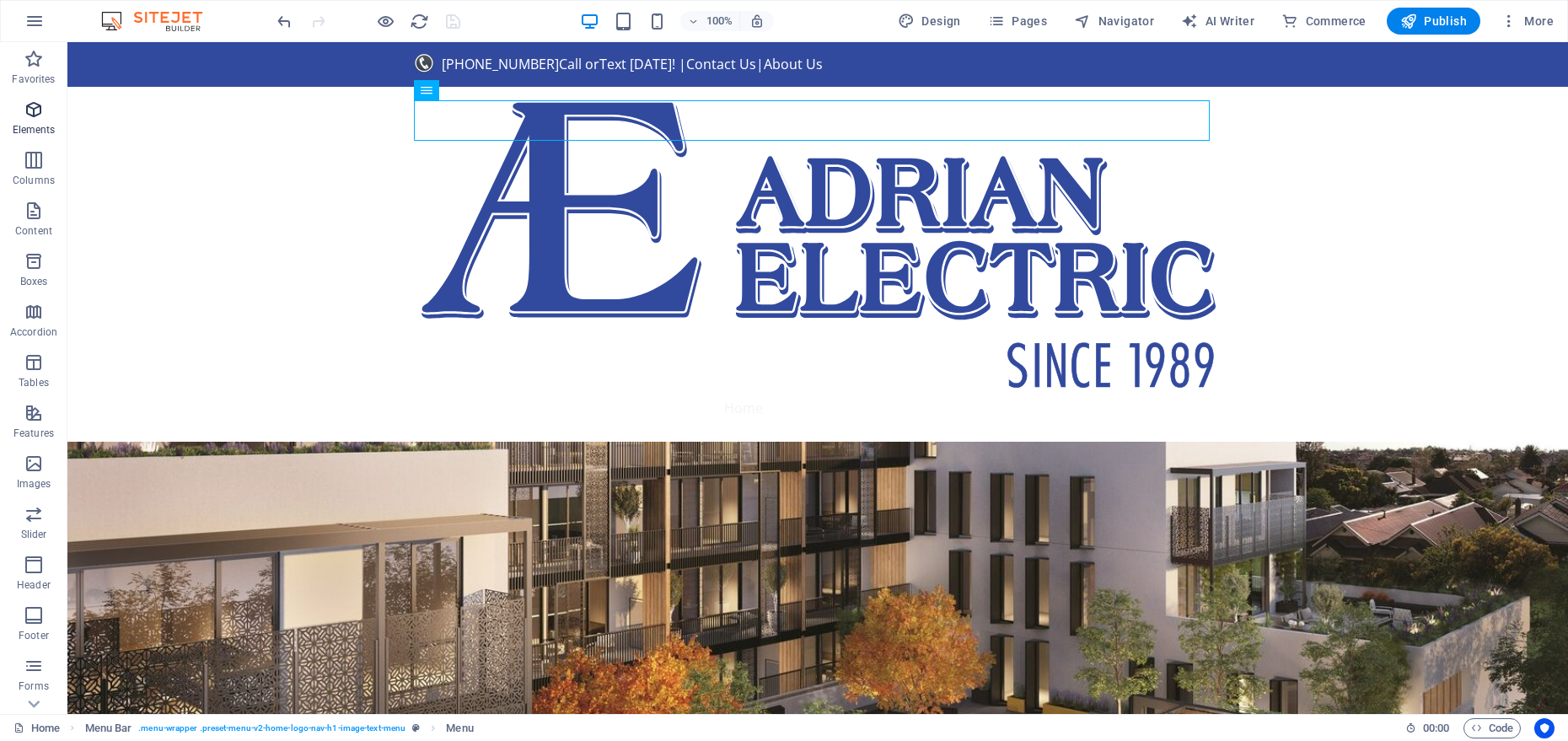
click at [31, 127] on p "Elements" at bounding box center [34, 130] width 43 height 13
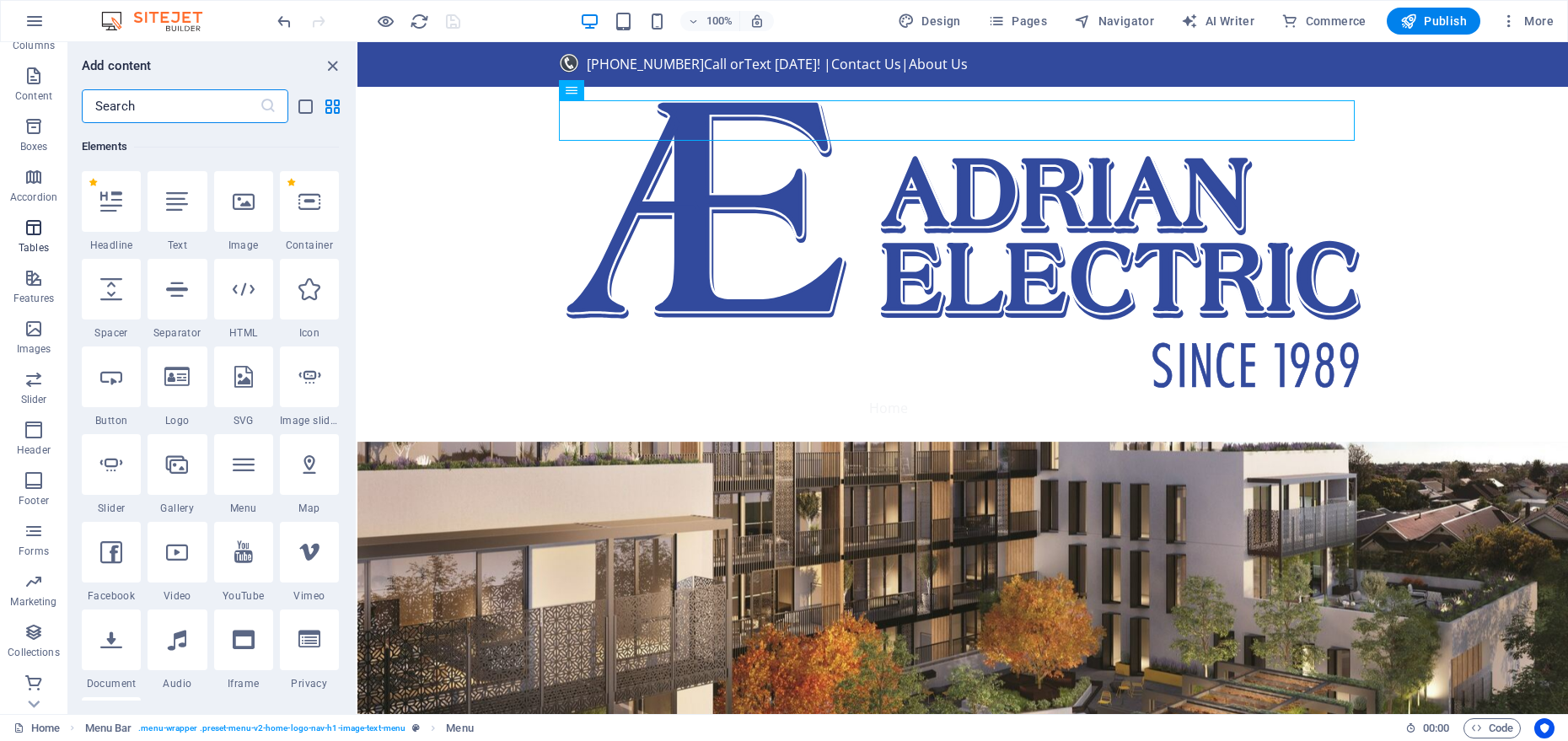
scroll to position [137, 0]
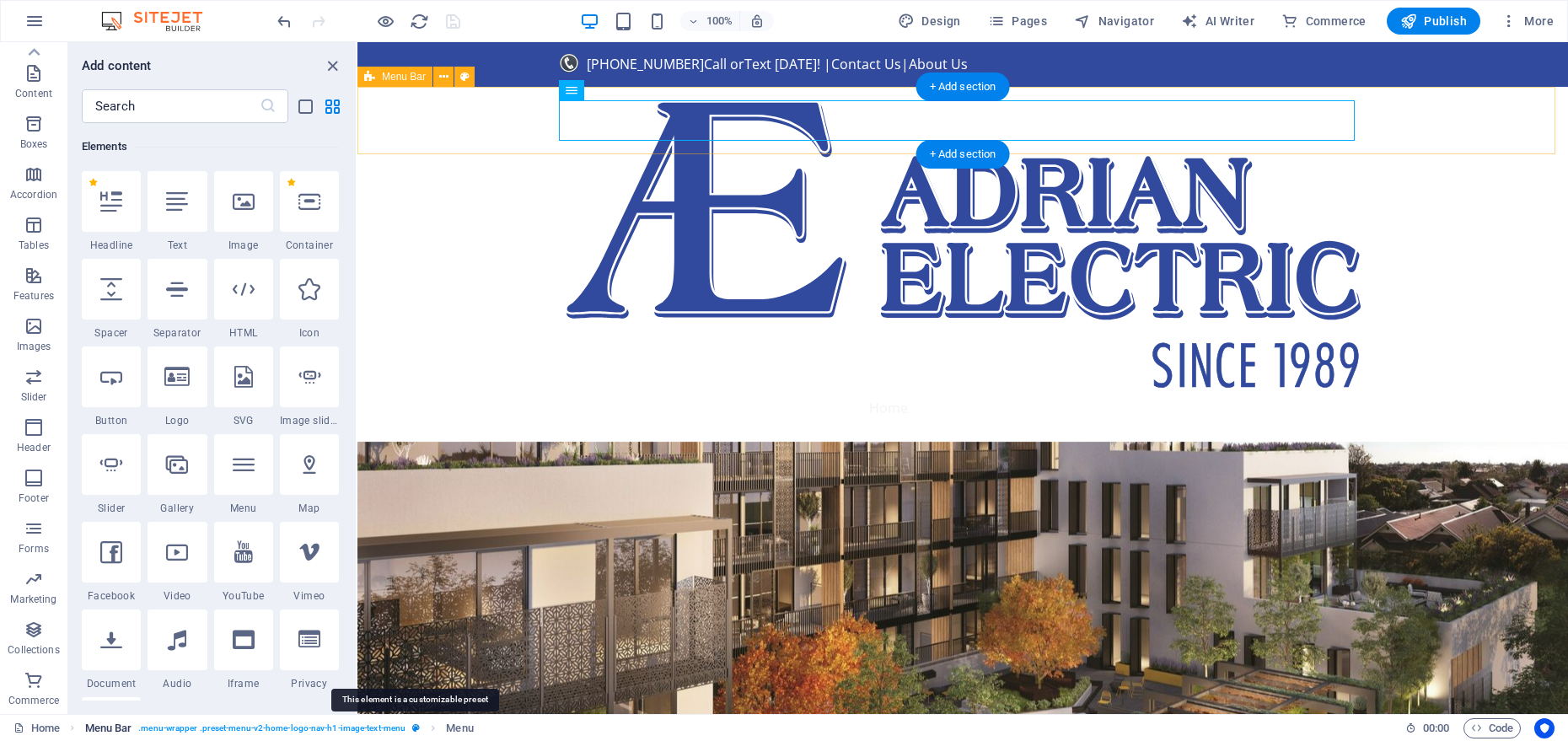
click at [416, 727] on icon "breadcrumb" at bounding box center [416, 729] width 8 height 9
select select "rem"
select select "preset-menu-v2-home-logo-nav-h1-image-text-menu"
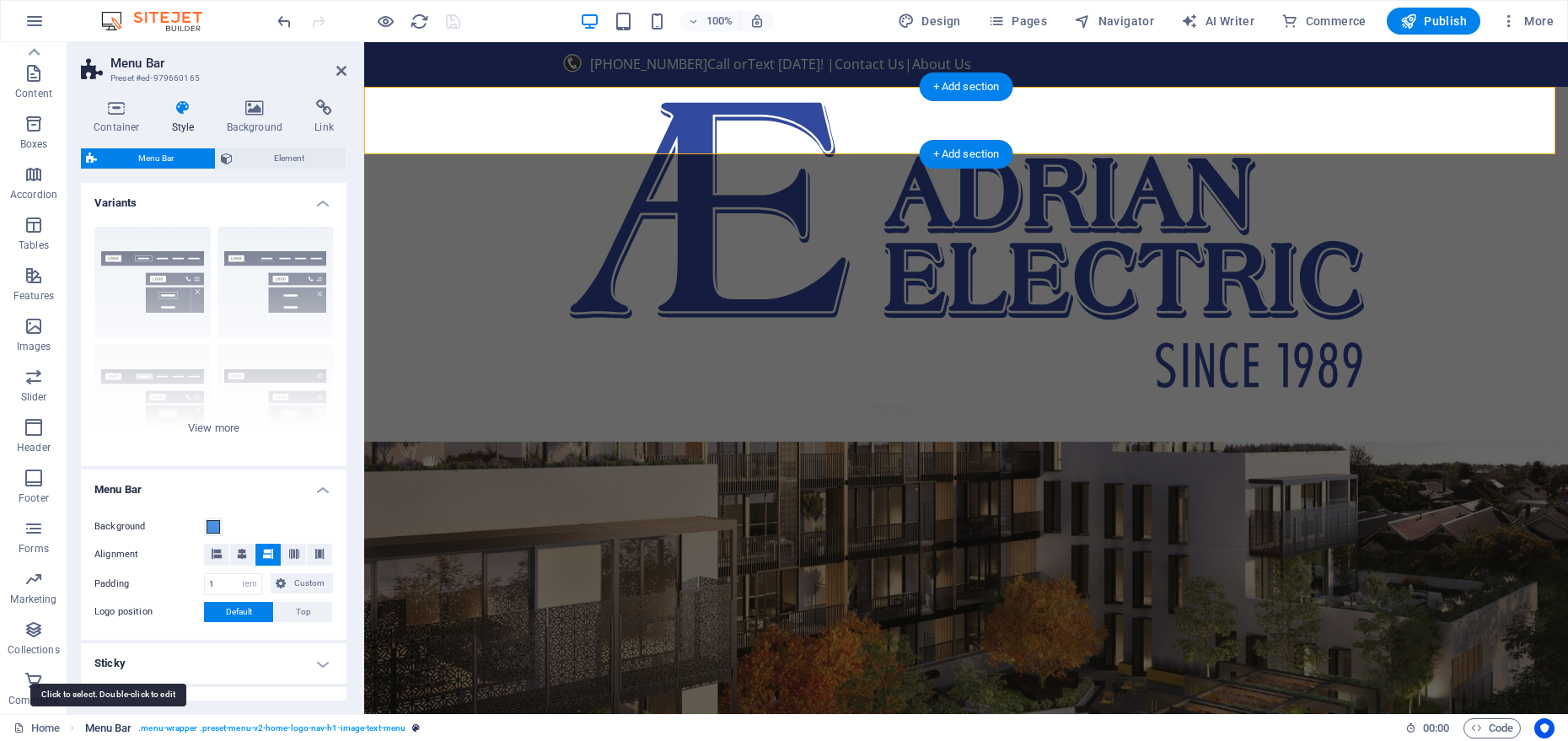
click at [115, 728] on span "Menu Bar" at bounding box center [109, 729] width 47 height 21
click at [115, 734] on span "Menu Bar" at bounding box center [109, 729] width 47 height 21
click at [58, 727] on link "Home" at bounding box center [36, 729] width 46 height 21
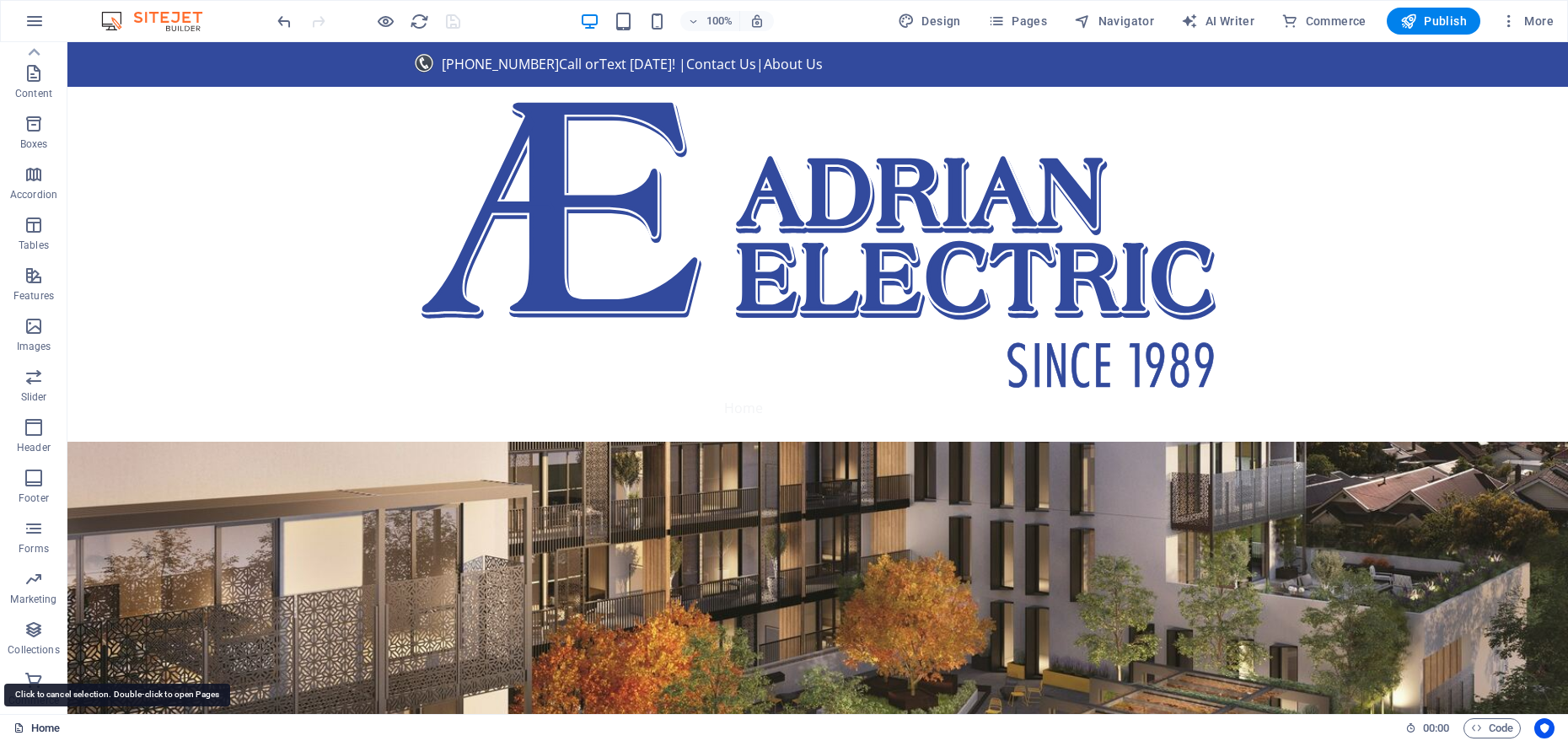
click at [27, 733] on link "Home" at bounding box center [36, 729] width 46 height 21
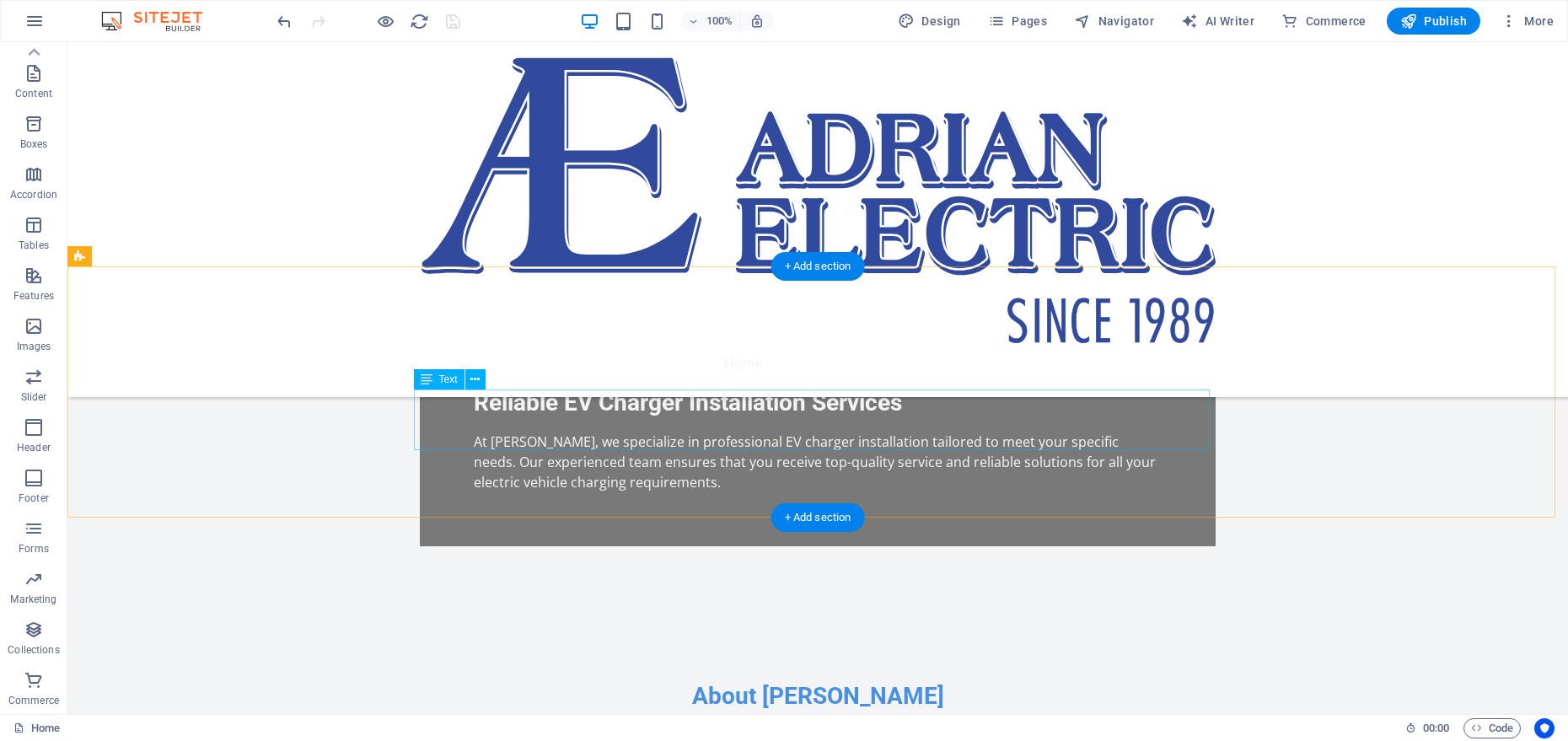
scroll to position [213, 0]
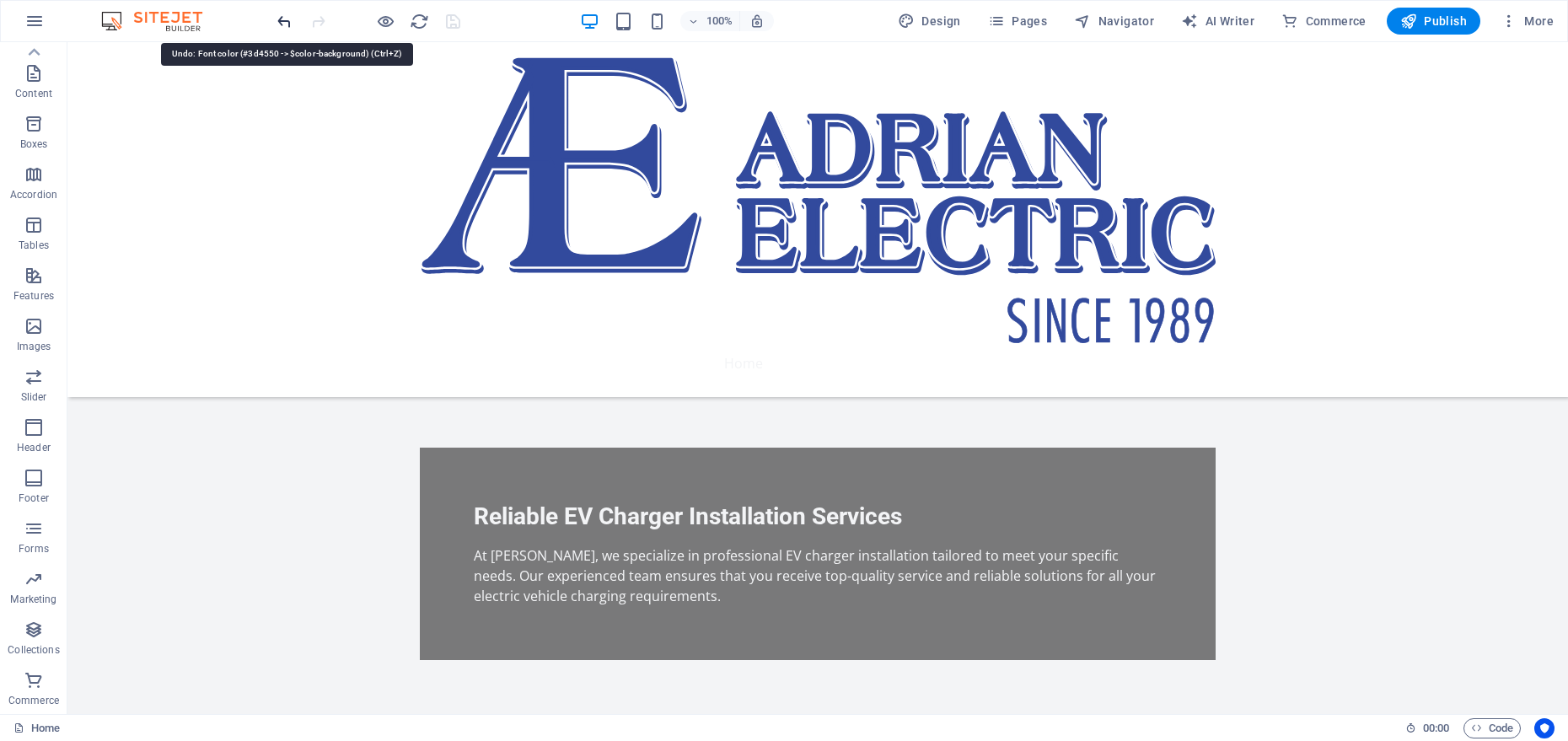
click at [281, 27] on icon "undo" at bounding box center [284, 22] width 20 height 20
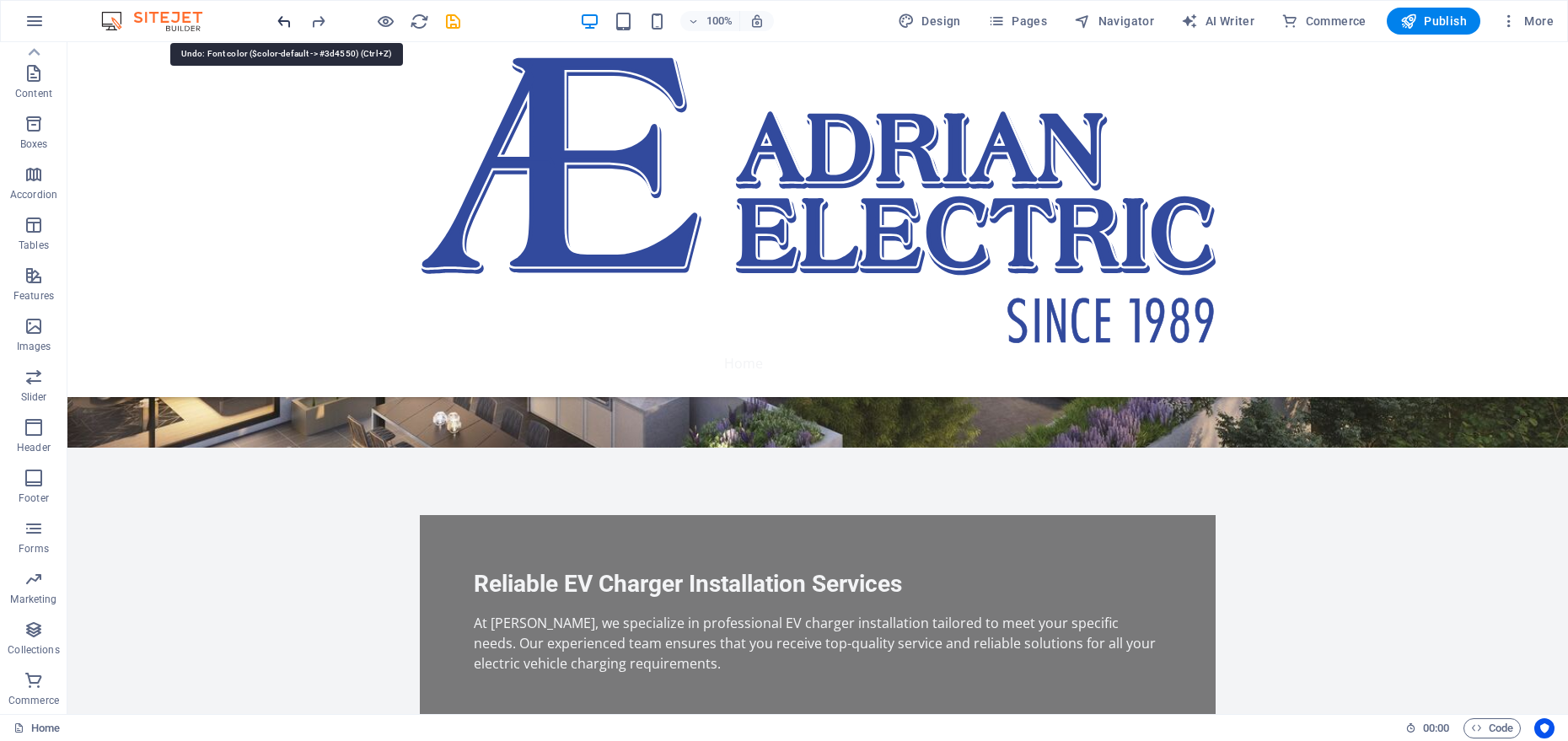
click at [280, 23] on icon "undo" at bounding box center [284, 22] width 20 height 20
click at [278, 24] on icon "undo" at bounding box center [284, 22] width 20 height 20
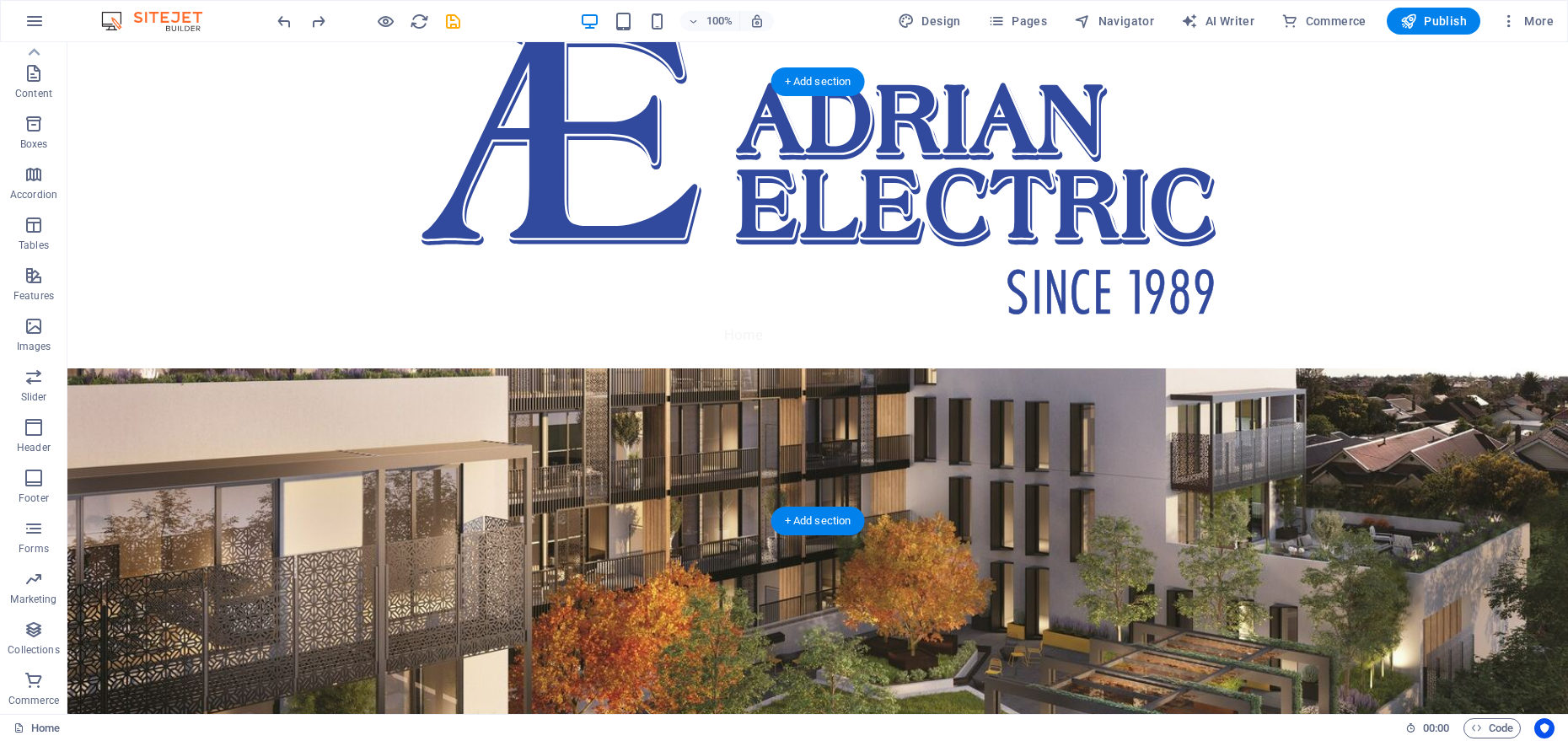
scroll to position [0, 0]
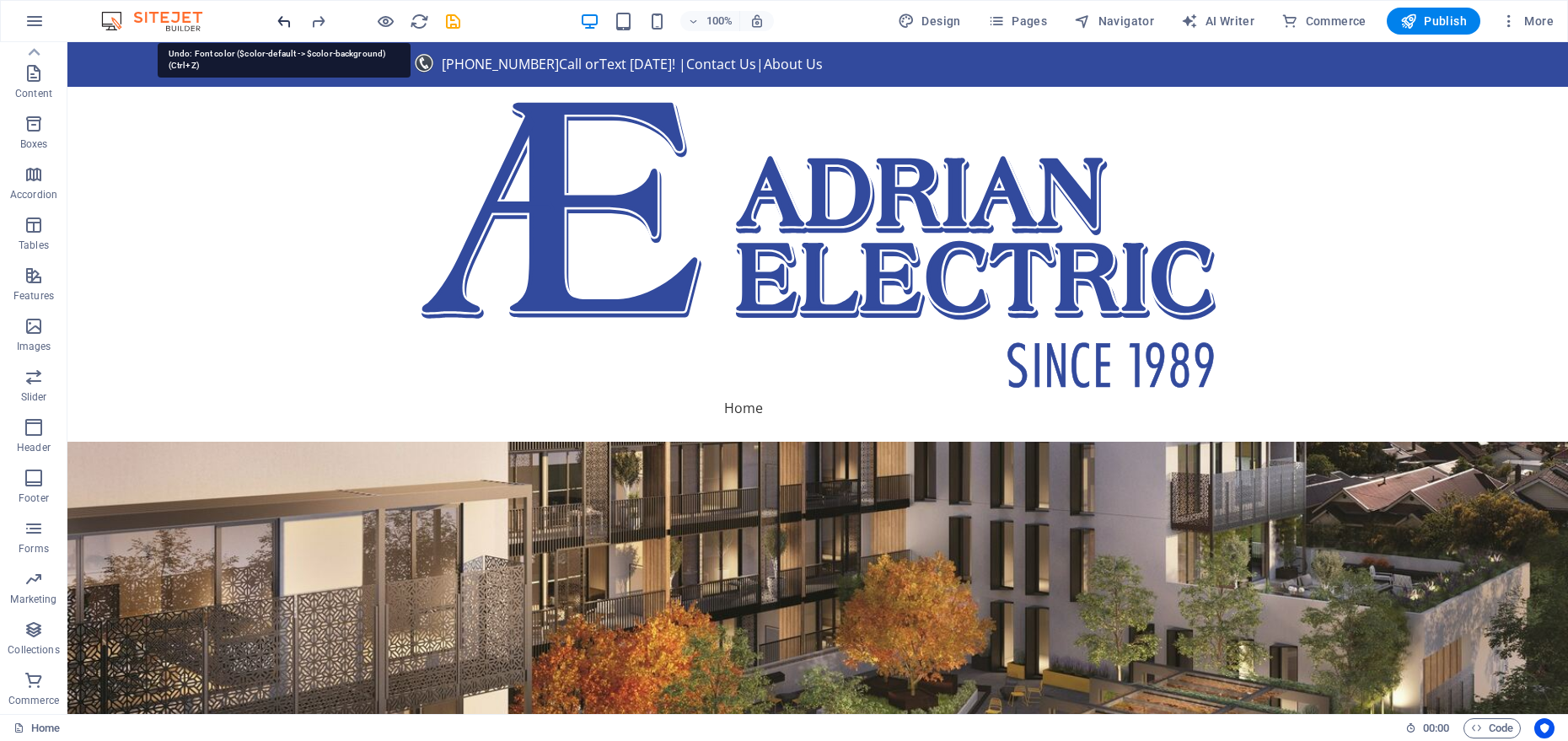
click at [291, 18] on icon "undo" at bounding box center [284, 22] width 20 height 20
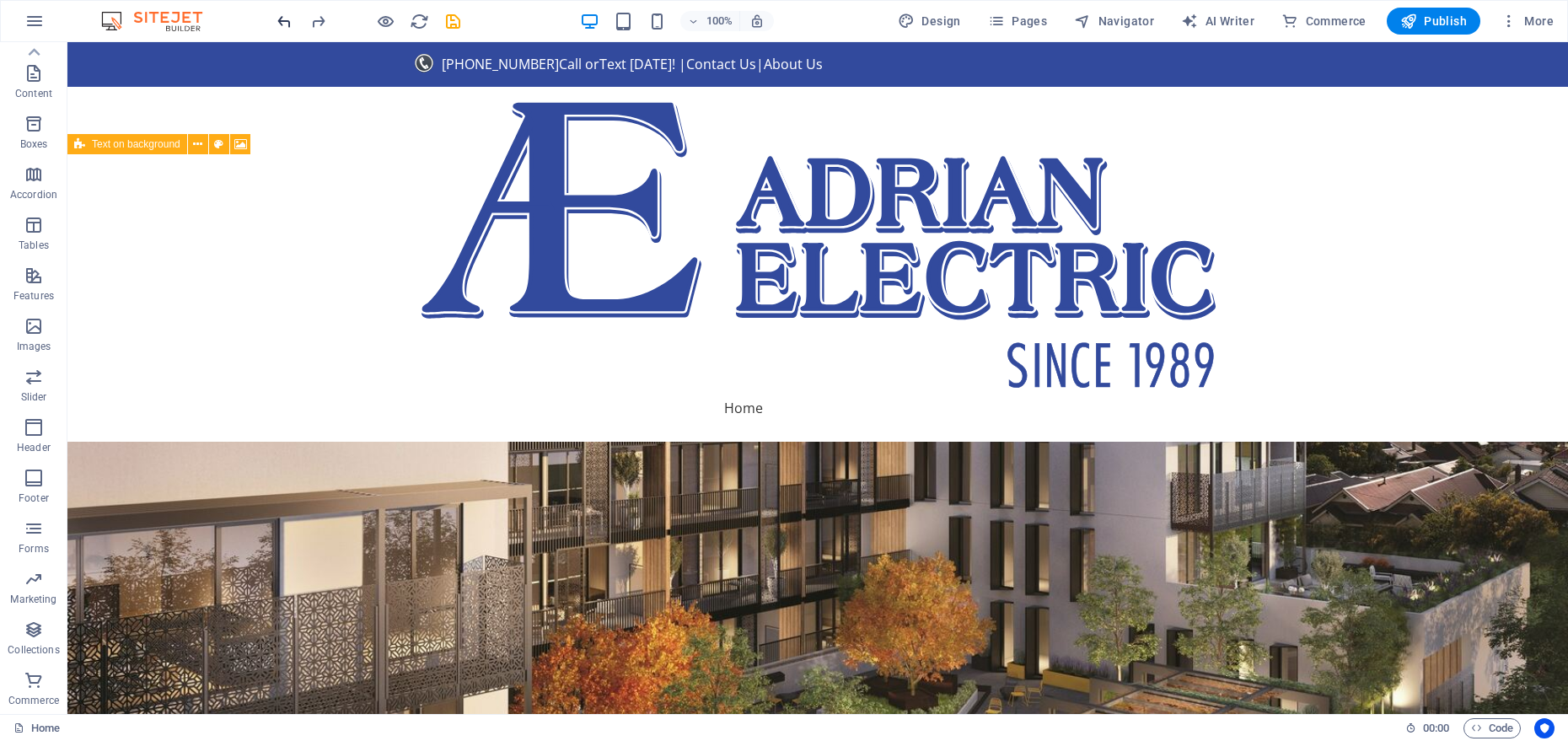
click at [289, 22] on icon "undo" at bounding box center [284, 22] width 20 height 20
click at [288, 22] on icon "undo" at bounding box center [284, 22] width 20 height 20
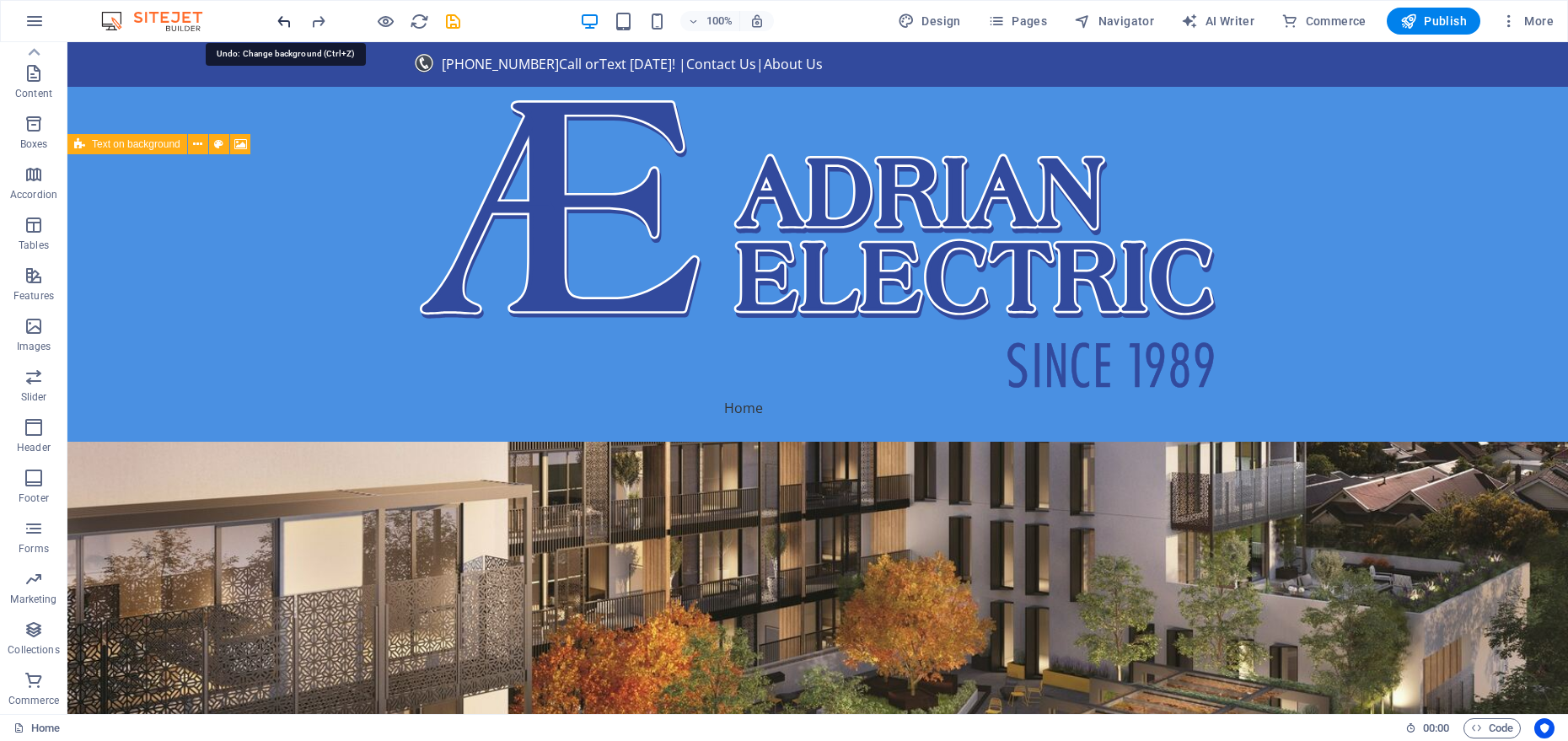
click at [286, 23] on icon "undo" at bounding box center [284, 22] width 20 height 20
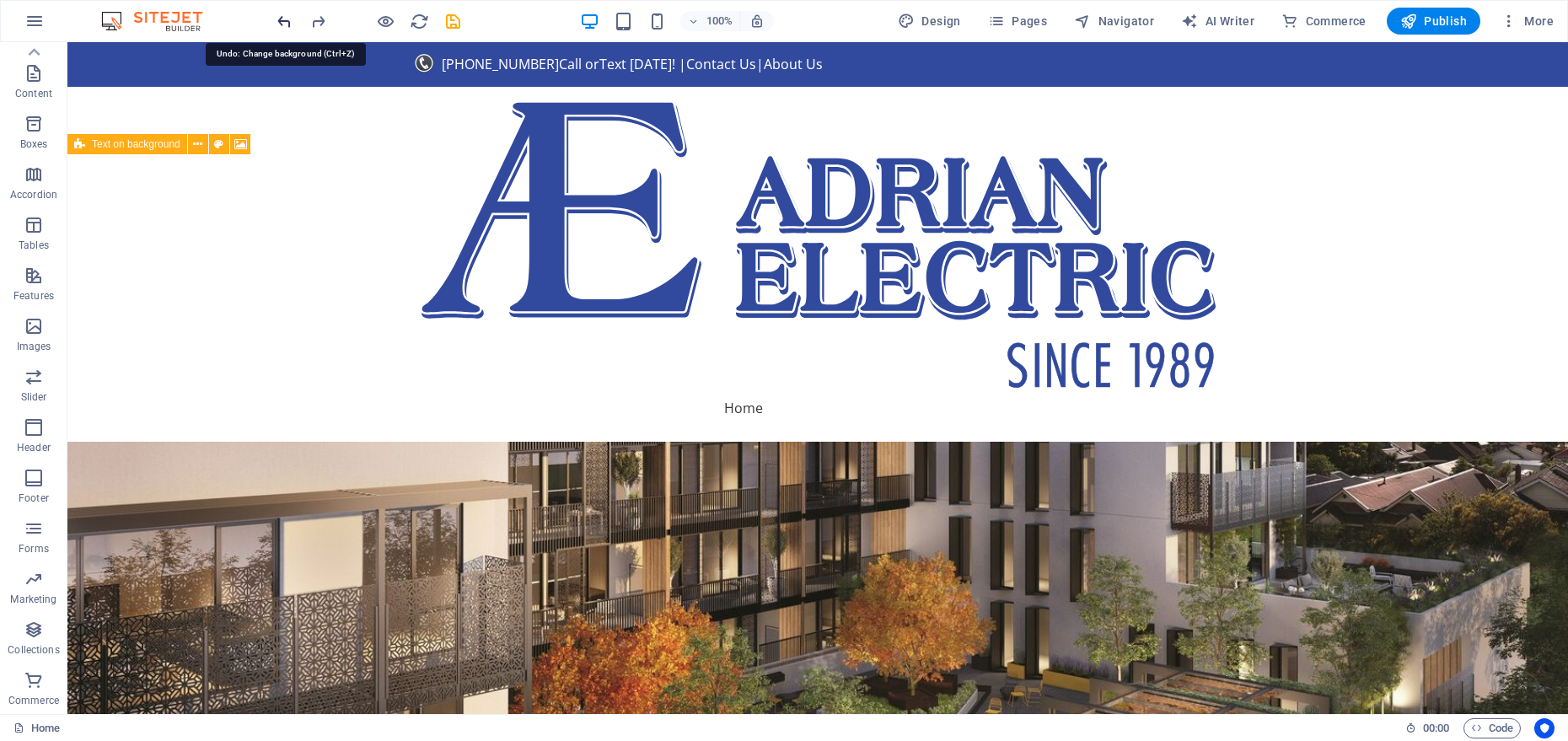
click at [286, 23] on icon "undo" at bounding box center [284, 22] width 20 height 20
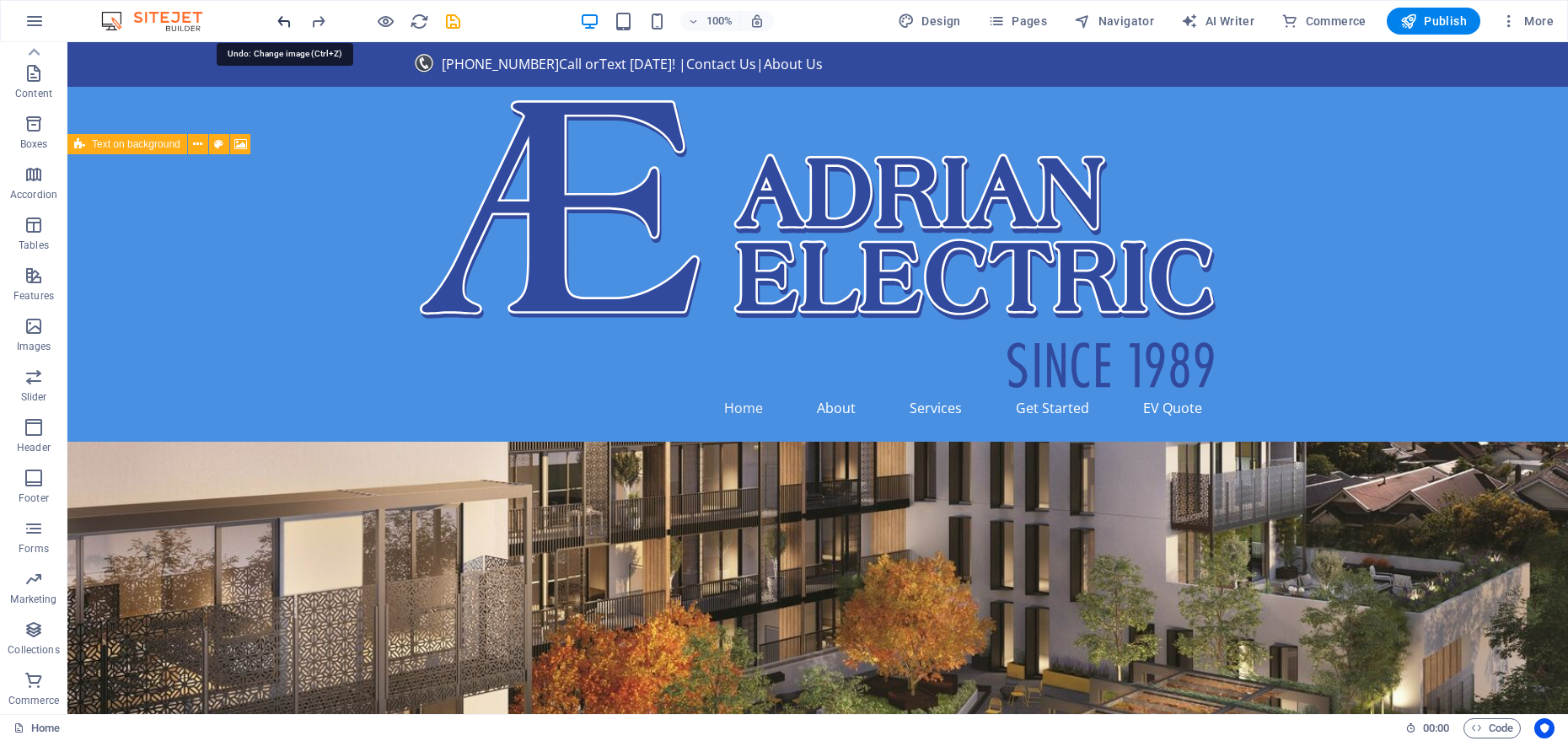
click at [286, 23] on icon "undo" at bounding box center [284, 22] width 20 height 20
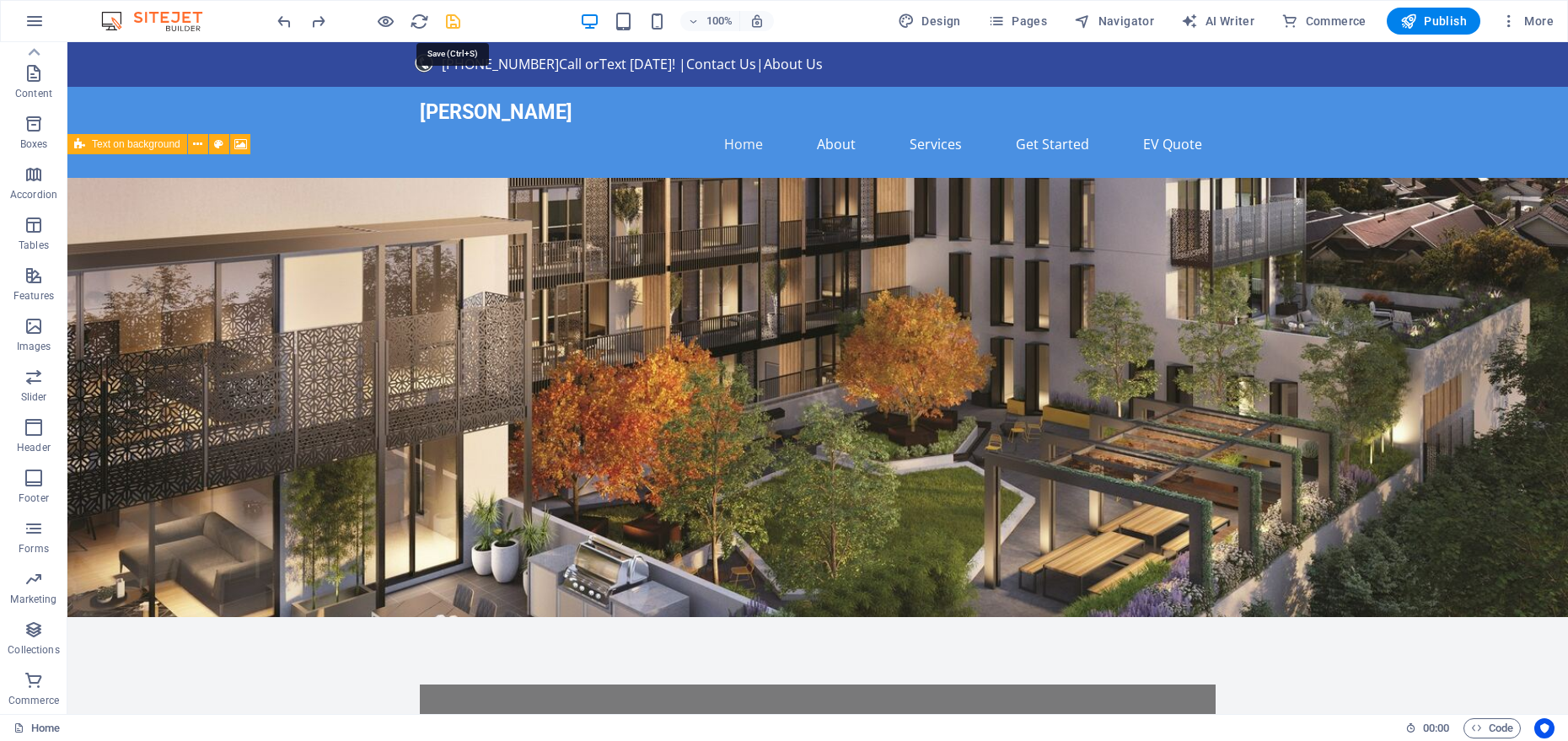
drag, startPoint x: 460, startPoint y: 20, endPoint x: 392, endPoint y: 35, distance: 69.6
click at [460, 20] on icon "save" at bounding box center [453, 22] width 20 height 20
checkbox input "false"
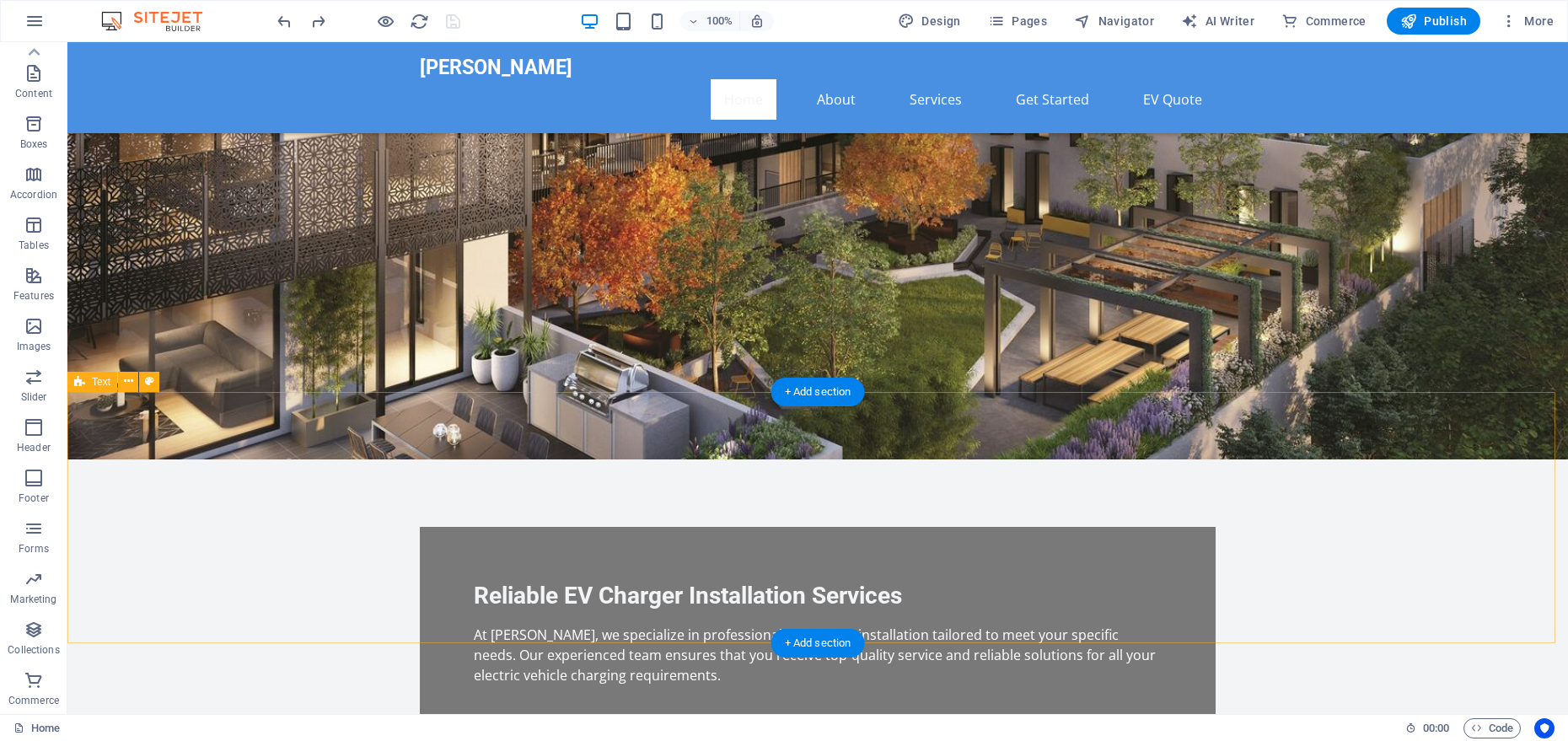
scroll to position [394, 0]
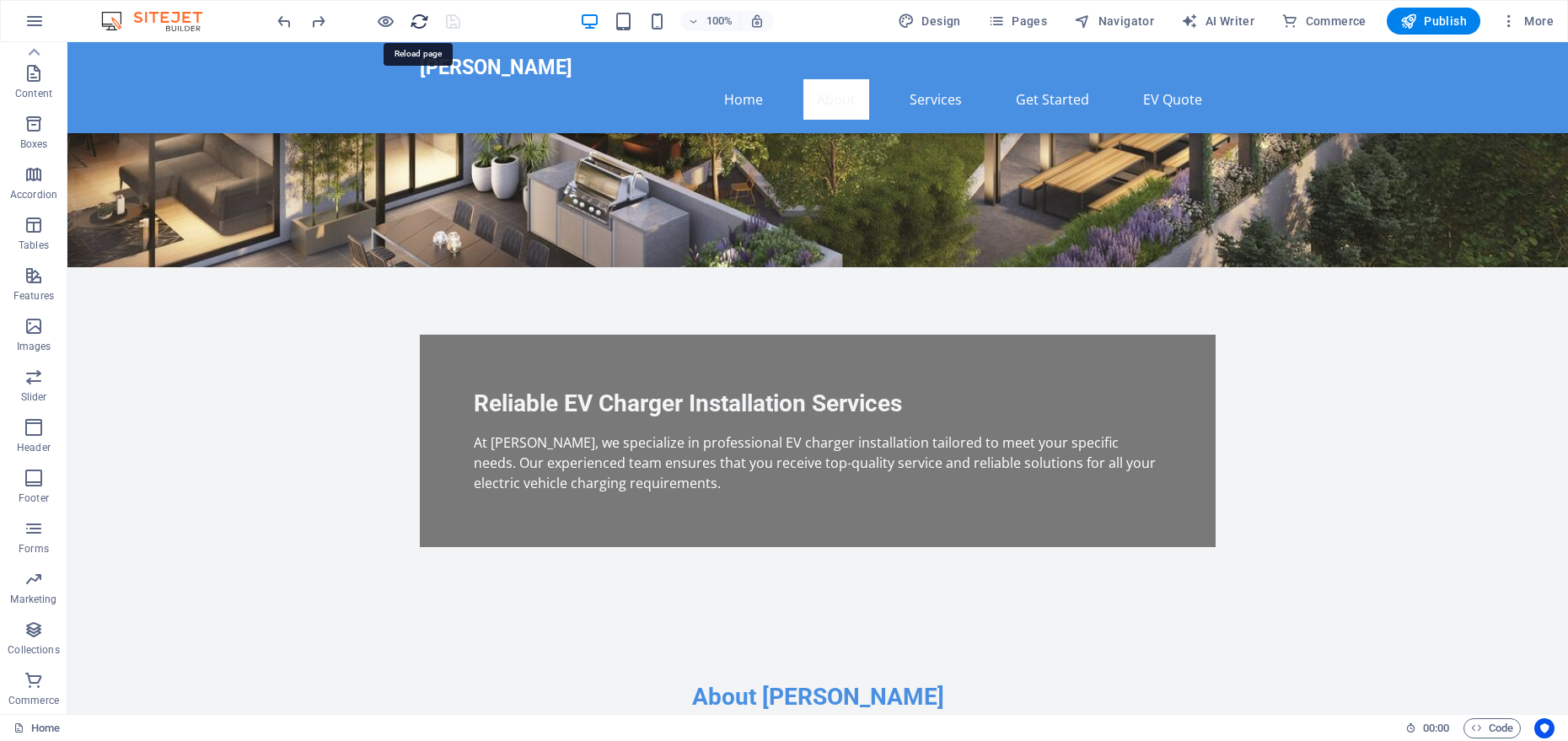
click at [422, 25] on icon "reload" at bounding box center [419, 22] width 20 height 20
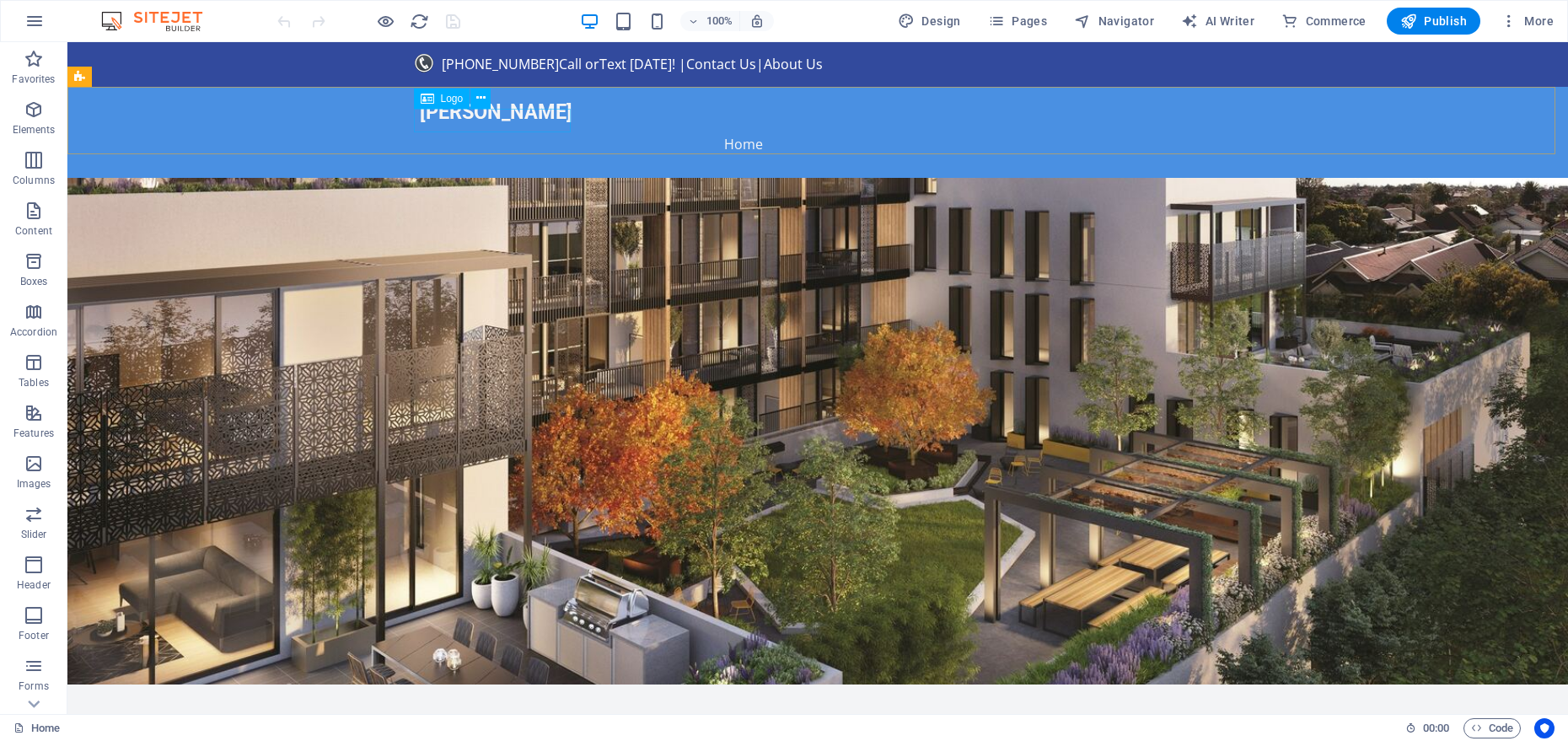
click at [437, 95] on div "Logo" at bounding box center [442, 99] width 56 height 21
click at [440, 100] on div "Logo" at bounding box center [442, 99] width 56 height 21
click at [478, 100] on icon at bounding box center [481, 98] width 9 height 18
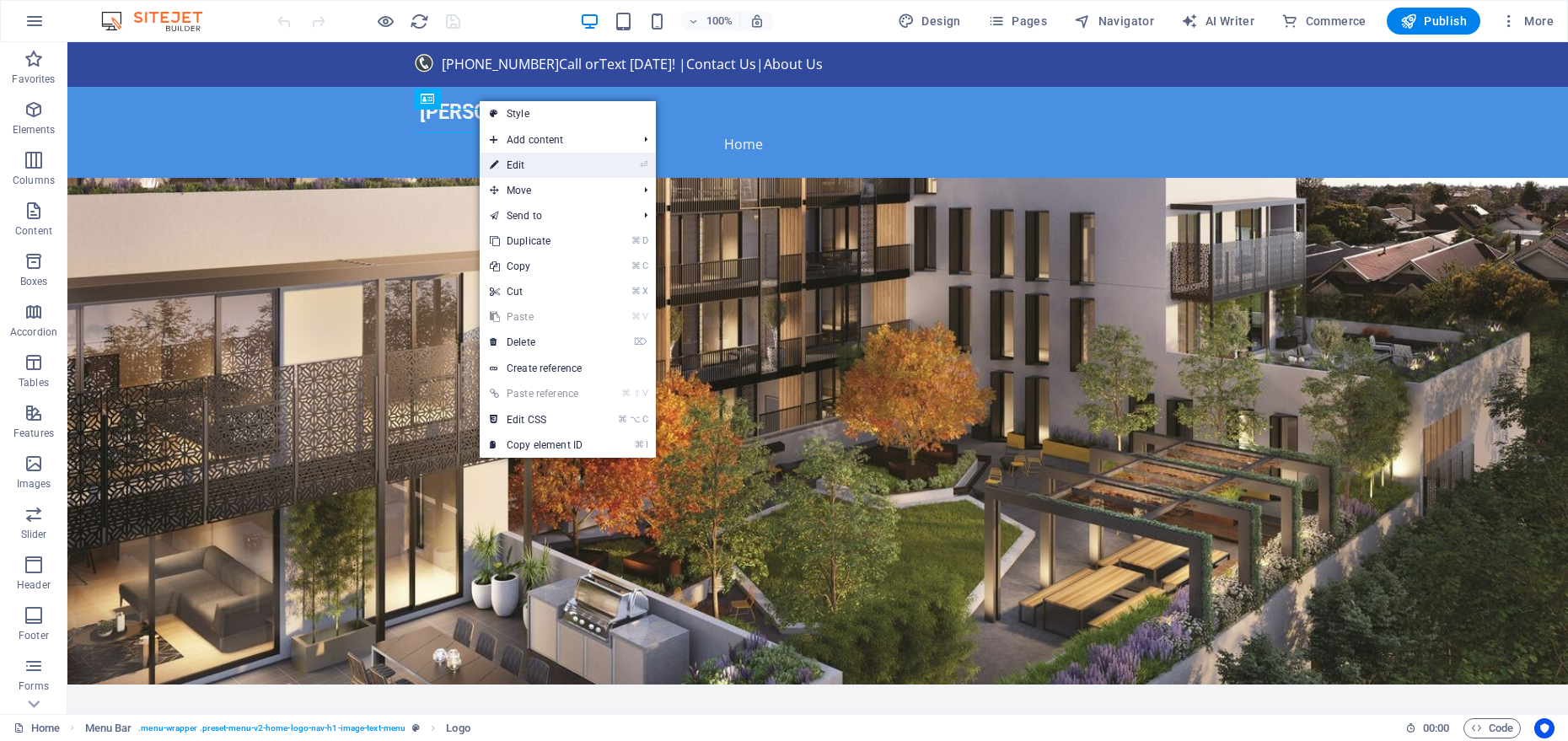
click at [533, 162] on link "⏎ Edit" at bounding box center [536, 165] width 113 height 25
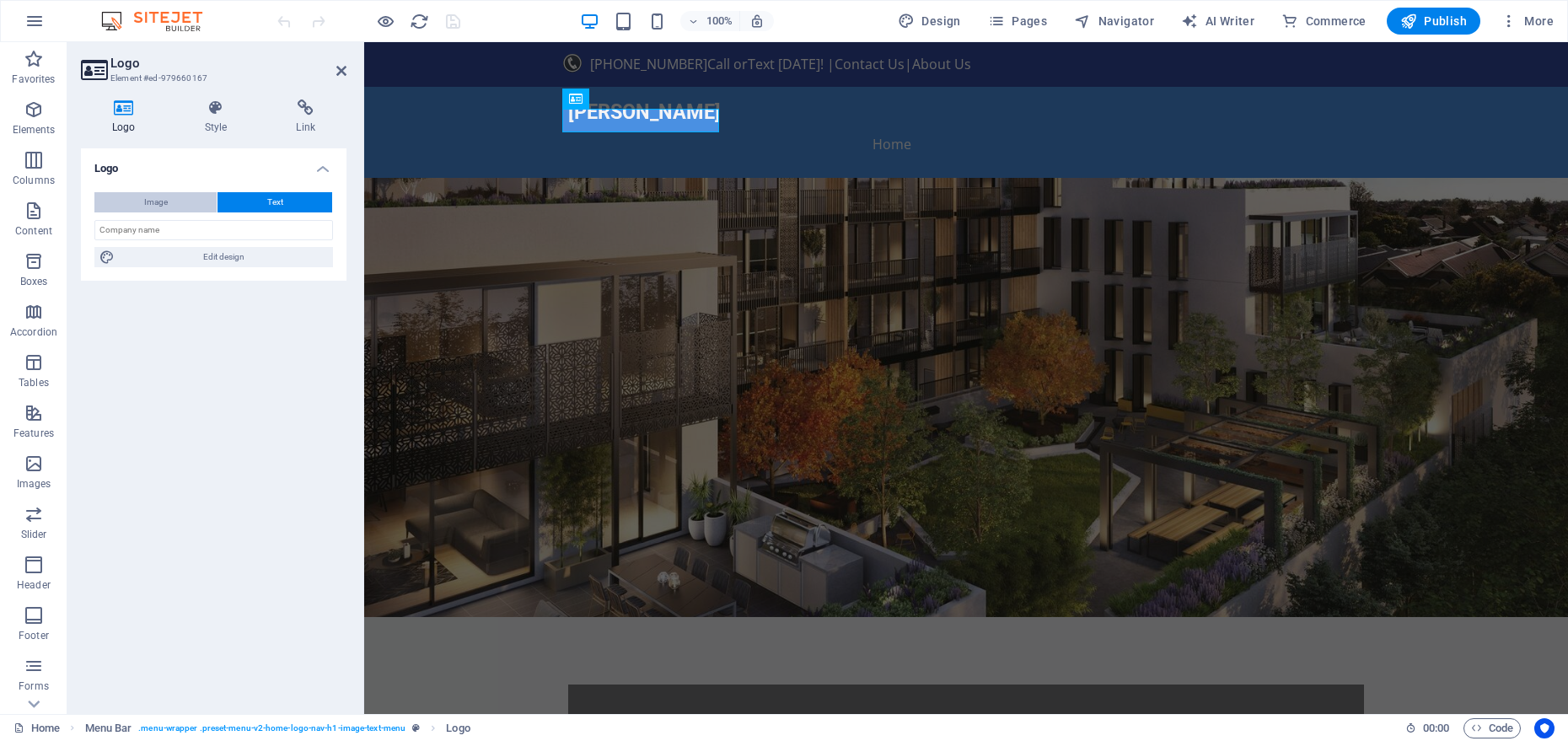
click at [100, 194] on button "Image" at bounding box center [156, 203] width 122 height 21
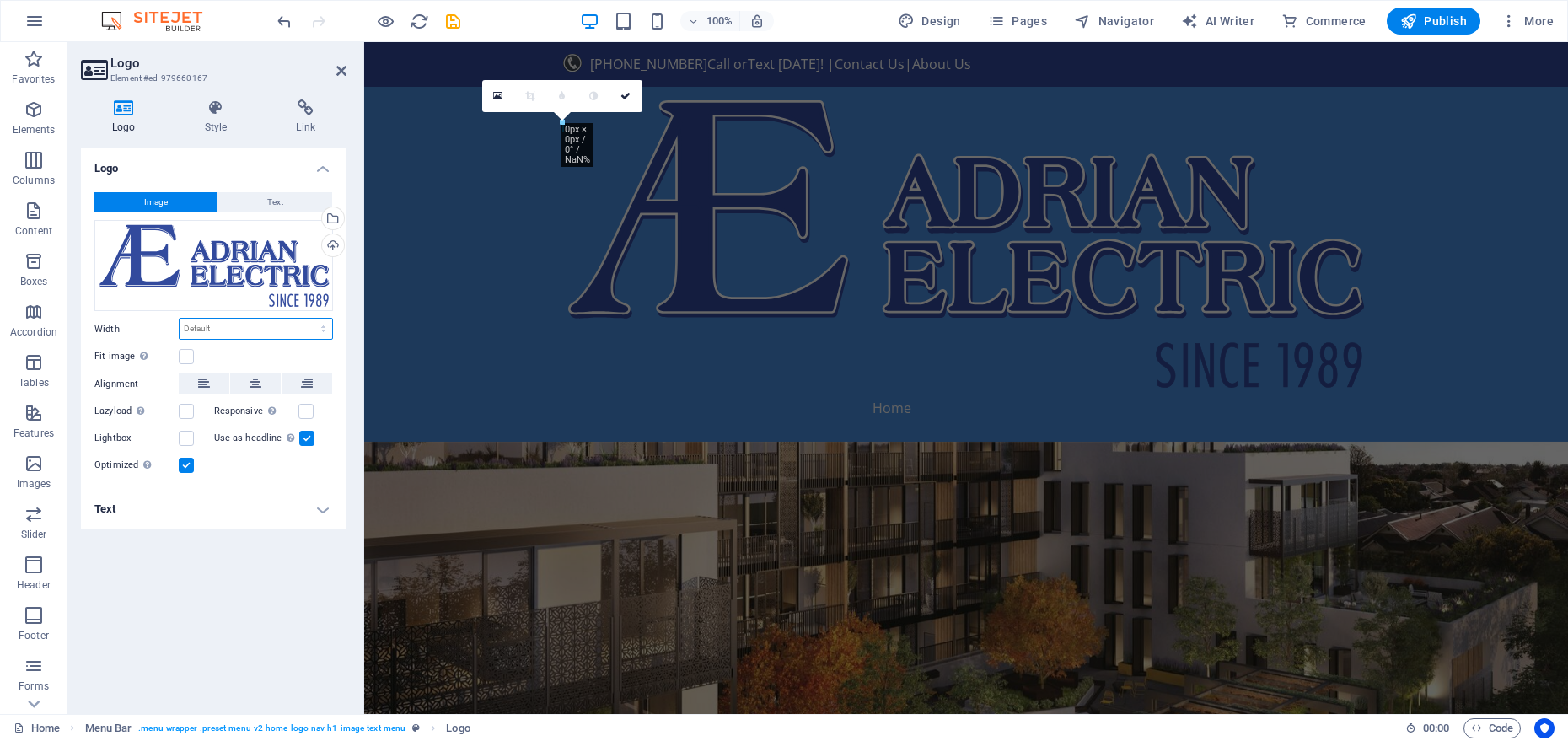
click at [219, 330] on select "Default auto px rem % em vh vw" at bounding box center [255, 329] width 153 height 21
select select "px"
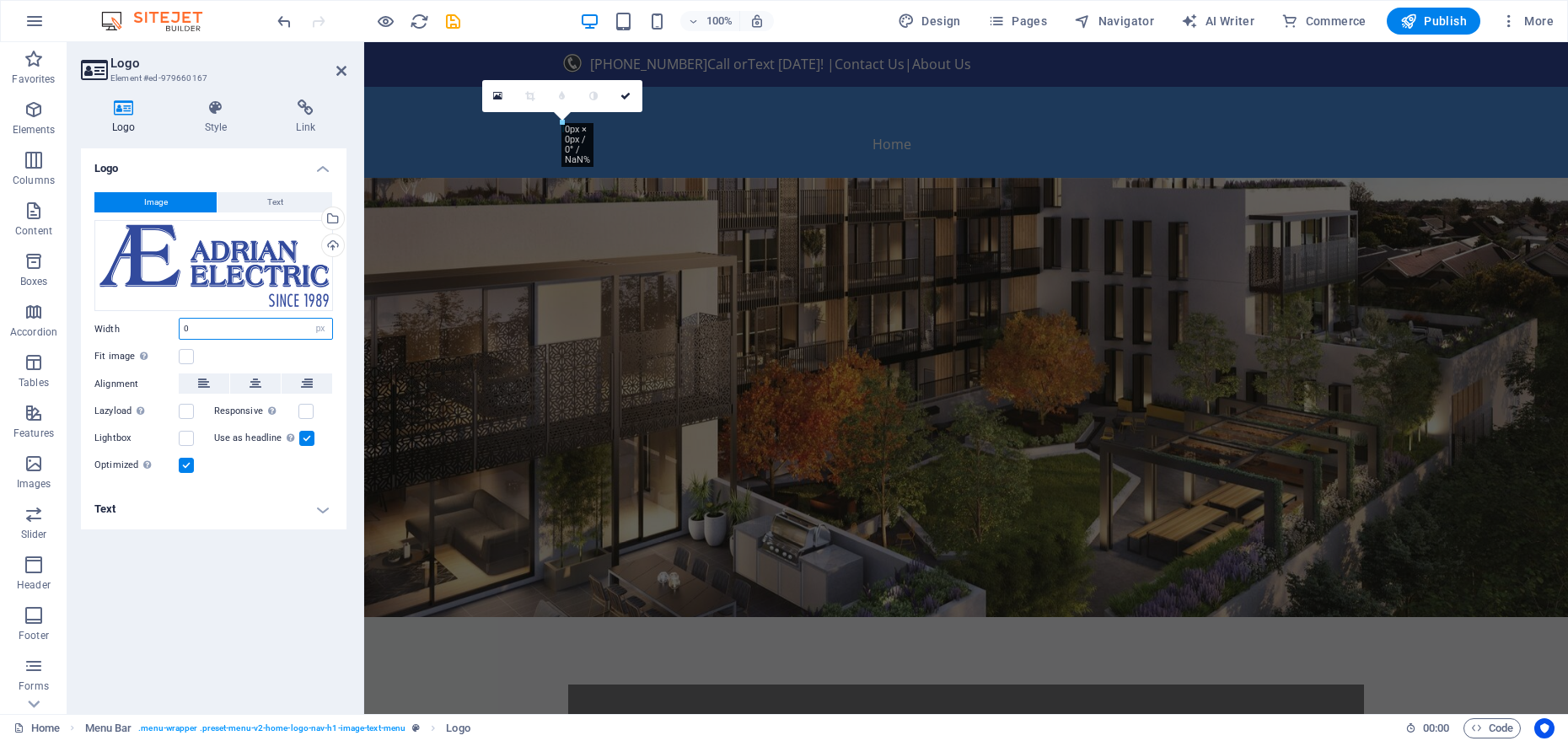
click at [204, 329] on input "0" at bounding box center [255, 329] width 153 height 21
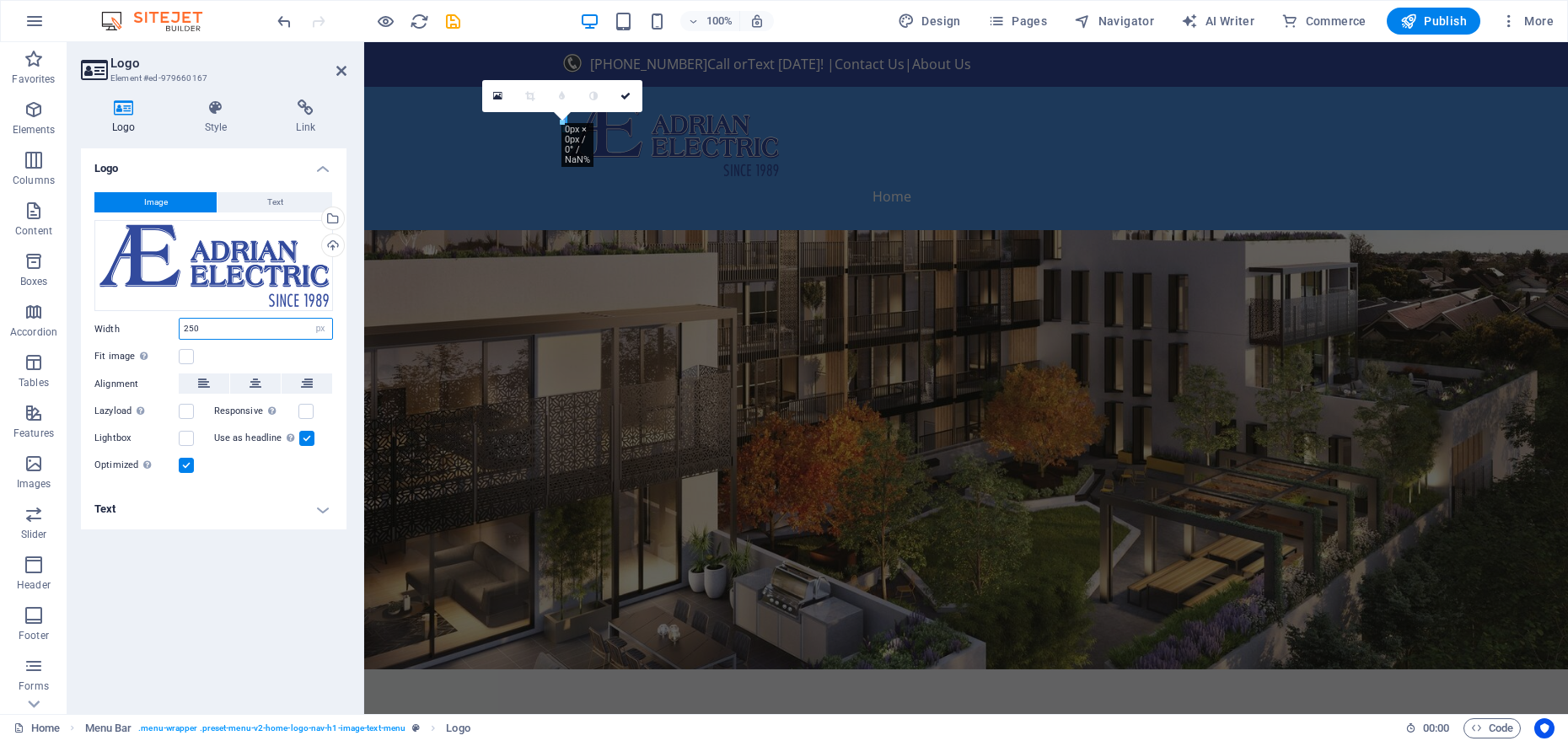
type input "250"
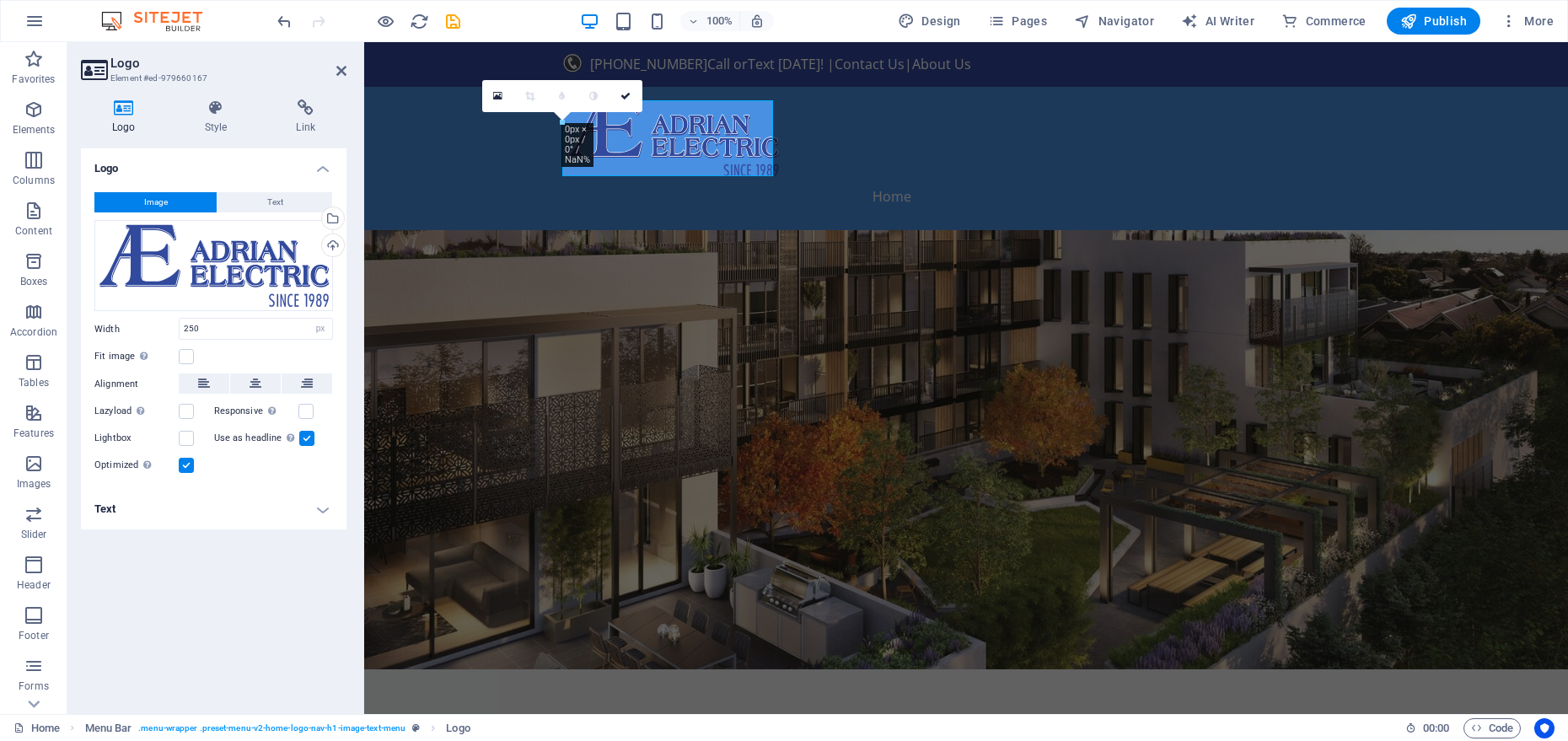
click at [158, 335] on div "Width 250 Default auto px rem % em vh vw" at bounding box center [214, 329] width 238 height 22
click at [272, 202] on span "Text" at bounding box center [275, 203] width 16 height 21
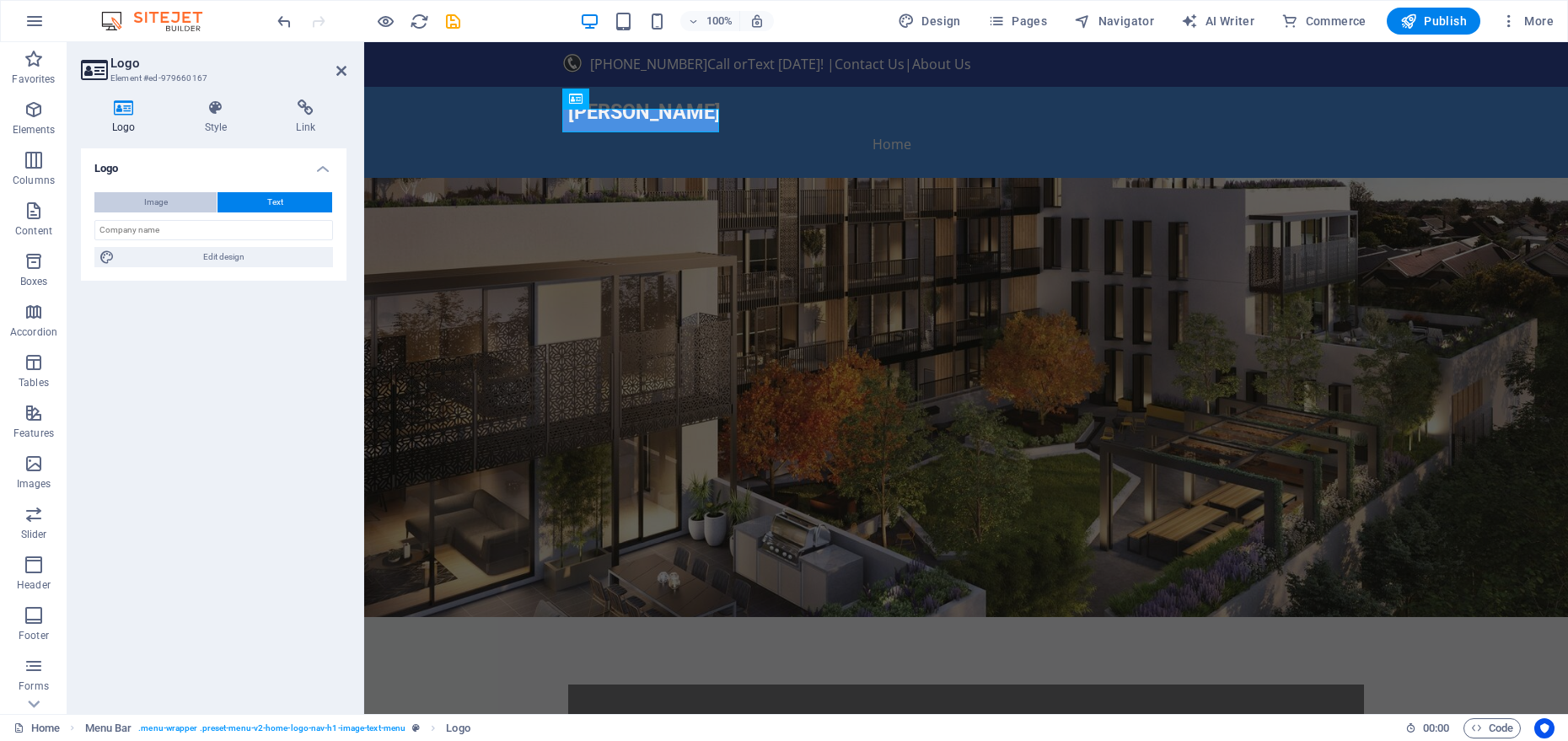
click at [146, 199] on span "Image" at bounding box center [156, 203] width 23 height 21
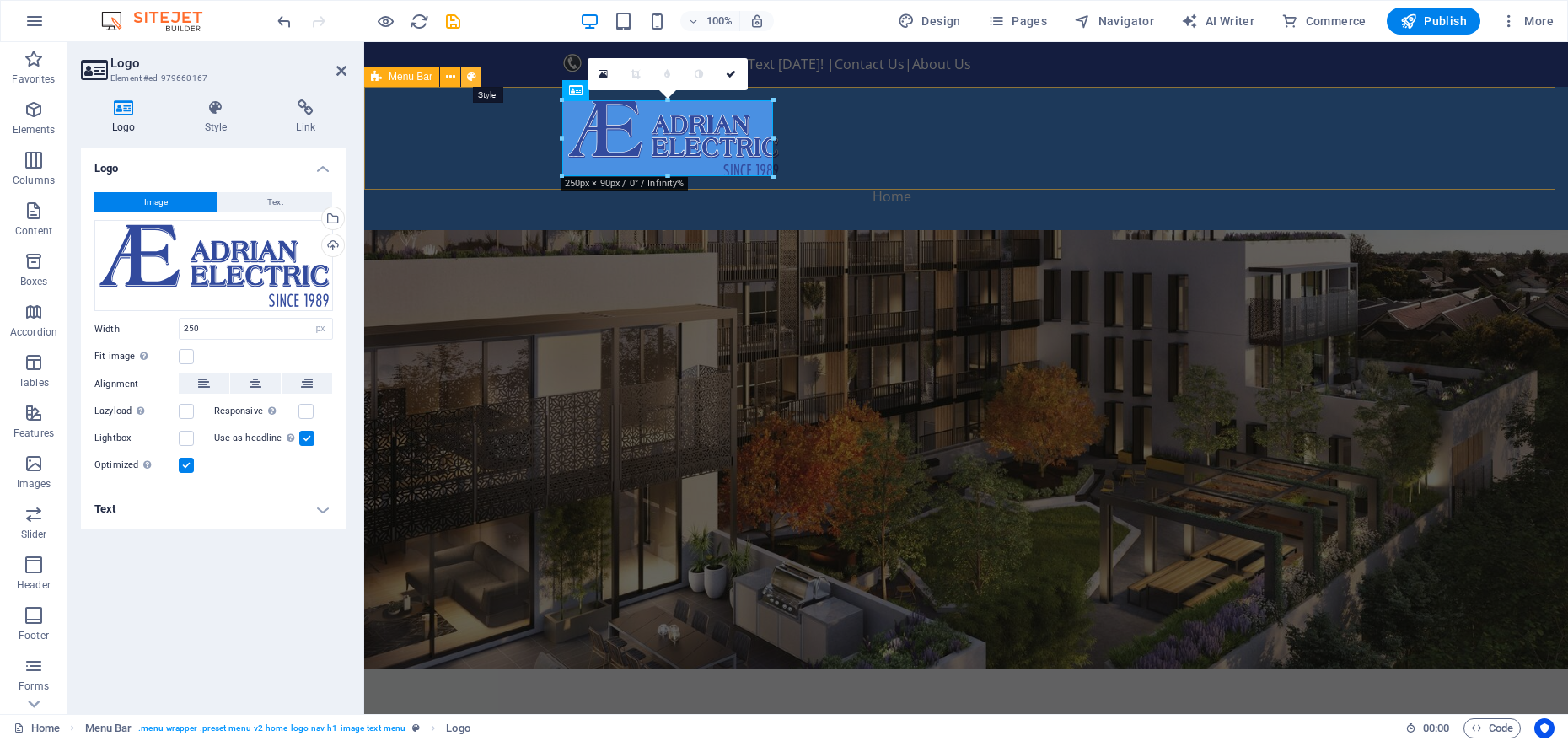
click at [468, 79] on icon at bounding box center [472, 77] width 9 height 18
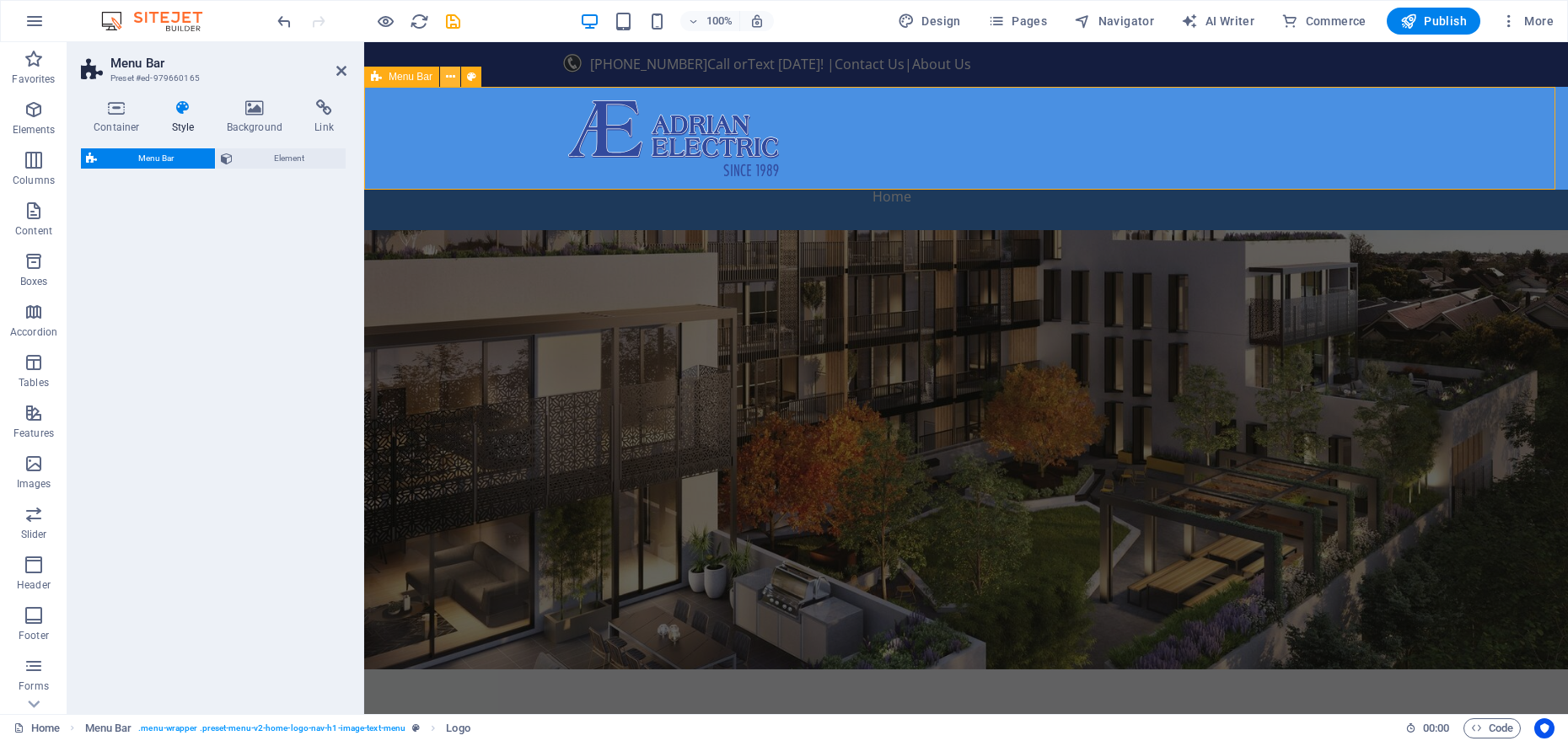
select select "rem"
select select "preset-menu-v2-home-logo-nav-h1-image-text-menu"
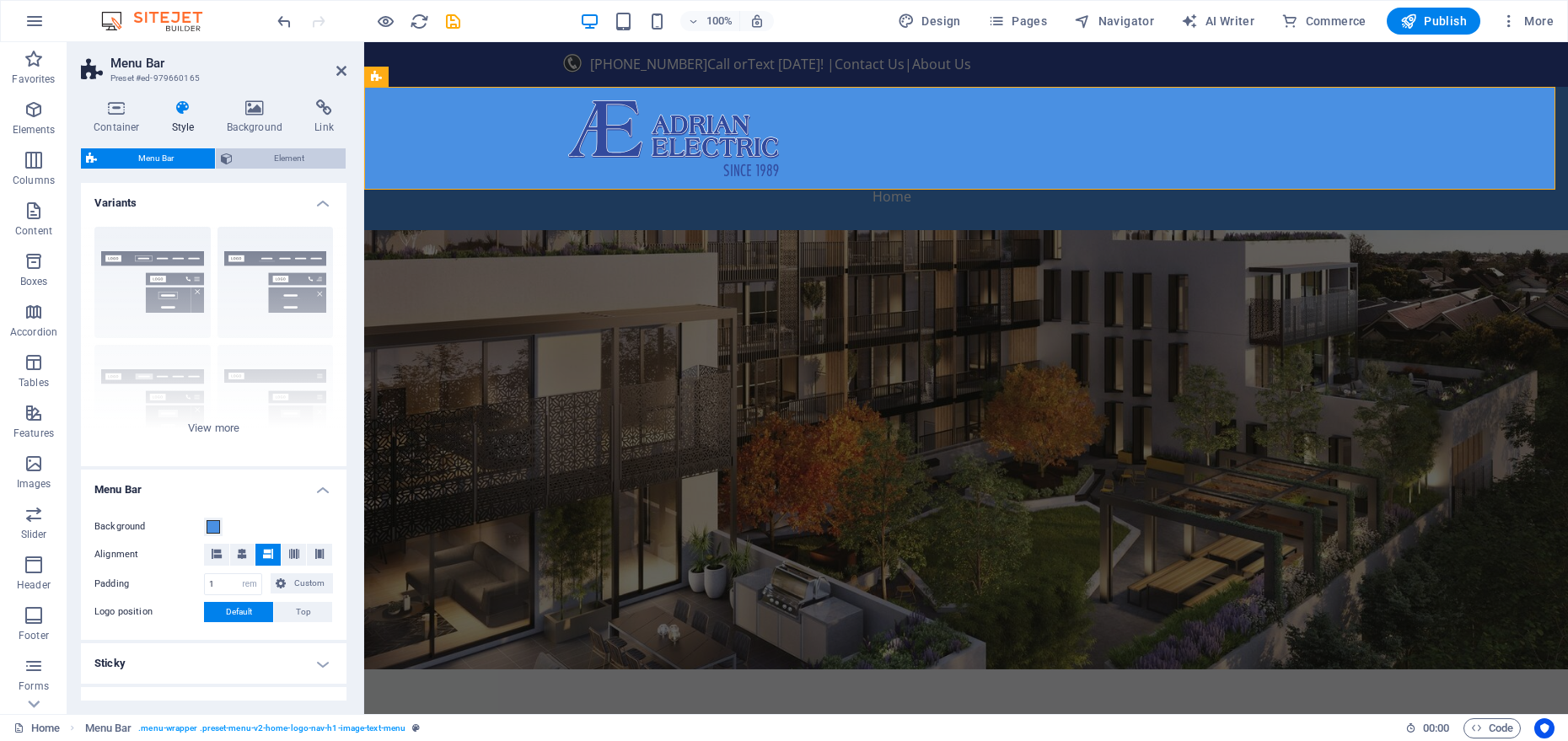
click at [254, 153] on span "Element" at bounding box center [289, 159] width 103 height 21
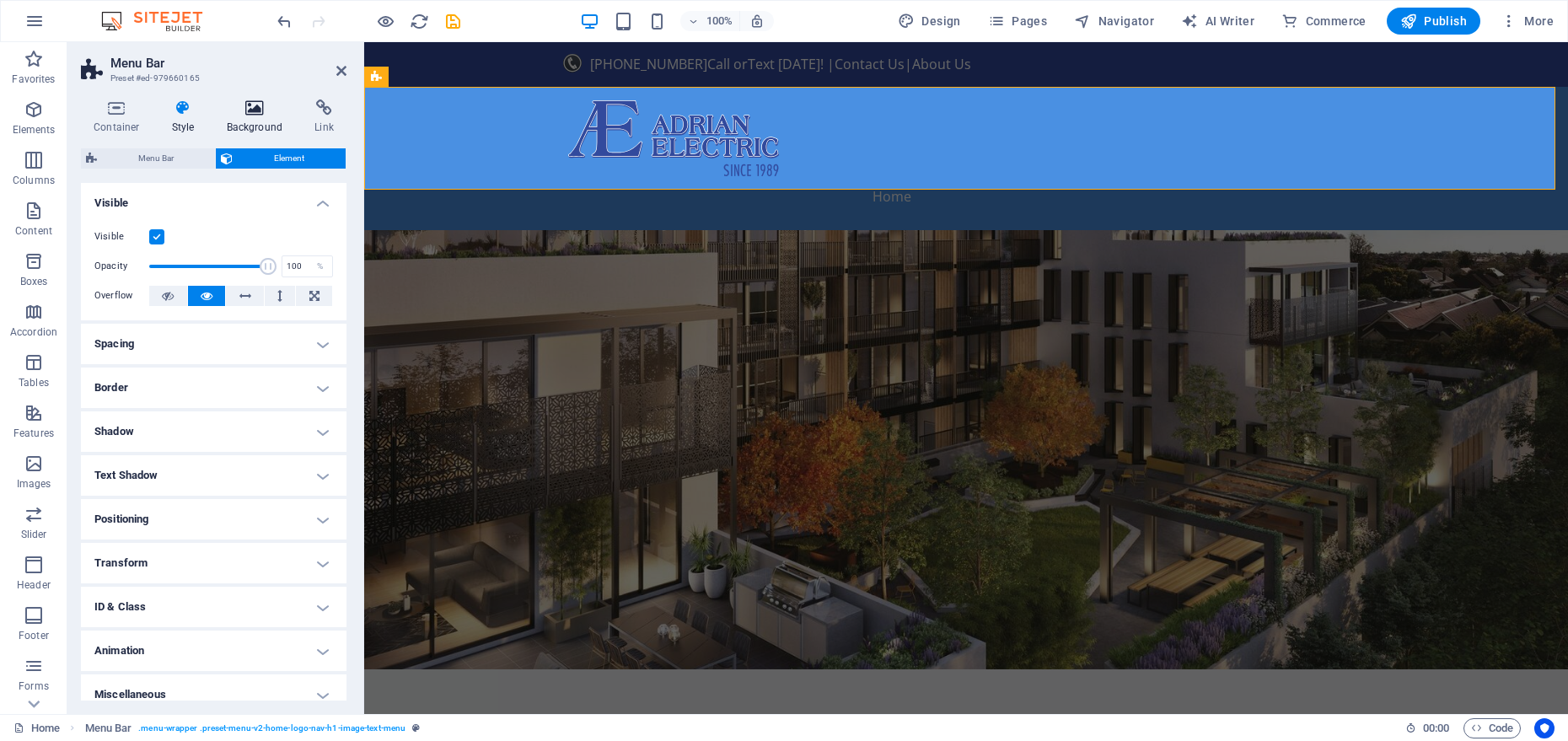
click at [258, 115] on icon at bounding box center [254, 108] width 82 height 17
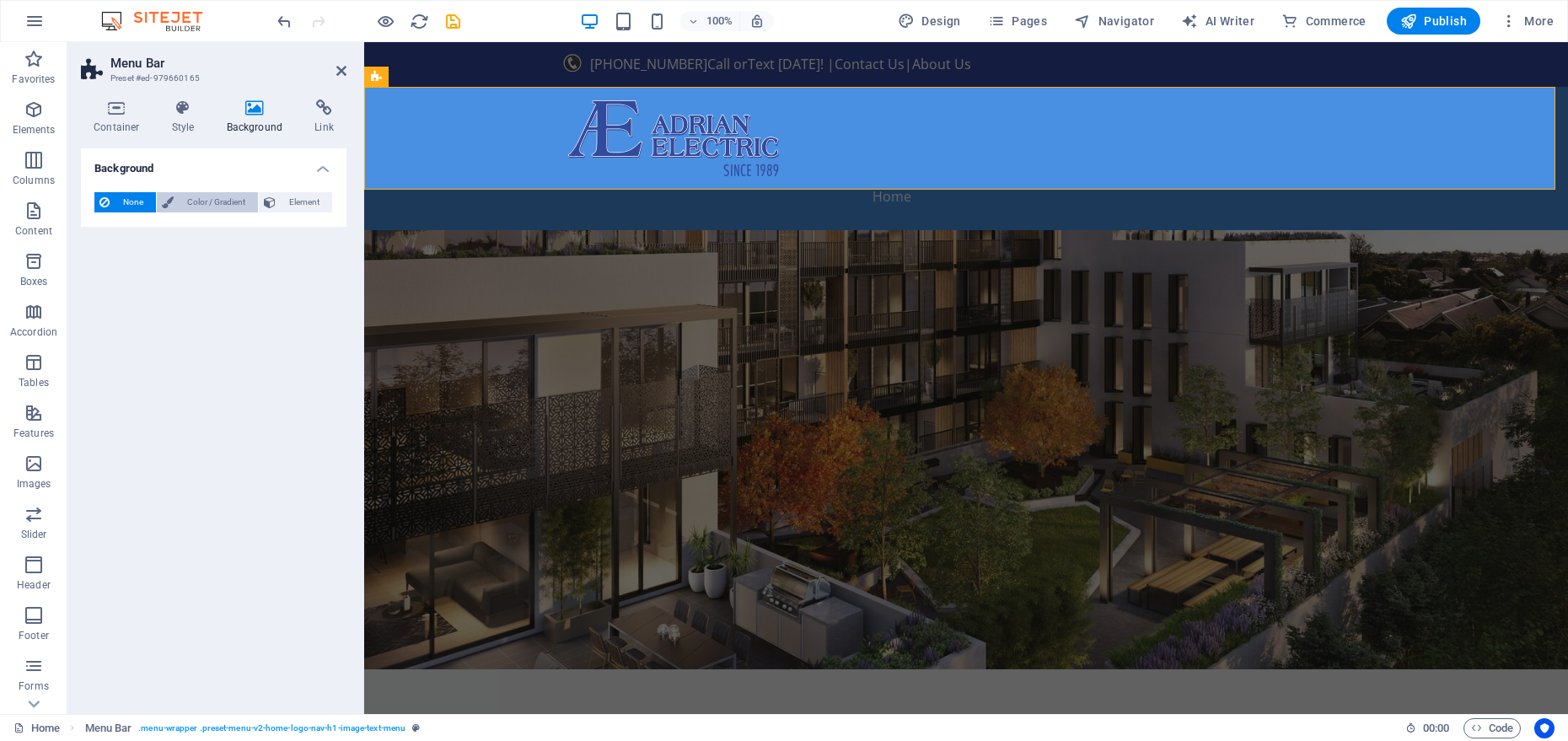
click at [187, 194] on span "Color / Gradient" at bounding box center [215, 203] width 74 height 21
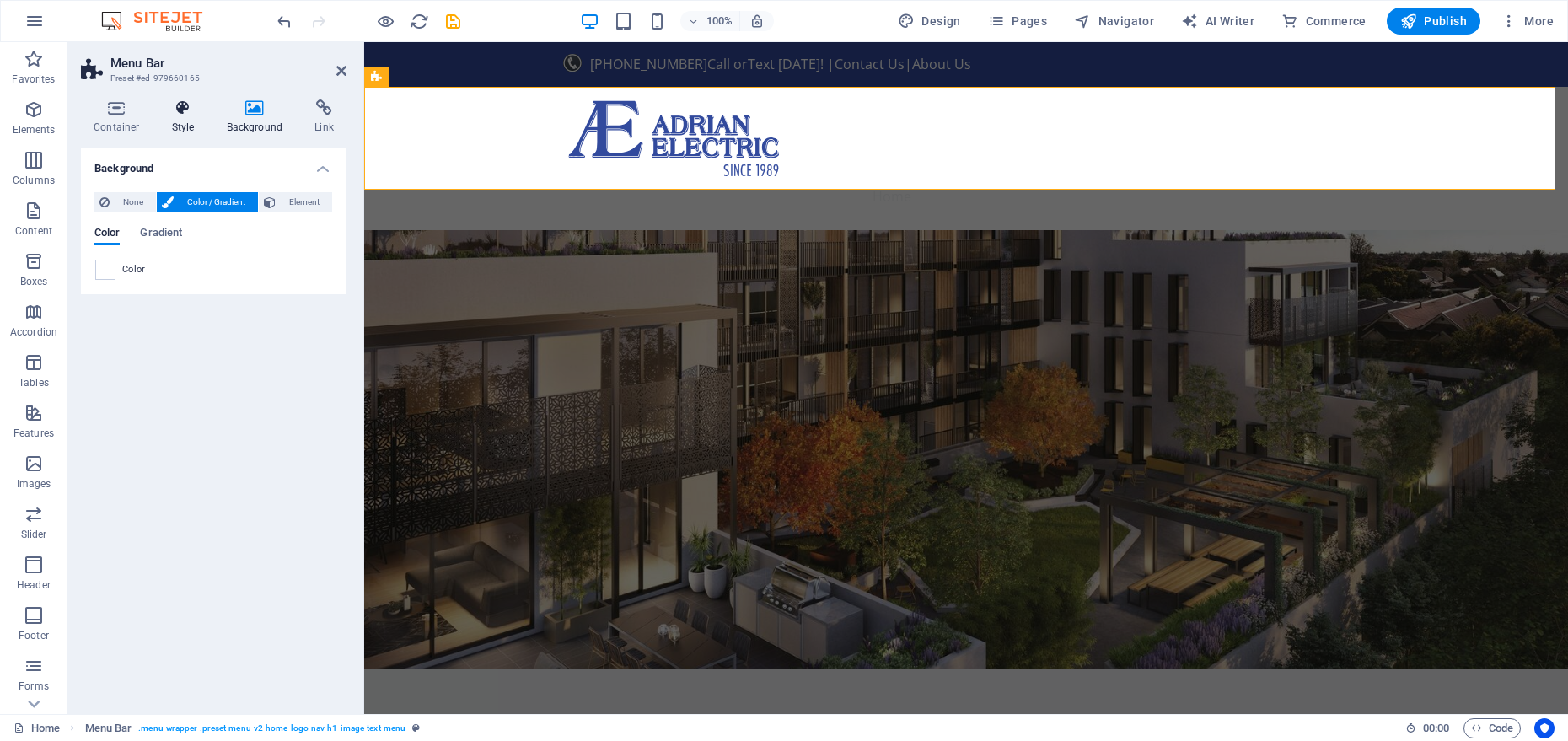
click at [179, 117] on h4 "Style" at bounding box center [187, 117] width 54 height 36
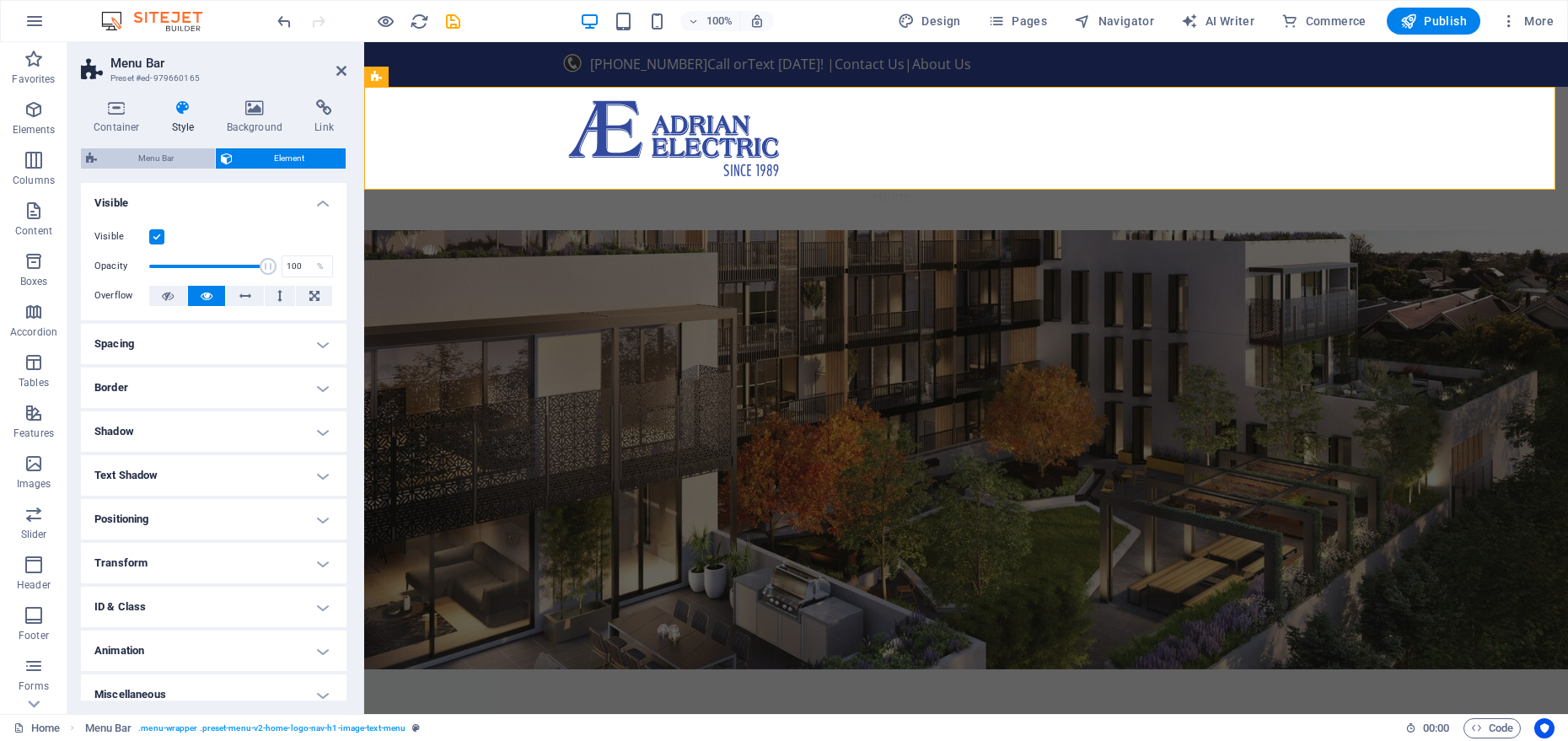
click at [180, 158] on span "Menu Bar" at bounding box center [156, 159] width 108 height 21
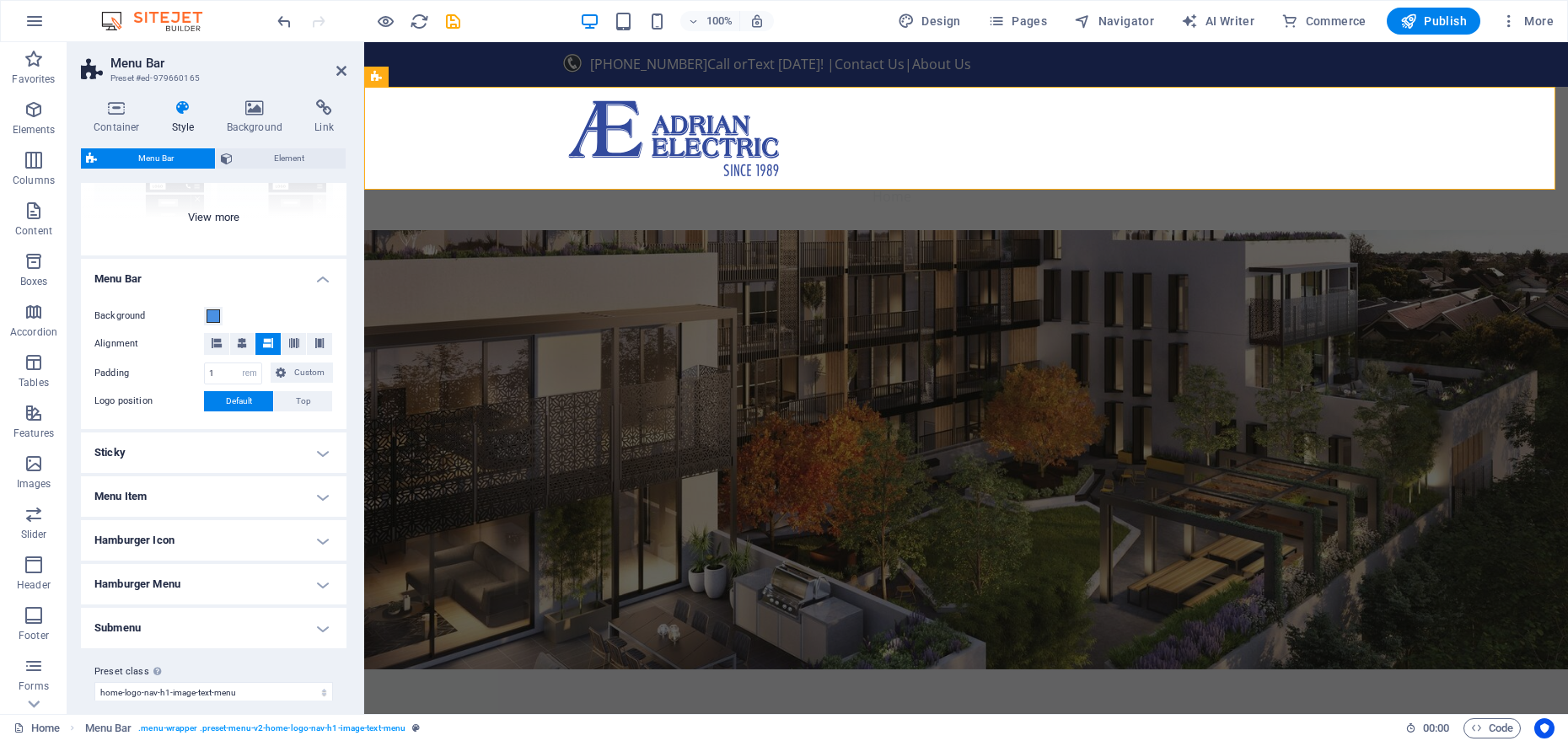
scroll to position [219, 0]
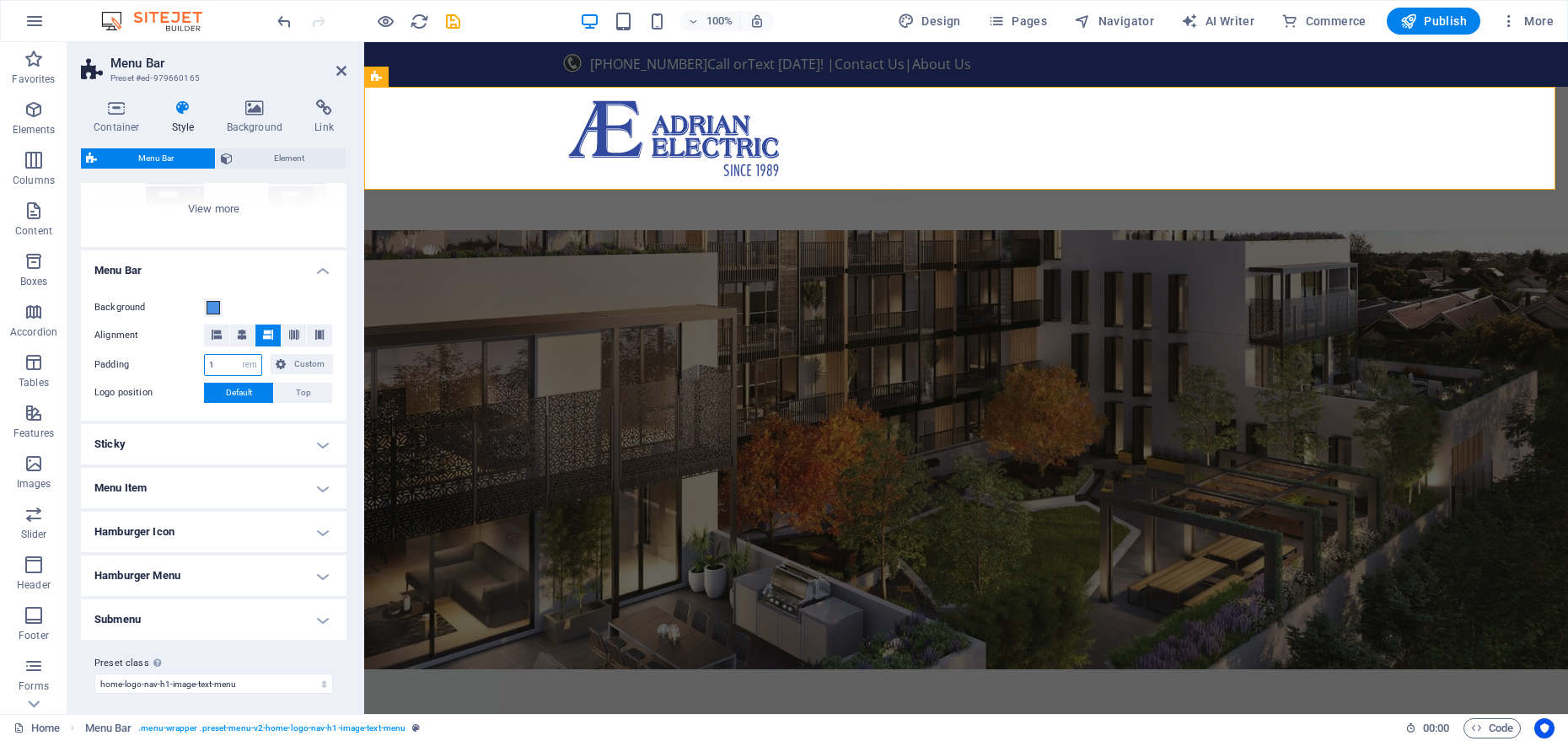
drag, startPoint x: 224, startPoint y: 363, endPoint x: 208, endPoint y: 360, distance: 16.3
click at [208, 360] on input "1" at bounding box center [233, 365] width 56 height 21
type input "2"
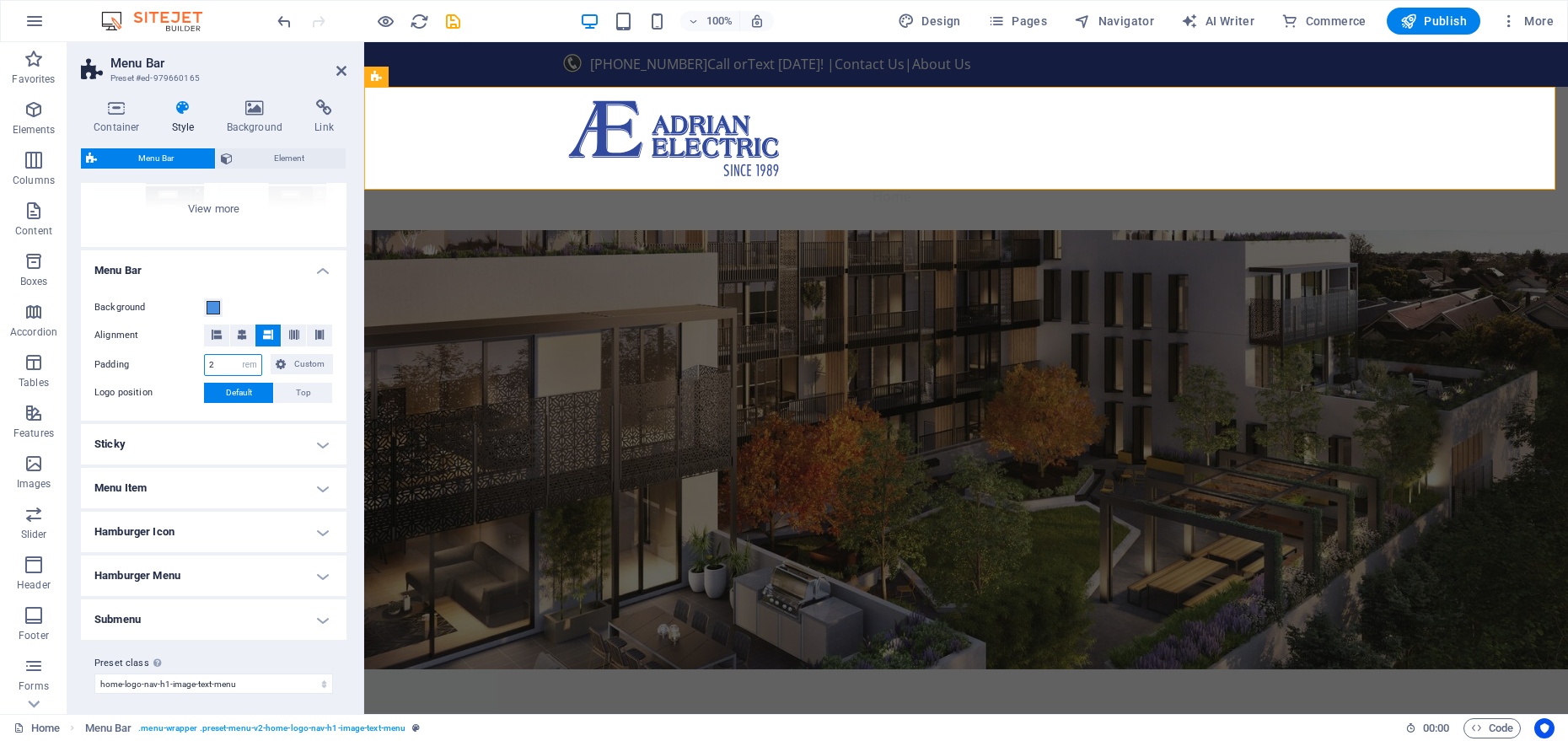
type input "2"
click at [160, 371] on label "Padding" at bounding box center [149, 365] width 110 height 21
drag, startPoint x: 214, startPoint y: 365, endPoint x: 205, endPoint y: 363, distance: 9.2
click at [205, 363] on input "2" at bounding box center [233, 365] width 56 height 21
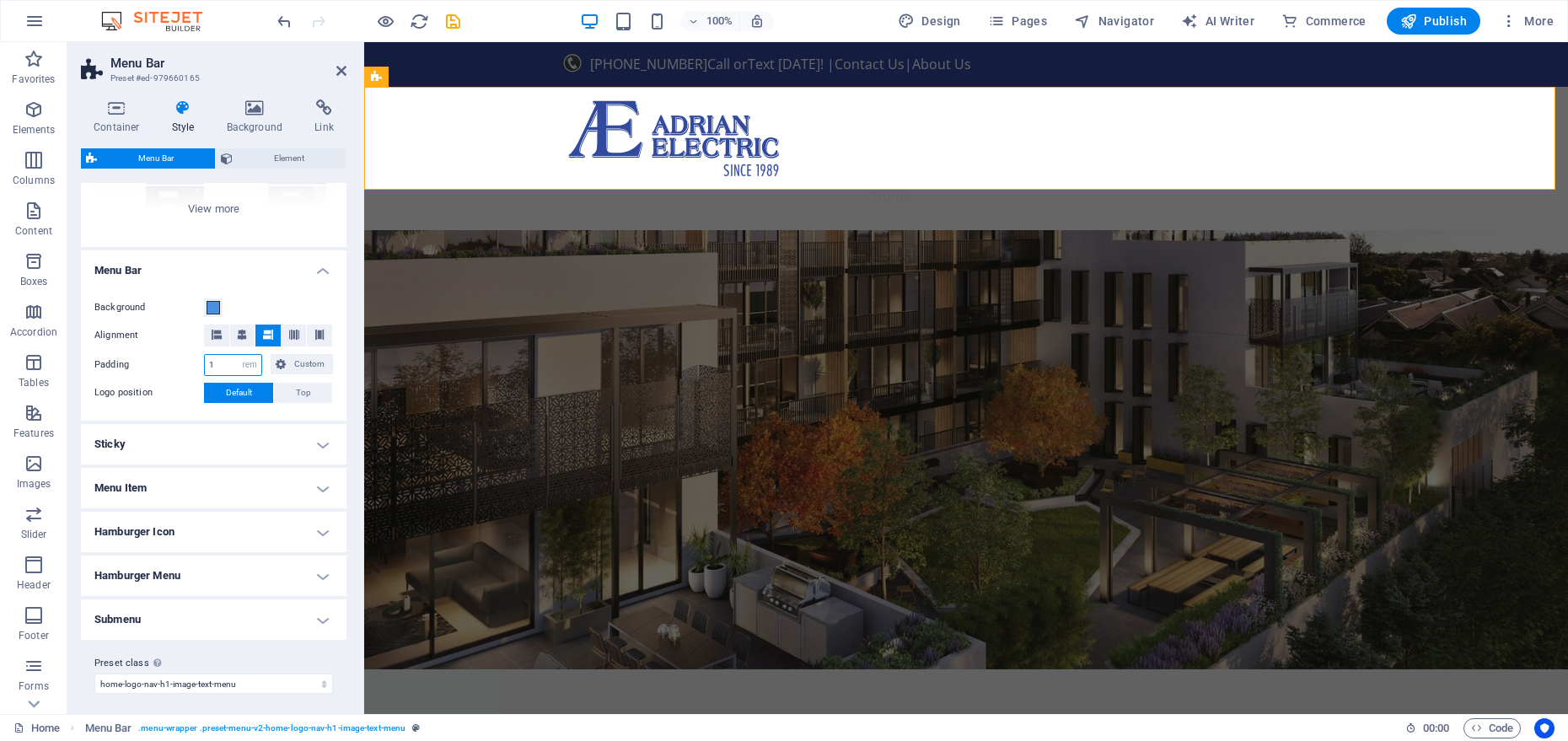
type input "1"
click at [199, 368] on label "Padding" at bounding box center [149, 365] width 110 height 21
type input "1"
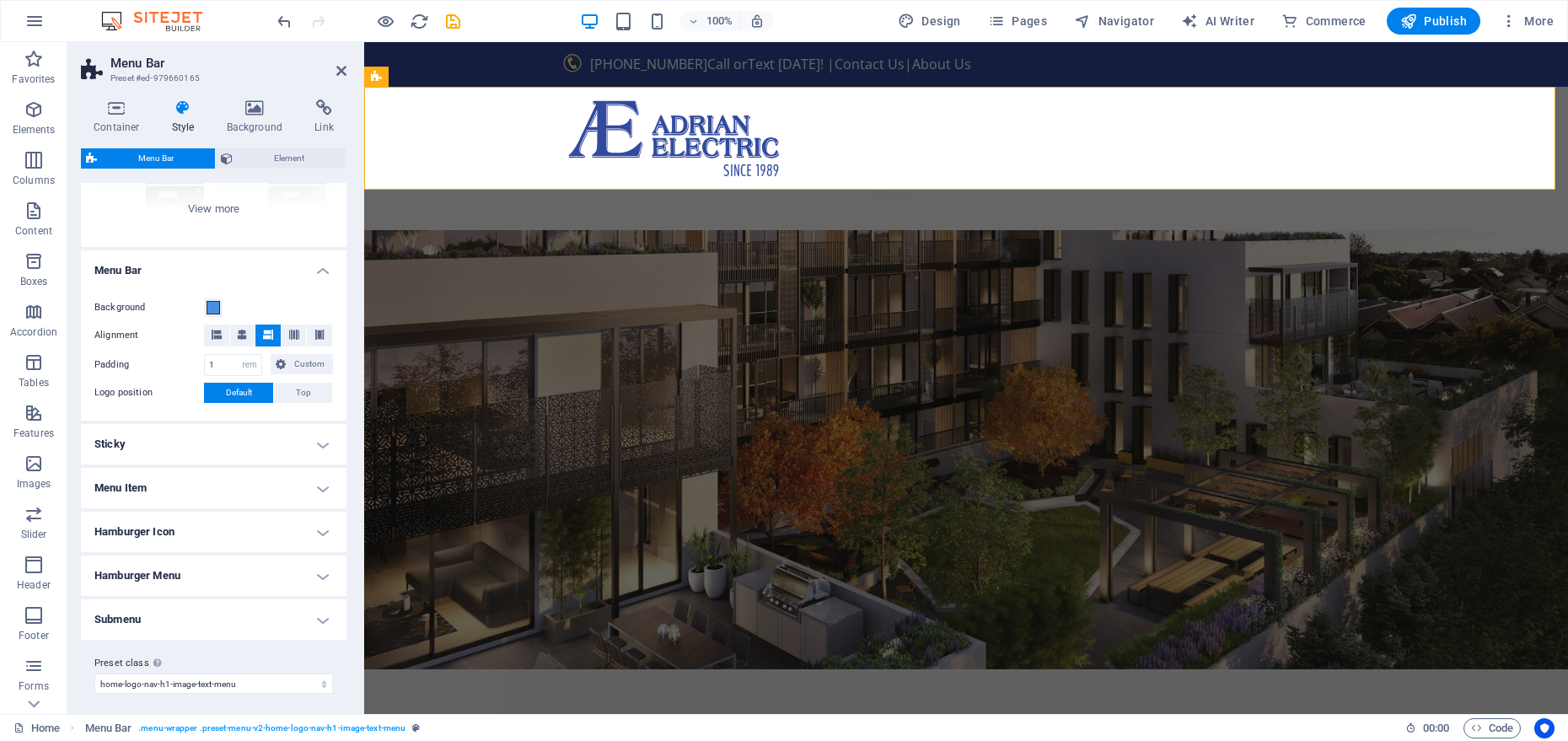
type input "1"
click at [284, 363] on icon at bounding box center [281, 364] width 10 height 21
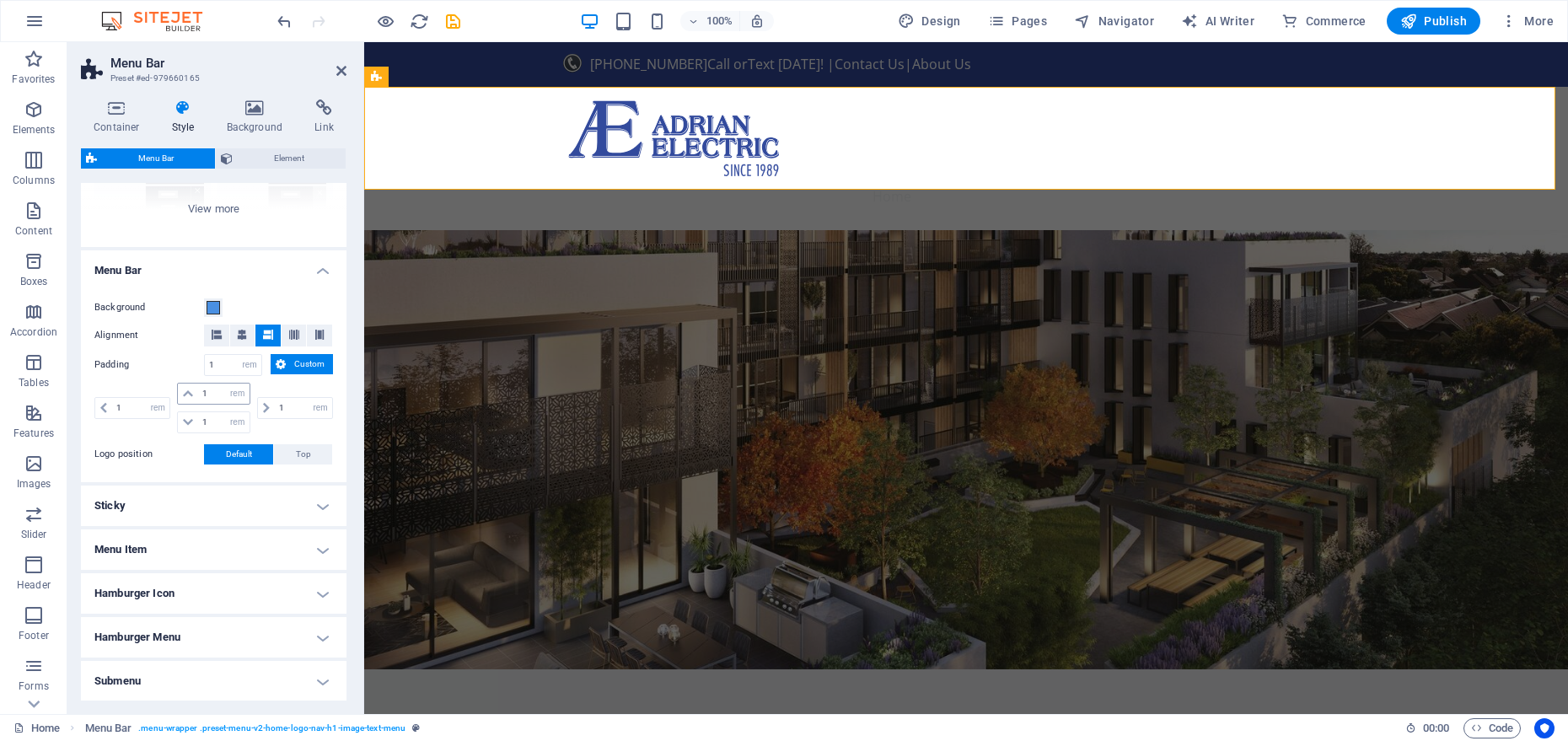
click at [190, 394] on icon at bounding box center [188, 394] width 10 height 10
click at [189, 394] on icon at bounding box center [188, 394] width 10 height 10
click at [186, 394] on icon at bounding box center [188, 394] width 10 height 10
click at [184, 395] on icon at bounding box center [188, 394] width 10 height 10
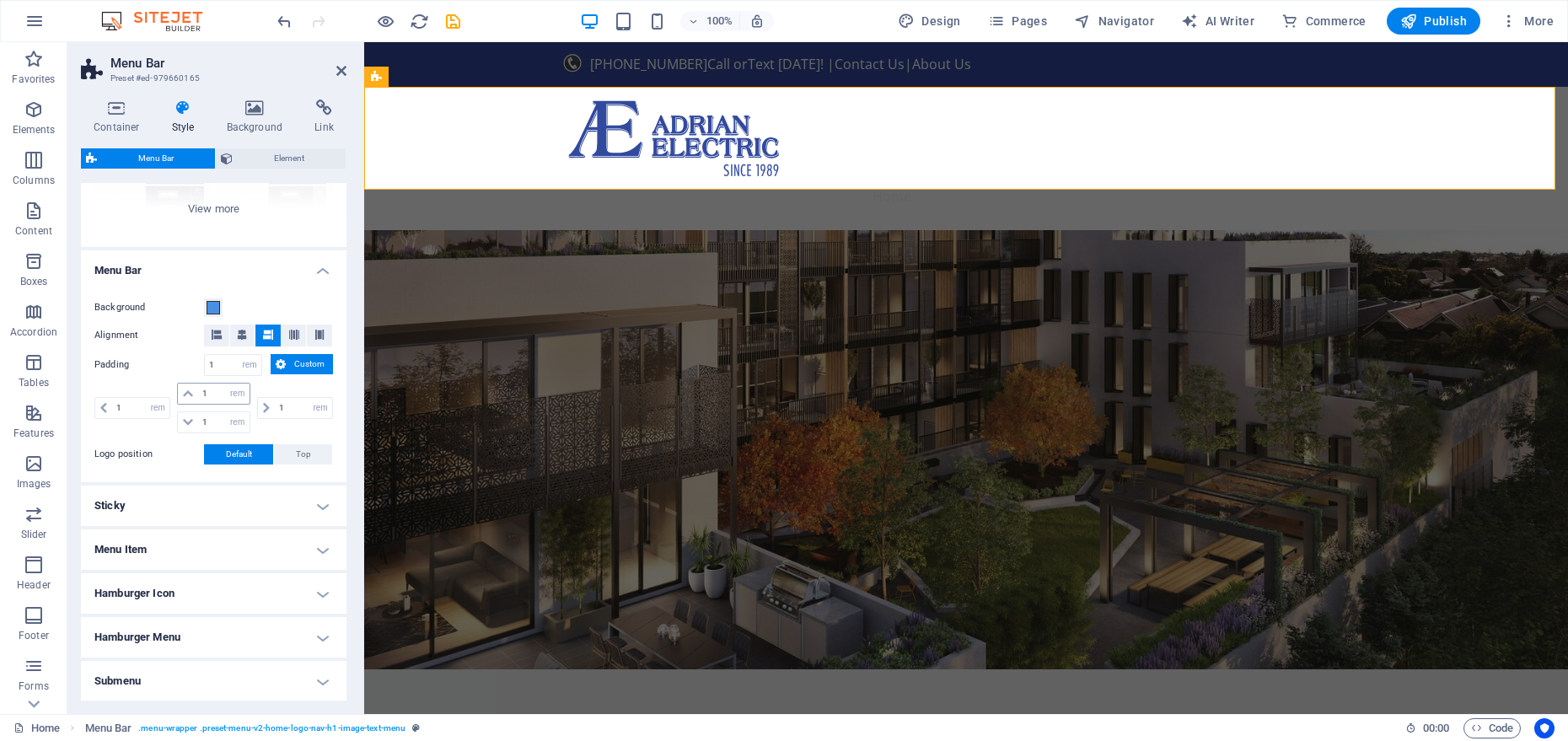
click at [188, 399] on span at bounding box center [188, 394] width 21 height 21
click at [226, 396] on select "px rem % vh vw" at bounding box center [238, 394] width 23 height 21
click at [205, 393] on input "1" at bounding box center [223, 394] width 51 height 21
click at [209, 396] on input "1" at bounding box center [223, 394] width 51 height 21
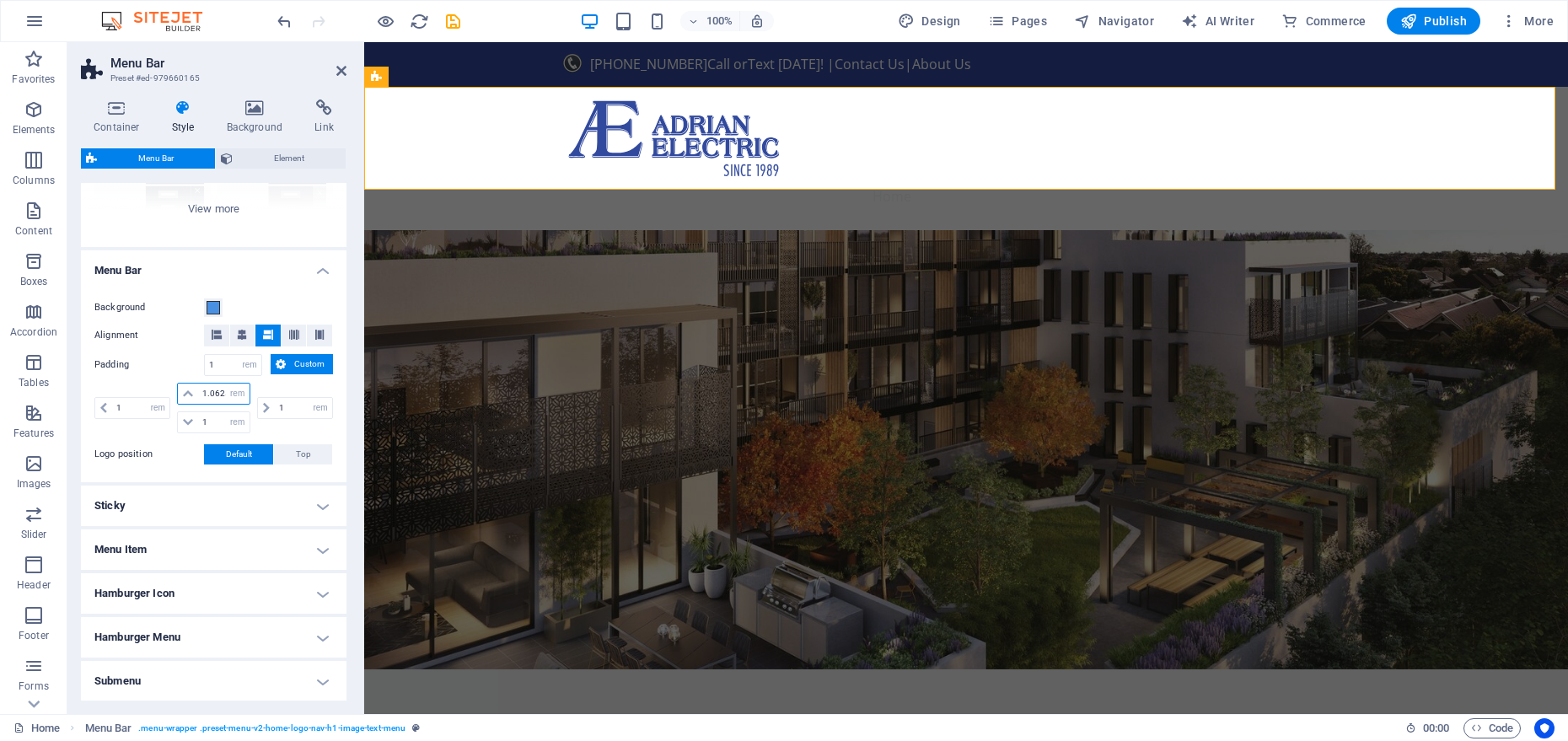
type input "1"
click at [310, 276] on h4 "Menu Bar" at bounding box center [213, 266] width 266 height 30
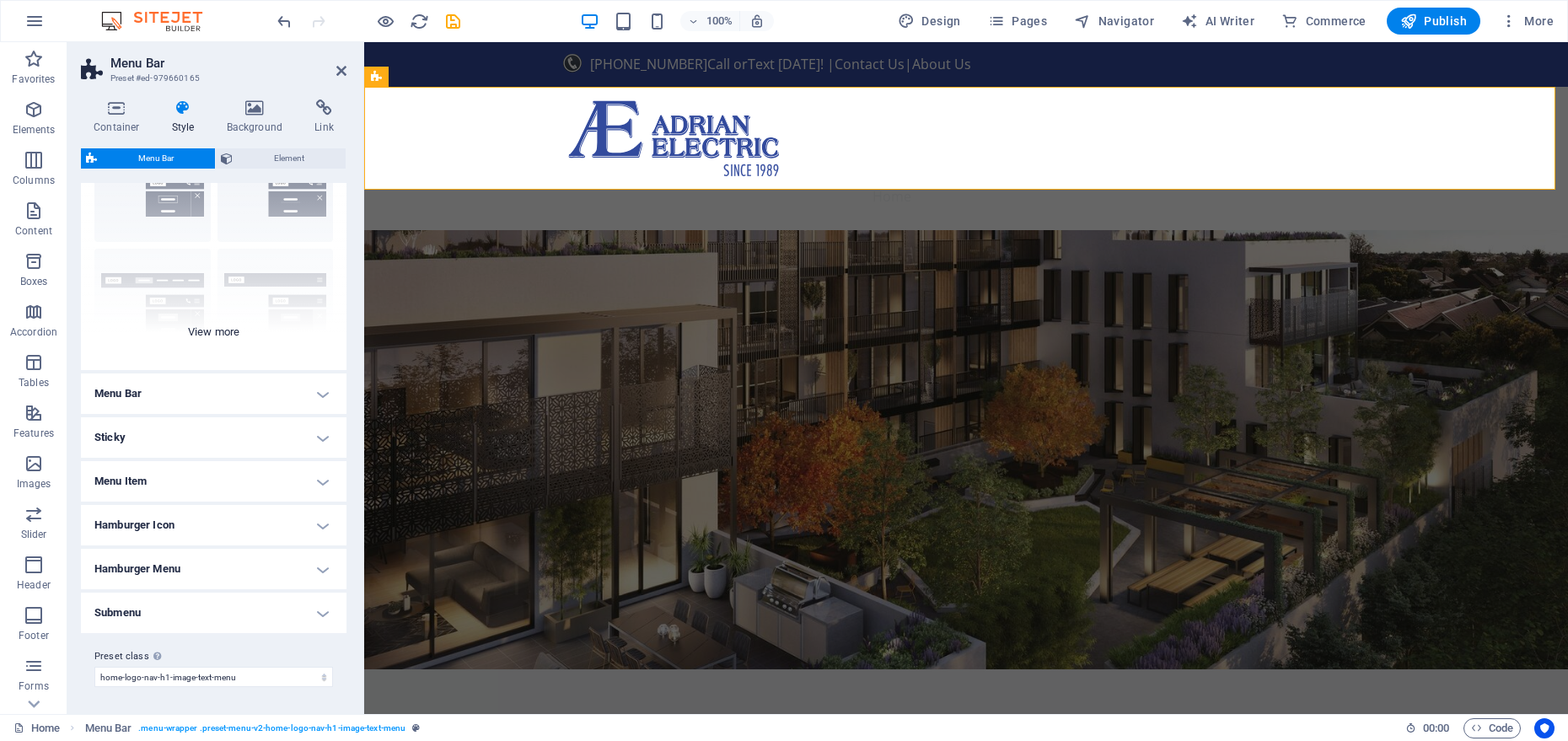
scroll to position [96, 0]
click at [392, 77] on span "Menu Bar" at bounding box center [410, 76] width 44 height 10
click at [469, 79] on icon at bounding box center [472, 77] width 9 height 18
click at [240, 159] on span "Element" at bounding box center [289, 159] width 103 height 21
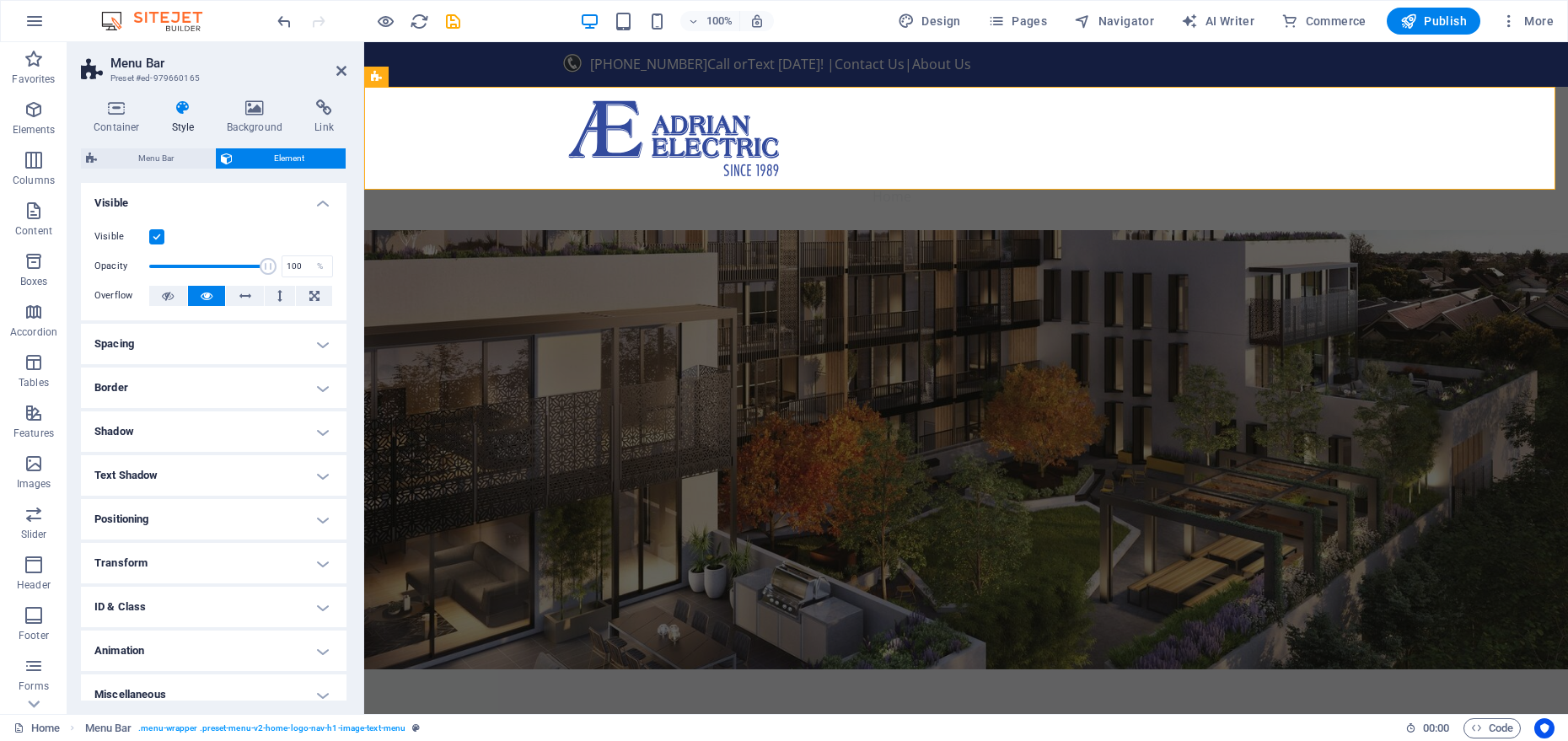
click at [222, 346] on h4 "Spacing" at bounding box center [213, 344] width 266 height 40
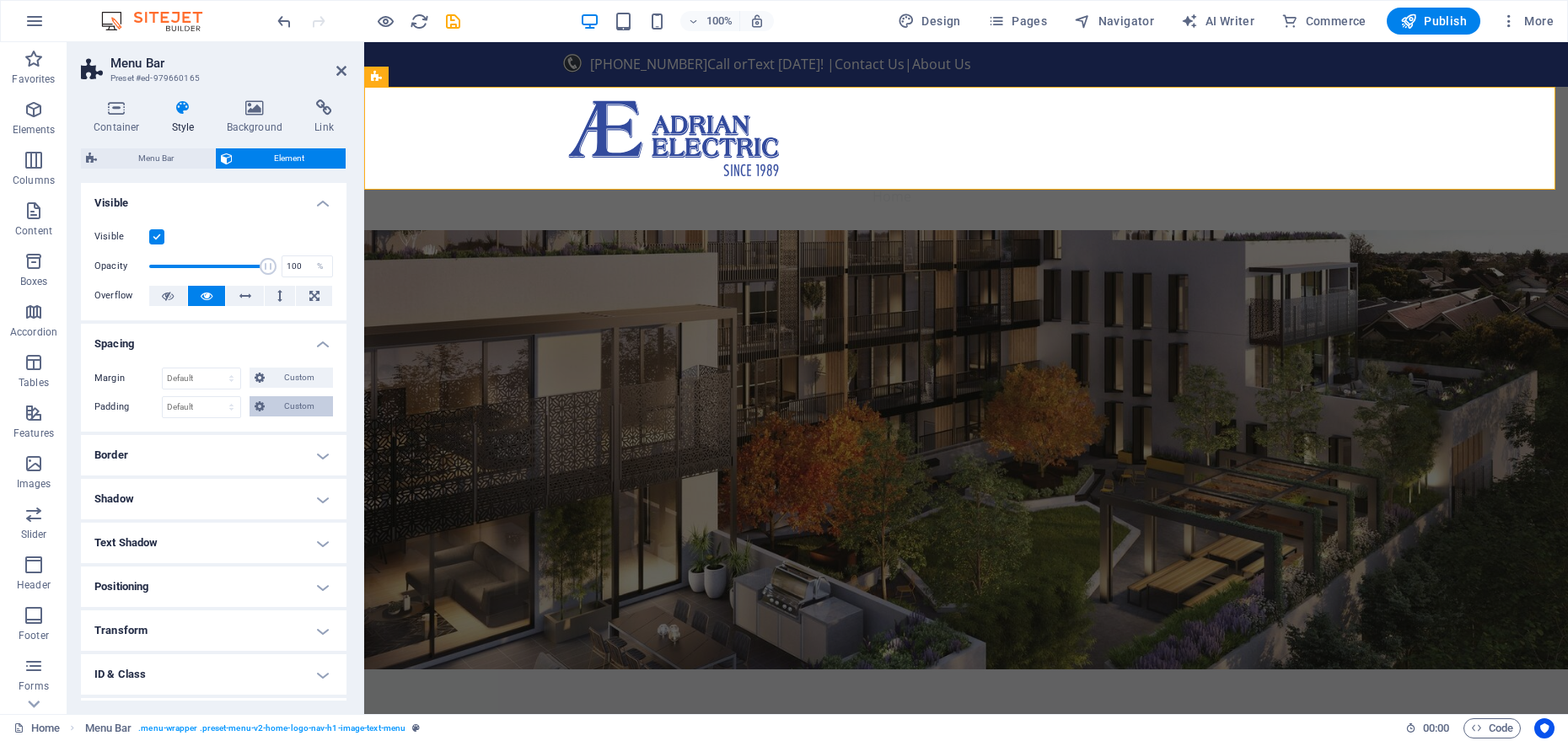
click at [260, 413] on icon at bounding box center [259, 407] width 10 height 21
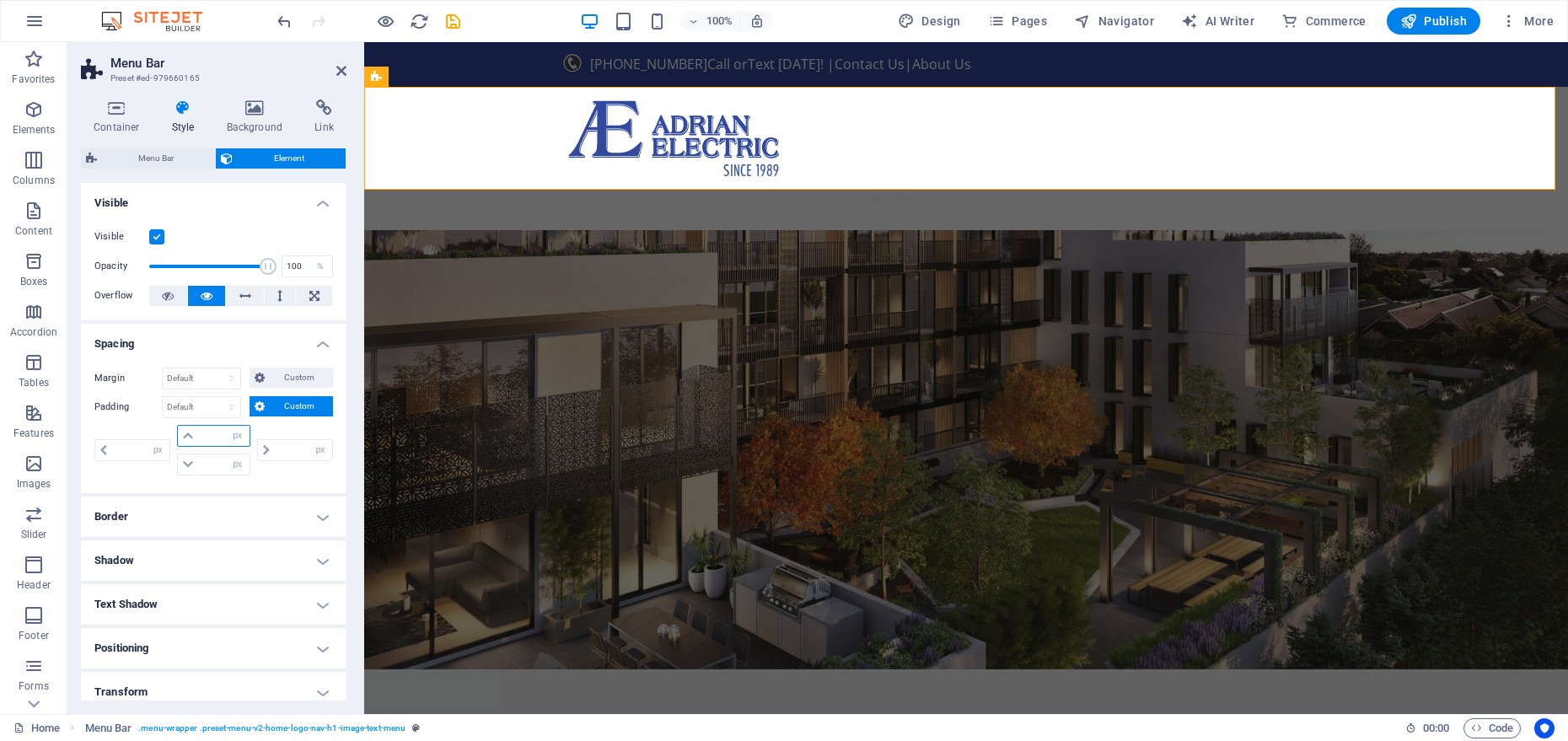
click at [215, 433] on input "number" at bounding box center [223, 437] width 51 height 21
type input "10"
type input "0"
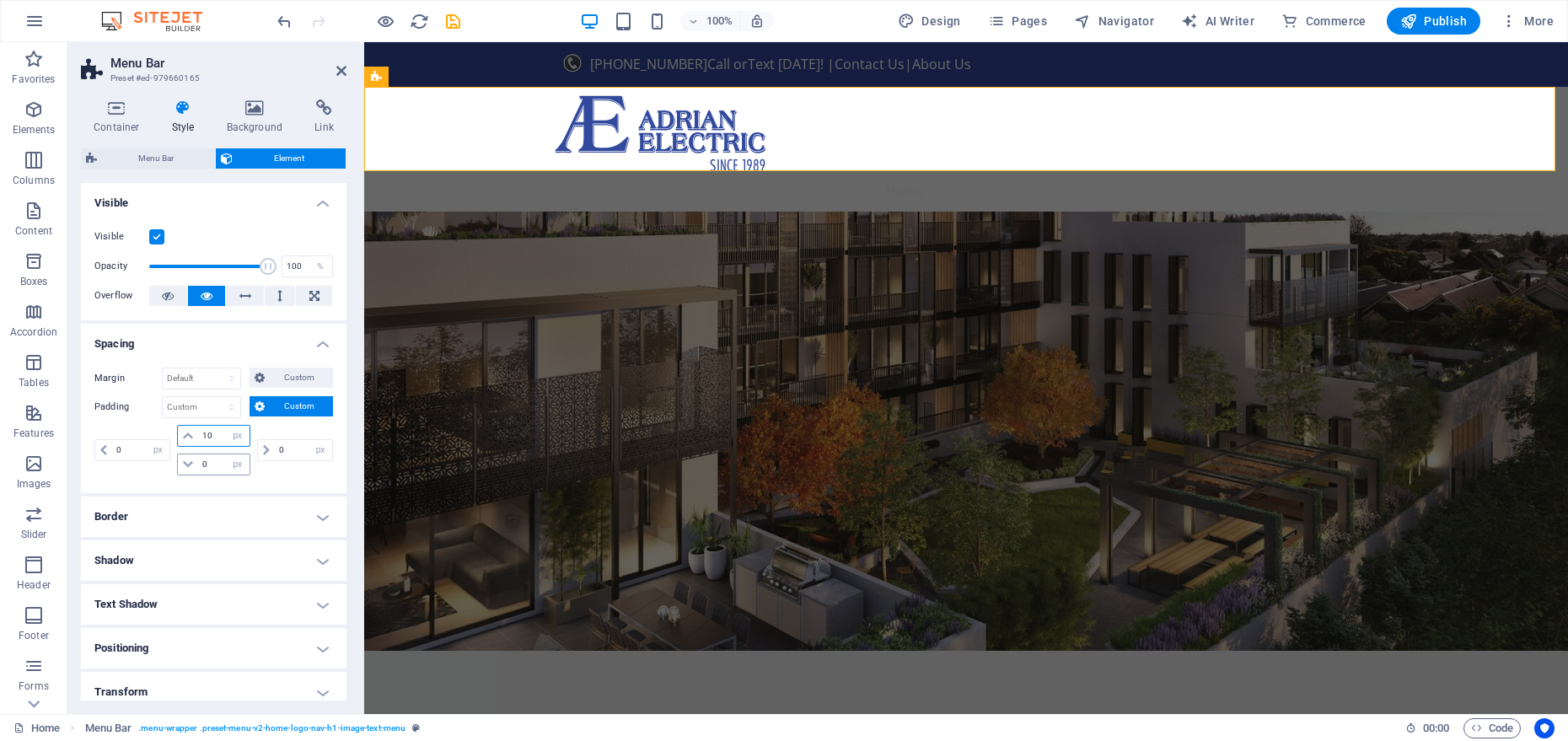
type input "10"
click at [209, 464] on input "0" at bounding box center [223, 465] width 51 height 21
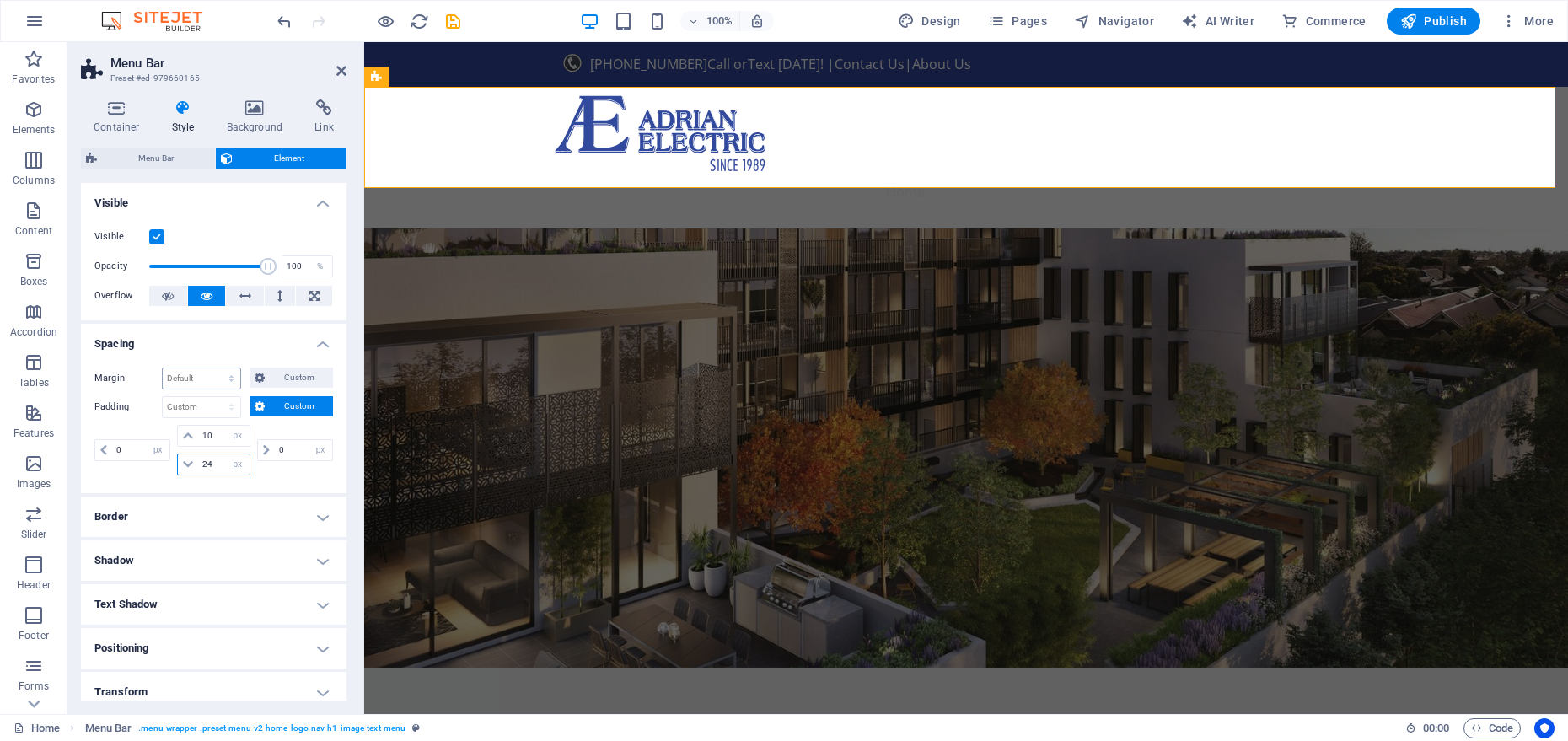
type input "25"
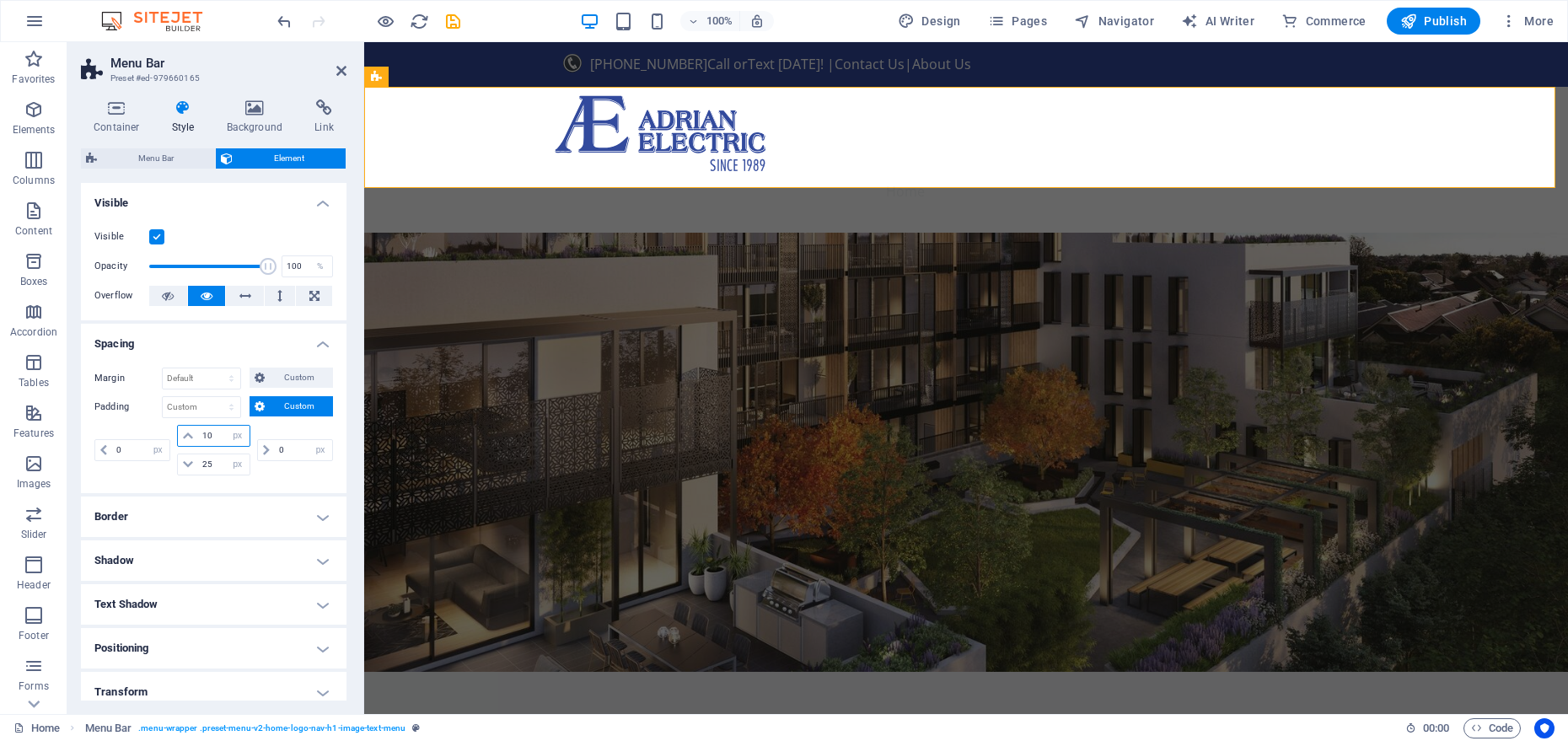
click at [219, 435] on input "10" at bounding box center [223, 437] width 51 height 21
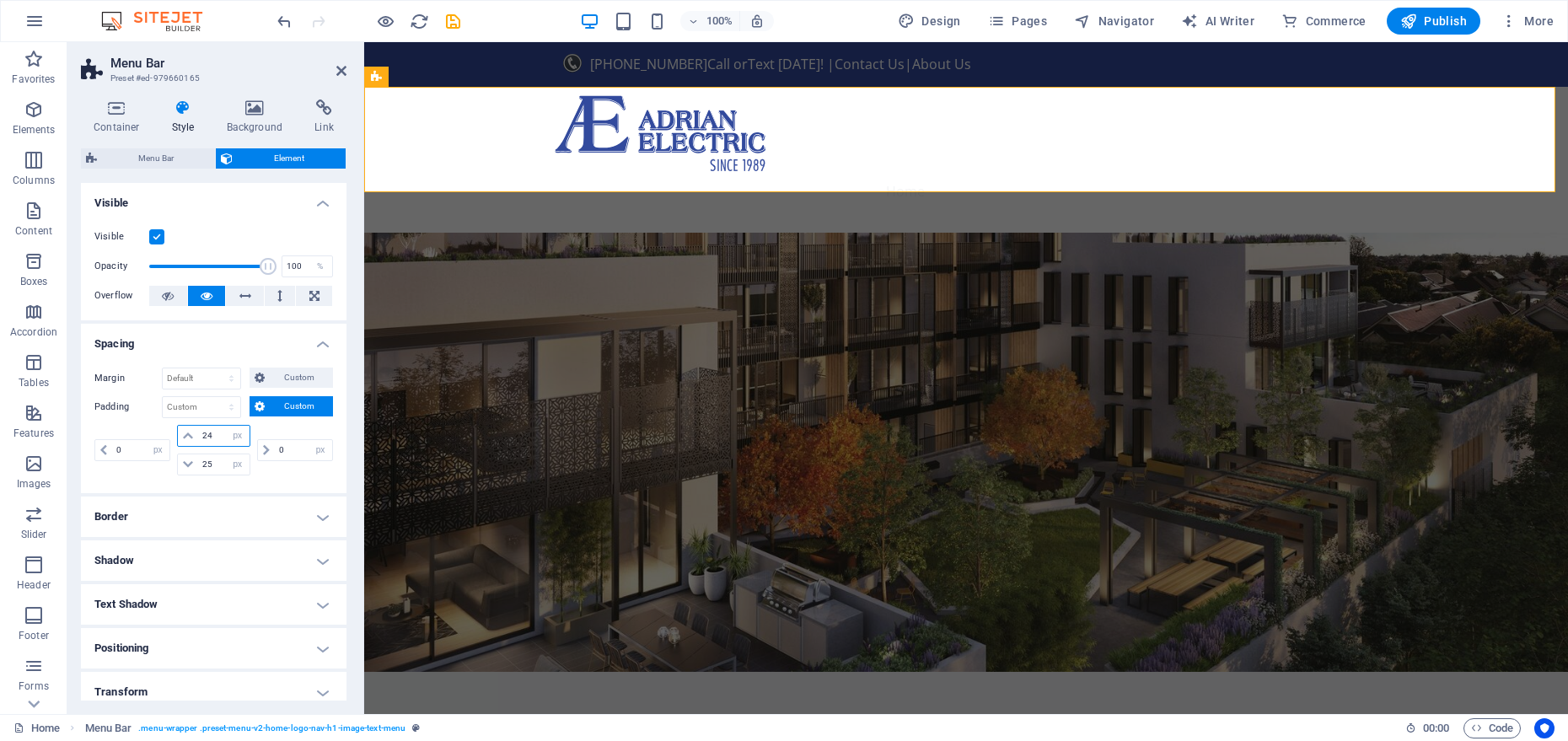
type input "25"
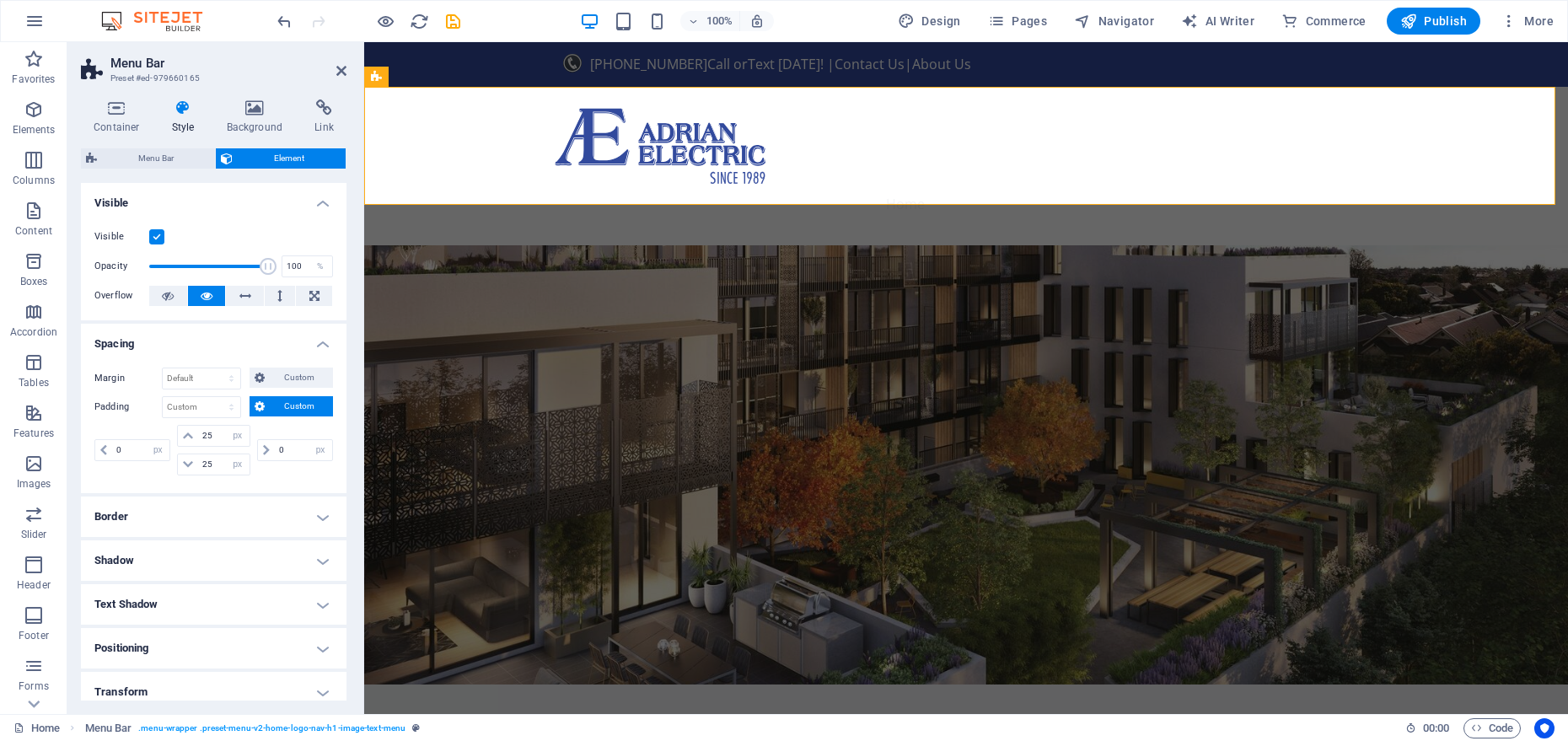
click at [265, 429] on div "0 px rem % vh vw" at bounding box center [293, 451] width 79 height 51
click at [451, 23] on icon "save" at bounding box center [453, 22] width 20 height 20
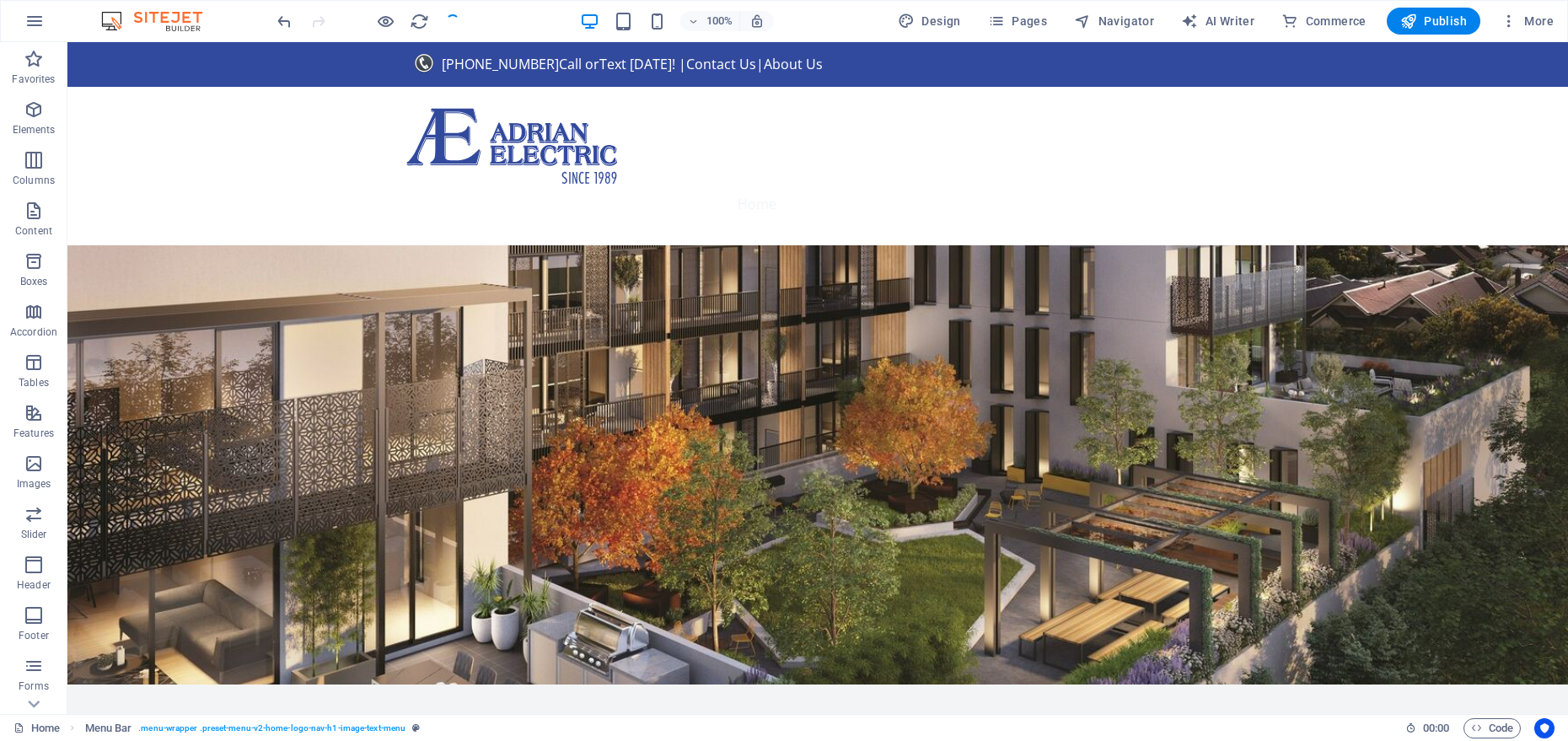
checkbox input "false"
click at [458, 24] on div at bounding box center [368, 21] width 189 height 27
click at [669, 117] on button at bounding box center [680, 116] width 21 height 21
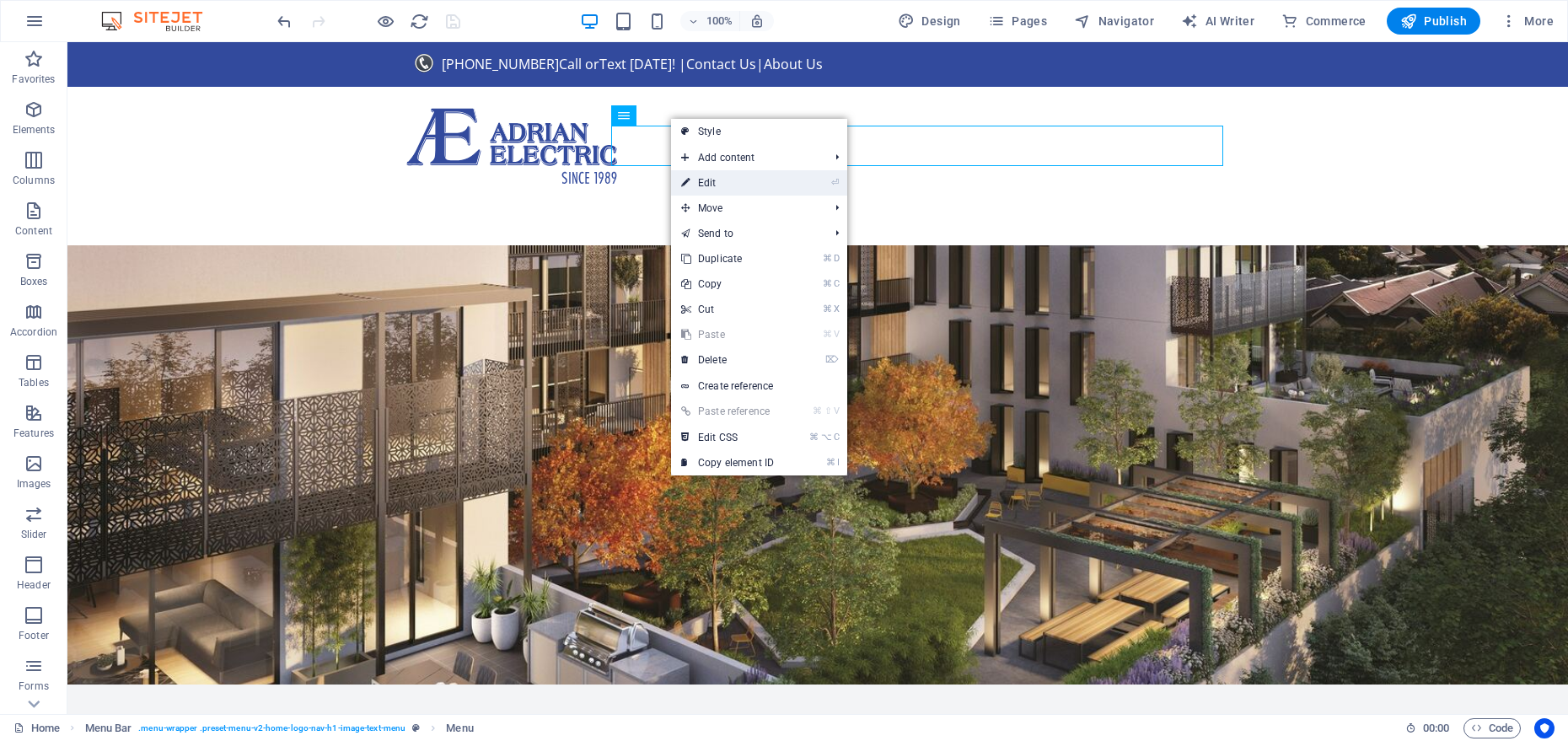
click at [713, 180] on link "⏎ Edit" at bounding box center [728, 182] width 113 height 25
select select
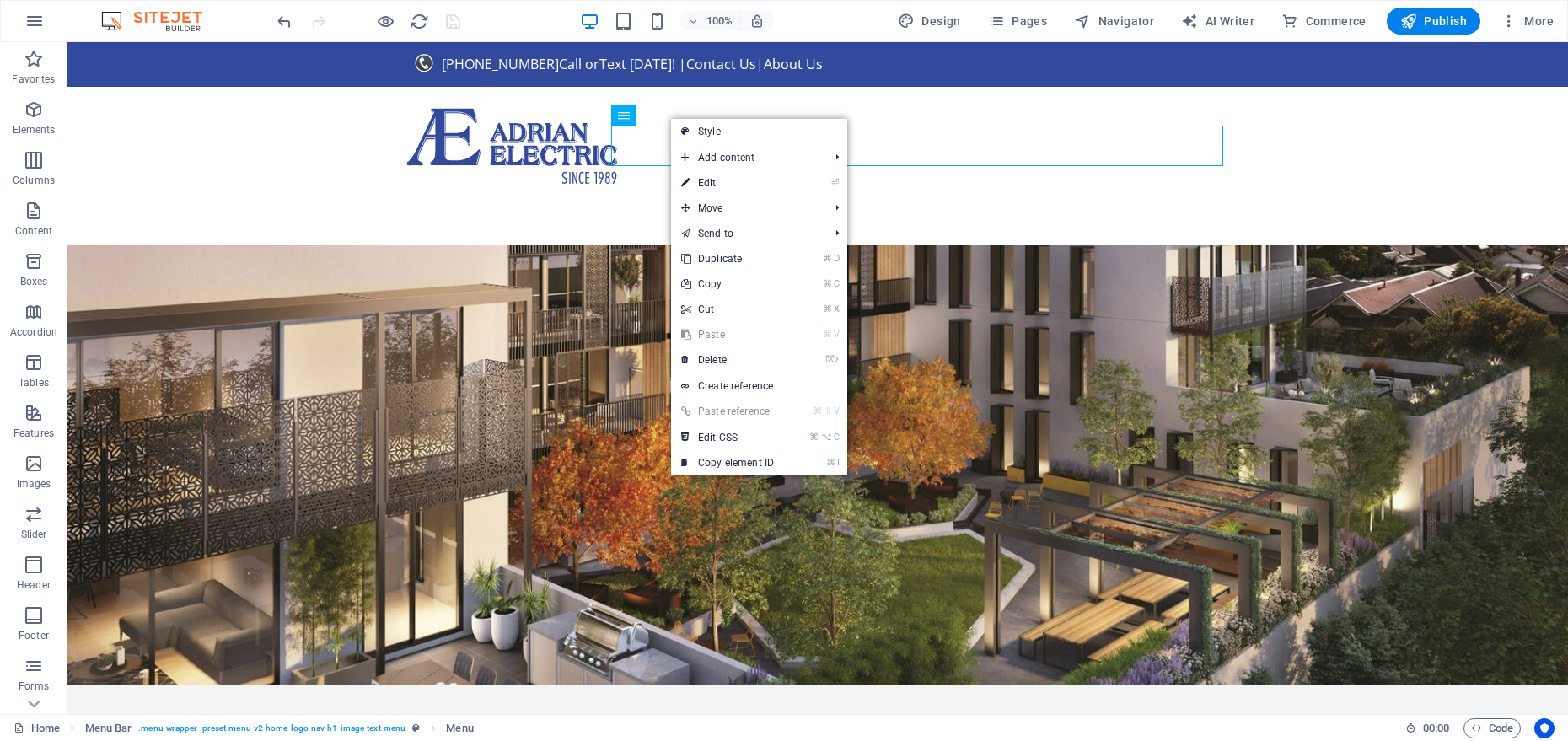
select select
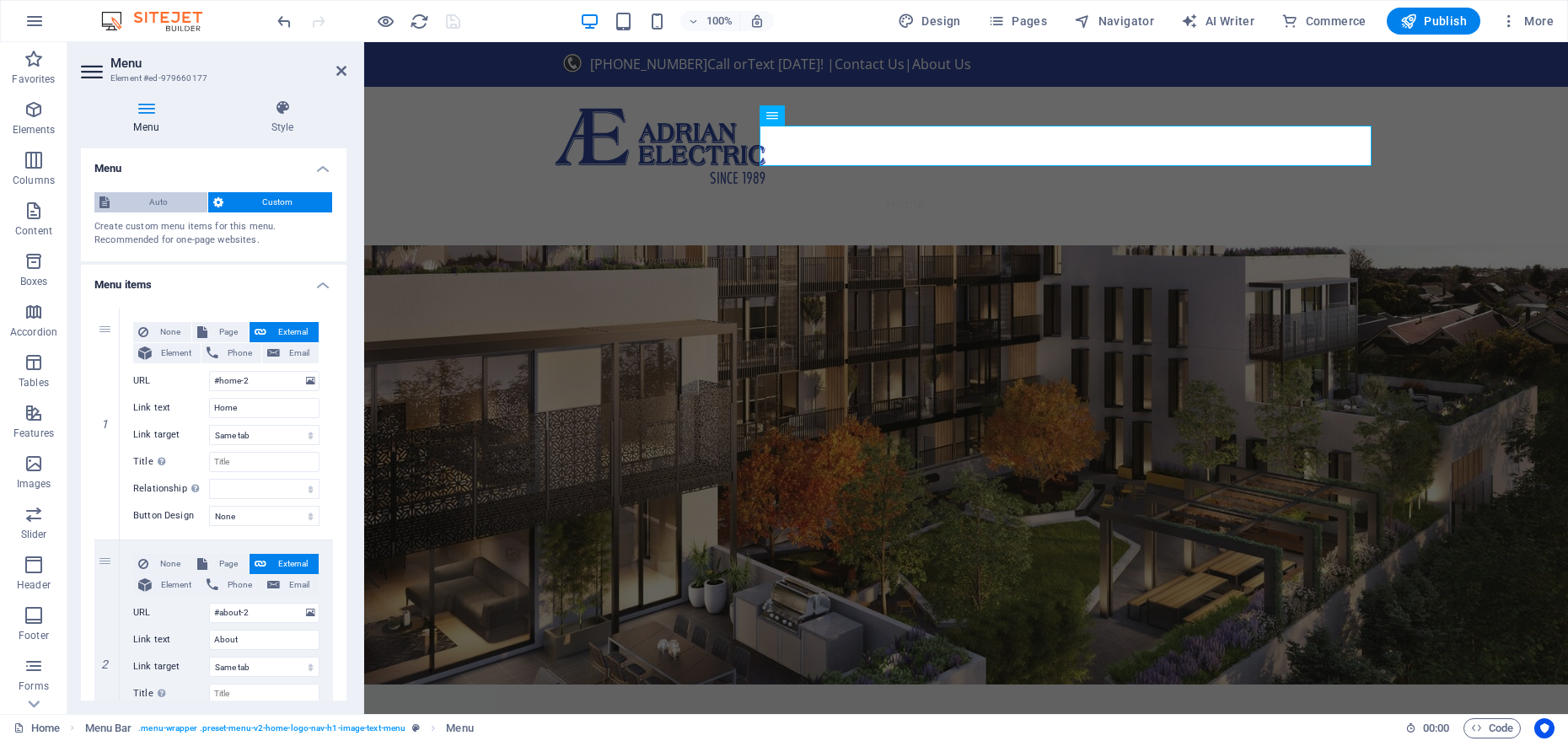
click at [190, 199] on span "Auto" at bounding box center [158, 203] width 87 height 21
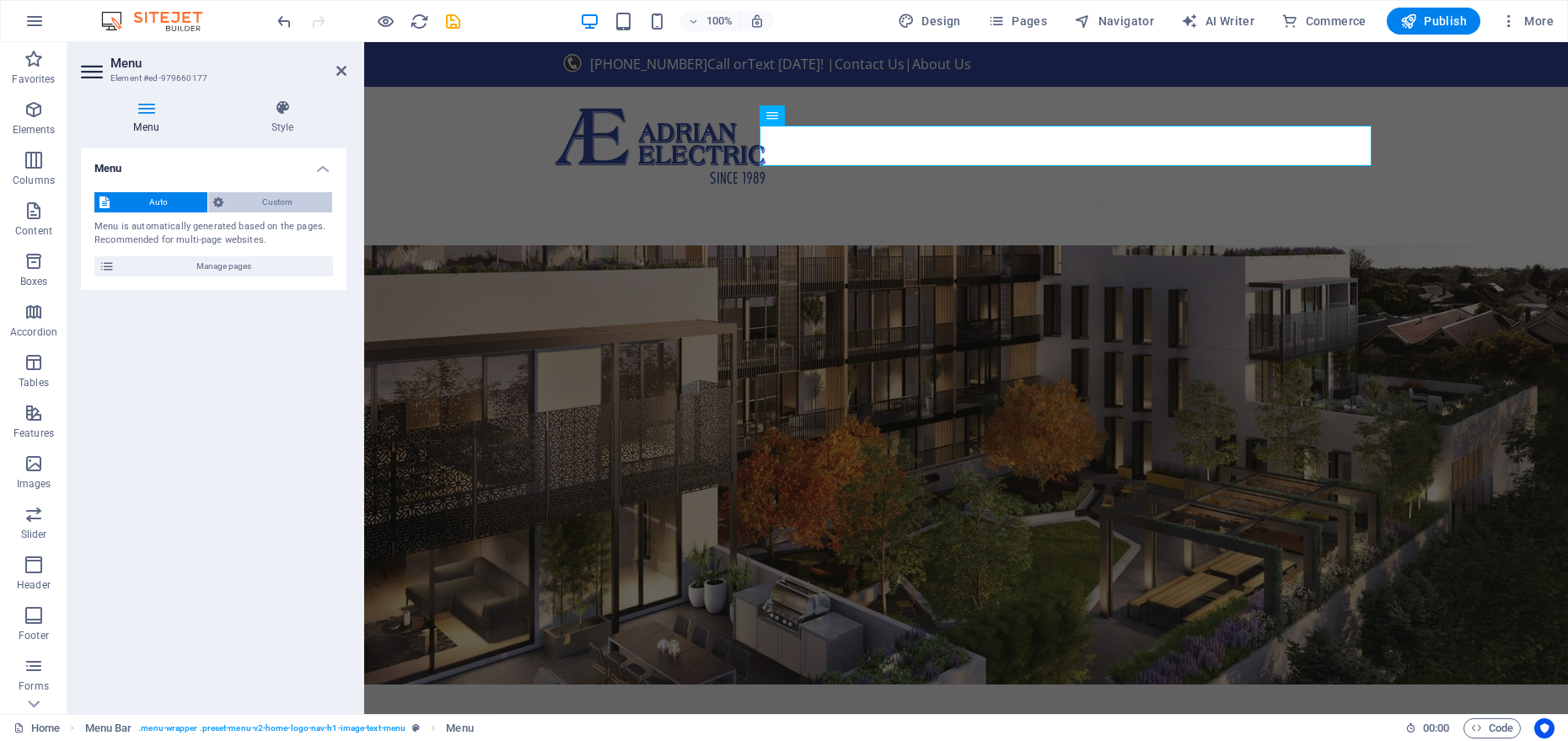
click at [235, 203] on span "Custom" at bounding box center [278, 203] width 100 height 21
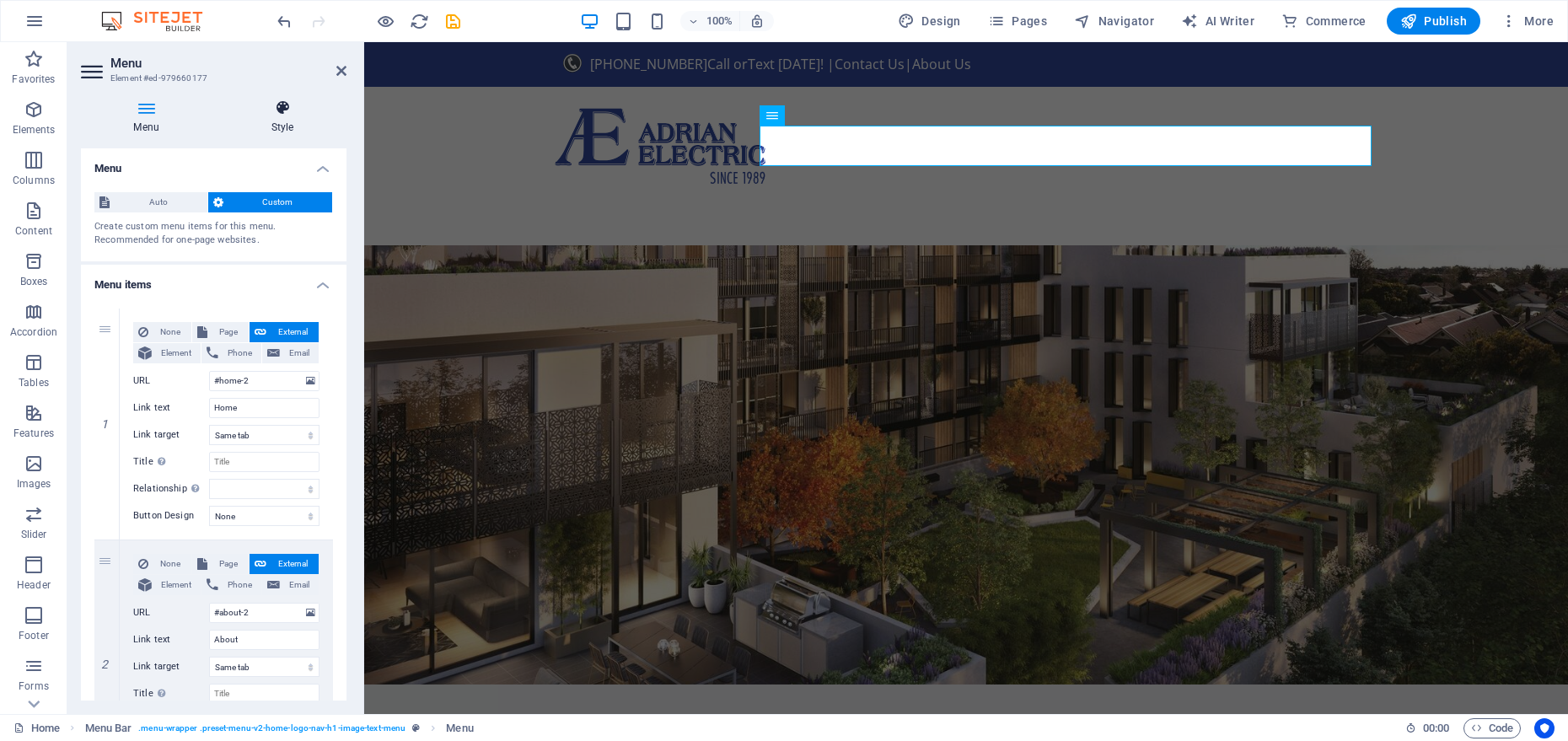
click at [264, 119] on h4 "Style" at bounding box center [283, 117] width 129 height 36
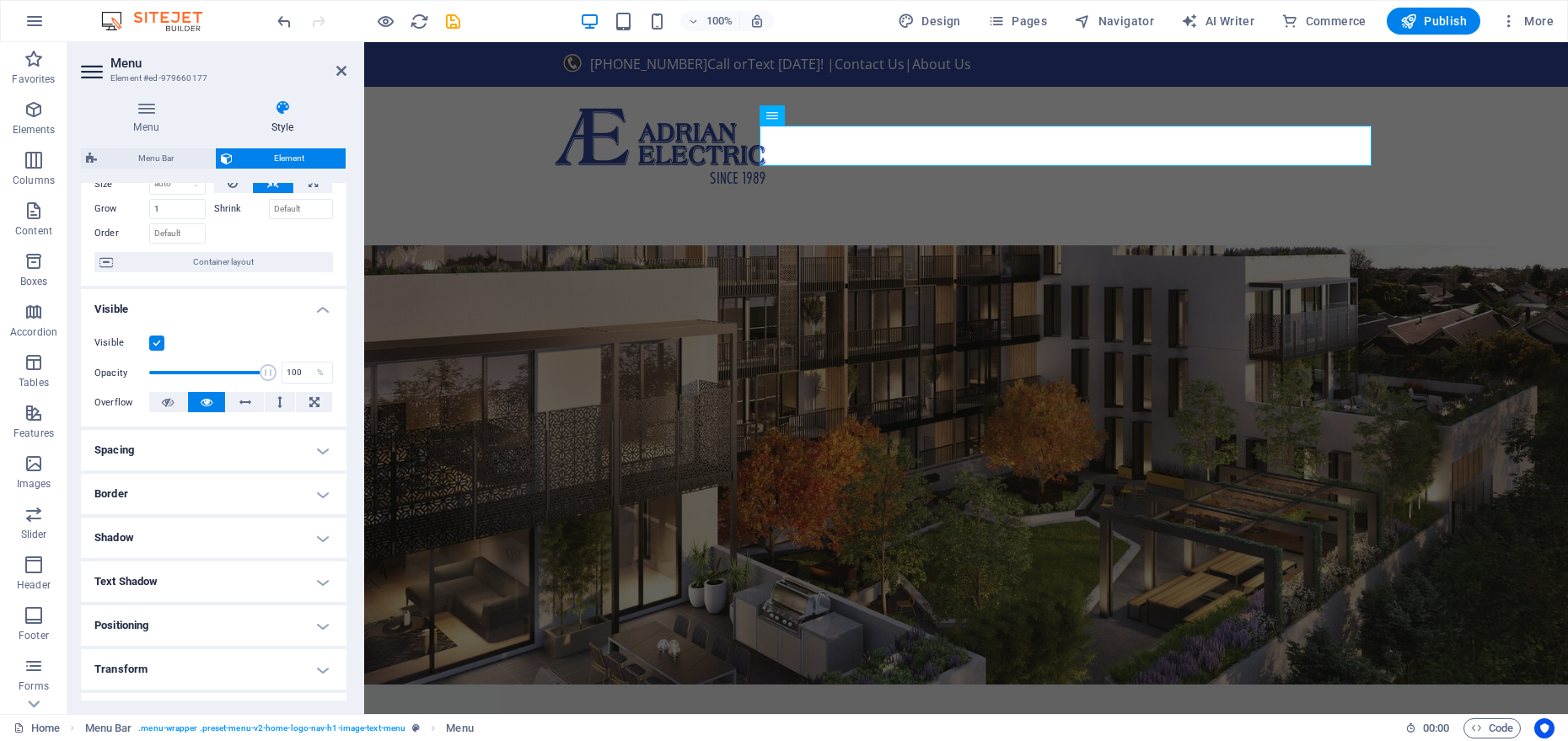
scroll to position [0, 0]
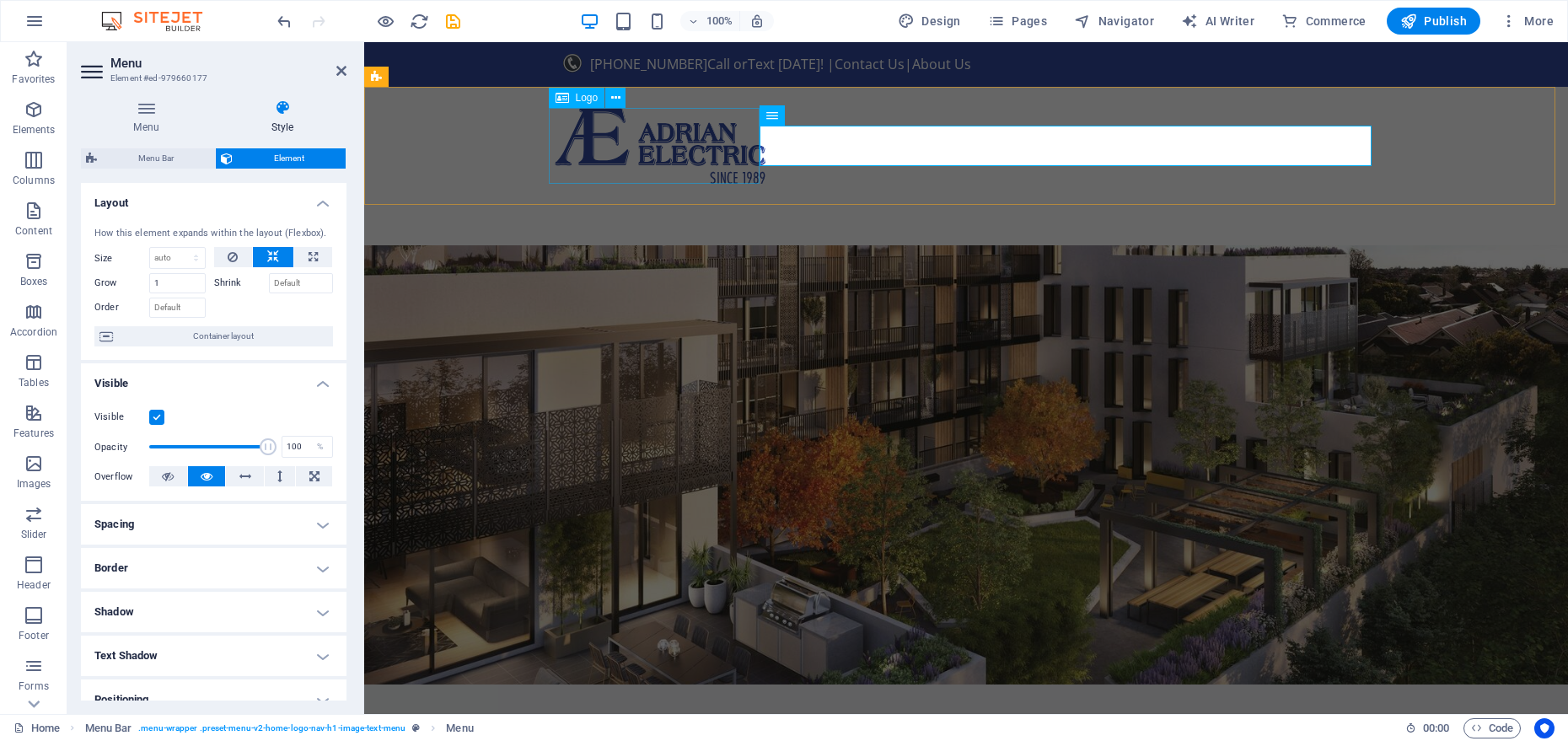
click at [616, 145] on div at bounding box center [966, 146] width 823 height 76
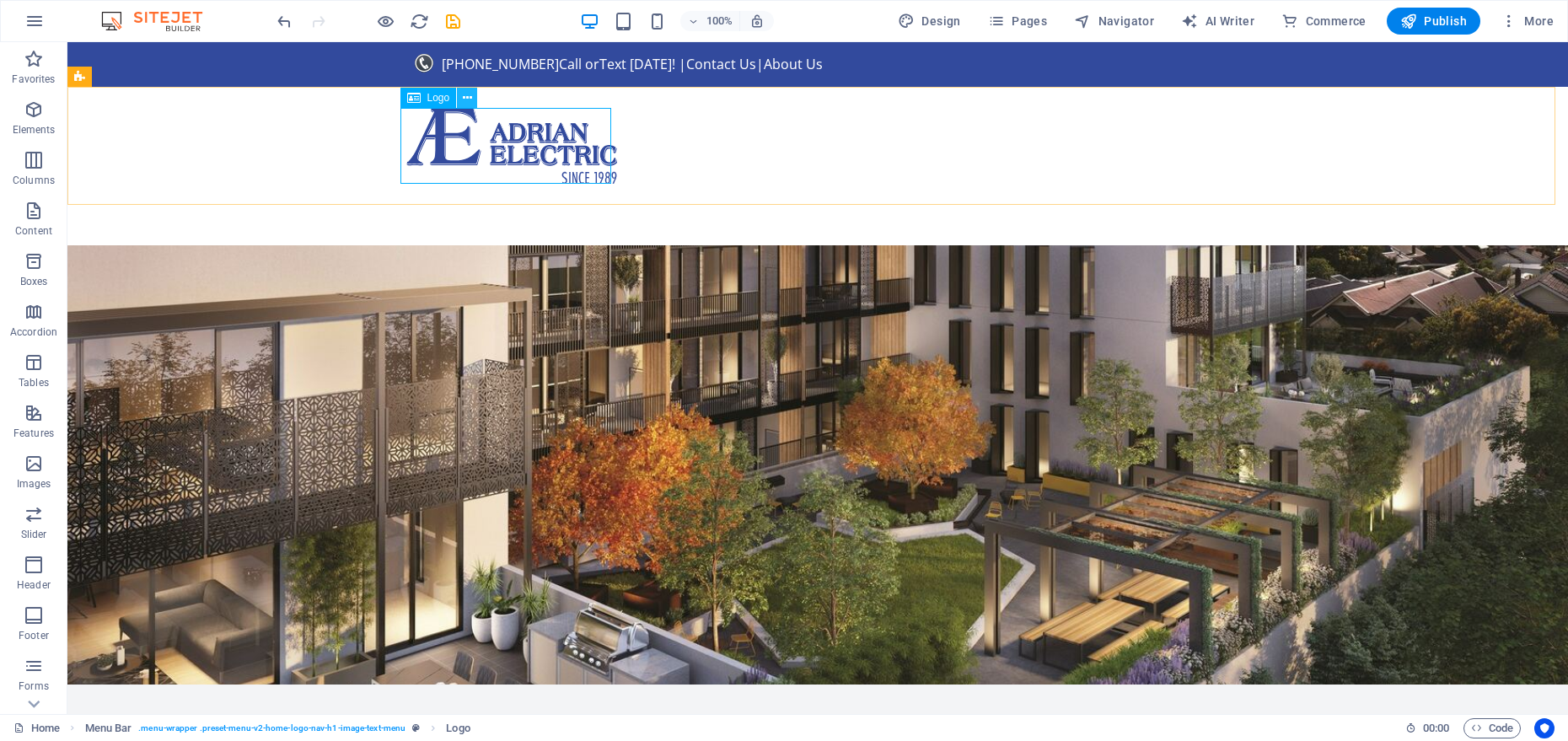
click at [464, 103] on icon at bounding box center [468, 98] width 9 height 18
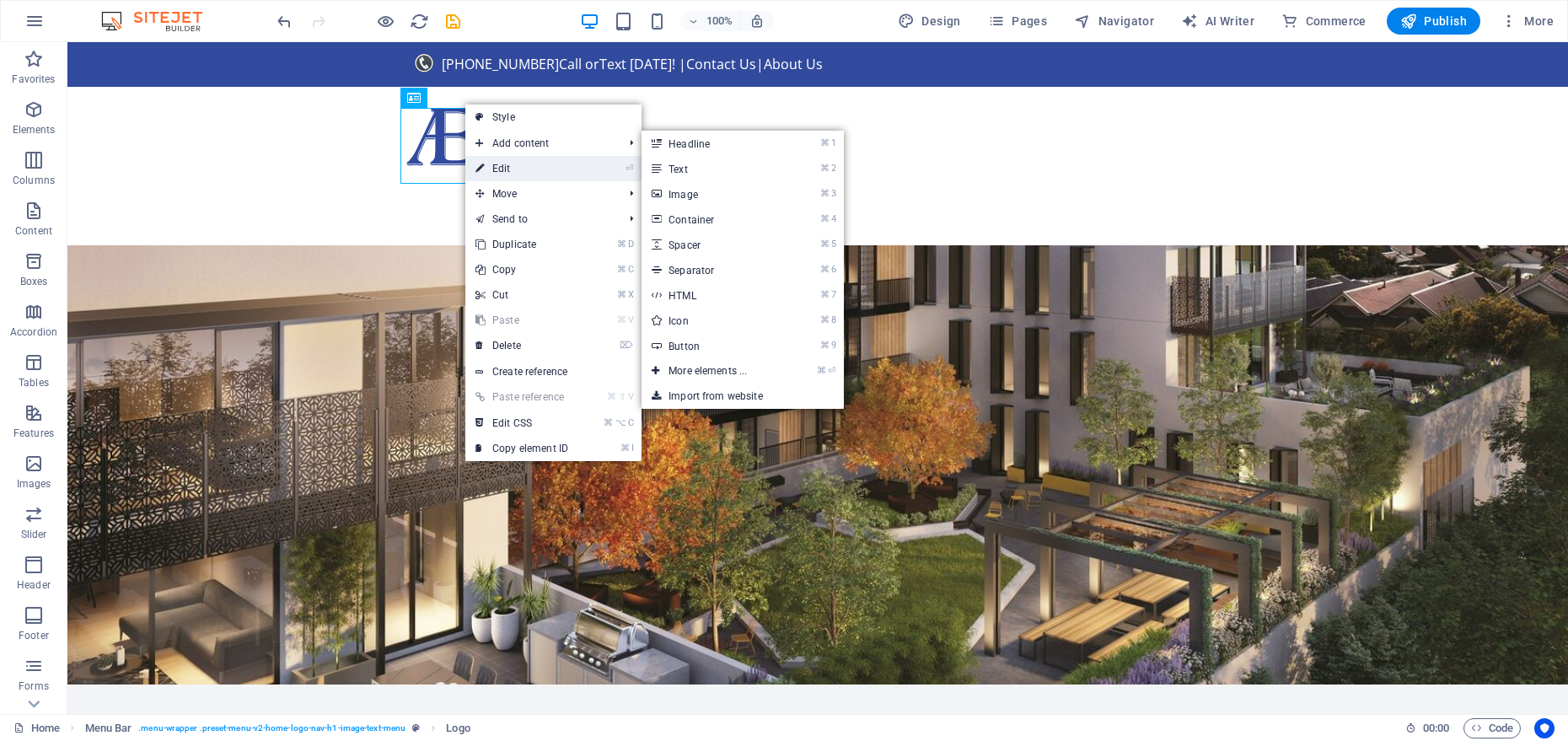
click at [481, 163] on icon at bounding box center [480, 168] width 8 height 25
select select "px"
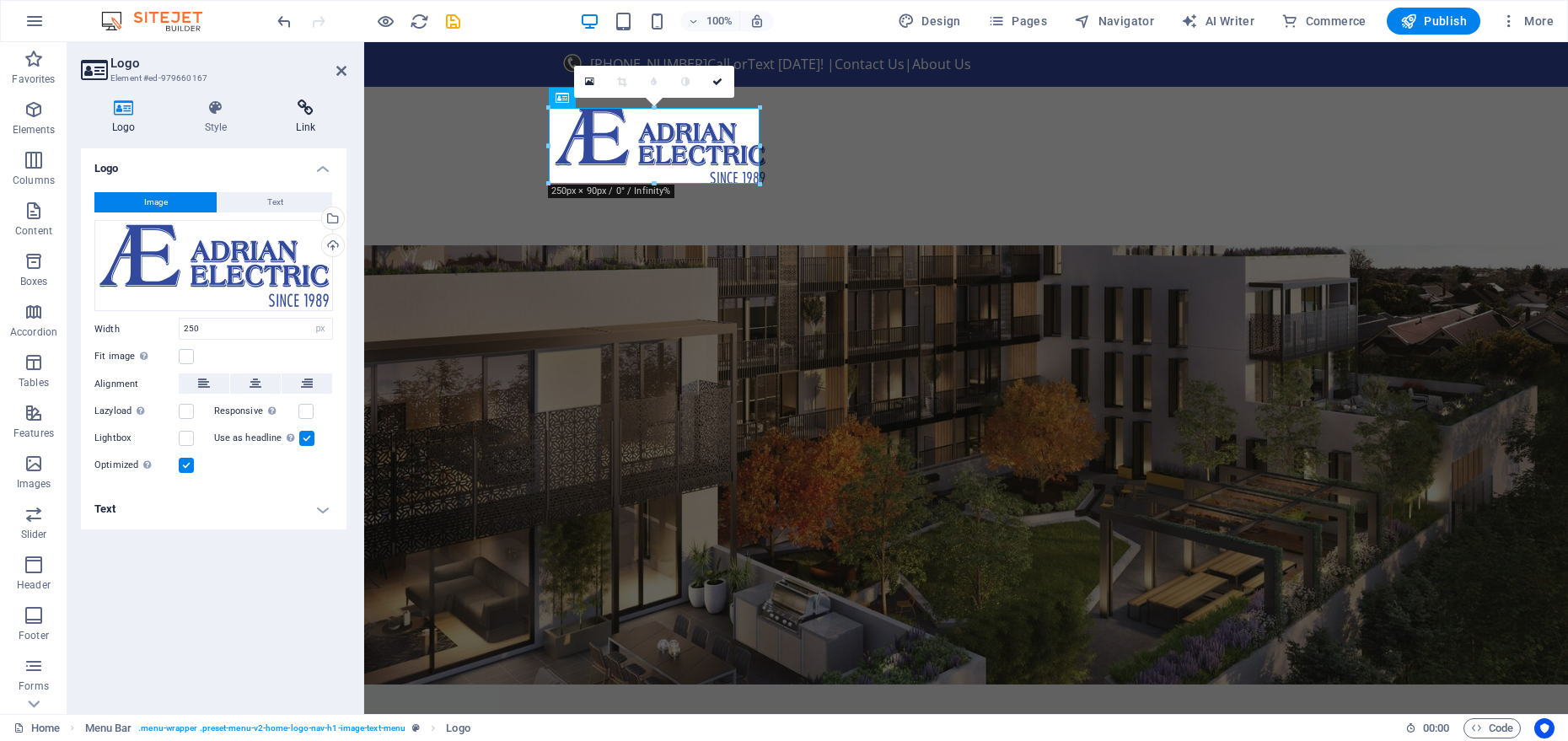
click at [334, 119] on h4 "Link" at bounding box center [305, 117] width 82 height 36
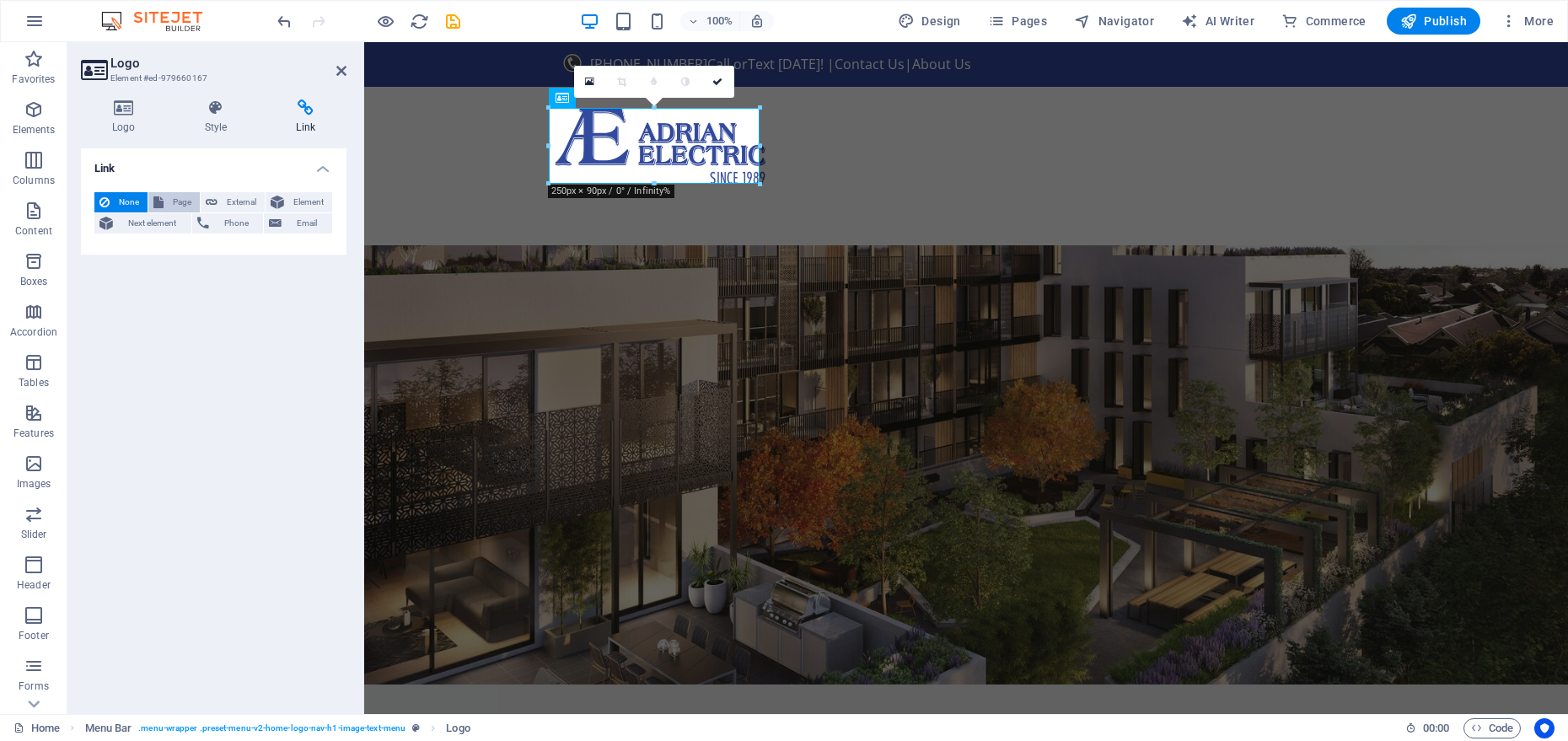
click at [183, 207] on span "Page" at bounding box center [182, 203] width 26 height 21
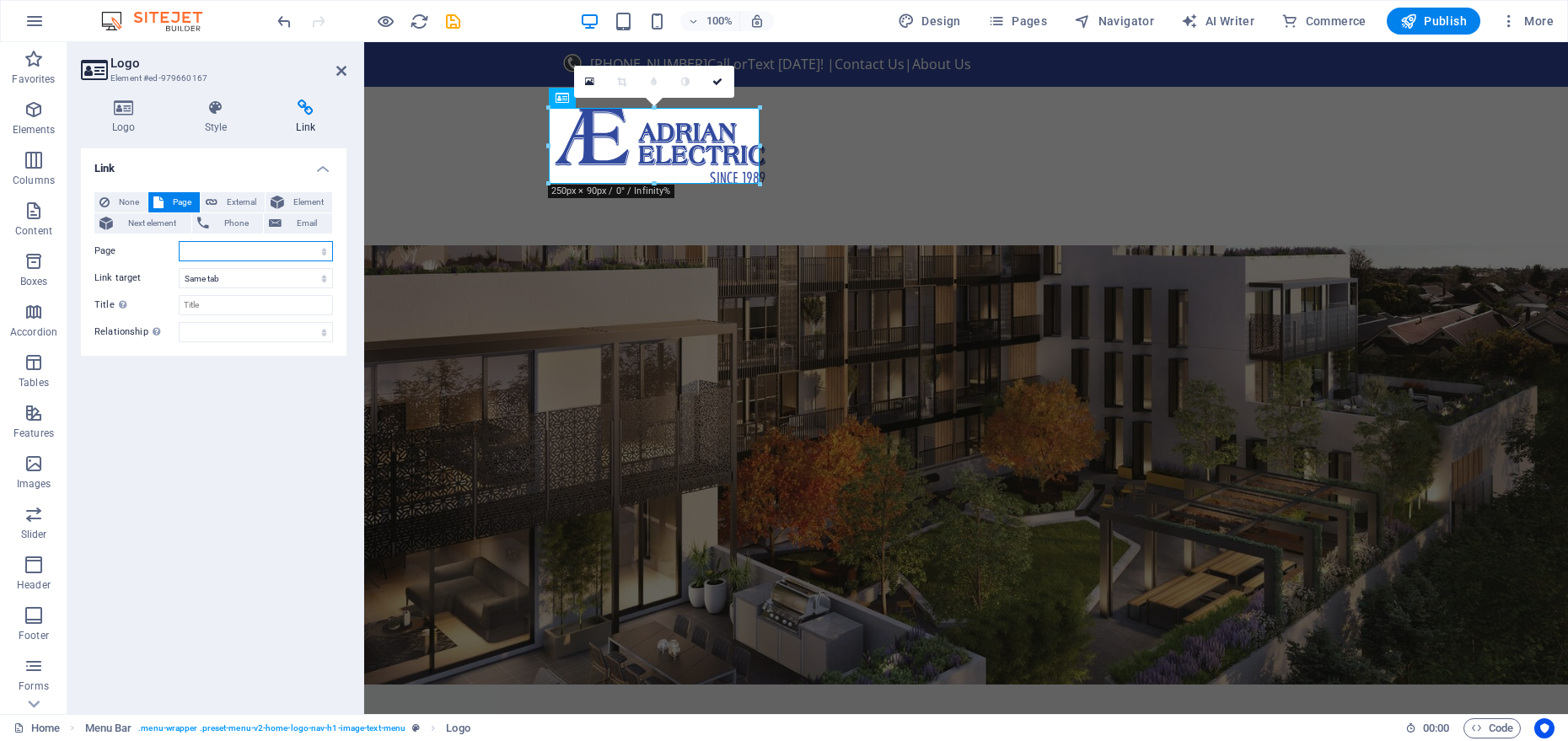
click at [213, 255] on select "Home Subpage Legal Notice Privacy" at bounding box center [255, 252] width 154 height 21
select select "0"
click at [718, 86] on icon at bounding box center [717, 82] width 10 height 10
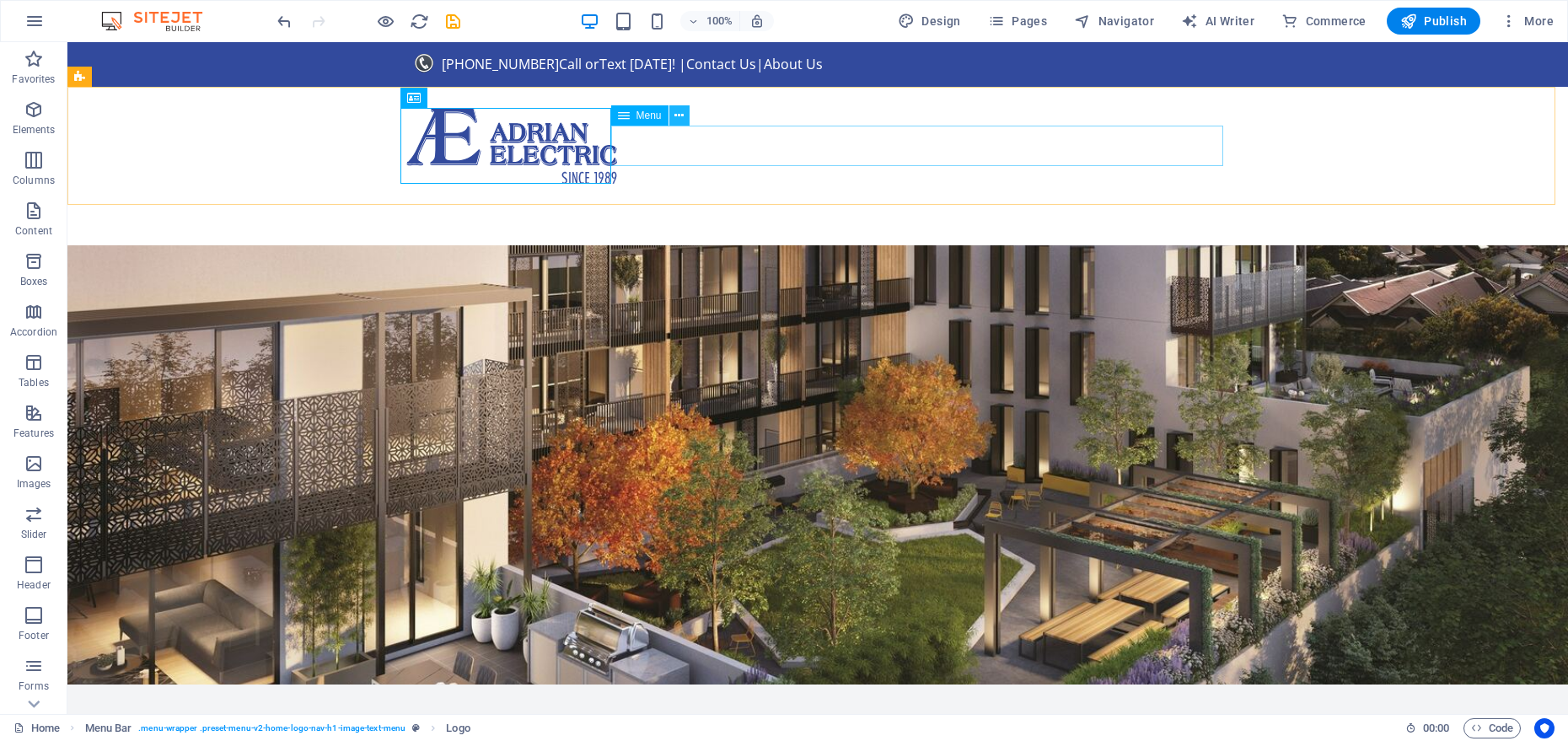
click at [684, 120] on button at bounding box center [680, 116] width 21 height 21
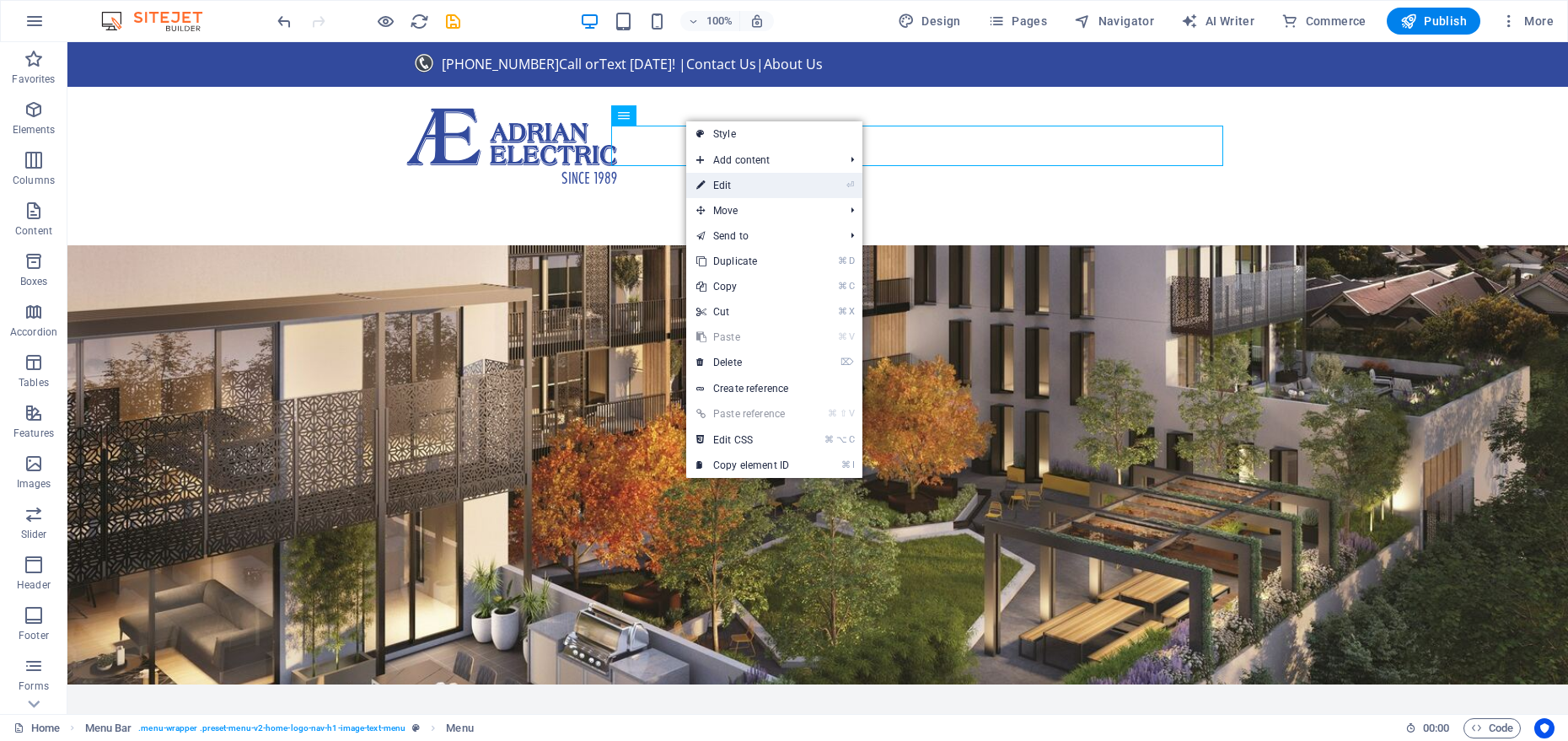
click at [707, 182] on link "⏎ Edit" at bounding box center [743, 185] width 113 height 25
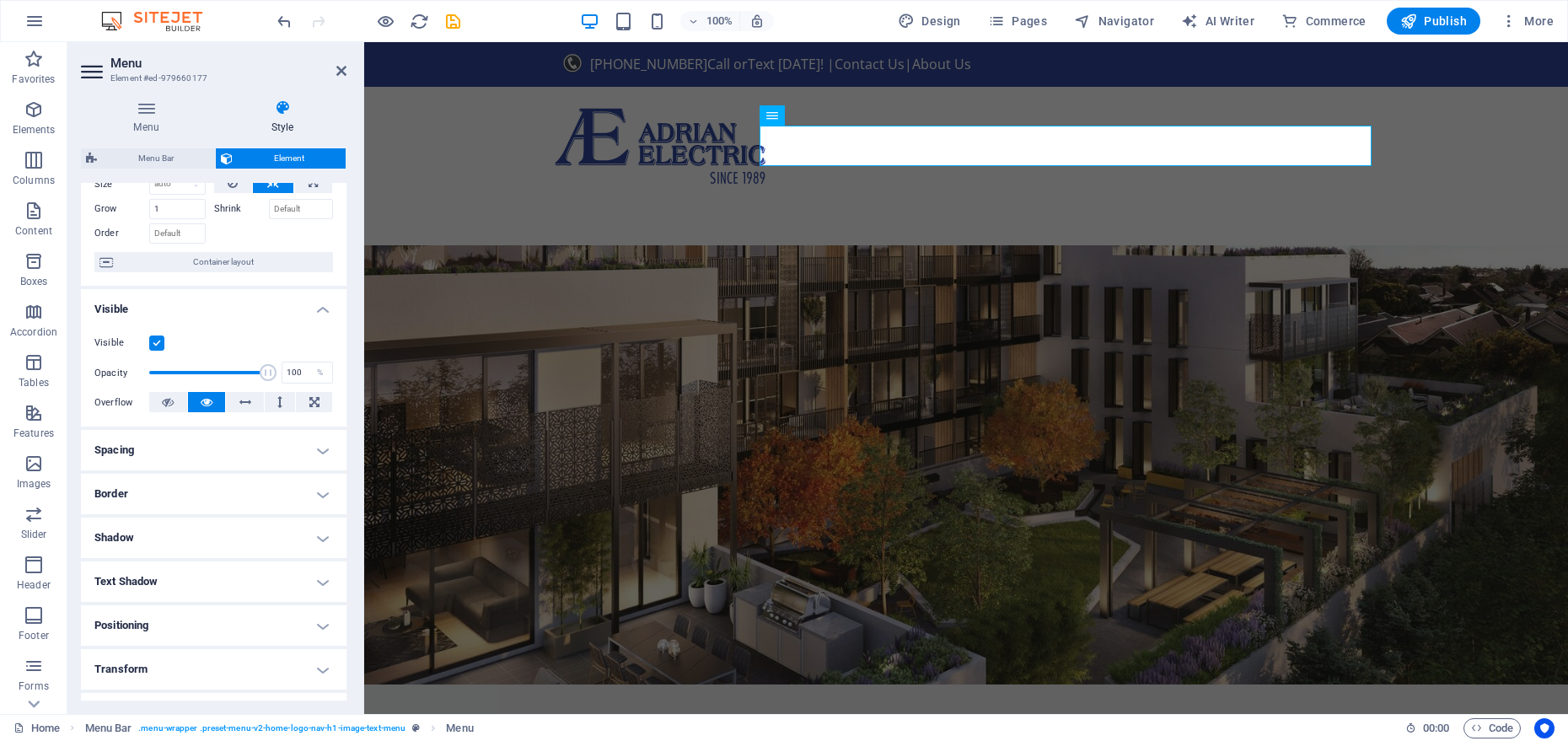
scroll to position [194, 0]
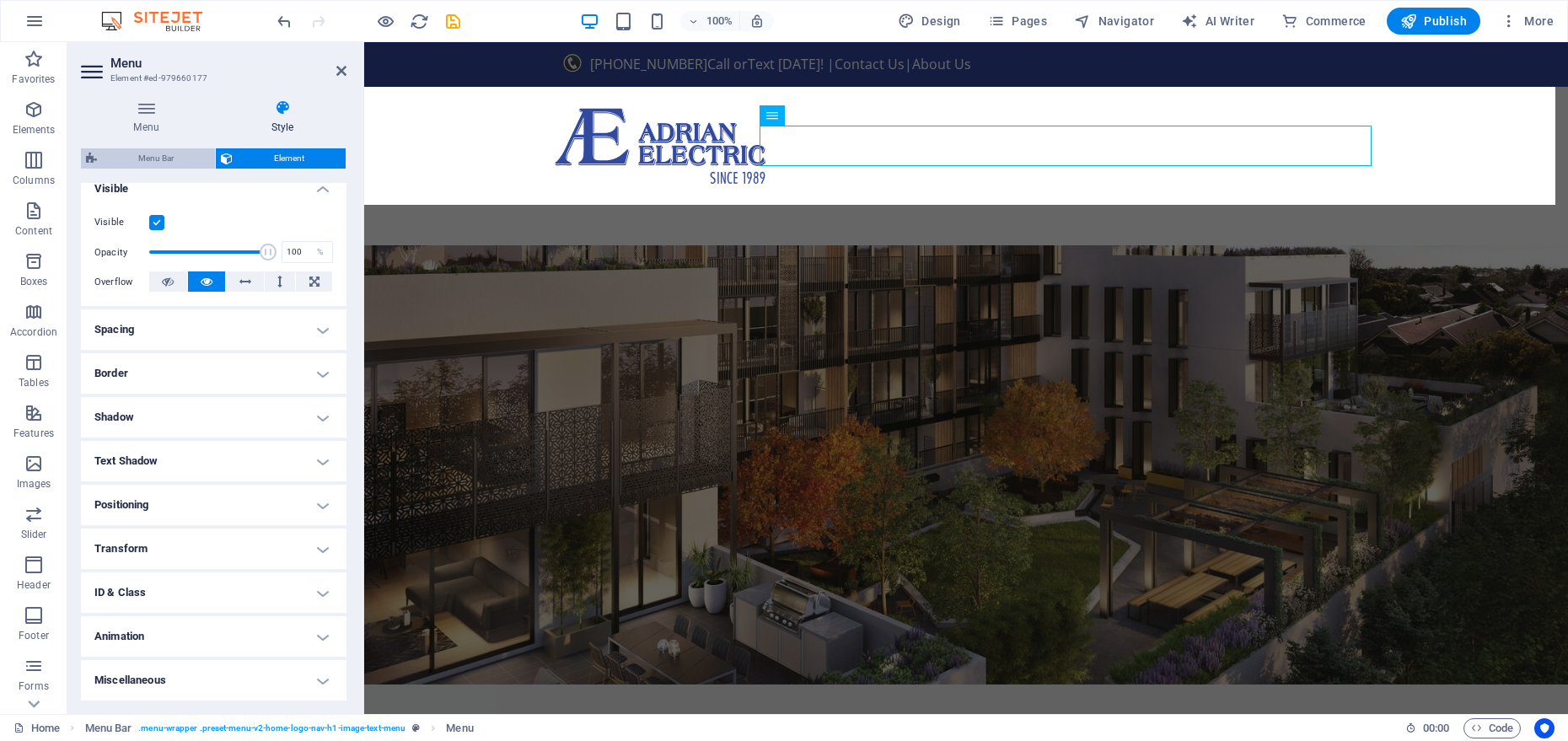
click at [161, 154] on span "Menu Bar" at bounding box center [156, 159] width 108 height 21
select select "preset-menu-v2-home-logo-nav-h1-image-text-menu"
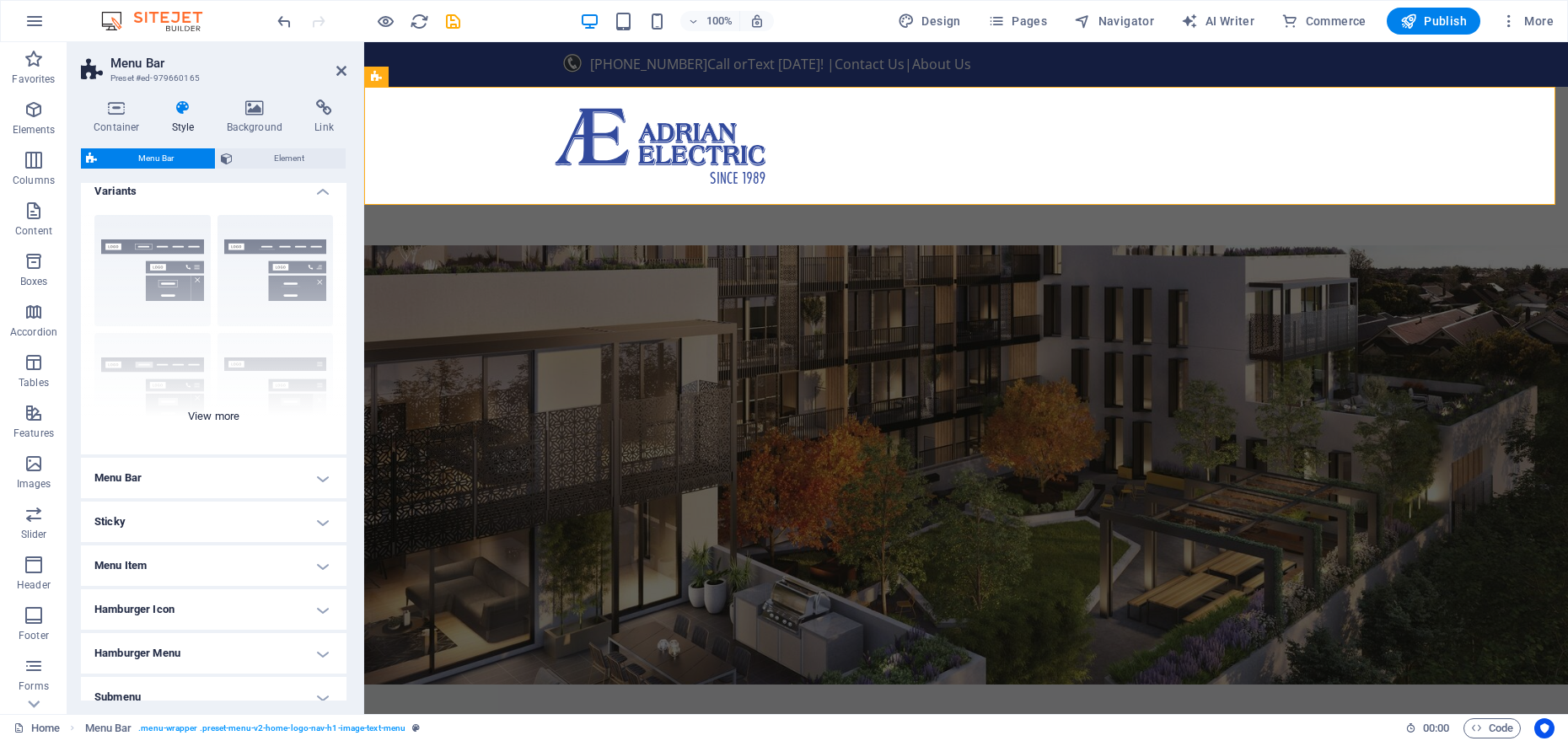
scroll to position [27, 0]
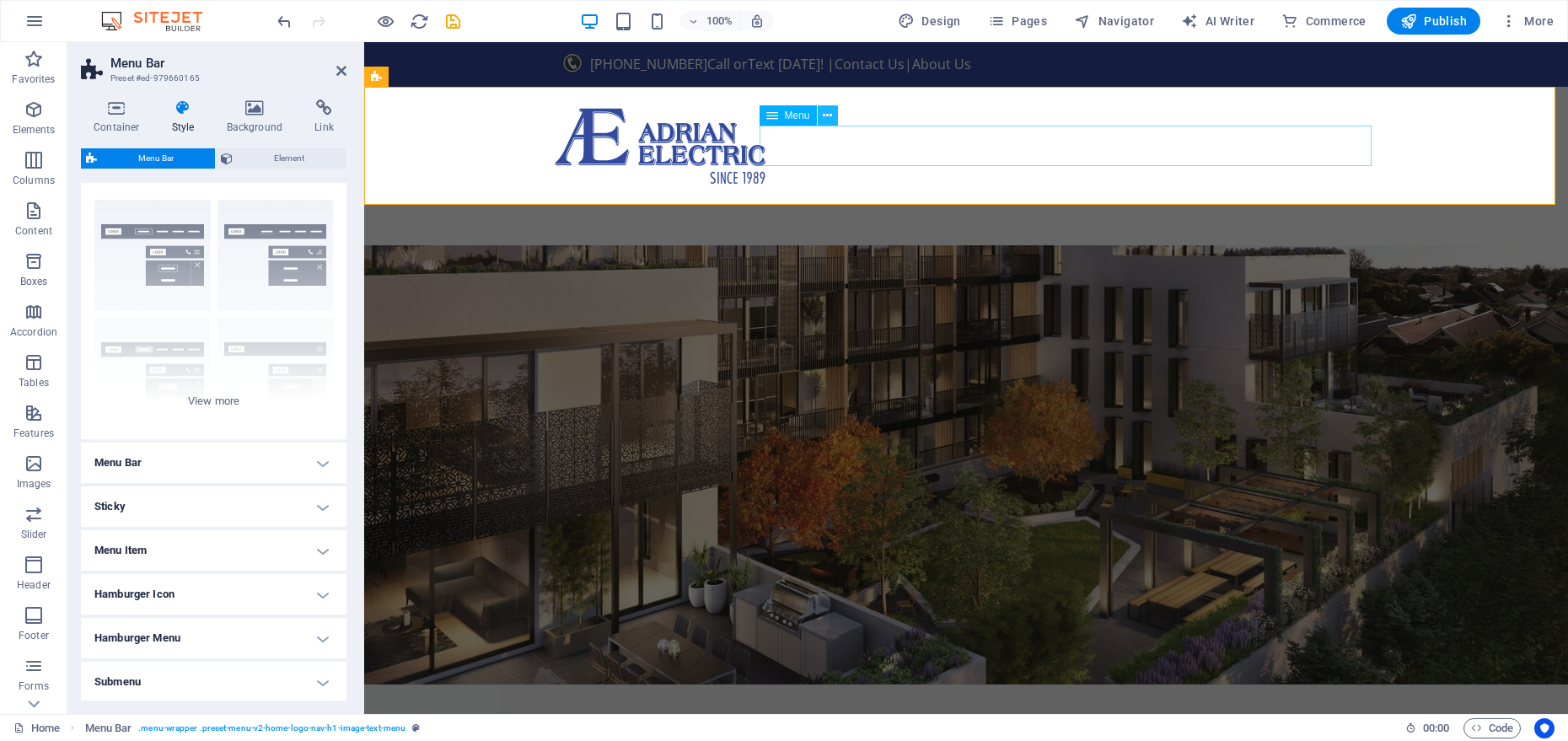
click at [831, 116] on icon at bounding box center [828, 116] width 9 height 18
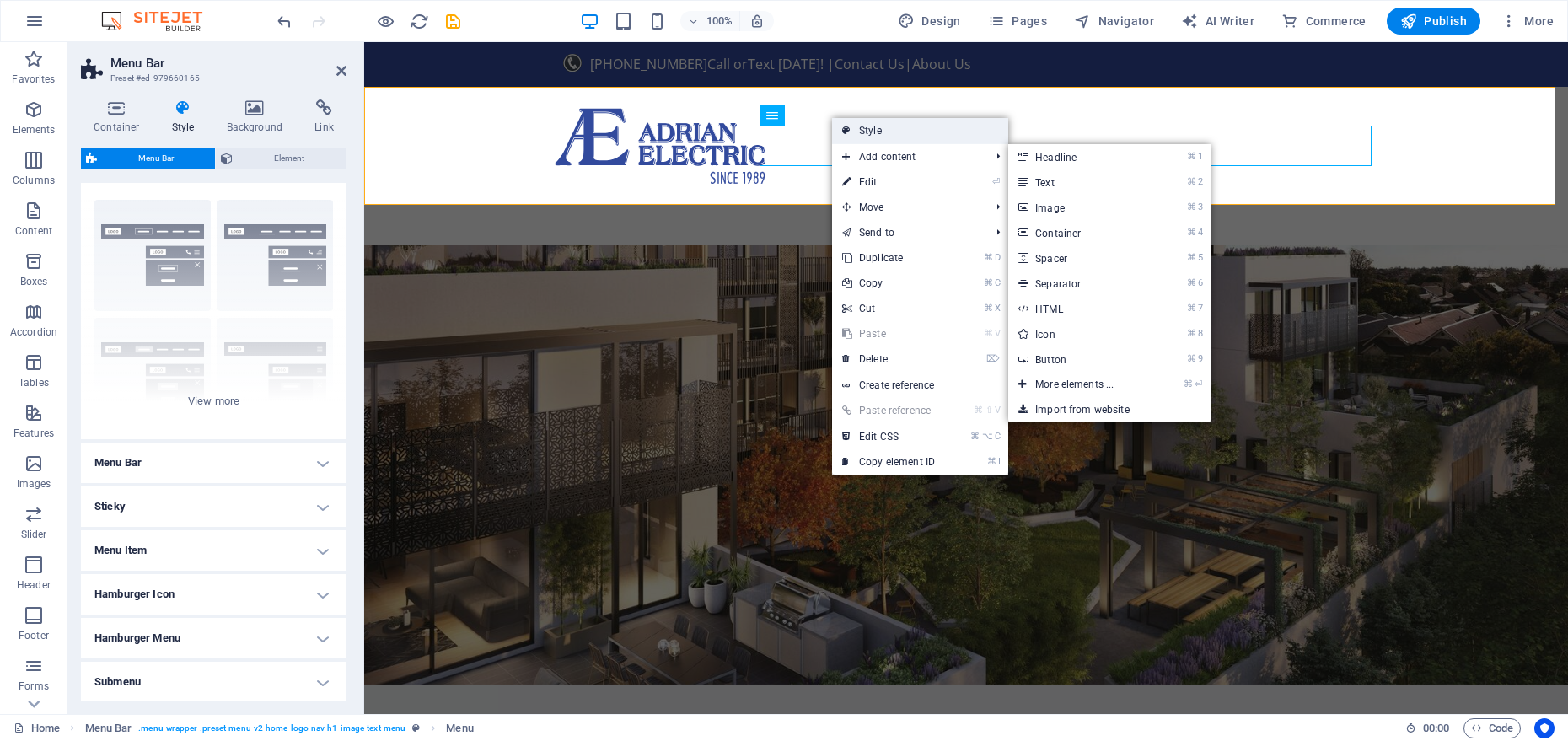
click at [865, 124] on link "Style" at bounding box center [920, 131] width 177 height 25
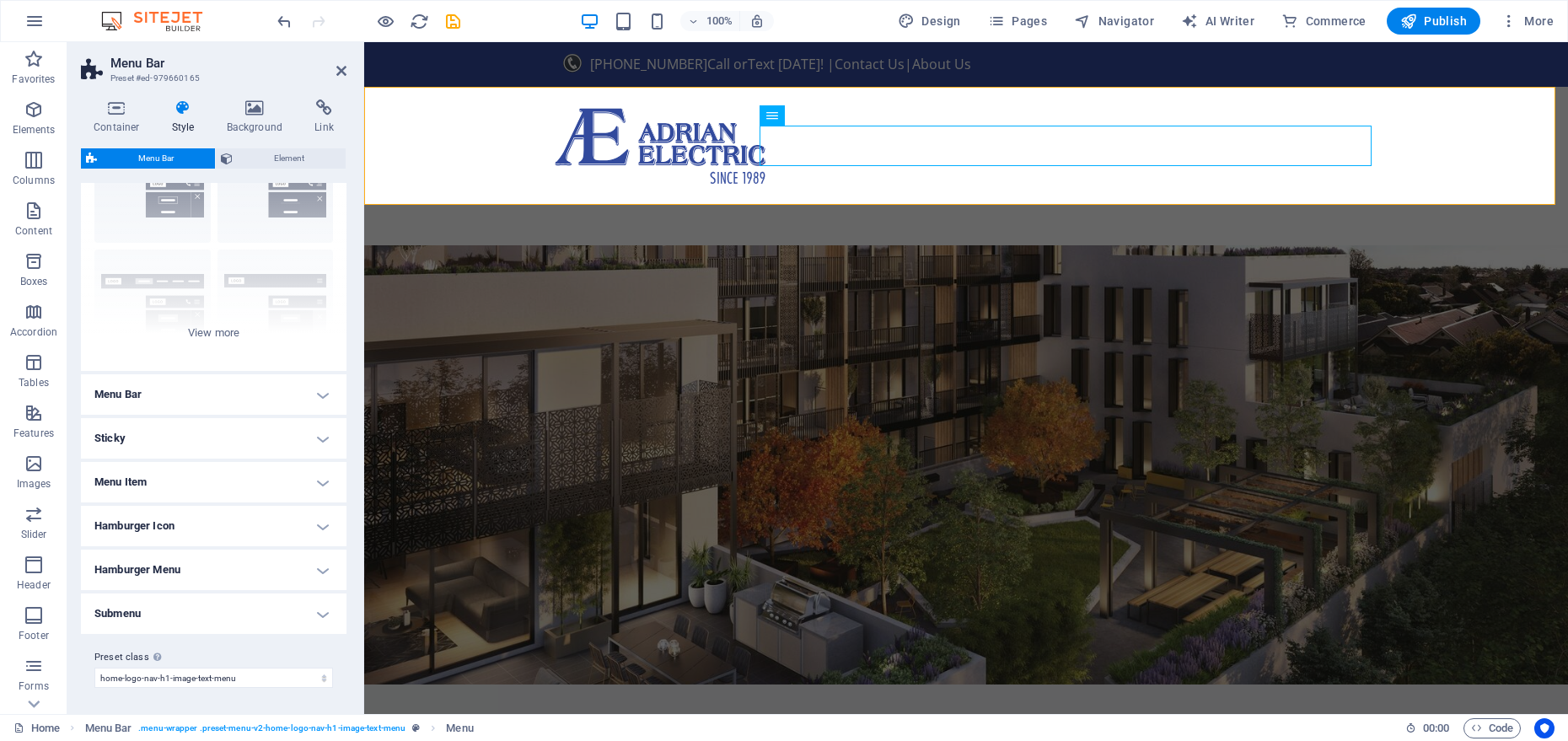
scroll to position [96, 0]
click at [196, 402] on h4 "Menu Bar" at bounding box center [213, 394] width 266 height 40
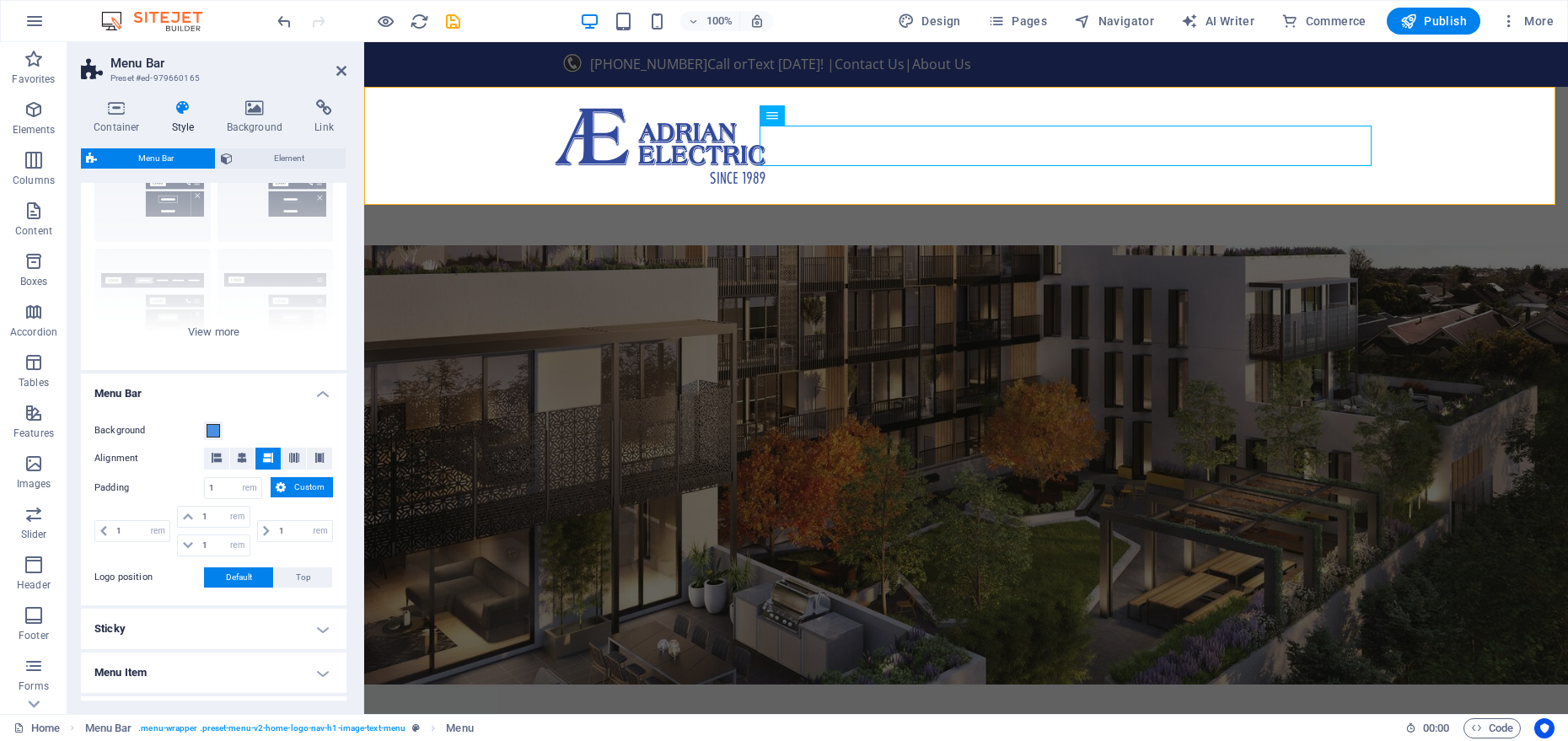
click at [196, 394] on h4 "Menu Bar" at bounding box center [213, 389] width 266 height 30
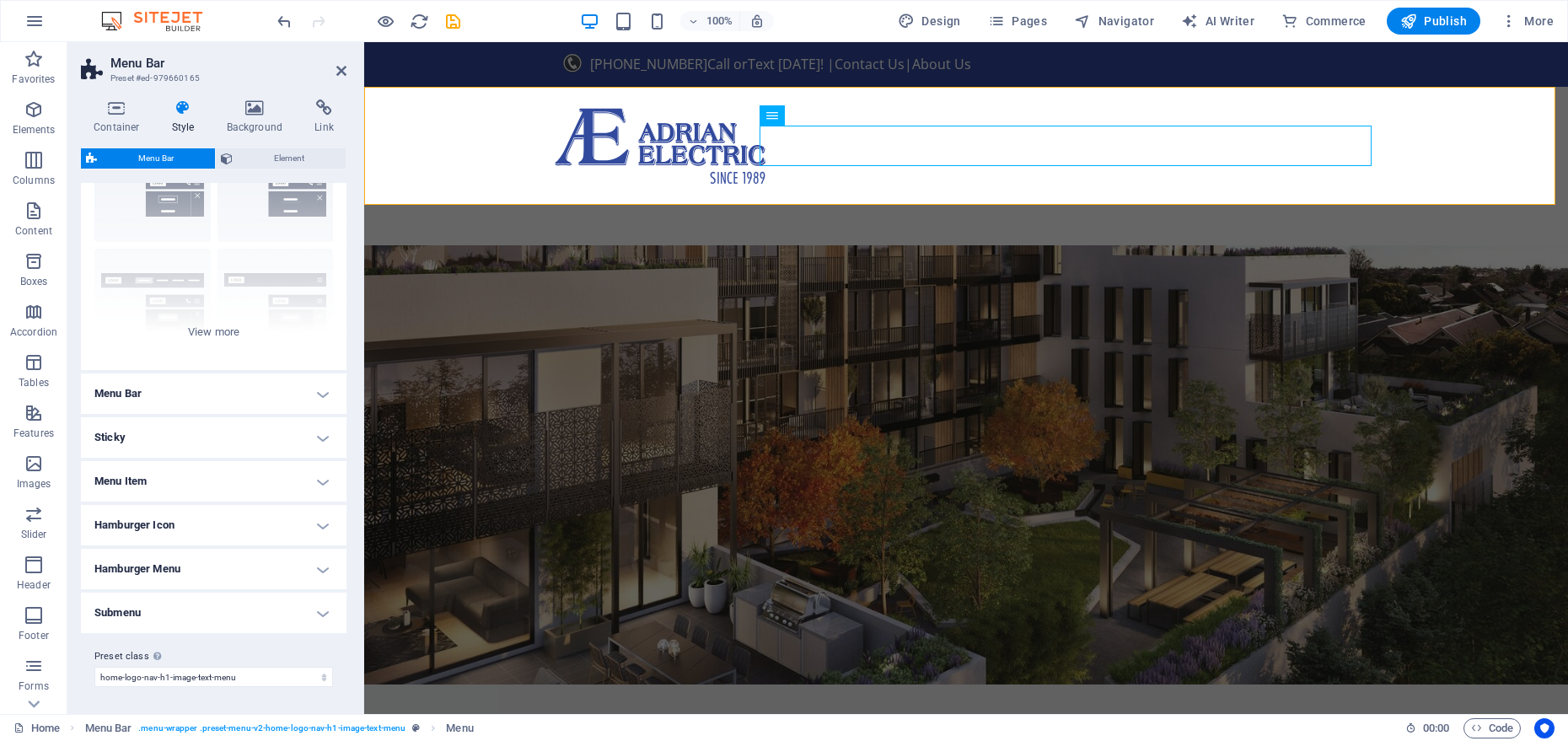
click at [203, 406] on h4 "Menu Bar" at bounding box center [213, 394] width 266 height 40
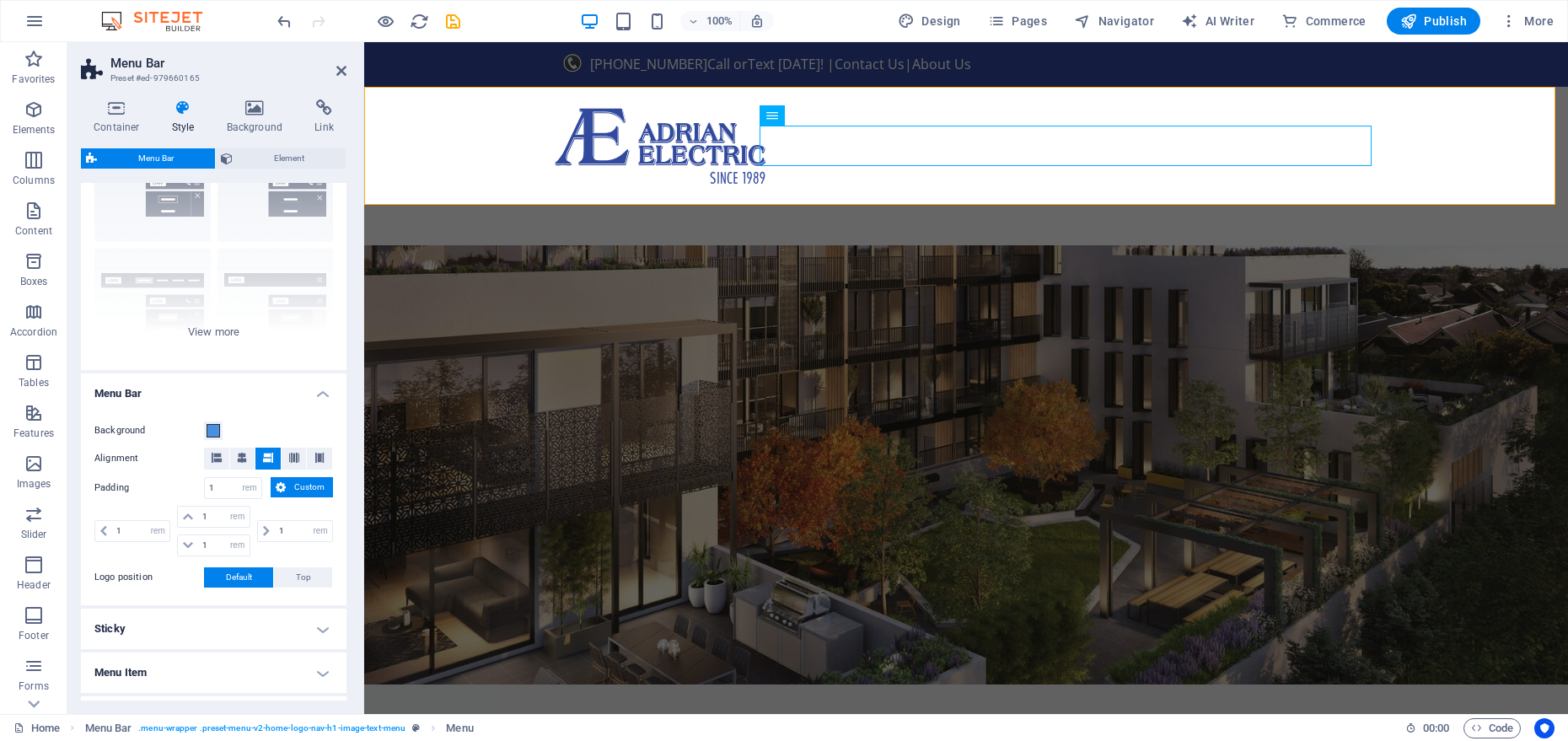
click at [198, 397] on h4 "Menu Bar" at bounding box center [213, 389] width 266 height 30
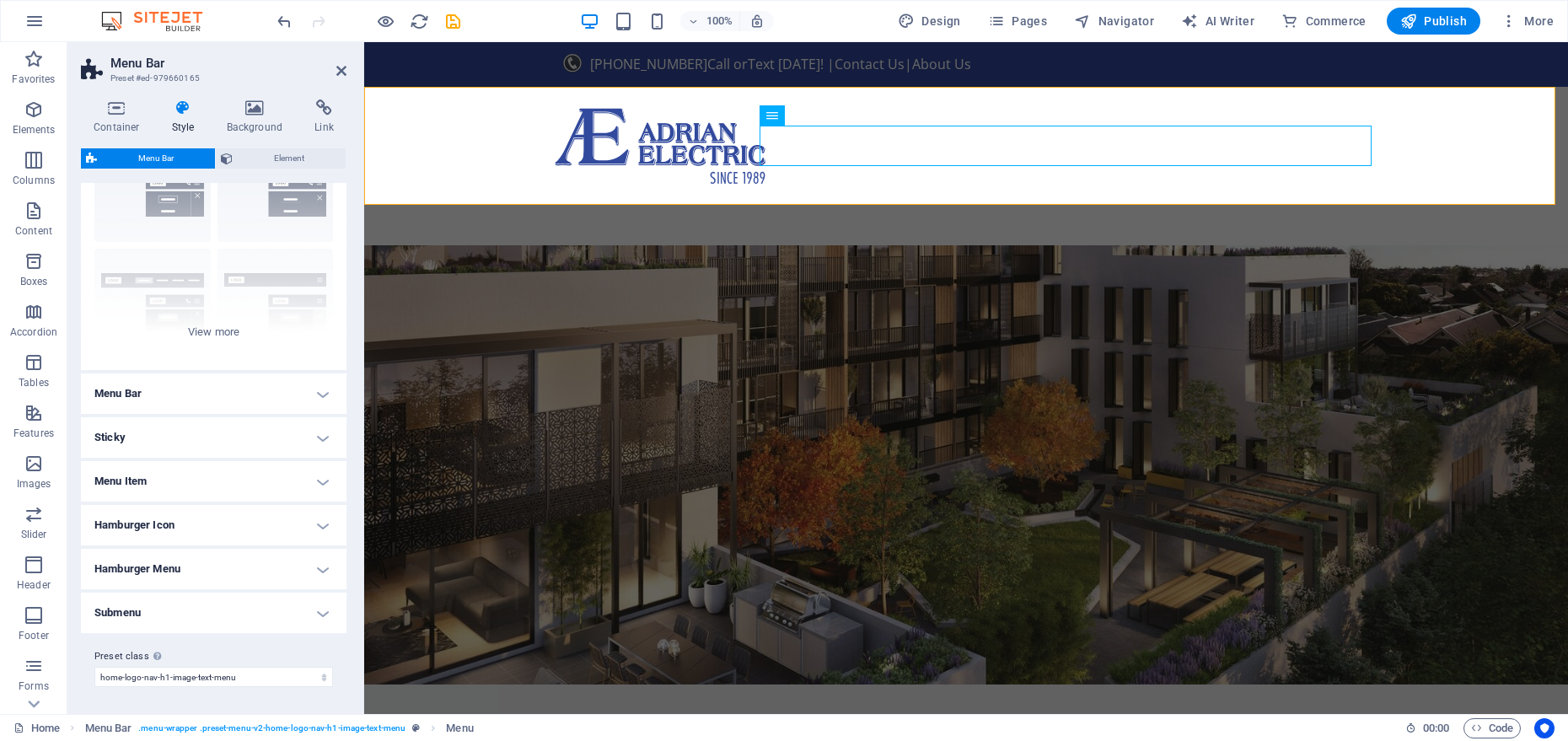
click at [203, 431] on h4 "Sticky" at bounding box center [213, 438] width 266 height 40
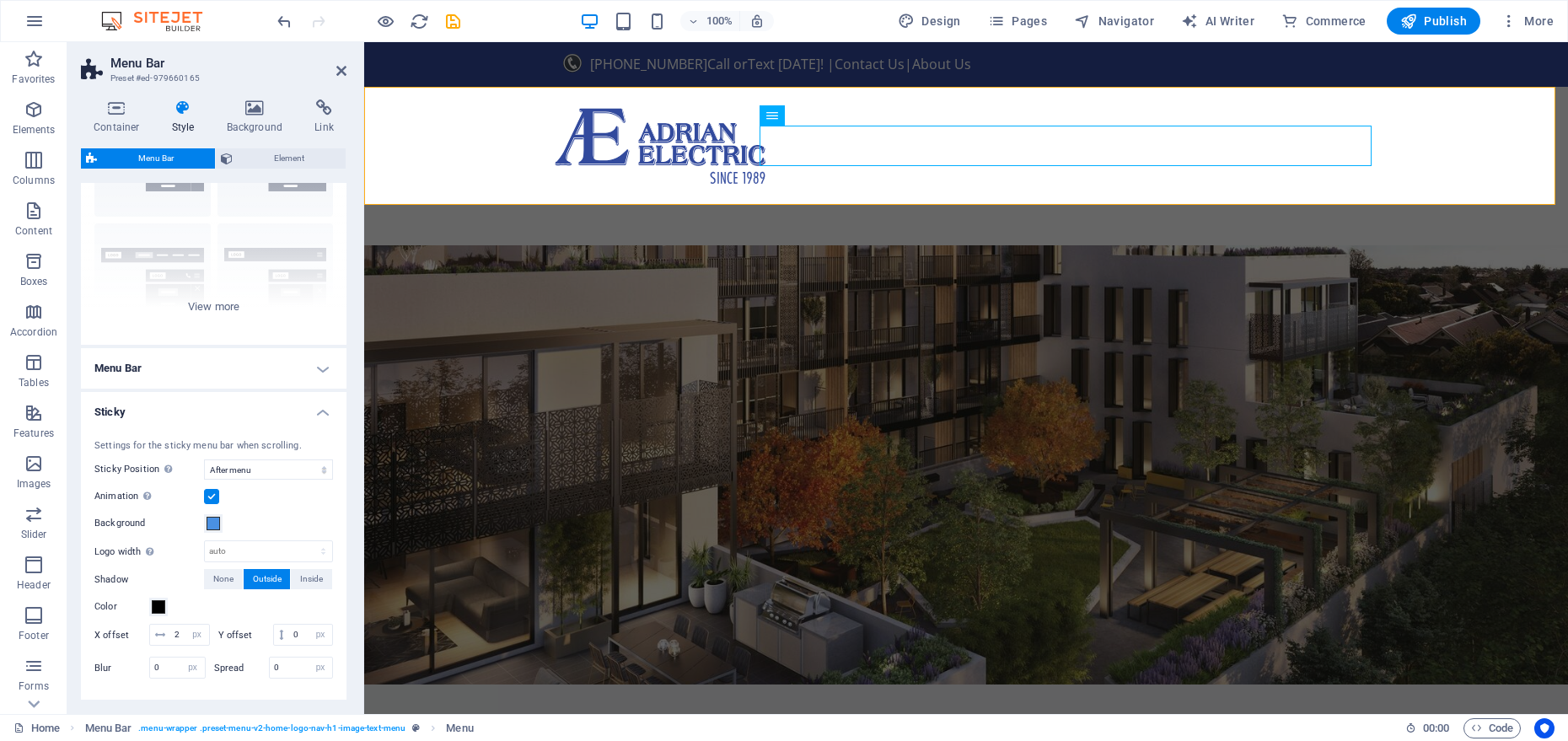
scroll to position [132, 0]
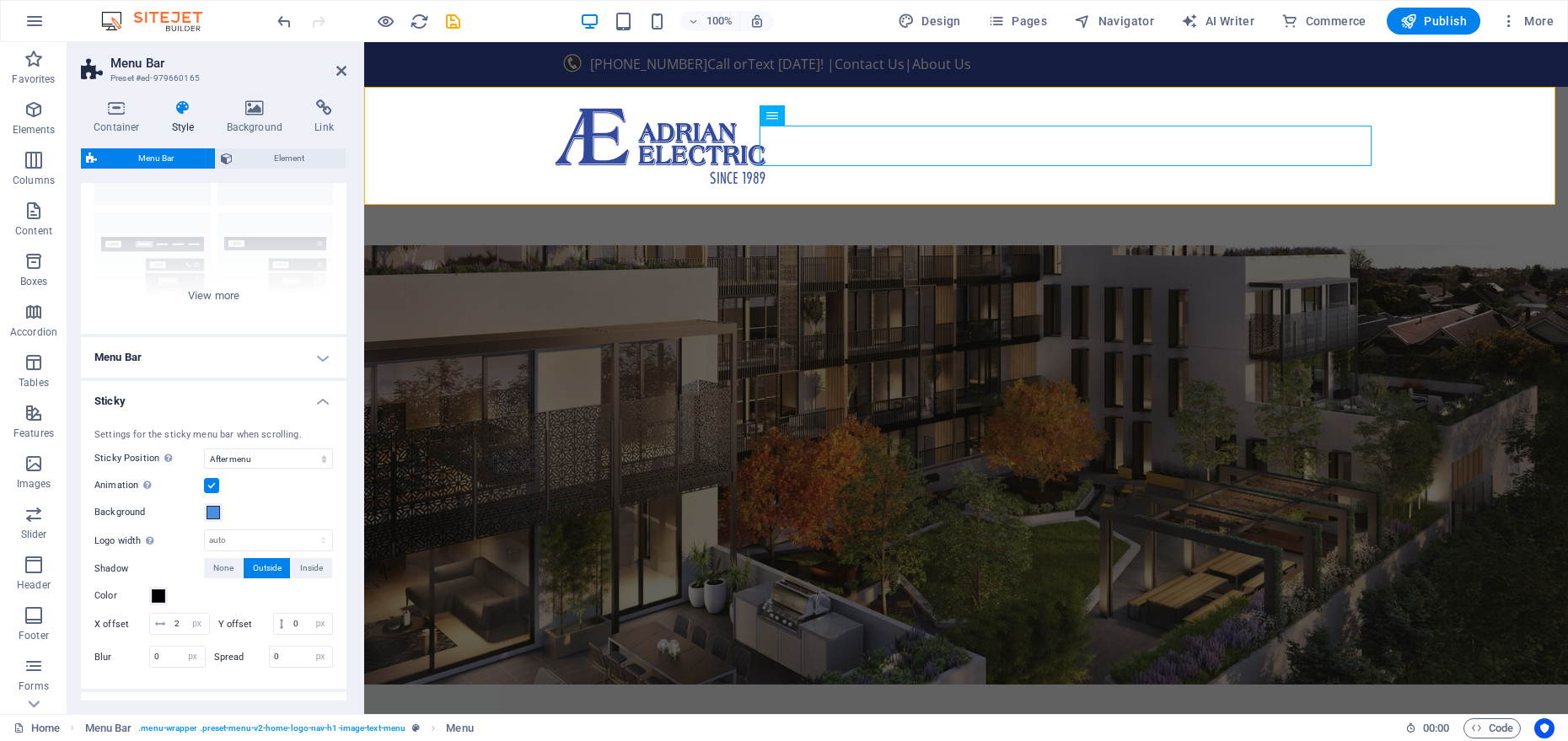
click at [195, 398] on h4 "Sticky" at bounding box center [213, 396] width 266 height 30
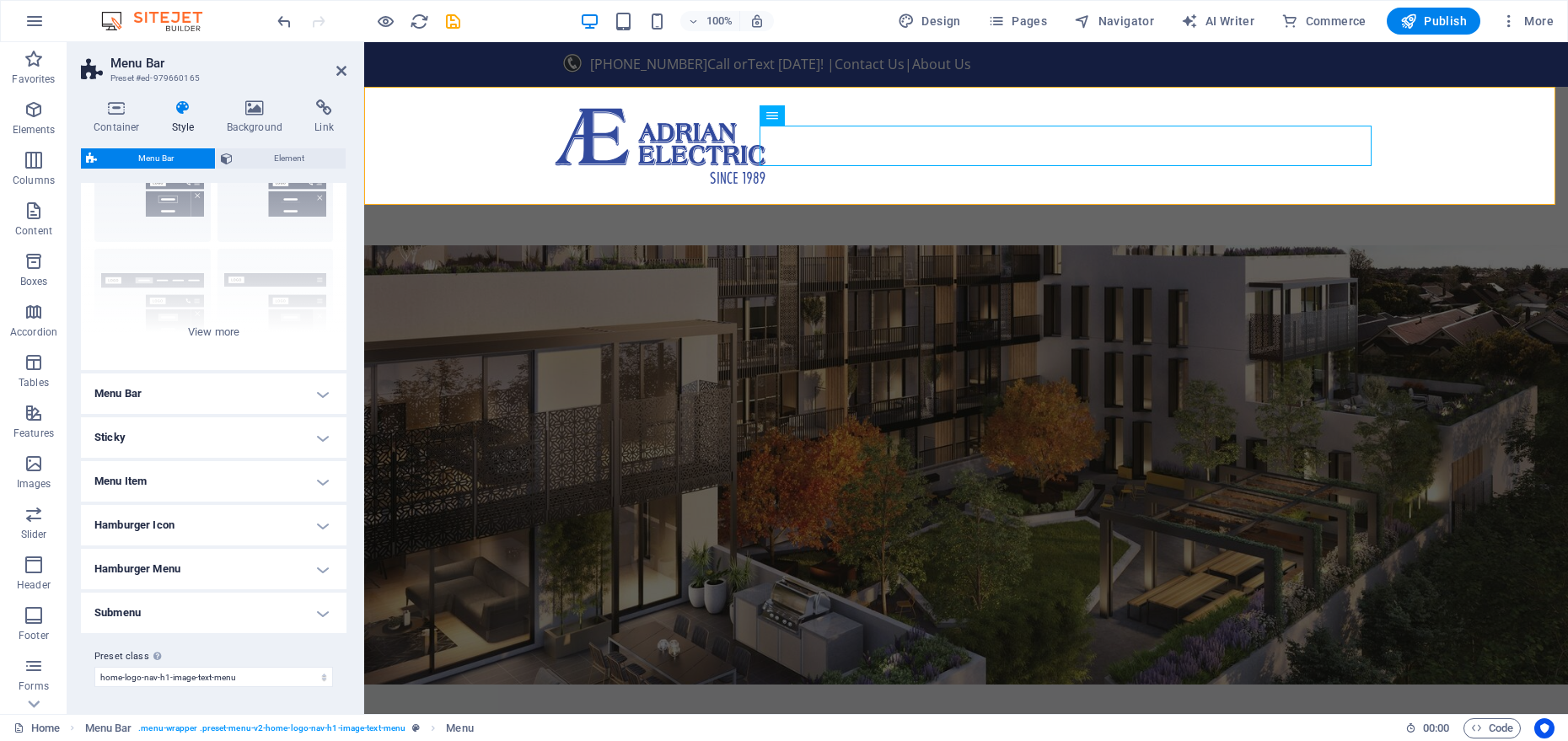
click at [195, 398] on h4 "Menu Bar" at bounding box center [213, 394] width 266 height 40
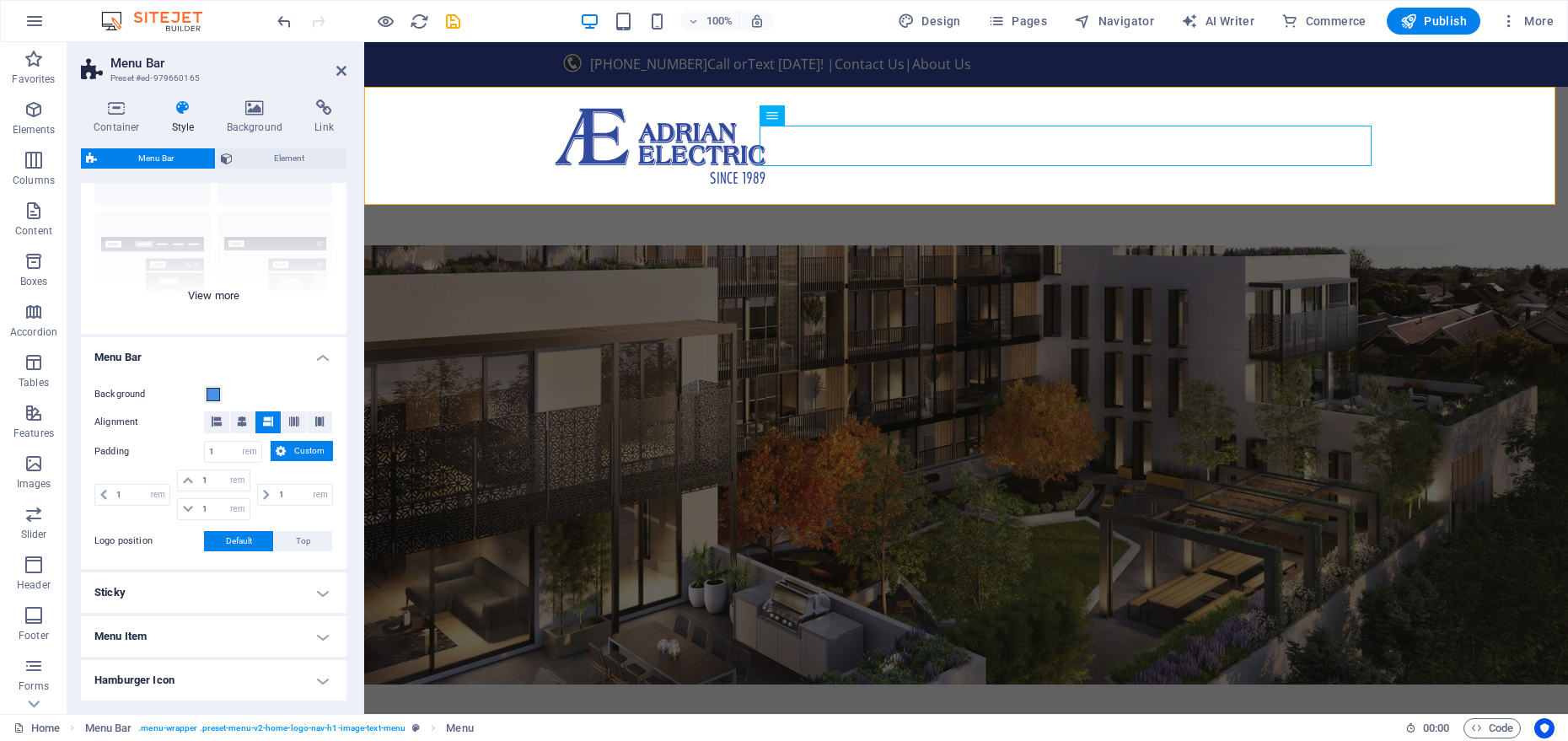
click at [189, 358] on h4 "Menu Bar" at bounding box center [213, 352] width 266 height 30
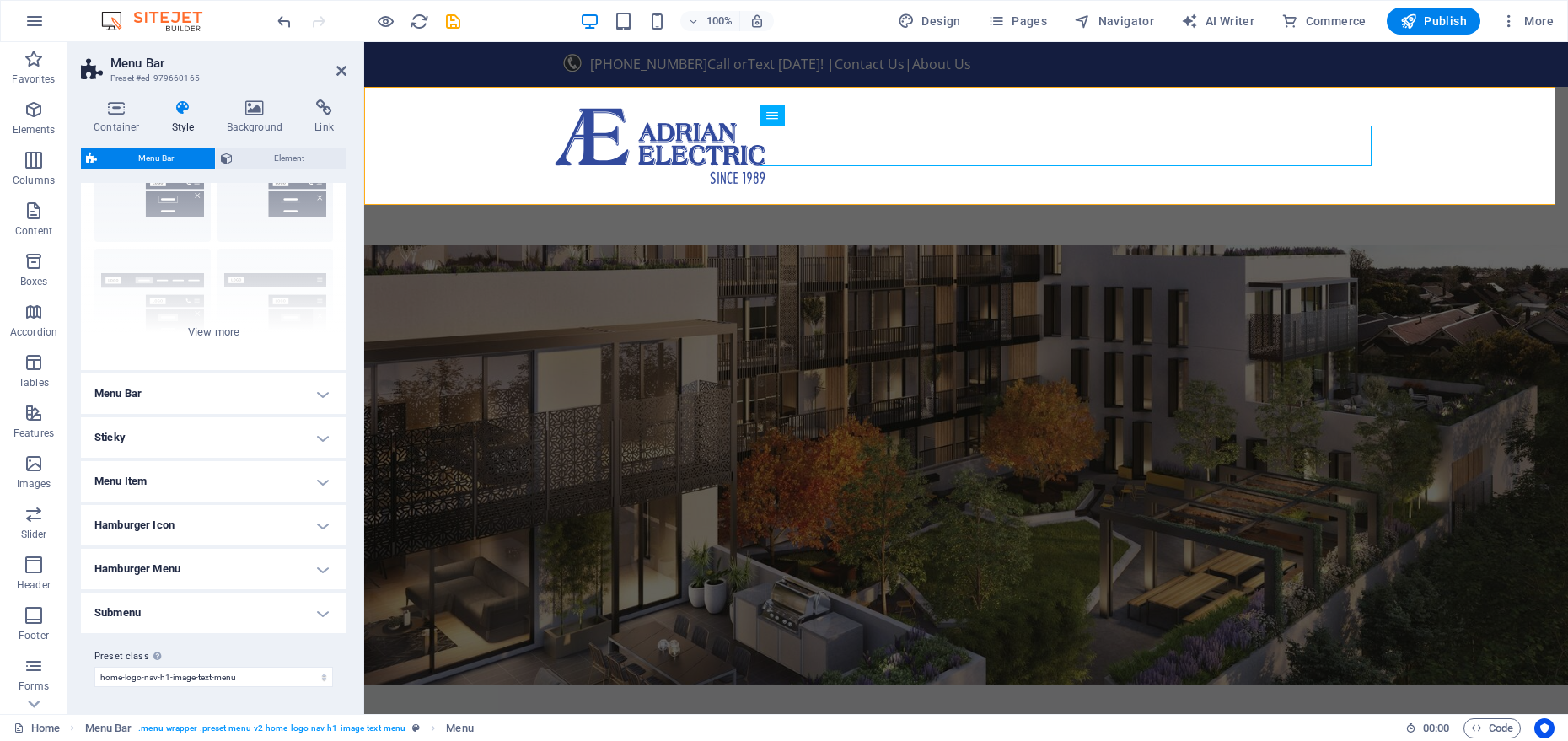
click at [325, 437] on h4 "Sticky" at bounding box center [213, 438] width 266 height 40
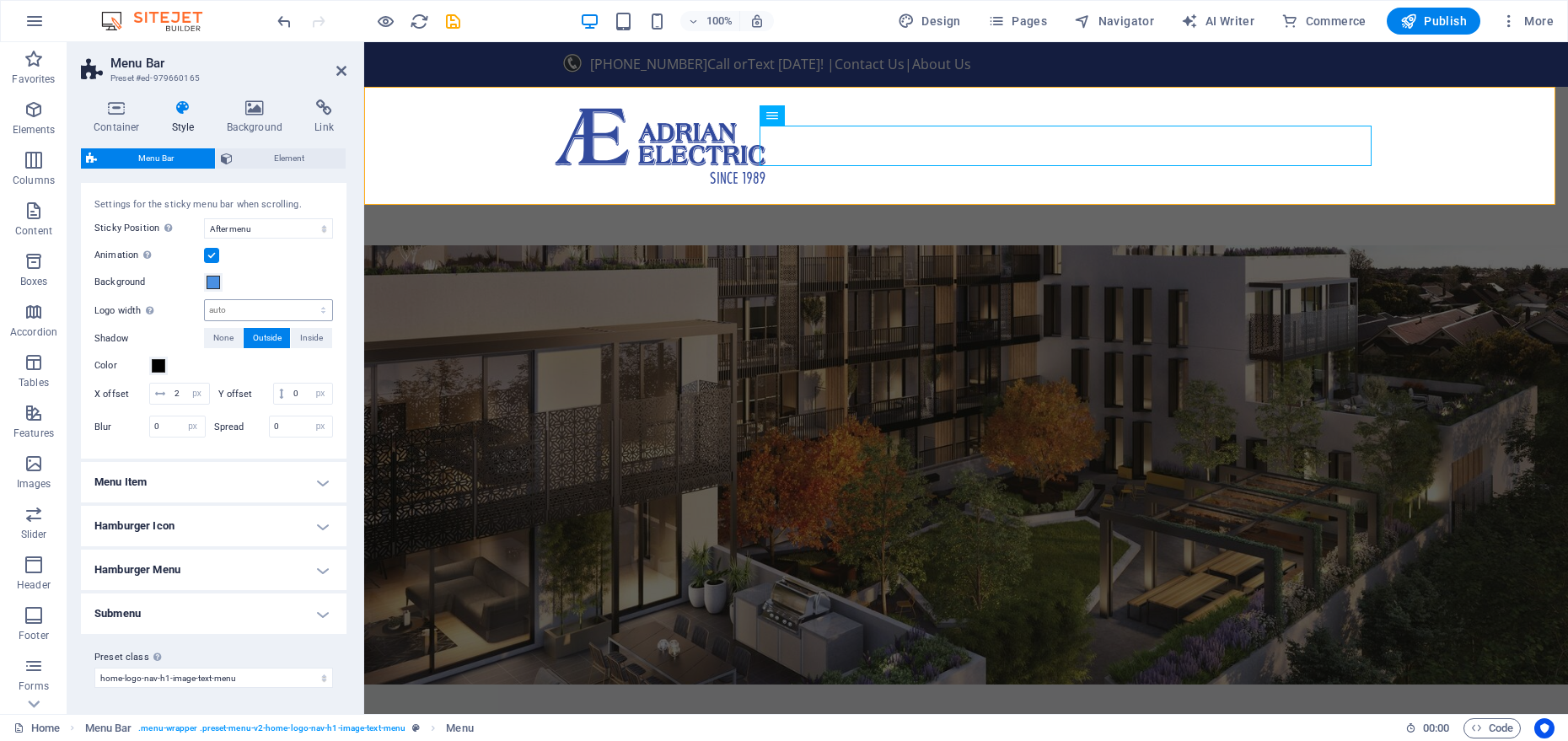
scroll to position [363, 0]
click at [826, 123] on icon at bounding box center [828, 116] width 9 height 18
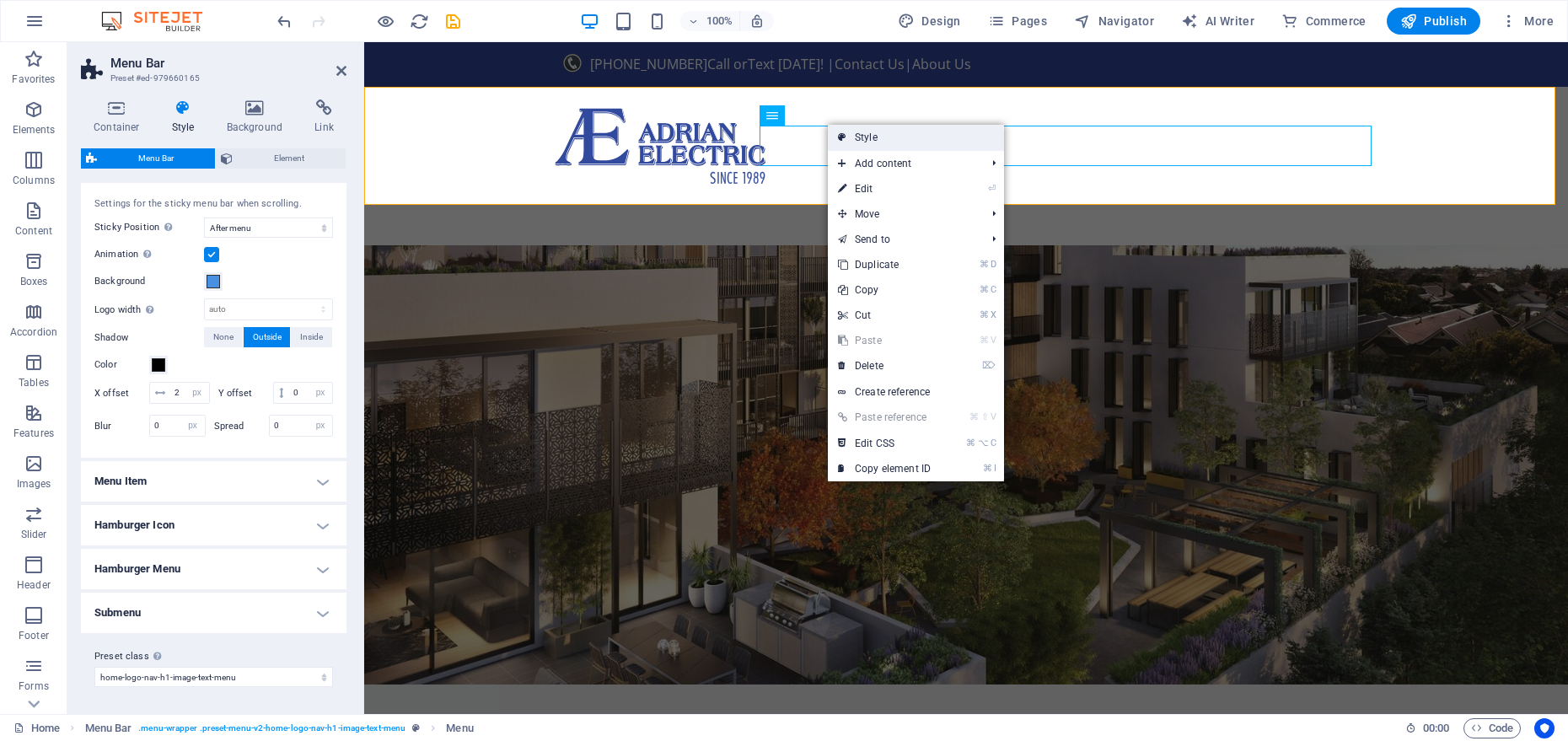
click at [865, 143] on link "Style" at bounding box center [916, 137] width 177 height 25
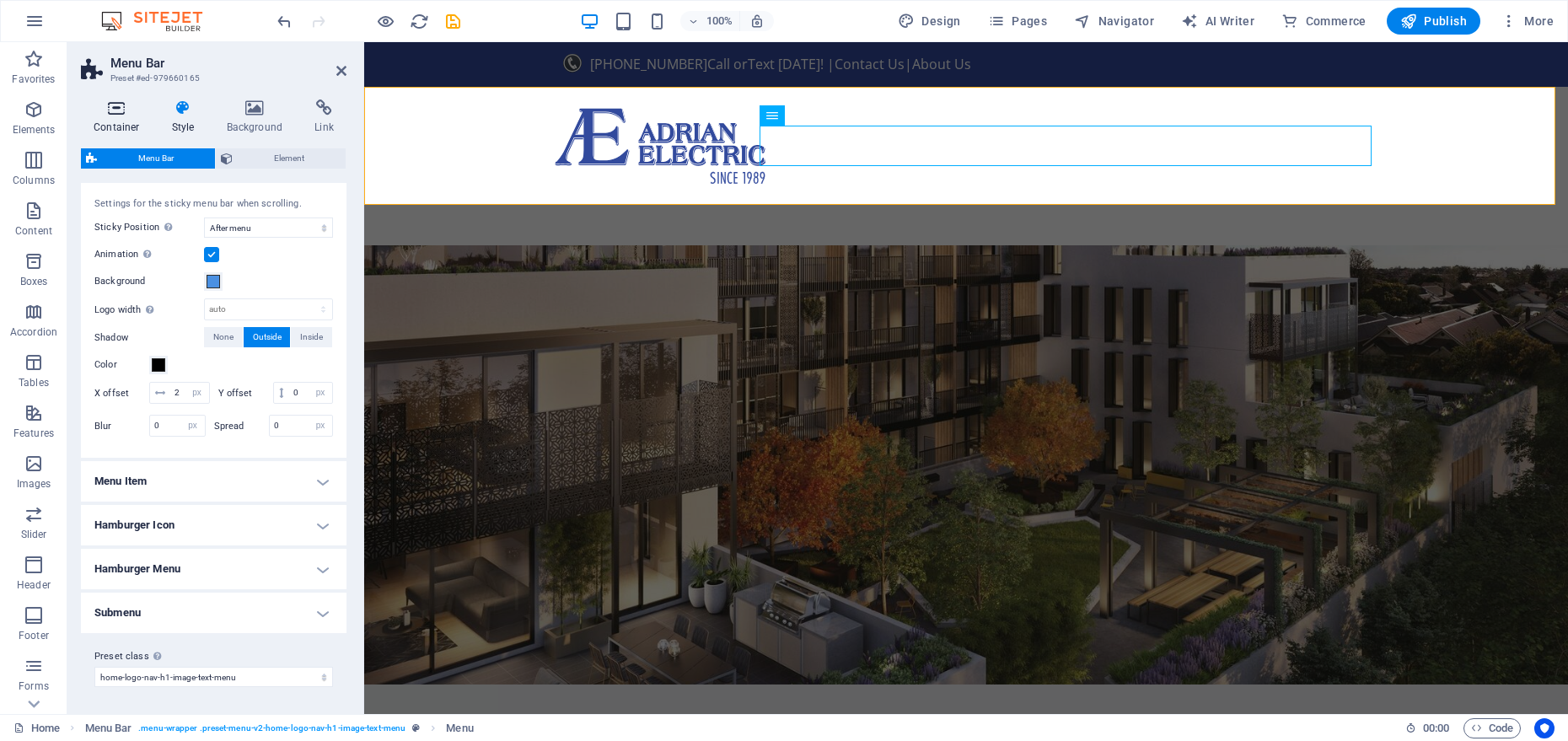
click at [136, 120] on h4 "Container" at bounding box center [120, 117] width 79 height 36
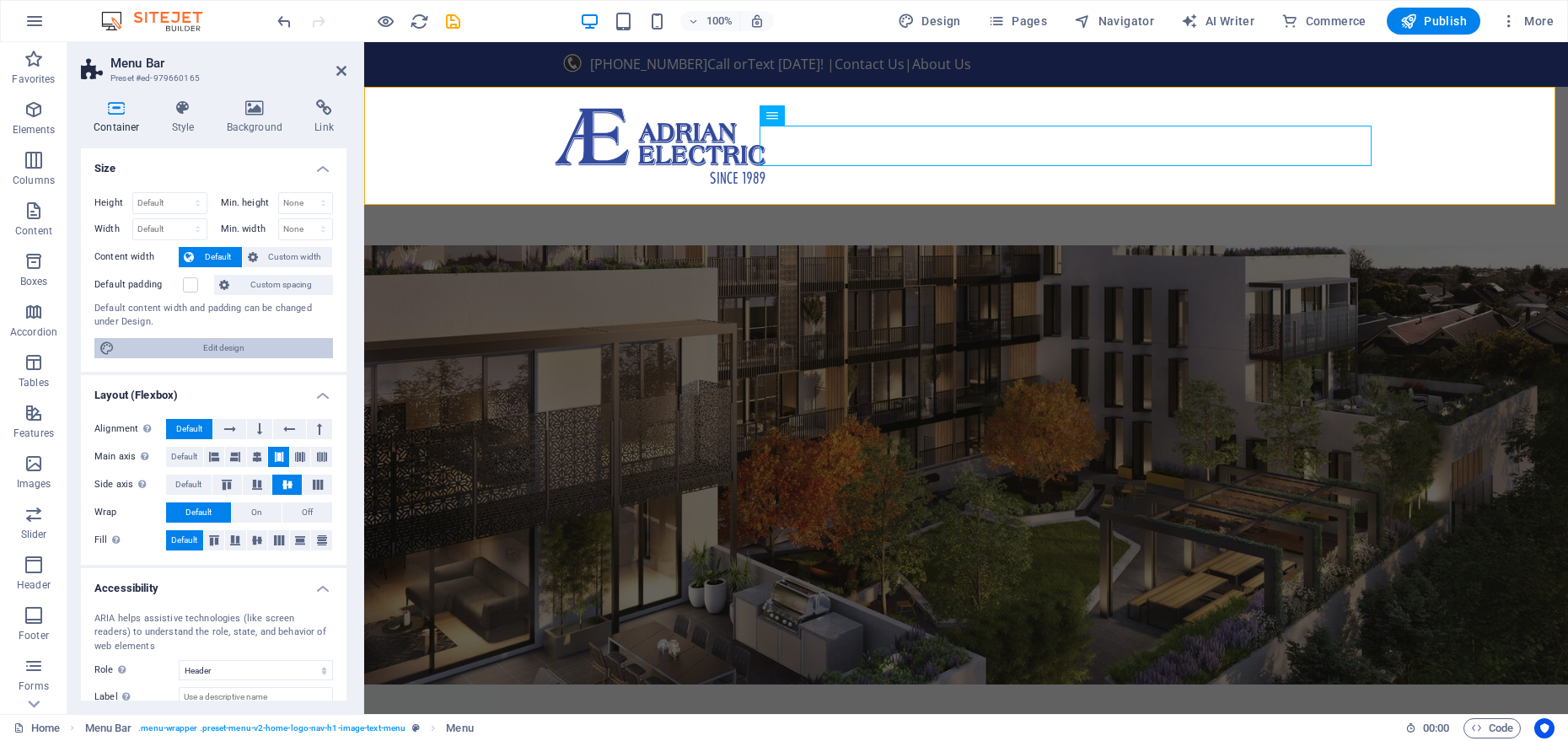
click at [193, 343] on span "Edit design" at bounding box center [224, 348] width 208 height 21
select select "rem"
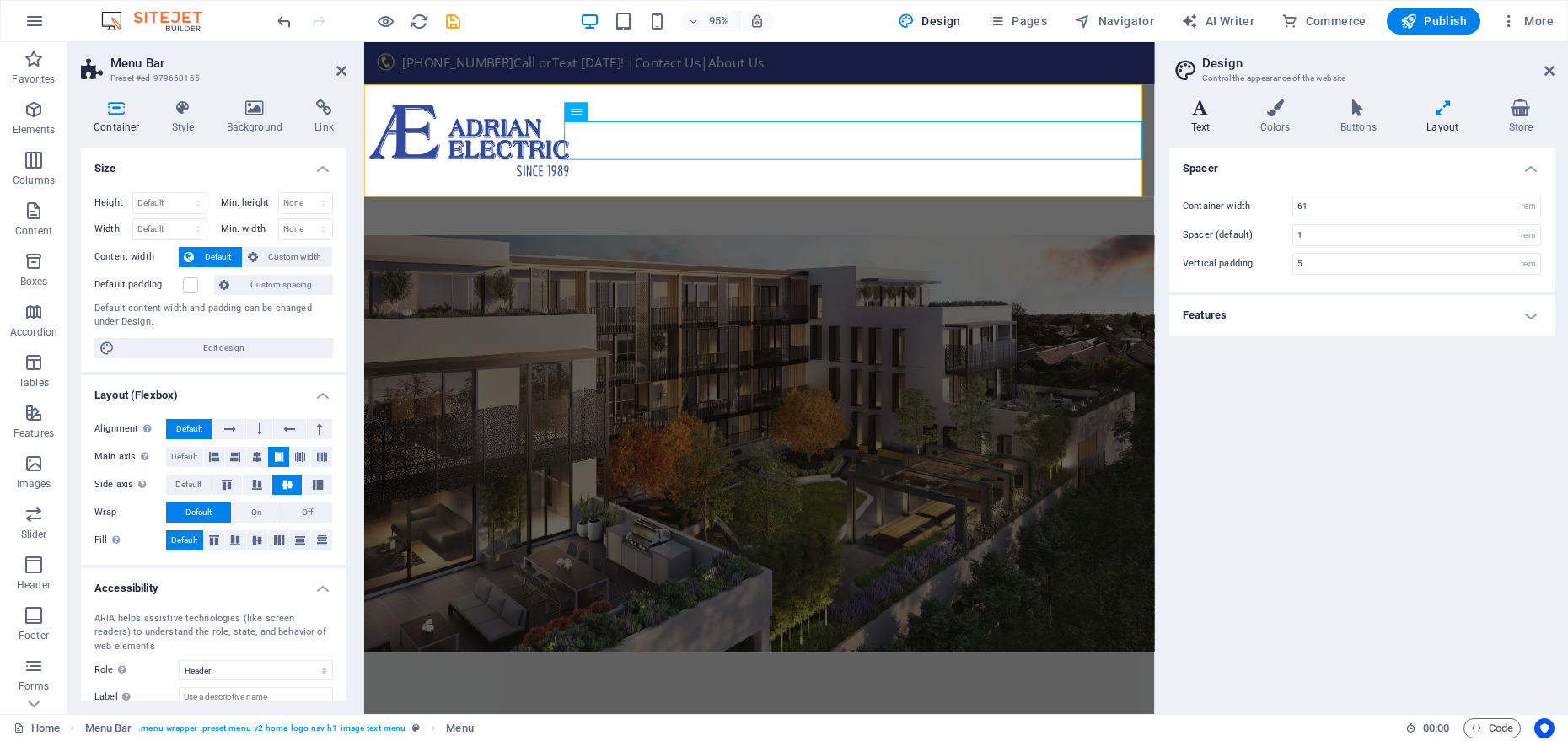
click at [1211, 115] on icon at bounding box center [1201, 108] width 62 height 17
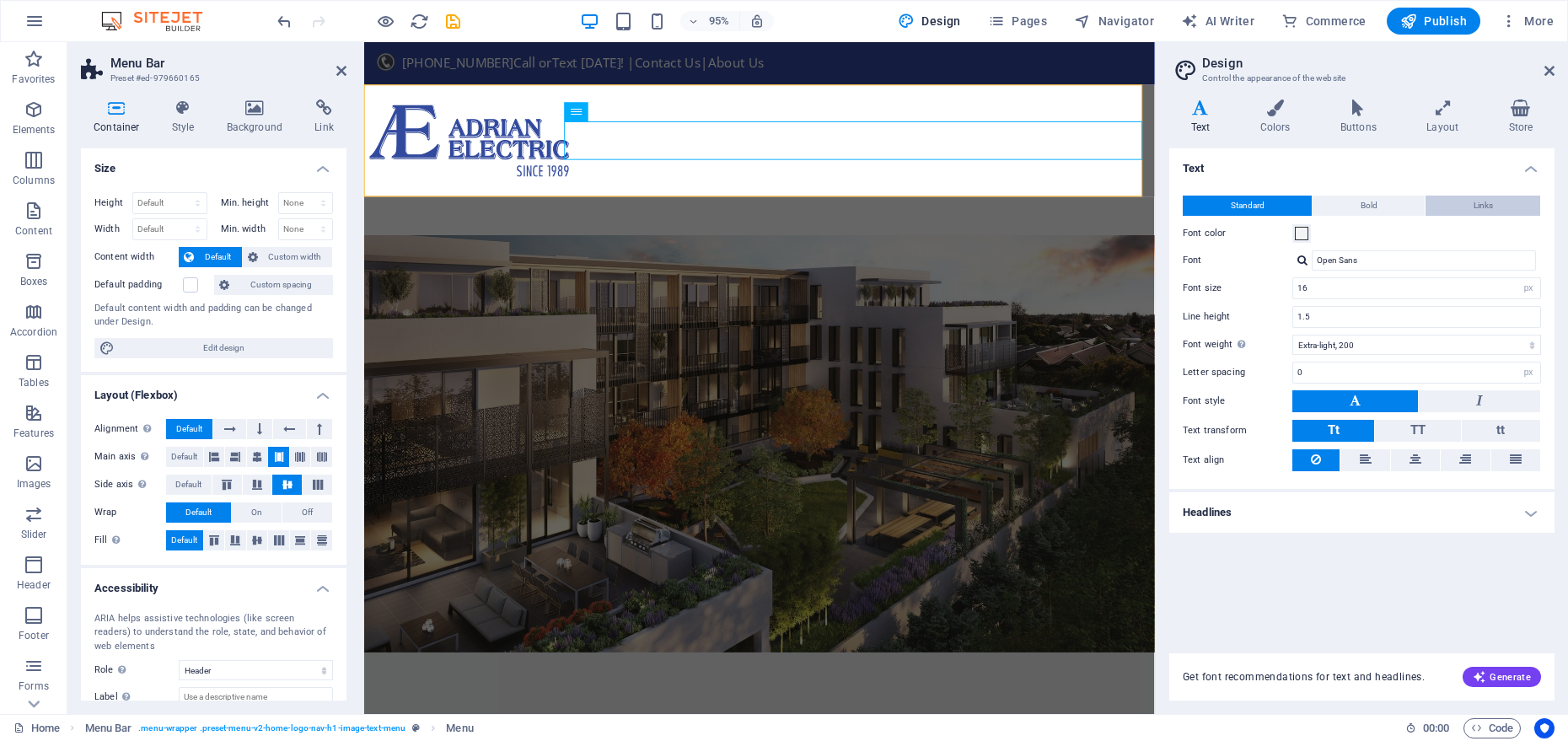
click at [1457, 208] on button "Links" at bounding box center [1483, 206] width 115 height 21
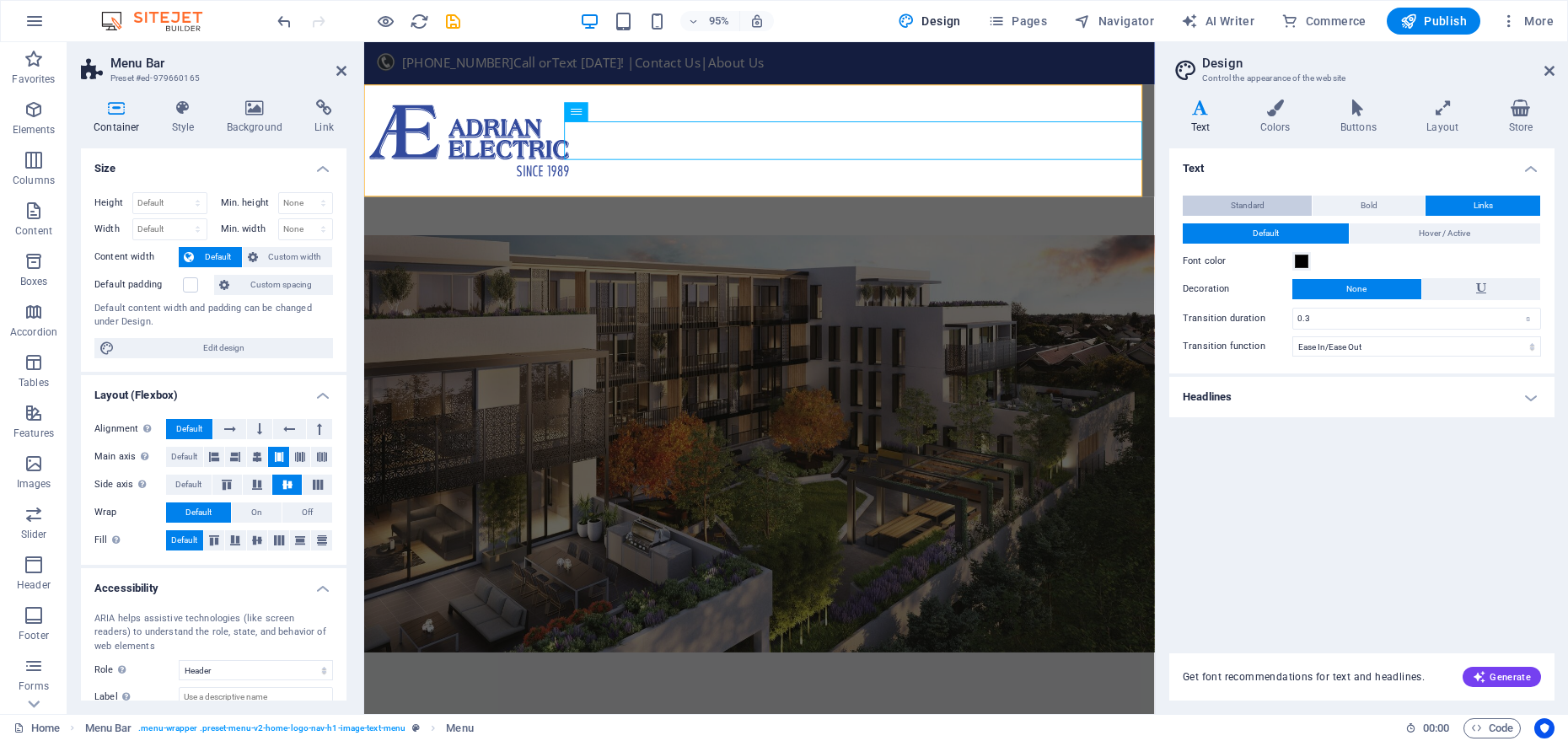
click at [1258, 208] on span "Standard" at bounding box center [1248, 206] width 34 height 21
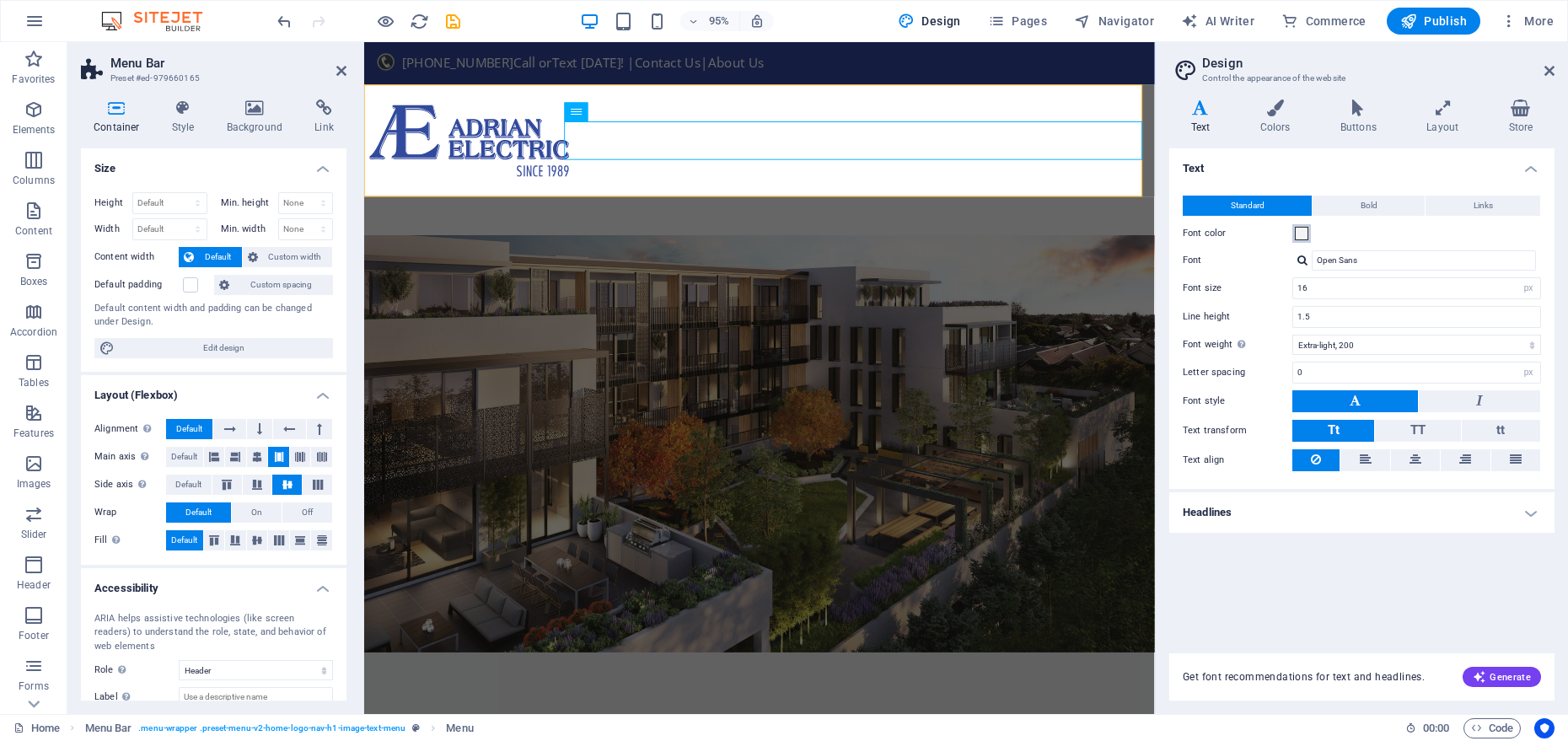
click at [1301, 240] on button "Font color" at bounding box center [1302, 234] width 19 height 19
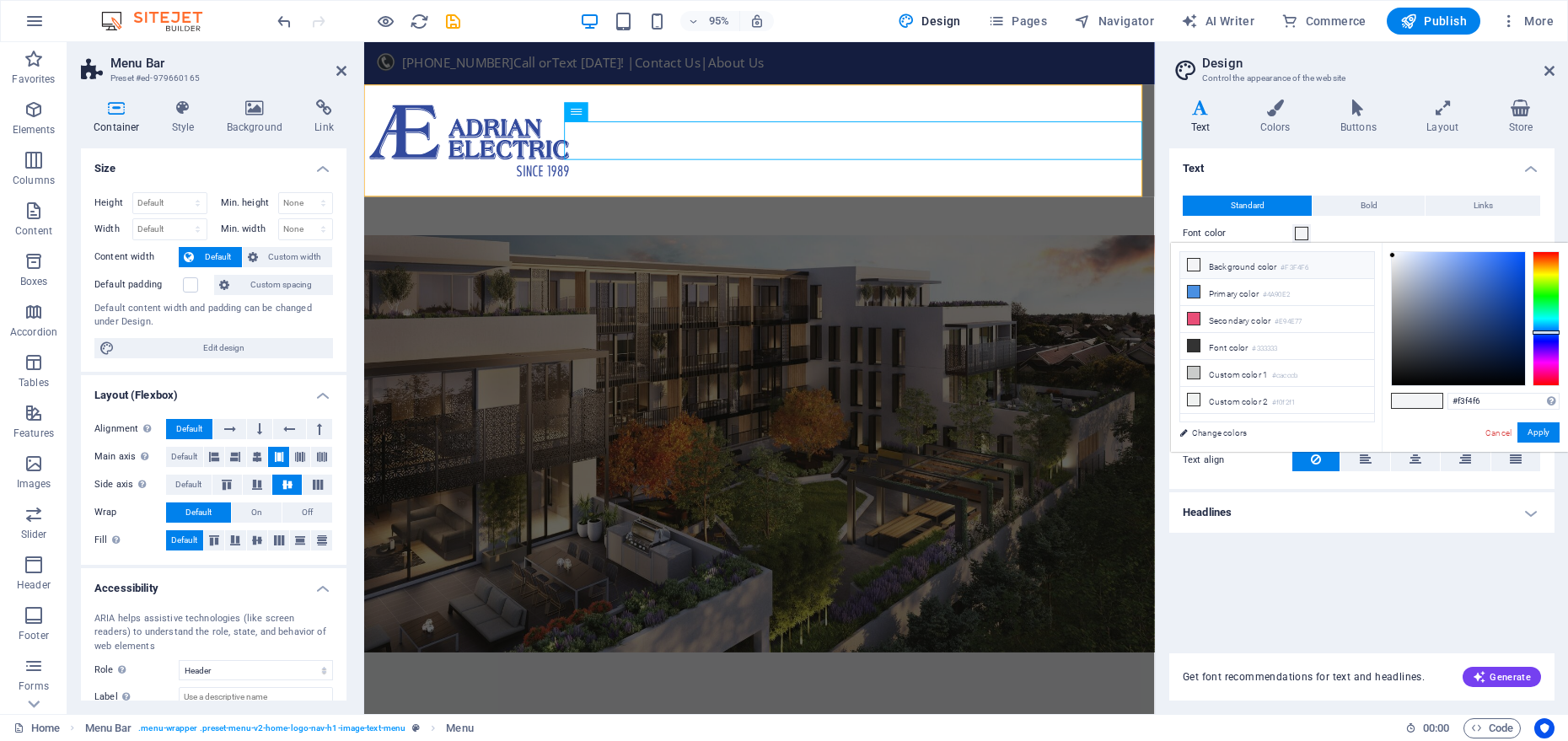
click at [1295, 565] on div "Text Standard Bold Links Font color Font Open Sans Font size 16 rem px Line hei…" at bounding box center [1362, 391] width 385 height 485
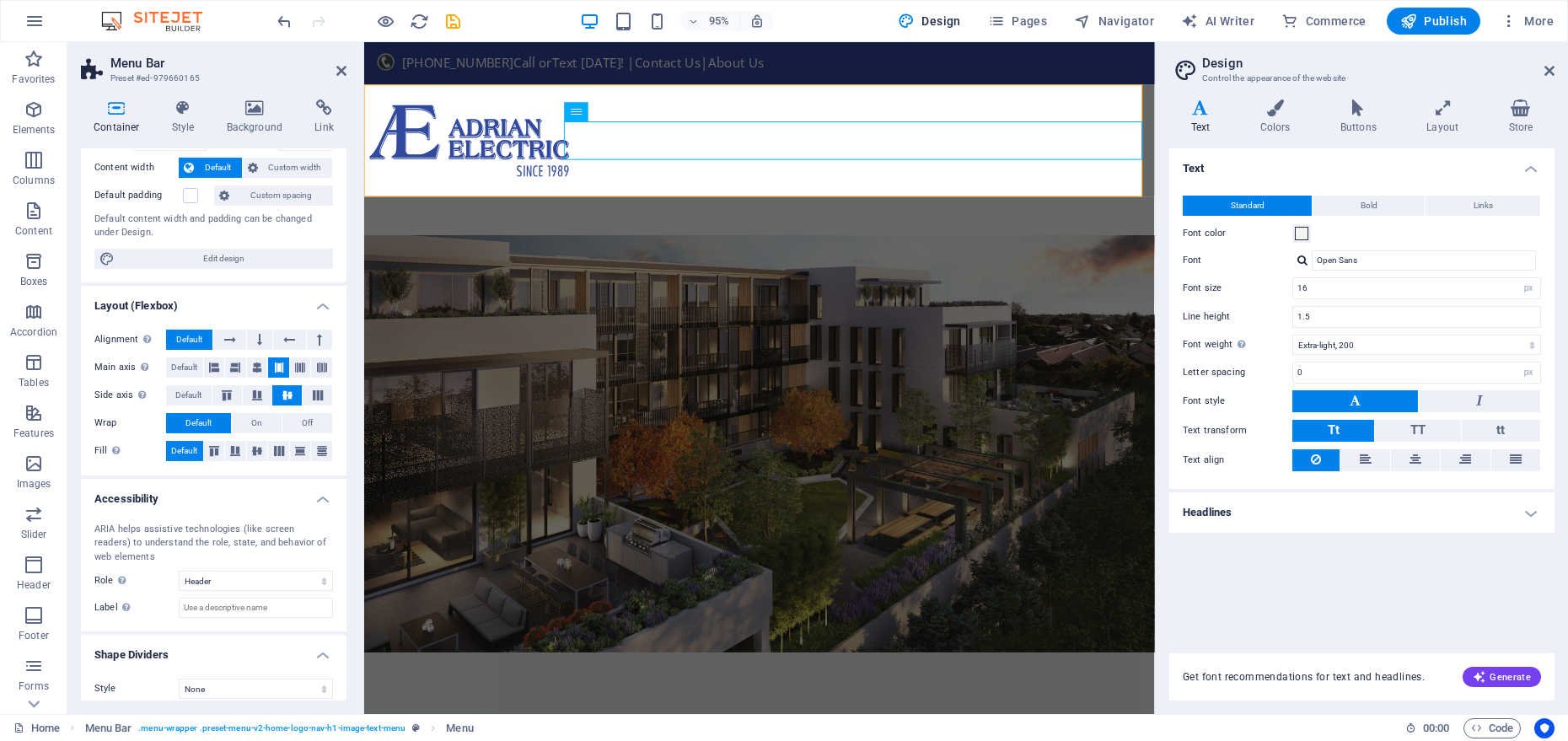
scroll to position [101, 0]
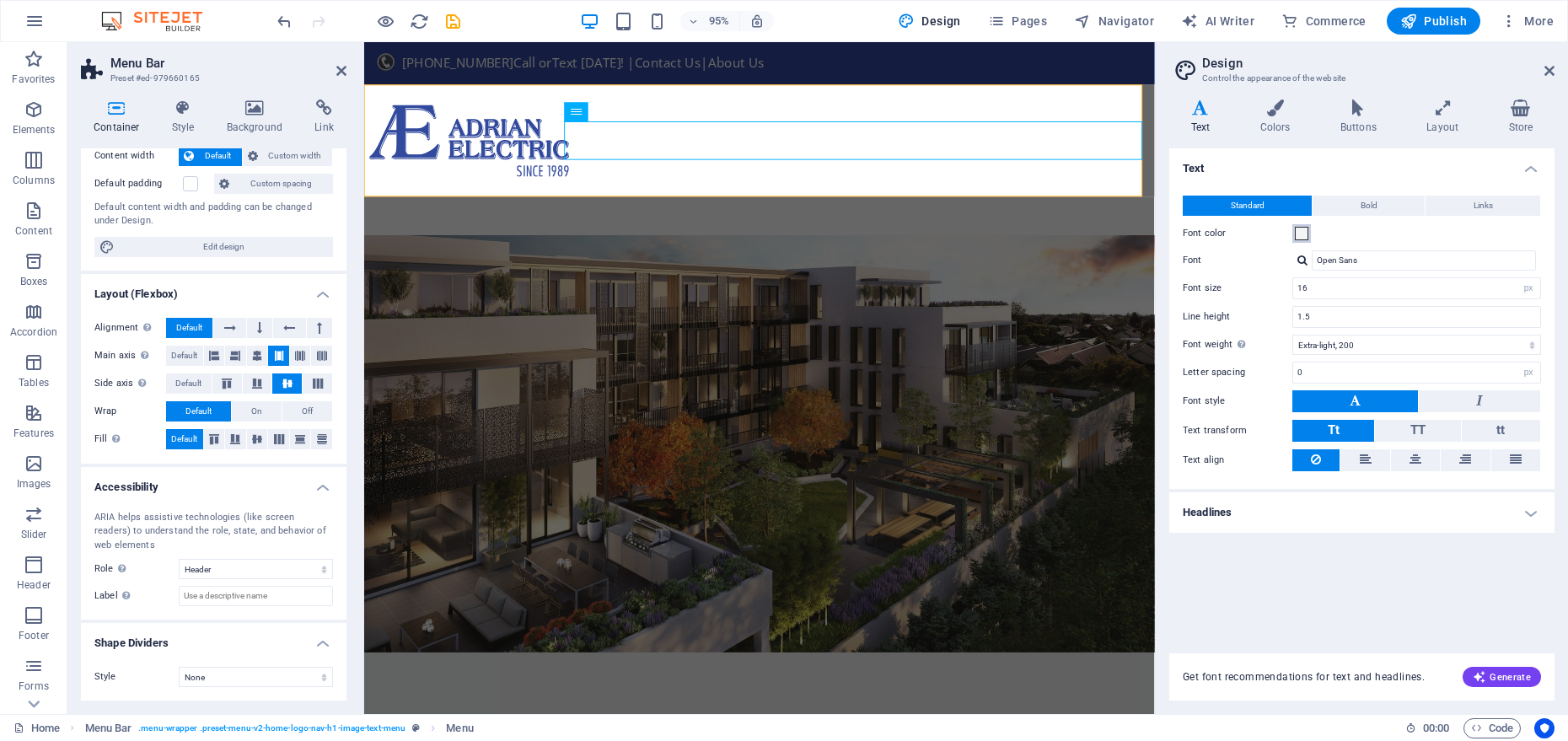
click at [1299, 237] on span at bounding box center [1301, 234] width 13 height 13
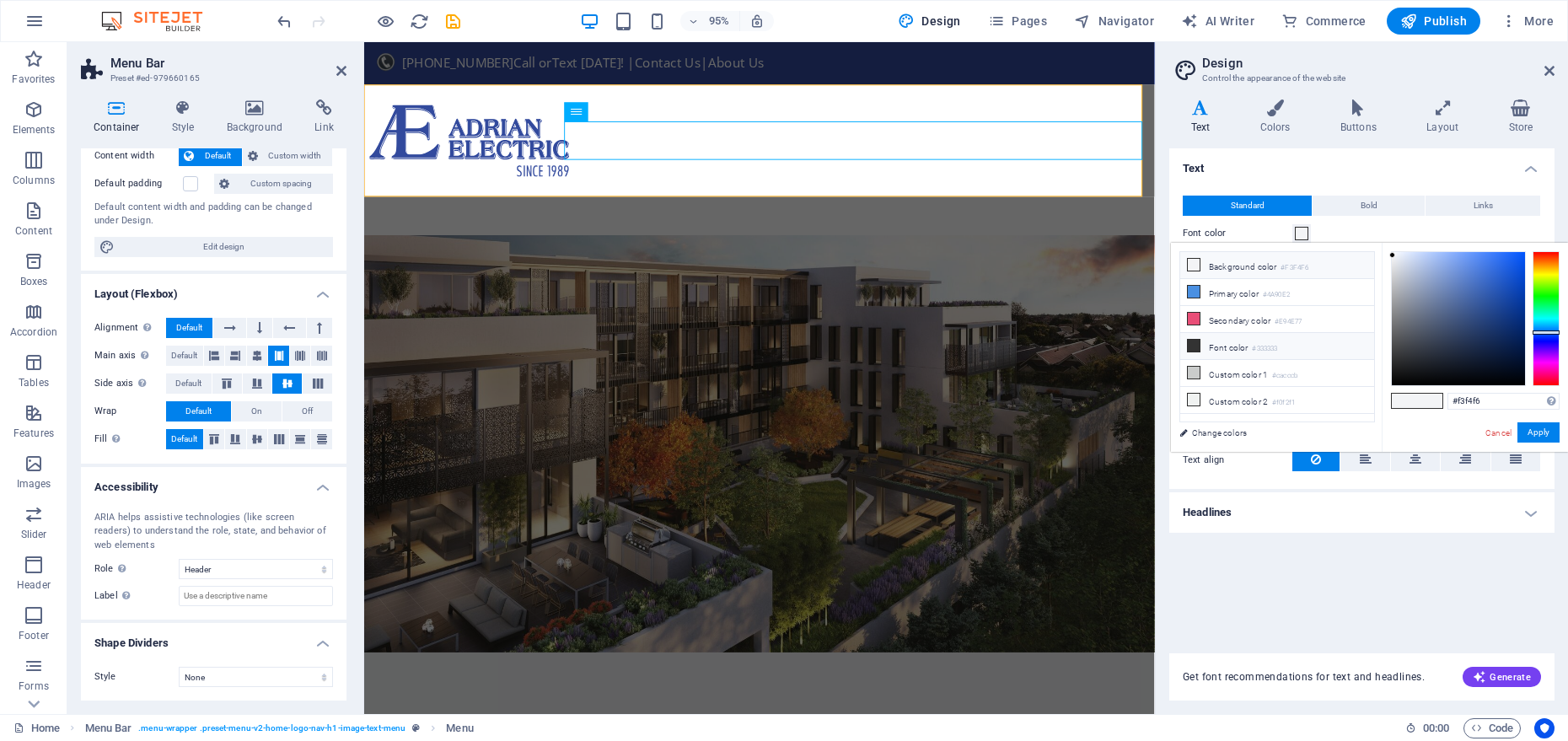
click at [1253, 344] on li "Font color #333333" at bounding box center [1277, 347] width 194 height 27
type input "#333333"
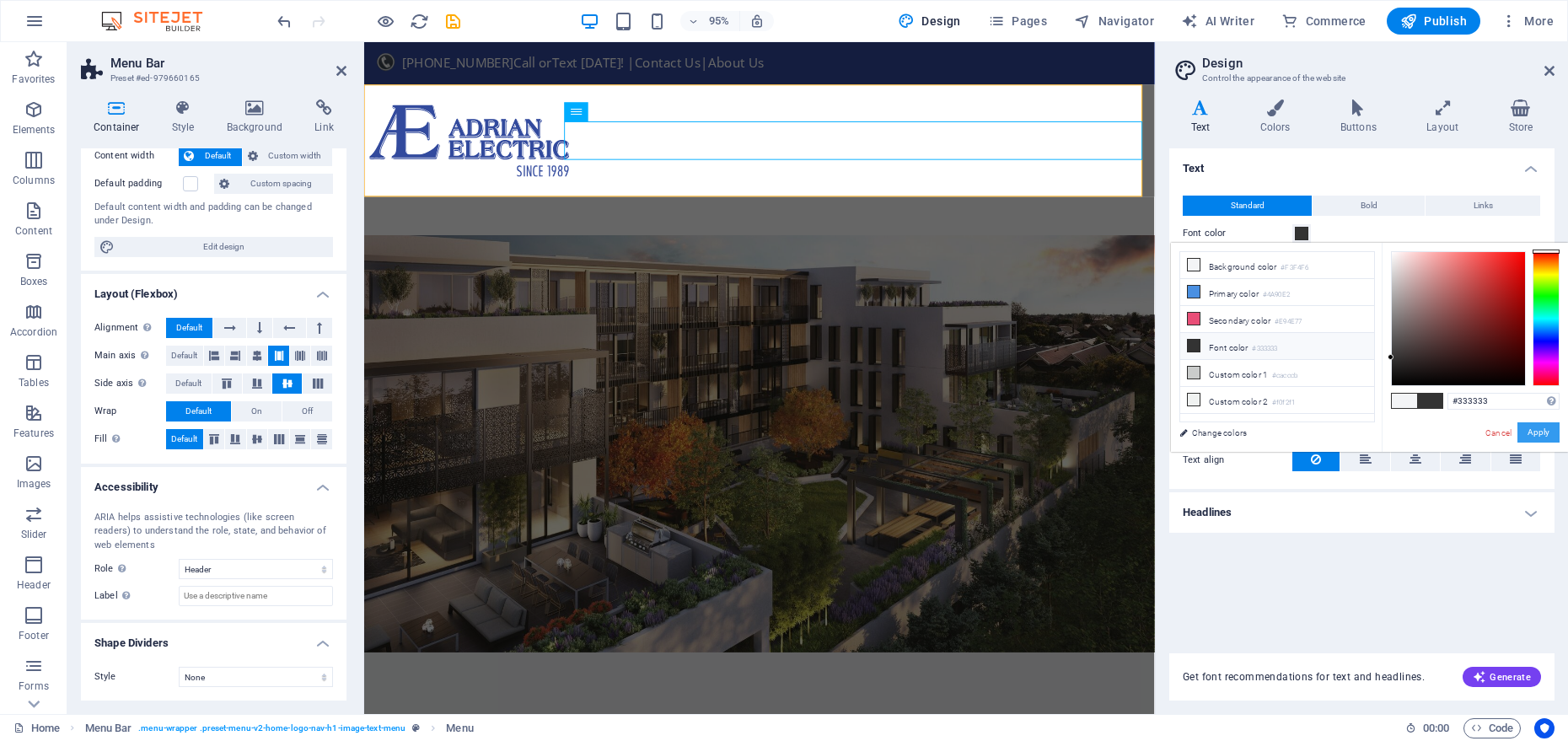
click at [1537, 438] on button "Apply" at bounding box center [1539, 433] width 42 height 21
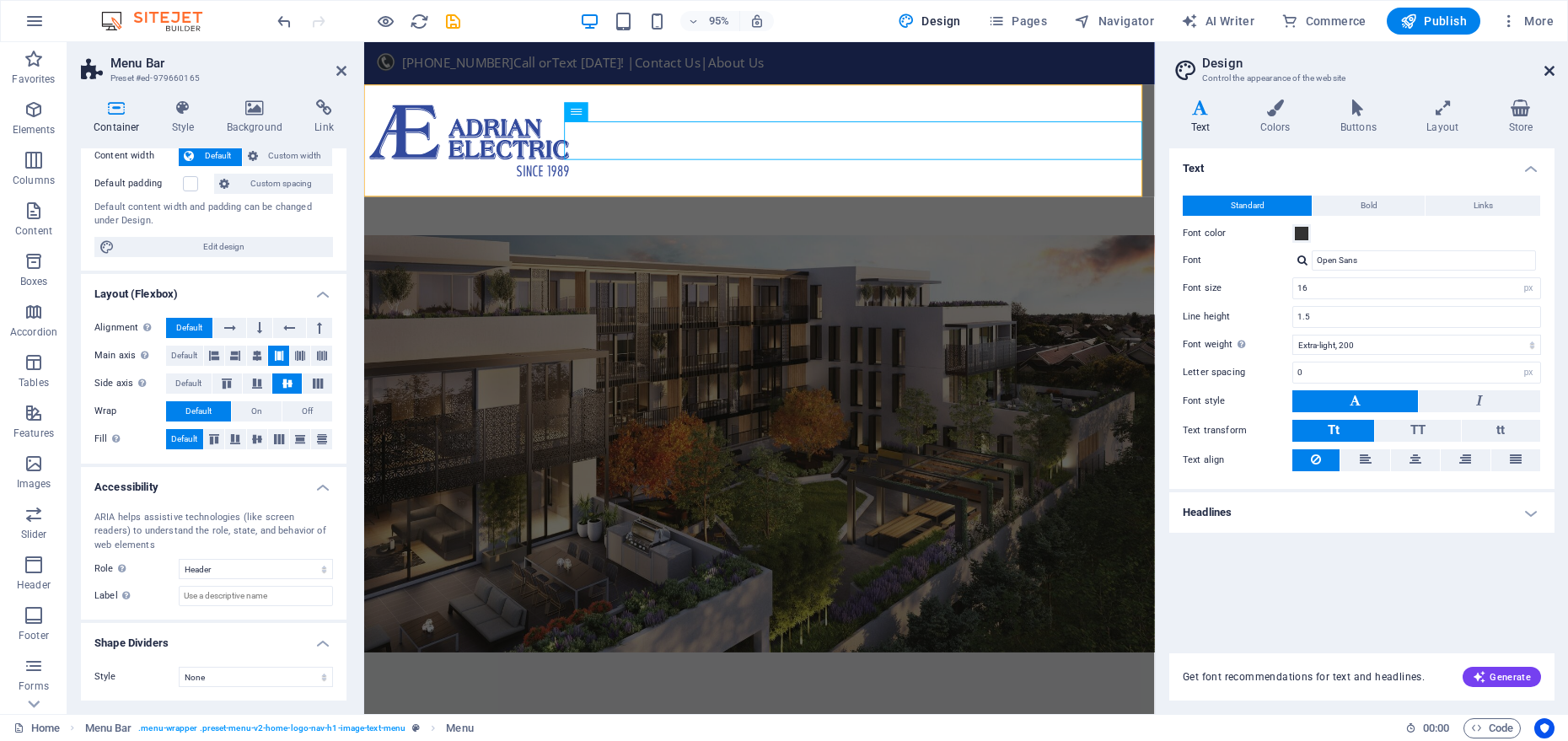
click at [1550, 71] on icon at bounding box center [1549, 70] width 10 height 13
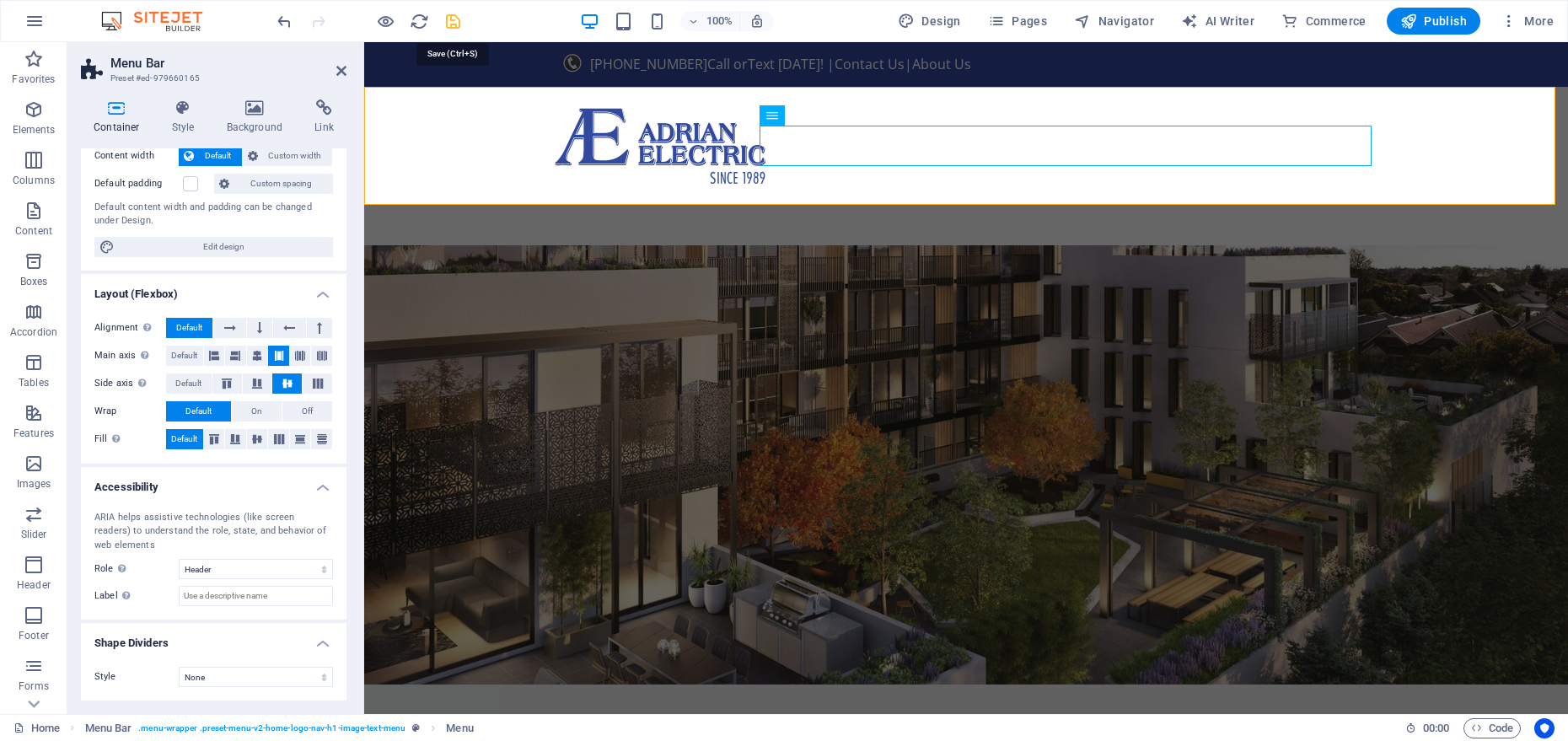
click at [459, 19] on icon "save" at bounding box center [453, 22] width 20 height 20
checkbox input "false"
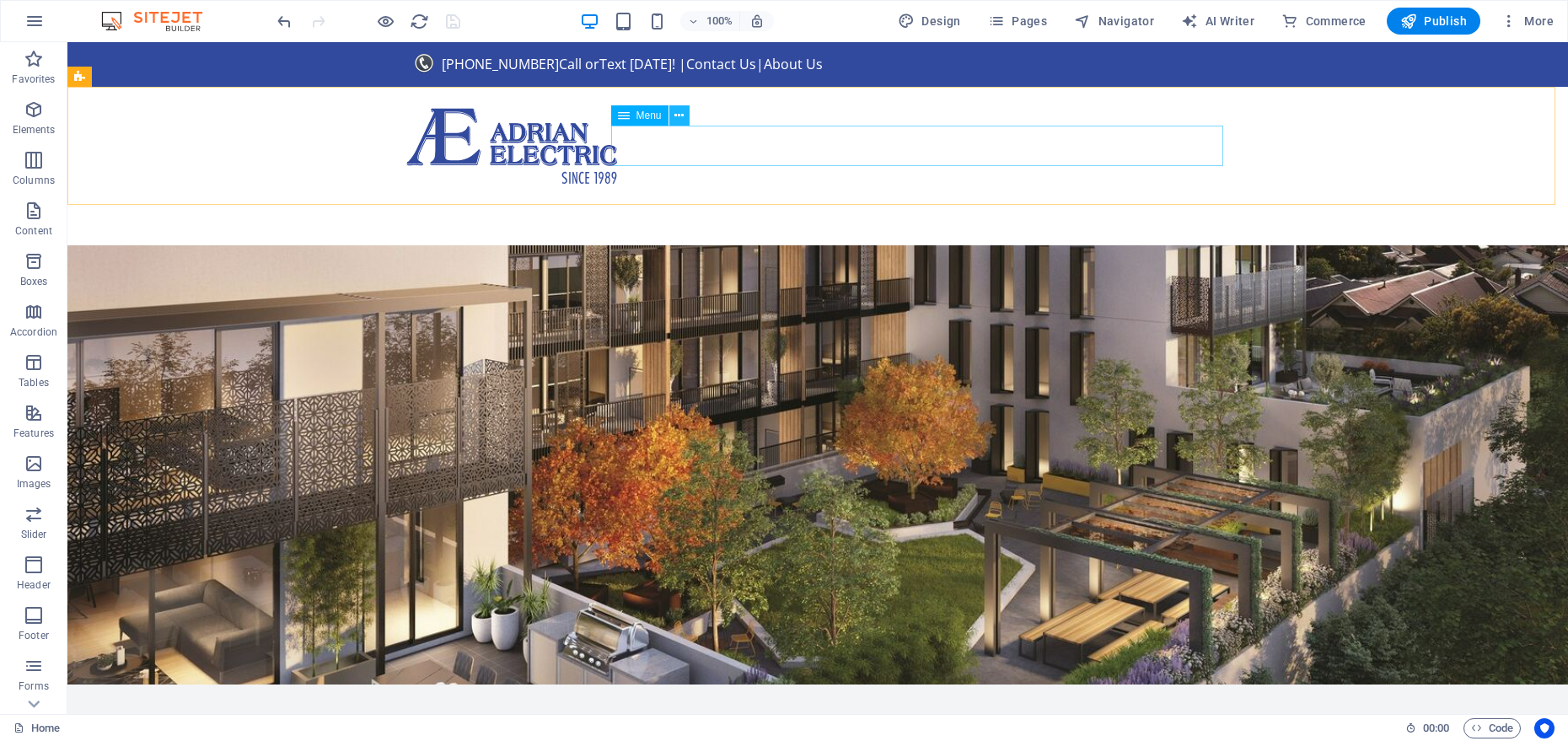
click at [680, 112] on icon at bounding box center [679, 116] width 9 height 18
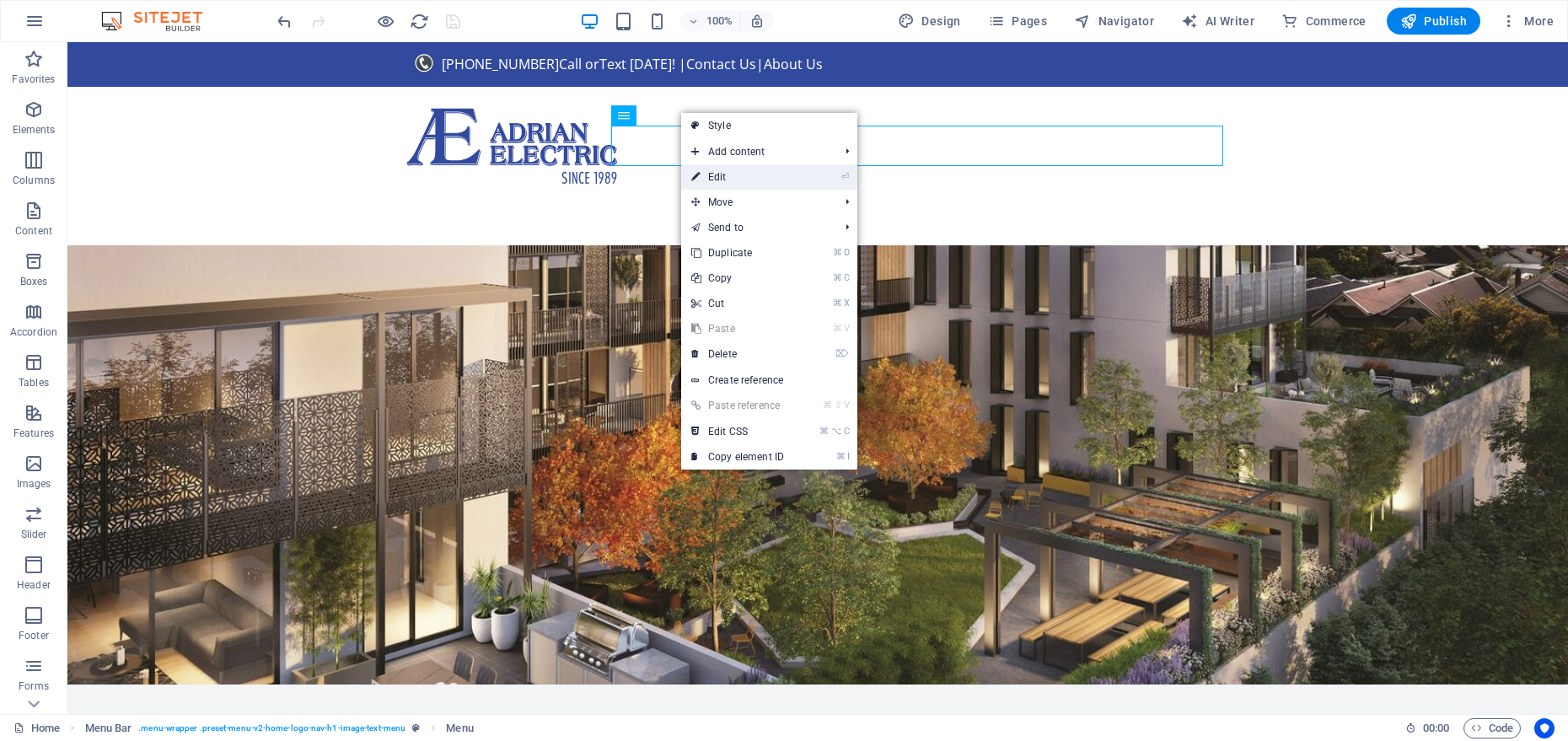
click at [693, 170] on icon at bounding box center [695, 177] width 8 height 25
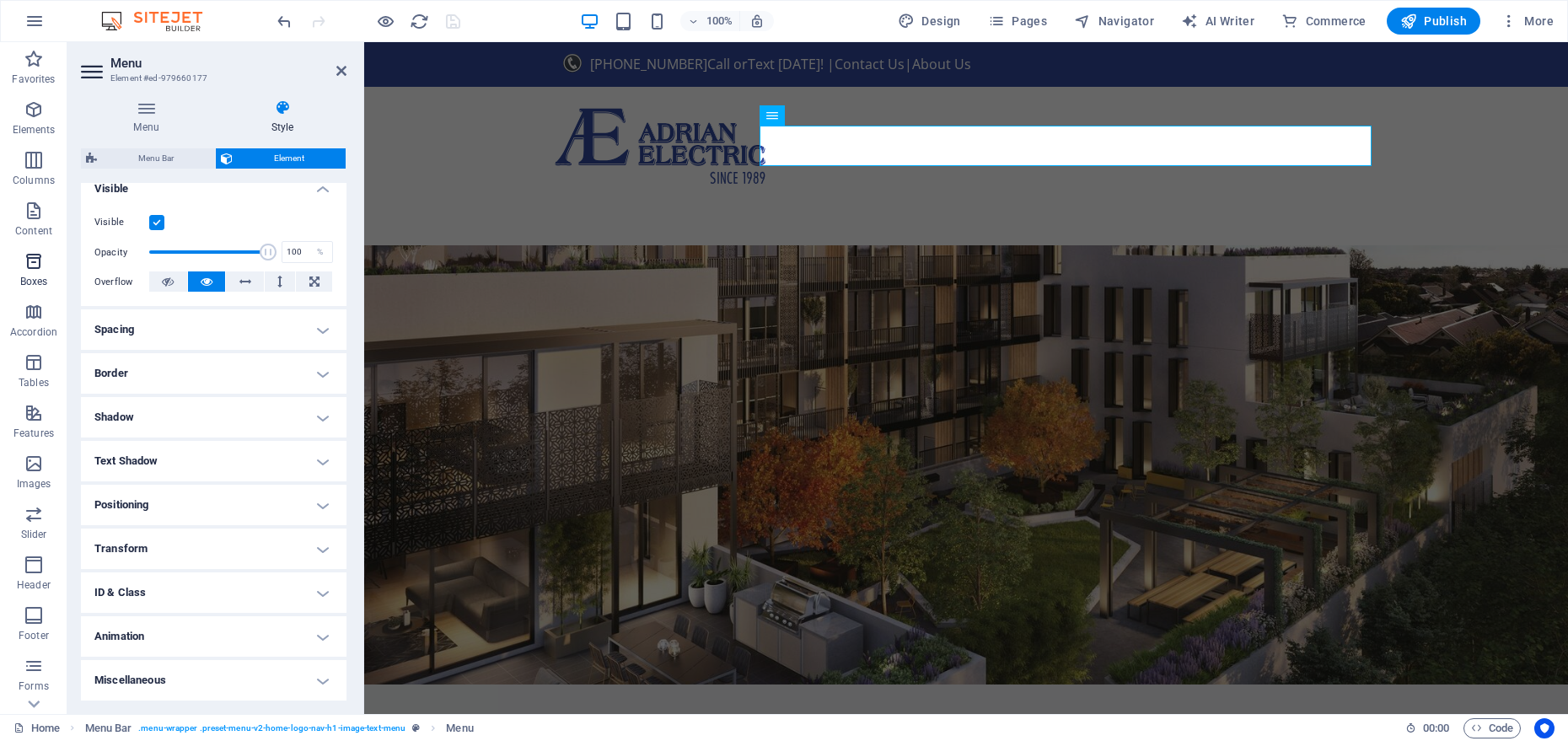
scroll to position [3, 0]
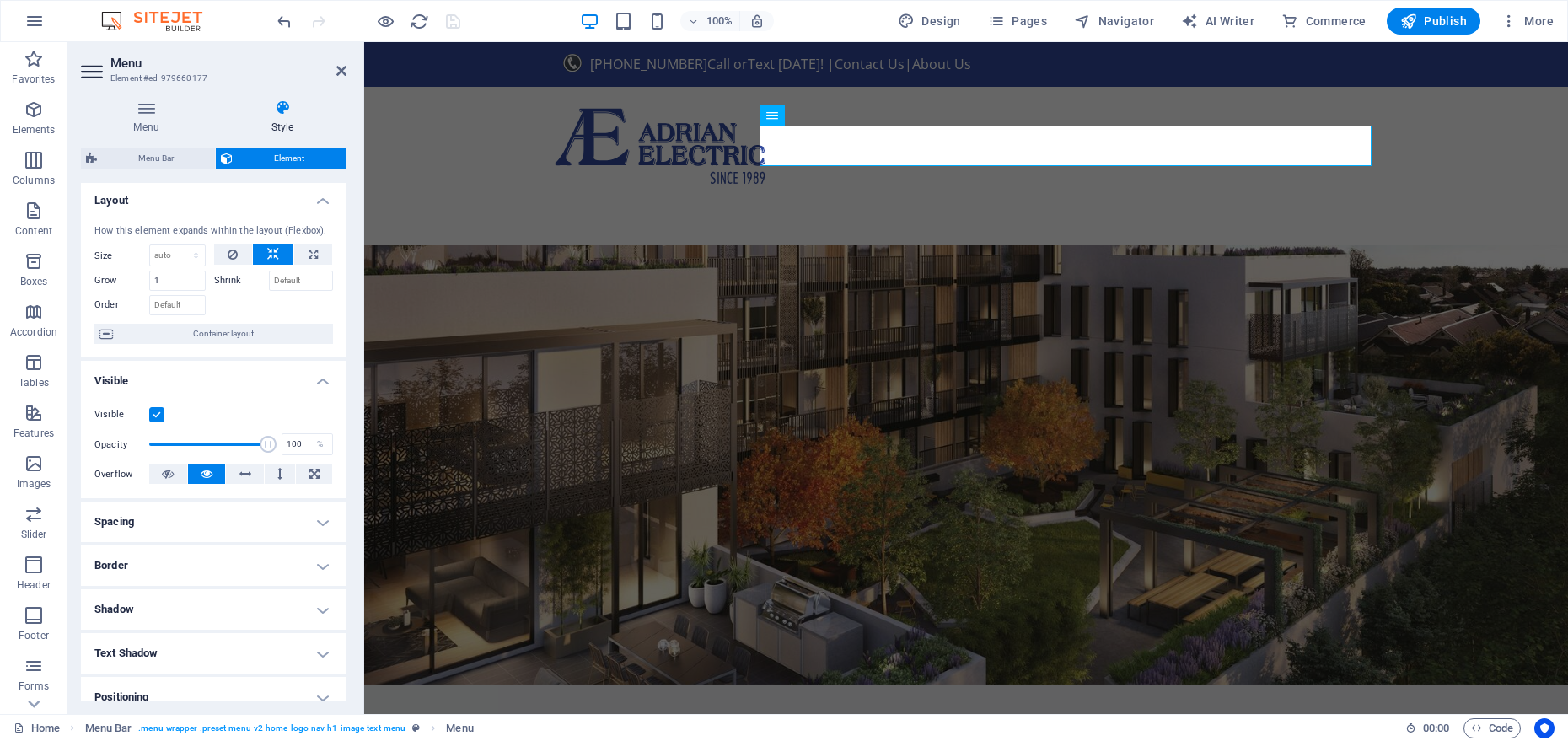
click at [895, 167] on div "Home About Services Get Started EV Quote" at bounding box center [966, 166] width 1204 height 159
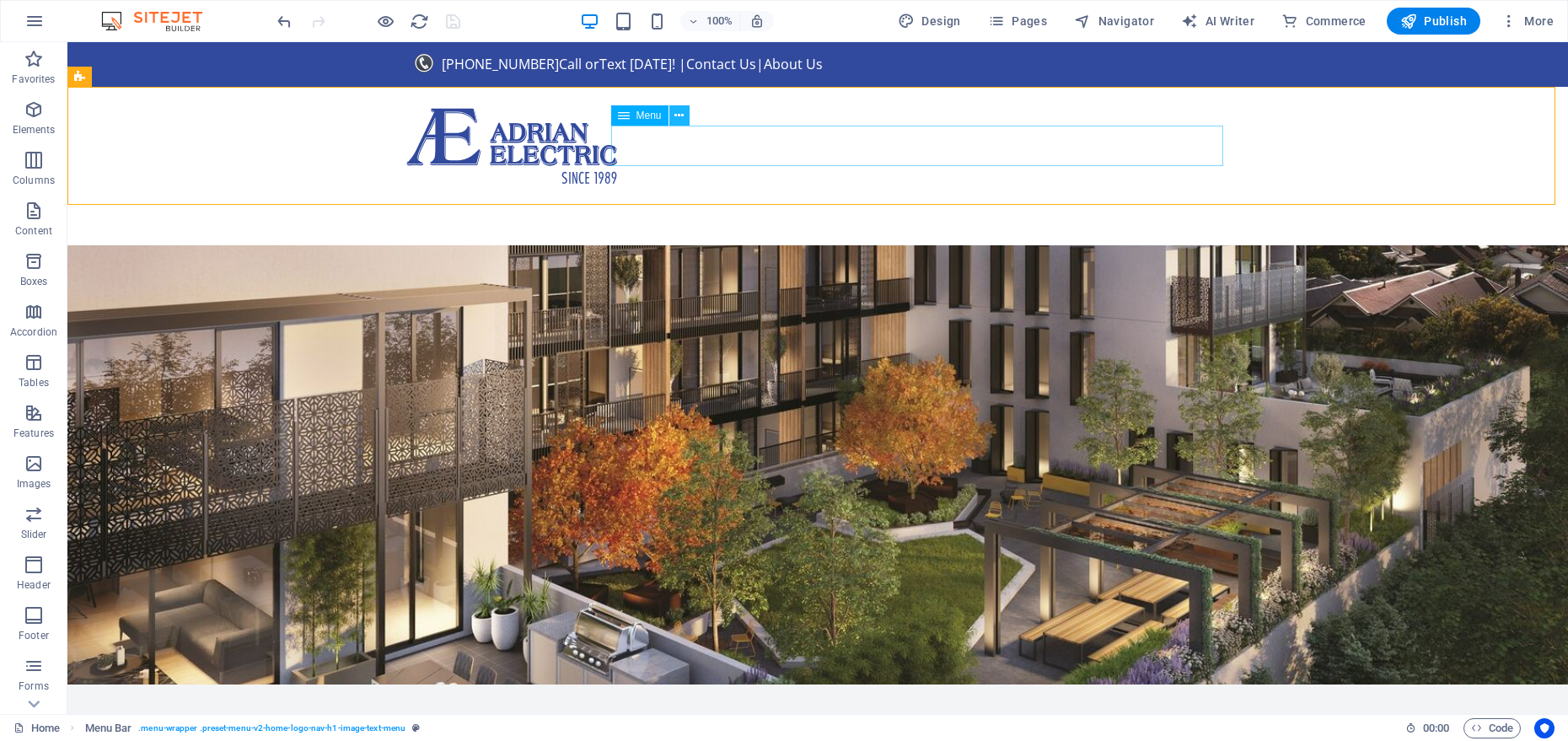
click at [677, 116] on icon at bounding box center [679, 116] width 9 height 18
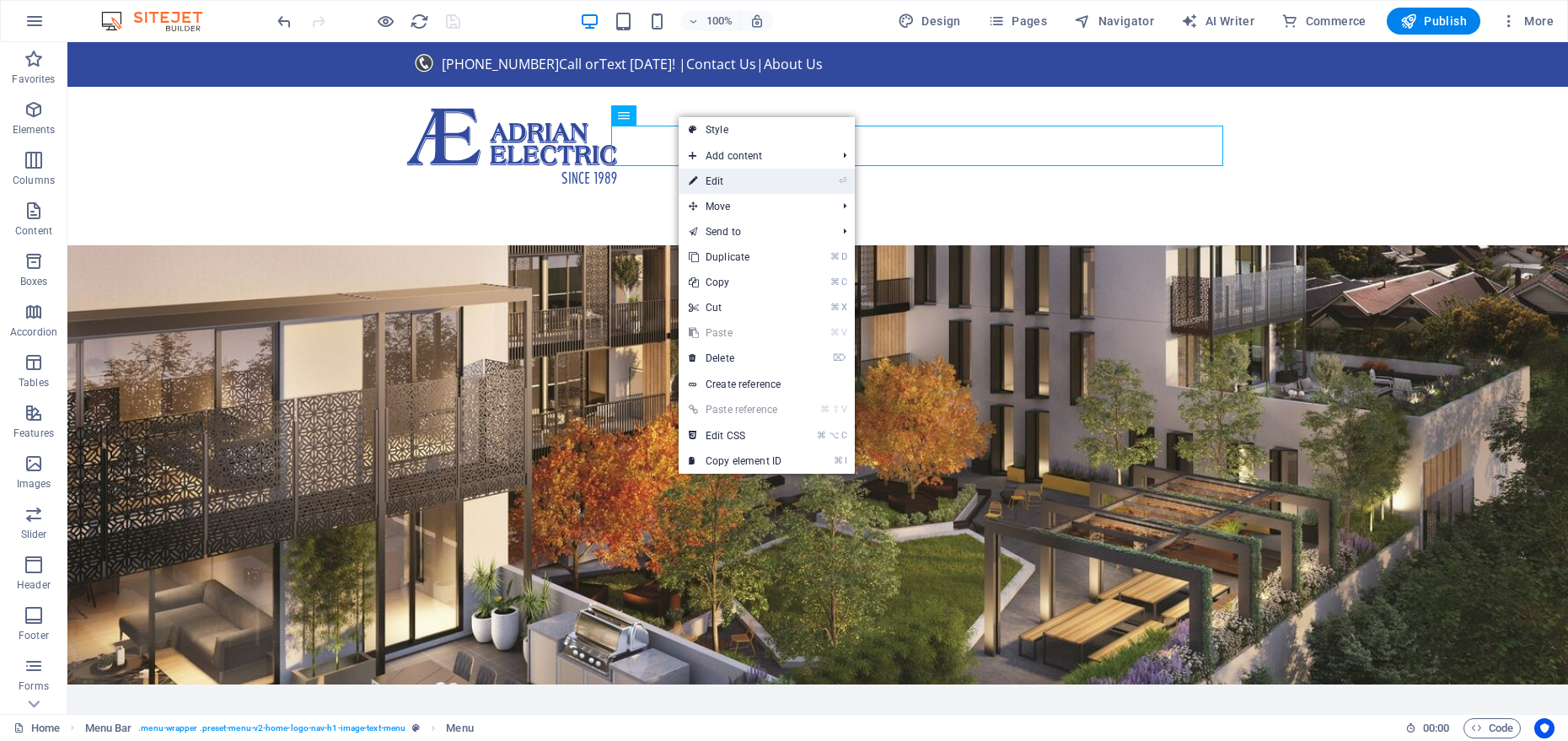
click at [693, 170] on icon at bounding box center [693, 181] width 8 height 25
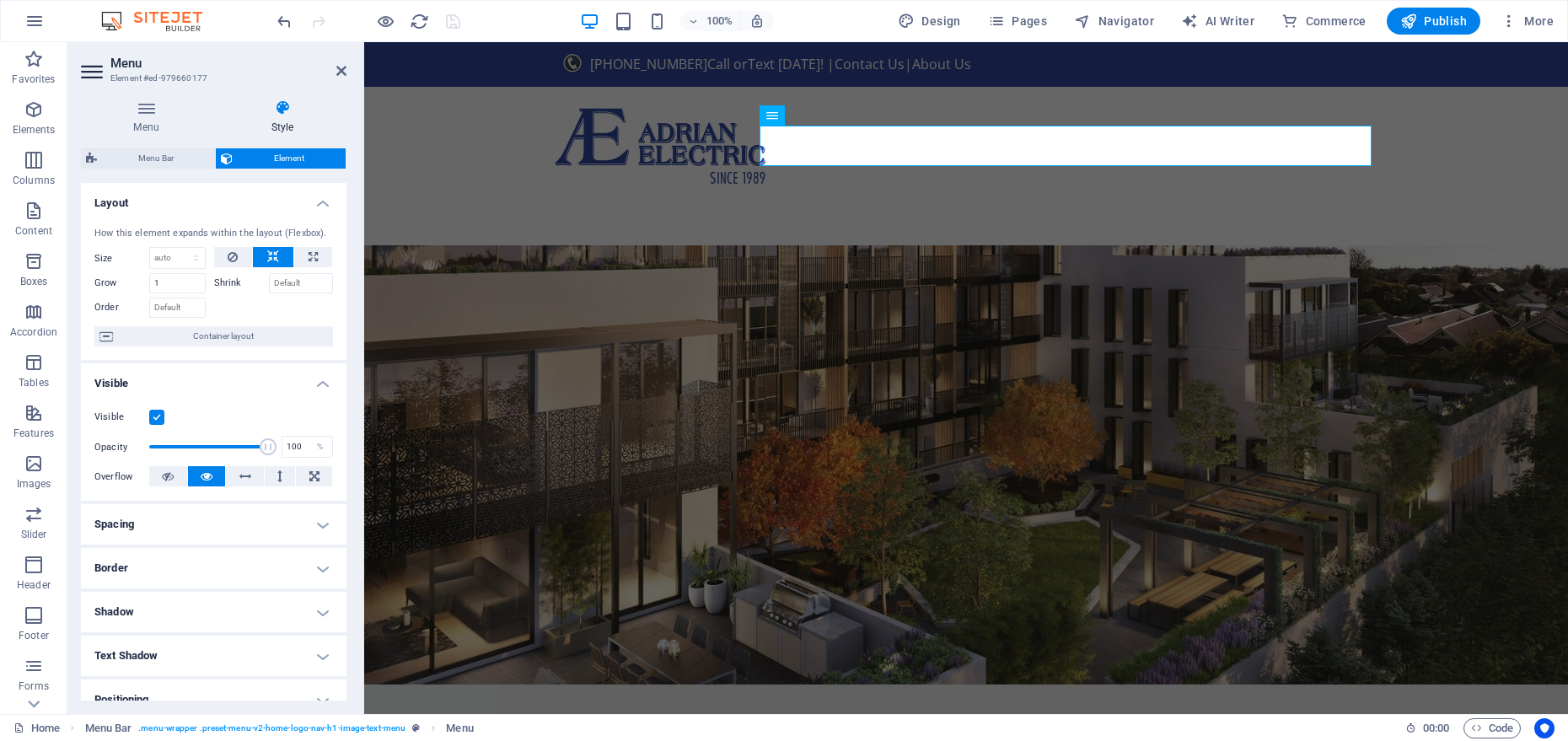
scroll to position [194, 0]
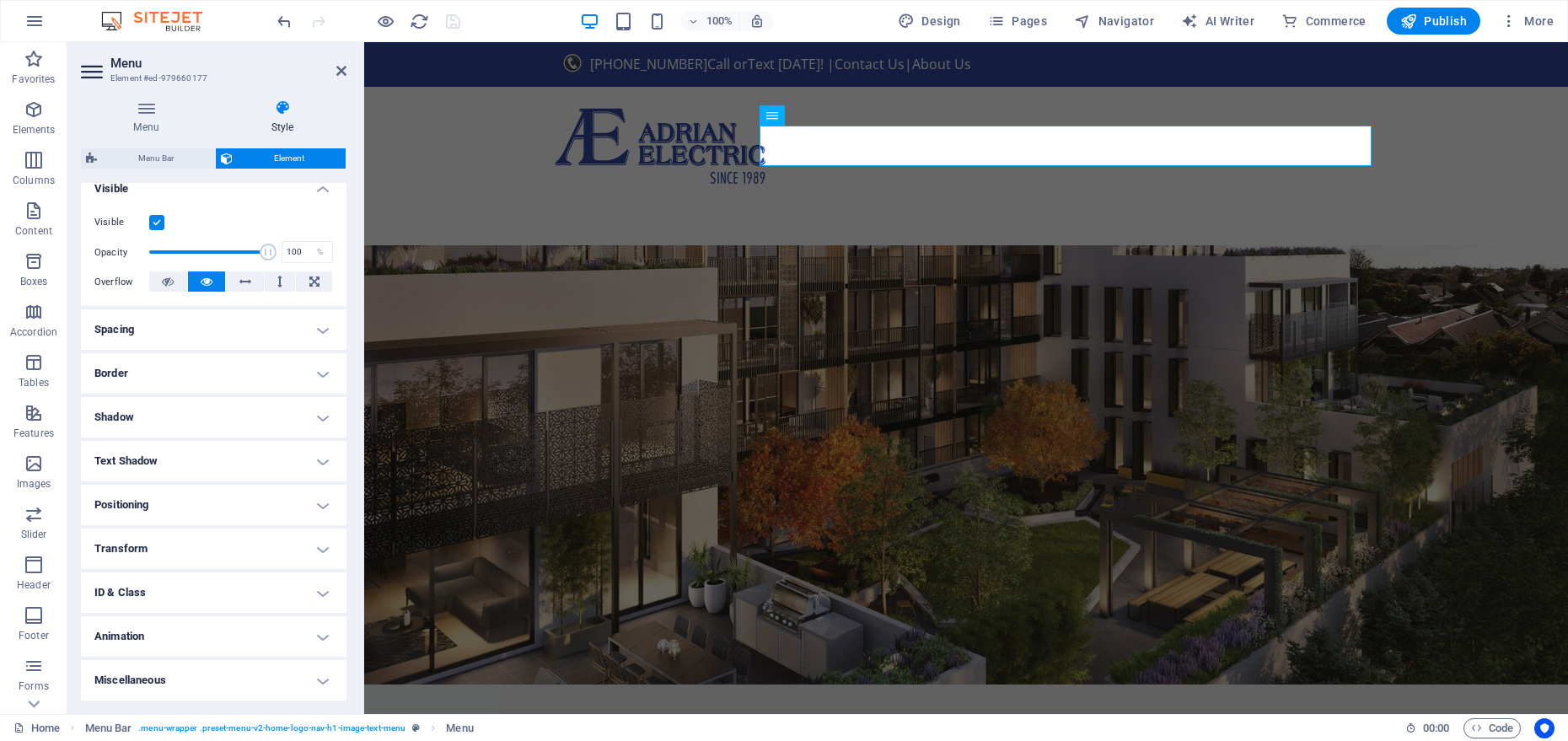
click at [316, 331] on h4 "Spacing" at bounding box center [213, 330] width 266 height 40
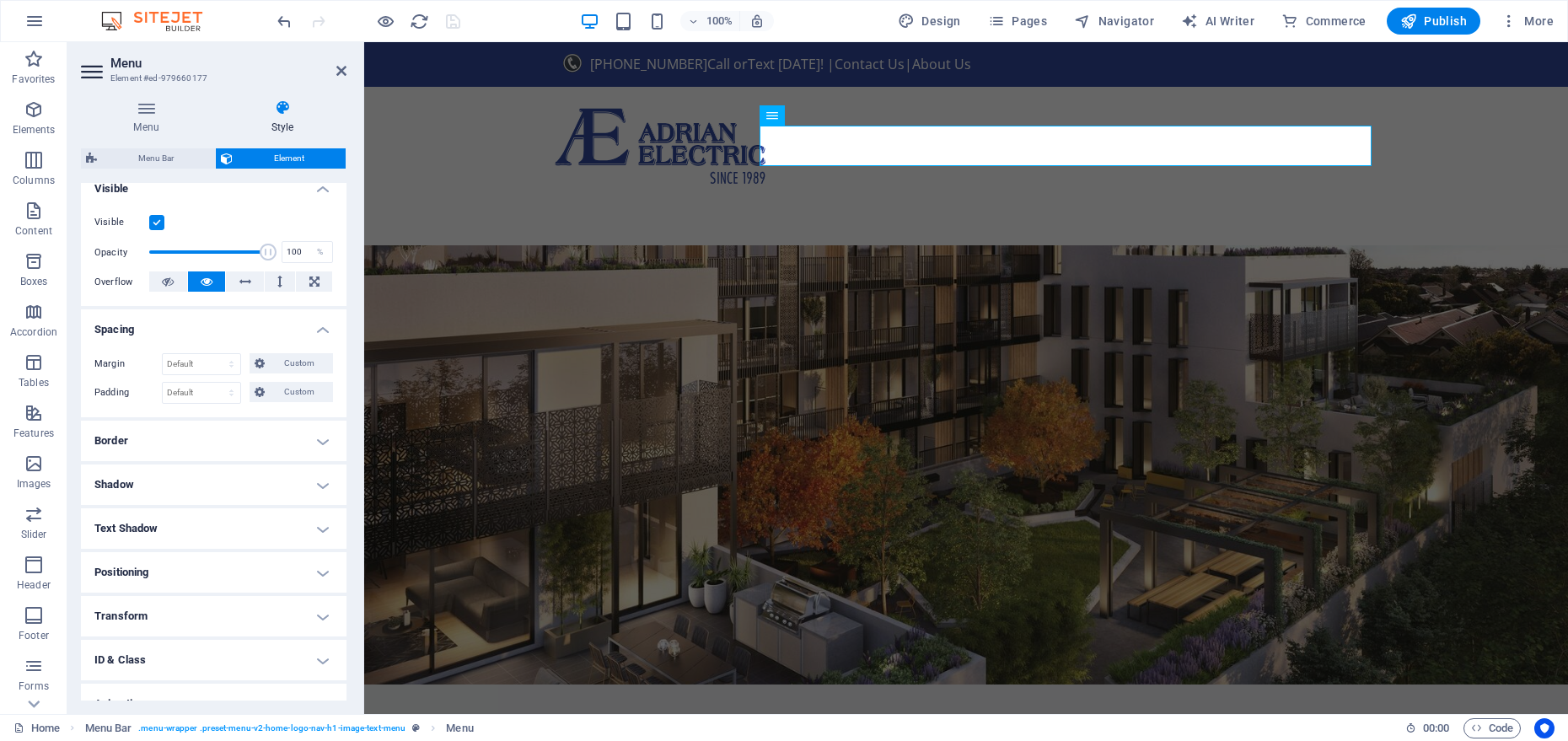
click at [316, 331] on h4 "Spacing" at bounding box center [213, 325] width 266 height 30
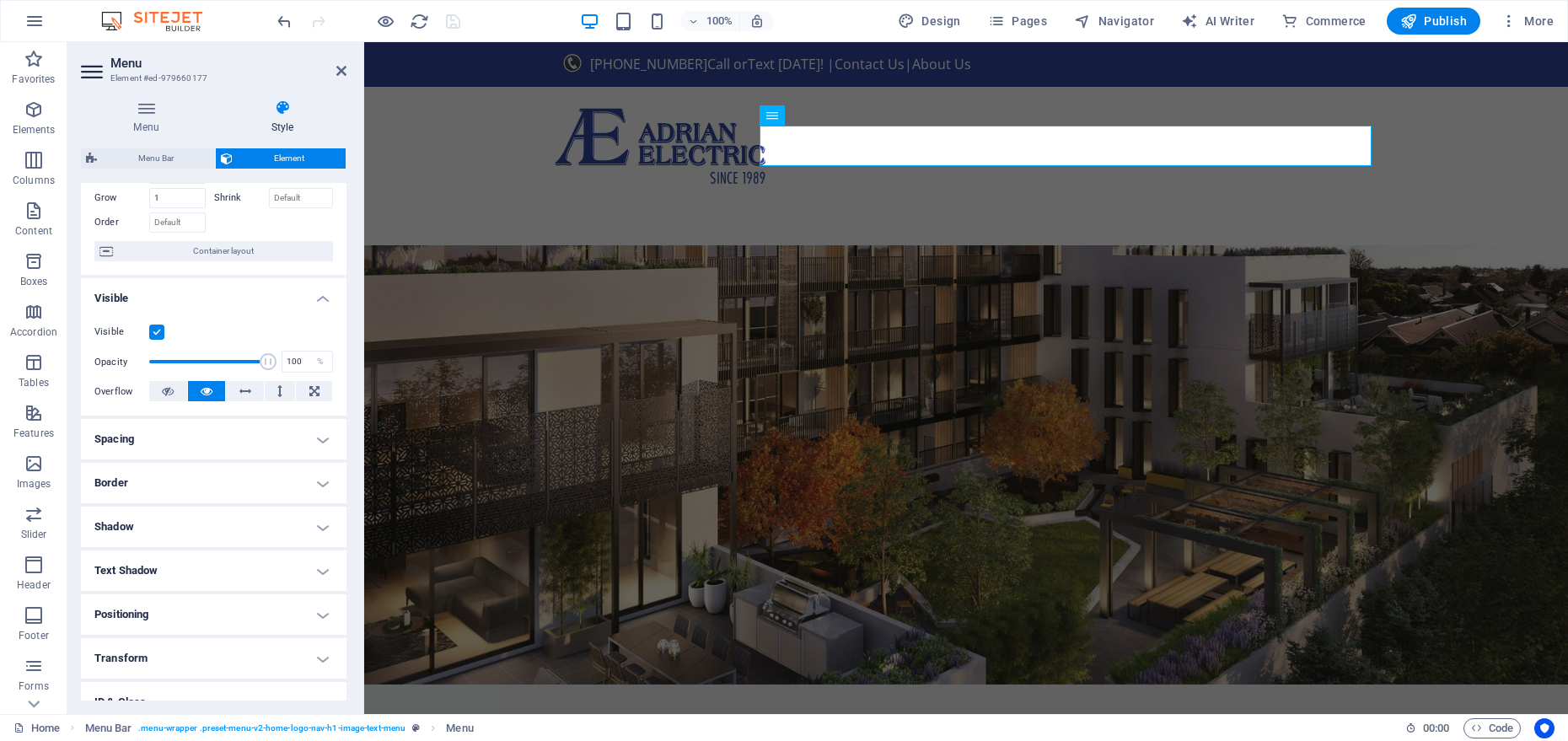
scroll to position [0, 0]
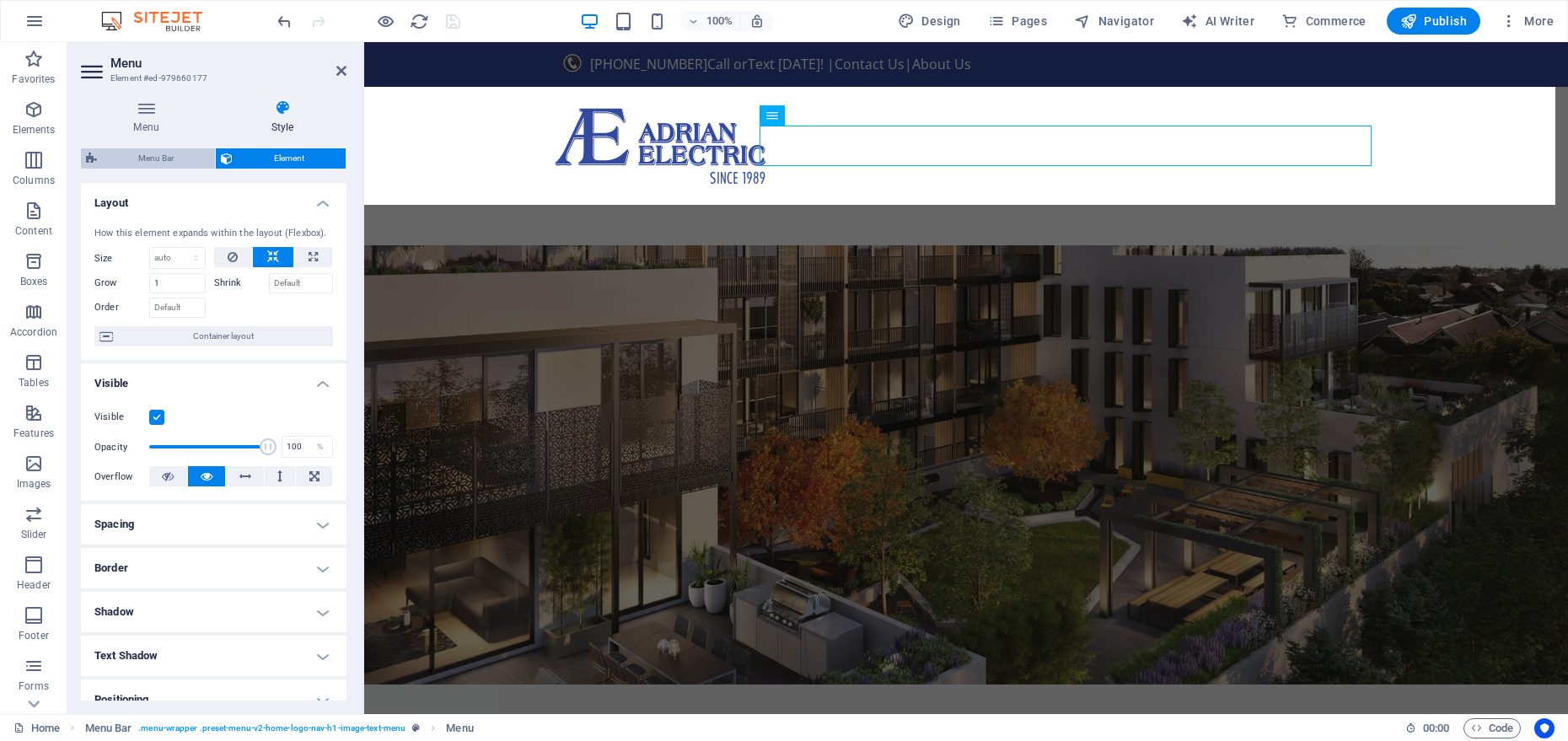
click at [177, 162] on span "Menu Bar" at bounding box center [156, 159] width 108 height 21
select select "sticky_menu"
select select "px"
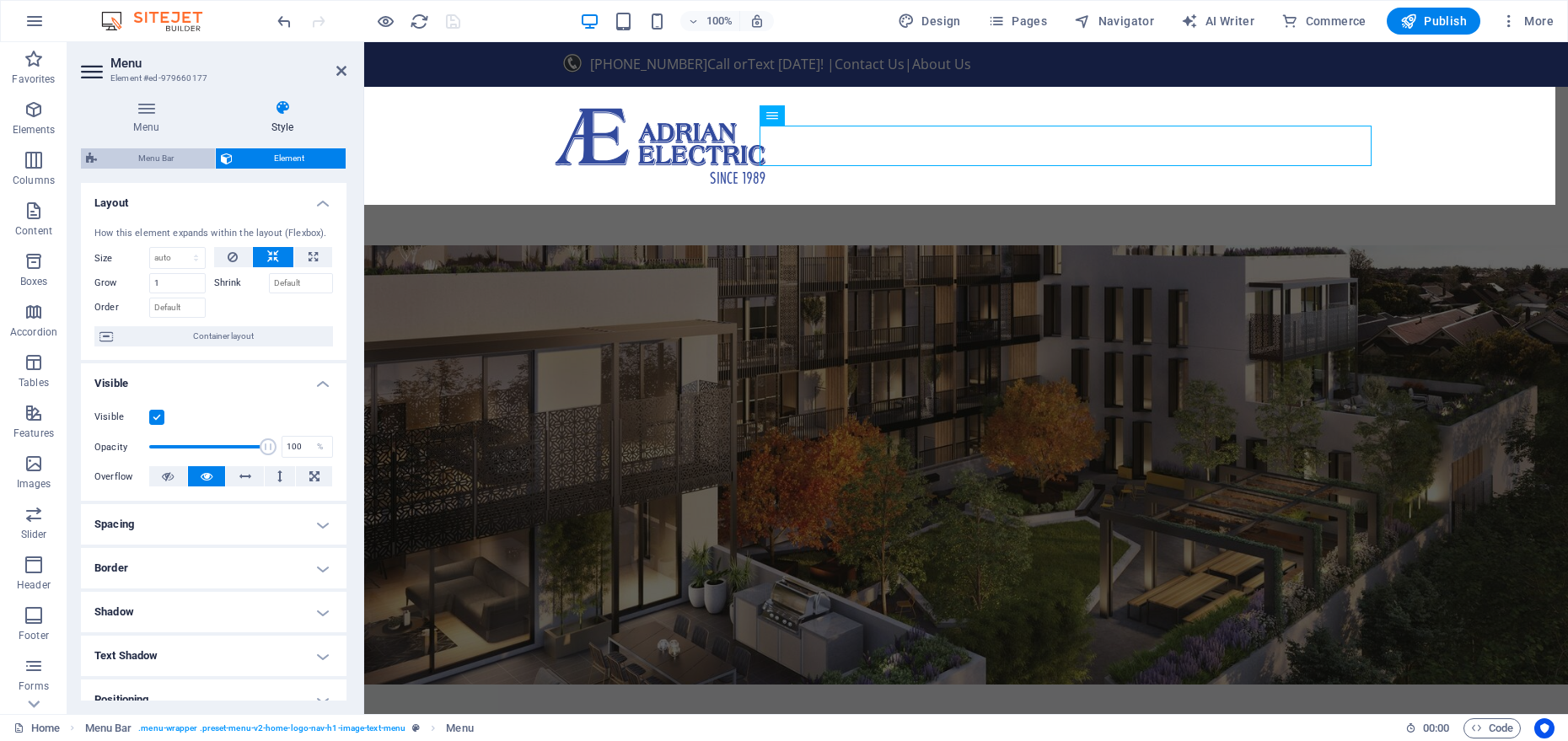
select select "px"
select select "preset-menu-v2-home-logo-nav-h1-image-text-menu"
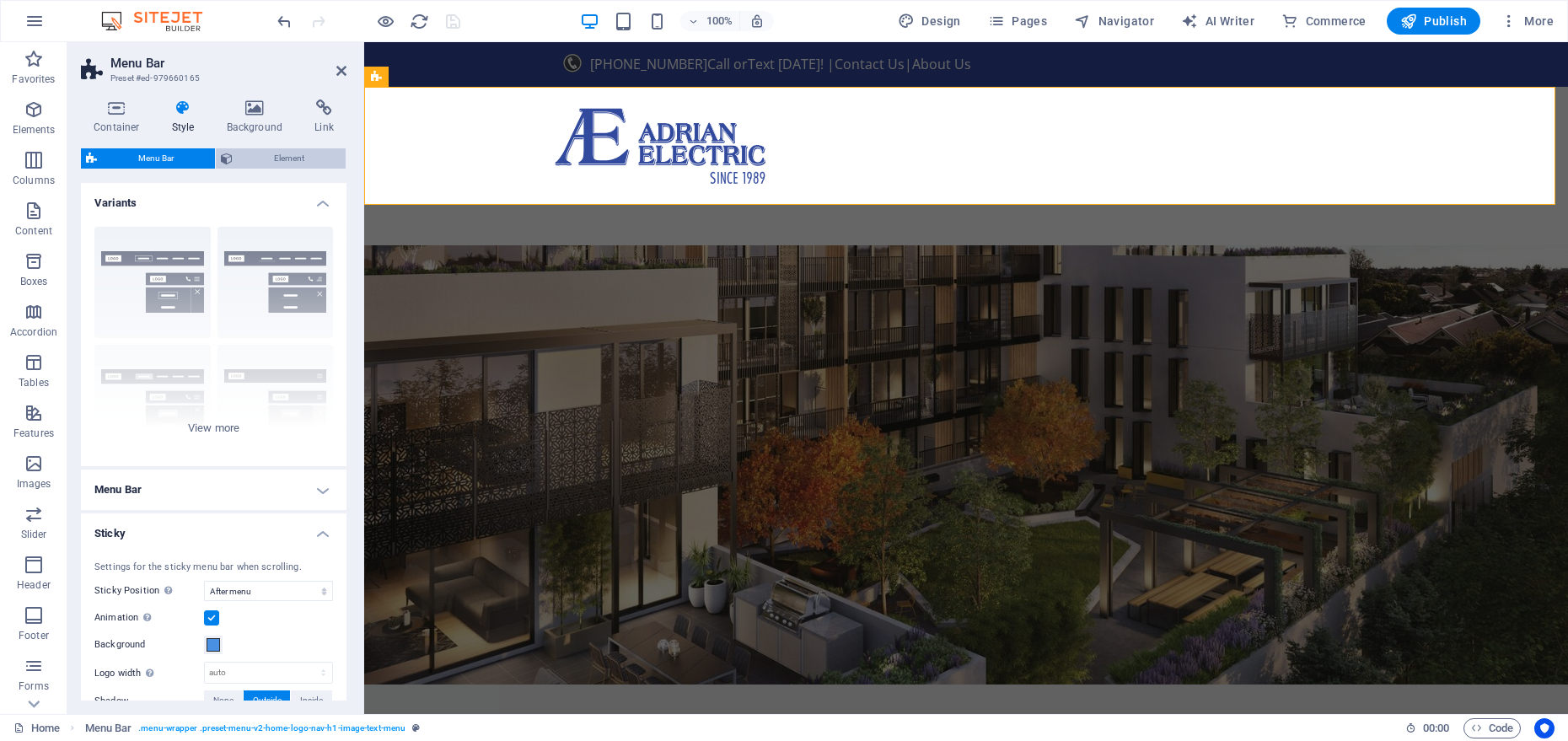
click at [275, 162] on span "Element" at bounding box center [289, 159] width 103 height 21
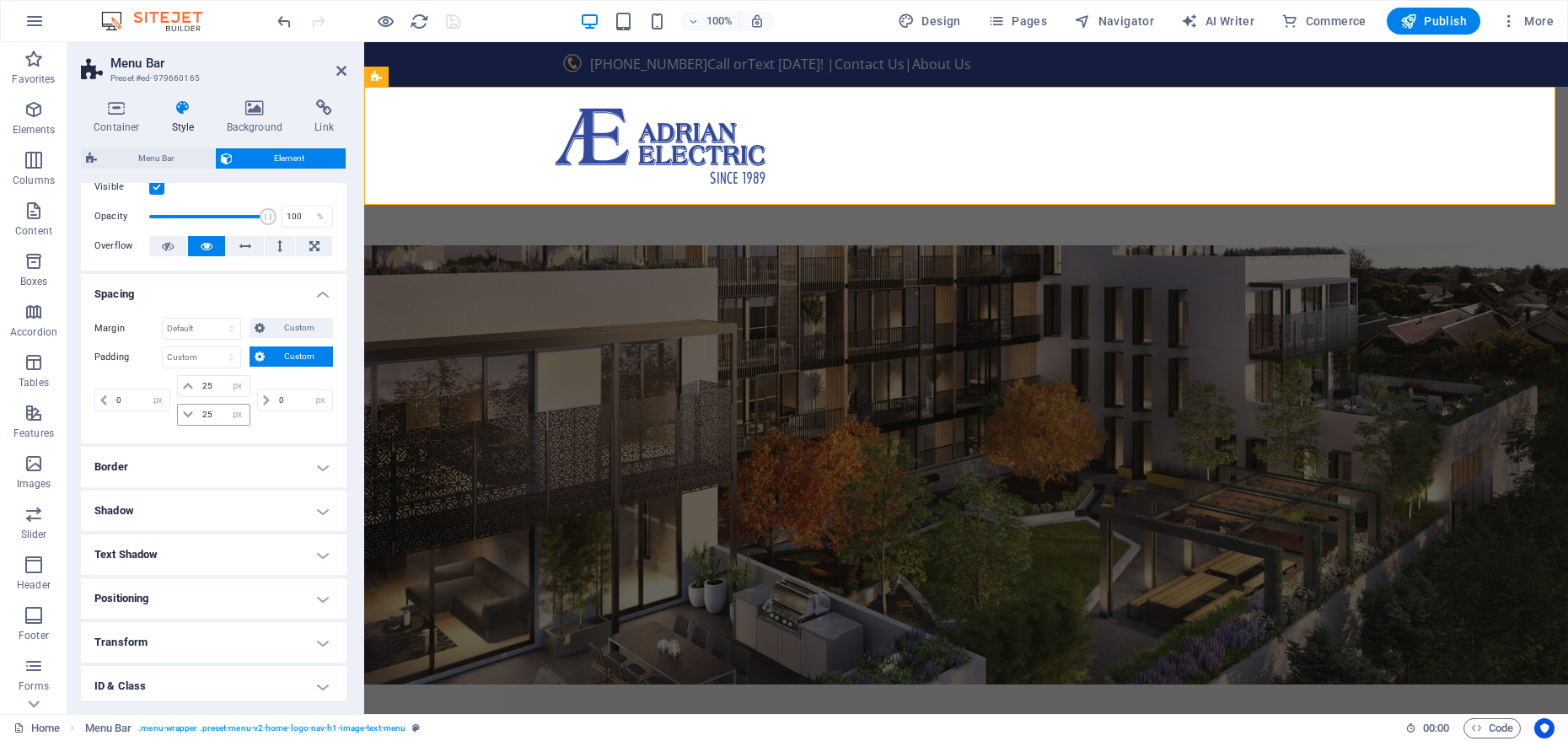
scroll to position [144, 0]
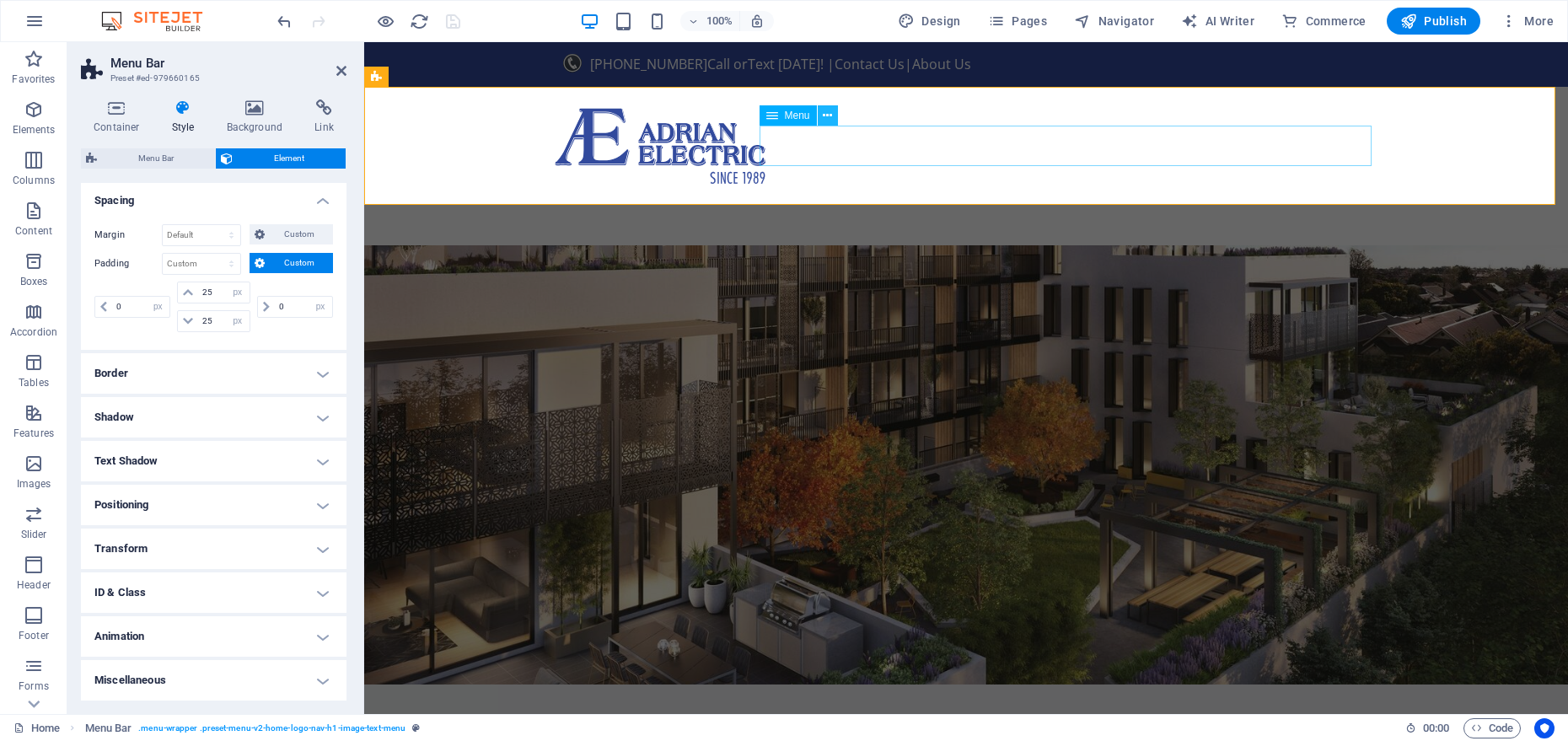
click at [824, 113] on icon at bounding box center [828, 116] width 9 height 18
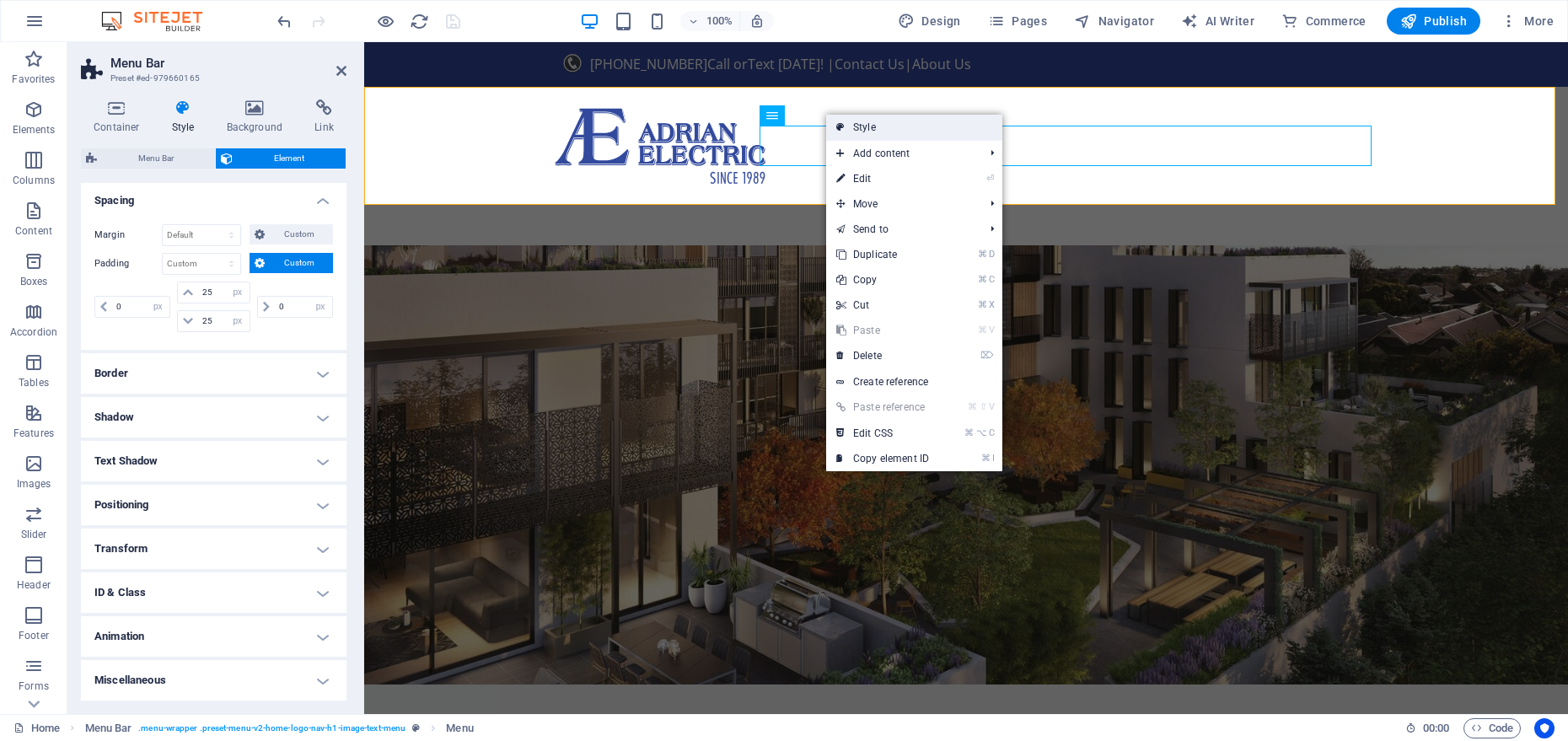
click at [865, 124] on link "Style" at bounding box center [915, 127] width 177 height 25
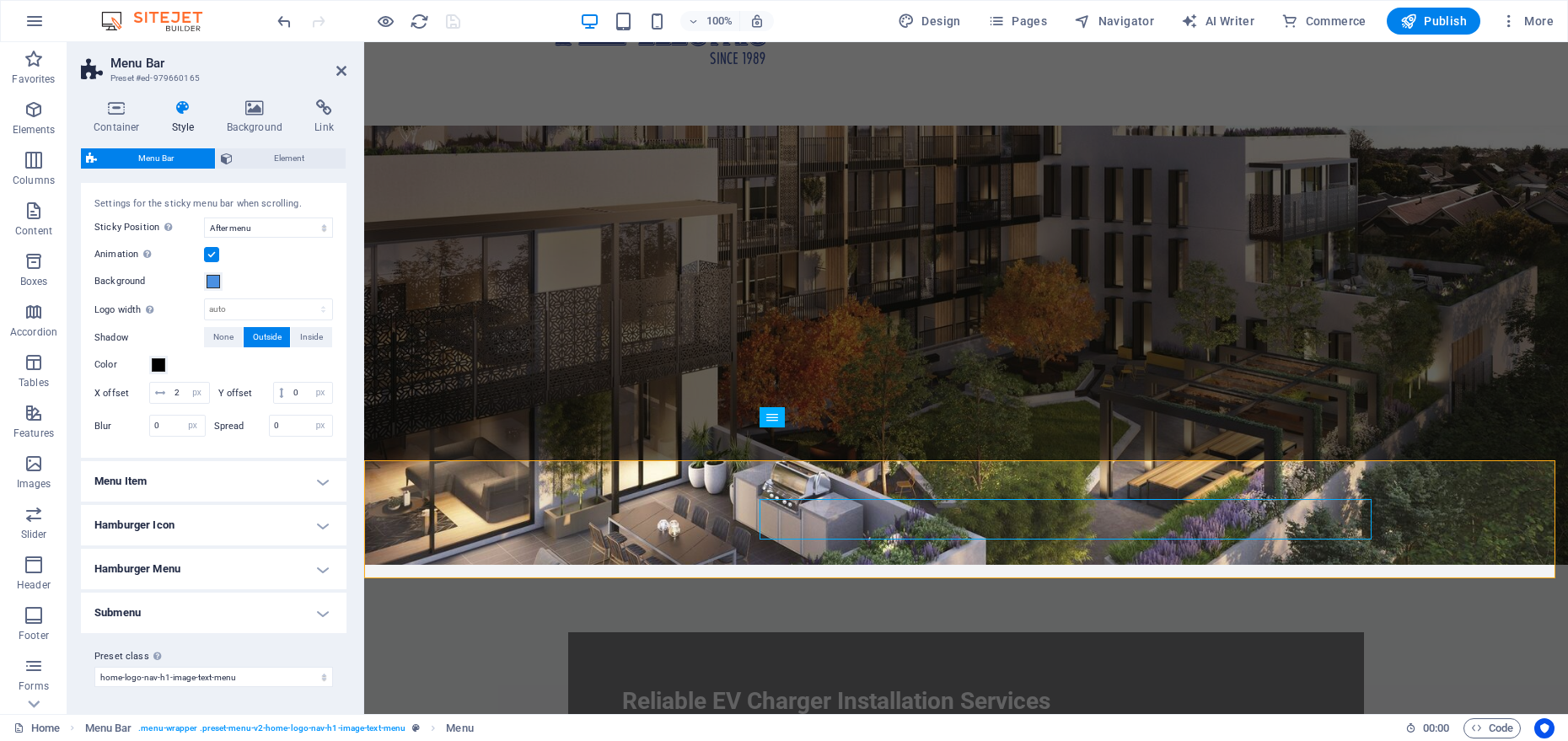
scroll to position [0, 0]
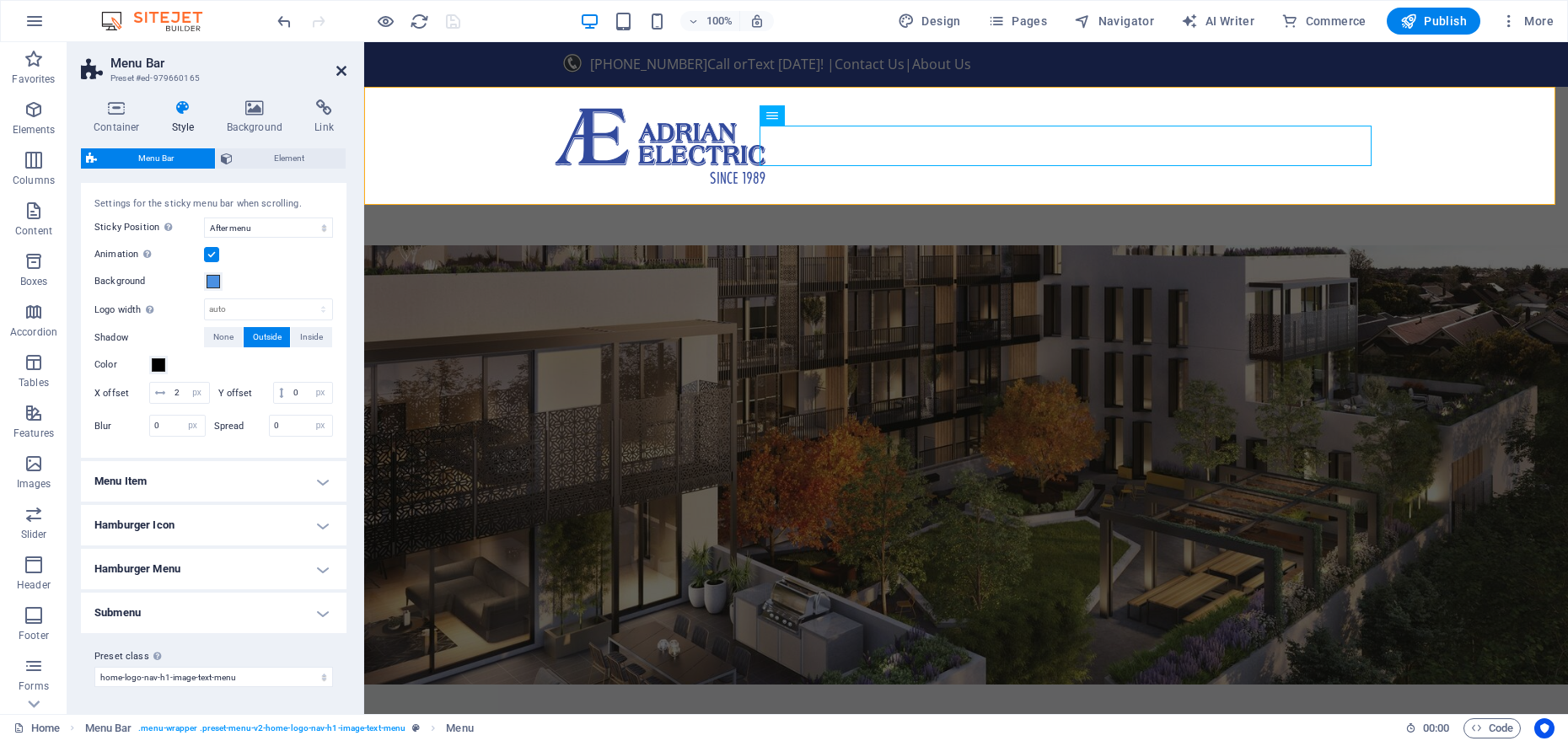
click at [339, 76] on icon at bounding box center [341, 70] width 10 height 13
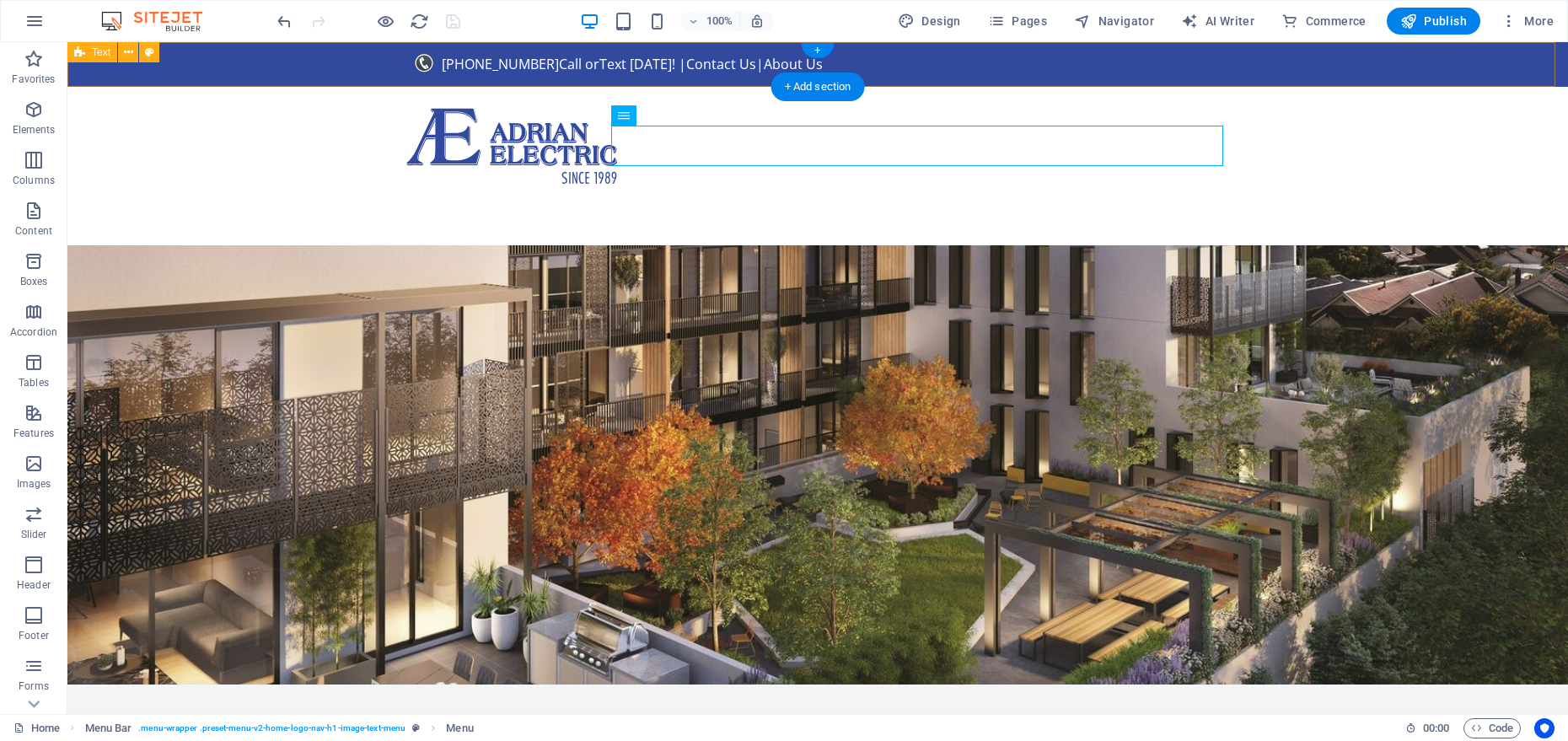
click at [340, 71] on div "[PHONE_NUMBER] Call or Text [DATE] ! | Contact Us | About Us" at bounding box center [818, 65] width 1501 height 45
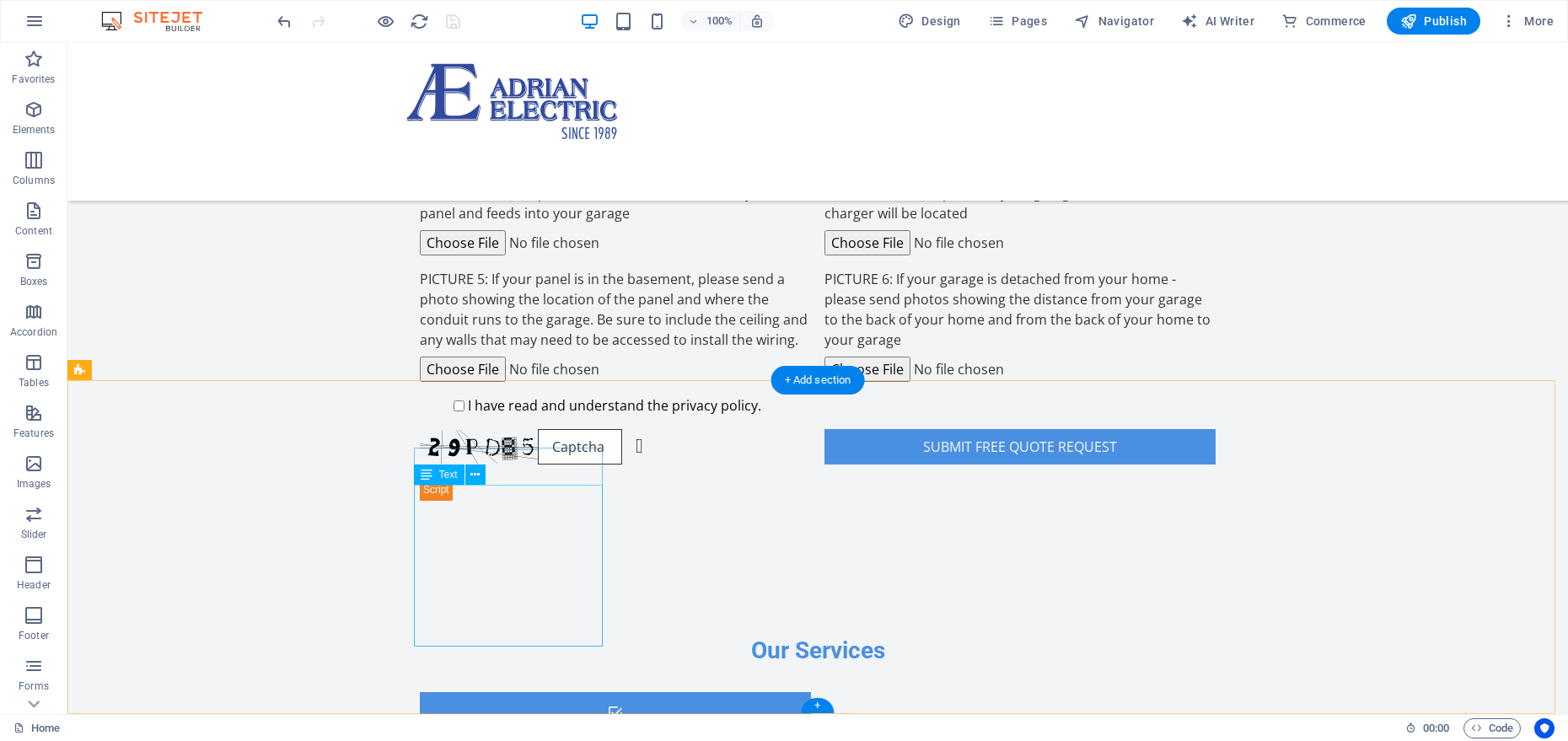
scroll to position [1675, 0]
